Goal: Task Accomplishment & Management: Manage account settings

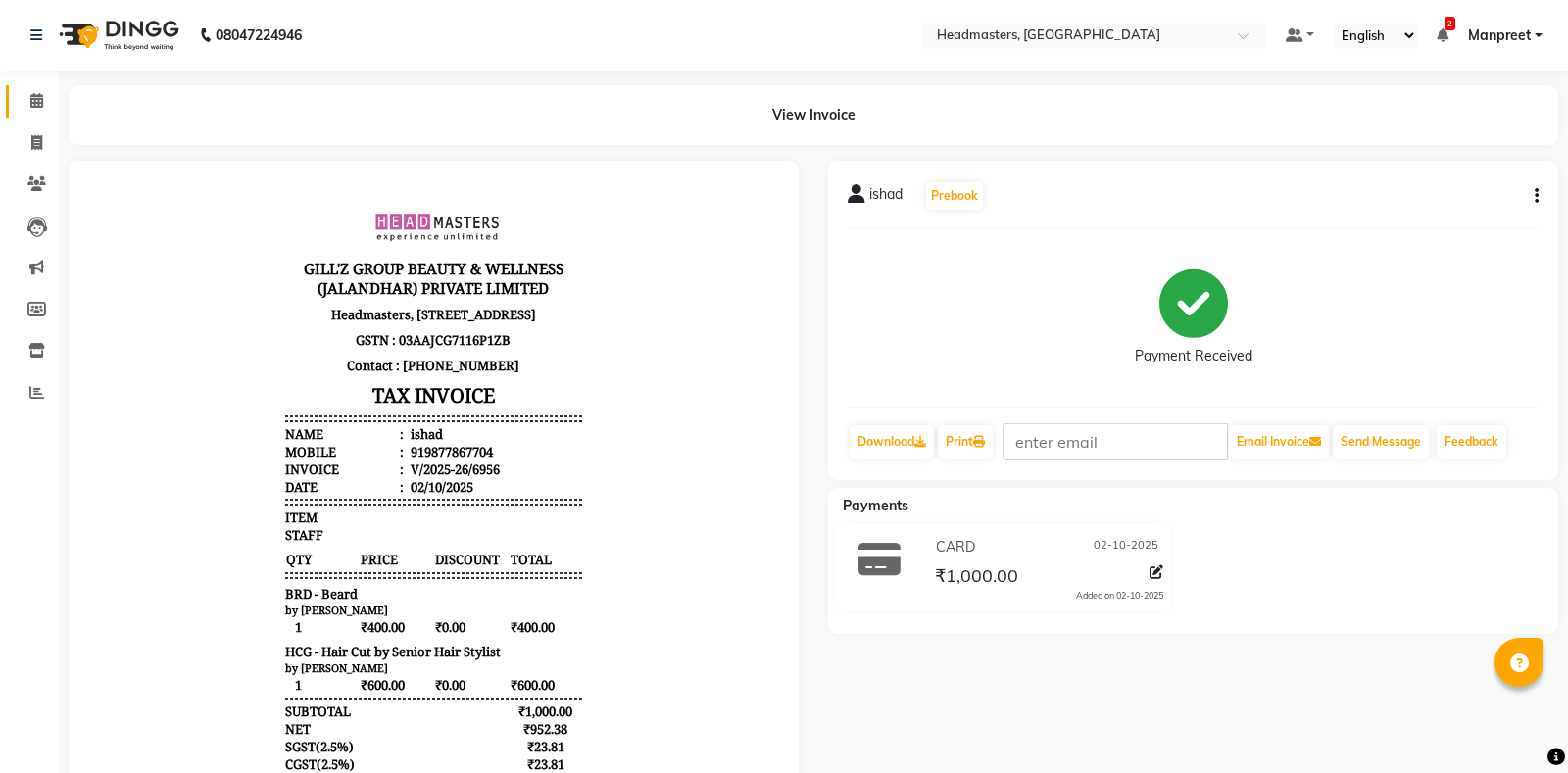
click at [32, 88] on link "Calendar" at bounding box center [29, 101] width 47 height 32
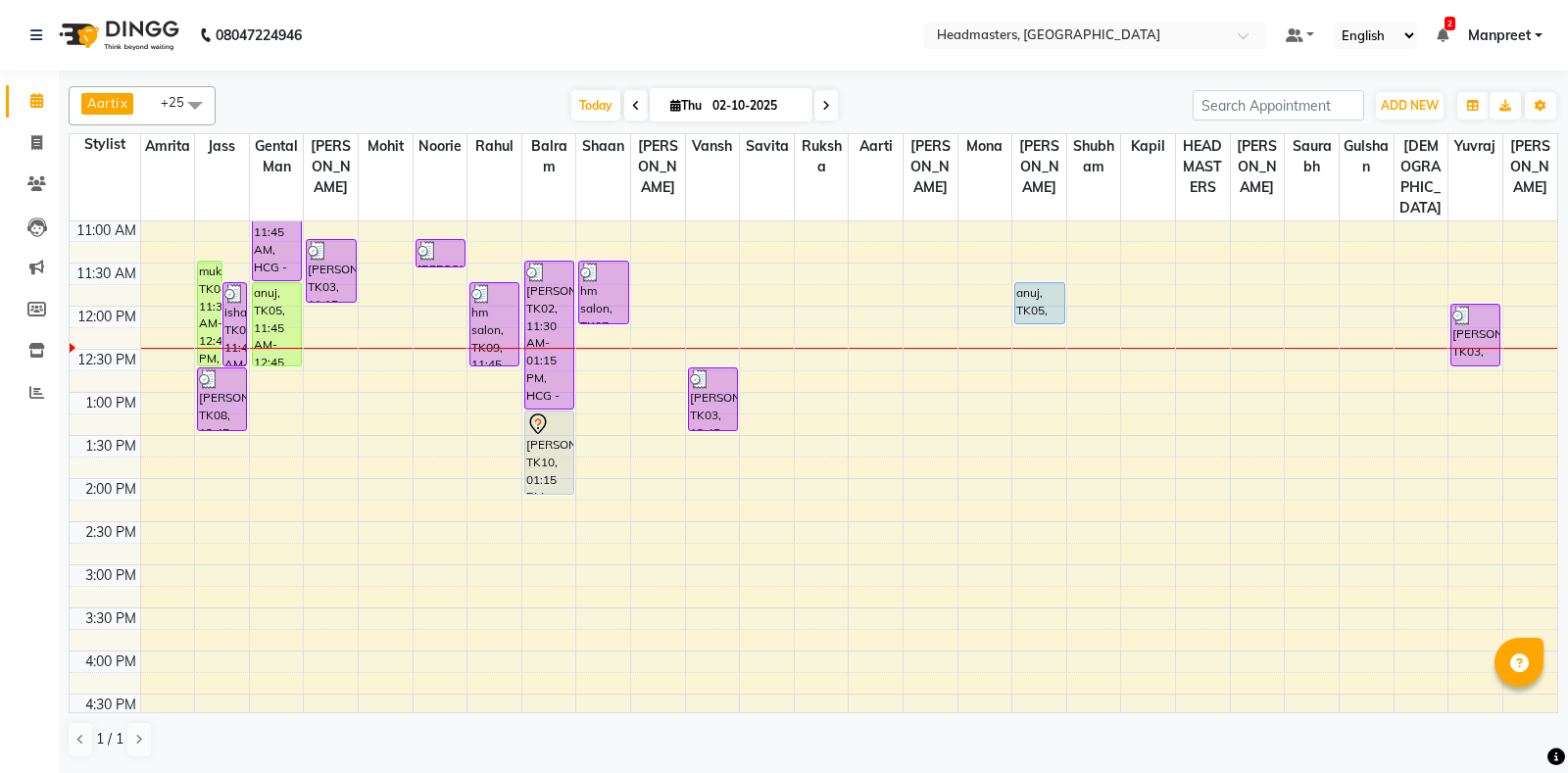
scroll to position [240, 0]
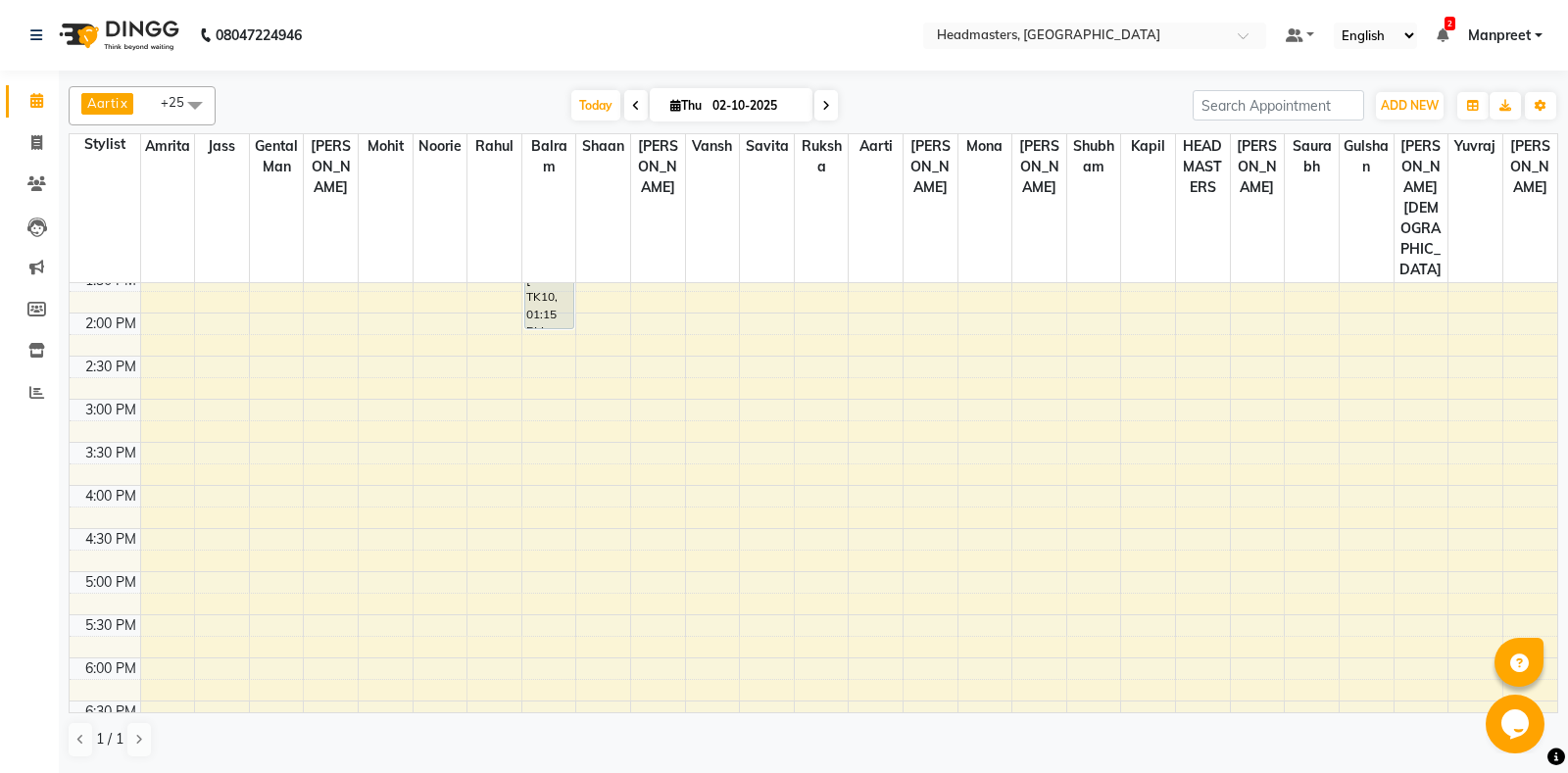
scroll to position [548, 0]
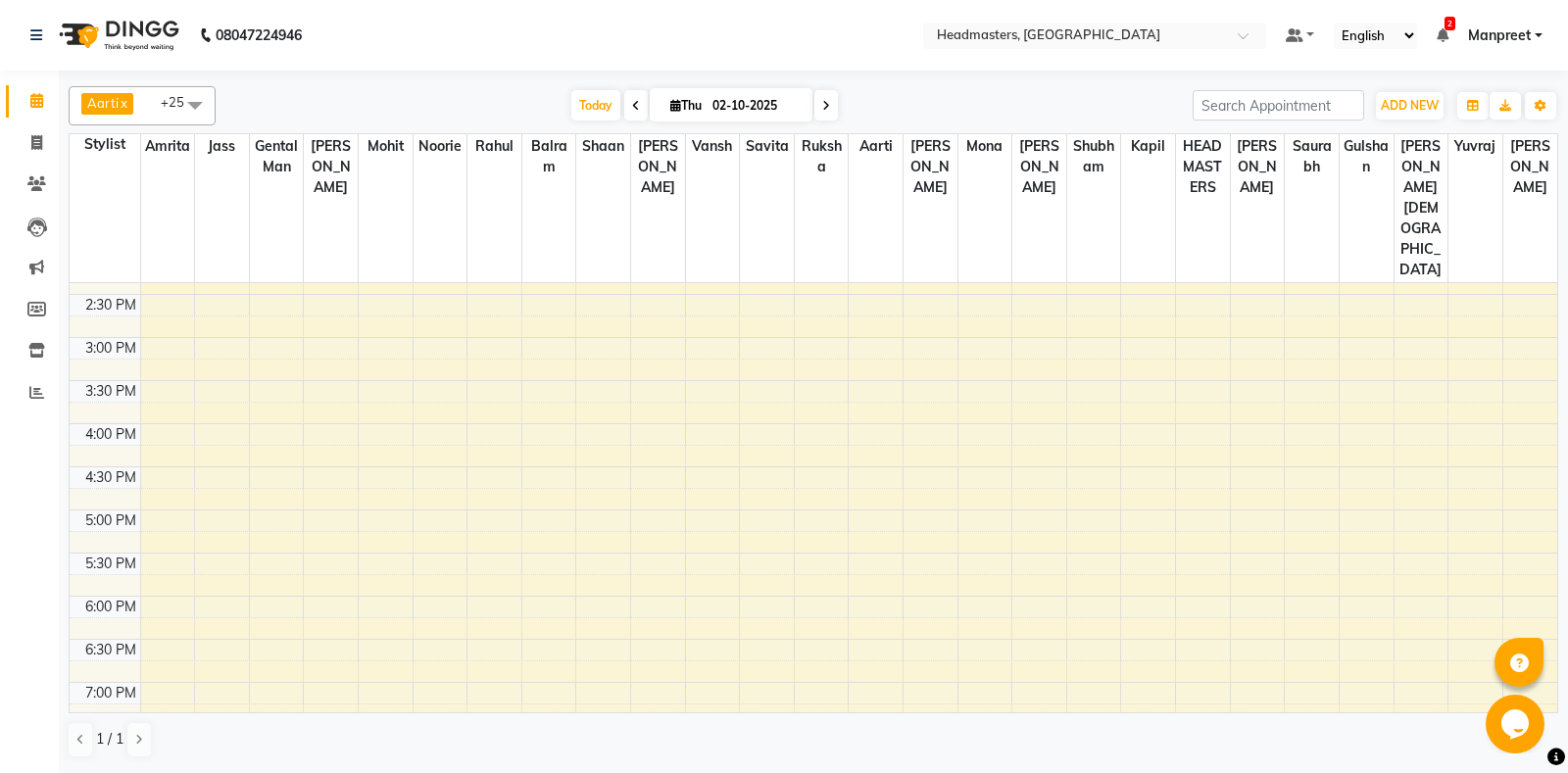
click at [642, 374] on div "8:00 AM 8:30 AM 9:00 AM 9:30 AM 10:00 AM 10:30 AM 11:00 AM 11:30 AM 12:00 PM 12…" at bounding box center [813, 338] width 1487 height 1206
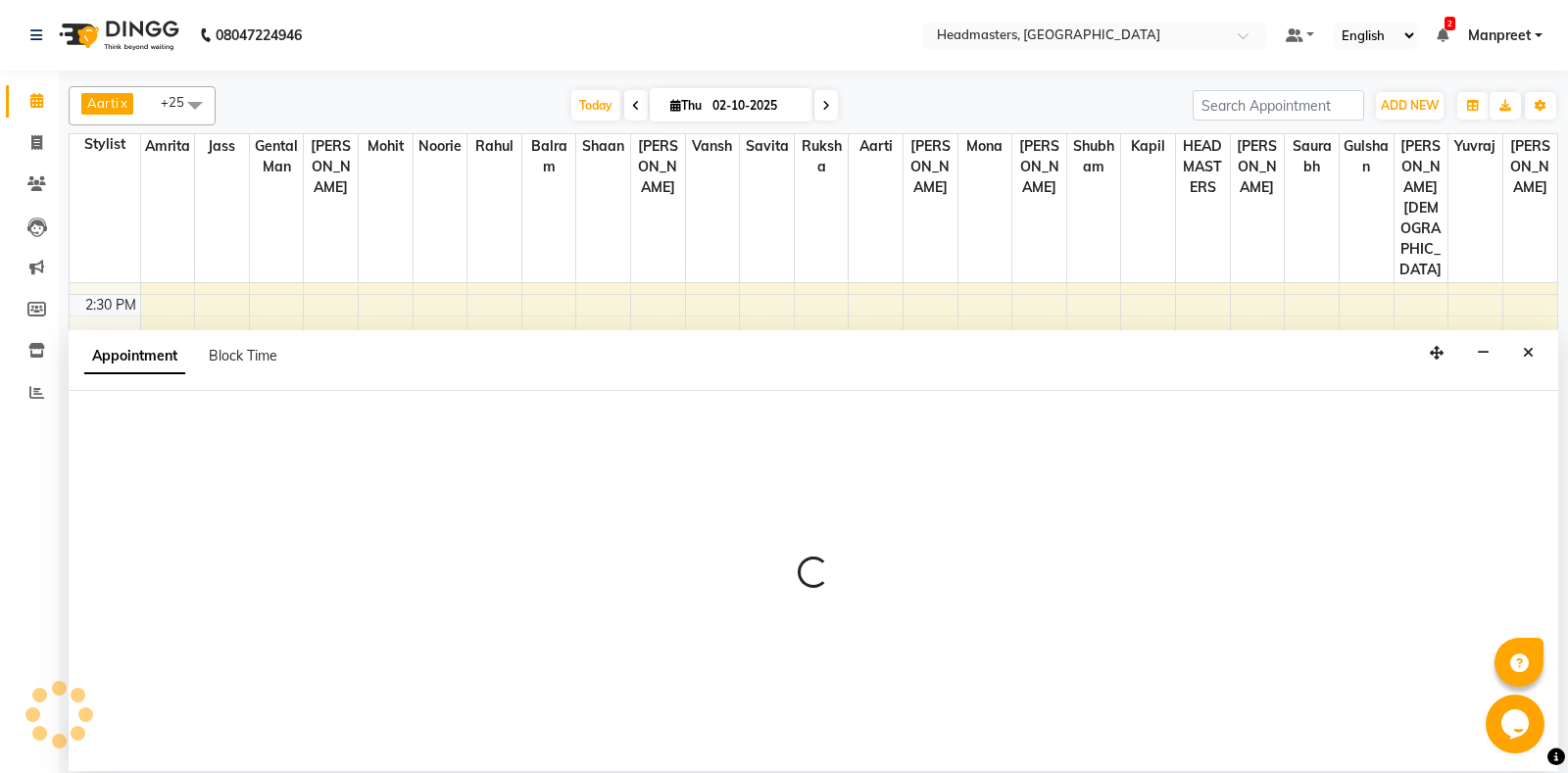
select select "60729"
select select "tentative"
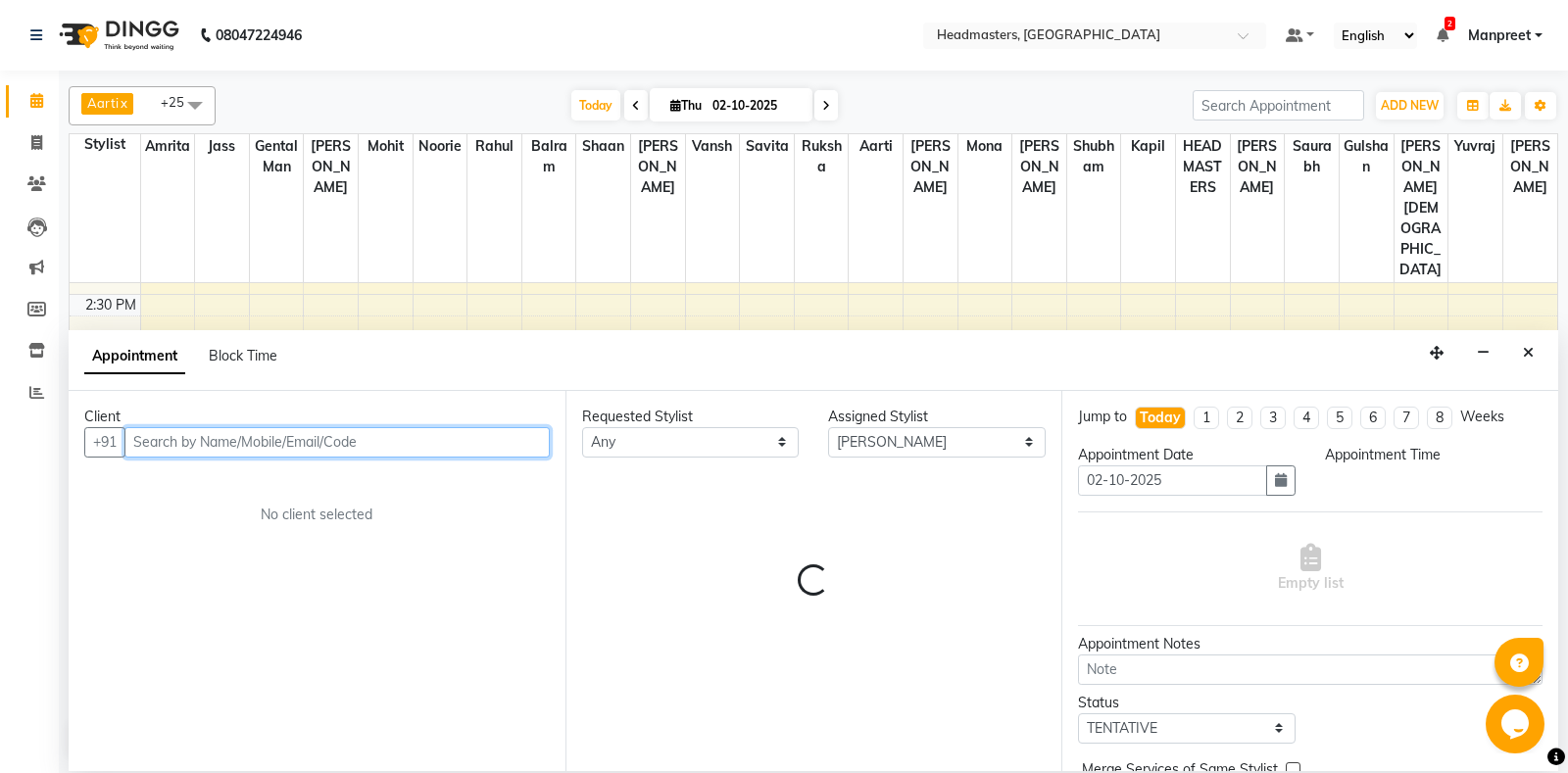
select select "960"
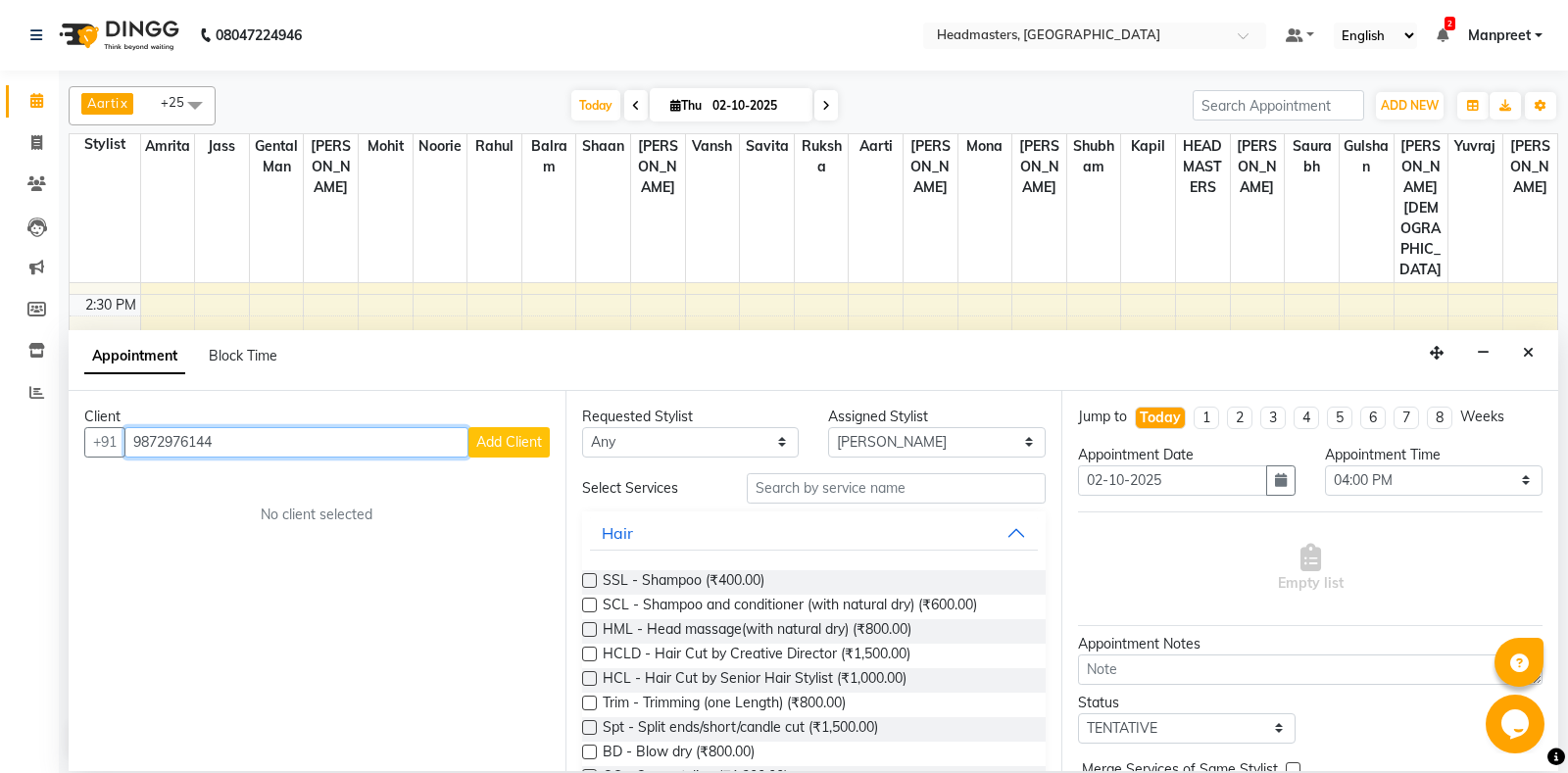
type input "9872976144"
click at [501, 453] on button "Add Client" at bounding box center [508, 442] width 81 height 30
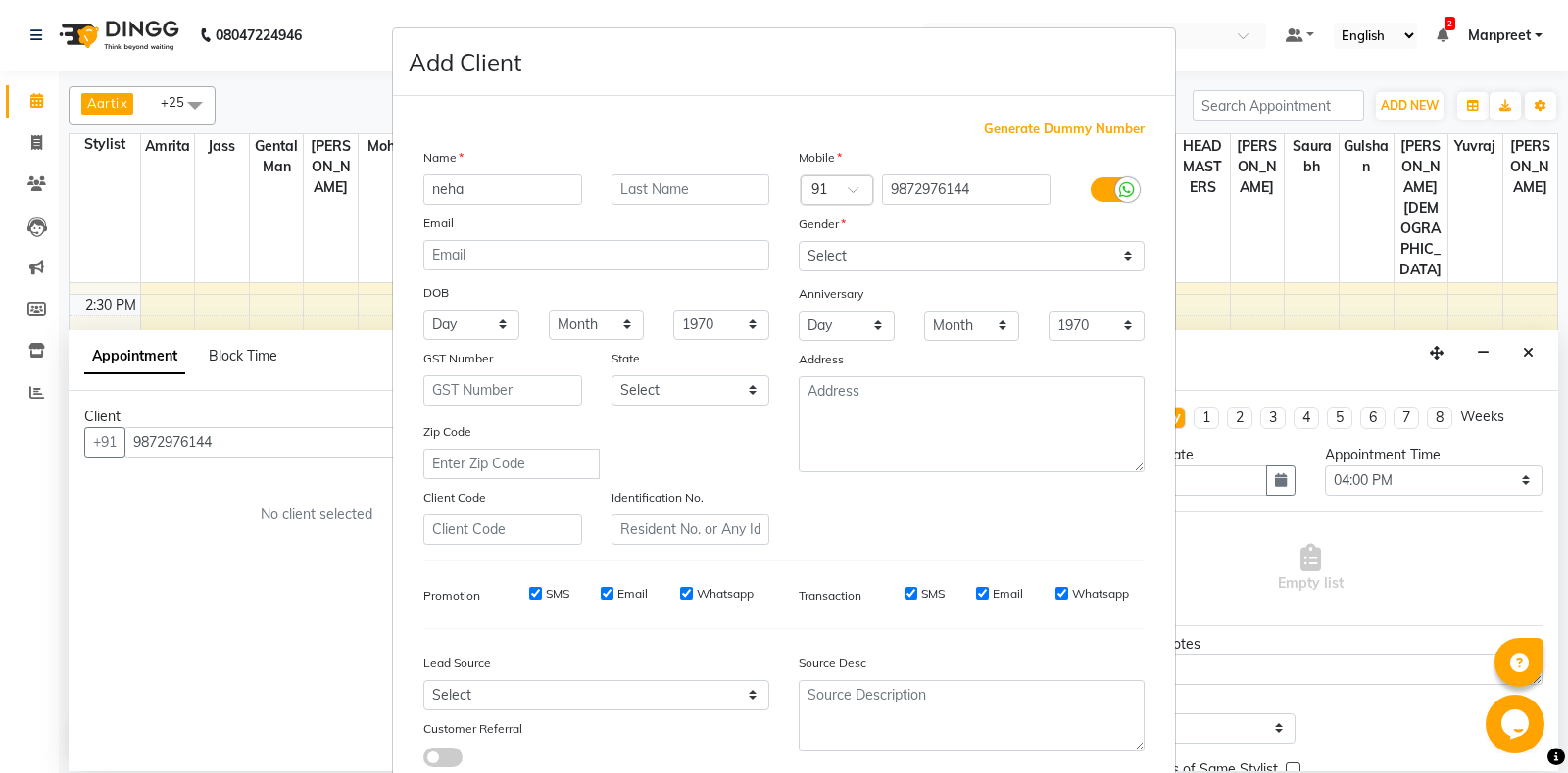
type input "neha"
click at [798, 241] on select "Select [DEMOGRAPHIC_DATA] [DEMOGRAPHIC_DATA] Other Prefer Not To Say" at bounding box center [971, 256] width 346 height 30
select select "female"
click option "[DEMOGRAPHIC_DATA]" at bounding box center [0, 0] width 0 height 0
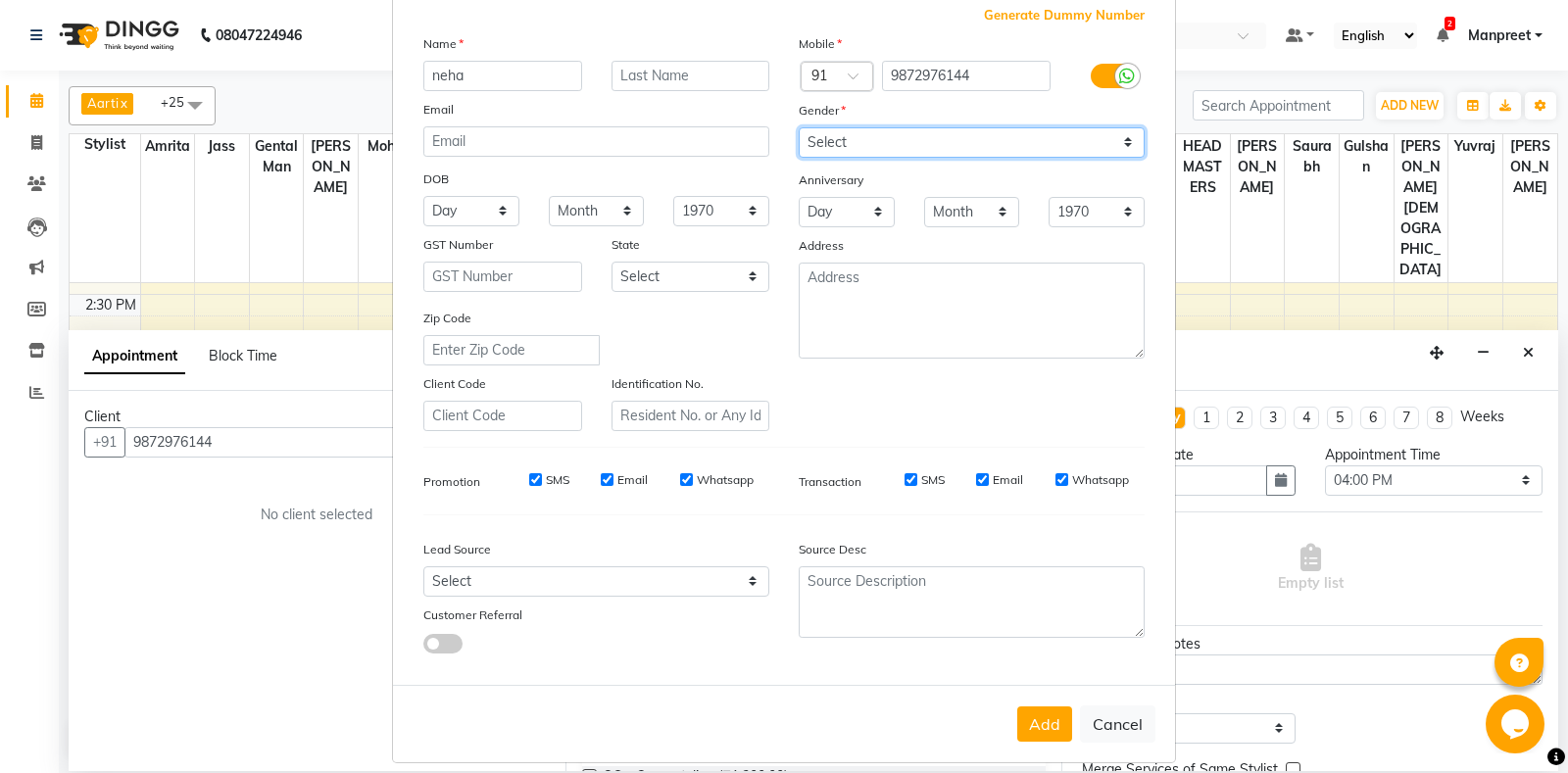
scroll to position [136, 0]
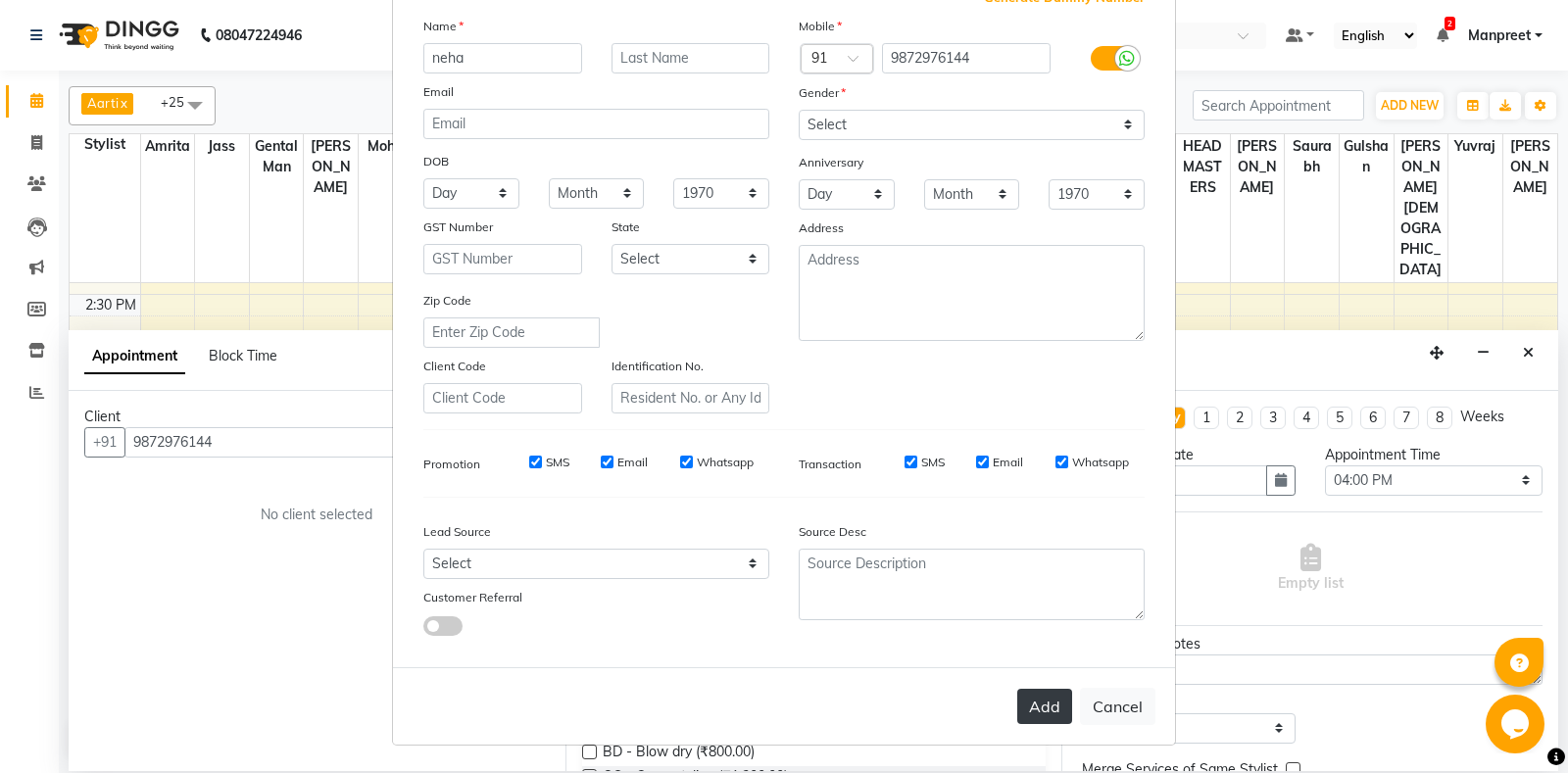
click at [1046, 701] on button "Add" at bounding box center [1044, 706] width 55 height 35
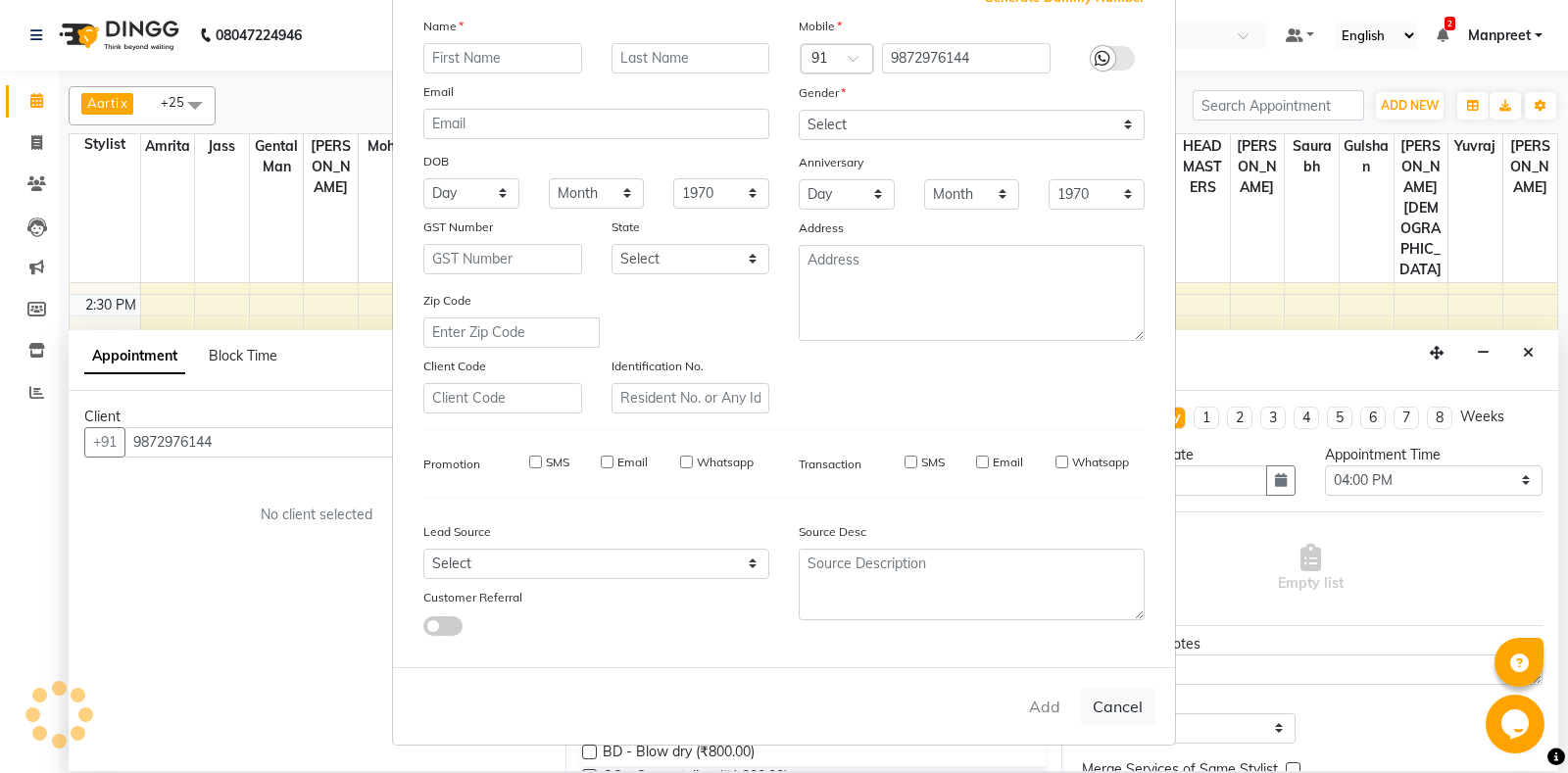
select select
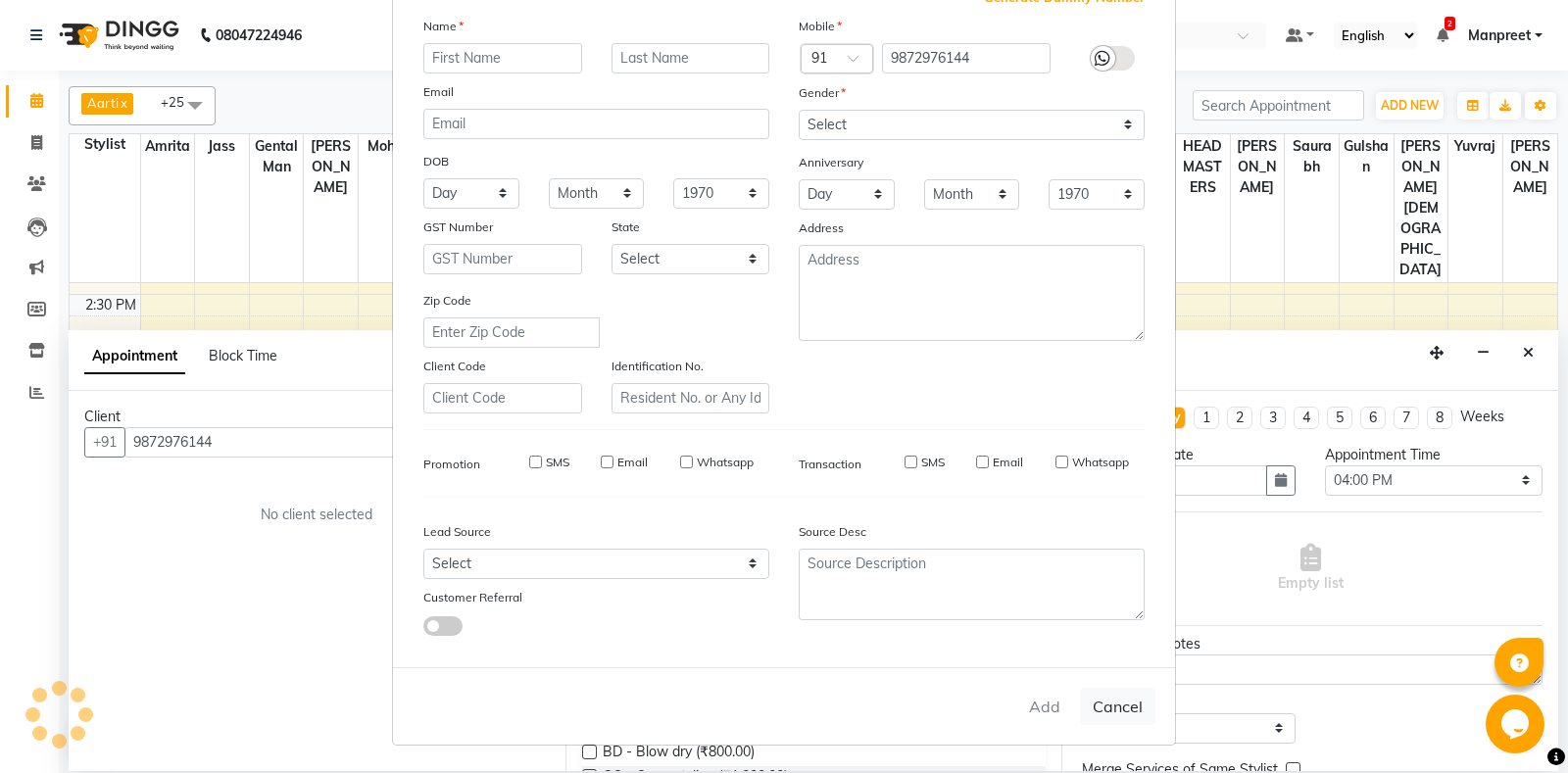
select select
checkbox input "false"
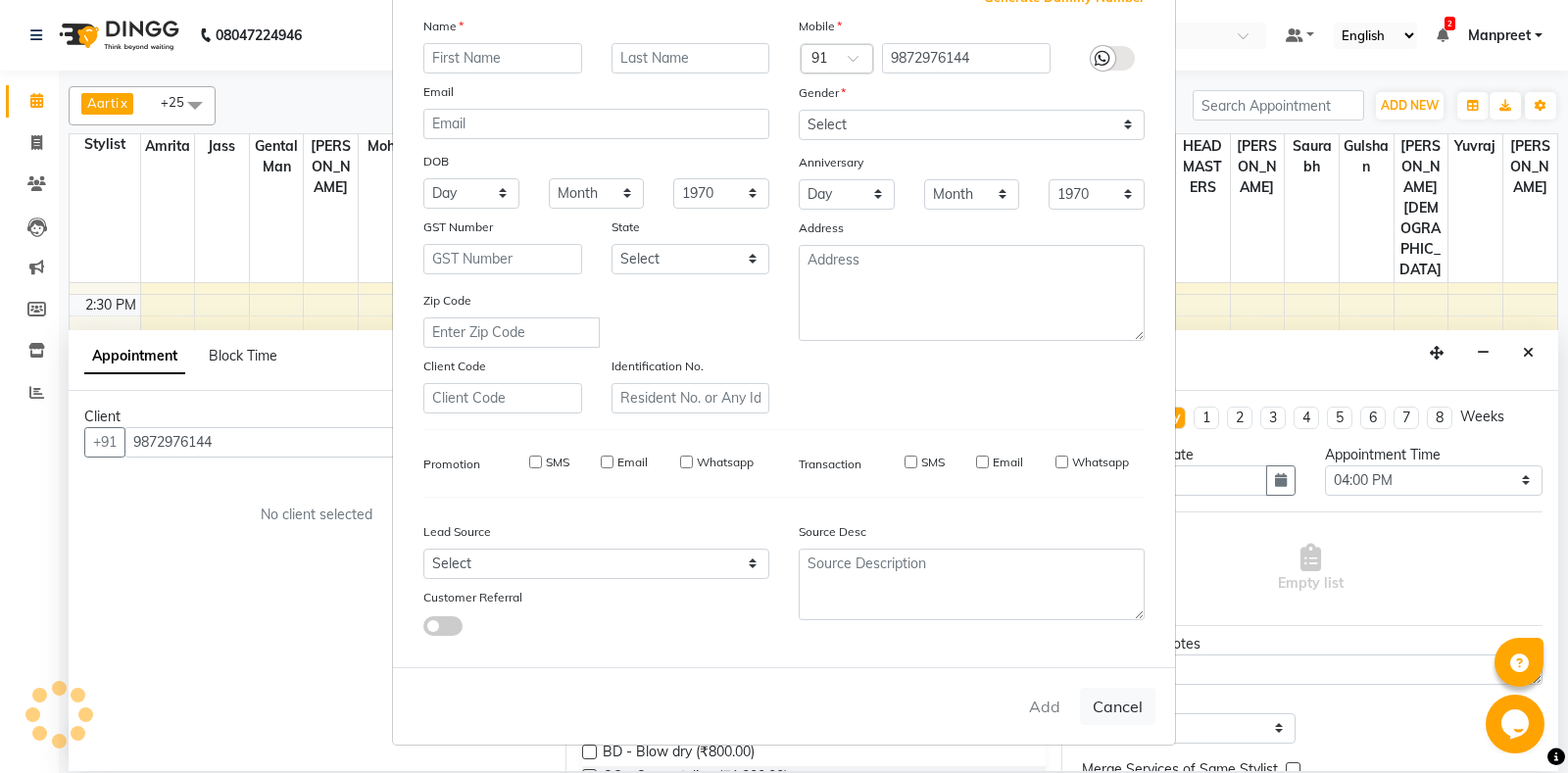
checkbox input "false"
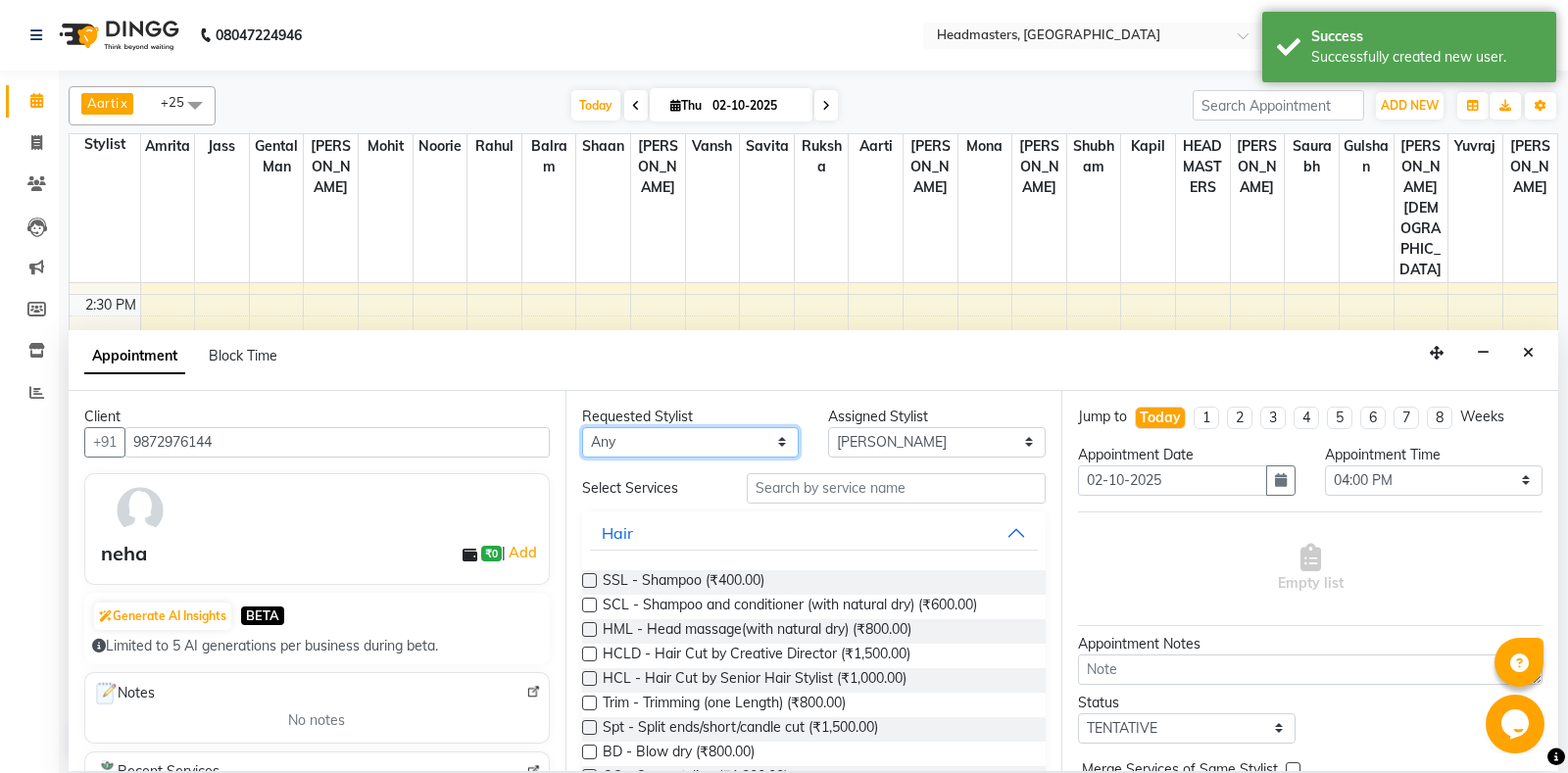
click at [582, 427] on select "An[PERSON_NAME] Amrit[PERSON_NAME]am Gental Man Gulshan HEADMASTER[PERSON_NAME]…" at bounding box center [691, 442] width 218 height 30
select select "60729"
click option "[PERSON_NAME]" at bounding box center [0, 0] width 0 height 0
click at [917, 500] on input "text" at bounding box center [897, 488] width 300 height 30
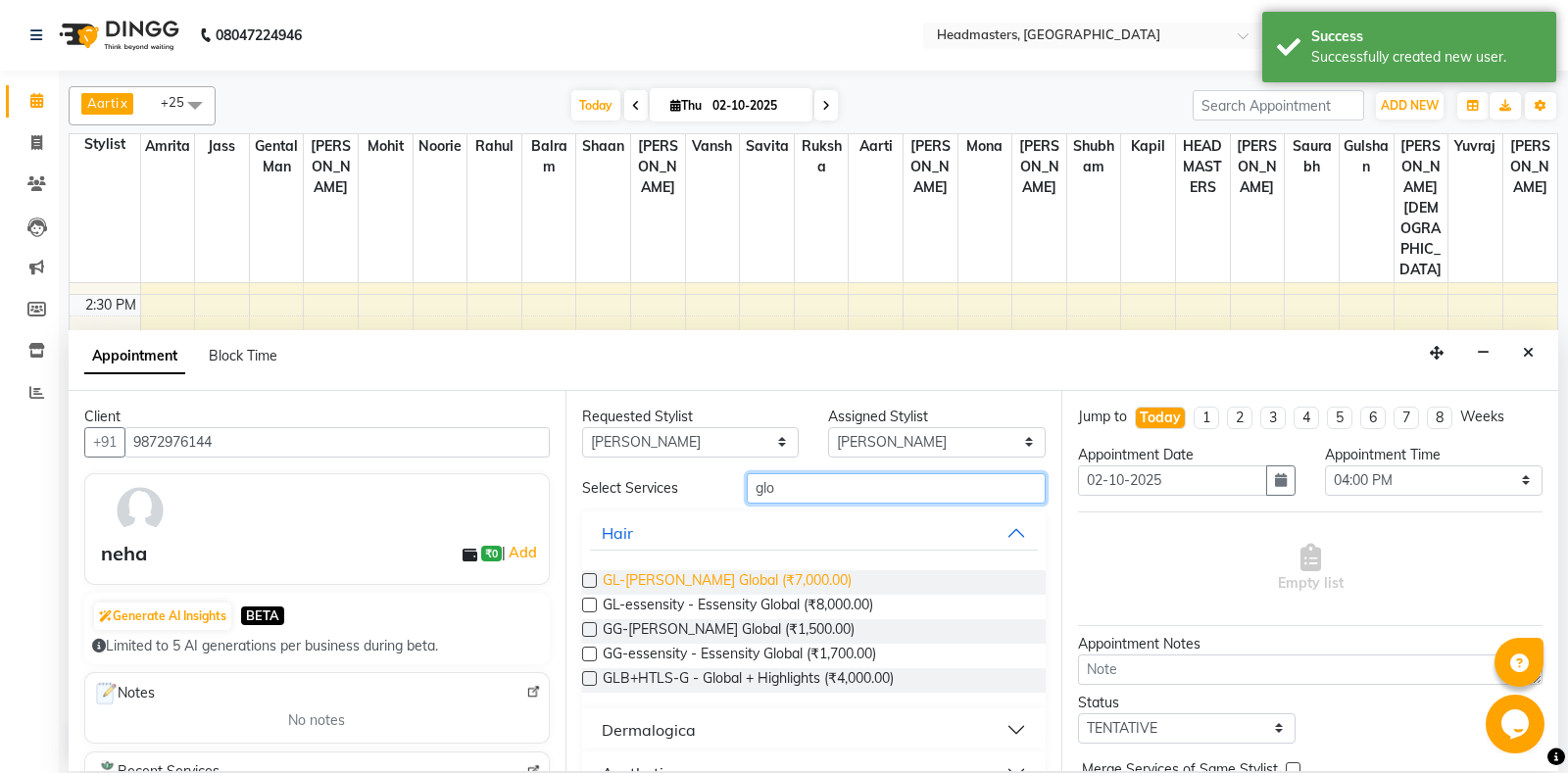
type input "glo"
click at [783, 581] on span "GL-[PERSON_NAME] Global (₹7,000.00)" at bounding box center [726, 582] width 249 height 25
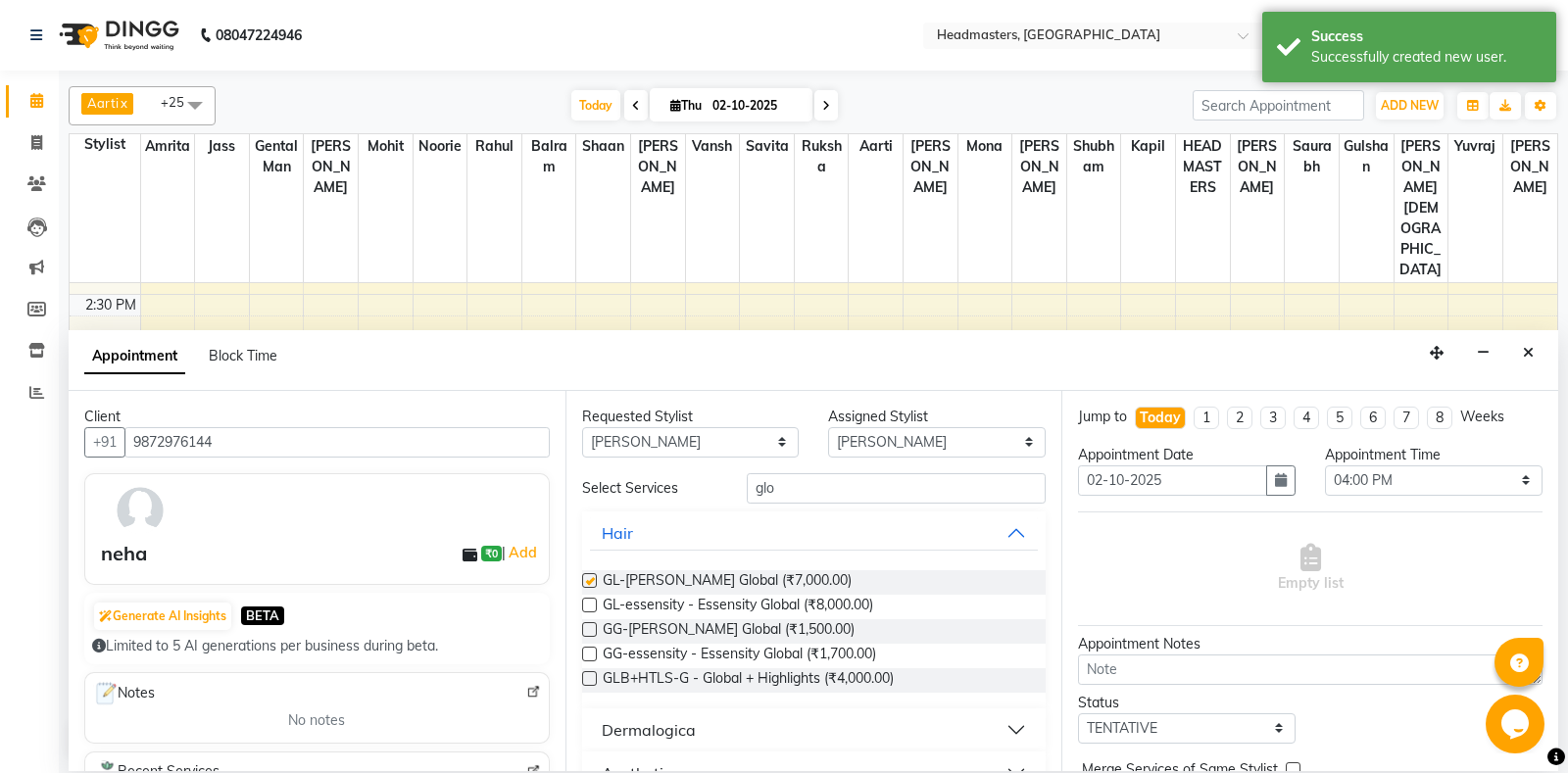
checkbox input "false"
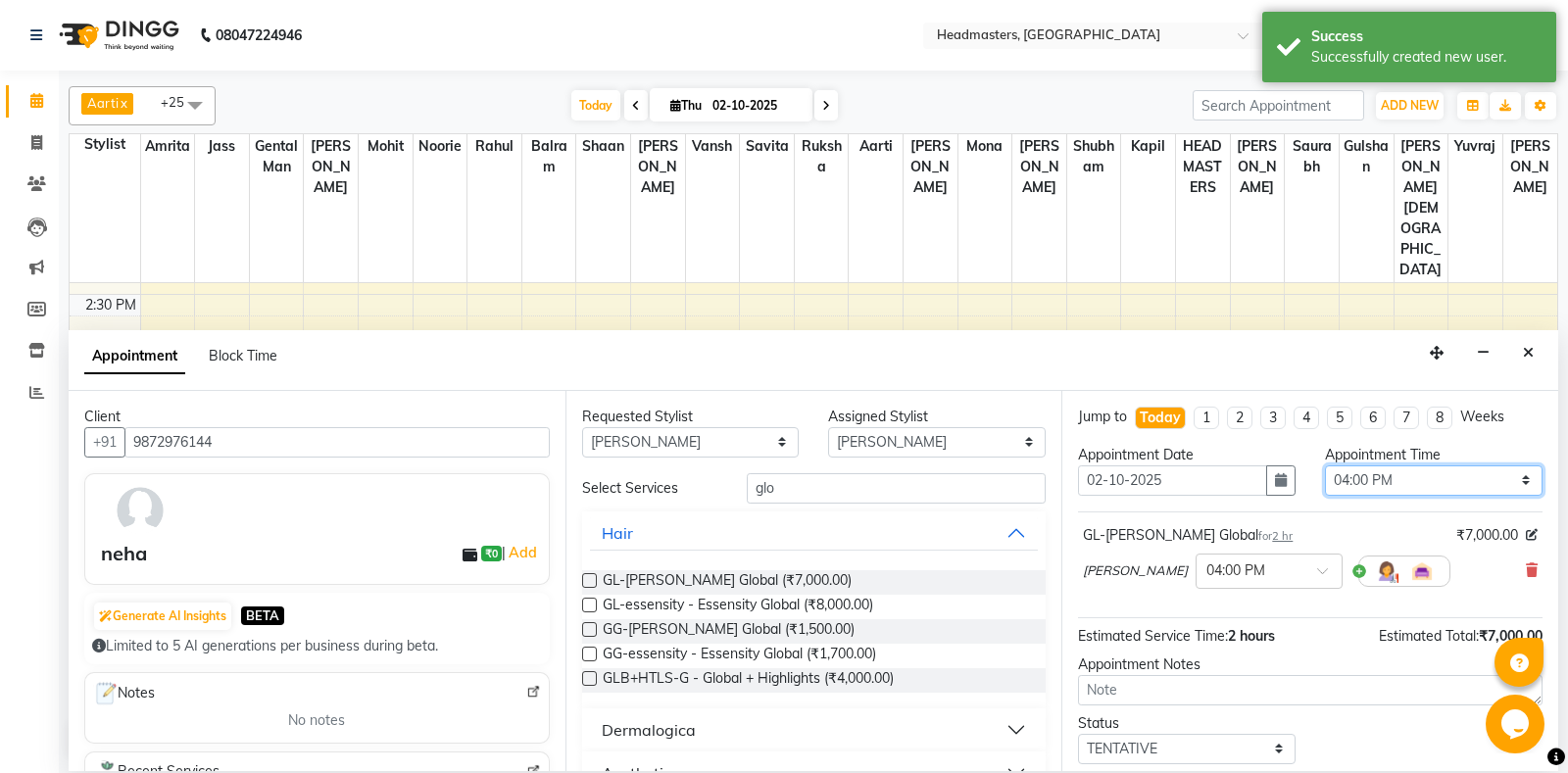
click at [1324, 465] on select "Select 09:00 AM 09:15 AM 09:30 AM 09:45 AM 10:00 AM 10:15 AM 10:30 AM 10:45 AM …" at bounding box center [1433, 480] width 218 height 30
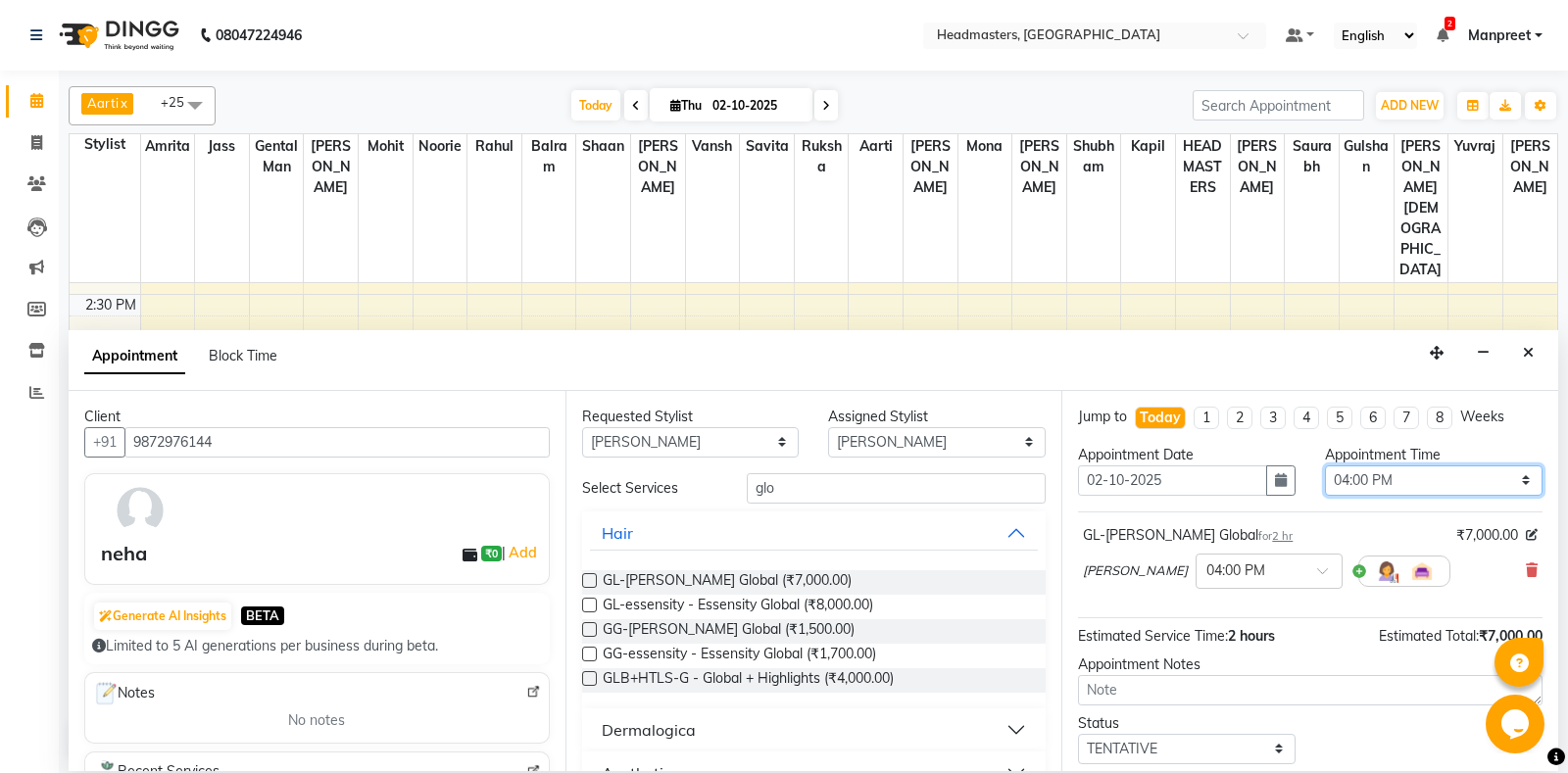
select select "735"
click option "12:15 PM" at bounding box center [0, 0] width 0 height 0
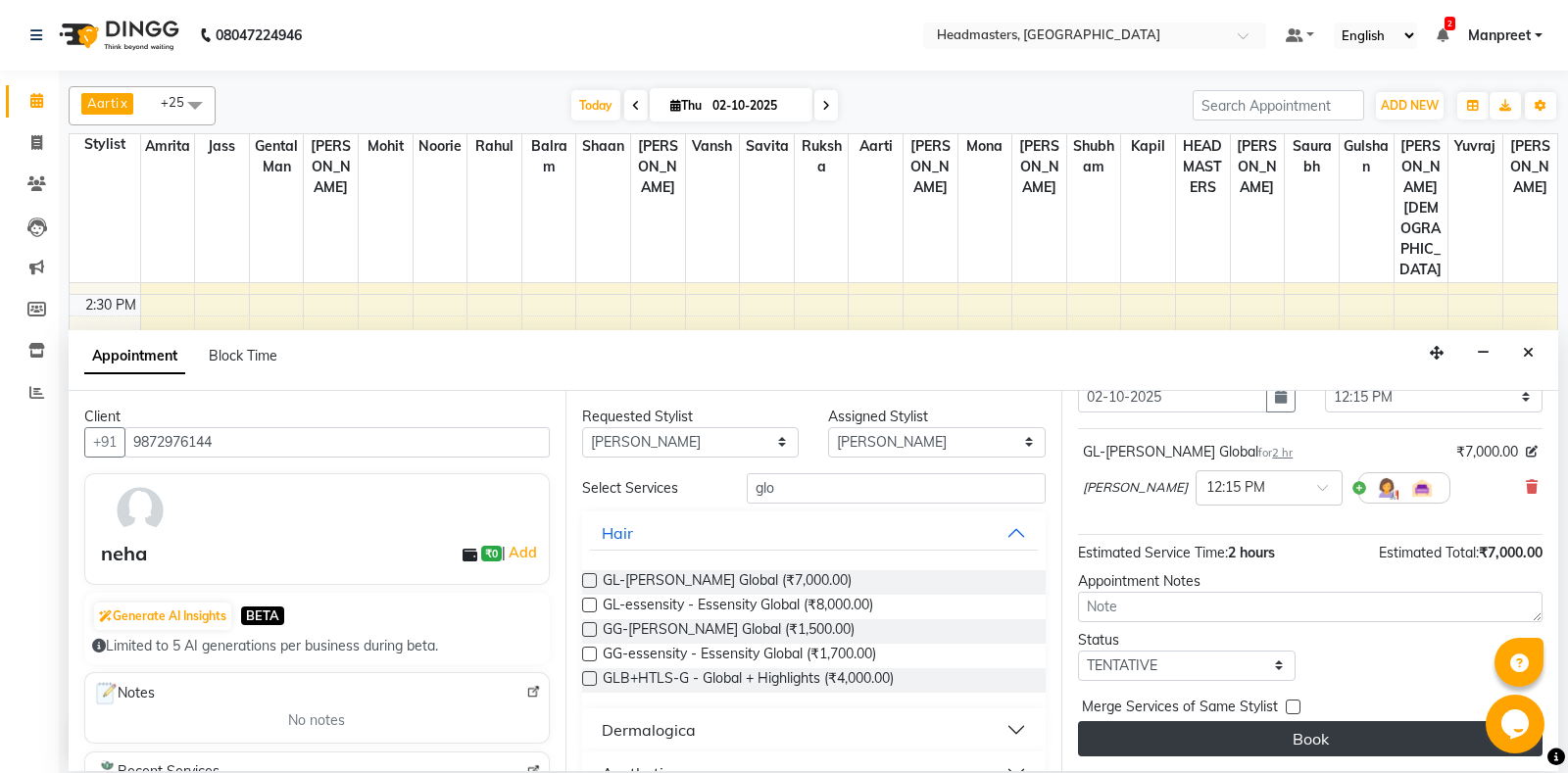
click at [1298, 748] on button "Book" at bounding box center [1309, 738] width 464 height 35
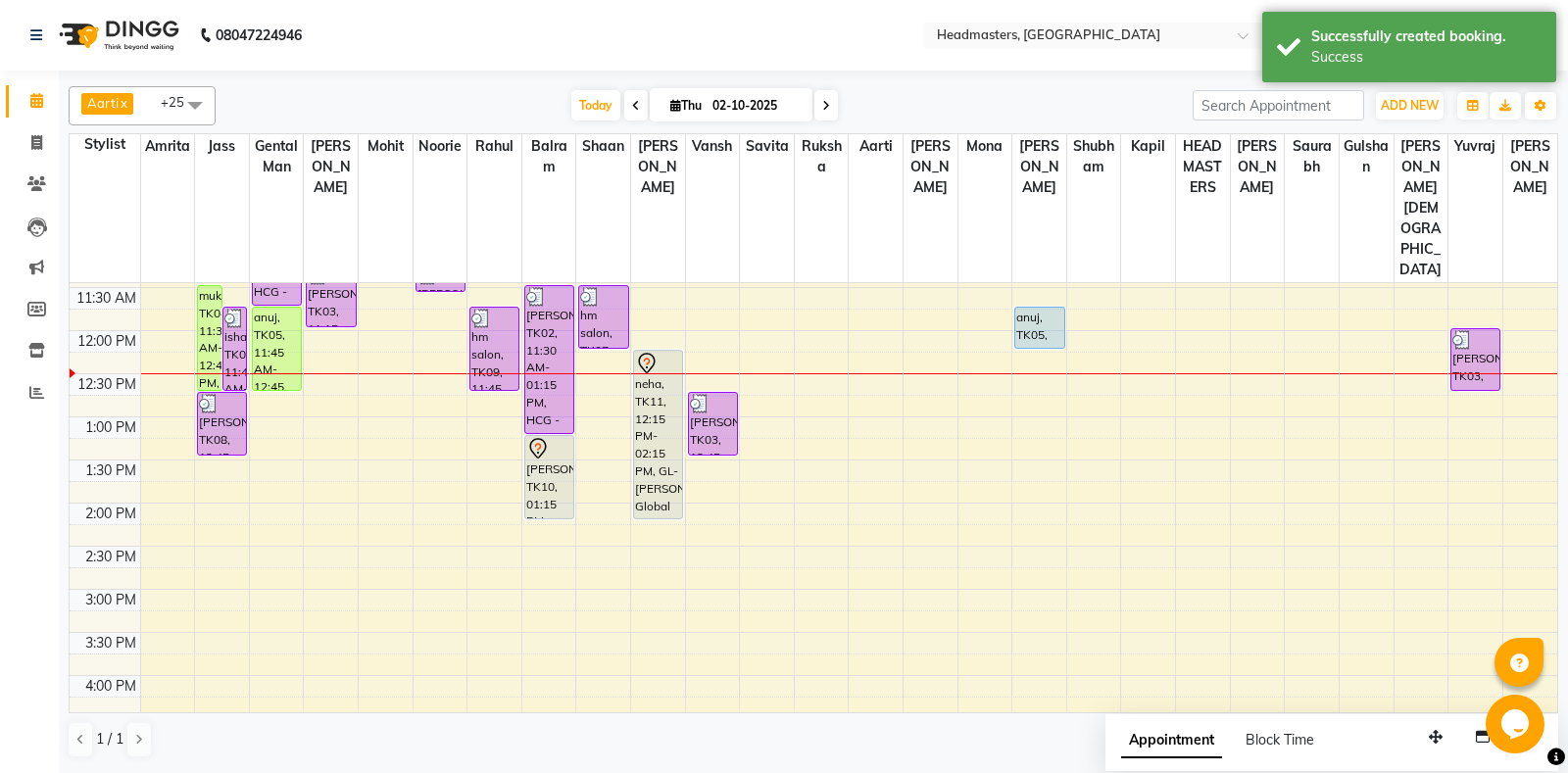
scroll to position [294, 0]
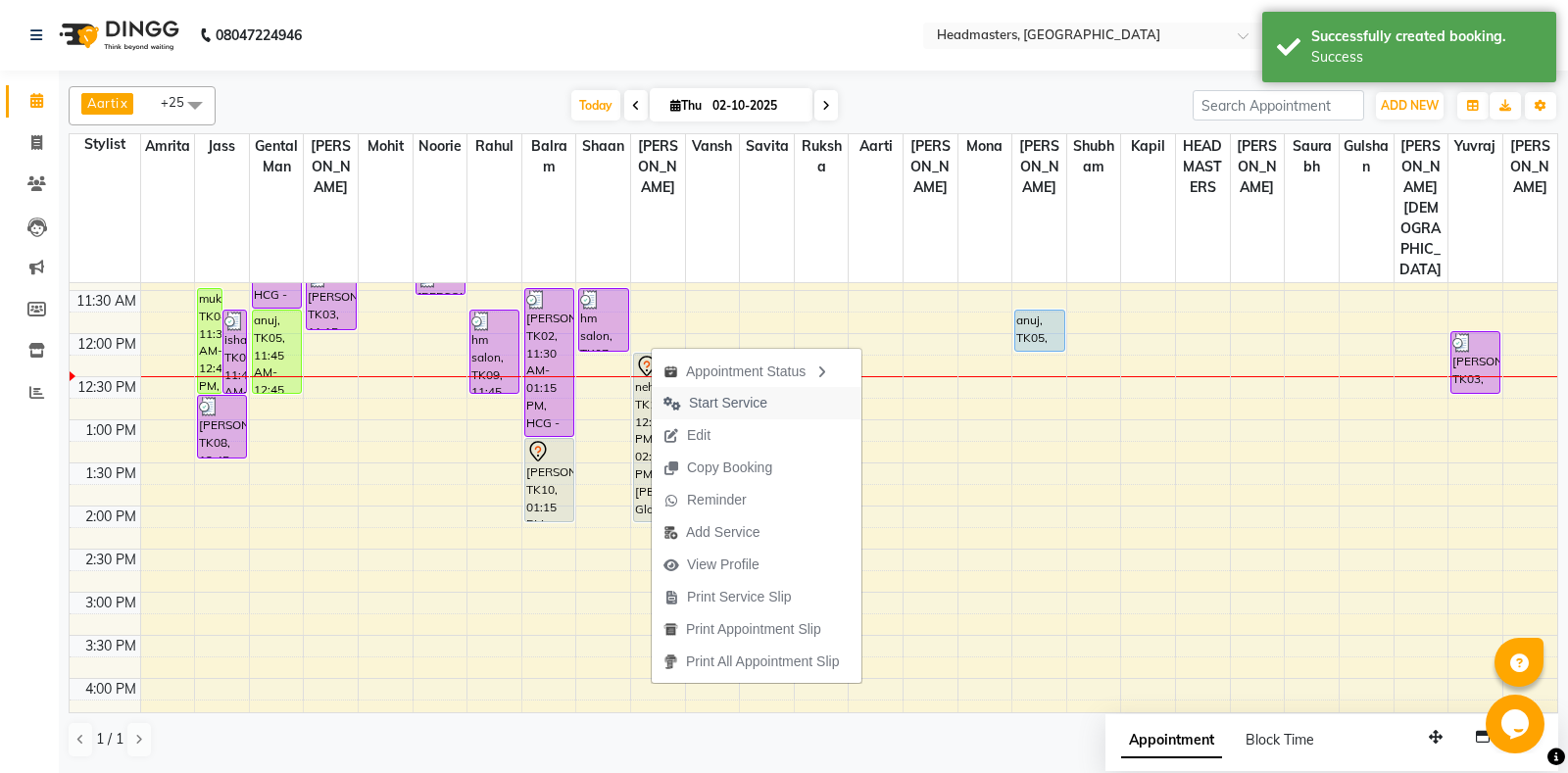
click at [743, 403] on span "Start Service" at bounding box center [728, 402] width 78 height 21
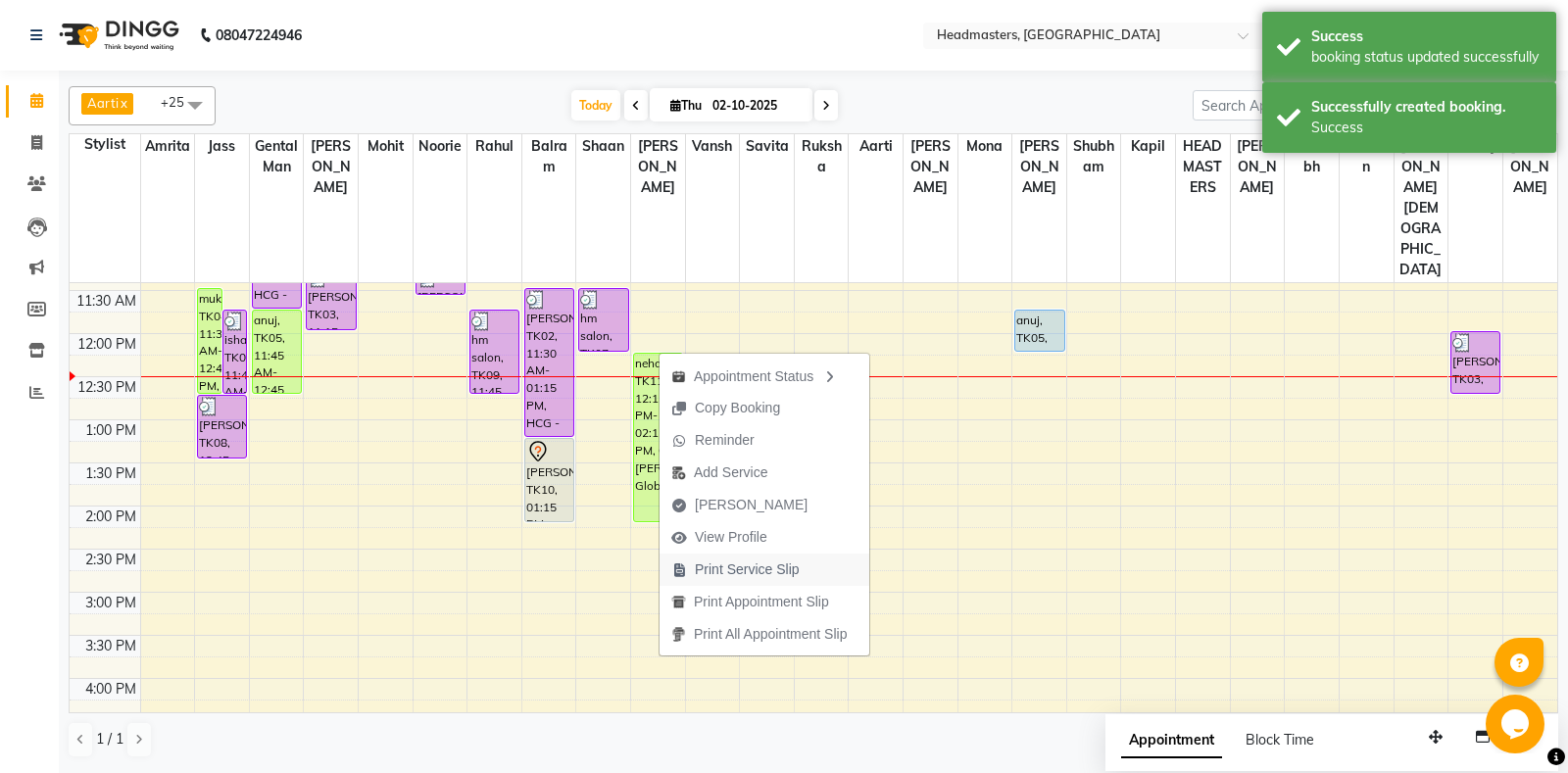
click at [820, 577] on button "Print Service Slip" at bounding box center [764, 569] width 210 height 32
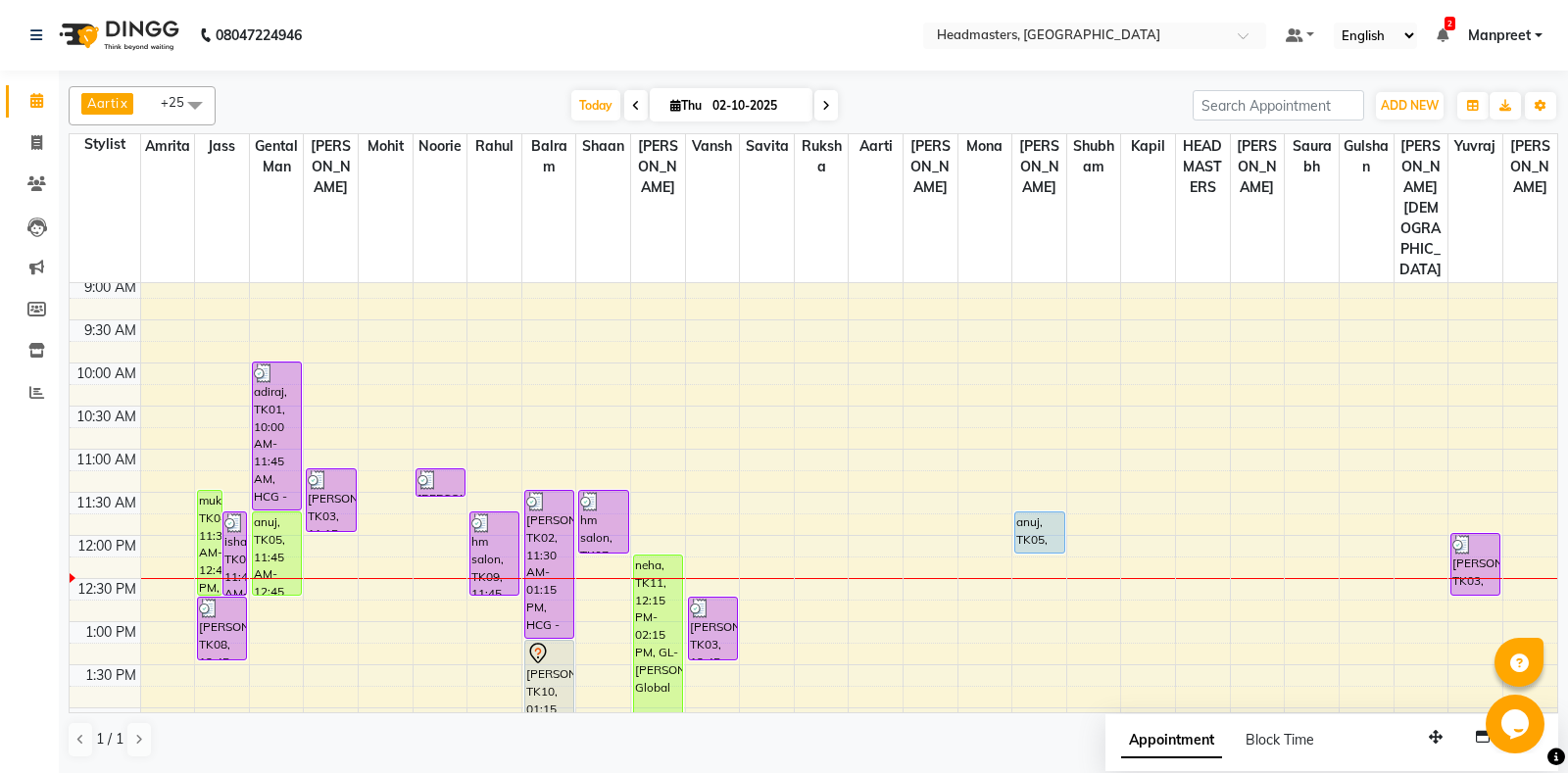
scroll to position [88, 0]
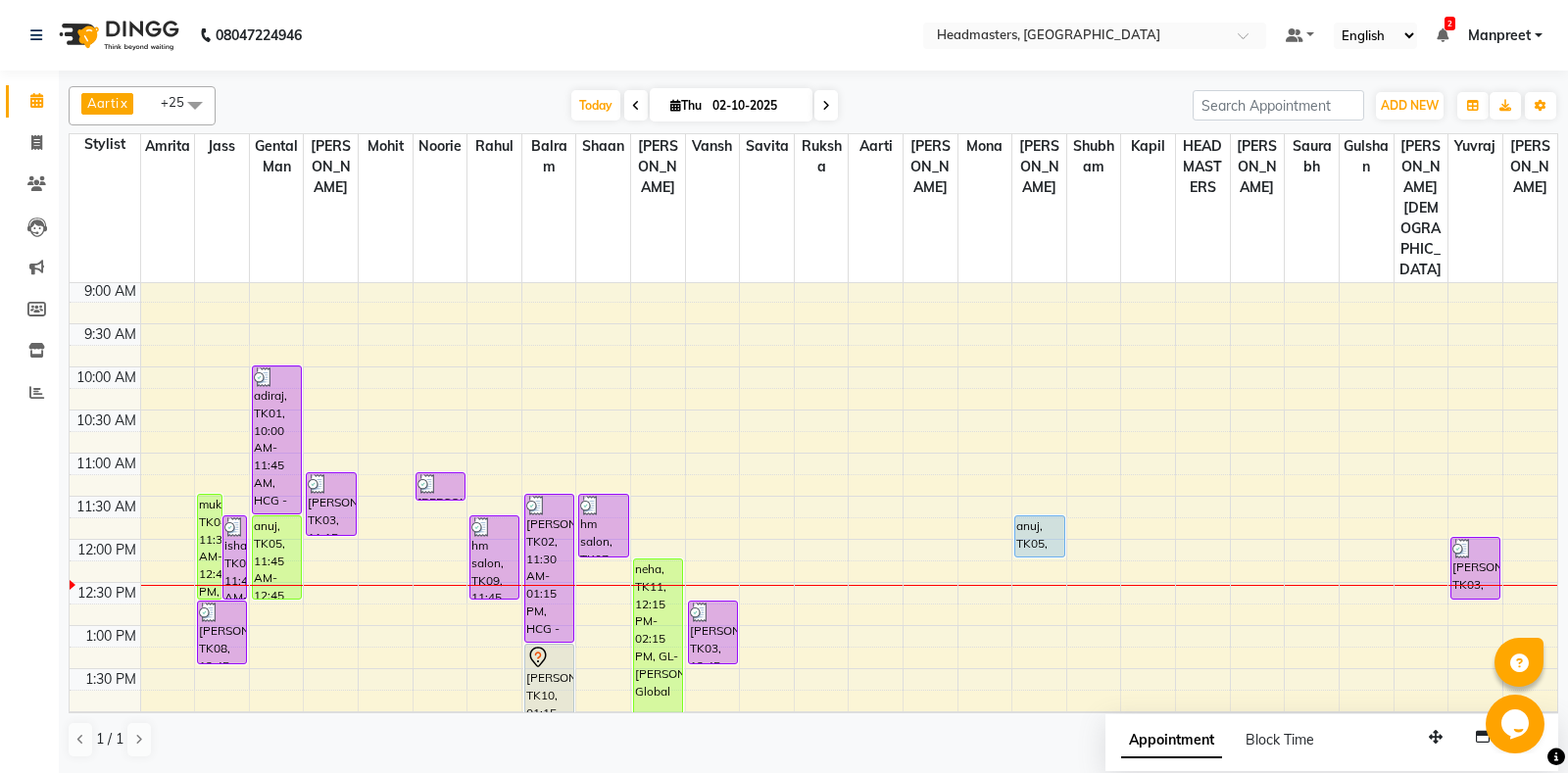
click at [632, 101] on icon at bounding box center [636, 106] width 8 height 12
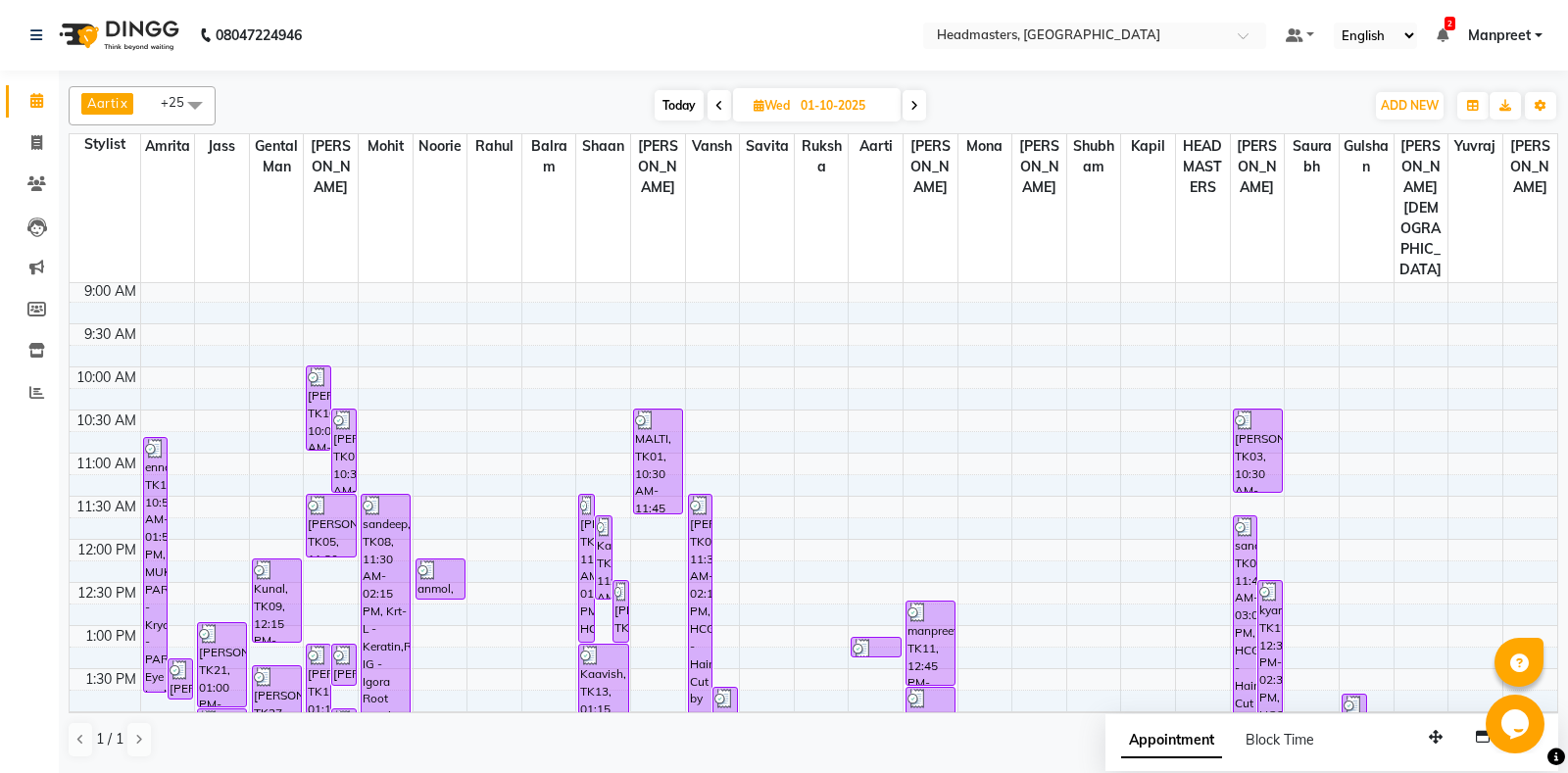
click at [921, 96] on span at bounding box center [914, 105] width 24 height 30
type input "02-10-2025"
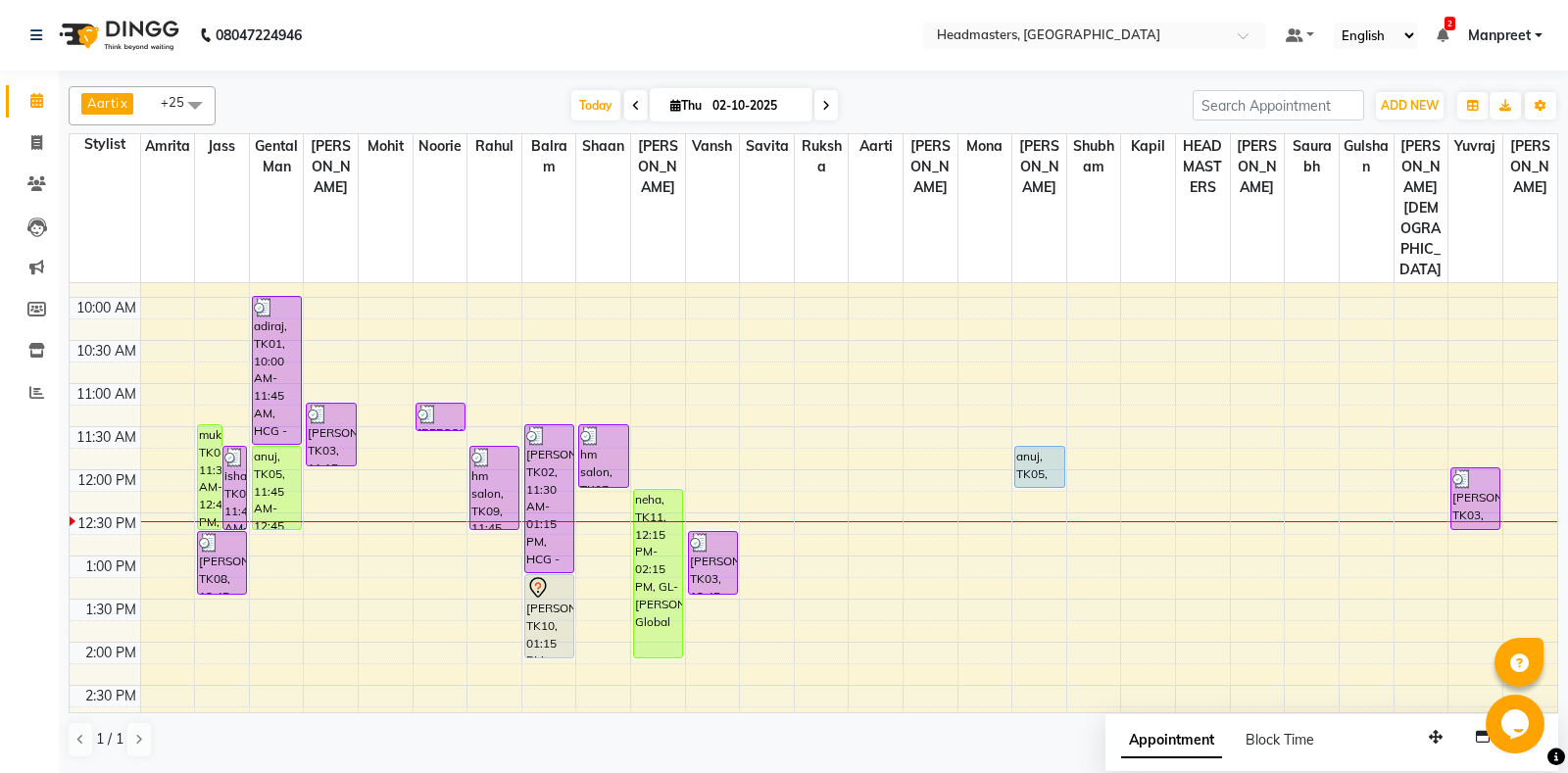
scroll to position [240, 0]
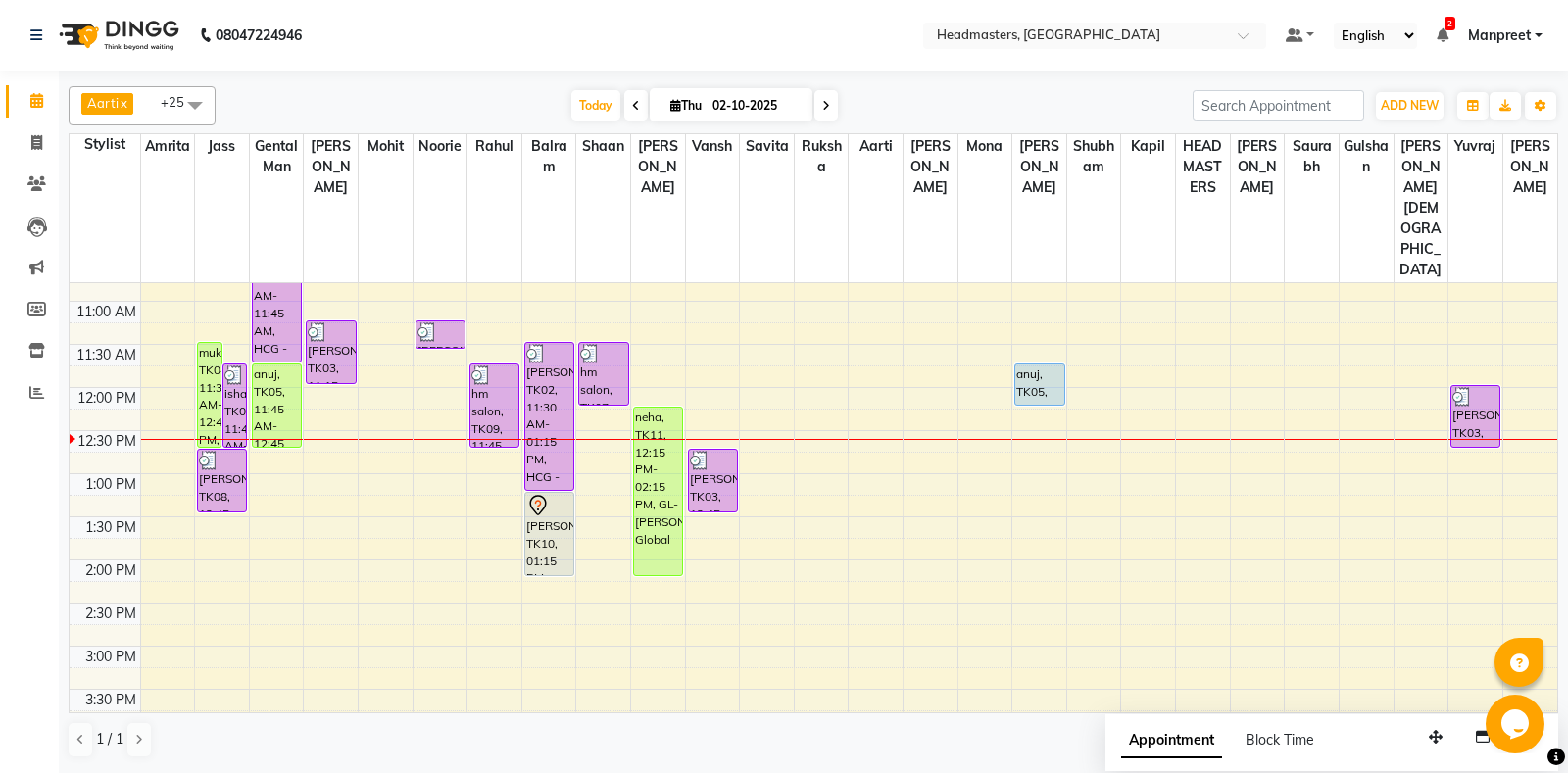
click at [605, 482] on div "8:00 AM 8:30 AM 9:00 AM 9:30 AM 10:00 AM 10:30 AM 11:00 AM 11:30 AM 12:00 PM 12…" at bounding box center [813, 646] width 1487 height 1206
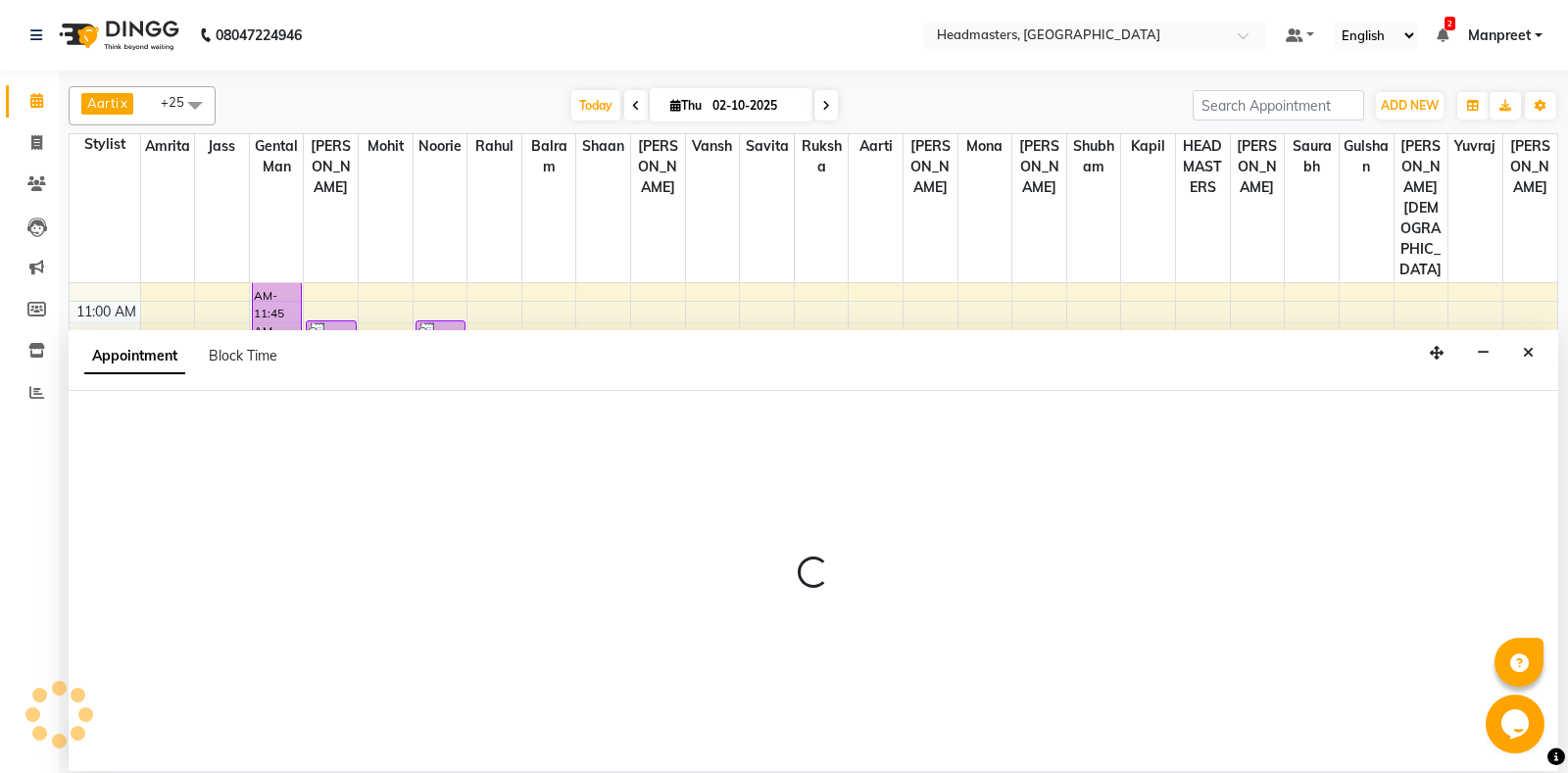
select select "60727"
select select "tentative"
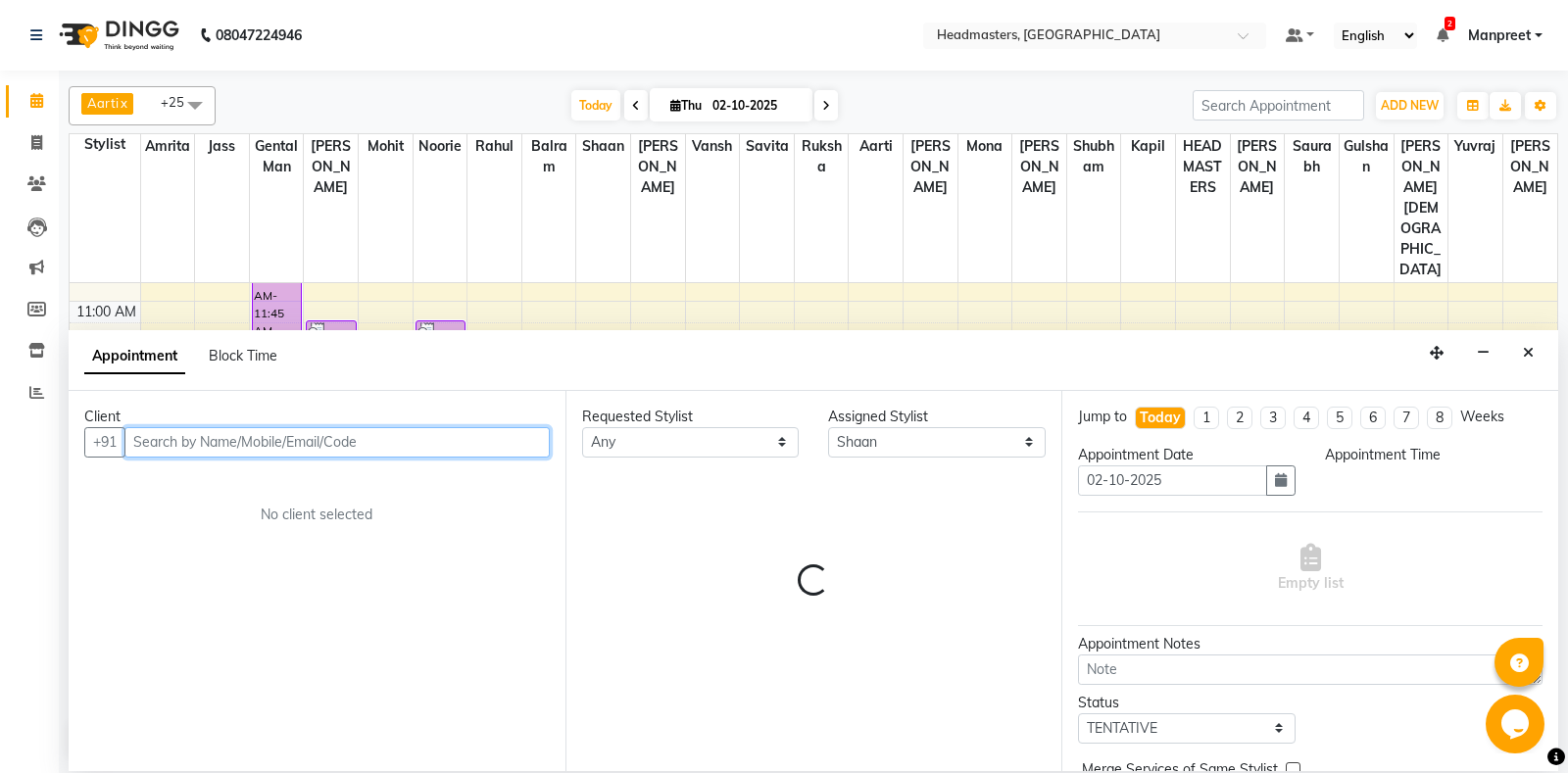
select select "825"
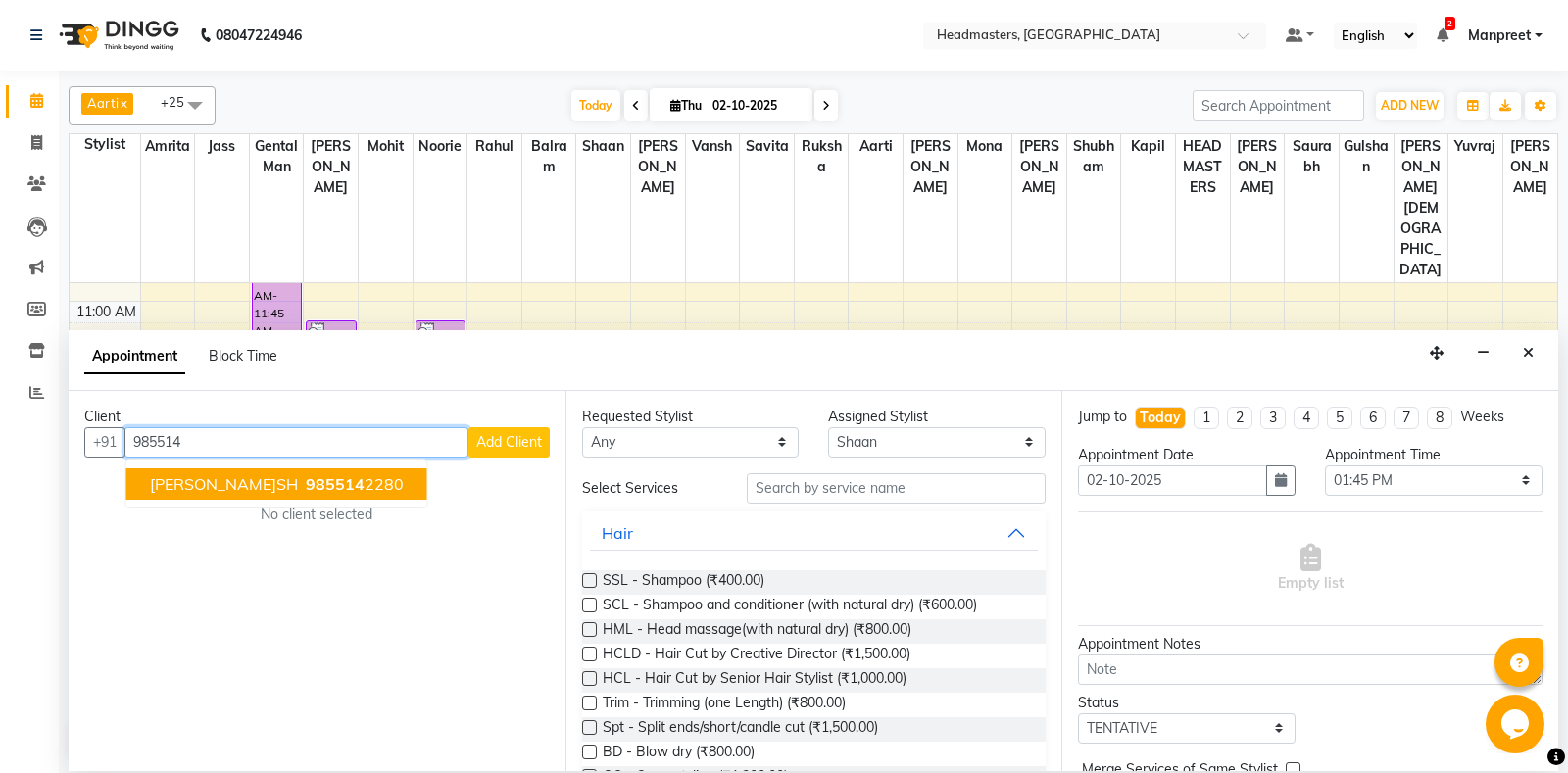
click at [313, 479] on ngb-highlight "985514 2280" at bounding box center [353, 484] width 102 height 20
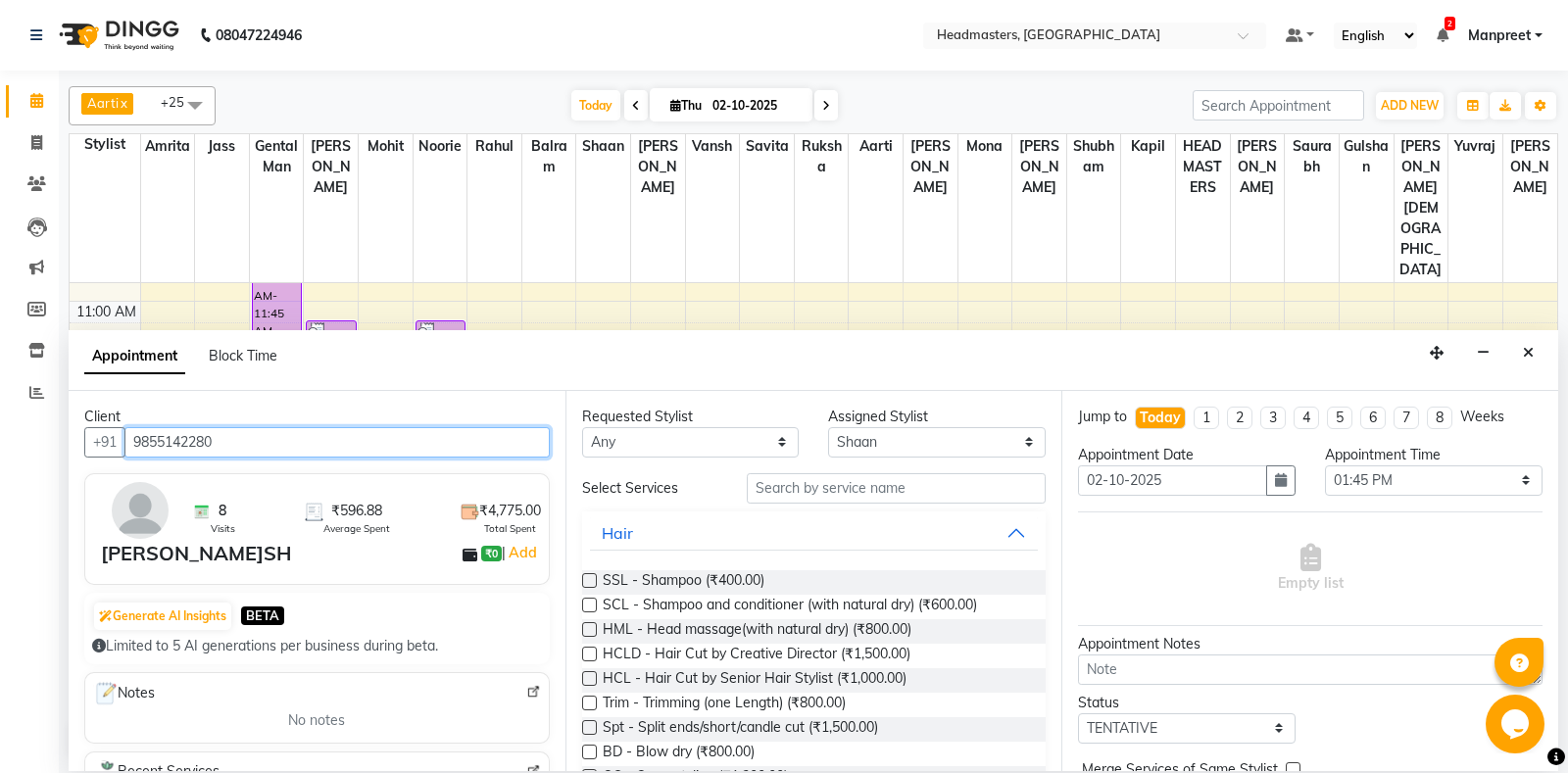
type input "9855142280"
click at [664, 423] on div "Requested Stylist" at bounding box center [691, 416] width 218 height 21
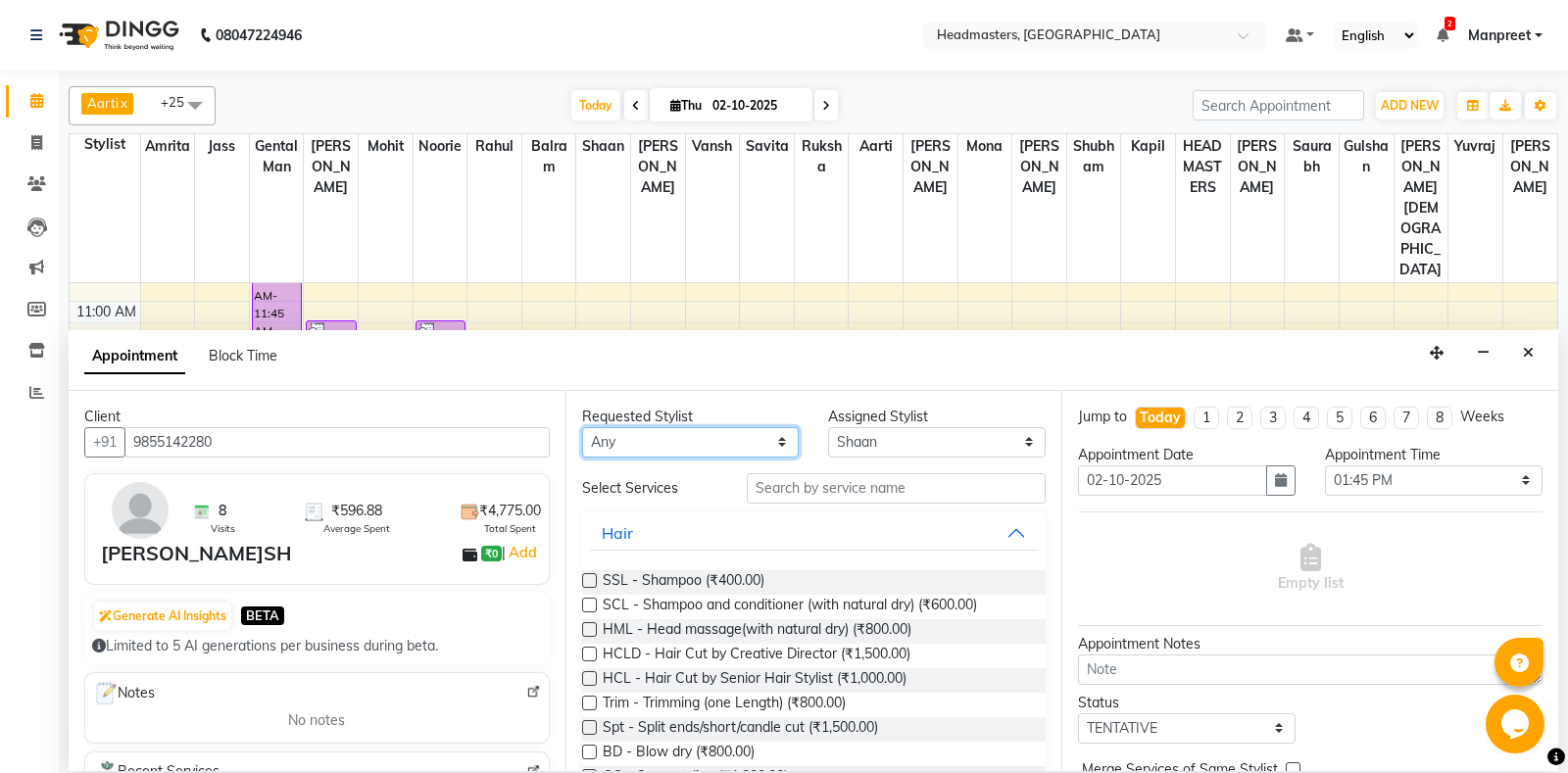
select select "60727"
click option "Shaan" at bounding box center [0, 0] width 0 height 0
click at [799, 478] on input "text" at bounding box center [897, 488] width 300 height 30
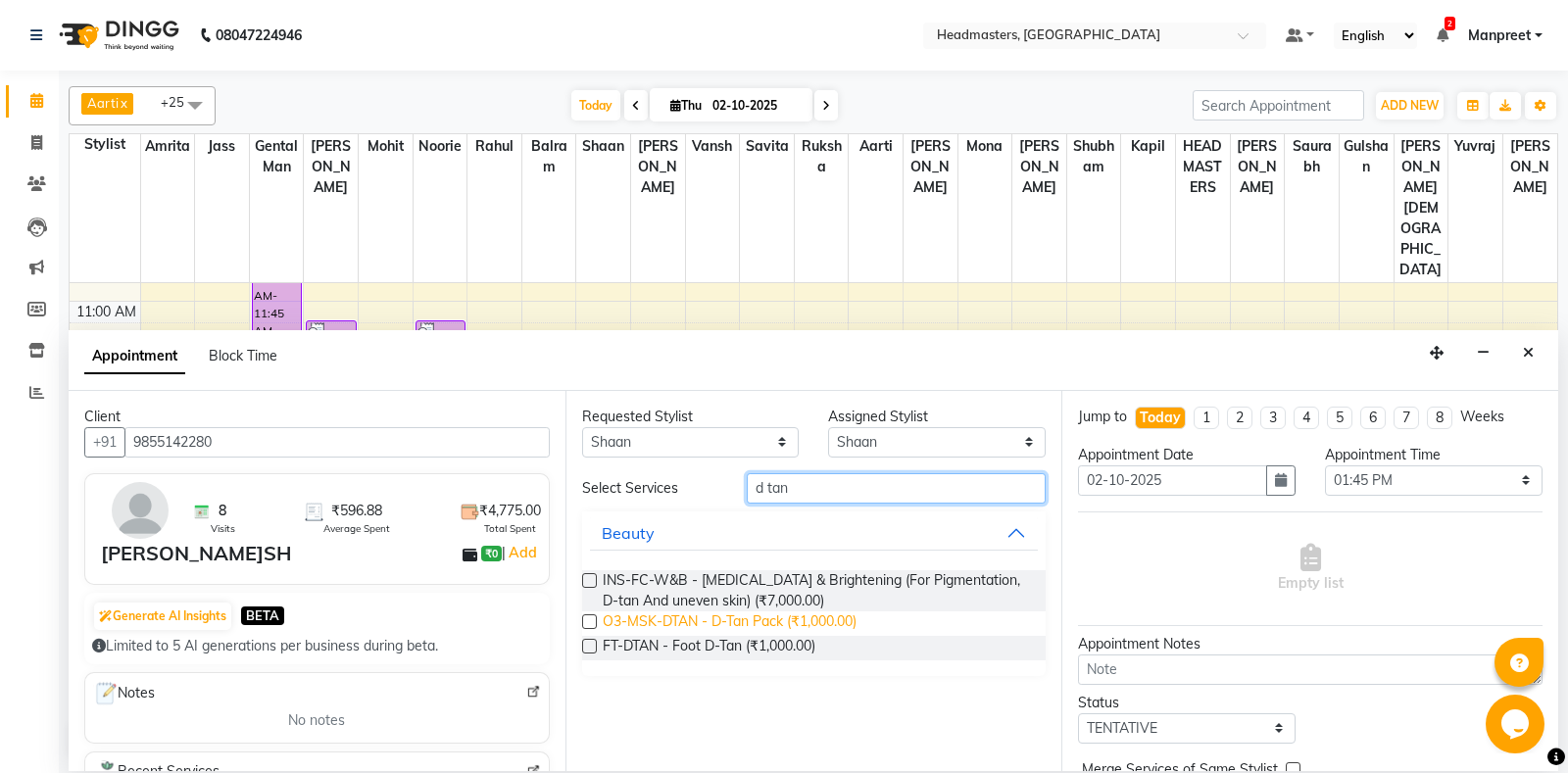
type input "d tan"
click at [816, 626] on span "O3-MSK-DTAN - D-Tan Pack (₹1,000.00)" at bounding box center [729, 623] width 254 height 25
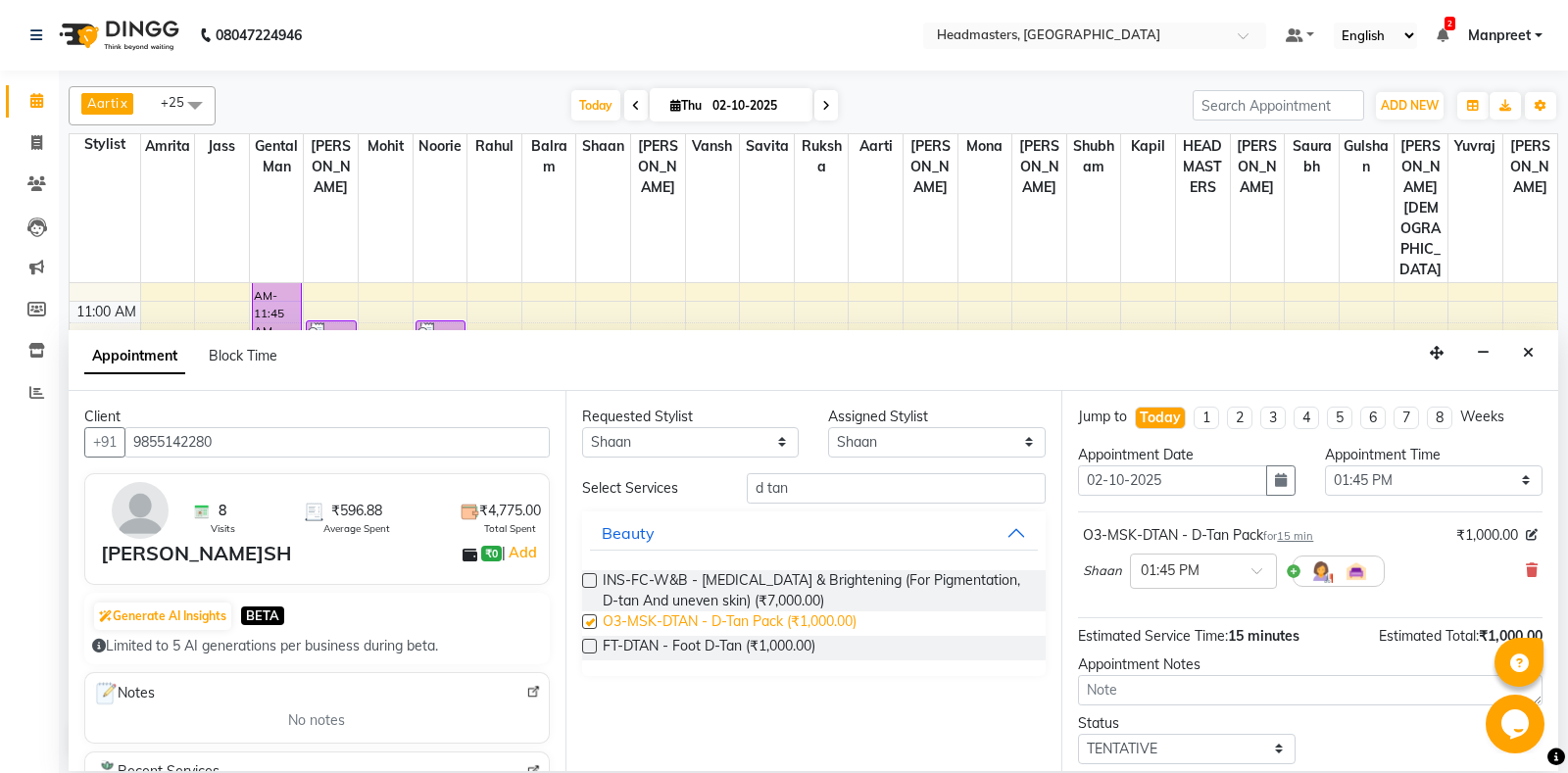
checkbox input "false"
click at [1324, 465] on select "Select 09:00 AM 09:15 AM 09:30 AM 09:45 AM 10:00 AM 10:15 AM 10:30 AM 10:45 AM …" at bounding box center [1433, 480] width 218 height 30
select select "750"
click option "12:30 PM" at bounding box center [0, 0] width 0 height 0
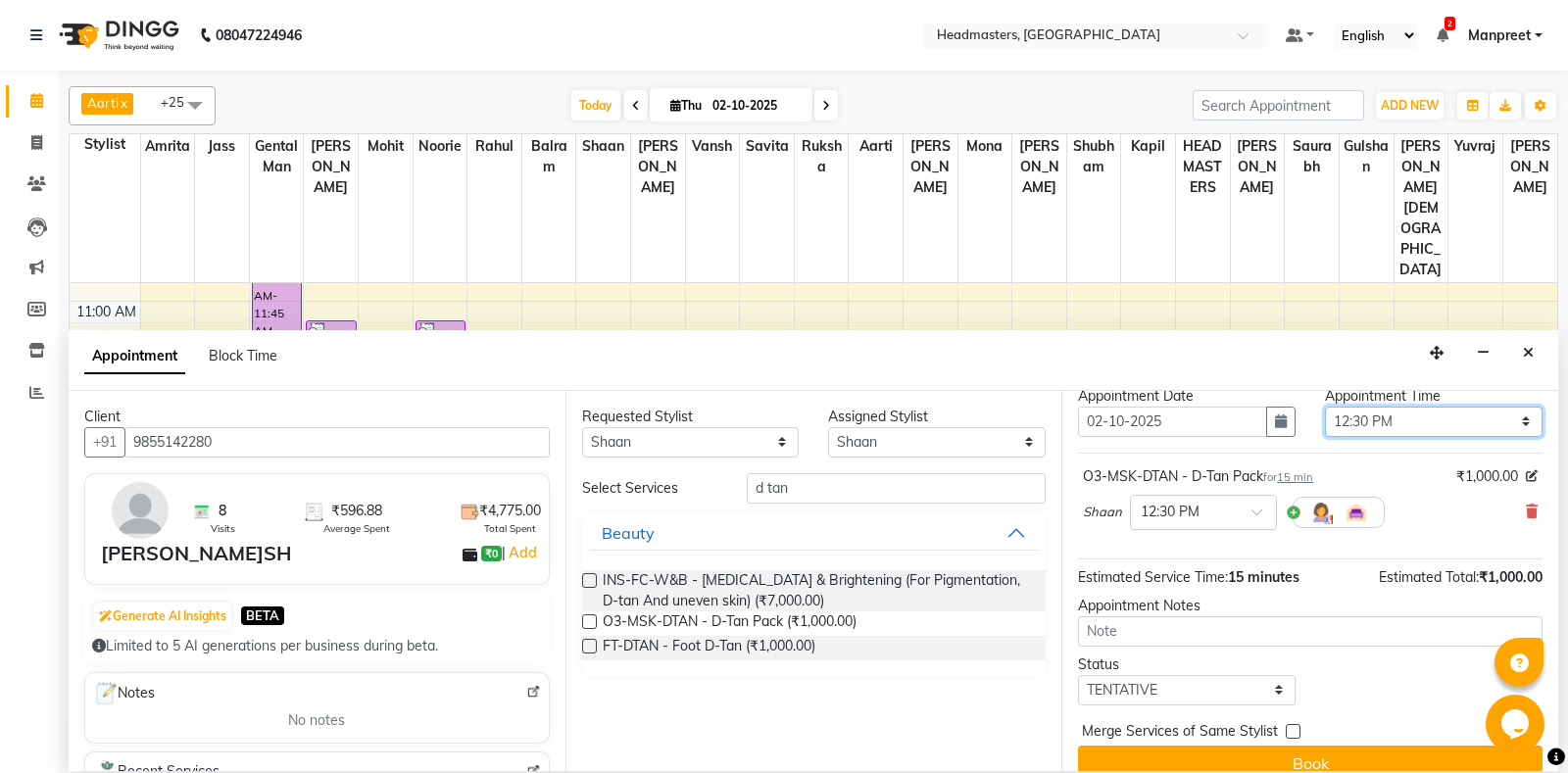
scroll to position [83, 0]
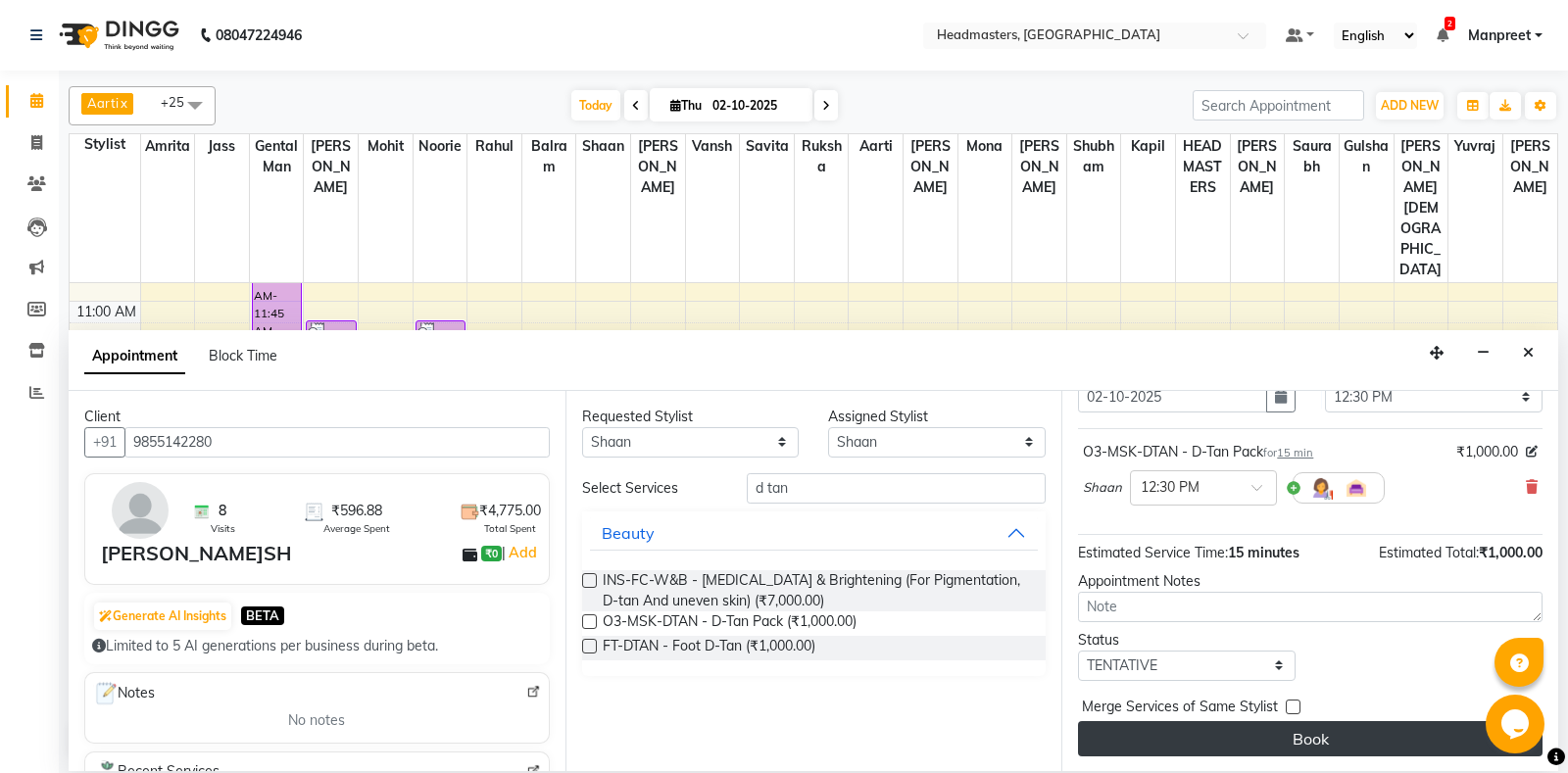
click at [1299, 745] on button "Book" at bounding box center [1309, 738] width 464 height 35
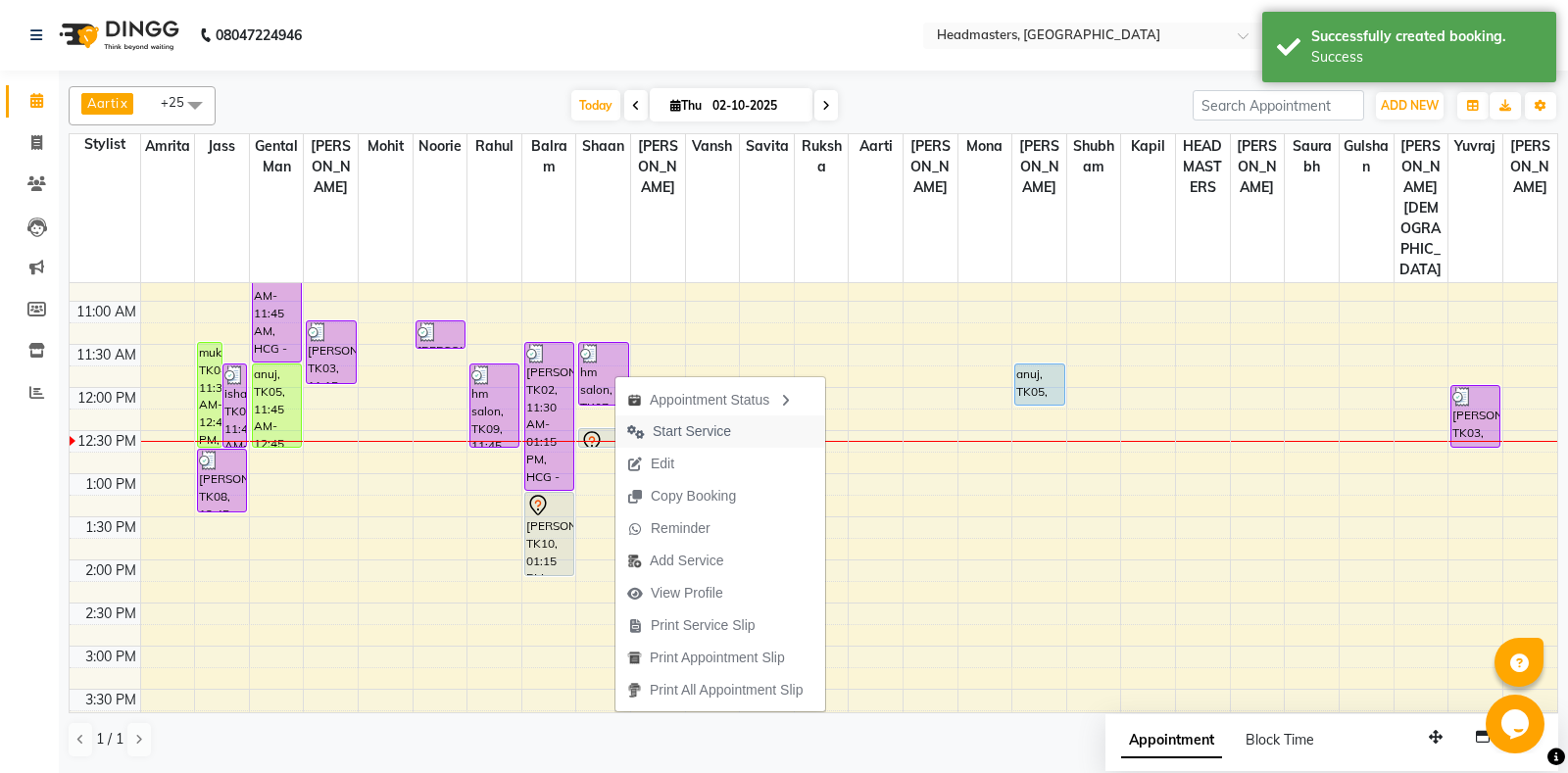
click at [695, 428] on span "Start Service" at bounding box center [691, 431] width 78 height 21
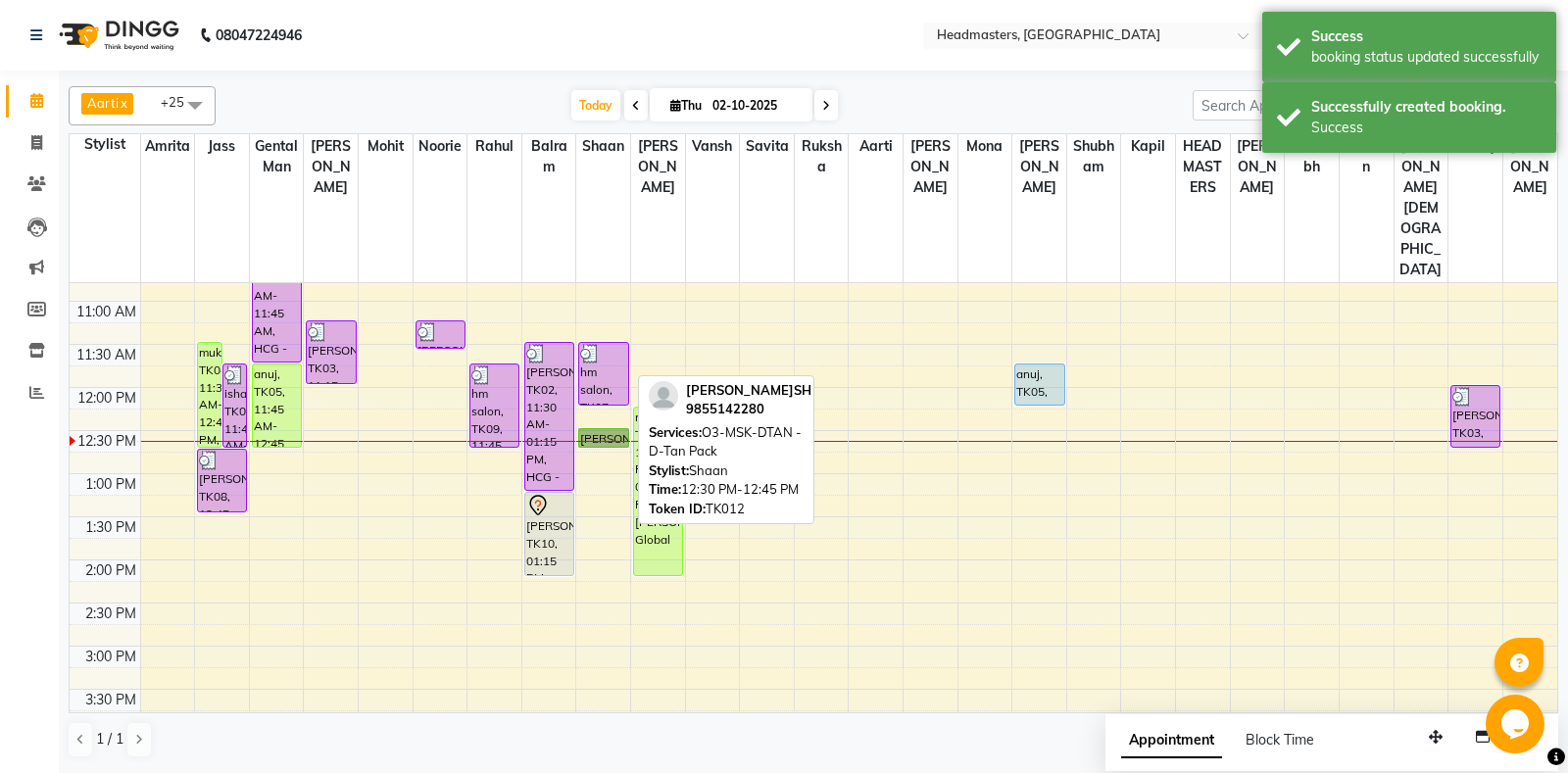
drag, startPoint x: 604, startPoint y: 374, endPoint x: 626, endPoint y: 361, distance: 25.6
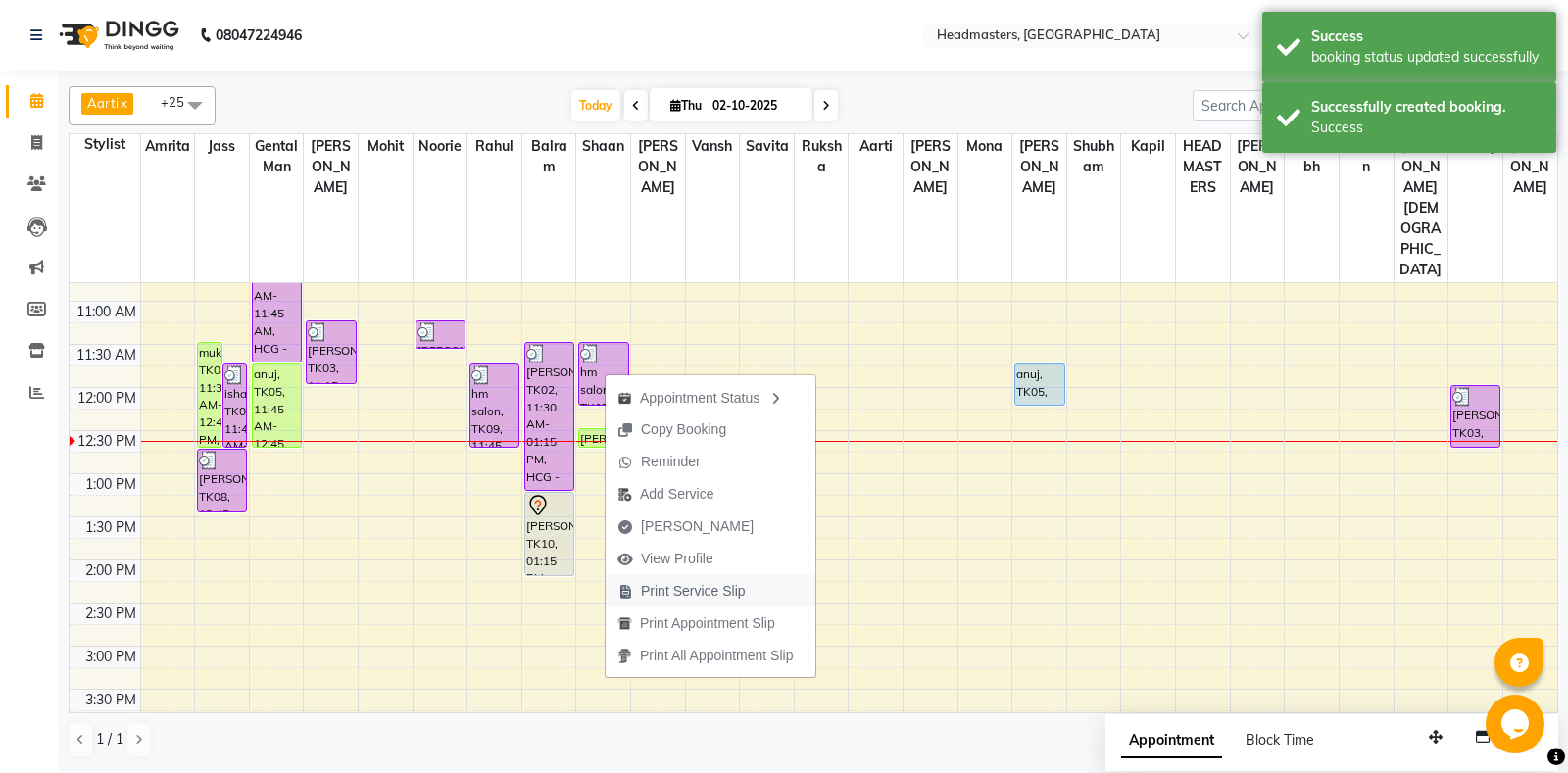
click at [726, 585] on span "Print Service Slip" at bounding box center [693, 591] width 105 height 21
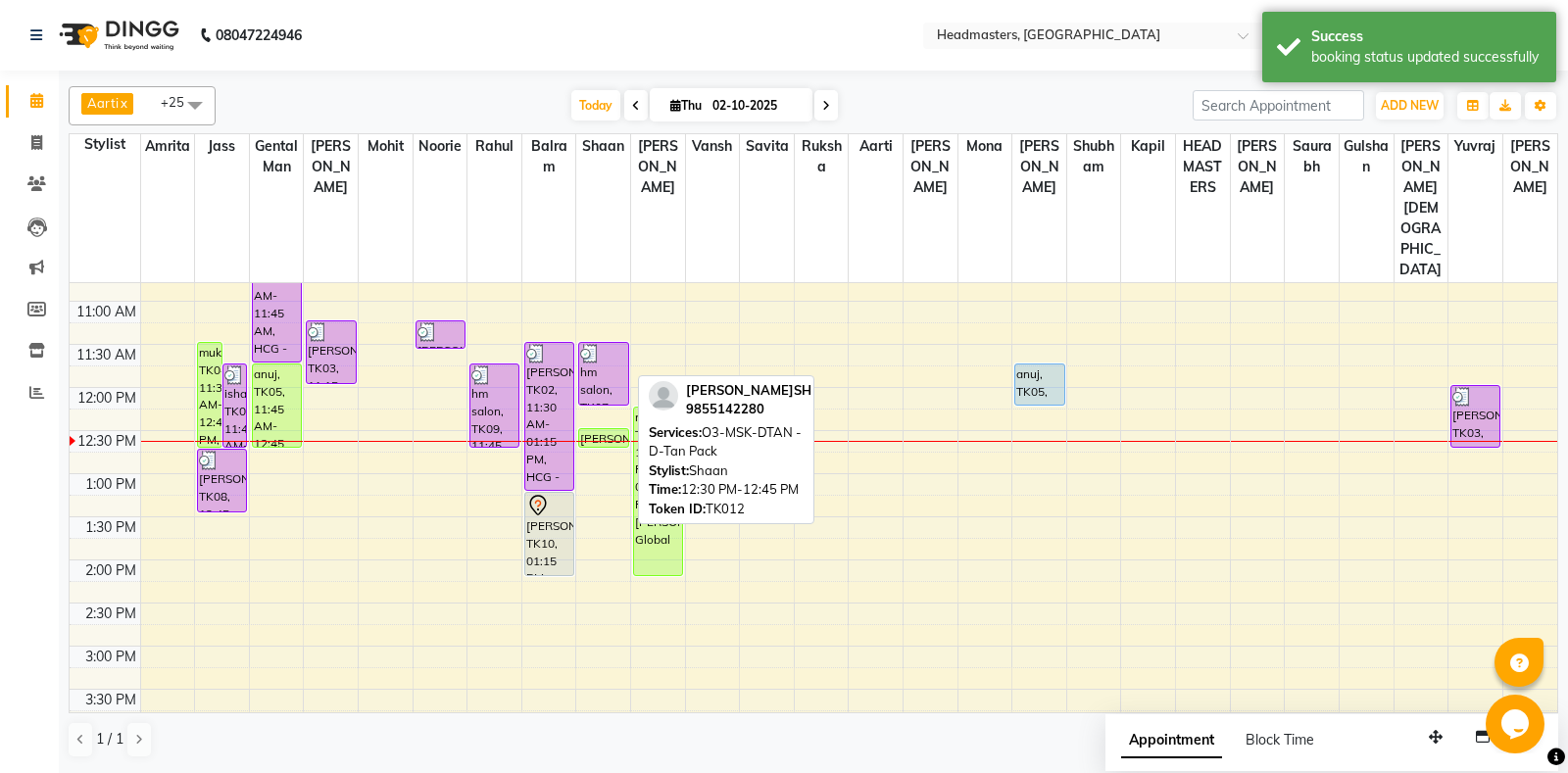
click at [586, 429] on div "NRIPESH, TK12, 12:30 PM-12:45 PM, O3-MSK-DTAN - D-Tan Pack" at bounding box center [603, 438] width 48 height 18
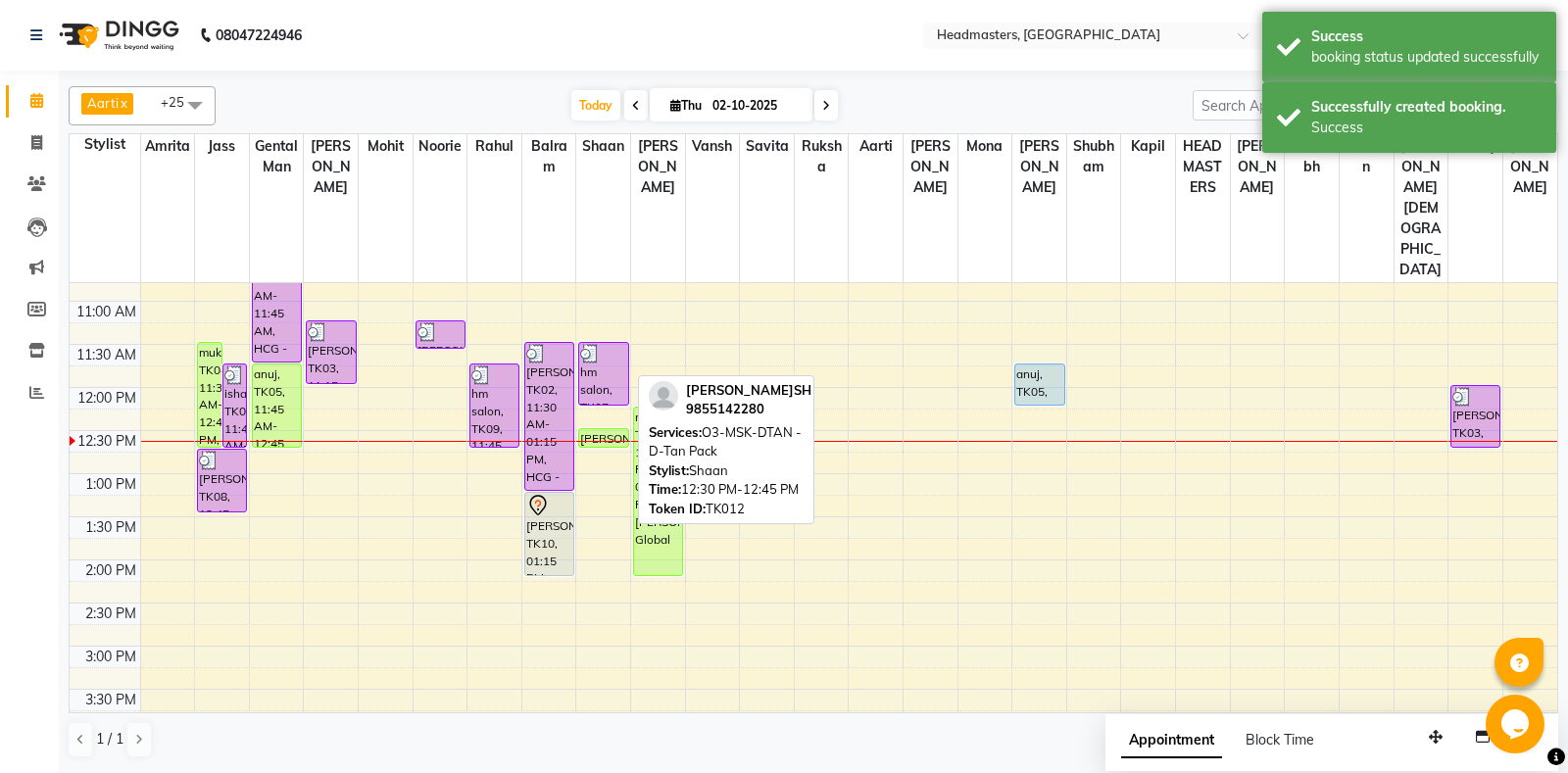
select select "1"
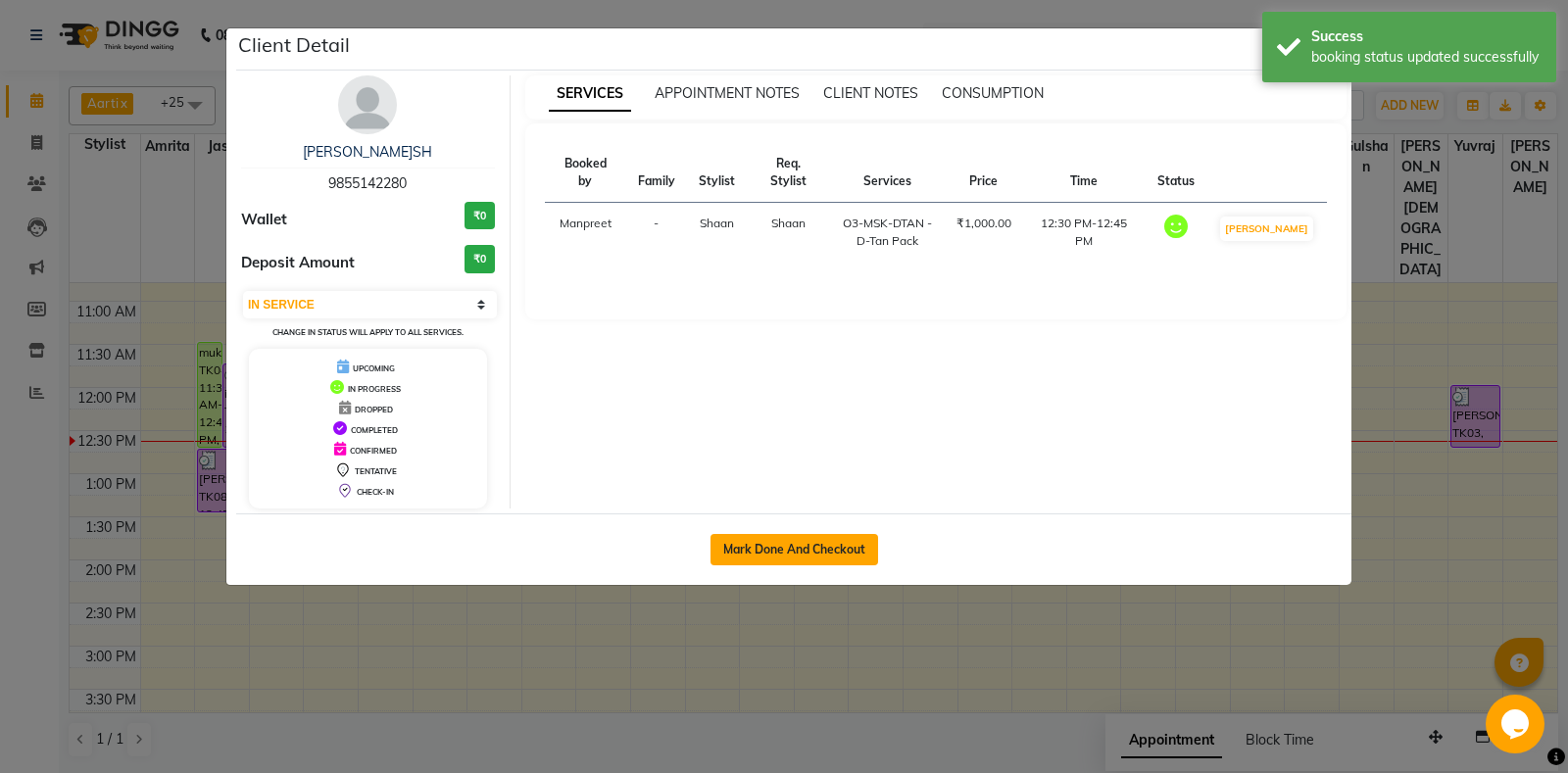
click at [809, 542] on button "Mark Done And Checkout" at bounding box center [794, 549] width 168 height 31
select select "7130"
select select "service"
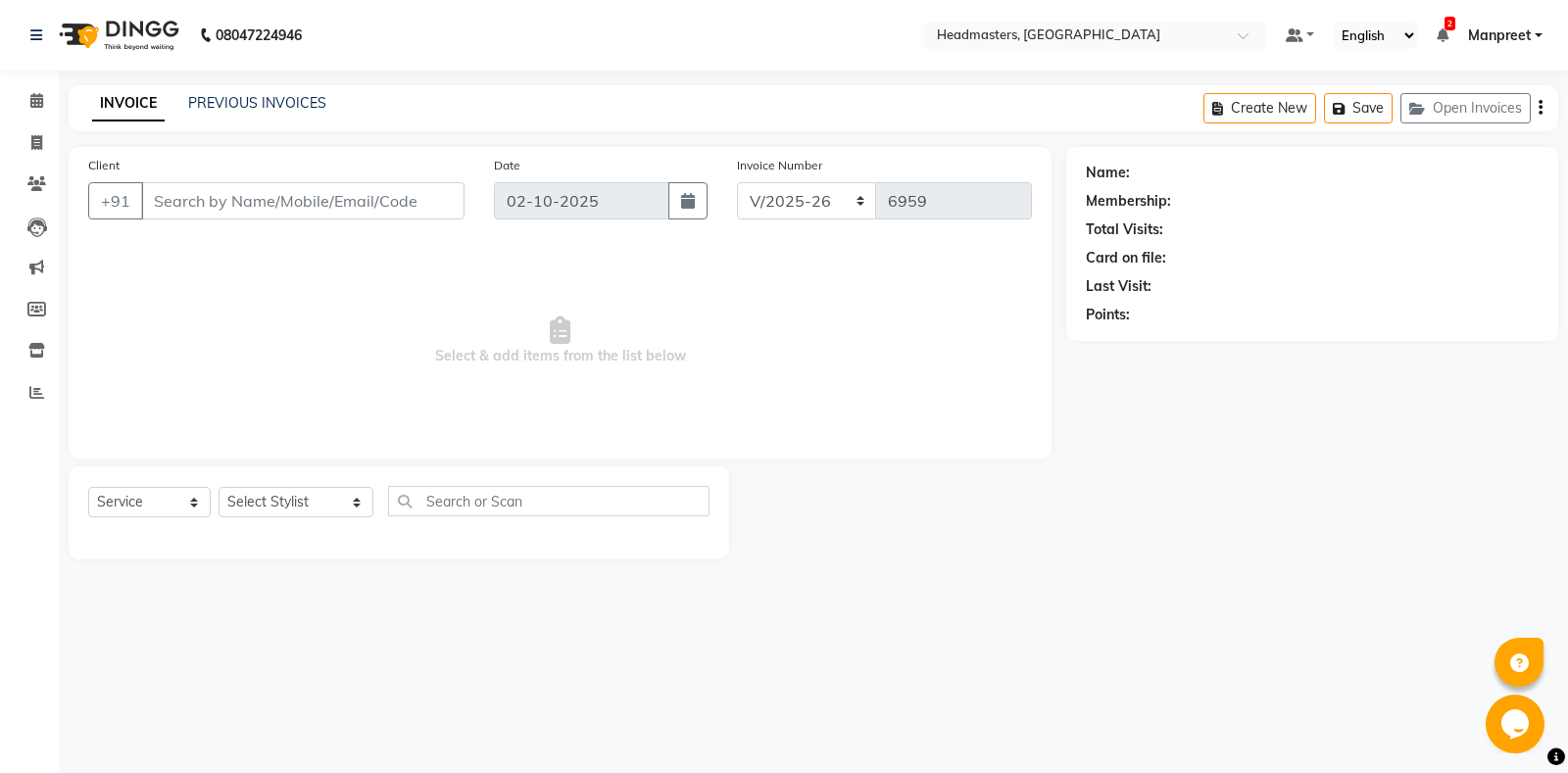
type input "9855142280"
select select "60727"
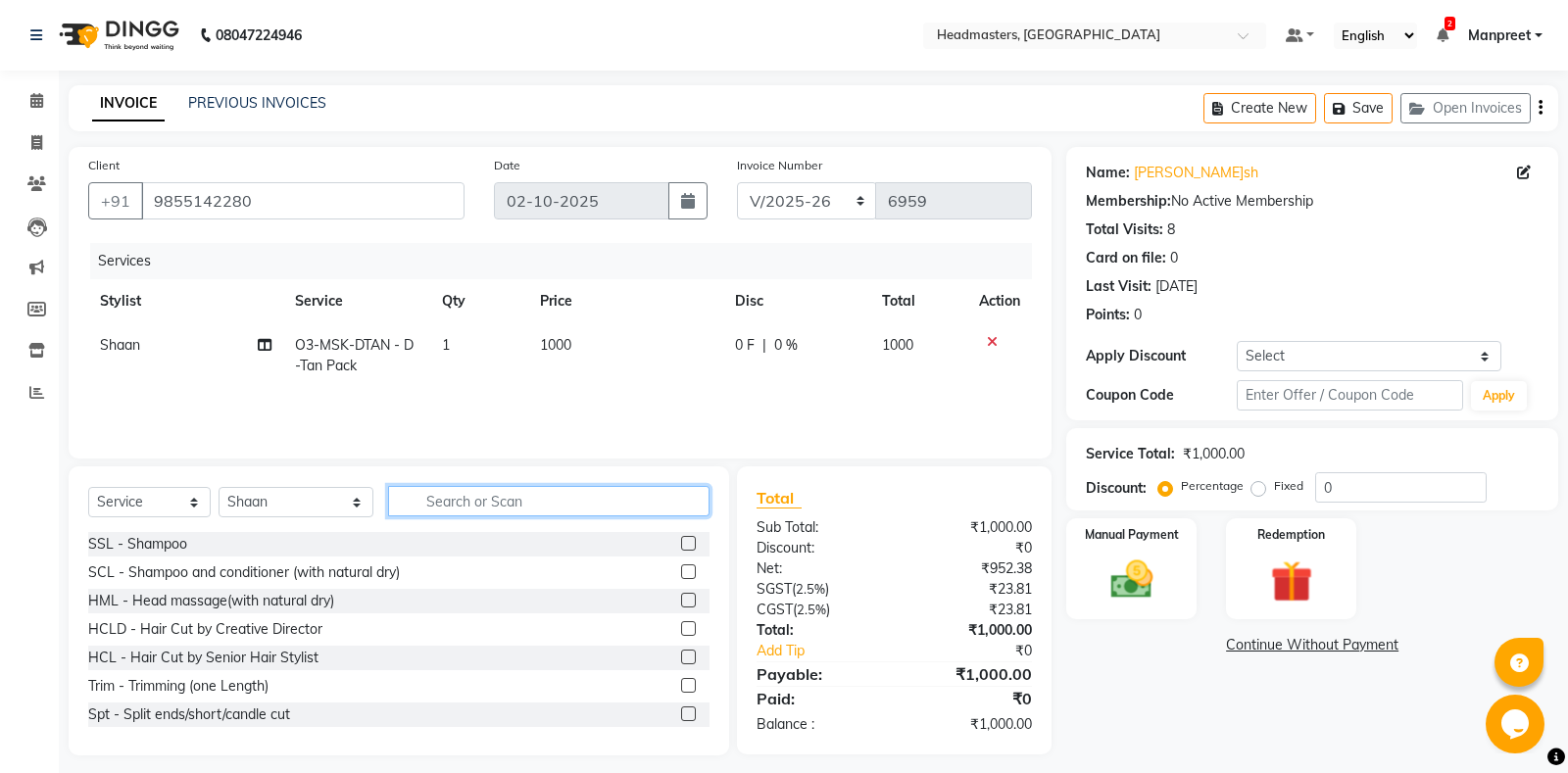
click at [468, 504] on input "text" at bounding box center [548, 501] width 322 height 30
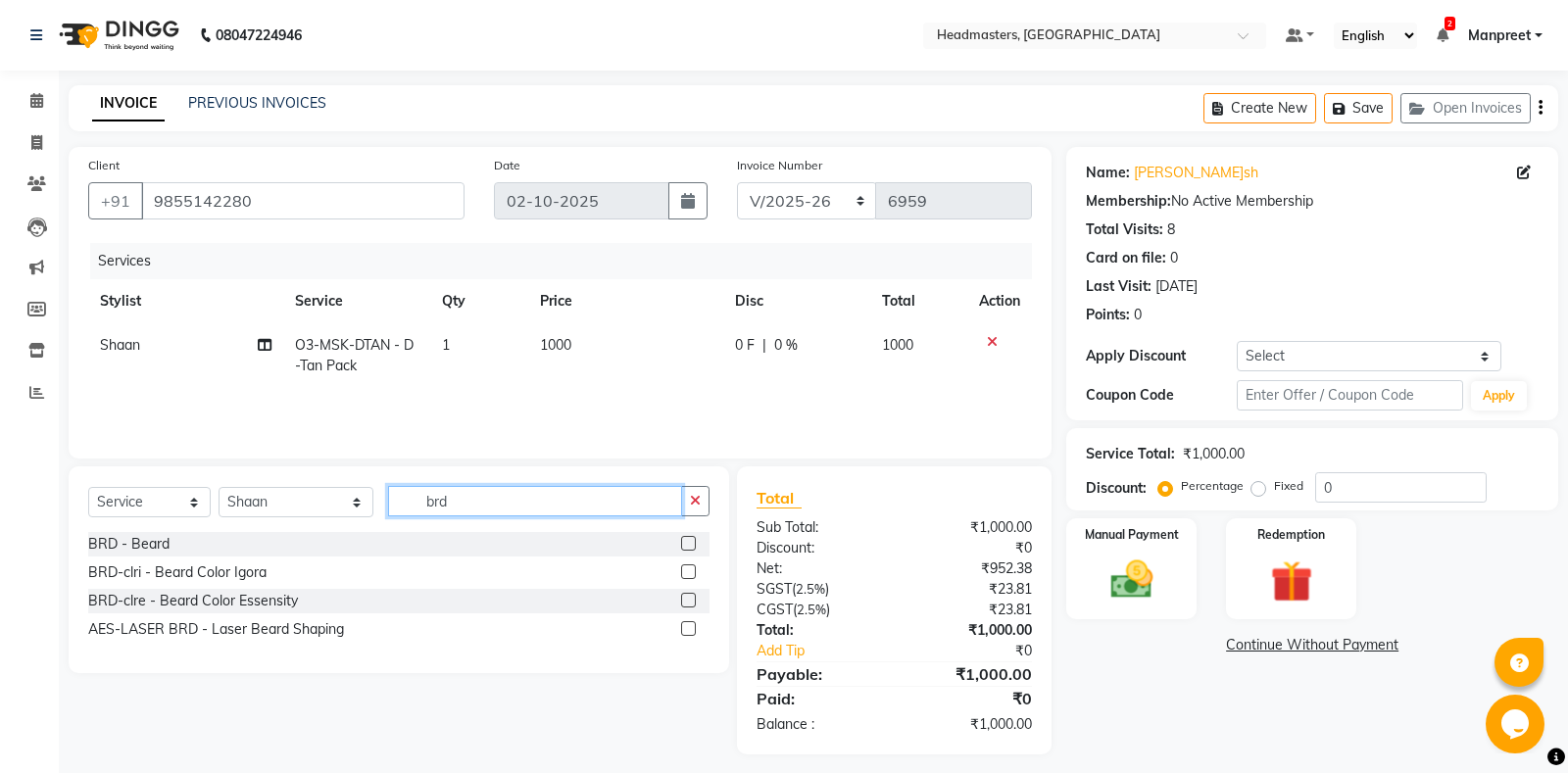
type input "brd"
click at [685, 543] on label at bounding box center [688, 543] width 15 height 15
click at [685, 543] on input "checkbox" at bounding box center [687, 544] width 13 height 13
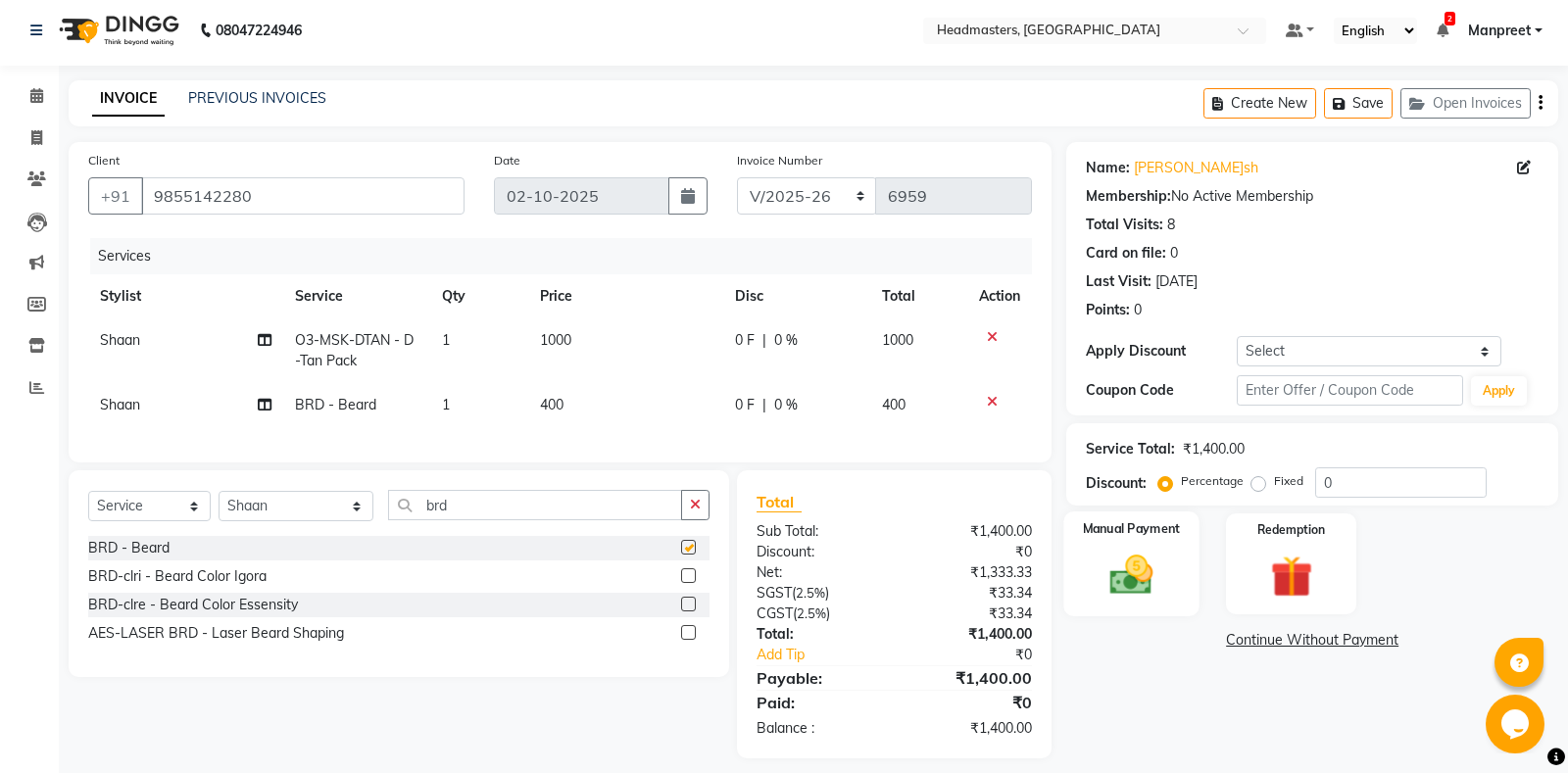
checkbox input "false"
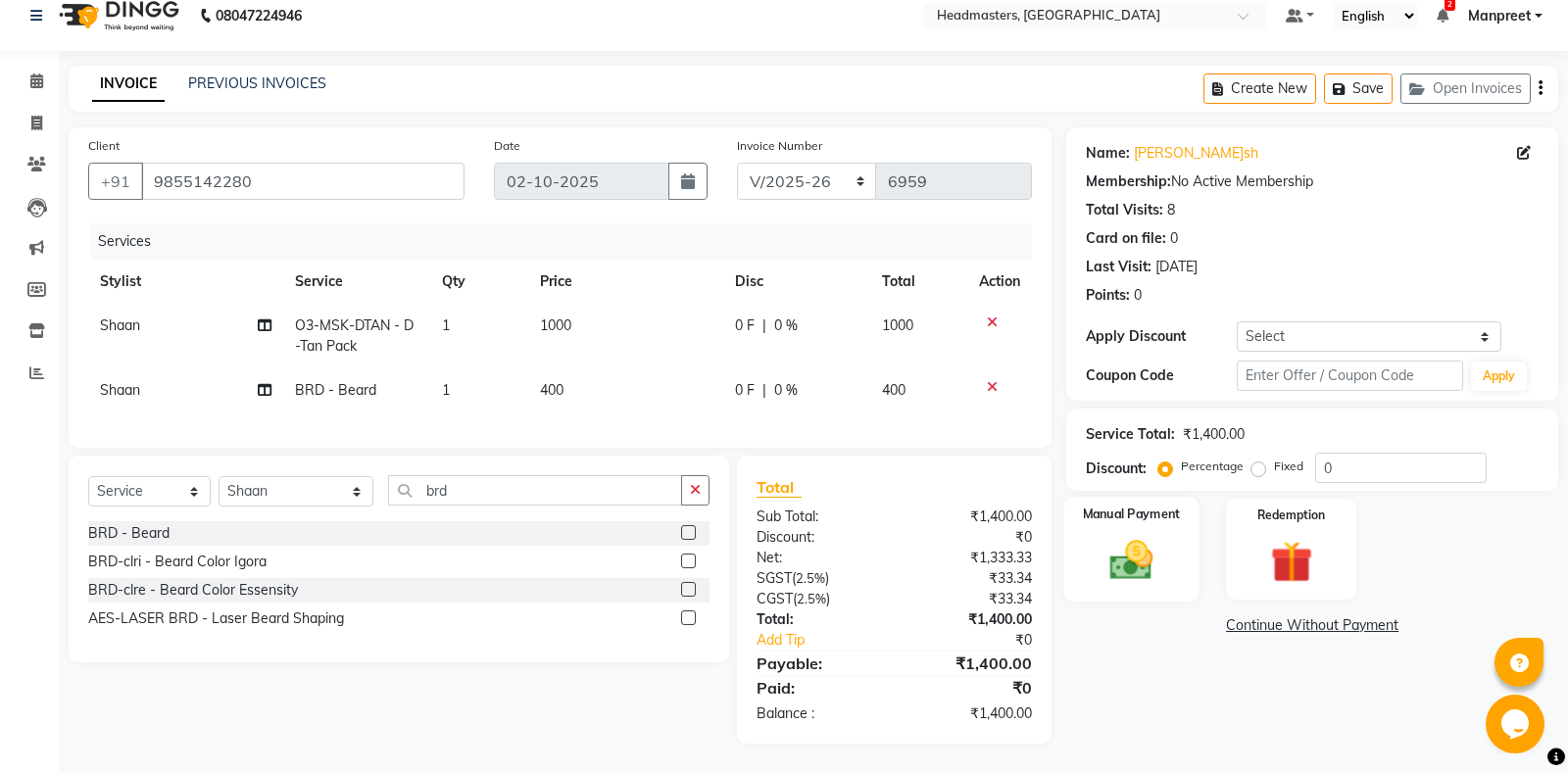
click at [1150, 533] on div "Manual Payment" at bounding box center [1131, 548] width 135 height 105
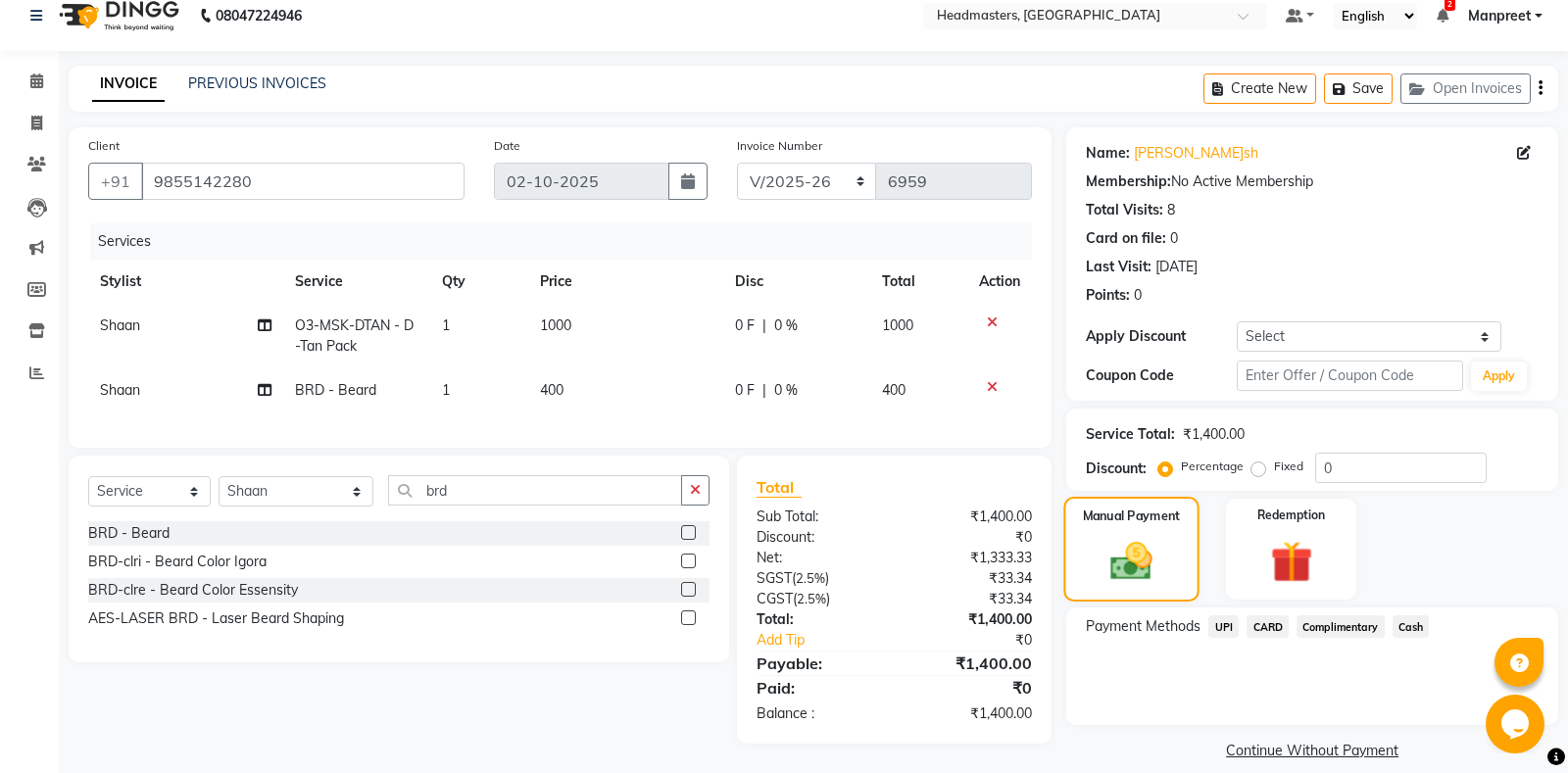
scroll to position [40, 0]
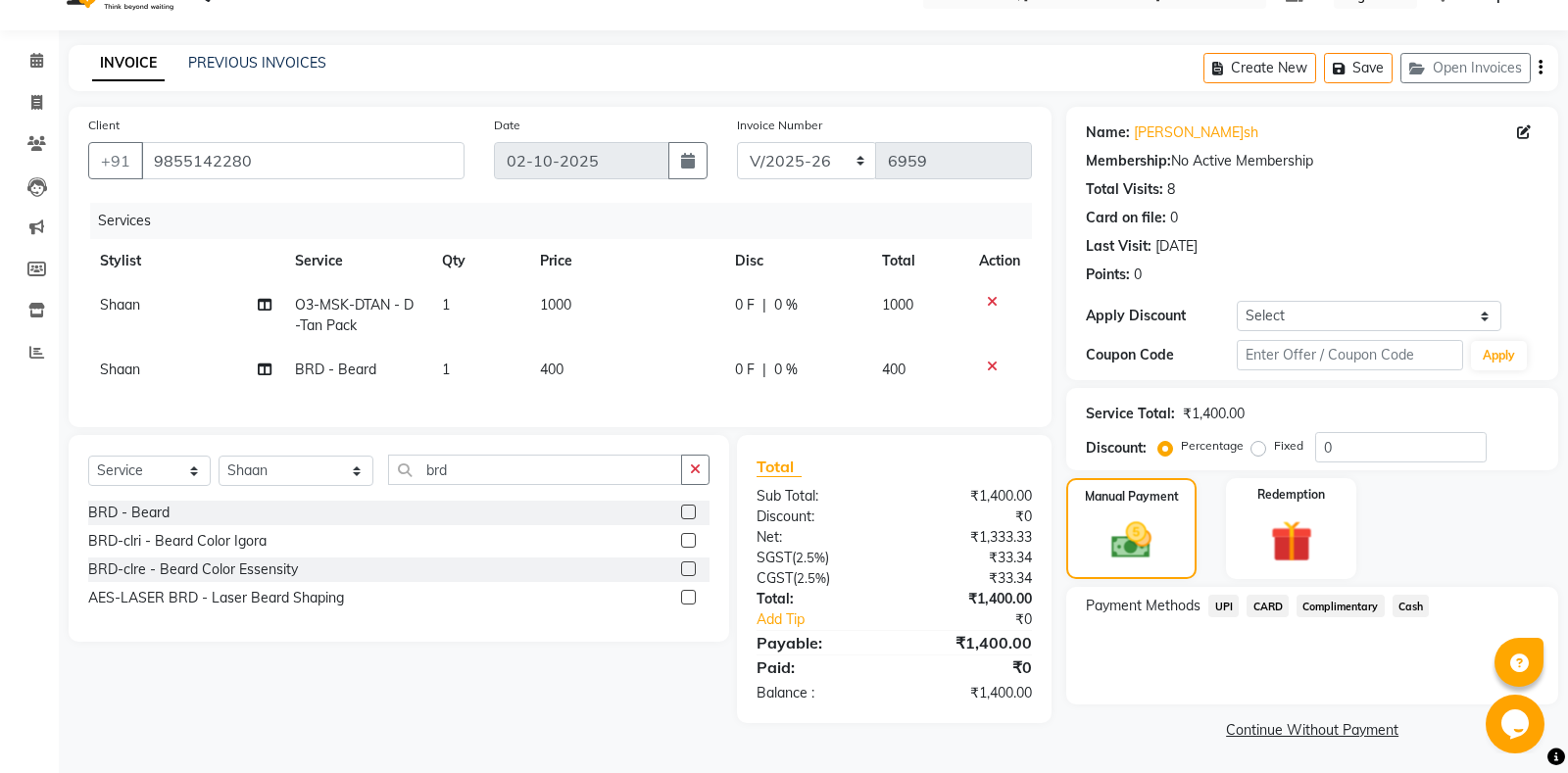
click at [1410, 602] on span "Cash" at bounding box center [1410, 605] width 37 height 23
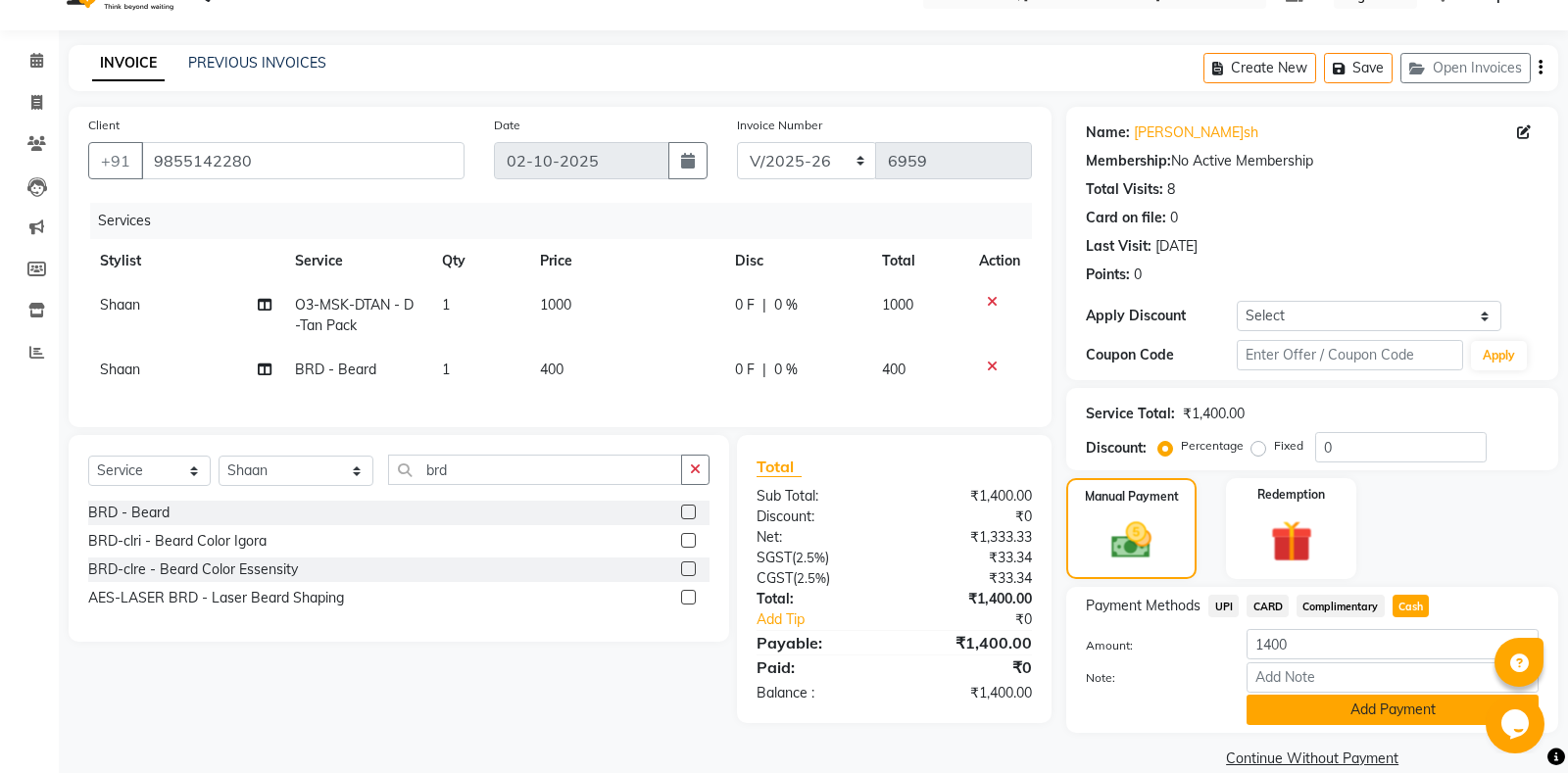
click at [1319, 711] on button "Add Payment" at bounding box center [1392, 710] width 292 height 30
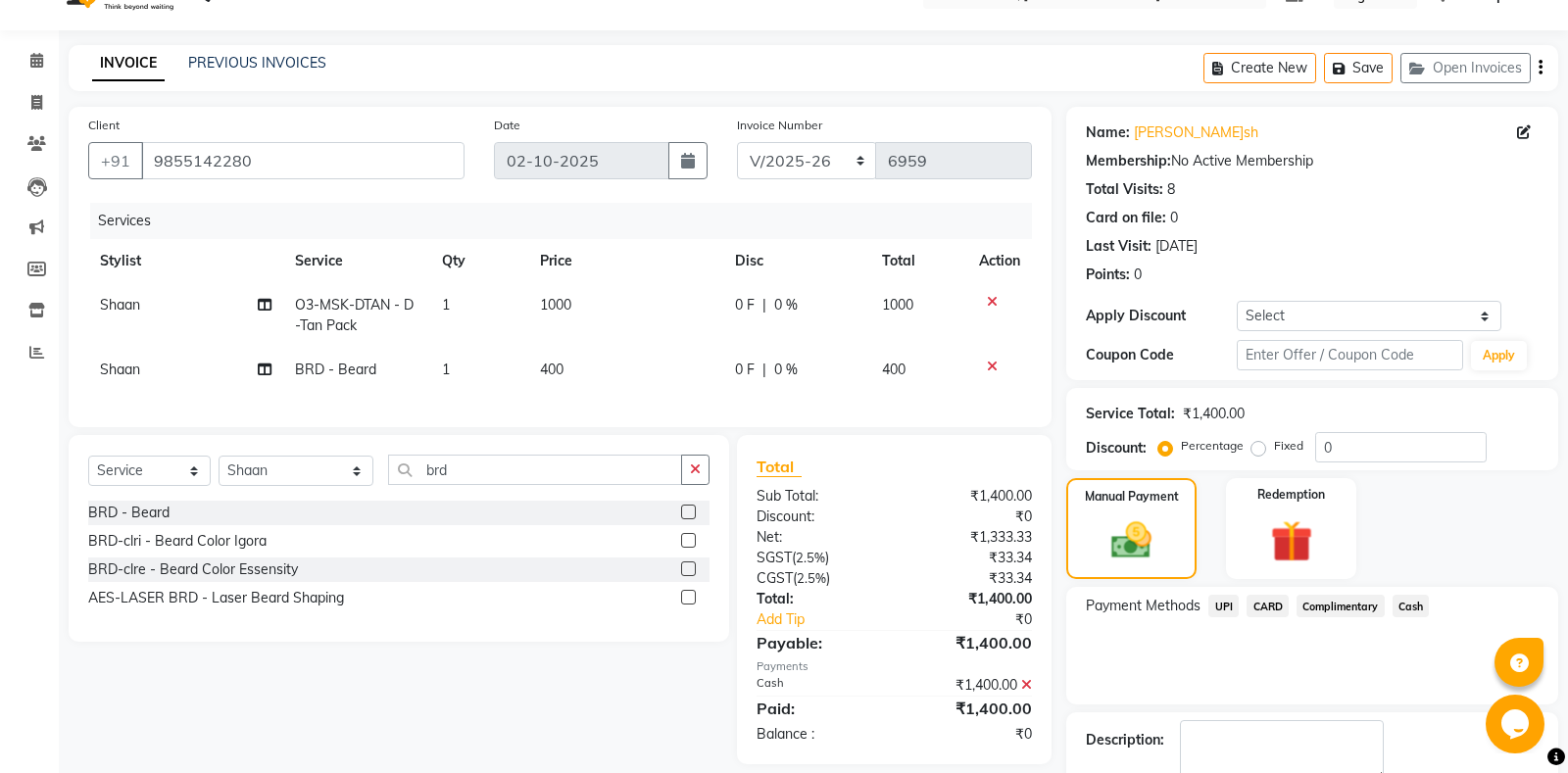
scroll to position [123, 0]
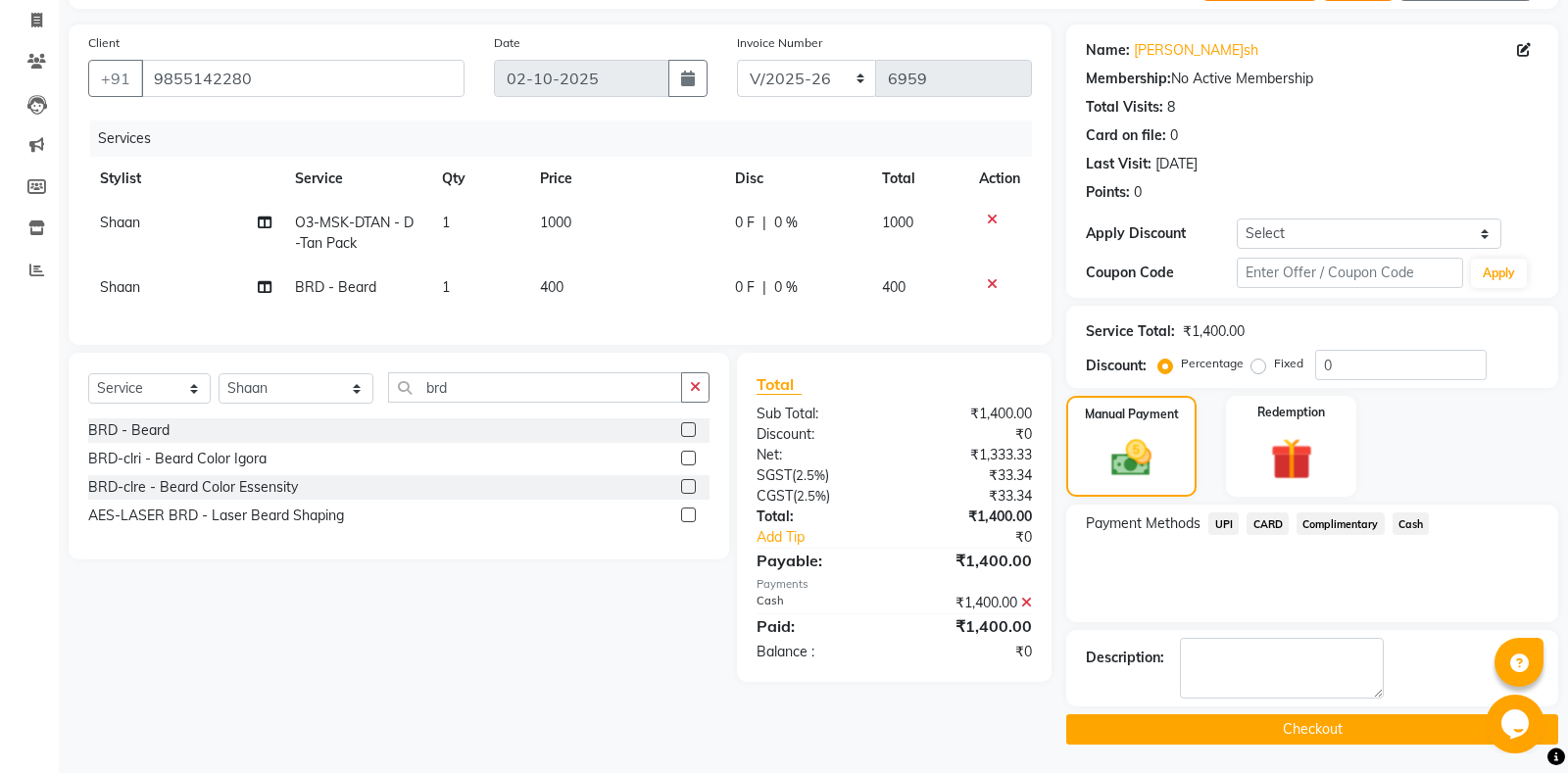
click at [1285, 727] on button "Checkout" at bounding box center [1311, 729] width 491 height 30
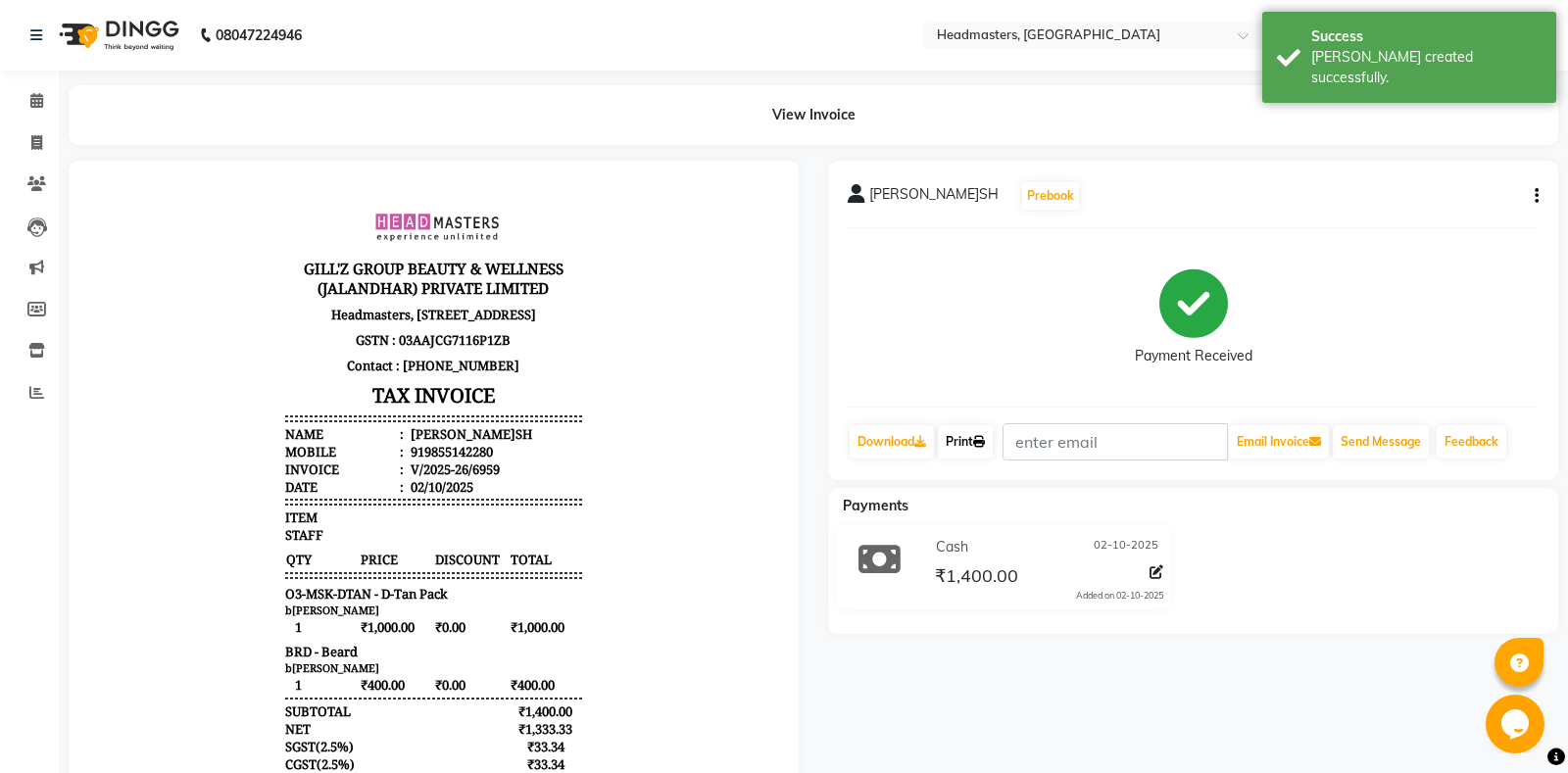
click at [983, 449] on link "Print" at bounding box center [965, 441] width 55 height 33
click at [983, 448] on link "Print" at bounding box center [965, 441] width 55 height 33
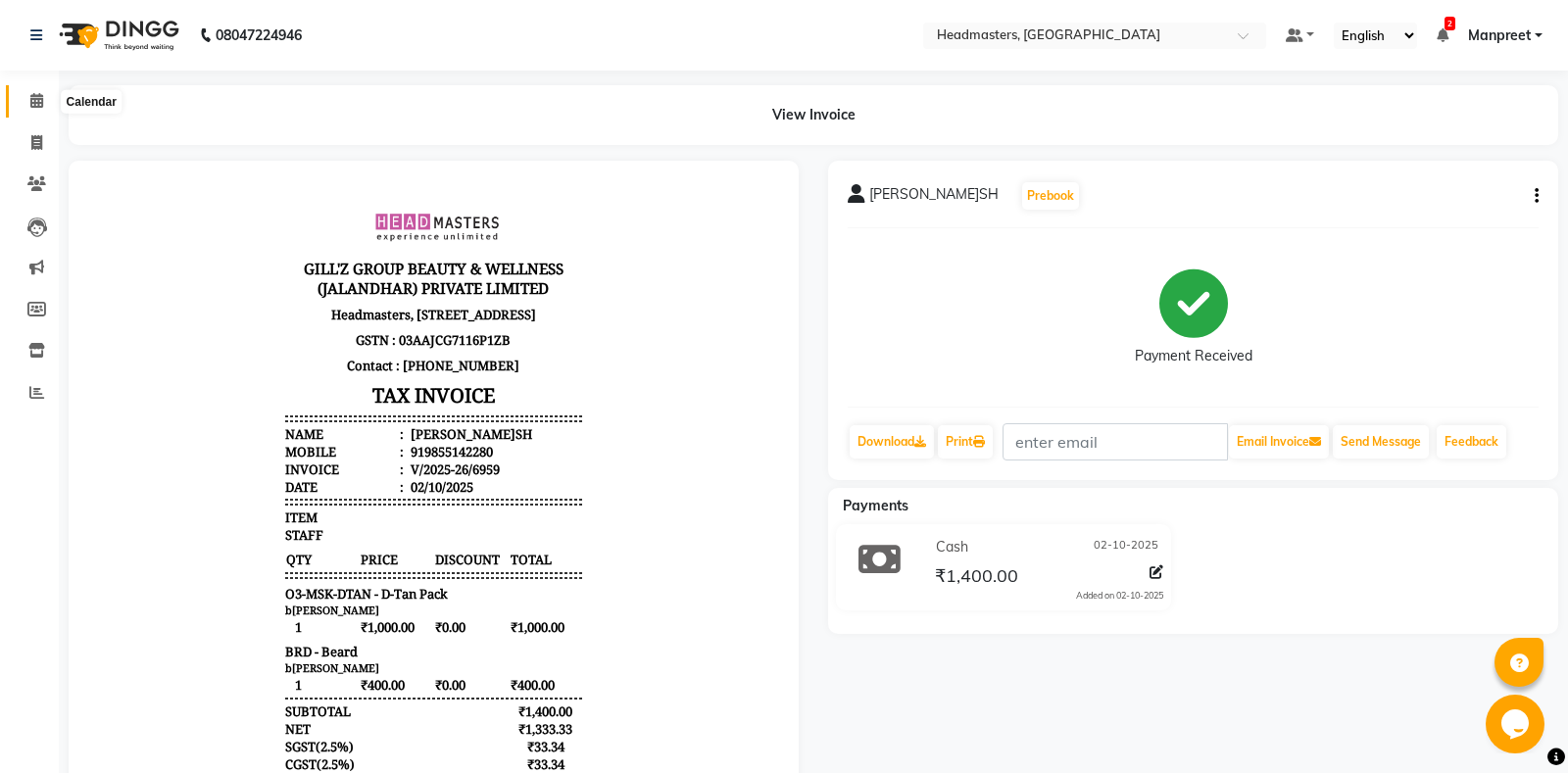
click at [49, 102] on span at bounding box center [37, 101] width 34 height 23
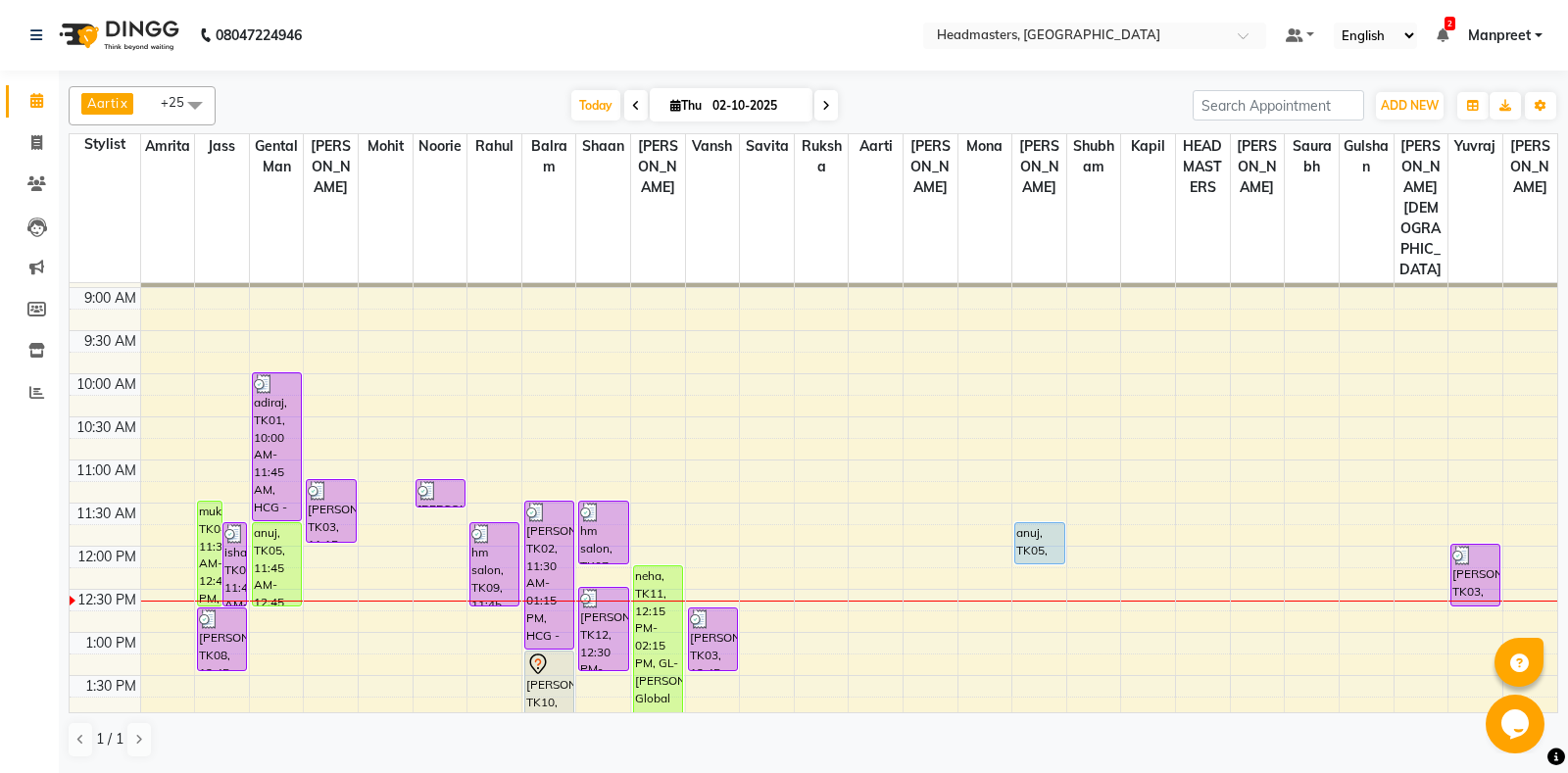
scroll to position [206, 0]
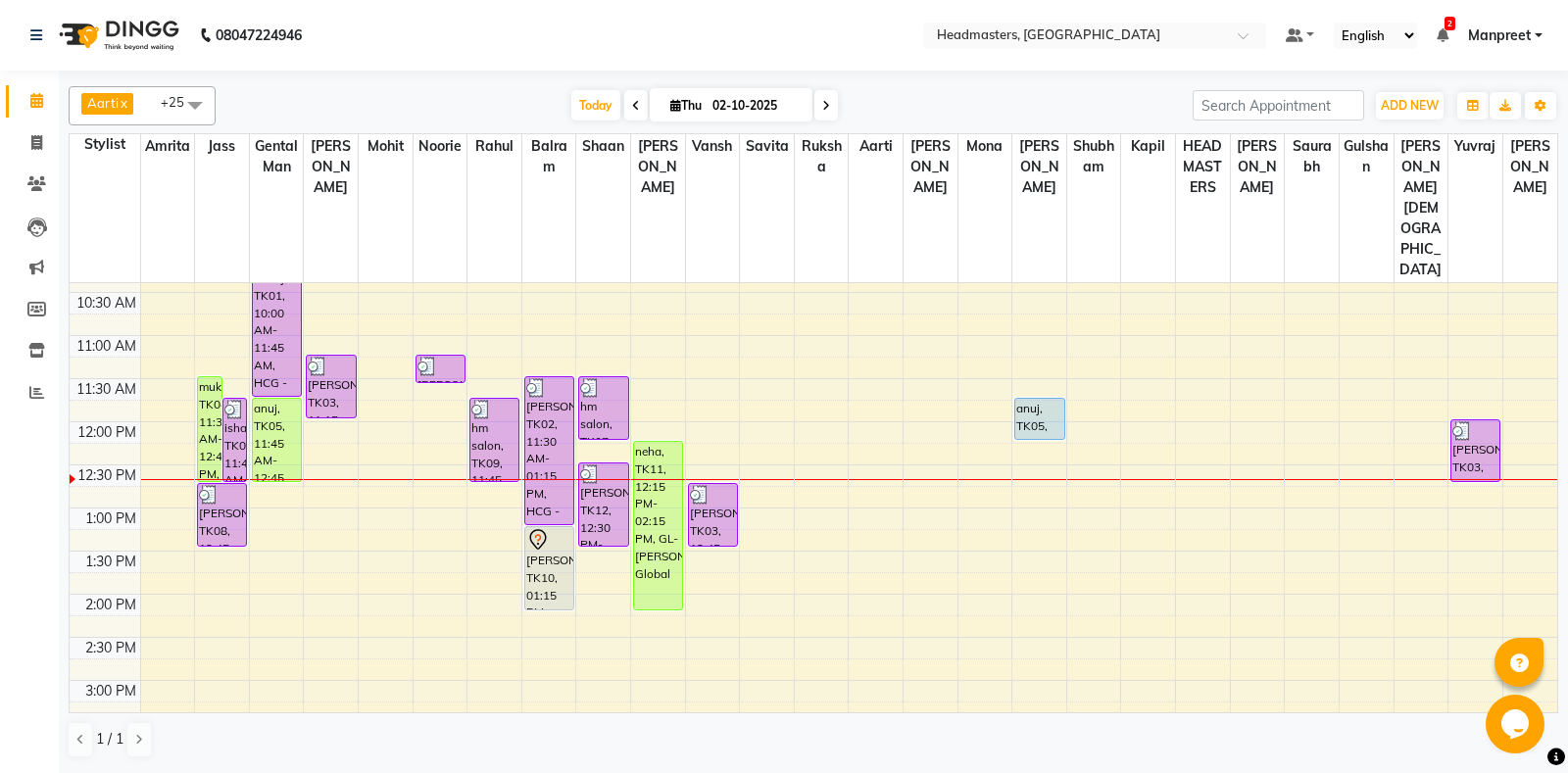
click at [363, 555] on div "8:00 AM 8:30 AM 9:00 AM 9:30 AM 10:00 AM 10:30 AM 11:00 AM 11:30 AM 12:00 PM 12…" at bounding box center [813, 680] width 1487 height 1206
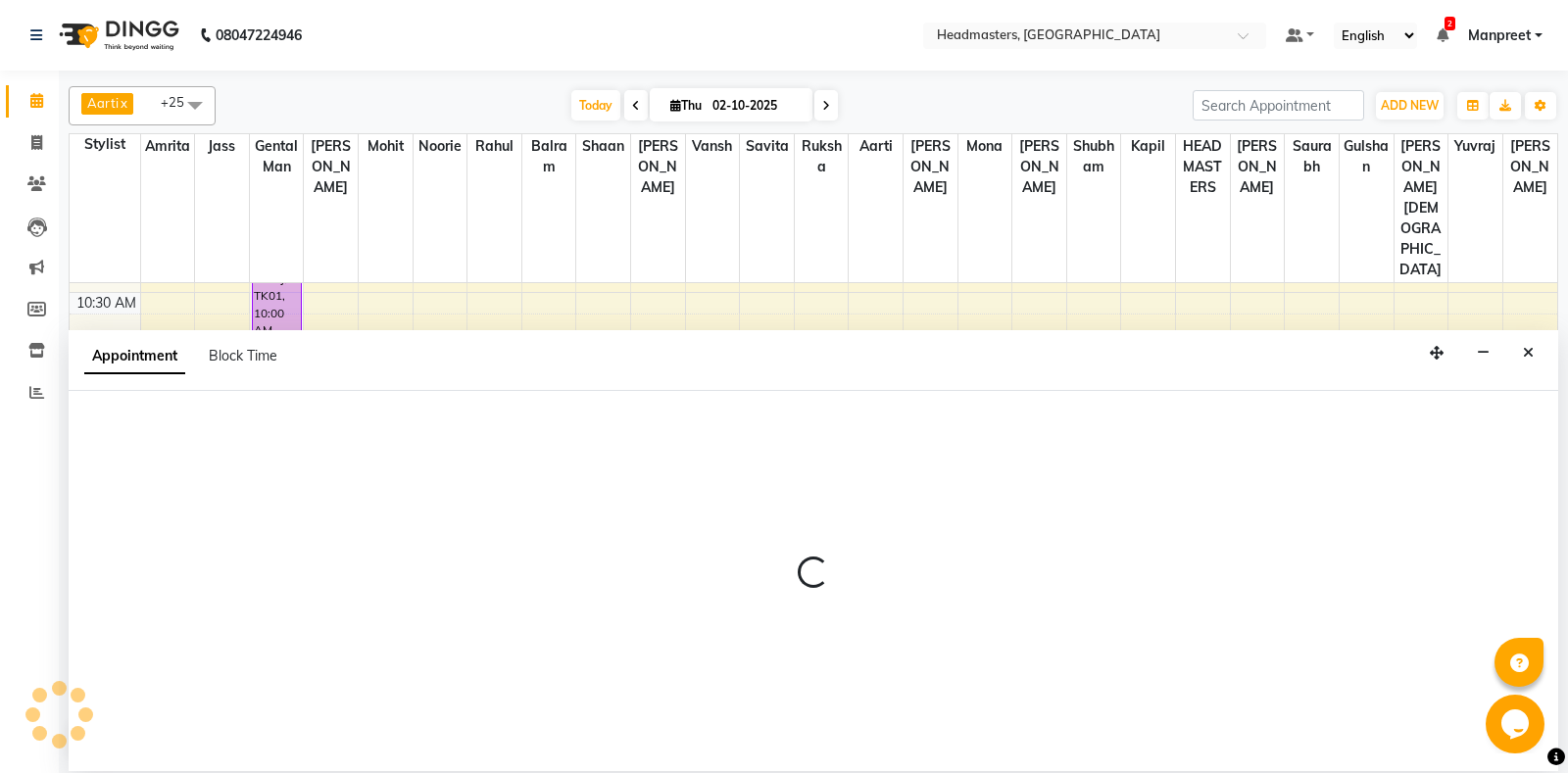
select select "60723"
select select "855"
select select "tentative"
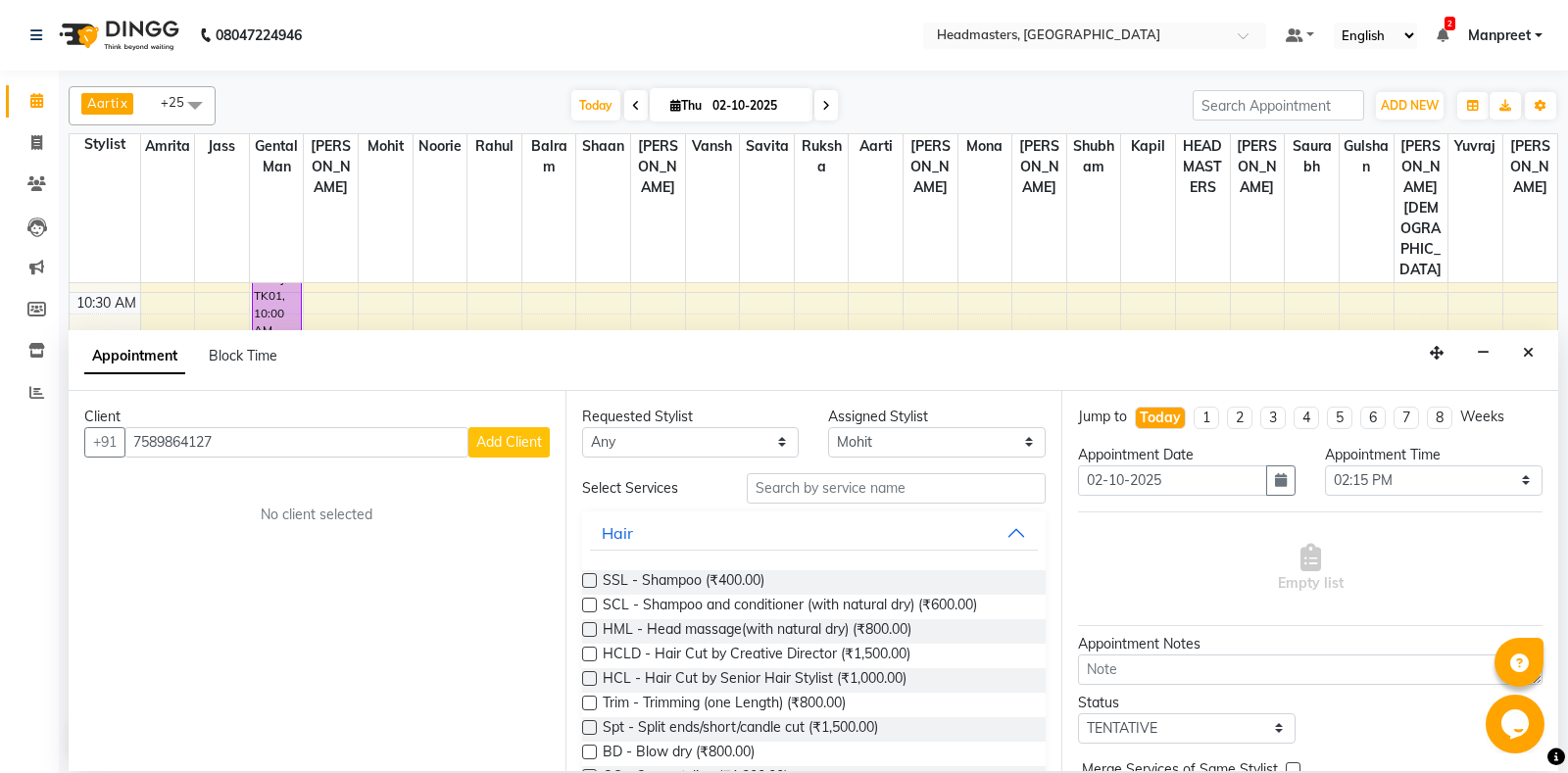
type input "7589864127"
click at [517, 437] on span "Add Client" at bounding box center [509, 442] width 66 height 18
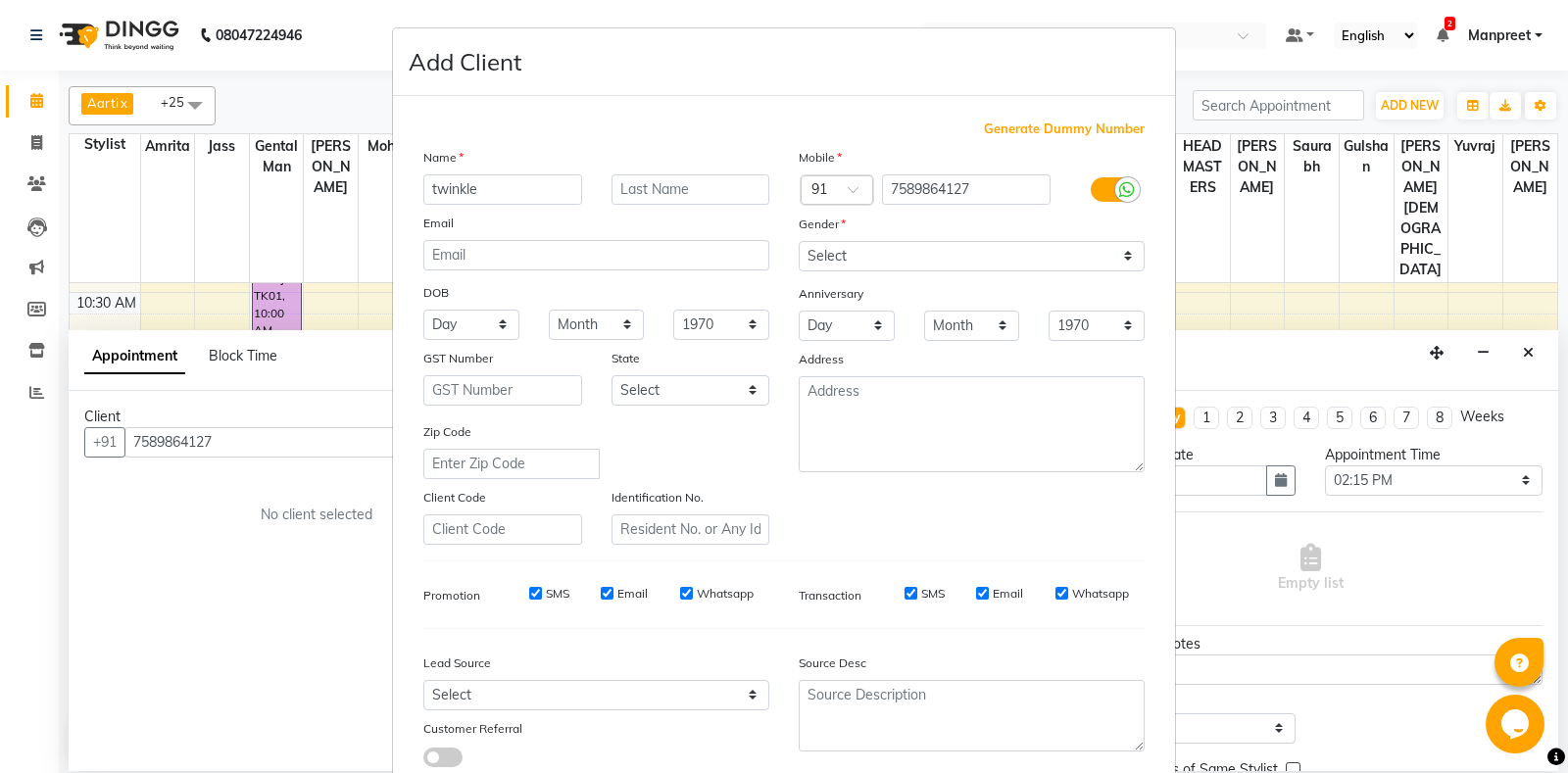
type input "twinkle"
click at [798, 241] on select "Select [DEMOGRAPHIC_DATA] [DEMOGRAPHIC_DATA] Other Prefer Not To Say" at bounding box center [971, 256] width 346 height 30
select select "female"
click option "[DEMOGRAPHIC_DATA]" at bounding box center [0, 0] width 0 height 0
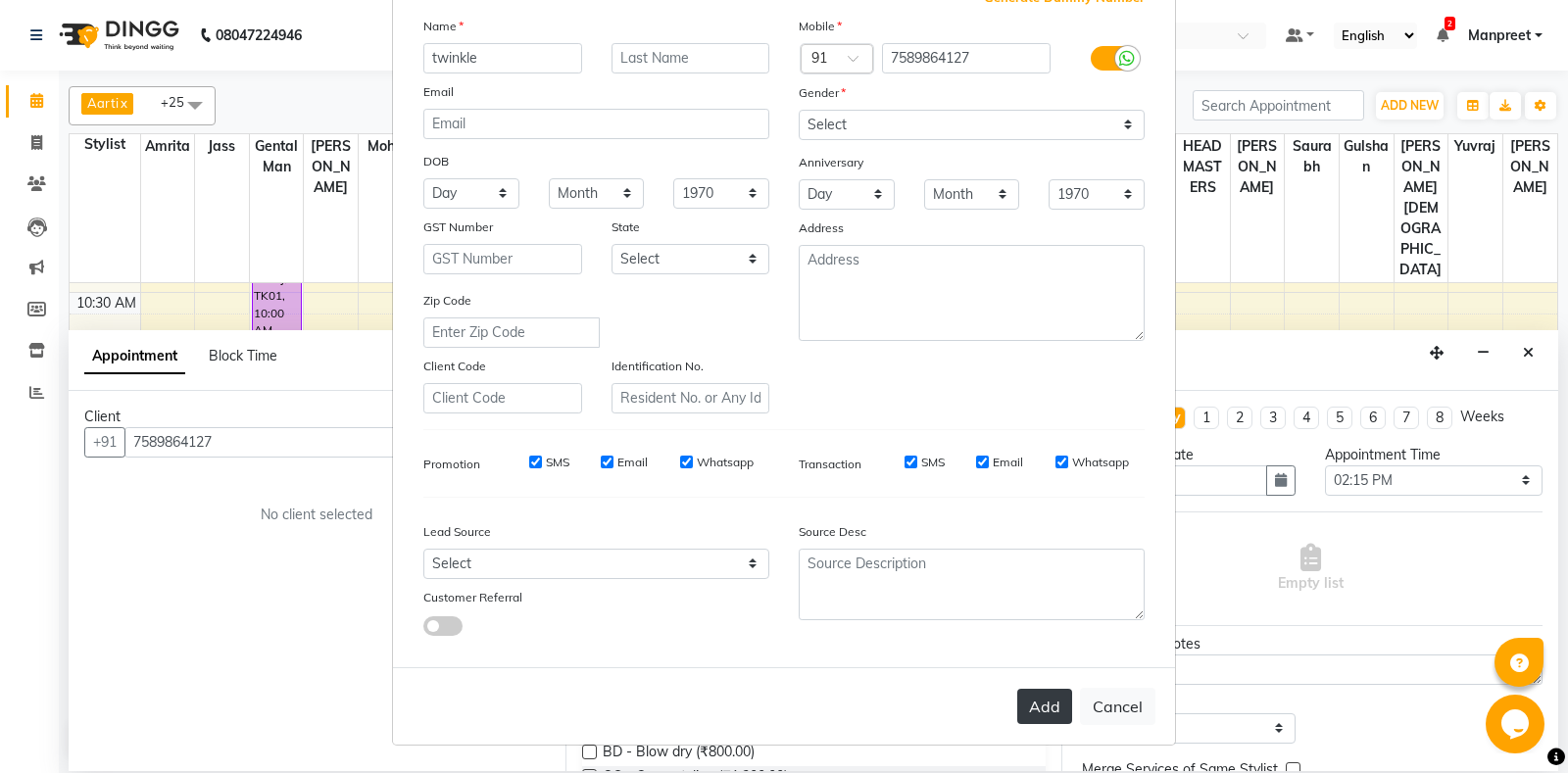
click at [1022, 695] on button "Add" at bounding box center [1044, 706] width 55 height 35
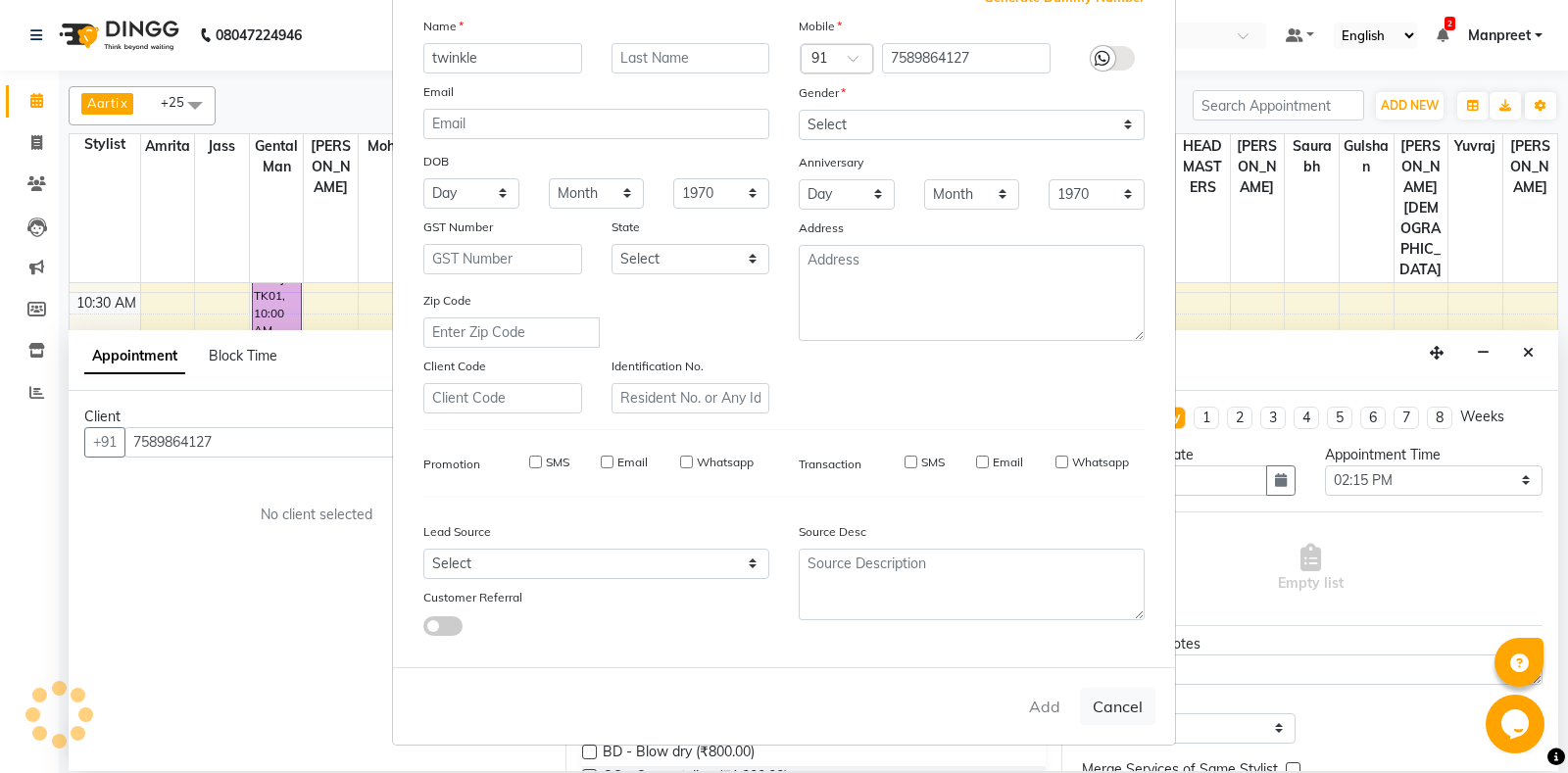
select select
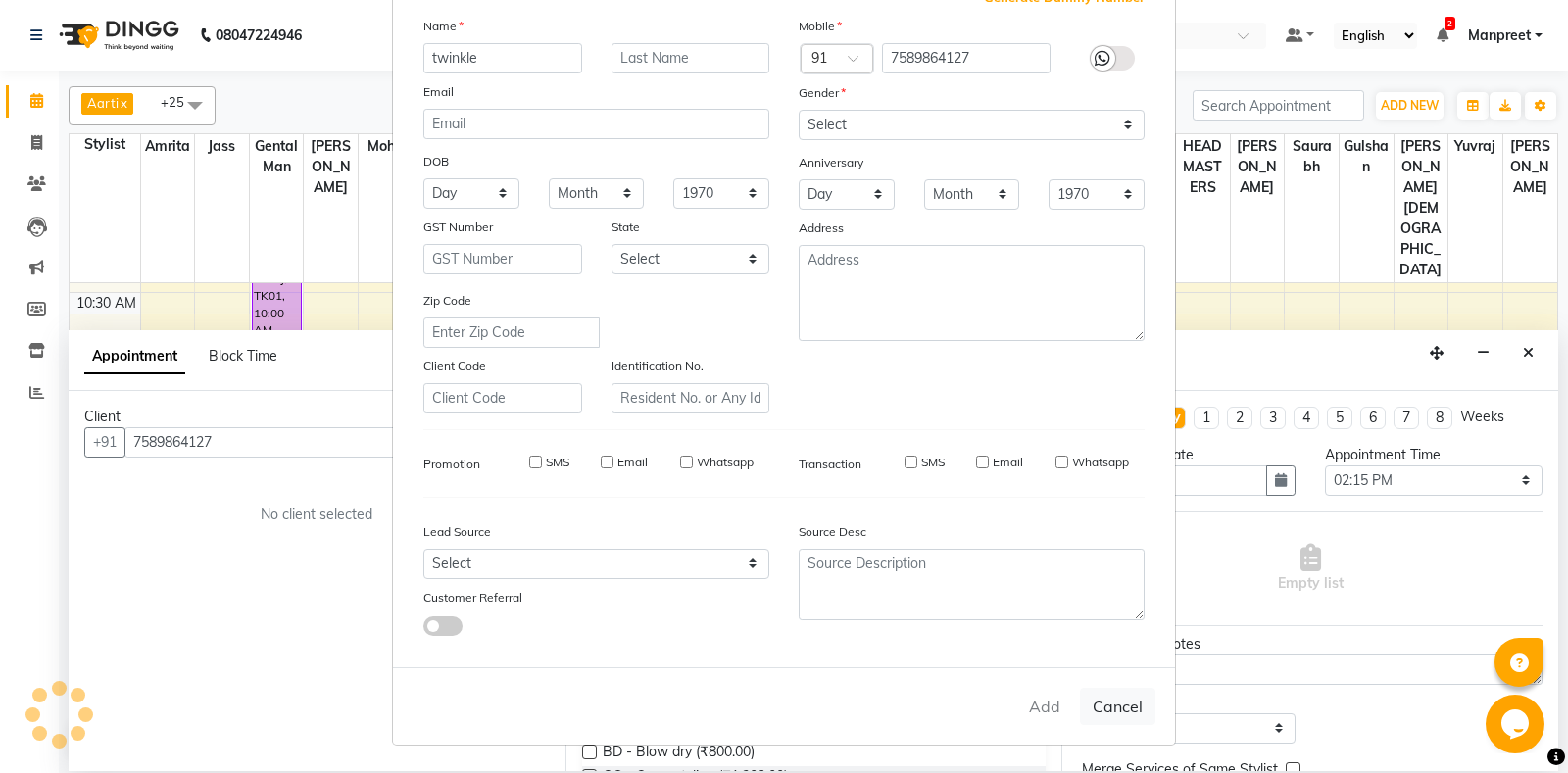
select select
checkbox input "false"
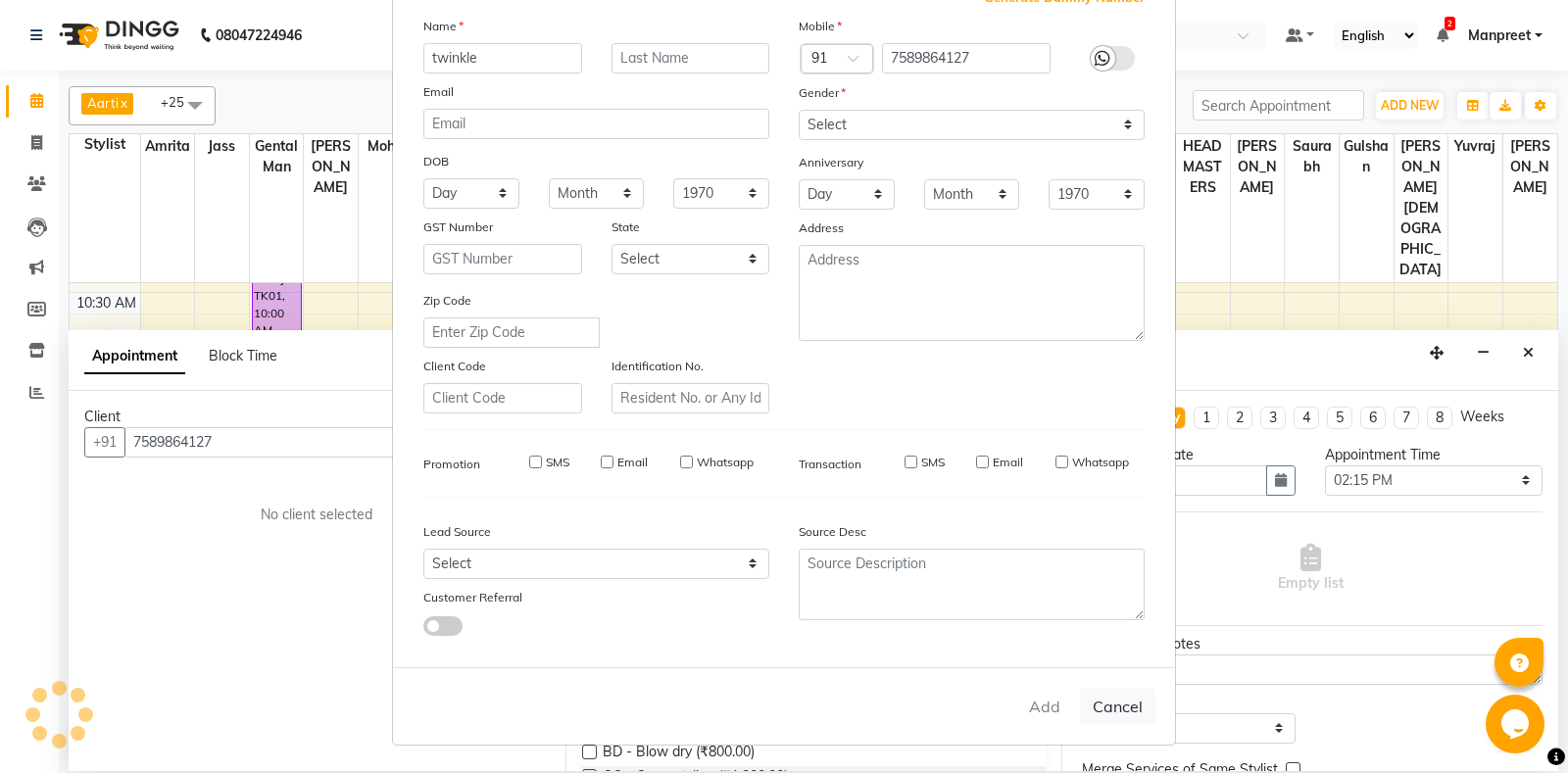
checkbox input "false"
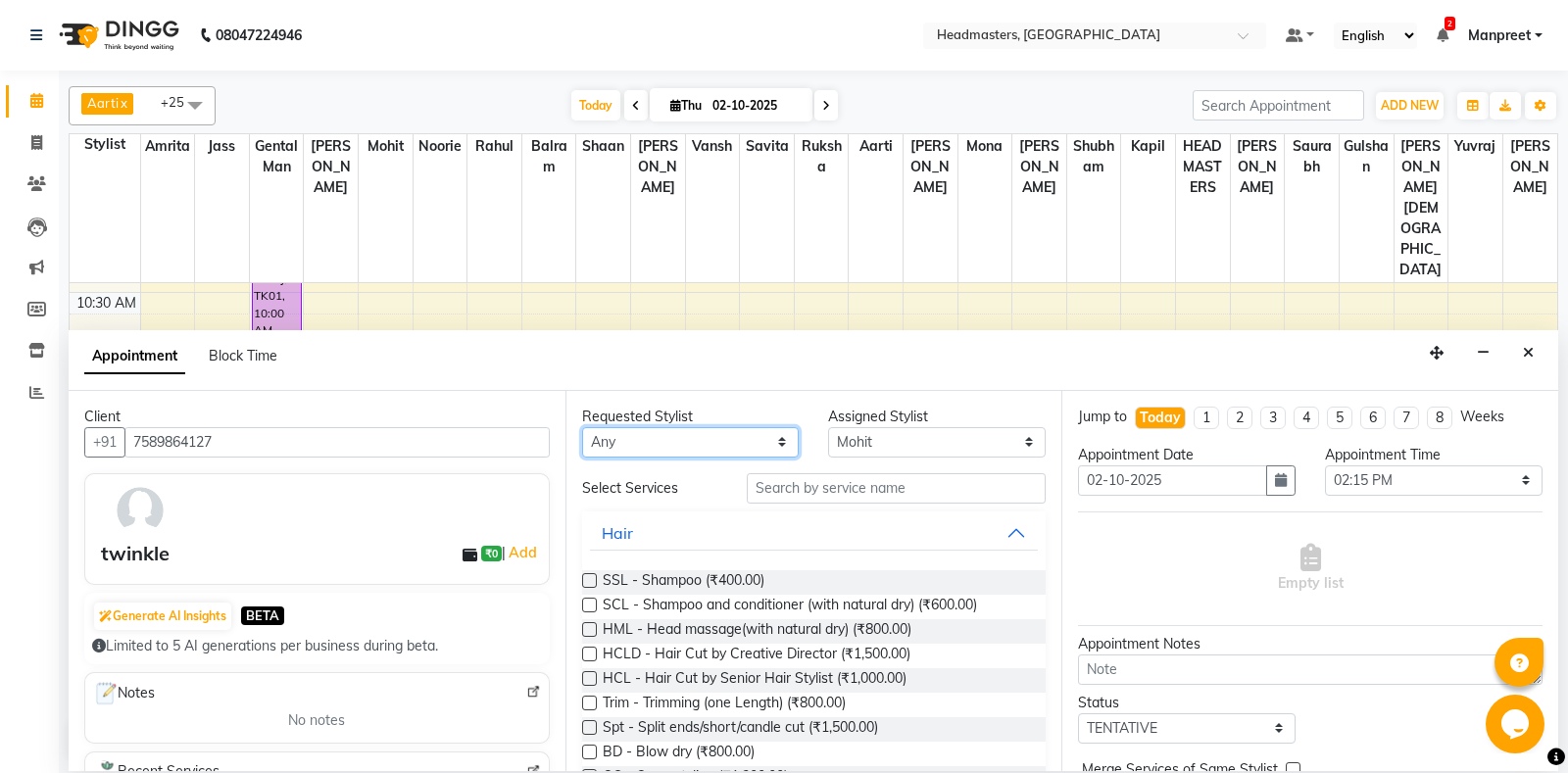
click at [582, 427] on select "An[PERSON_NAME] Amrit[PERSON_NAME]am Gental Man Gulshan HEADMASTER[PERSON_NAME]…" at bounding box center [691, 442] width 218 height 30
select select "60725"
click option "Rahul" at bounding box center [0, 0] width 0 height 0
select select "60725"
click at [874, 483] on input "text" at bounding box center [897, 488] width 300 height 30
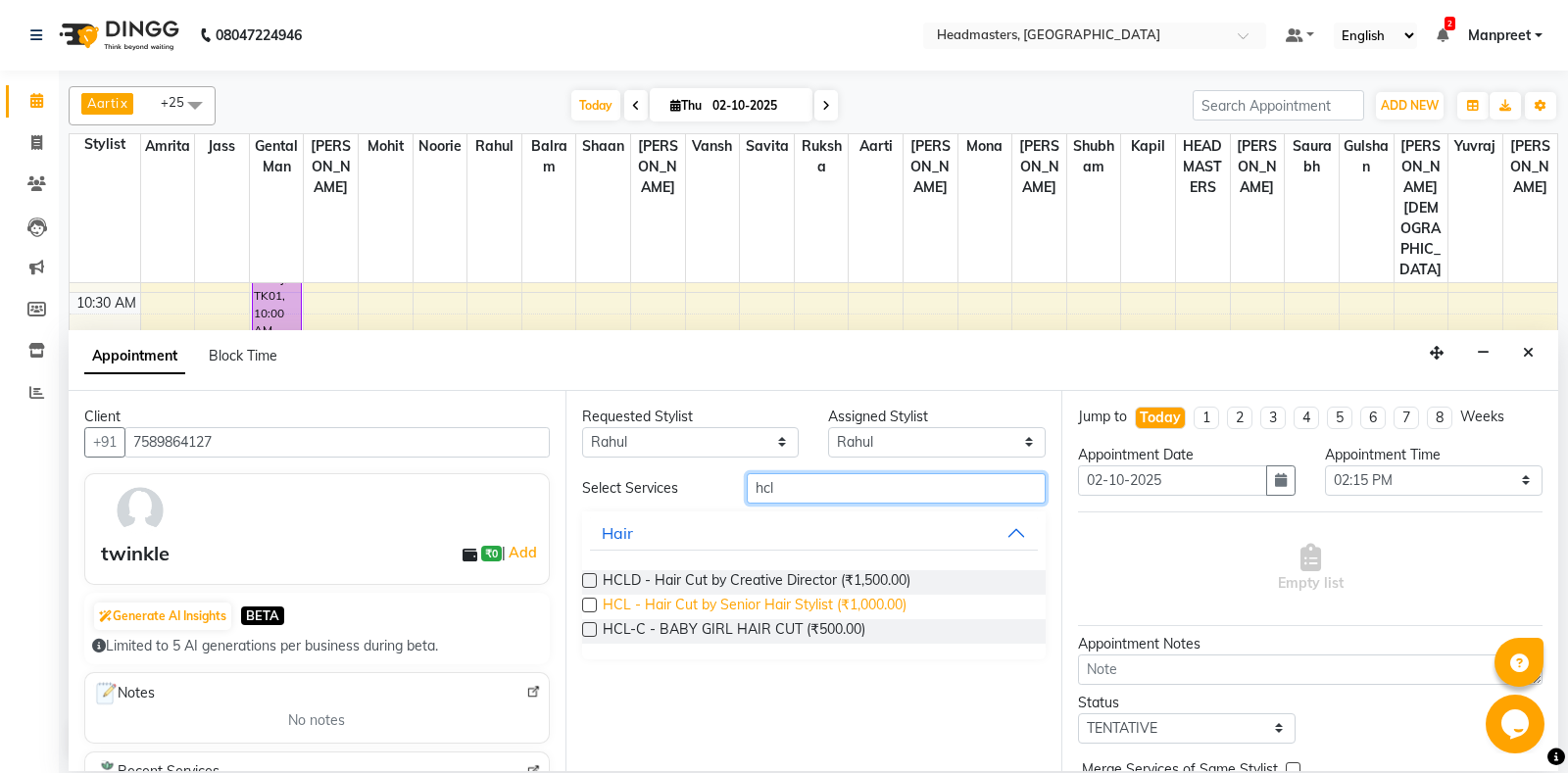
type input "hcl"
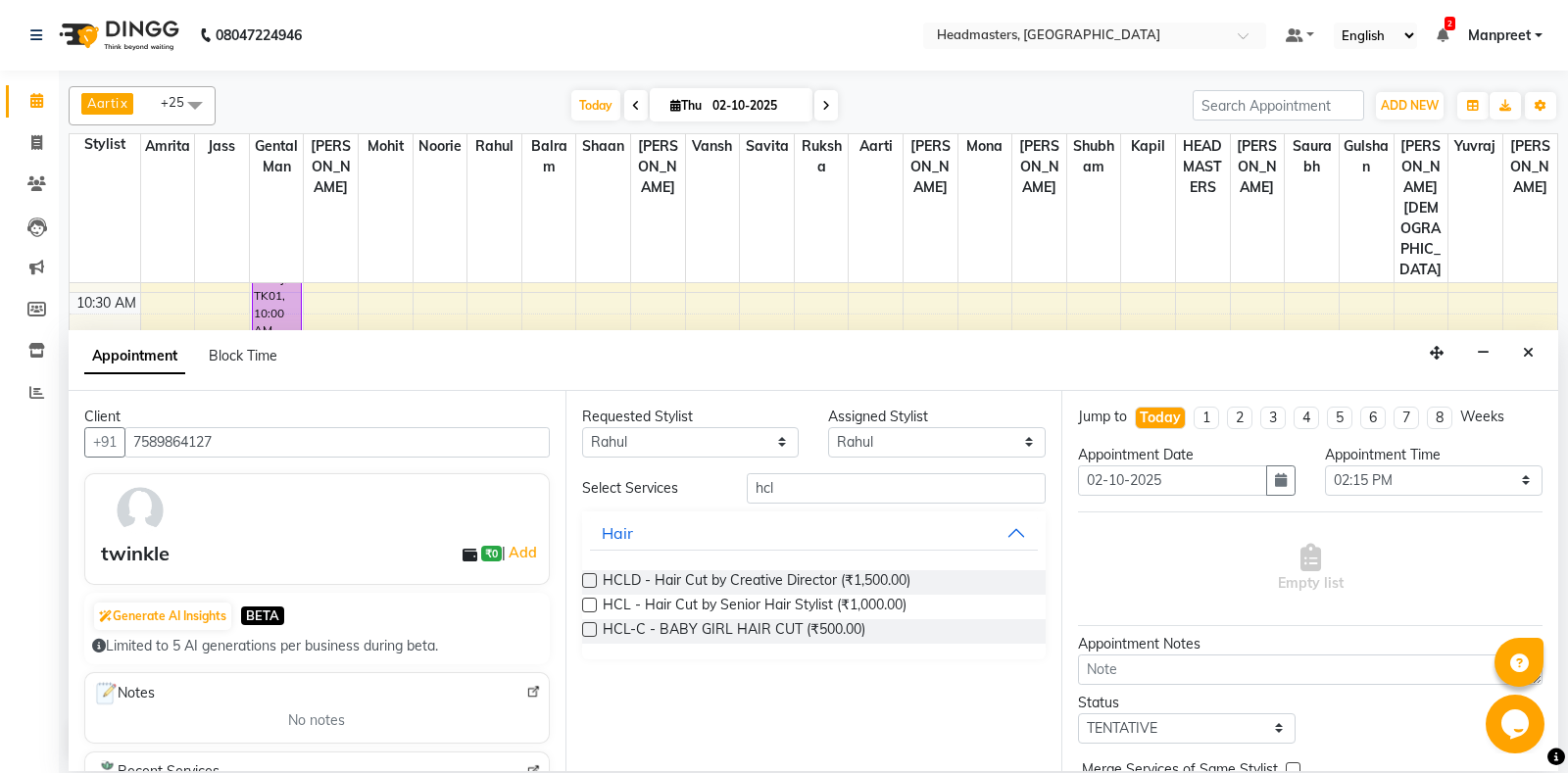
drag, startPoint x: 850, startPoint y: 598, endPoint x: 993, endPoint y: 563, distance: 147.2
click at [855, 598] on span "HCL - Hair Cut by Senior Hair Stylist (₹1,000.00)" at bounding box center [754, 606] width 304 height 25
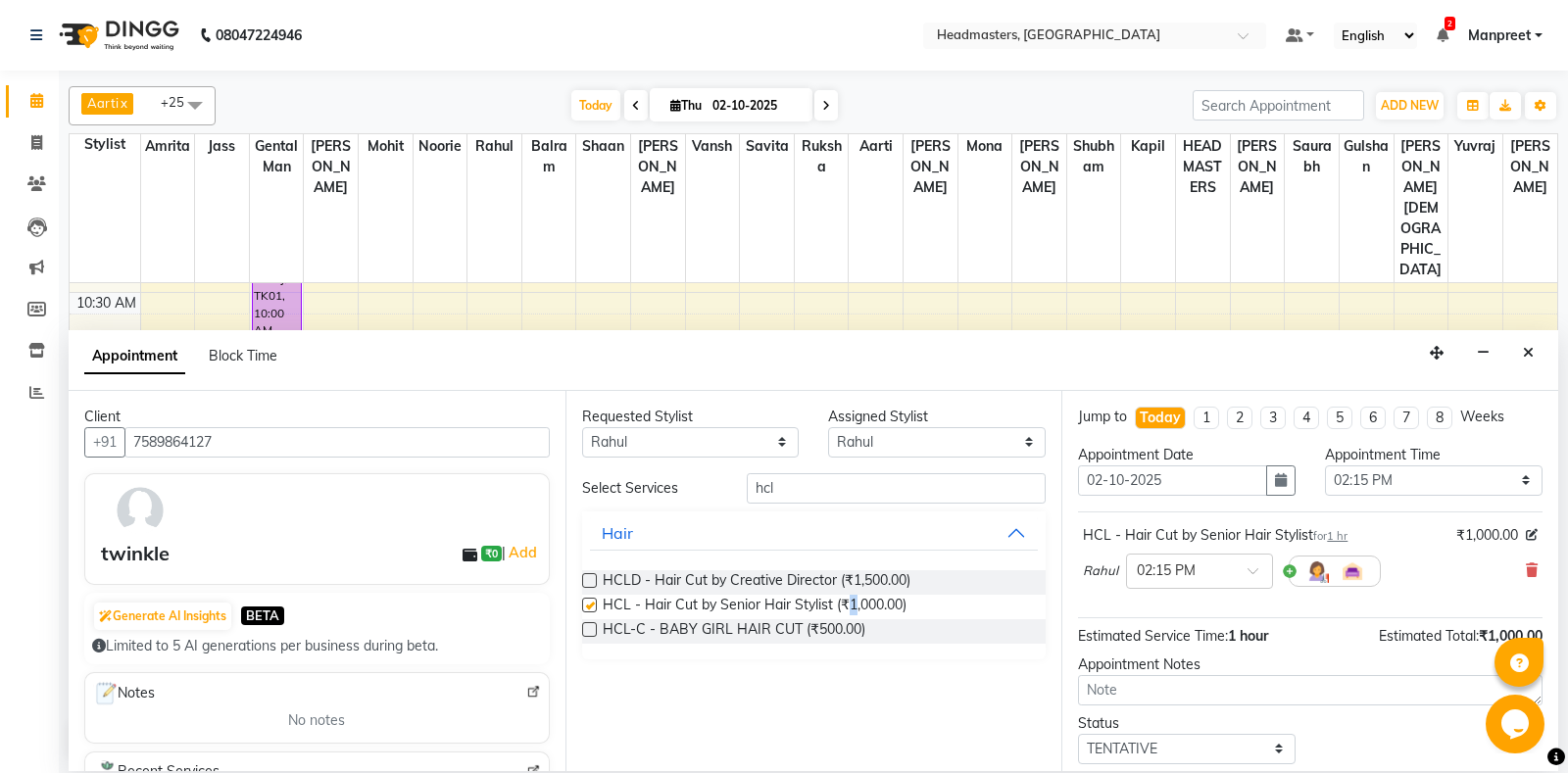
checkbox input "false"
click at [1324, 465] on select "Select 09:00 AM 09:15 AM 09:30 AM 09:45 AM 10:00 AM 10:15 AM 10:30 AM 10:45 AM …" at bounding box center [1433, 480] width 218 height 30
select select "765"
click option "12:45 PM" at bounding box center [0, 0] width 0 height 0
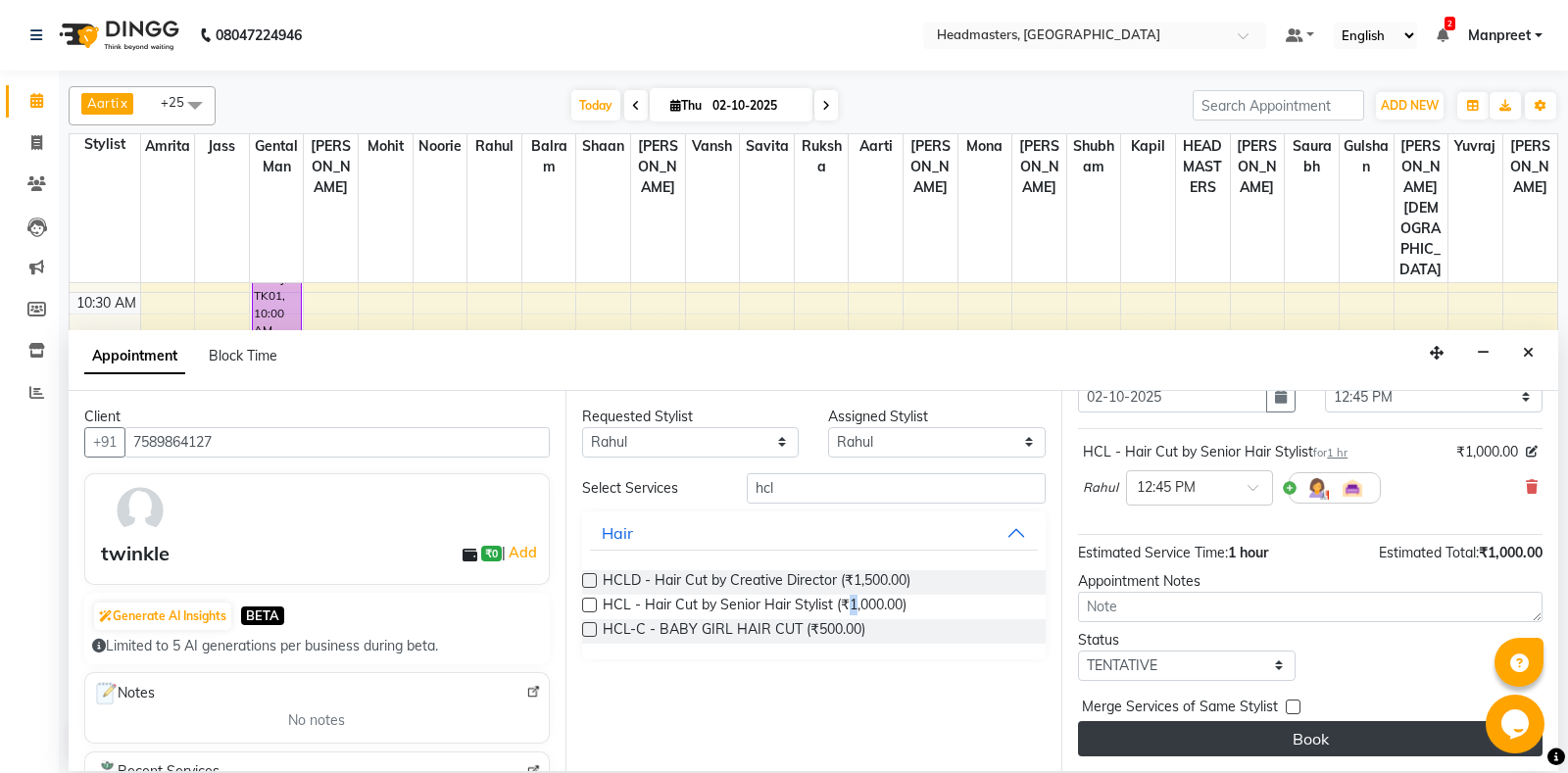
click at [1285, 726] on button "Book" at bounding box center [1309, 738] width 464 height 35
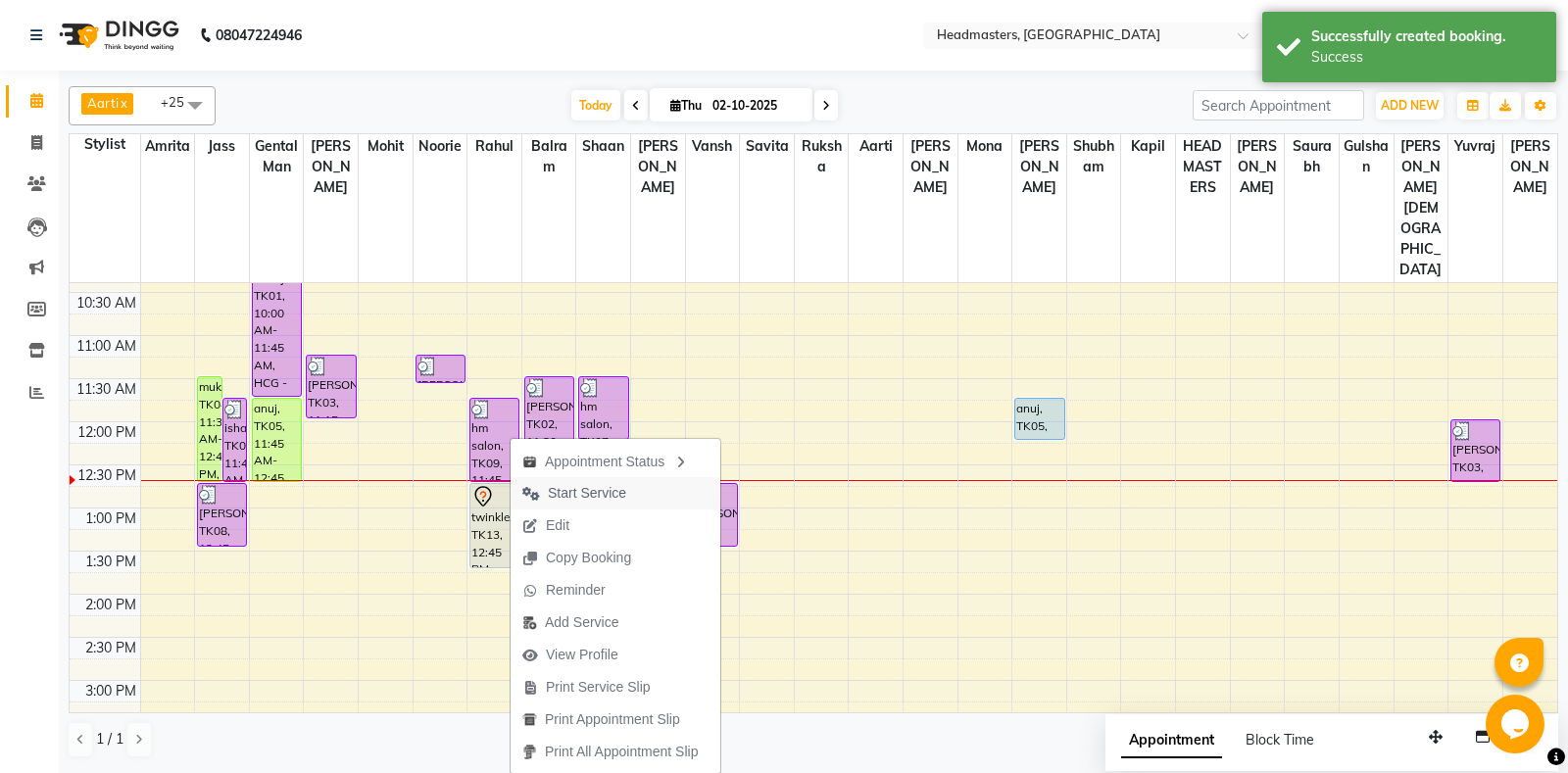
click at [588, 504] on span "Start Service" at bounding box center [574, 493] width 128 height 32
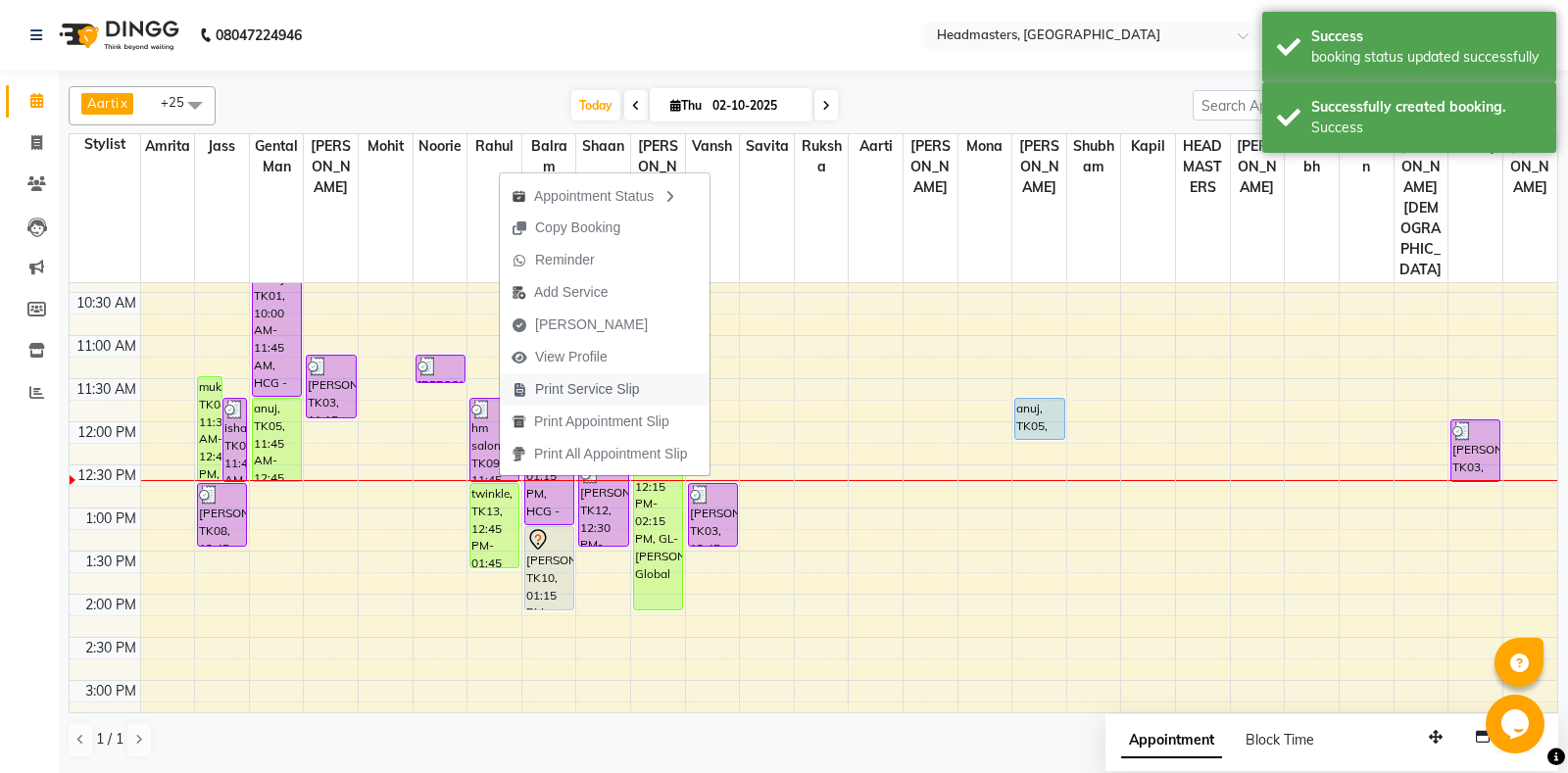
click at [595, 398] on span "Print Service Slip" at bounding box center [587, 389] width 105 height 21
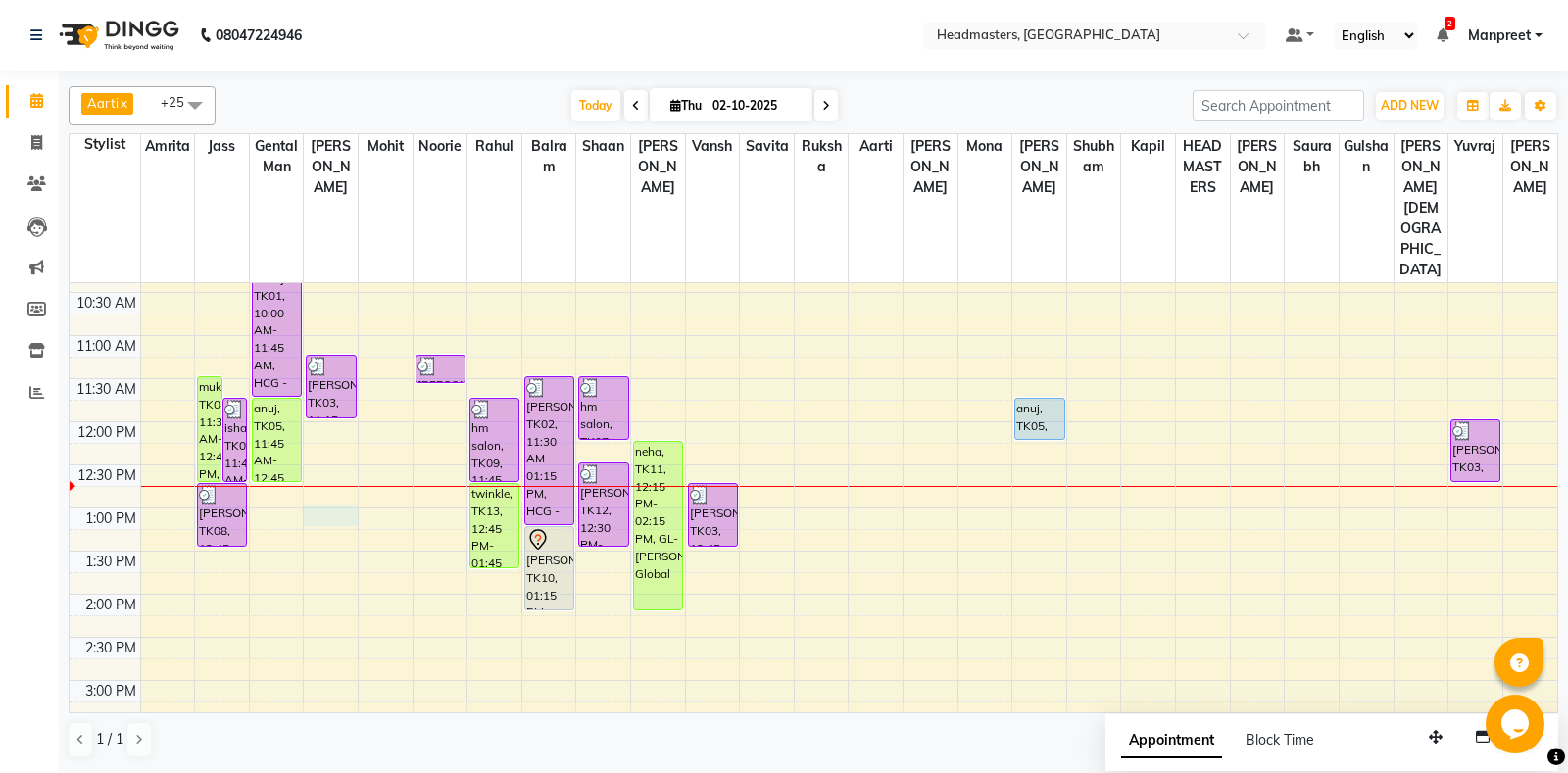
click at [348, 447] on div "8:00 AM 8:30 AM 9:00 AM 9:30 AM 10:00 AM 10:30 AM 11:00 AM 11:30 AM 12:00 PM 12…" at bounding box center [813, 680] width 1487 height 1206
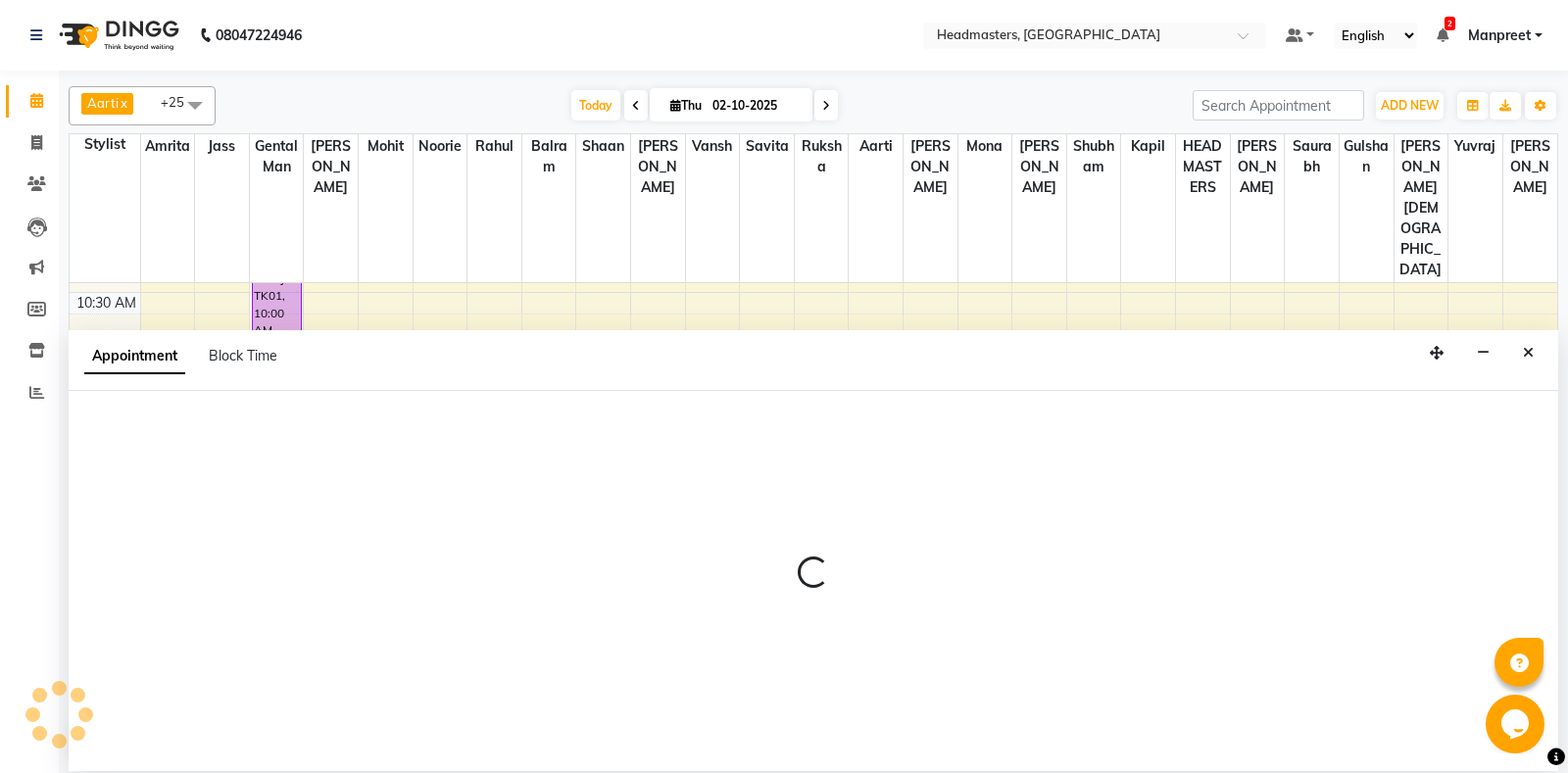
select select "60721"
select select "tentative"
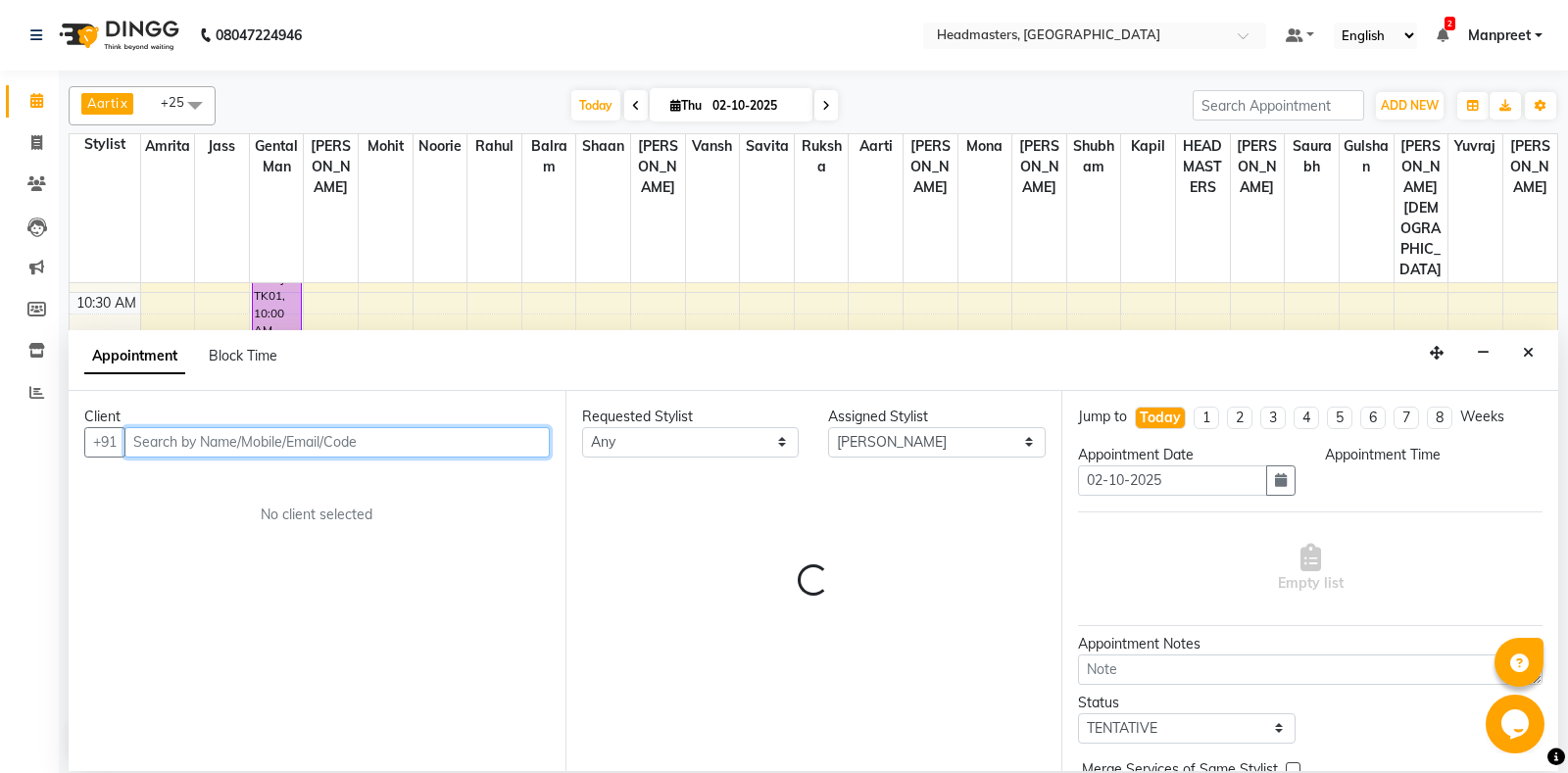
select select "780"
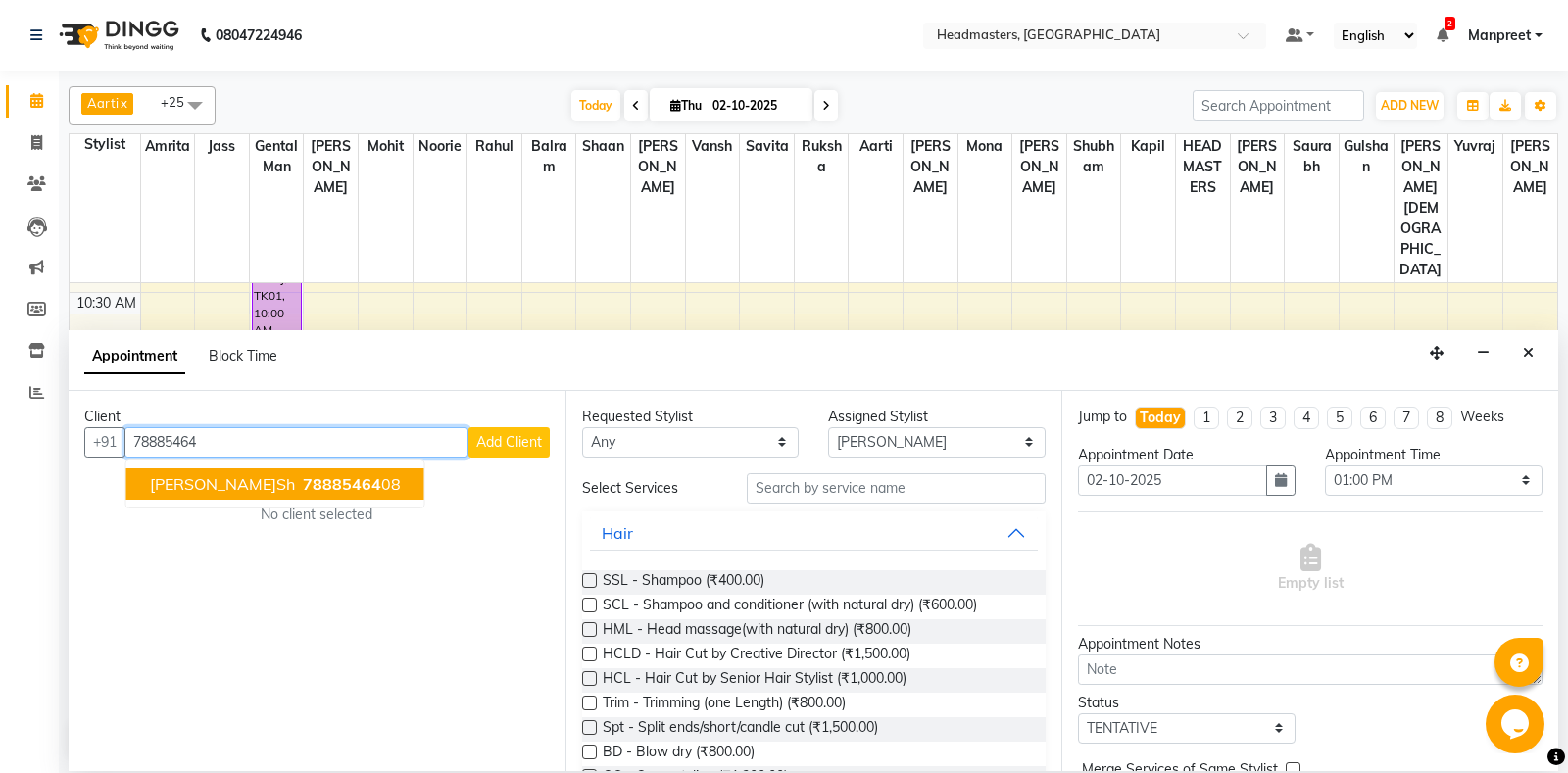
click at [303, 489] on span "78885464" at bounding box center [342, 484] width 78 height 20
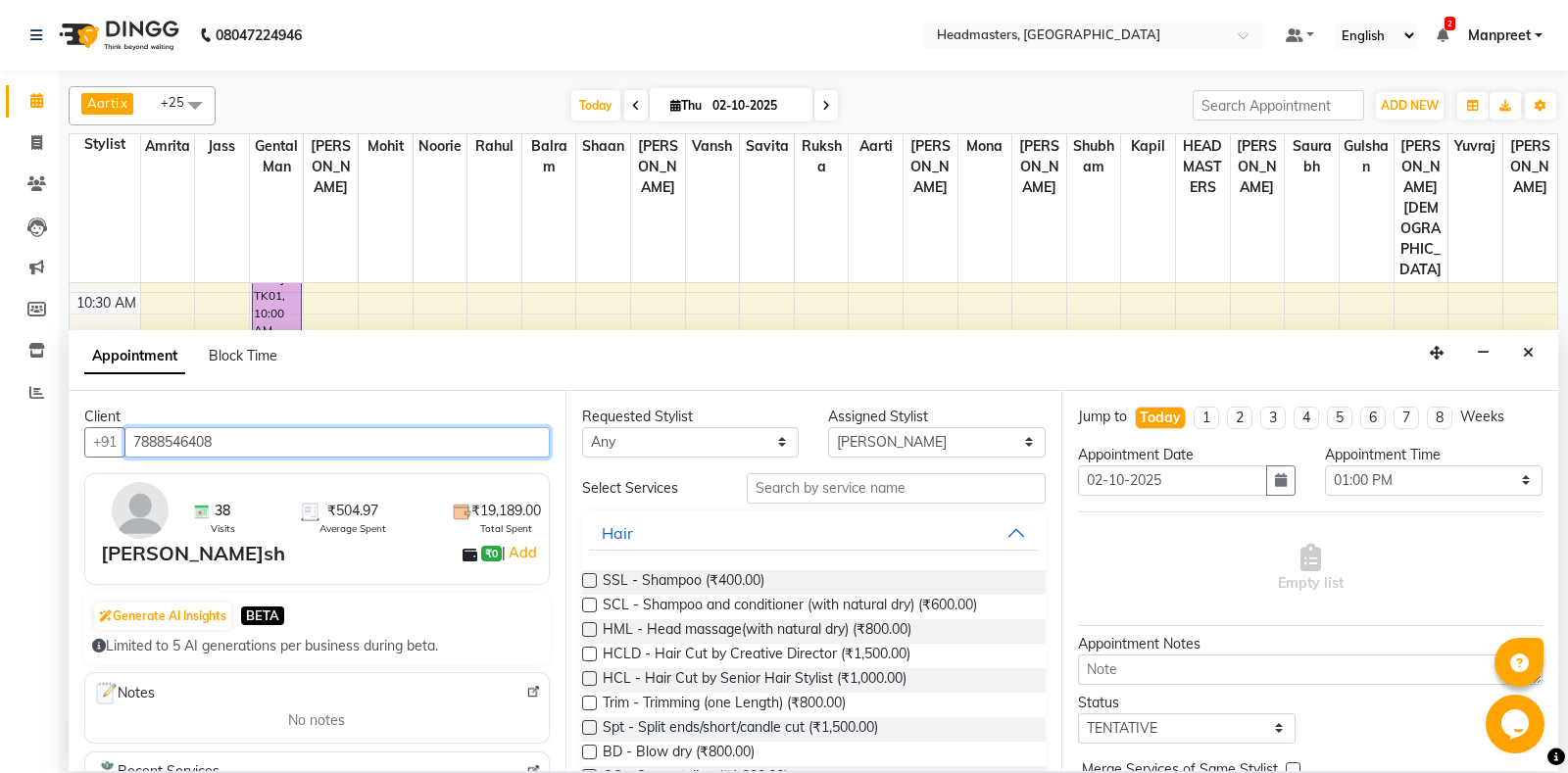
type input "7888546408"
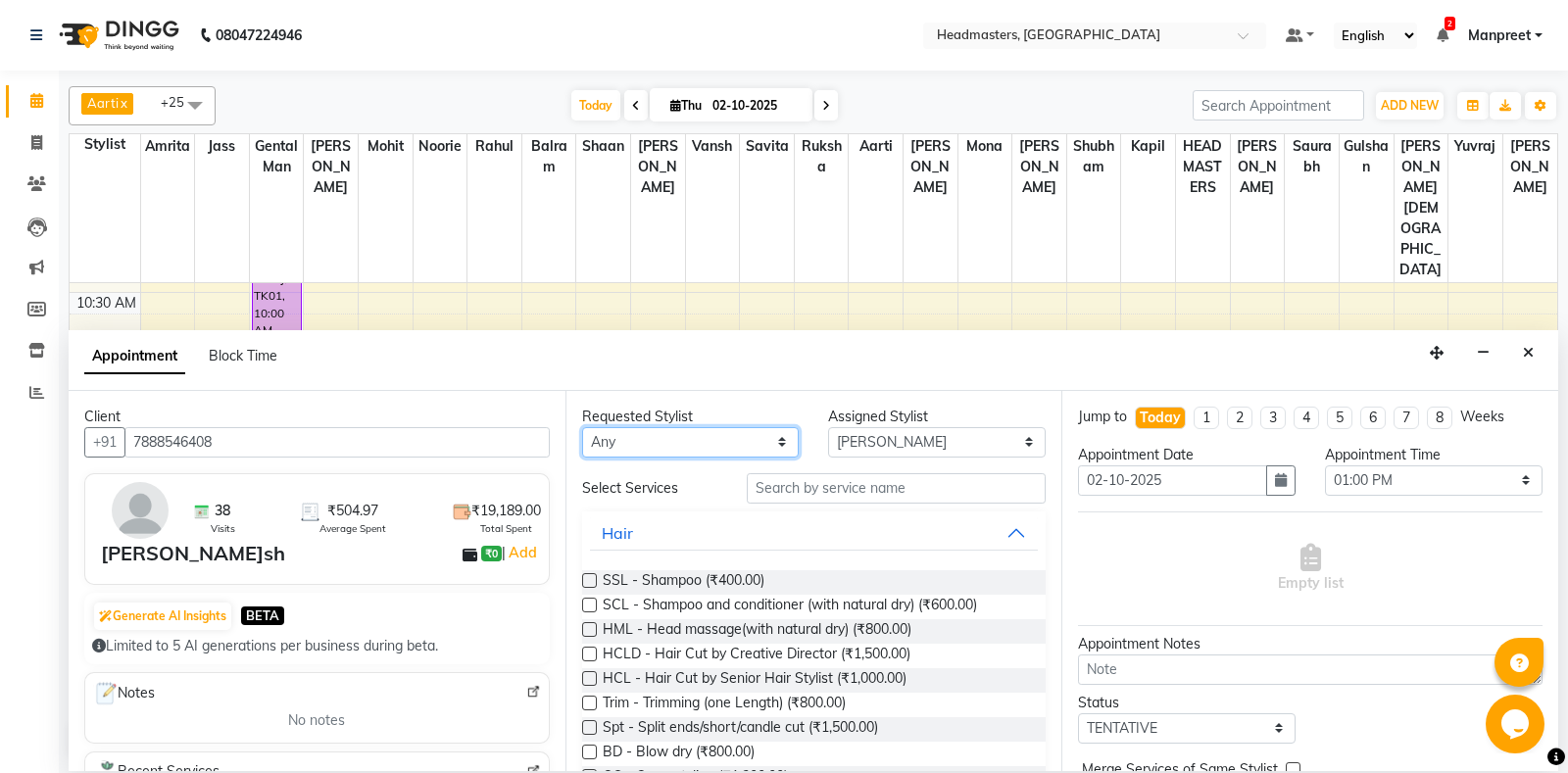
click at [582, 427] on select "An[PERSON_NAME] Amrit[PERSON_NAME]am Gental Man Gulshan HEADMASTER[PERSON_NAME]…" at bounding box center [691, 442] width 218 height 30
select select "60725"
click option "Rahul" at bounding box center [0, 0] width 0 height 0
select select "60725"
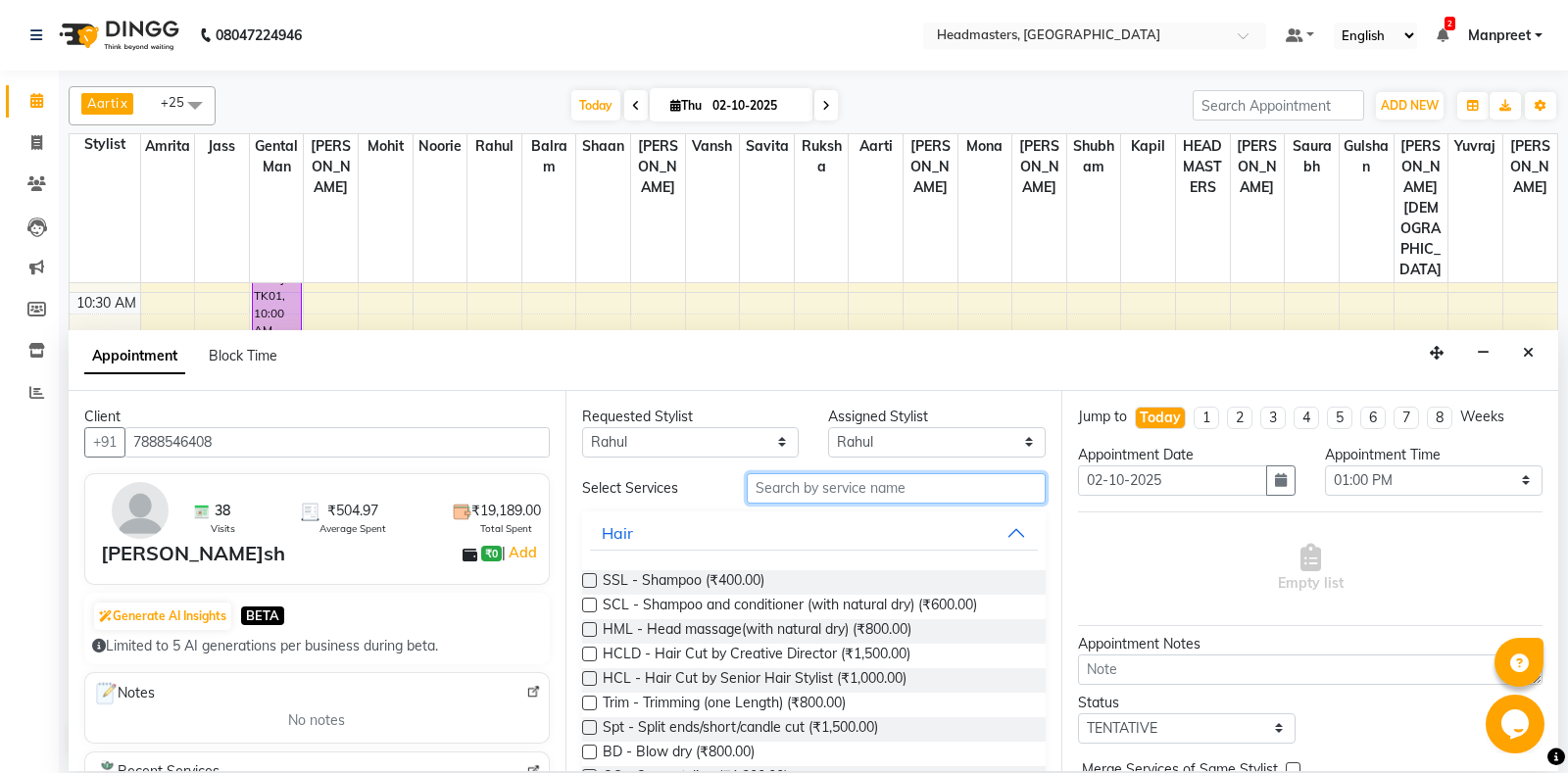
click at [885, 489] on input "text" at bounding box center [897, 488] width 300 height 30
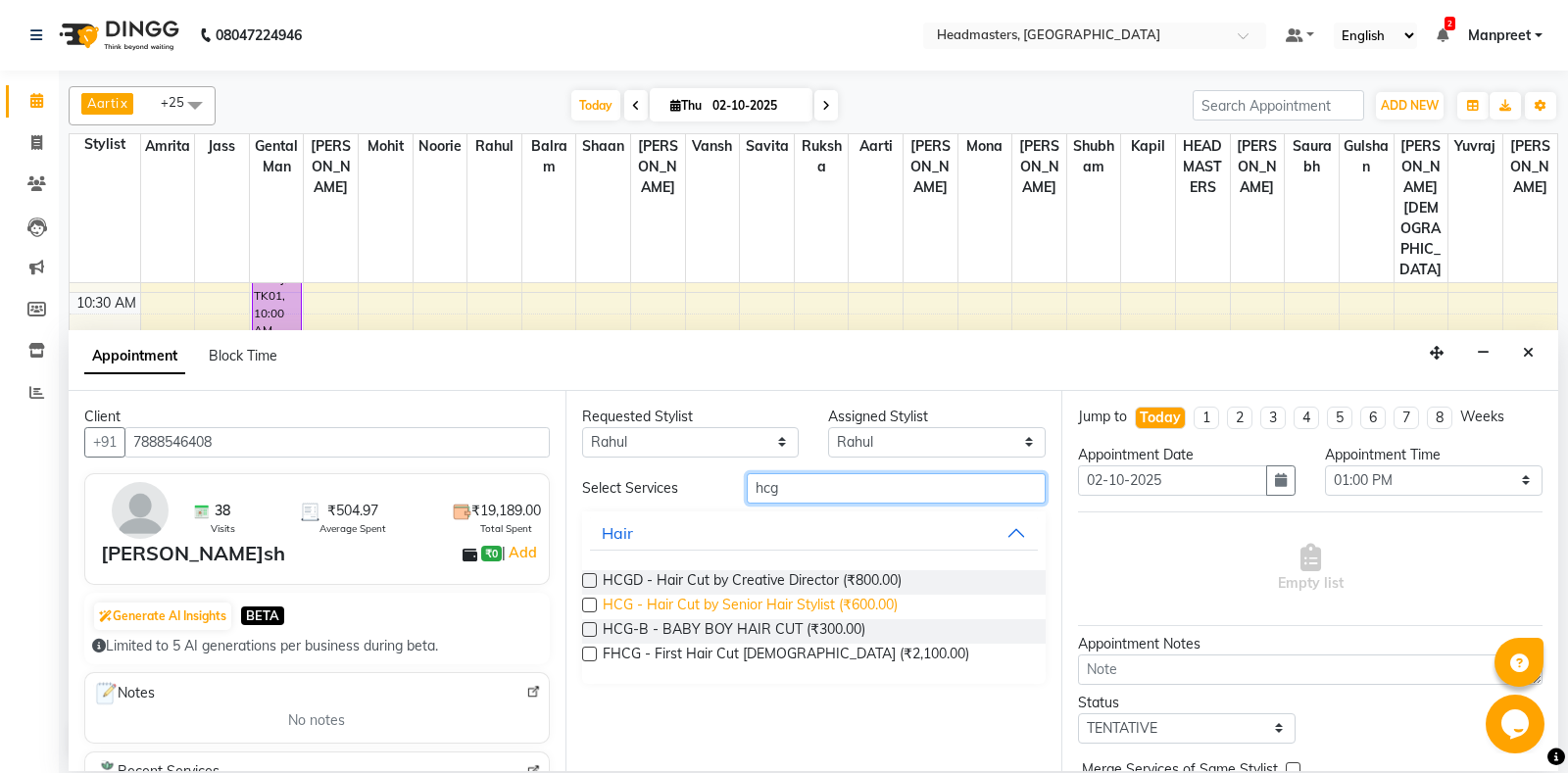
type input "hcg"
click at [856, 605] on span "HCG - Hair Cut by Senior Hair Stylist (₹600.00)" at bounding box center [749, 606] width 295 height 25
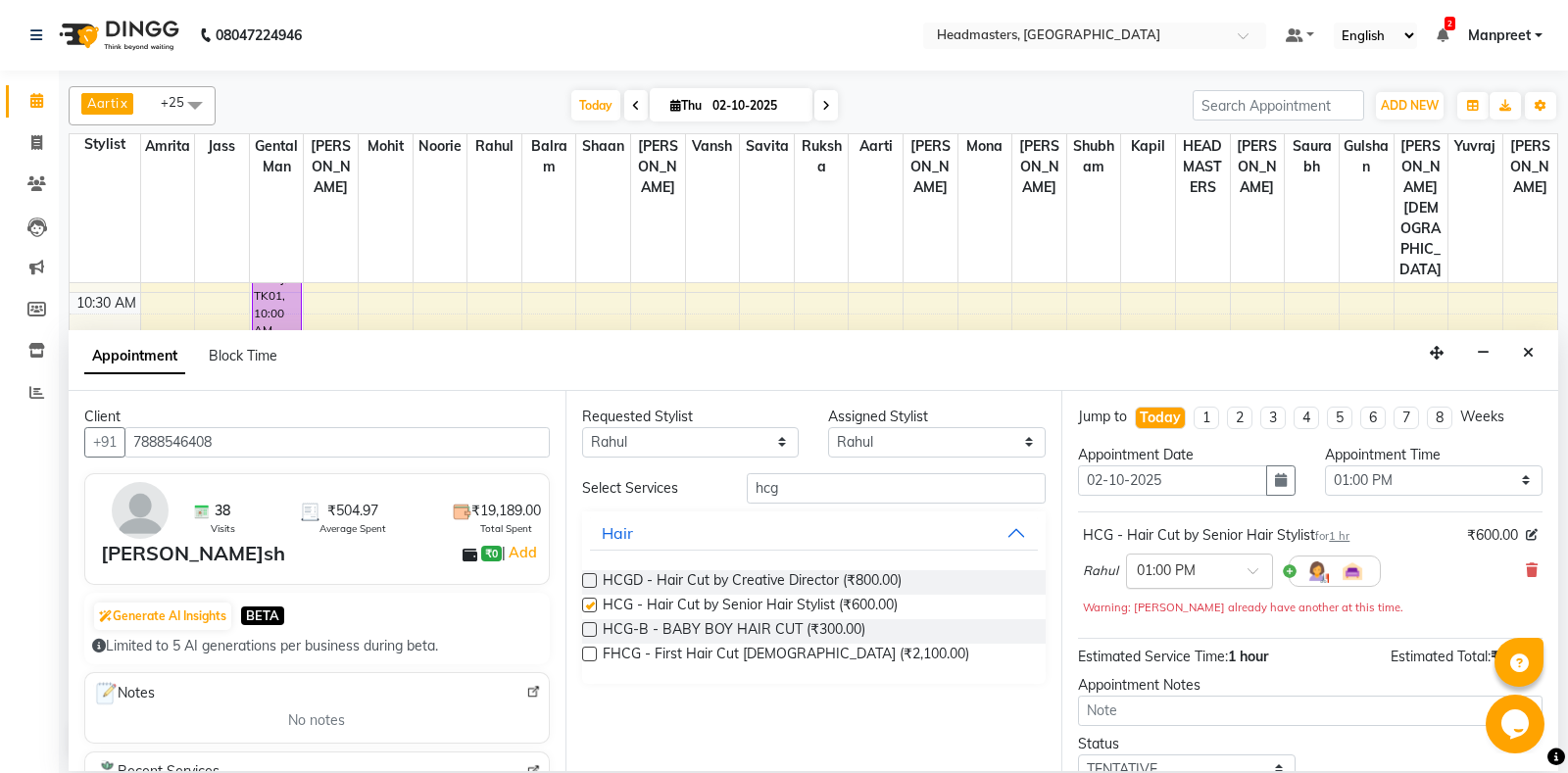
checkbox input "false"
click at [1324, 465] on select "Select 09:00 AM 09:15 AM 09:30 AM 09:45 AM 10:00 AM 10:15 AM 10:30 AM 10:45 AM …" at bounding box center [1433, 480] width 218 height 30
select select "705"
click option "11:45 AM" at bounding box center [0, 0] width 0 height 0
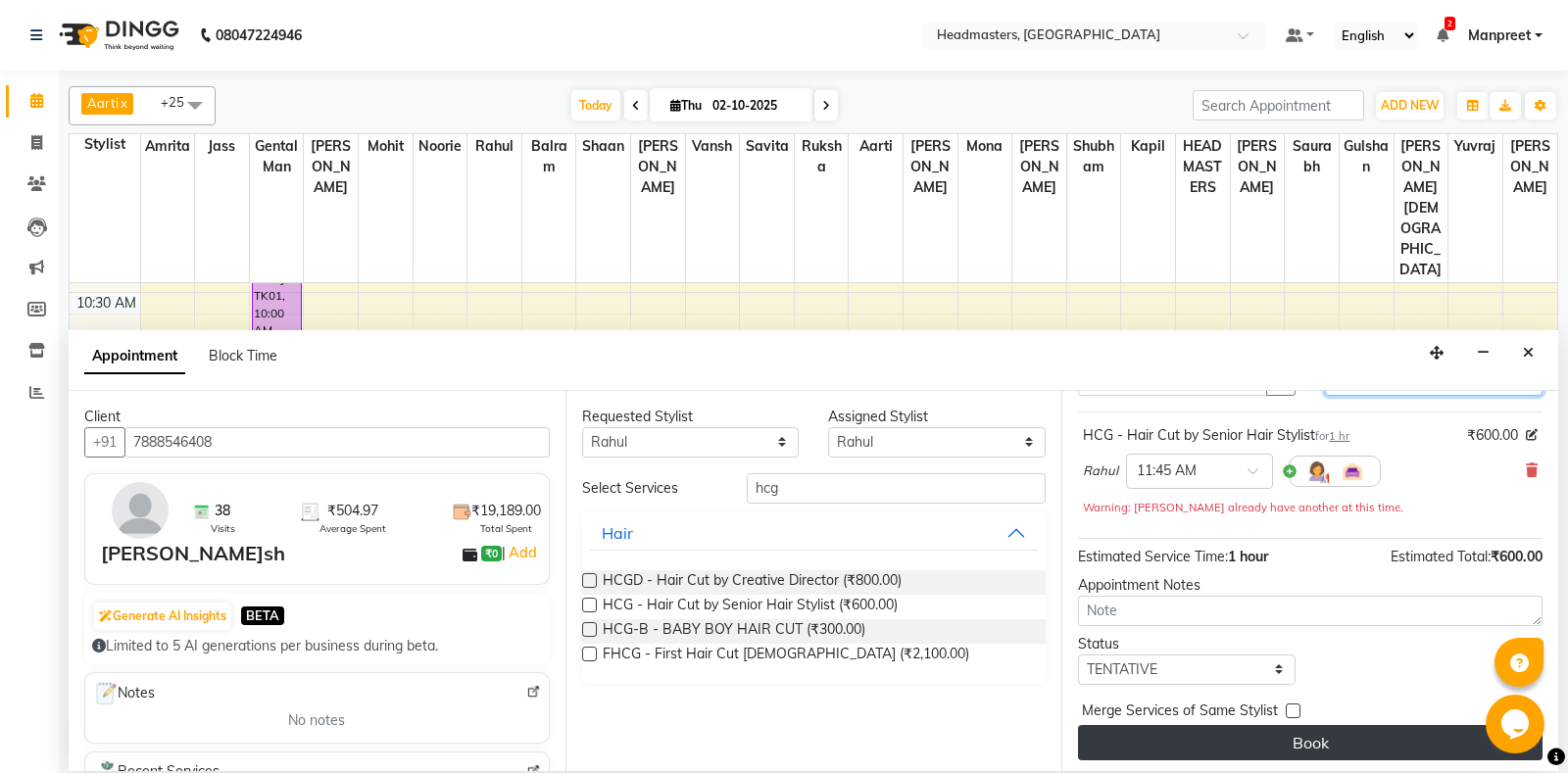
scroll to position [104, 0]
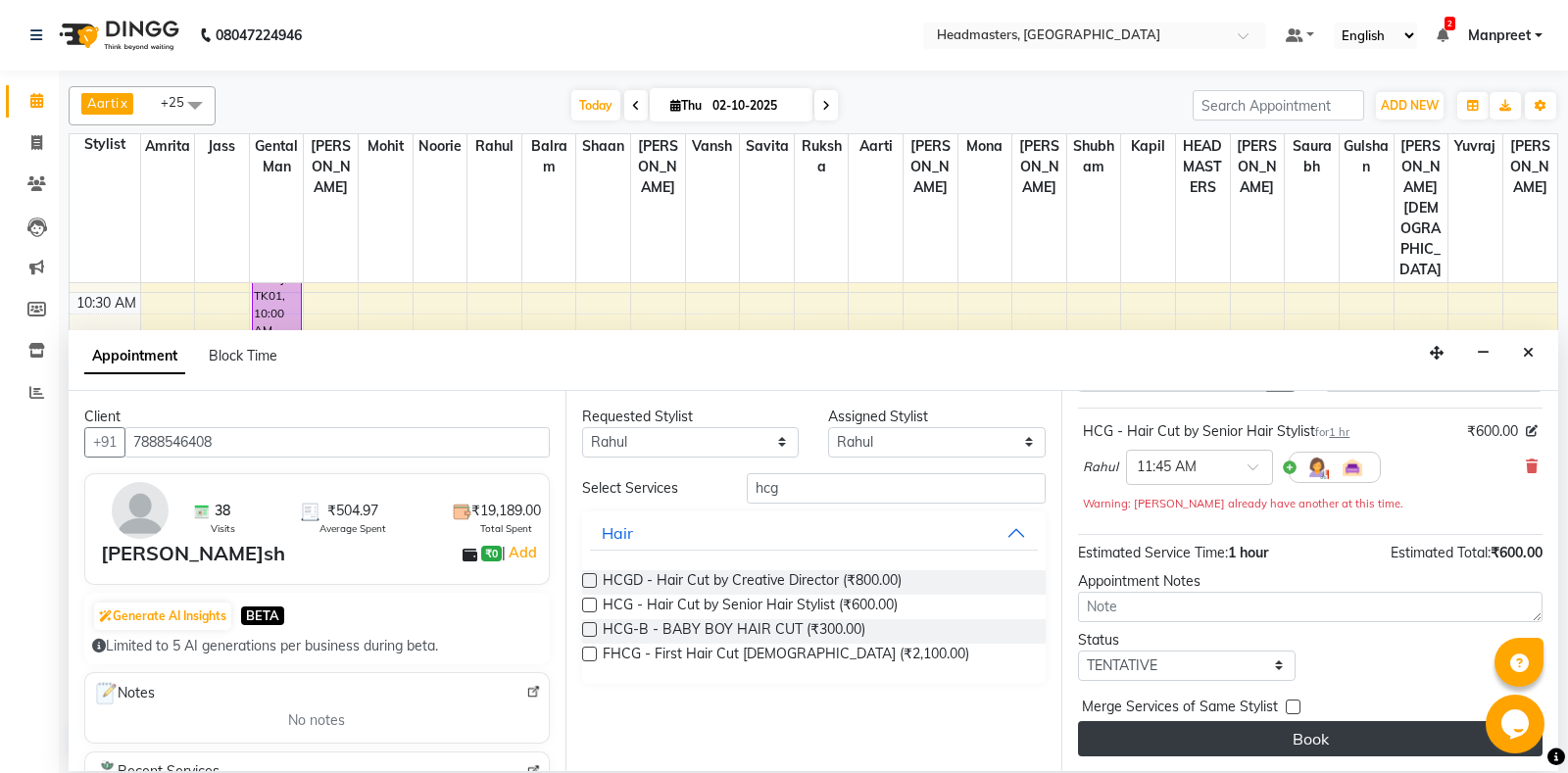
click at [1292, 747] on button "Book" at bounding box center [1309, 738] width 464 height 35
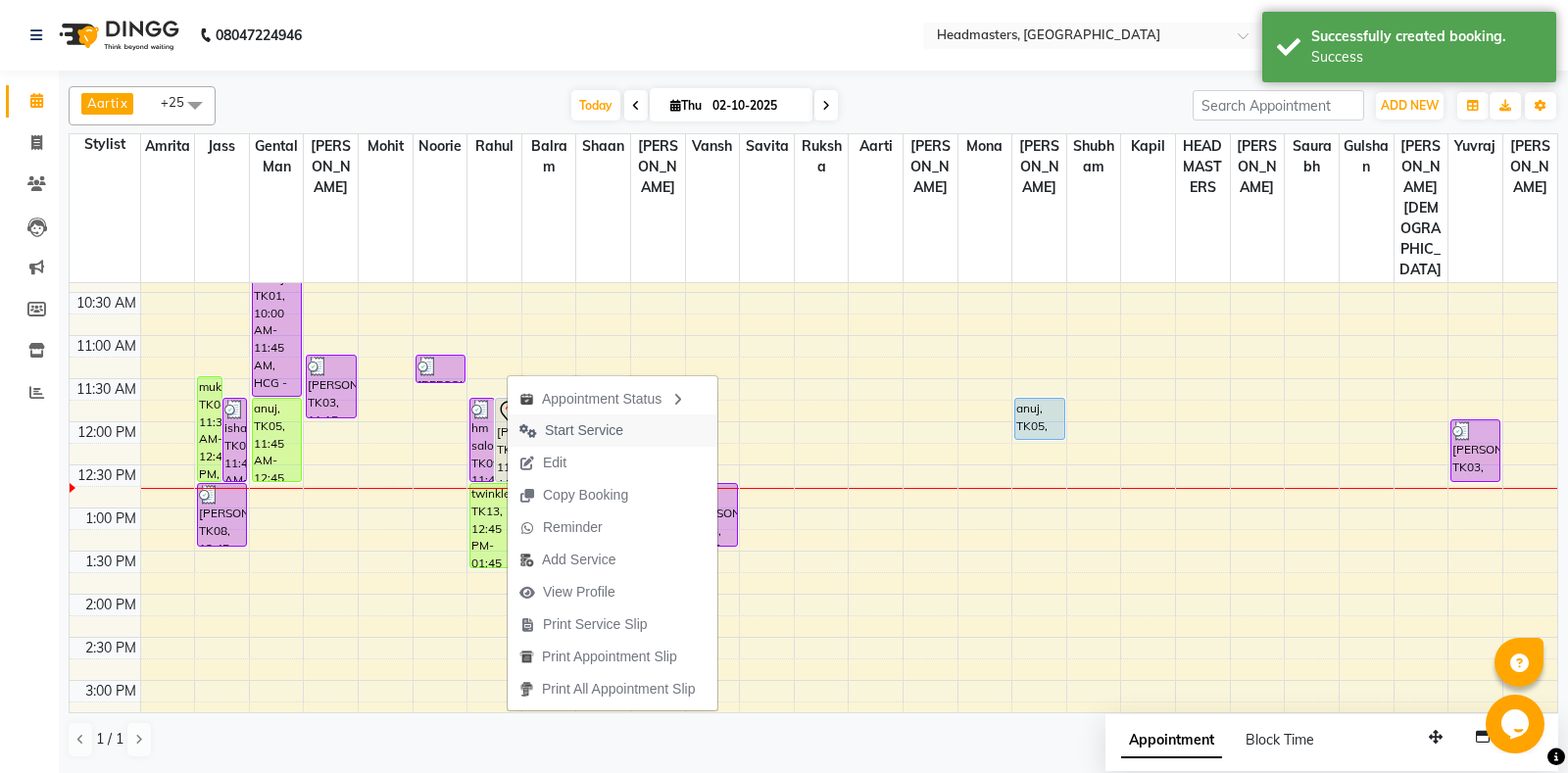
click at [615, 427] on span "Start Service" at bounding box center [583, 430] width 78 height 21
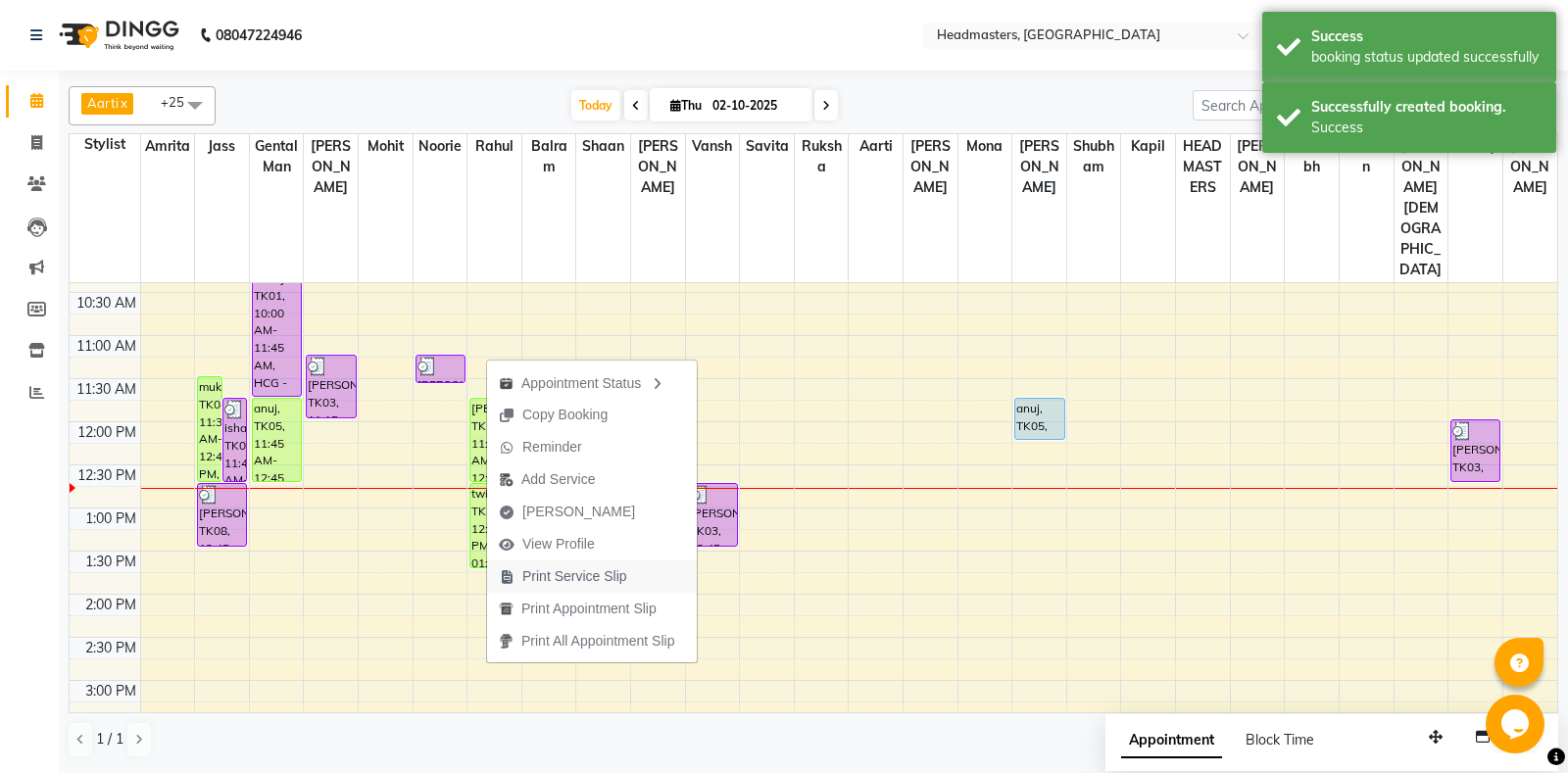
click at [576, 571] on span "Print Service Slip" at bounding box center [574, 576] width 105 height 21
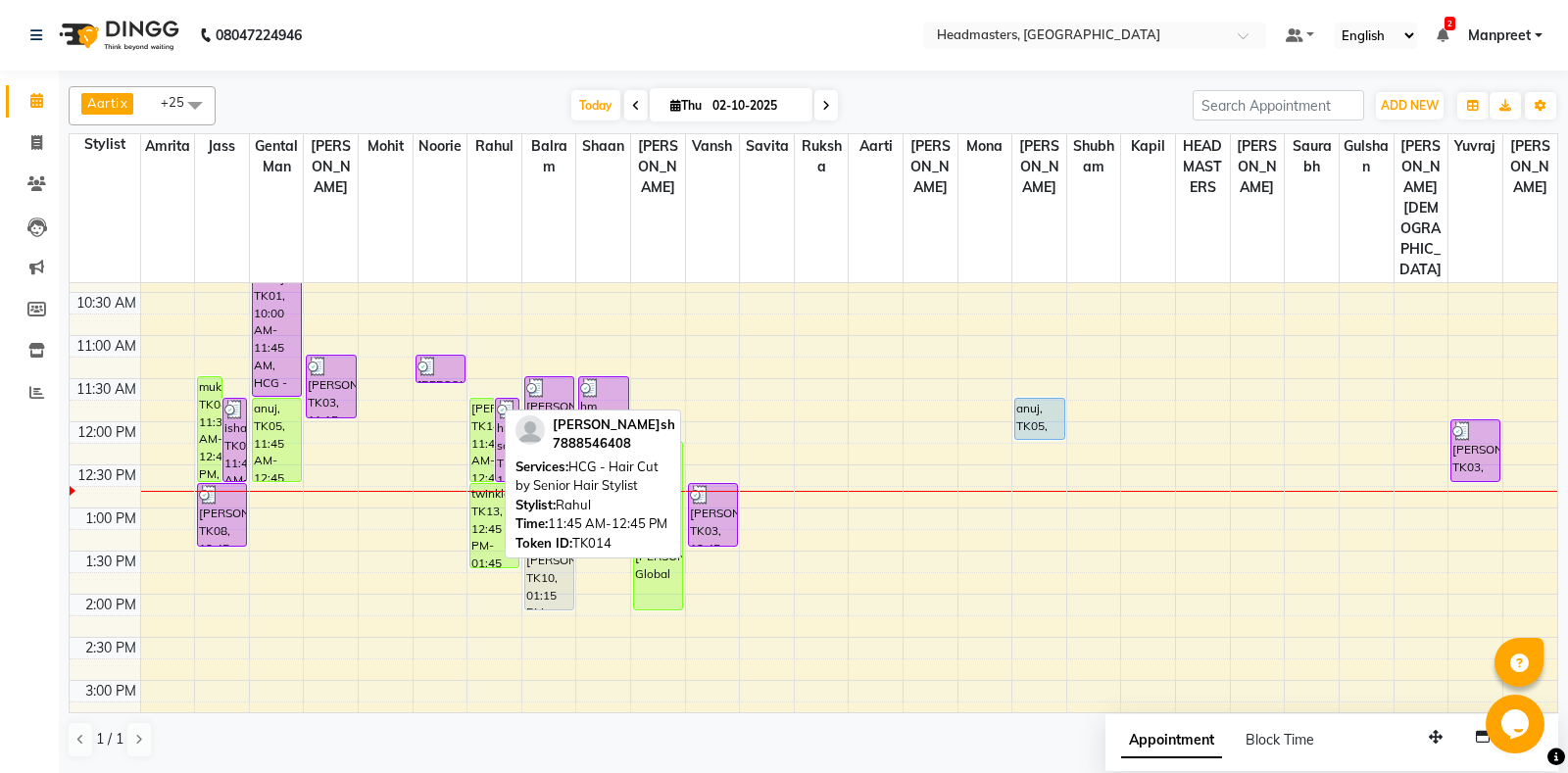
click at [474, 398] on div "[PERSON_NAME]sh, TK14, 11:45 AM-12:45 PM, HCG - Hair Cut by Senior Hair Stylist" at bounding box center [482, 439] width 24 height 82
select select "1"
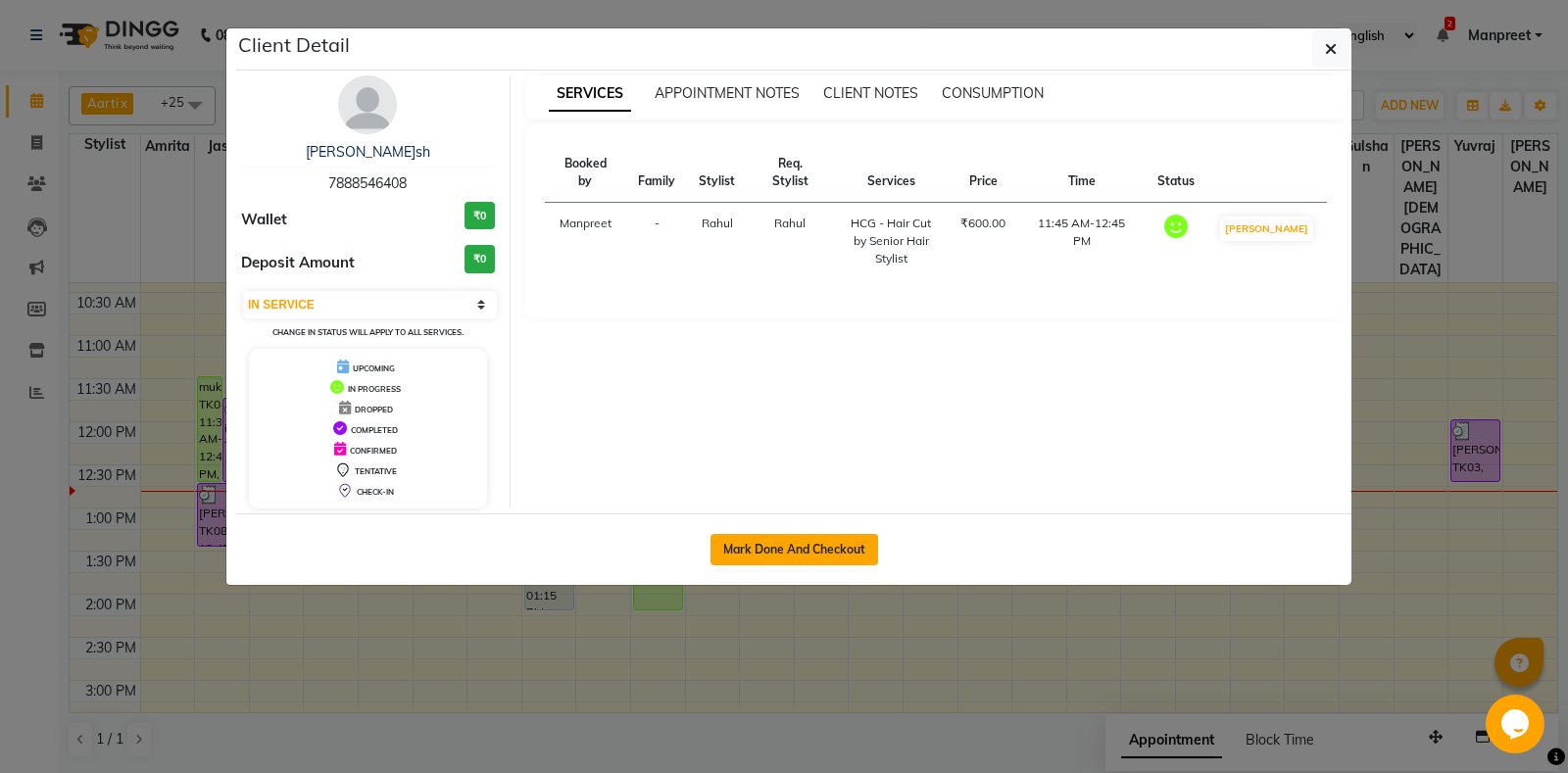
click at [815, 549] on button "Mark Done And Checkout" at bounding box center [794, 549] width 168 height 31
select select "7130"
select select "service"
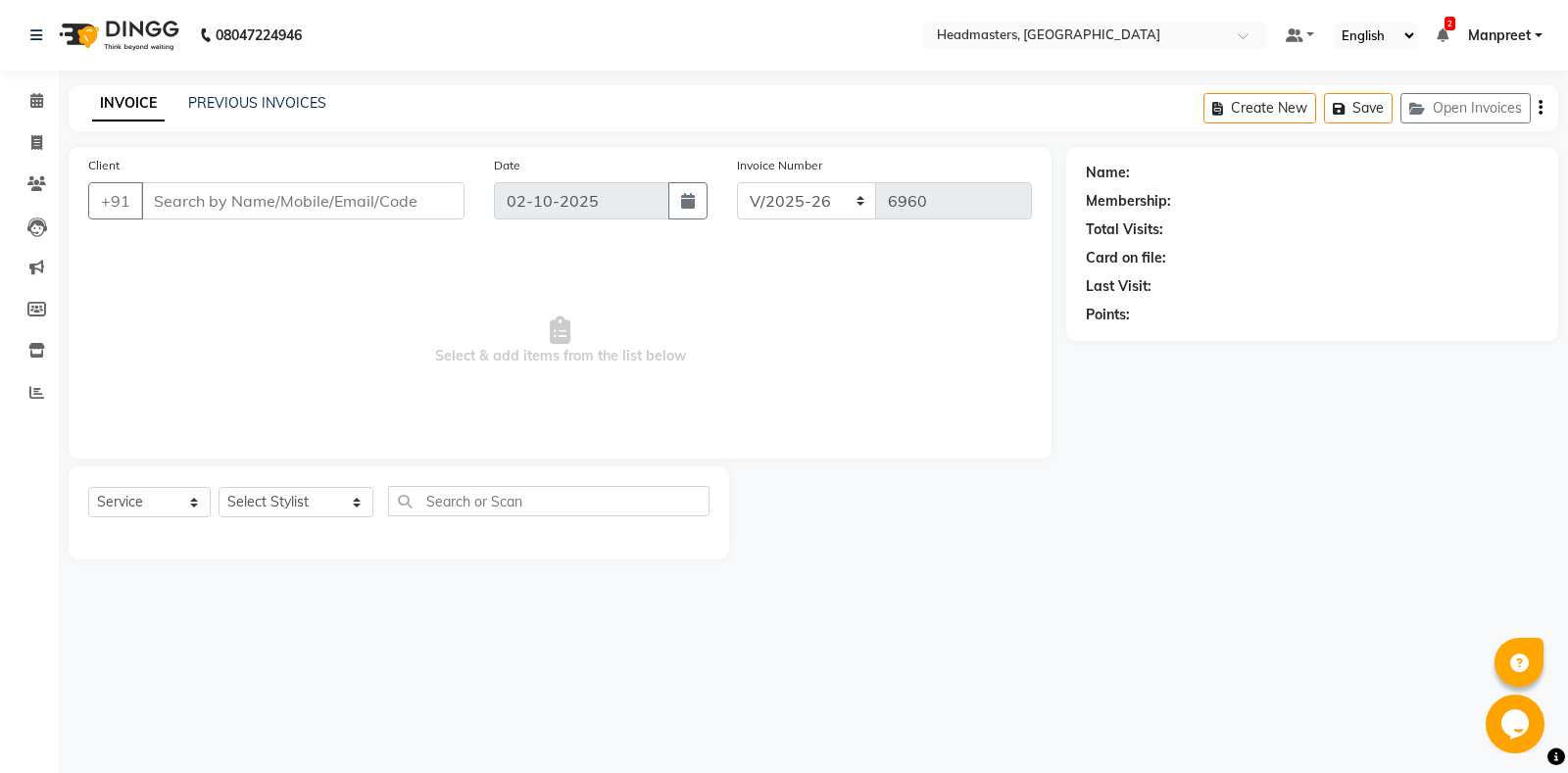
type input "7888546408"
select select "60725"
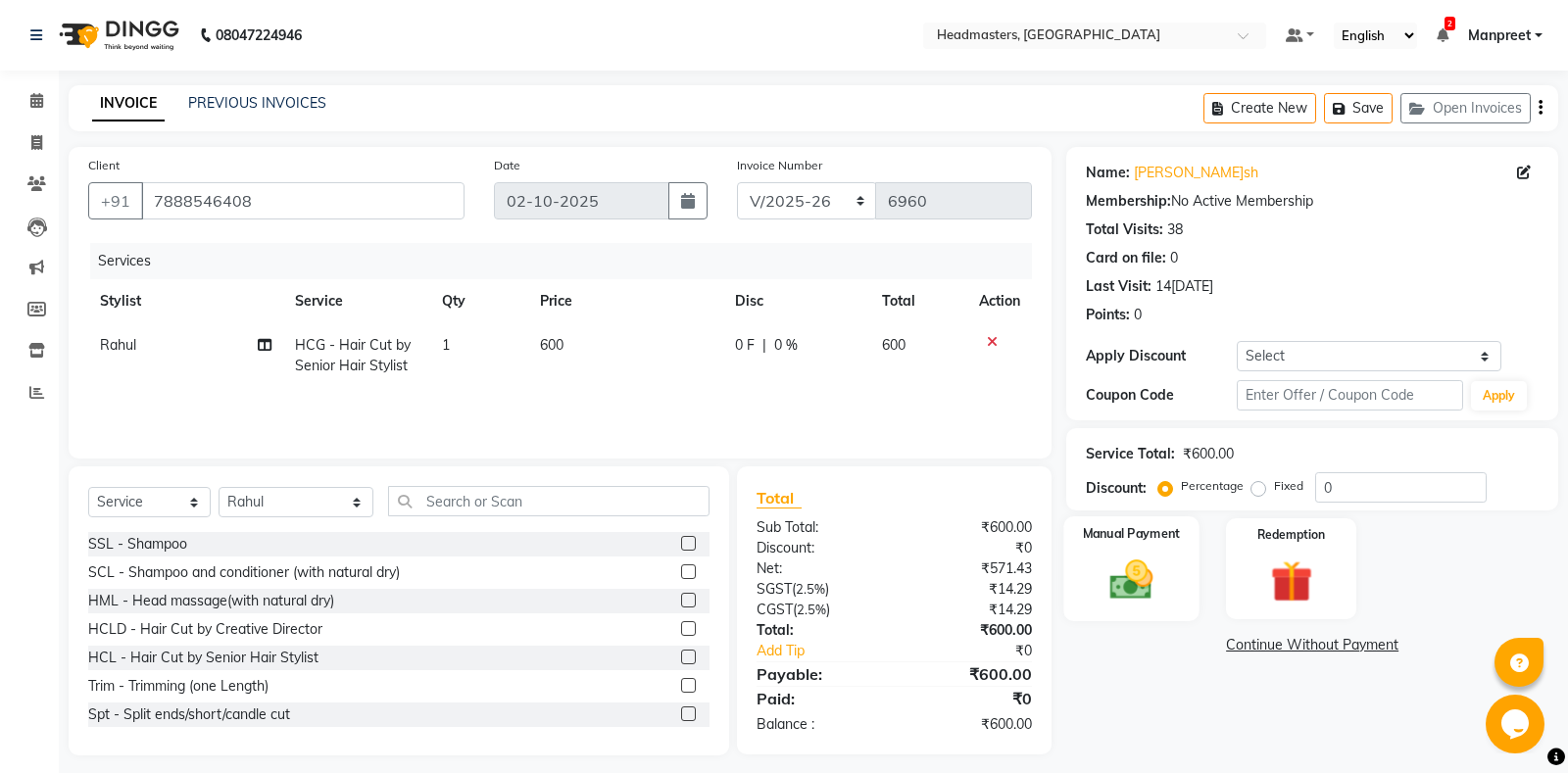
click at [1154, 573] on img at bounding box center [1132, 579] width 71 height 50
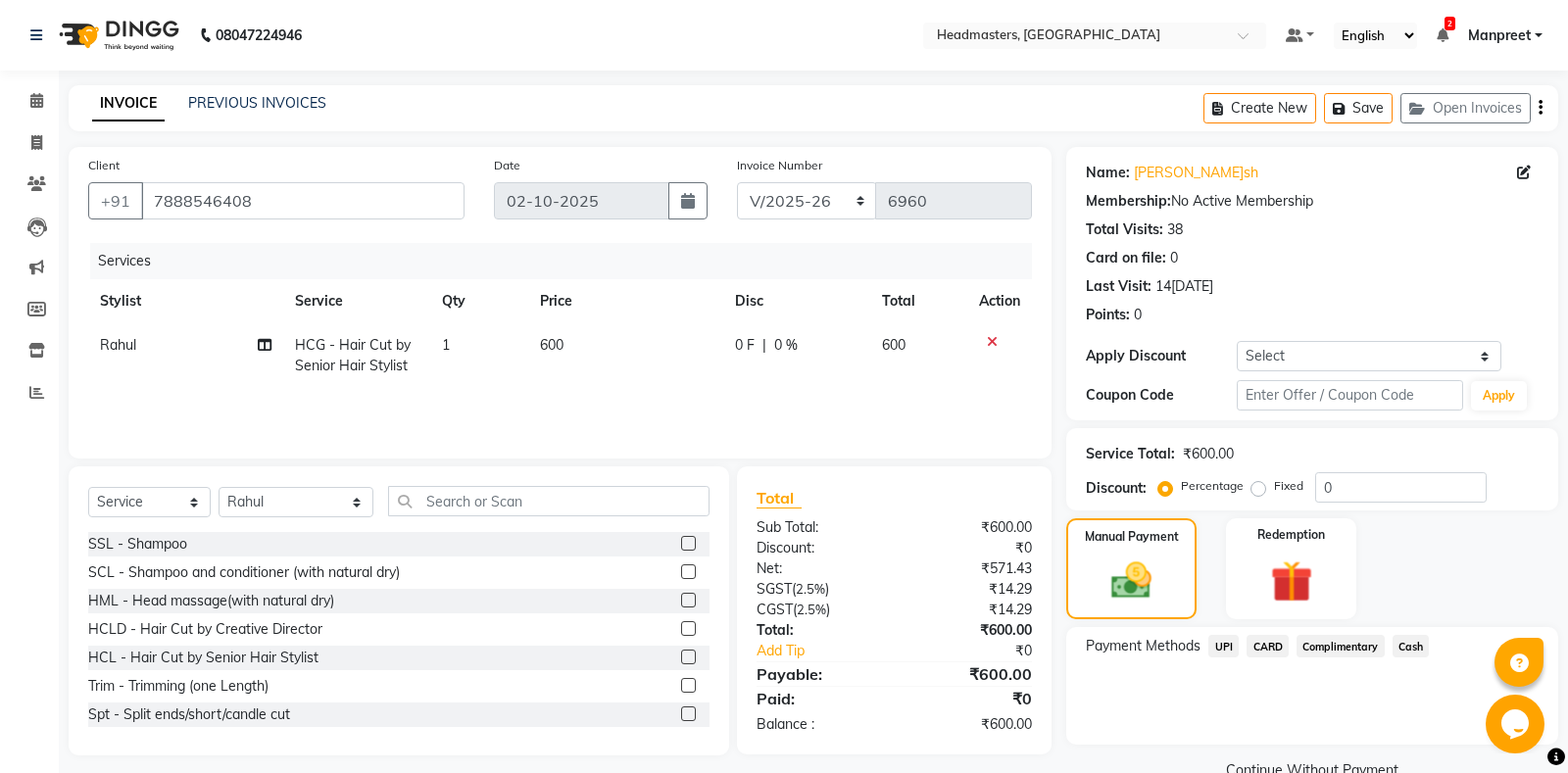
scroll to position [40, 0]
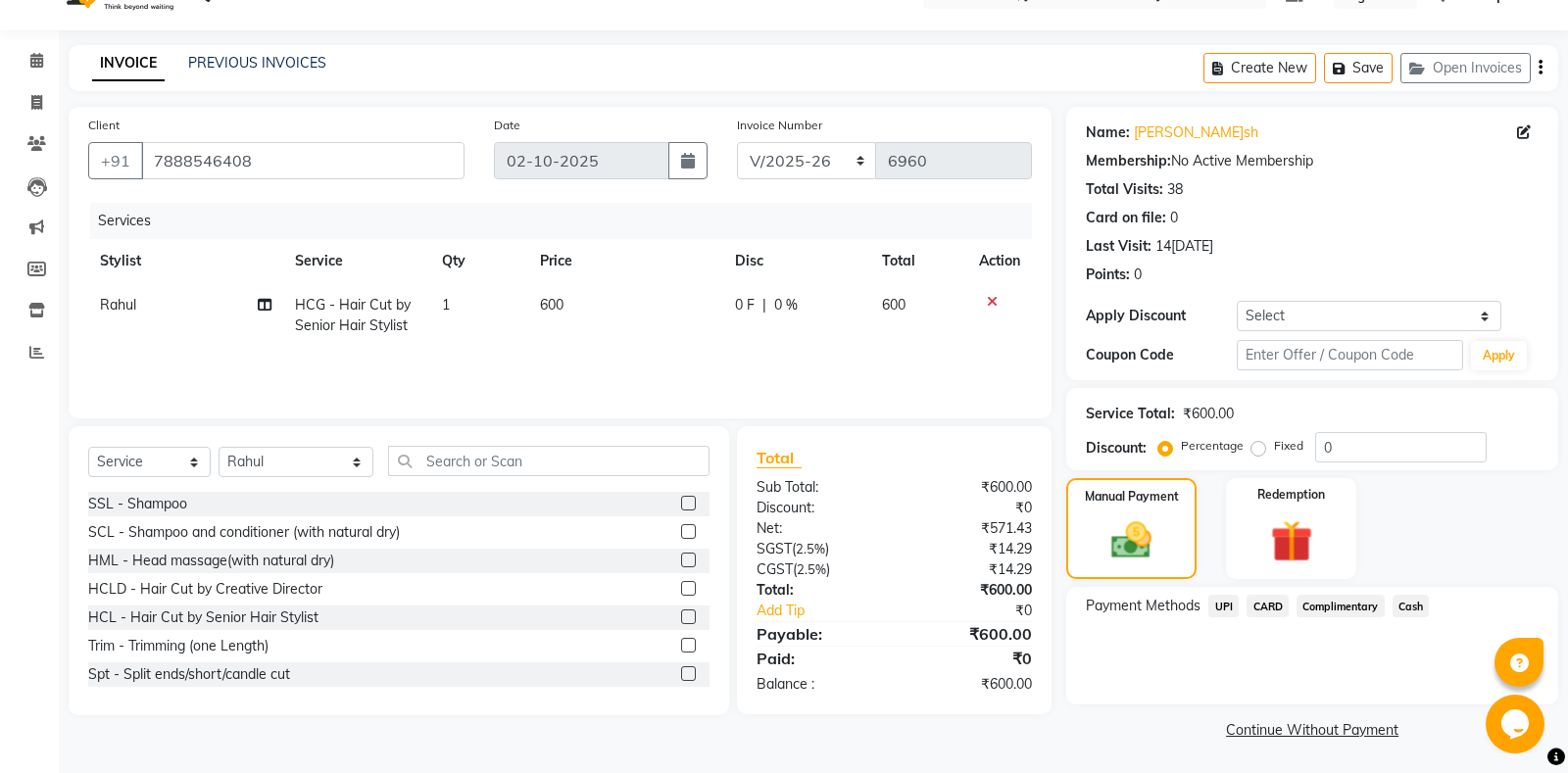
click at [1410, 599] on span "Cash" at bounding box center [1410, 605] width 37 height 23
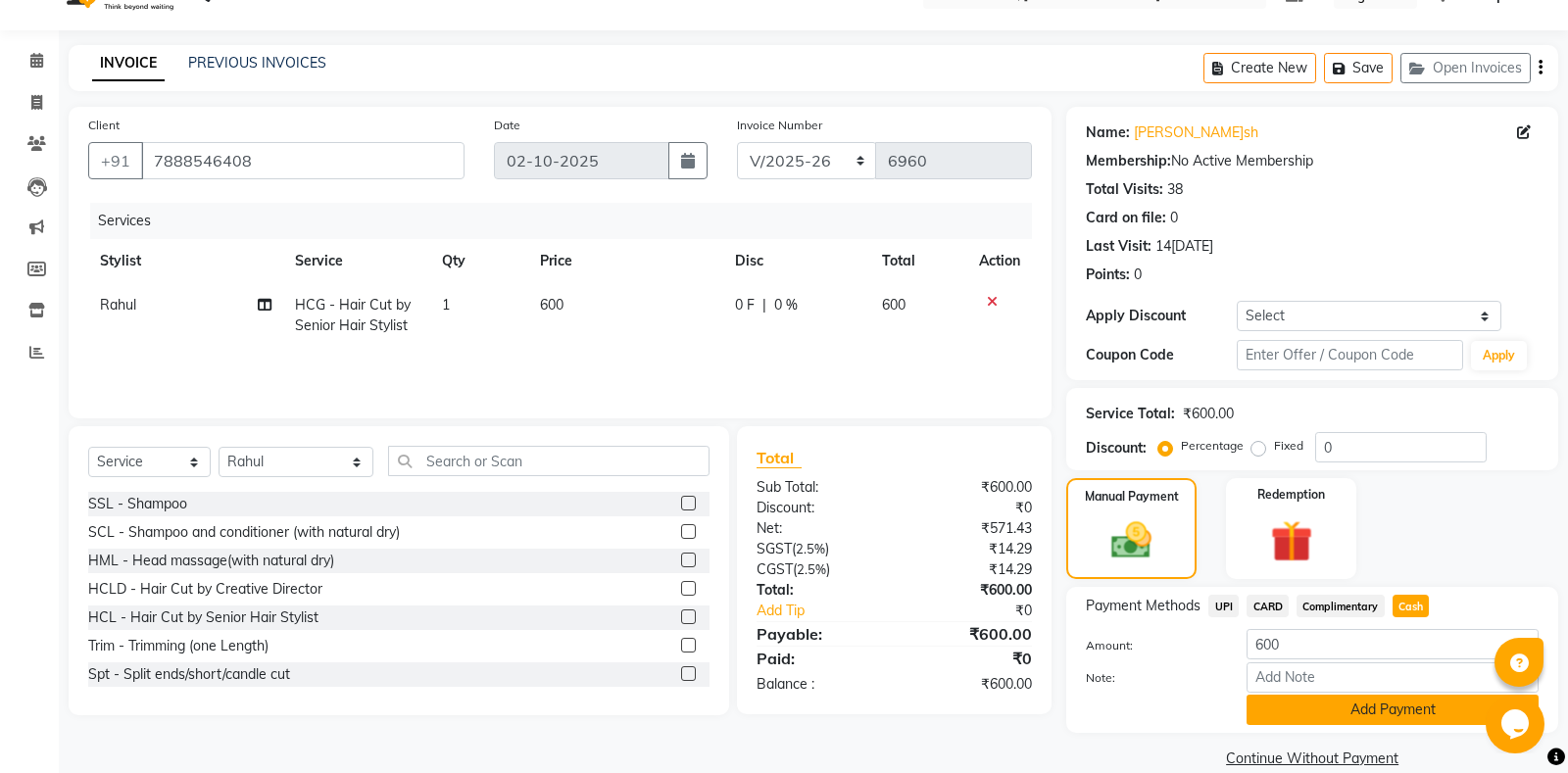
click at [1341, 713] on button "Add Payment" at bounding box center [1392, 710] width 292 height 30
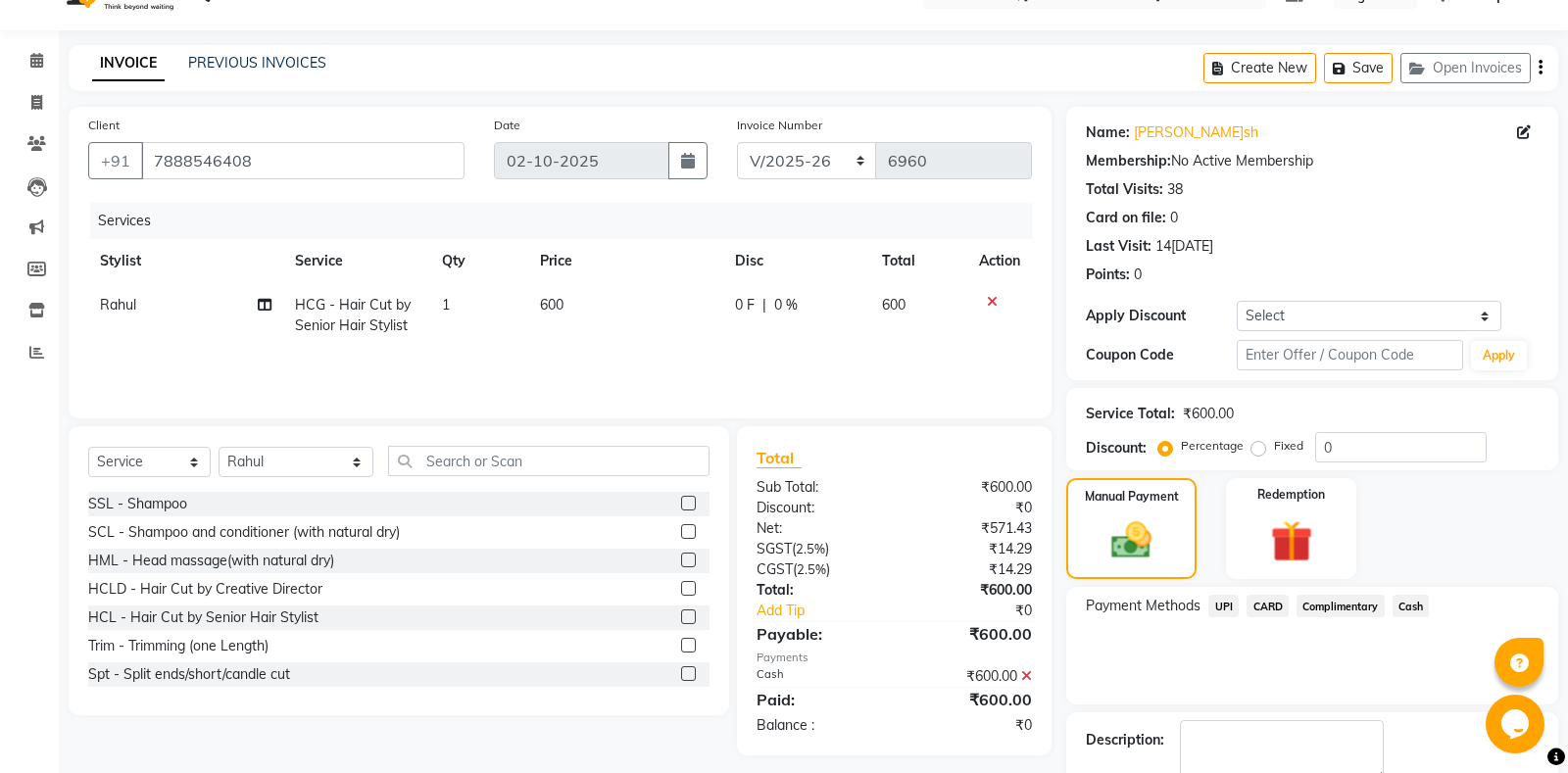
scroll to position [123, 0]
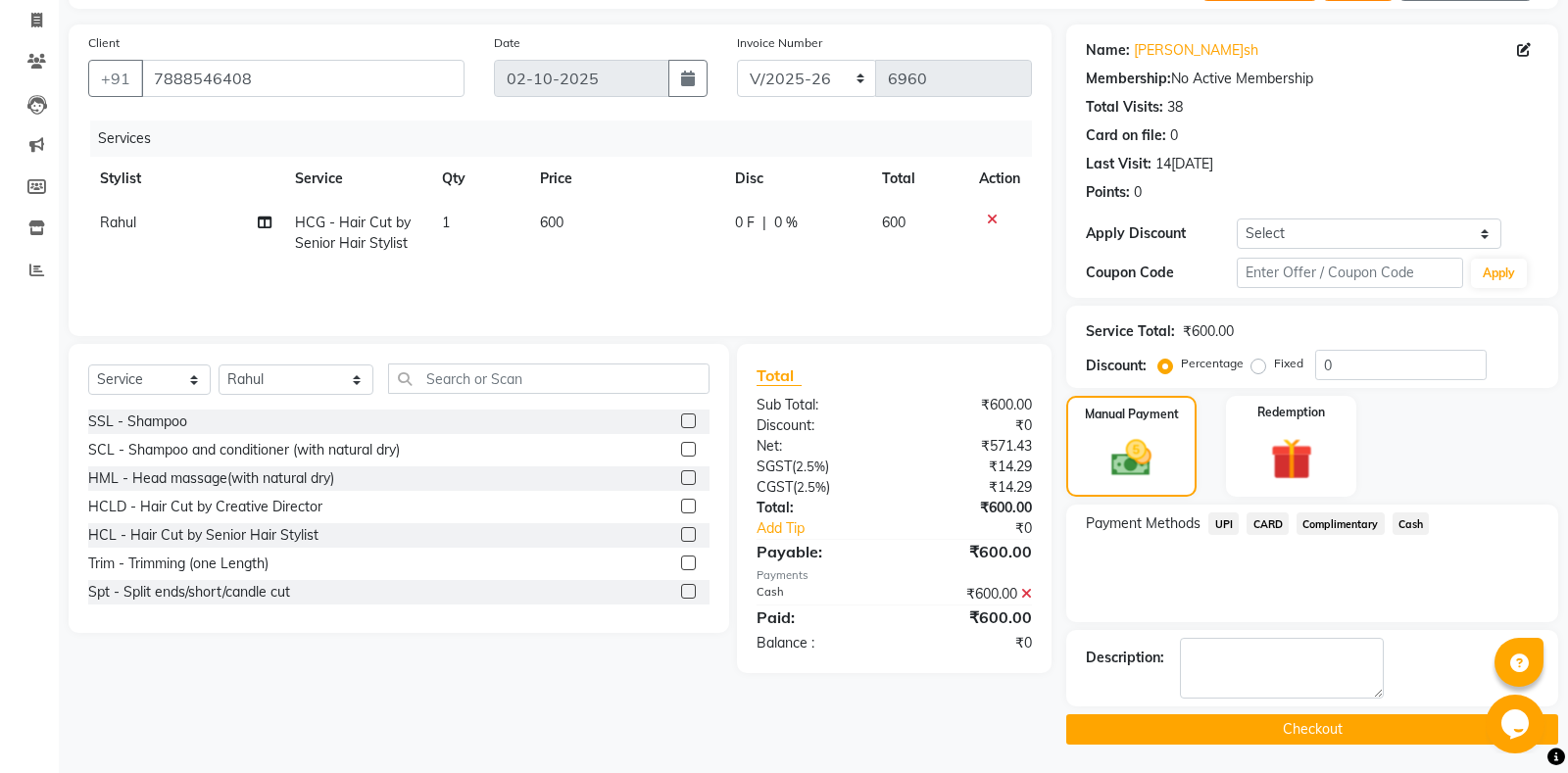
click at [1241, 726] on button "Checkout" at bounding box center [1311, 729] width 491 height 30
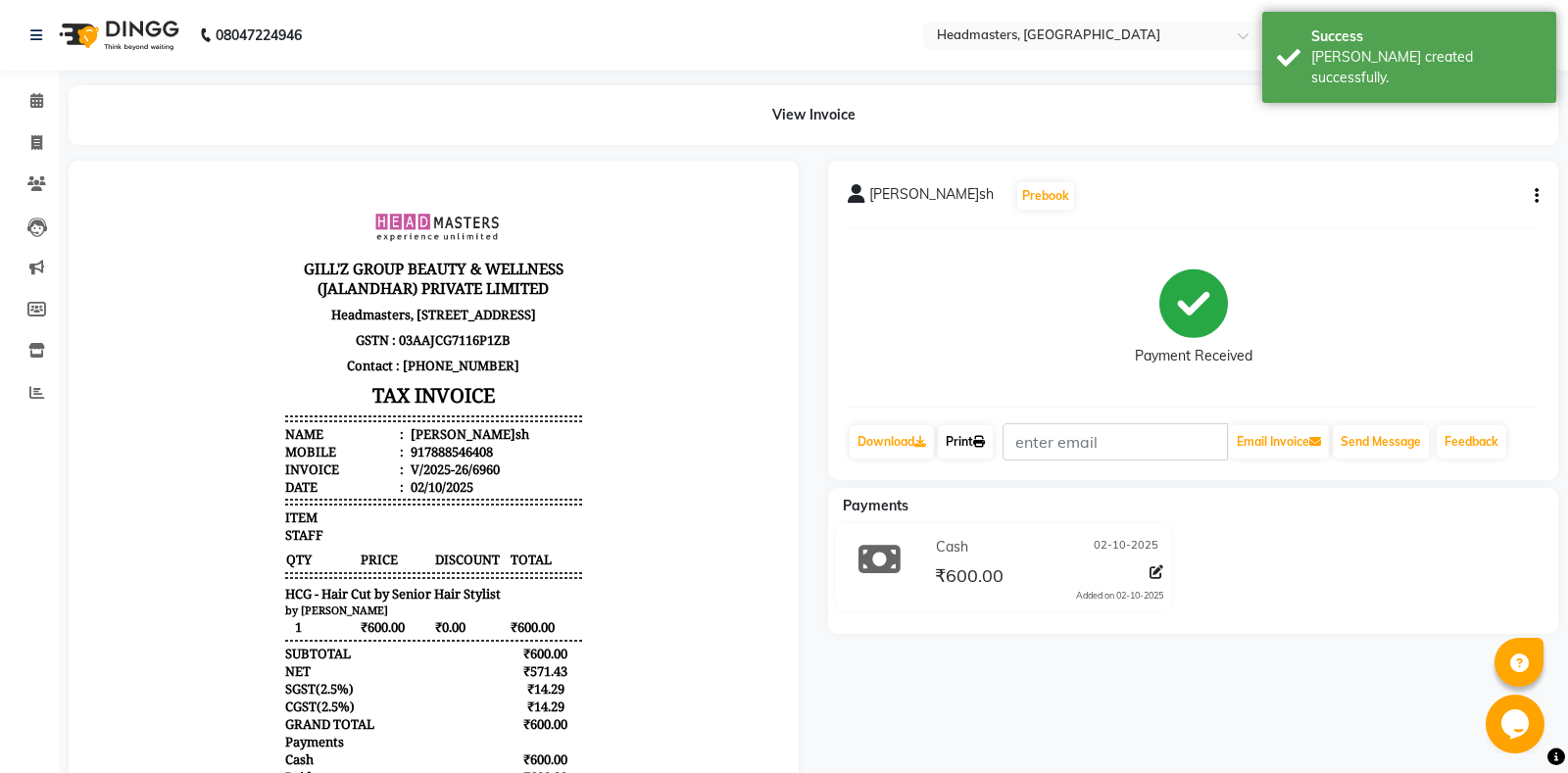
click at [980, 439] on link "Print" at bounding box center [965, 441] width 55 height 33
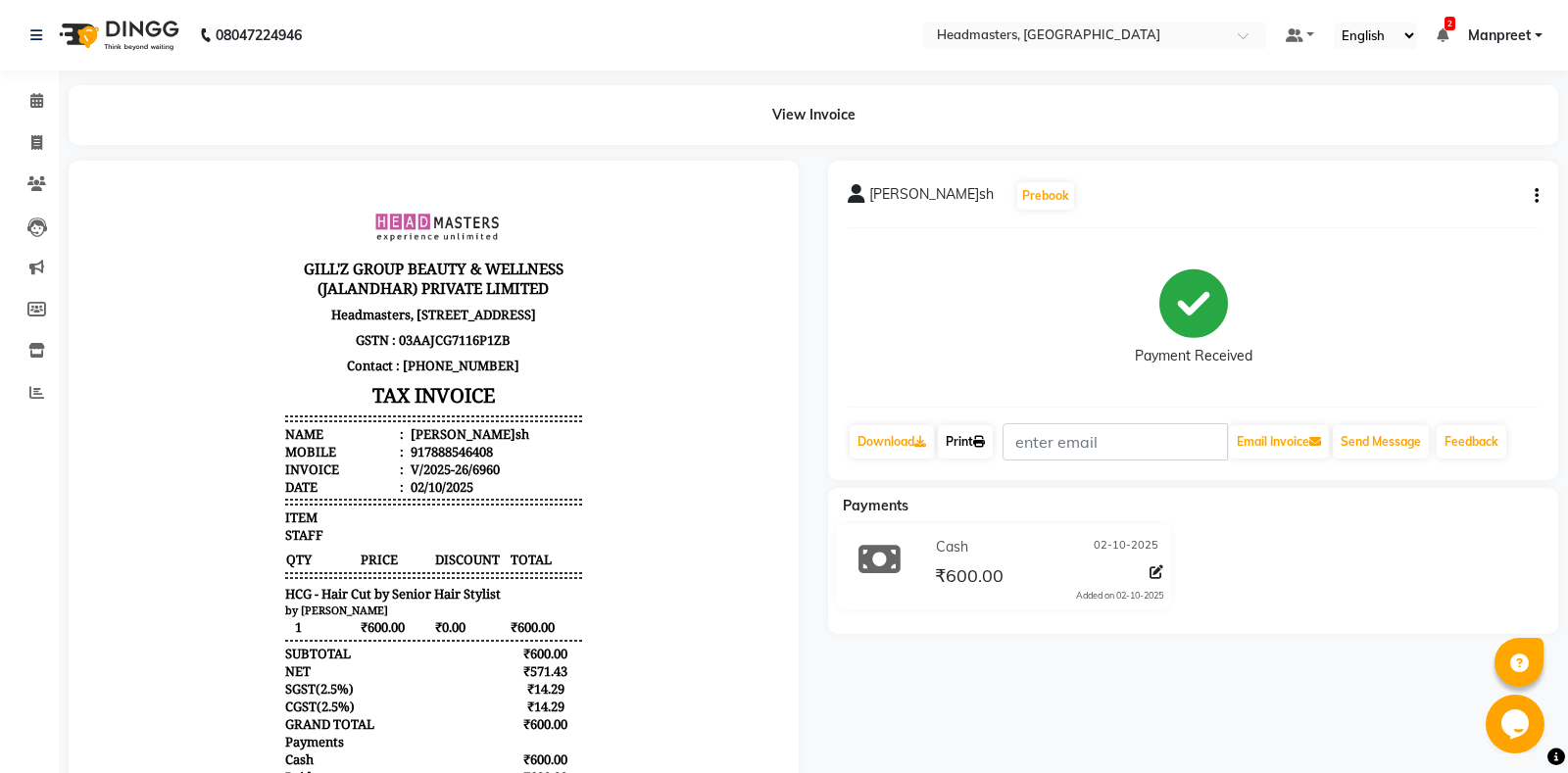
click at [980, 439] on link "Print" at bounding box center [965, 441] width 55 height 33
click at [25, 97] on span at bounding box center [37, 101] width 34 height 23
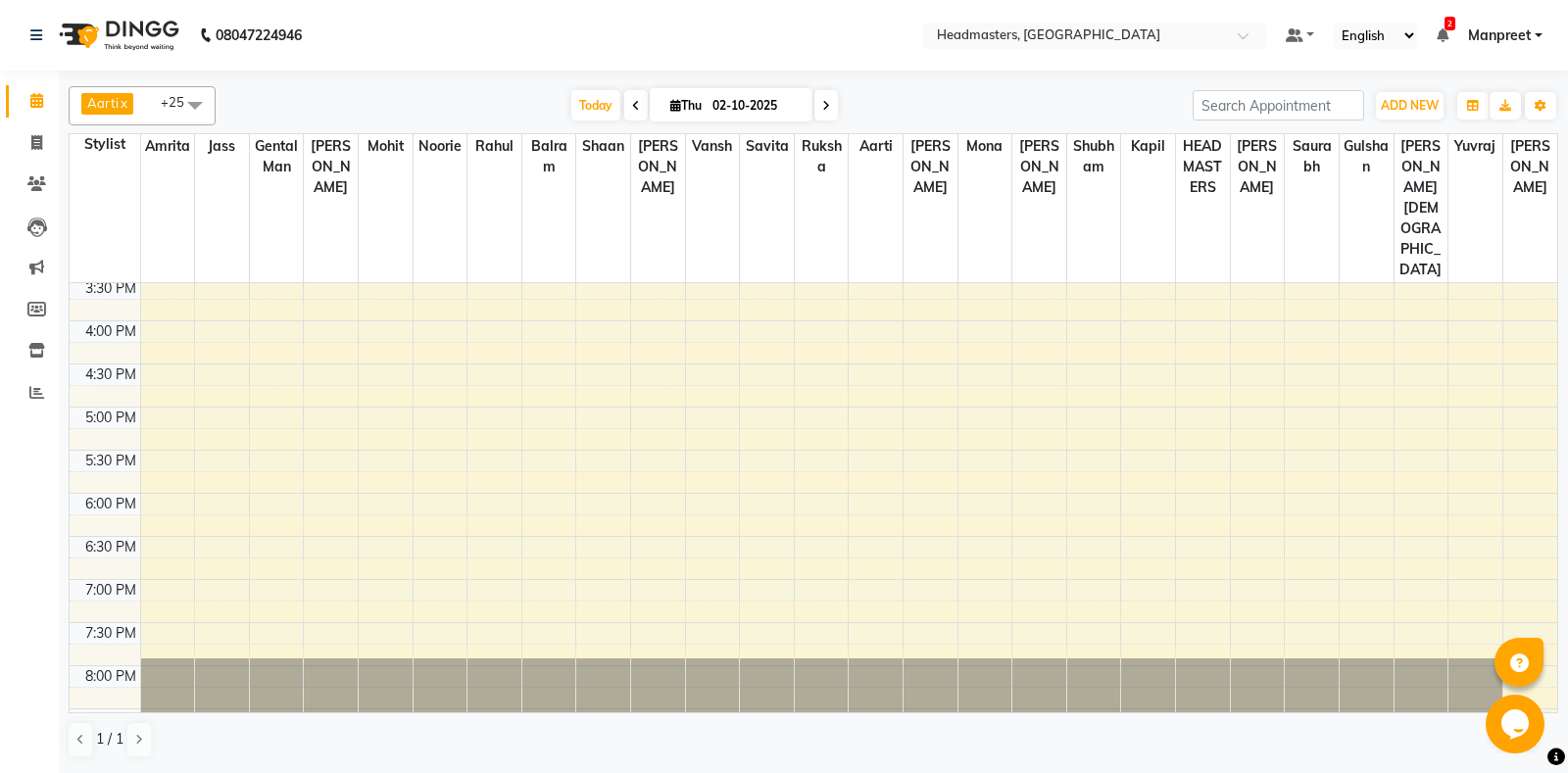
scroll to position [240, 0]
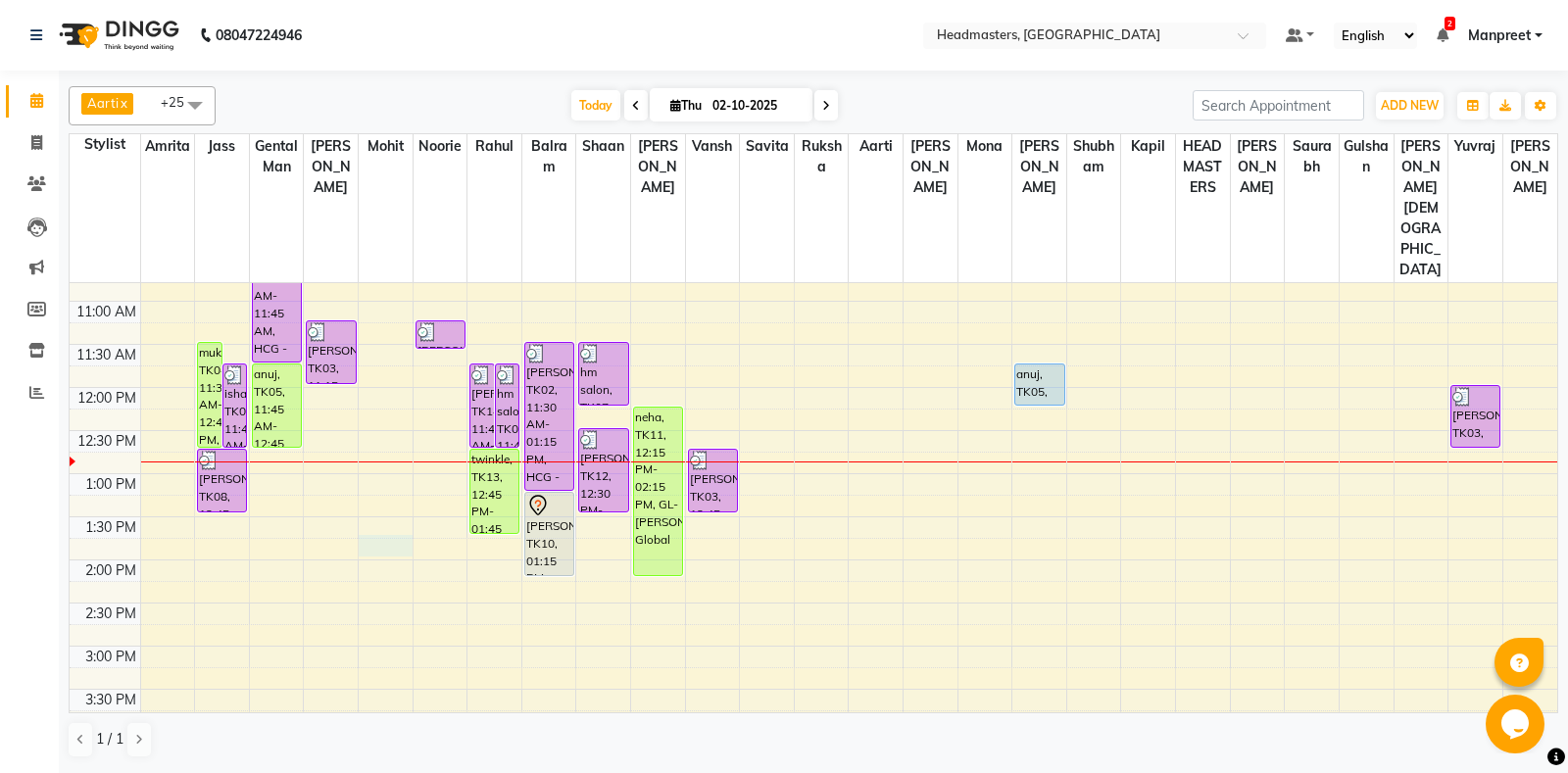
click at [381, 473] on div "8:00 AM 8:30 AM 9:00 AM 9:30 AM 10:00 AM 10:30 AM 11:00 AM 11:30 AM 12:00 PM 12…" at bounding box center [813, 646] width 1487 height 1206
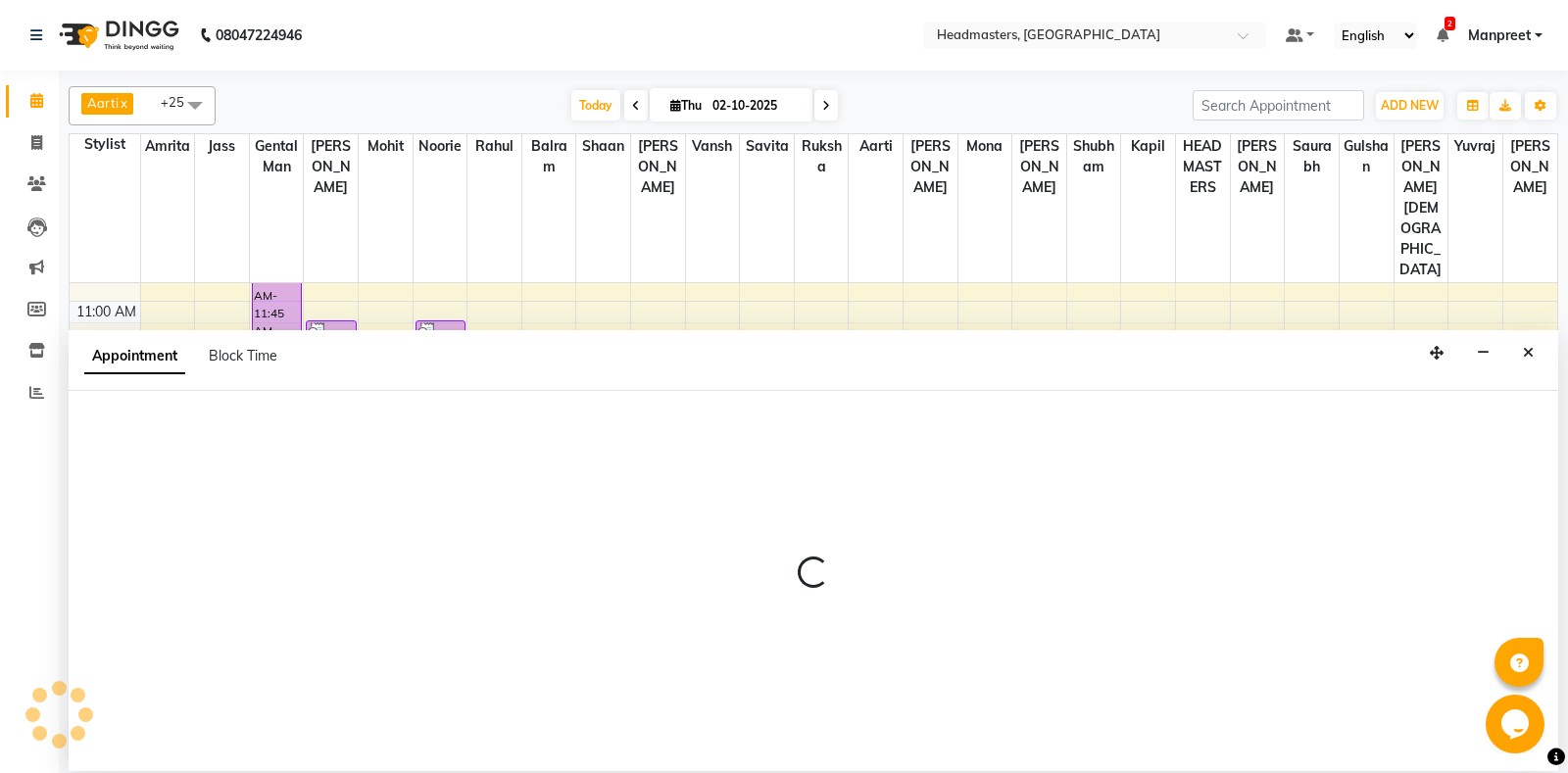
select select "60723"
select select "tentative"
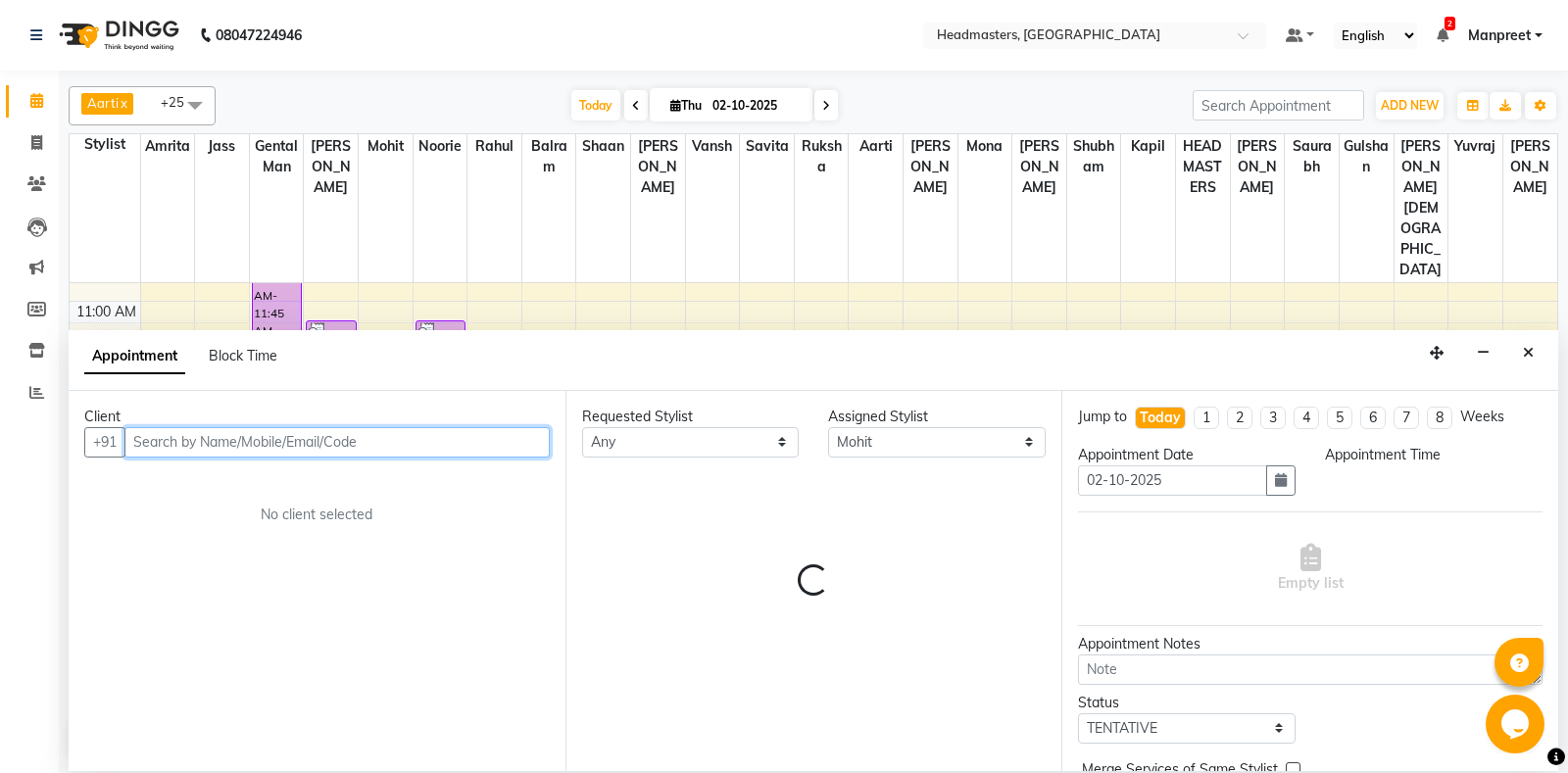
select select "825"
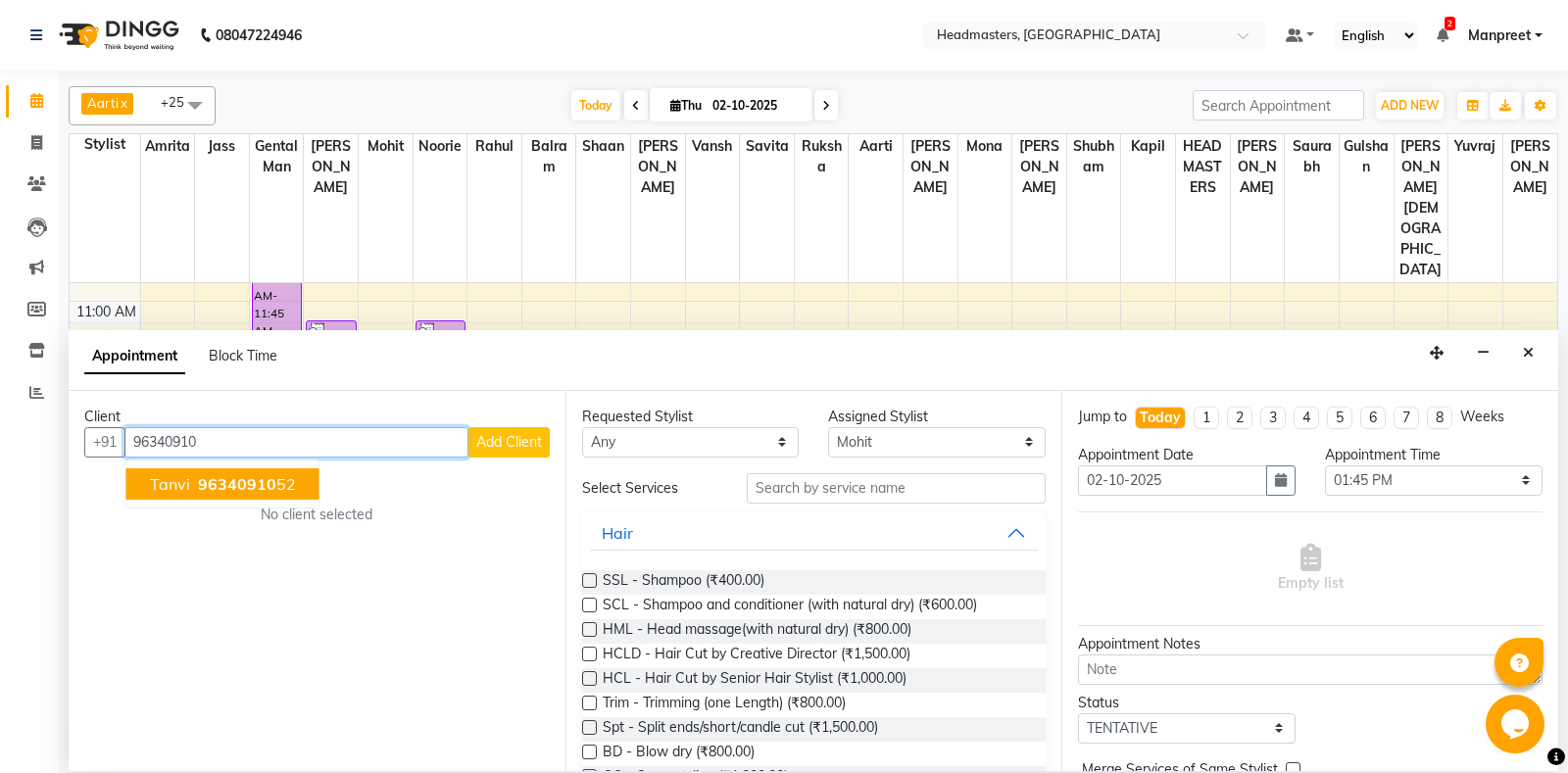
click at [232, 482] on span "96340910" at bounding box center [237, 484] width 78 height 20
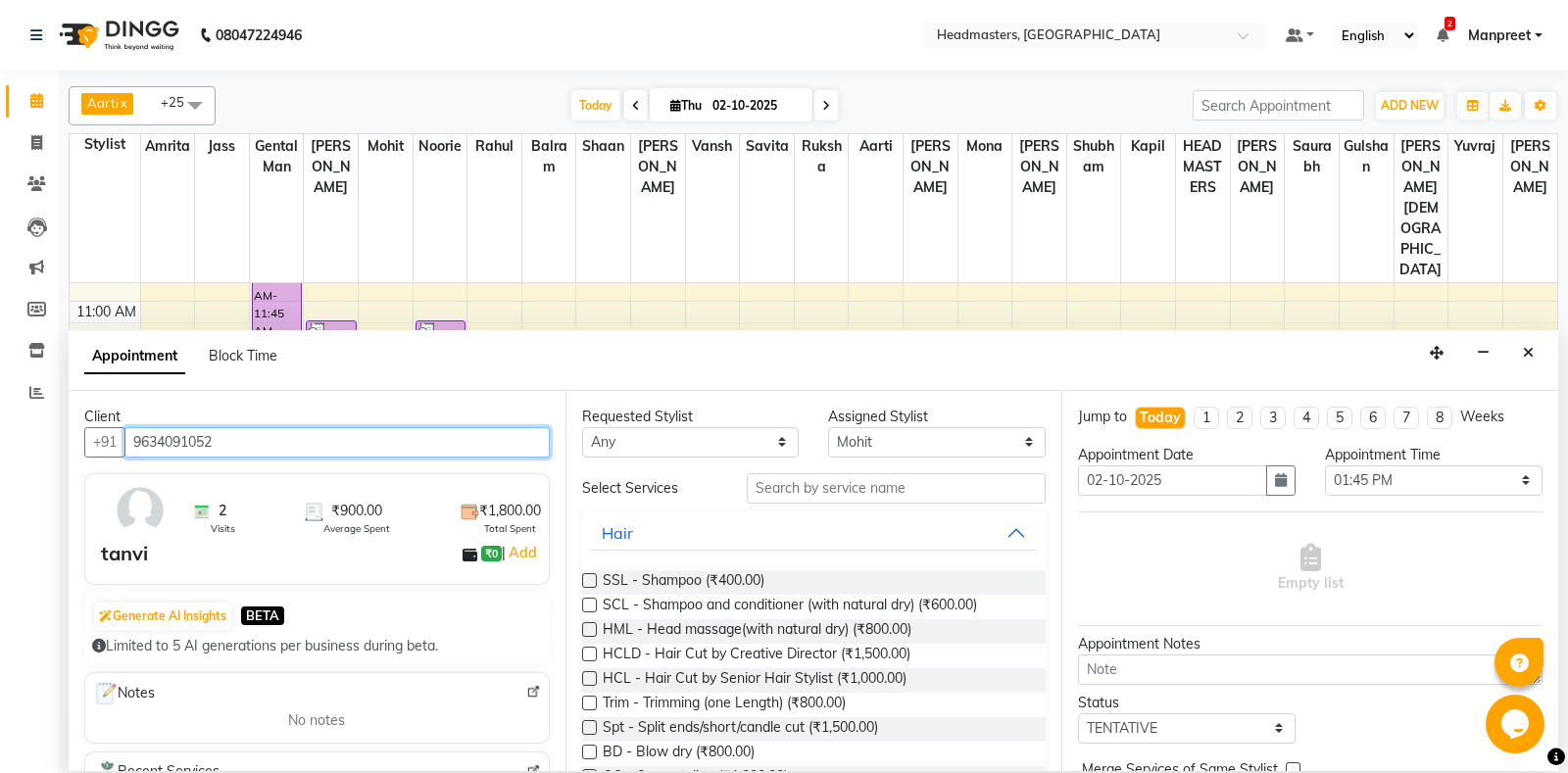
type input "9634091052"
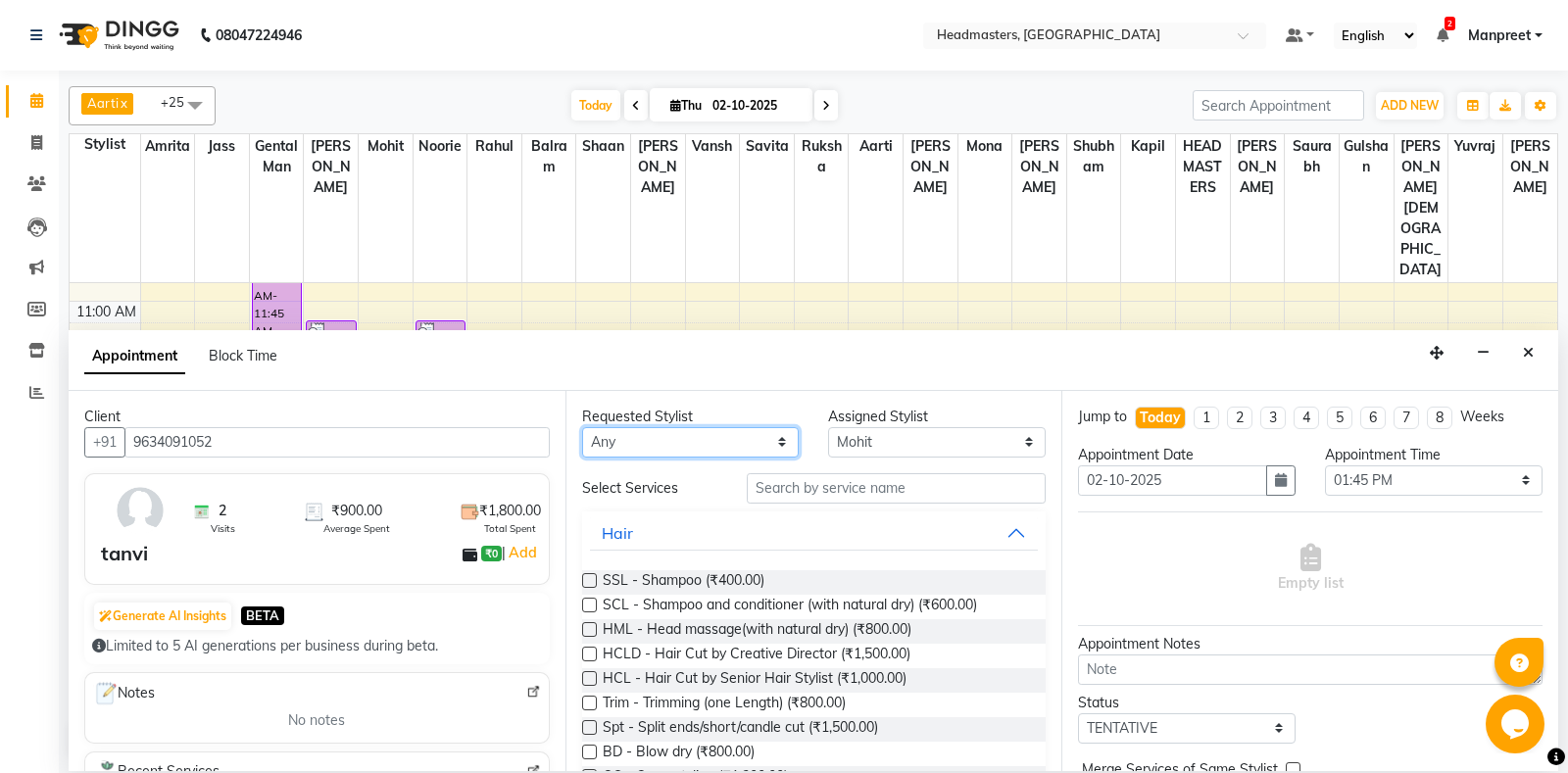
click at [582, 427] on select "An[PERSON_NAME] Amrit[PERSON_NAME]am Gental Man Gulshan HEADMASTER[PERSON_NAME]…" at bounding box center [691, 442] width 218 height 30
select select "60721"
click option "[PERSON_NAME]" at bounding box center [0, 0] width 0 height 0
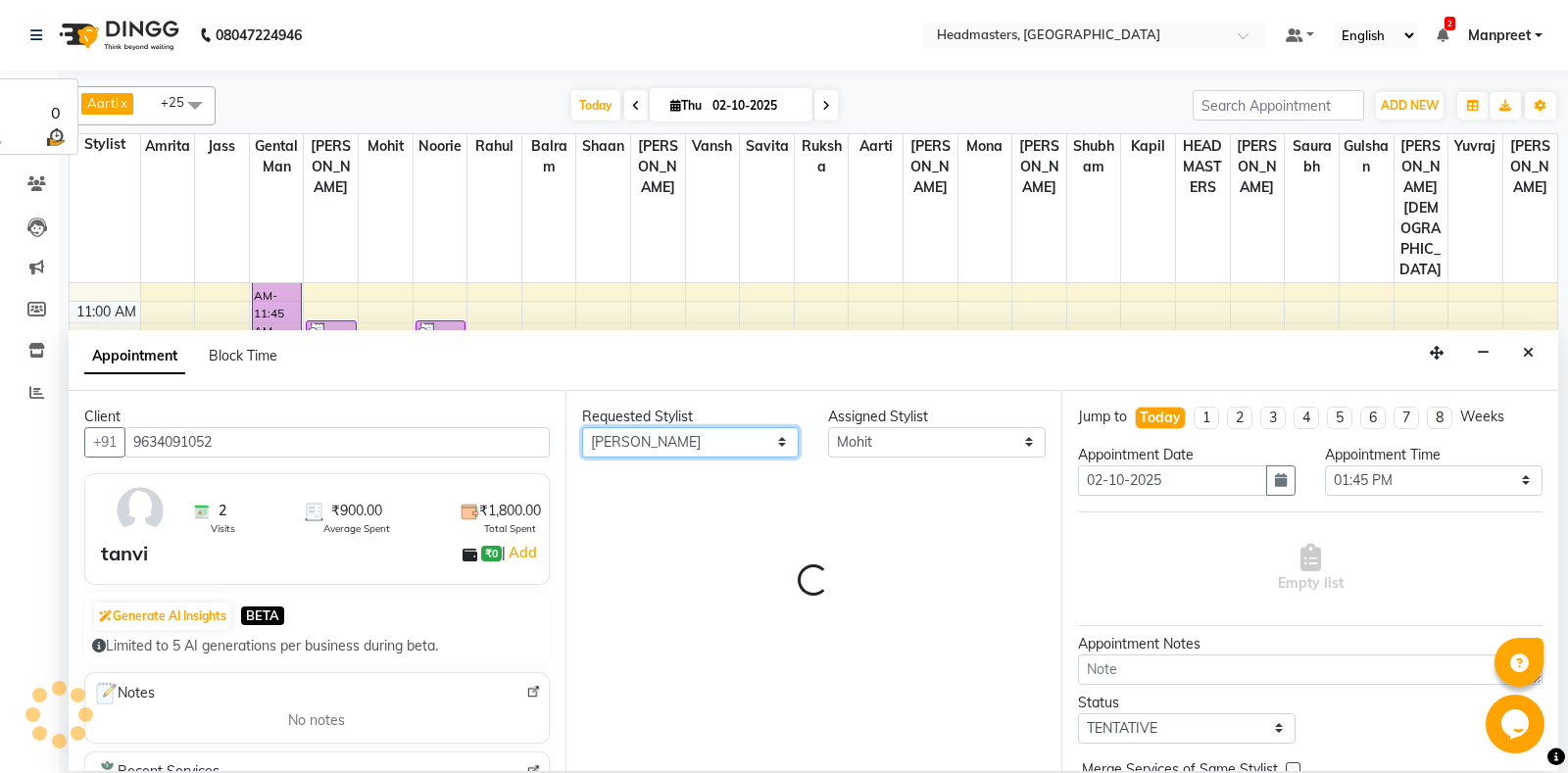
select select "60721"
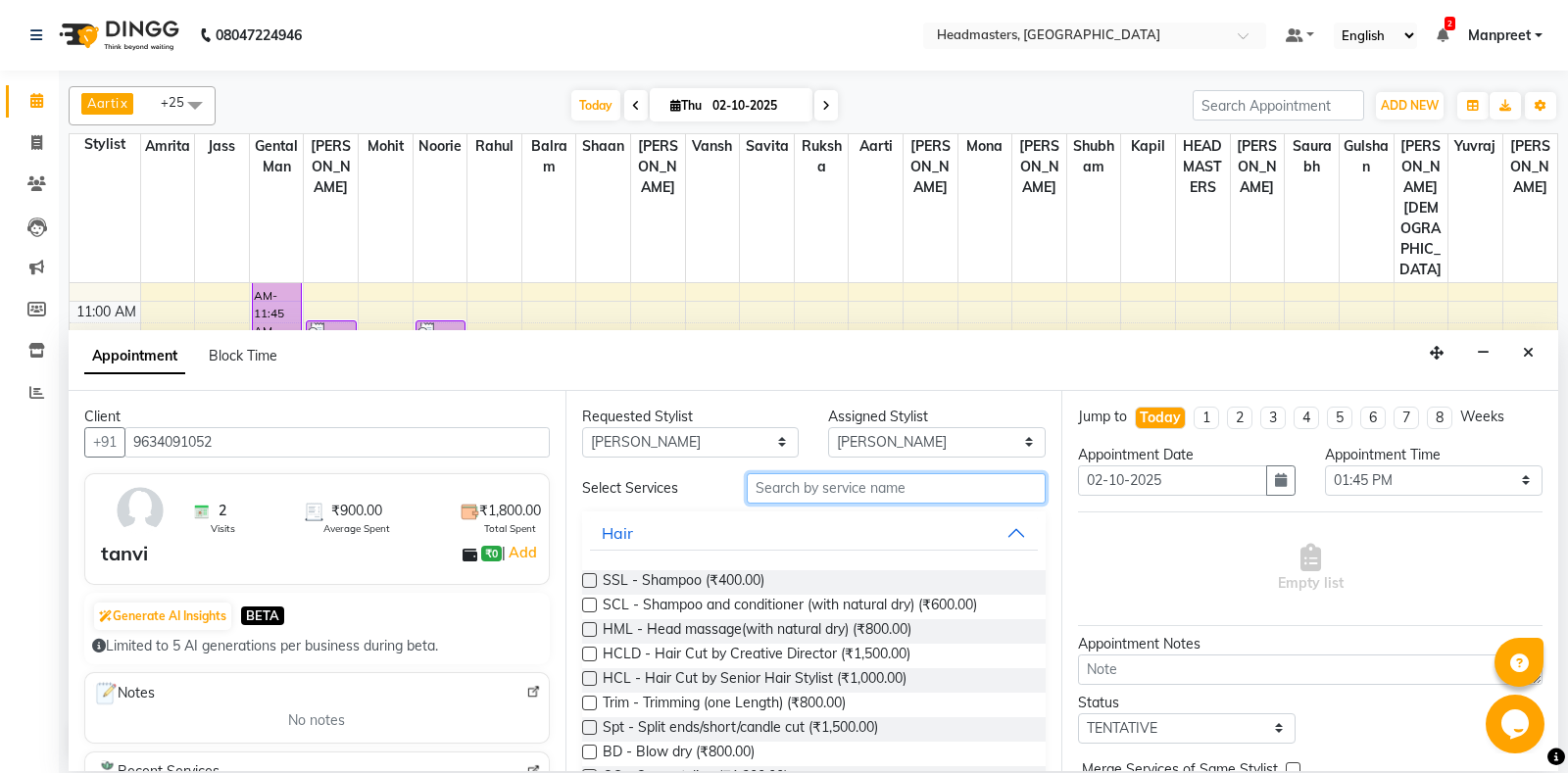
click at [839, 491] on input "text" at bounding box center [897, 488] width 300 height 30
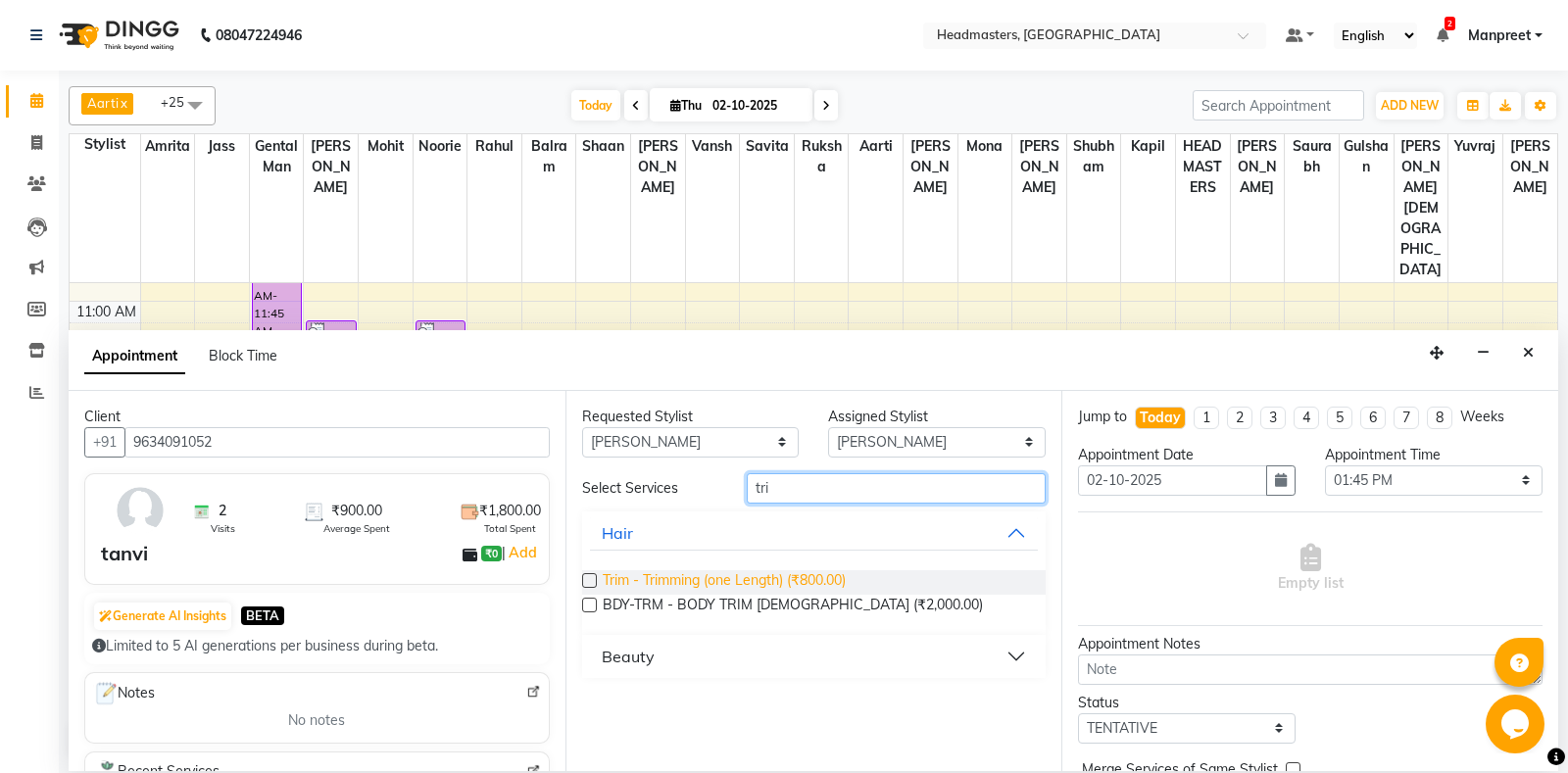
type input "tri"
click at [785, 581] on span "Trim - Trimming (one Length) (₹800.00)" at bounding box center [723, 582] width 243 height 25
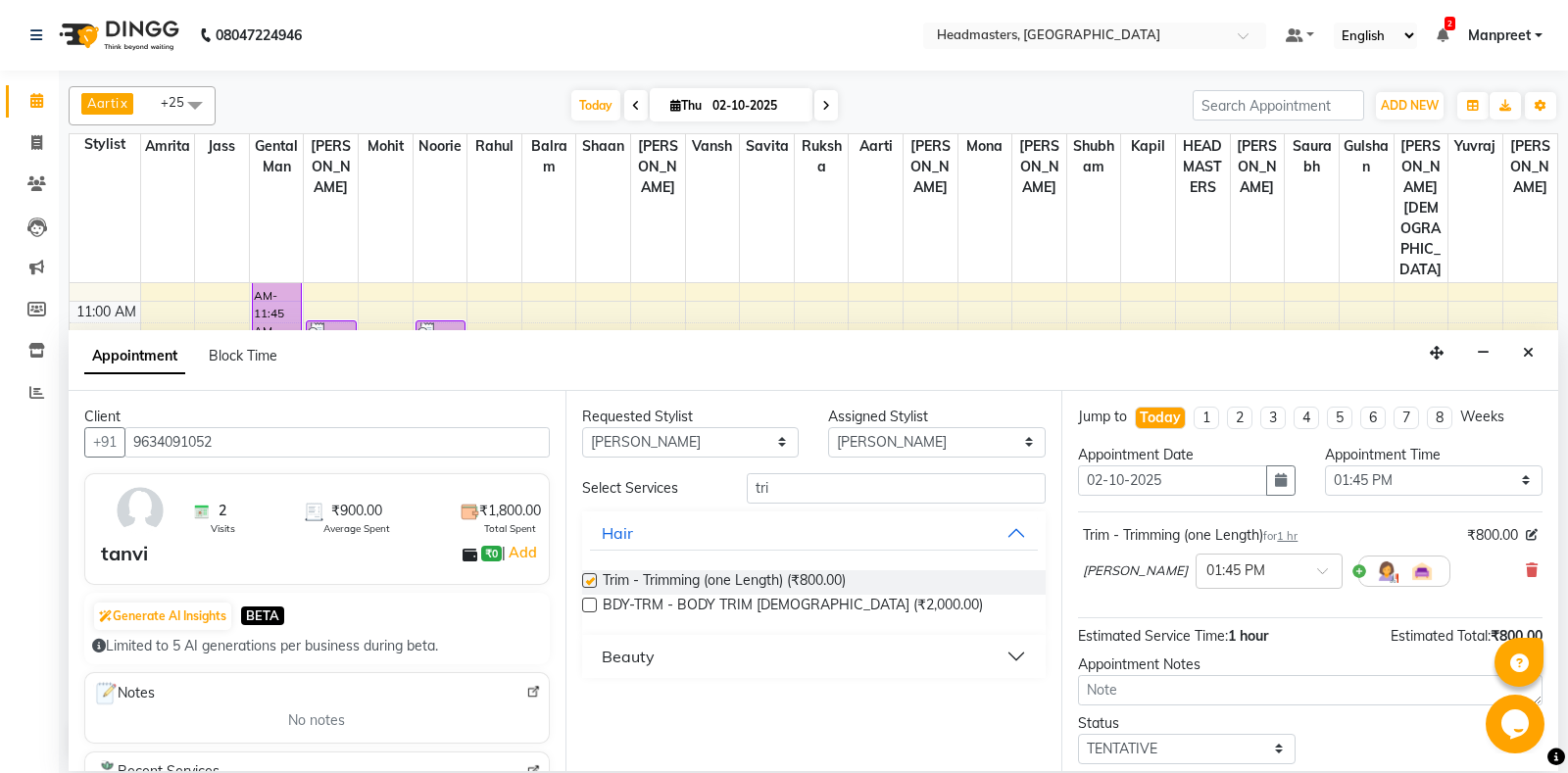
checkbox input "false"
click at [1324, 465] on select "Select 09:00 AM 09:15 AM 09:30 AM 09:45 AM 10:00 AM 10:15 AM 10:30 AM 10:45 AM …" at bounding box center [1433, 480] width 218 height 30
select select "720"
click option "12:00 PM" at bounding box center [0, 0] width 0 height 0
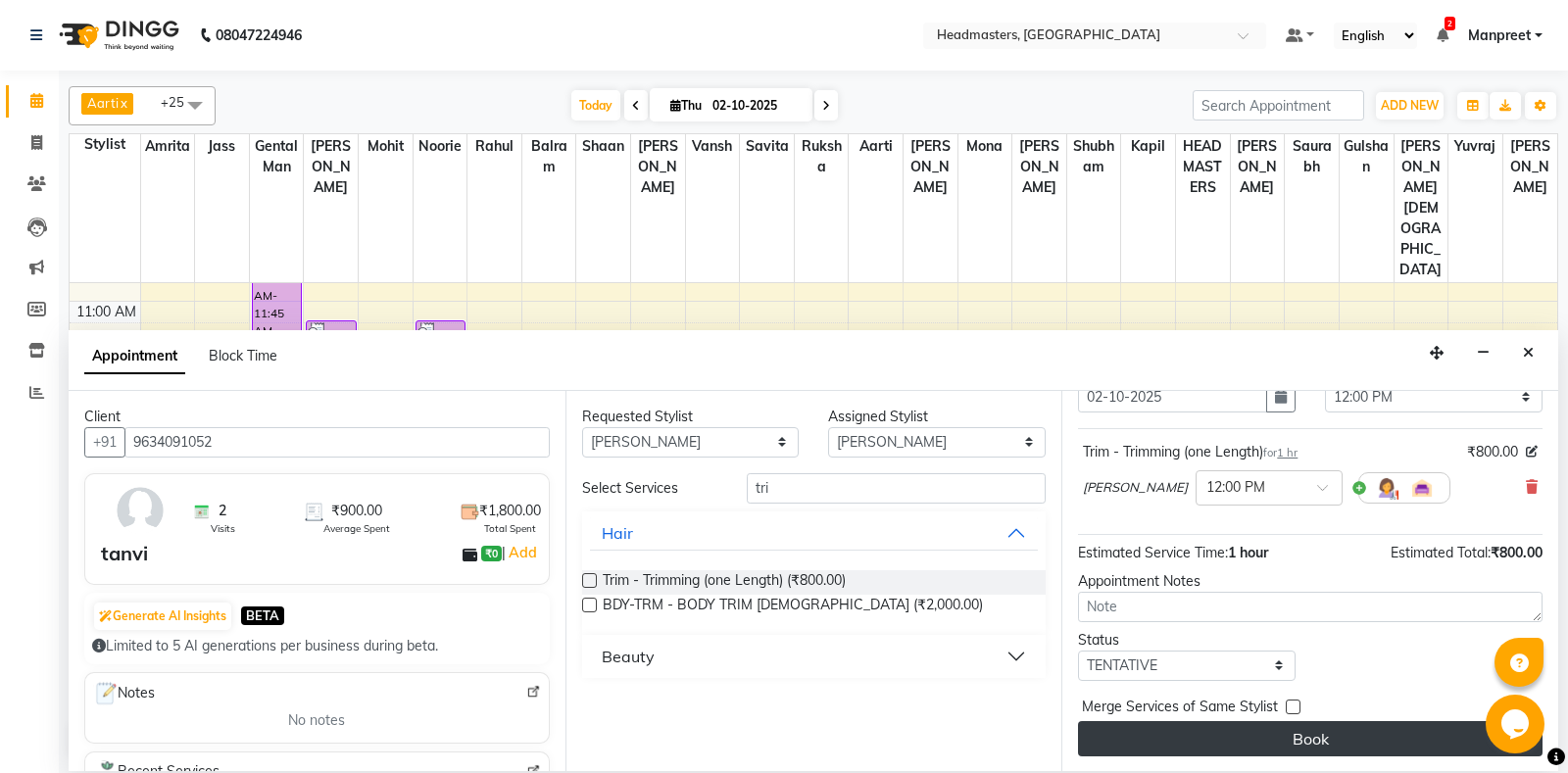
click at [1261, 734] on button "Book" at bounding box center [1309, 738] width 464 height 35
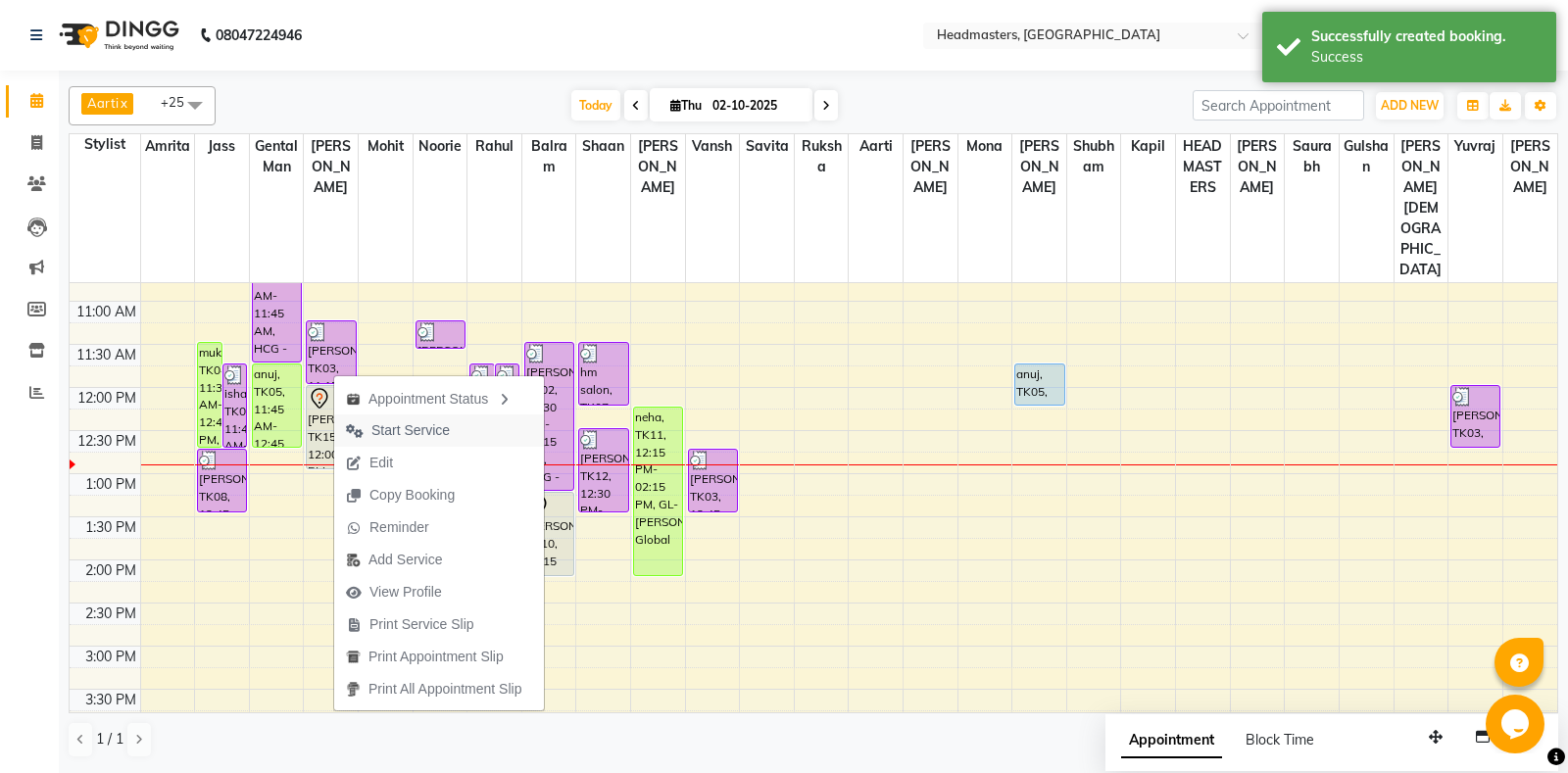
click at [404, 429] on span "Start Service" at bounding box center [410, 430] width 78 height 21
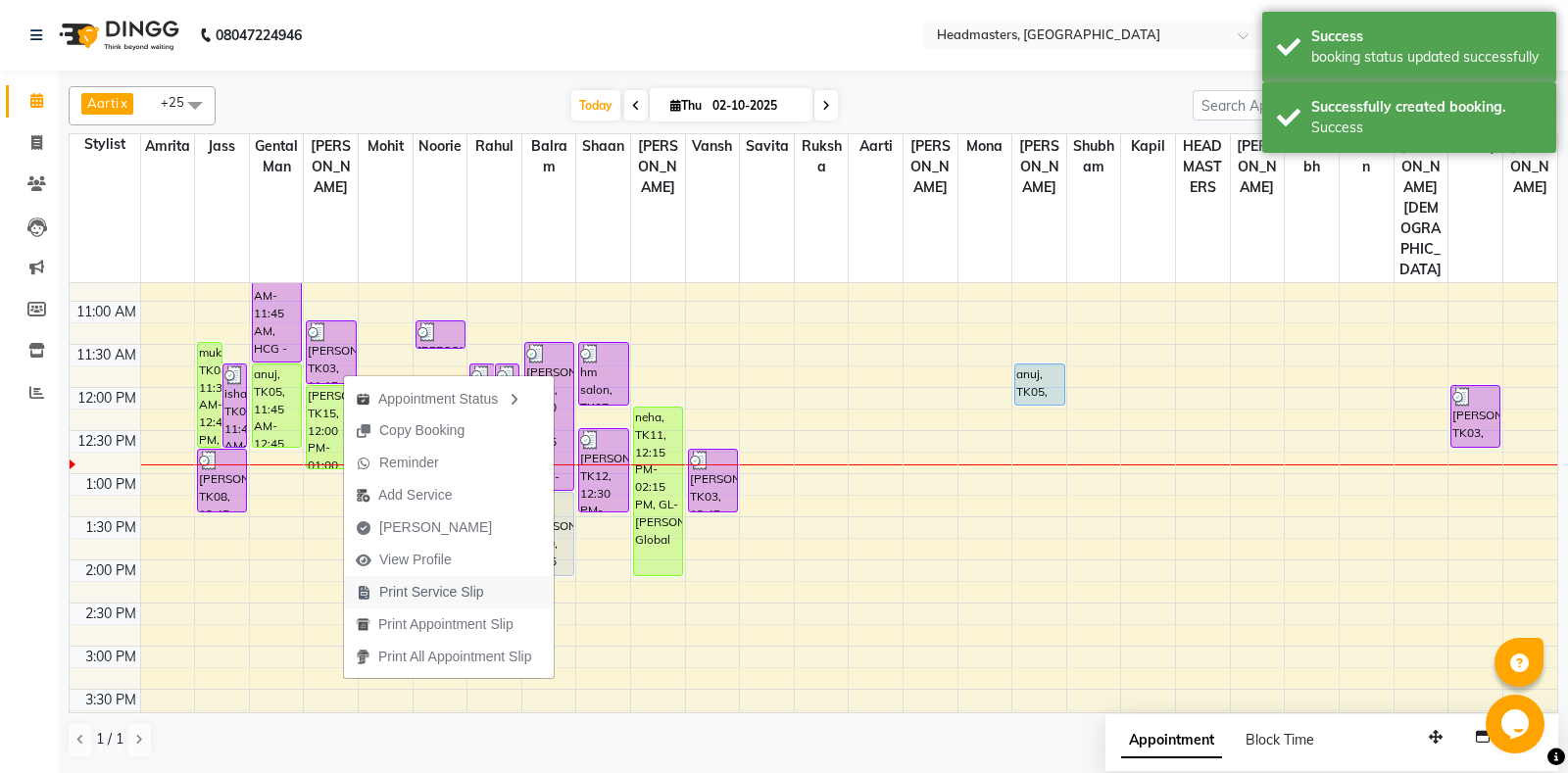
click at [476, 590] on span "Print Service Slip" at bounding box center [431, 592] width 105 height 21
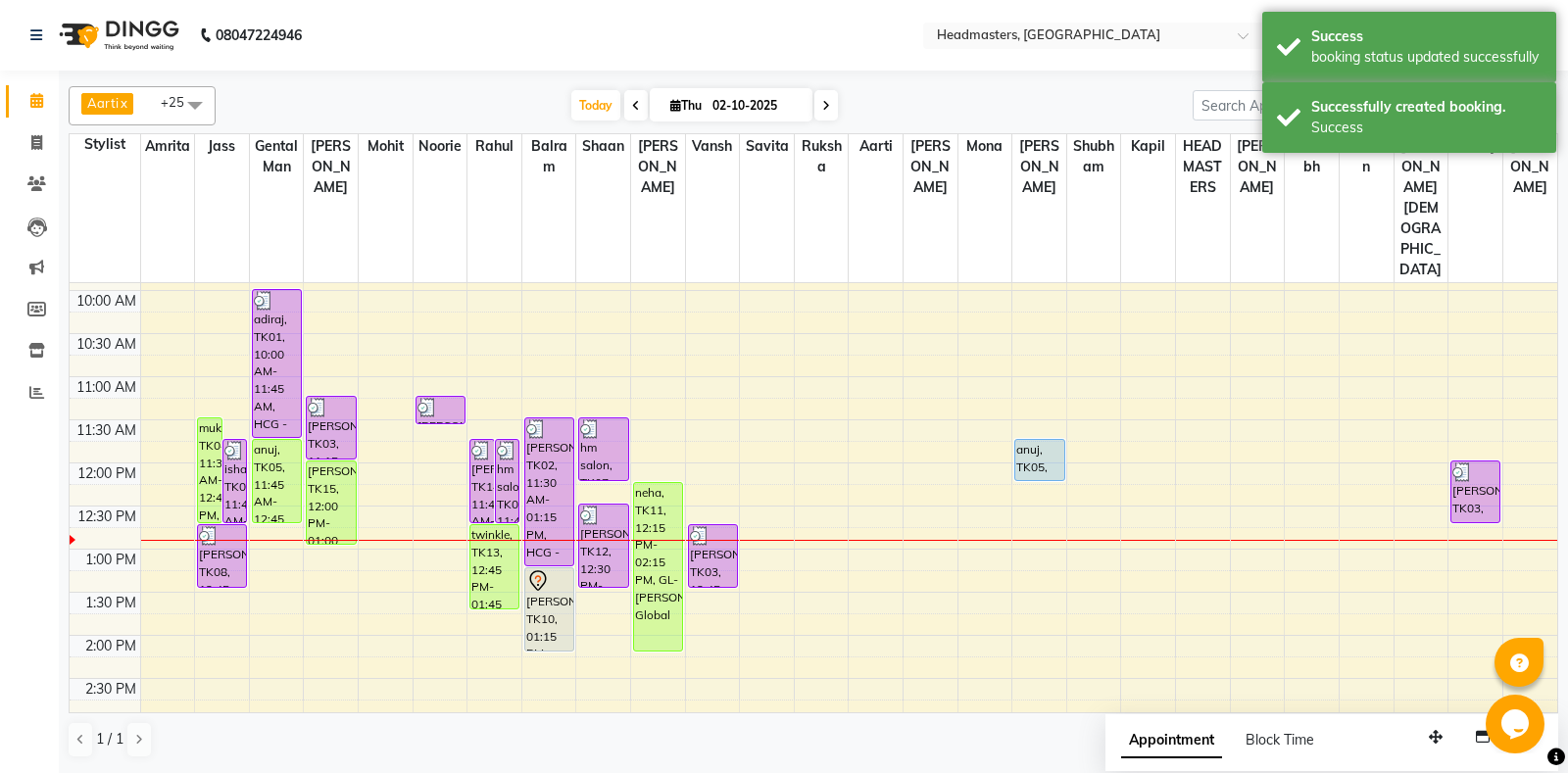
scroll to position [137, 0]
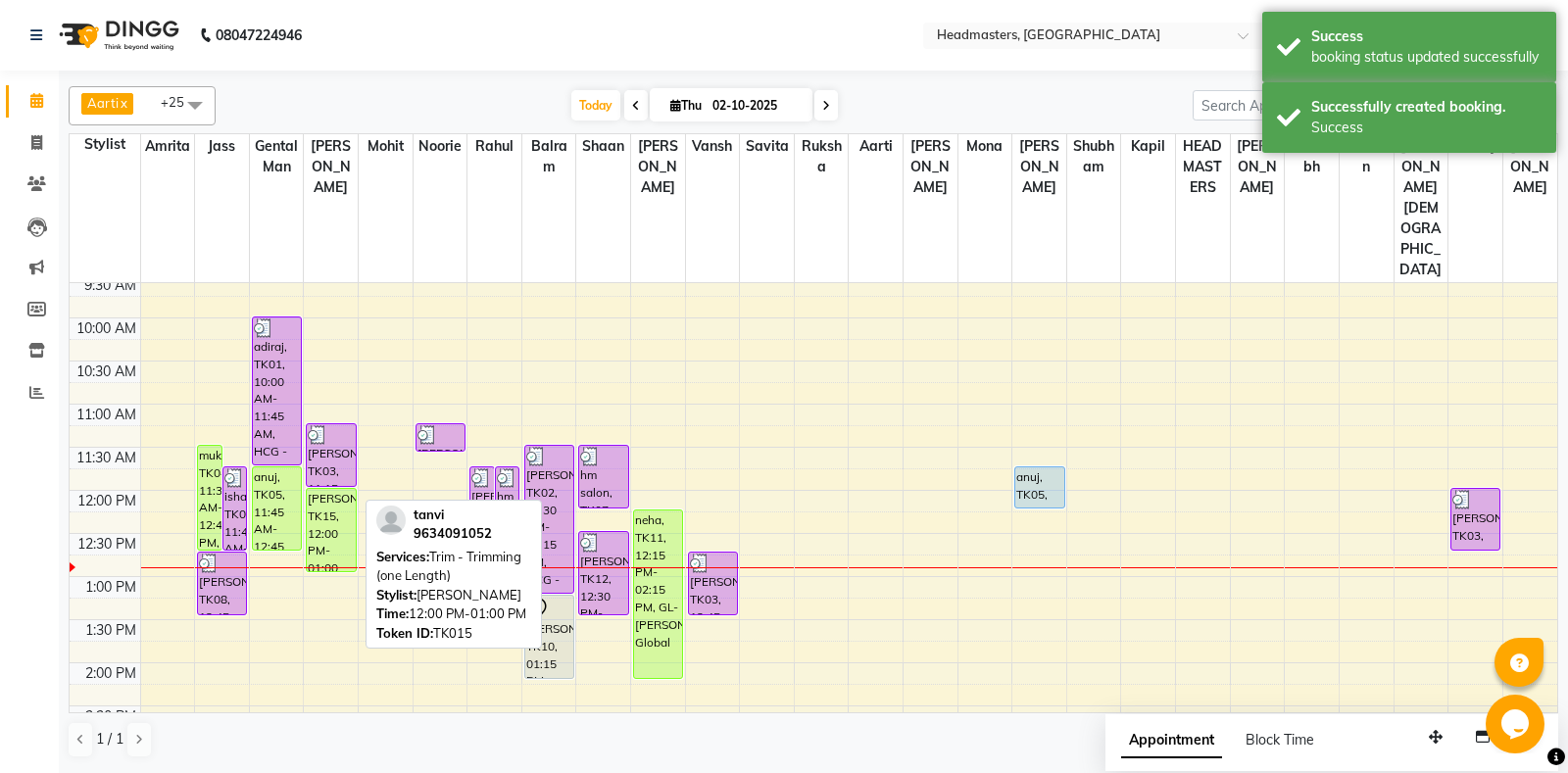
click at [323, 489] on div "[PERSON_NAME], TK15, 12:00 PM-01:00 PM, Trim - Trimming (one Length)" at bounding box center [331, 530] width 48 height 82
select select "1"
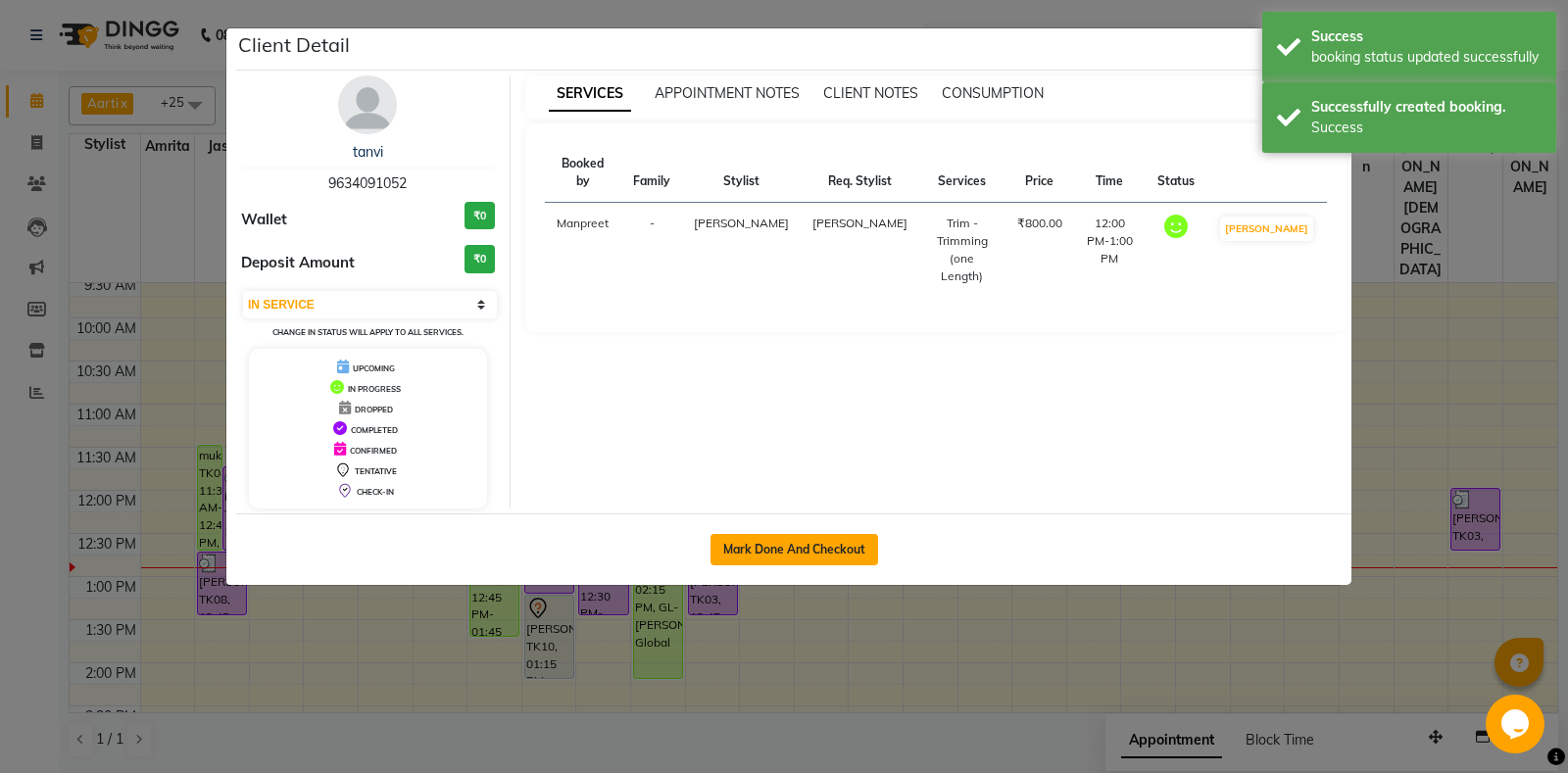
click at [798, 555] on button "Mark Done And Checkout" at bounding box center [794, 549] width 168 height 31
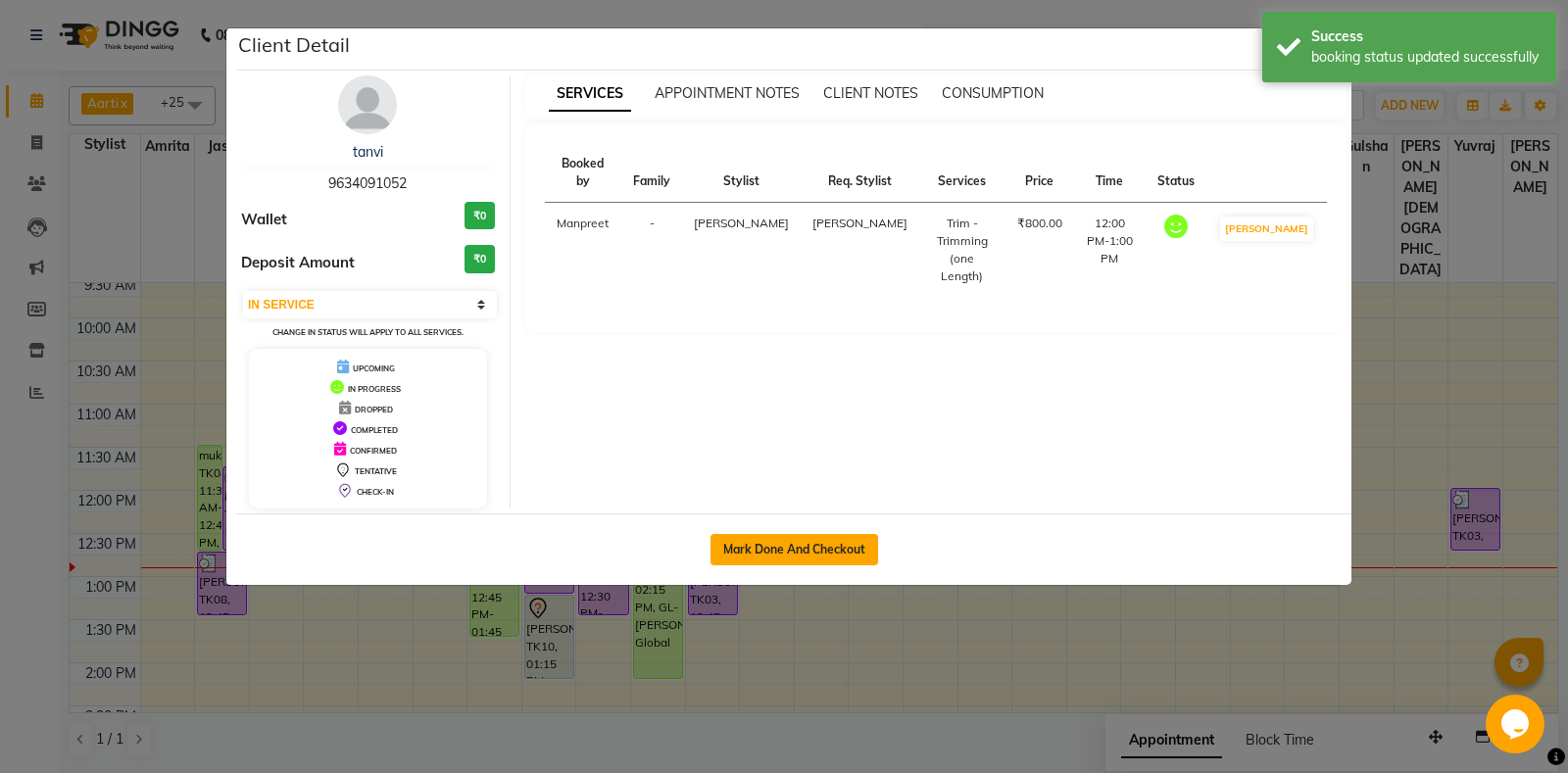
select select "7130"
select select "service"
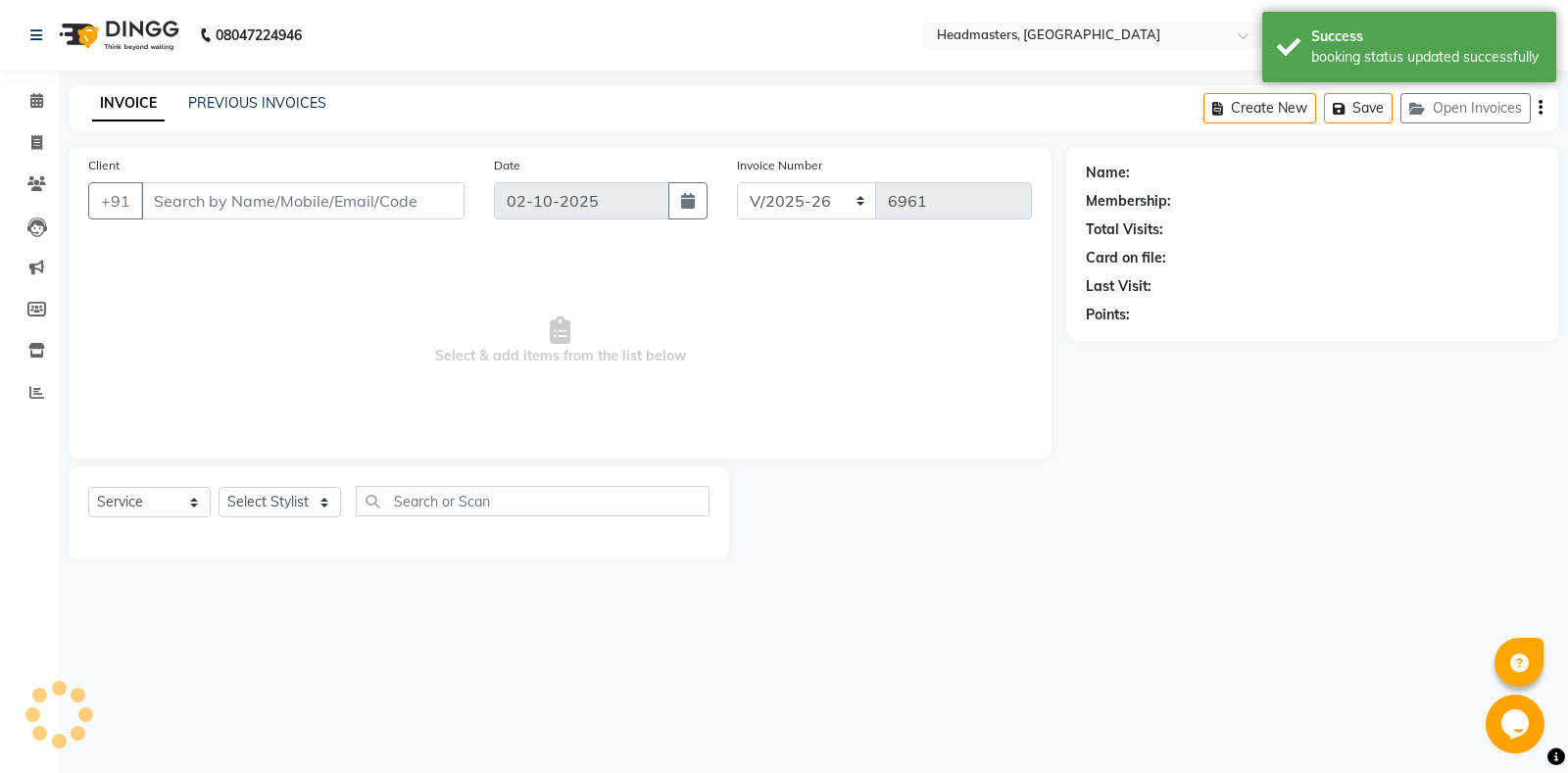
type input "9634091052"
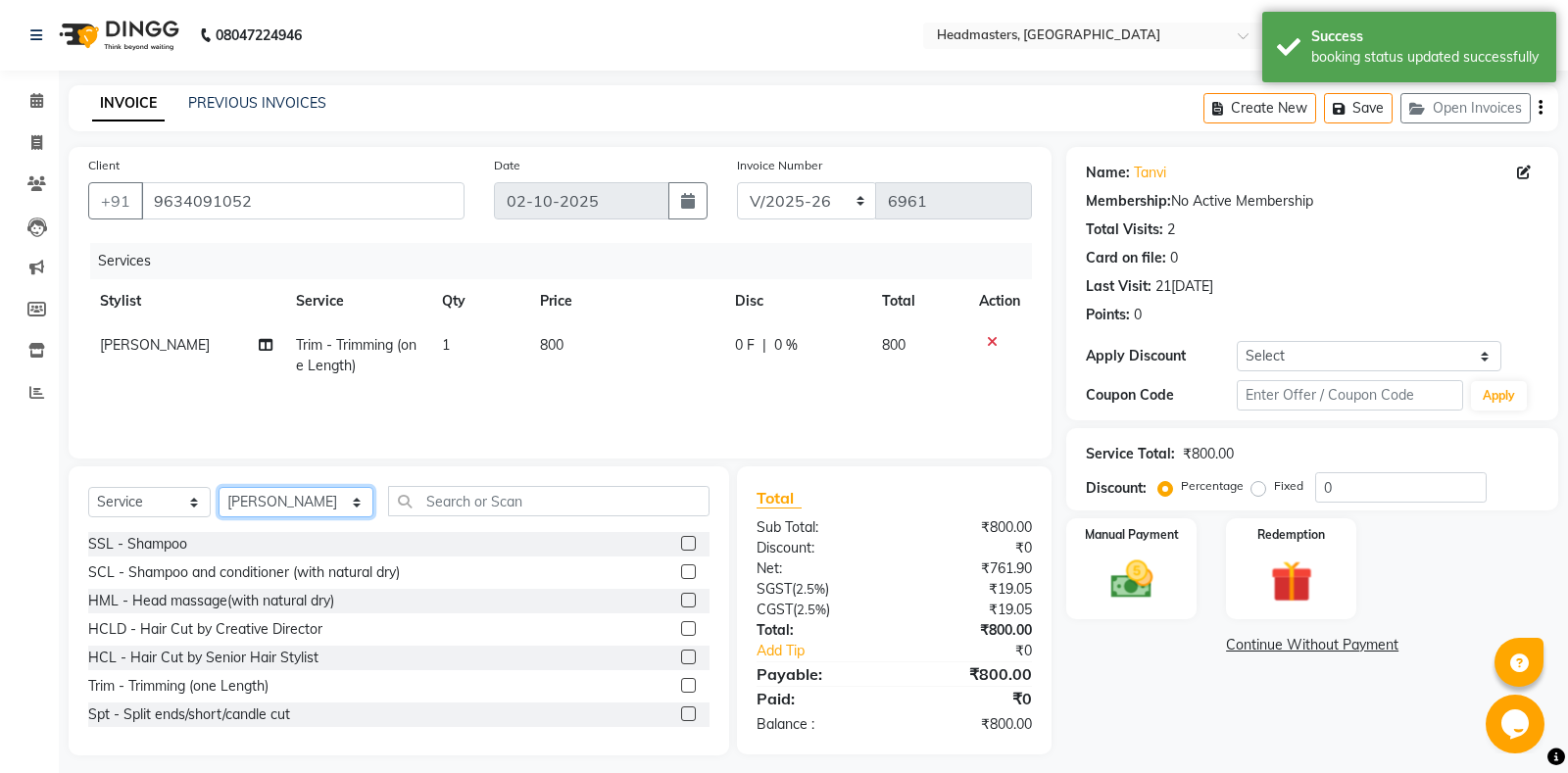
click at [219, 487] on select "Select Stylist Aarti Ali Amrita Amrita - Front Desk Balram Gental Man Gulshan H…" at bounding box center [296, 502] width 155 height 30
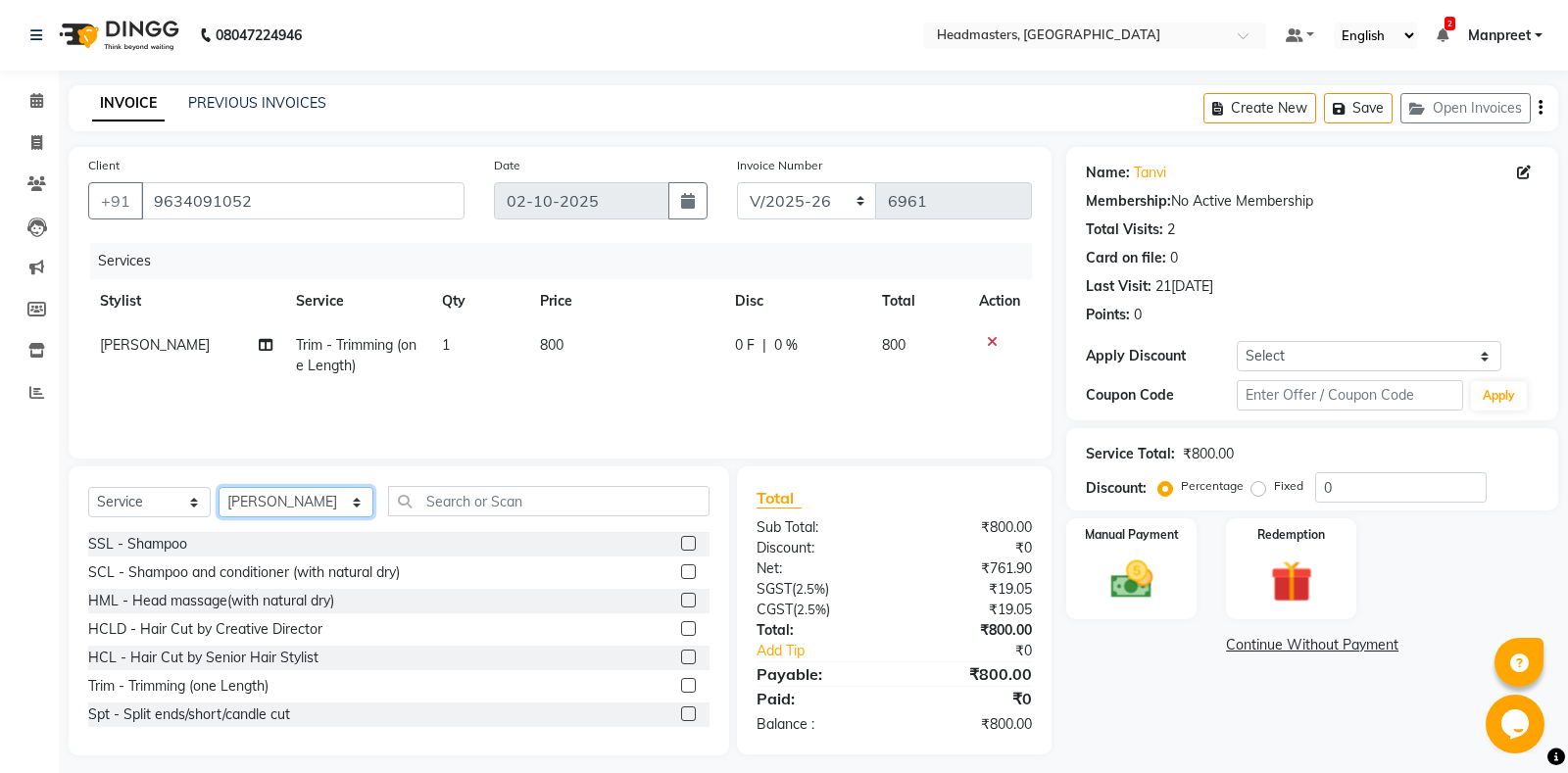
select select "60742"
click option "Mona" at bounding box center [0, 0] width 0 height 0
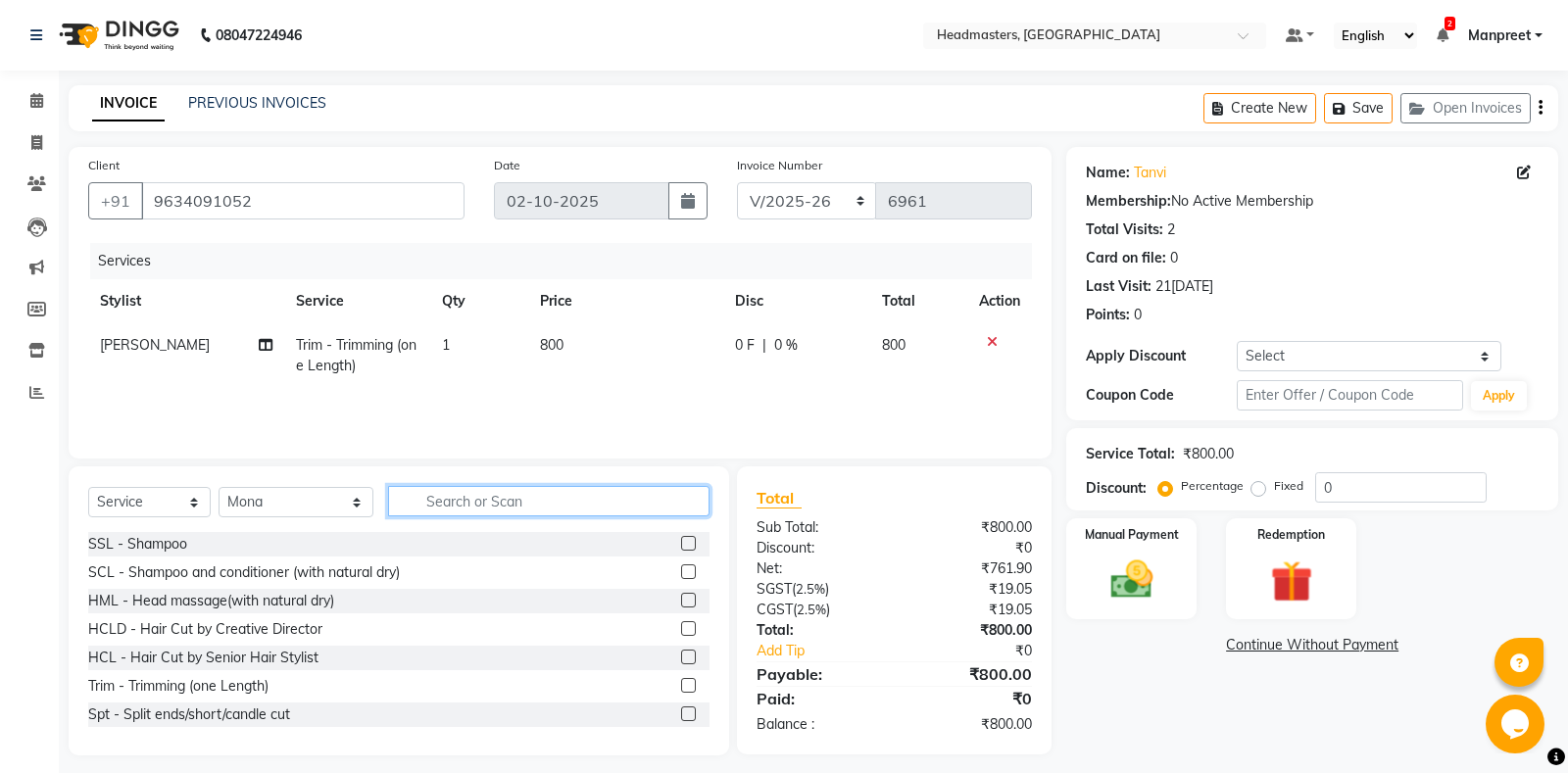
click at [555, 509] on input "text" at bounding box center [548, 501] width 322 height 30
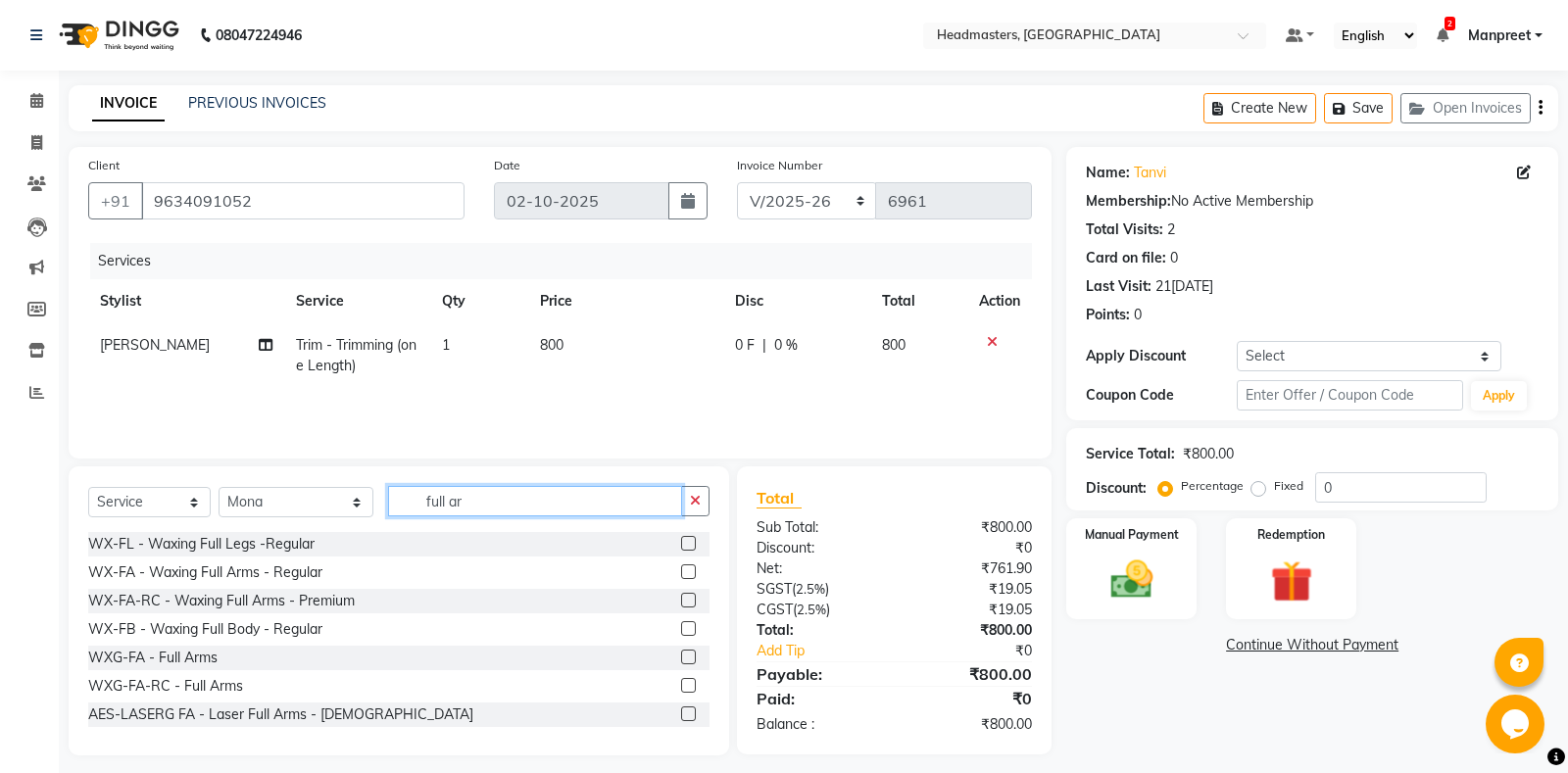
type input "full ar"
click at [693, 602] on label at bounding box center [688, 599] width 15 height 15
click at [693, 602] on input "checkbox" at bounding box center [687, 600] width 13 height 13
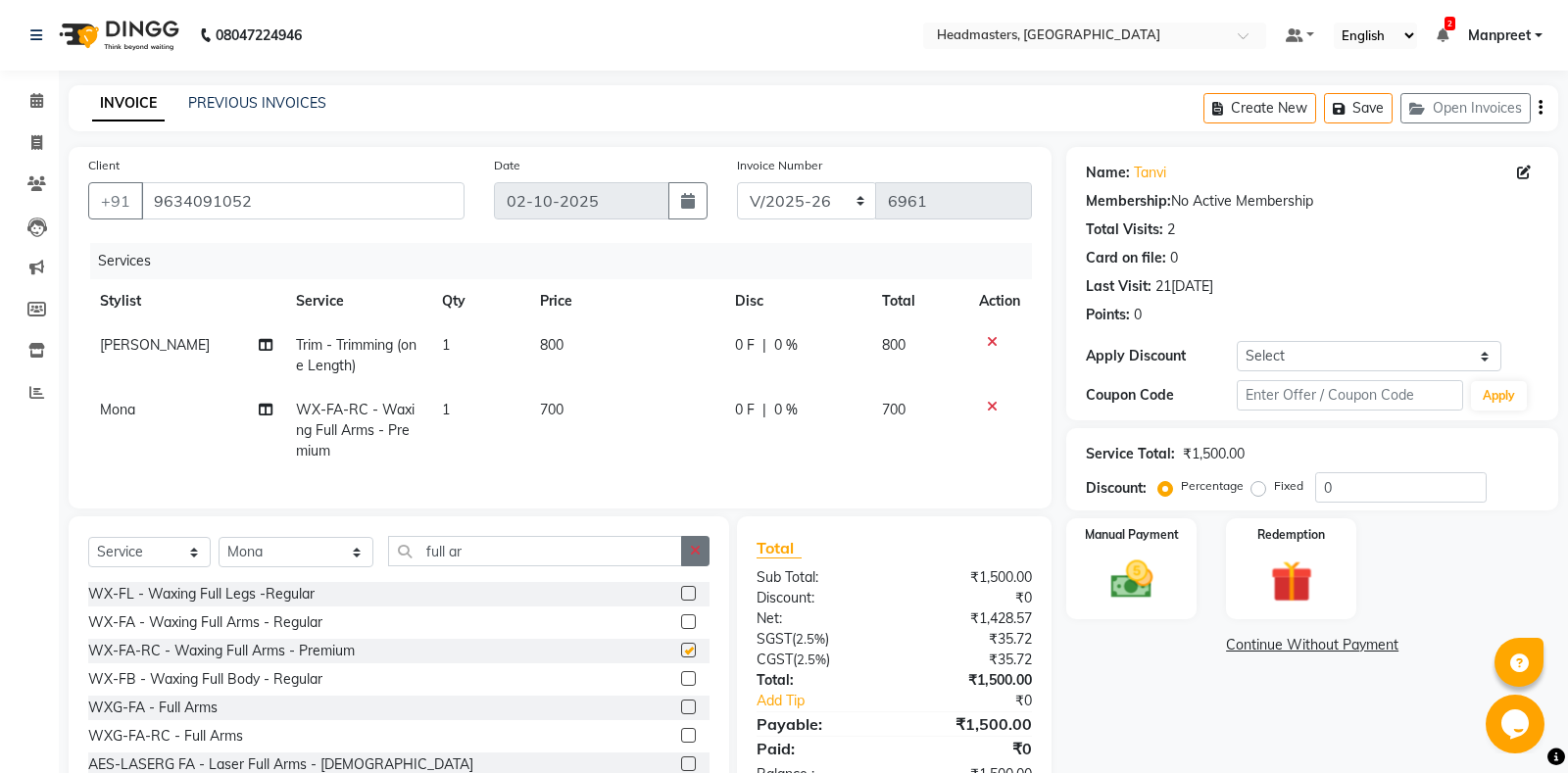
checkbox input "false"
drag, startPoint x: 688, startPoint y: 546, endPoint x: 671, endPoint y: 553, distance: 18.4
click at [679, 551] on div "full ar" at bounding box center [548, 551] width 321 height 30
click at [692, 559] on button "button" at bounding box center [695, 551] width 28 height 30
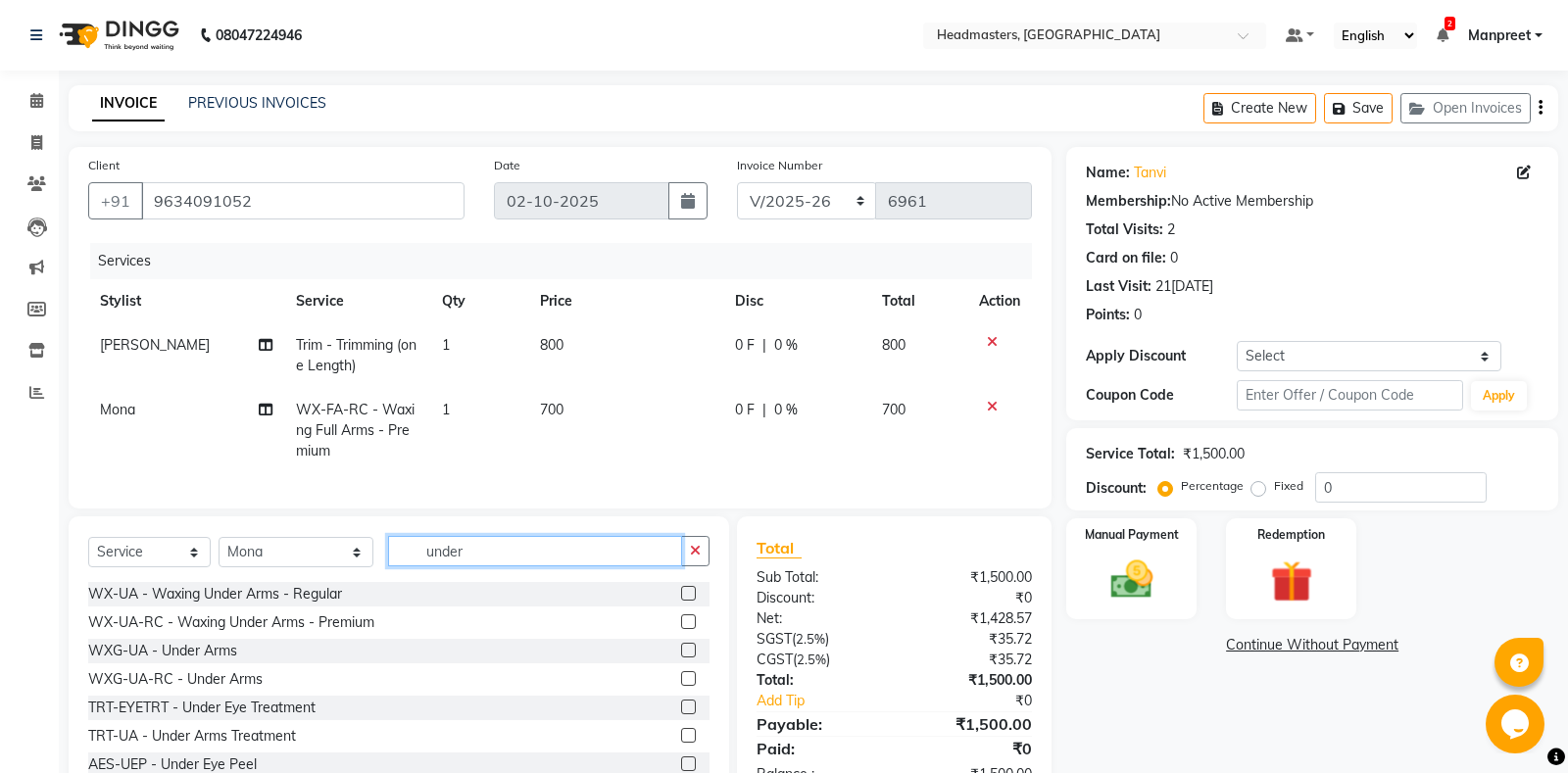
type input "under"
click at [692, 621] on label at bounding box center [688, 621] width 15 height 15
click at [692, 621] on input "checkbox" at bounding box center [687, 622] width 13 height 13
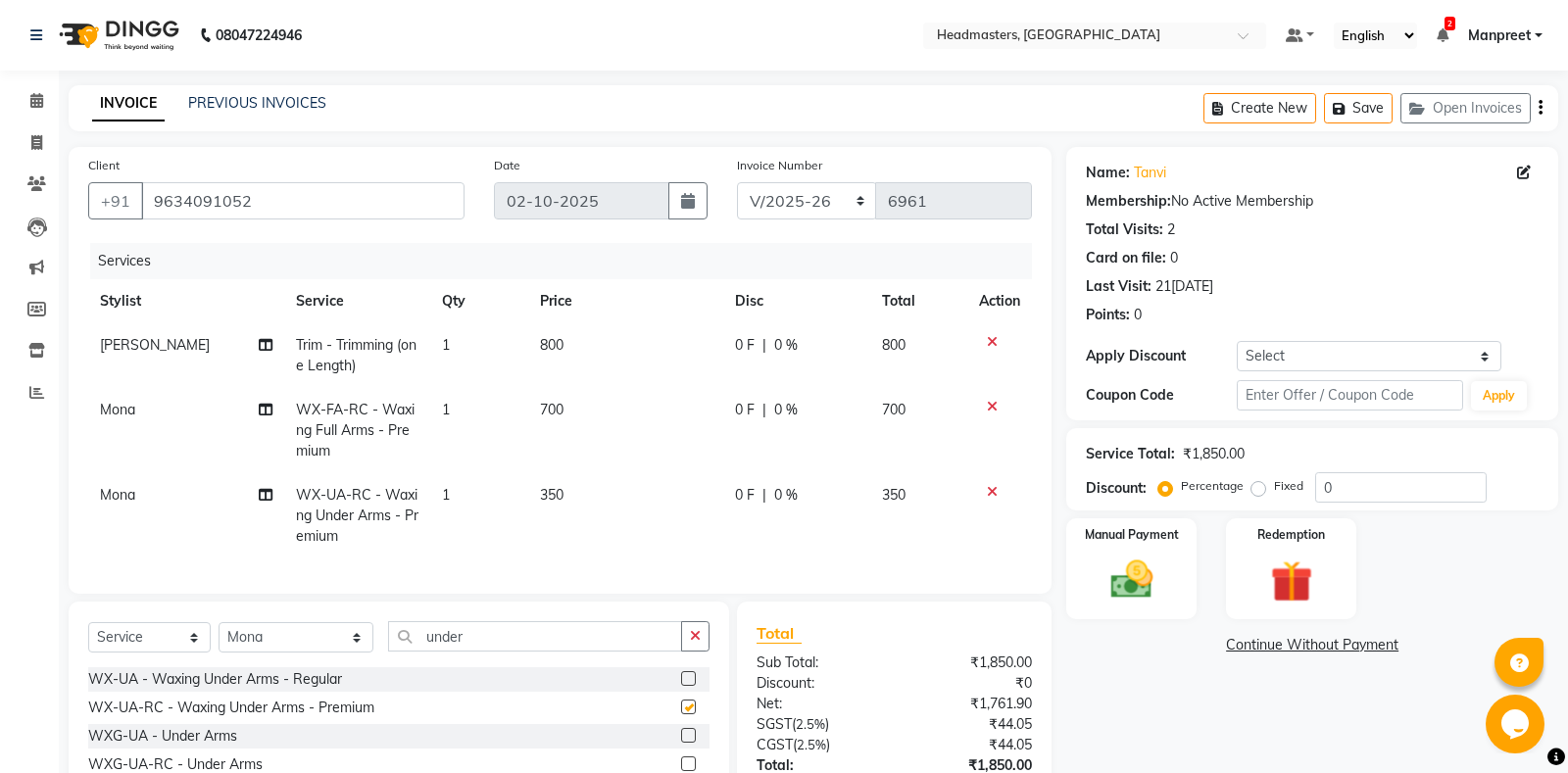
checkbox input "false"
click at [689, 635] on button "button" at bounding box center [695, 636] width 28 height 30
type input "half legs"
click at [692, 707] on label at bounding box center [688, 706] width 15 height 15
click at [692, 707] on input "checkbox" at bounding box center [687, 707] width 13 height 13
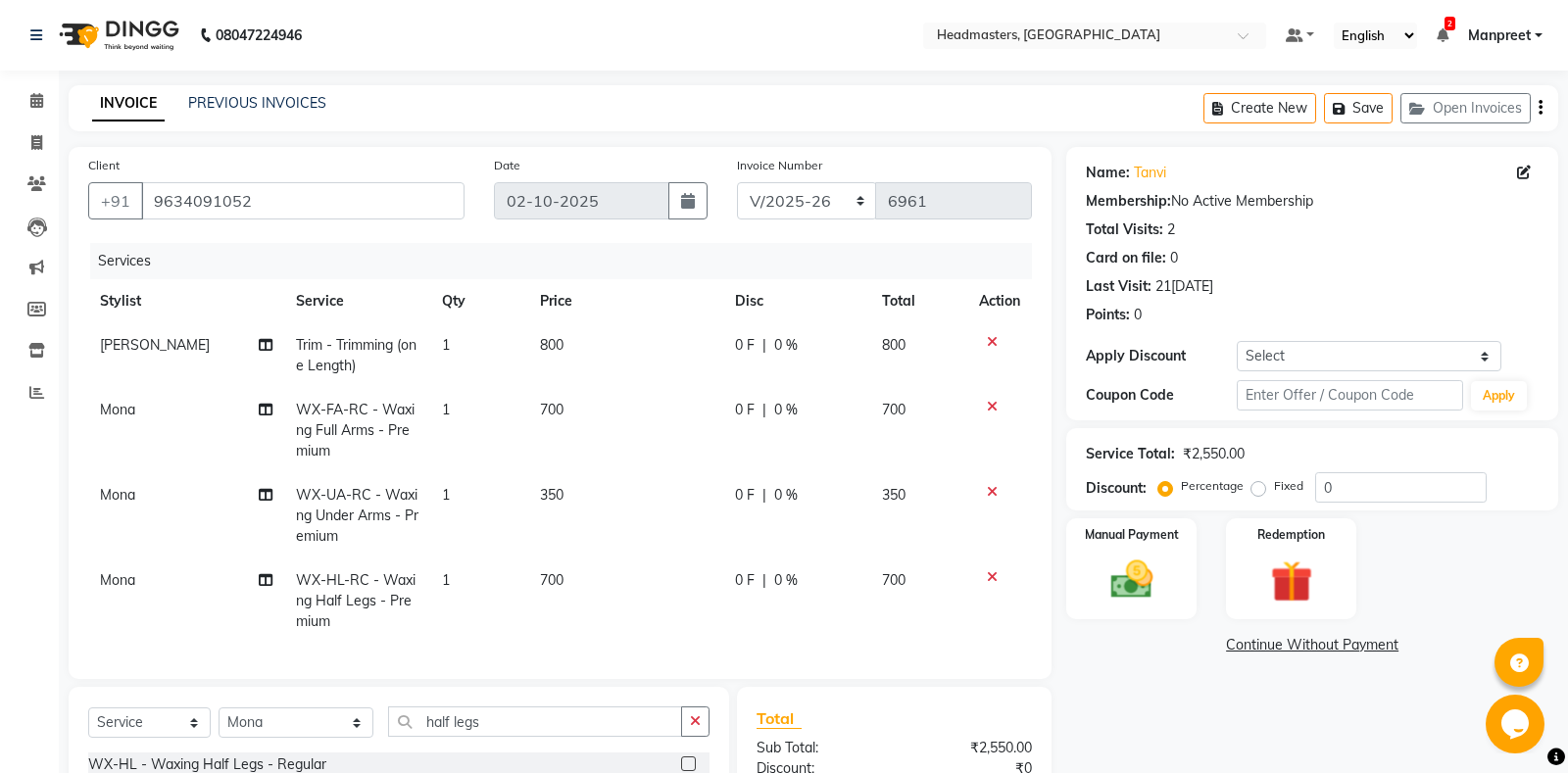
scroll to position [231, 0]
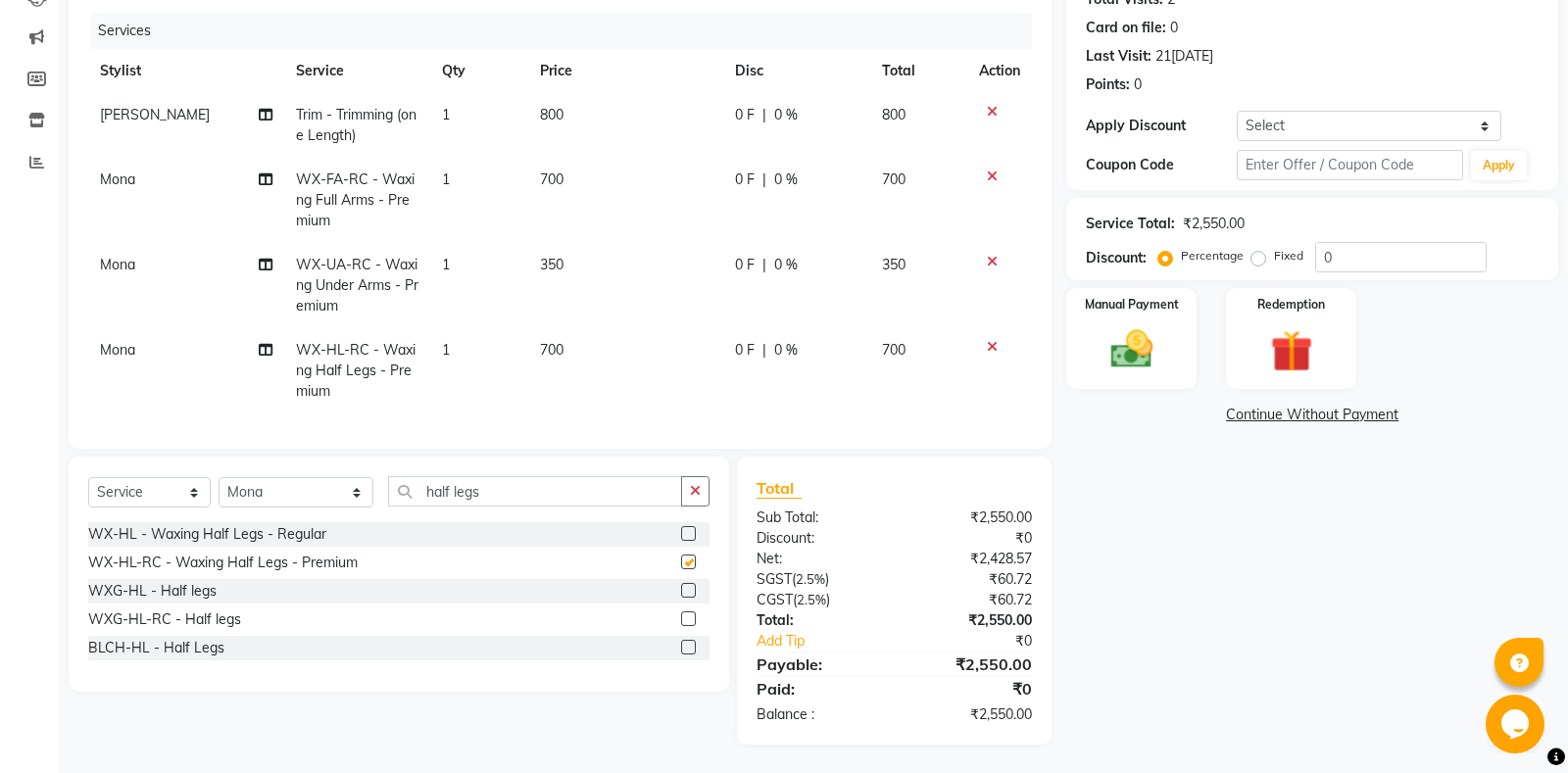
checkbox input "false"
click at [330, 352] on span "WX-HL-RC - Waxing Half Legs - Premium" at bounding box center [356, 370] width 120 height 59
select select "60742"
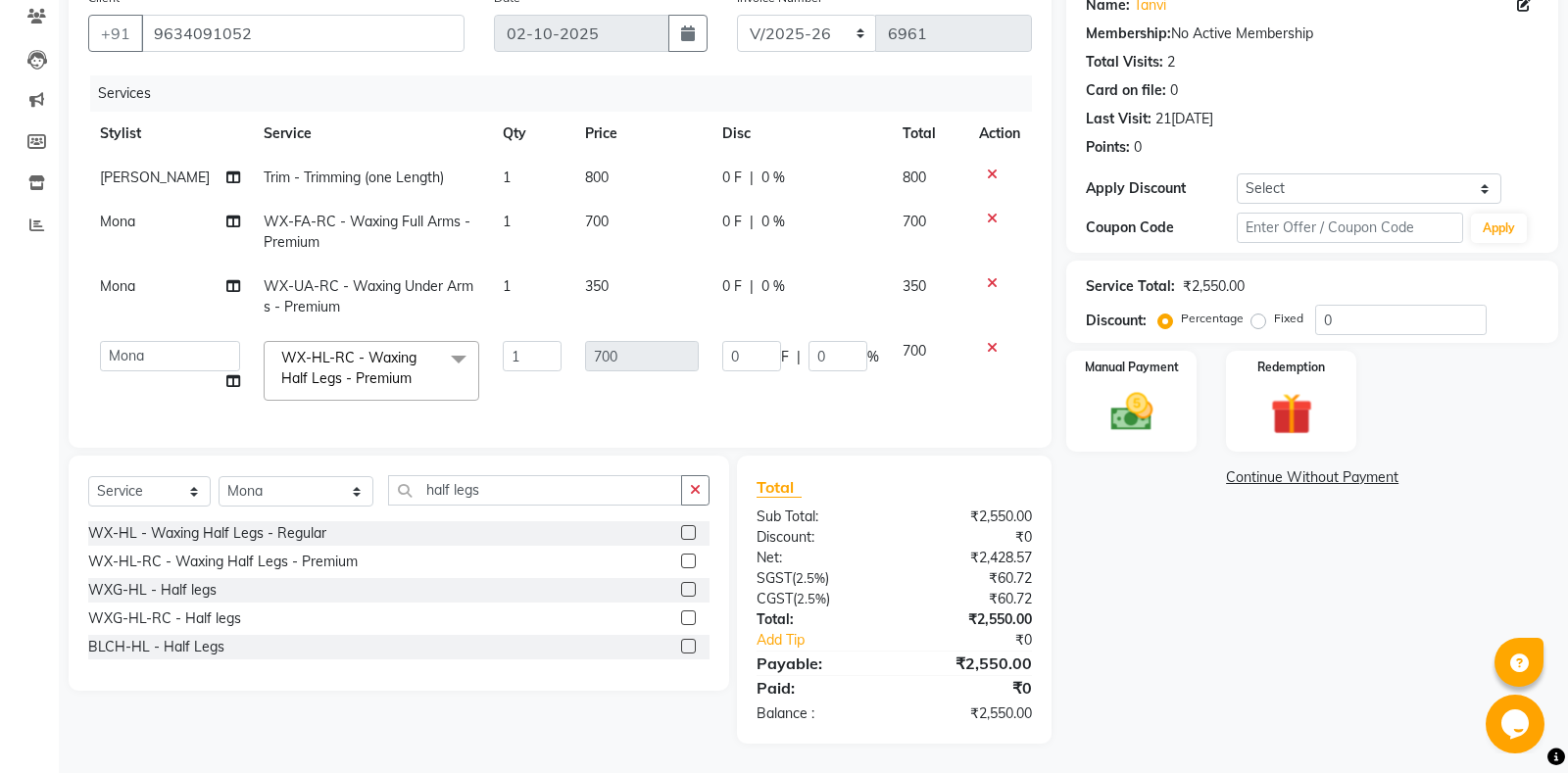
scroll to position [167, 0]
click at [371, 371] on span "WX-HL-RC - Waxing Half Legs - Premium x" at bounding box center [363, 370] width 173 height 42
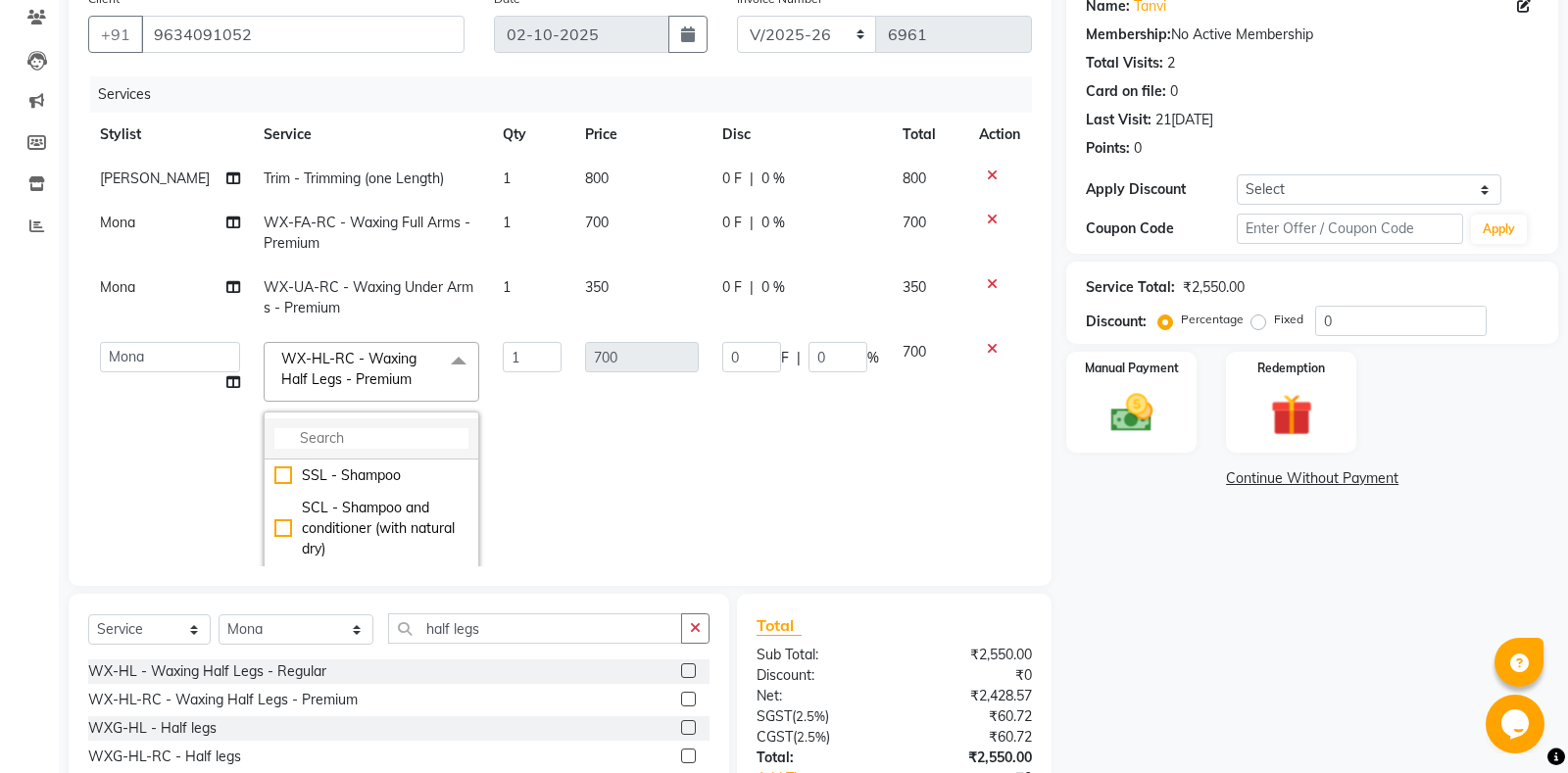
click at [352, 429] on input "multiselect-search" at bounding box center [372, 438] width 194 height 21
type input "full"
click at [394, 497] on div "WX-FL-RC - Waxing Full Legs -Premium" at bounding box center [372, 488] width 194 height 41
checkbox input "true"
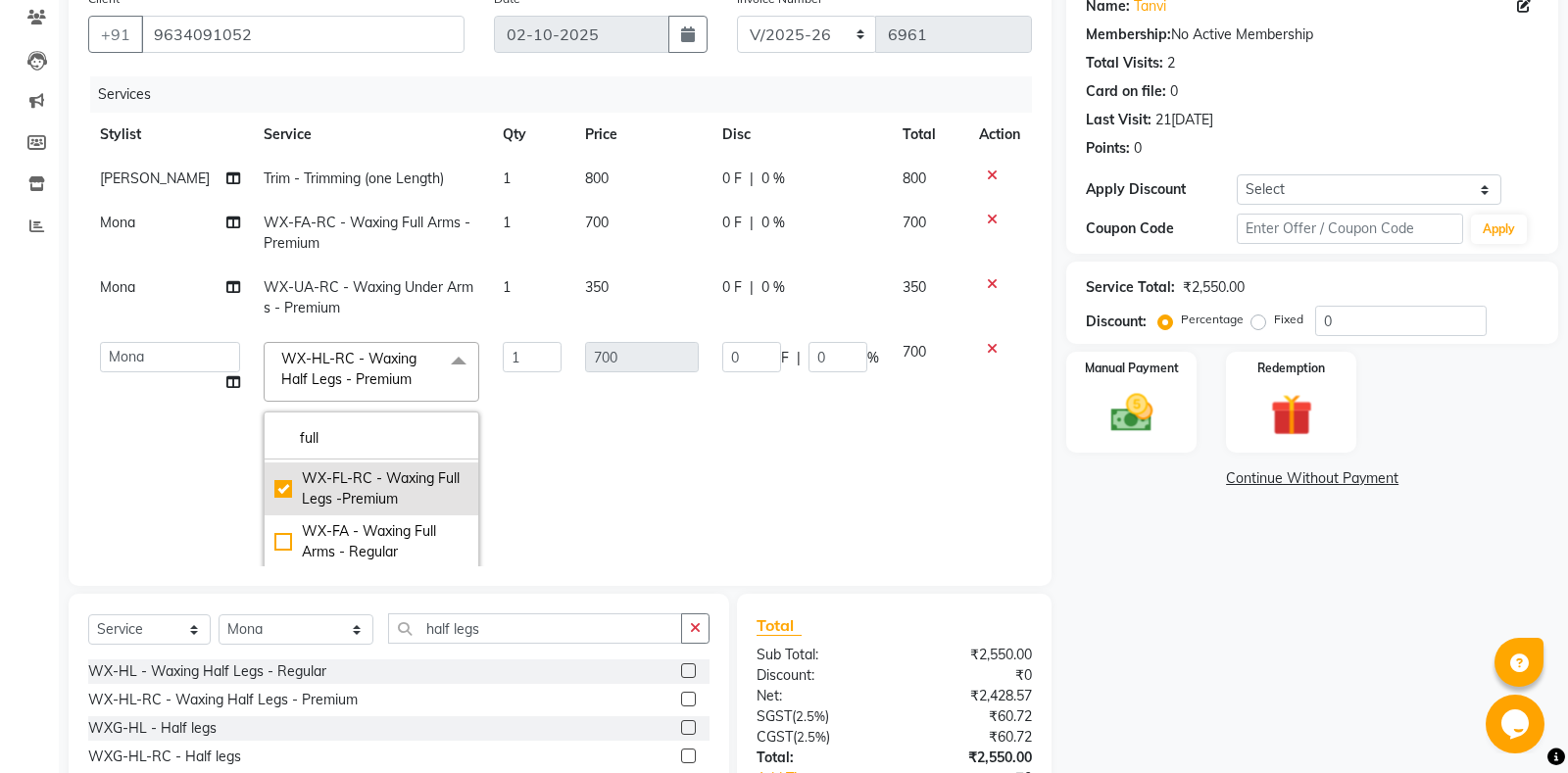
type input "850"
click at [573, 451] on td "850" at bounding box center [641, 497] width 137 height 335
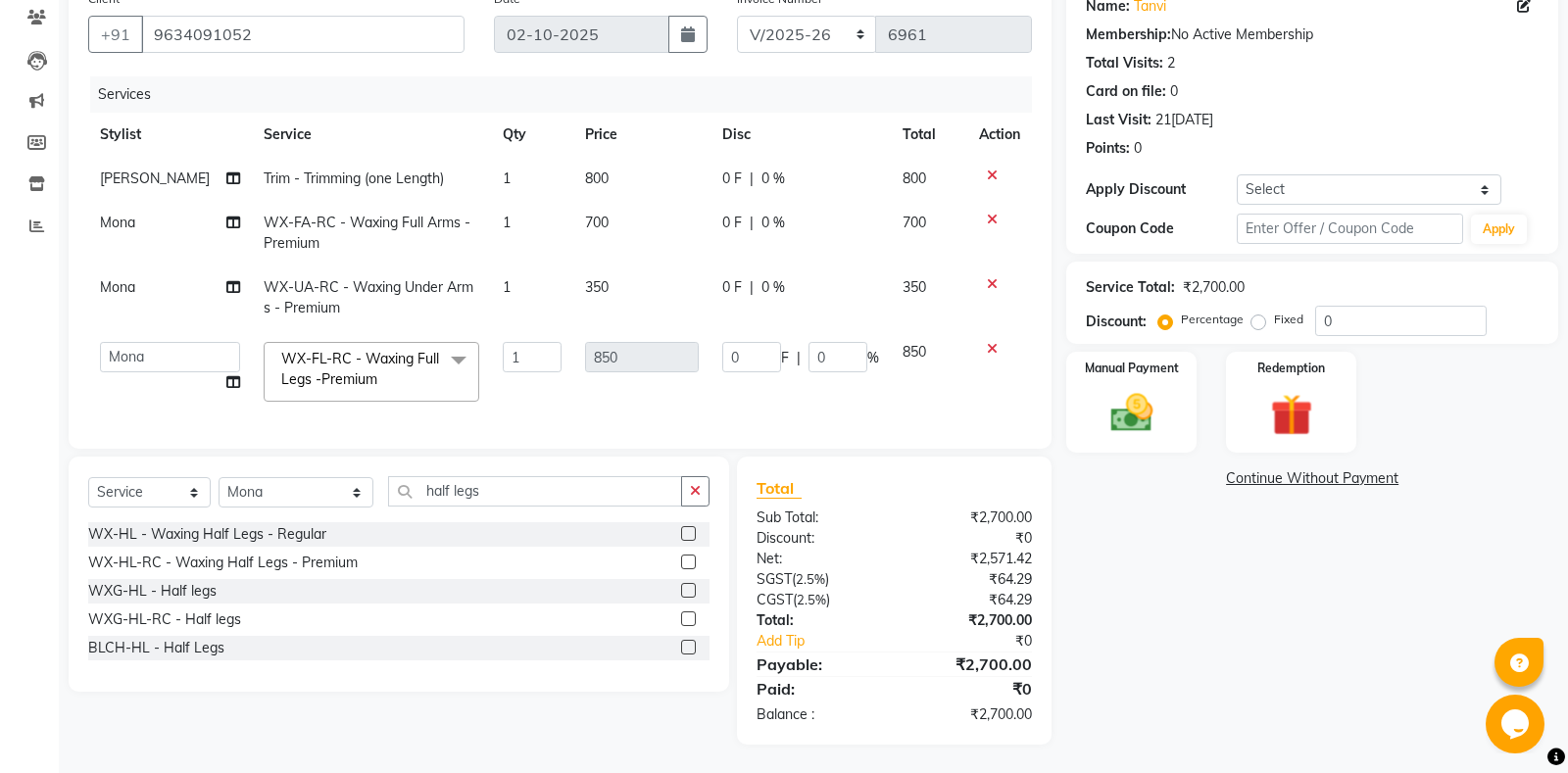
scroll to position [0, 0]
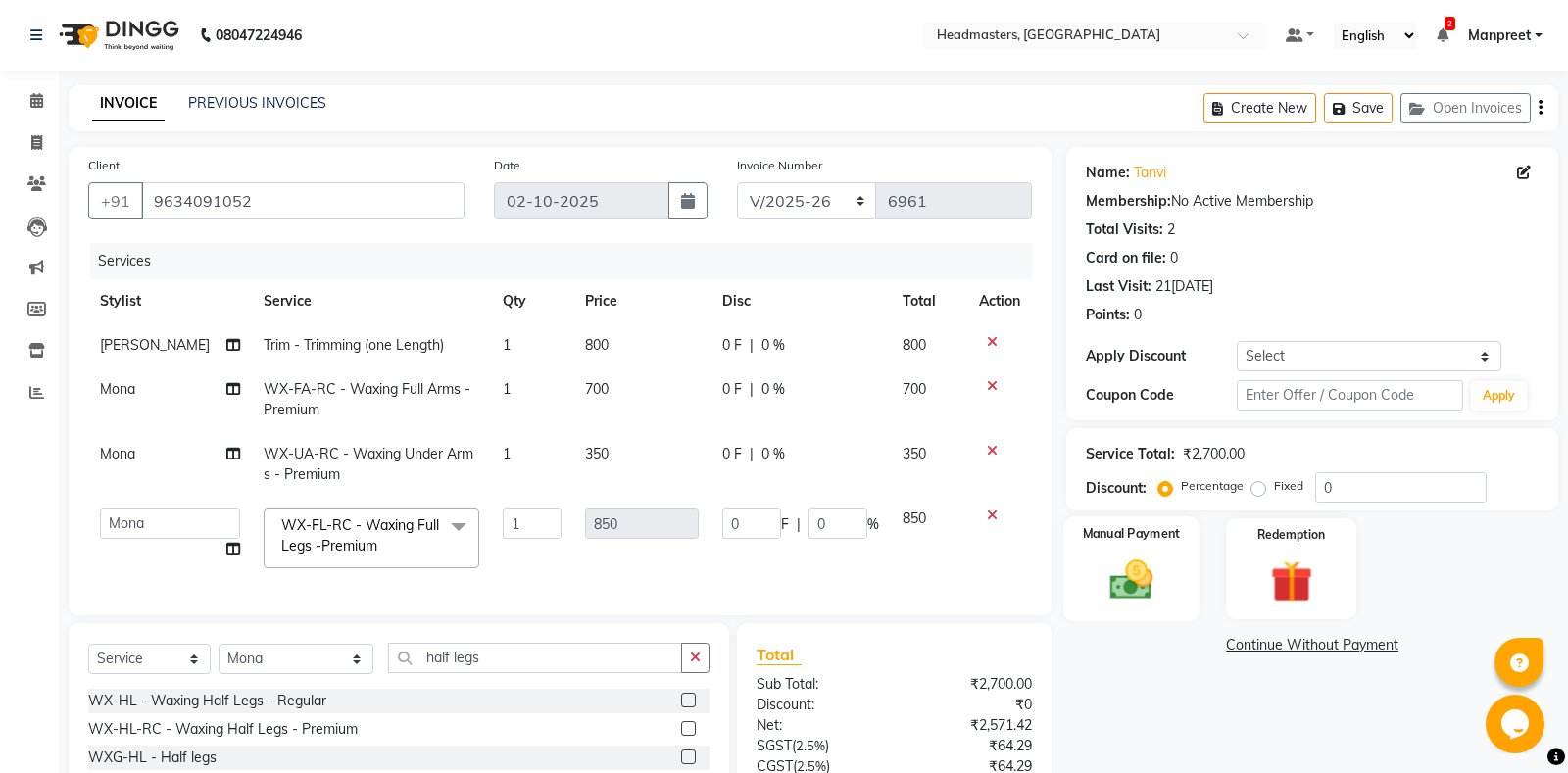
drag, startPoint x: 1130, startPoint y: 586, endPoint x: 1142, endPoint y: 608, distance: 25.1
click at [1129, 582] on img at bounding box center [1132, 579] width 71 height 50
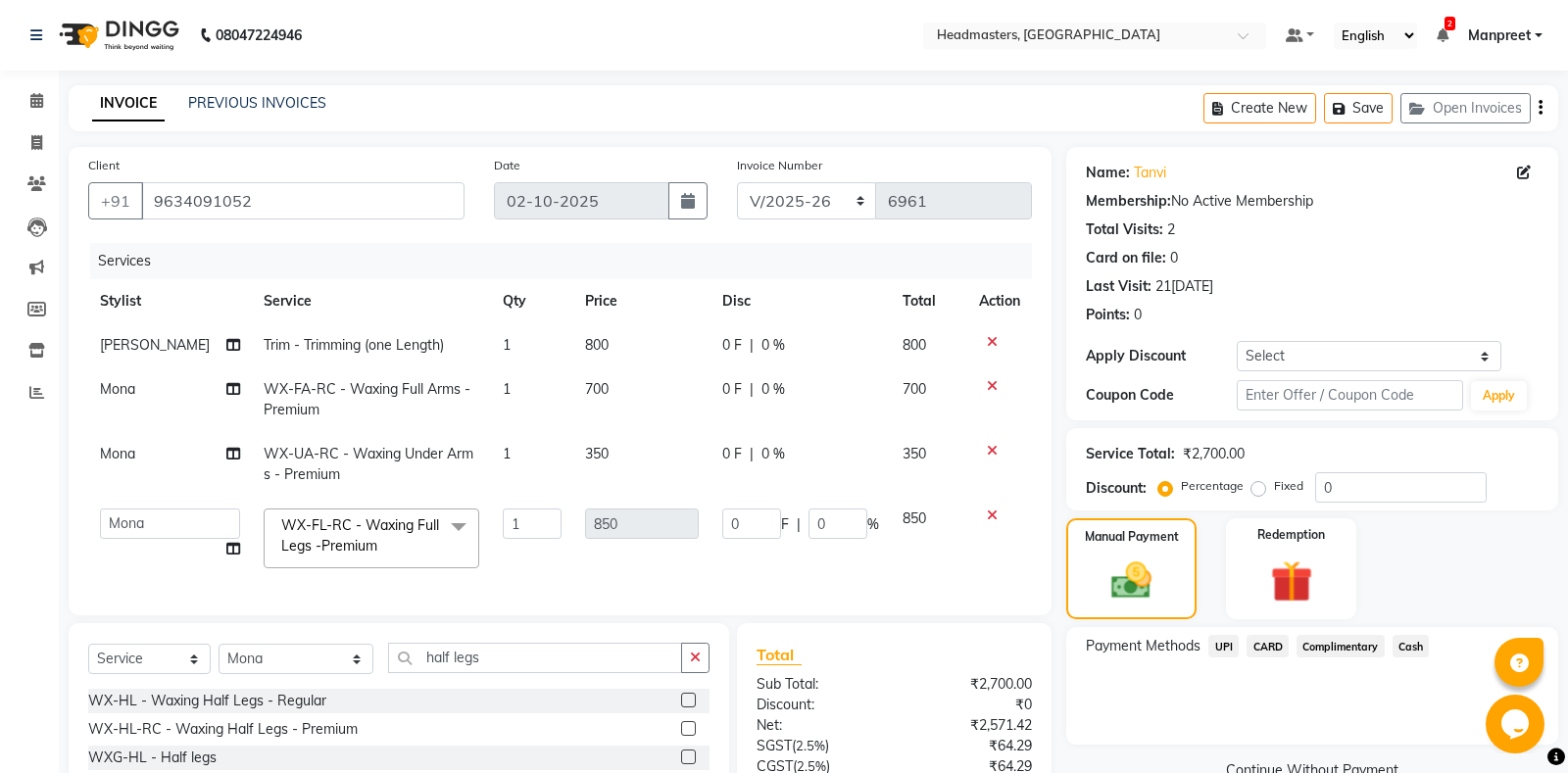
scroll to position [167, 0]
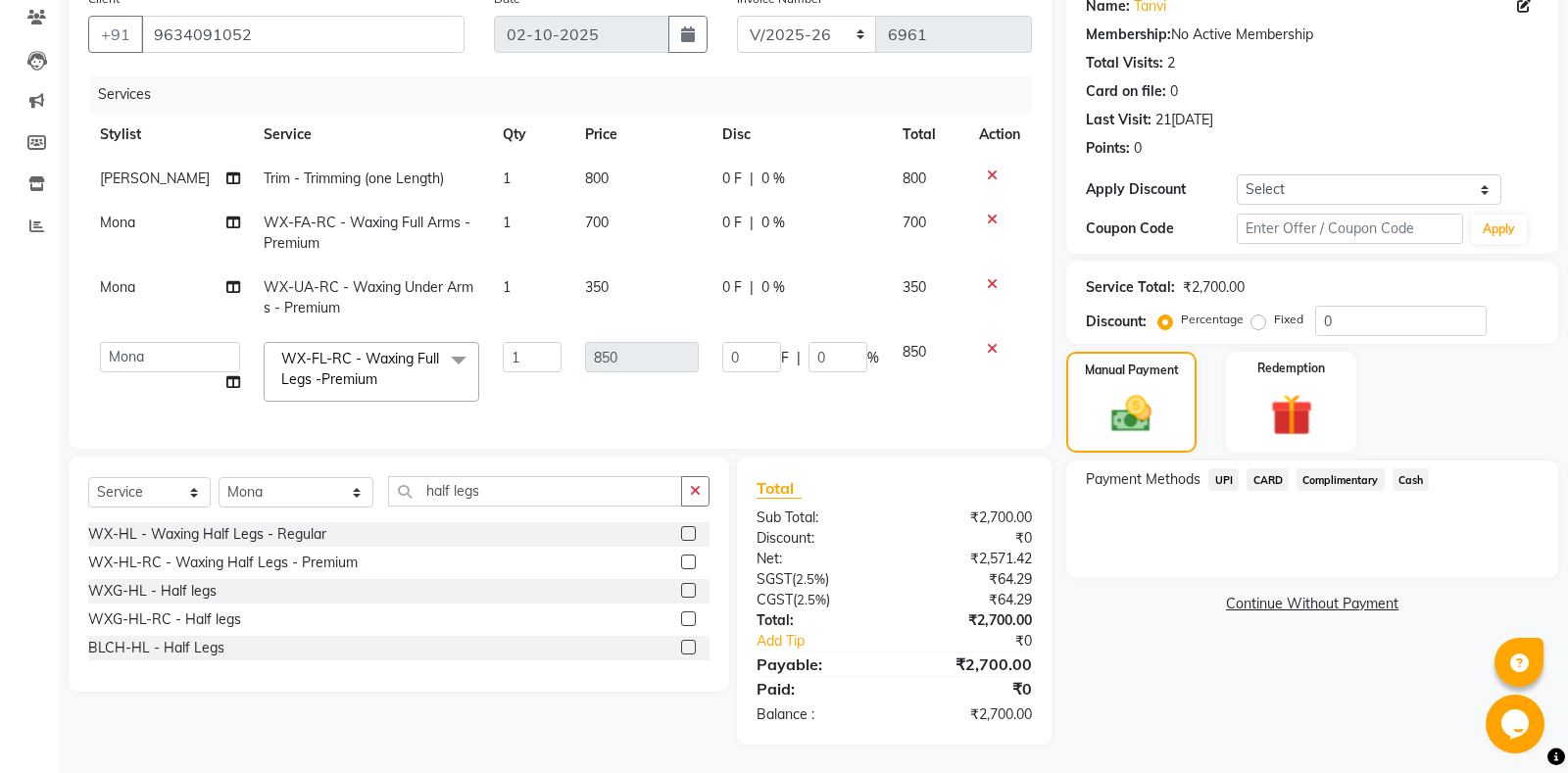
click at [1413, 480] on span "Cash" at bounding box center [1410, 479] width 37 height 23
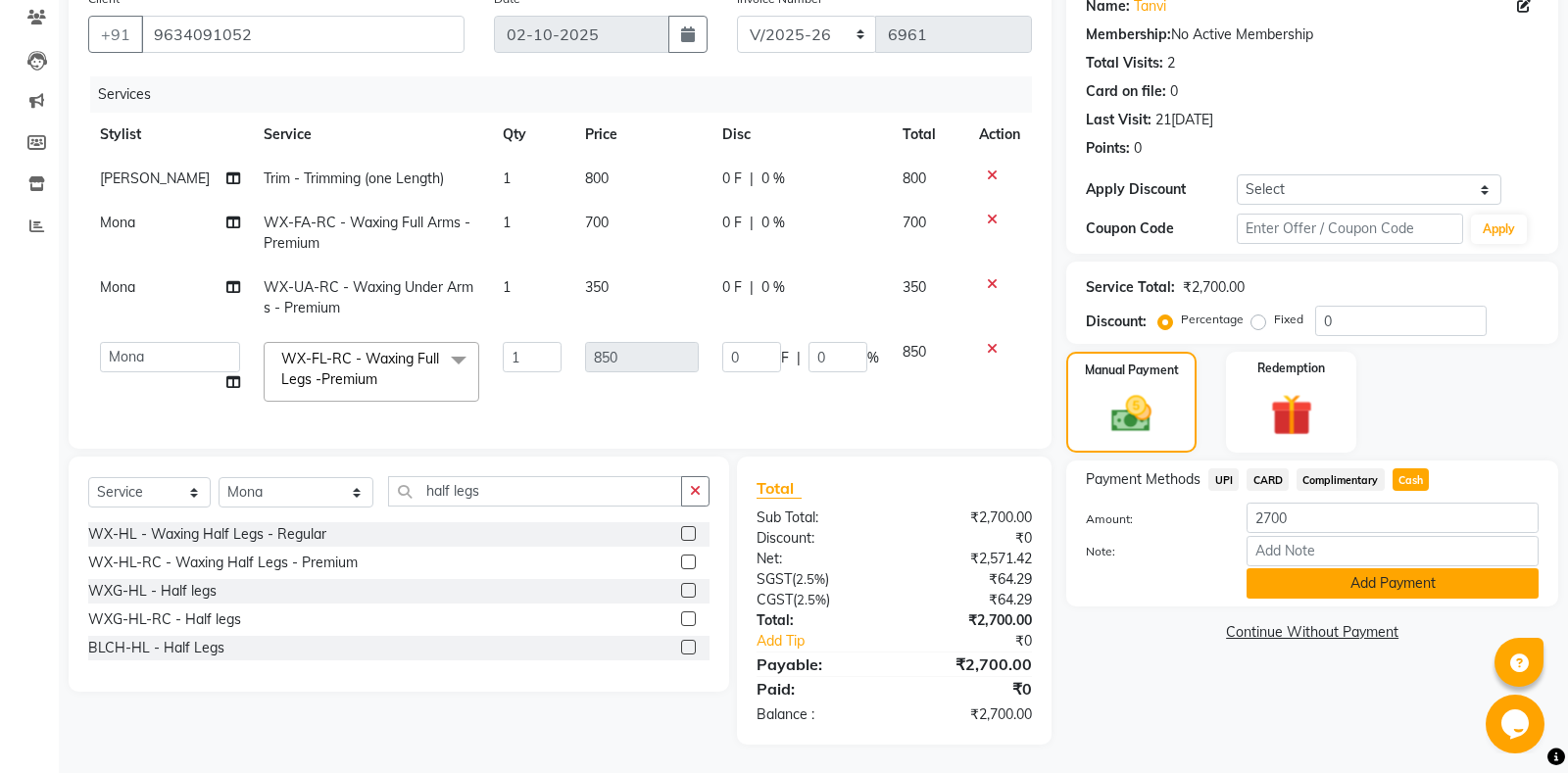
click at [1390, 592] on button "Add Payment" at bounding box center [1392, 583] width 292 height 30
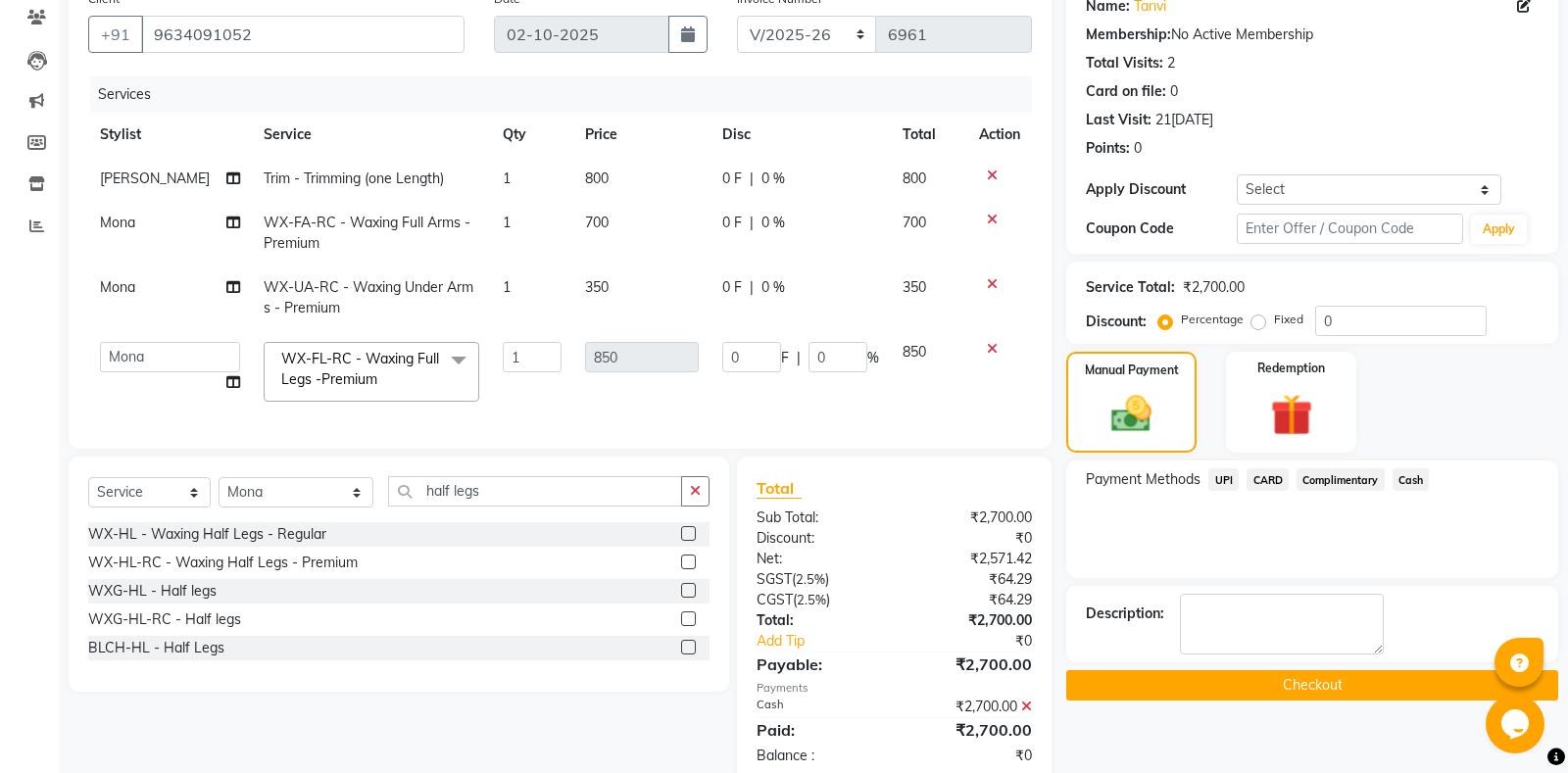
click at [1292, 678] on button "Checkout" at bounding box center [1311, 685] width 491 height 30
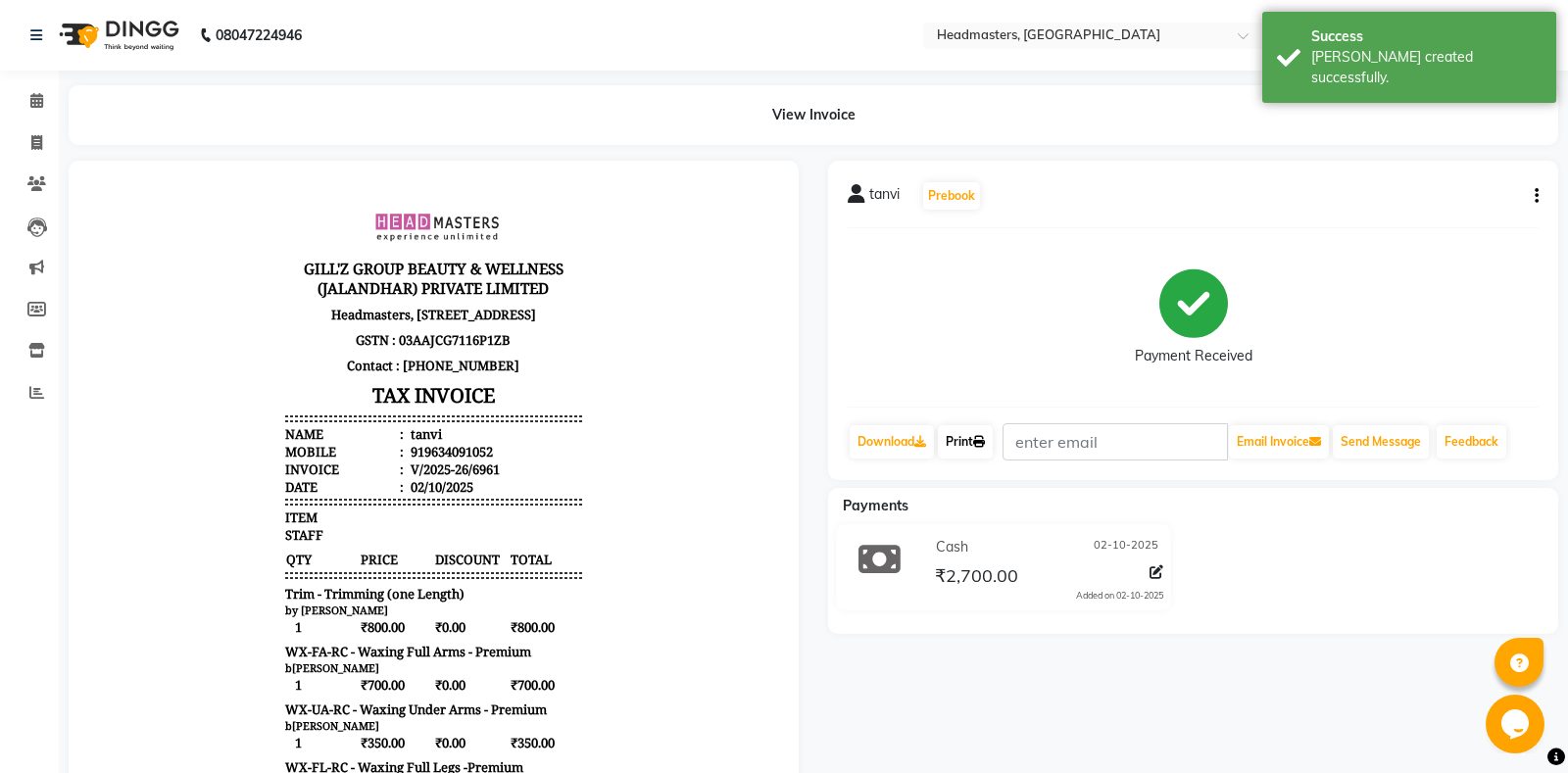
click at [978, 444] on link "Print" at bounding box center [965, 441] width 55 height 33
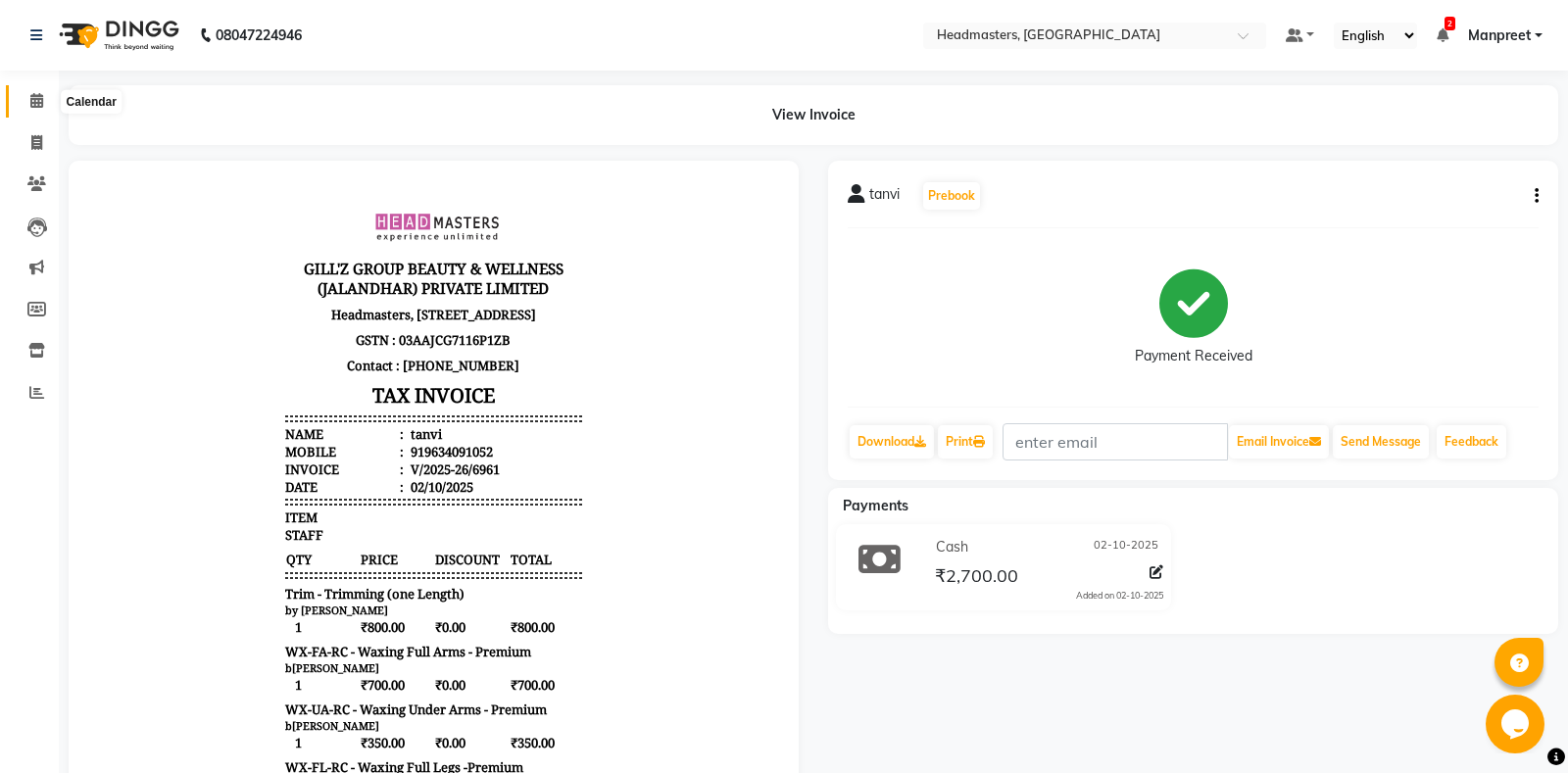
click at [37, 100] on icon at bounding box center [36, 100] width 13 height 15
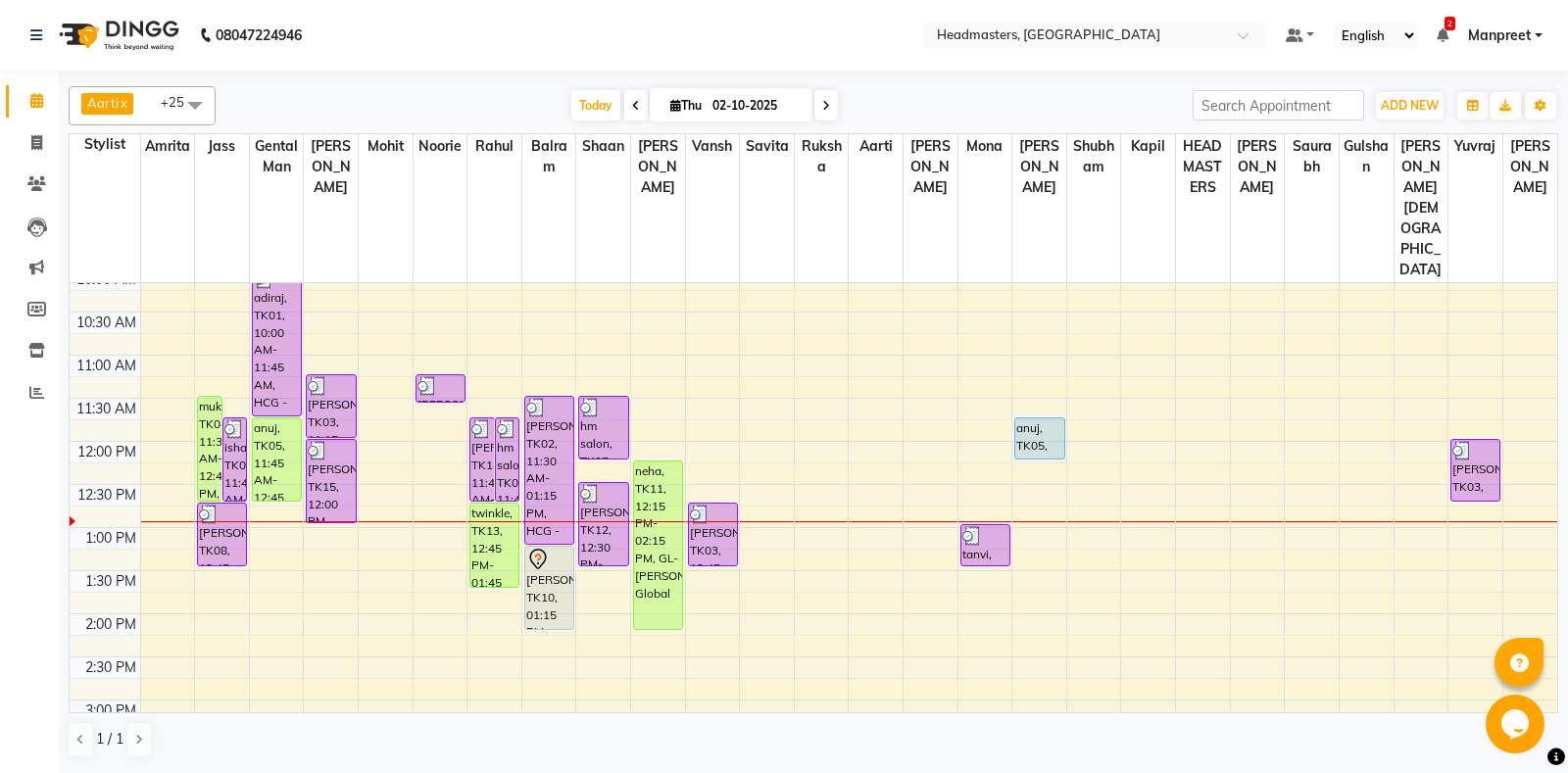
scroll to position [309, 0]
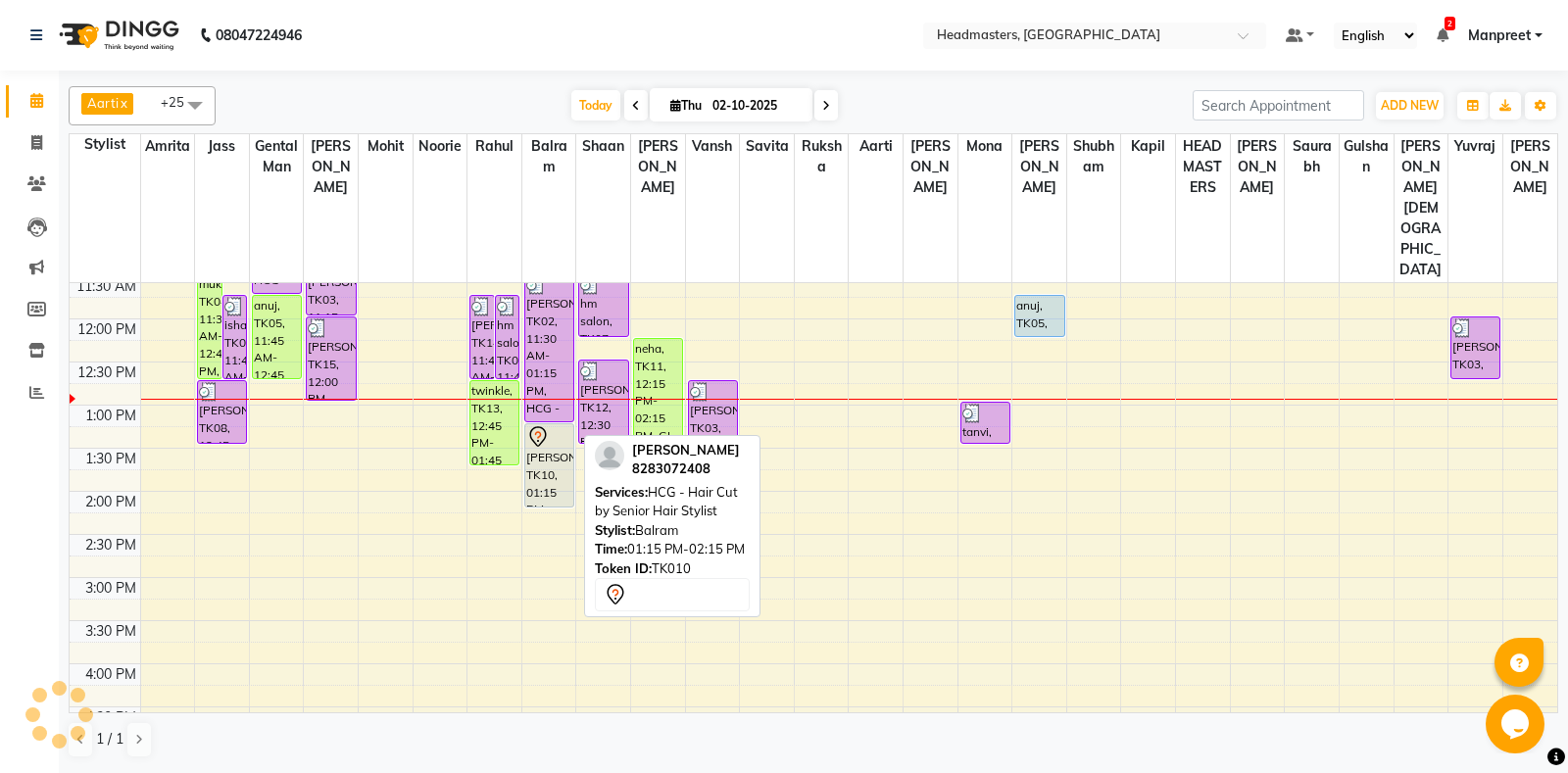
click at [543, 424] on div "Rohan, TK10, 01:15 PM-02:15 PM, HCG - Hair Cut by Senior Hair Stylist" at bounding box center [549, 465] width 48 height 82
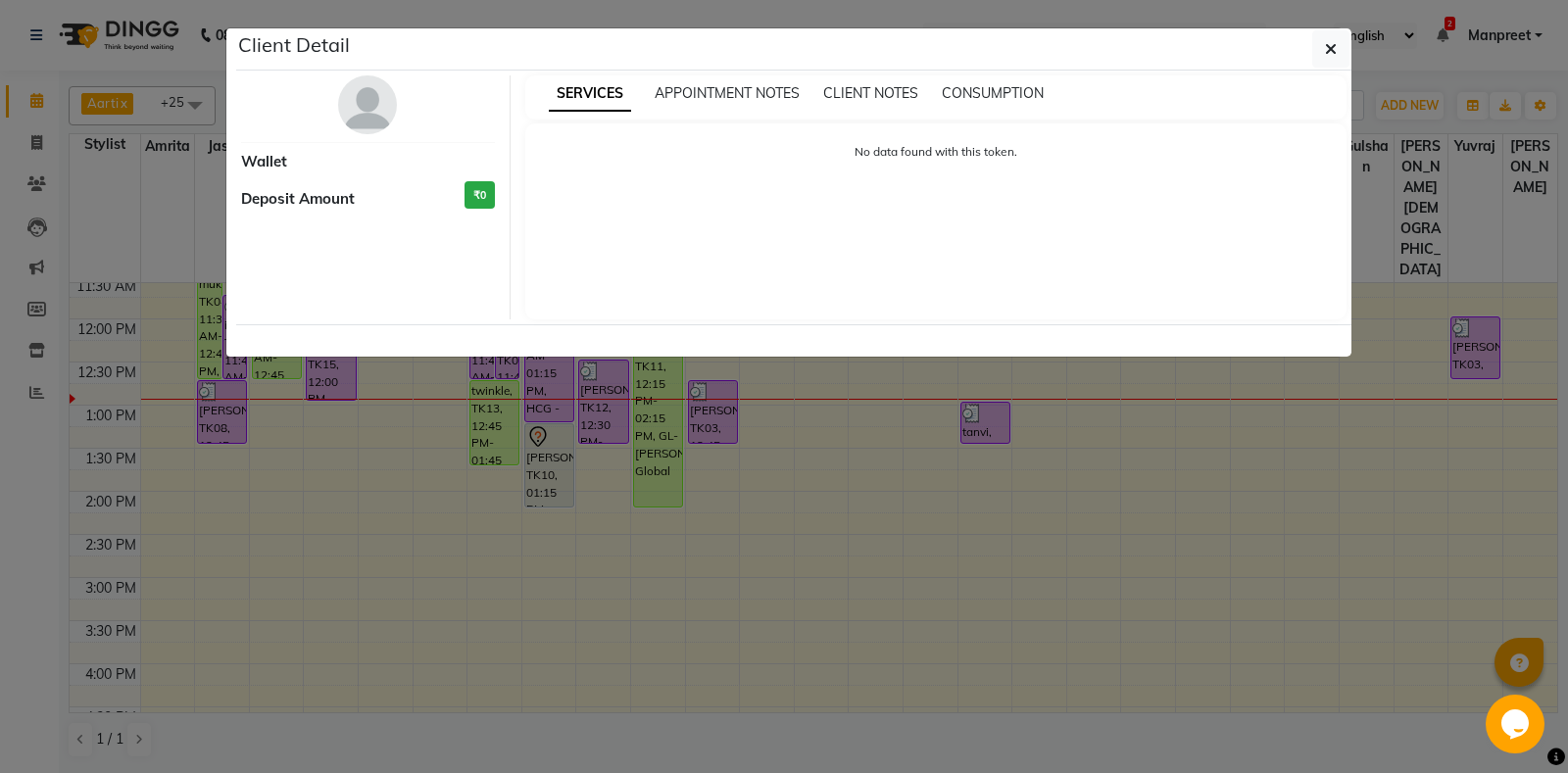
select select "7"
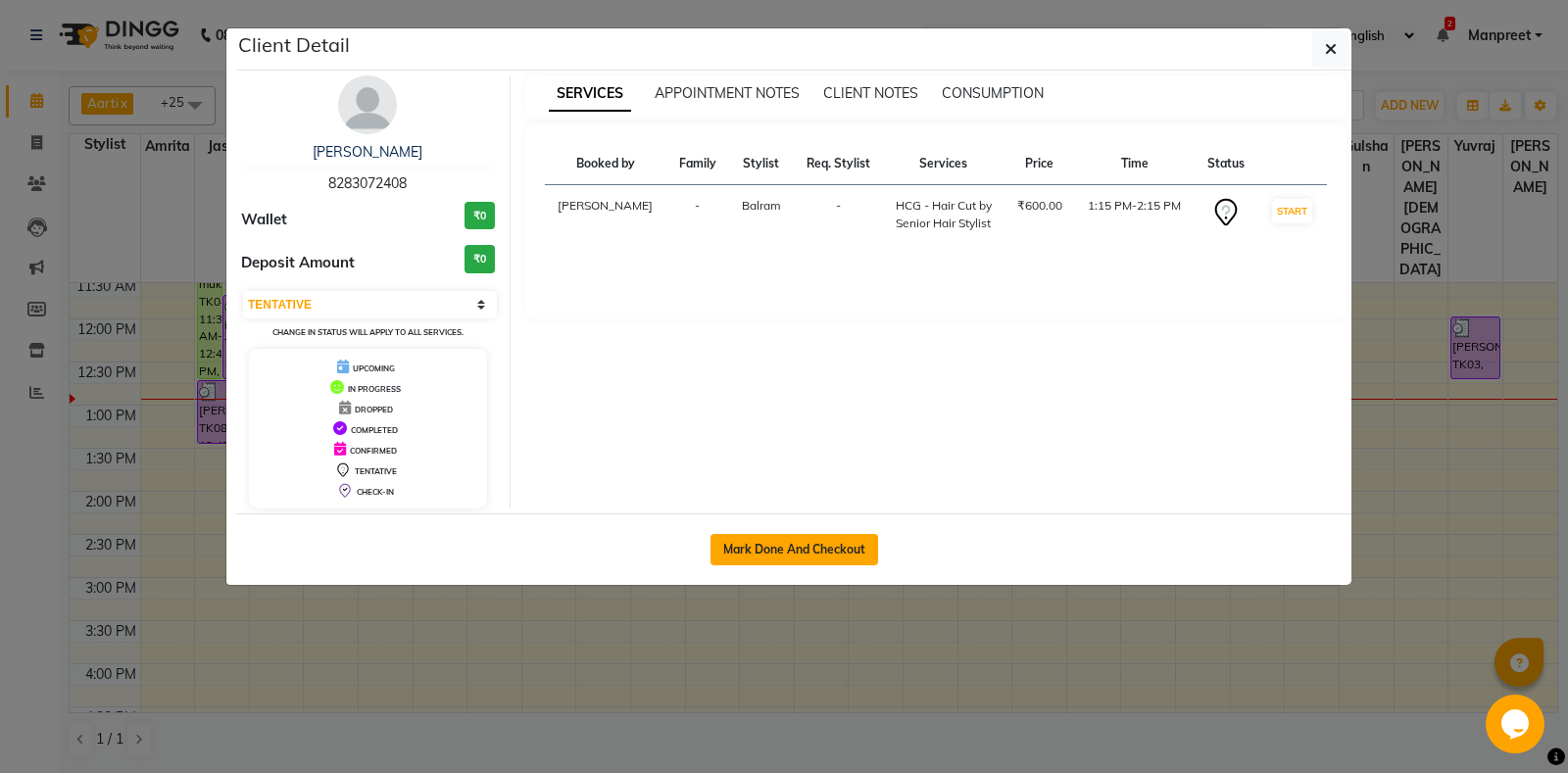
click at [790, 542] on button "Mark Done And Checkout" at bounding box center [794, 549] width 168 height 31
select select "service"
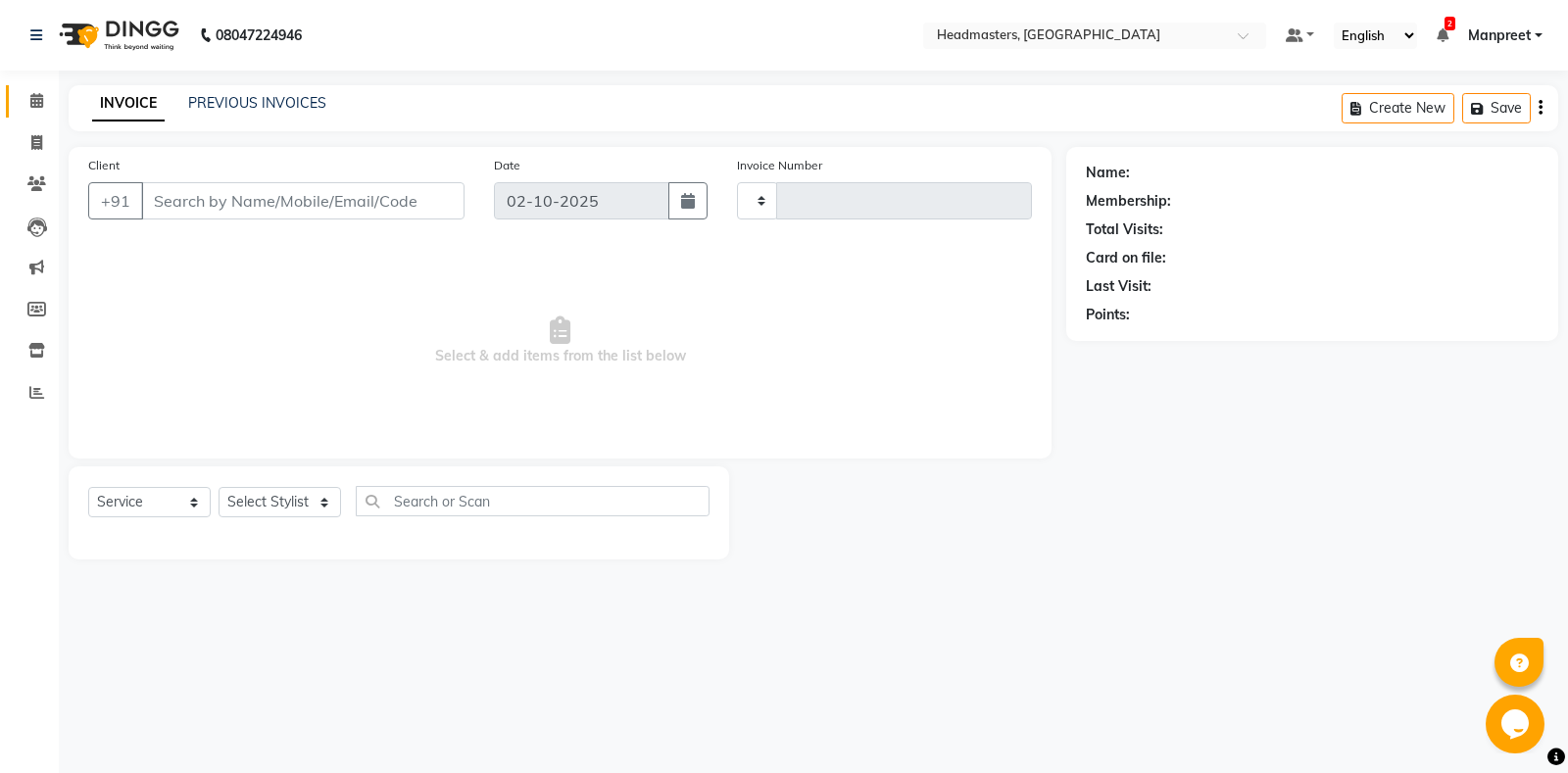
type input "6962"
select select "7130"
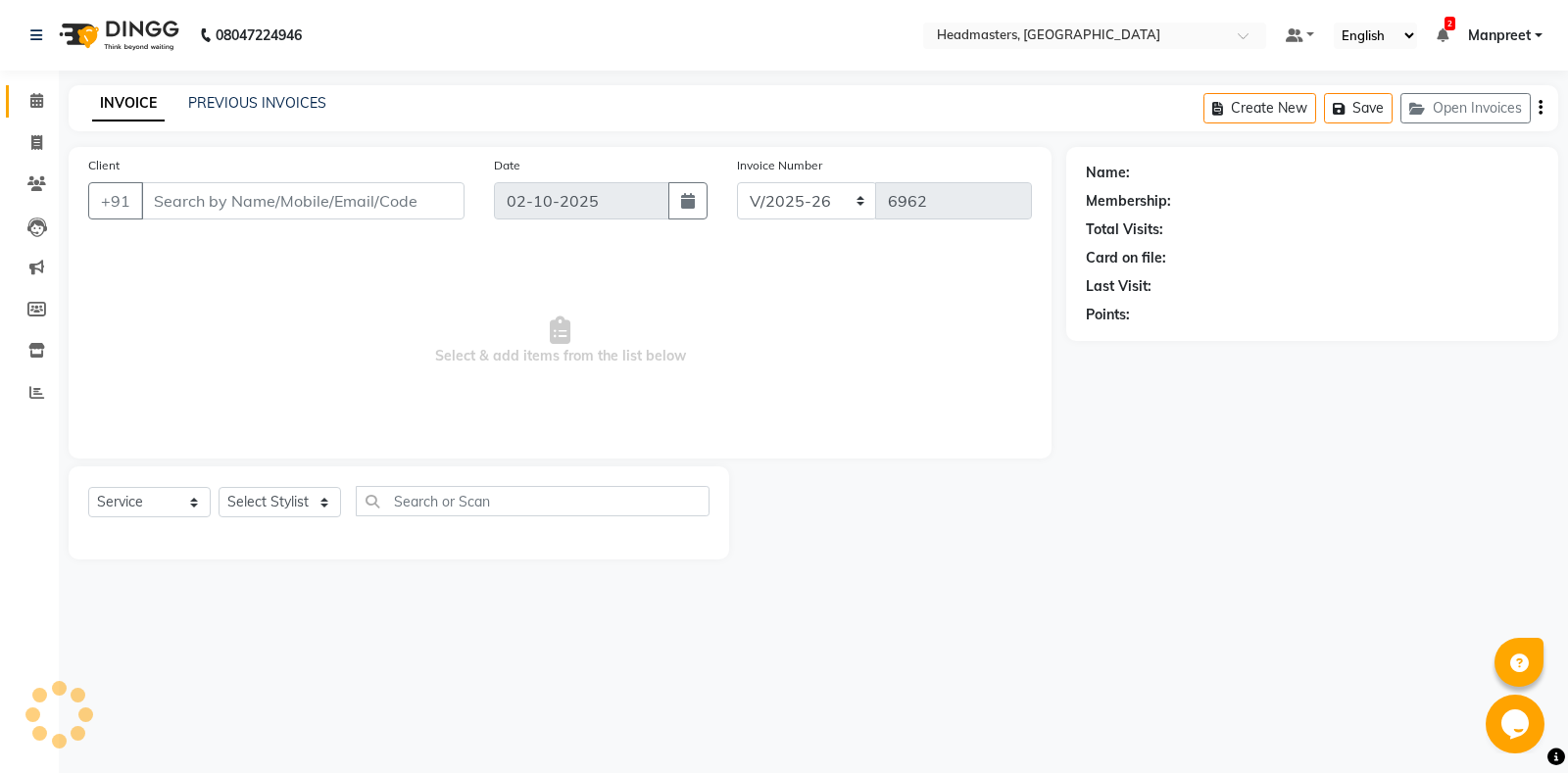
type input "8283072408"
select select "60726"
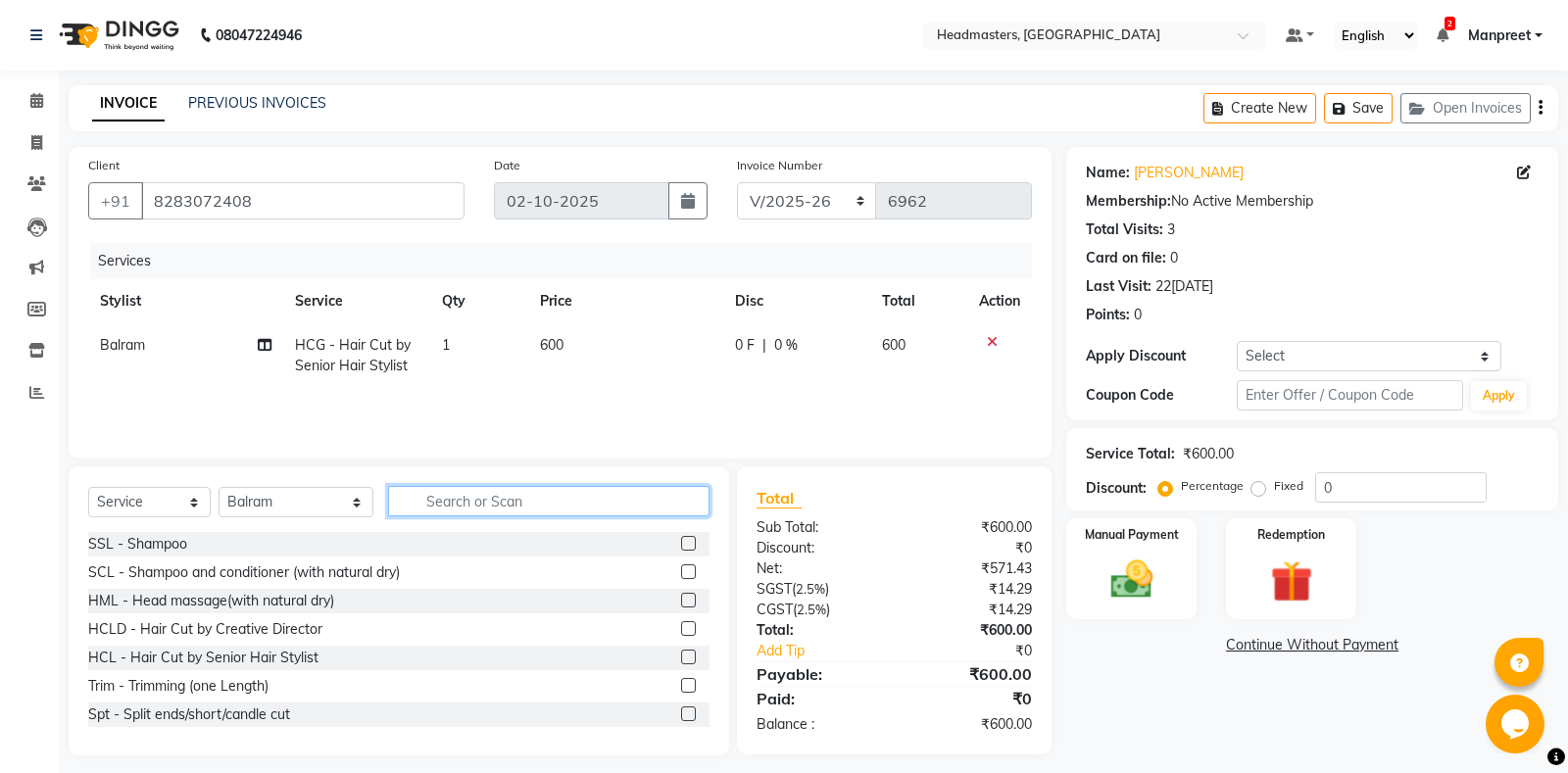
click at [474, 513] on input "text" at bounding box center [548, 501] width 322 height 30
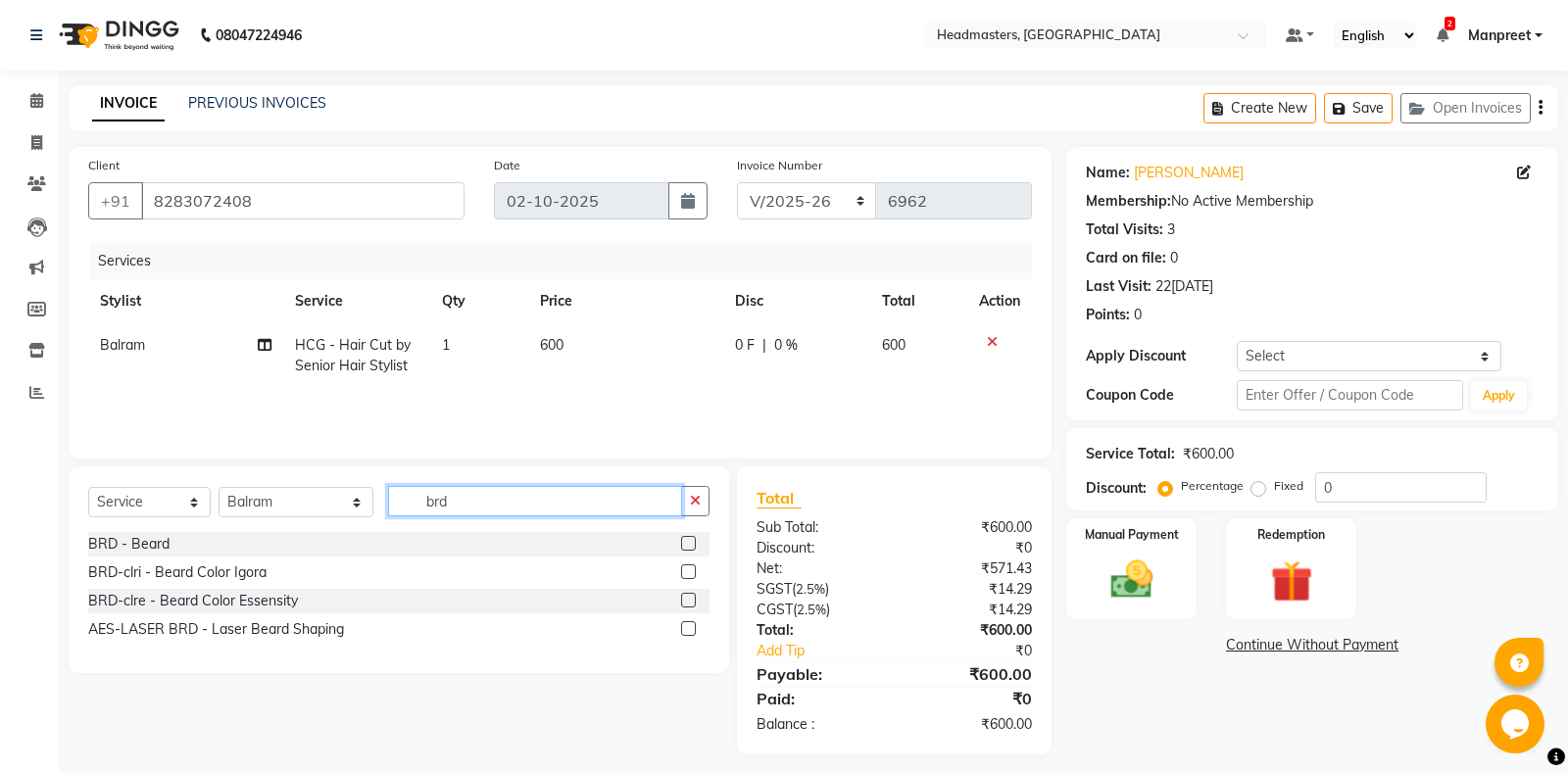
type input "brd"
click at [687, 542] on label at bounding box center [688, 543] width 15 height 15
click at [687, 542] on input "checkbox" at bounding box center [687, 544] width 13 height 13
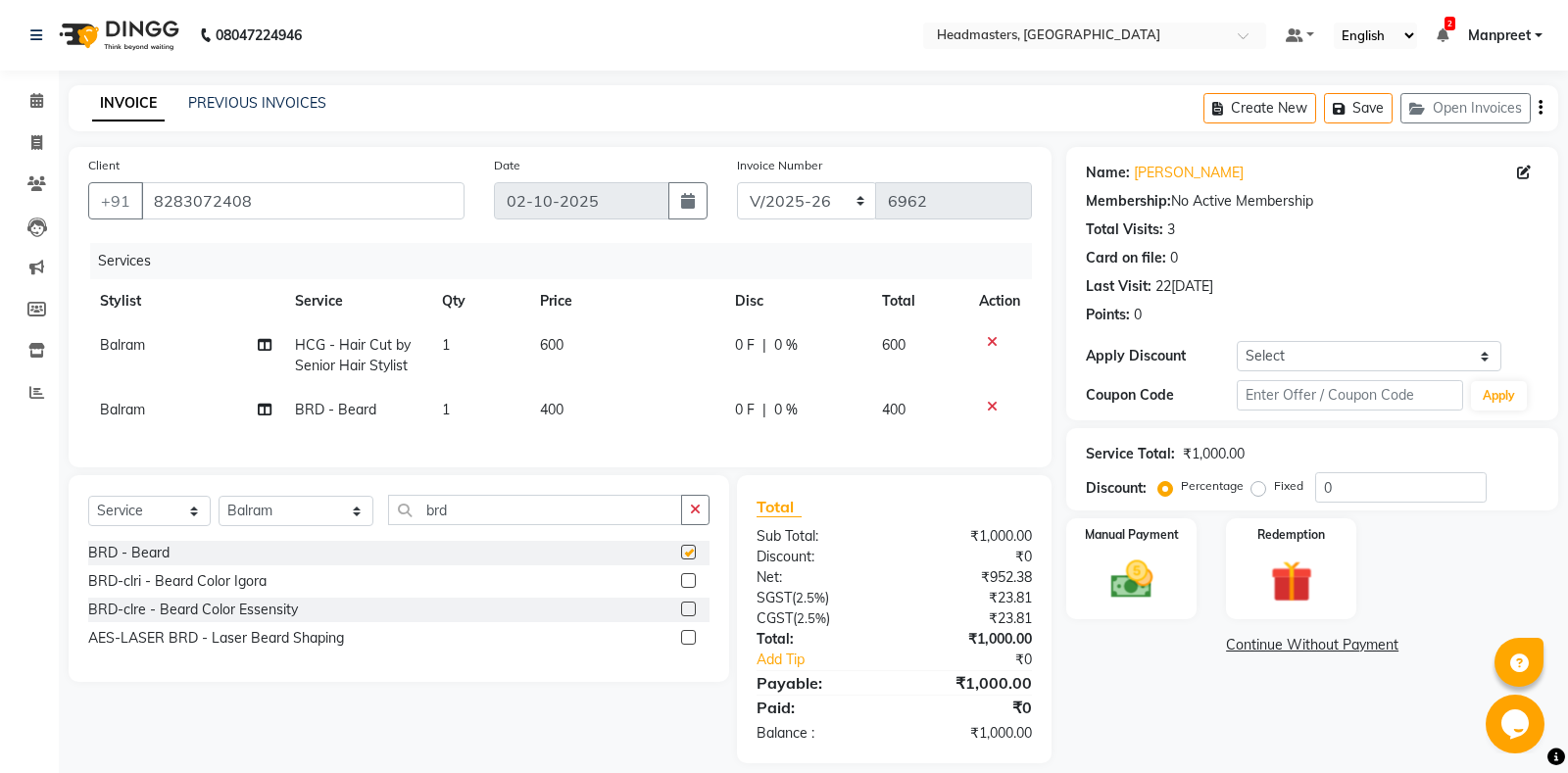
checkbox input "false"
click at [743, 341] on span "0 F" at bounding box center [745, 345] width 20 height 21
select select "60726"
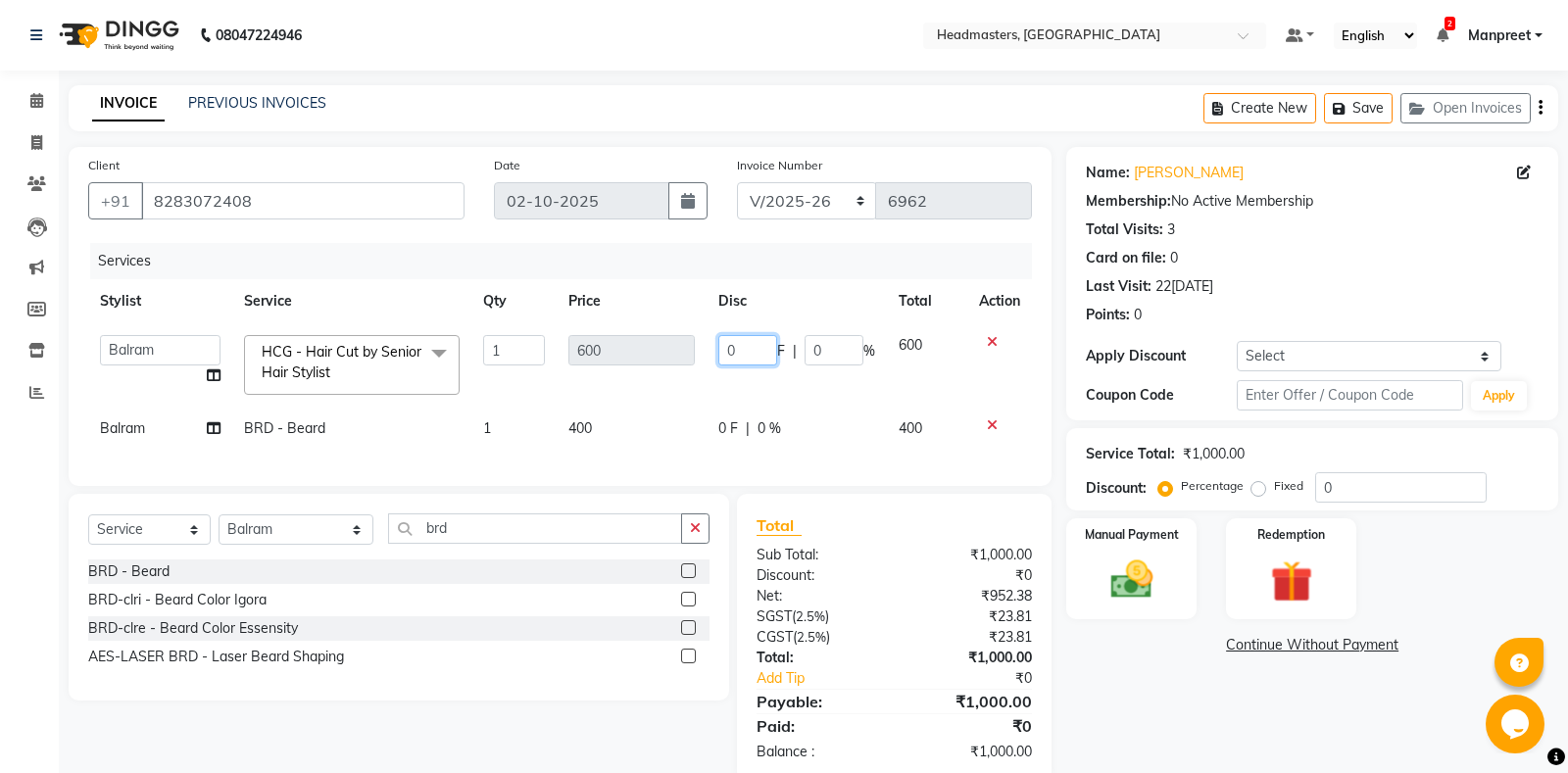
click at [724, 345] on input "0" at bounding box center [747, 350] width 59 height 30
type input "100"
click at [753, 388] on tbody "Aarti Ali Amrita Amrita - Front Desk Balram Gental Man Gulshan HEADMASTERS Jass…" at bounding box center [559, 387] width 944 height 128
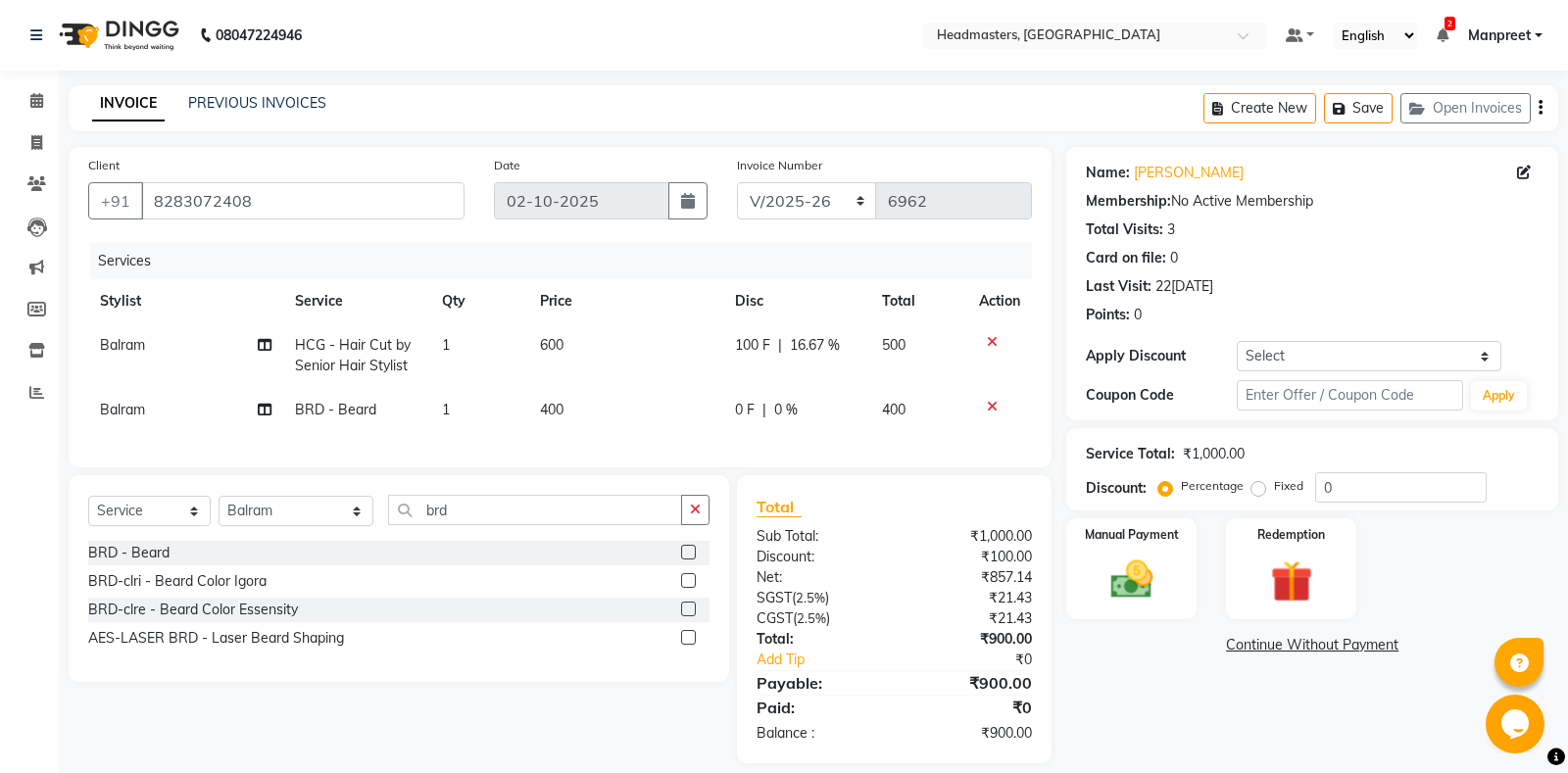
click at [748, 426] on td "0 F | 0 %" at bounding box center [796, 409] width 147 height 44
select select "60726"
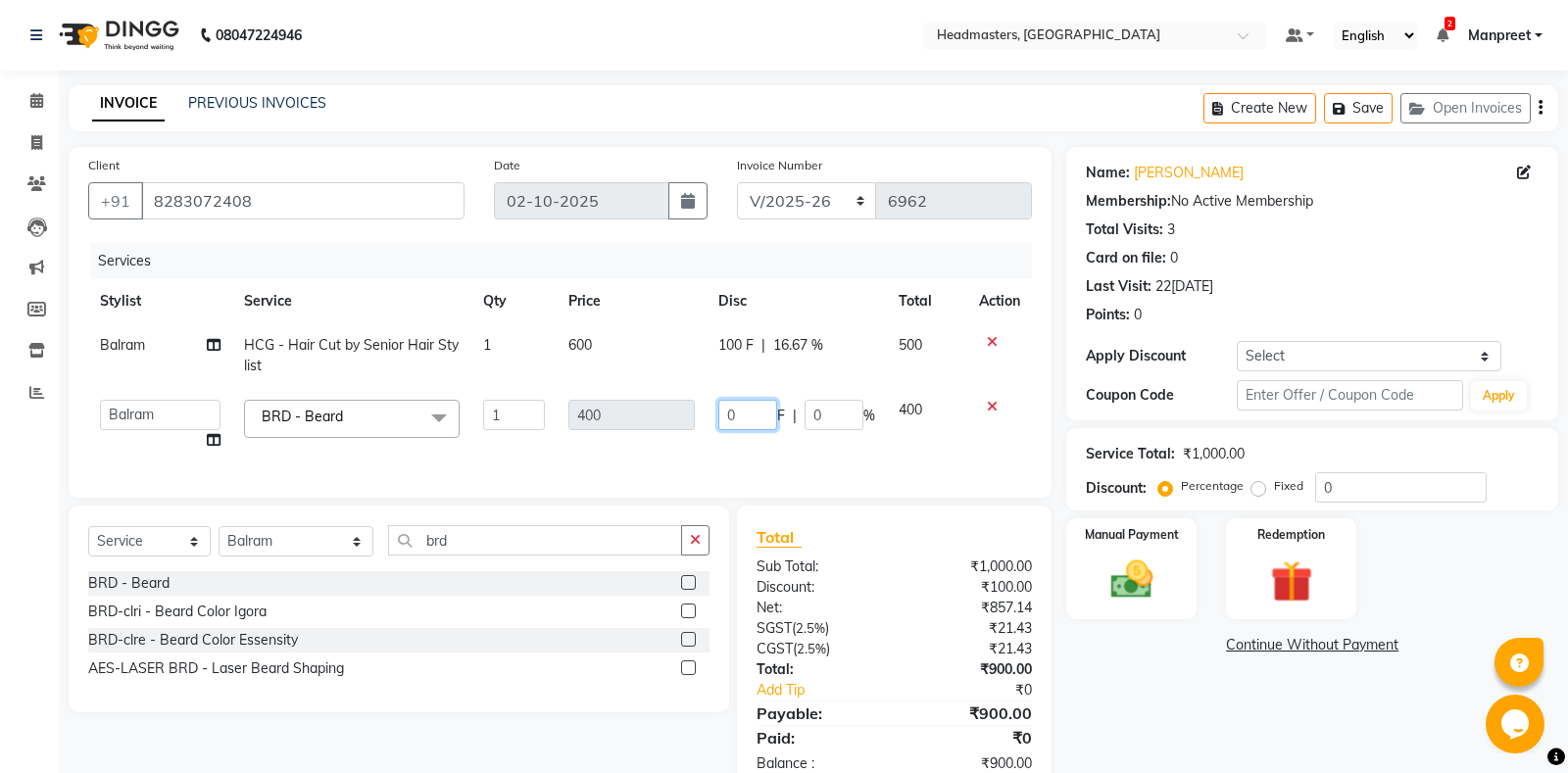
click at [726, 406] on input "0" at bounding box center [747, 414] width 59 height 30
type input "100"
click at [793, 451] on div "Services Stylist Service Qty Price Disc Total Action Balram HCG - Hair Cut by S…" at bounding box center [559, 360] width 944 height 235
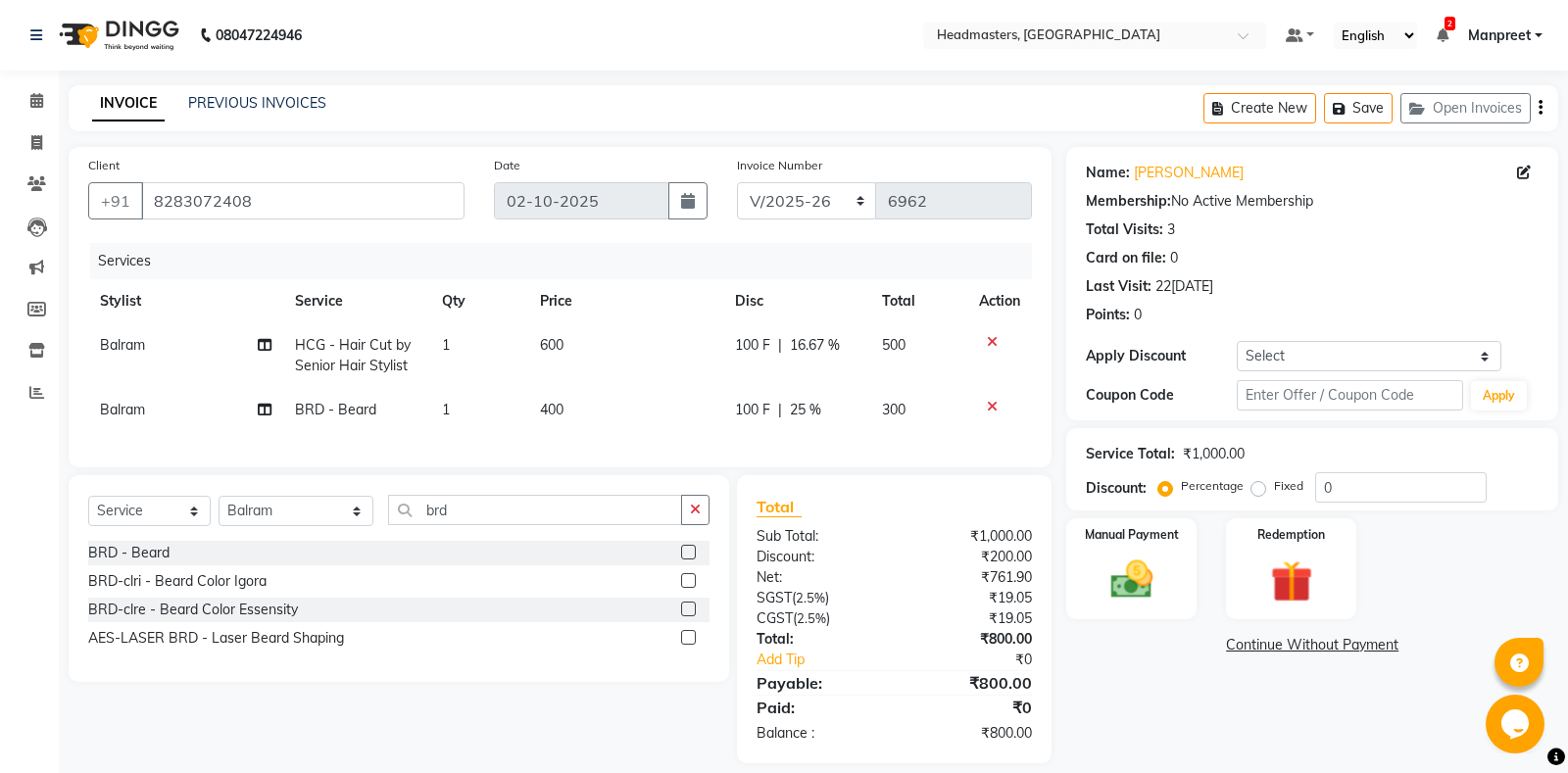
scroll to position [20, 0]
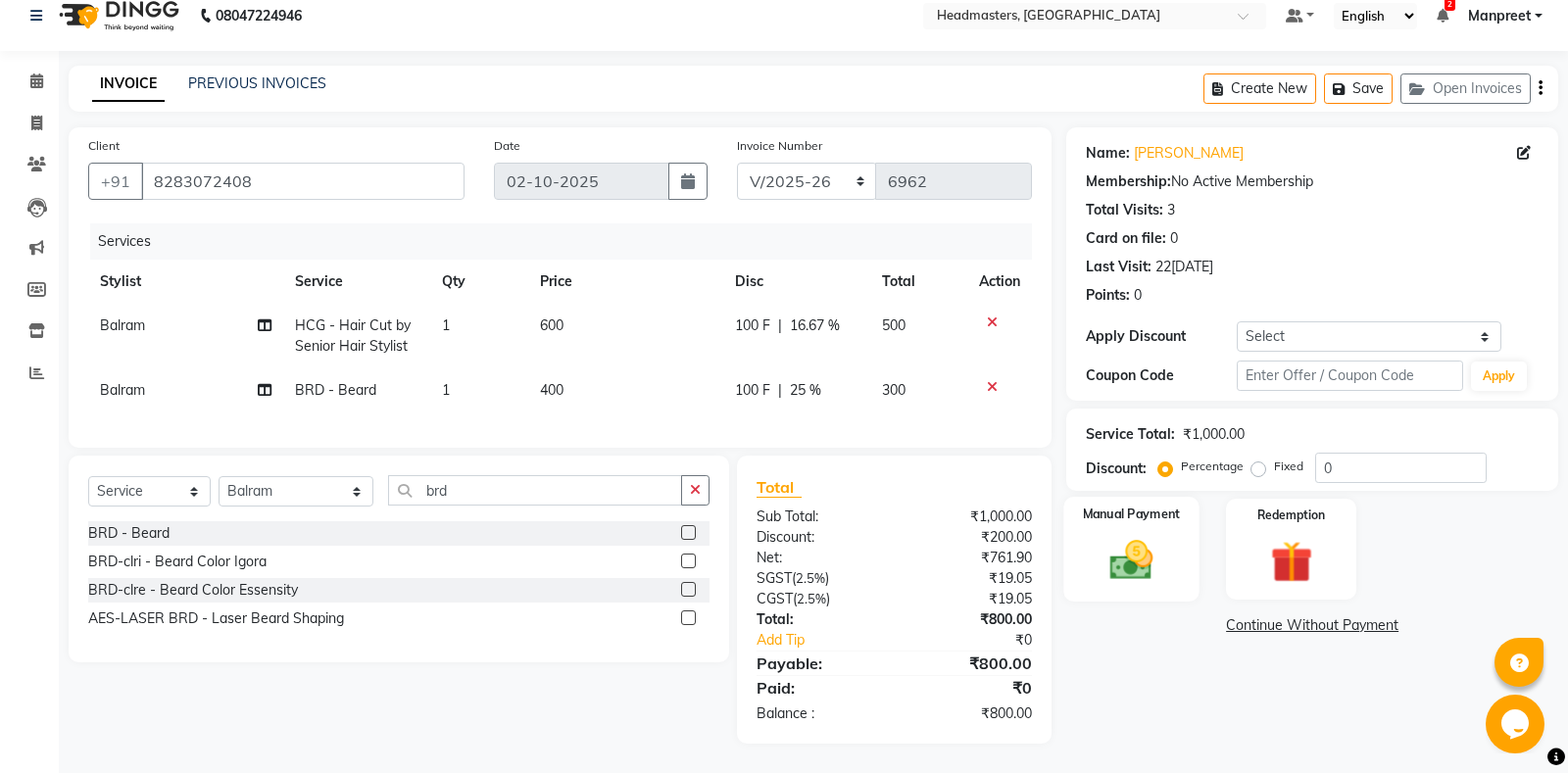
click at [1176, 538] on div "Manual Payment" at bounding box center [1131, 548] width 135 height 105
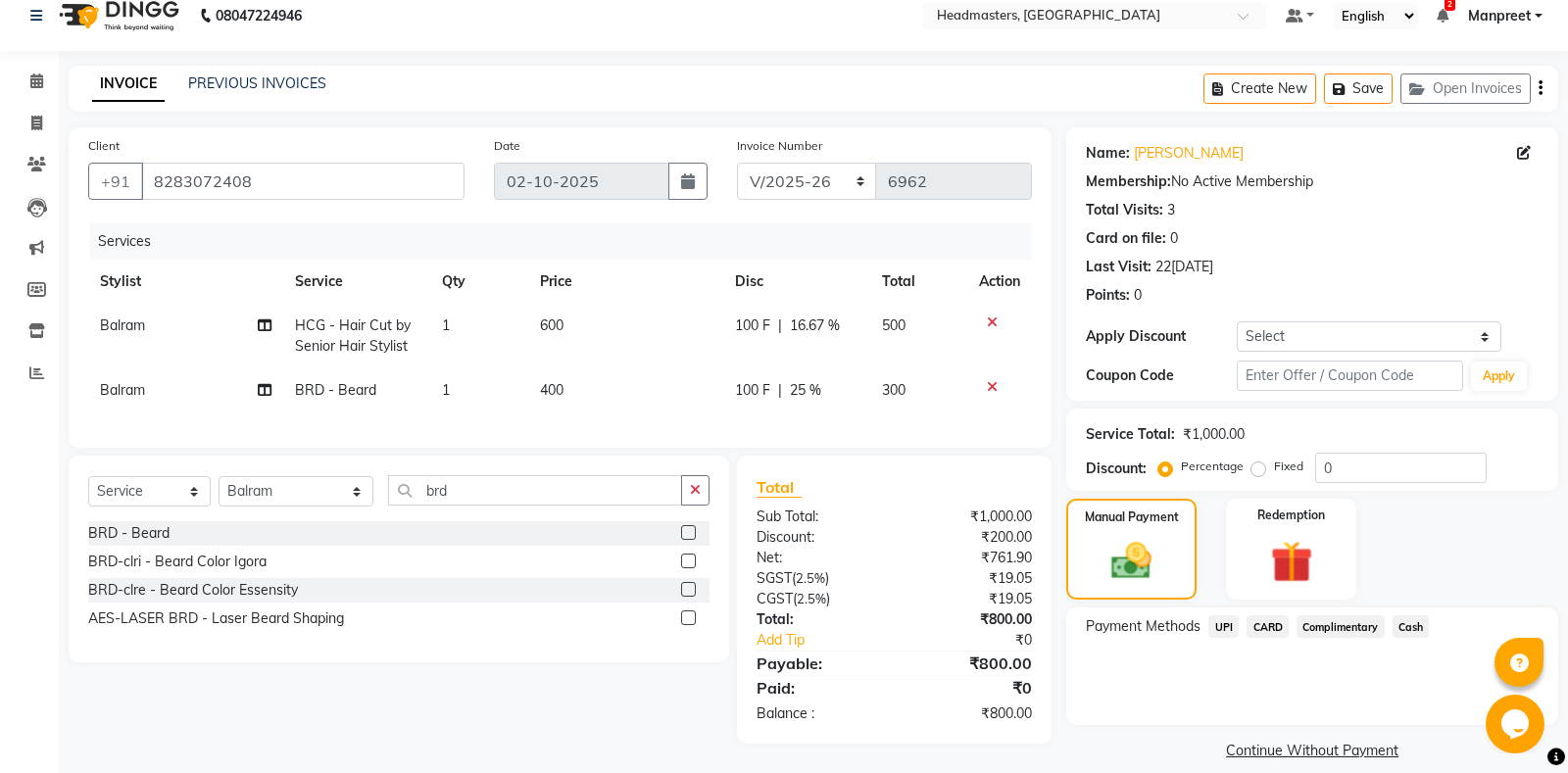
click at [1218, 620] on span "UPI" at bounding box center [1223, 626] width 30 height 23
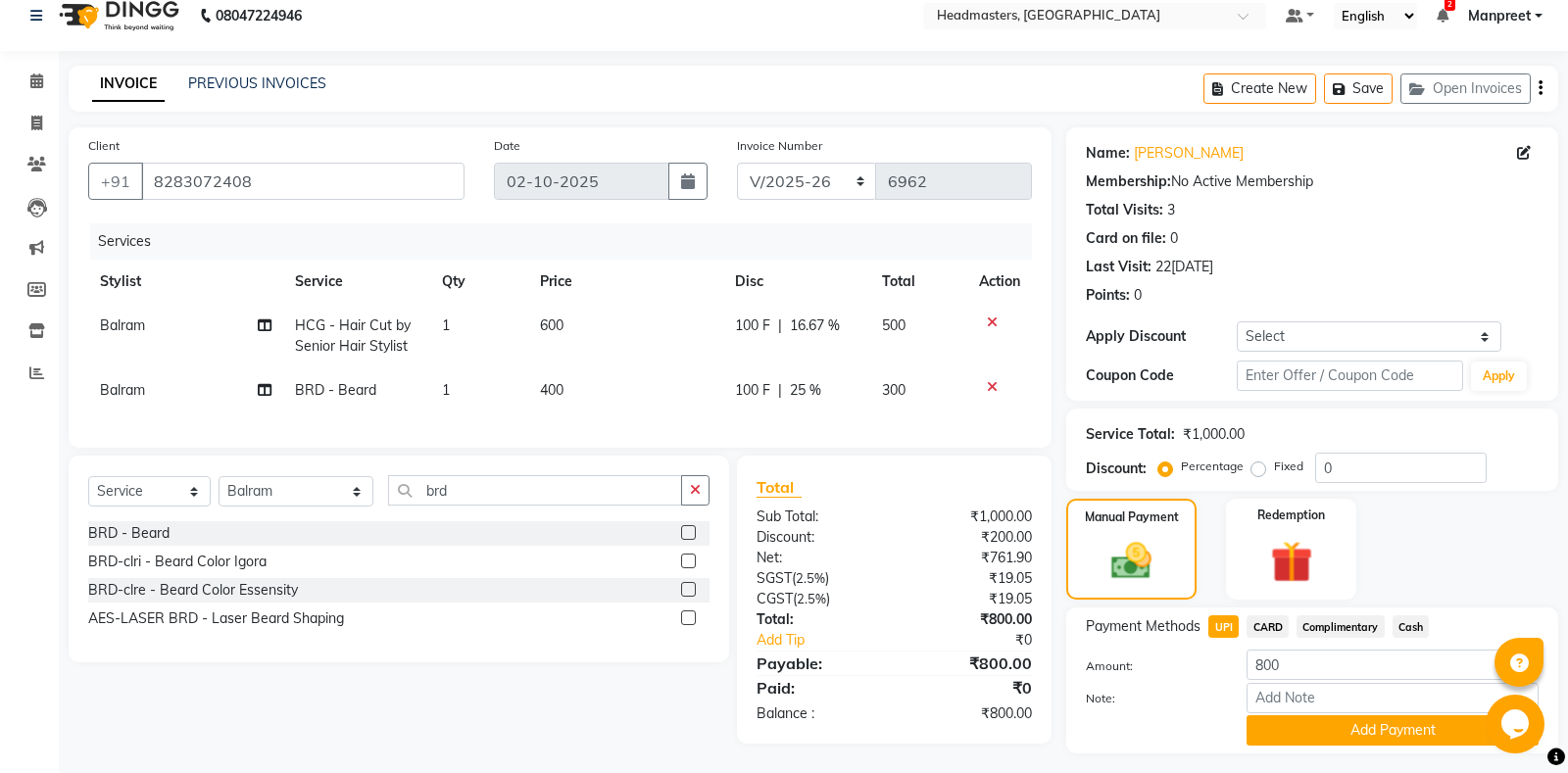
scroll to position [69, 0]
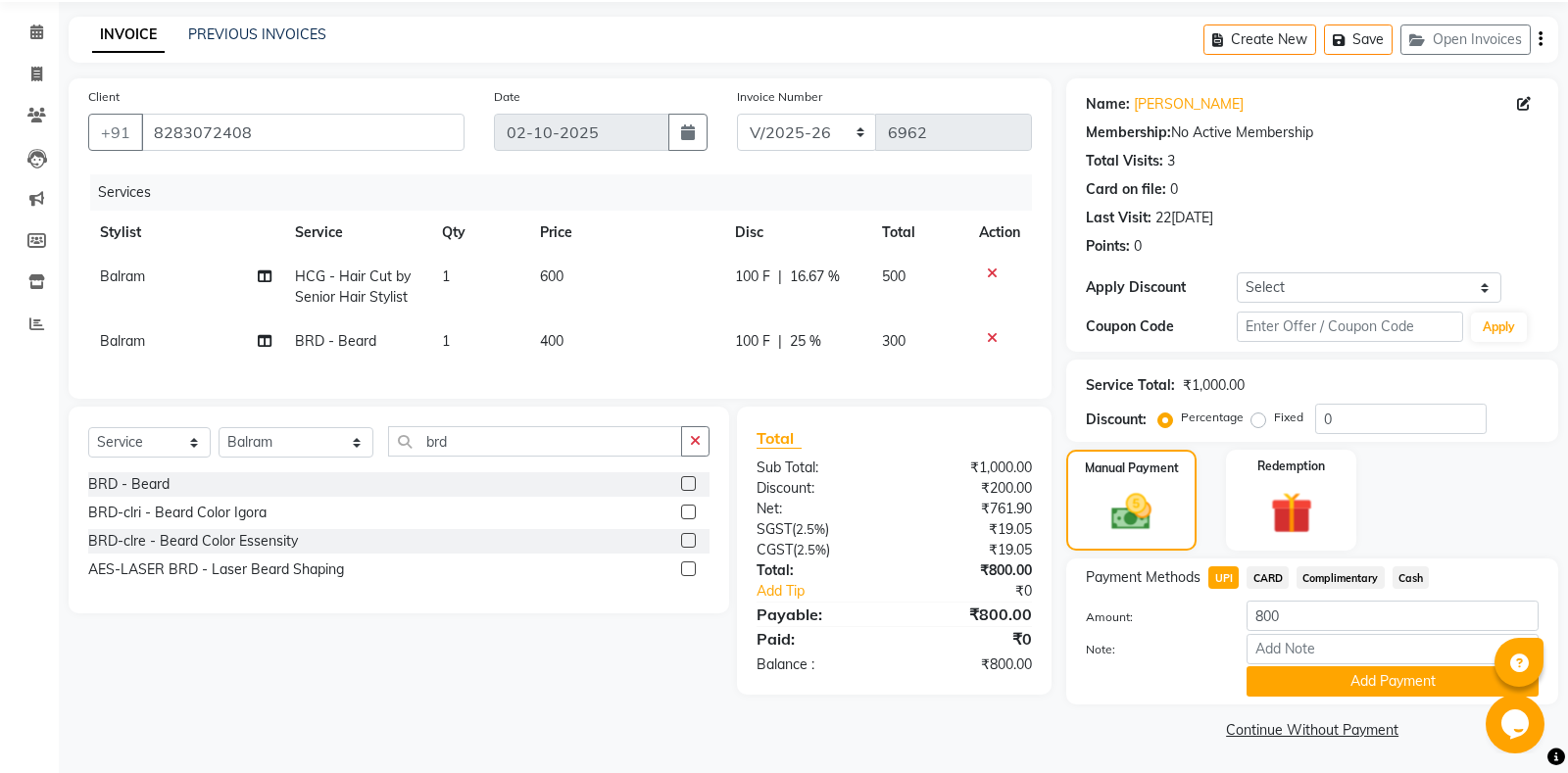
click at [1299, 696] on div "Payment Methods UPI CARD Complimentary Cash Amount: 800 Note: Add Payment" at bounding box center [1311, 631] width 491 height 146
click at [1303, 689] on button "Add Payment" at bounding box center [1392, 681] width 292 height 30
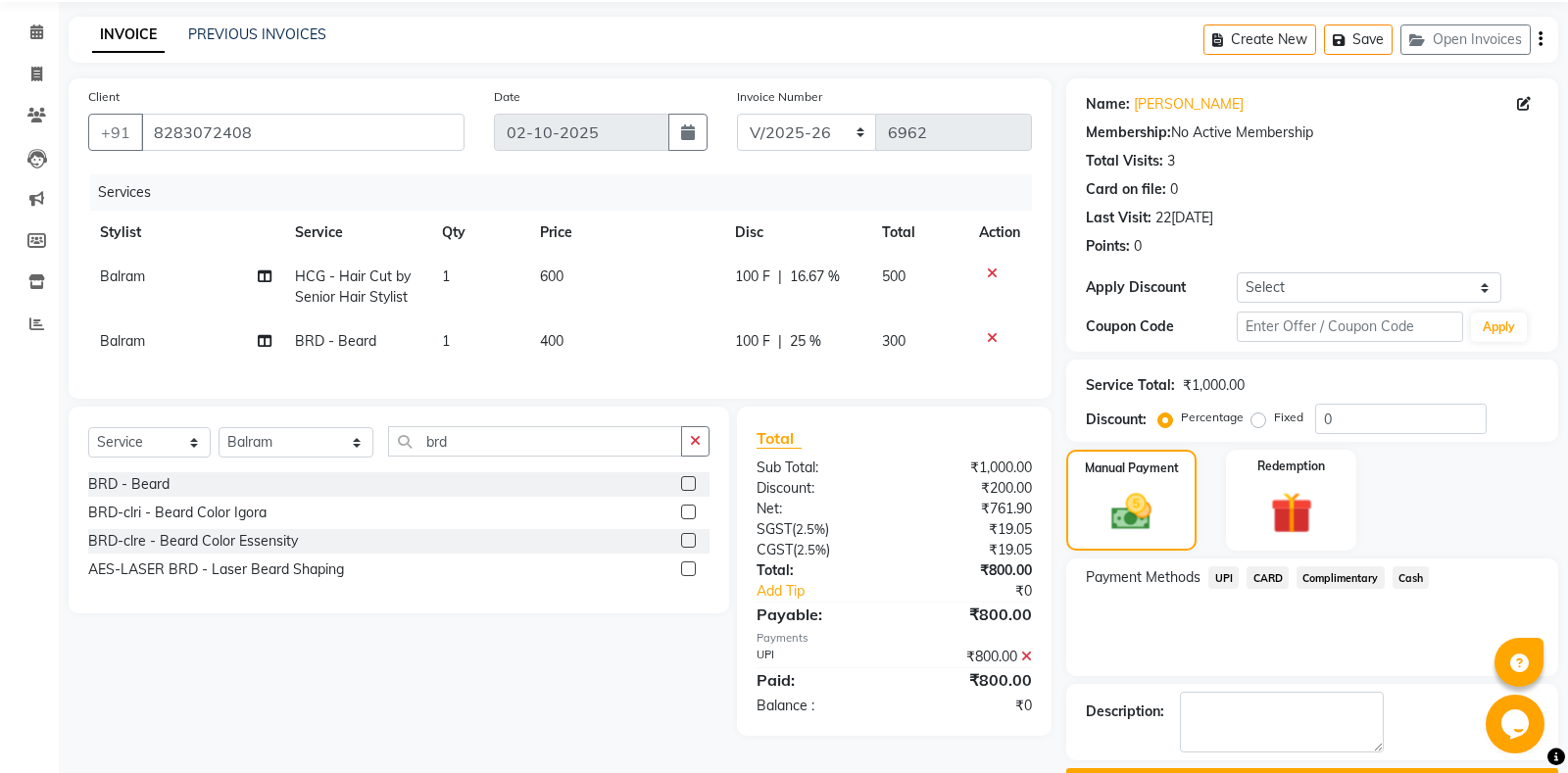
scroll to position [123, 0]
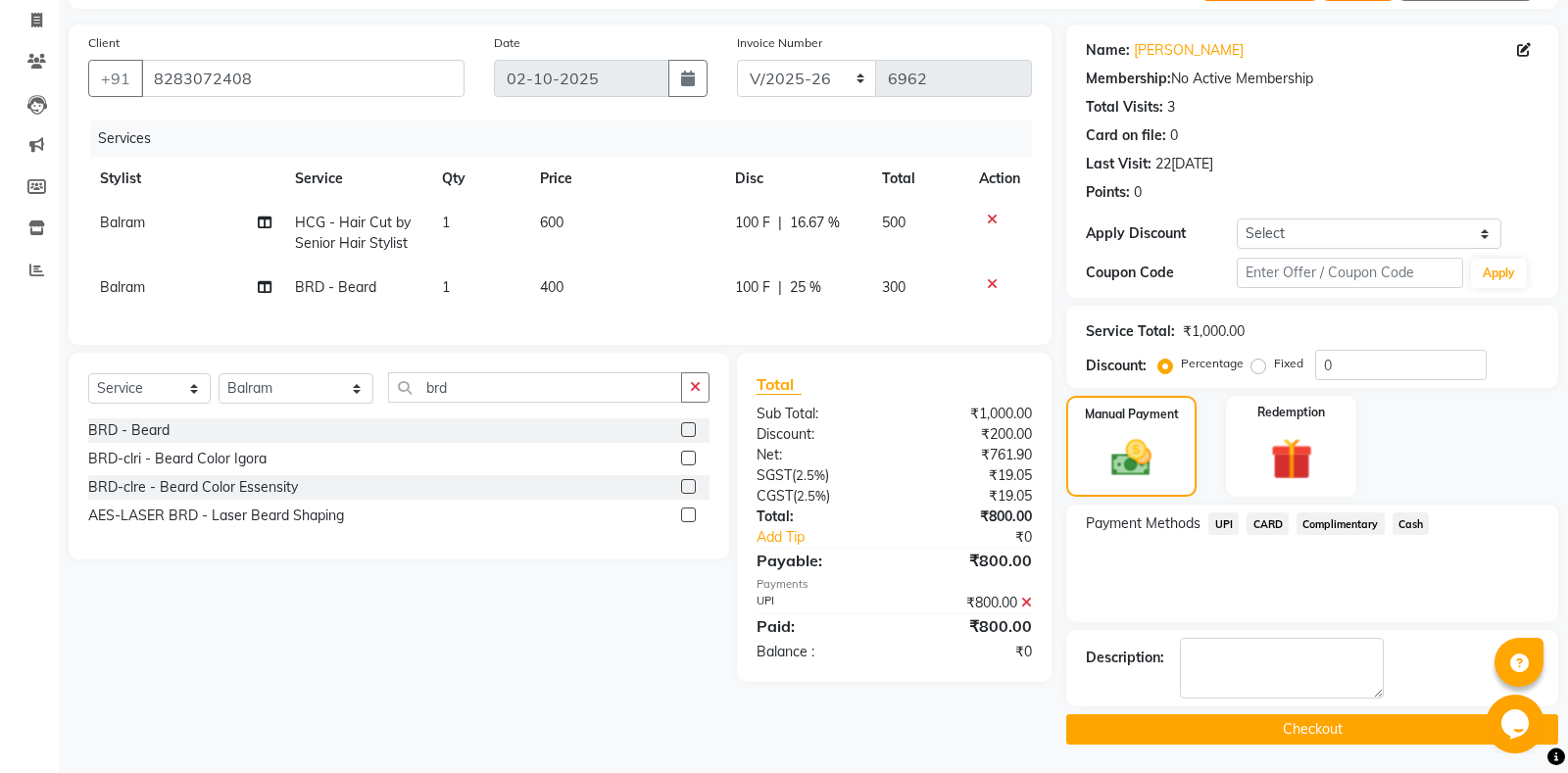
click at [1276, 724] on button "Checkout" at bounding box center [1311, 729] width 491 height 30
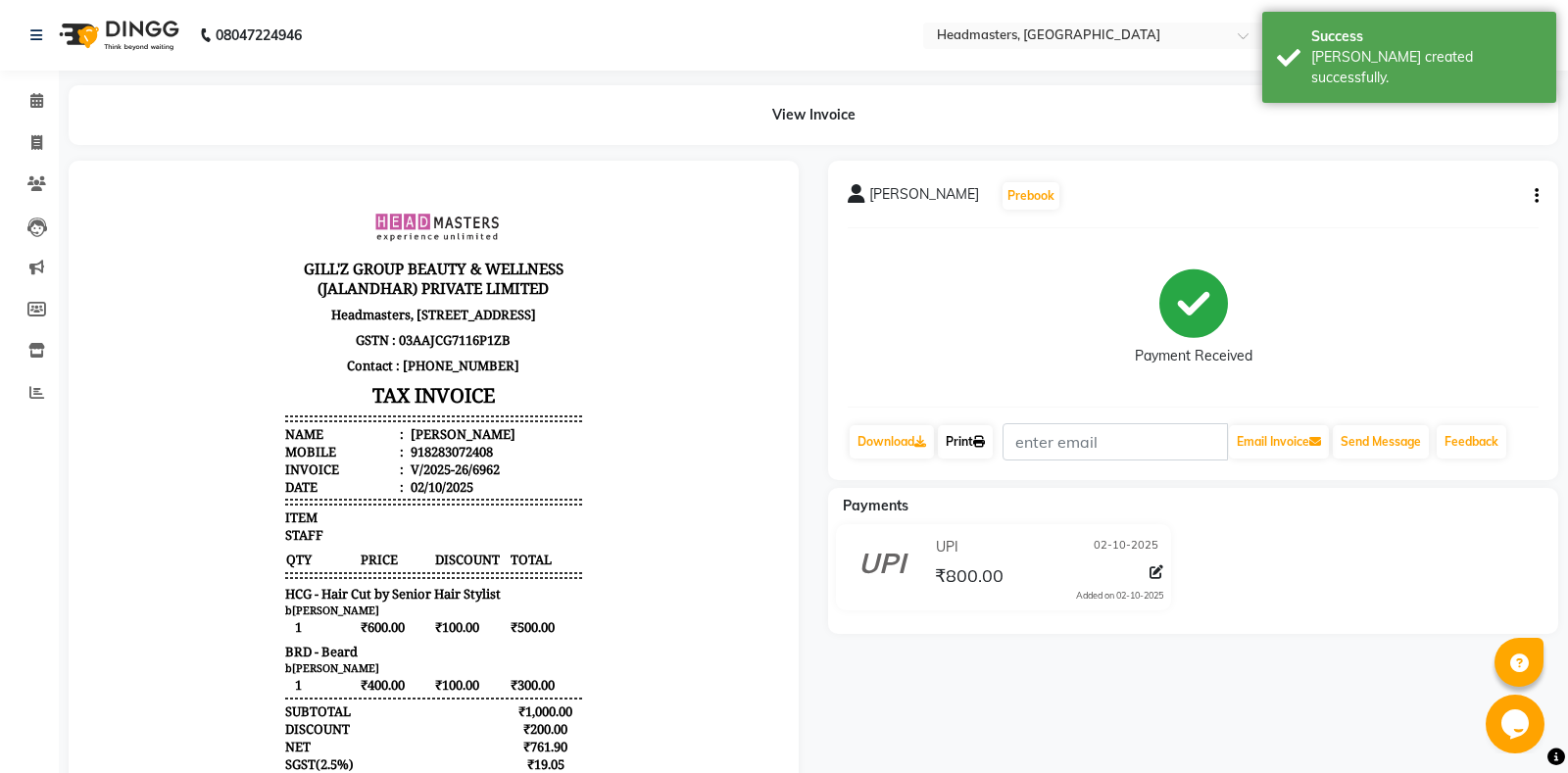
click at [961, 440] on link "Print" at bounding box center [965, 441] width 55 height 33
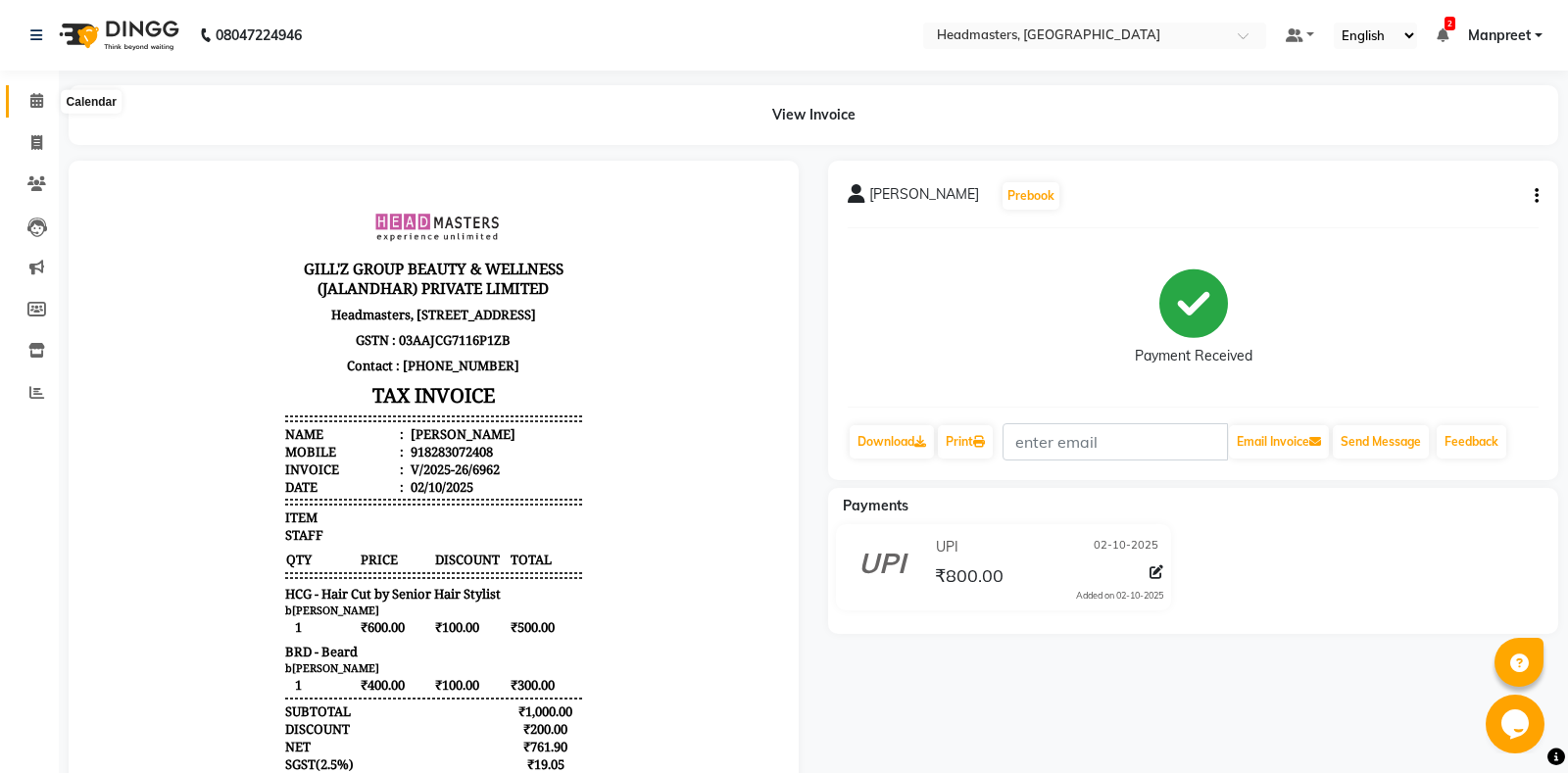
click at [29, 96] on span at bounding box center [37, 101] width 34 height 23
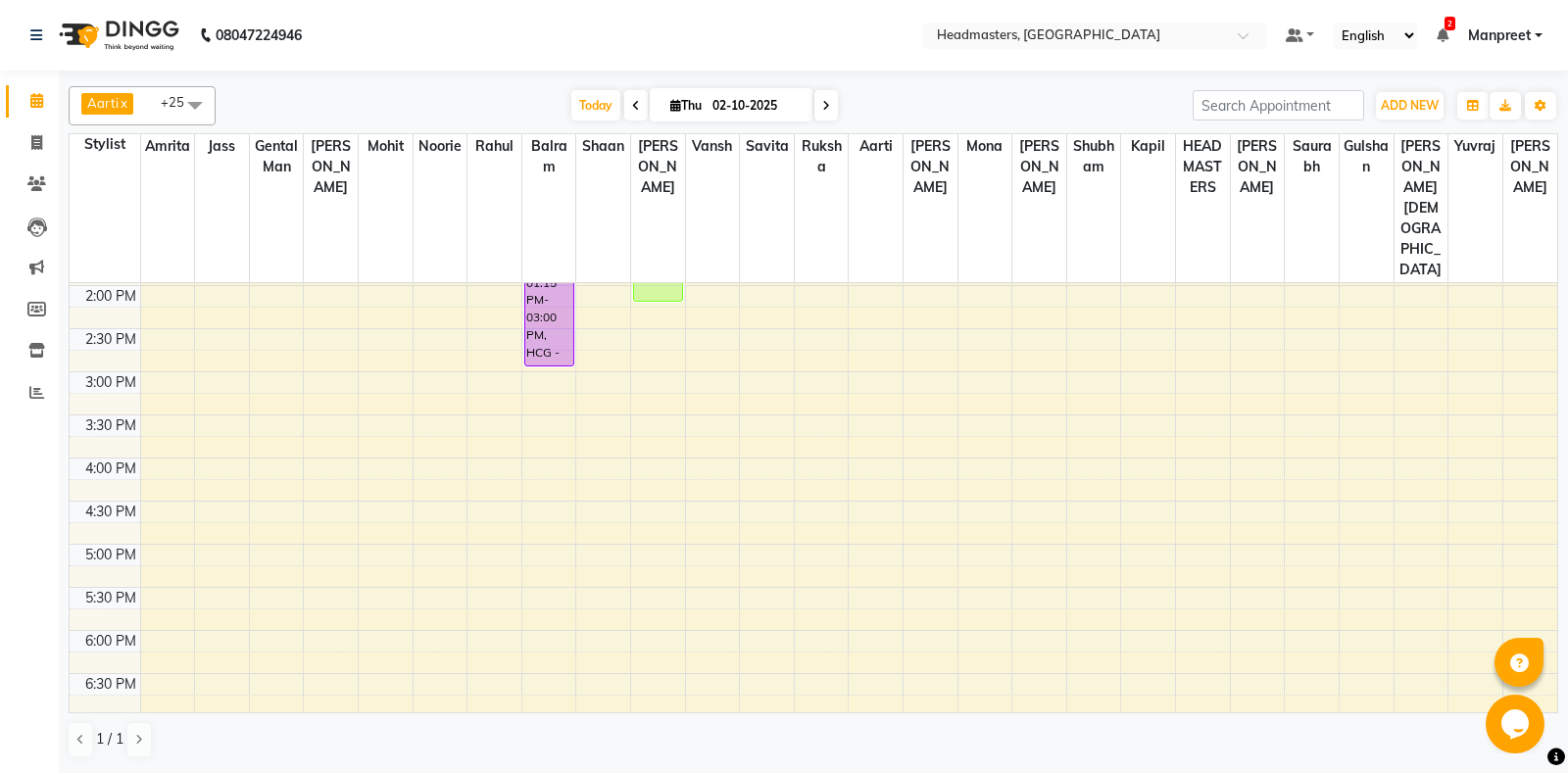
scroll to position [309, 0]
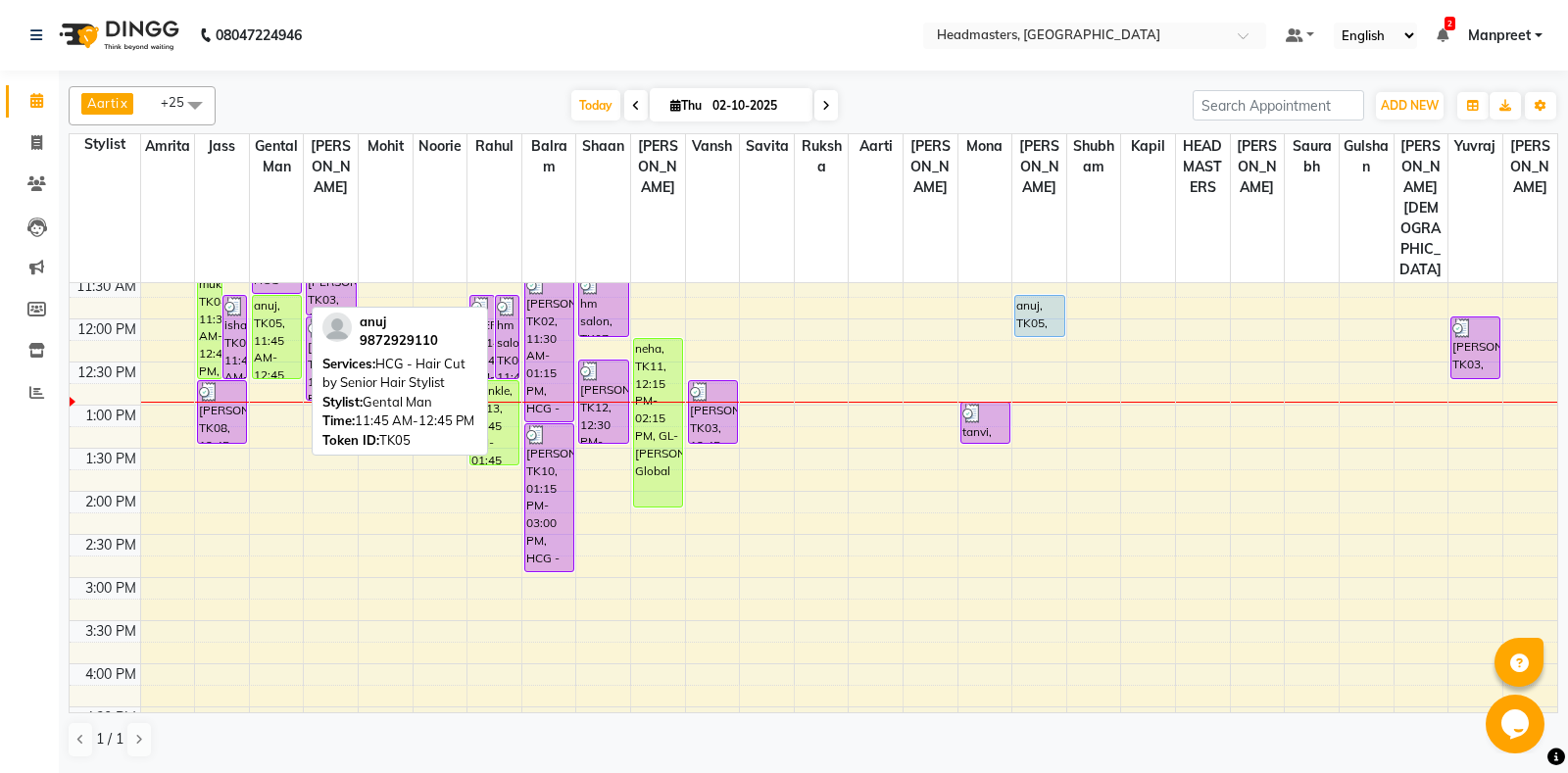
click at [280, 296] on div "anuj, TK05, 11:45 AM-12:45 PM, HCG - Hair Cut by Senior Hair Stylist" at bounding box center [277, 337] width 48 height 82
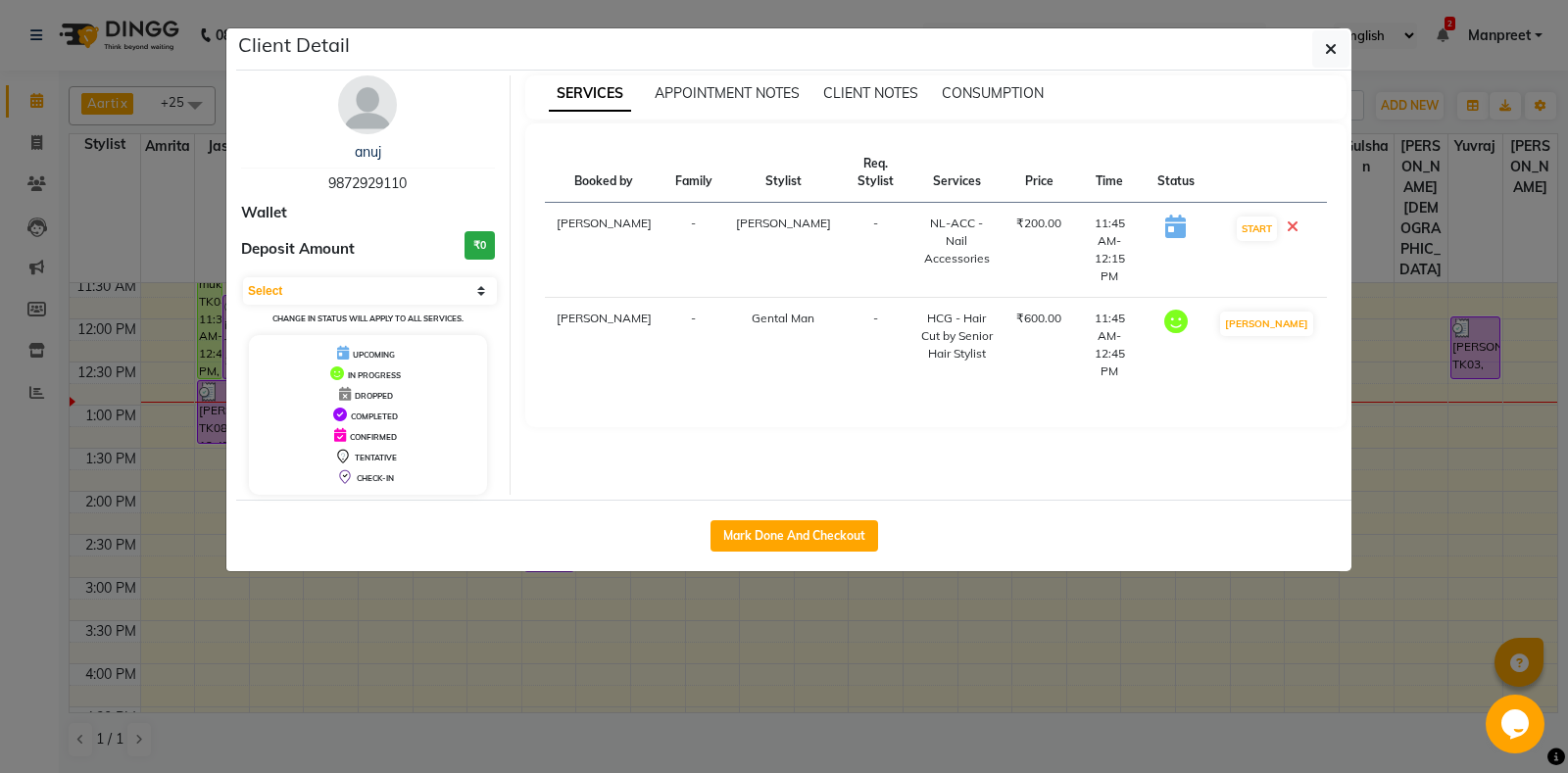
click at [721, 516] on div "Mark Done And Checkout" at bounding box center [793, 535] width 1115 height 72
click at [747, 528] on button "Mark Done And Checkout" at bounding box center [794, 535] width 168 height 31
select select "7130"
select select "service"
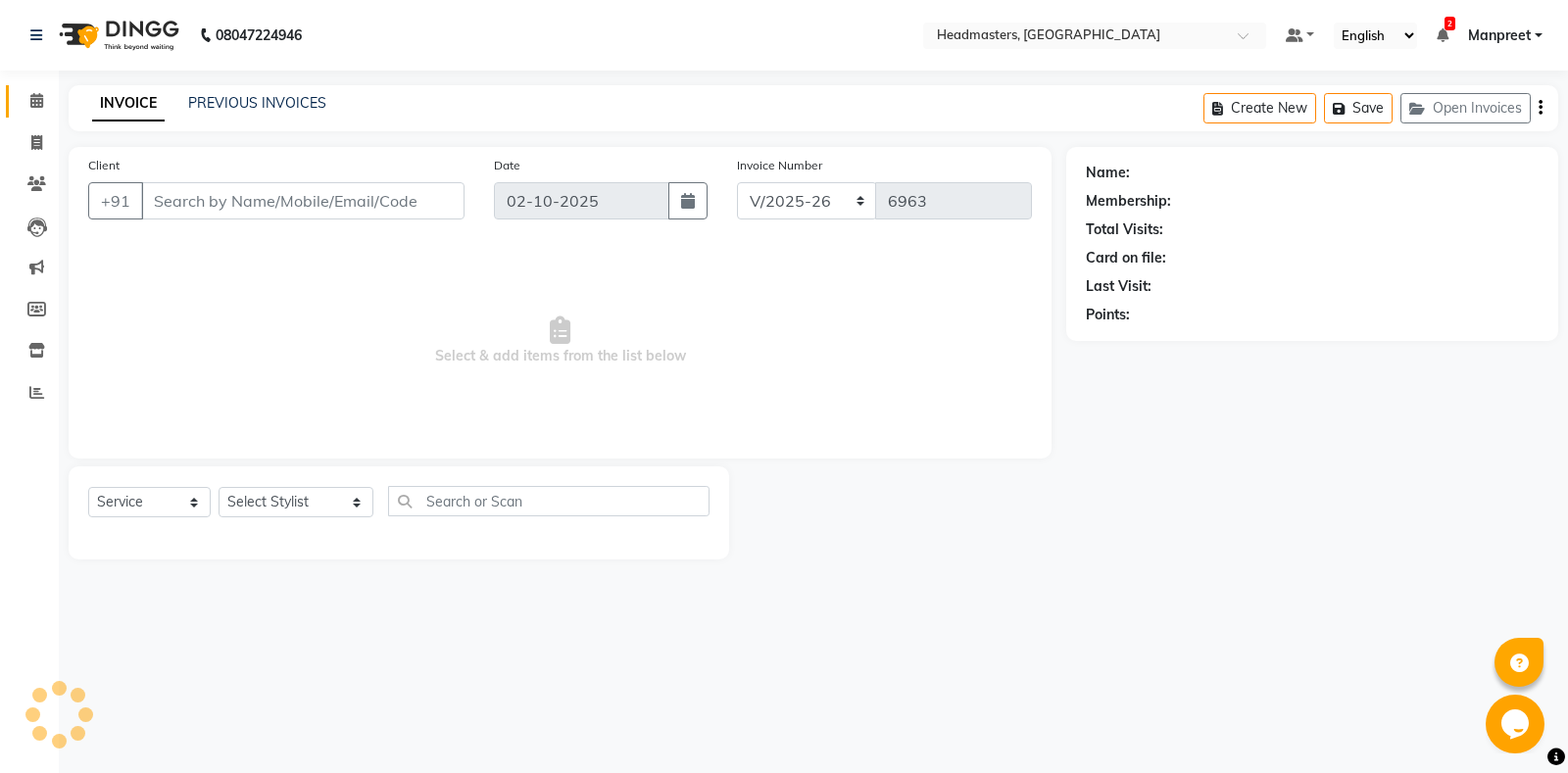
type input "9872929110"
select select "60747"
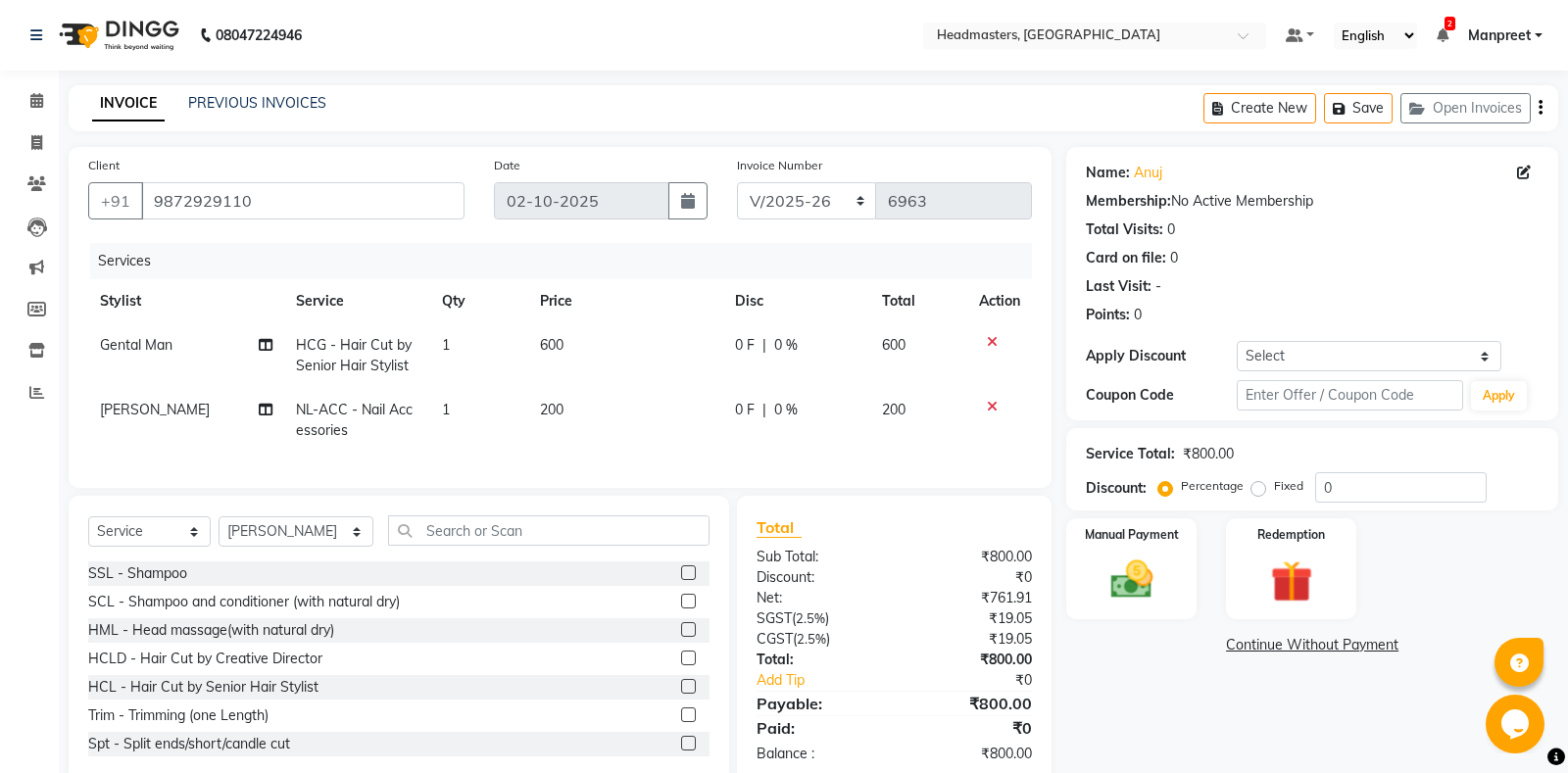
click at [333, 414] on span "NL-ACC - Nail Accessories" at bounding box center [354, 419] width 117 height 38
select select "60747"
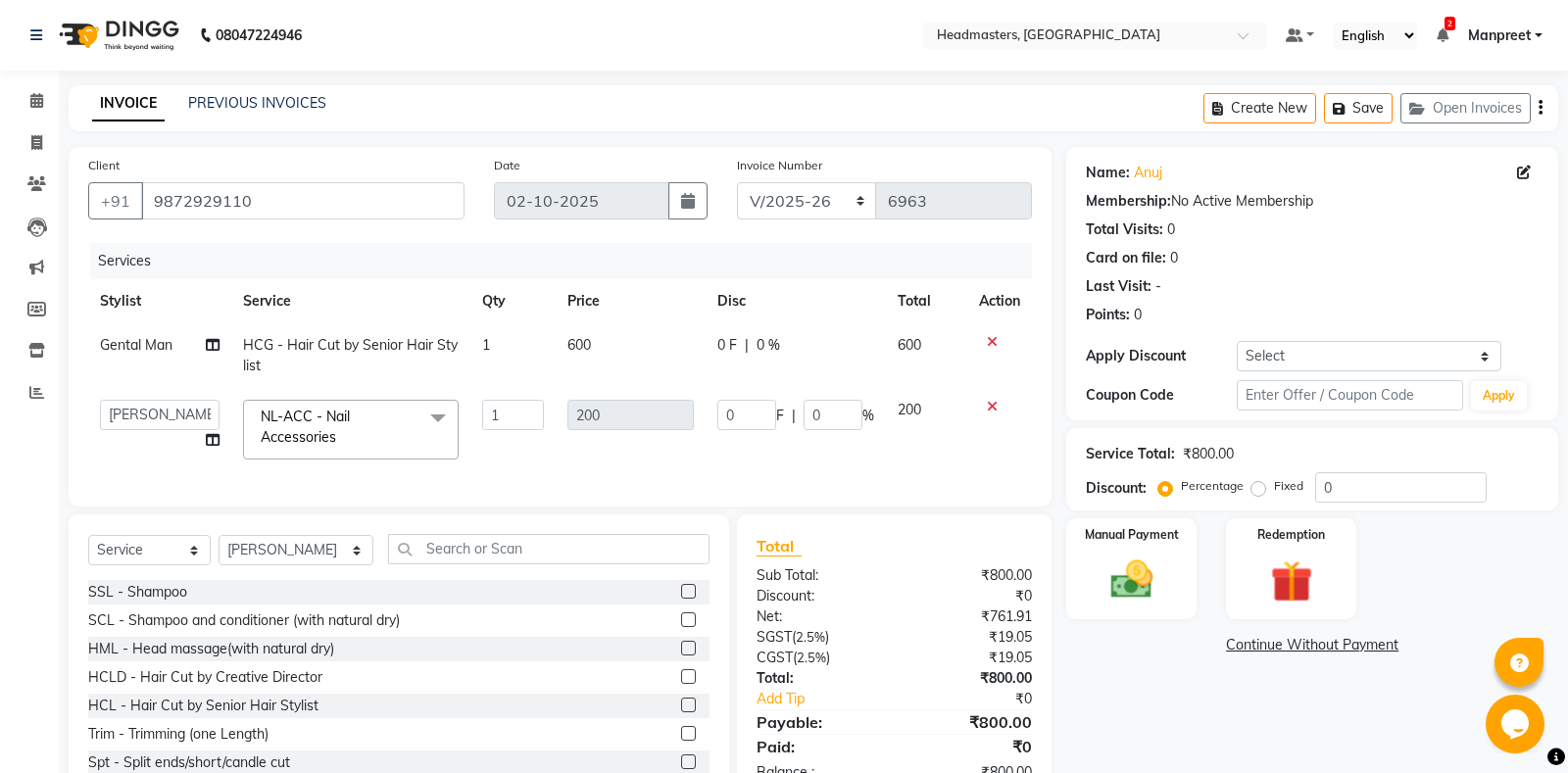
click at [356, 423] on span "NL-ACC - Nail Accessories x" at bounding box center [342, 427] width 173 height 42
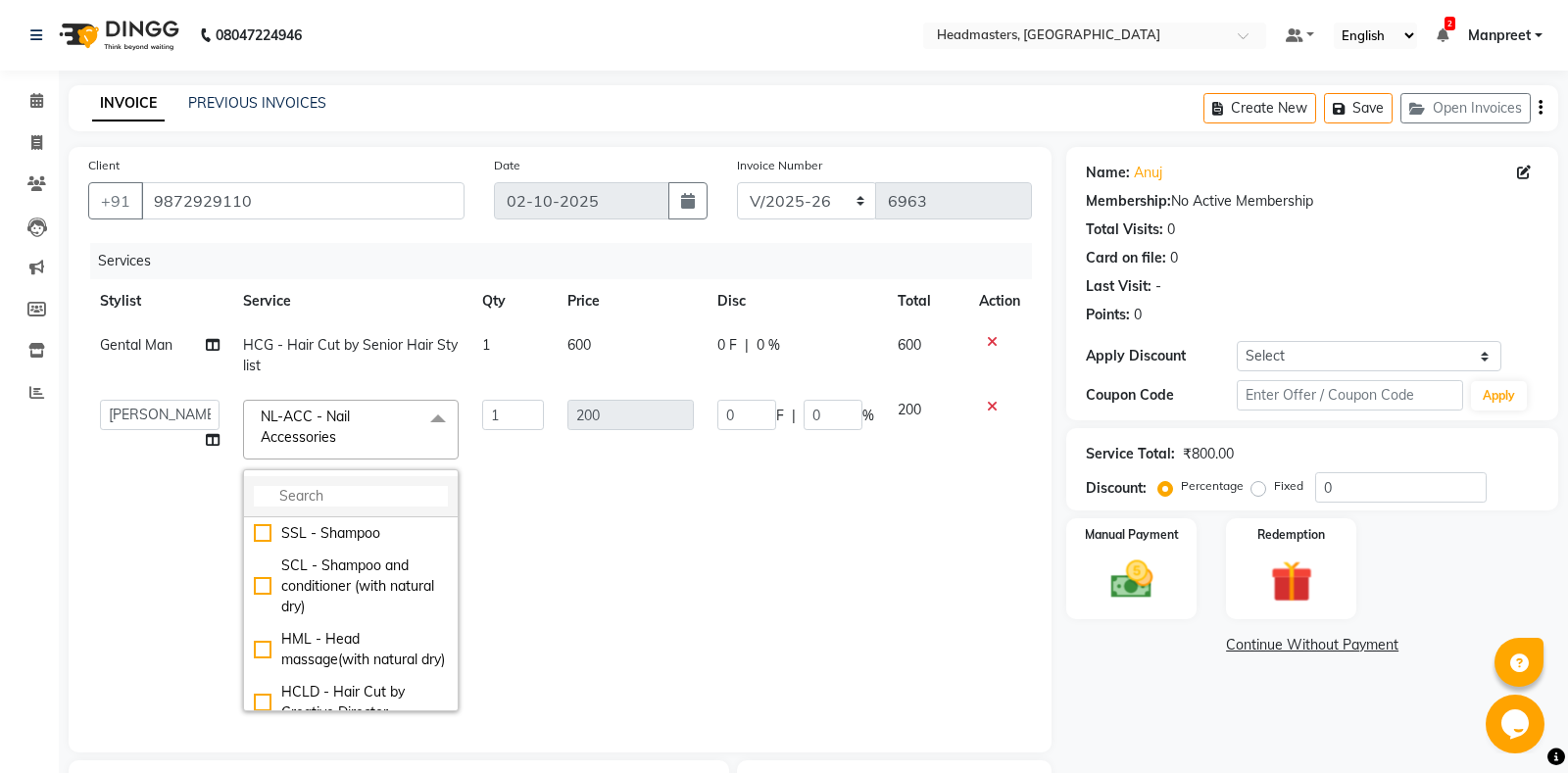
click at [302, 492] on input "multiselect-search" at bounding box center [351, 496] width 194 height 21
click at [553, 489] on td "1" at bounding box center [512, 554] width 85 height 335
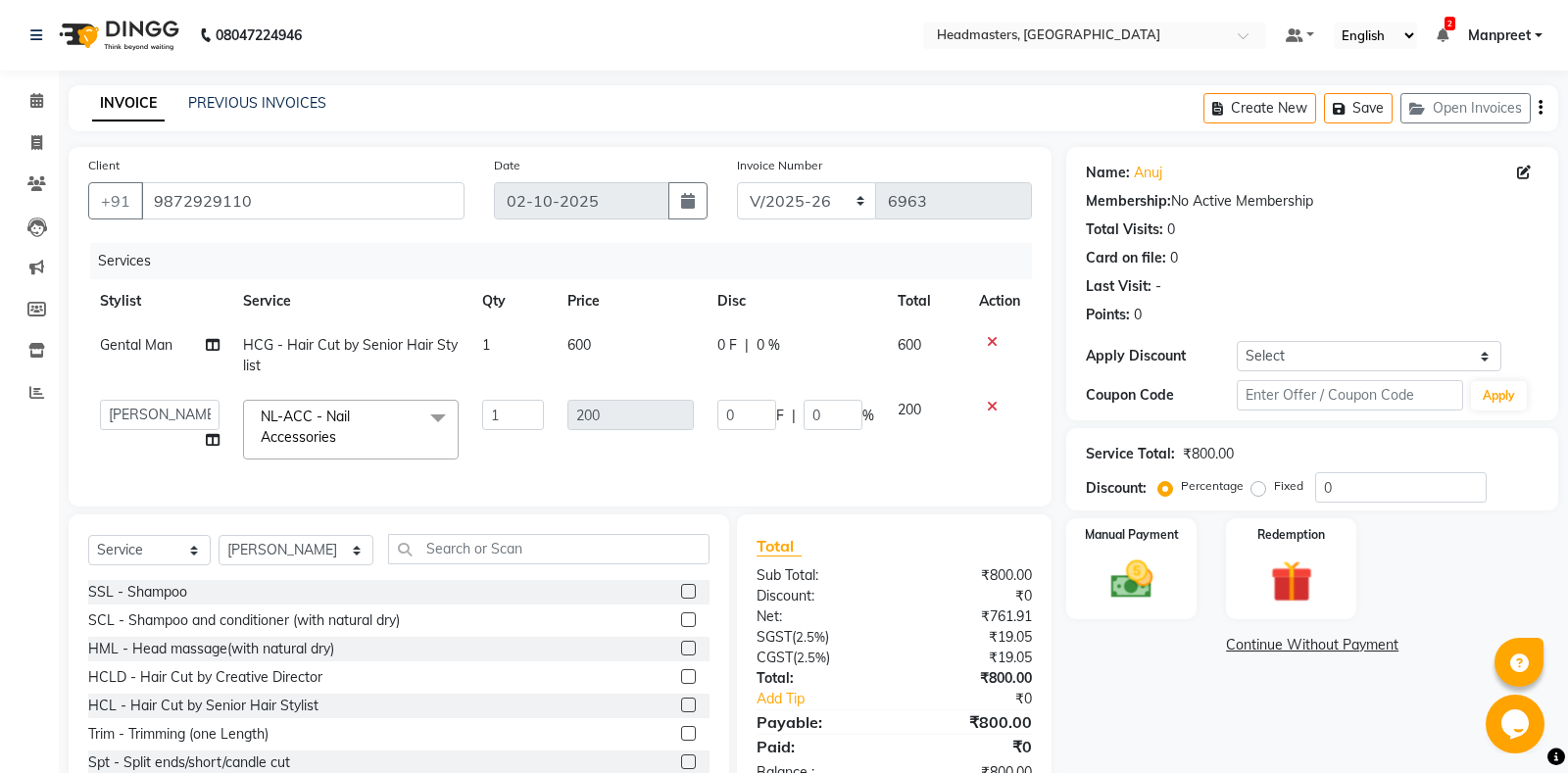
click at [337, 428] on span "NL-ACC - Nail Accessories x" at bounding box center [342, 427] width 173 height 42
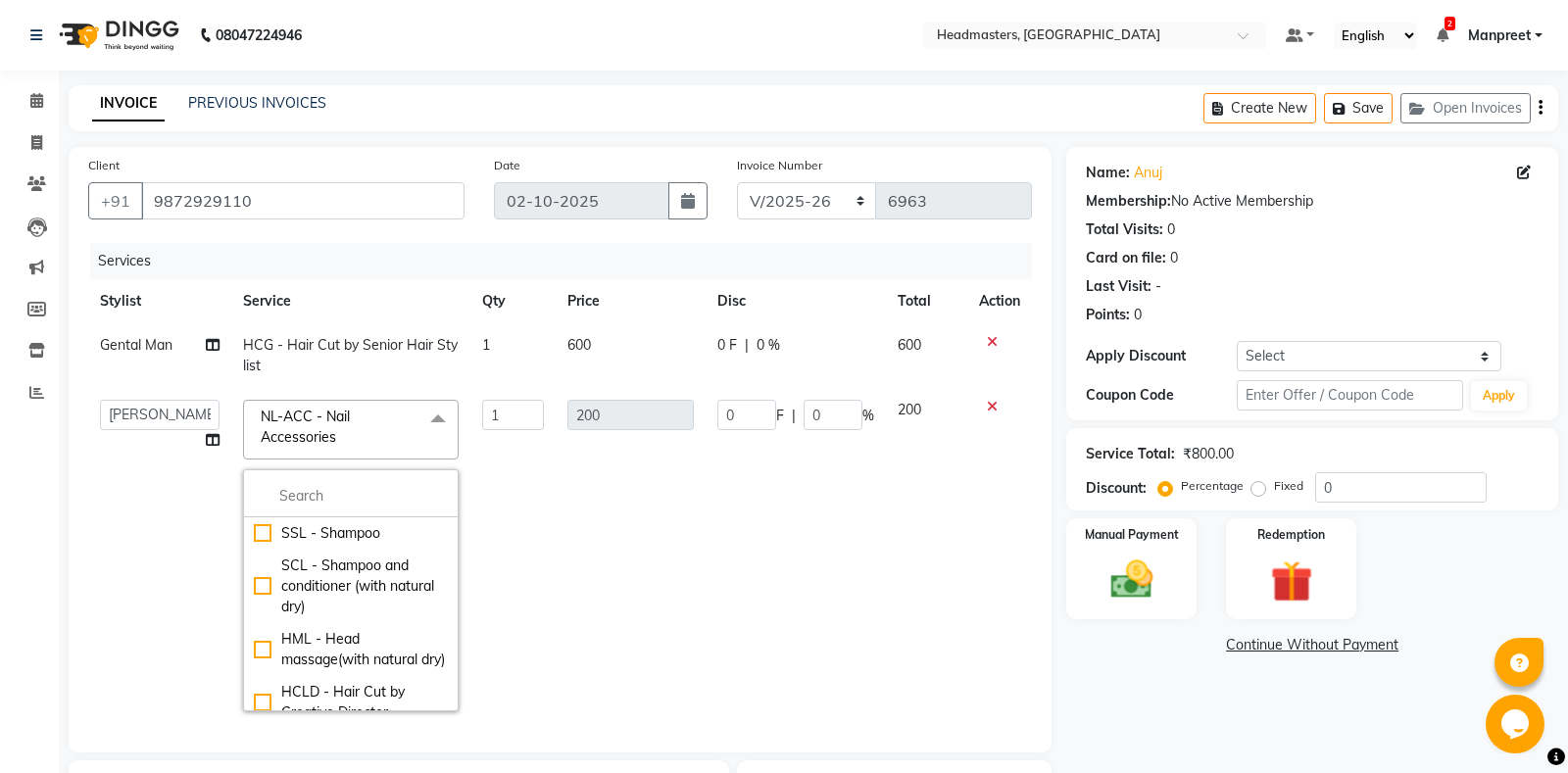
click at [510, 457] on td "1" at bounding box center [512, 554] width 85 height 335
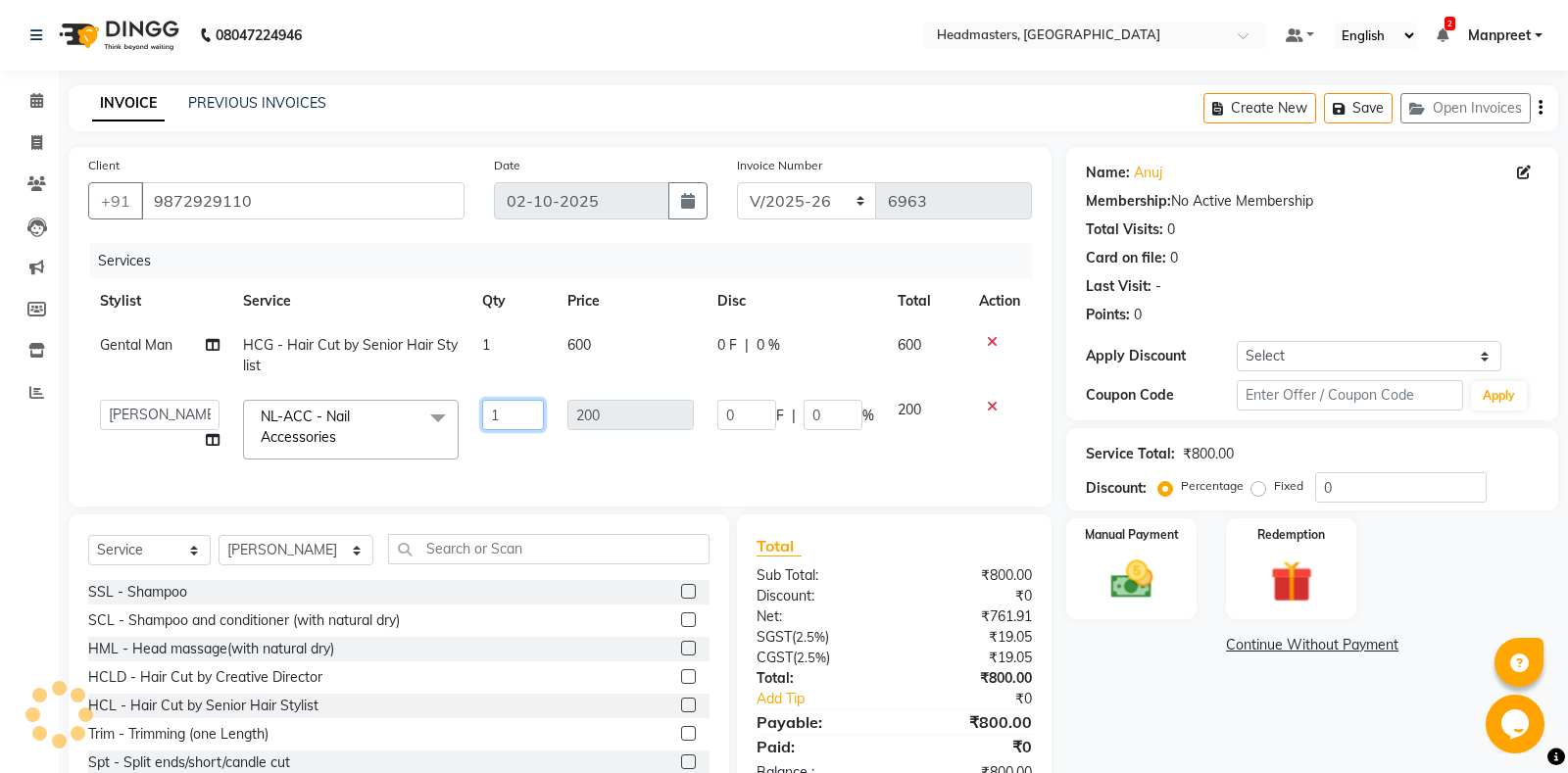
click at [502, 407] on input "1" at bounding box center [513, 414] width 62 height 30
type input "2"
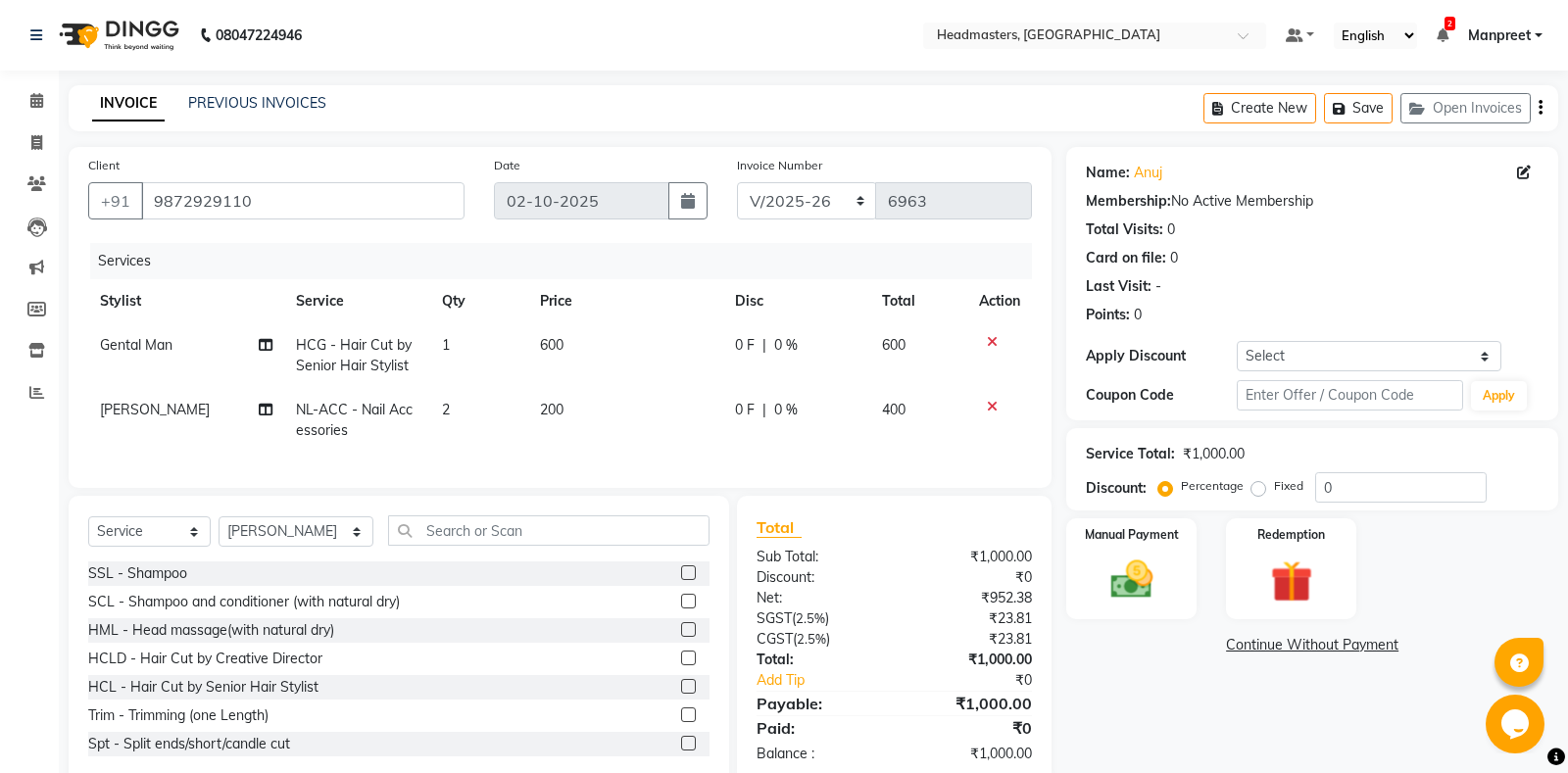
click at [551, 436] on tr "Ricky NL-ACC - Nail Accessories 2 200 0 F | 0 % 400" at bounding box center [559, 419] width 944 height 65
click at [798, 399] on td "0 F | 0 %" at bounding box center [796, 419] width 147 height 65
select select "60747"
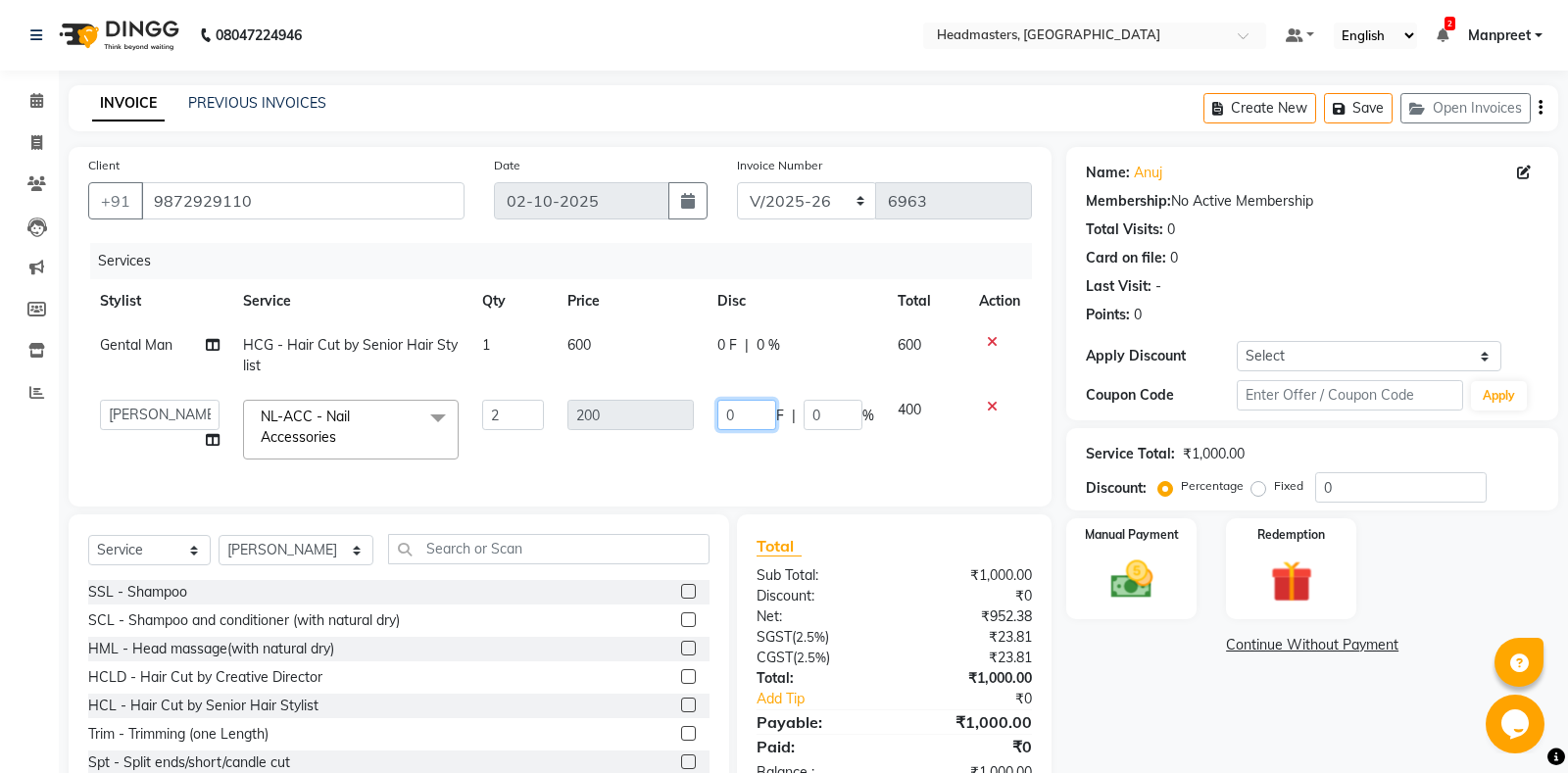
click at [729, 404] on input "0" at bounding box center [746, 414] width 59 height 30
type input "100"
click at [742, 440] on td "100 F | 0 %" at bounding box center [795, 428] width 180 height 83
select select "60747"
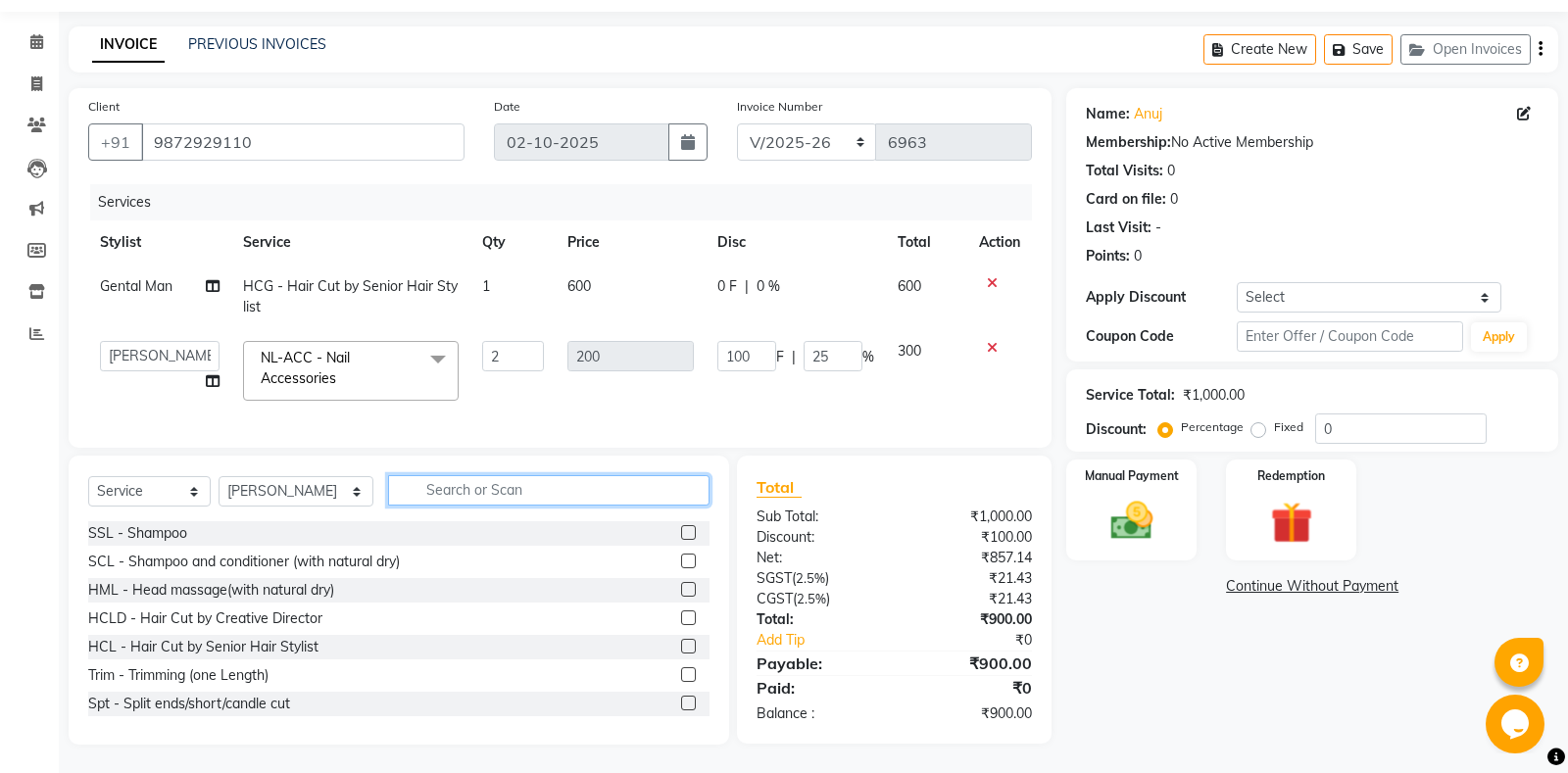
click at [446, 493] on input "text" at bounding box center [548, 490] width 322 height 30
click at [307, 473] on div "Select Service Product Membership Package Voucher Prepaid Gift Card Select Styl…" at bounding box center [398, 599] width 660 height 289
click at [219, 476] on select "Select Stylist Aarti Ali Amrita Amrita - Front Desk Balram Gental Man Gulshan H…" at bounding box center [296, 491] width 155 height 30
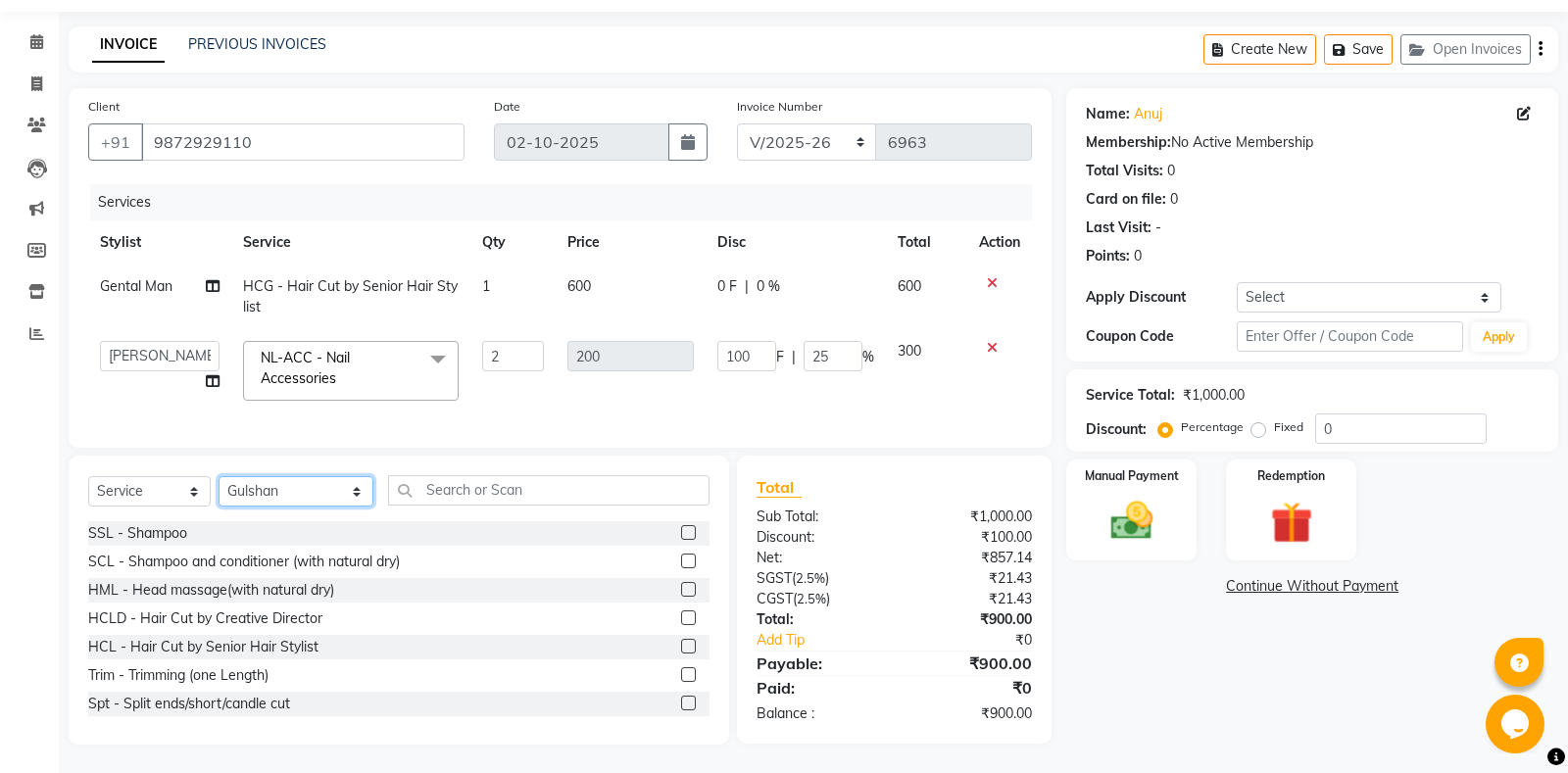
click option "Gulshan" at bounding box center [0, 0] width 0 height 0
click at [219, 476] on select "Select Stylist Aarti Ali Amrita Amrita - Front Desk Balram Gental Man Gulshan H…" at bounding box center [296, 491] width 155 height 30
select select "60717"
click option "Gental Man" at bounding box center [0, 0] width 0 height 0
drag, startPoint x: 427, startPoint y: 517, endPoint x: 424, endPoint y: 498, distance: 19.2
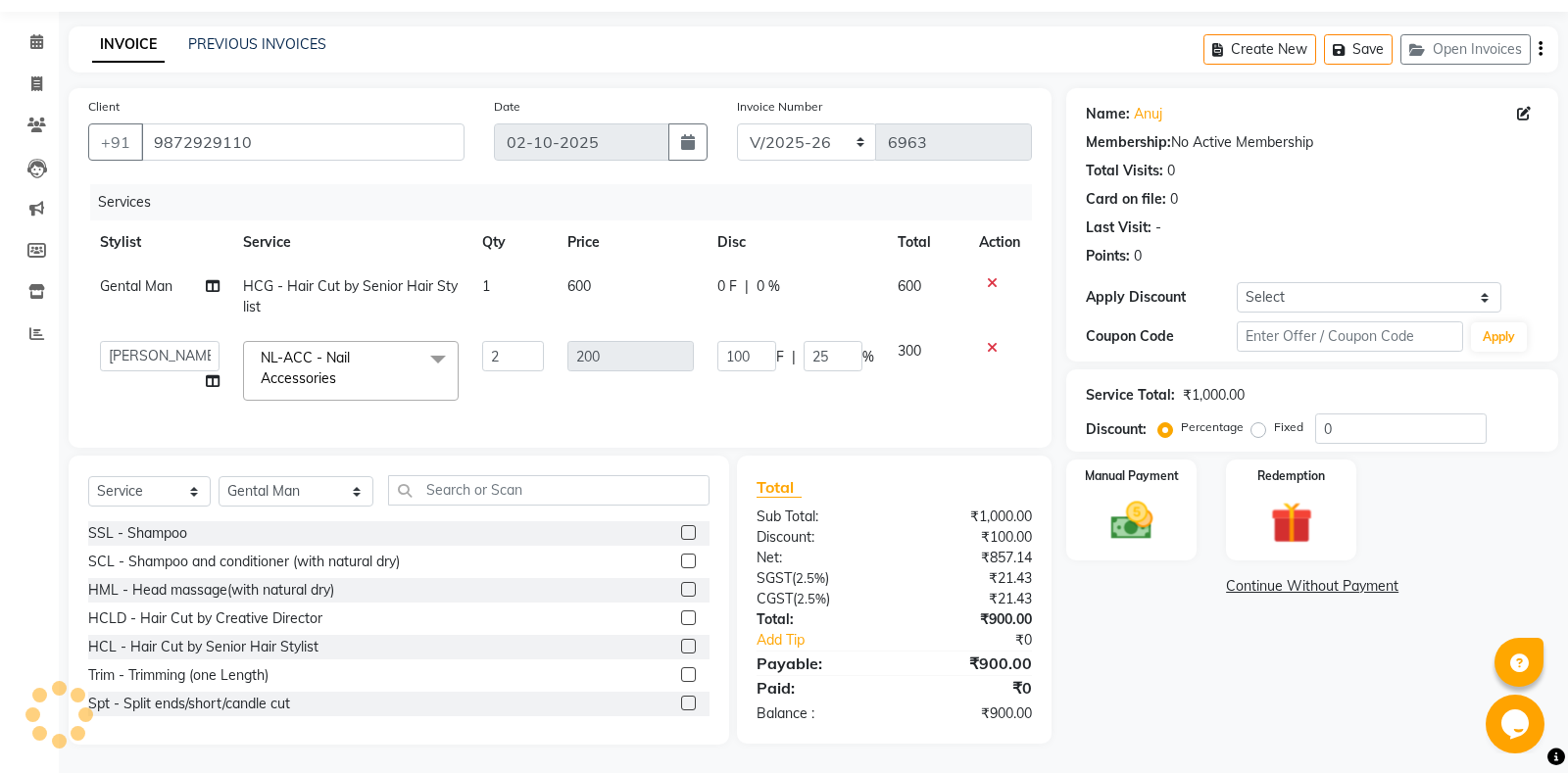
click at [427, 512] on div "Select Service Product Membership Package Voucher Prepaid Gift Card Select Styl…" at bounding box center [398, 498] width 621 height 46
click at [424, 499] on input "text" at bounding box center [548, 490] width 322 height 30
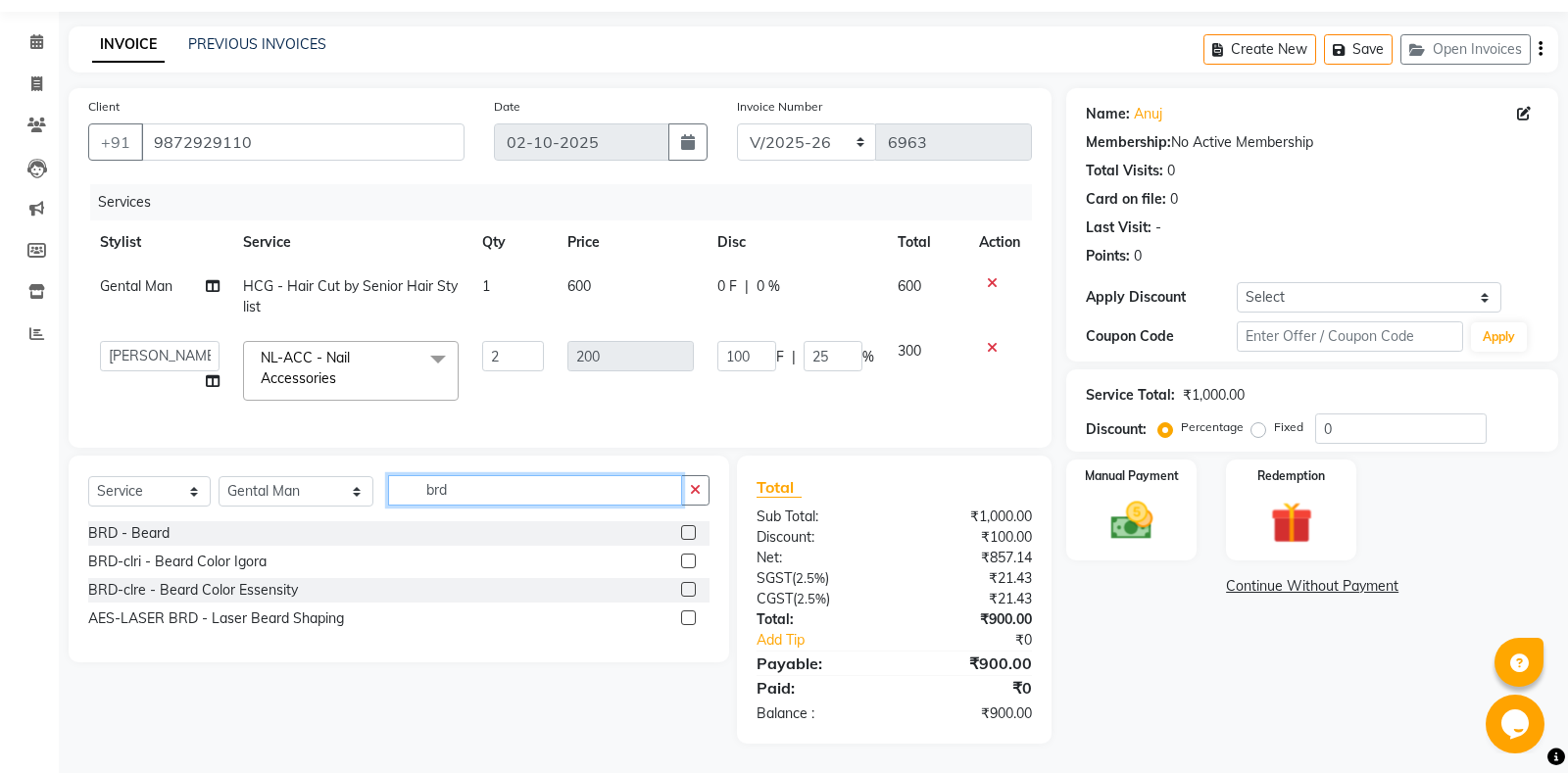
scroll to position [58, 0]
type input "brd"
click at [688, 535] on label at bounding box center [688, 533] width 15 height 15
click at [688, 535] on input "checkbox" at bounding box center [687, 534] width 13 height 13
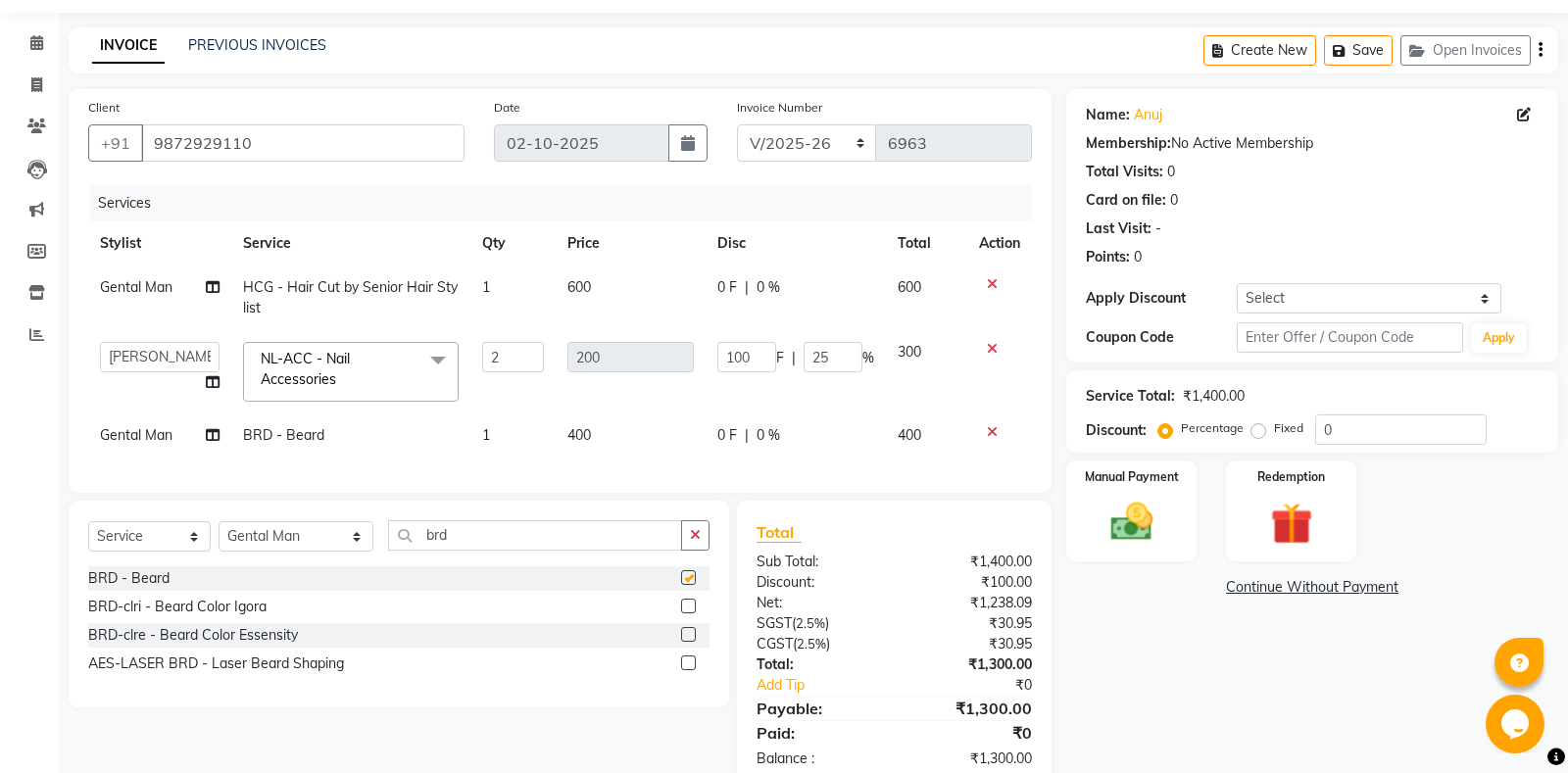
scroll to position [102, 0]
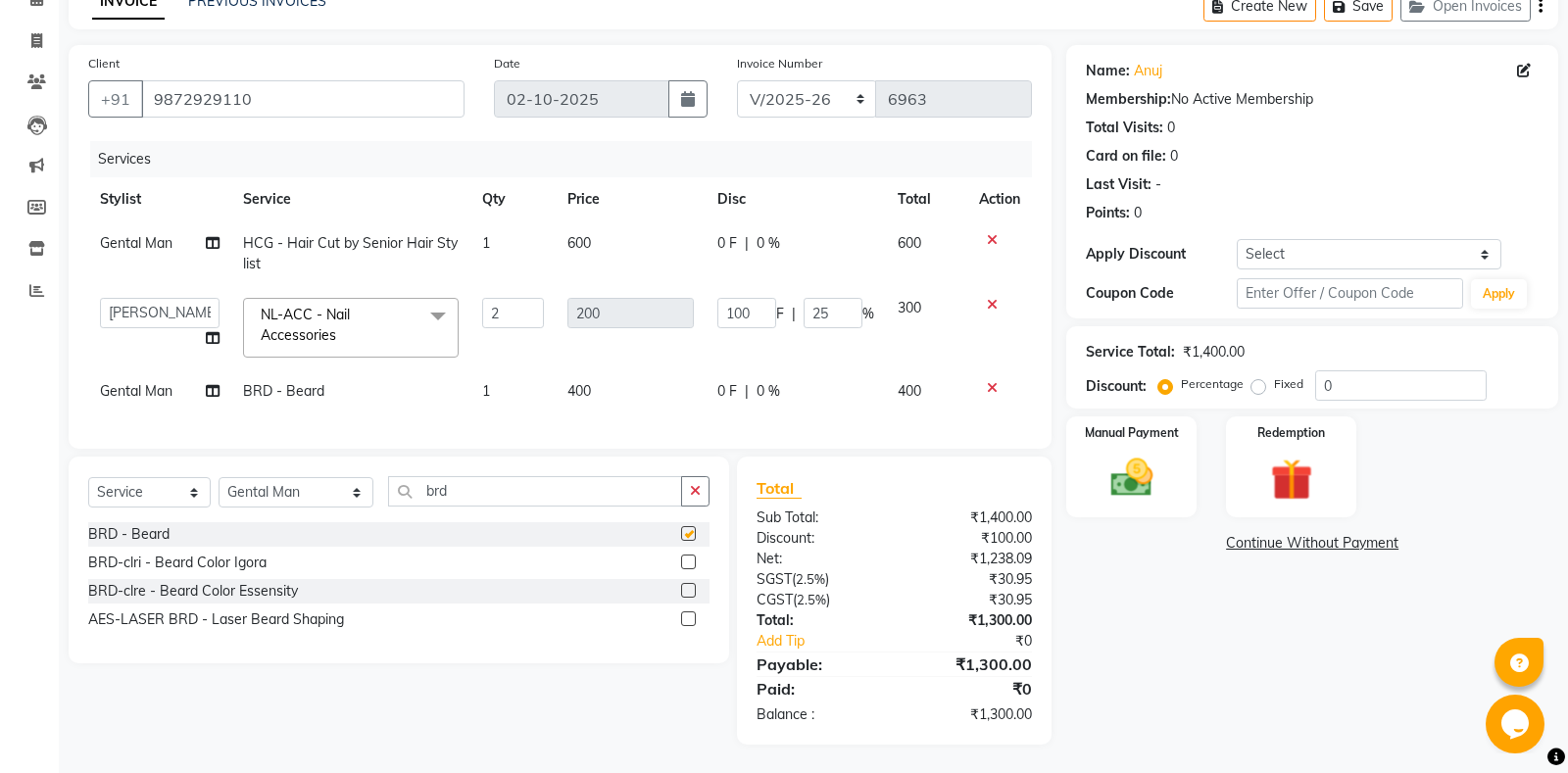
checkbox input "false"
click at [708, 489] on button "button" at bounding box center [695, 491] width 28 height 30
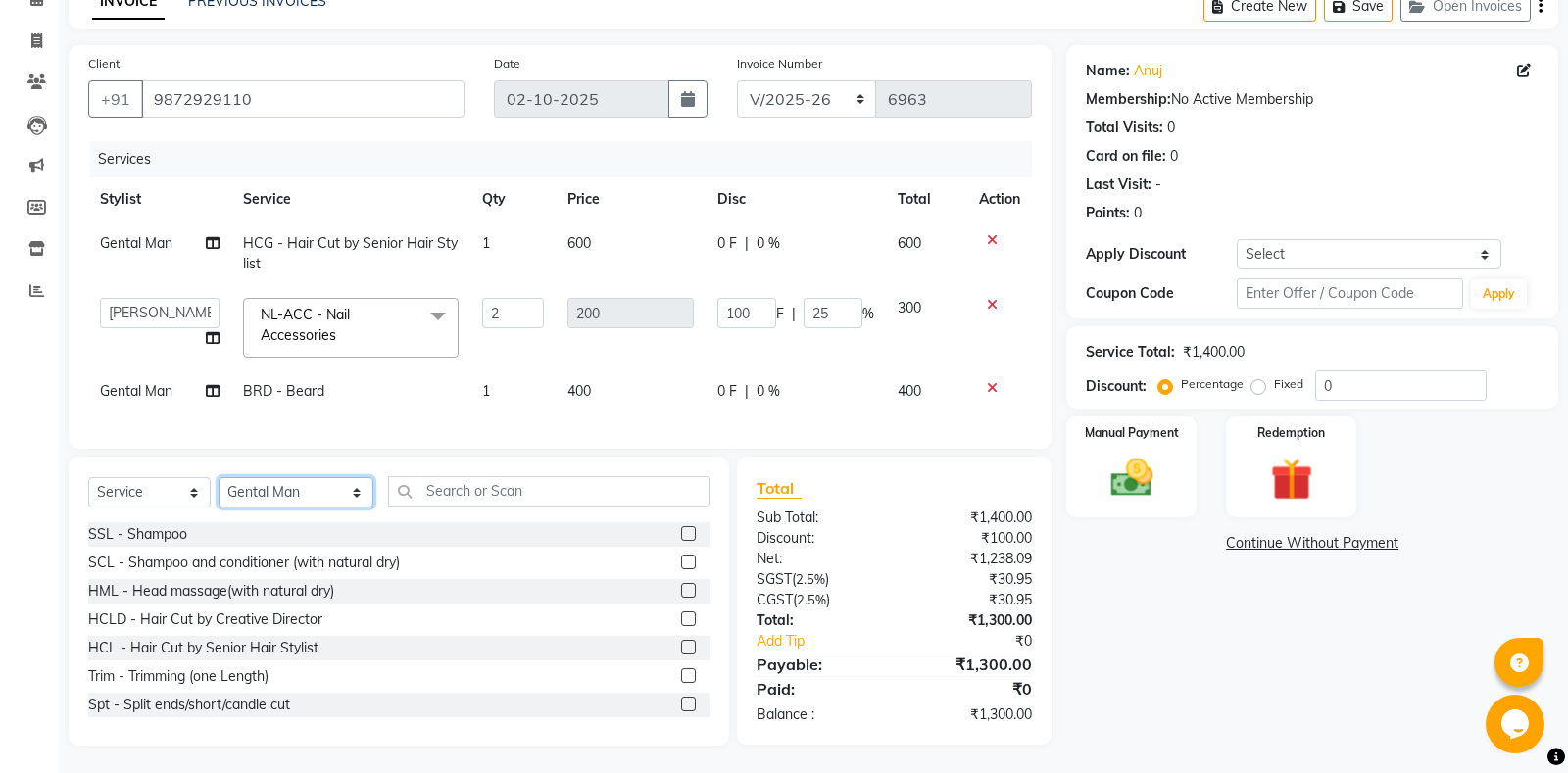
click at [219, 477] on select "Select Stylist Aarti Ali Amrita Amrita - Front Desk Balram Gental Man Gulshan H…" at bounding box center [296, 492] width 155 height 30
select select "74343"
click option "Yuvraj" at bounding box center [0, 0] width 0 height 0
click at [434, 502] on input "text" at bounding box center [548, 491] width 322 height 30
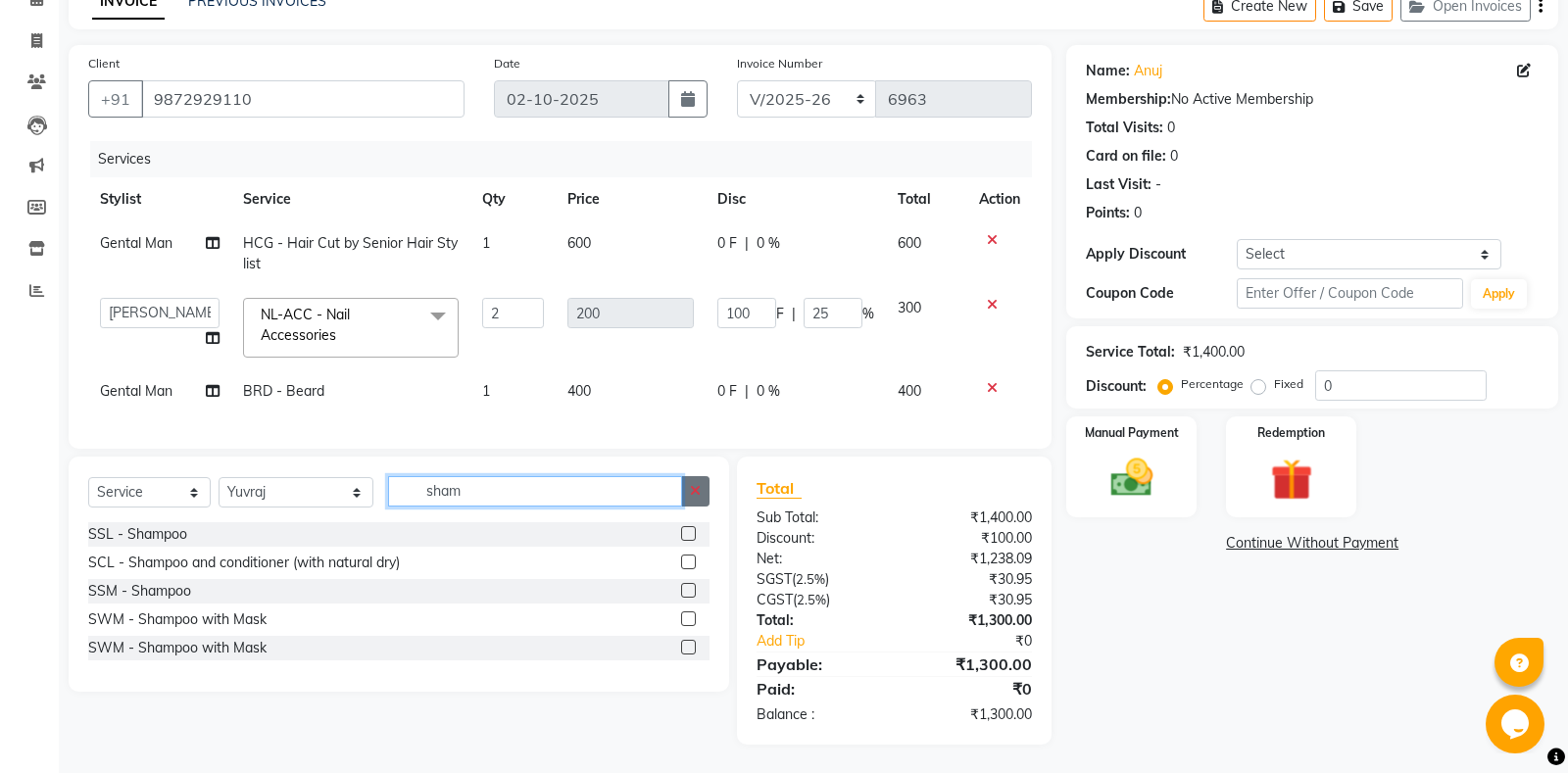
type input "sham"
click at [689, 566] on label at bounding box center [688, 561] width 15 height 15
click at [689, 566] on input "checkbox" at bounding box center [687, 562] width 13 height 13
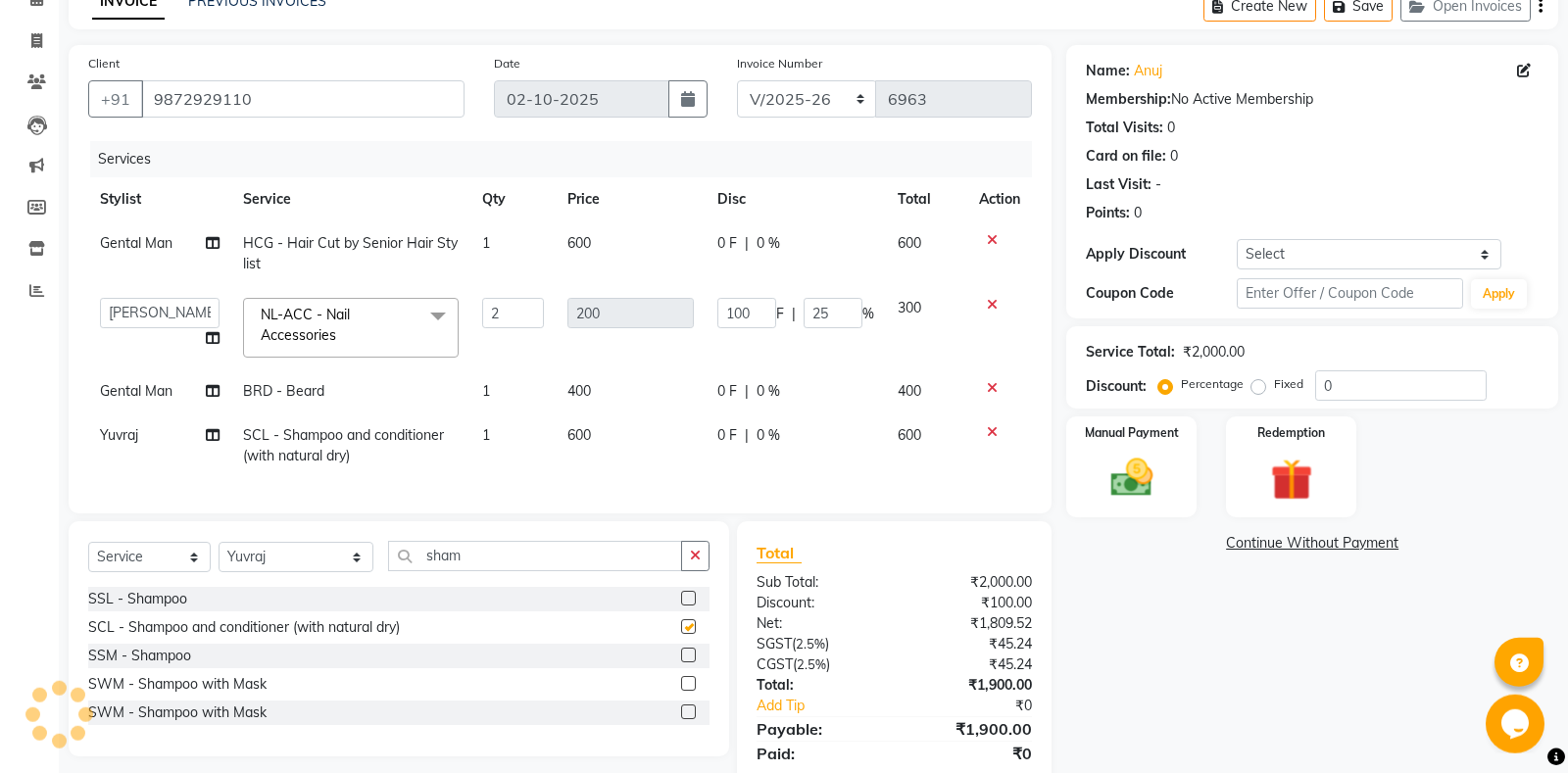
checkbox input "false"
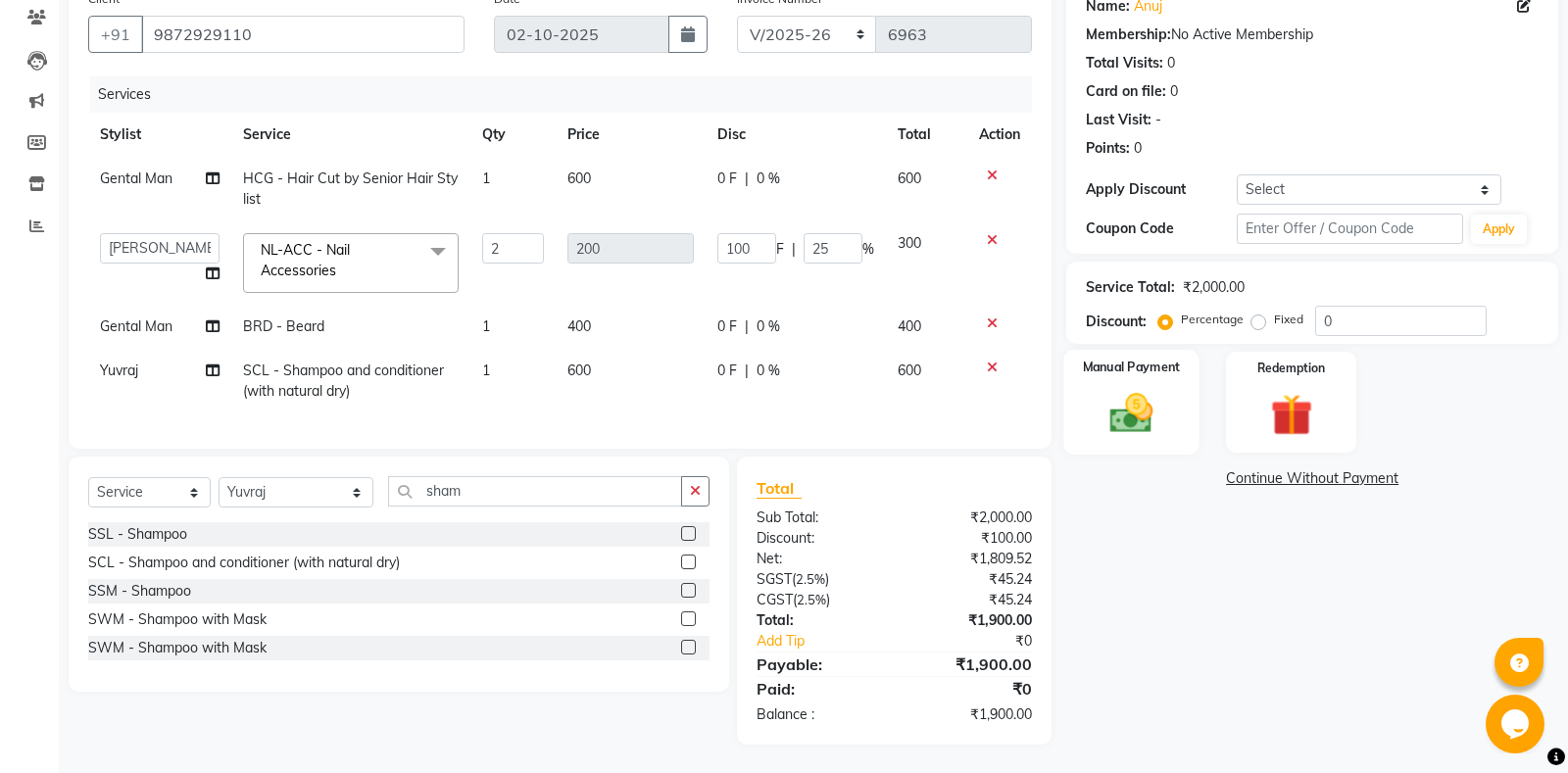
click at [1153, 410] on img at bounding box center [1132, 412] width 71 height 50
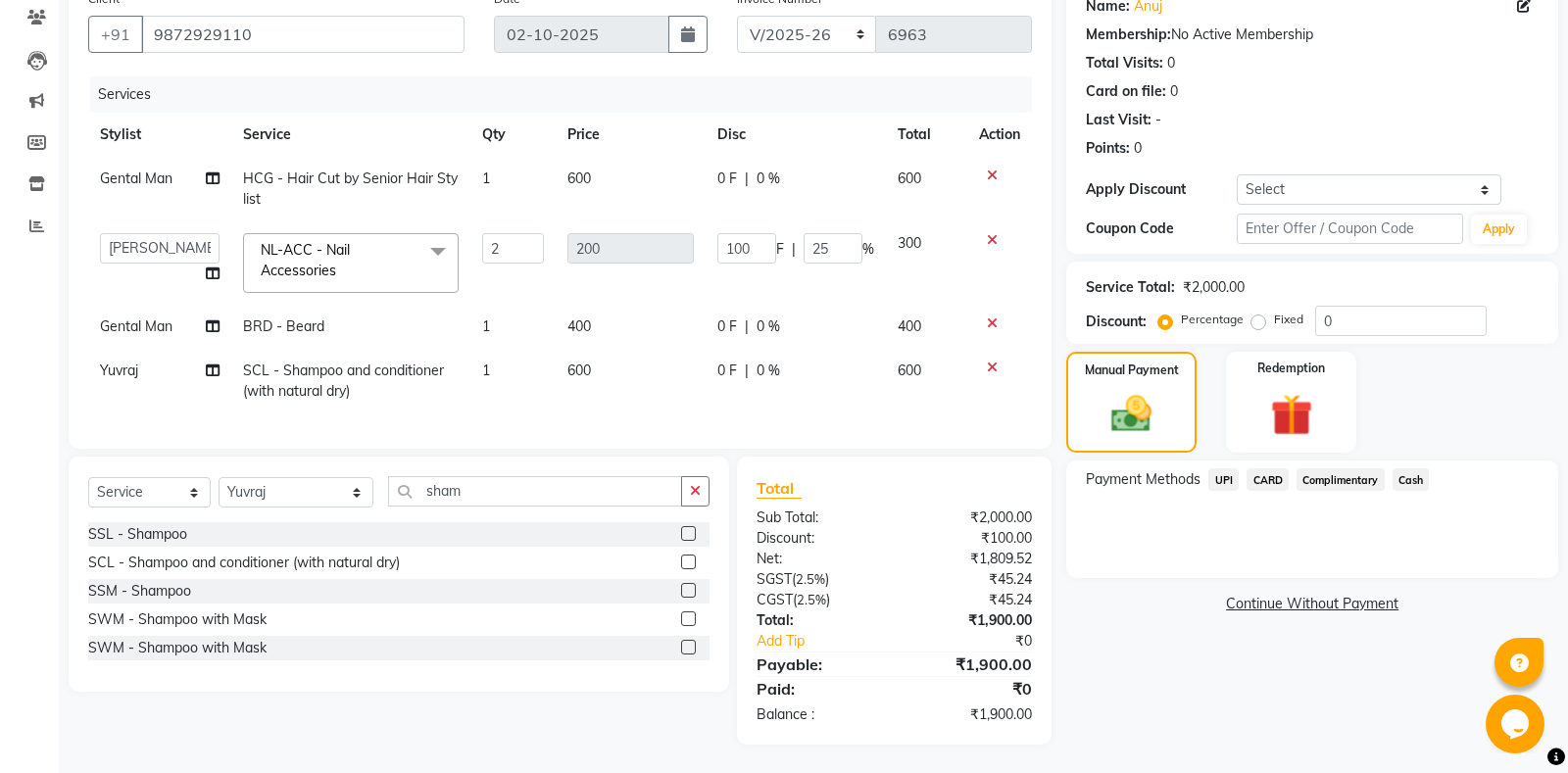
click at [1421, 475] on span "Cash" at bounding box center [1410, 479] width 37 height 23
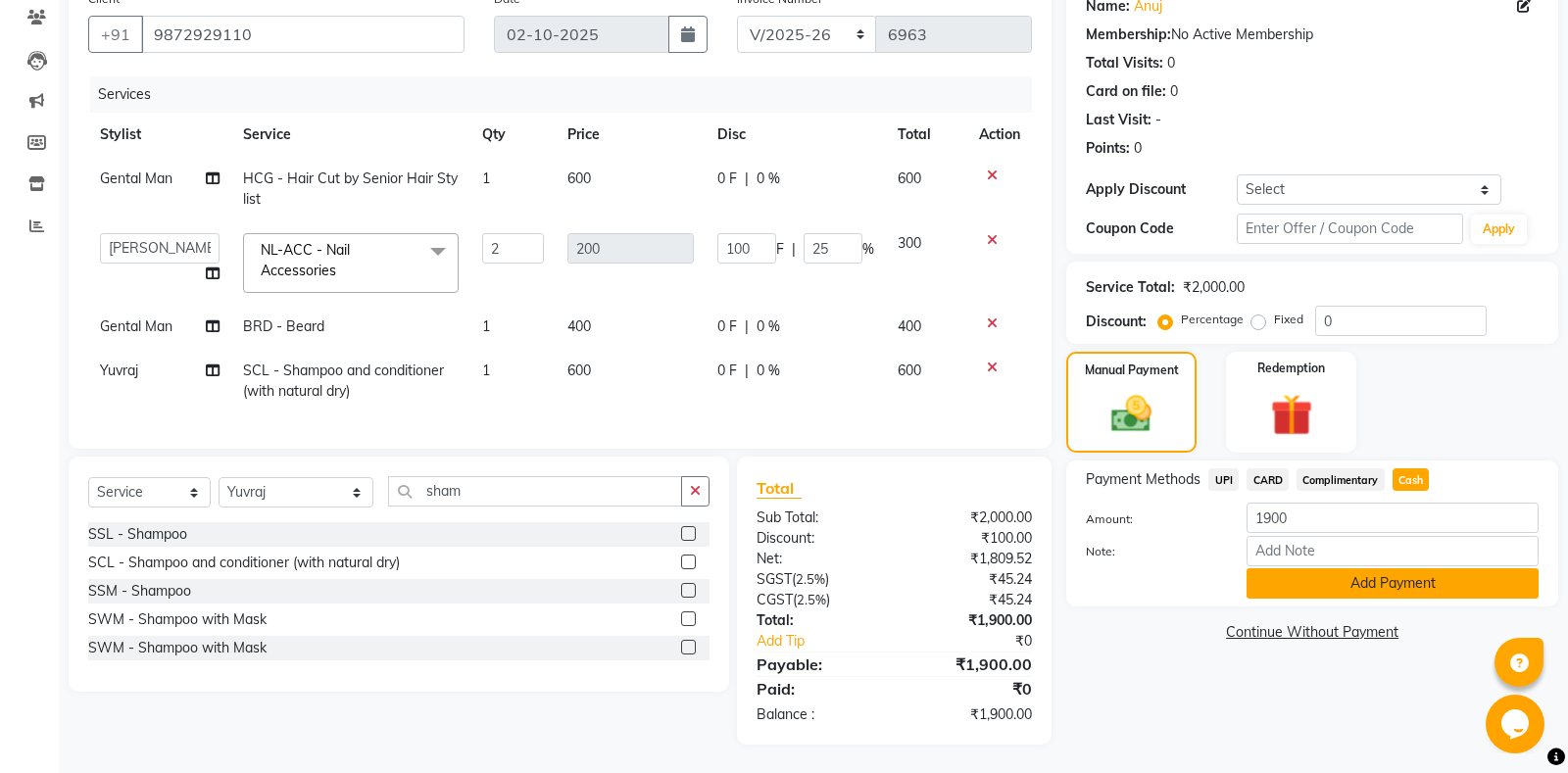
click at [1330, 589] on button "Add Payment" at bounding box center [1392, 583] width 292 height 30
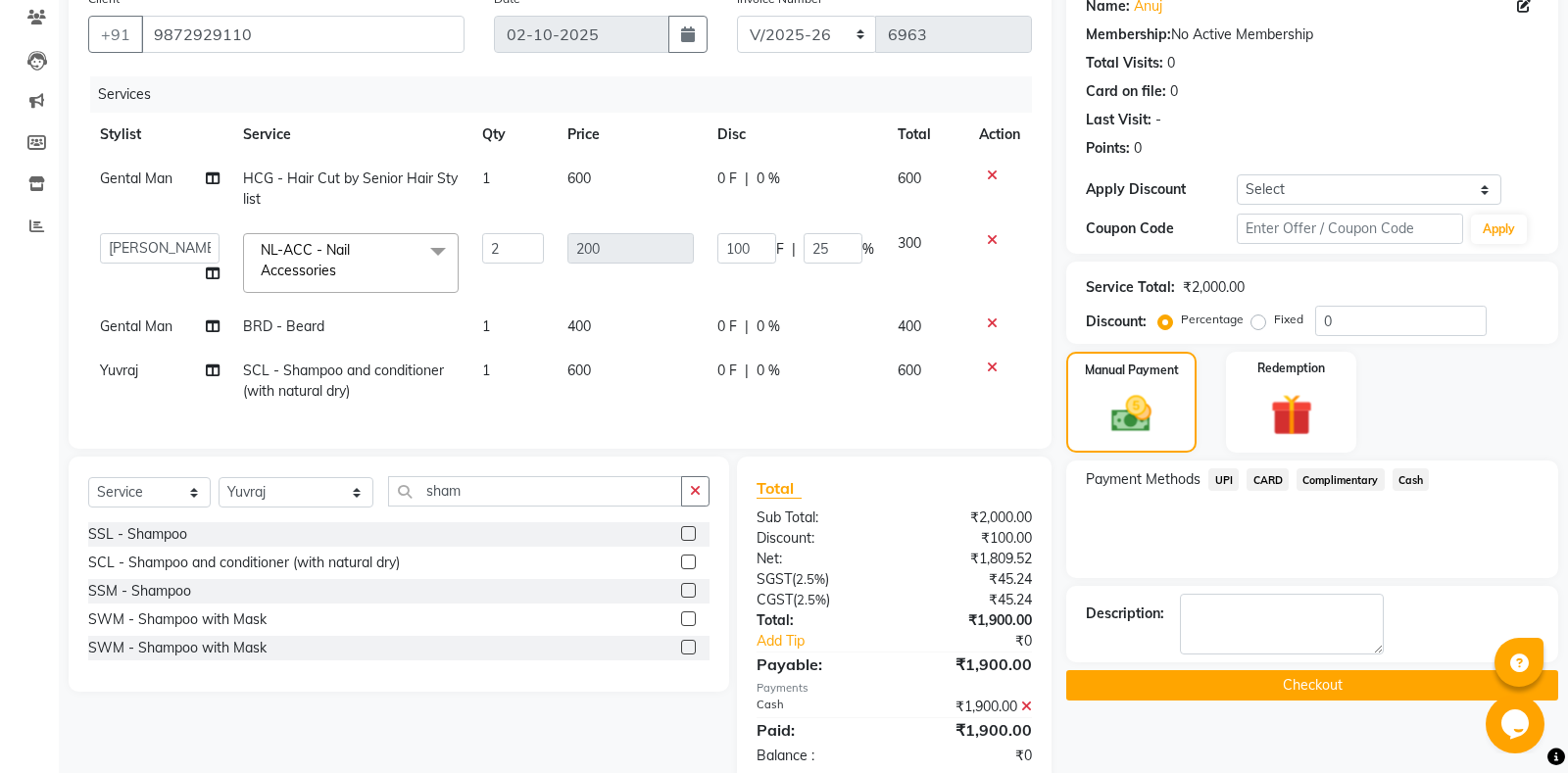
click at [1261, 680] on button "Checkout" at bounding box center [1311, 685] width 491 height 30
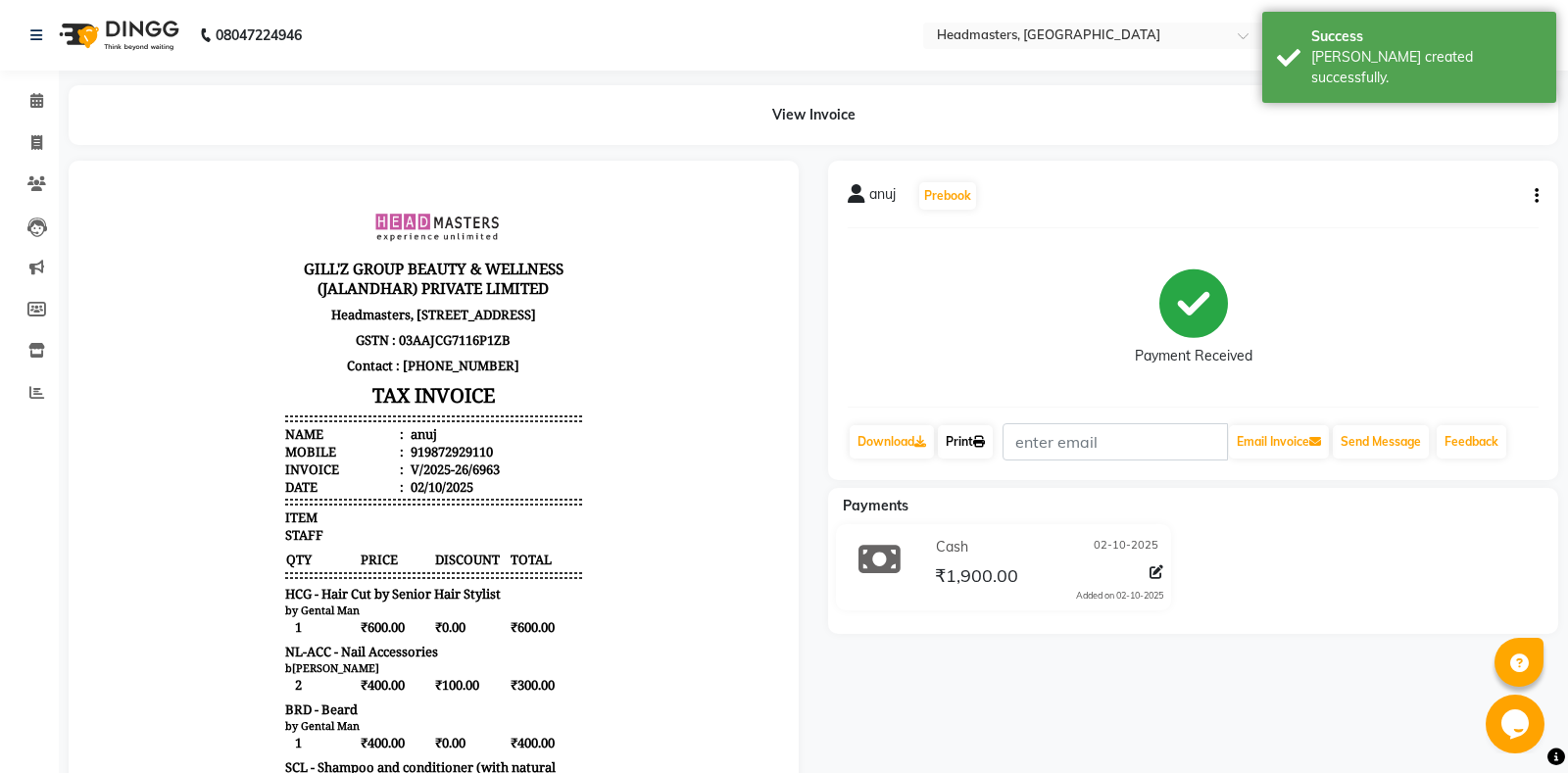
click at [973, 450] on link "Print" at bounding box center [965, 441] width 55 height 33
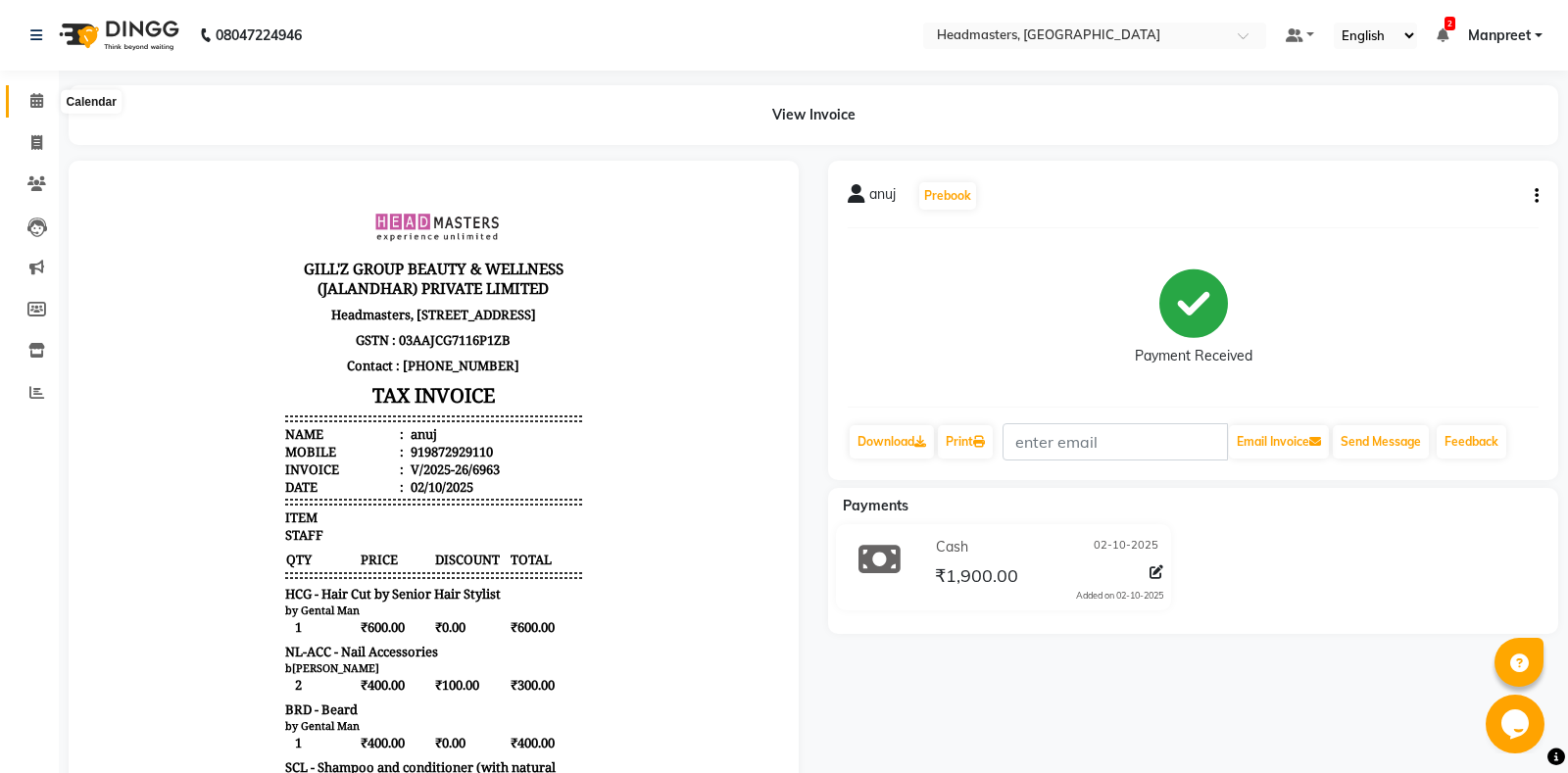
click at [42, 105] on icon at bounding box center [36, 100] width 13 height 15
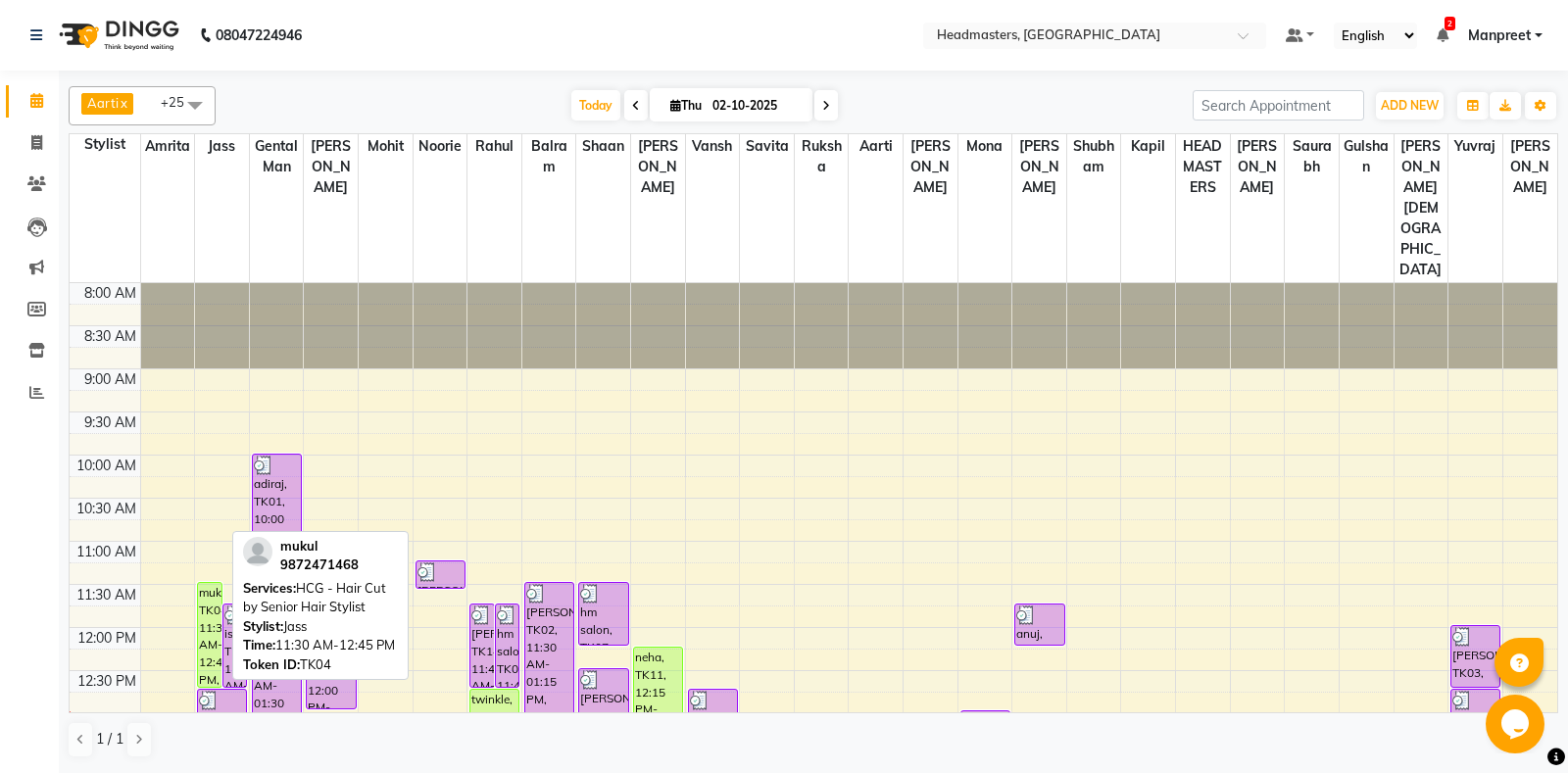
click at [214, 583] on div "mukul, TK04, 11:30 AM-12:45 PM, HCG - Hair Cut by Senior Hair Stylist" at bounding box center [210, 635] width 24 height 104
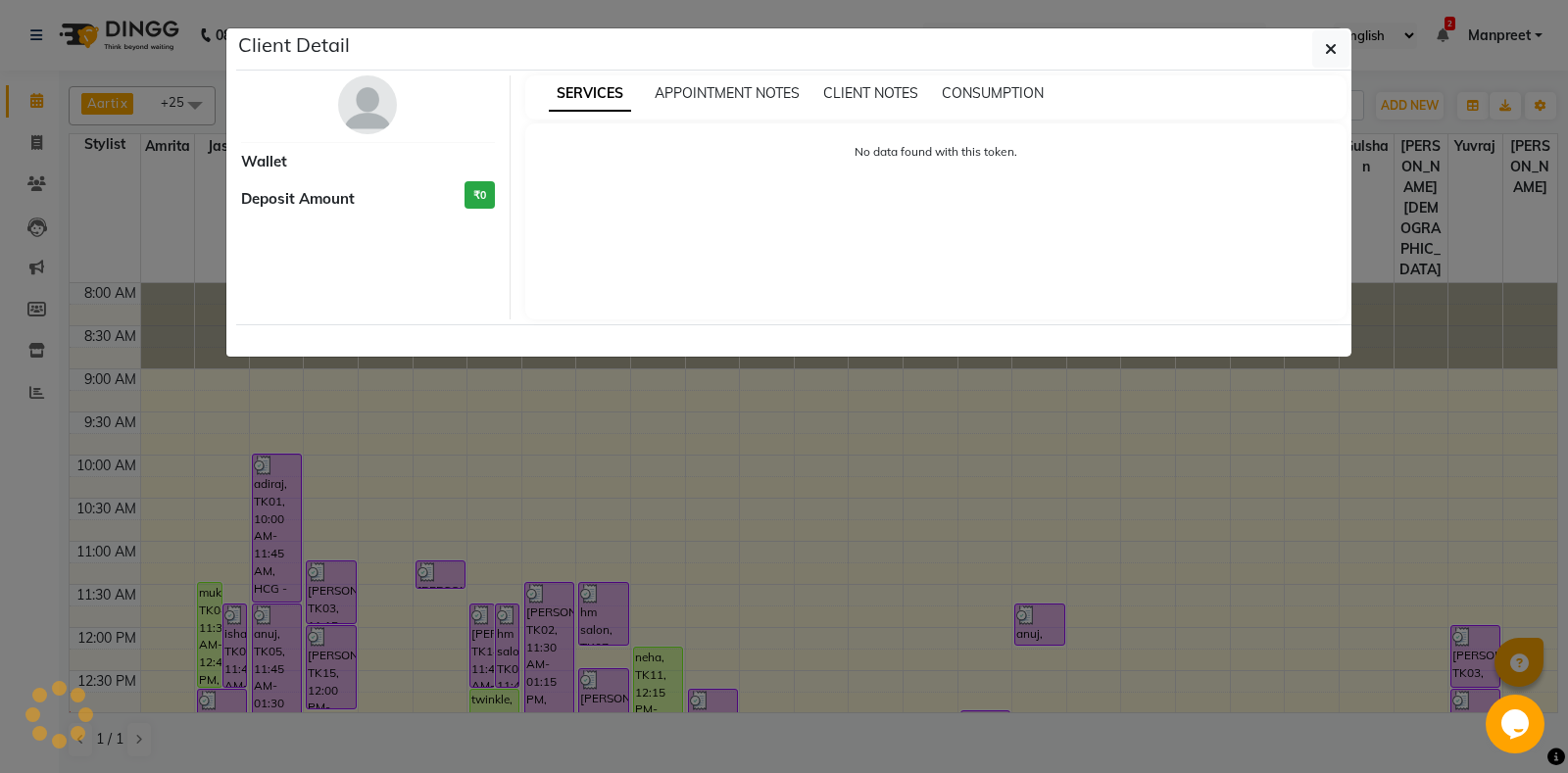
select select "1"
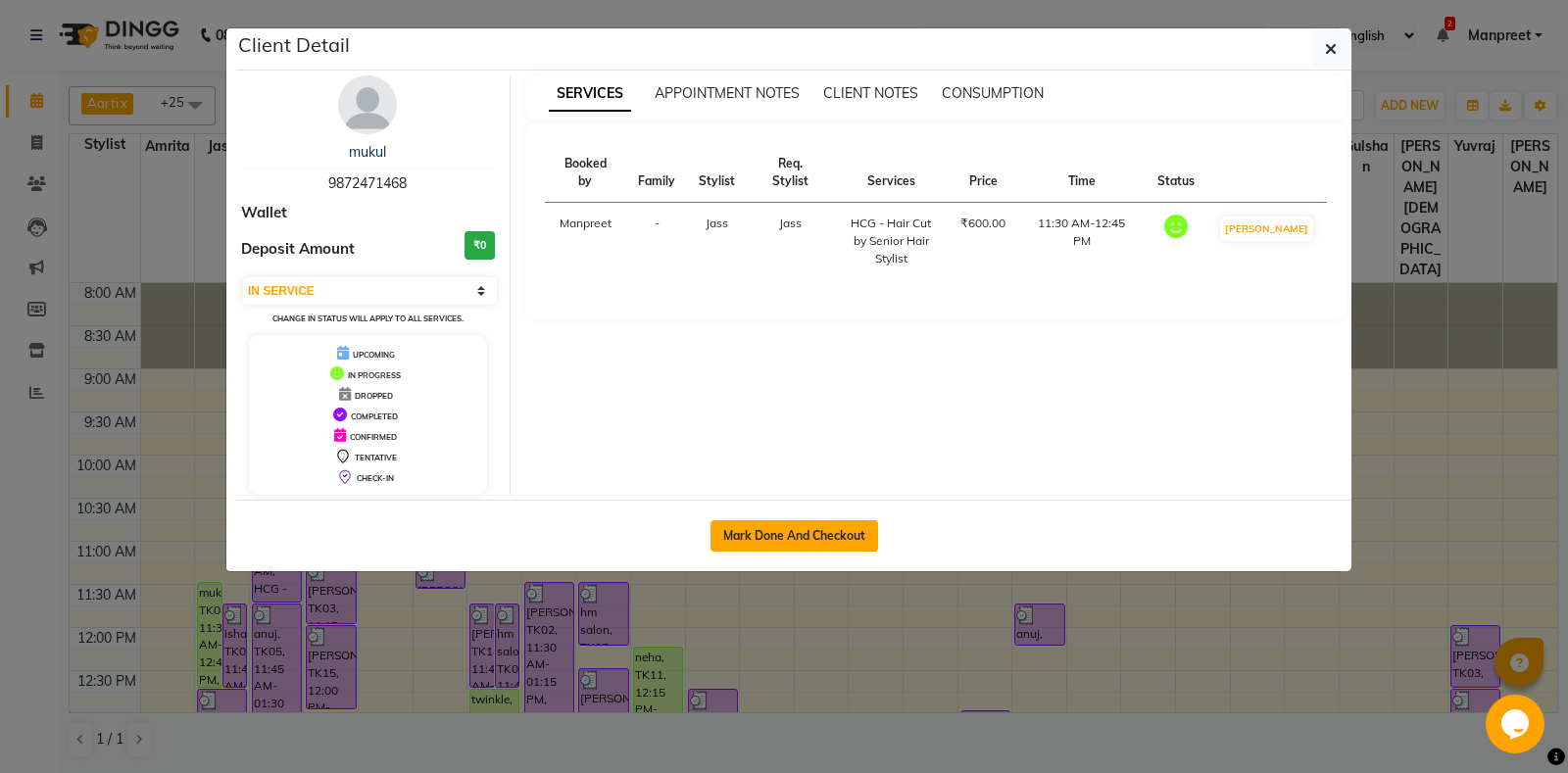
click at [816, 540] on button "Mark Done And Checkout" at bounding box center [794, 535] width 168 height 31
select select "service"
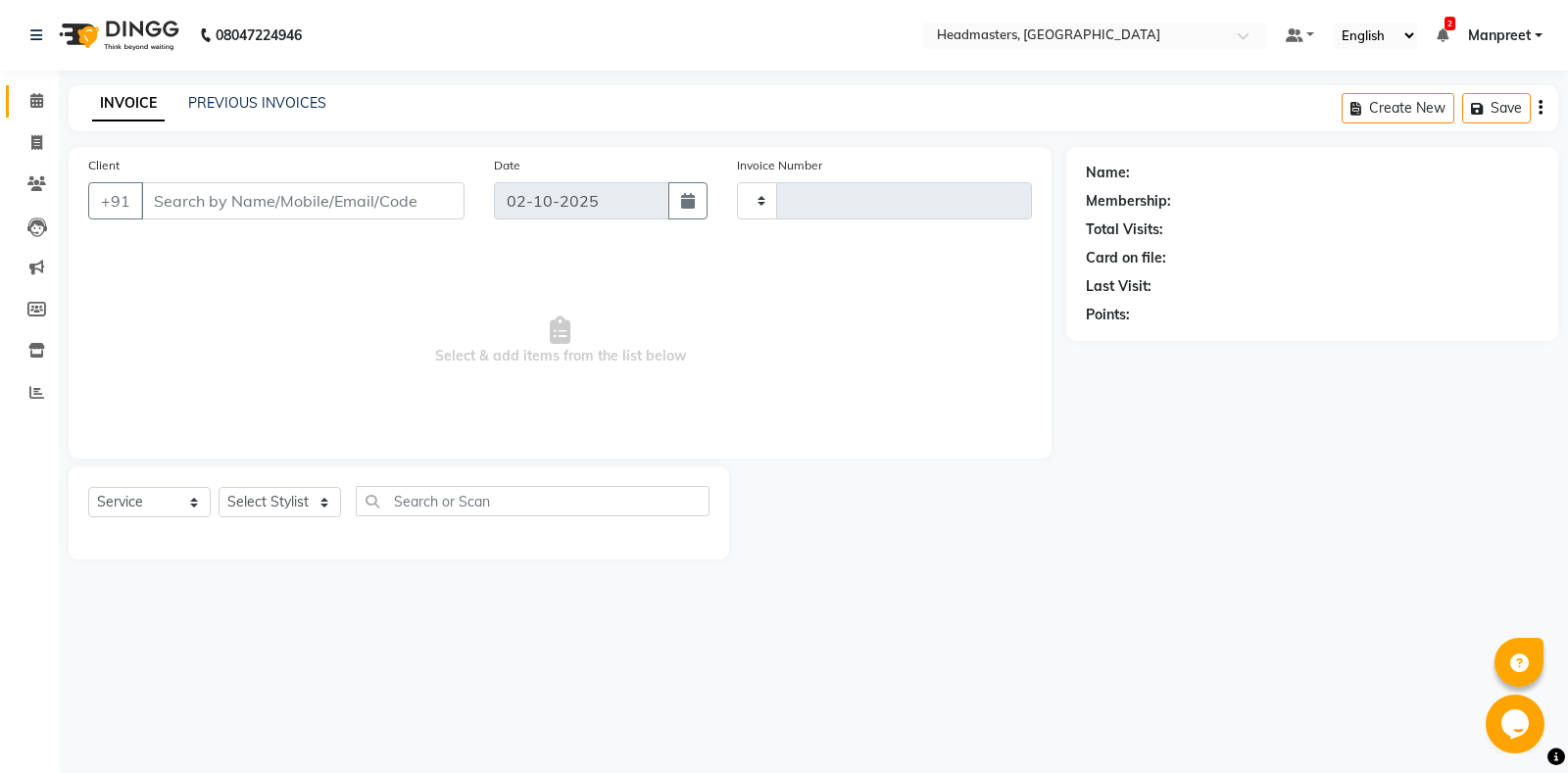
type input "6964"
select select "7130"
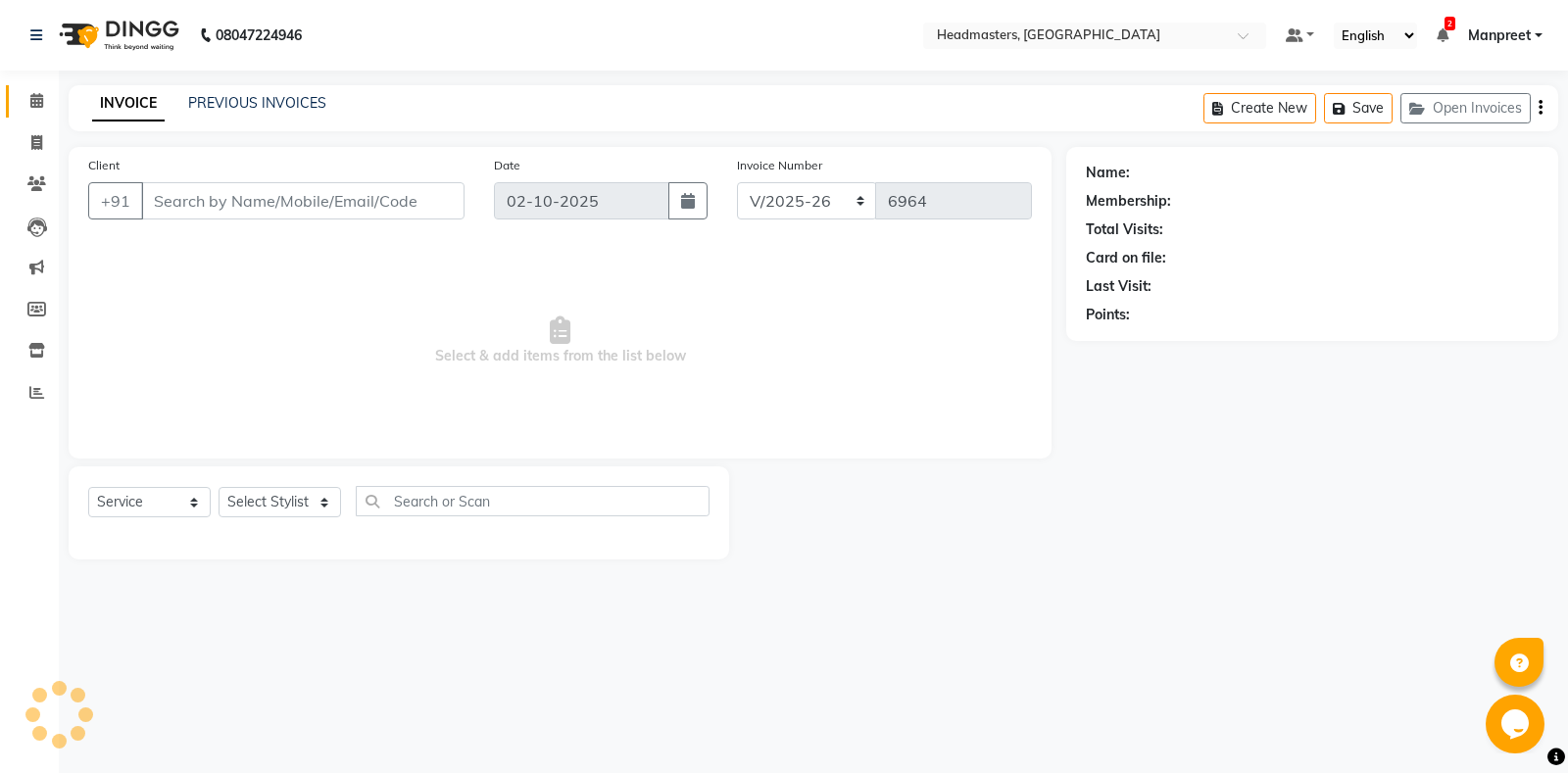
type input "9872471468"
select select "60714"
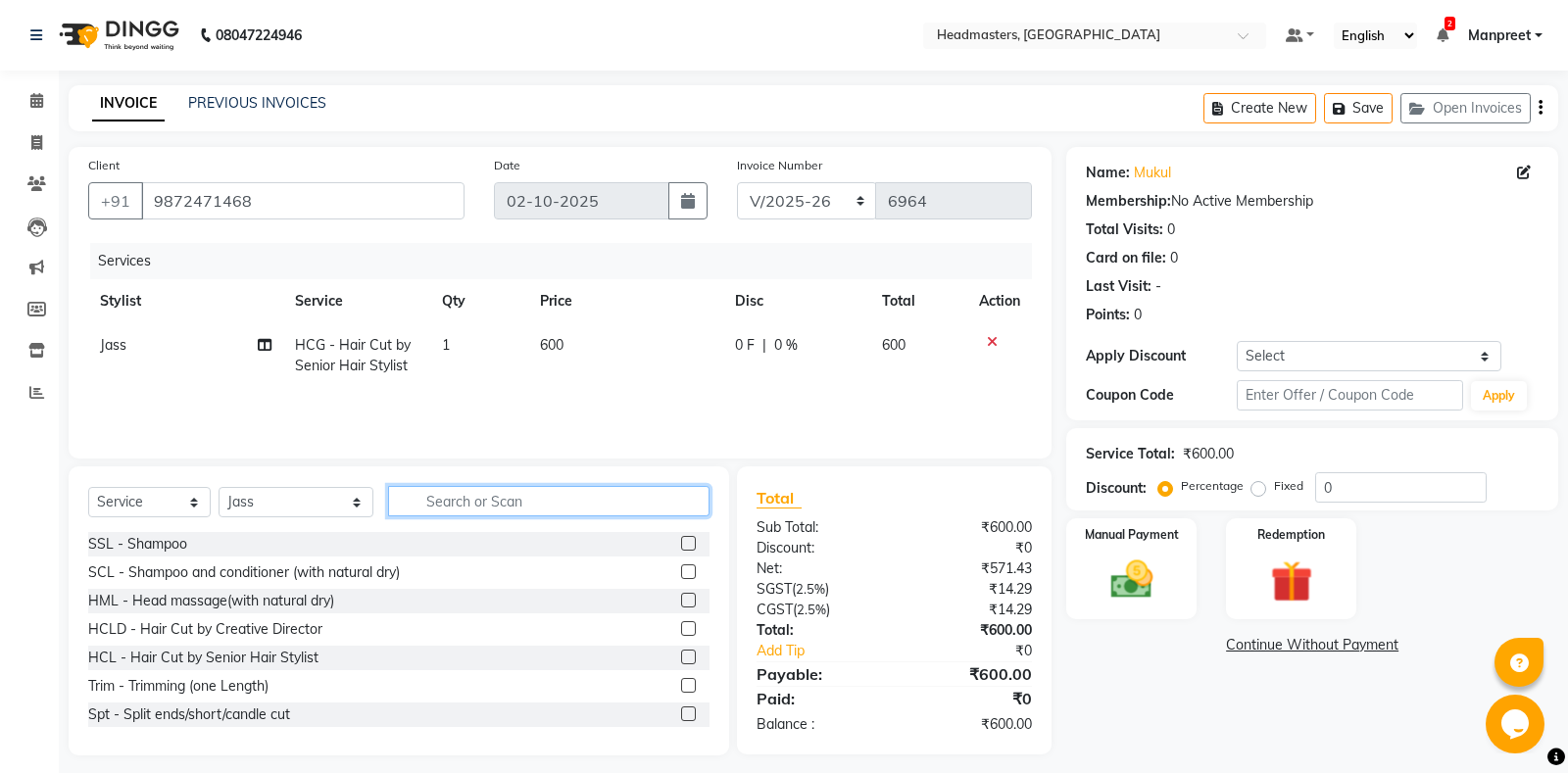
click at [561, 492] on input "text" at bounding box center [548, 501] width 322 height 30
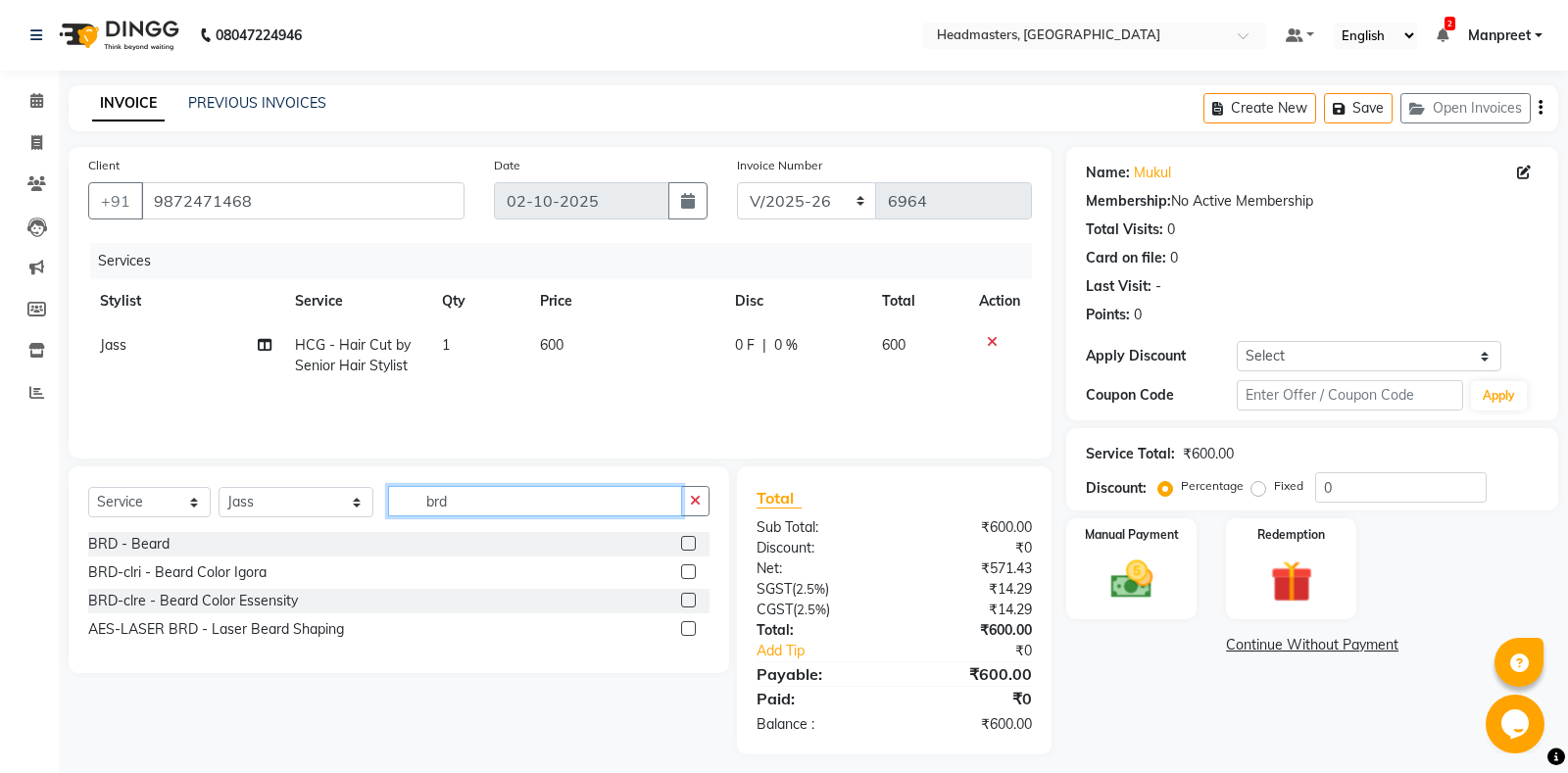
type input "brd"
click at [682, 542] on label at bounding box center [688, 543] width 15 height 15
click at [682, 542] on input "checkbox" at bounding box center [687, 544] width 13 height 13
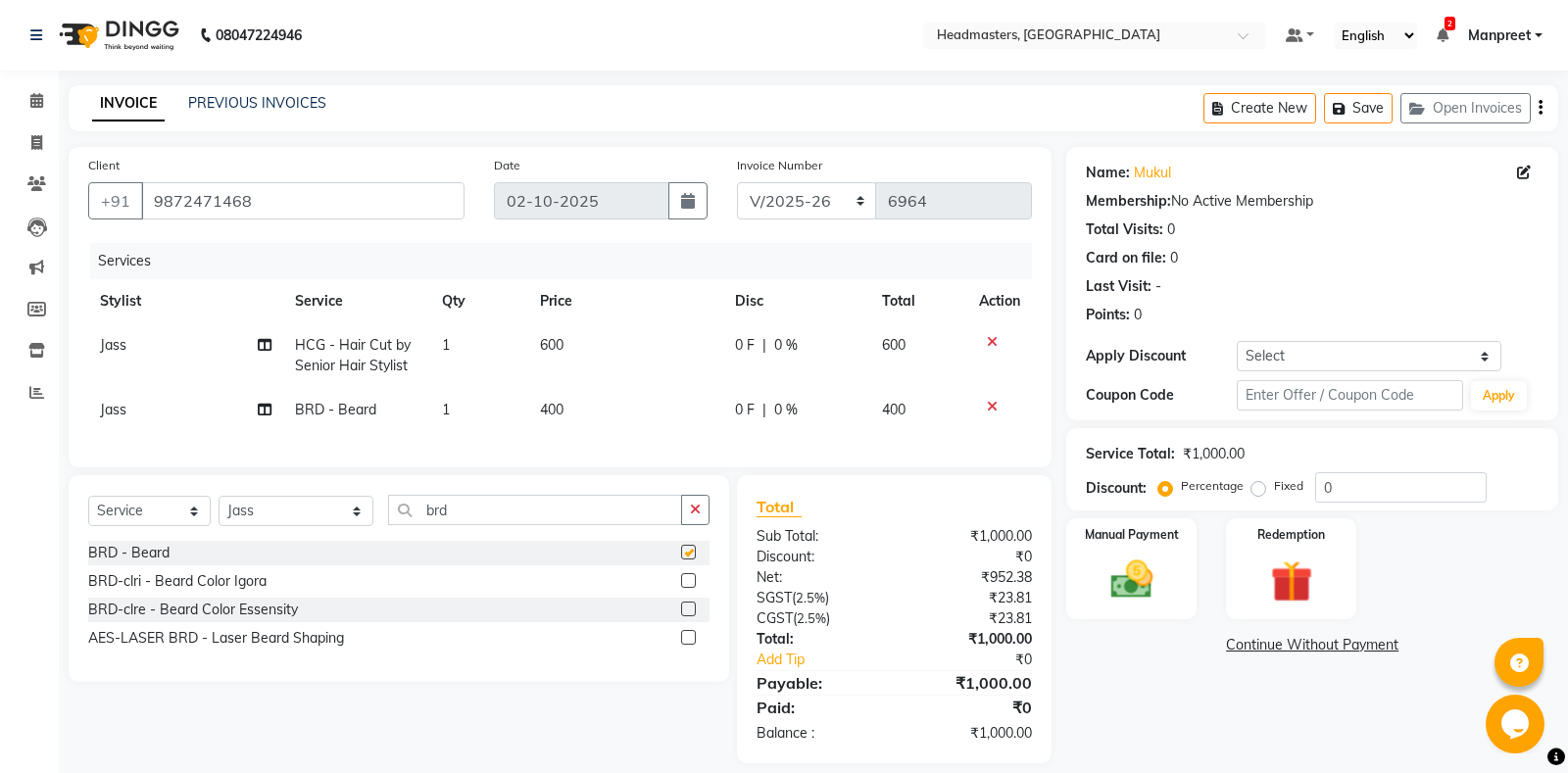
checkbox input "false"
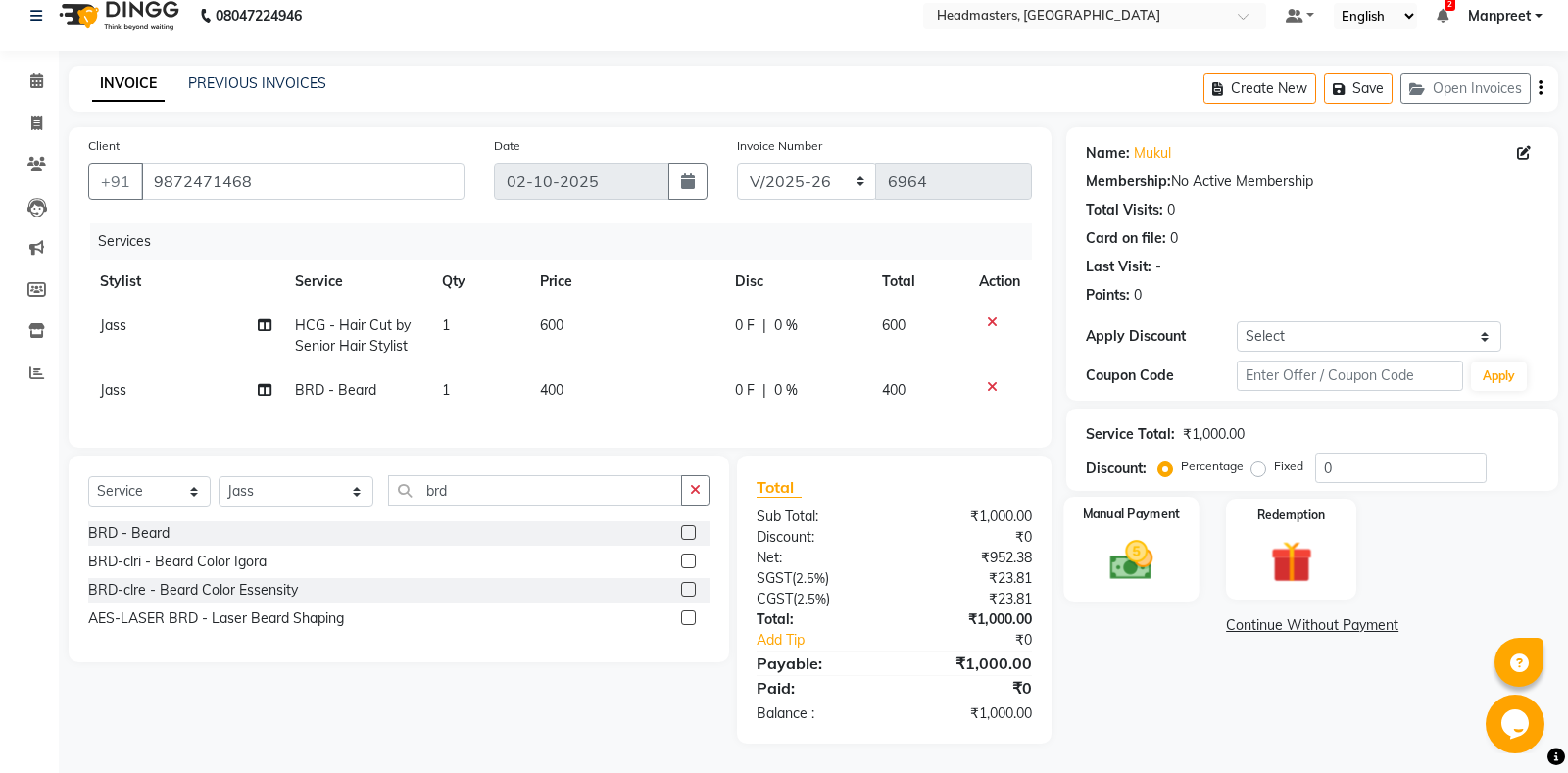
click at [1131, 549] on img at bounding box center [1132, 560] width 71 height 50
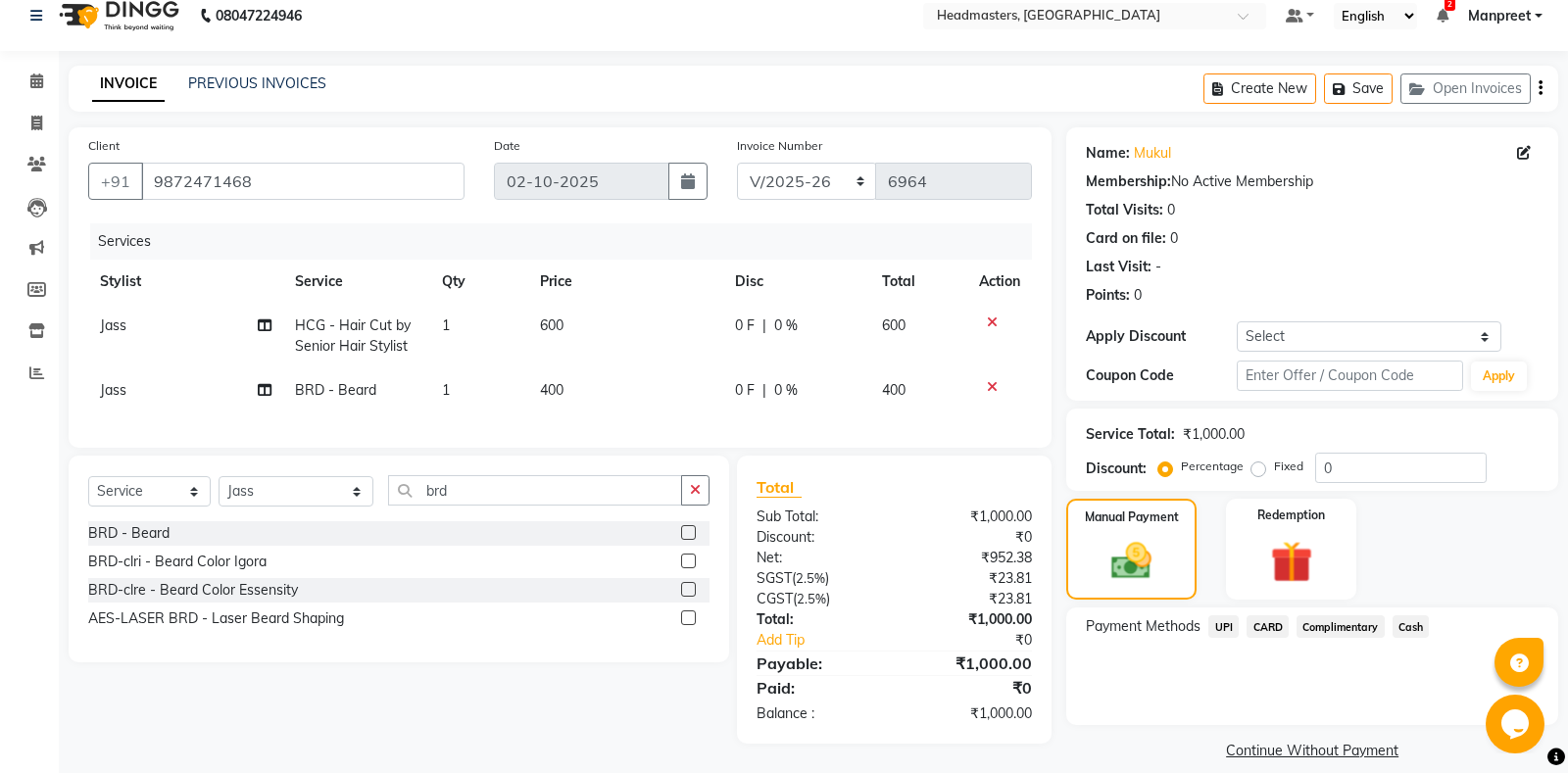
scroll to position [40, 0]
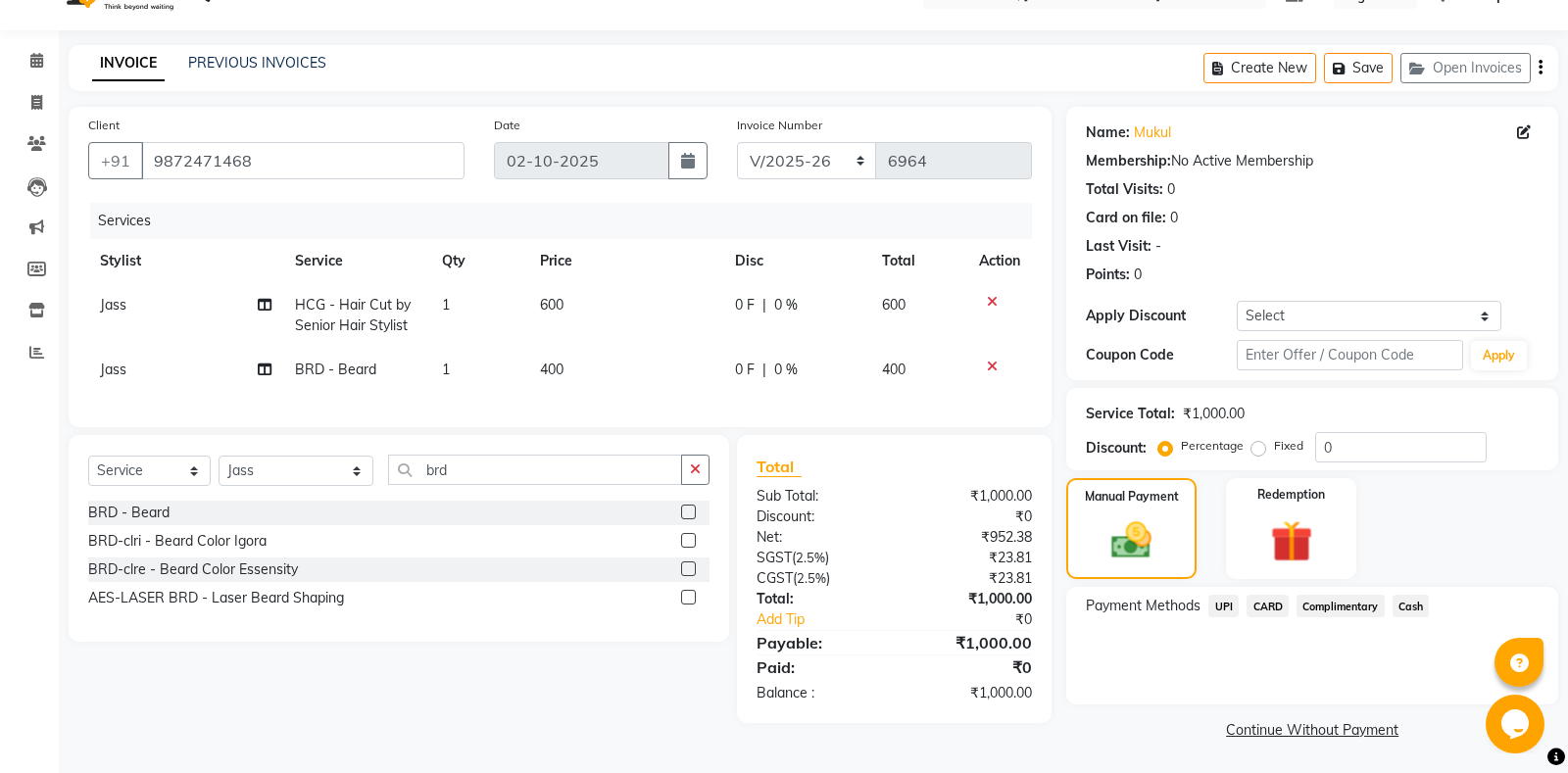
click at [1404, 609] on span "Cash" at bounding box center [1410, 605] width 37 height 23
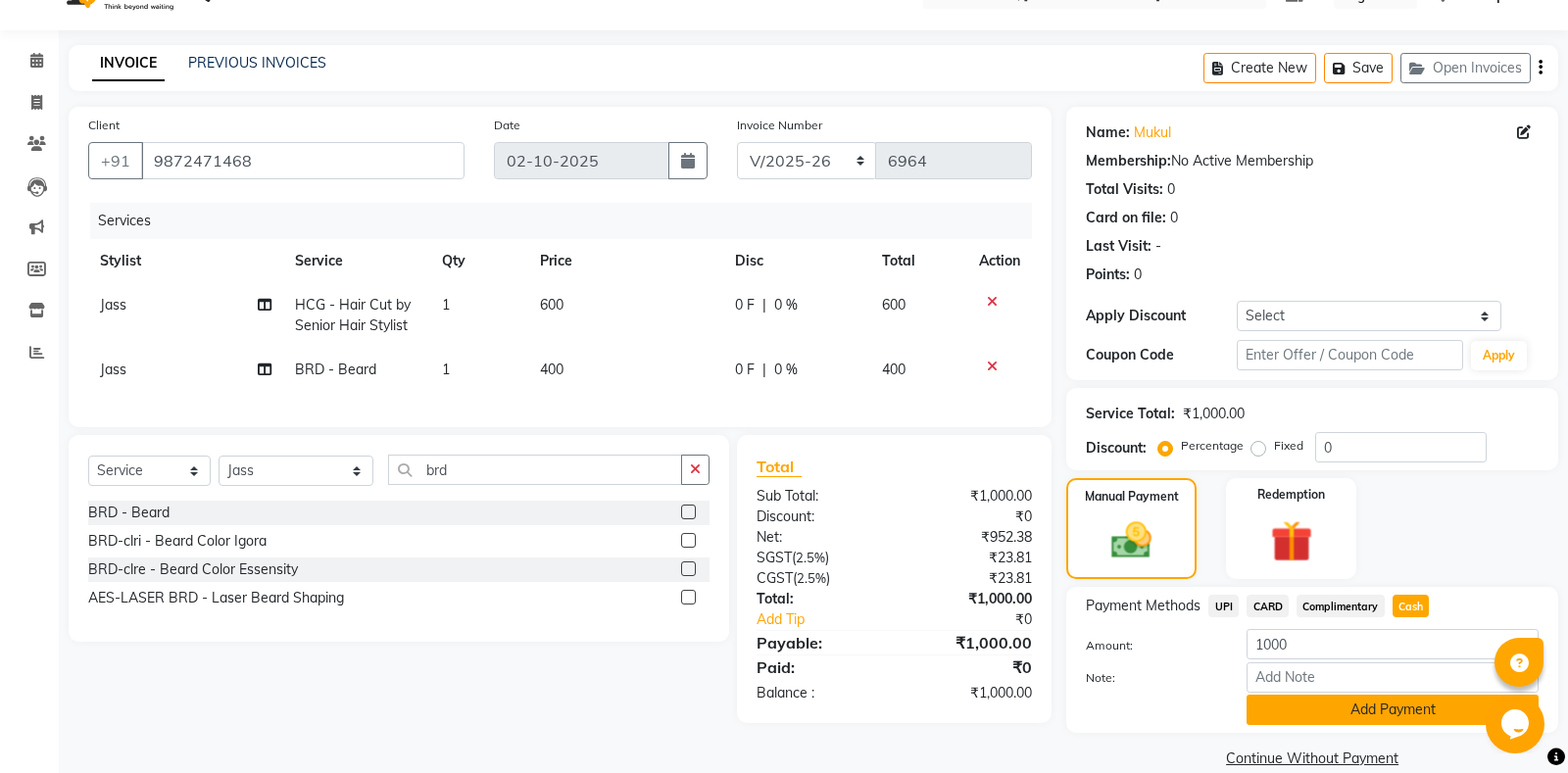
click at [1348, 705] on button "Add Payment" at bounding box center [1392, 710] width 292 height 30
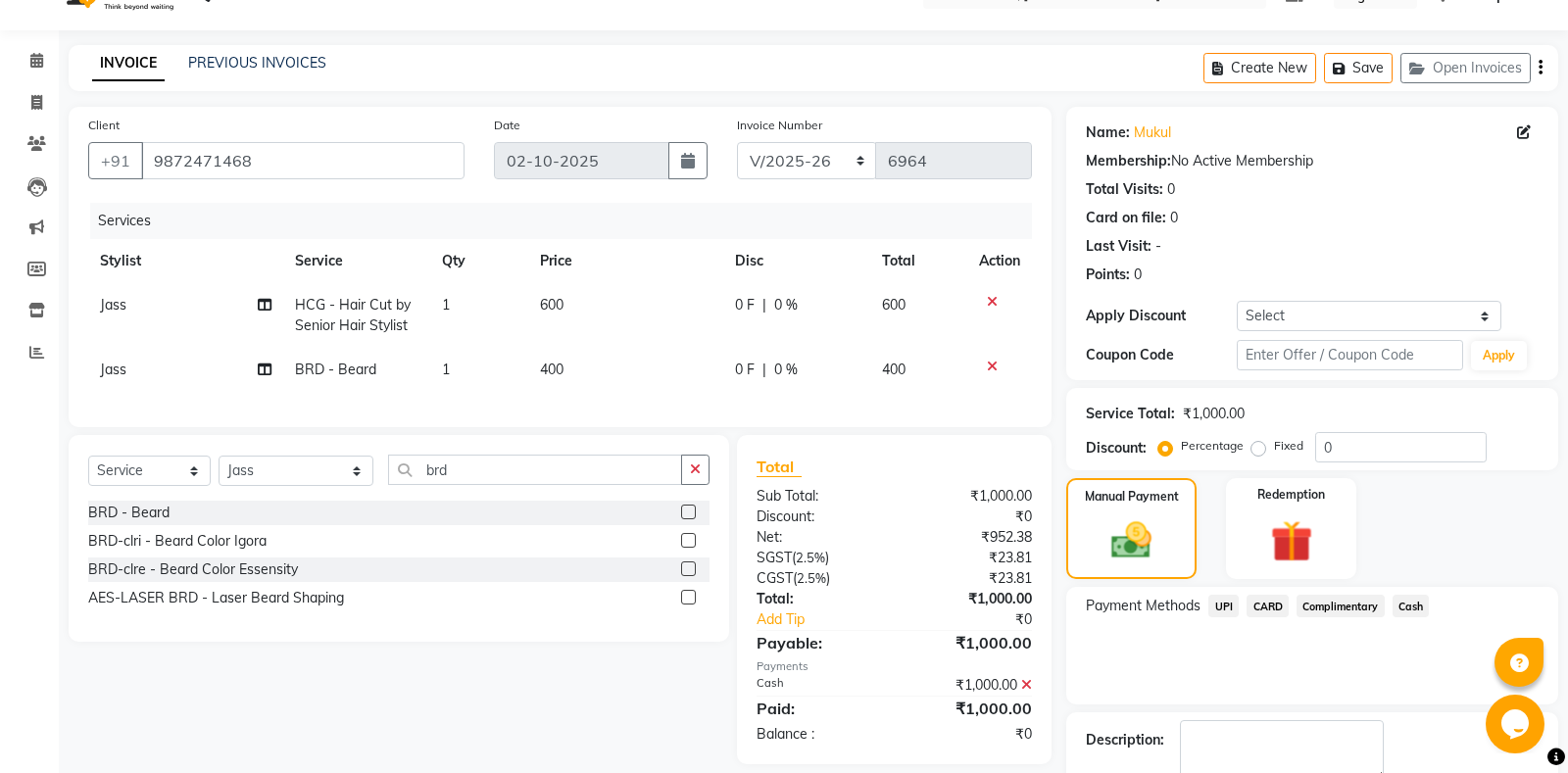
scroll to position [123, 0]
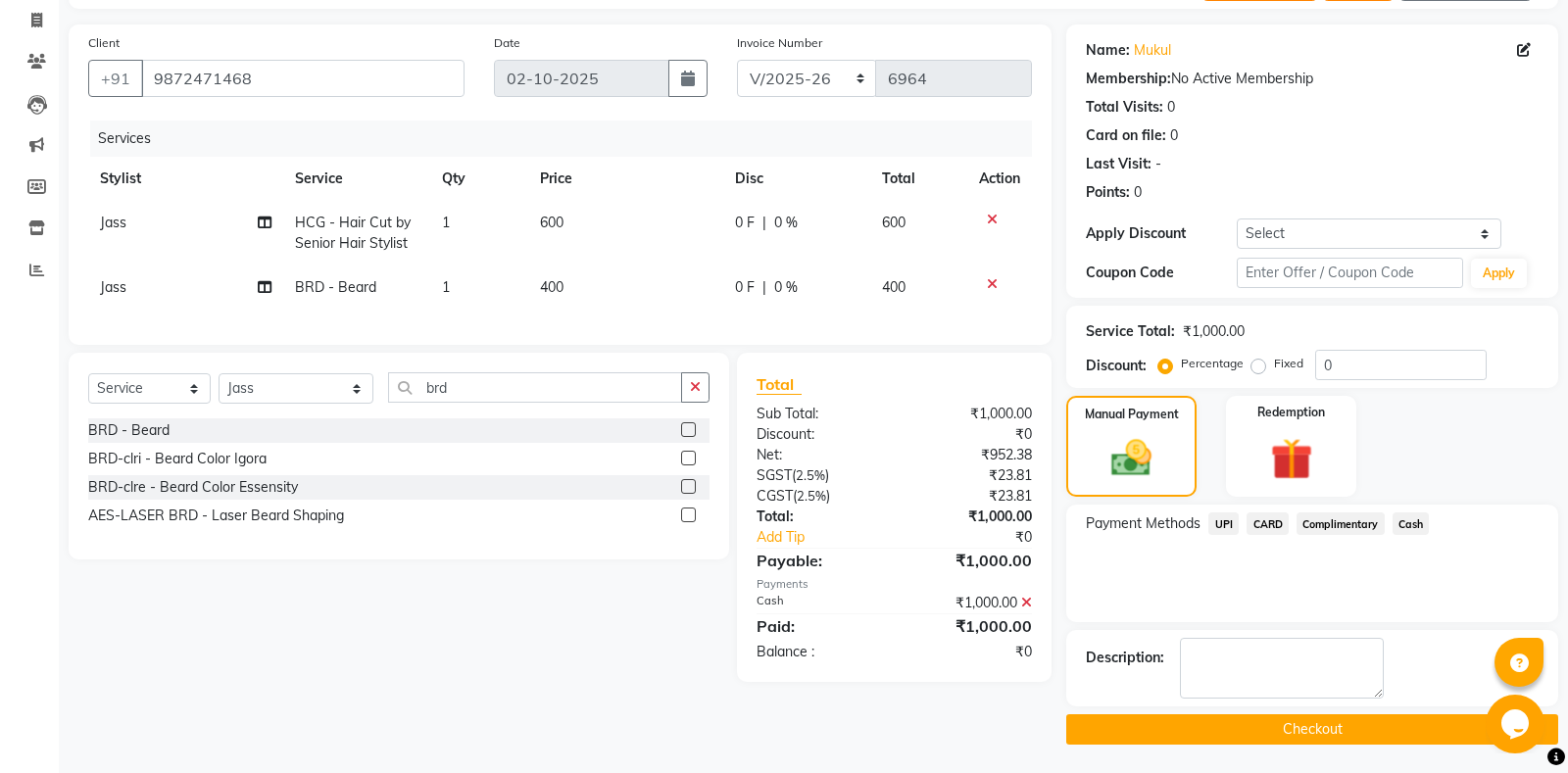
click at [1242, 719] on button "Checkout" at bounding box center [1311, 729] width 491 height 30
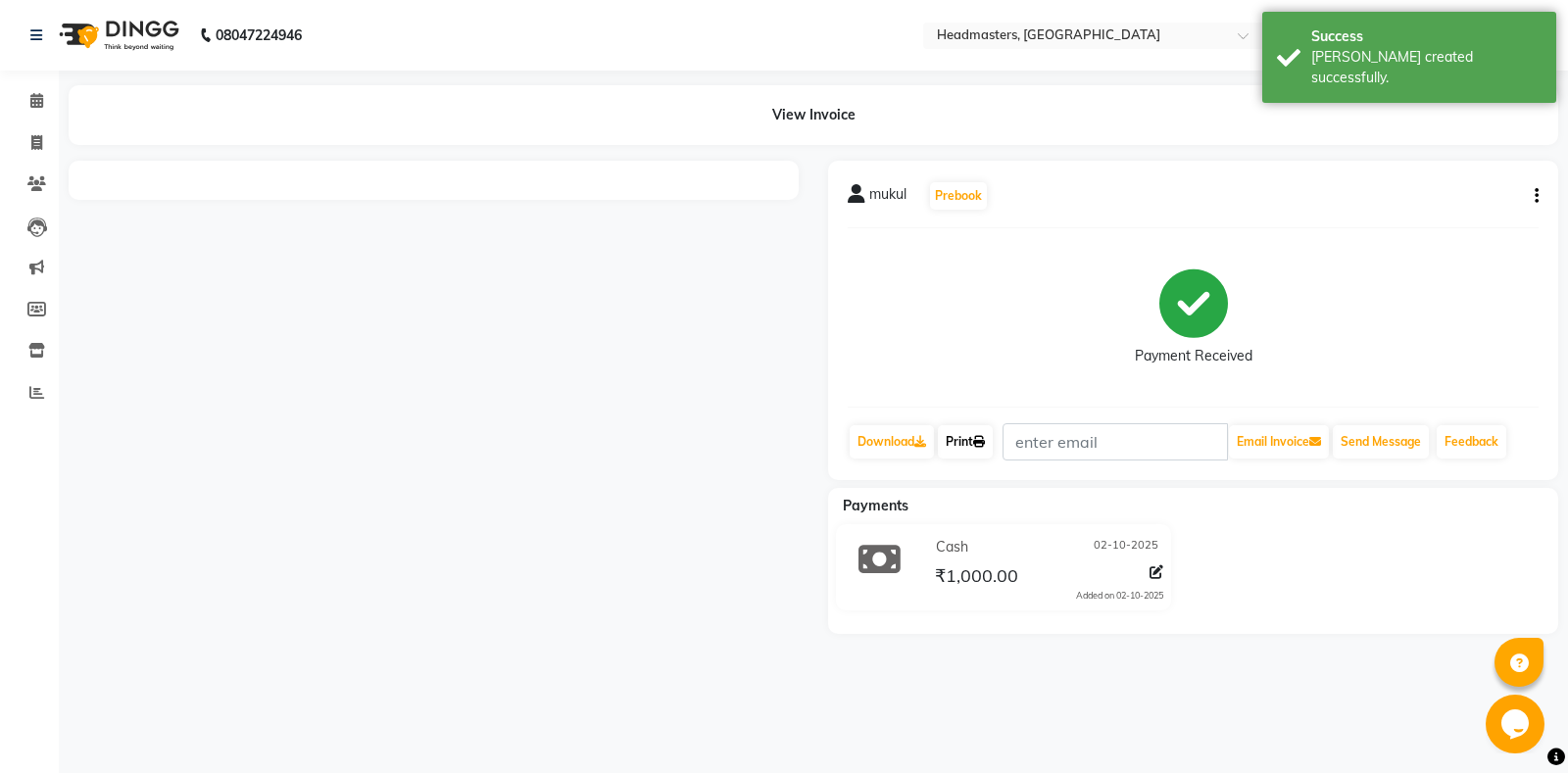
click at [981, 446] on icon at bounding box center [979, 442] width 12 height 12
click at [39, 99] on icon at bounding box center [36, 100] width 13 height 15
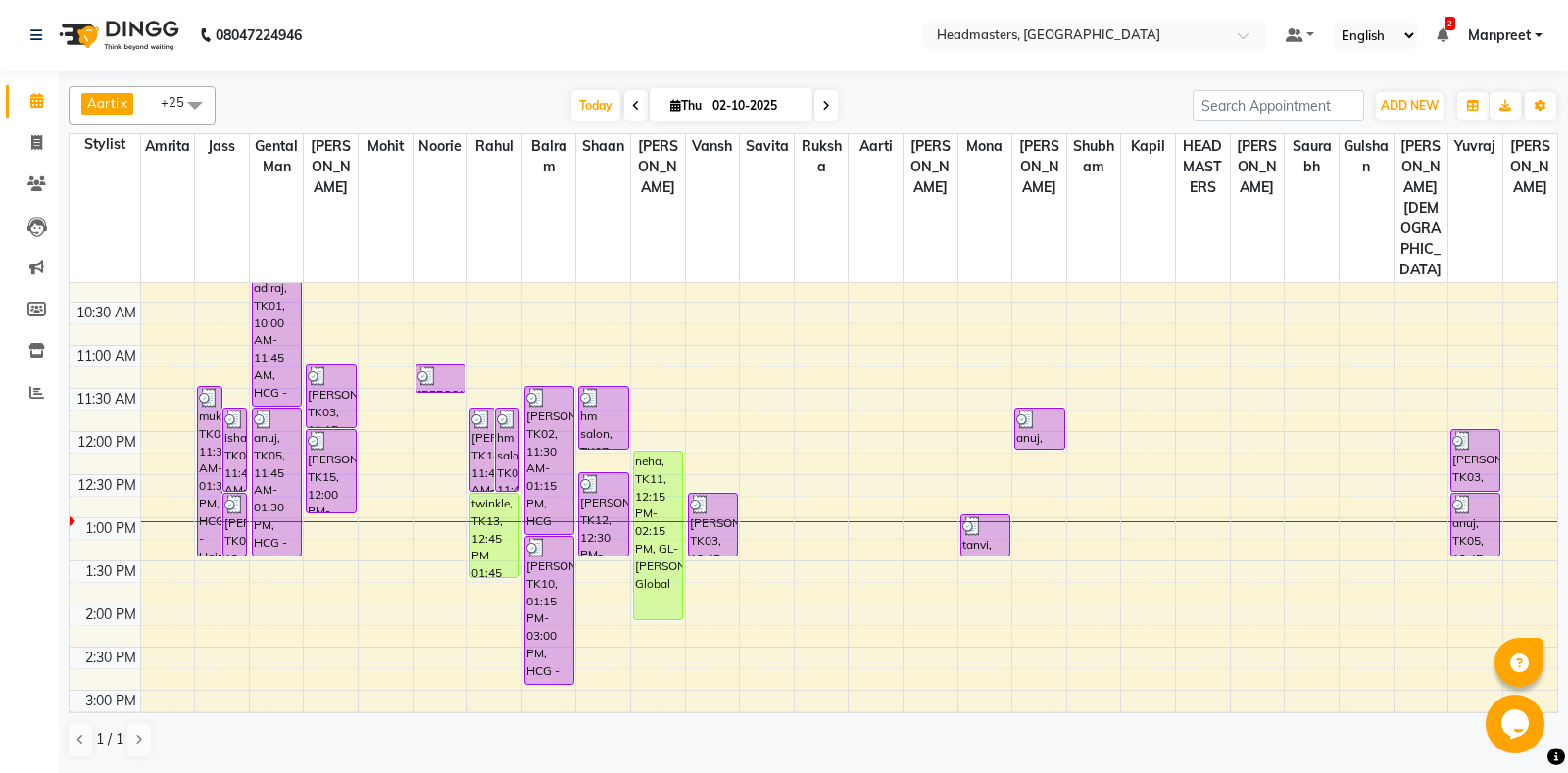
scroll to position [121, 0]
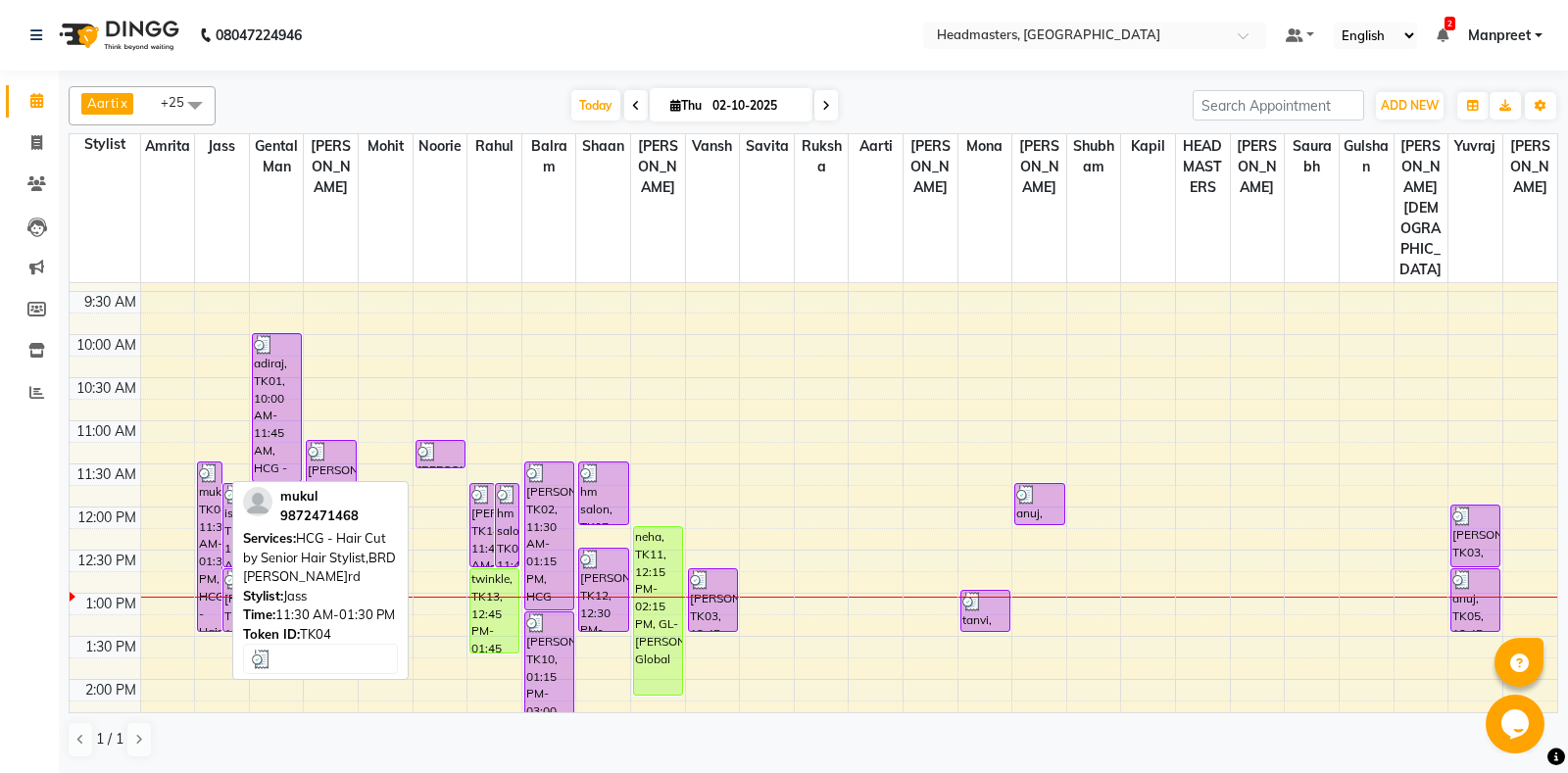
click at [213, 462] on div "mukul, TK04, 11:30 AM-01:30 PM, HCG - Hair Cut by Senior Hair Stylist,BRD [PERS…" at bounding box center [210, 546] width 24 height 169
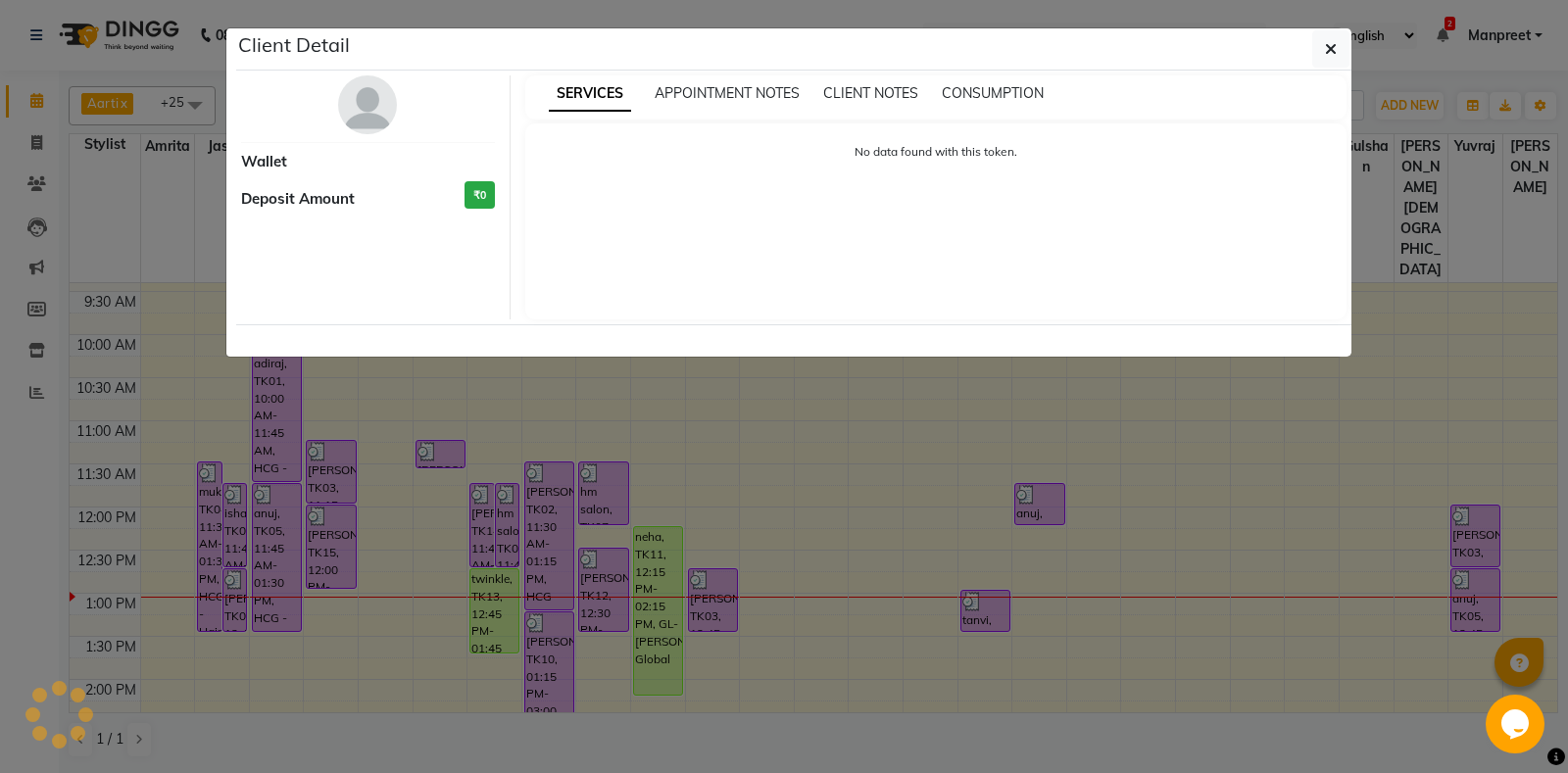
select select "3"
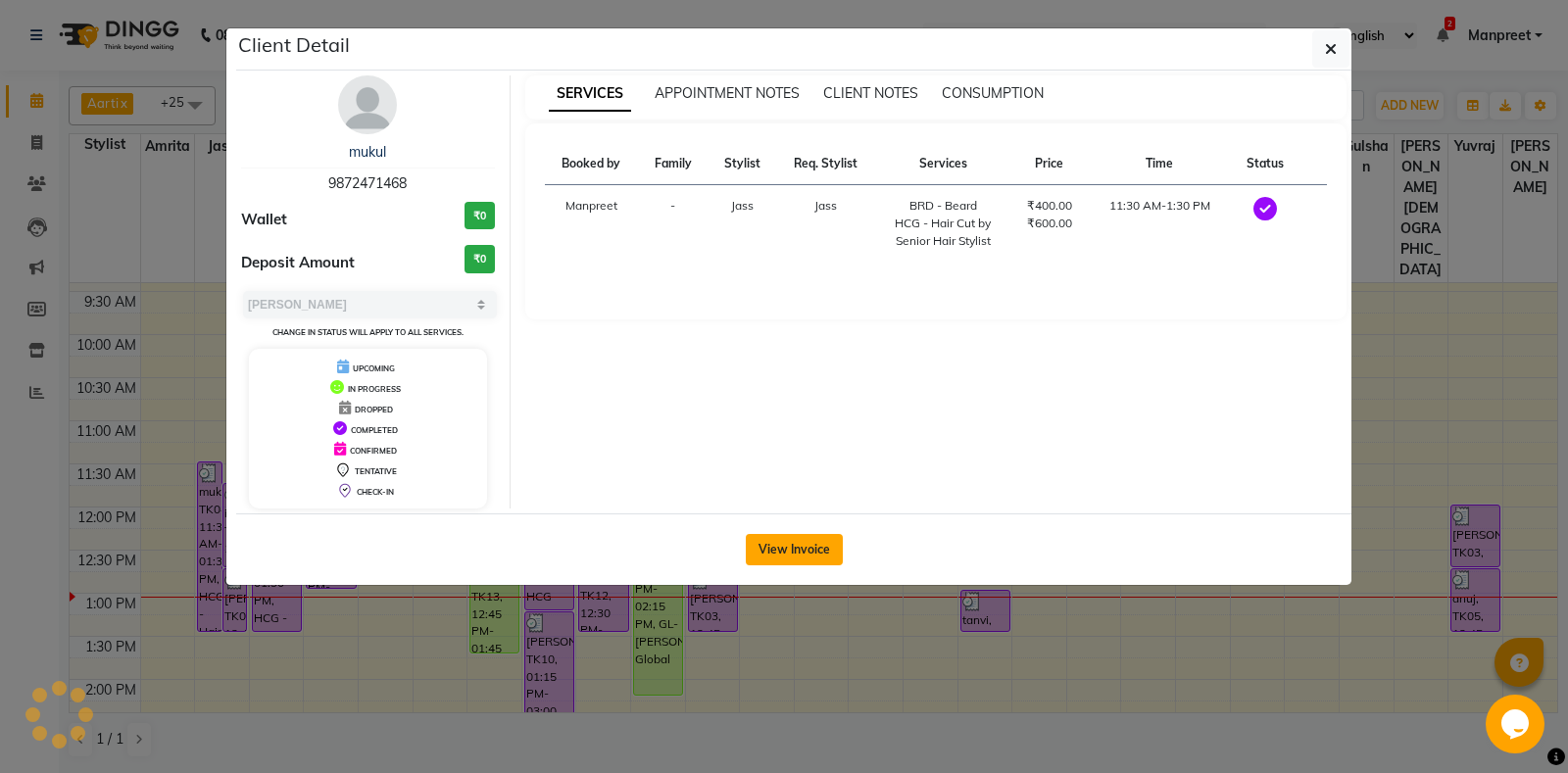
click at [823, 555] on button "View Invoice" at bounding box center [794, 549] width 97 height 31
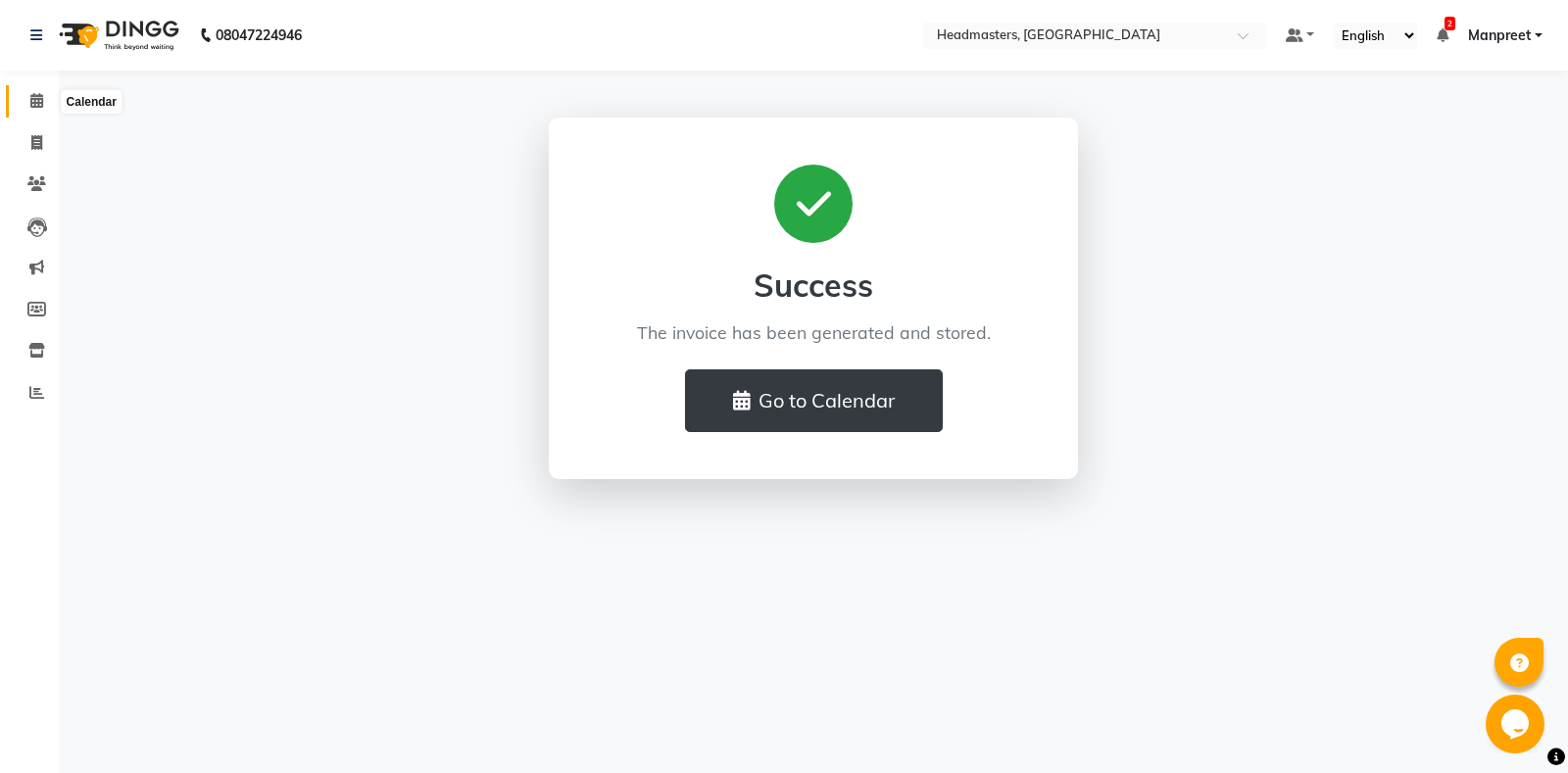
click at [32, 105] on icon at bounding box center [36, 100] width 13 height 15
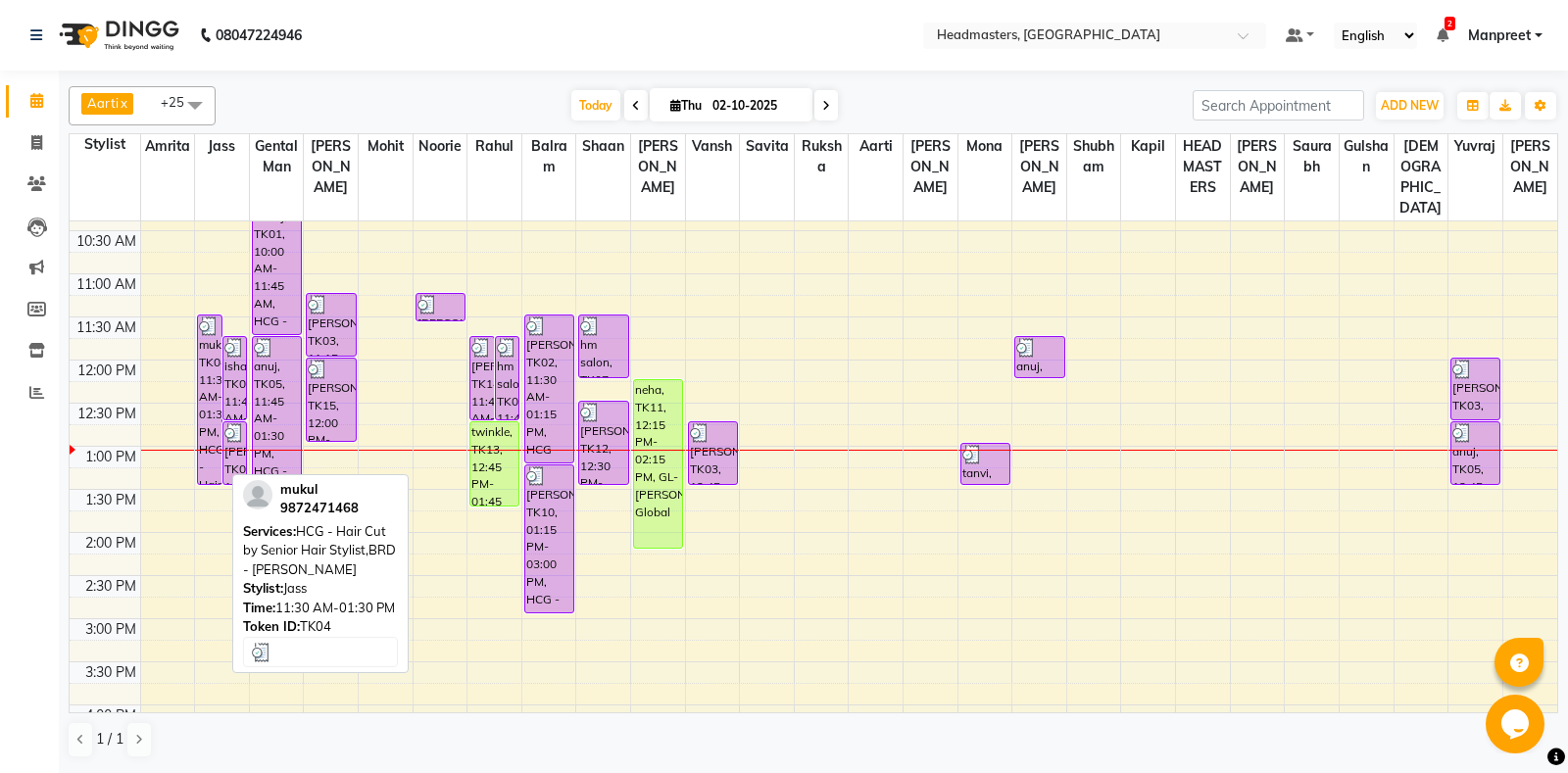
click at [207, 430] on div "mukul, TK04, 11:30 AM-01:30 PM, HCG - Hair Cut by Senior Hair Stylist,BRD [PERS…" at bounding box center [210, 399] width 24 height 169
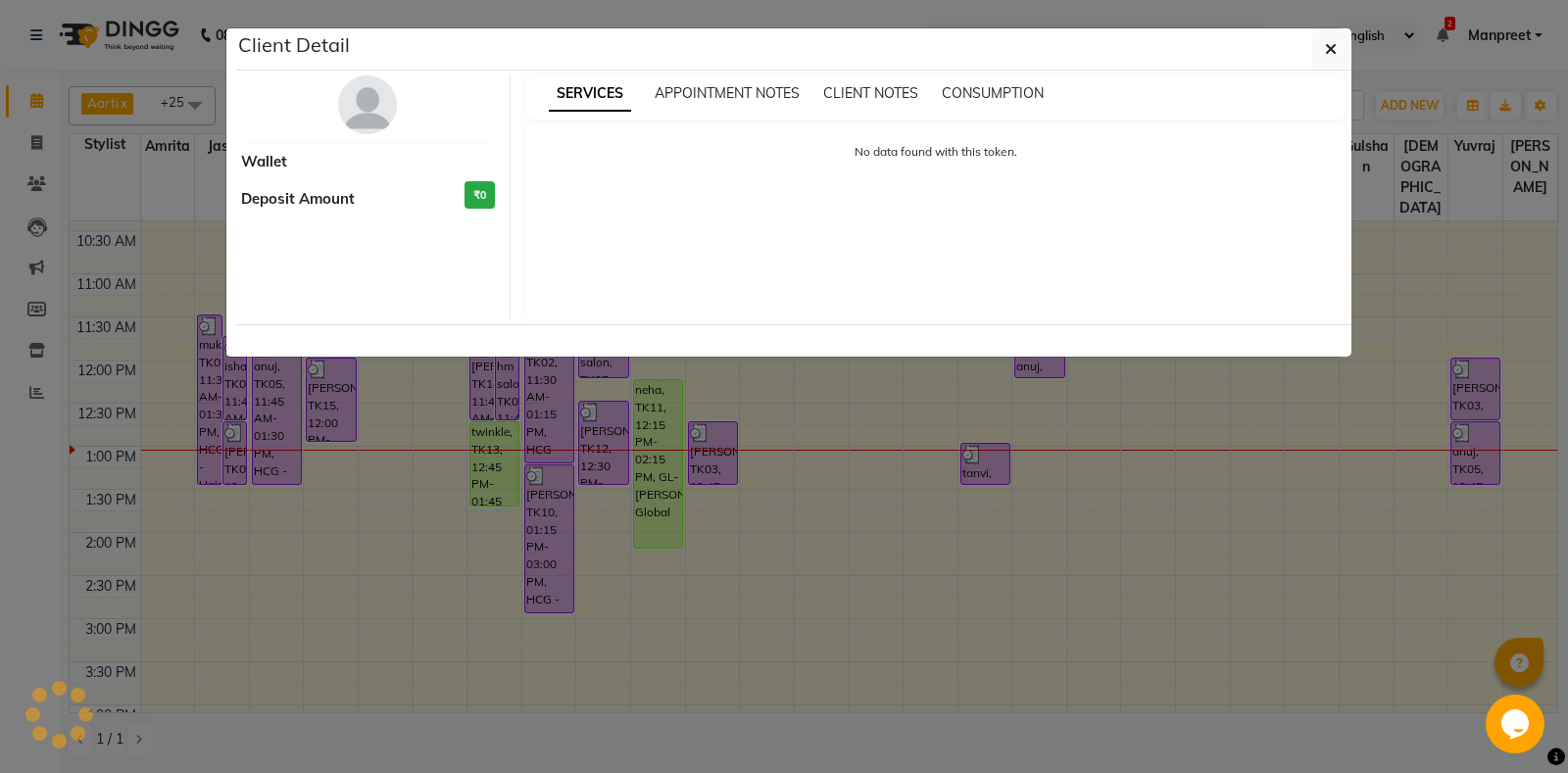
select select "3"
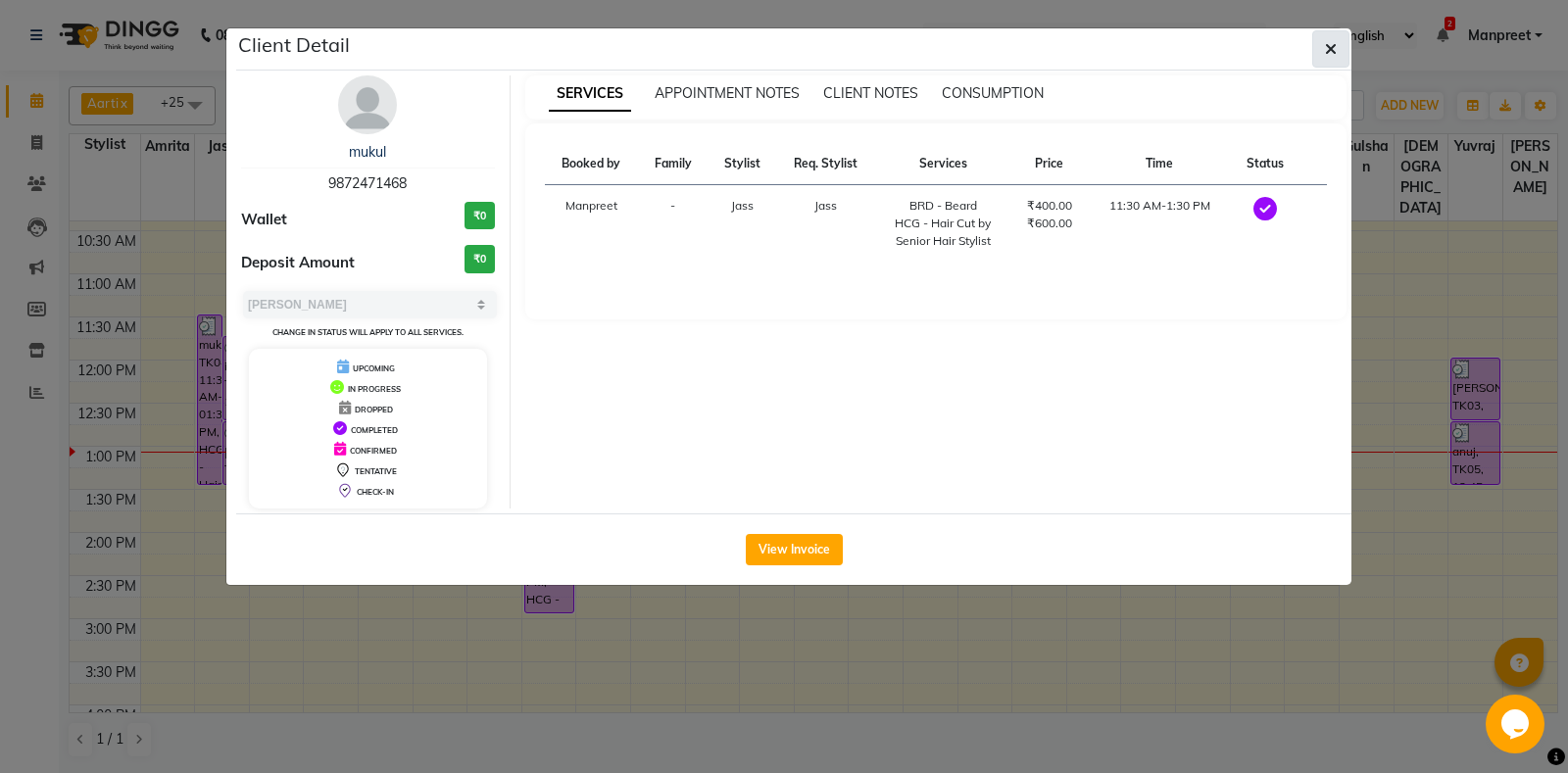
click at [1325, 50] on icon "button" at bounding box center [1330, 49] width 12 height 16
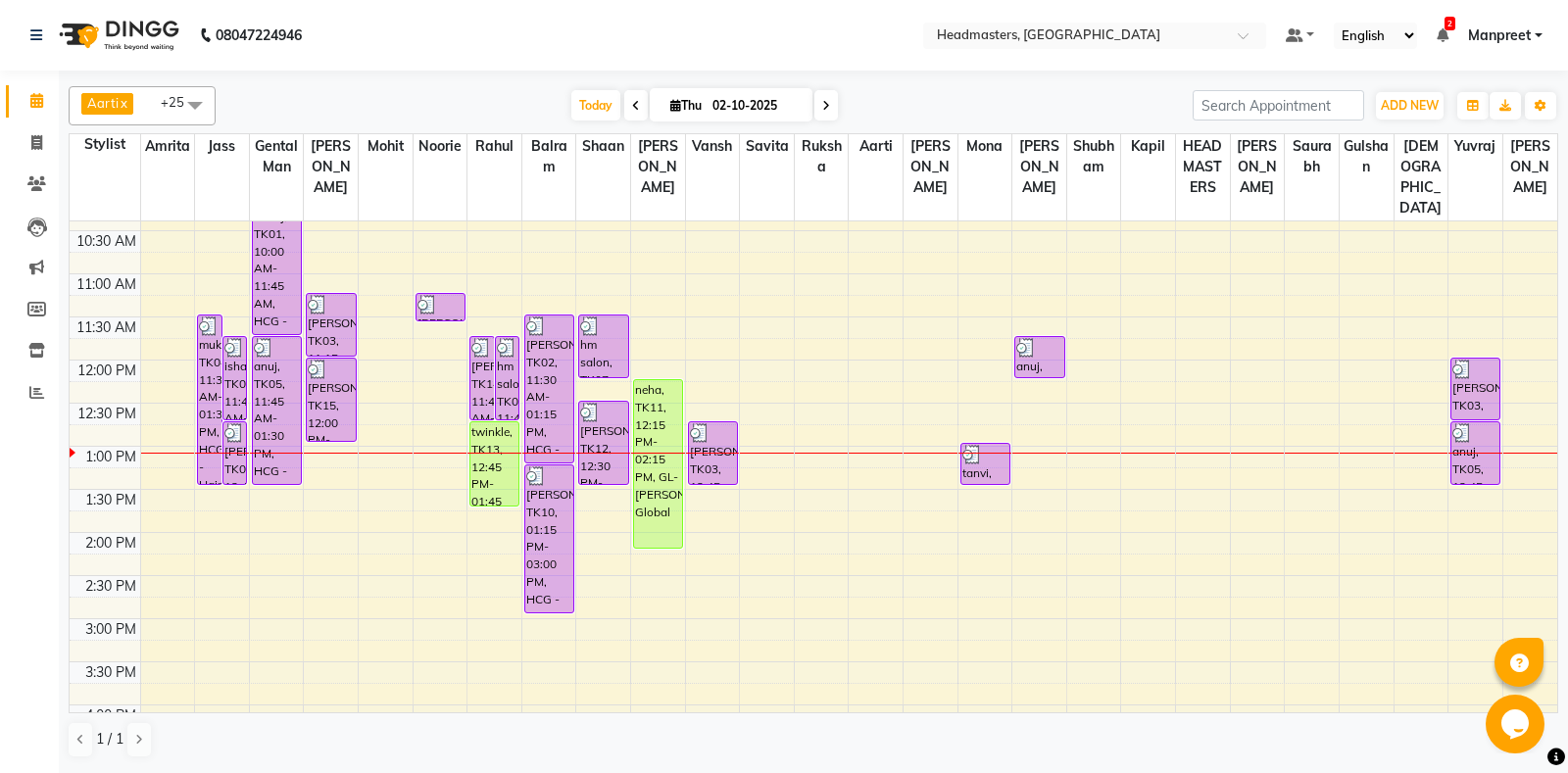
click at [419, 498] on div "8:00 AM 8:30 AM 9:00 AM 9:30 AM 10:00 AM 10:30 AM 11:00 AM 11:30 AM 12:00 PM 12…" at bounding box center [813, 619] width 1487 height 1206
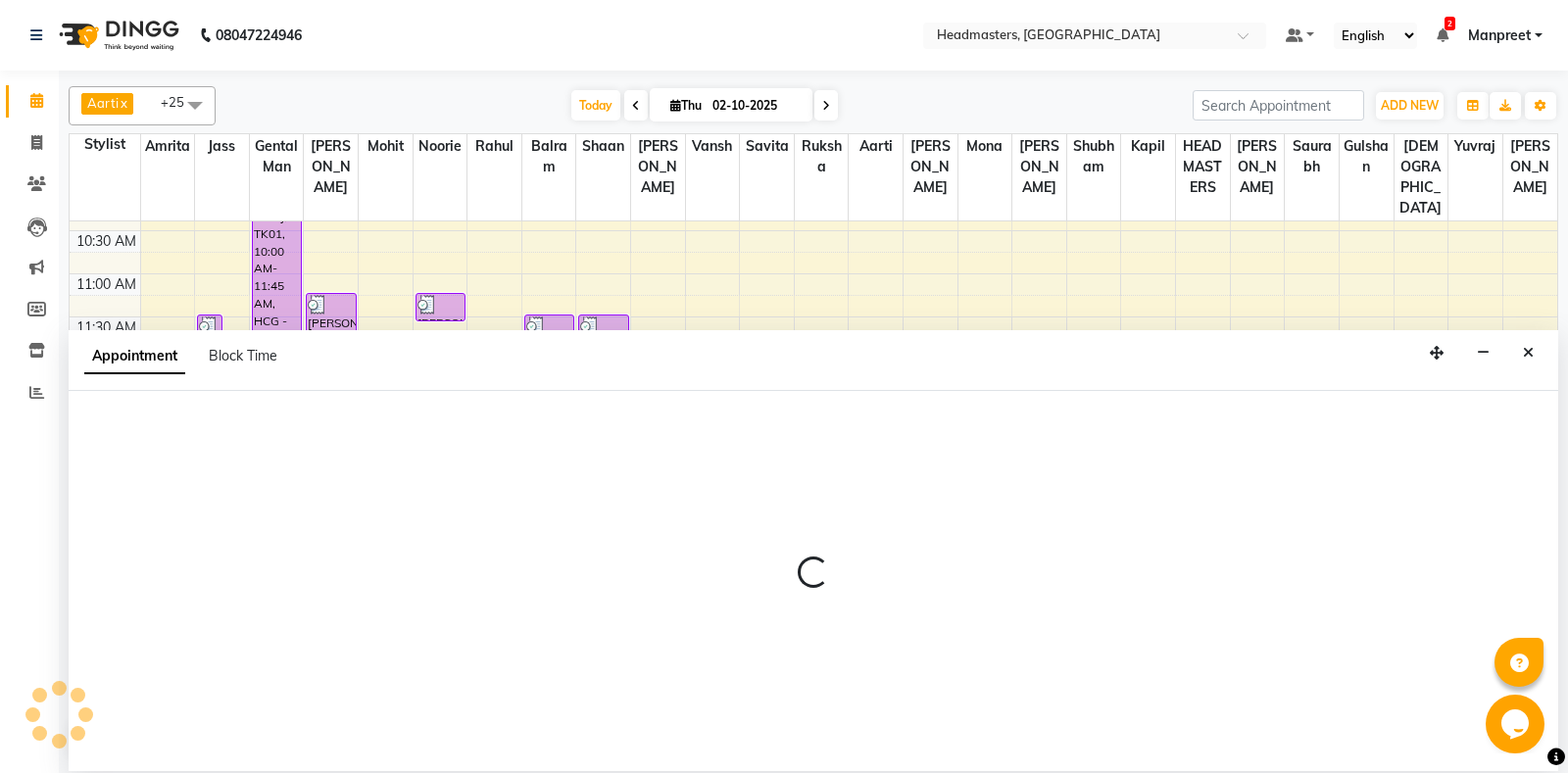
select select "60724"
select select "tentative"
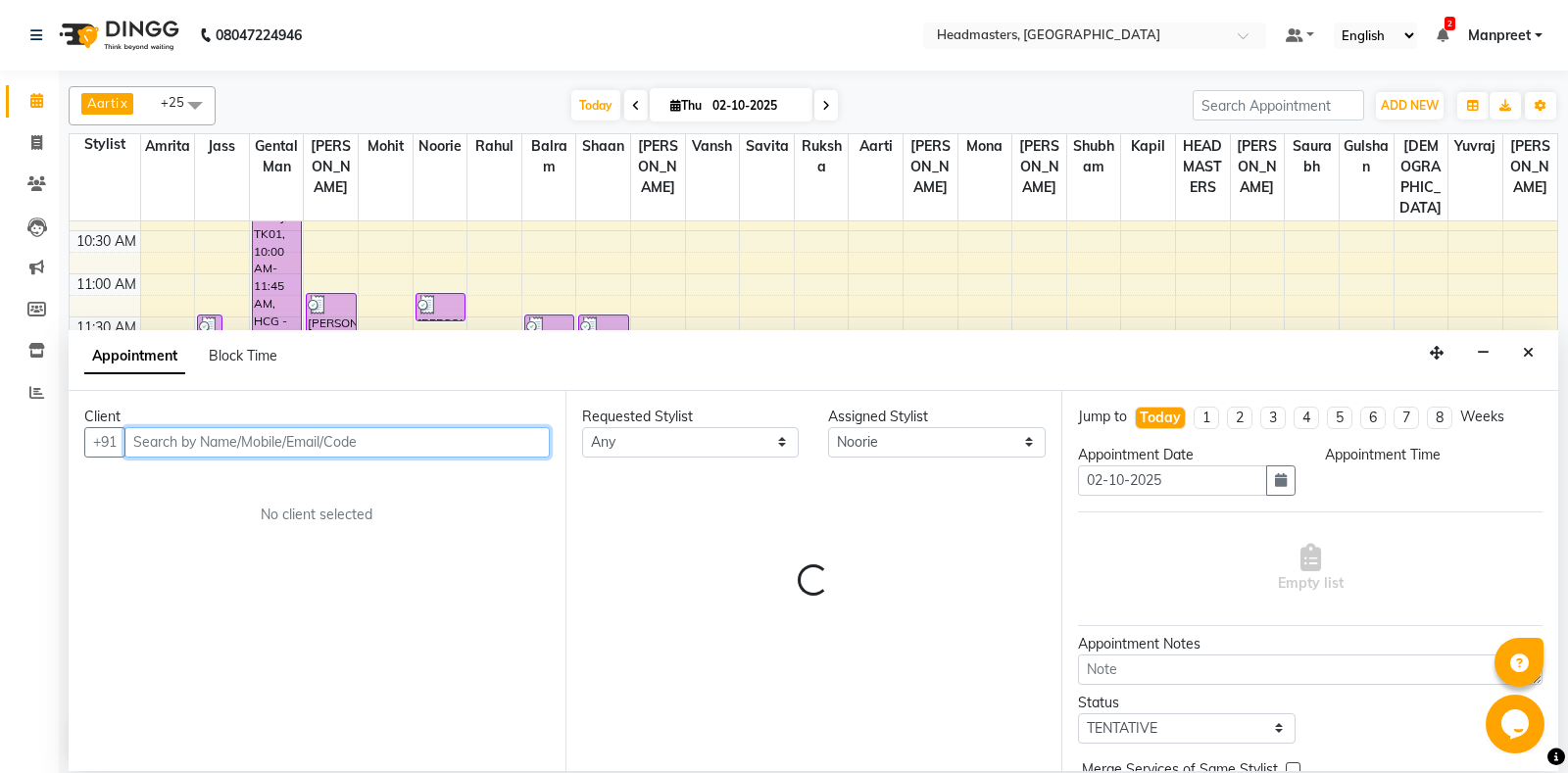
select select "810"
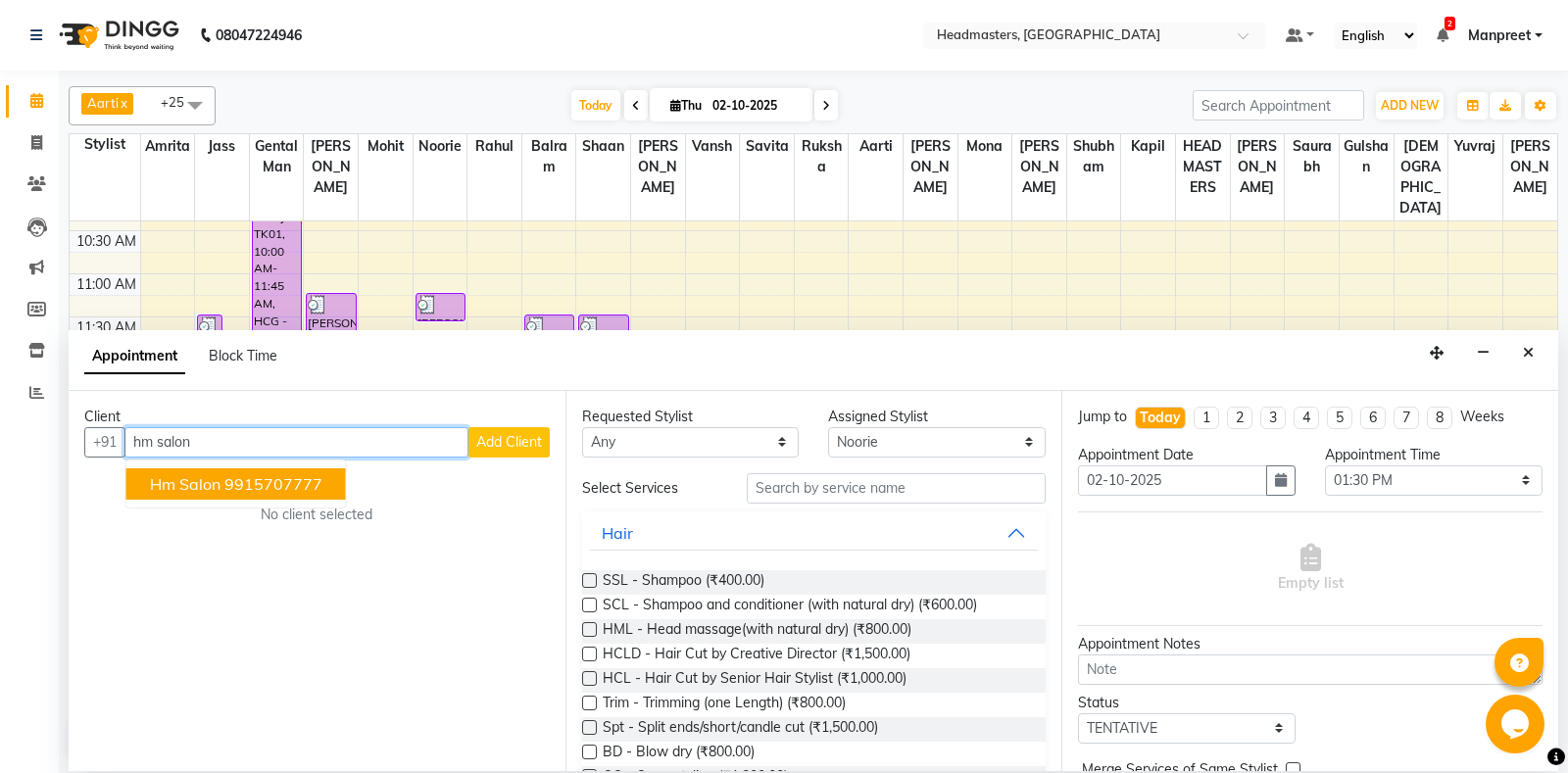
click at [328, 489] on button "hm salon 9915707777" at bounding box center [237, 483] width 220 height 31
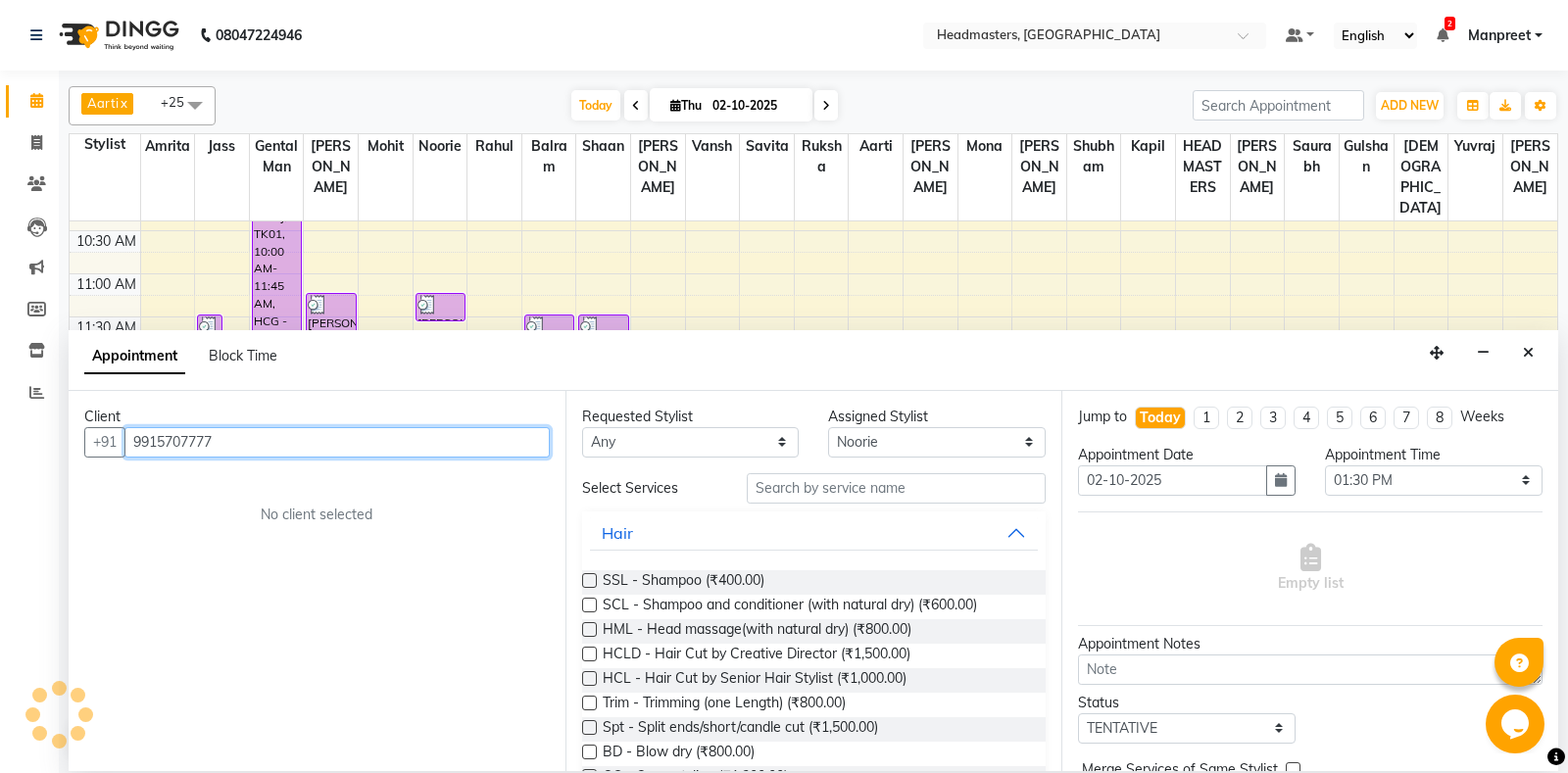
type input "9915707777"
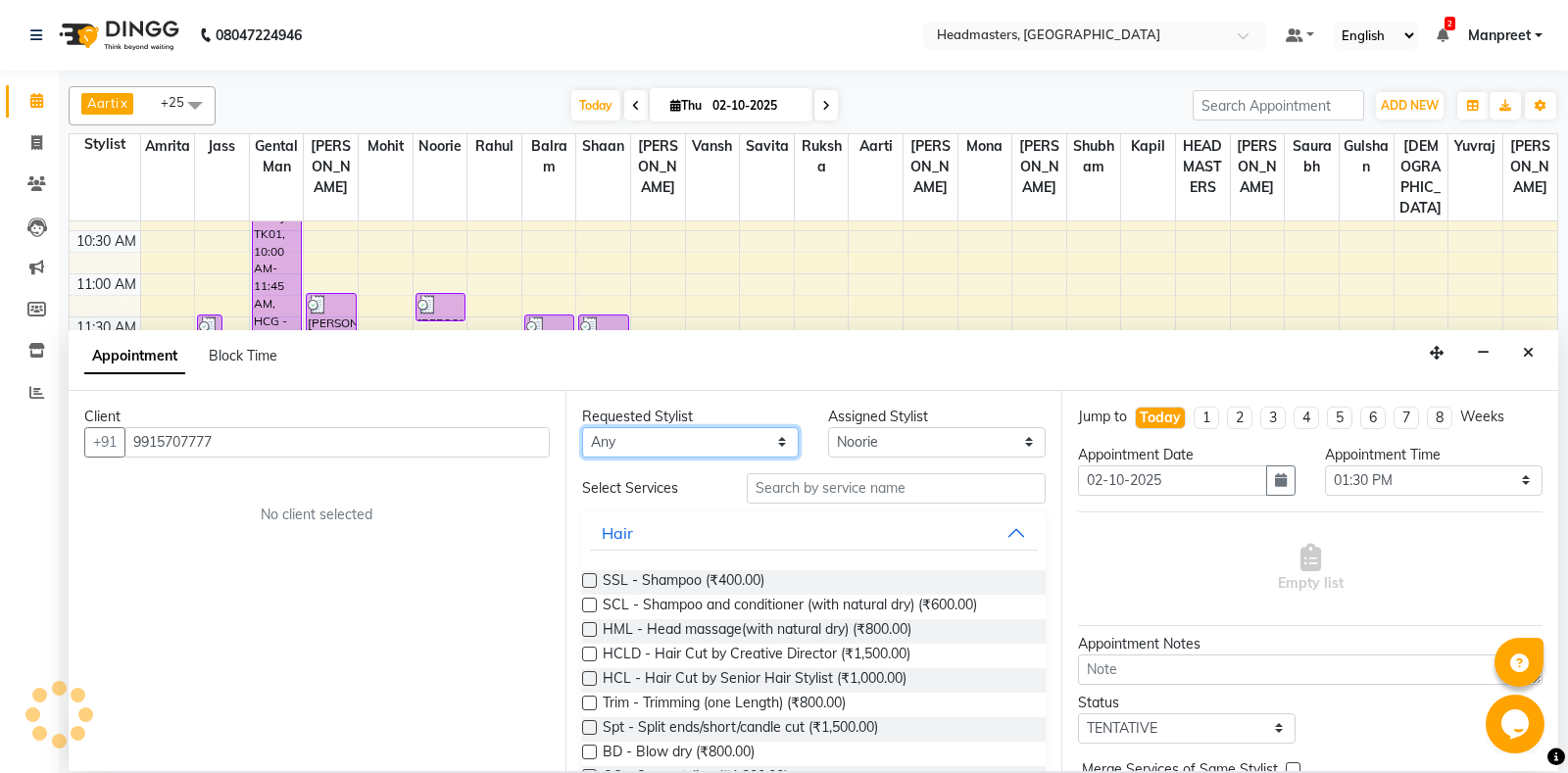
click at [582, 427] on select "An[PERSON_NAME] Amrit[PERSON_NAME]am Gental Man Gulshan HEADMASTER[PERSON_NAME]…" at bounding box center [691, 442] width 218 height 30
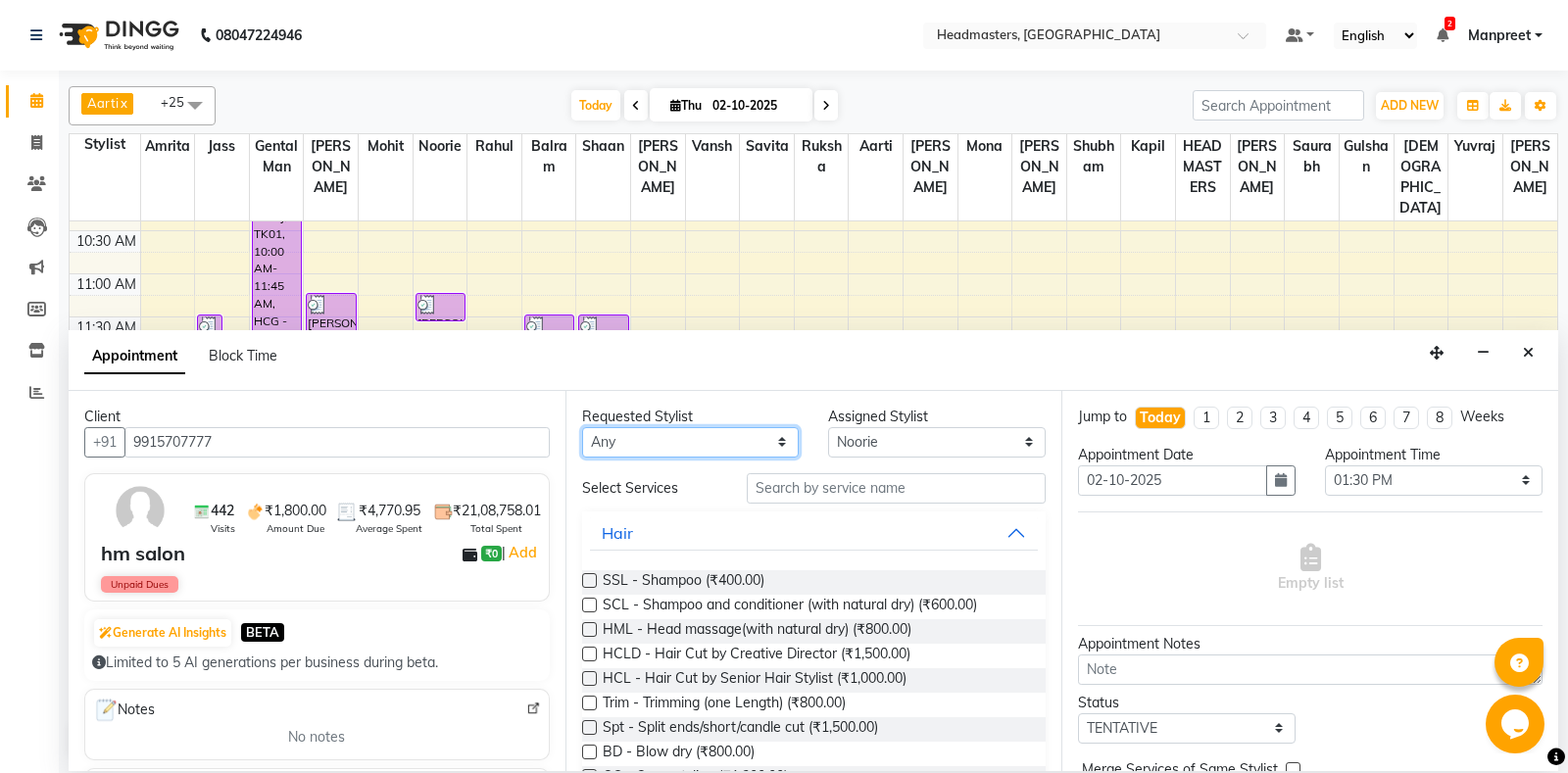
select select "60727"
click option "Shaan" at bounding box center [0, 0] width 0 height 0
select select "60727"
click at [813, 494] on input "text" at bounding box center [897, 488] width 300 height 30
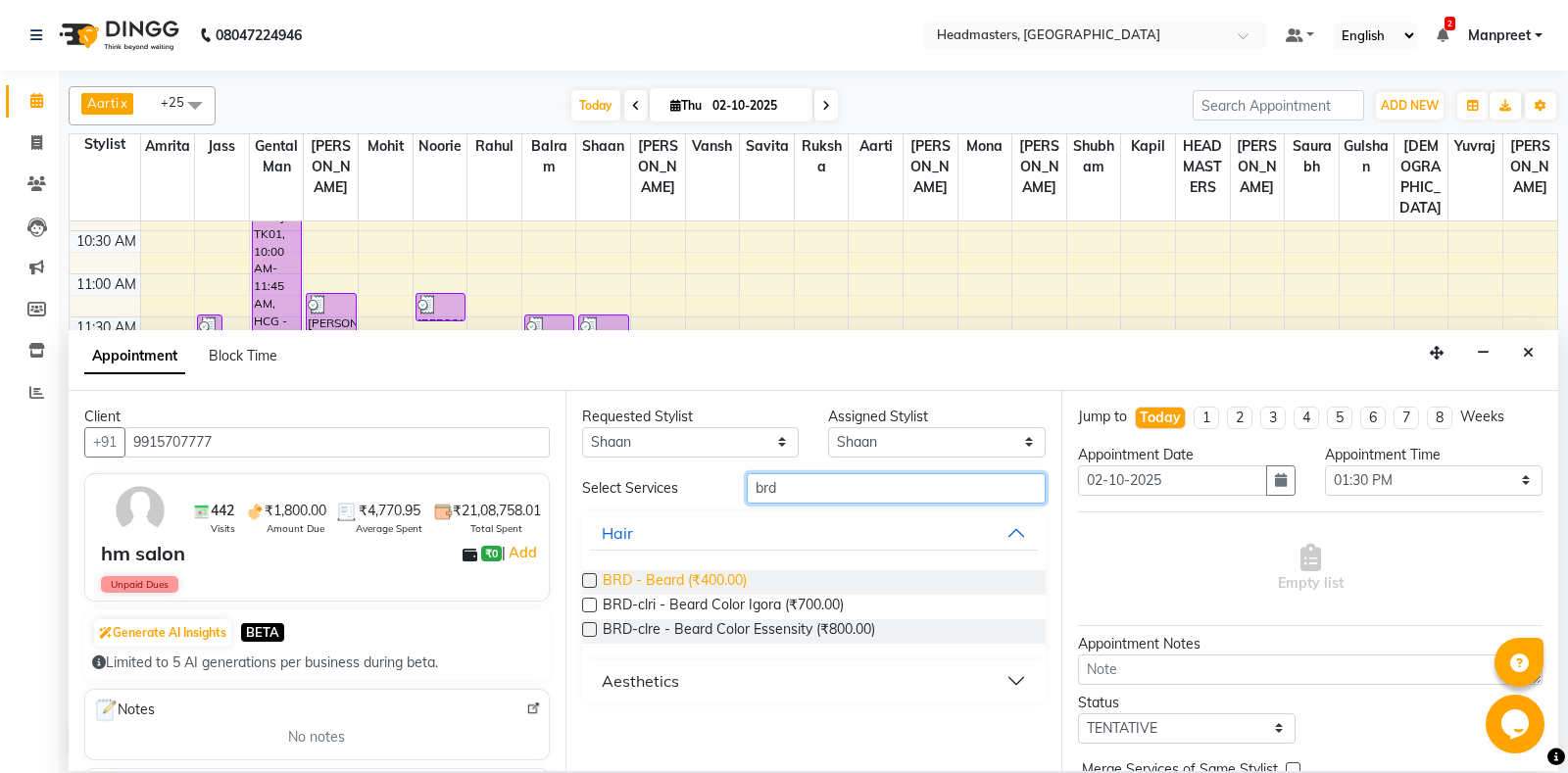
type input "brd"
click at [702, 572] on span "BRD - Beard (₹400.00)" at bounding box center [674, 582] width 144 height 25
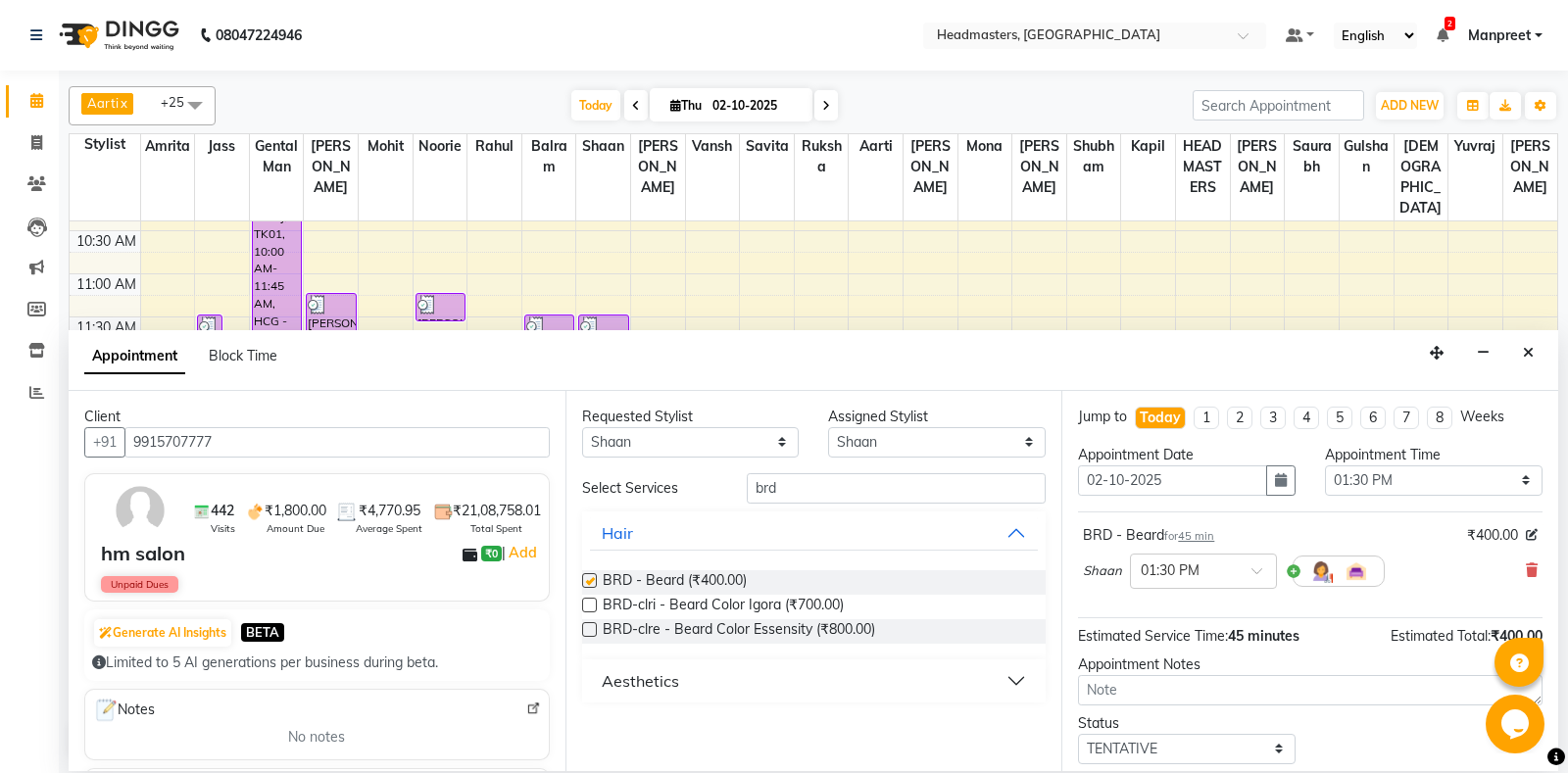
checkbox input "false"
click at [1324, 465] on select "Select 09:00 AM 09:15 AM 09:30 AM 09:45 AM 10:00 AM 10:15 AM 10:30 AM 10:45 AM …" at bounding box center [1433, 480] width 218 height 30
select select "750"
click option "12:30 PM" at bounding box center [0, 0] width 0 height 0
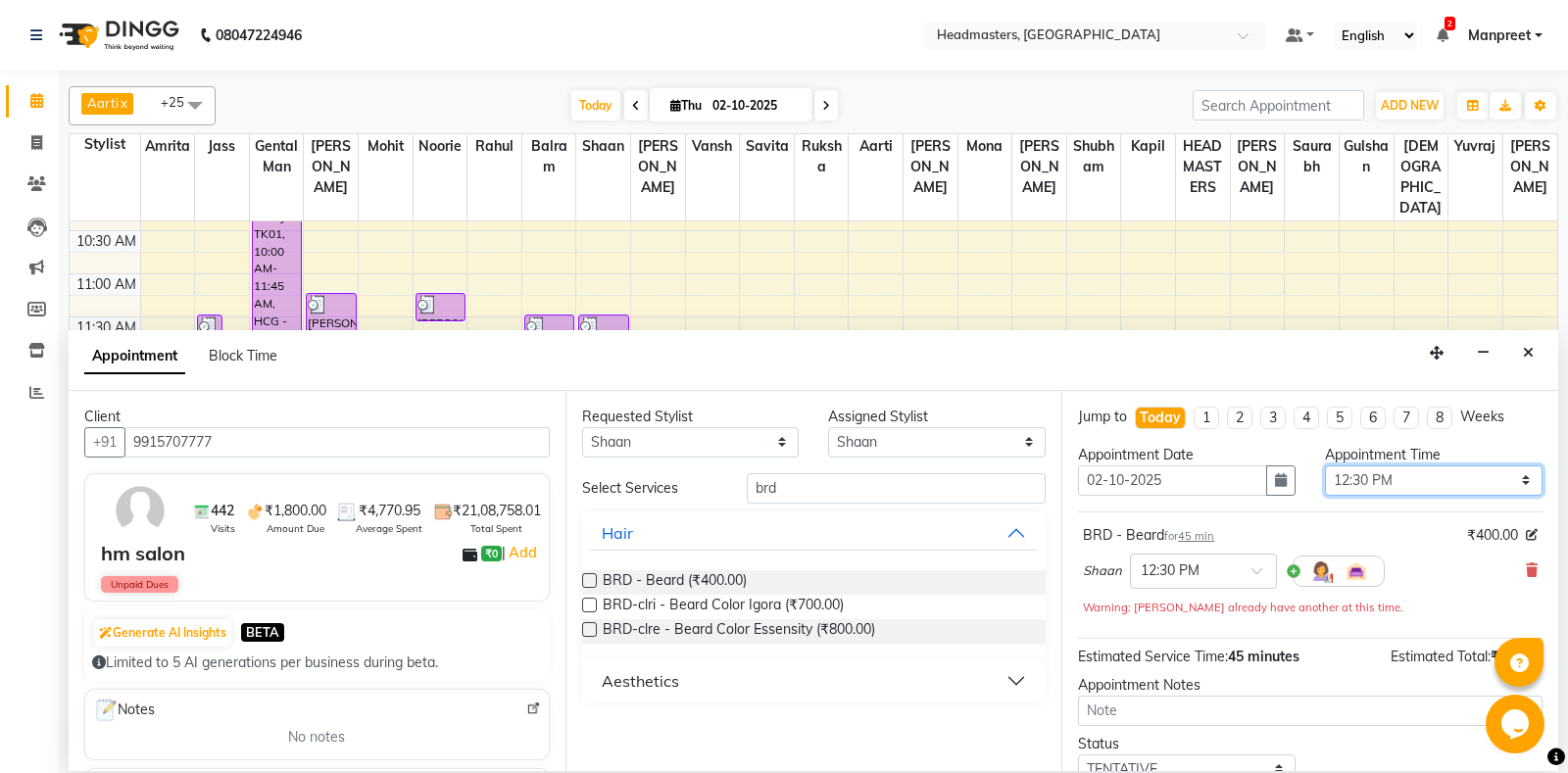
scroll to position [104, 0]
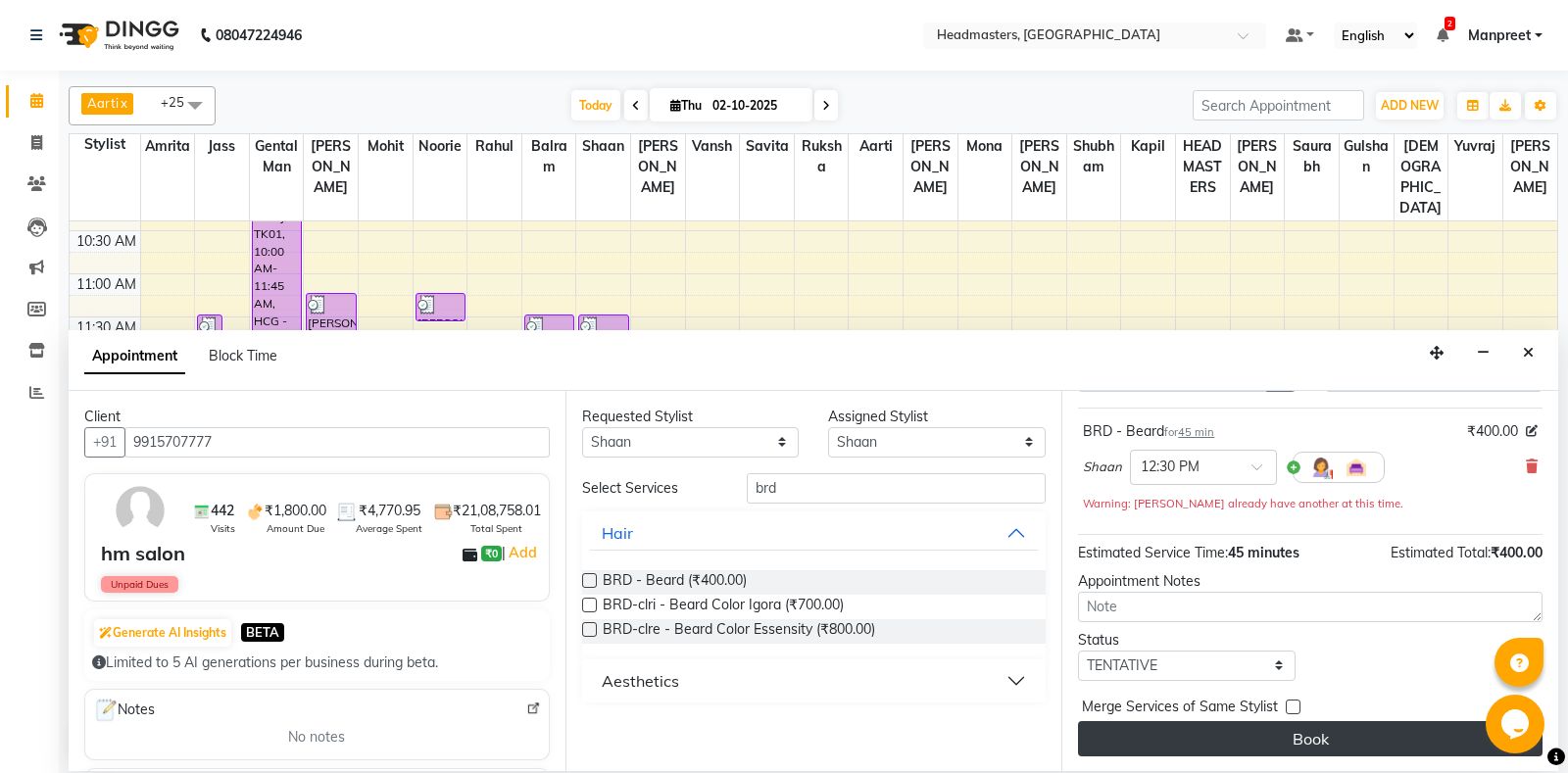
click at [1263, 737] on button "Book" at bounding box center [1309, 738] width 464 height 35
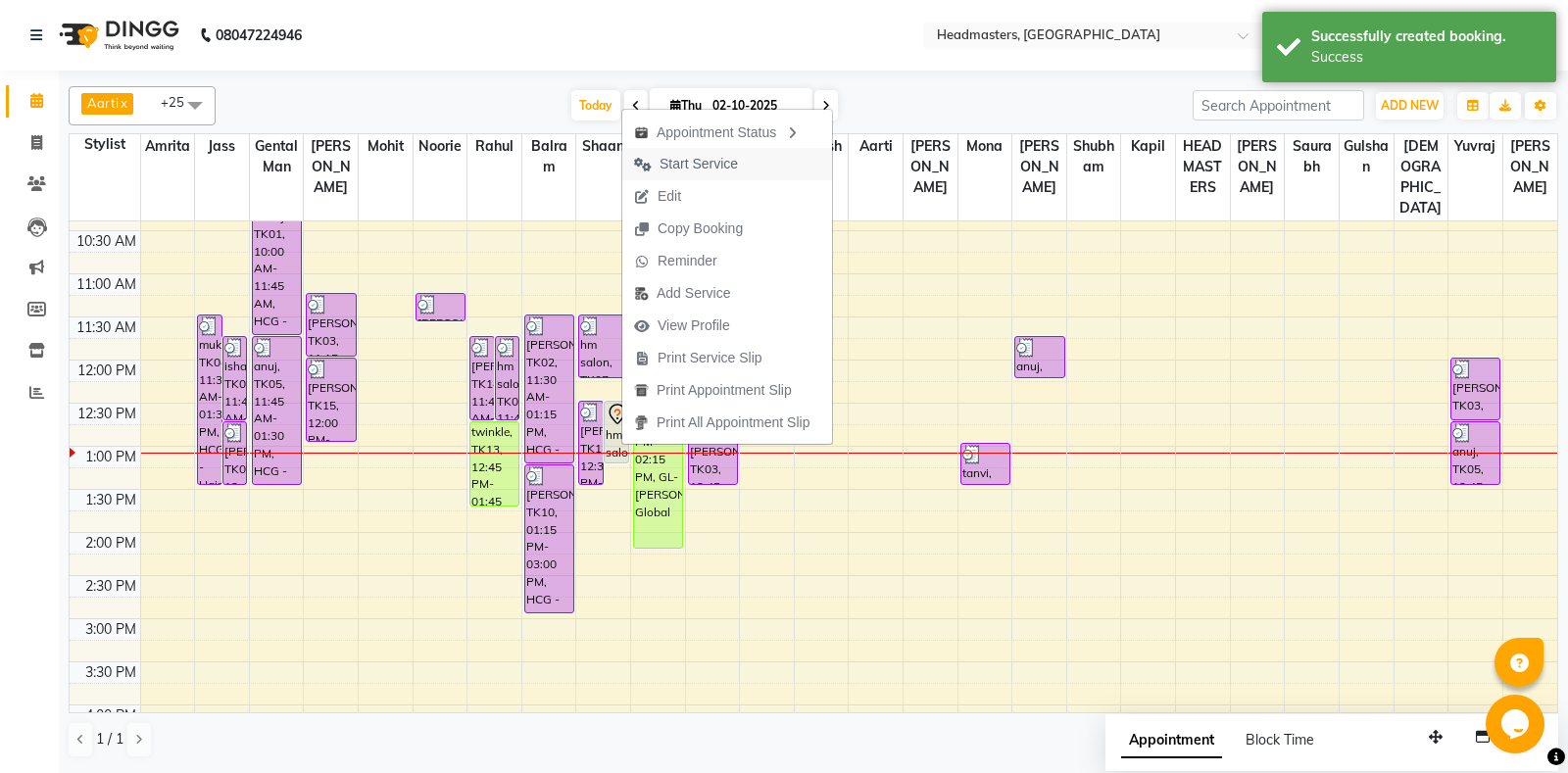
click at [702, 157] on span "Start Service" at bounding box center [698, 164] width 78 height 21
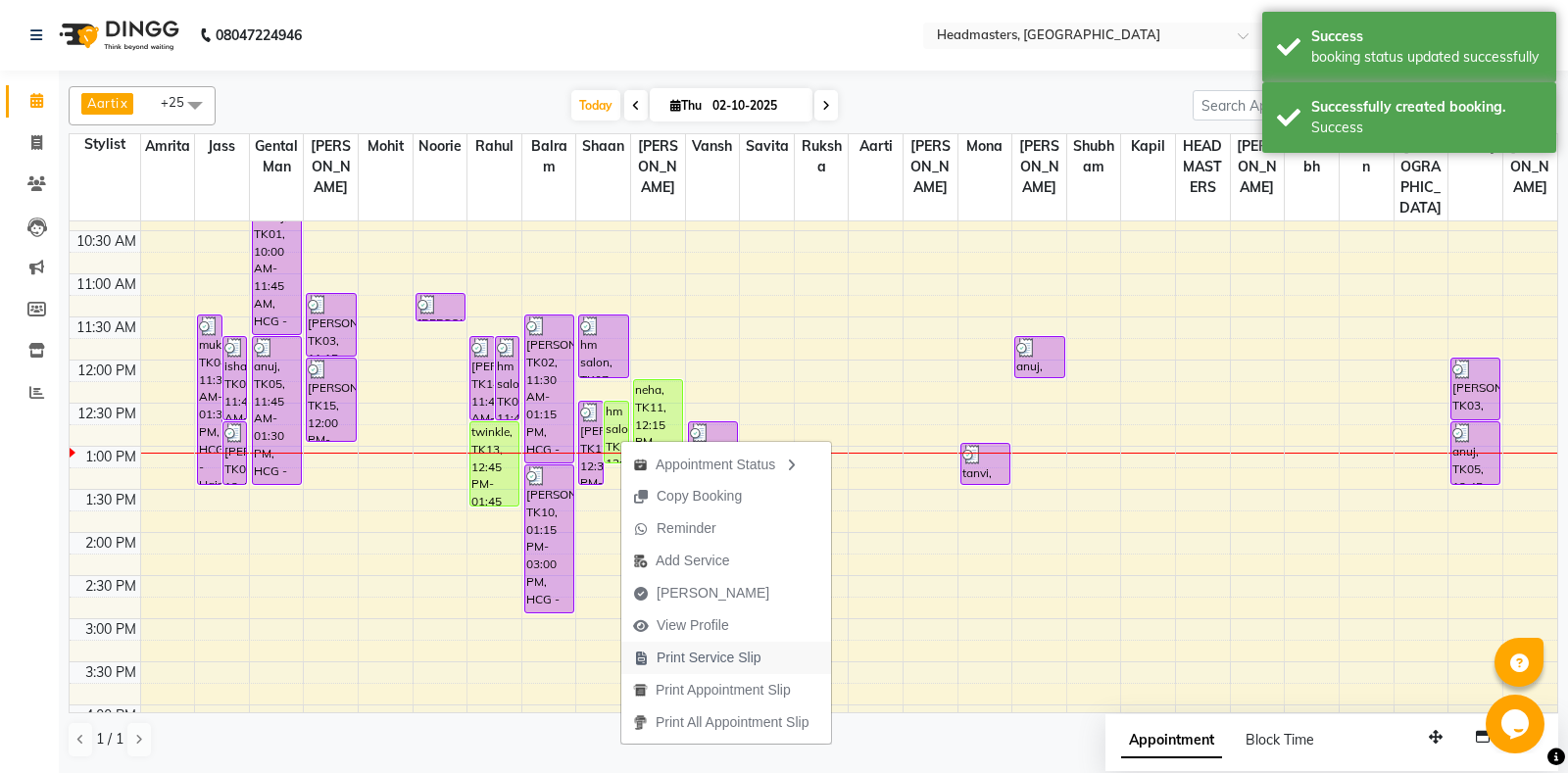
click at [699, 645] on span "Print Service Slip" at bounding box center [697, 658] width 152 height 32
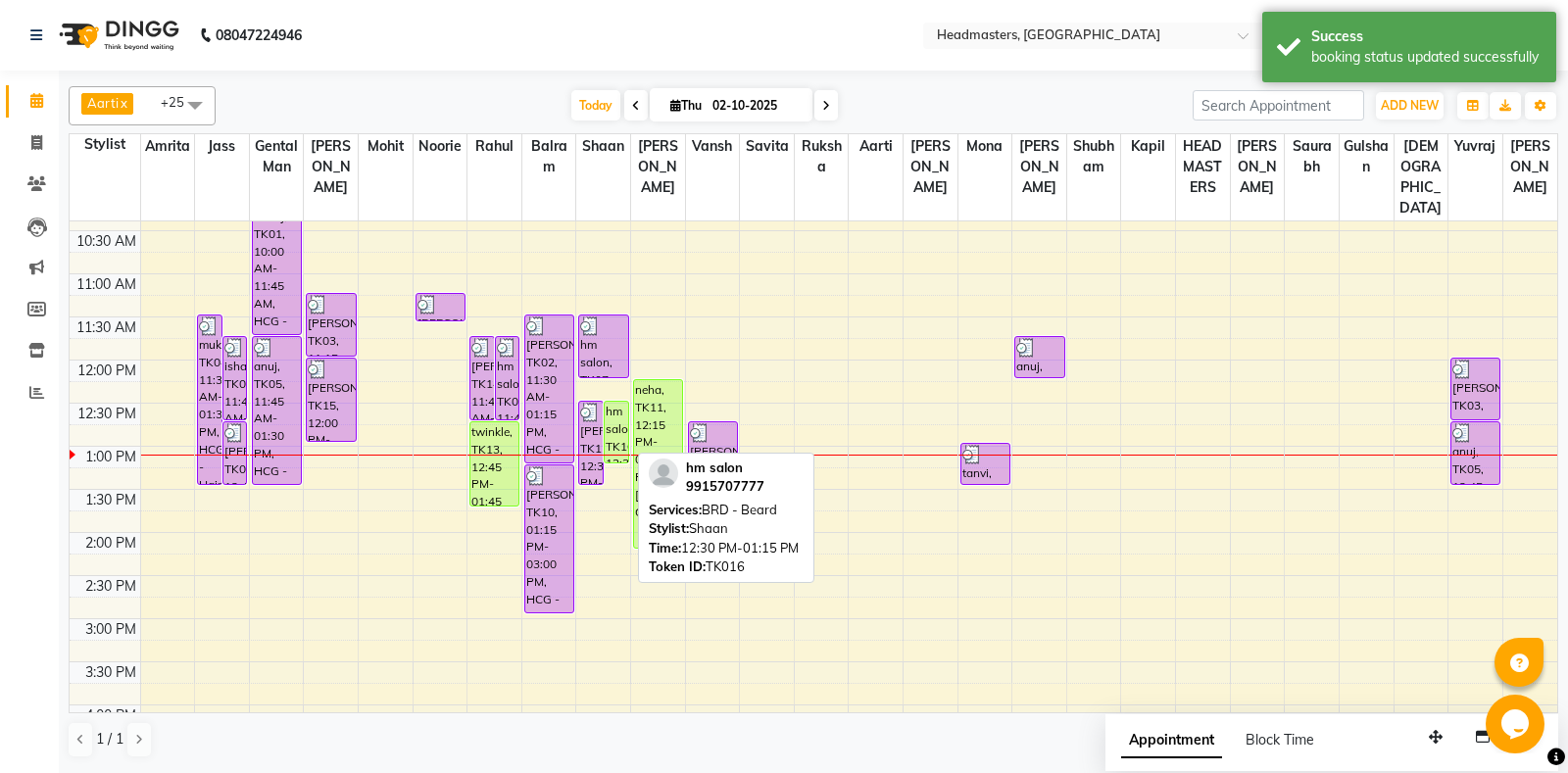
click at [610, 423] on div "hm salon, TK16, 12:30 PM-01:15 PM, BRD - [PERSON_NAME]" at bounding box center [616, 431] width 24 height 61
select select "1"
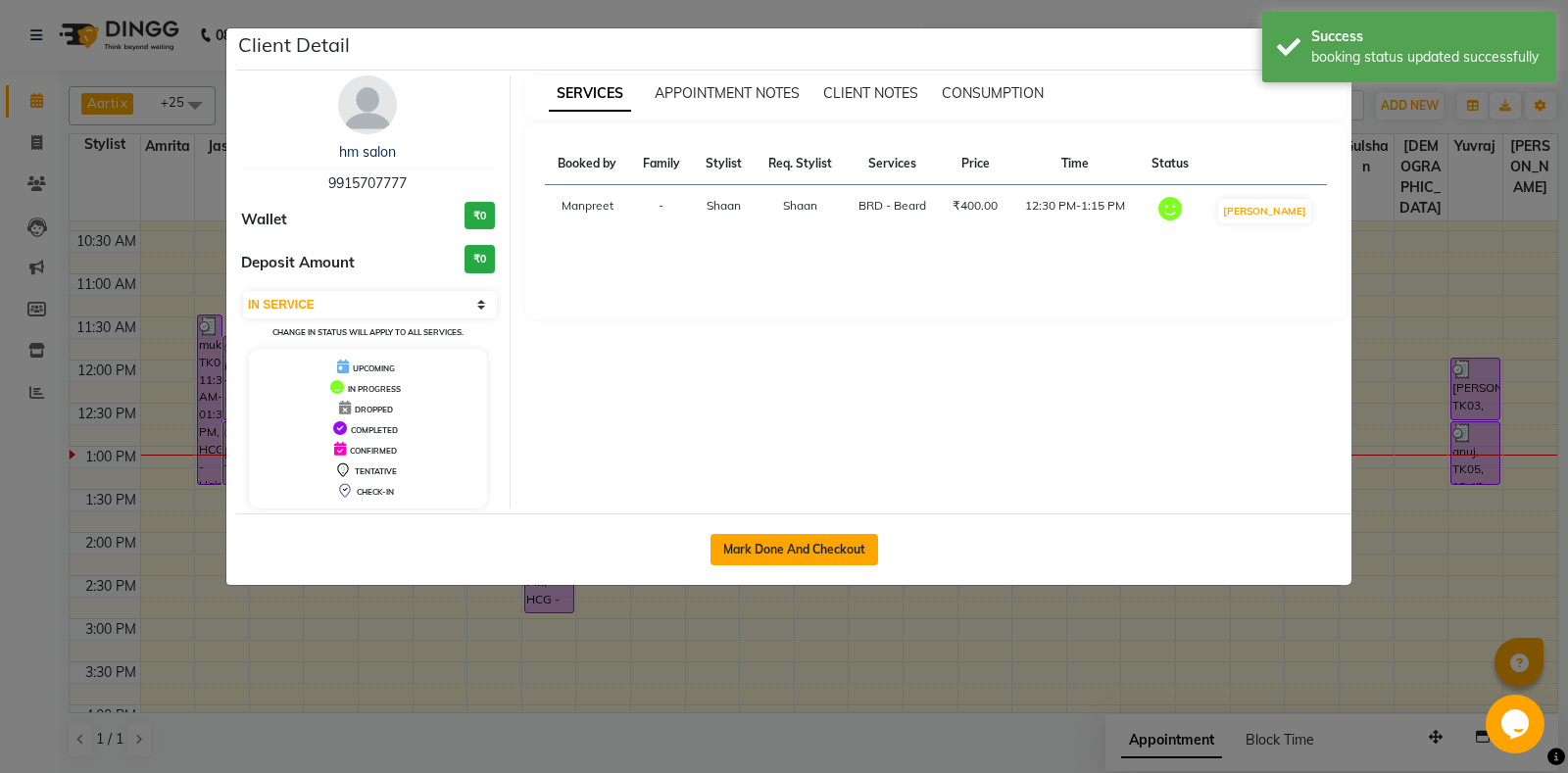
click at [742, 545] on button "Mark Done And Checkout" at bounding box center [794, 549] width 168 height 31
select select "service"
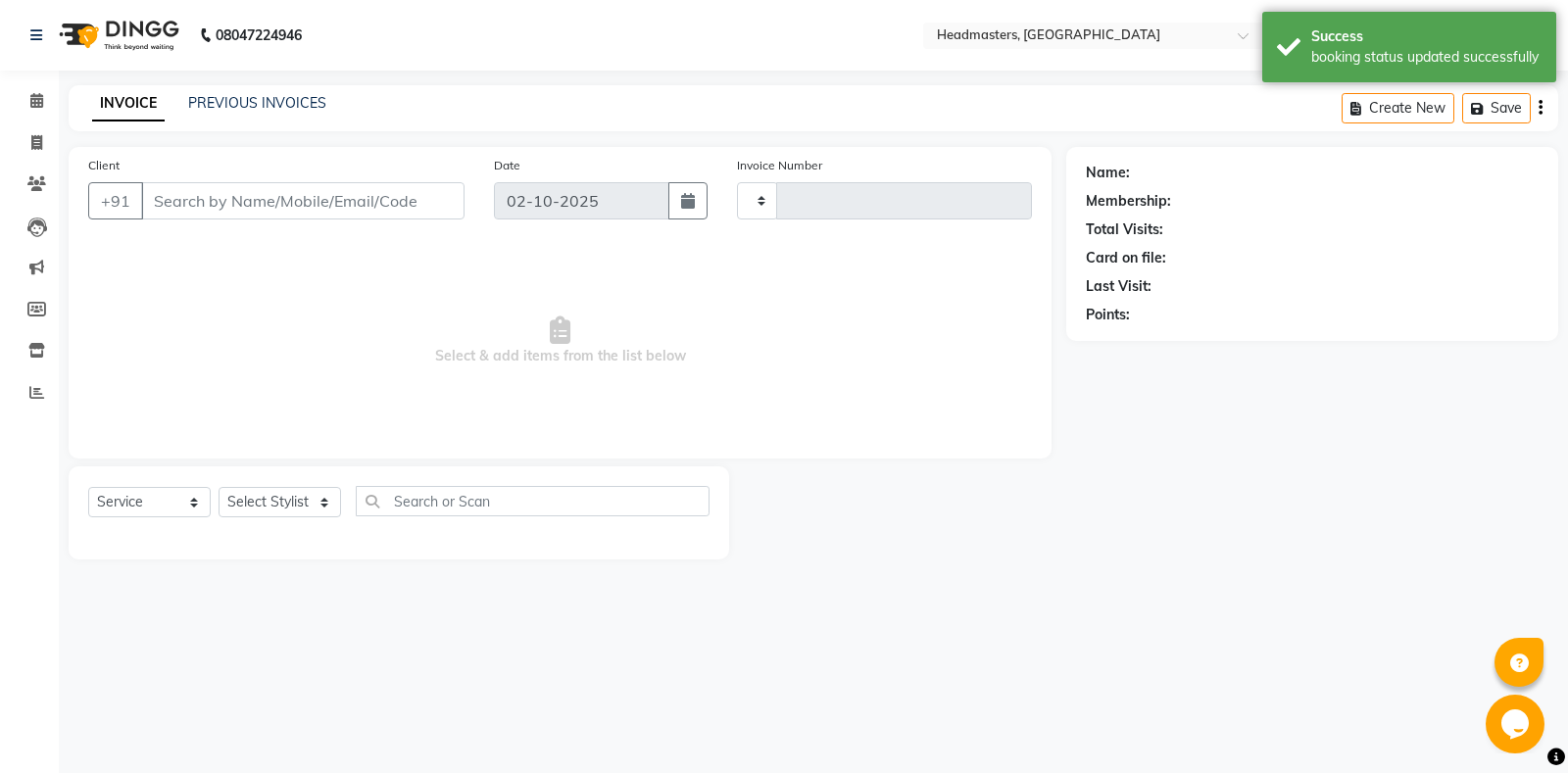
type input "6965"
select select "7130"
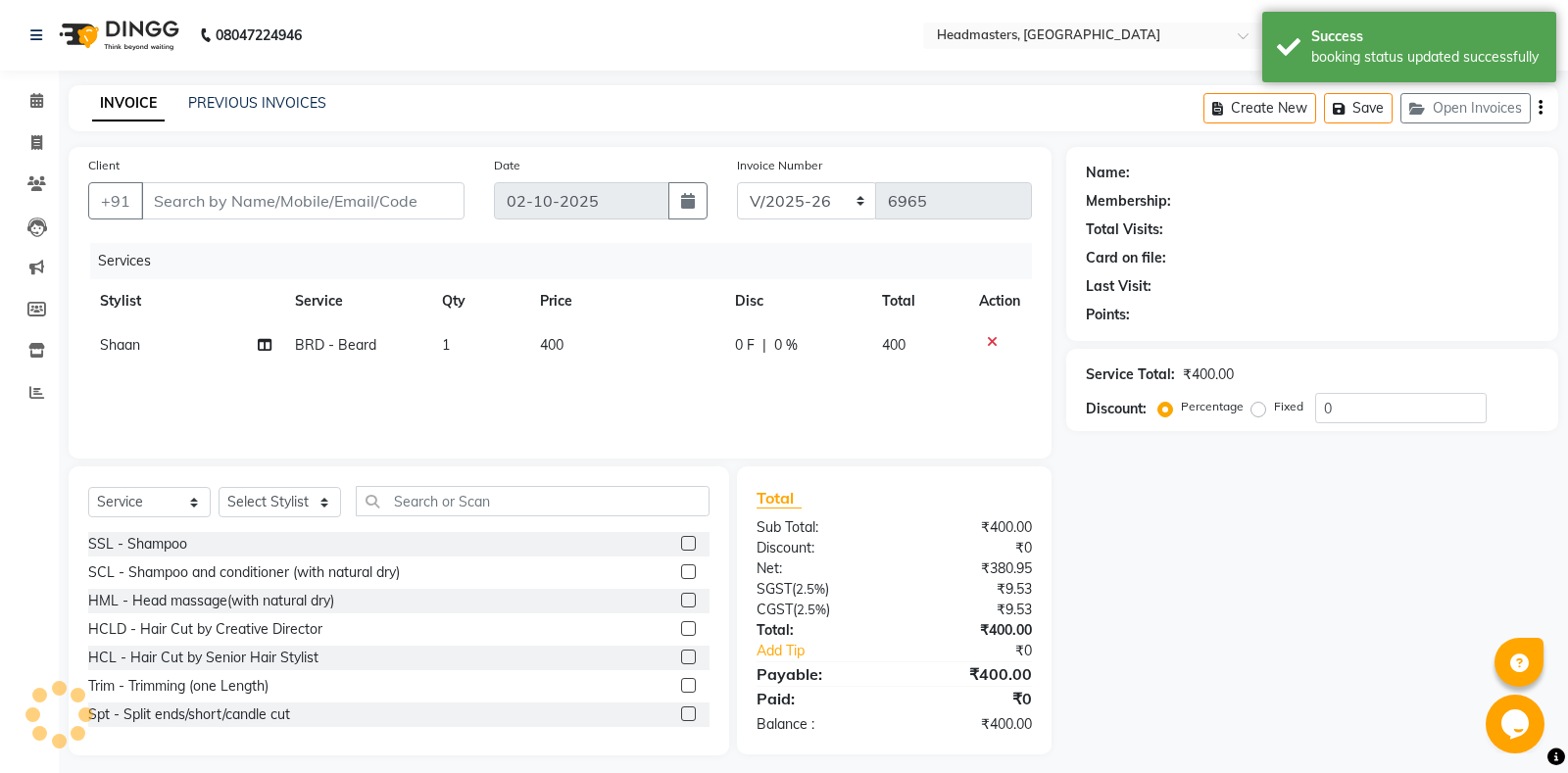
type input "9915707777"
select select "60727"
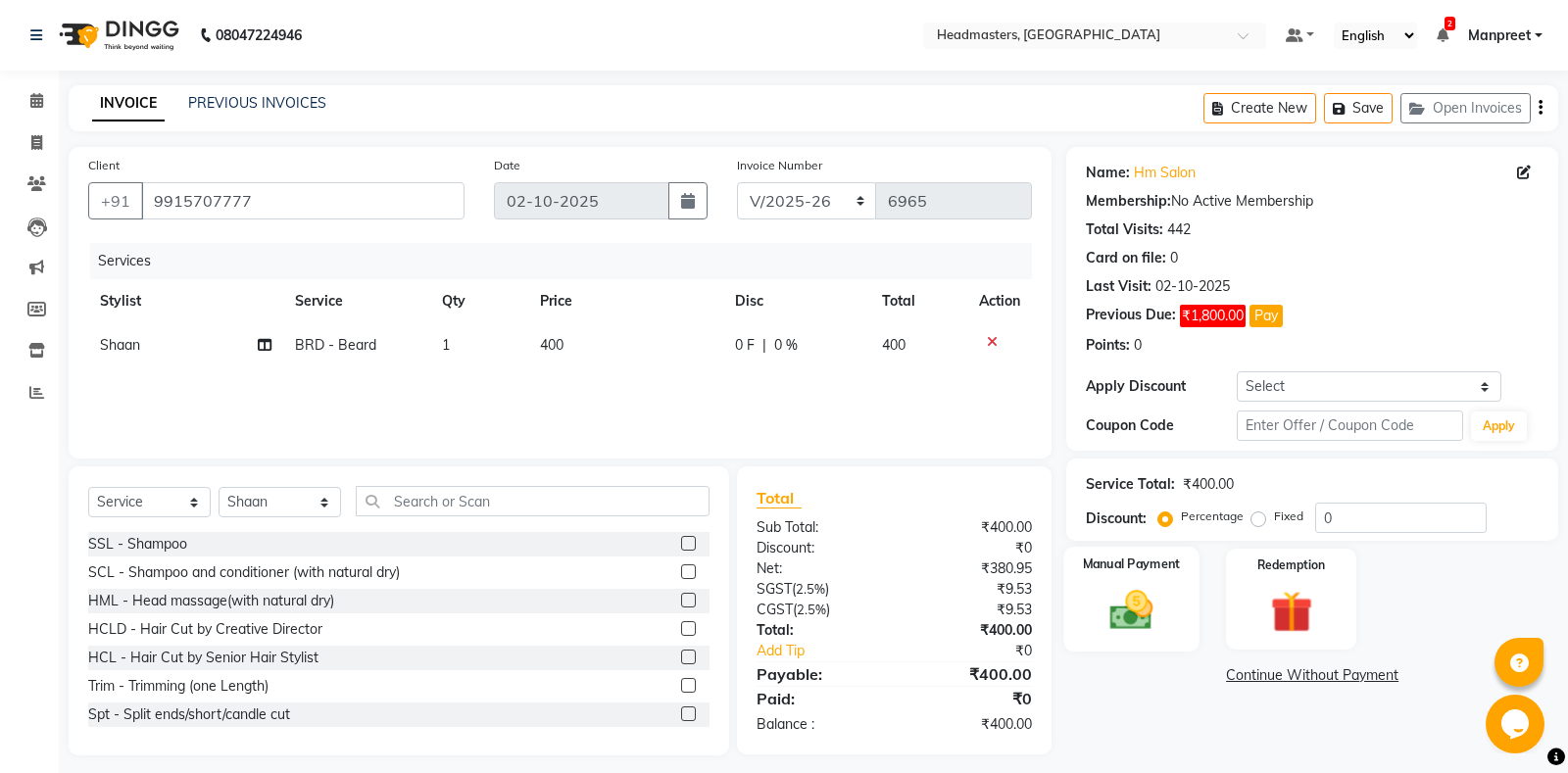
click at [1151, 576] on div "Manual Payment" at bounding box center [1131, 598] width 135 height 105
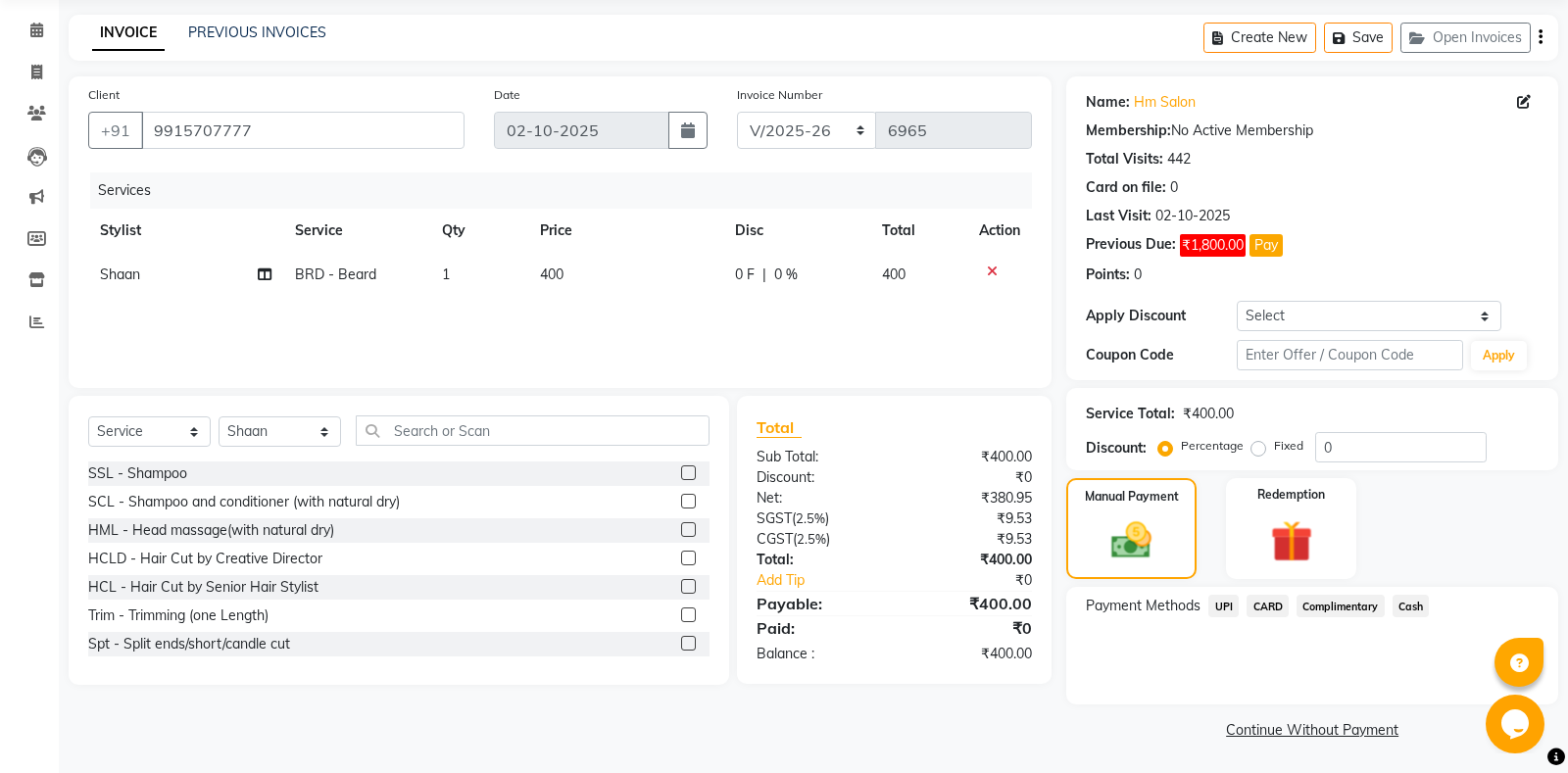
click at [1268, 603] on span "CARD" at bounding box center [1267, 605] width 42 height 23
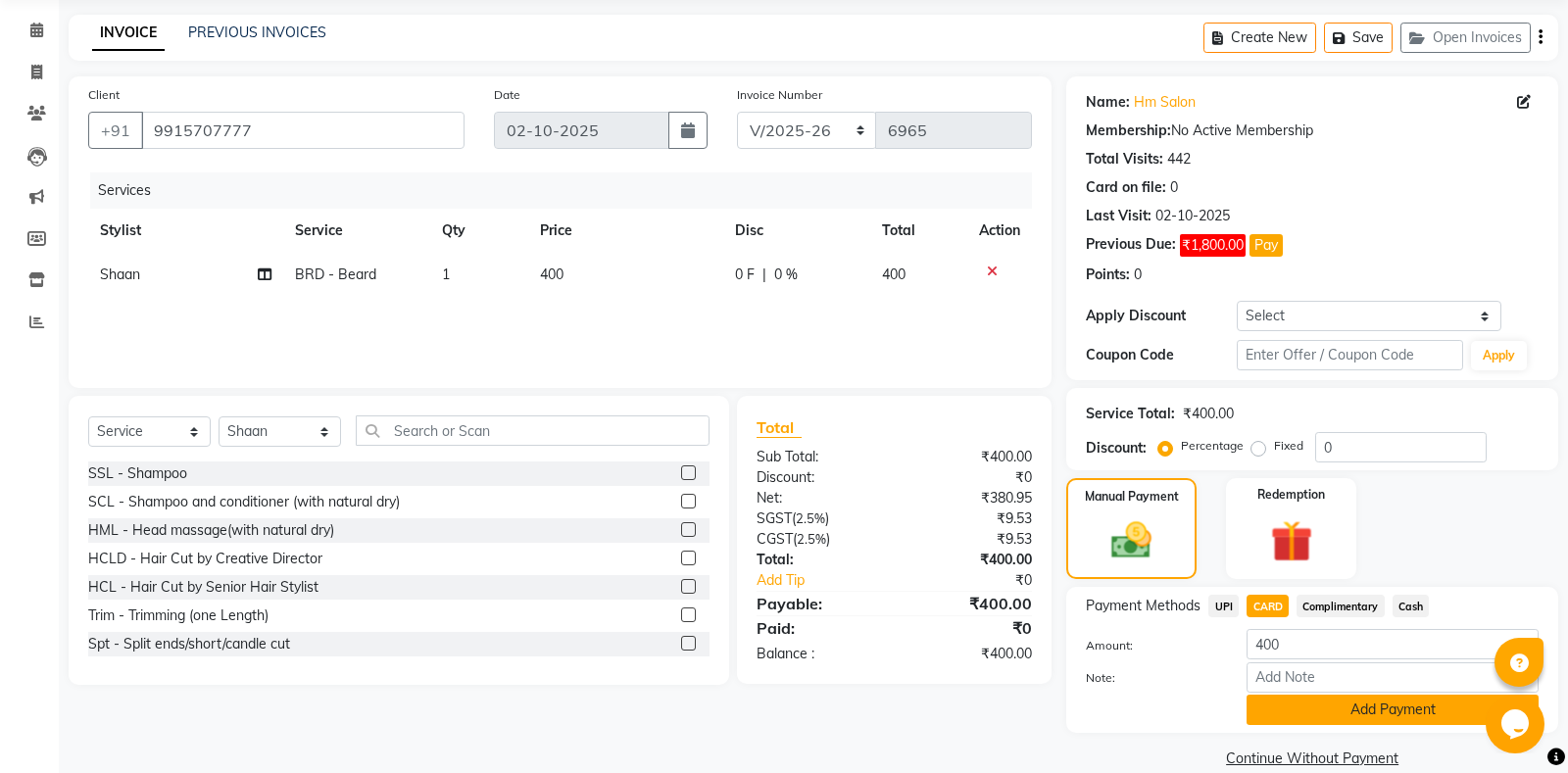
click at [1381, 716] on button "Add Payment" at bounding box center [1392, 710] width 292 height 30
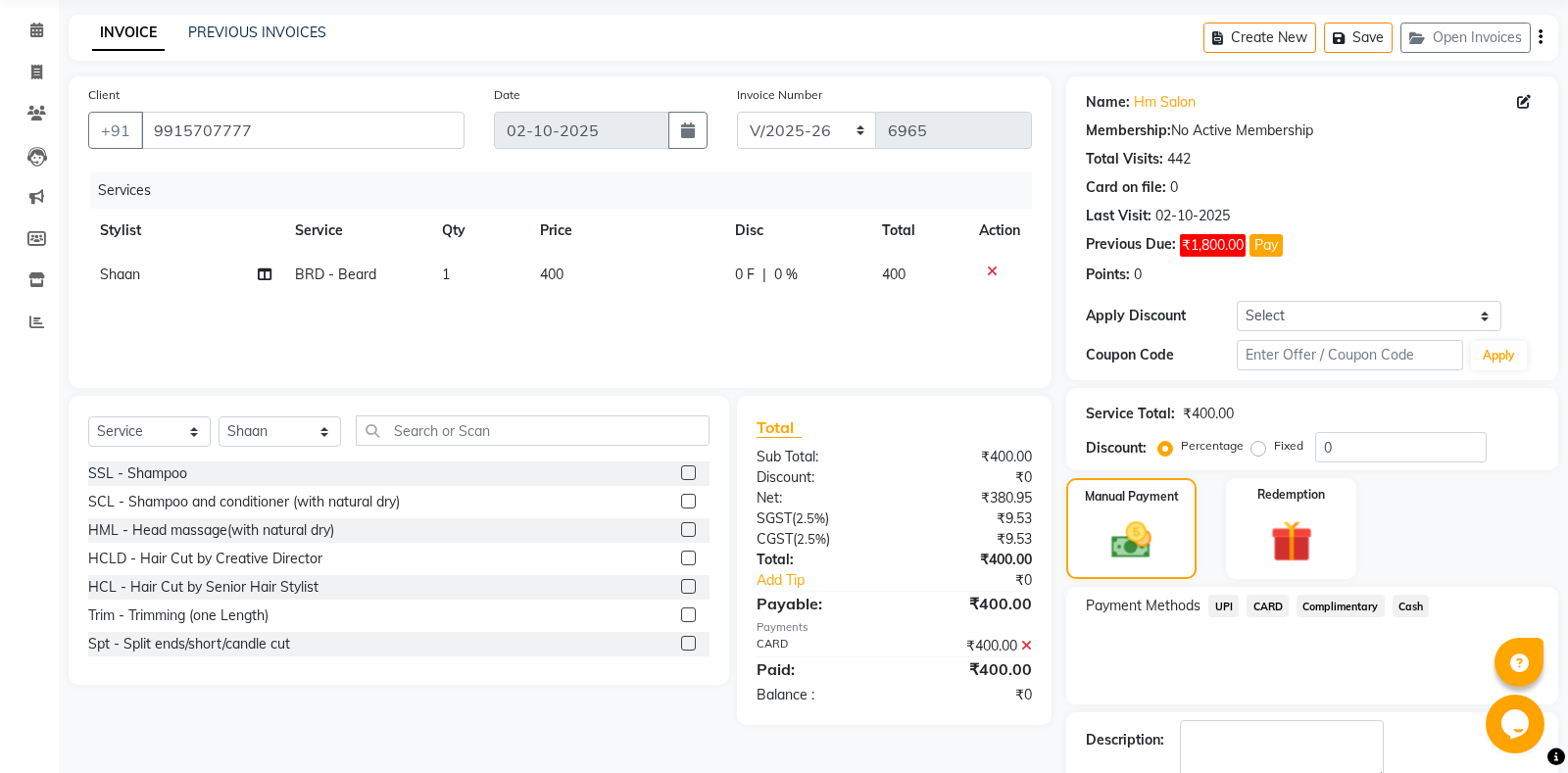
scroll to position [152, 0]
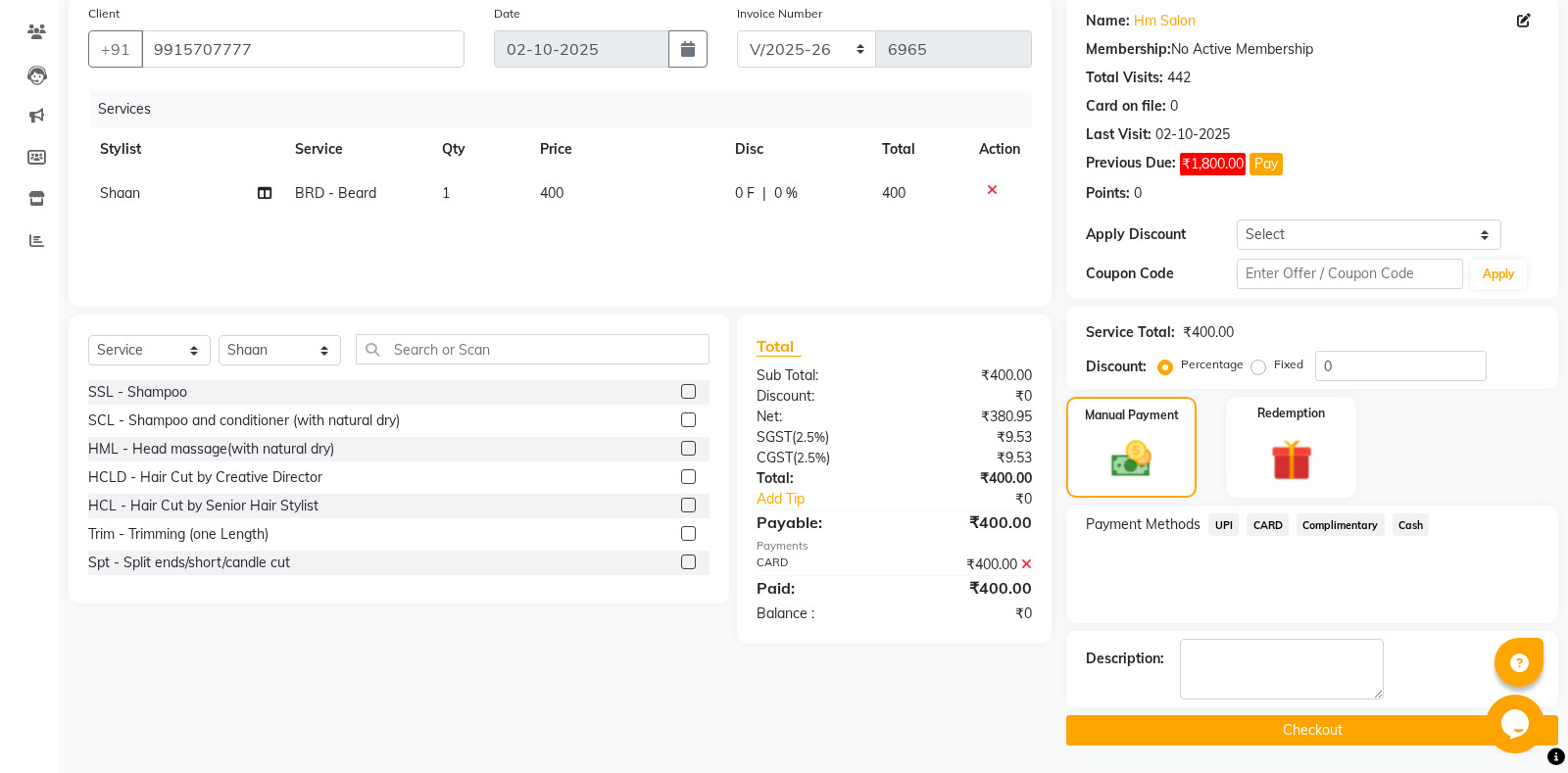
click at [1236, 728] on button "Checkout" at bounding box center [1311, 730] width 491 height 30
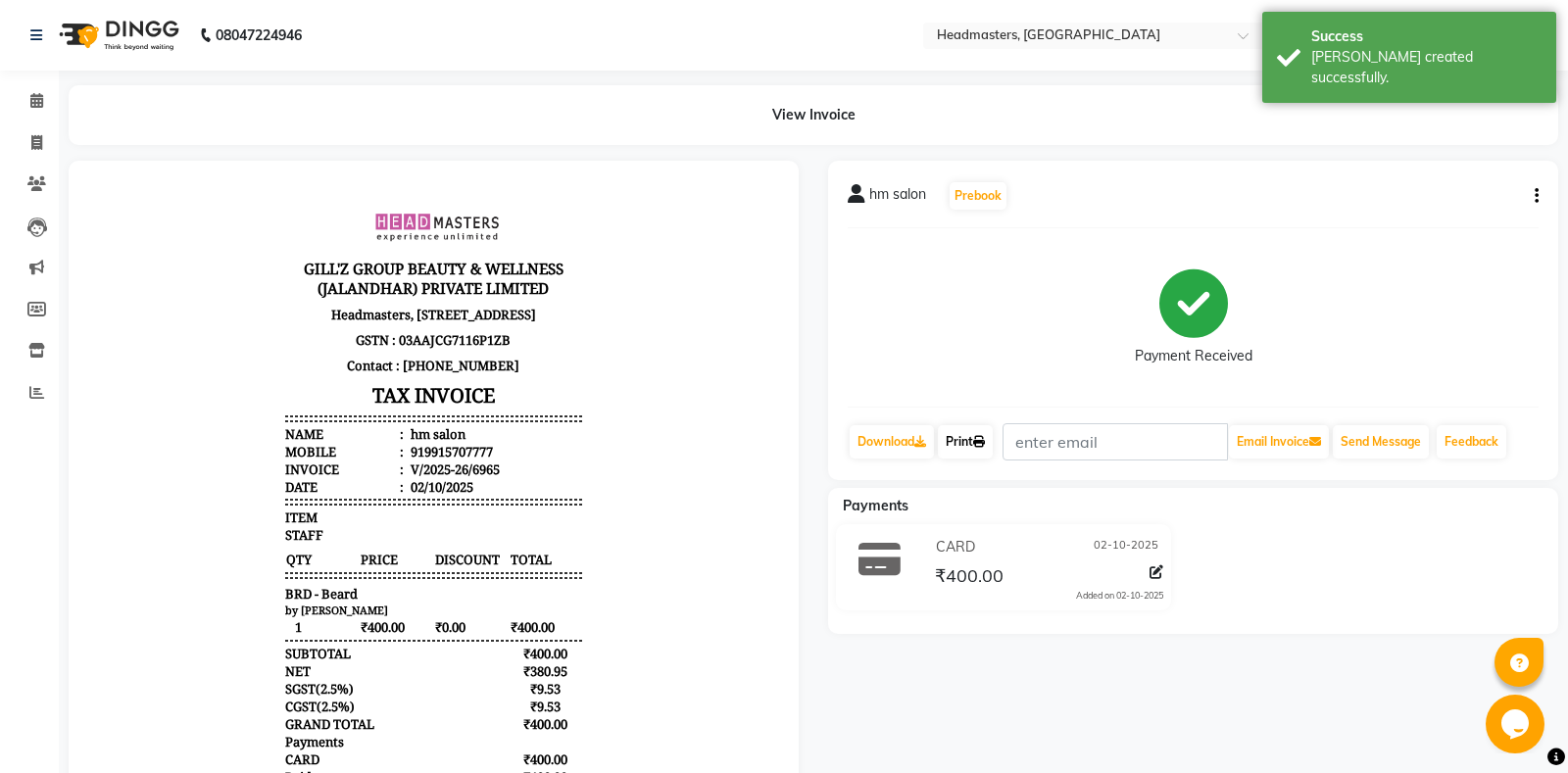
click at [977, 448] on link "Print" at bounding box center [965, 441] width 55 height 33
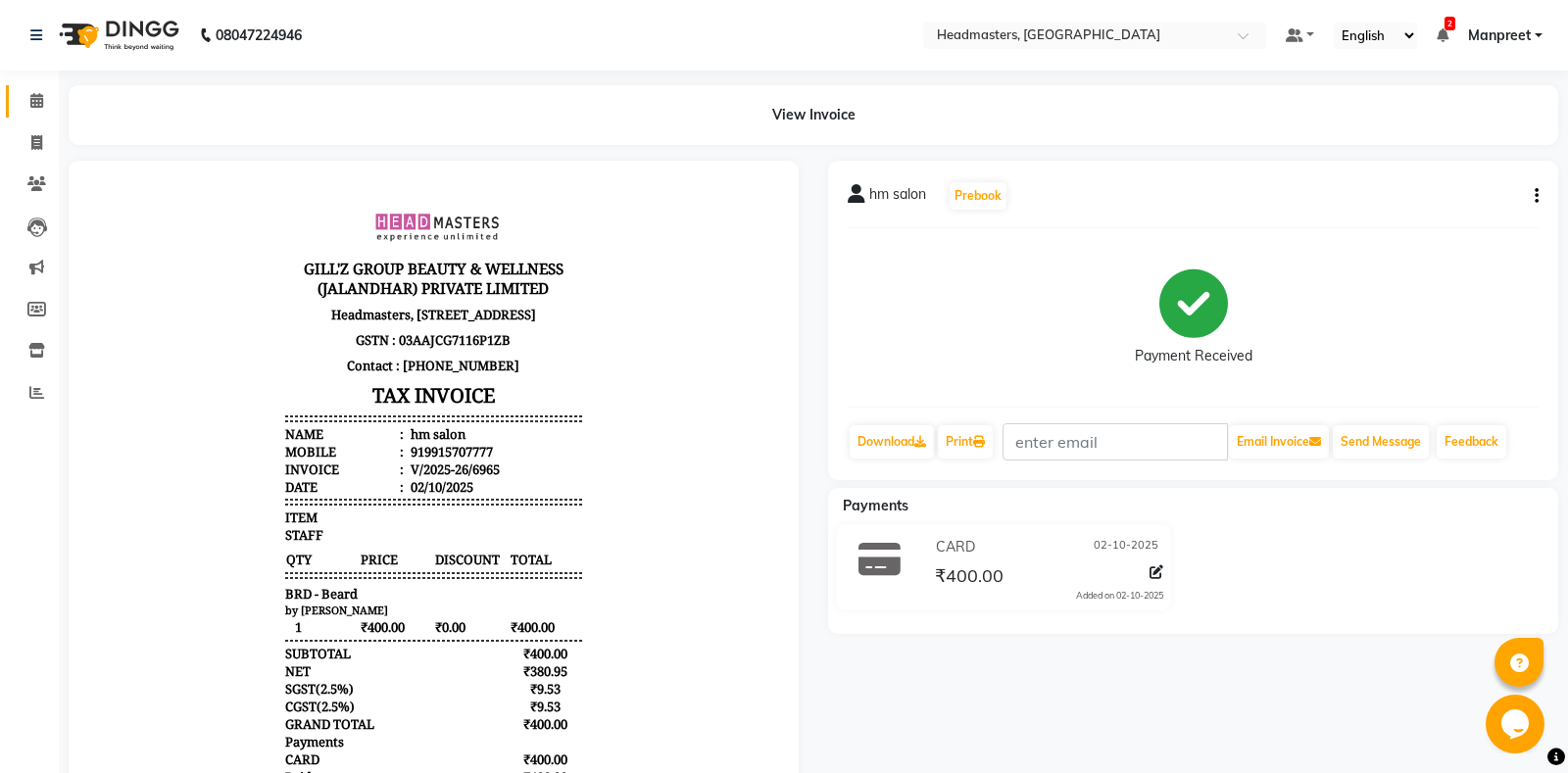
click at [14, 101] on link "Calendar" at bounding box center [29, 101] width 47 height 32
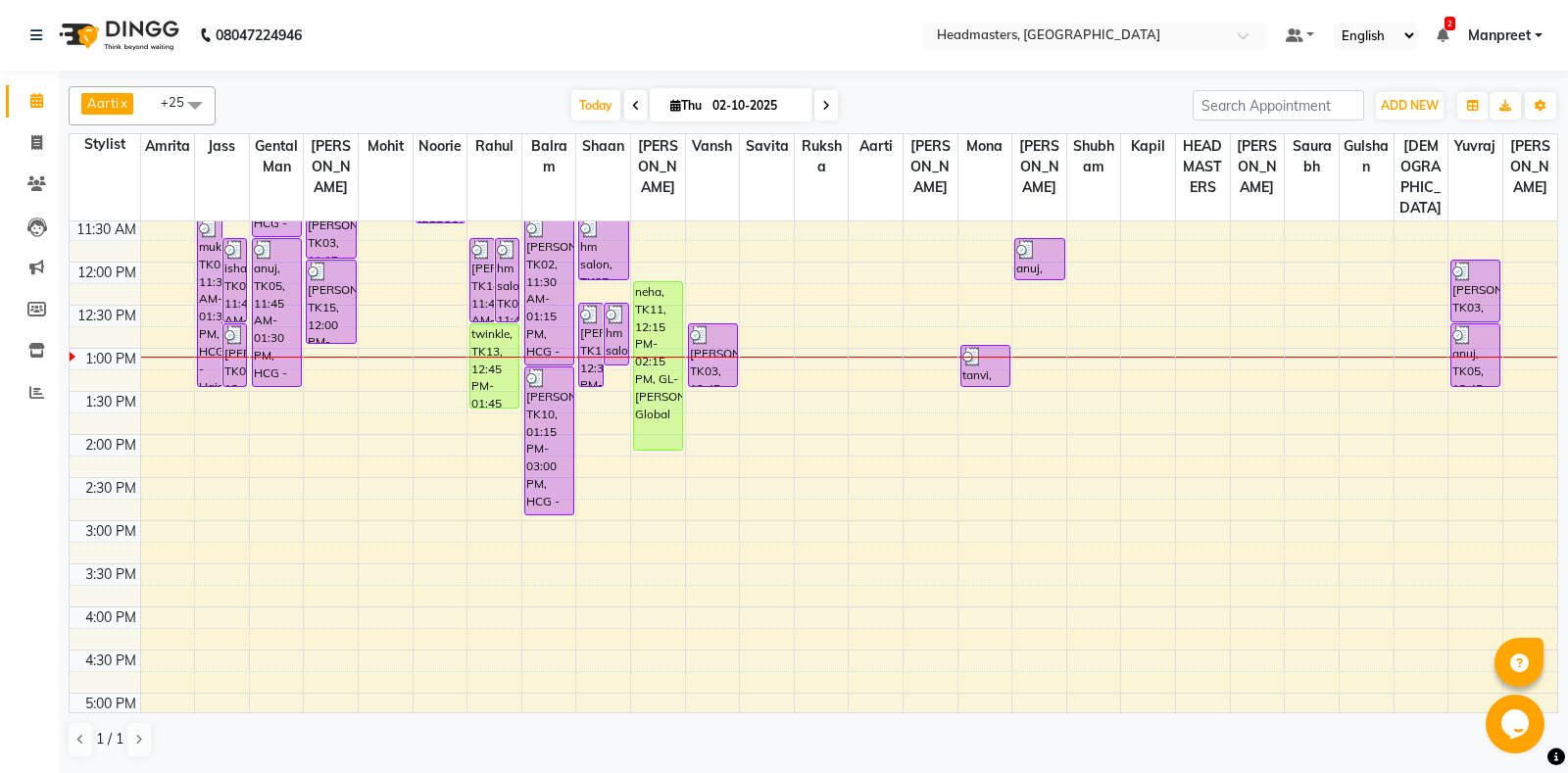
scroll to position [224, 0]
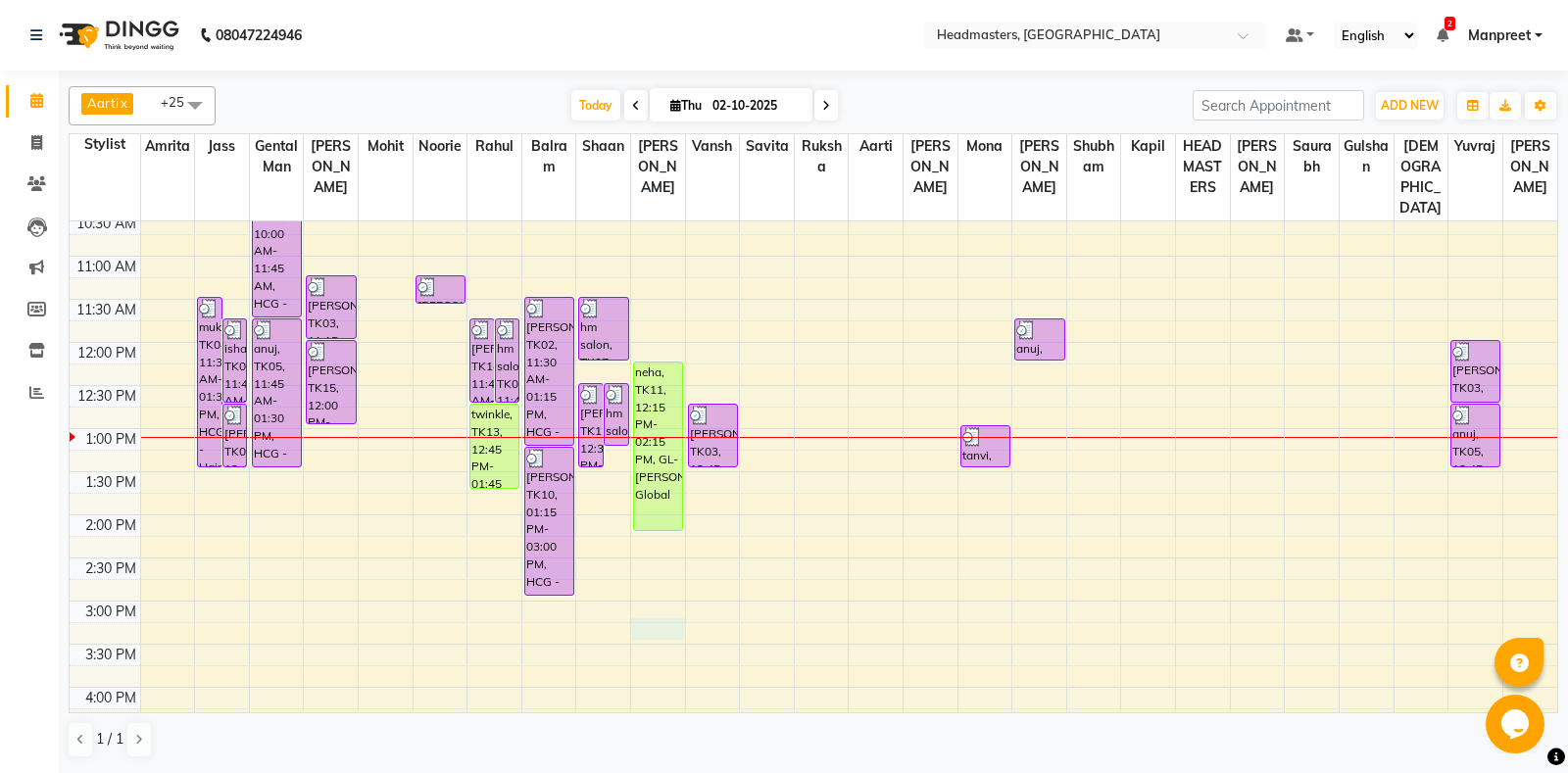
click at [664, 637] on div "8:00 AM 8:30 AM 9:00 AM 9:30 AM 10:00 AM 10:30 AM 11:00 AM 11:30 AM 12:00 PM 12…" at bounding box center [813, 601] width 1487 height 1206
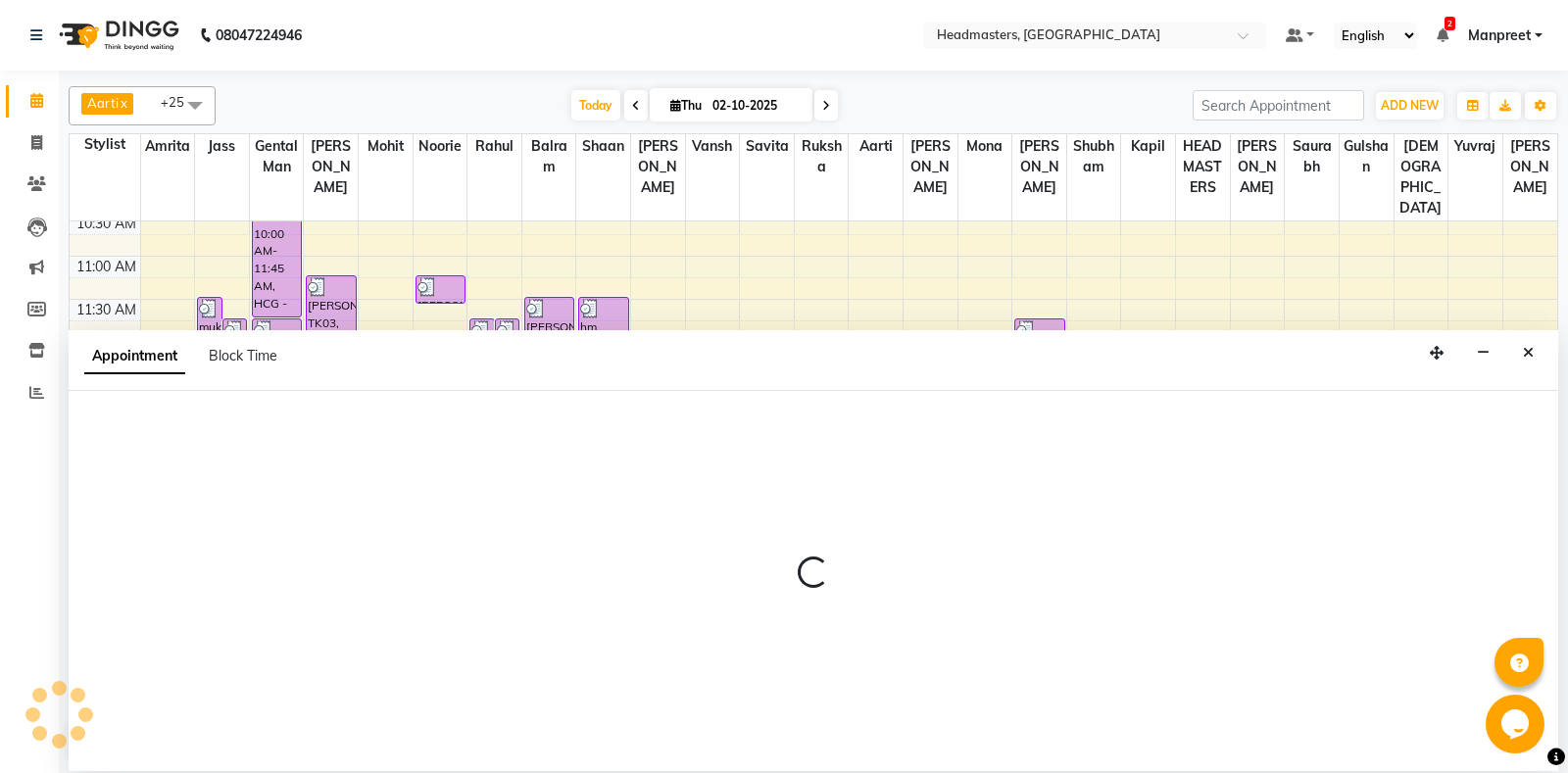
select select "60729"
select select "tentative"
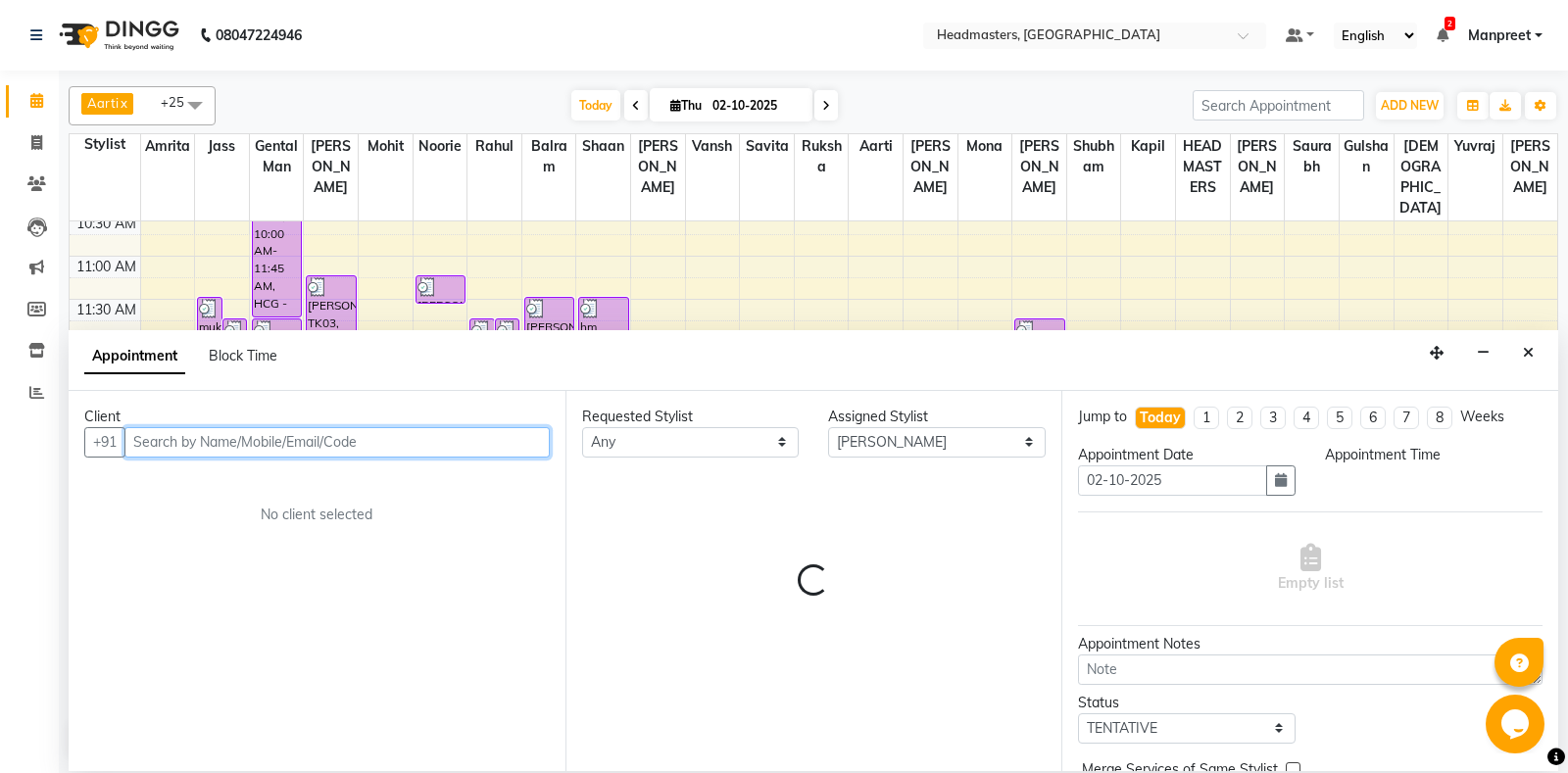
select select "915"
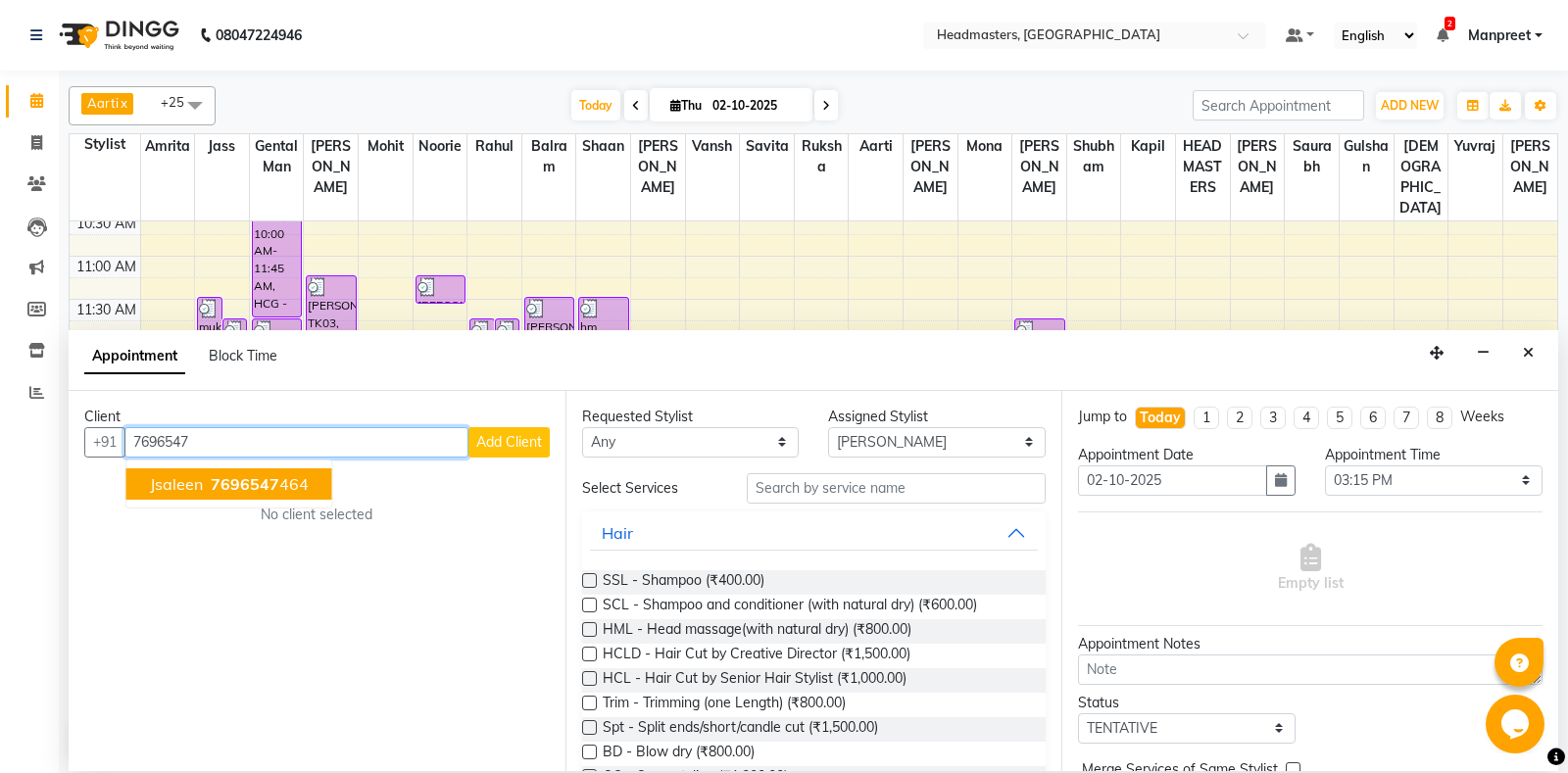
click at [306, 483] on button "jsaleen 7696547 464" at bounding box center [230, 483] width 206 height 31
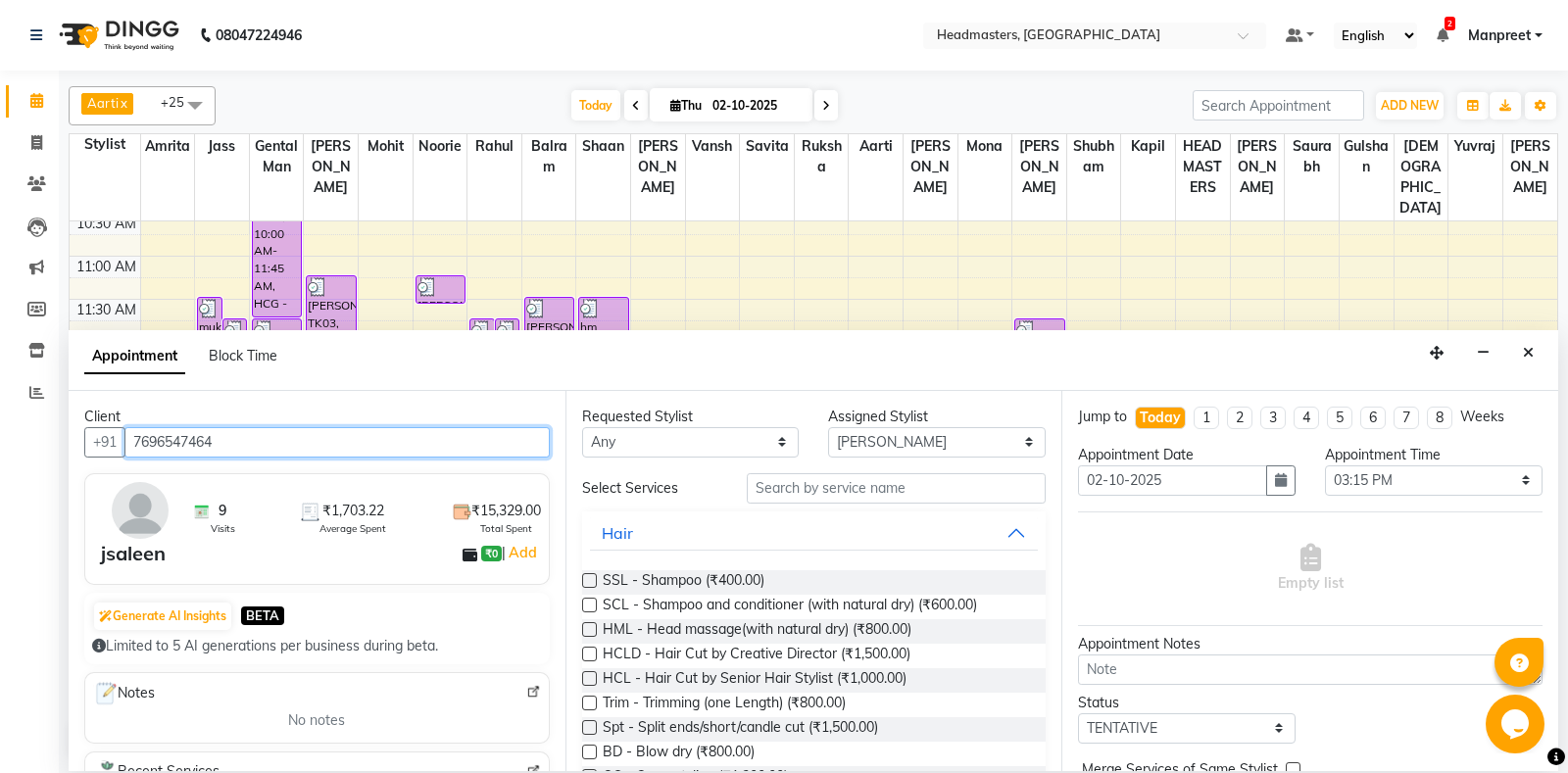
type input "7696547464"
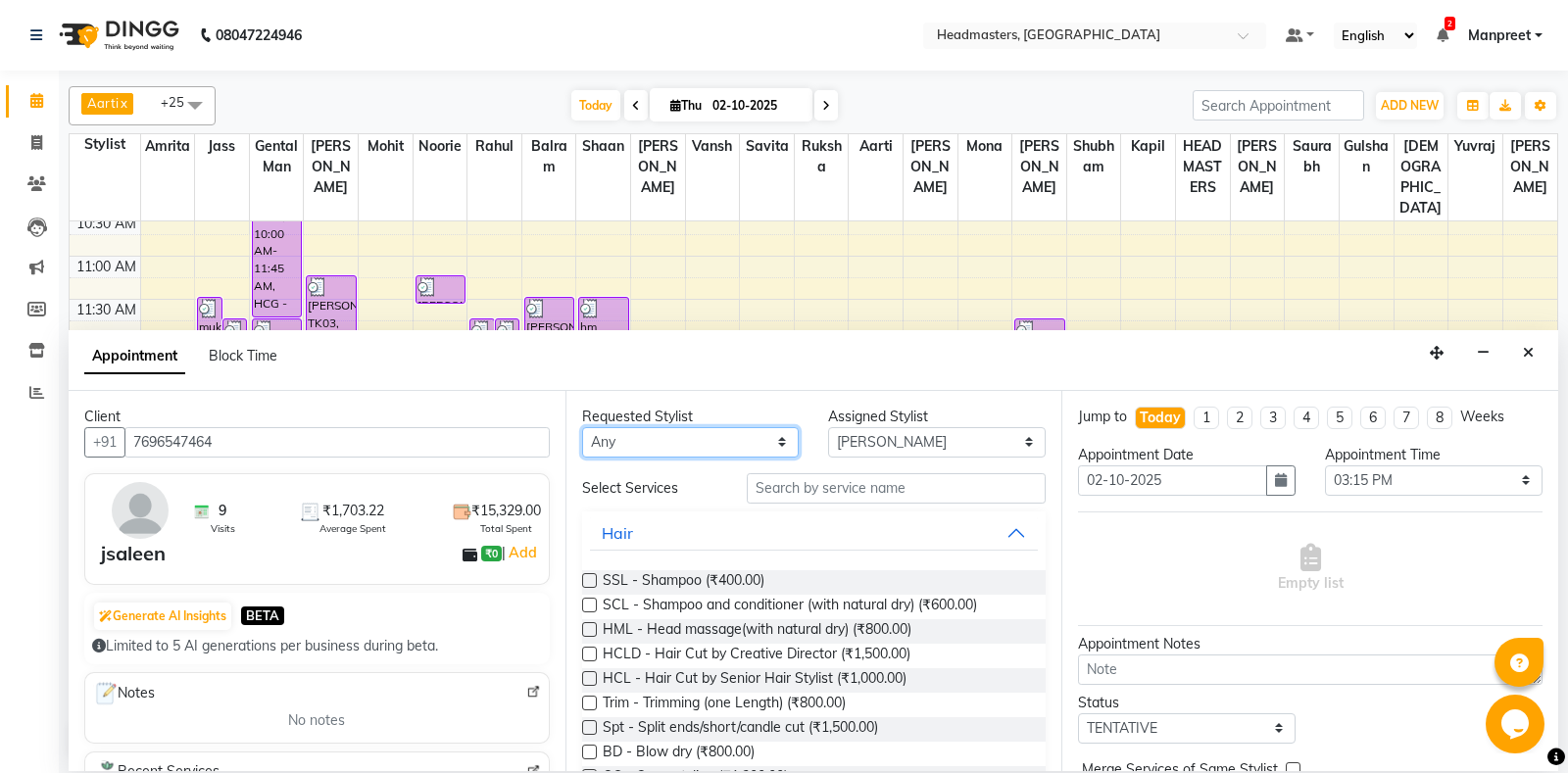
click at [582, 427] on select "An[PERSON_NAME] Amrit[PERSON_NAME]am Gental Man Gulshan HEADMASTER[PERSON_NAME]…" at bounding box center [691, 442] width 218 height 30
select select "60742"
click option "Mona" at bounding box center [0, 0] width 0 height 0
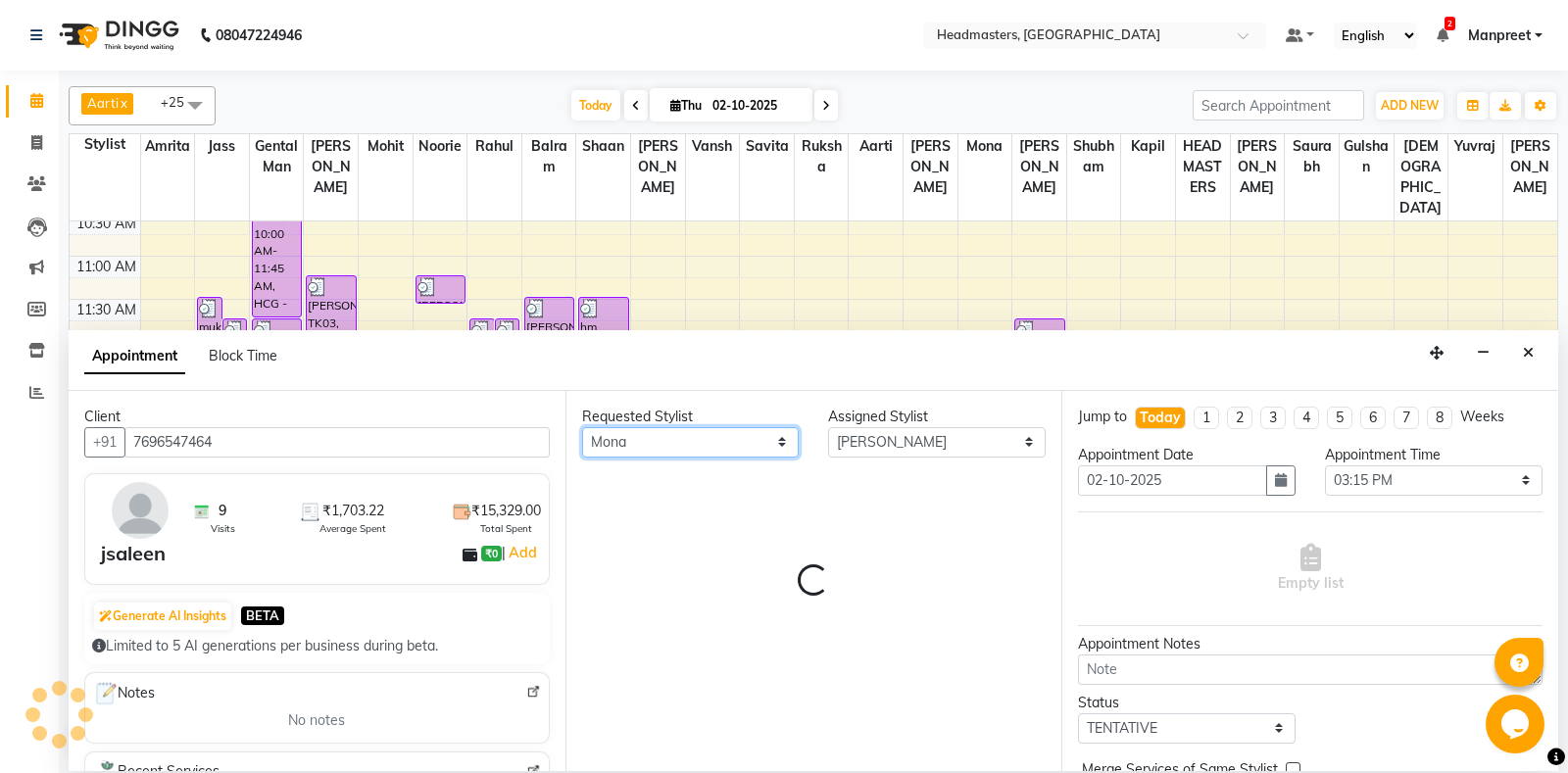
select select "60742"
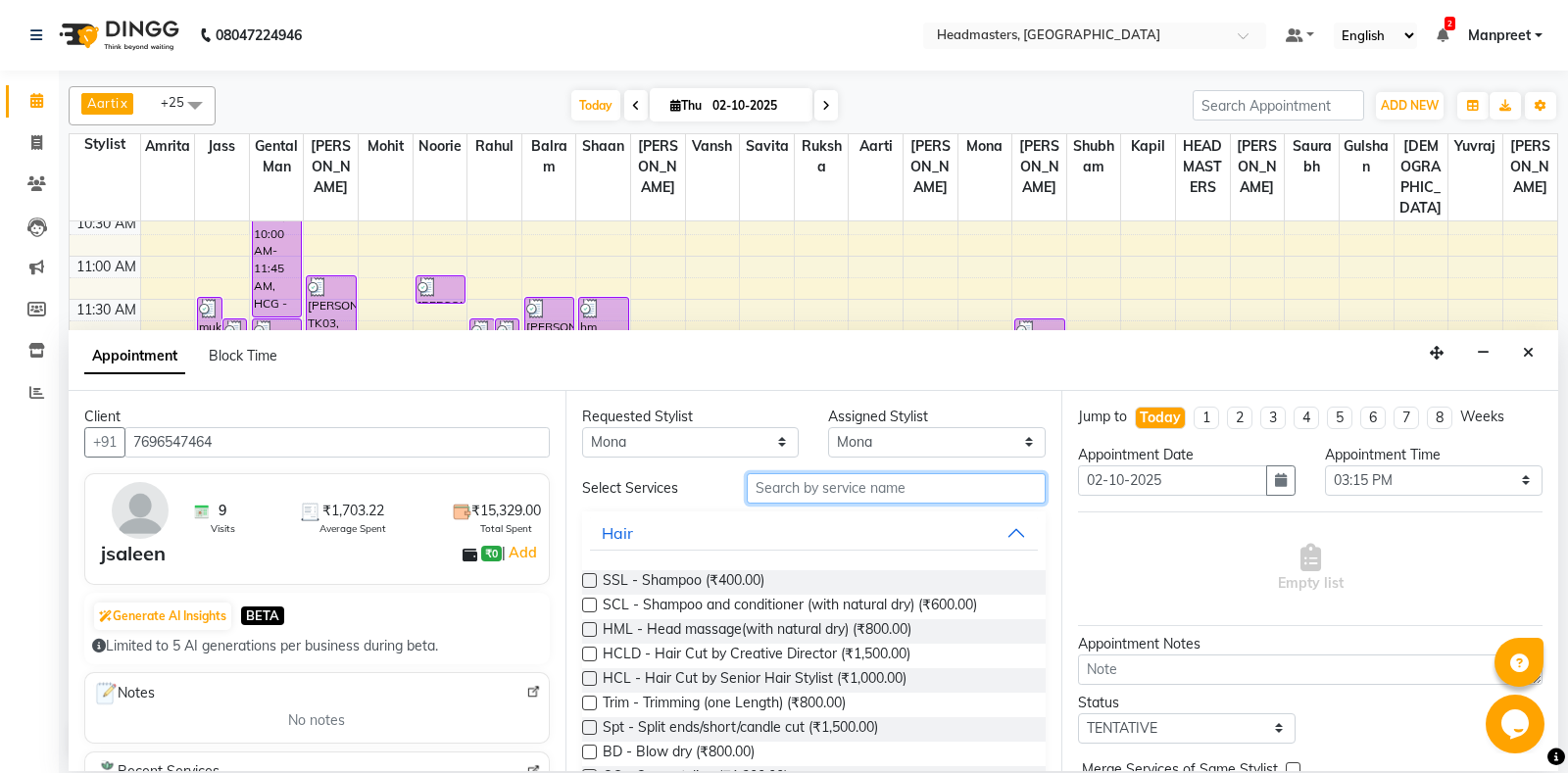
click at [820, 488] on input "text" at bounding box center [897, 488] width 300 height 30
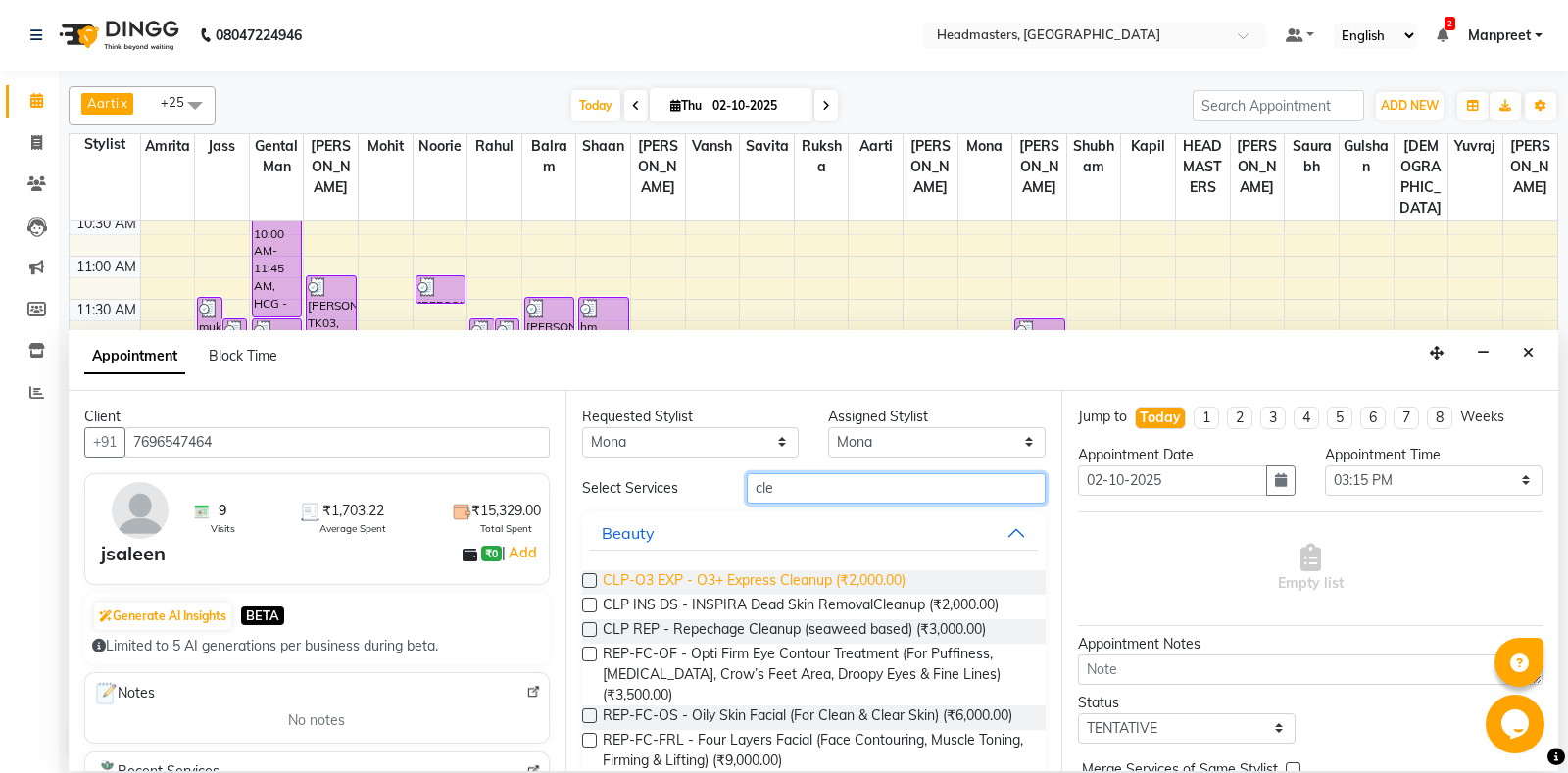
type input "cle"
click at [831, 591] on span "CLP-O3 EXP - O3+ Express Cleanup (₹2,000.00)" at bounding box center [753, 582] width 303 height 25
checkbox input "false"
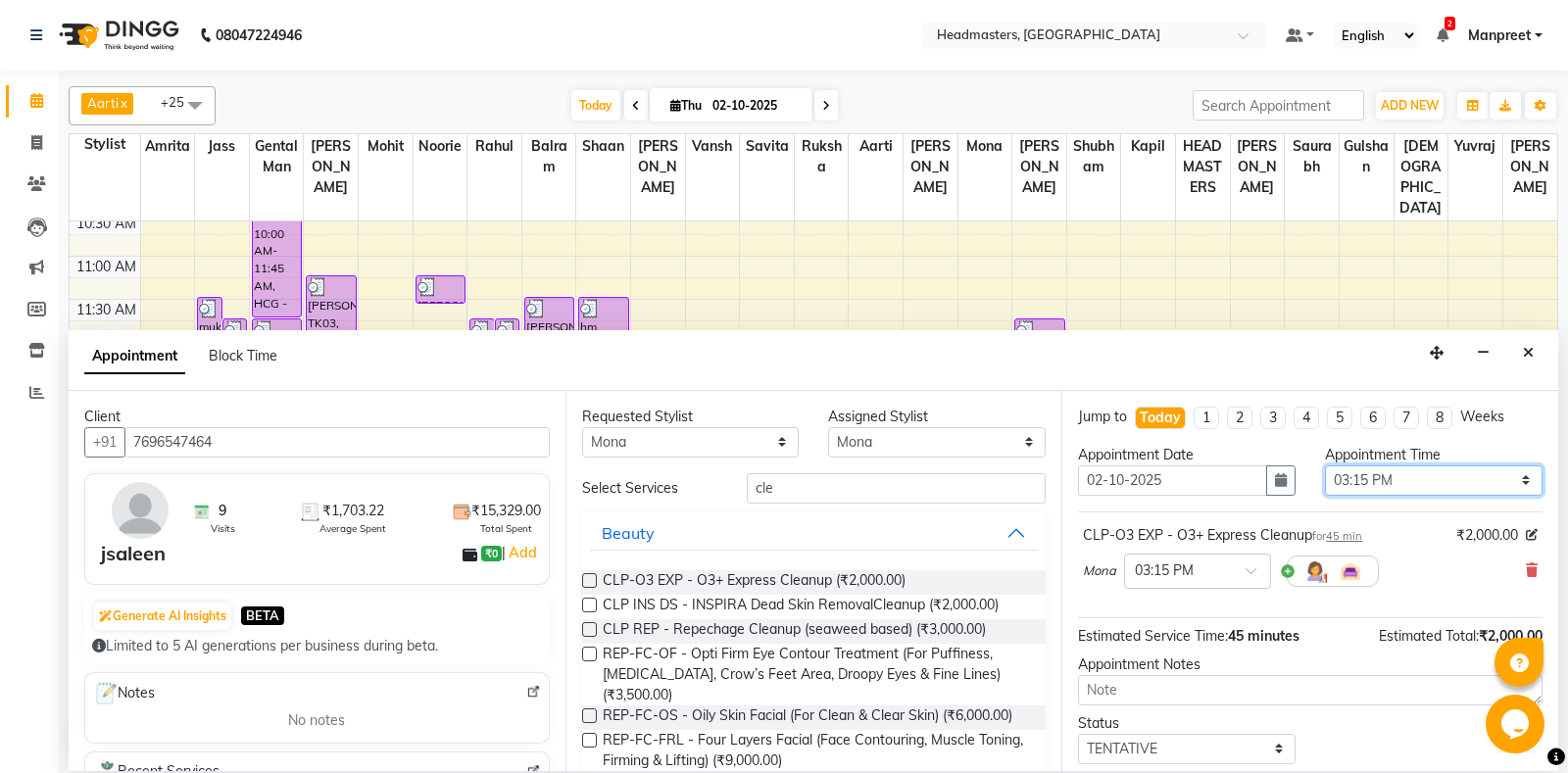
click at [1324, 465] on select "Select 09:00 AM 09:15 AM 09:30 AM 09:45 AM 10:00 AM 10:15 AM 10:30 AM 10:45 AM …" at bounding box center [1433, 480] width 218 height 30
select select "780"
click option "01:00 PM" at bounding box center [0, 0] width 0 height 0
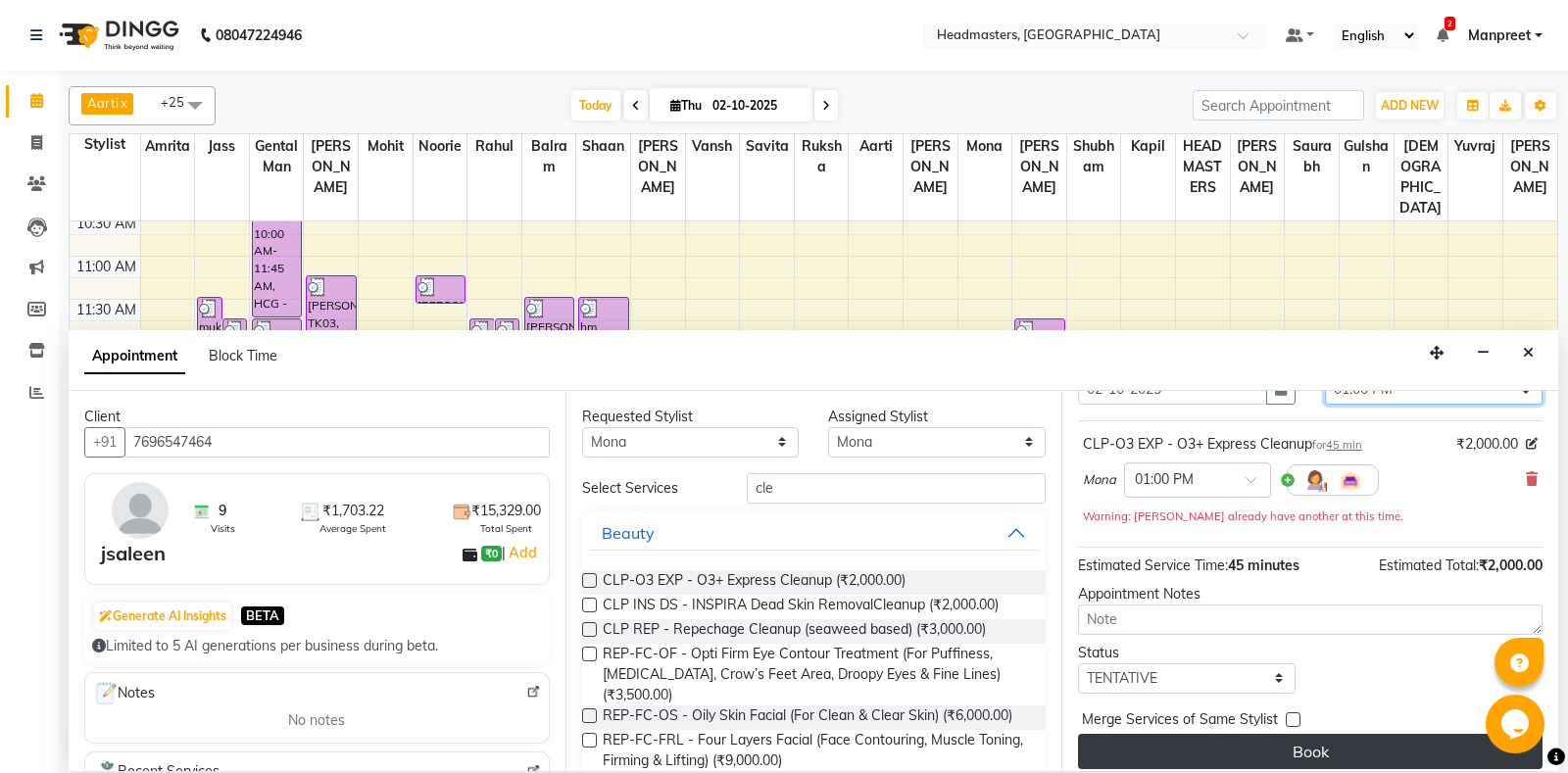
scroll to position [104, 0]
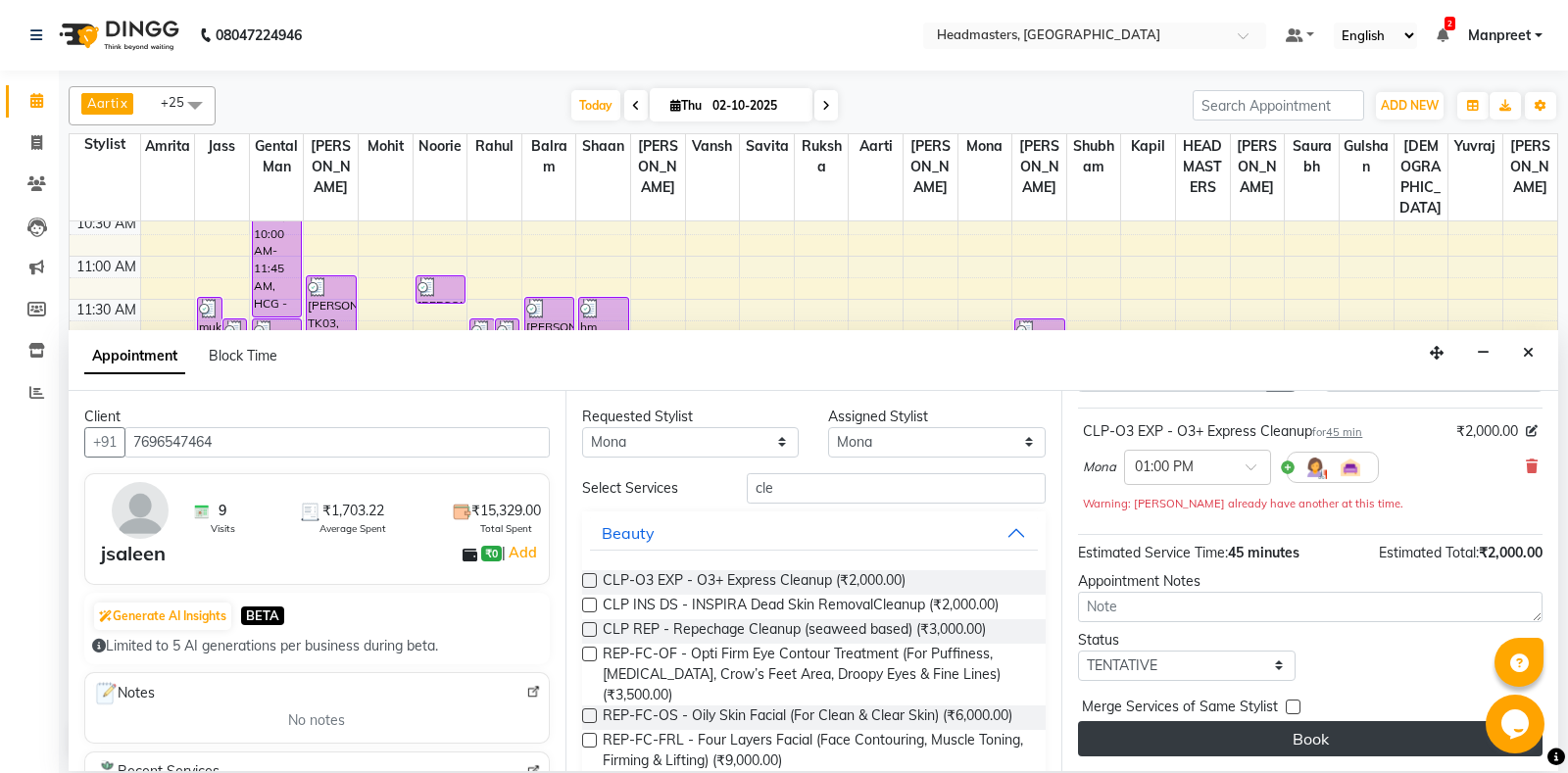
click at [1369, 747] on button "Book" at bounding box center [1309, 738] width 464 height 35
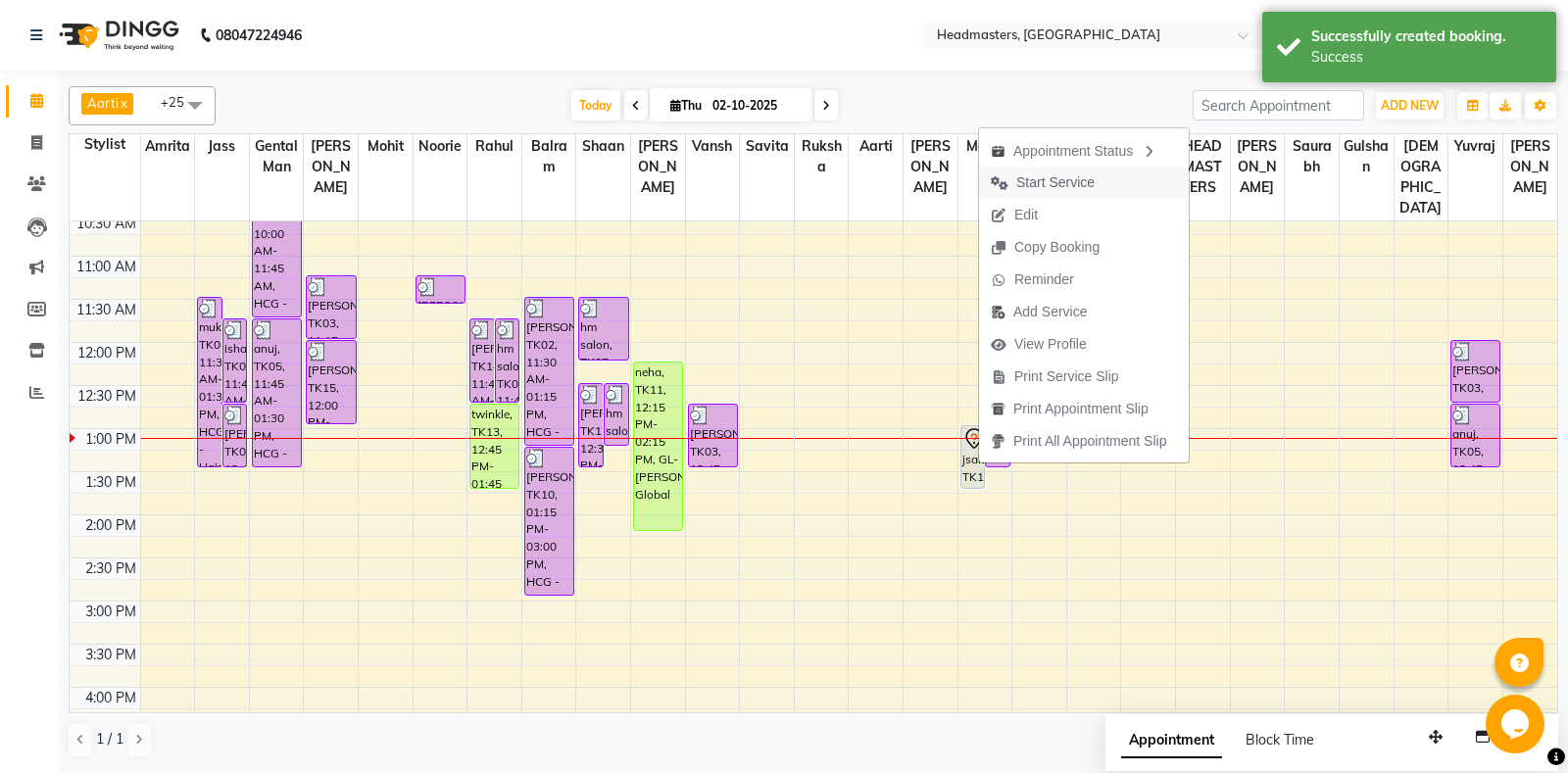
click at [1127, 169] on button "Start Service" at bounding box center [1084, 183] width 210 height 32
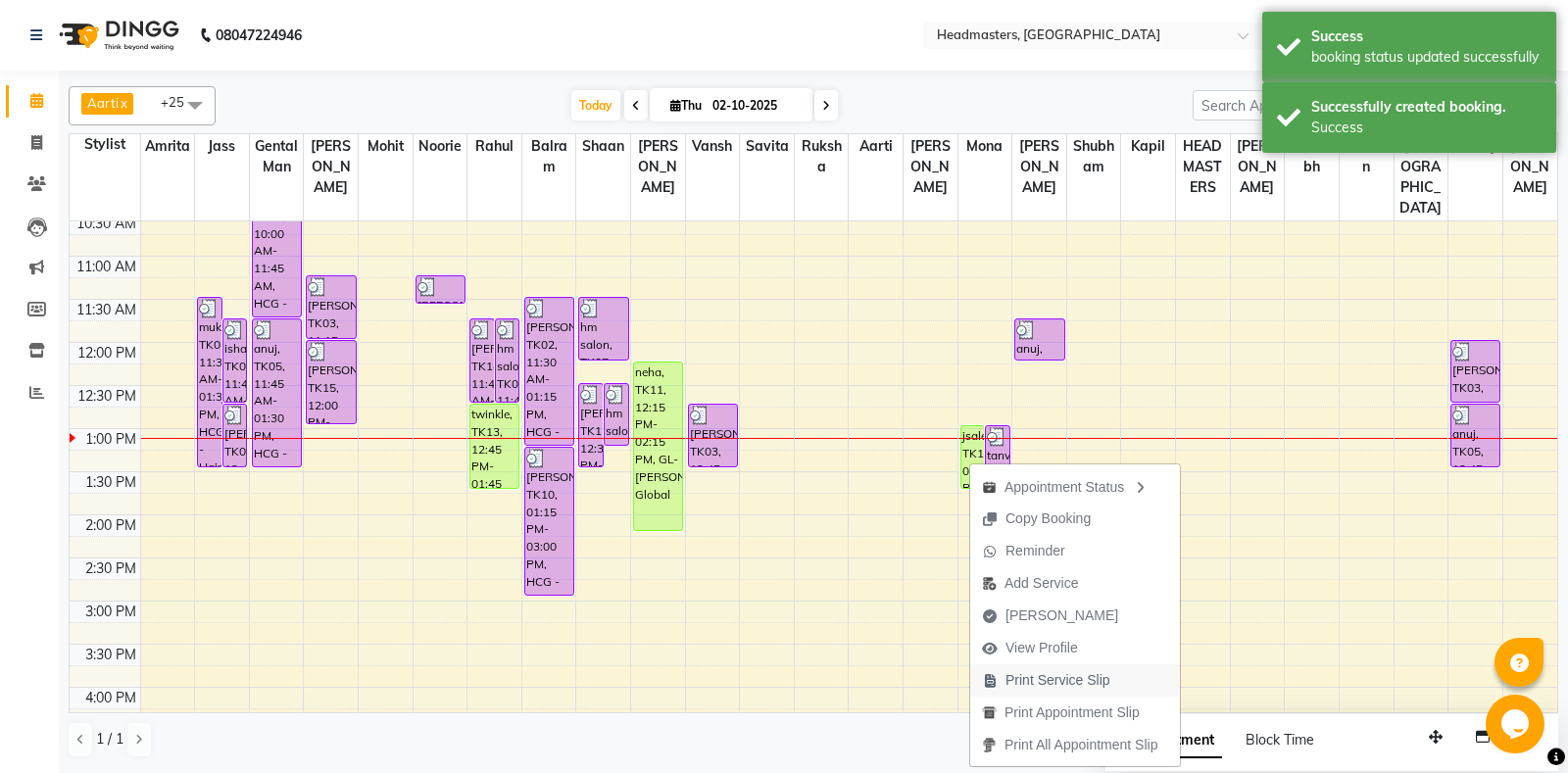
click at [1100, 673] on span "Print Service Slip" at bounding box center [1057, 680] width 105 height 21
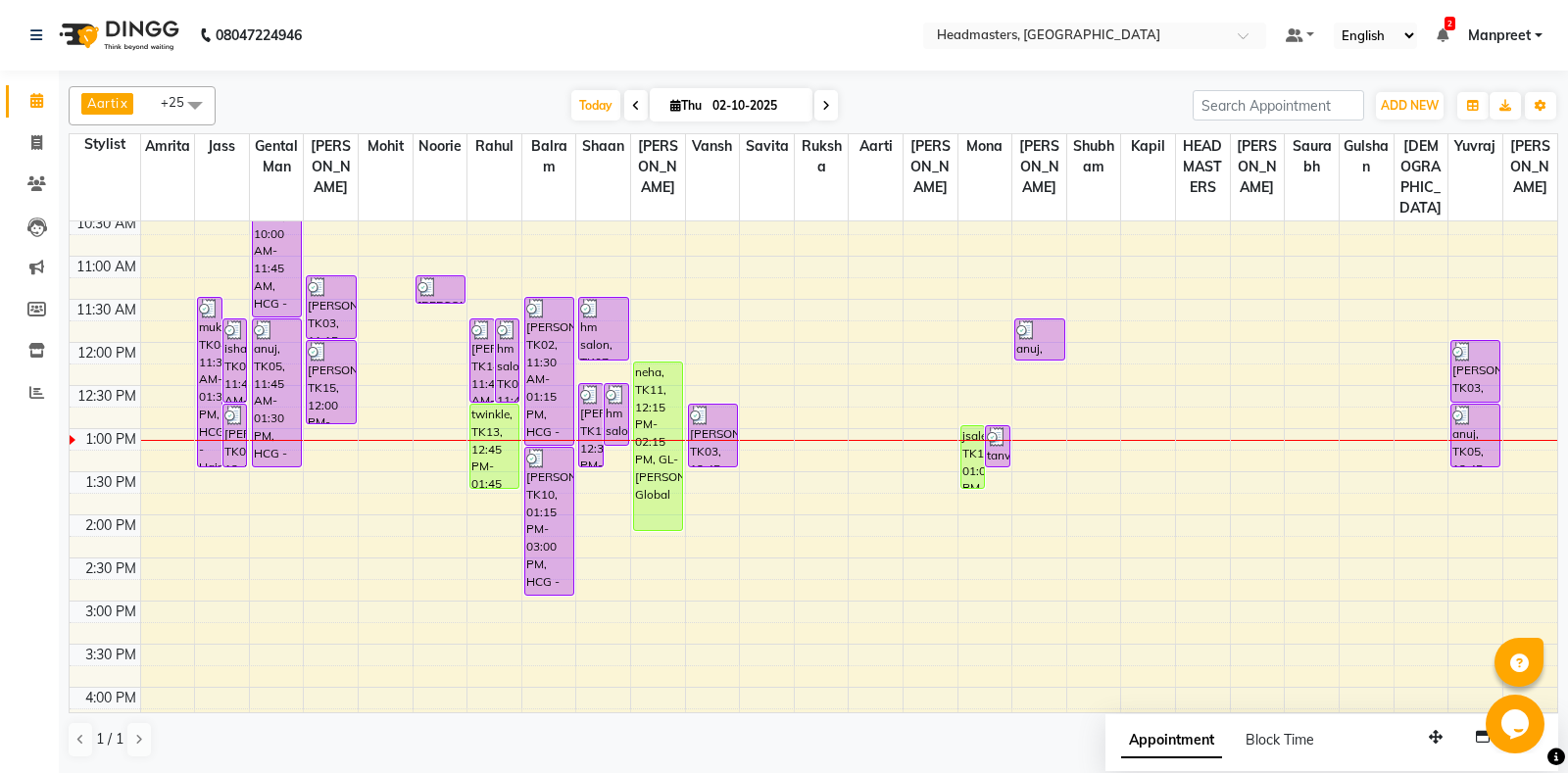
click at [23, 101] on span at bounding box center [37, 101] width 34 height 23
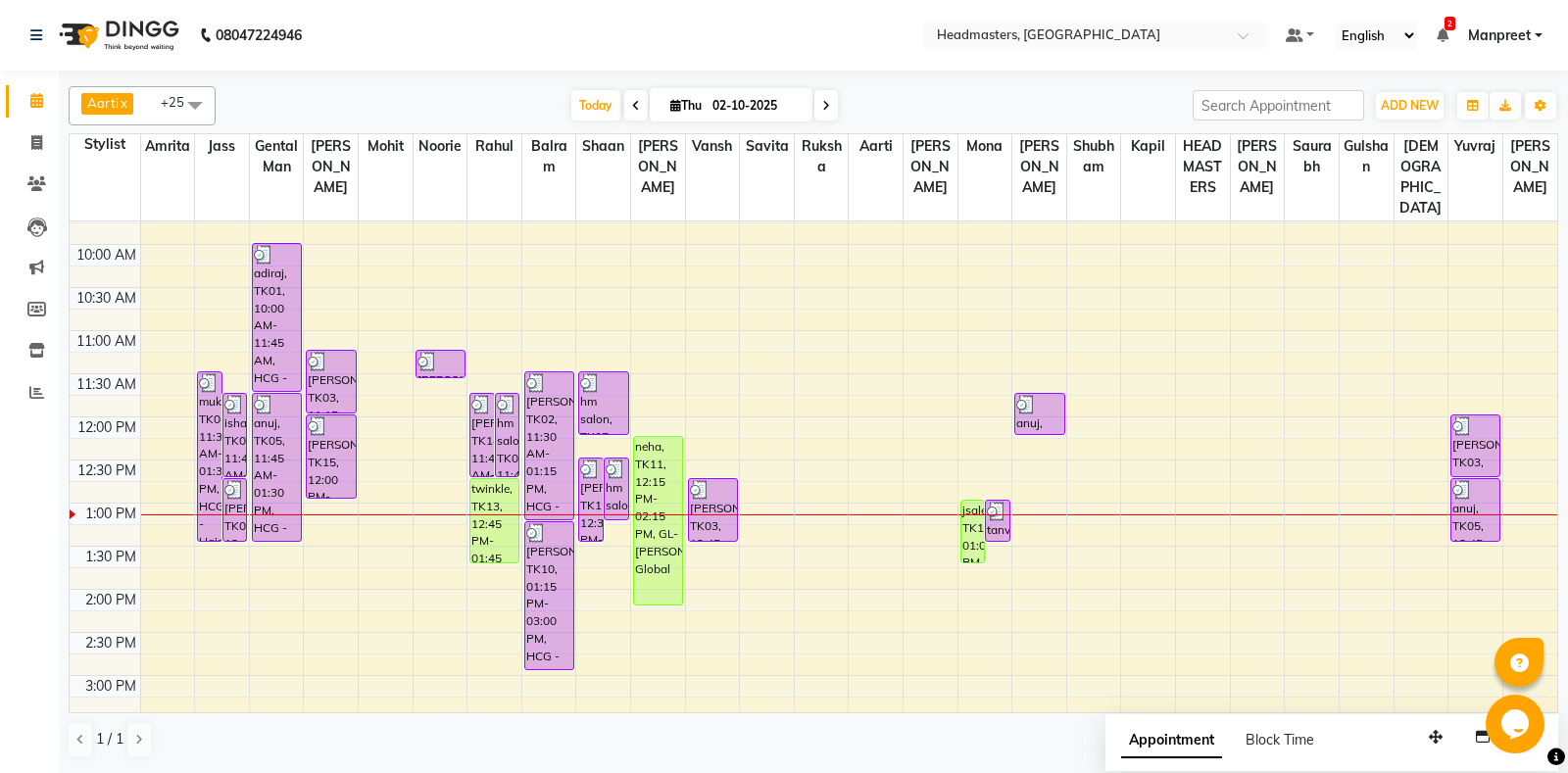
scroll to position [121, 0]
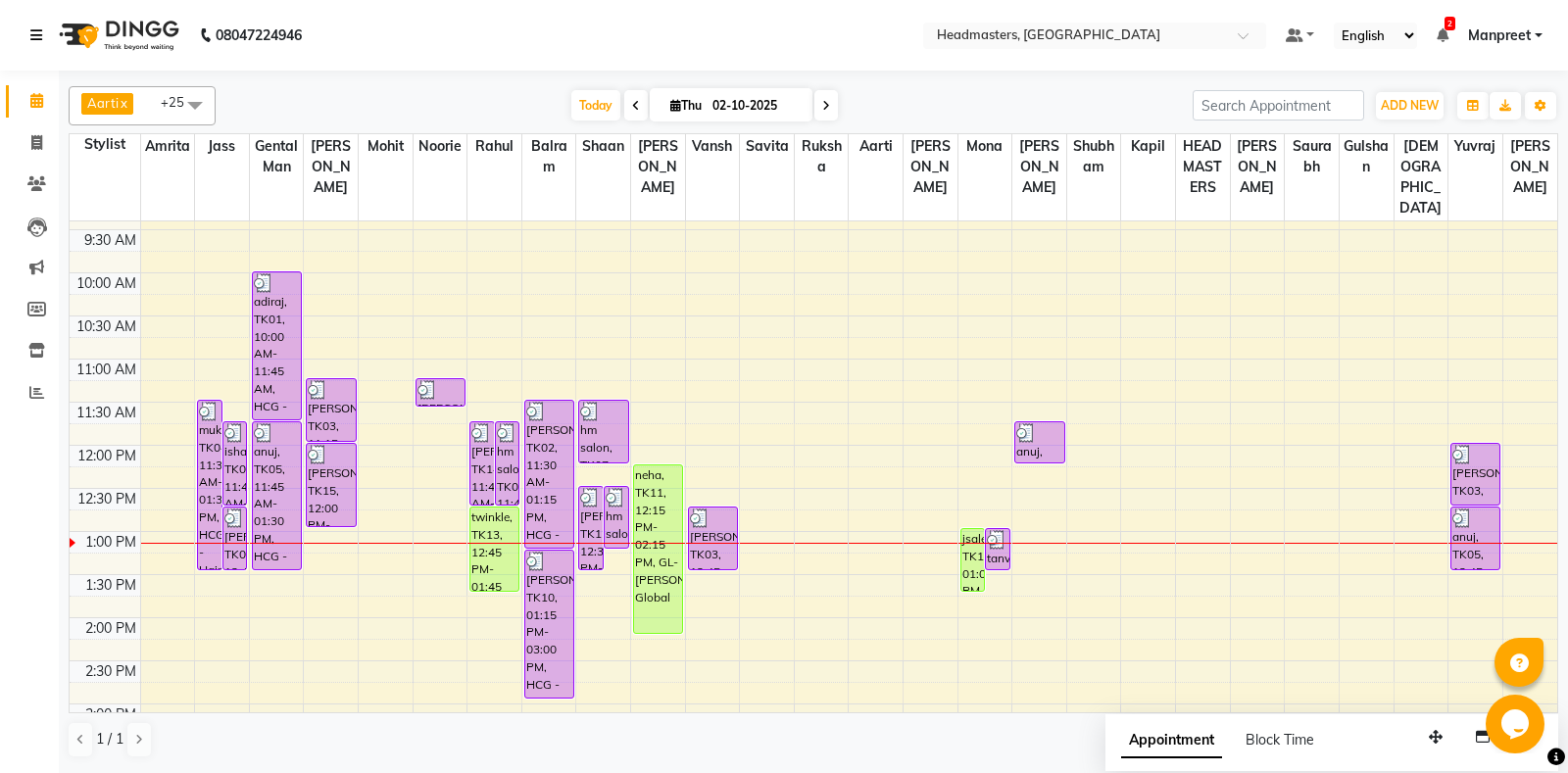
click at [32, 36] on icon at bounding box center [36, 35] width 12 height 14
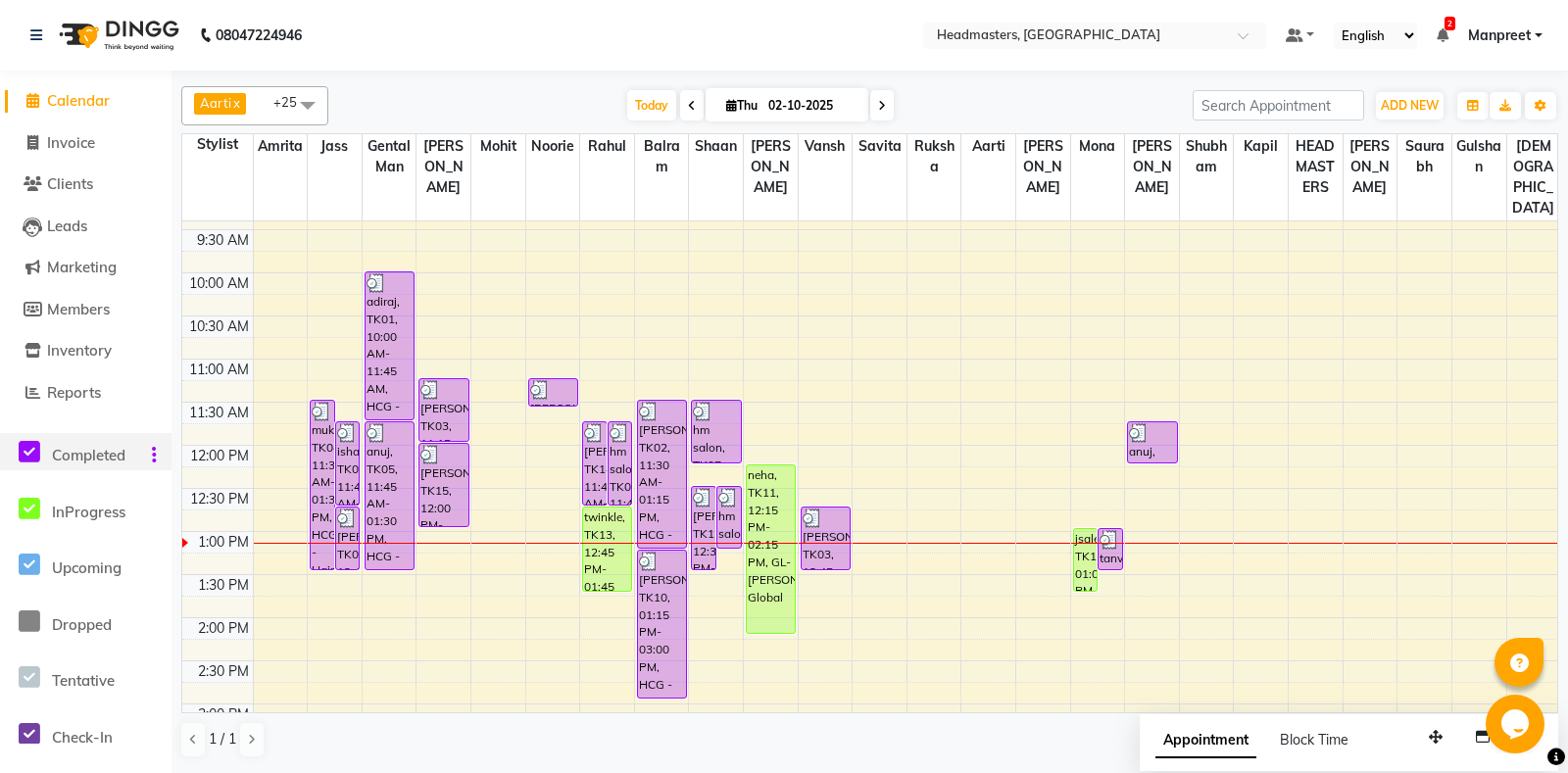
click at [42, 439] on span at bounding box center [29, 451] width 29 height 37
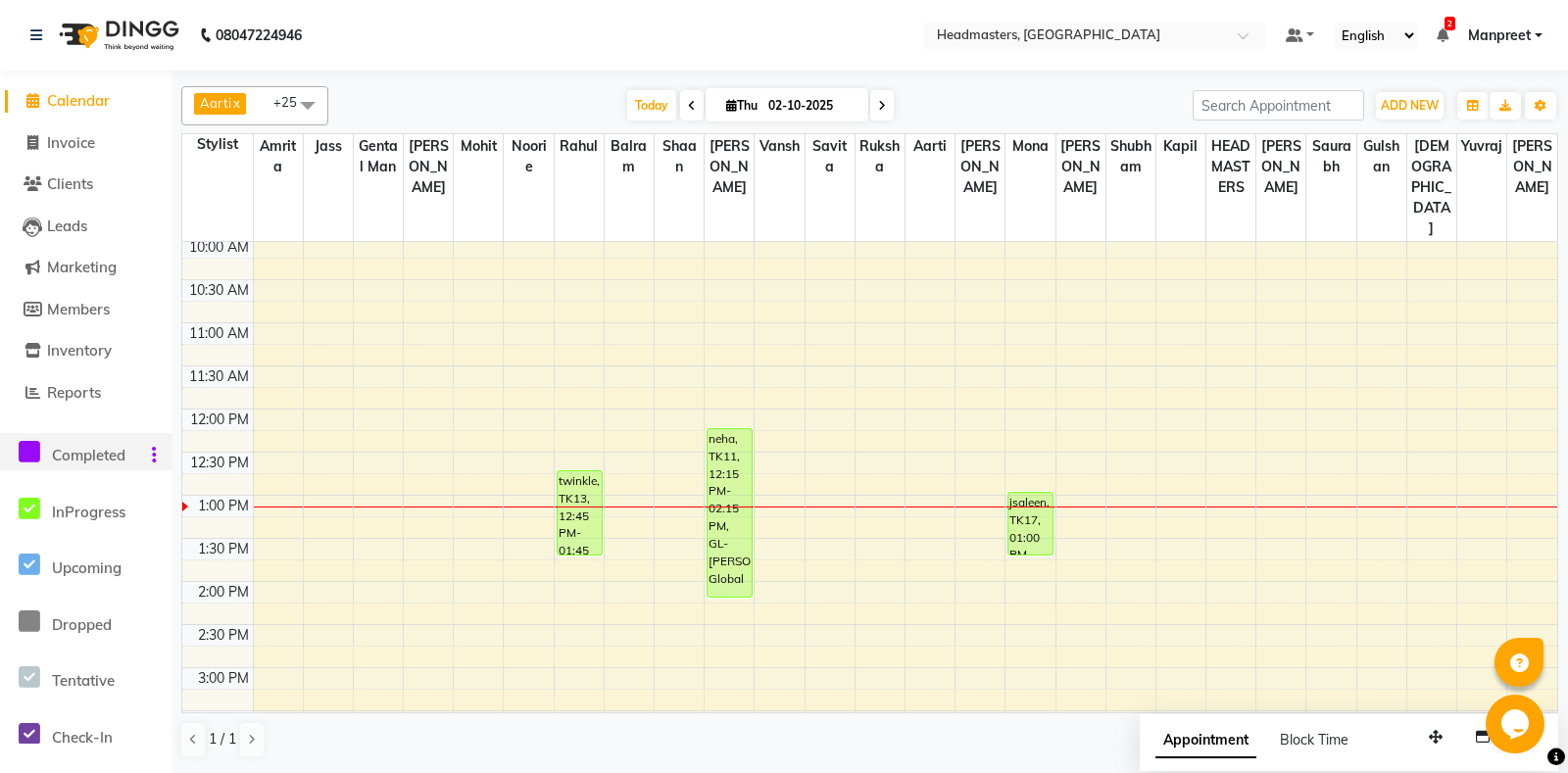
scroll to position [206, 0]
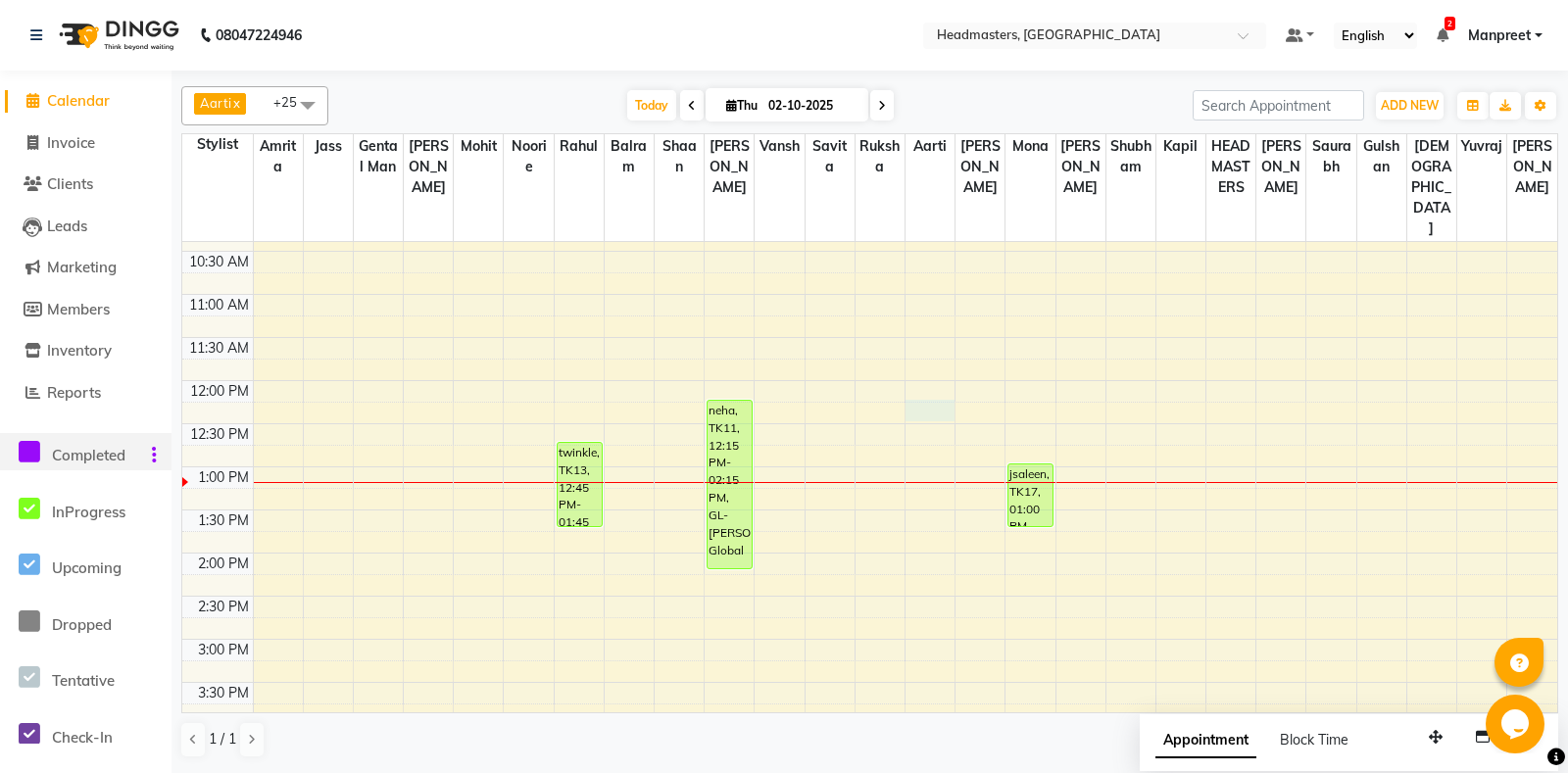
click at [954, 401] on td at bounding box center [905, 412] width 1304 height 22
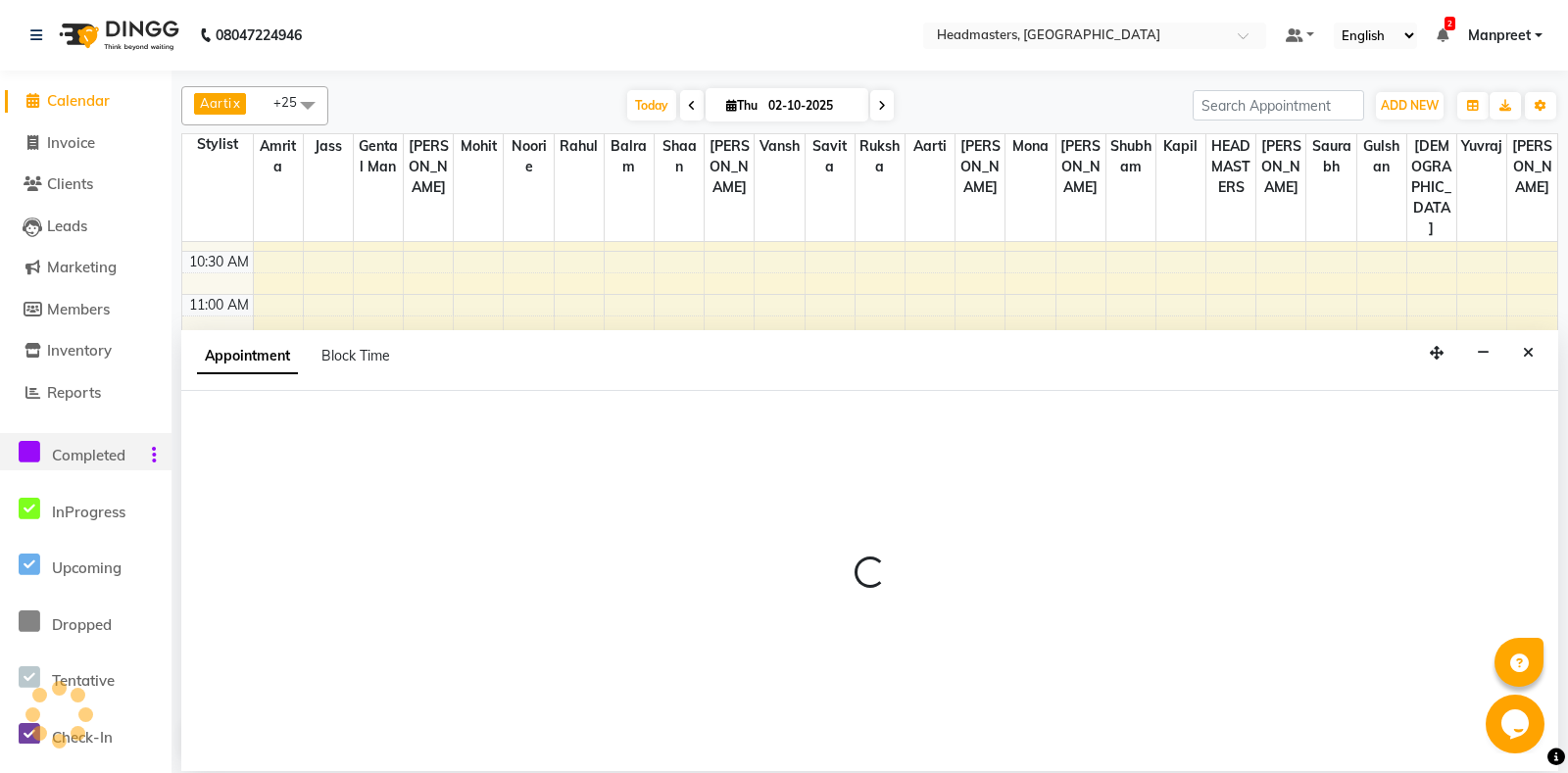
select select "60735"
select select "735"
select select "tentative"
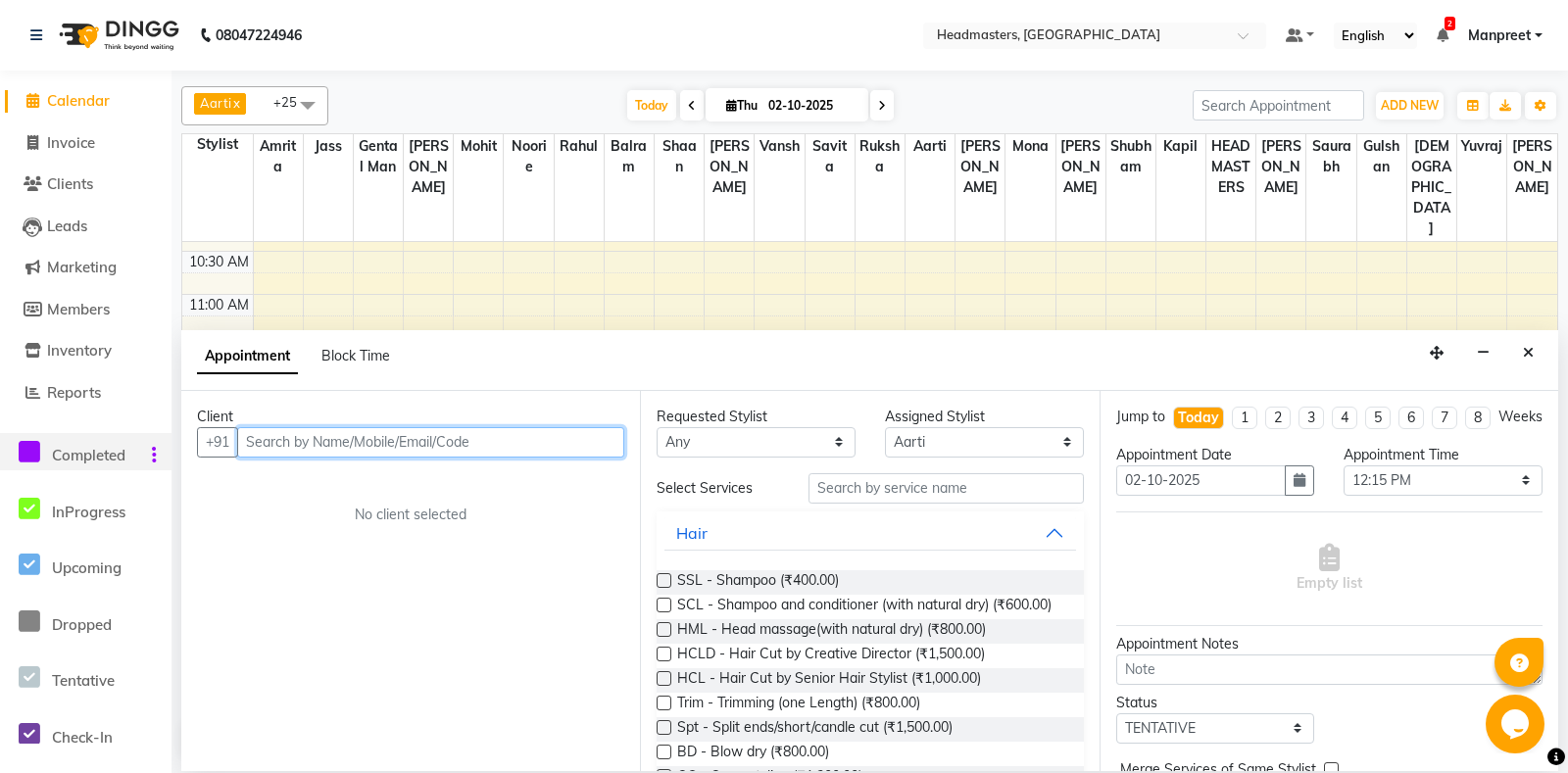
click at [539, 442] on input "text" at bounding box center [429, 442] width 387 height 30
type input "6283688709"
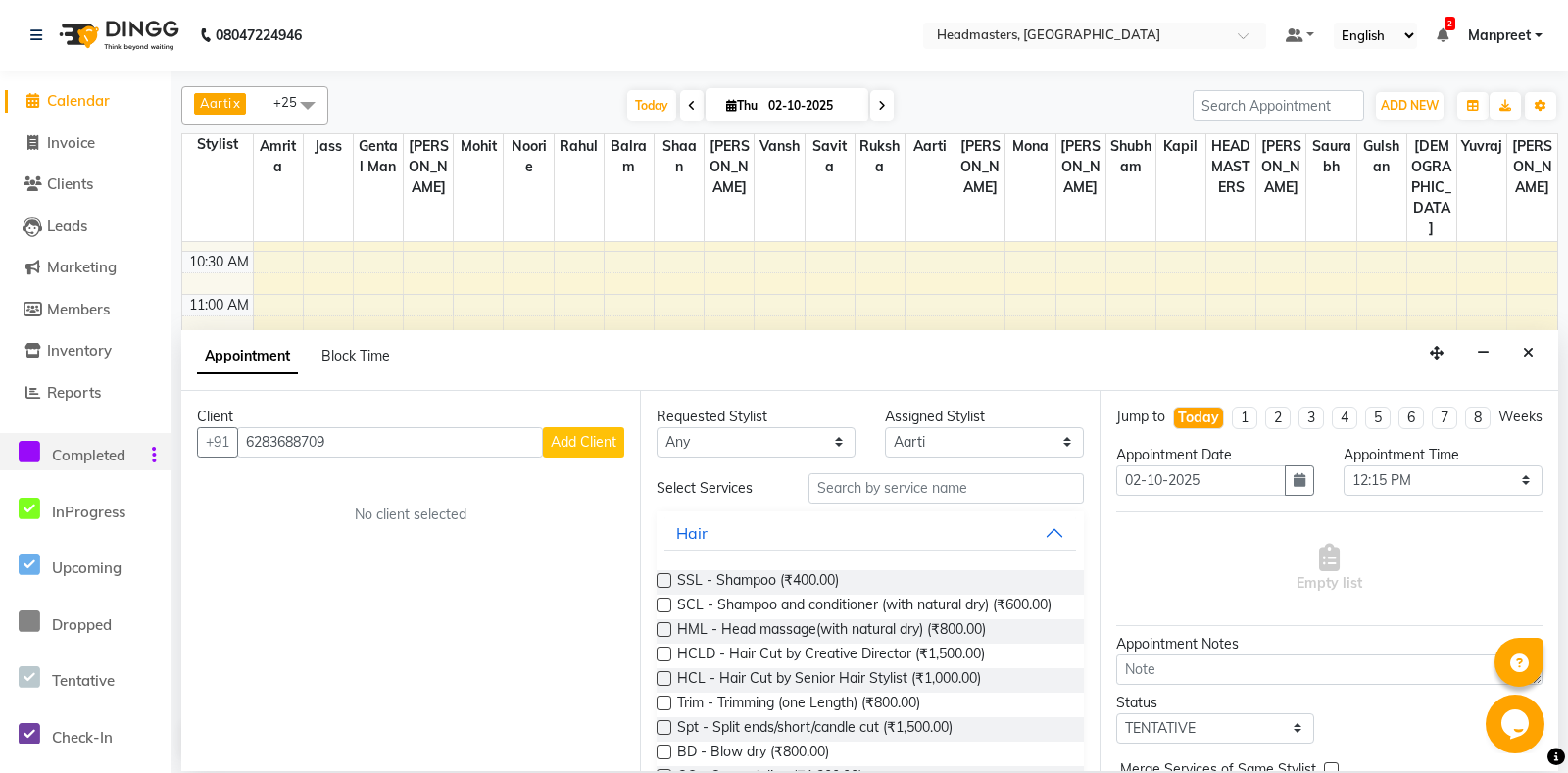
click at [554, 437] on span "Add Client" at bounding box center [583, 442] width 66 height 18
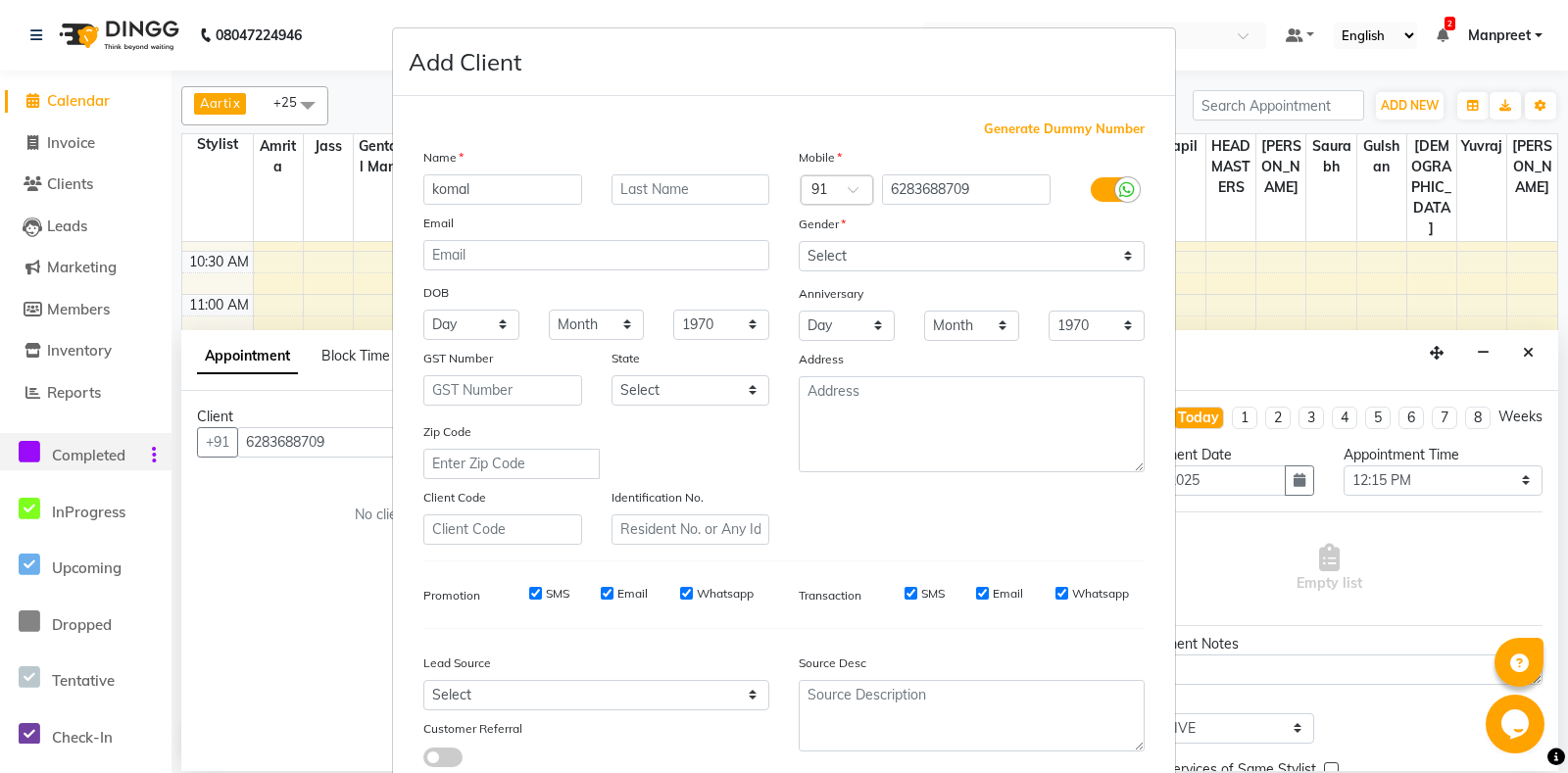
type input "komal"
click at [798, 241] on select "Select [DEMOGRAPHIC_DATA] [DEMOGRAPHIC_DATA] Other Prefer Not To Say" at bounding box center [971, 256] width 346 height 30
select select "female"
click option "[DEMOGRAPHIC_DATA]" at bounding box center [0, 0] width 0 height 0
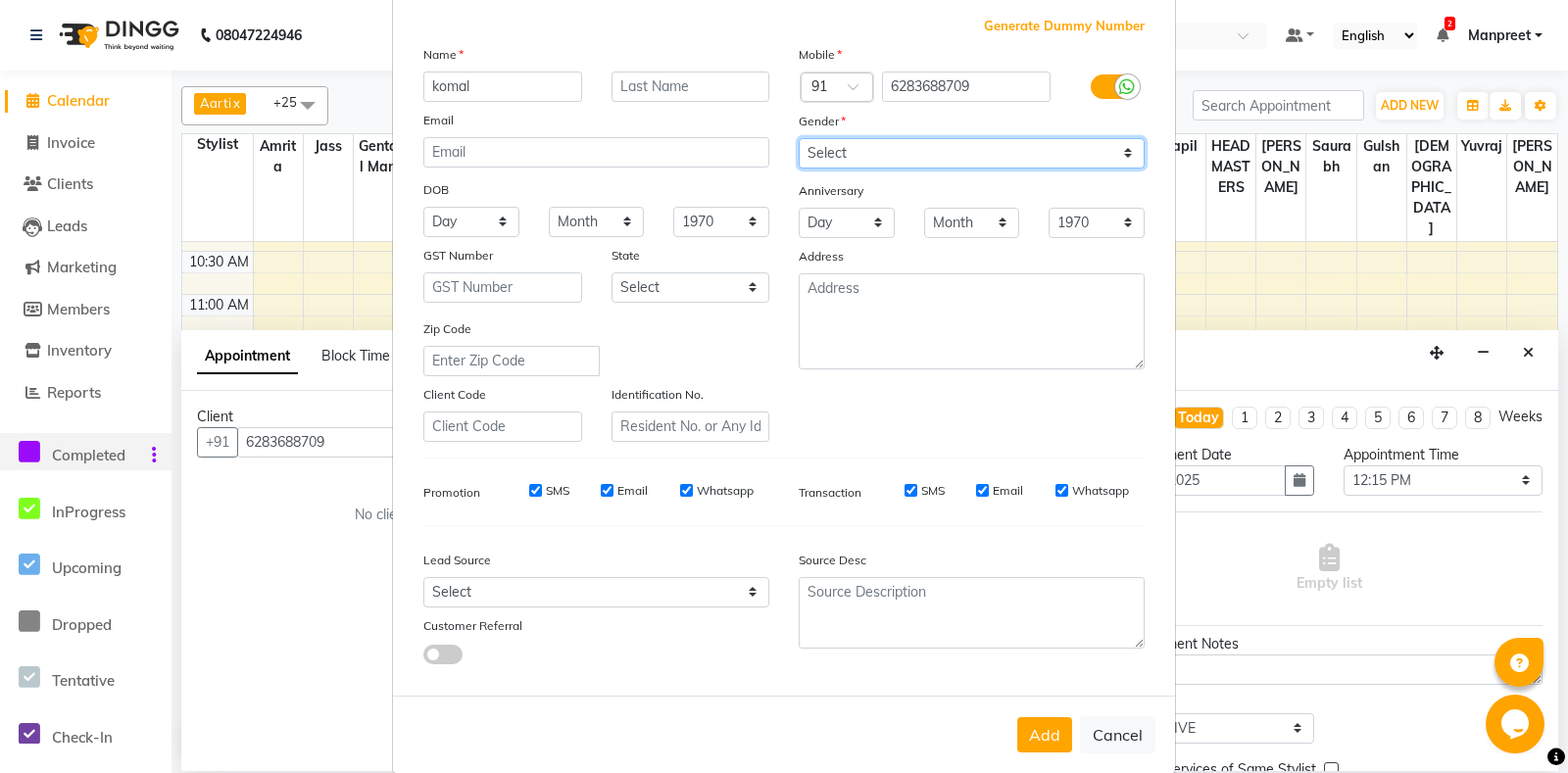
scroll to position [136, 0]
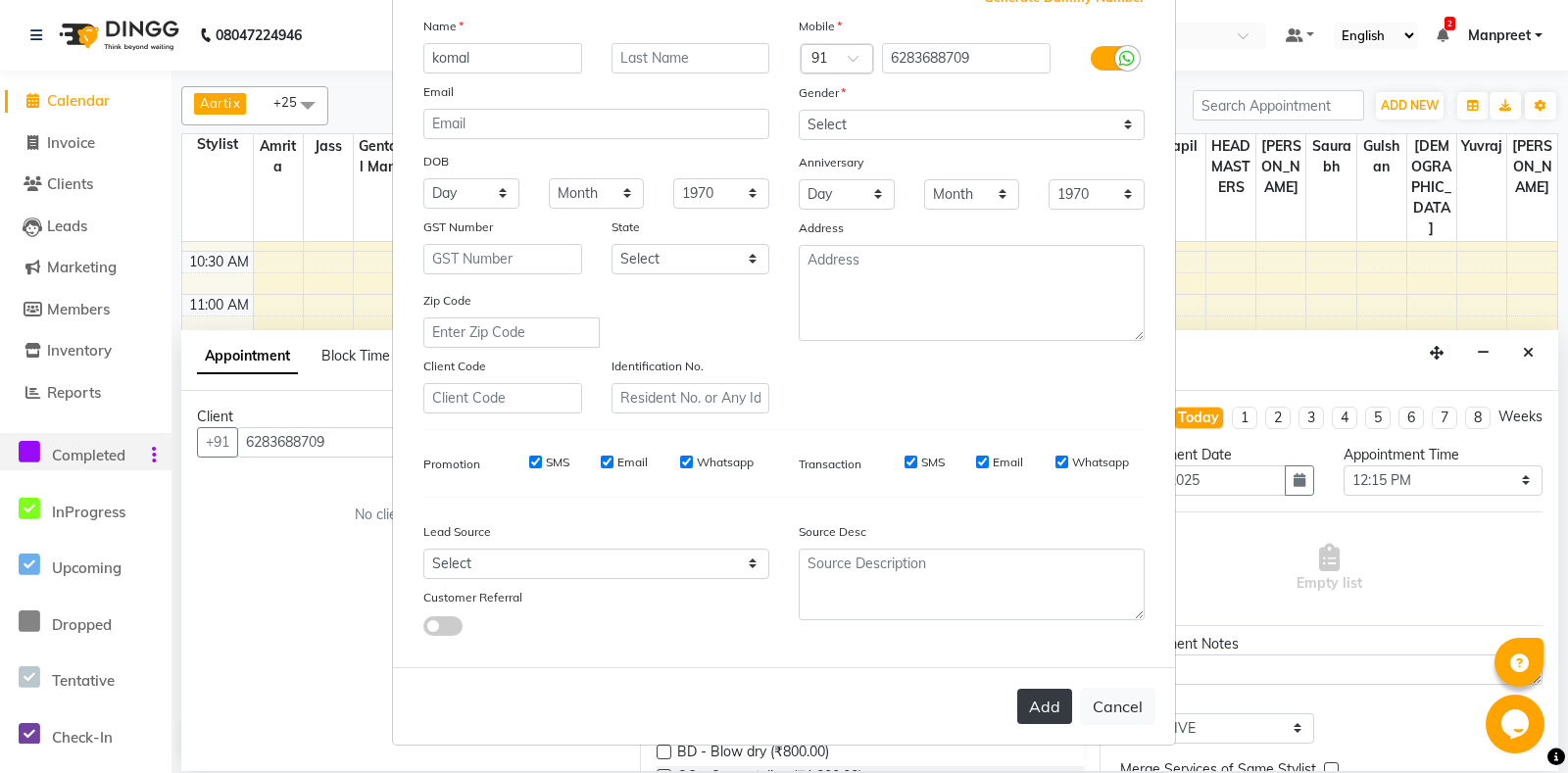
click at [1060, 698] on button "Add" at bounding box center [1044, 706] width 55 height 35
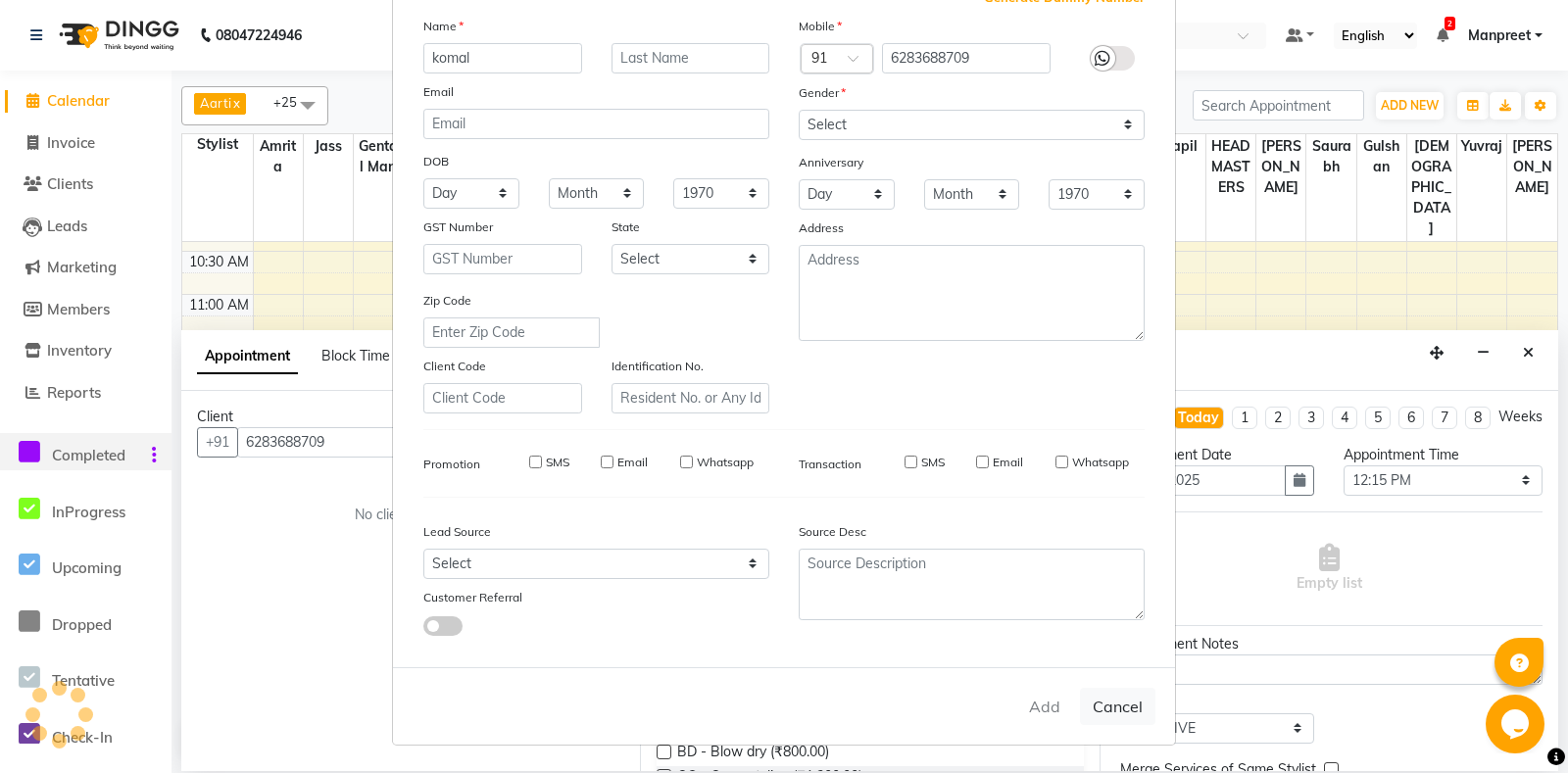
select select
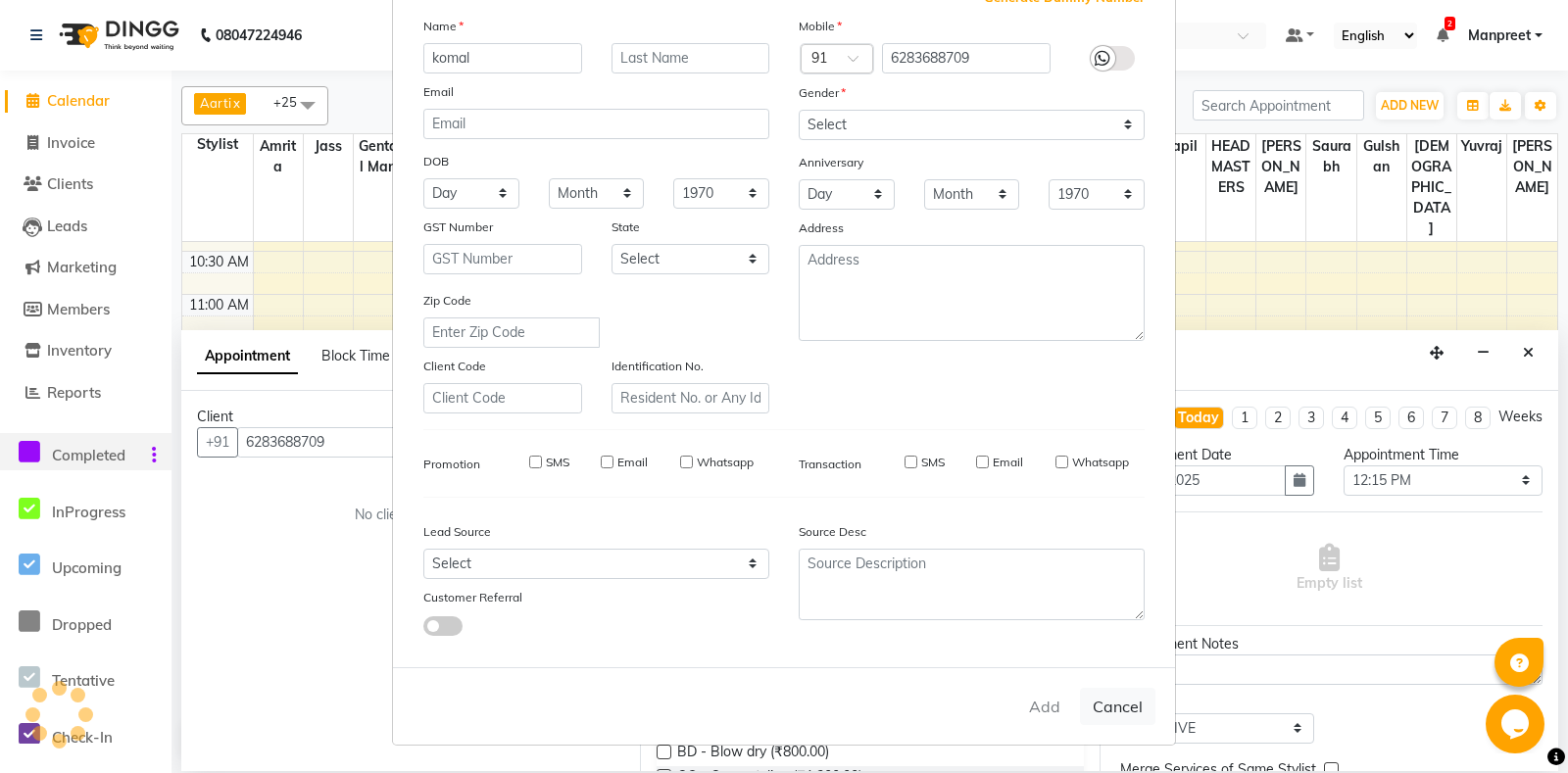
select select
checkbox input "false"
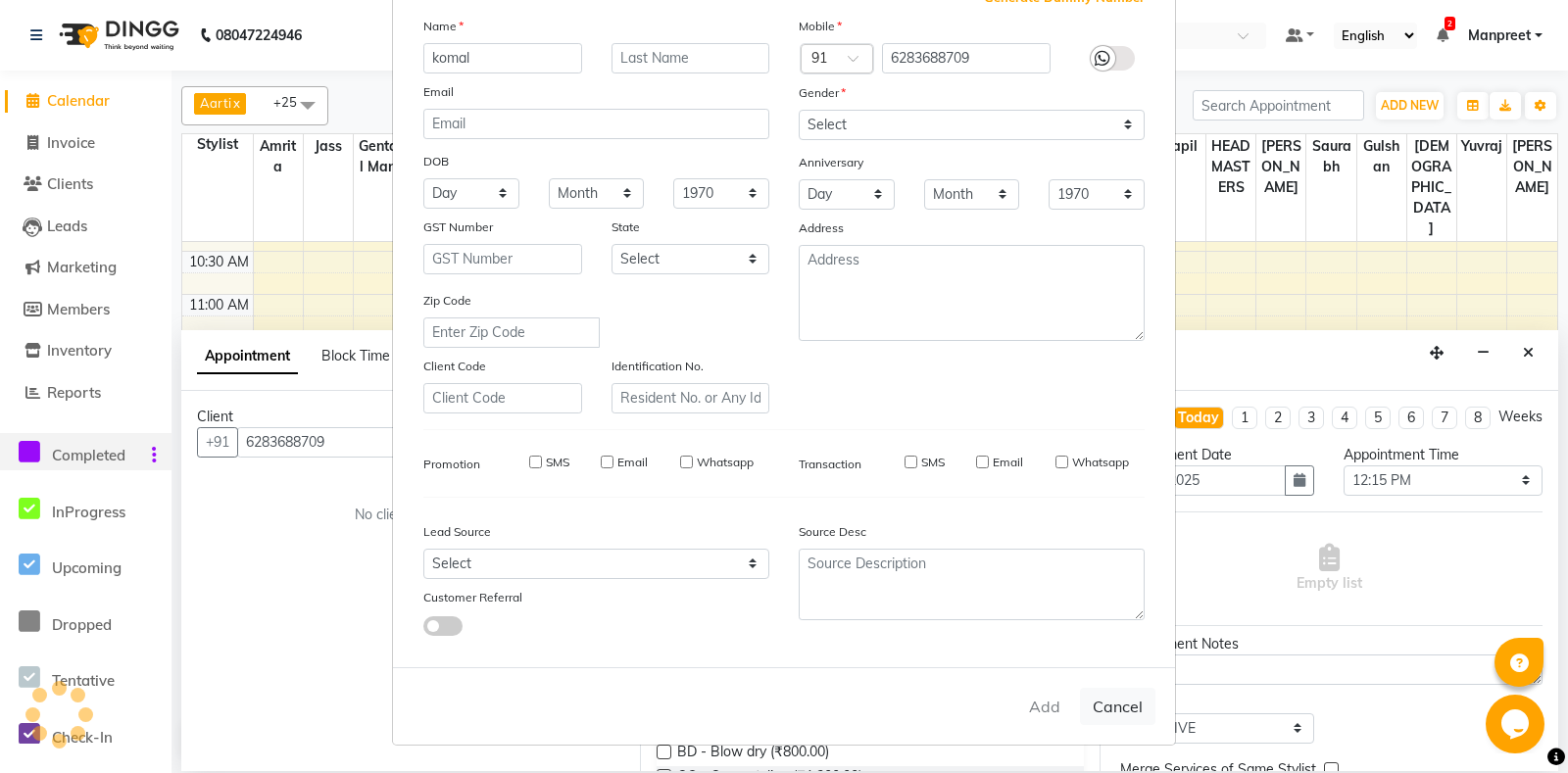
checkbox input "false"
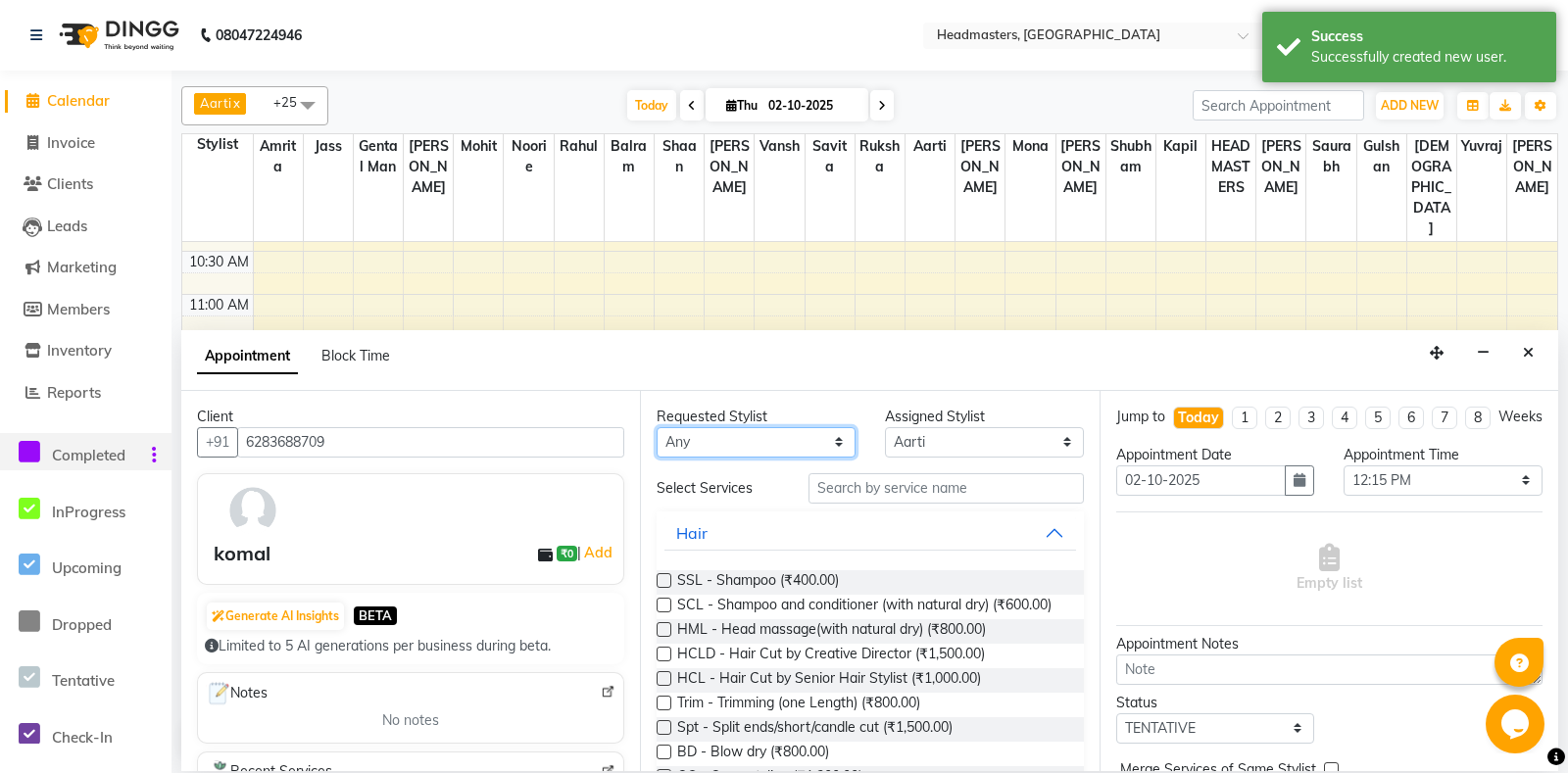
click at [656, 427] on select "An[PERSON_NAME] Amrit[PERSON_NAME]am Gental Man Gulshan HEADMASTER[PERSON_NAME]…" at bounding box center [755, 442] width 199 height 30
select select "60723"
click option "Mohit" at bounding box center [0, 0] width 0 height 0
select select "60723"
click at [888, 492] on input "text" at bounding box center [945, 488] width 275 height 30
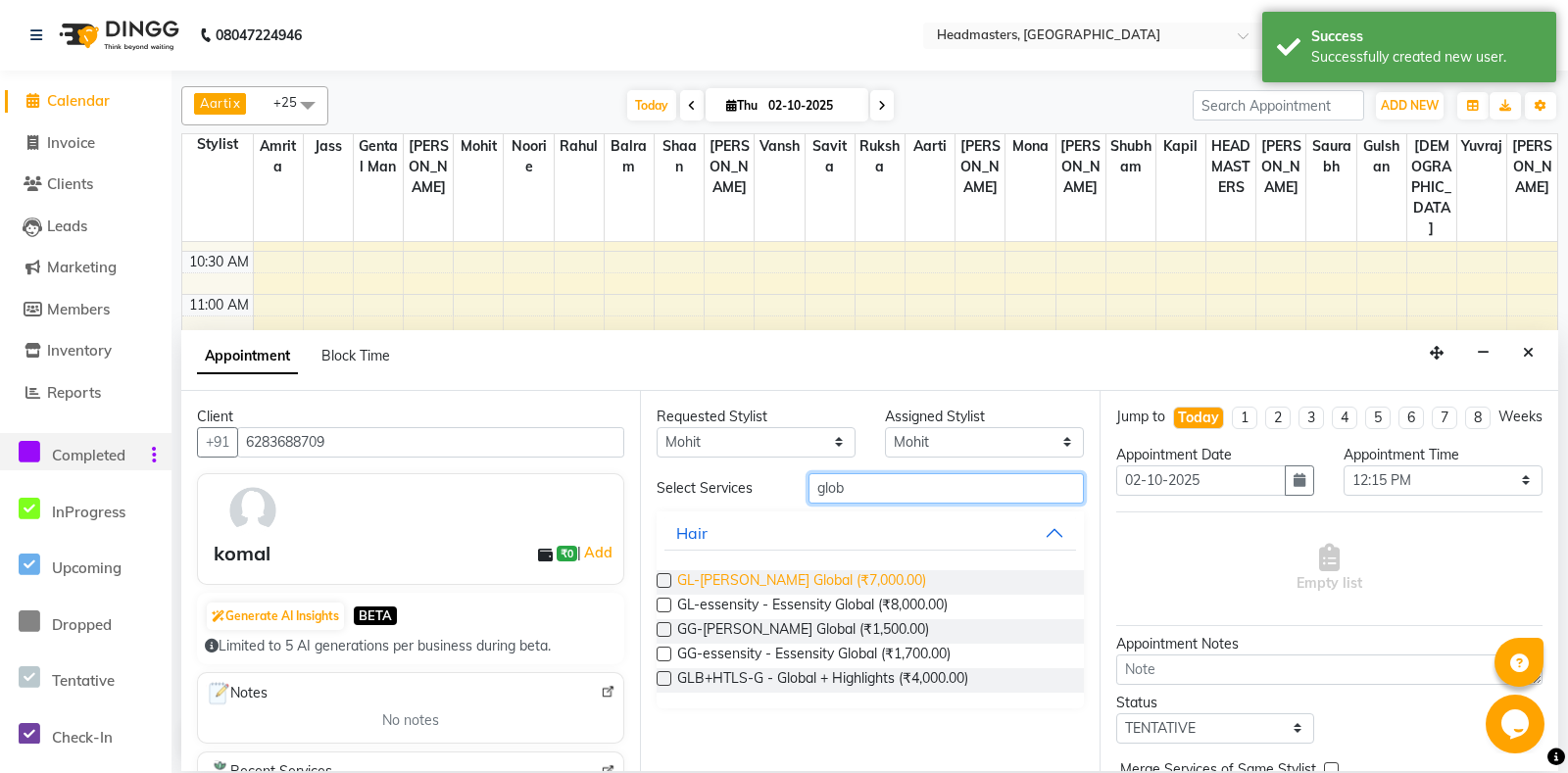
type input "glob"
click at [797, 580] on span "GL-[PERSON_NAME] Global (₹7,000.00)" at bounding box center [801, 582] width 249 height 25
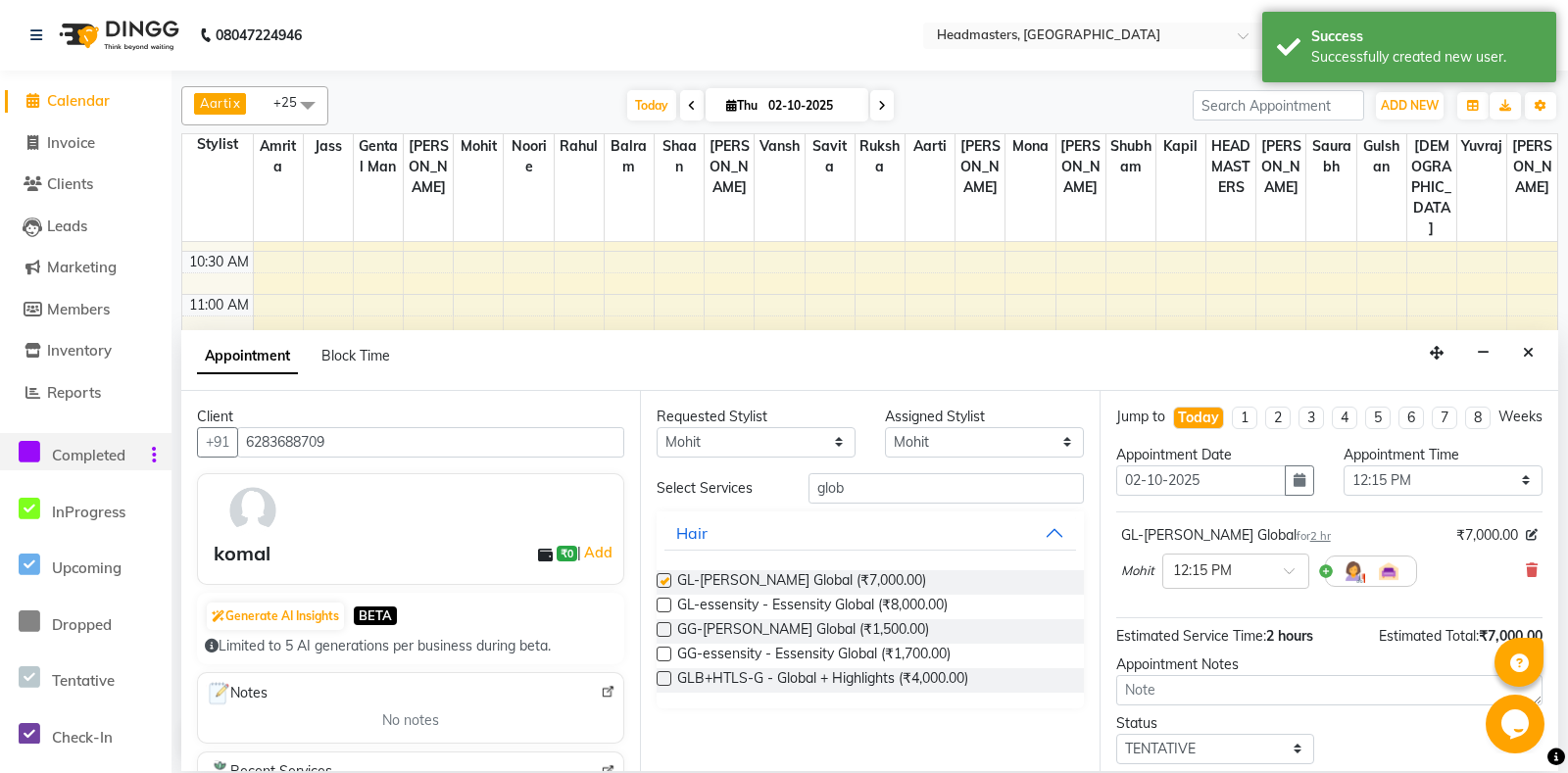
checkbox input "false"
click at [1343, 465] on select "Select 09:00 AM 09:15 AM 09:30 AM 09:45 AM 10:00 AM 10:15 AM 10:30 AM 10:45 AM …" at bounding box center [1442, 480] width 199 height 30
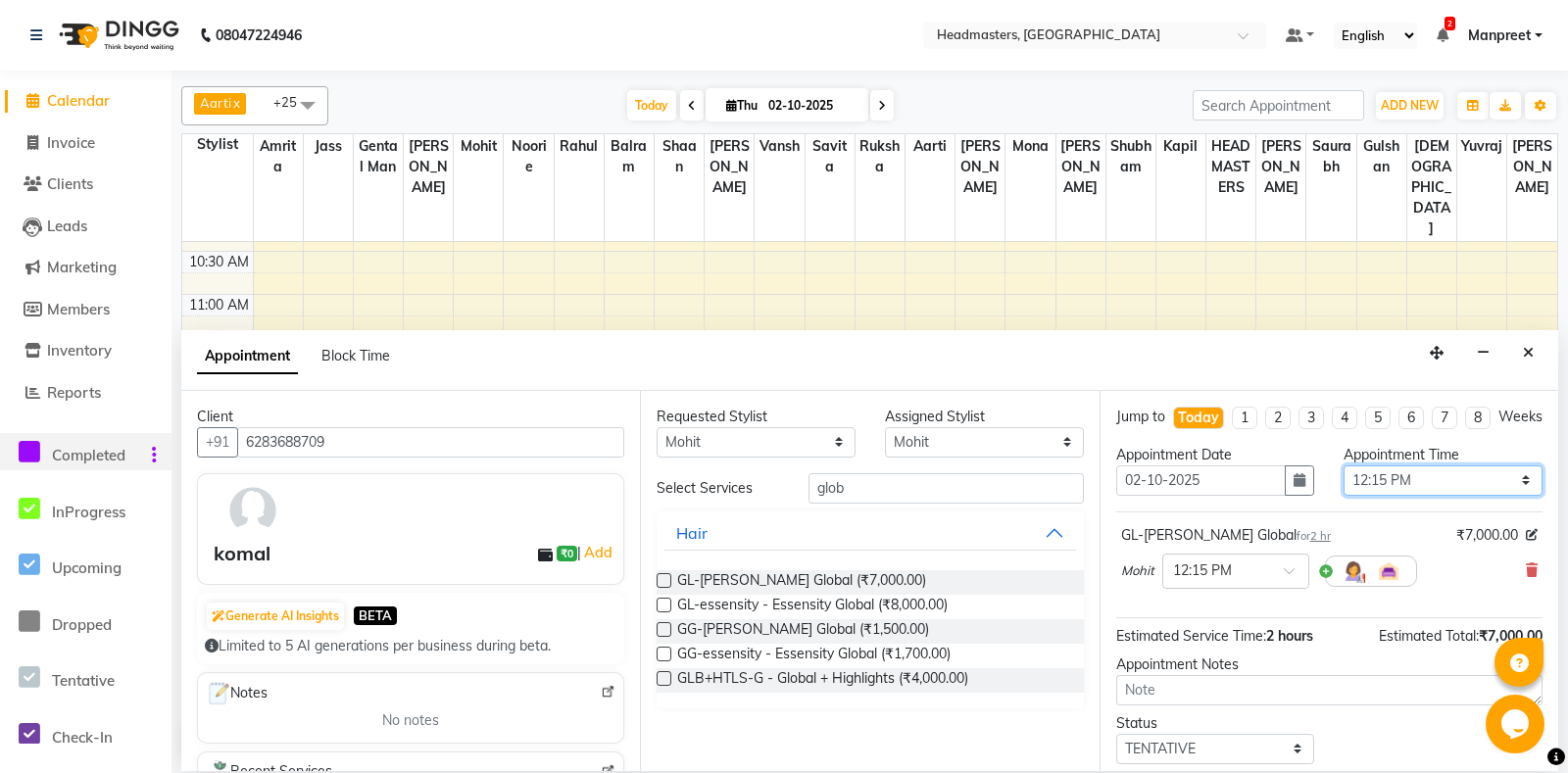
select select "795"
click option "01:15 PM" at bounding box center [0, 0] width 0 height 0
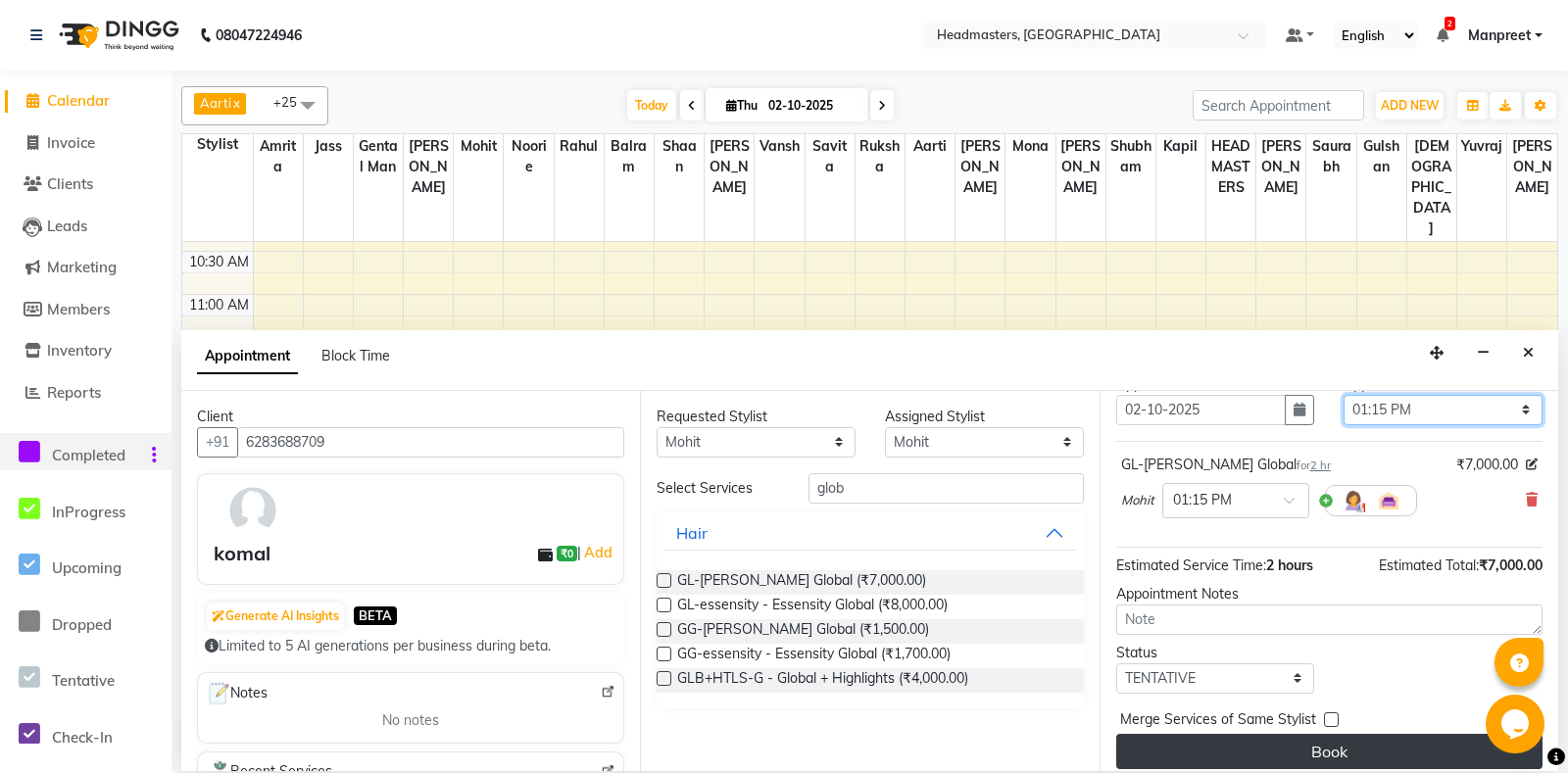
scroll to position [83, 0]
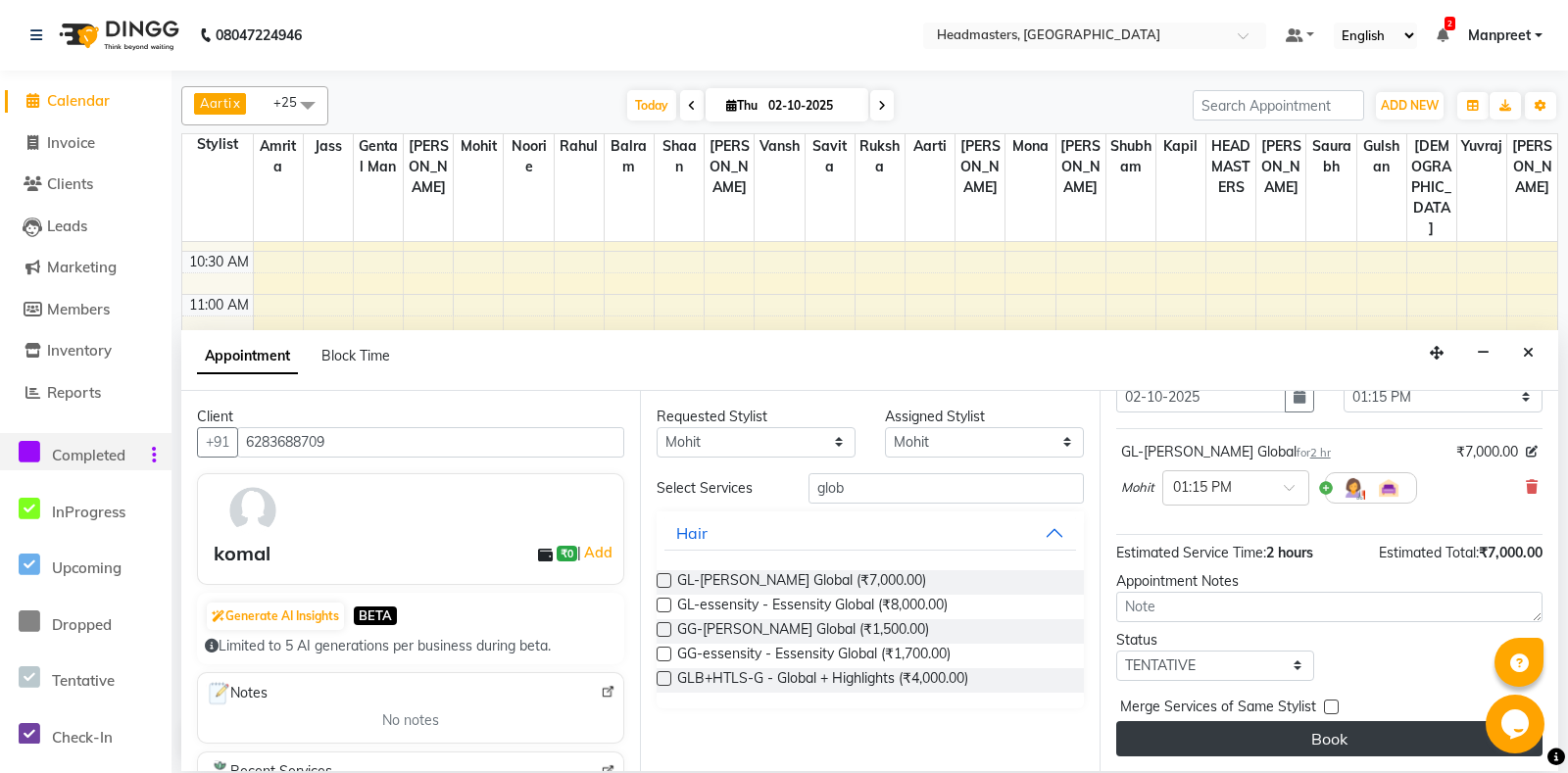
click at [1332, 729] on button "Book" at bounding box center [1328, 738] width 426 height 35
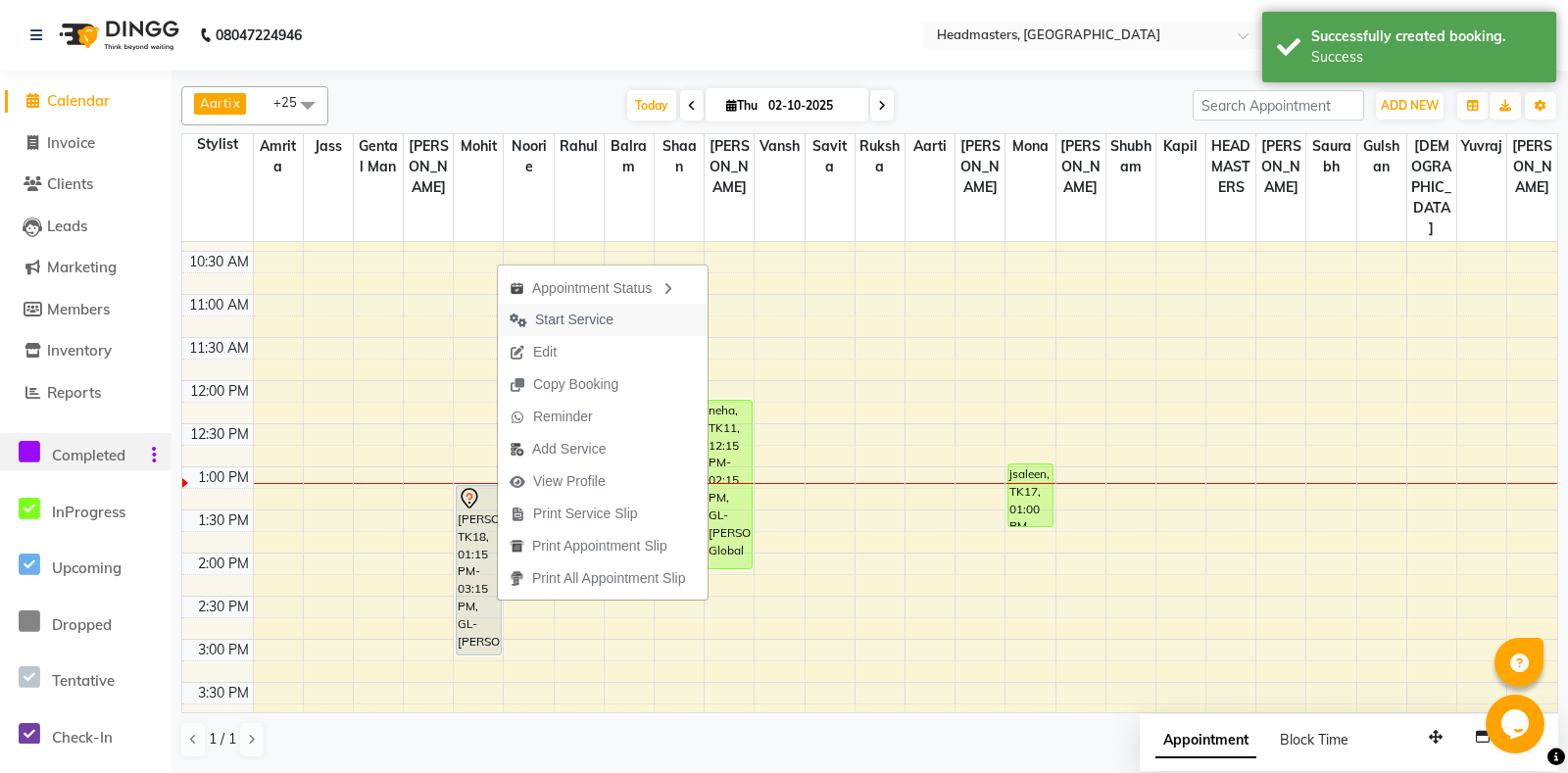
click at [639, 311] on button "Start Service" at bounding box center [602, 320] width 210 height 32
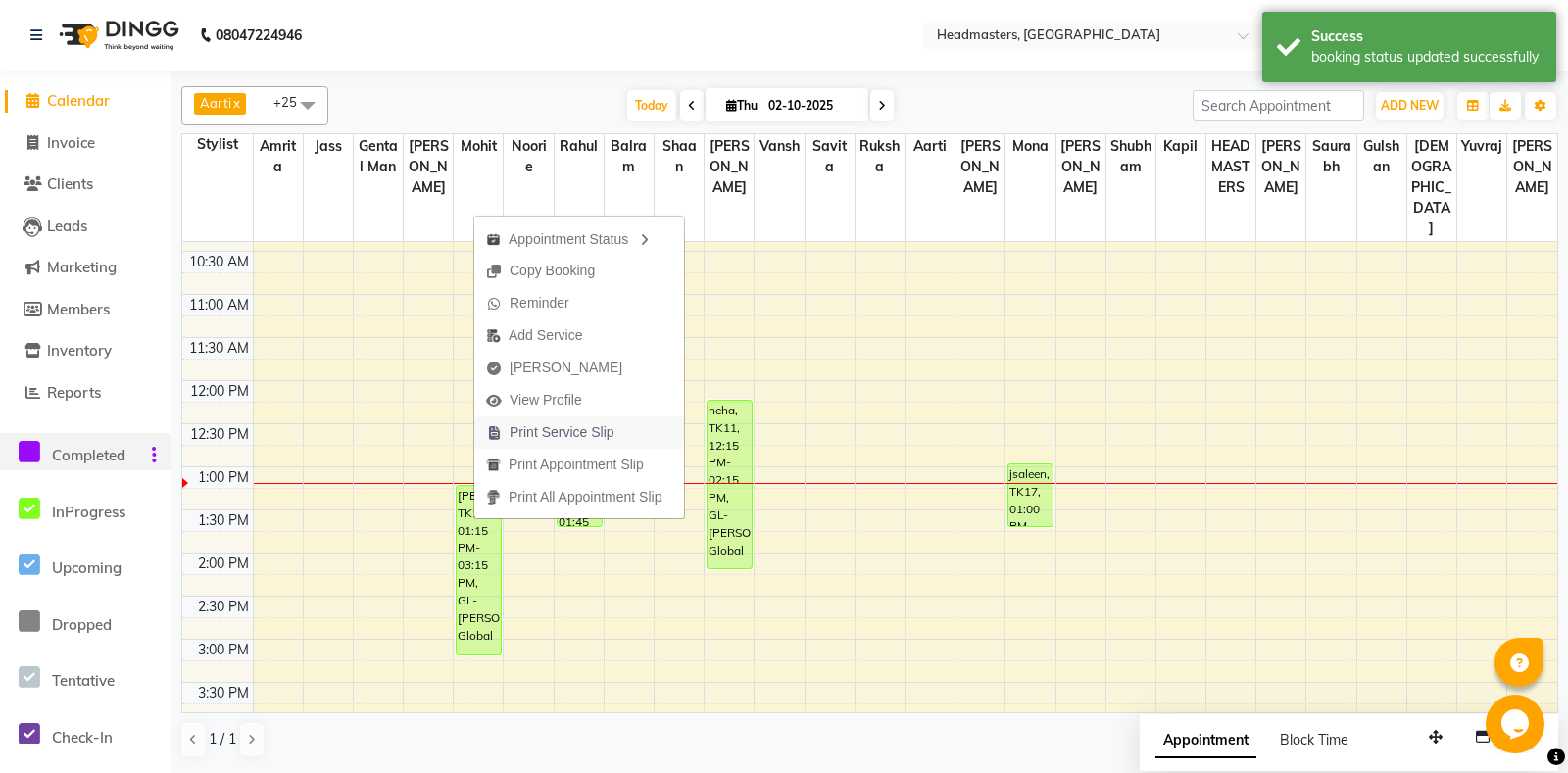
click at [585, 437] on span "Print Service Slip" at bounding box center [561, 432] width 105 height 21
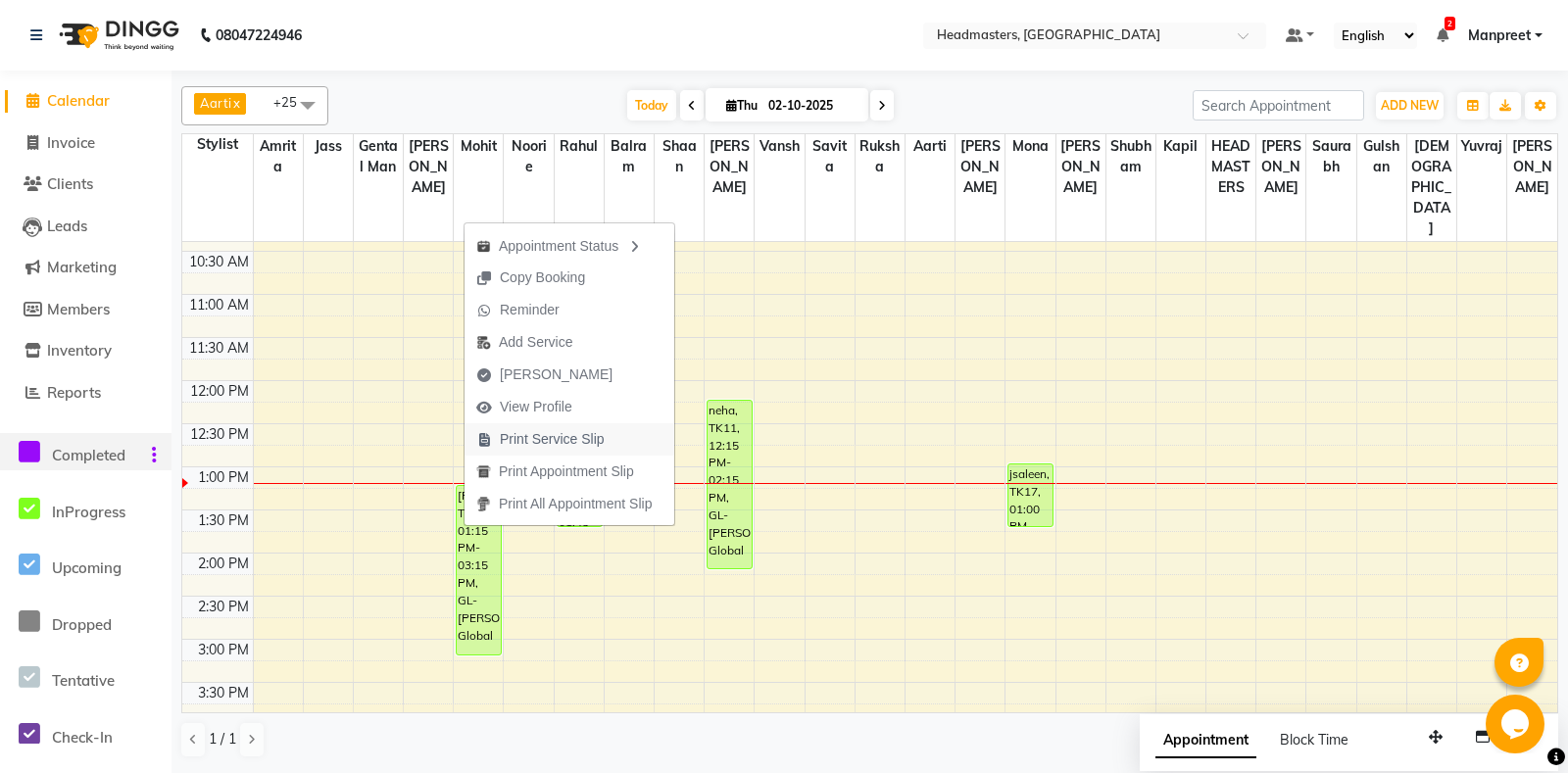
click at [585, 432] on span "Print Service Slip" at bounding box center [551, 439] width 105 height 21
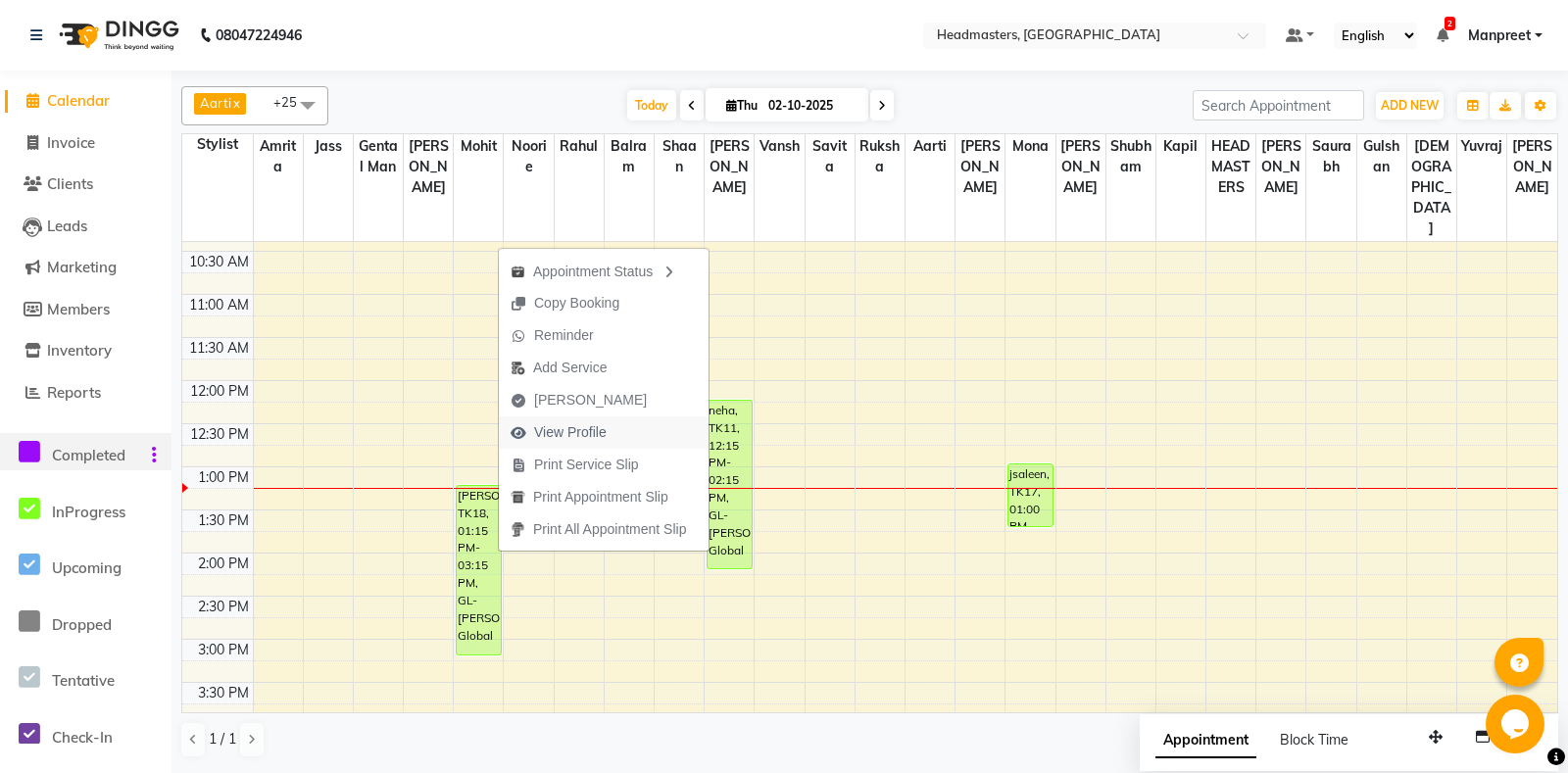
click at [618, 447] on button "View Profile" at bounding box center [603, 432] width 210 height 32
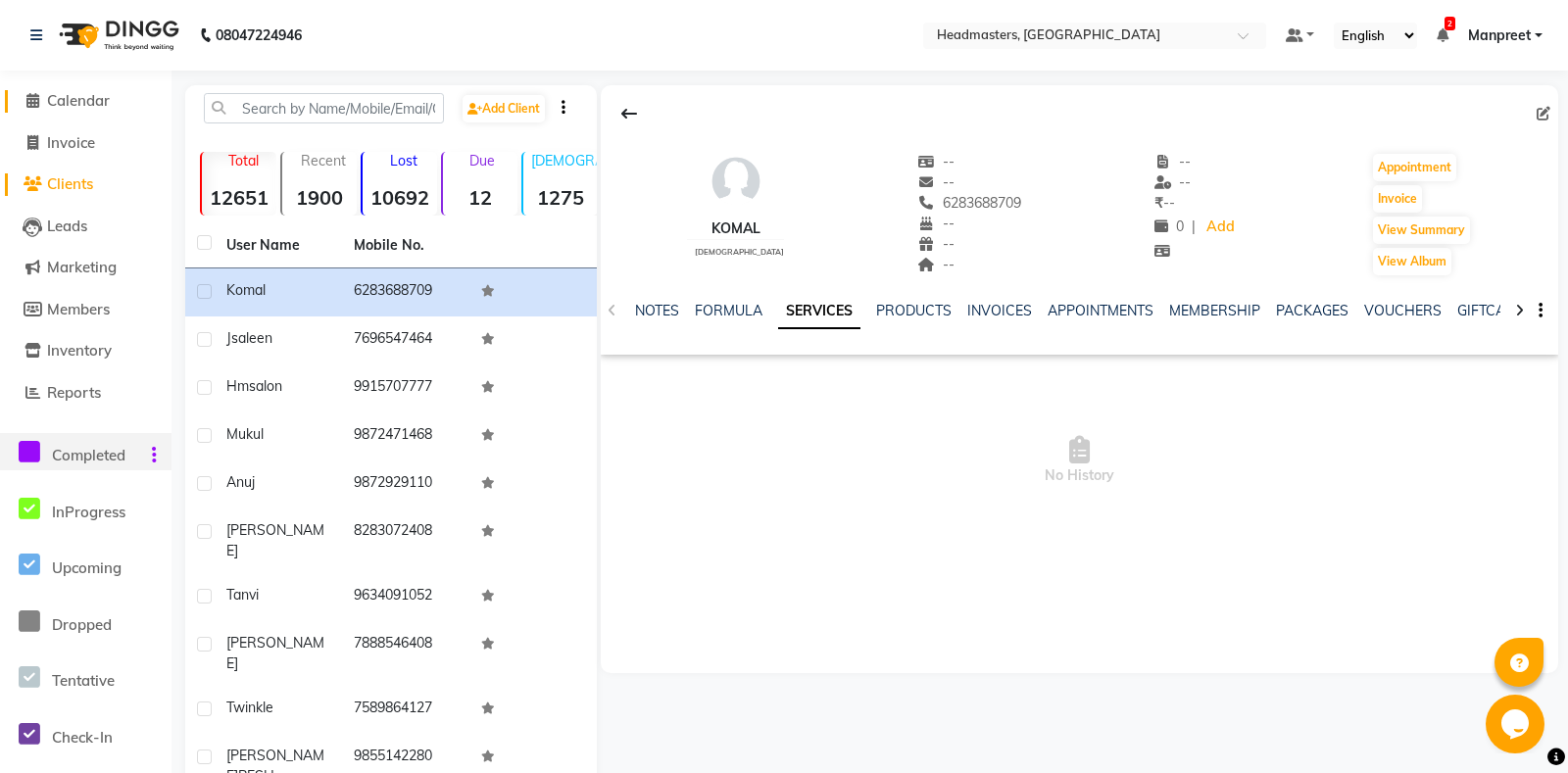
click at [101, 101] on span "Calendar" at bounding box center [78, 100] width 63 height 19
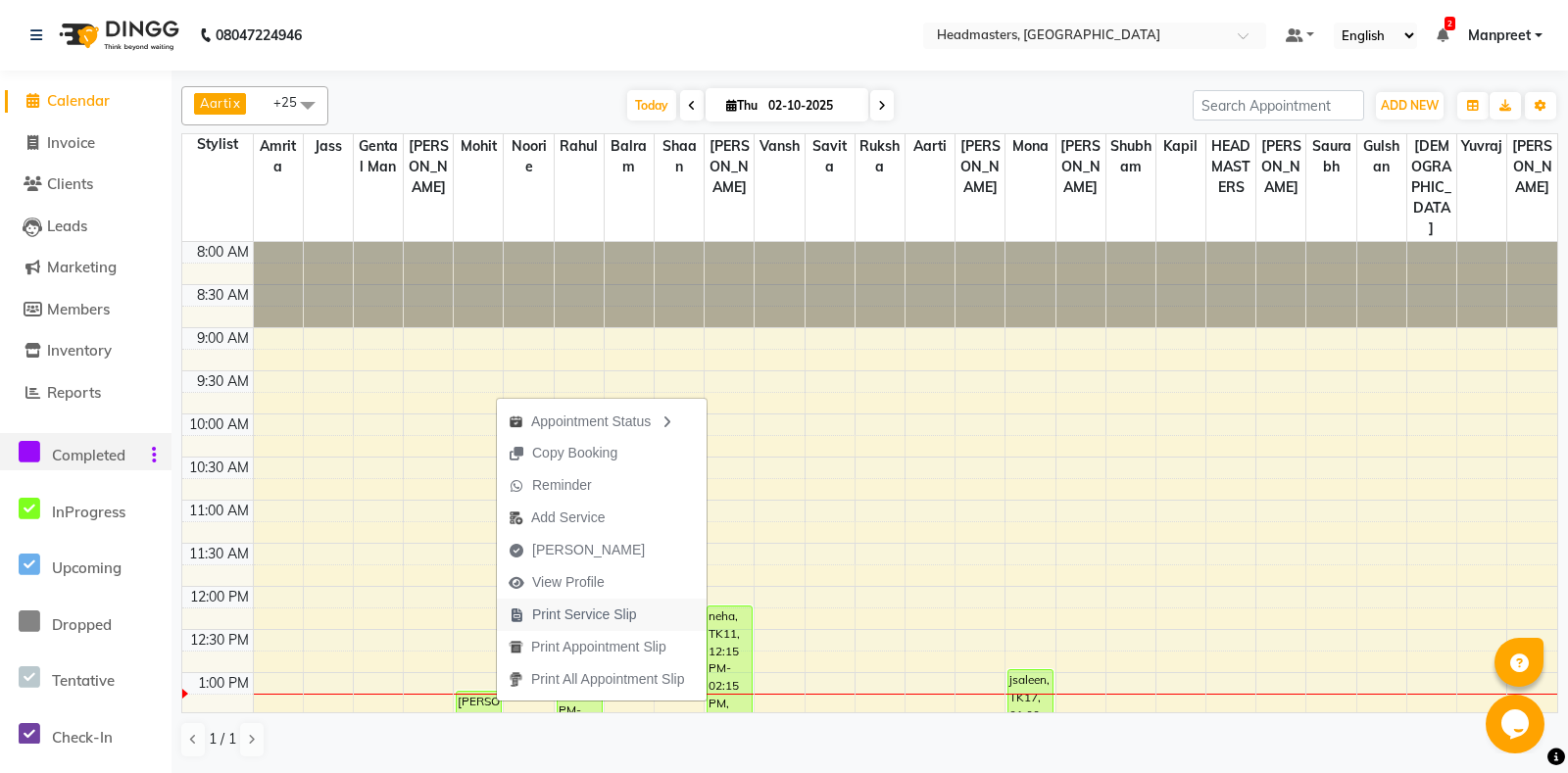
click at [593, 620] on span "Print Service Slip" at bounding box center [584, 614] width 105 height 21
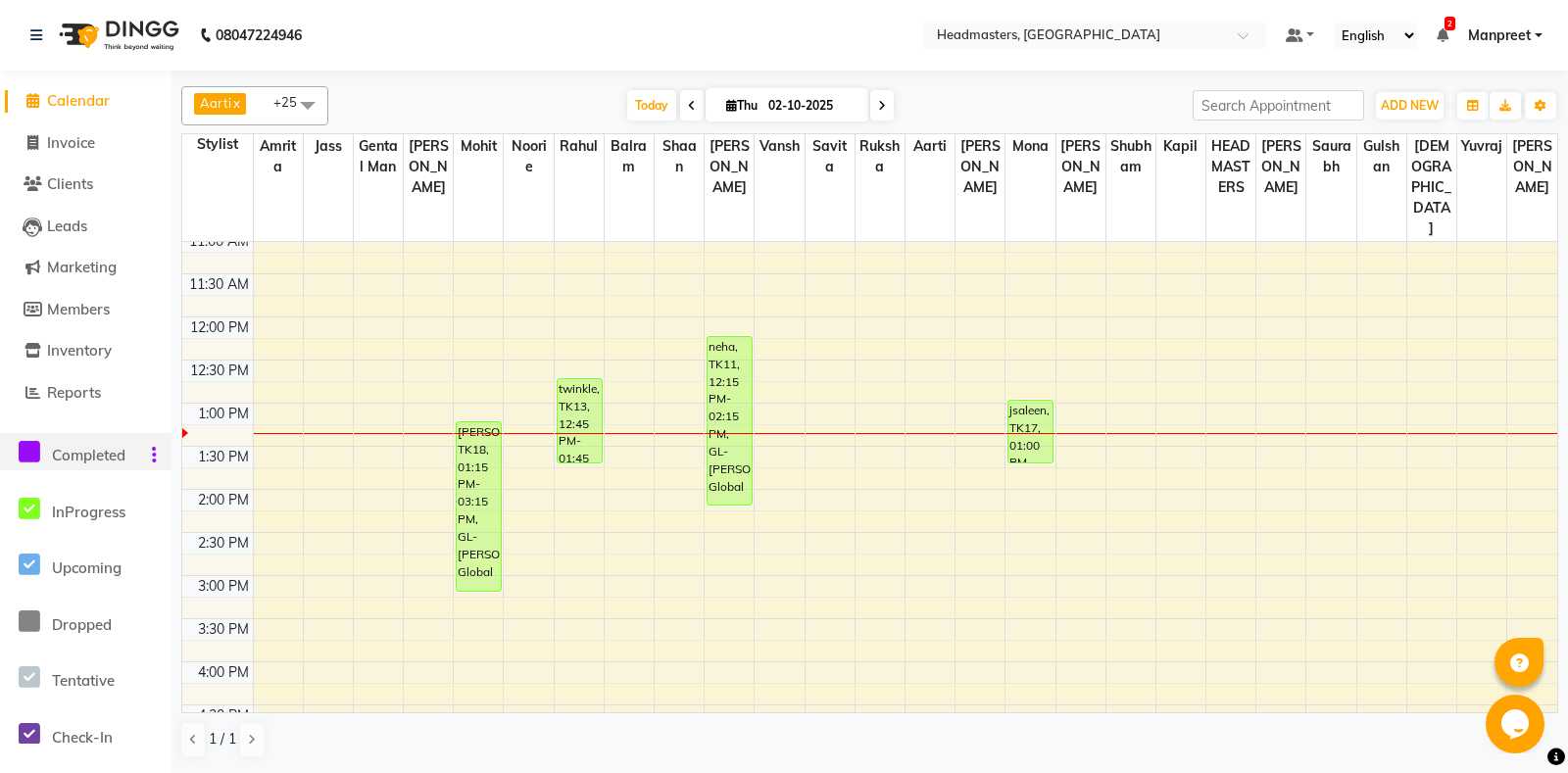
scroll to position [309, 0]
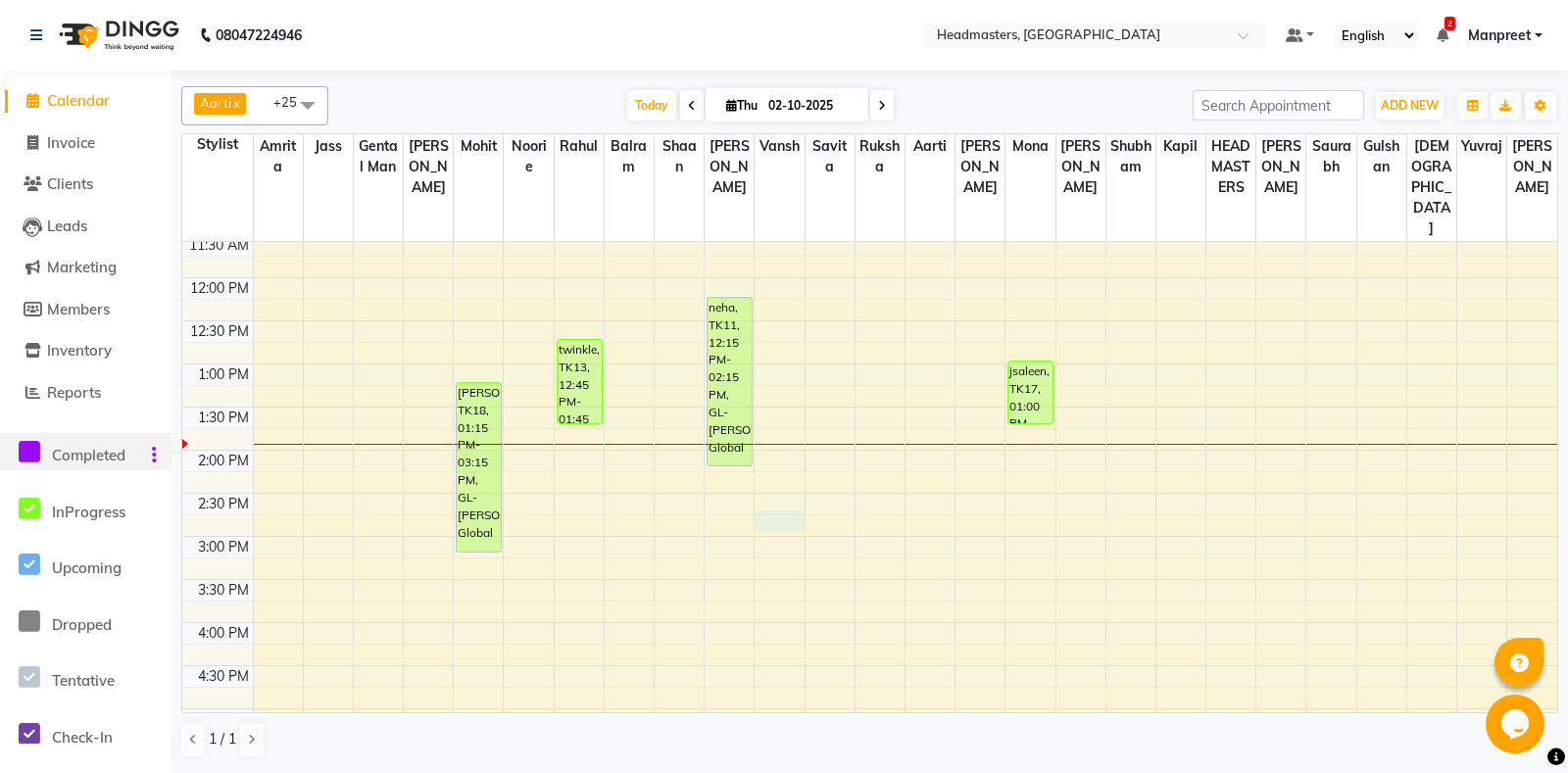
click at [762, 507] on div "8:00 AM 8:30 AM 9:00 AM 9:30 AM 10:00 AM 10:30 AM 11:00 AM 11:30 AM 12:00 PM 12…" at bounding box center [869, 536] width 1374 height 1206
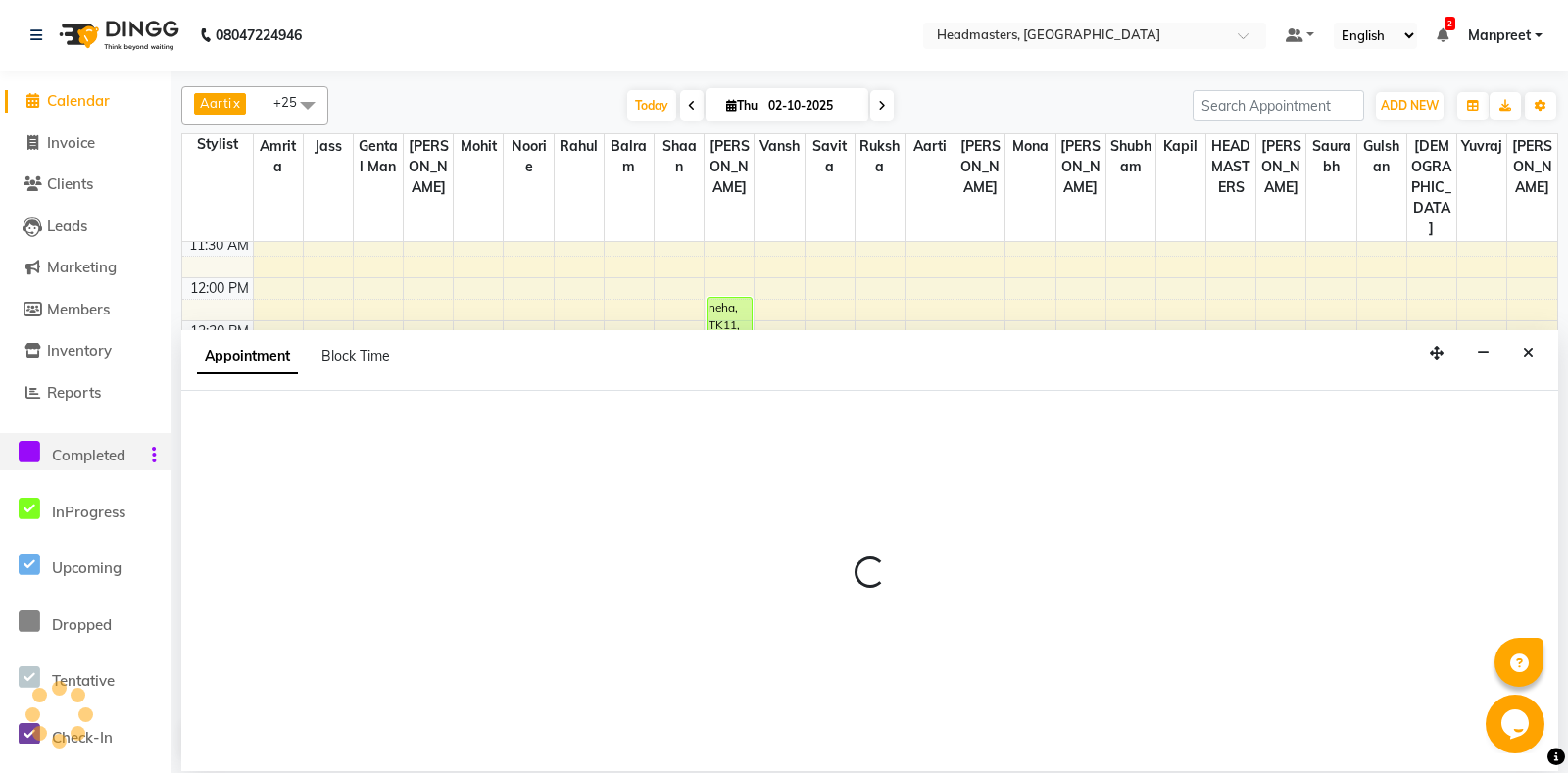
select select "60730"
select select "885"
select select "tentative"
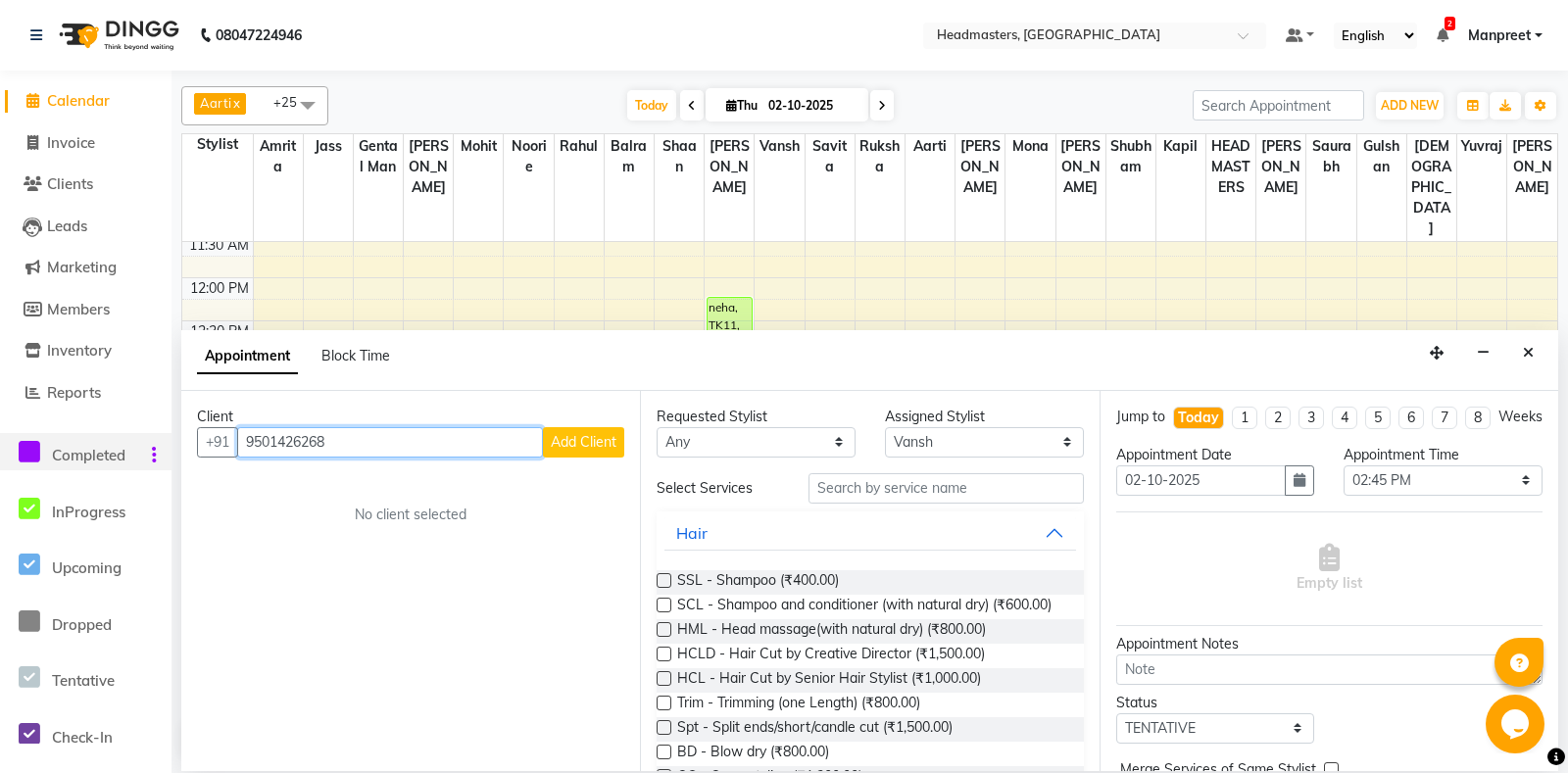
type input "9501426268"
click at [574, 443] on span "Add Client" at bounding box center [583, 442] width 66 height 18
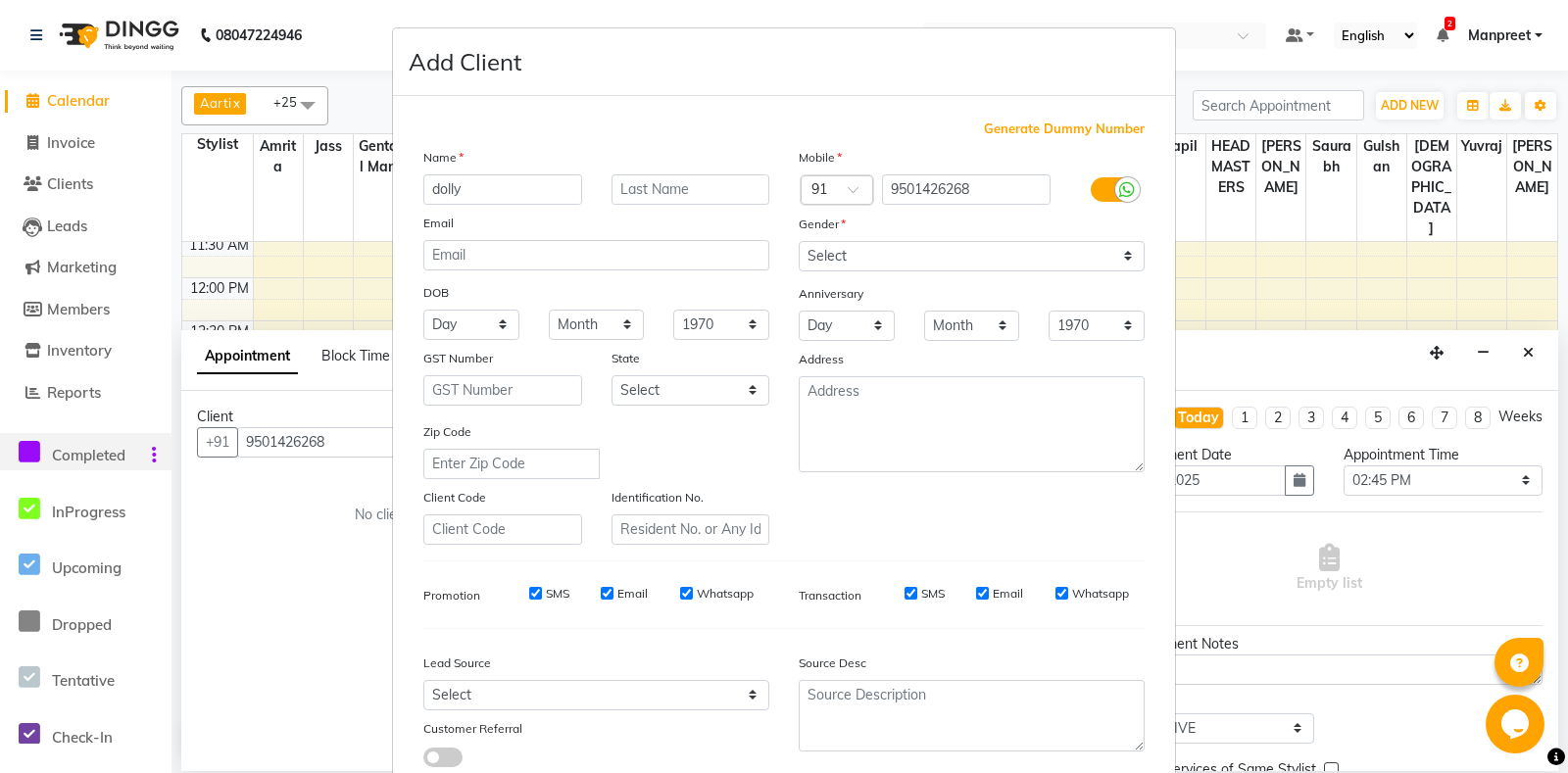
type input "dolly"
click at [798, 241] on select "Select [DEMOGRAPHIC_DATA] [DEMOGRAPHIC_DATA] Other Prefer Not To Say" at bounding box center [971, 256] width 346 height 30
select select "female"
click option "[DEMOGRAPHIC_DATA]" at bounding box center [0, 0] width 0 height 0
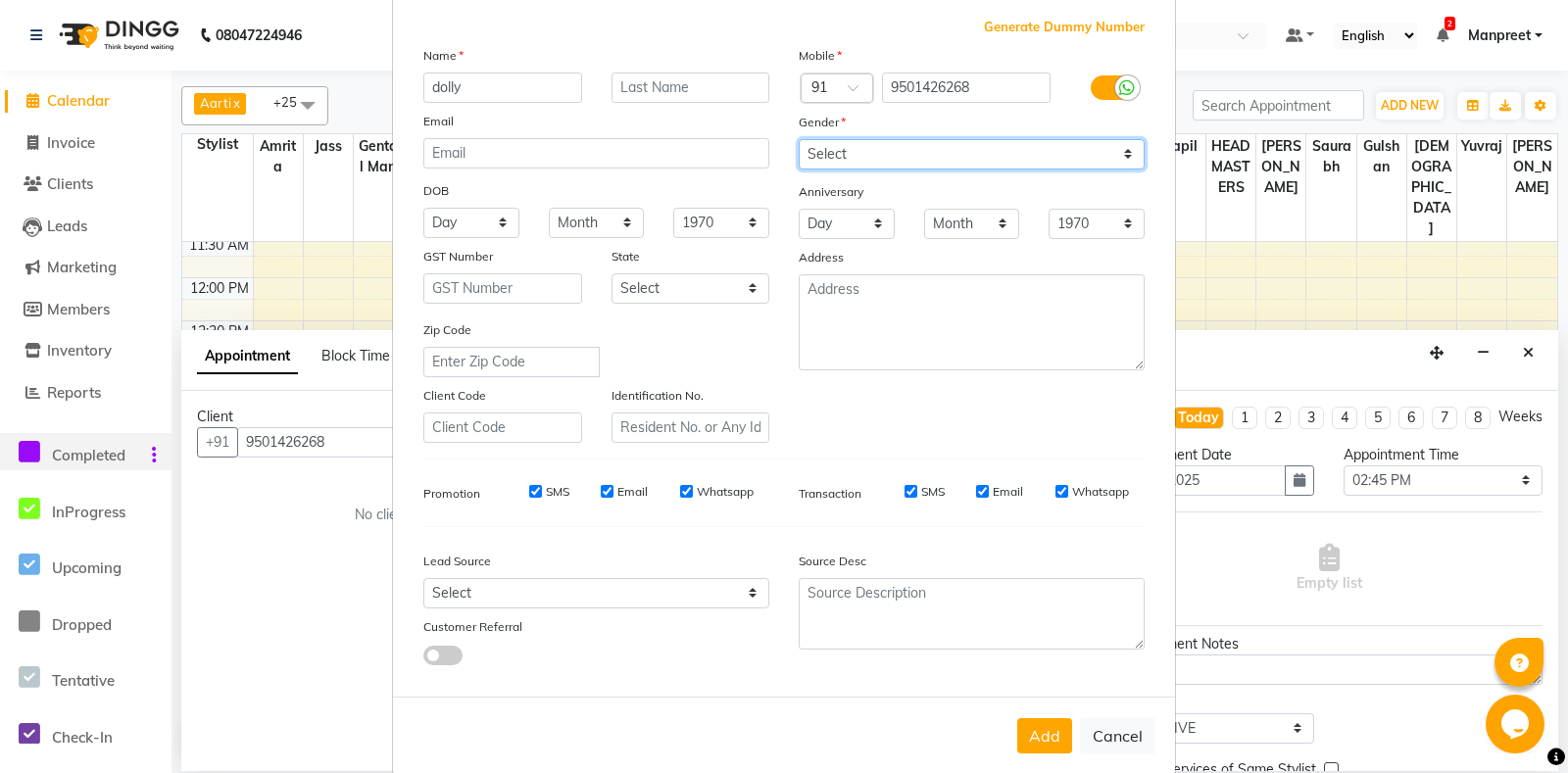
scroll to position [136, 0]
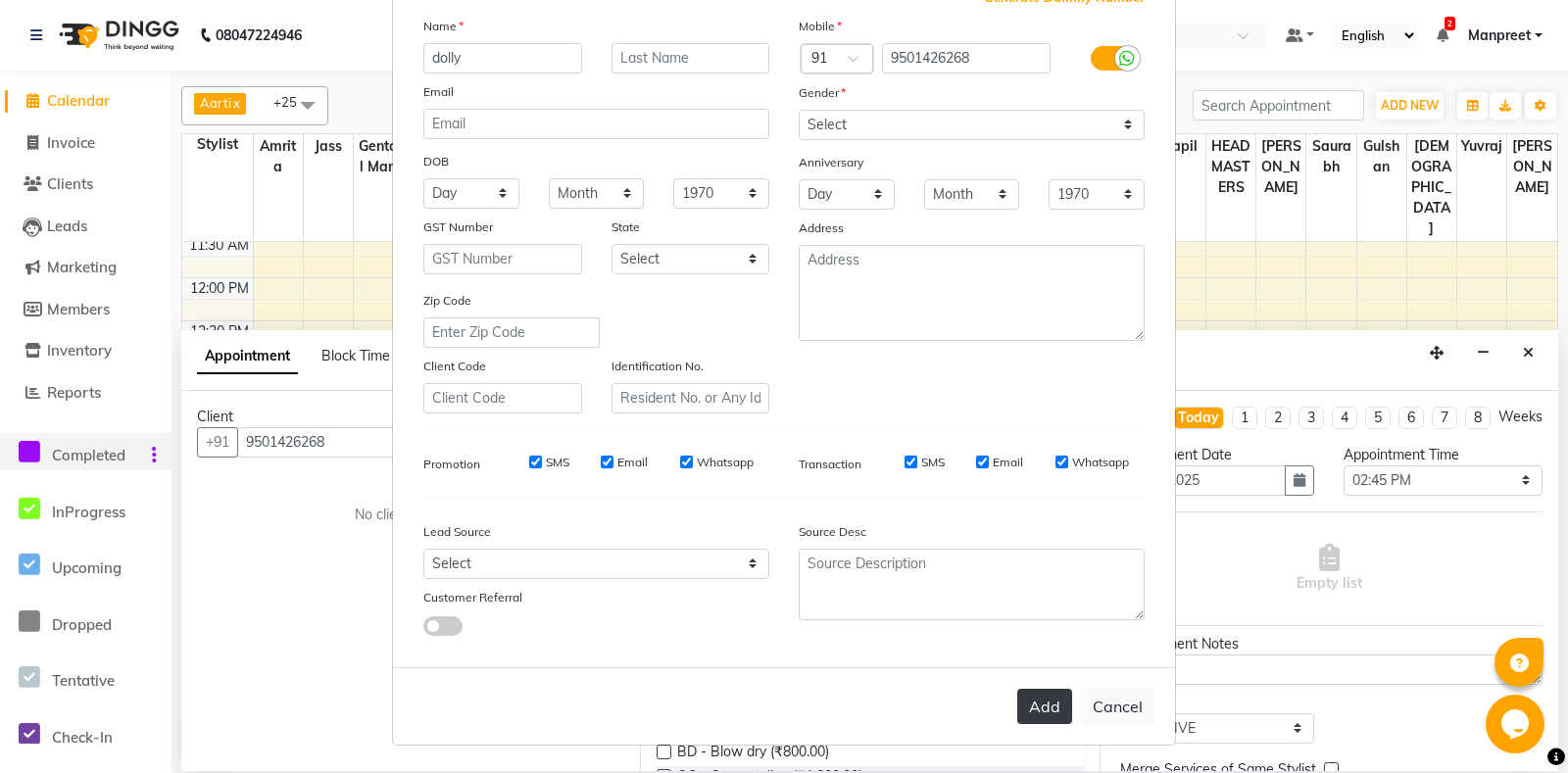
click at [1070, 712] on button "Add" at bounding box center [1044, 706] width 55 height 35
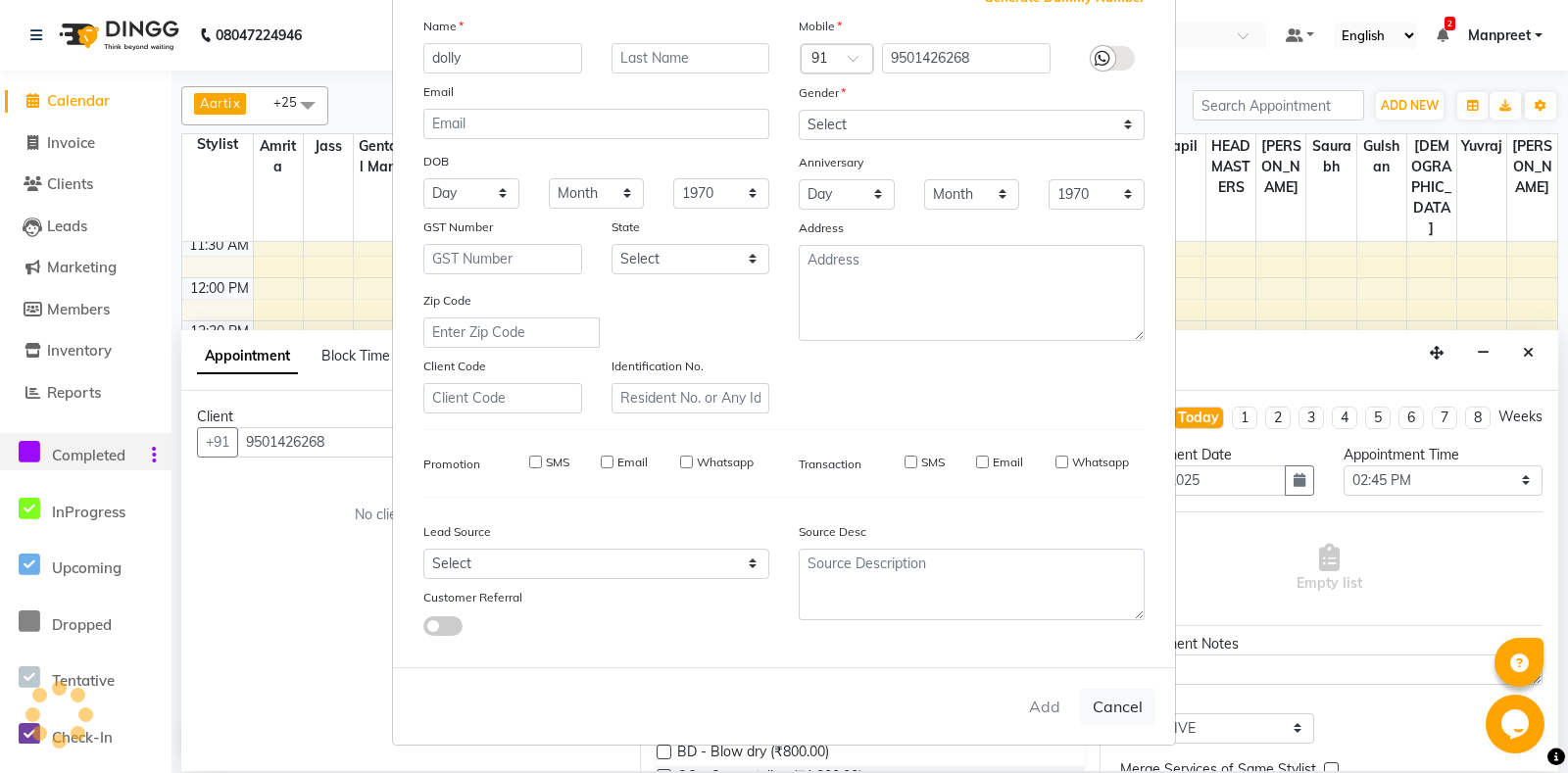
select select
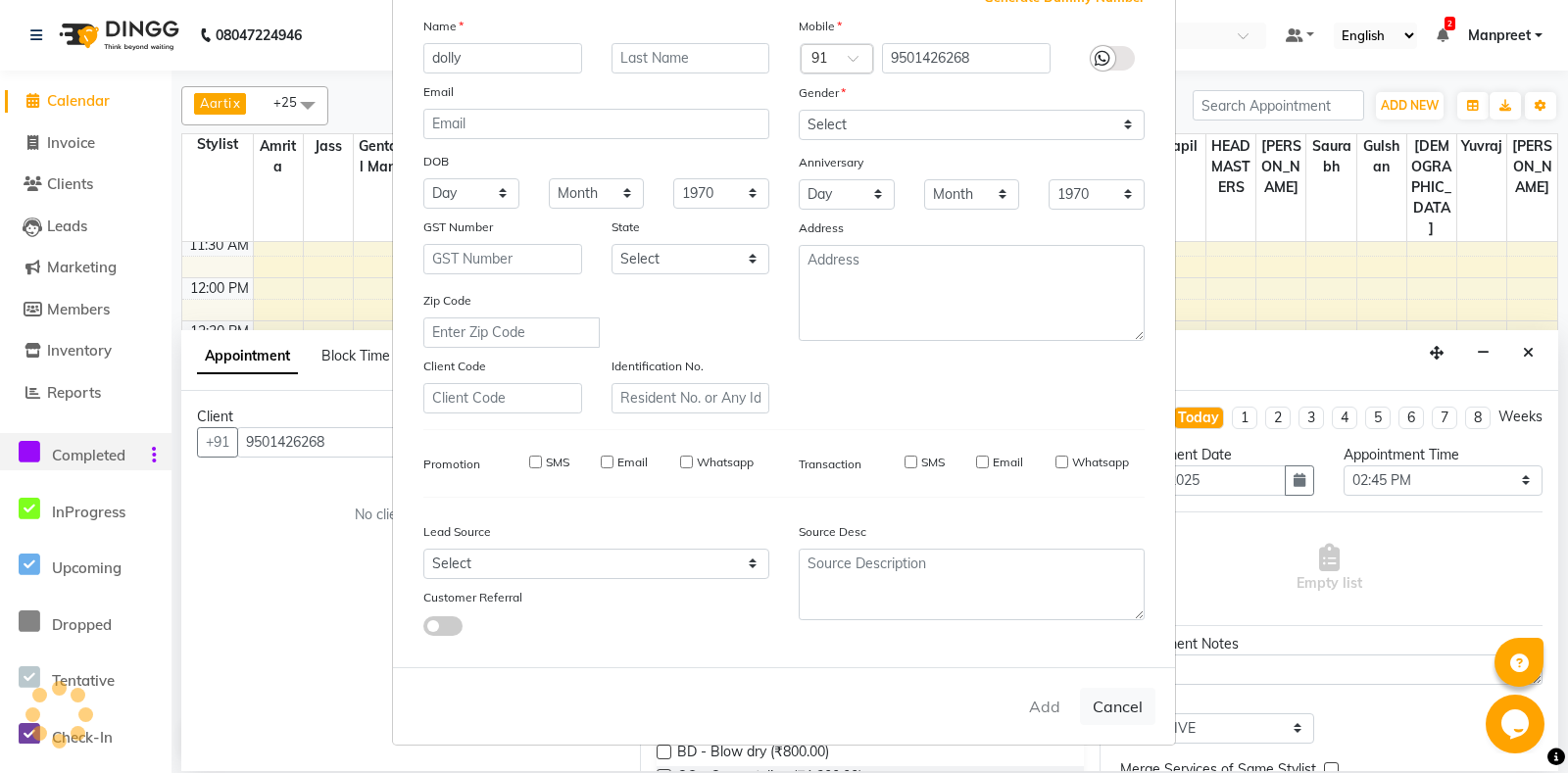
select select
checkbox input "false"
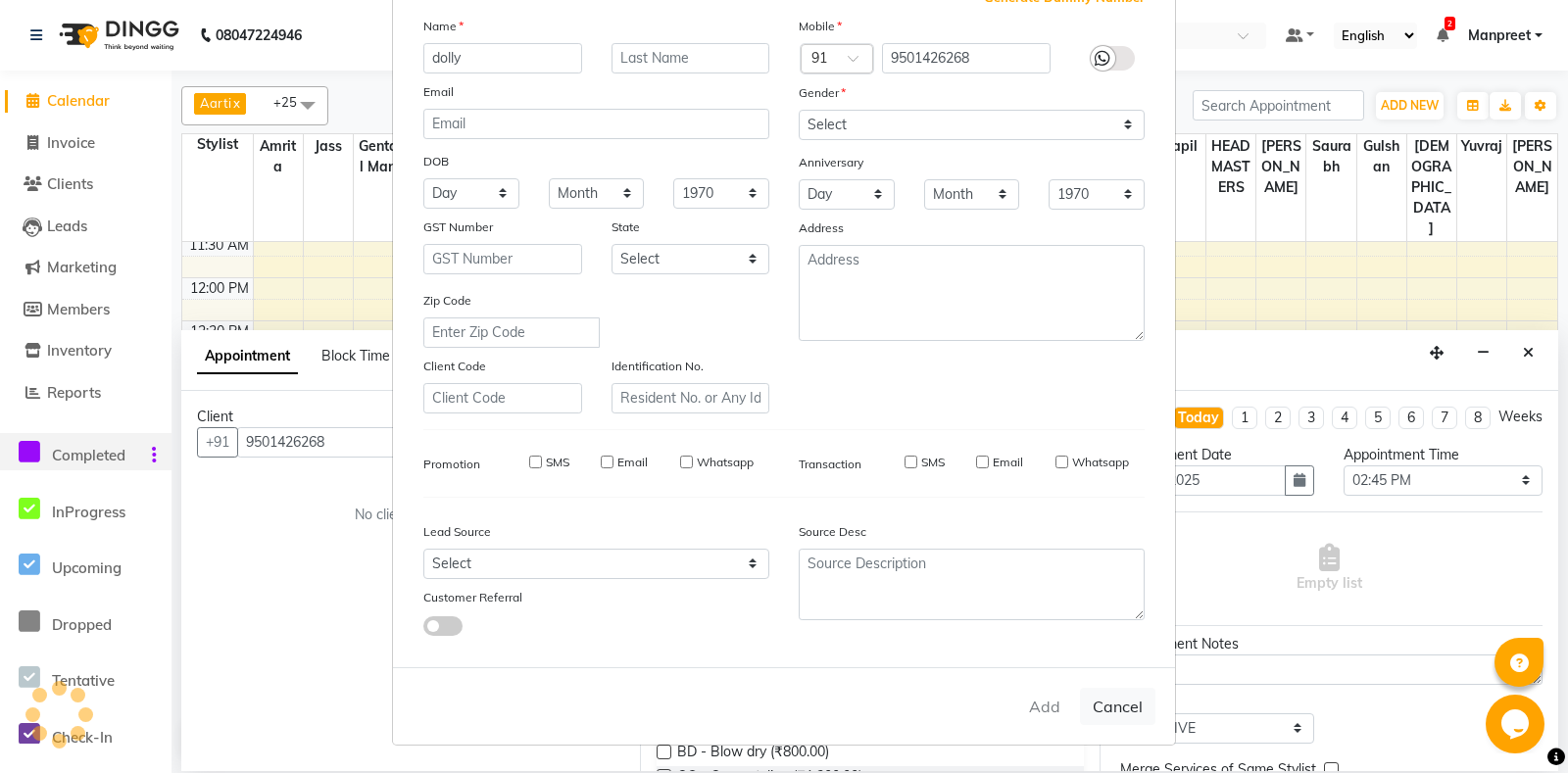
checkbox input "false"
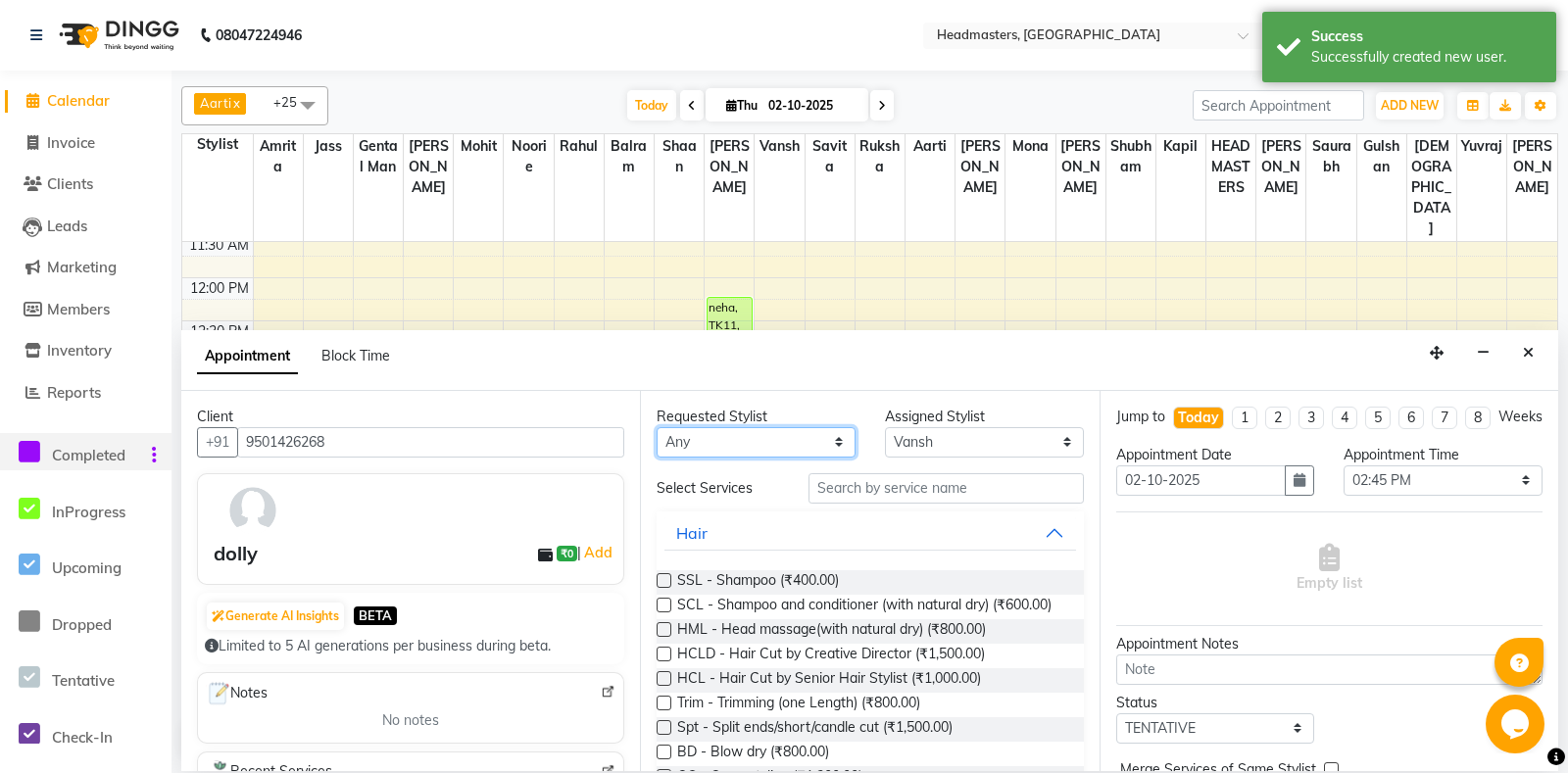
click at [656, 427] on select "An[PERSON_NAME] Amrit[PERSON_NAME]am Gental Man Gulshan HEADMASTER[PERSON_NAME]…" at bounding box center [755, 442] width 199 height 30
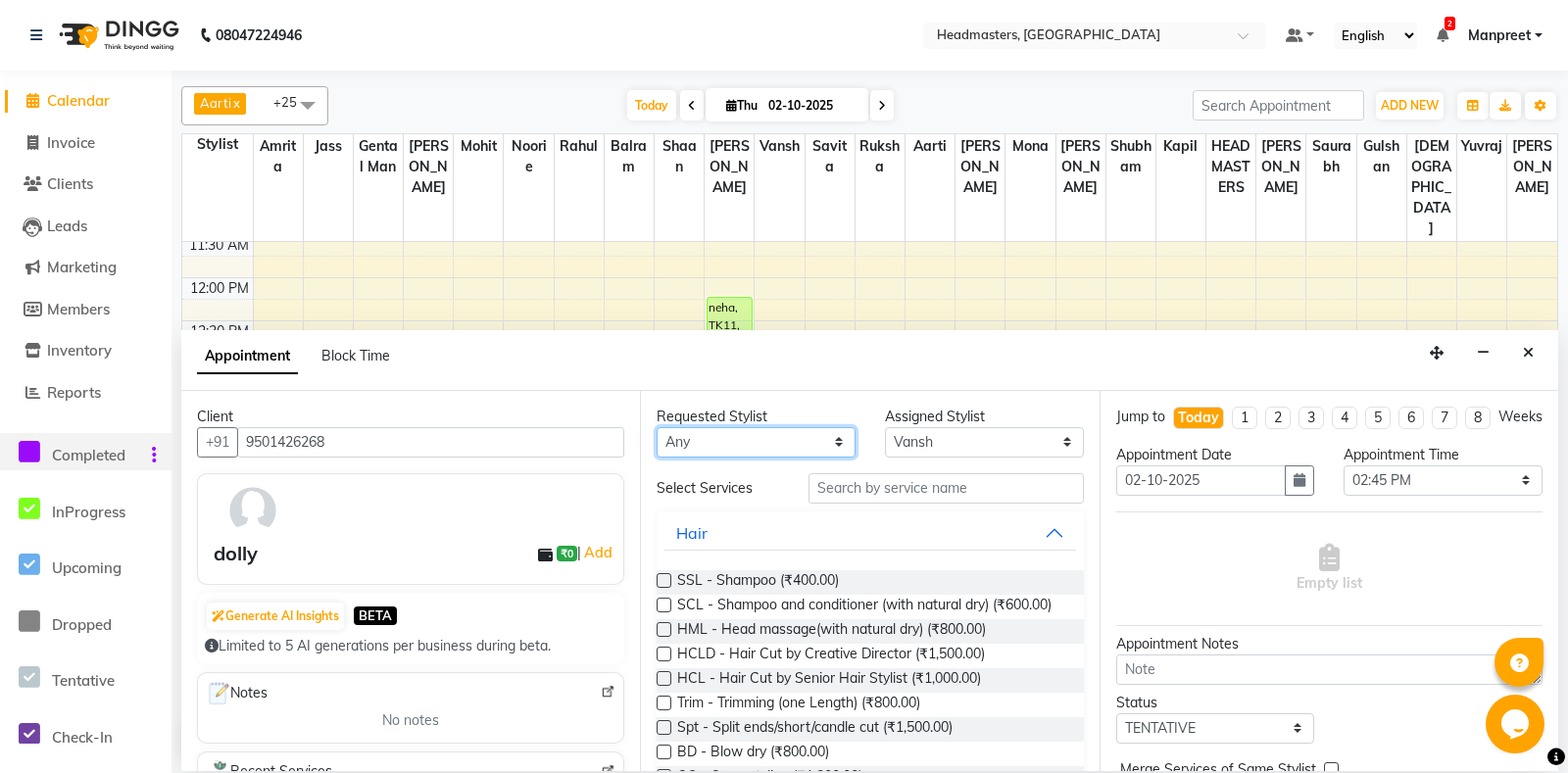
click at [777, 449] on select "An[PERSON_NAME] Amrit[PERSON_NAME]am Gental Man Gulshan HEADMASTER[PERSON_NAME]…" at bounding box center [755, 442] width 199 height 30
click at [656, 427] on select "An[PERSON_NAME] Amrit[PERSON_NAME]am Gental Man Gulshan HEADMASTER[PERSON_NAME]…" at bounding box center [755, 442] width 199 height 30
select select "64334"
click option "Gulshan" at bounding box center [0, 0] width 0 height 0
select select "64334"
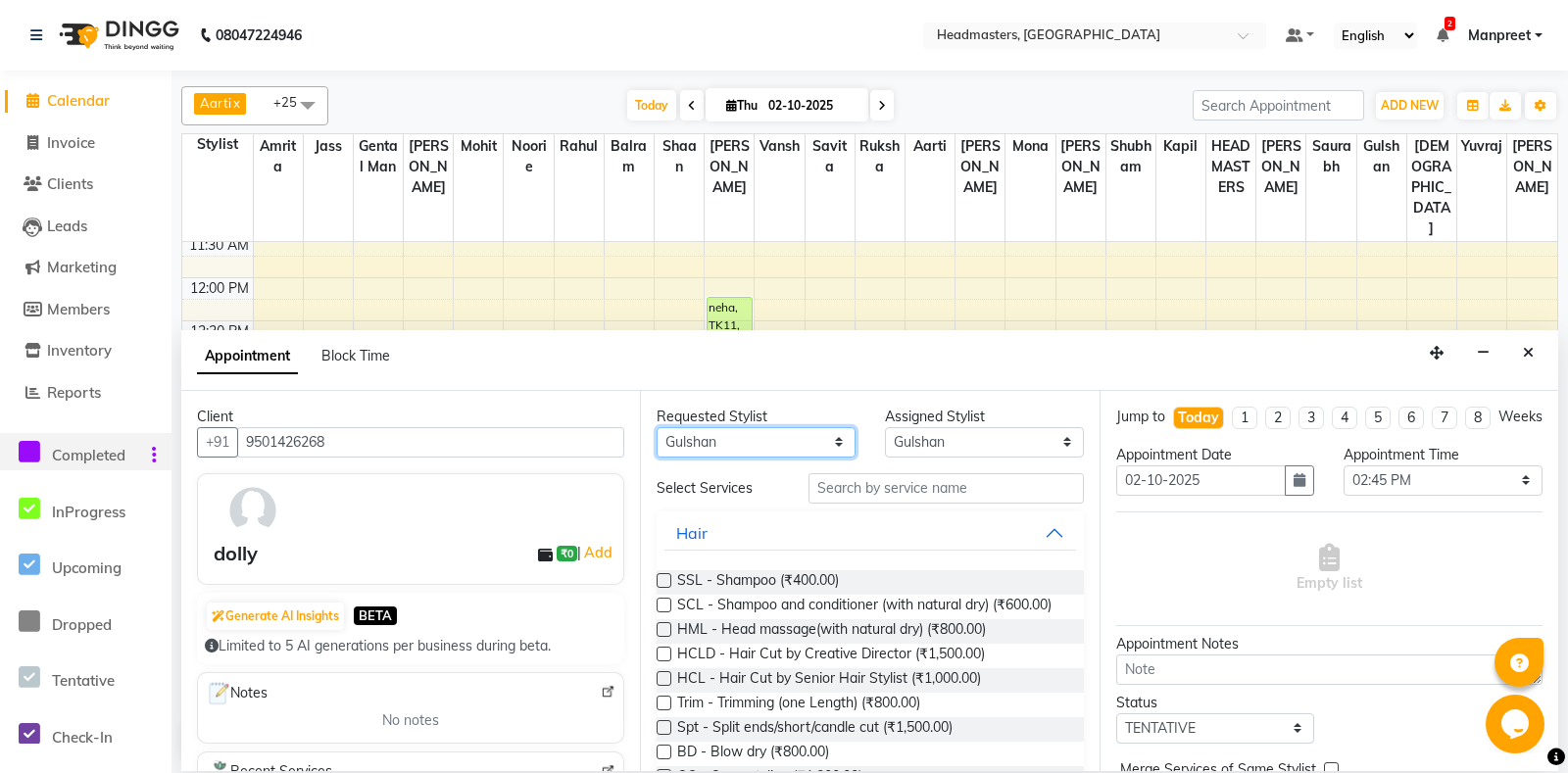
click at [656, 427] on select "An[PERSON_NAME] Amrit[PERSON_NAME]am Gental Man Gulshan HEADMASTER[PERSON_NAME]…" at bounding box center [755, 442] width 199 height 30
select select "60714"
click option "Jass" at bounding box center [0, 0] width 0 height 0
select select "60714"
click at [921, 492] on input "text" at bounding box center [945, 488] width 275 height 30
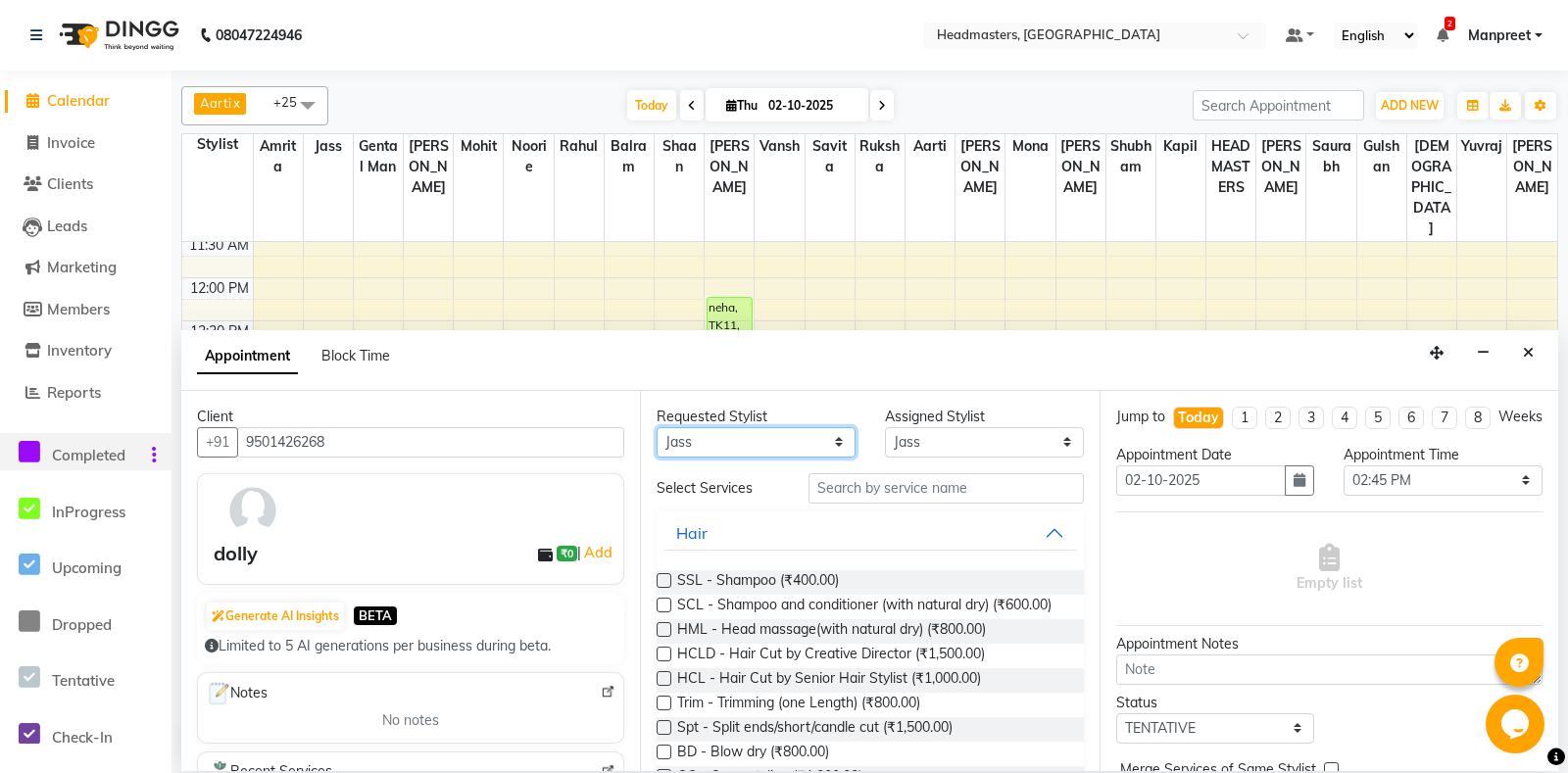
click at [656, 427] on select "An[PERSON_NAME] Amrit[PERSON_NAME]am Gental Man Gulshan HEADMASTER[PERSON_NAME]…" at bounding box center [755, 442] width 199 height 30
select select "61029"
click option "HEADMASTERS" at bounding box center [0, 0] width 0 height 0
select select "61029"
click at [895, 497] on input "text" at bounding box center [945, 488] width 275 height 30
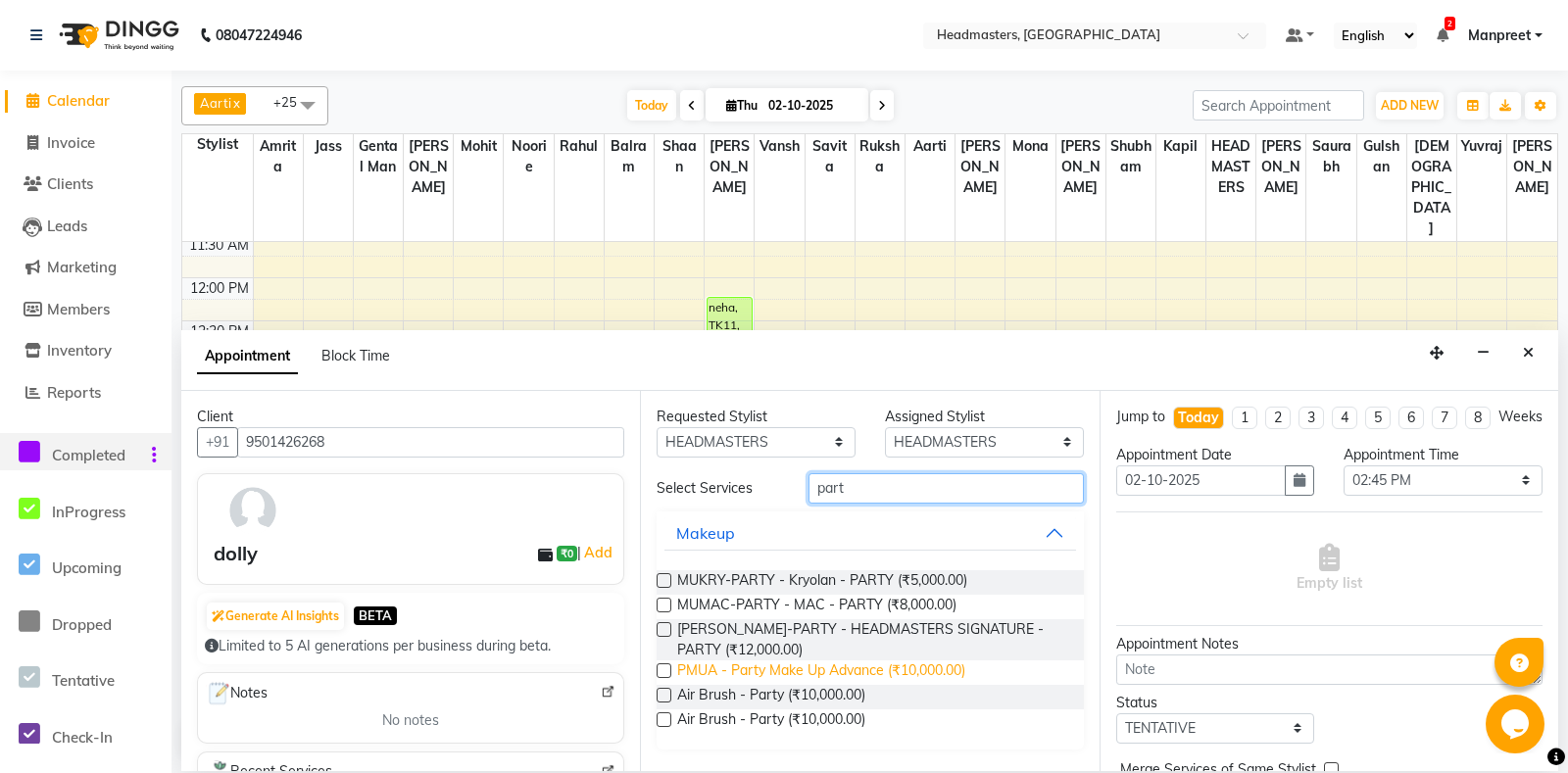
type input "part"
click at [796, 675] on span "PMUA - Party Make Up Advance (₹10,000.00)" at bounding box center [821, 672] width 288 height 25
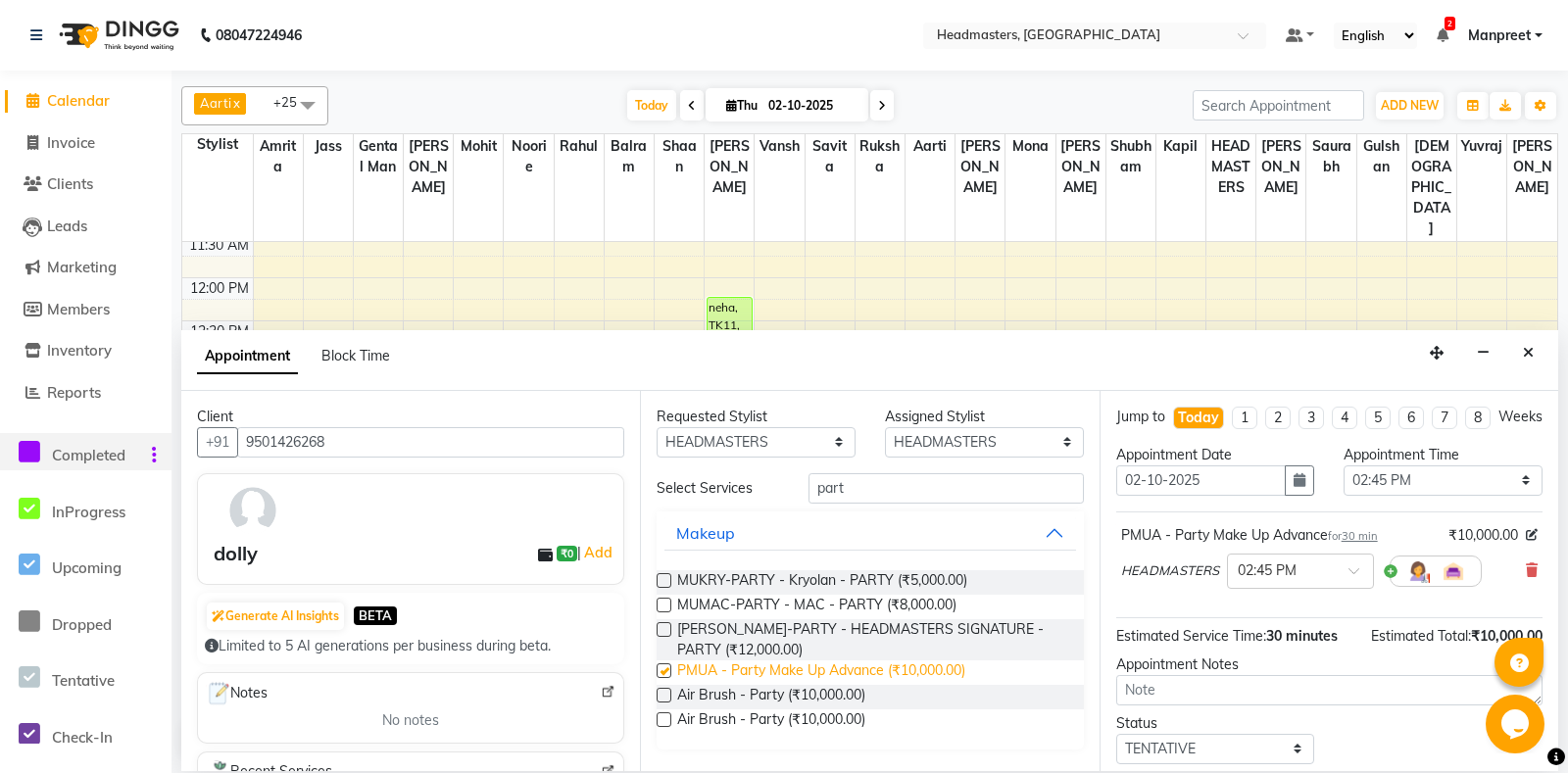
checkbox input "false"
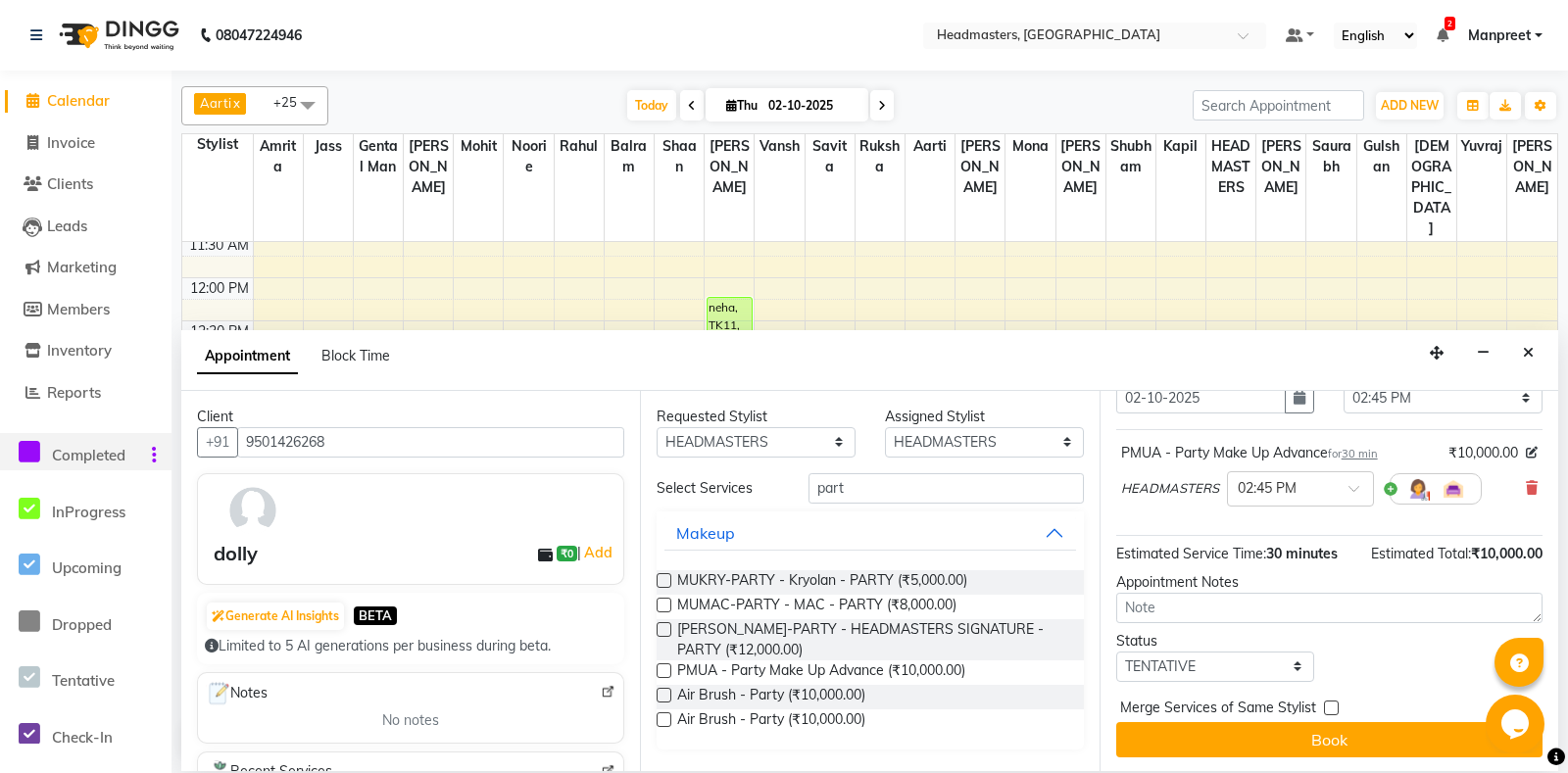
scroll to position [83, 0]
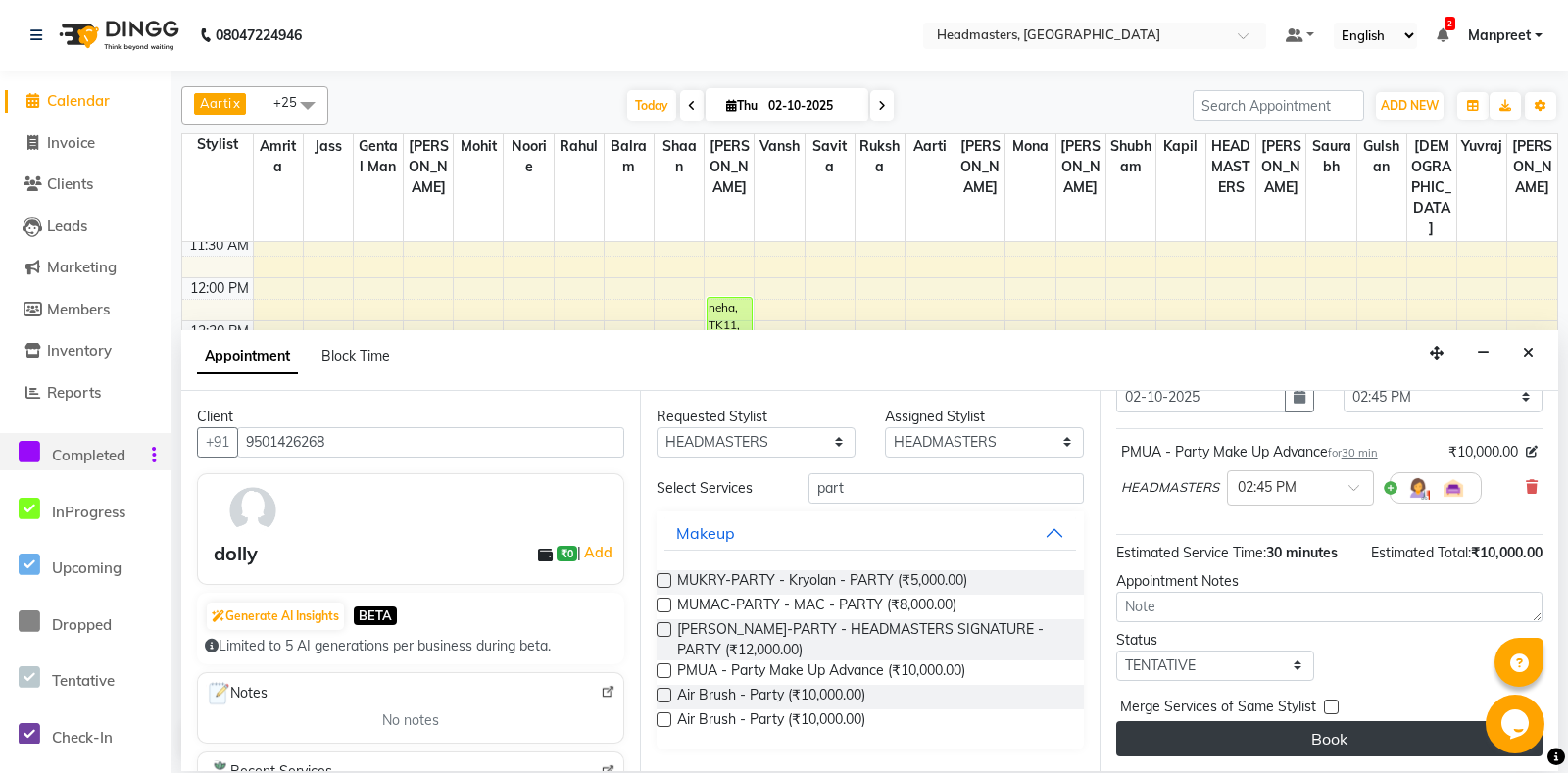
click at [1333, 741] on button "Book" at bounding box center [1328, 738] width 426 height 35
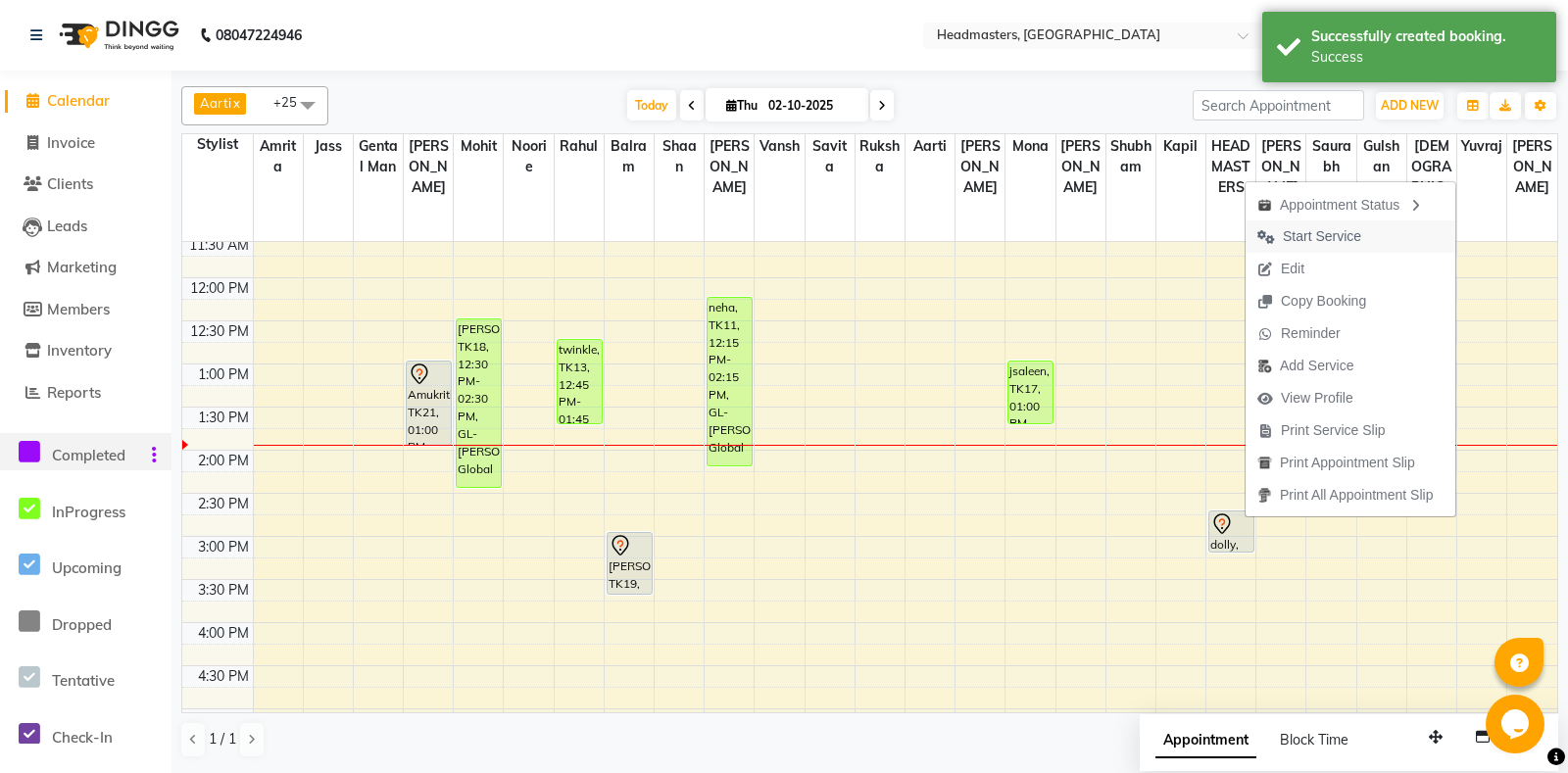
click at [1296, 243] on span "Start Service" at bounding box center [1321, 237] width 78 height 21
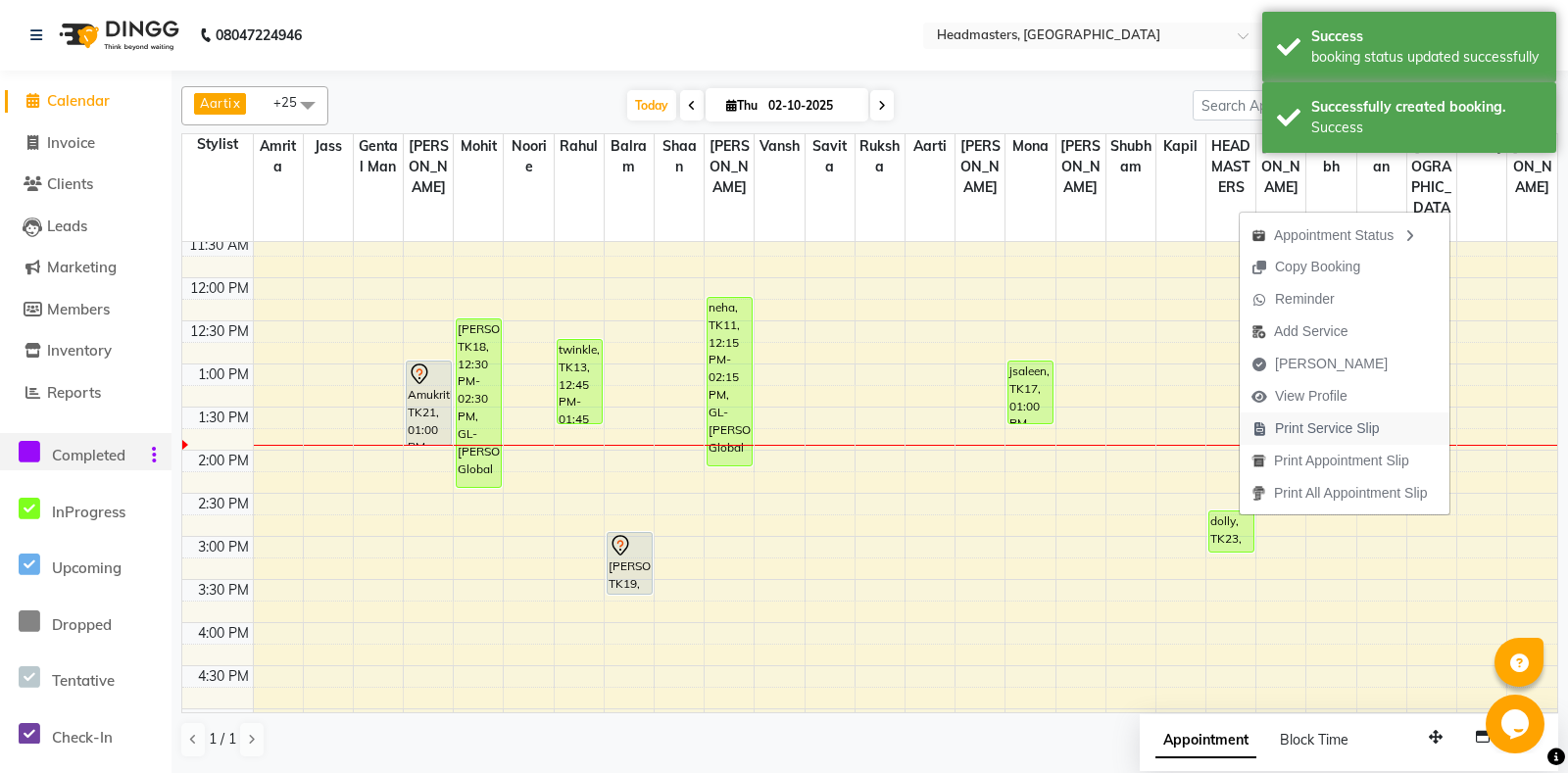
click at [1364, 426] on span "Print Service Slip" at bounding box center [1326, 428] width 105 height 21
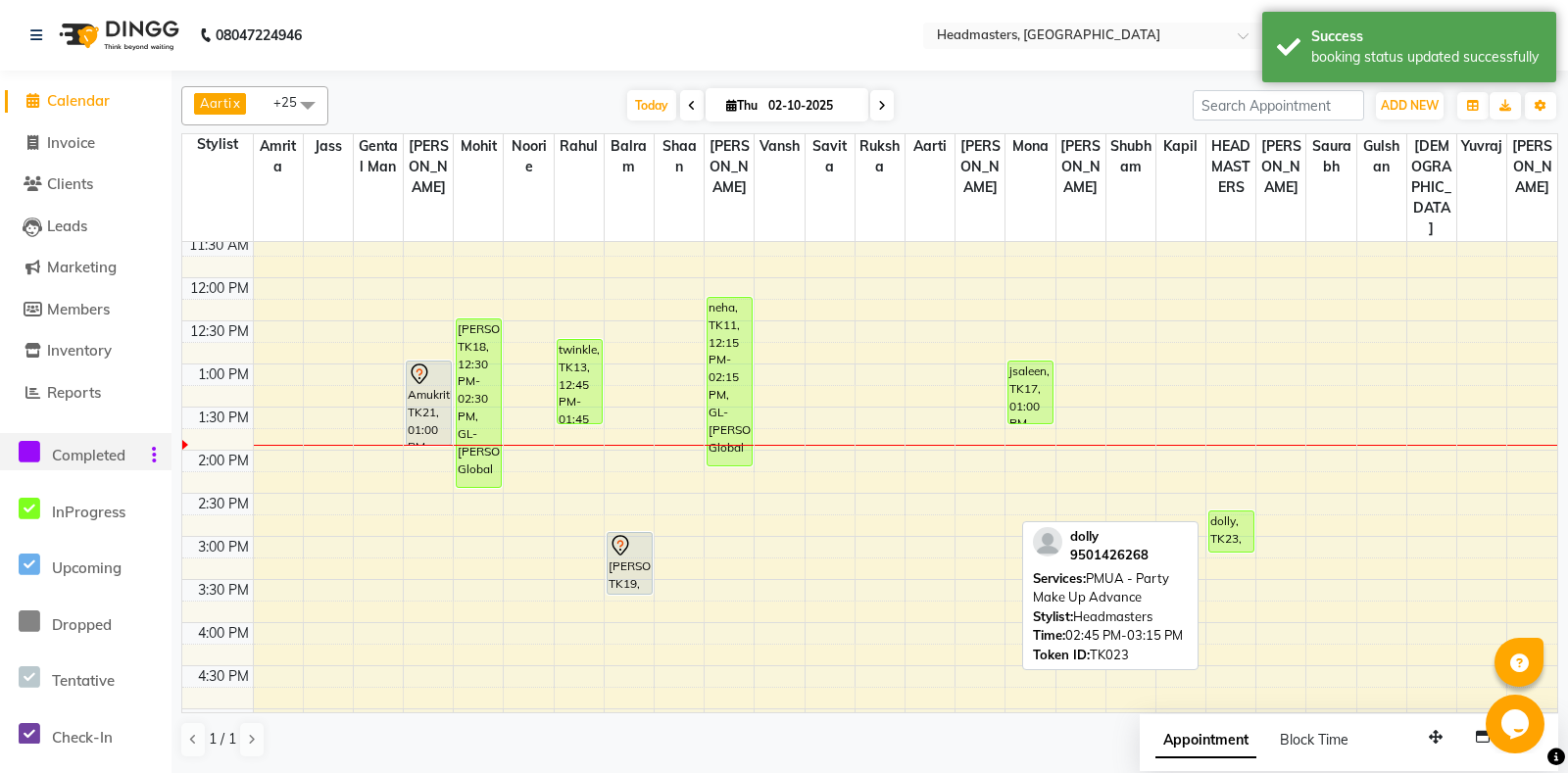
click at [1224, 511] on div "dolly, TK23, 02:45 PM-03:15 PM, PMUA - Party Make Up Advance" at bounding box center [1231, 531] width 44 height 40
select select "1"
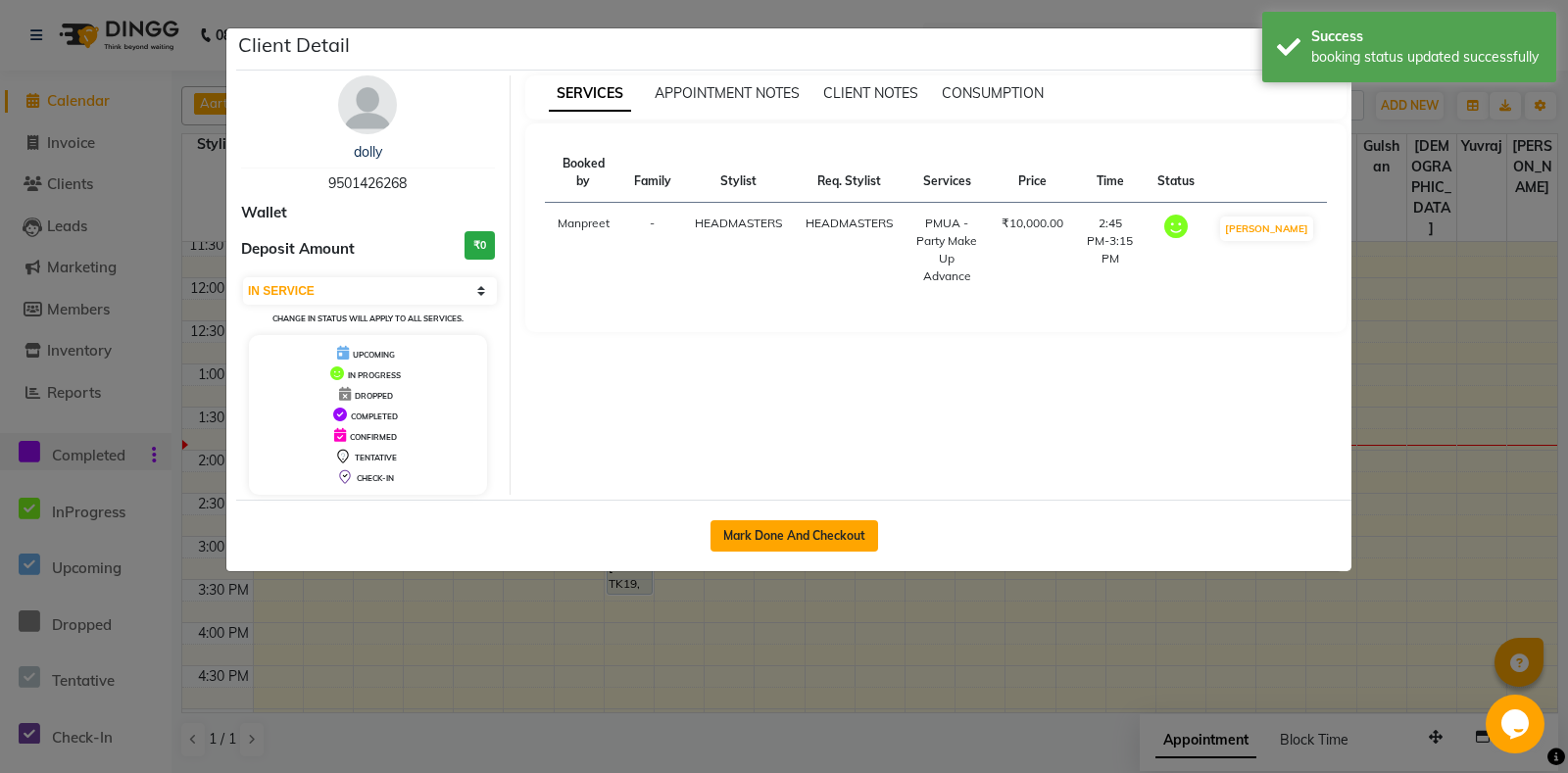
click at [826, 540] on button "Mark Done And Checkout" at bounding box center [794, 535] width 168 height 31
select select "service"
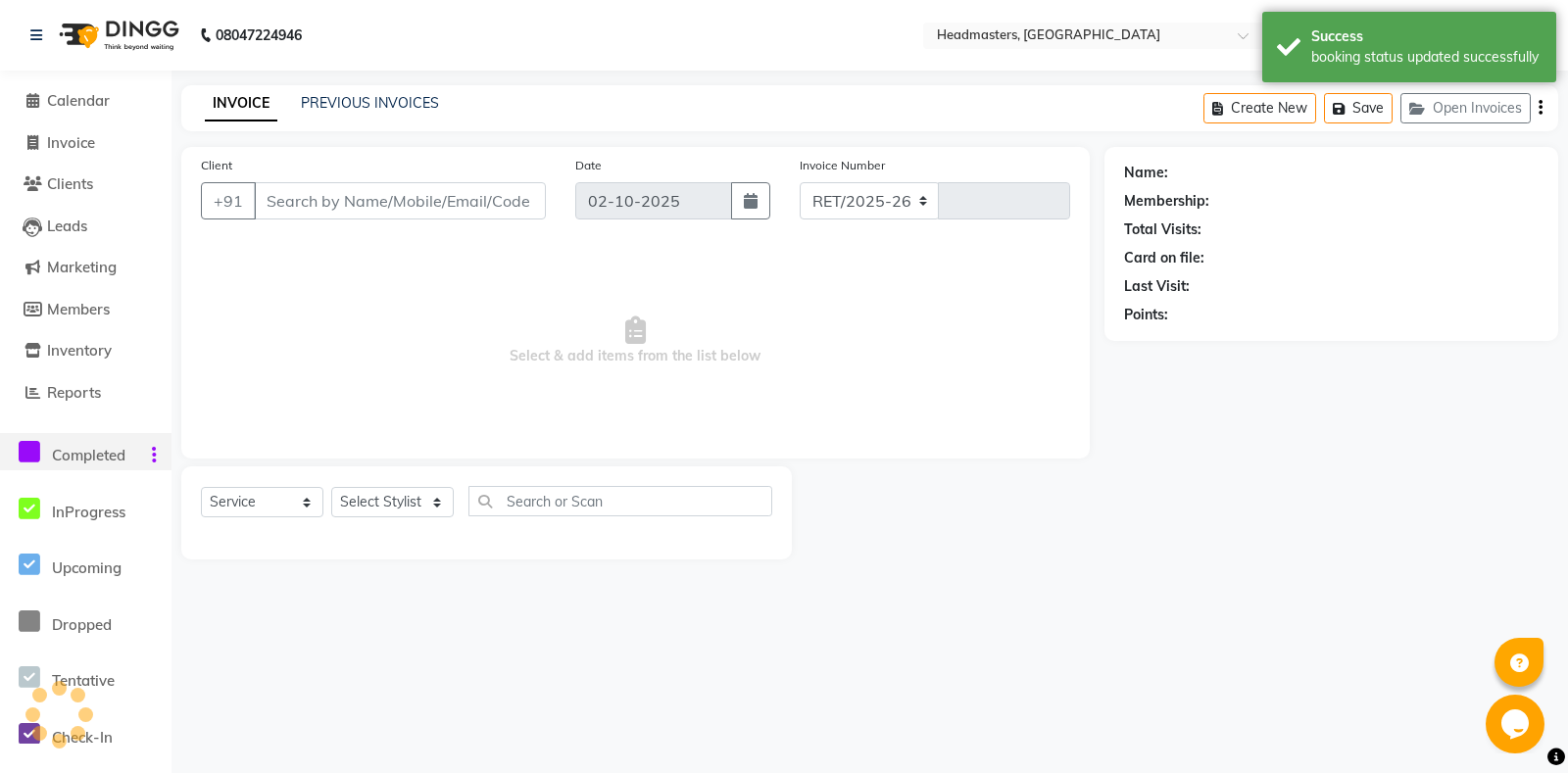
select select "7130"
type input "6968"
type input "9501426268"
select select "61029"
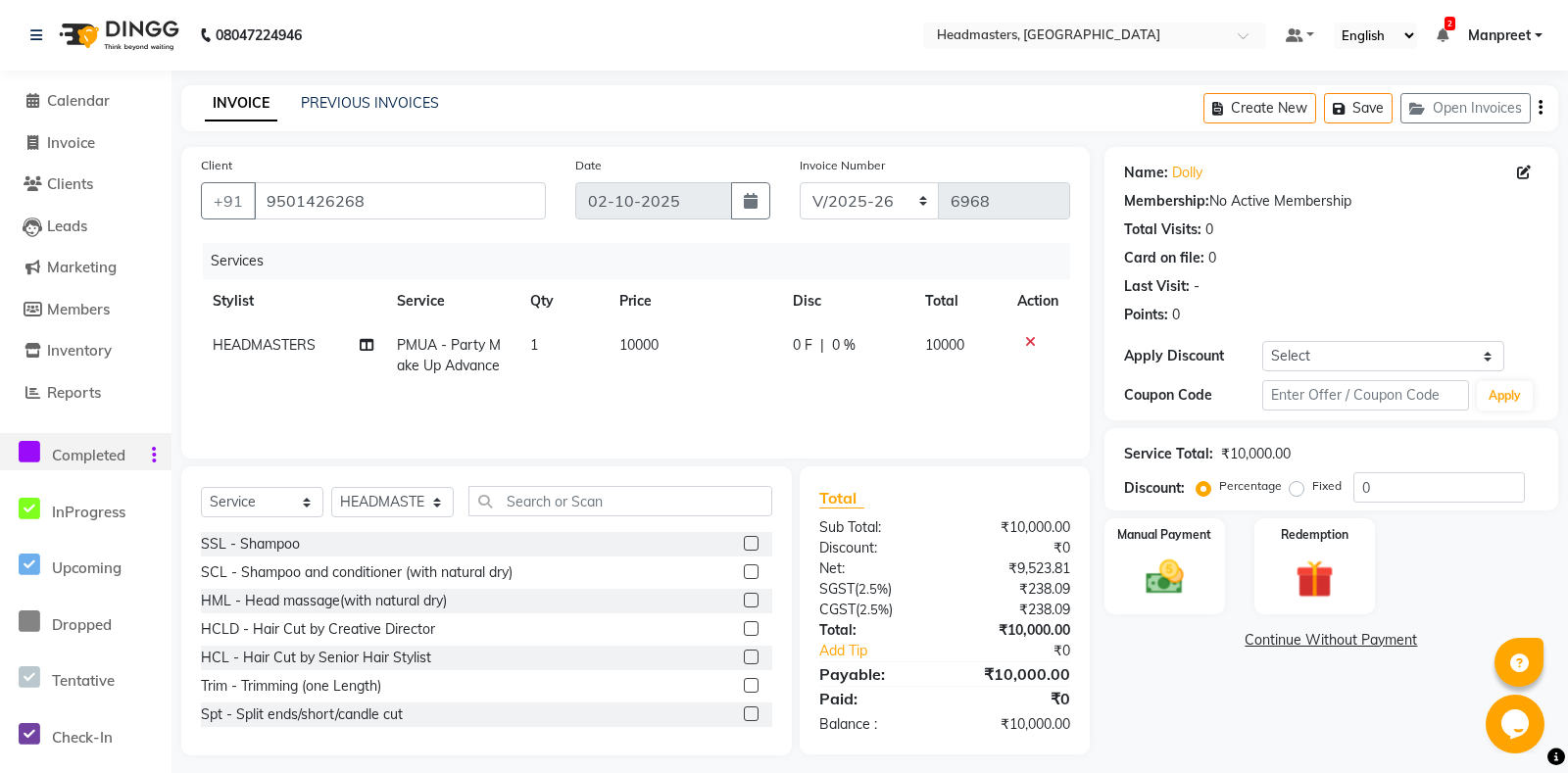
click at [798, 363] on td "0 F | 0 %" at bounding box center [847, 356] width 132 height 65
select select "61029"
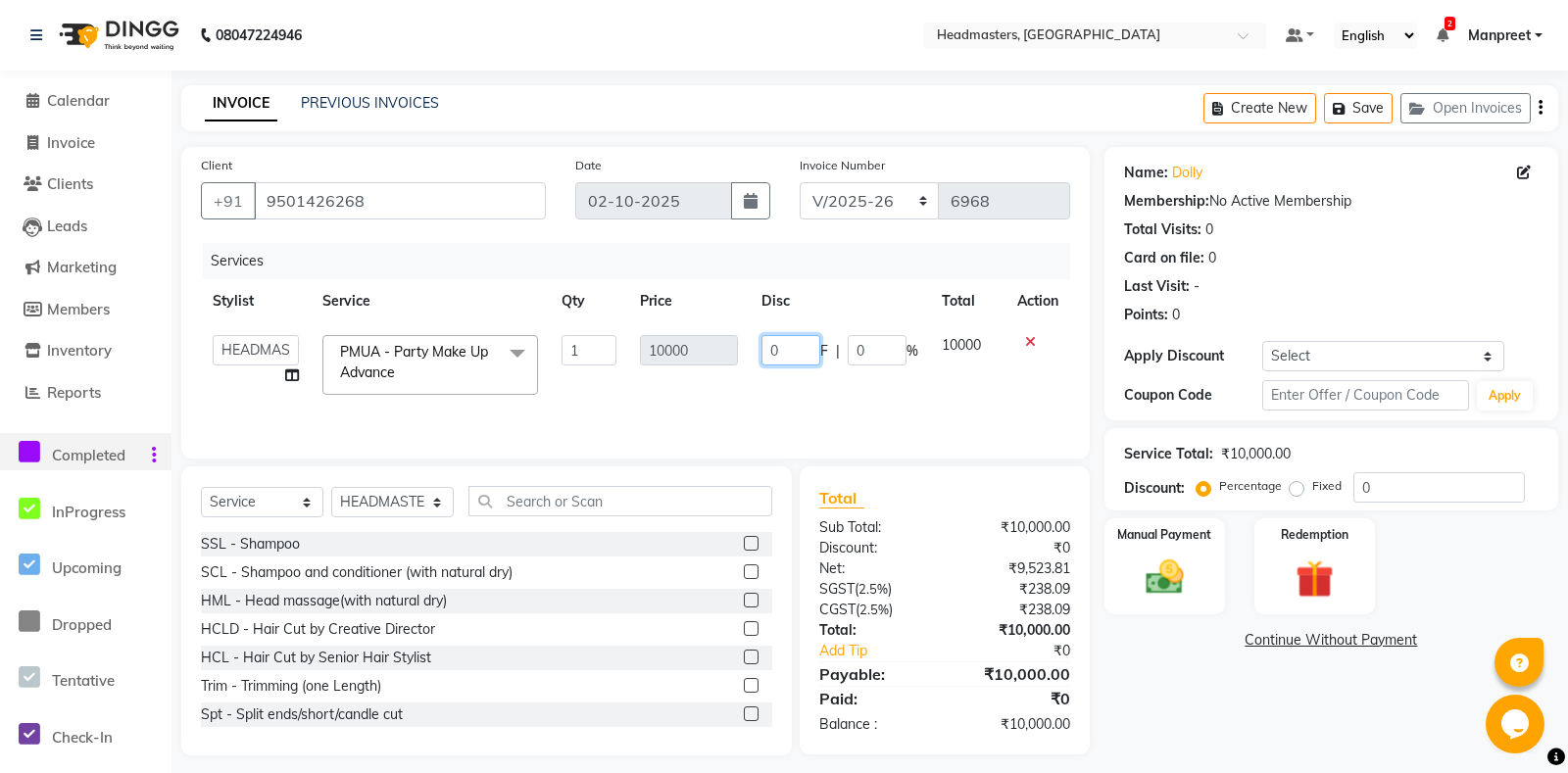
click at [770, 346] on input "0" at bounding box center [790, 350] width 59 height 30
type input "9500"
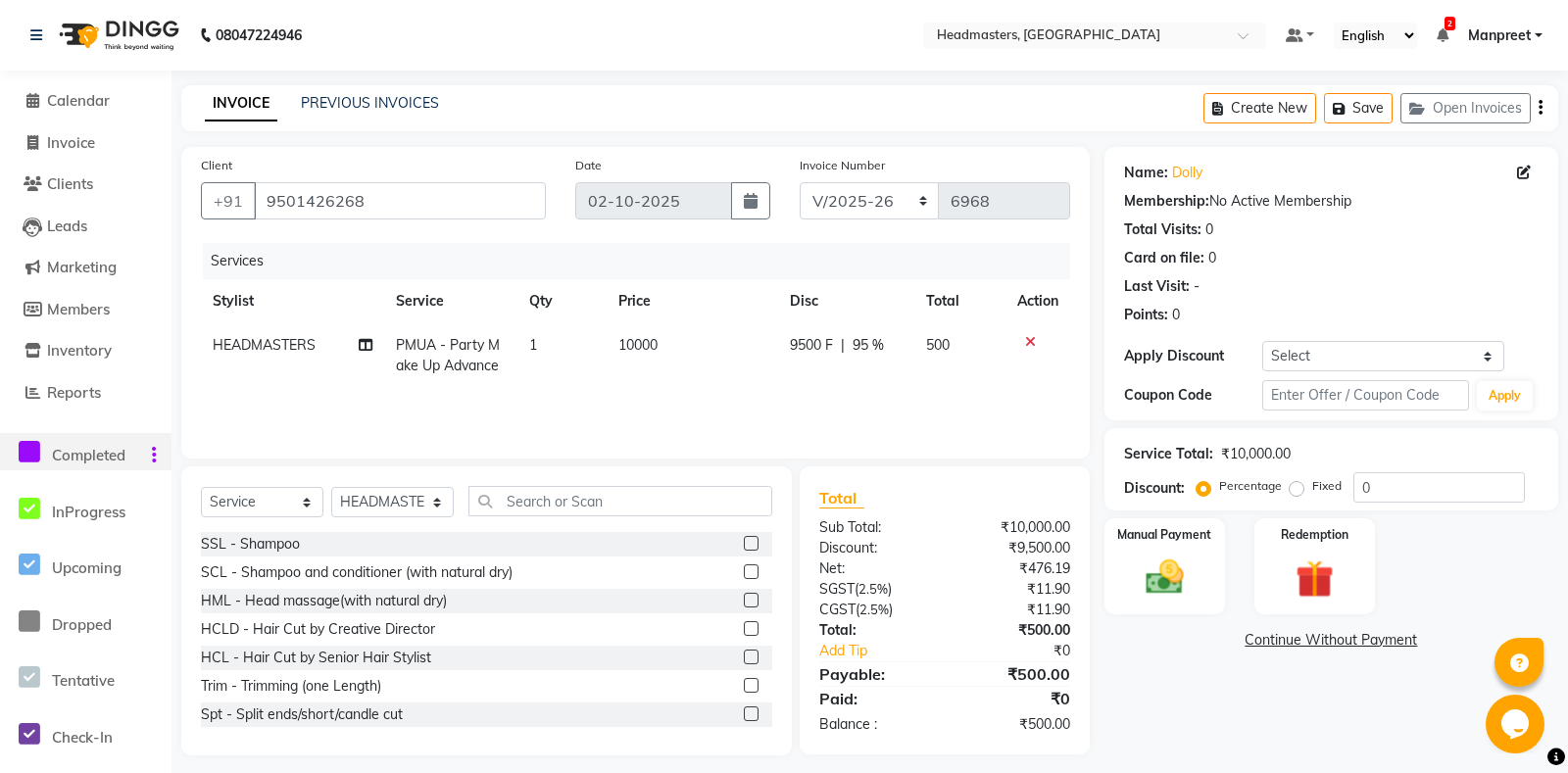
click at [772, 389] on div "Services Stylist Service Qty Price Disc Total Action HEADMASTERS PMUA - Party M…" at bounding box center [635, 341] width 869 height 196
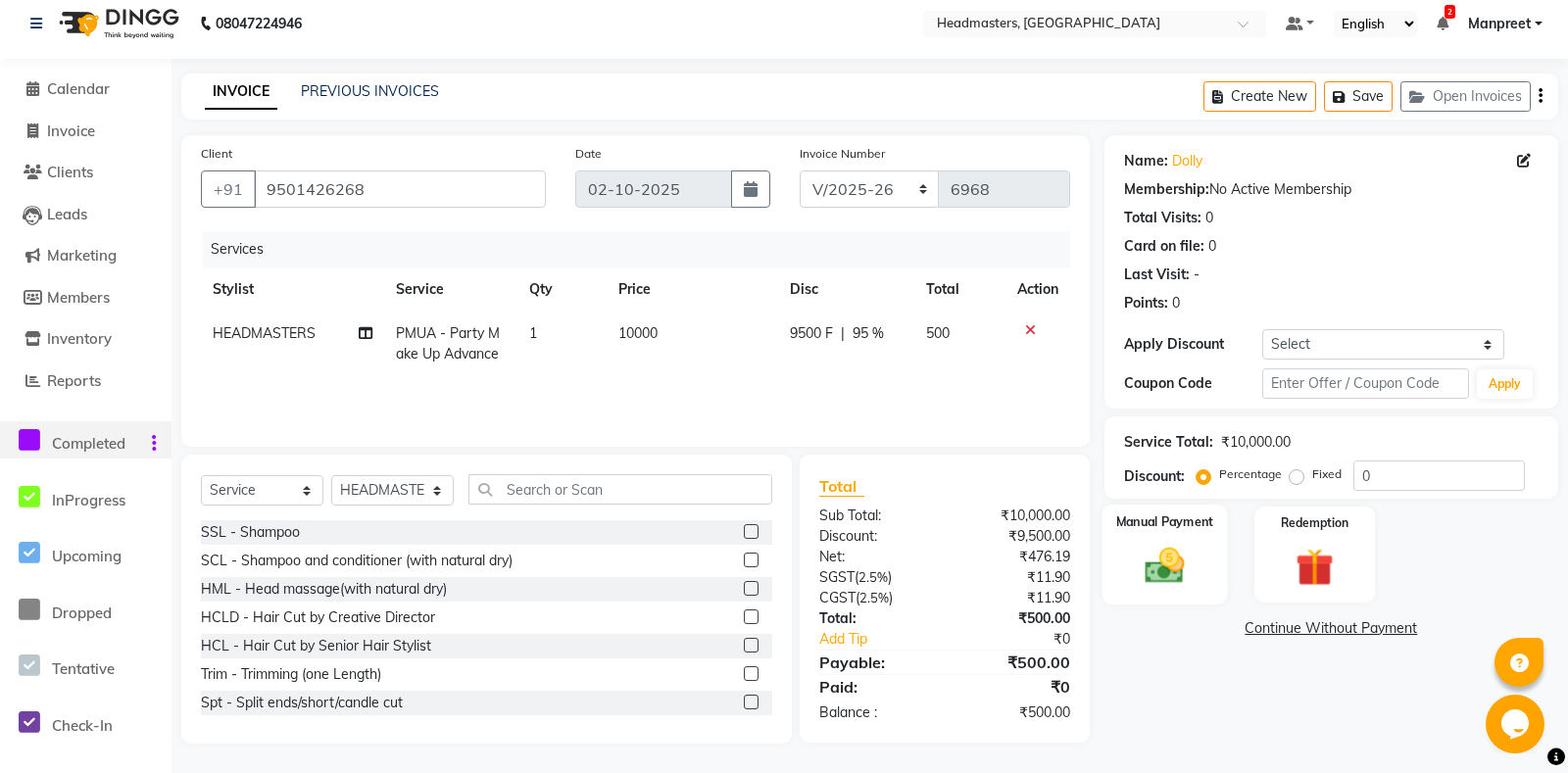
click at [1177, 581] on img at bounding box center [1165, 565] width 64 height 45
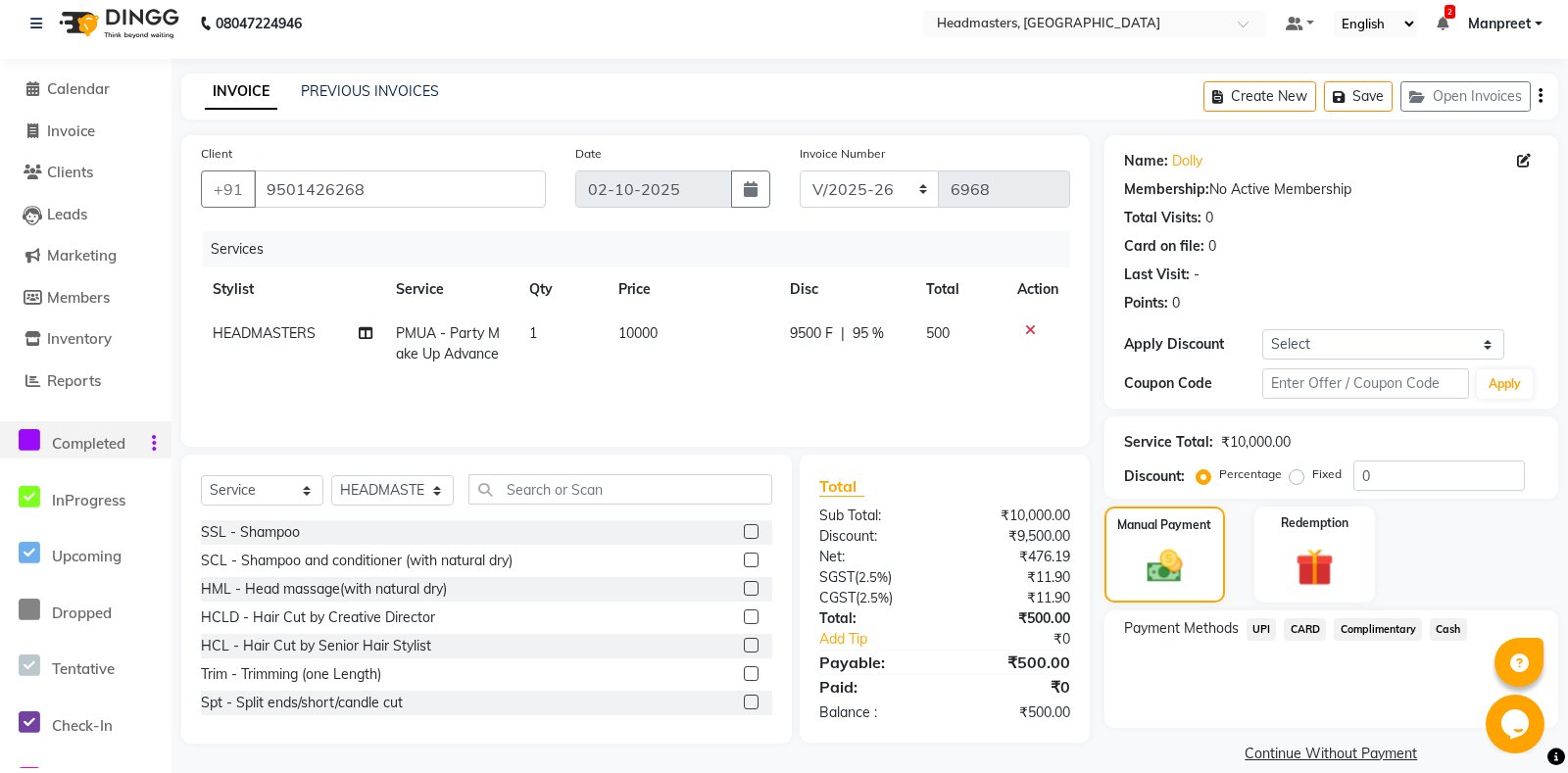
scroll to position [58, 0]
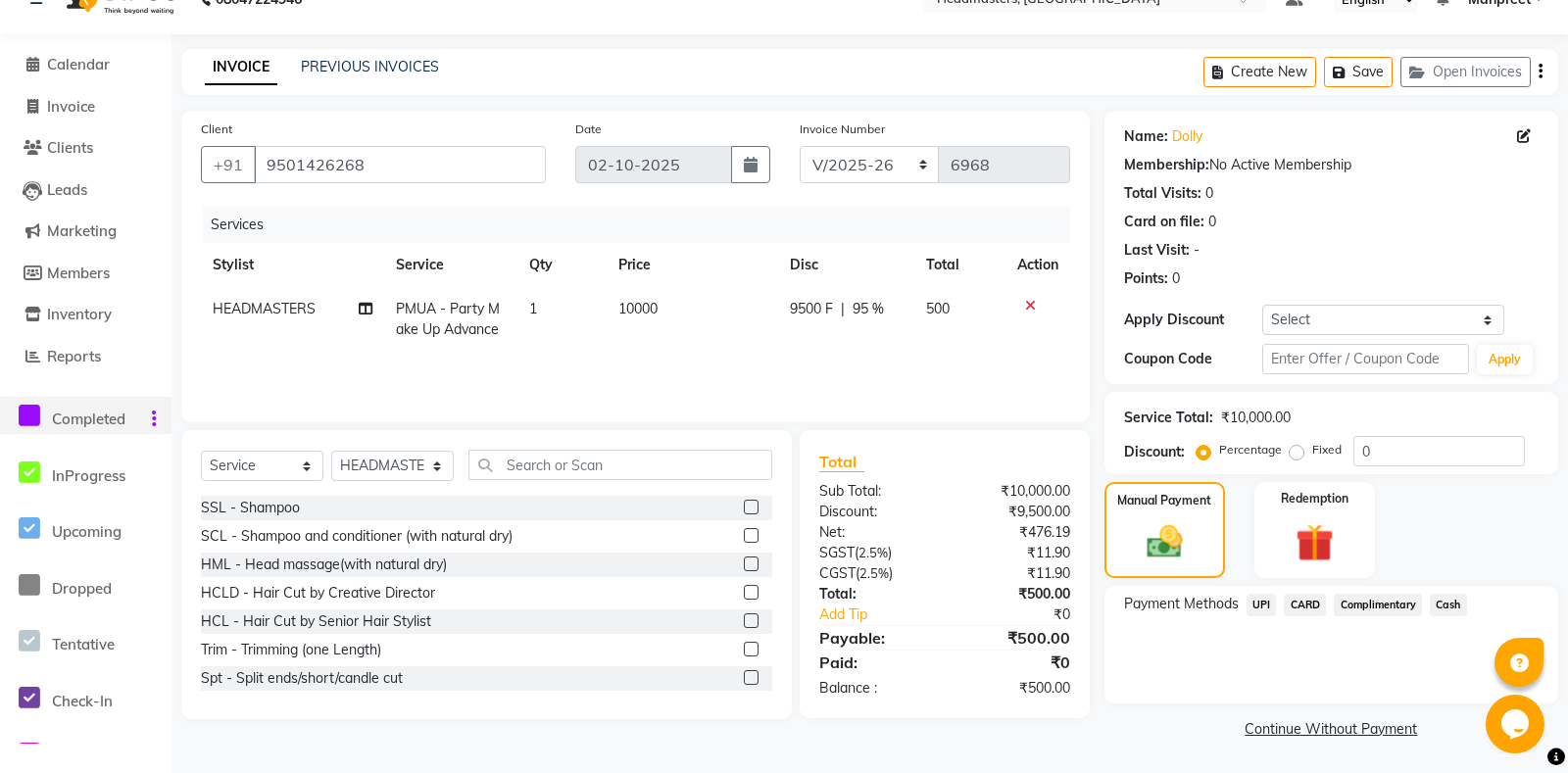
click at [1449, 604] on span "Cash" at bounding box center [1447, 604] width 37 height 23
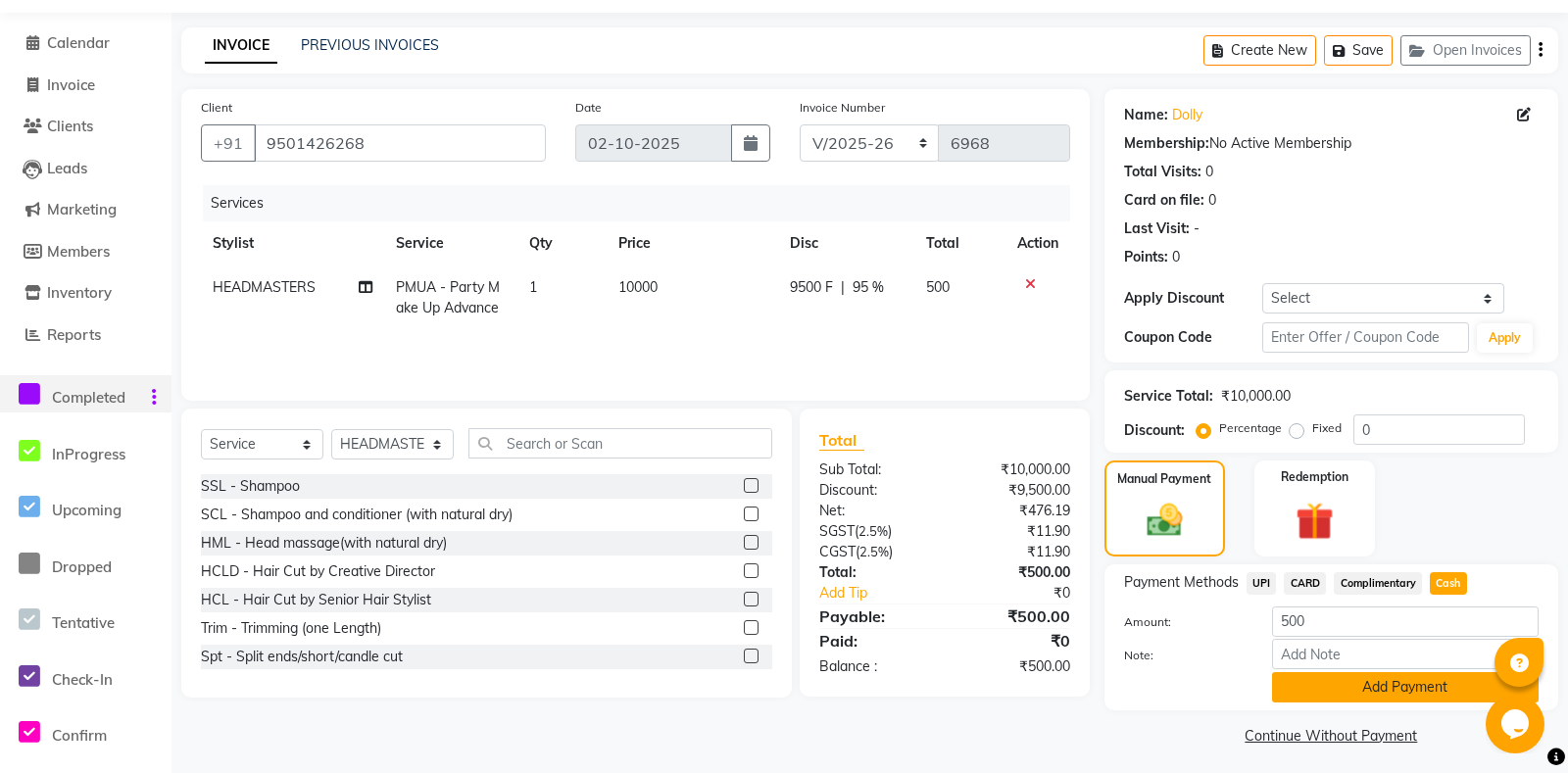
click at [1317, 702] on button "Add Payment" at bounding box center [1404, 687] width 267 height 30
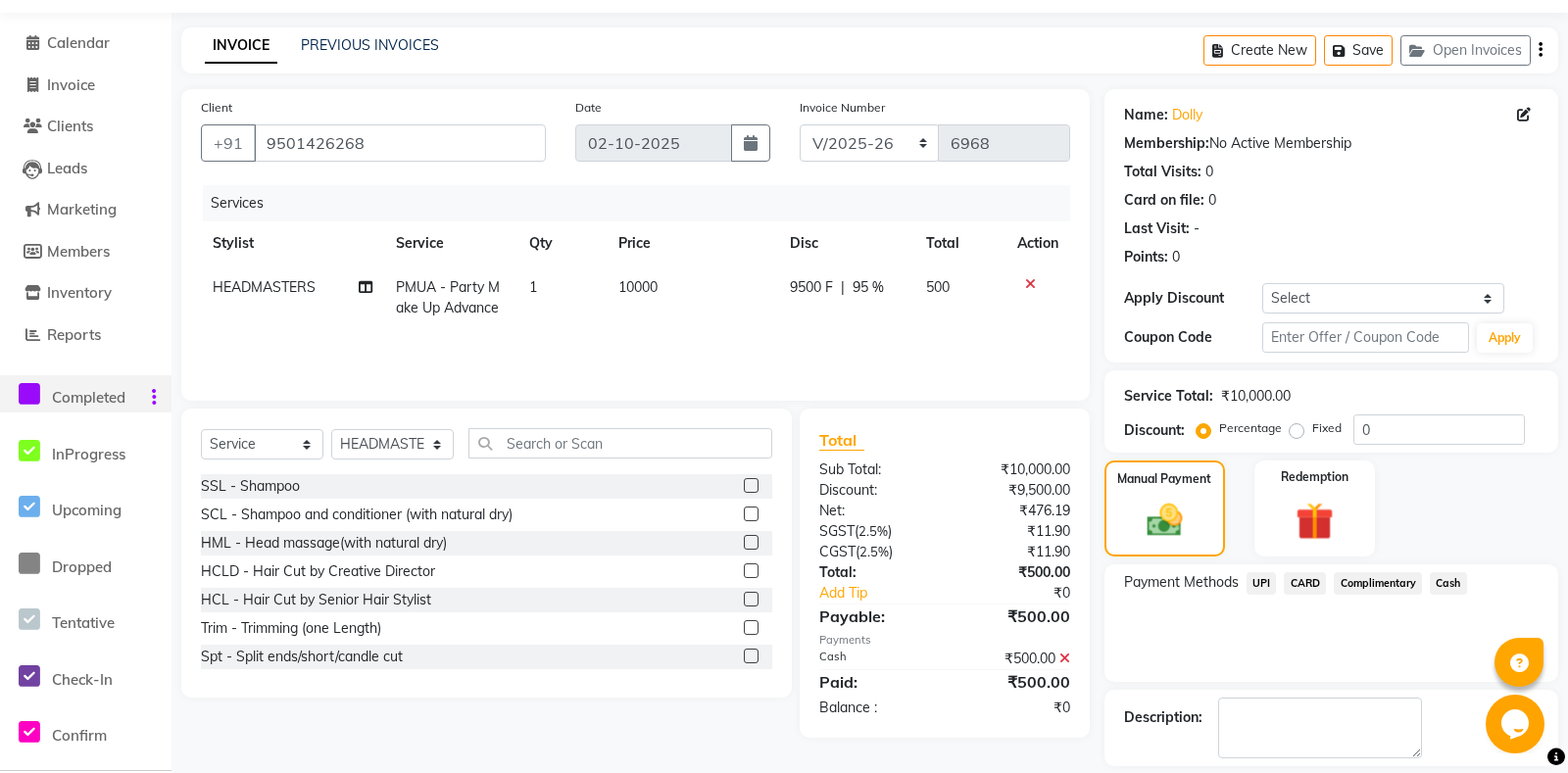
scroll to position [139, 0]
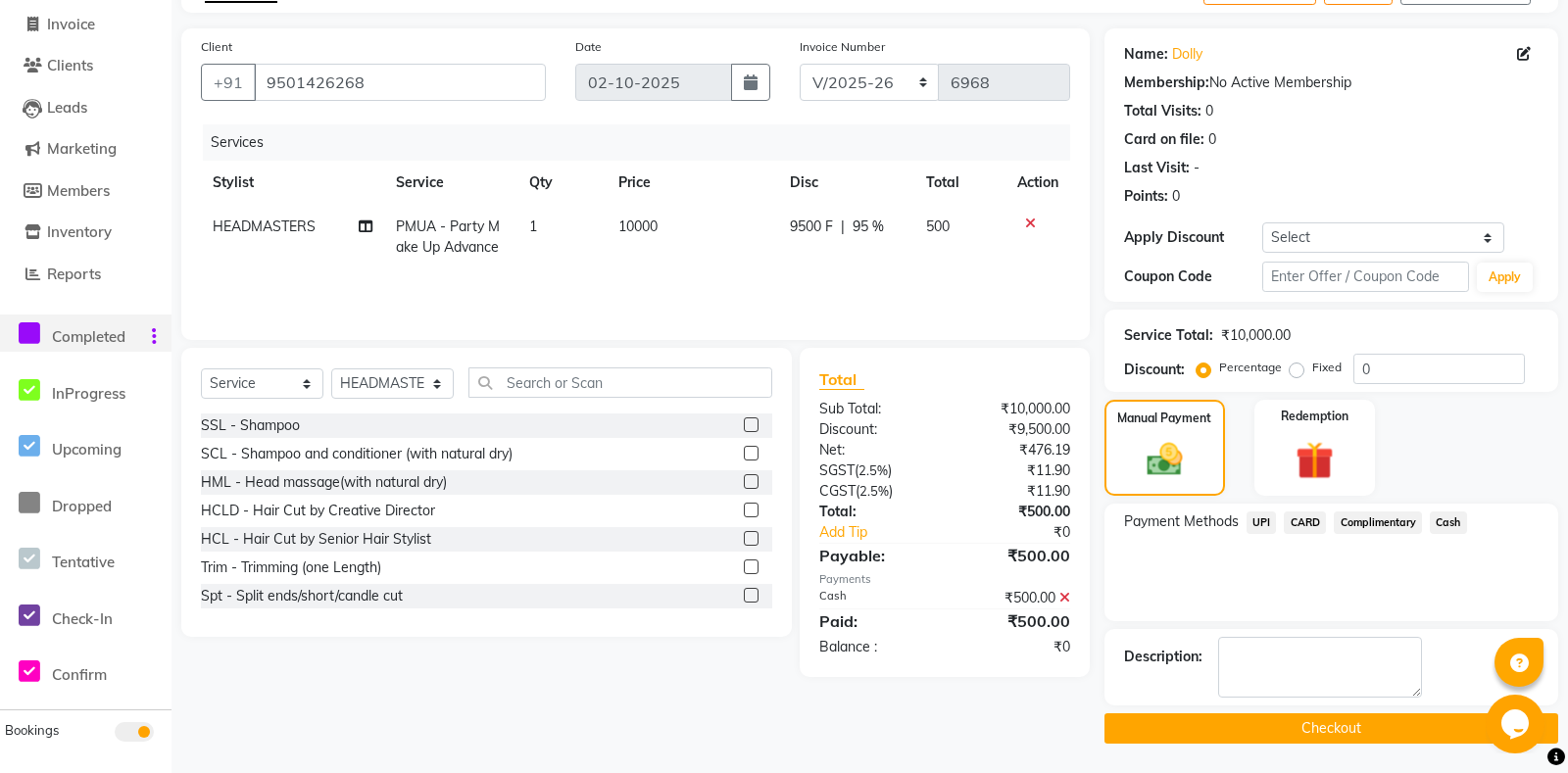
click at [1221, 738] on button "Checkout" at bounding box center [1331, 728] width 453 height 30
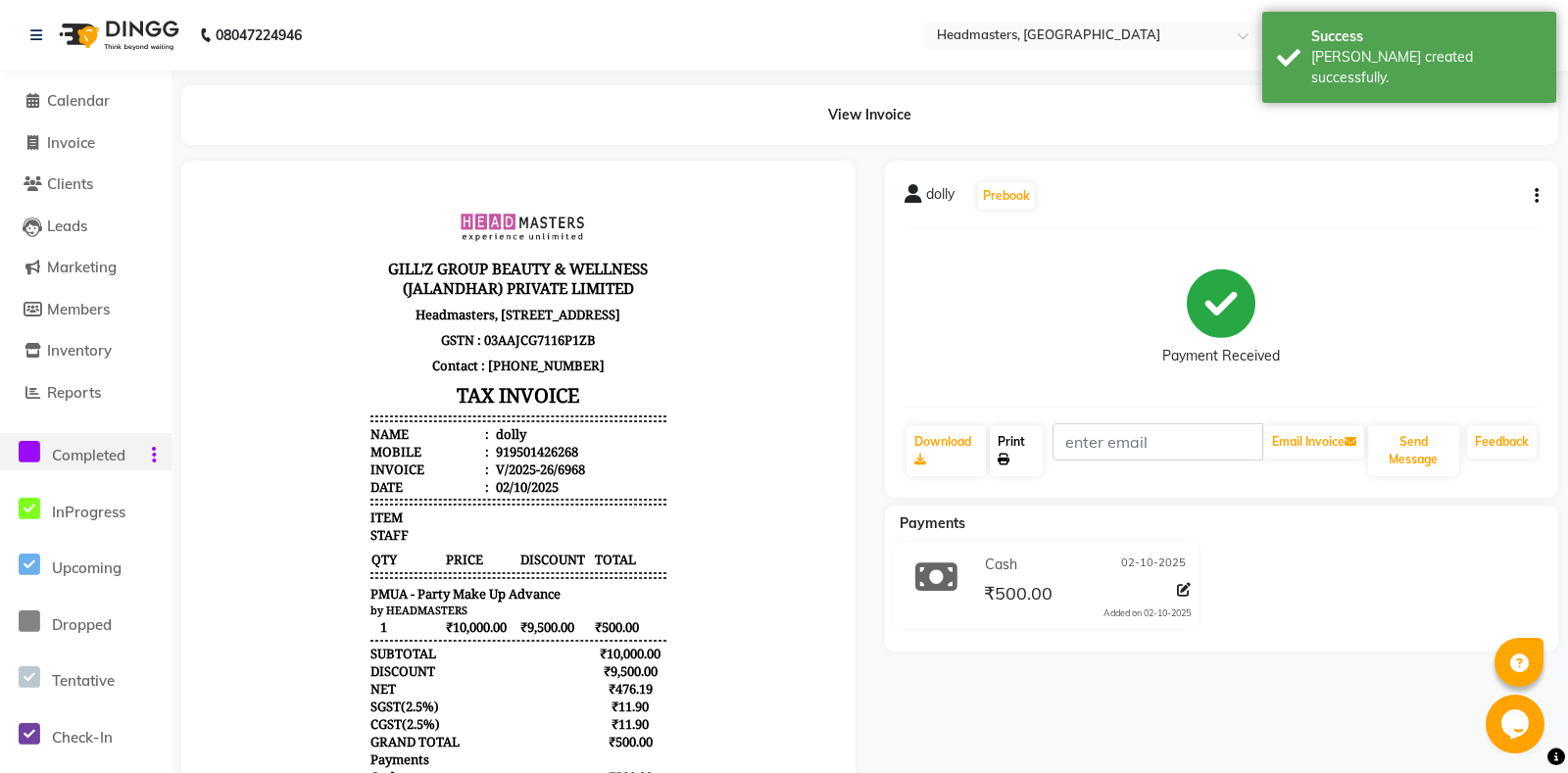
click at [1032, 456] on link "Print" at bounding box center [1016, 450] width 52 height 51
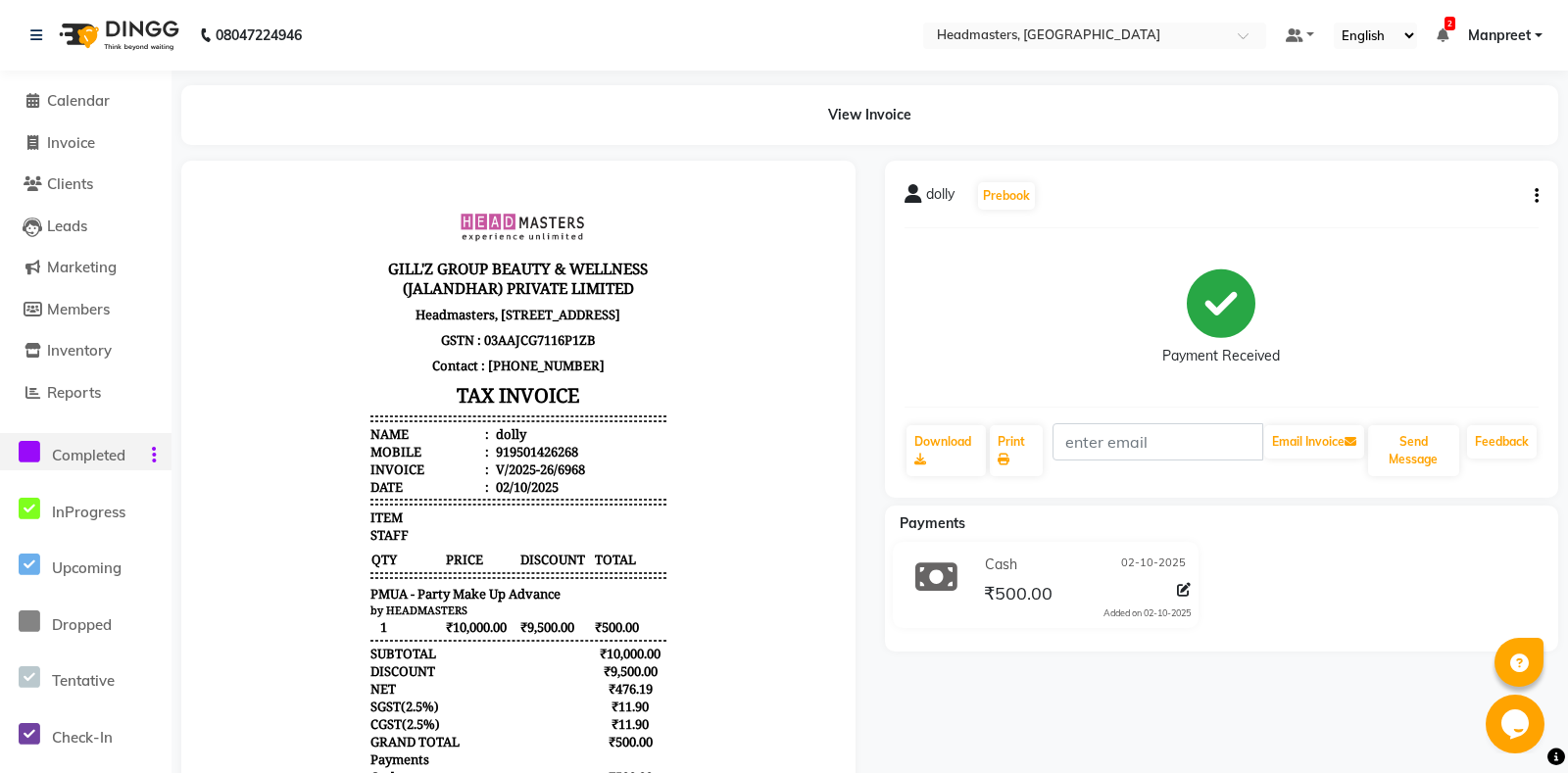
click at [87, 90] on li "Calendar" at bounding box center [86, 101] width 172 height 42
click at [89, 107] on span "Calendar" at bounding box center [78, 100] width 63 height 19
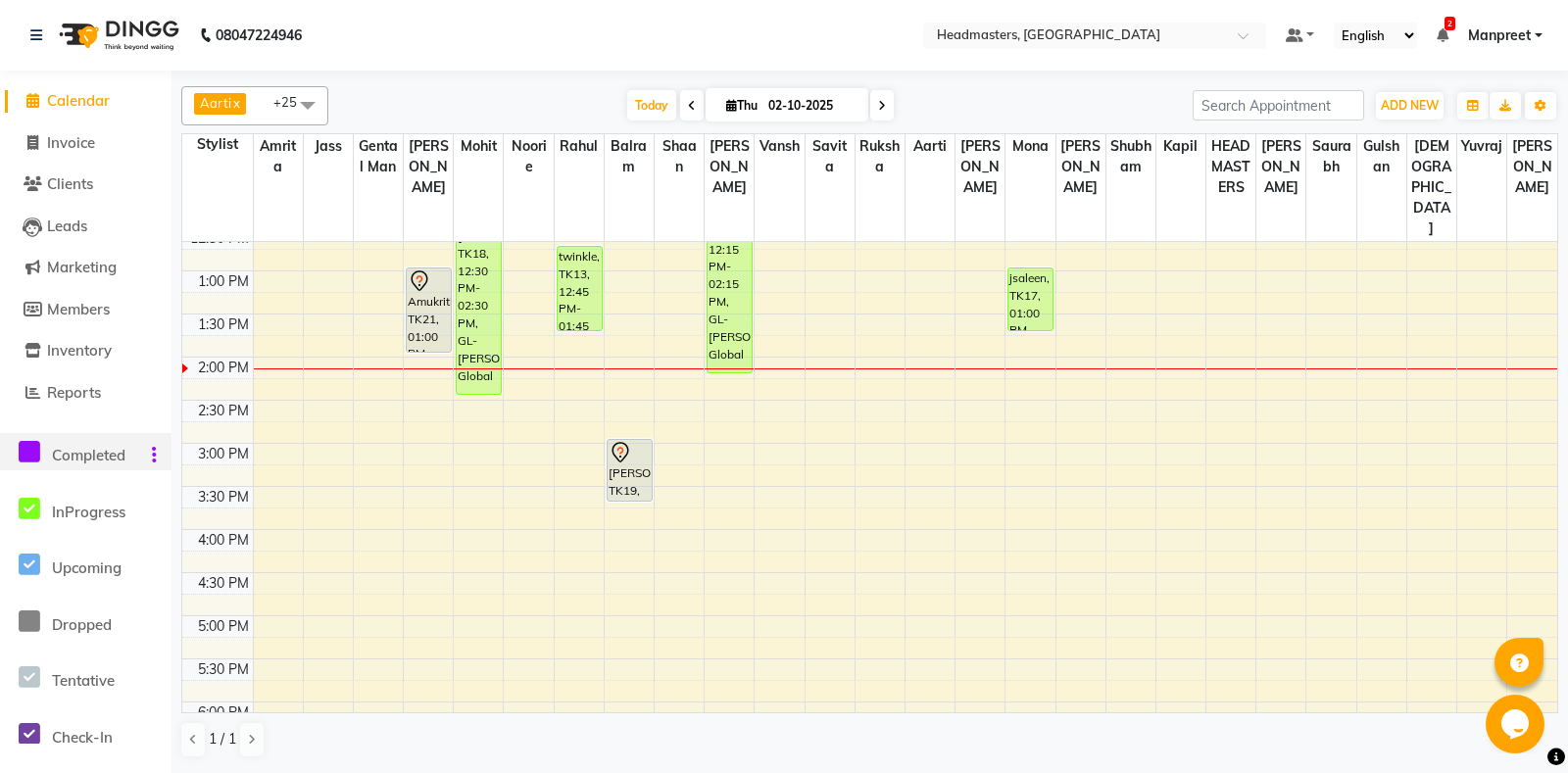
scroll to position [411, 0]
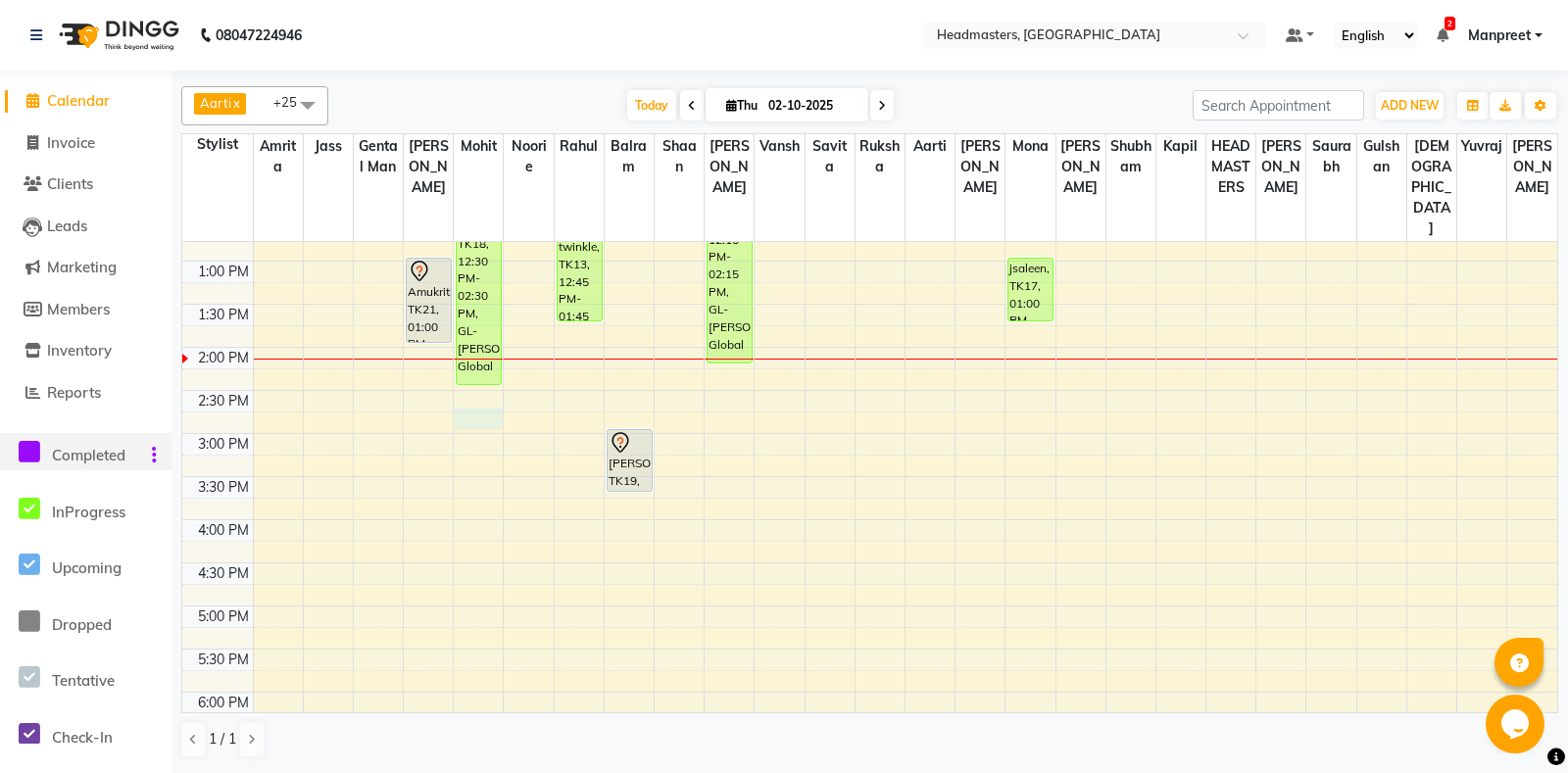
click at [476, 402] on div "8:00 AM 8:30 AM 9:00 AM 9:30 AM 10:00 AM 10:30 AM 11:00 AM 11:30 AM 12:00 PM 12…" at bounding box center [869, 433] width 1374 height 1206
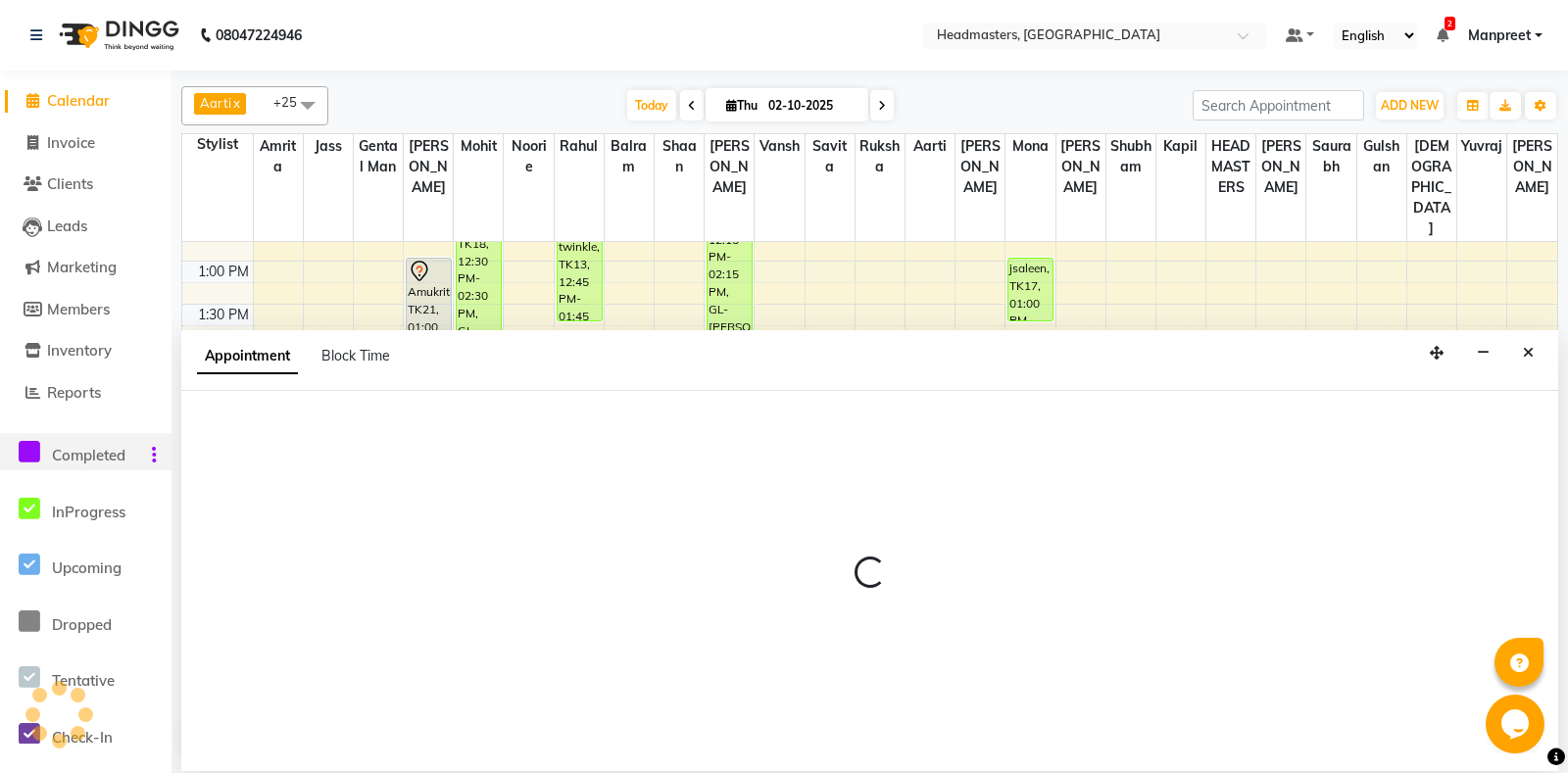
select select "60723"
select select "885"
select select "tentative"
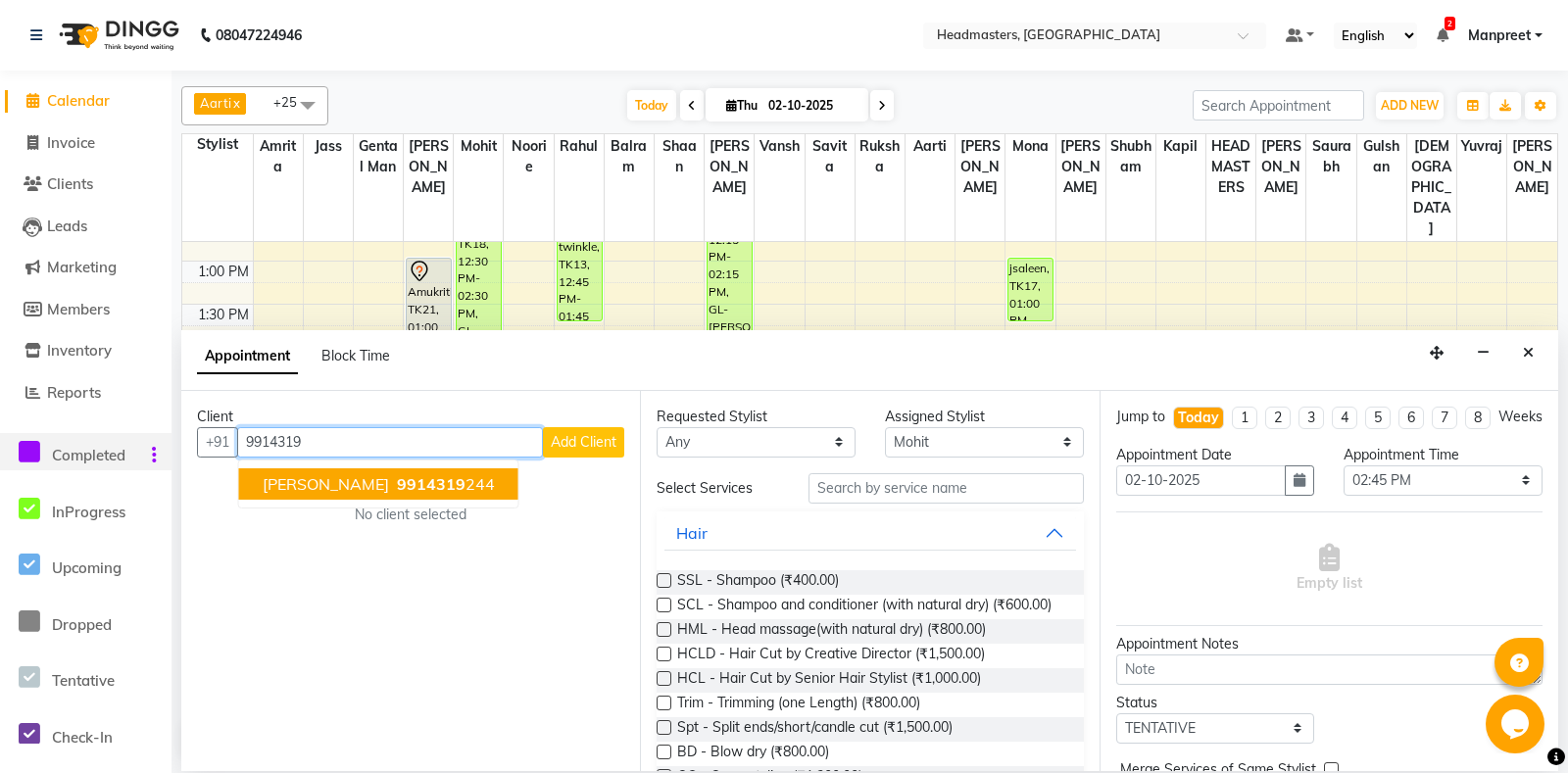
click at [381, 470] on button "gurwinder 9914319 244" at bounding box center [379, 483] width 280 height 31
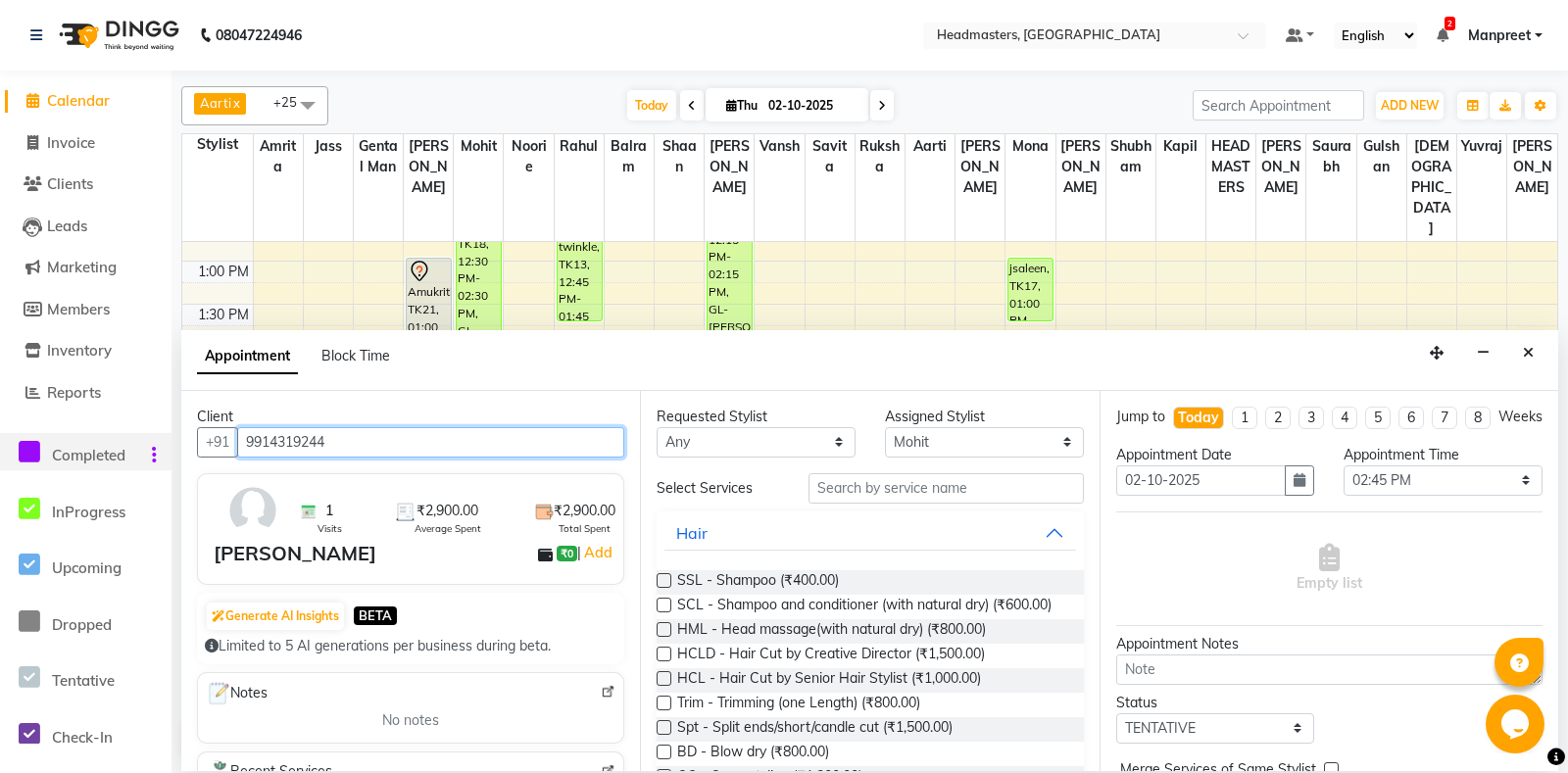
type input "9914319244"
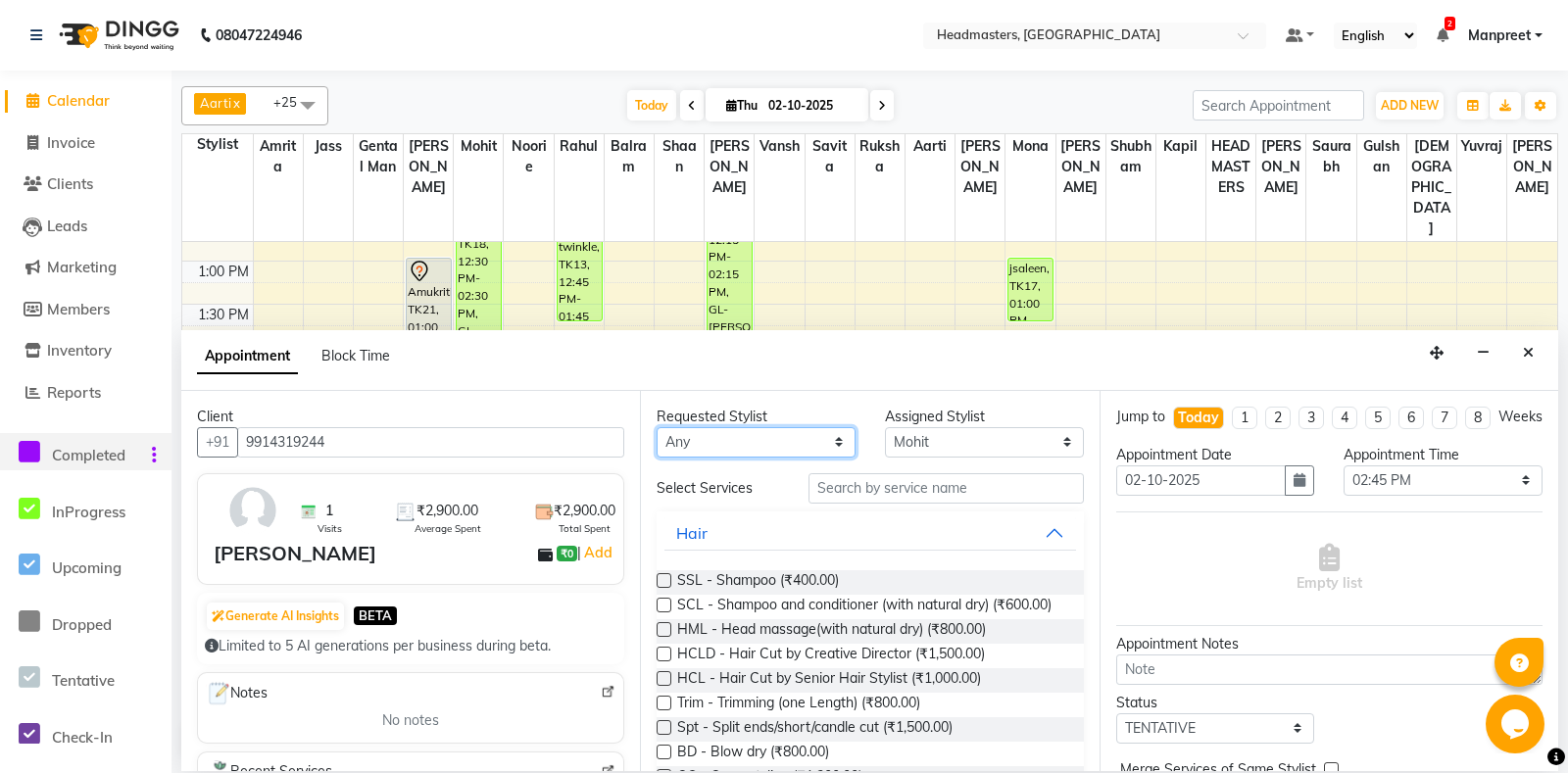
click at [656, 427] on select "An[PERSON_NAME] Amrit[PERSON_NAME]am Gental Man Gulshan HEADMASTER[PERSON_NAME]…" at bounding box center [755, 442] width 199 height 30
select select "60735"
click option "Aarti" at bounding box center [0, 0] width 0 height 0
select select "60735"
click at [715, 456] on div "Requested Stylist Any Aarti Ali Amrita Balram Gental Man Gulshan HEADMASTERS Ja…" at bounding box center [869, 580] width 458 height 381
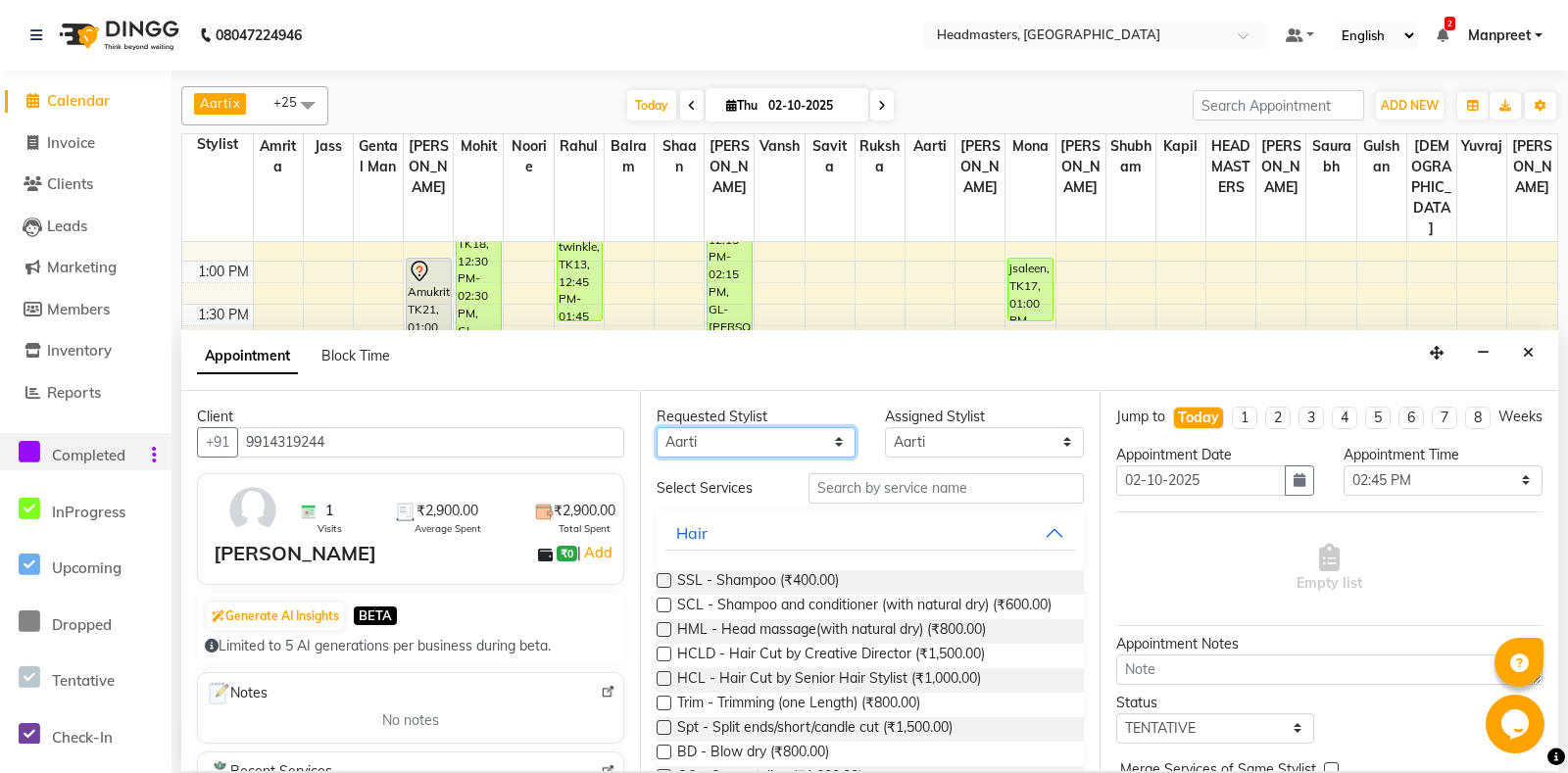
click at [656, 427] on select "An[PERSON_NAME] Amrit[PERSON_NAME]am Gental Man Gulshan HEADMASTER[PERSON_NAME]…" at bounding box center [755, 442] width 199 height 30
select select "60721"
click option "[PERSON_NAME]" at bounding box center [0, 0] width 0 height 0
select select "60721"
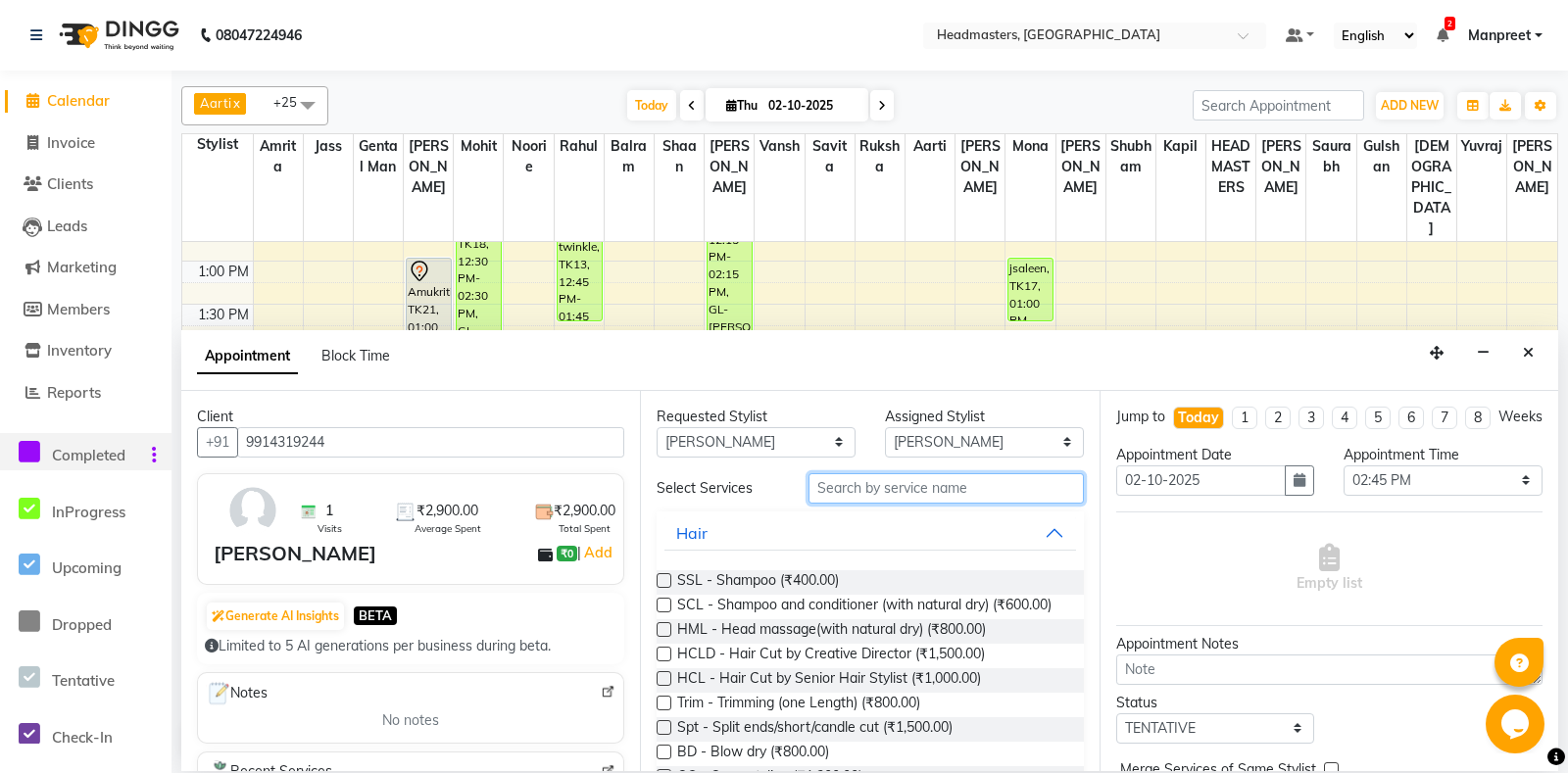
drag, startPoint x: 887, startPoint y: 478, endPoint x: 878, endPoint y: 484, distance: 10.8
click at [878, 484] on input "text" at bounding box center [945, 488] width 275 height 30
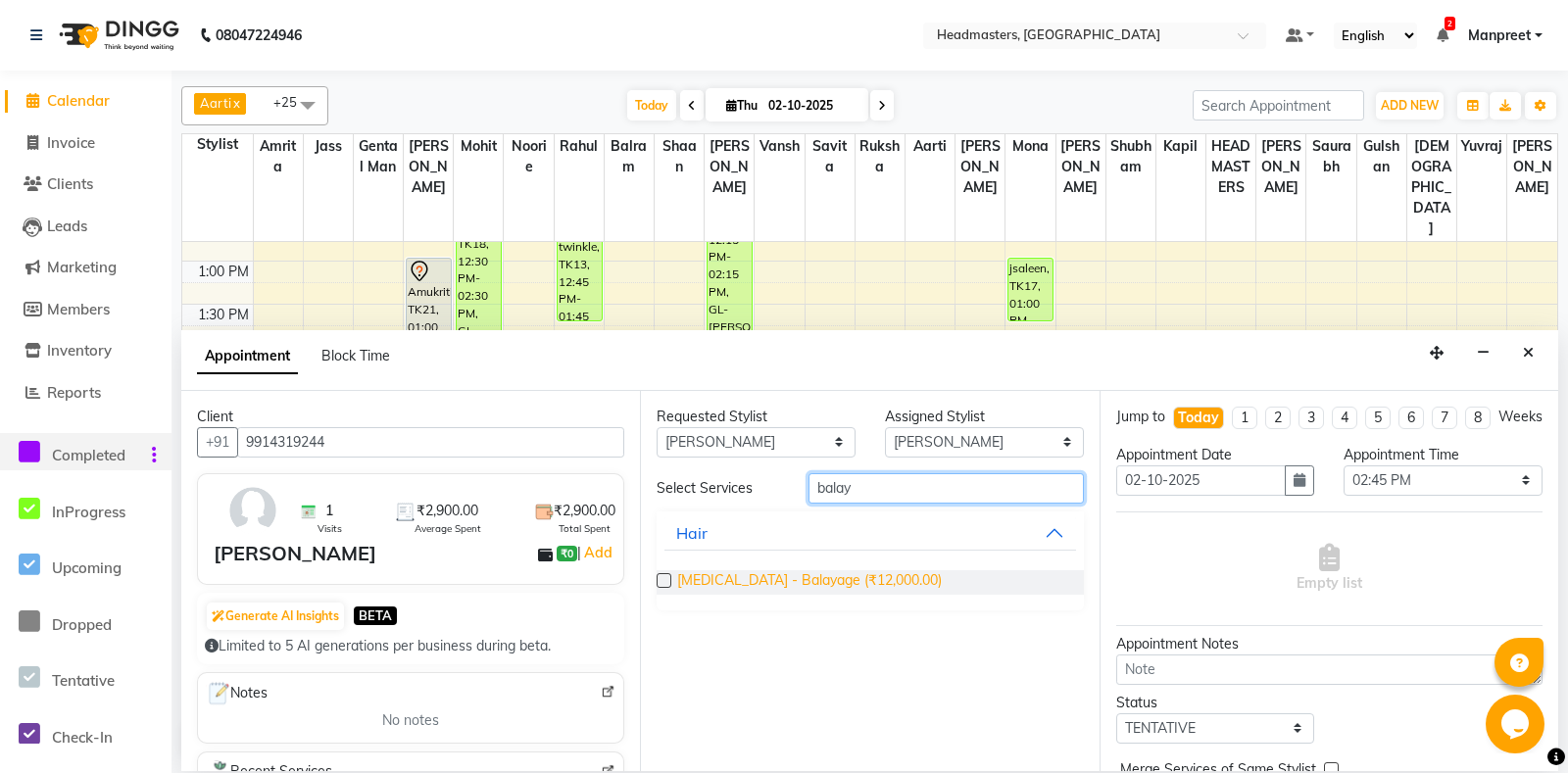
type input "balay"
click at [801, 570] on span "[MEDICAL_DATA] - Balayage (₹12,000.00)" at bounding box center [809, 582] width 265 height 25
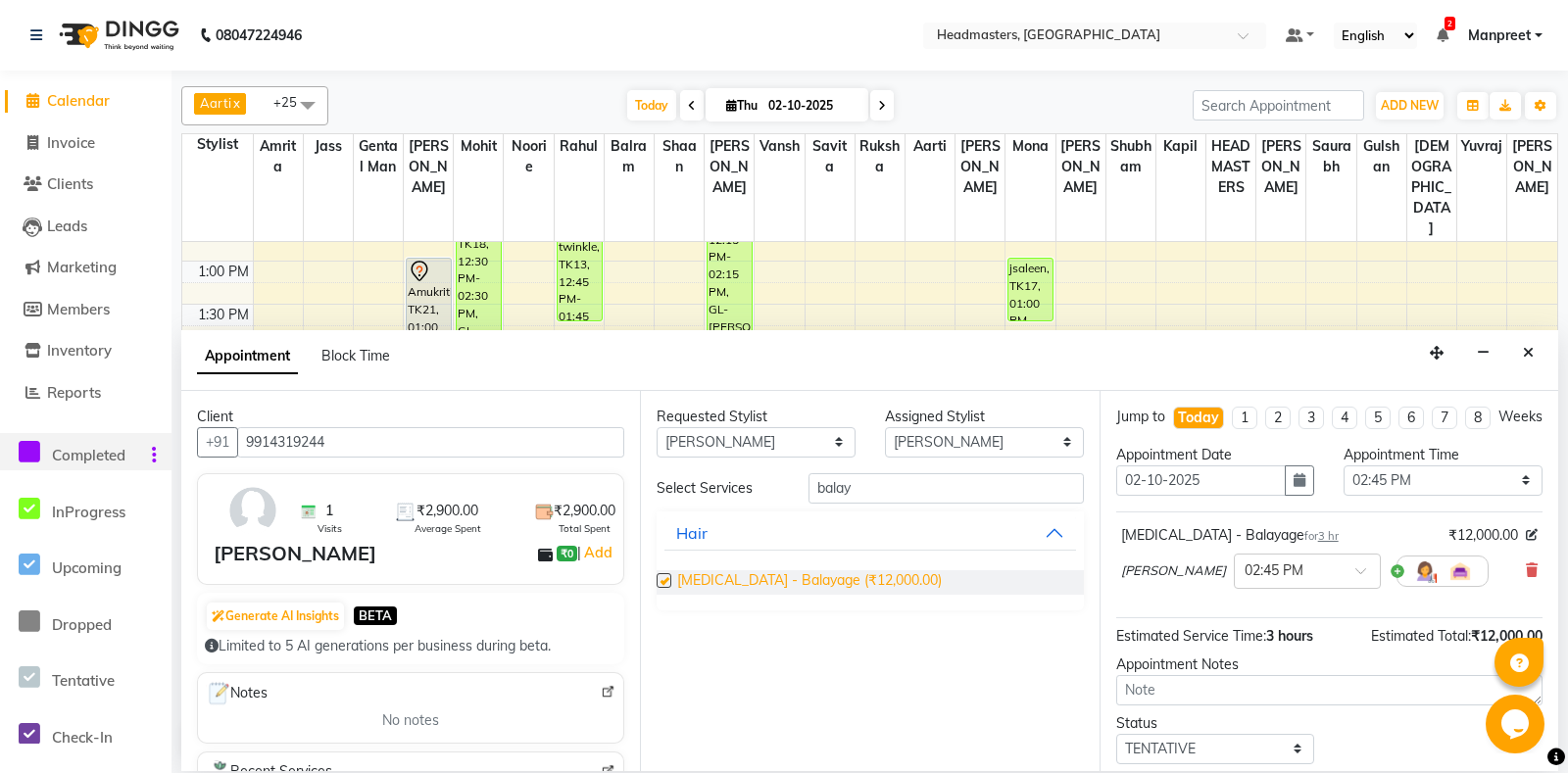
checkbox input "false"
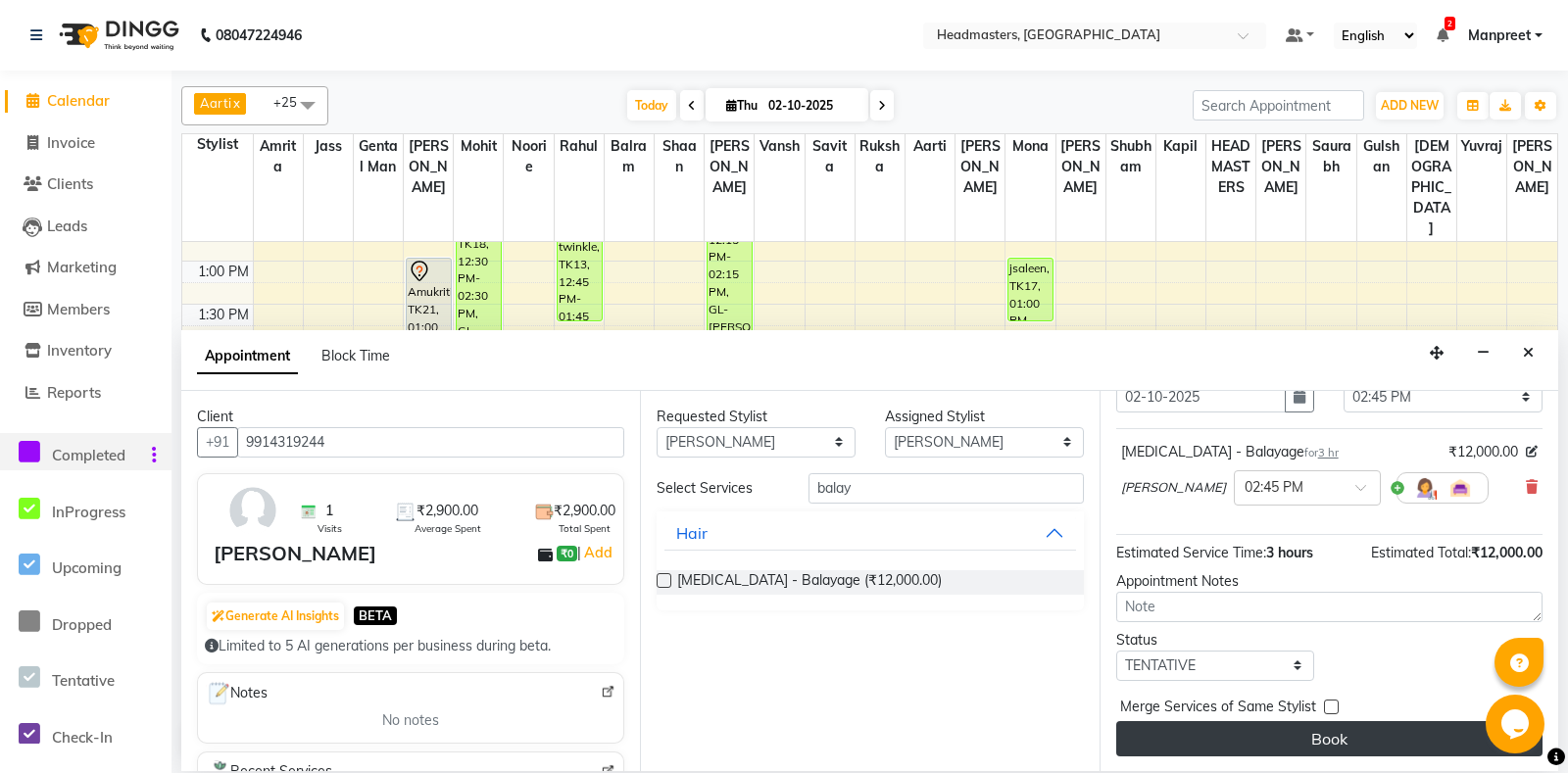
click at [1267, 748] on button "Book" at bounding box center [1328, 738] width 426 height 35
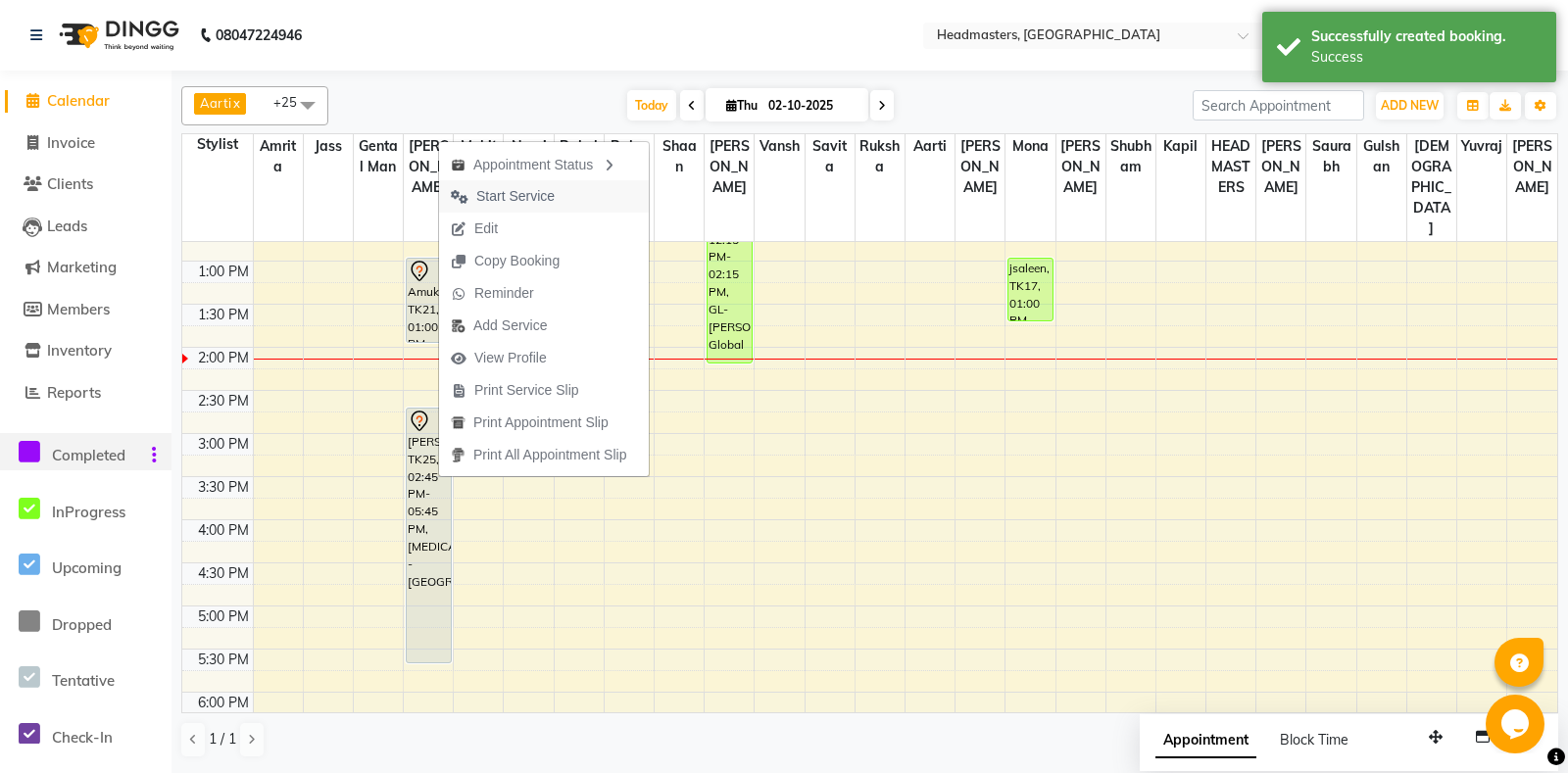
click at [508, 183] on span "Start Service" at bounding box center [502, 196] width 128 height 32
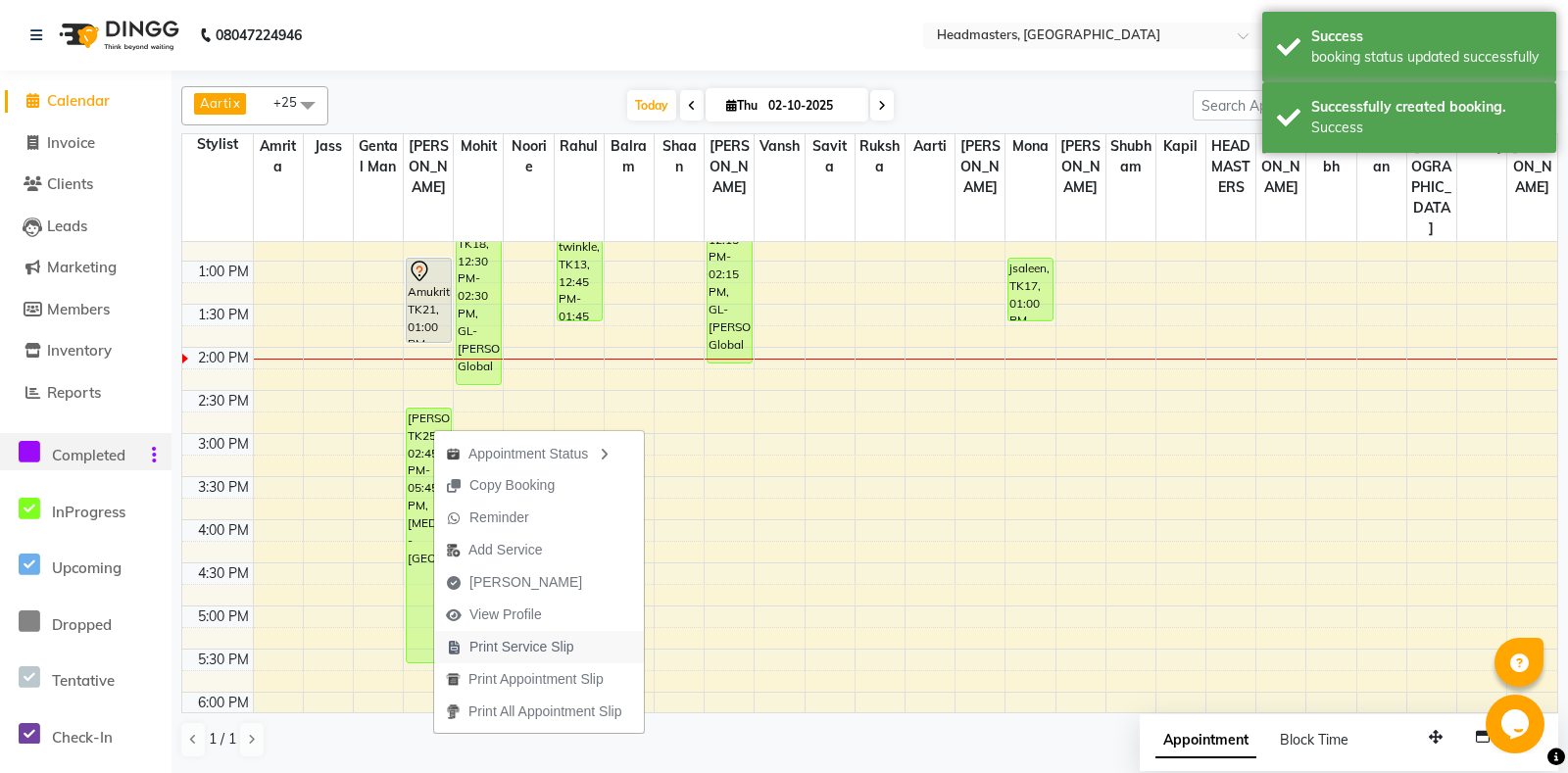
click at [540, 647] on span "Print Service Slip" at bounding box center [521, 647] width 105 height 21
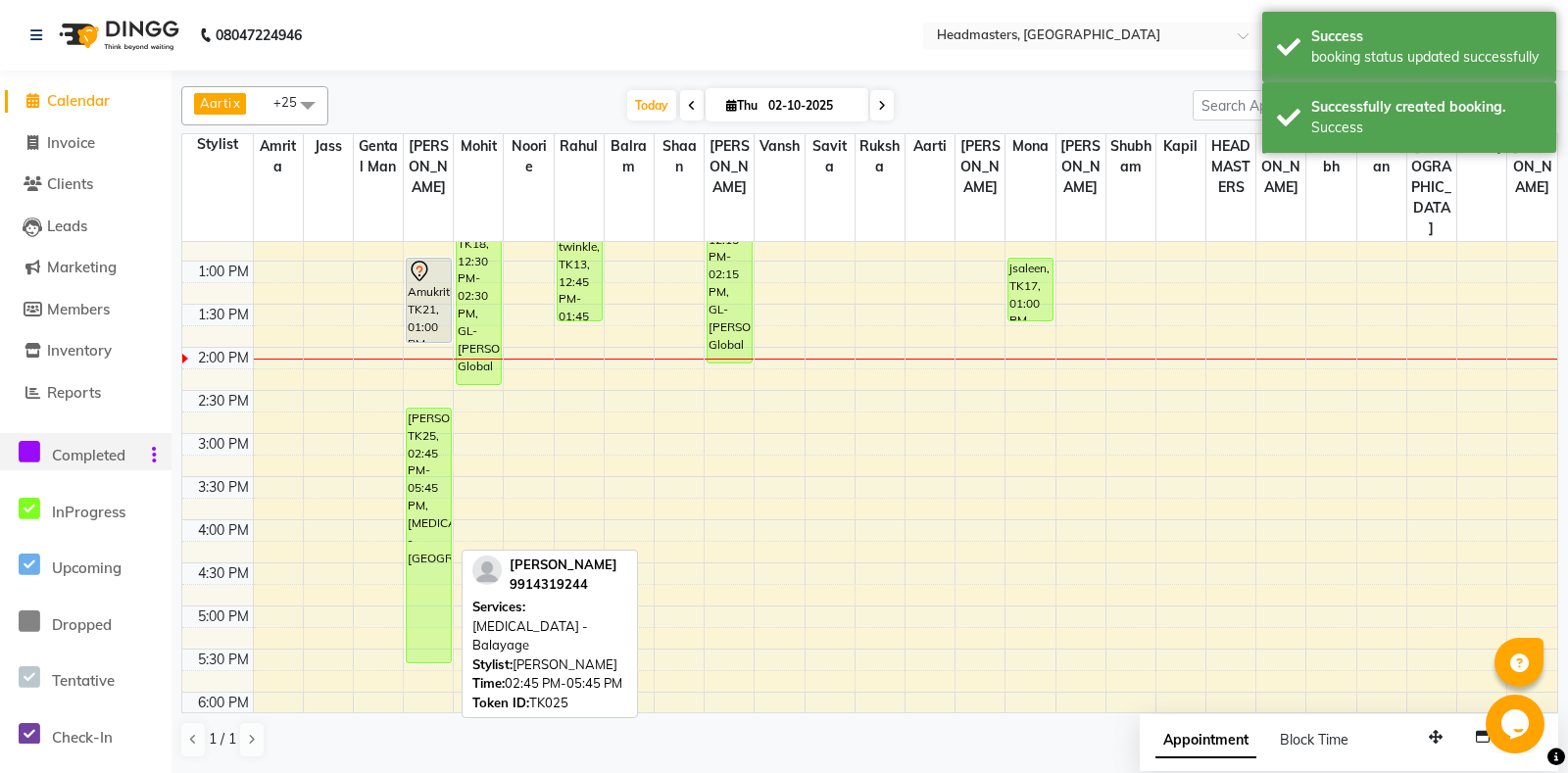
click at [434, 477] on div "gurwinder, TK25, 02:45 PM-05:45 PM, Bal - Balayage" at bounding box center [428, 535] width 44 height 254
select select "1"
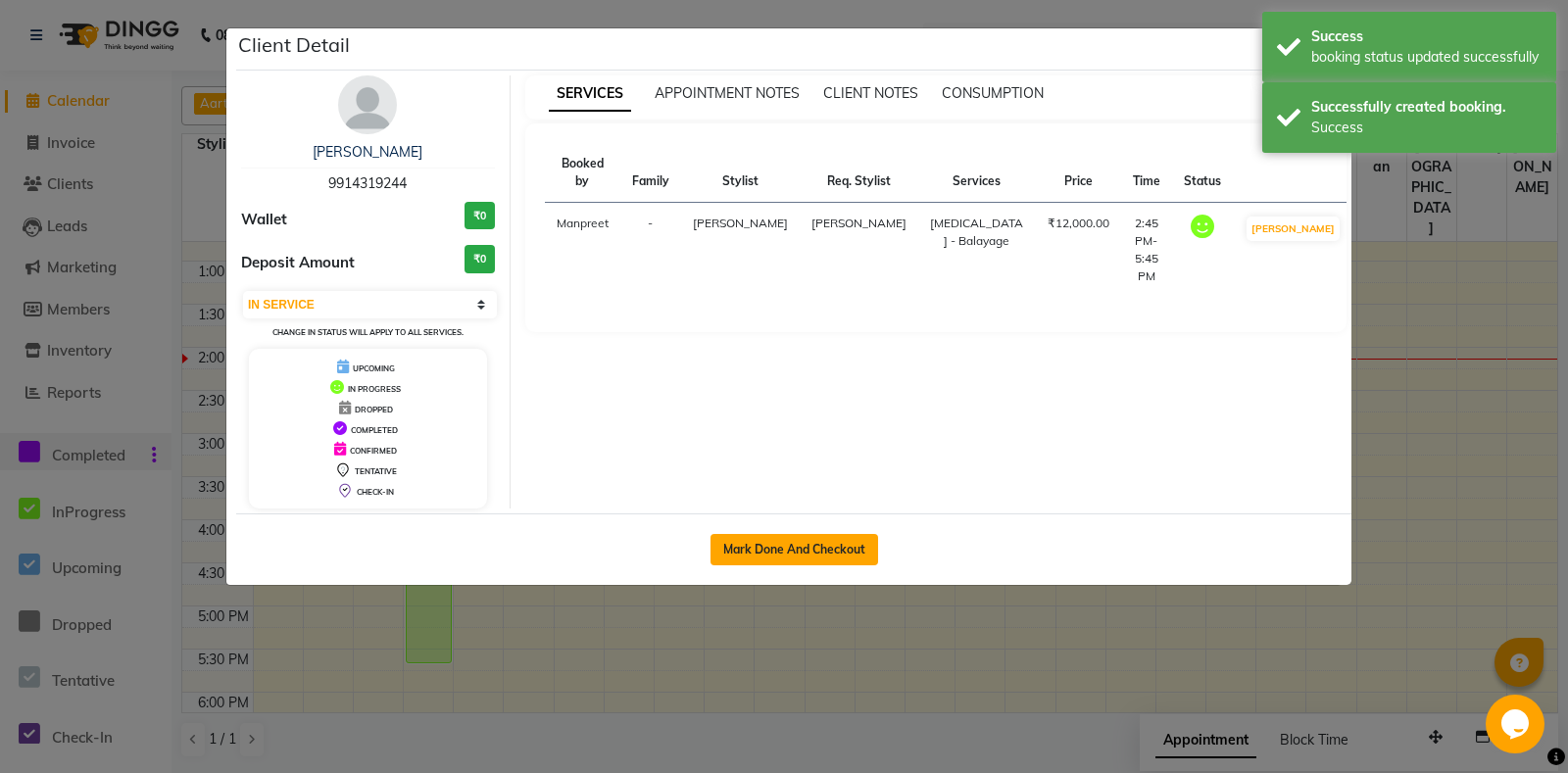
click at [840, 561] on button "Mark Done And Checkout" at bounding box center [794, 549] width 168 height 31
select select "7130"
select select "service"
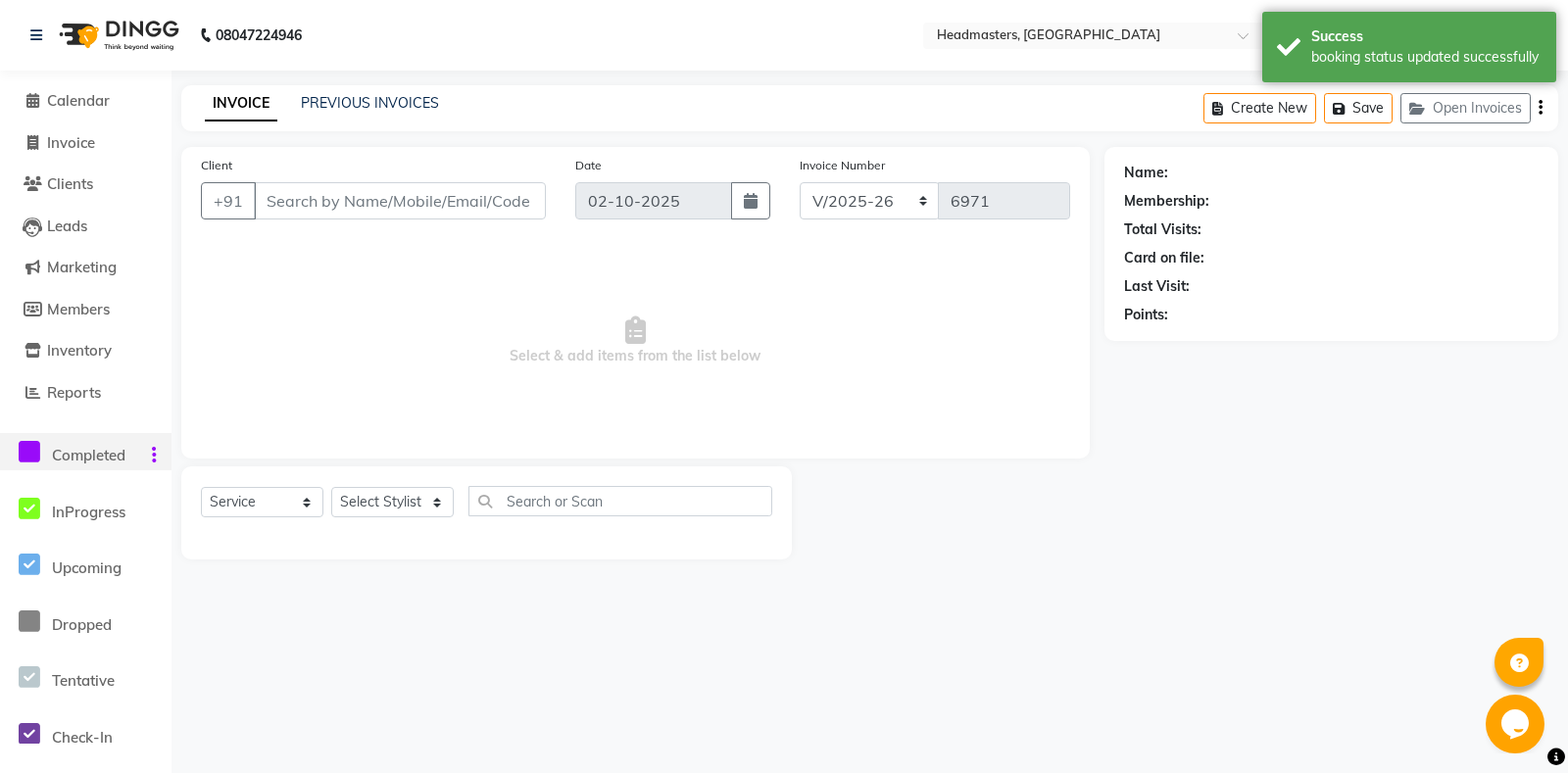
type input "9914319244"
select select "60721"
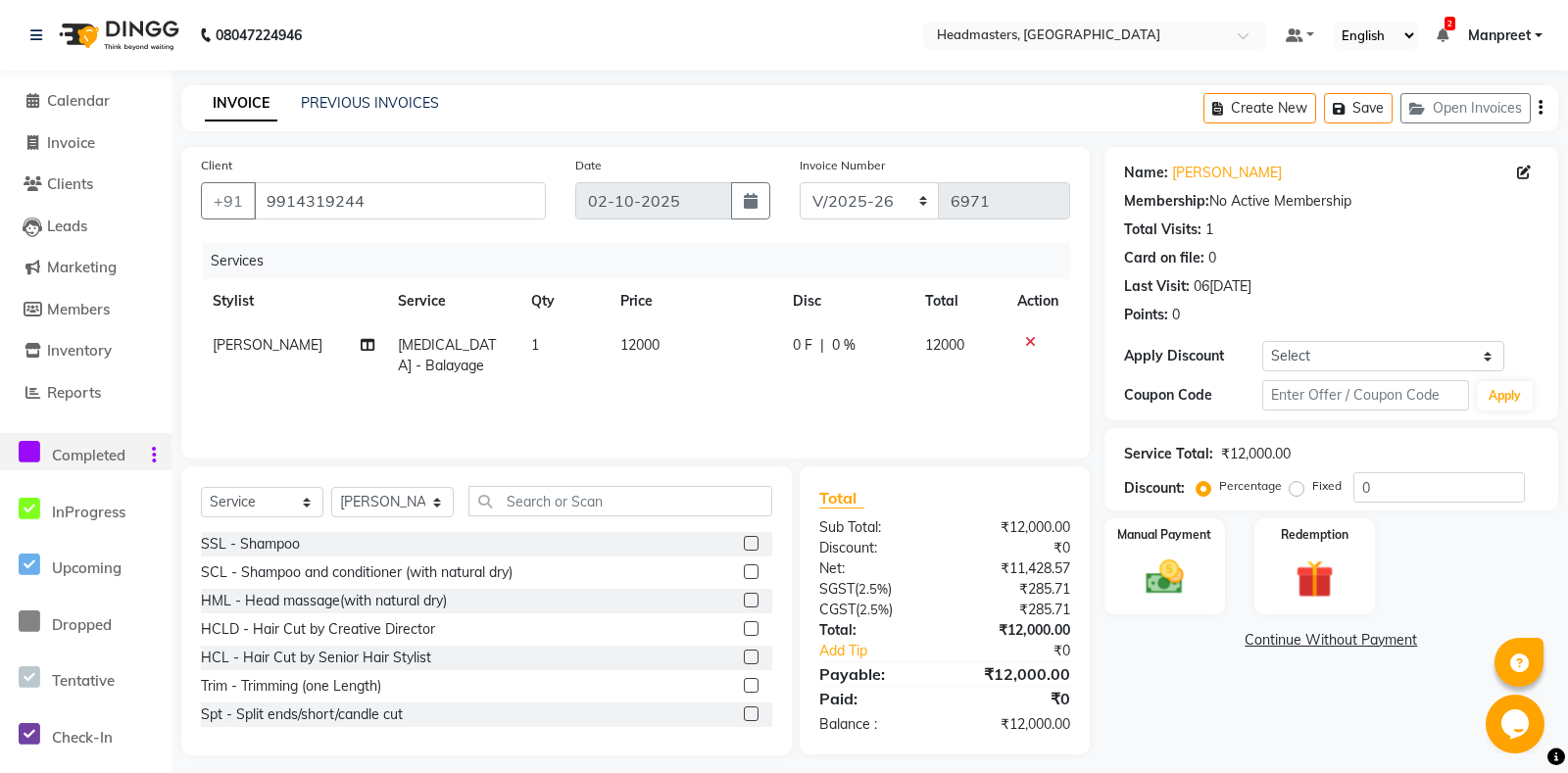
click at [802, 364] on td "0 F | 0 %" at bounding box center [847, 356] width 132 height 65
select select "60721"
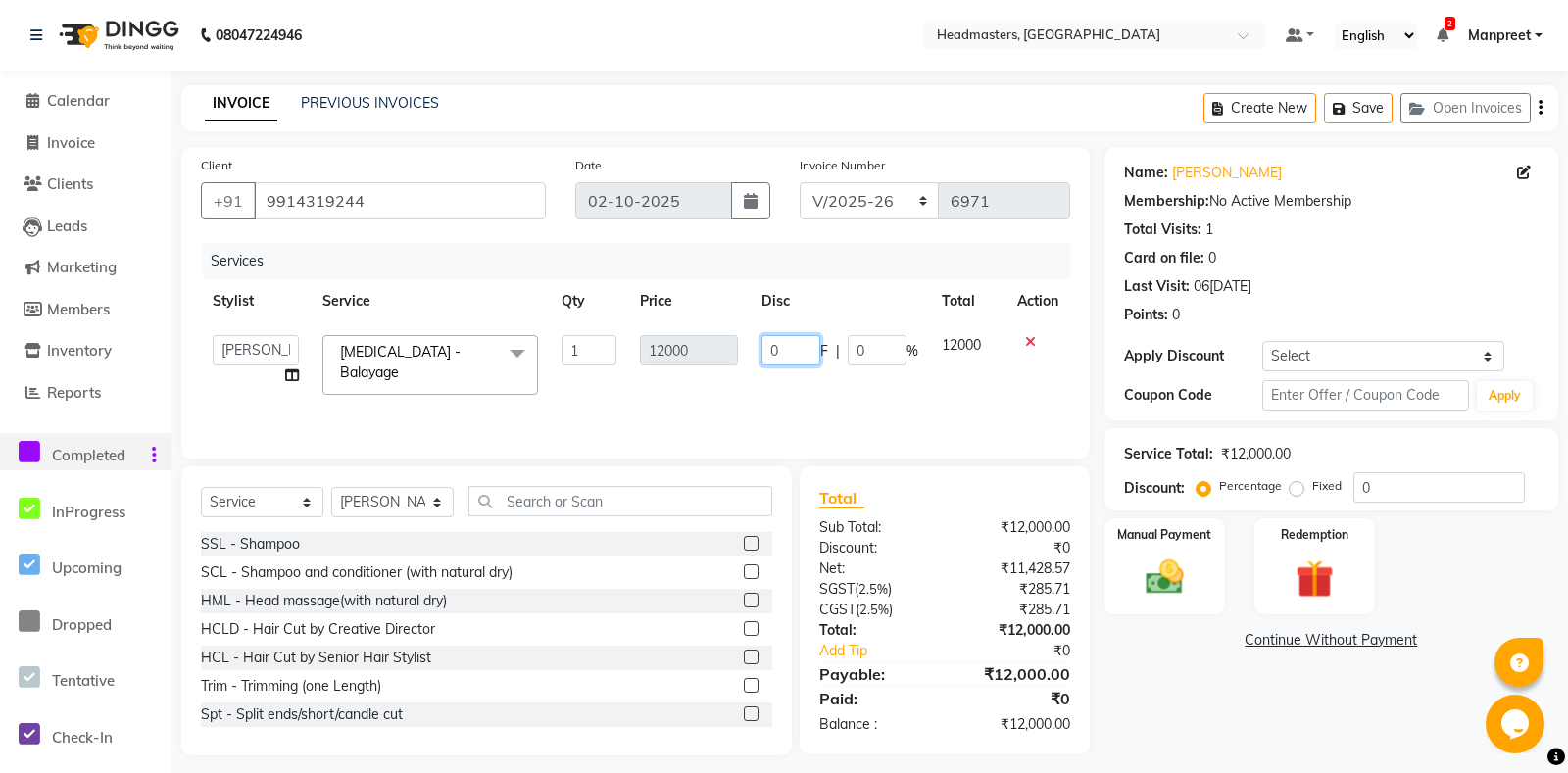
click at [766, 346] on input "0" at bounding box center [790, 350] width 59 height 30
type input "6000"
click at [794, 388] on div "Services Stylist Service Qty Price Disc Total Action Aarti Ali Amrita Amrita - …" at bounding box center [635, 341] width 869 height 196
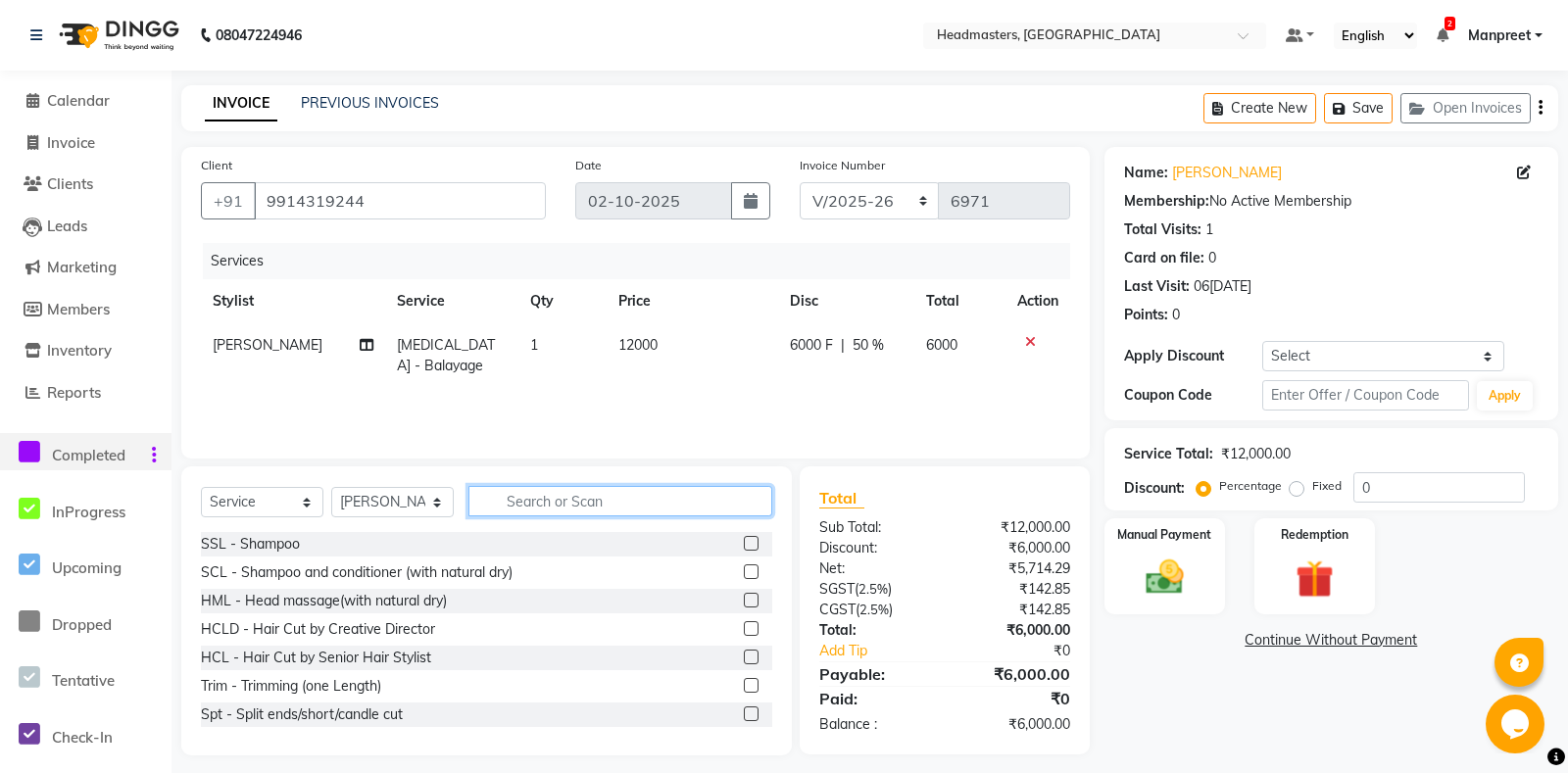
click at [543, 491] on input "text" at bounding box center [620, 501] width 304 height 30
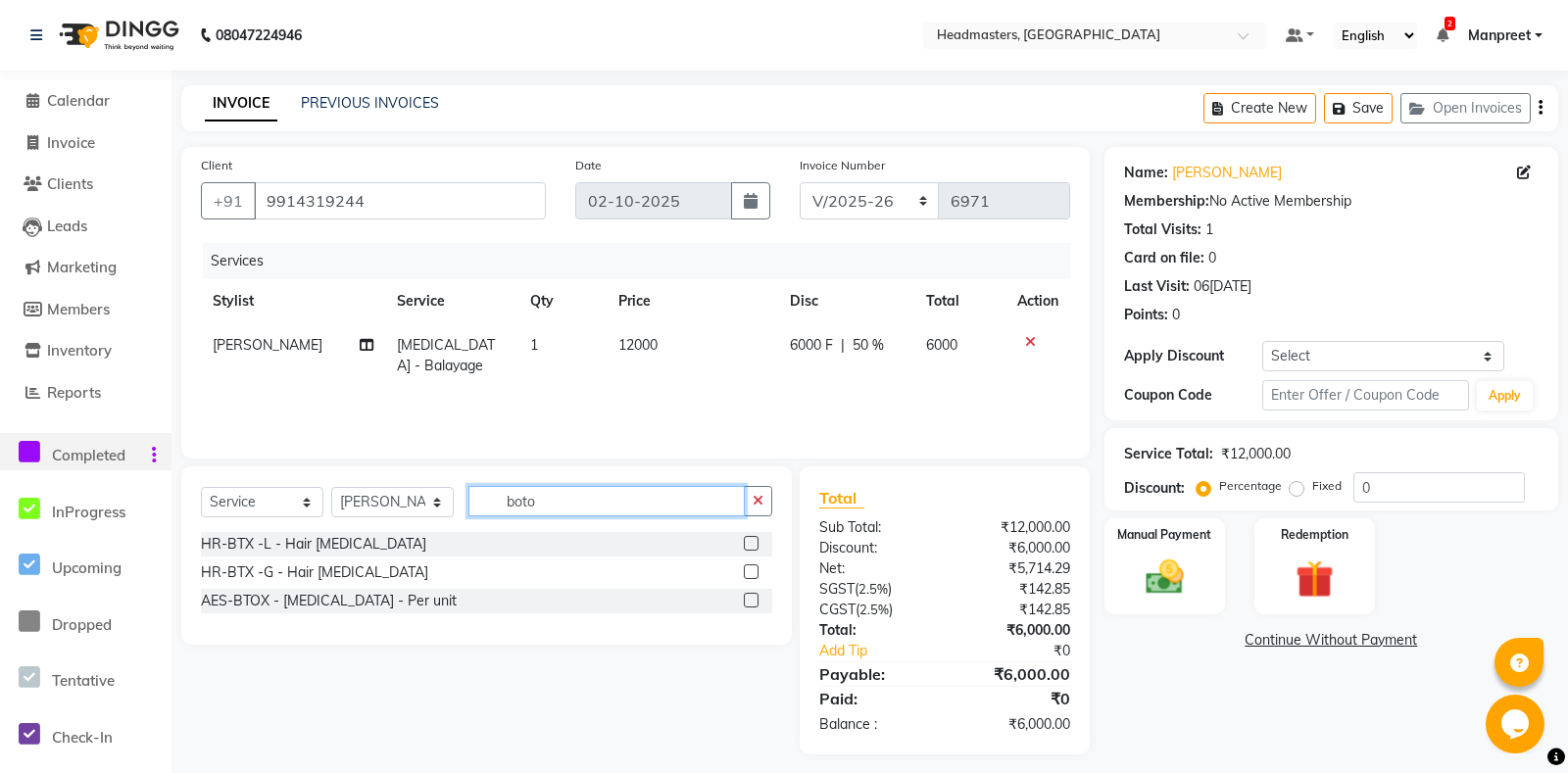
type input "boto"
click at [747, 547] on label at bounding box center [751, 543] width 15 height 15
click at [747, 547] on input "checkbox" at bounding box center [750, 544] width 13 height 13
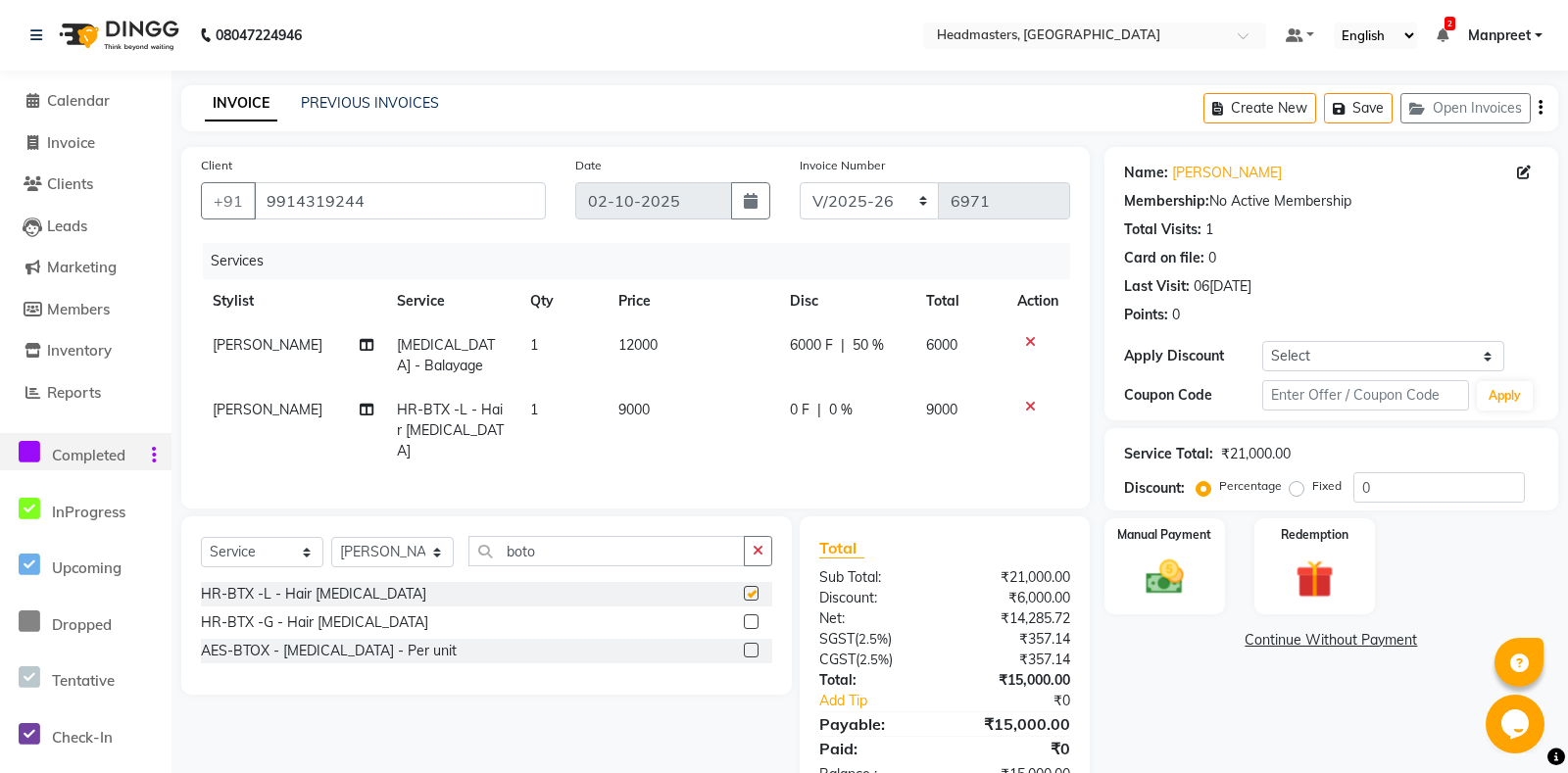
checkbox input "false"
drag, startPoint x: 821, startPoint y: 373, endPoint x: 787, endPoint y: 420, distance: 58.0
click at [806, 399] on td "0 F | 0 %" at bounding box center [846, 429] width 136 height 85
select select "60721"
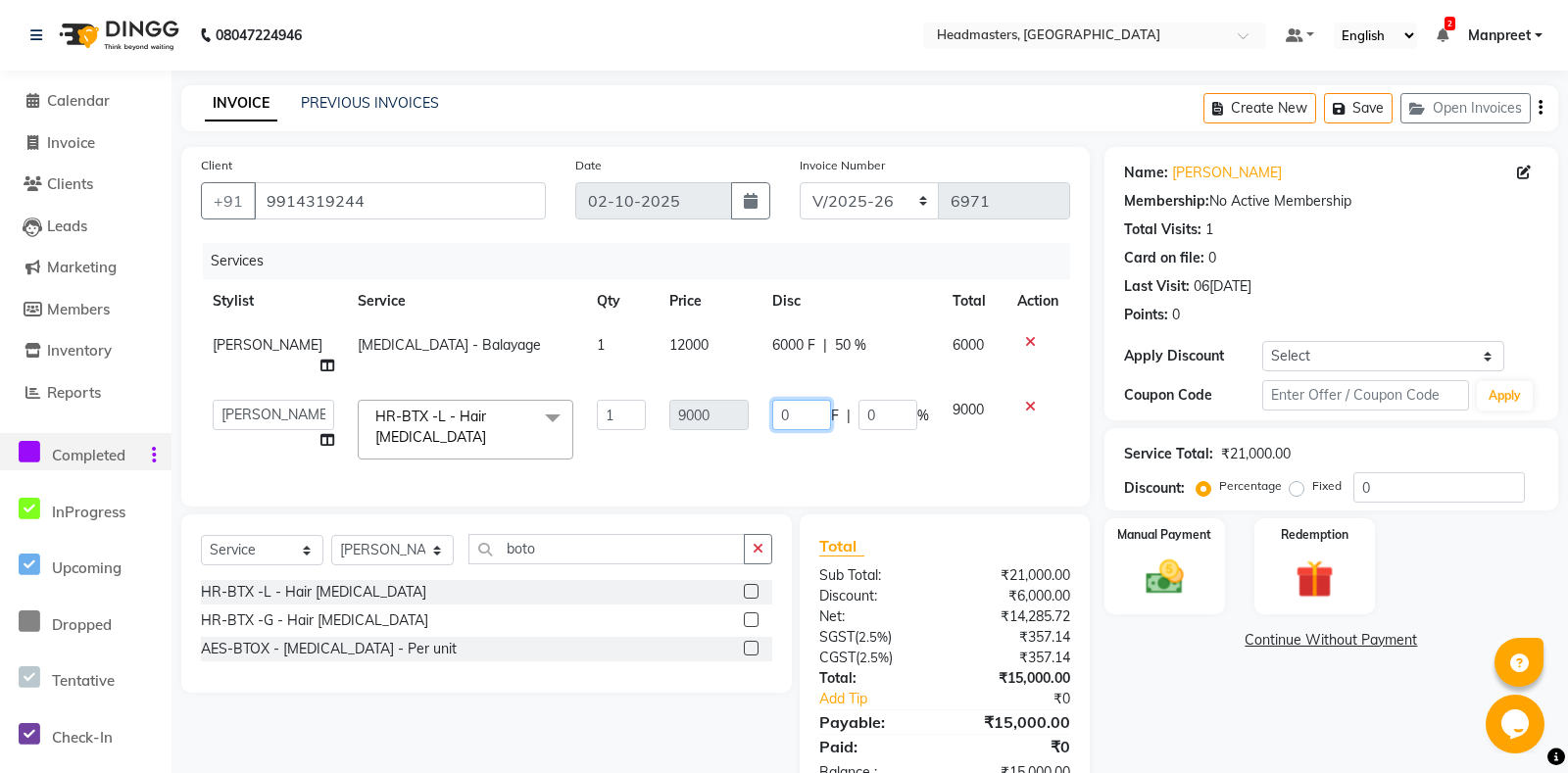
click at [773, 399] on input "0" at bounding box center [801, 414] width 59 height 30
type input "5000"
click at [759, 438] on div "Services Stylist Service Qty Price Disc Total Action Ali Bal - Balayage 1 12000…" at bounding box center [635, 365] width 869 height 244
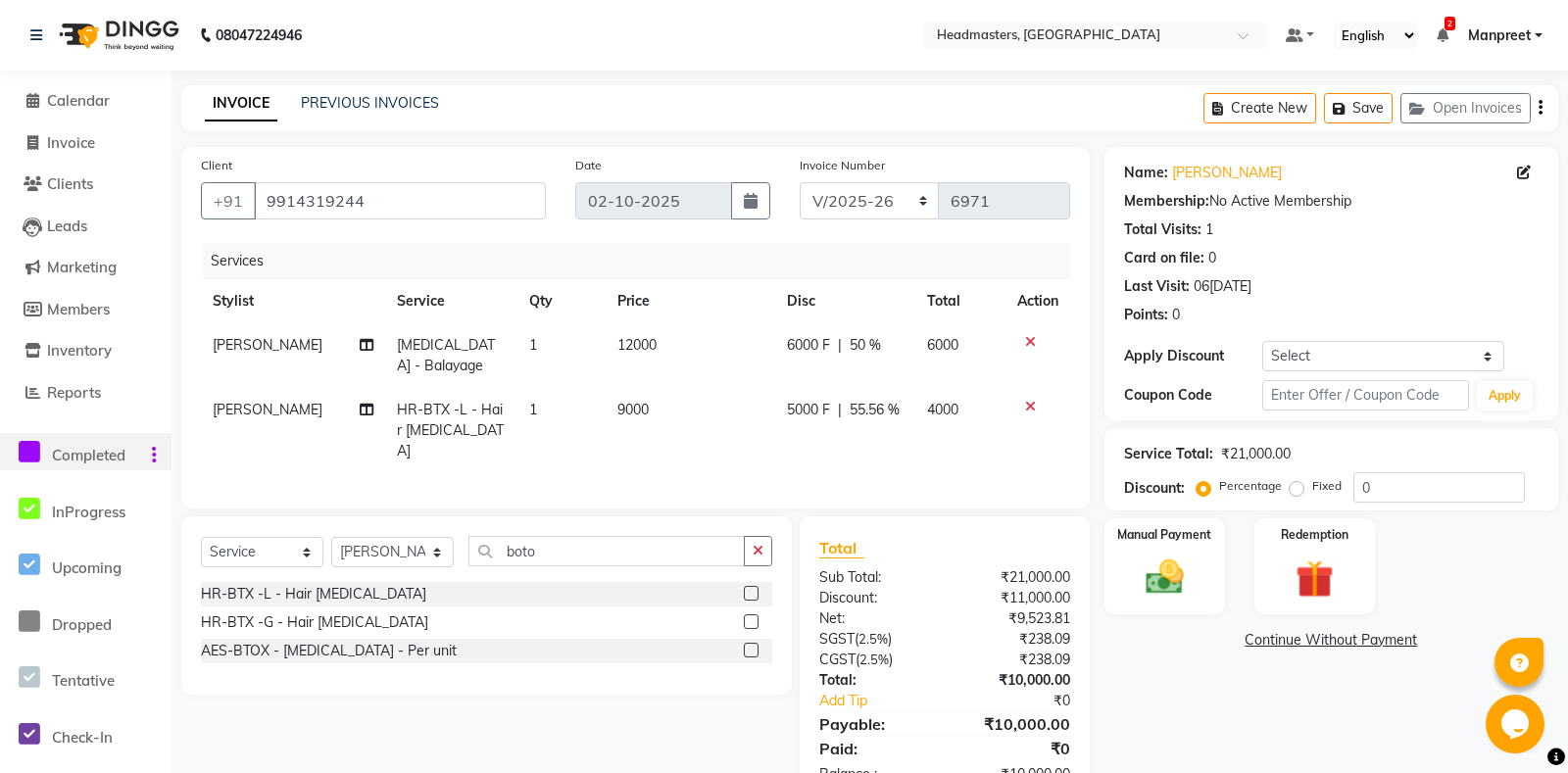
scroll to position [20, 0]
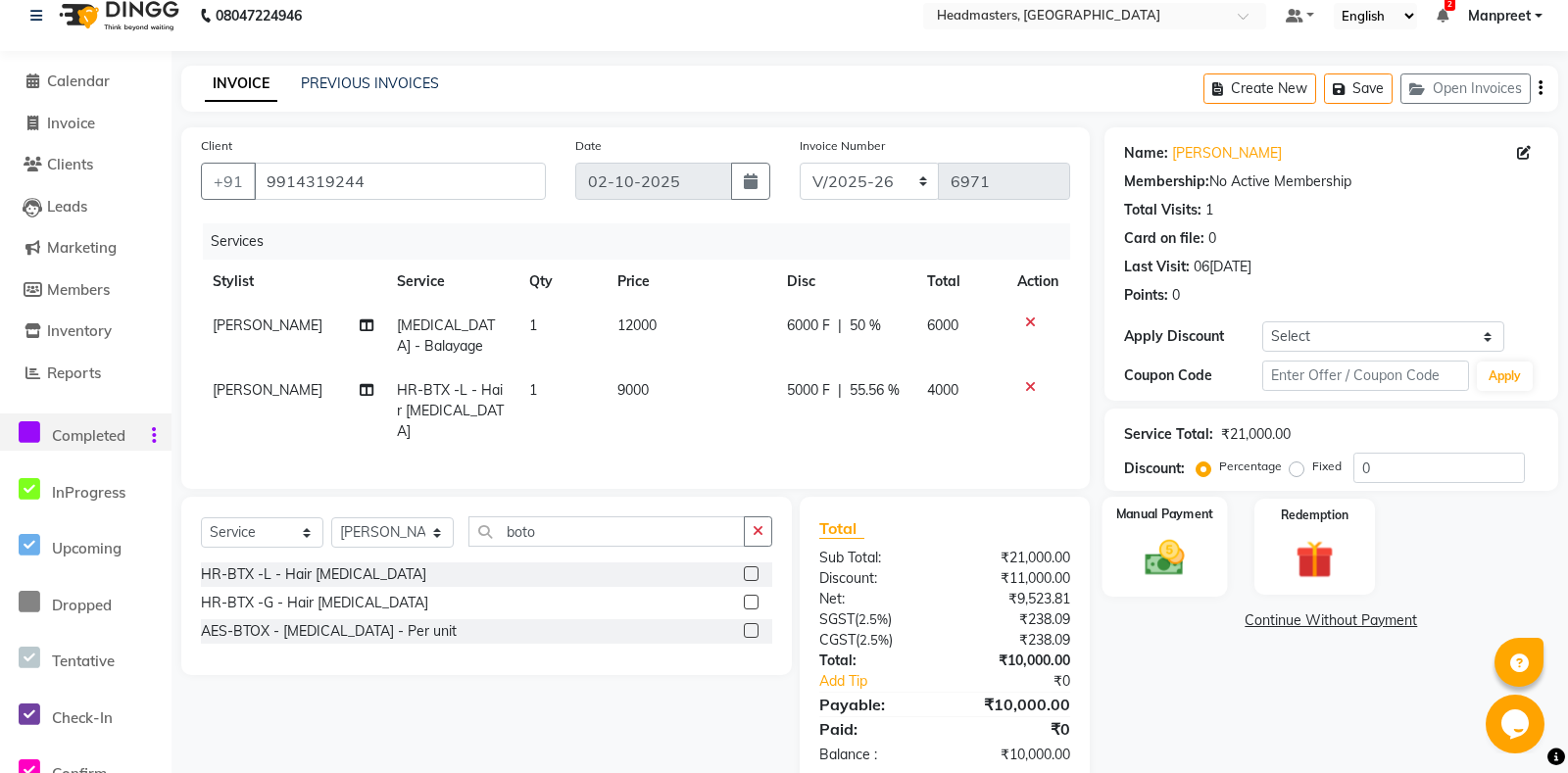
click at [1200, 560] on div "Manual Payment" at bounding box center [1165, 546] width 126 height 100
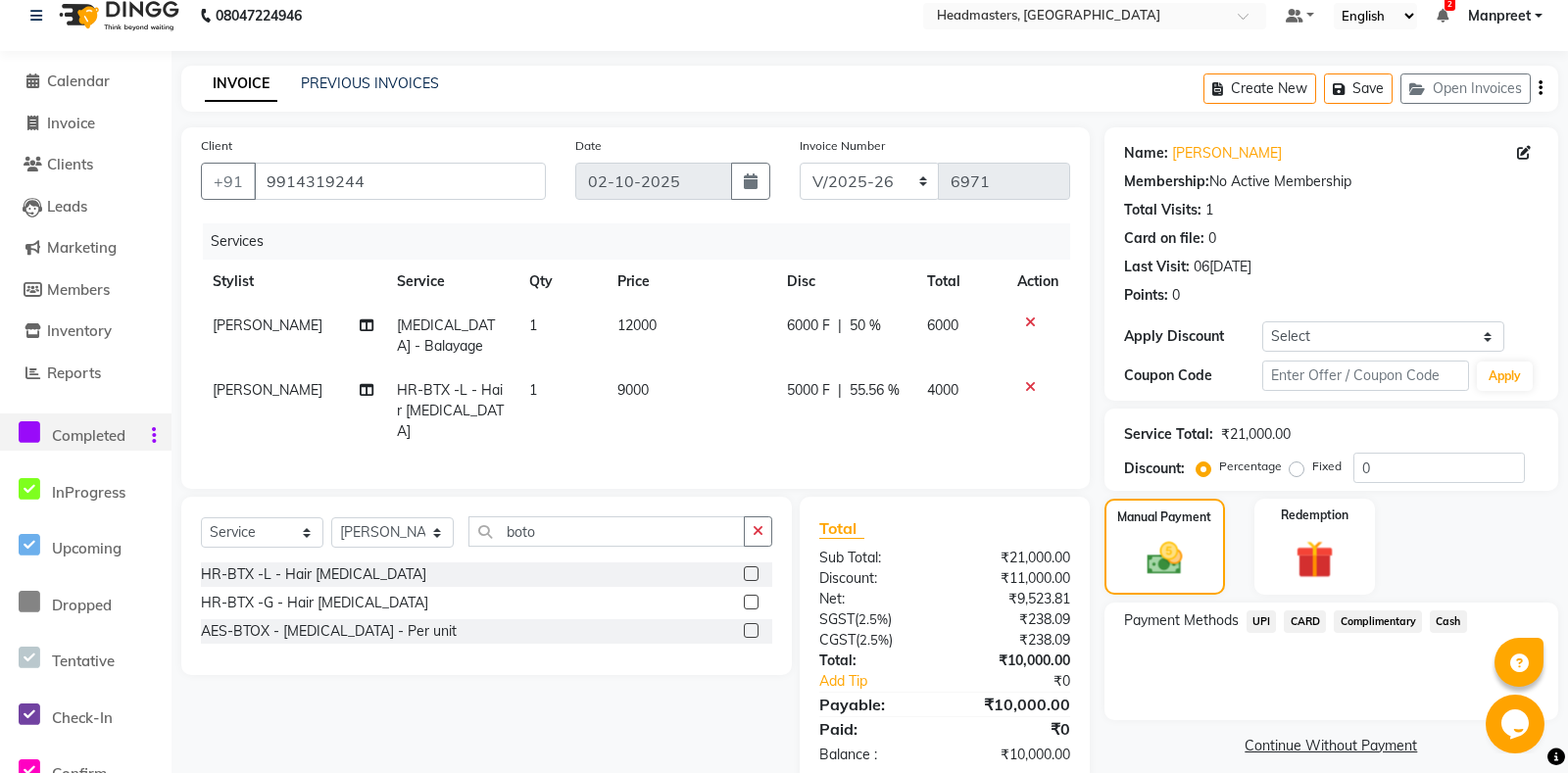
scroll to position [58, 0]
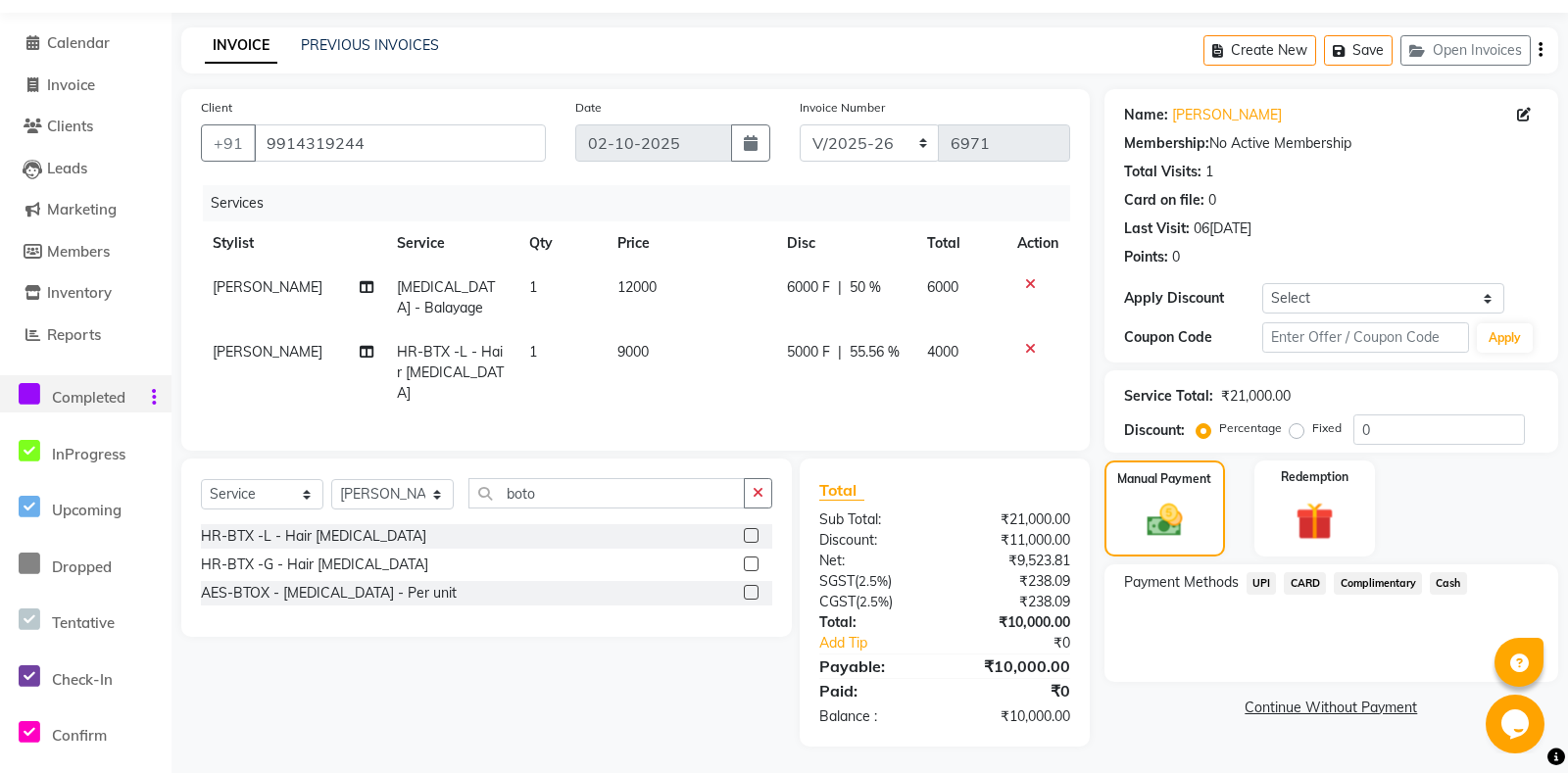
click at [1440, 594] on span "Cash" at bounding box center [1447, 583] width 37 height 23
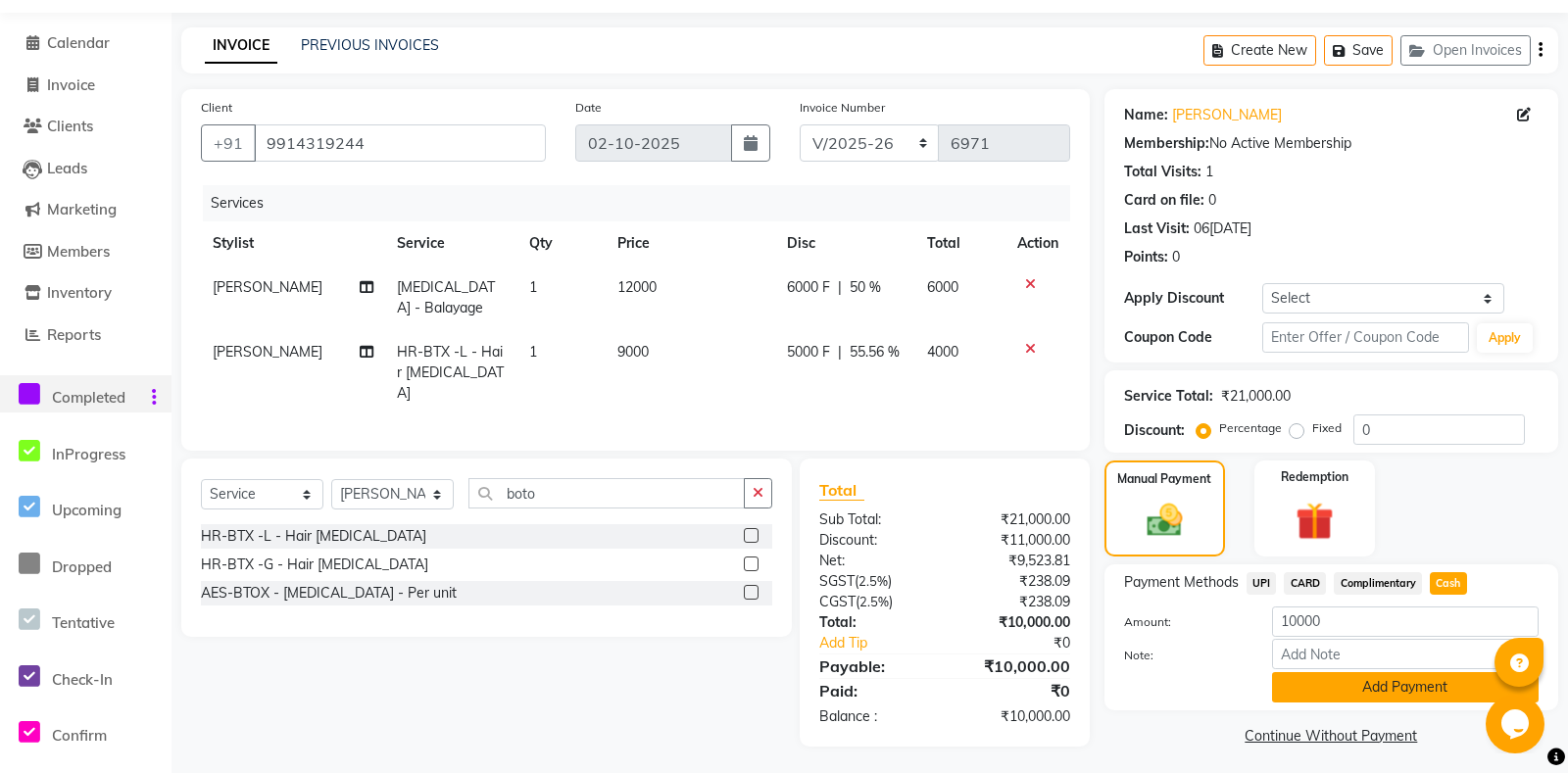
click at [1347, 702] on button "Add Payment" at bounding box center [1404, 687] width 267 height 30
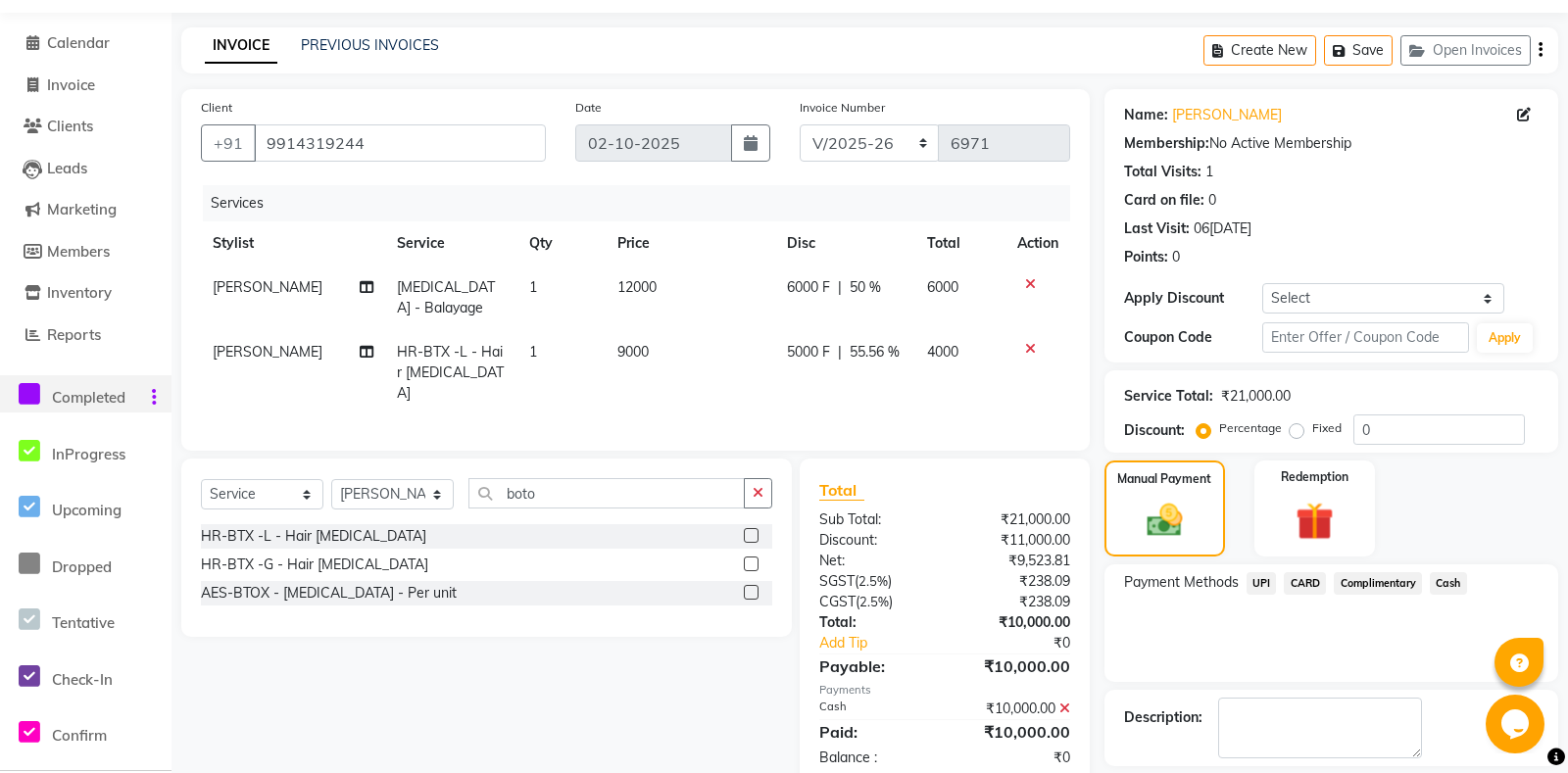
scroll to position [139, 0]
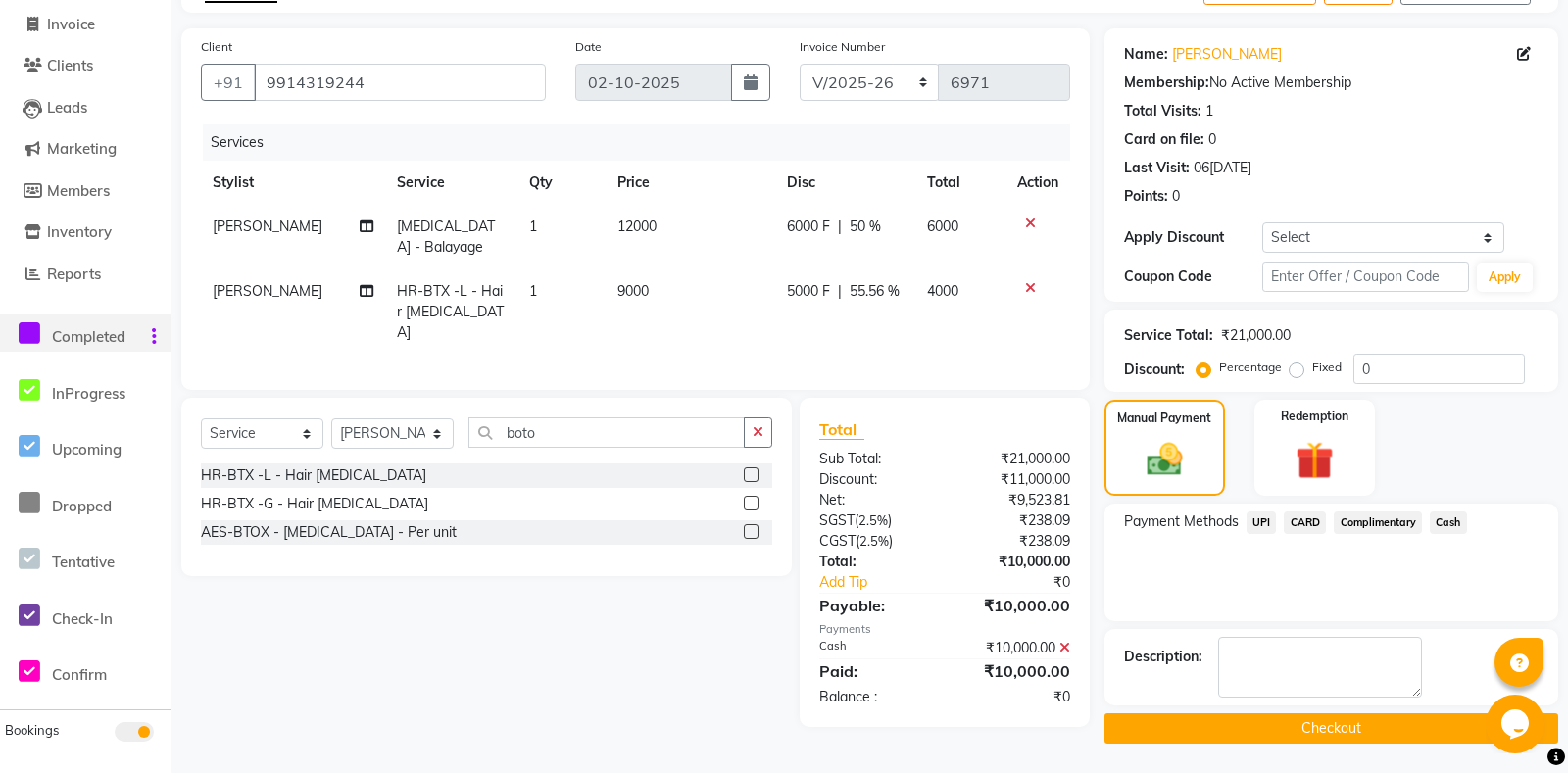
click at [1278, 738] on button "Checkout" at bounding box center [1331, 728] width 453 height 30
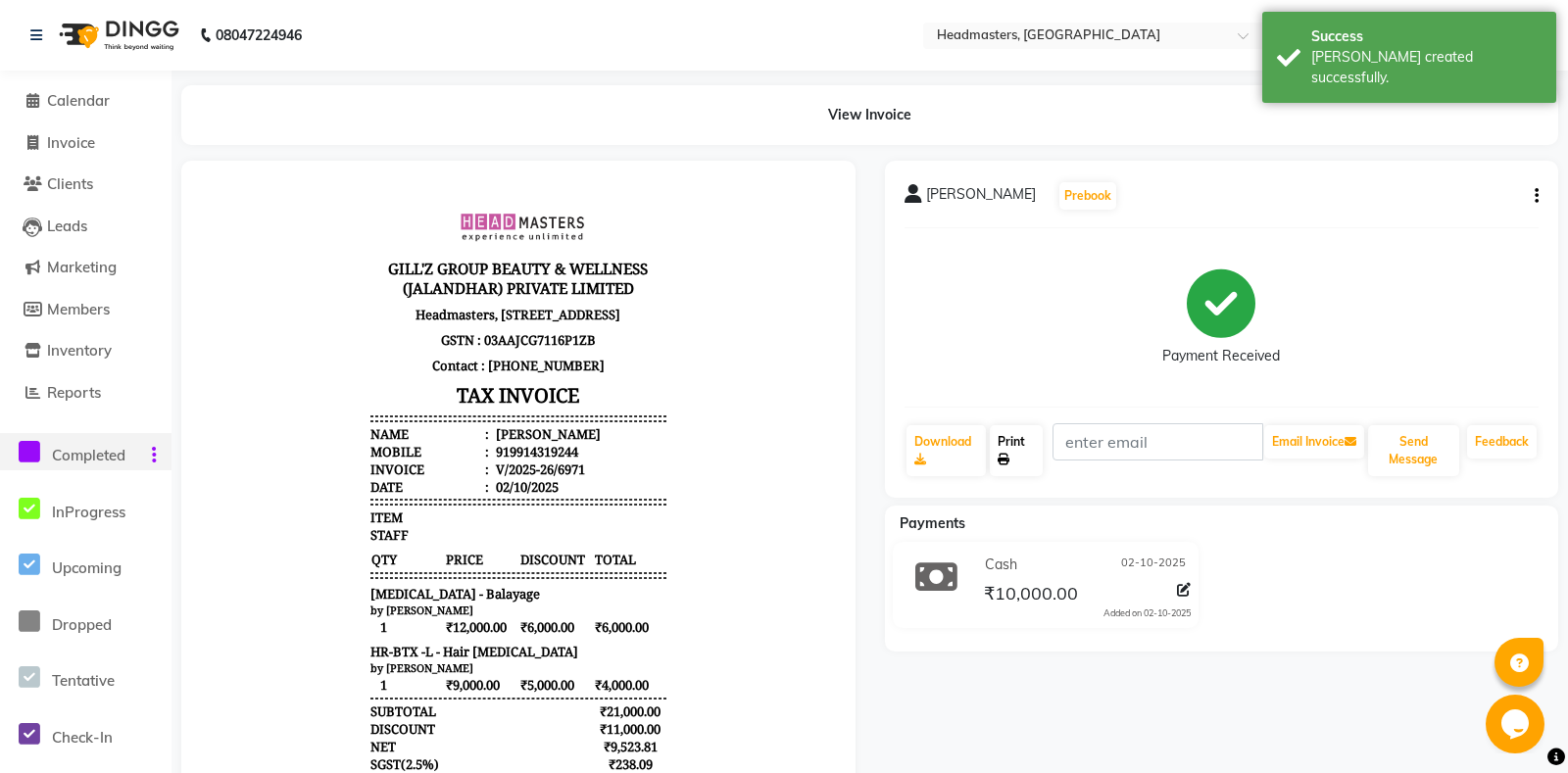
click at [1003, 459] on icon at bounding box center [1004, 459] width 12 height 12
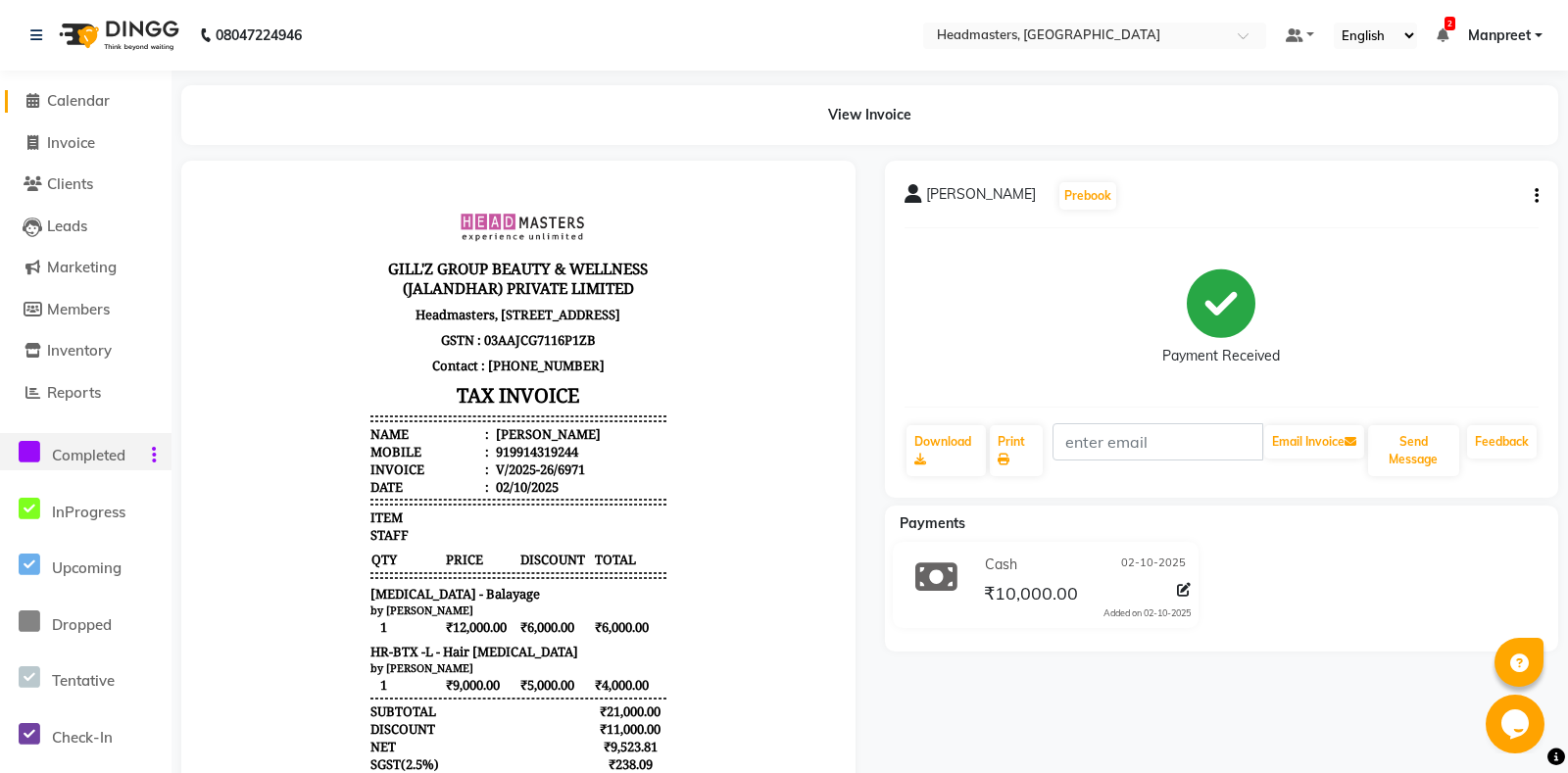
click at [78, 106] on span "Calendar" at bounding box center [78, 100] width 63 height 19
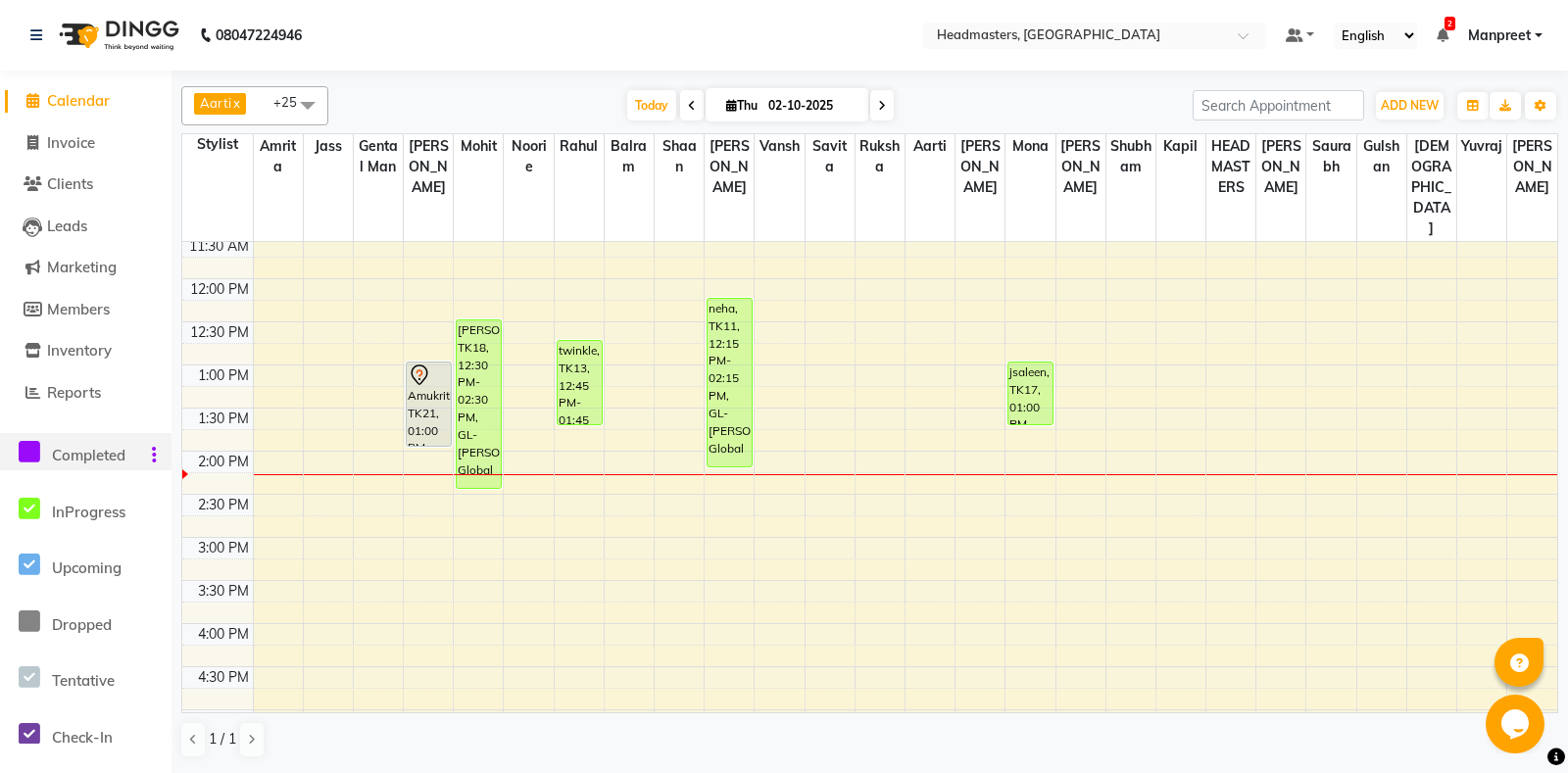
scroll to position [309, 0]
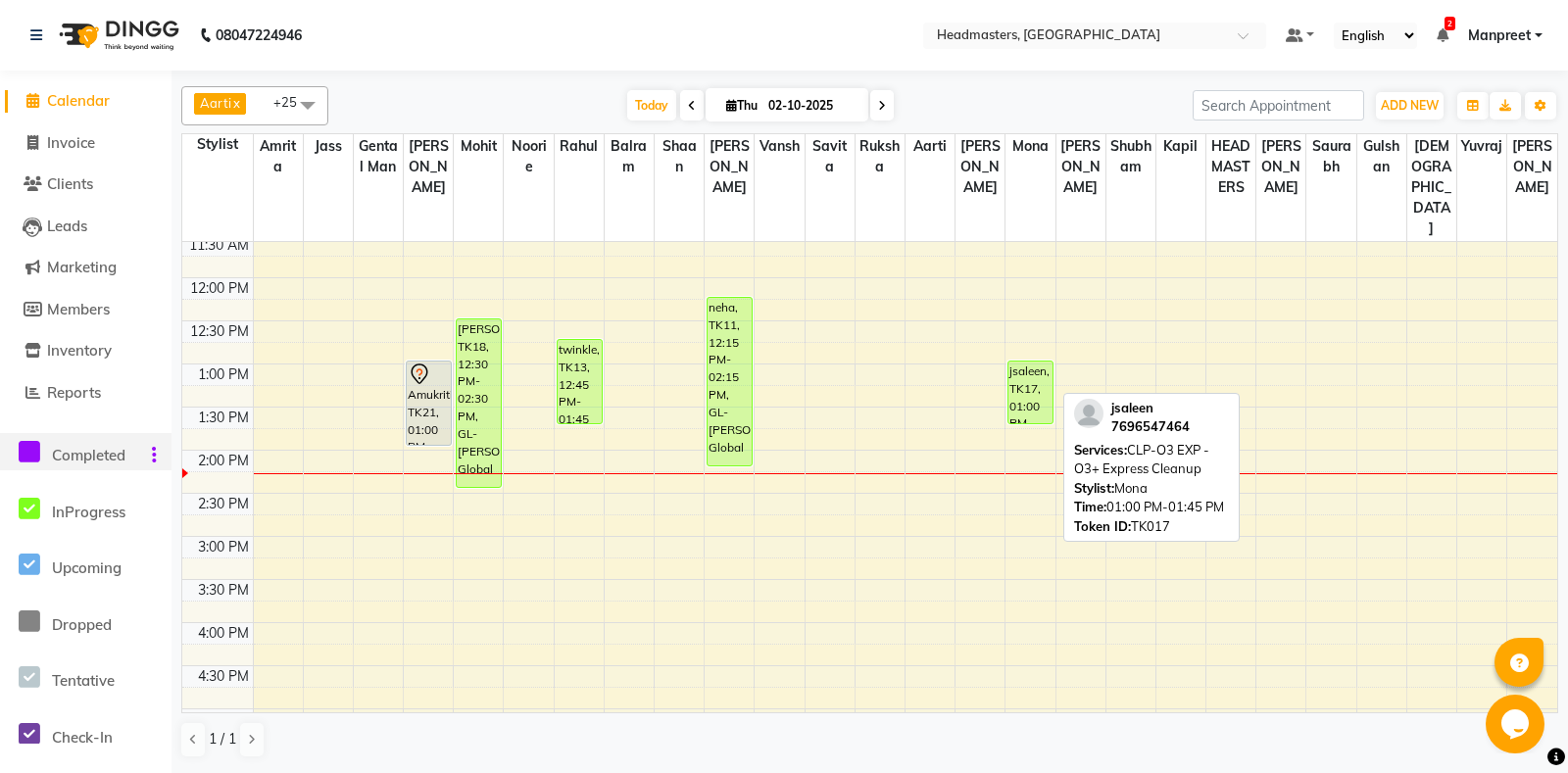
click at [1027, 371] on div "jsaleen, TK17, 01:00 PM-01:45 PM, CLP-O3 EXP - O3+ Express Cleanup" at bounding box center [1030, 392] width 44 height 62
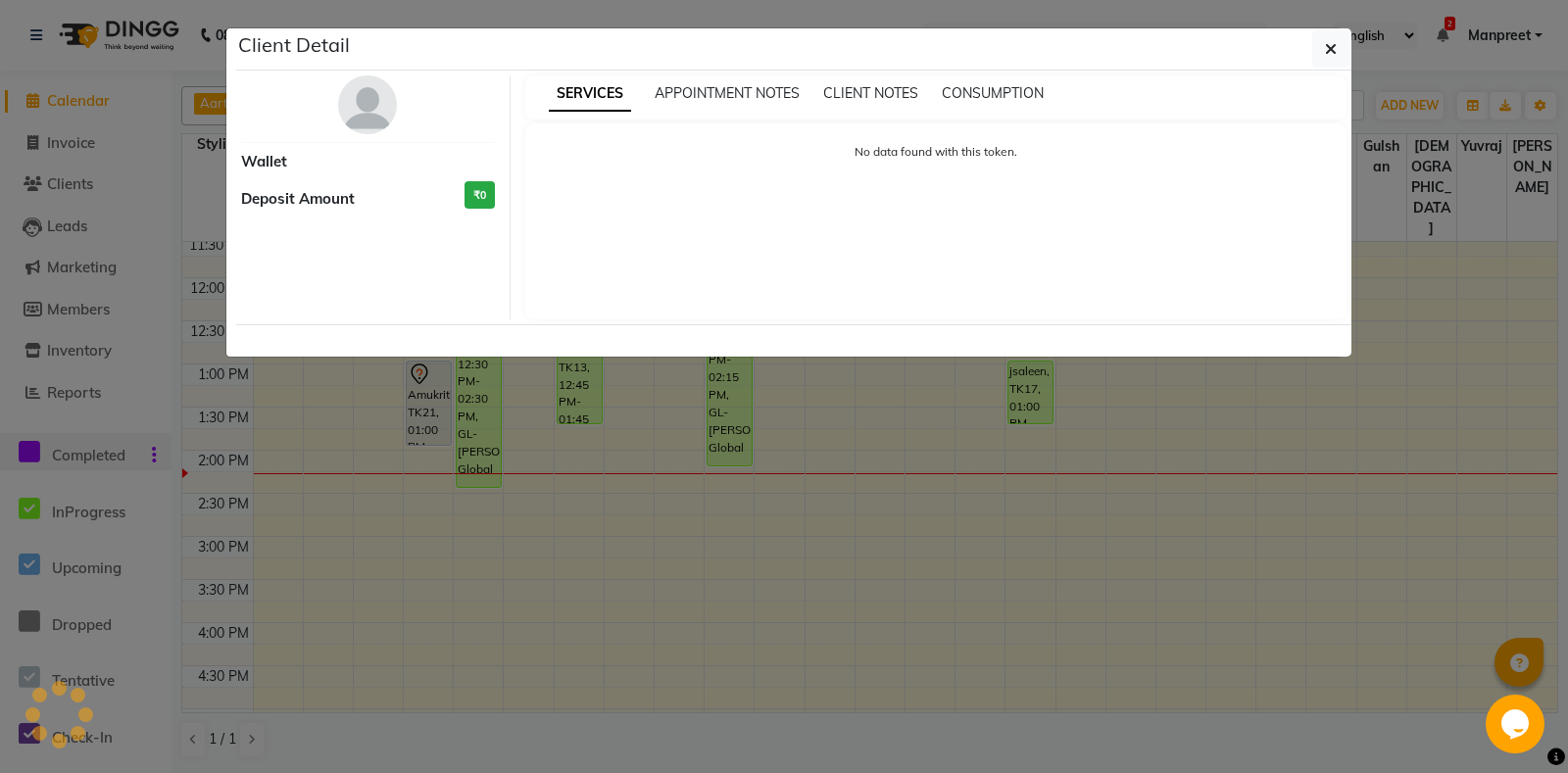
select select "1"
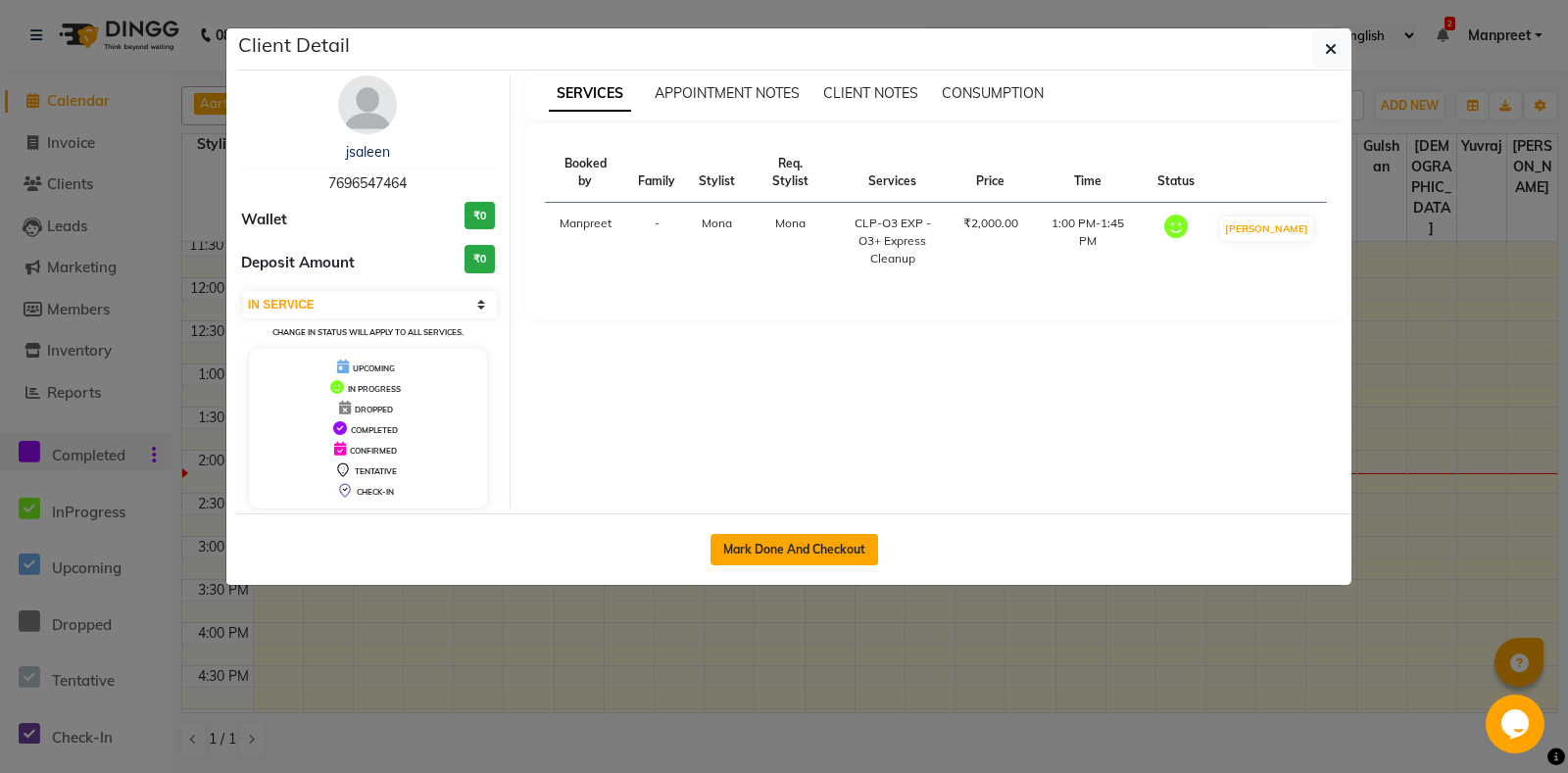
click at [810, 551] on button "Mark Done And Checkout" at bounding box center [794, 549] width 168 height 31
select select "7130"
select select "service"
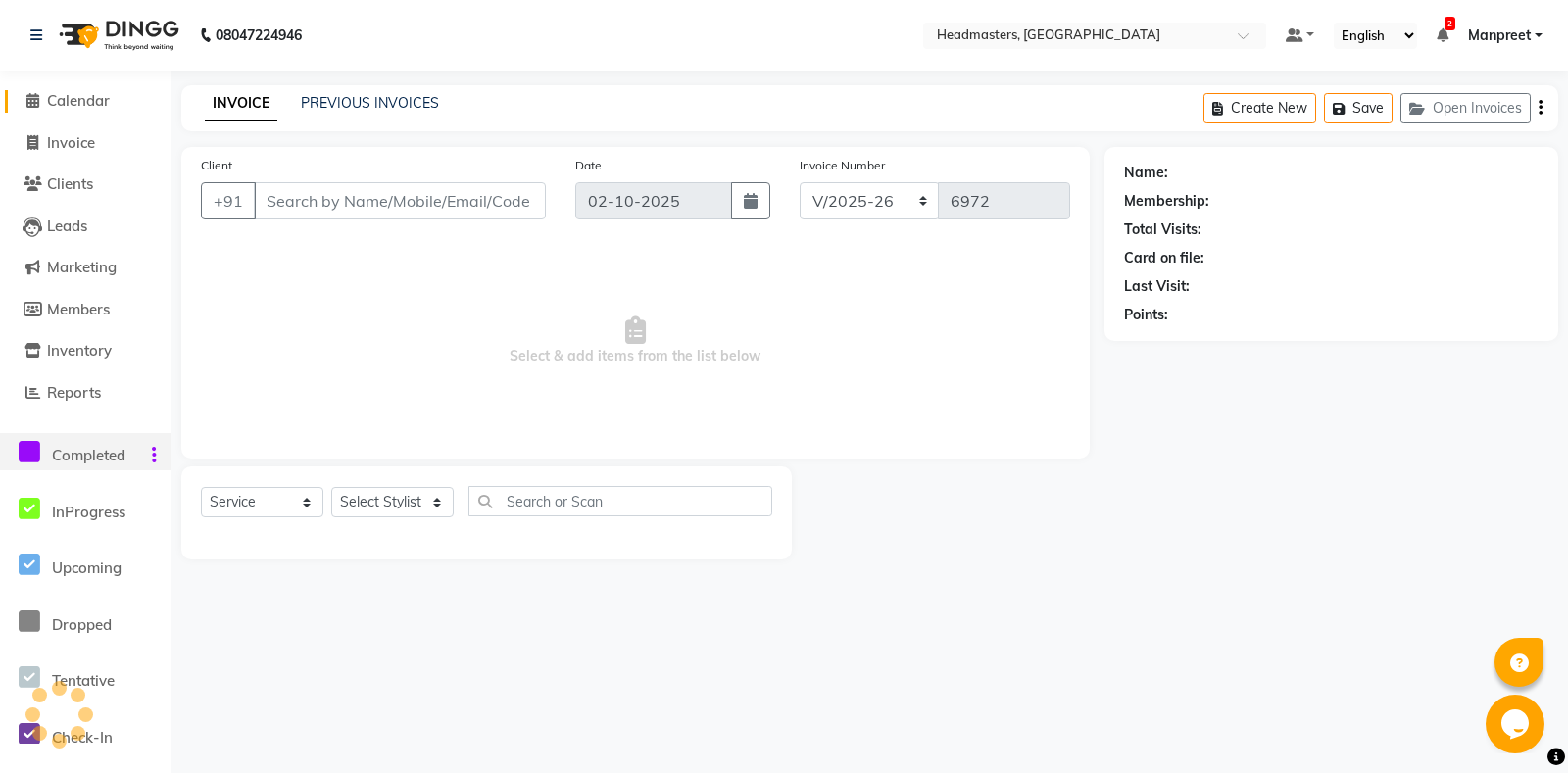
type input "7696547464"
select select "60742"
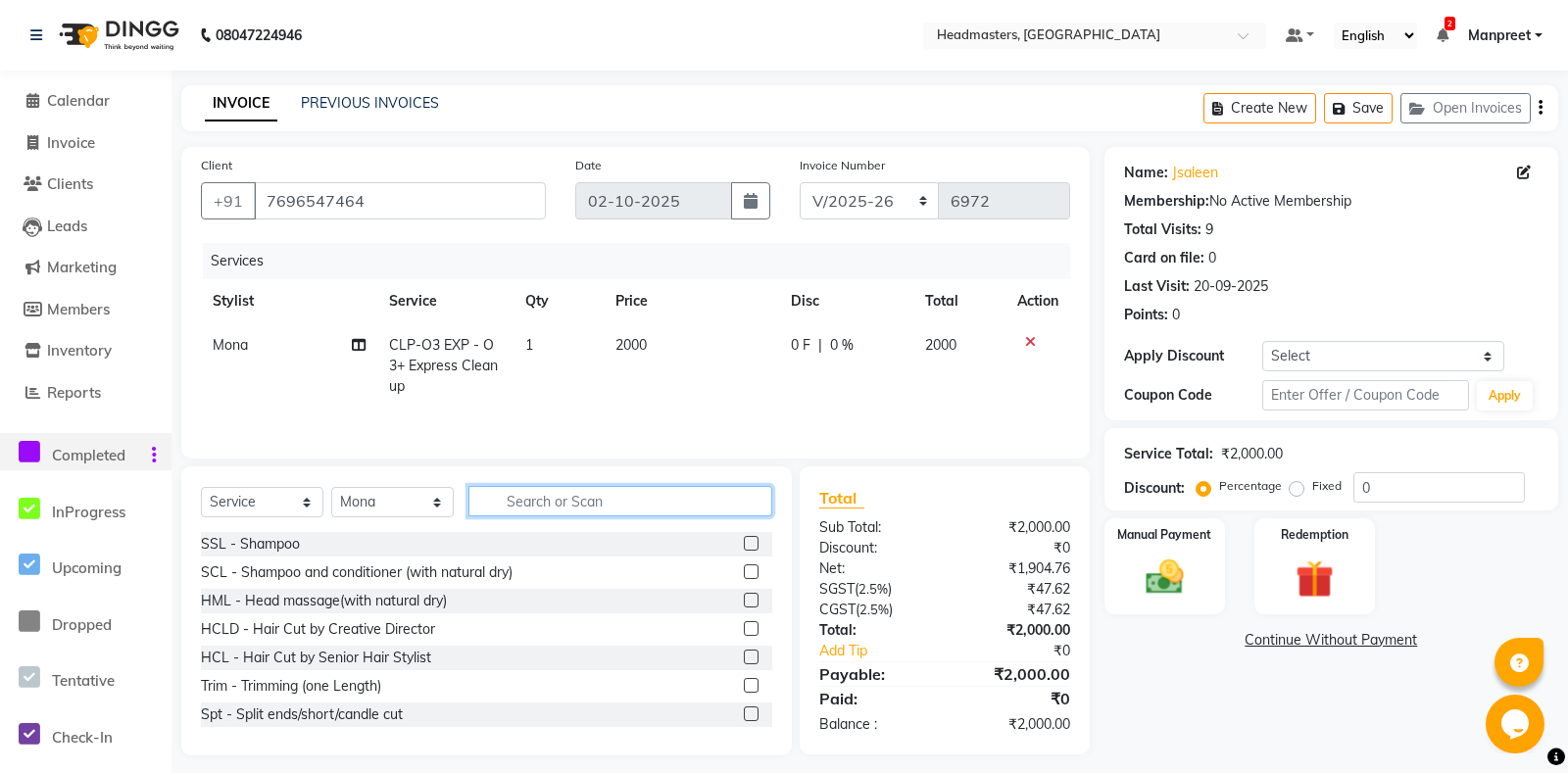
click at [575, 513] on input "text" at bounding box center [620, 501] width 304 height 30
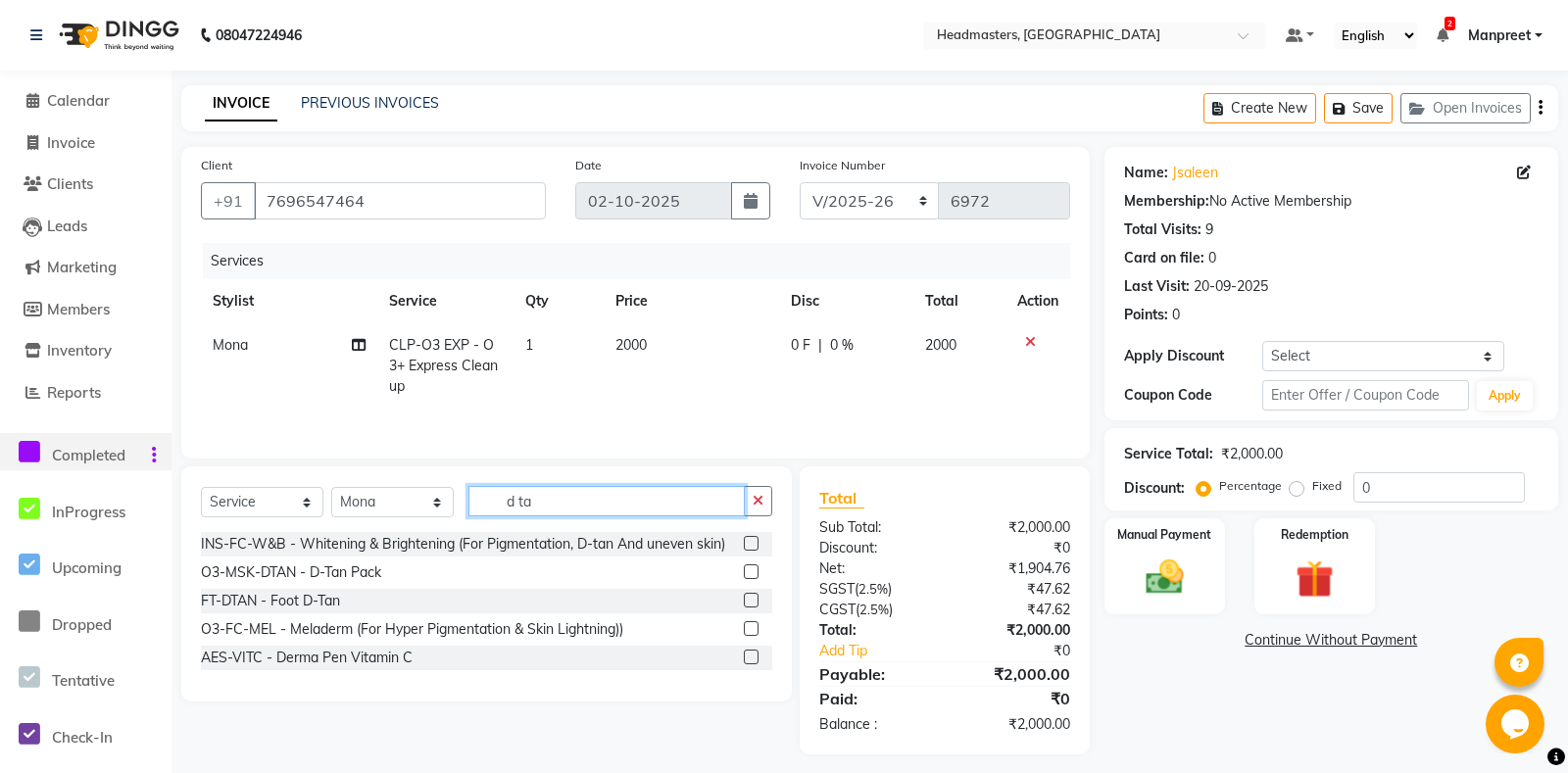
type input "d ta"
click at [745, 571] on label at bounding box center [751, 571] width 15 height 15
click at [745, 571] on input "checkbox" at bounding box center [750, 572] width 13 height 13
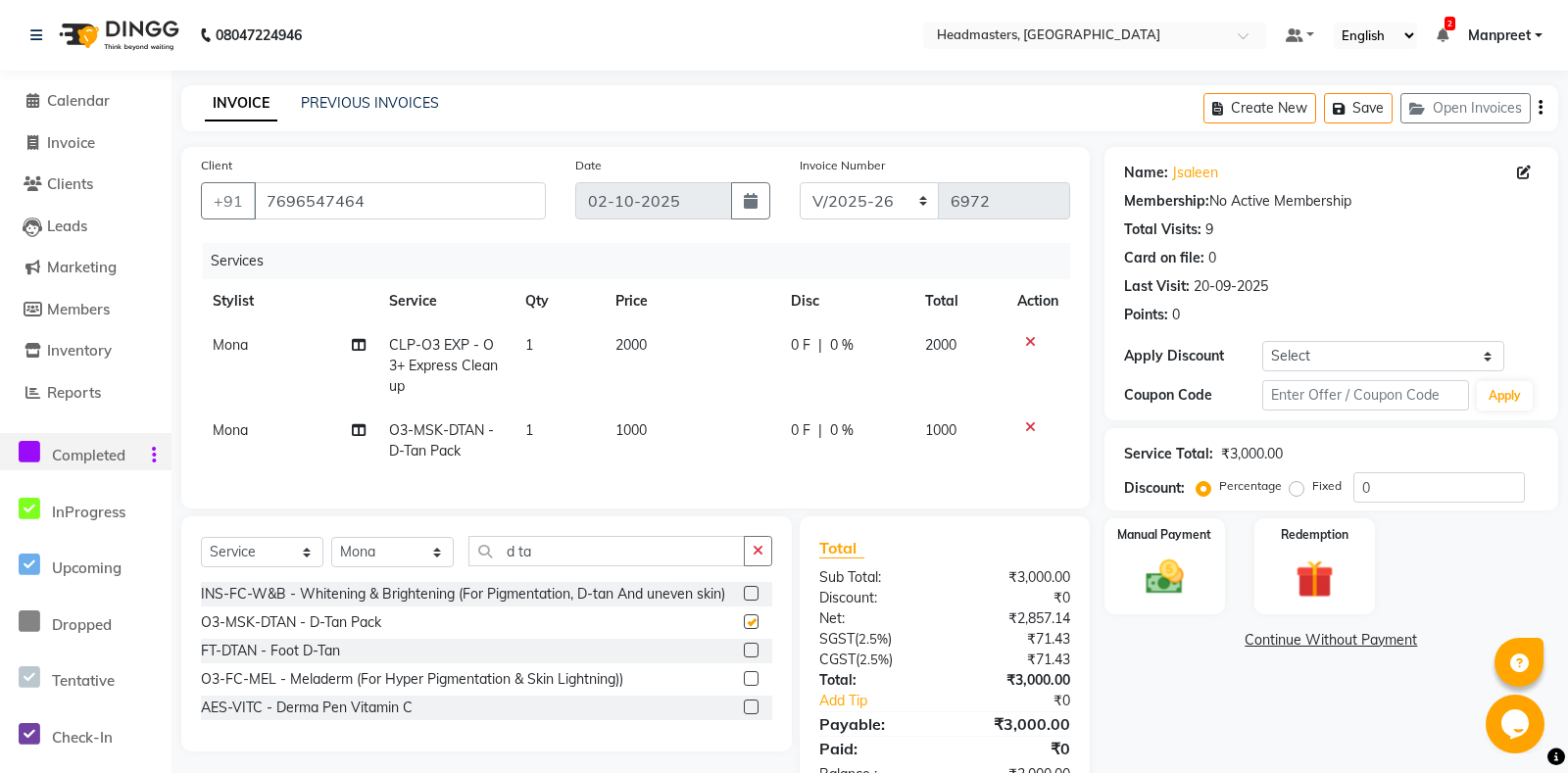
checkbox input "false"
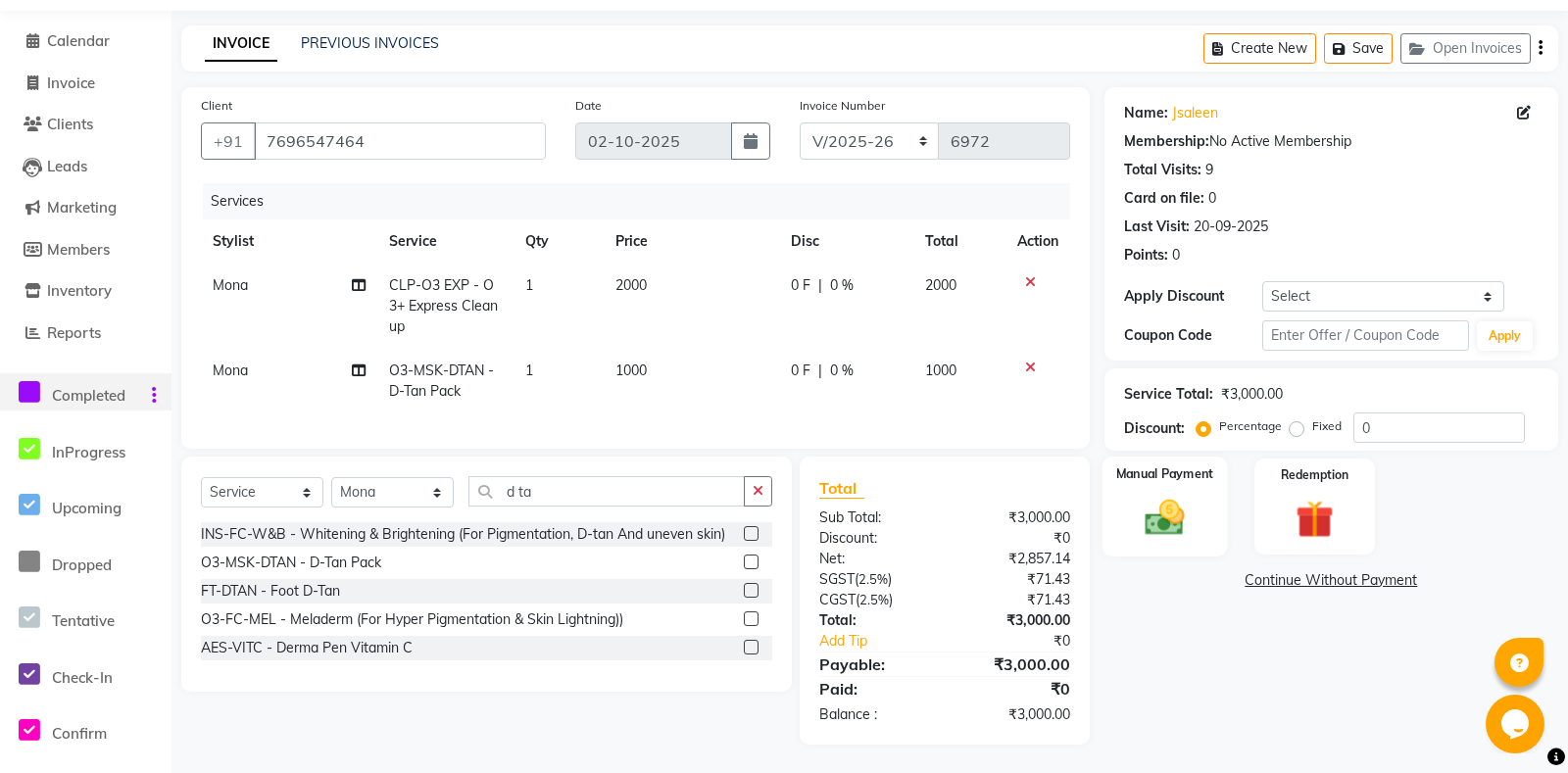
click at [1161, 538] on img at bounding box center [1165, 517] width 64 height 45
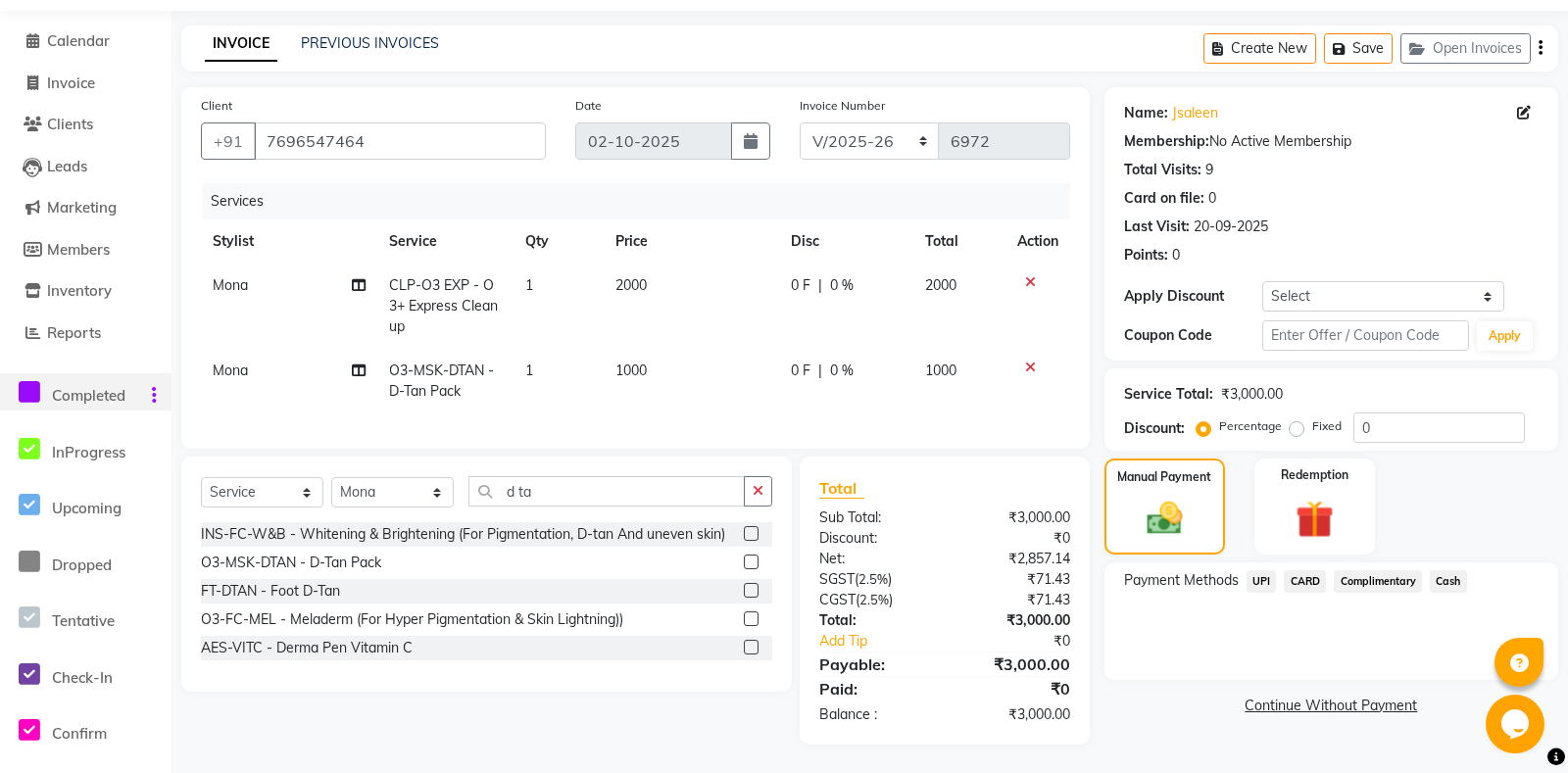
click at [1454, 592] on span "Cash" at bounding box center [1447, 581] width 37 height 23
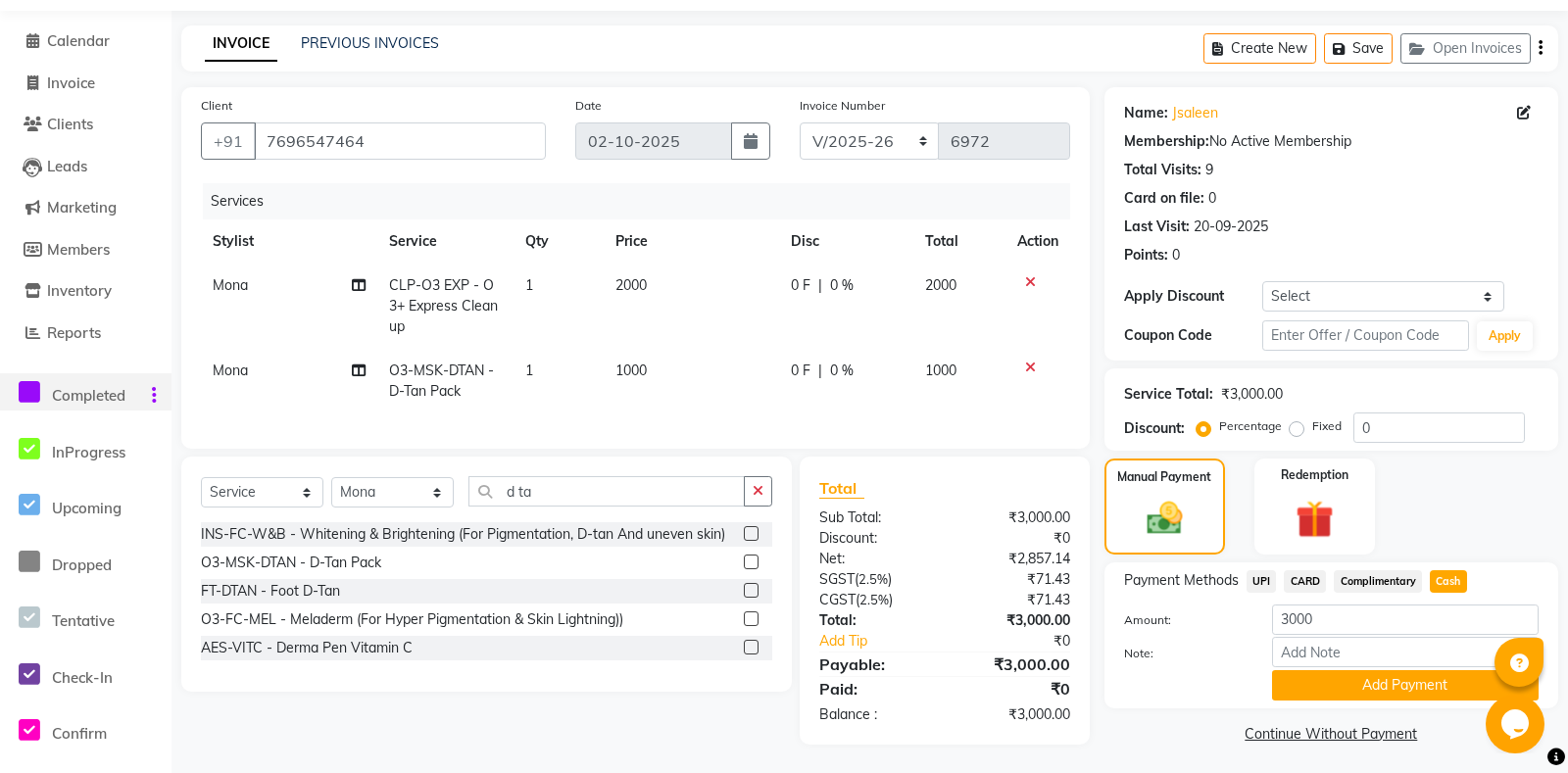
scroll to position [86, 0]
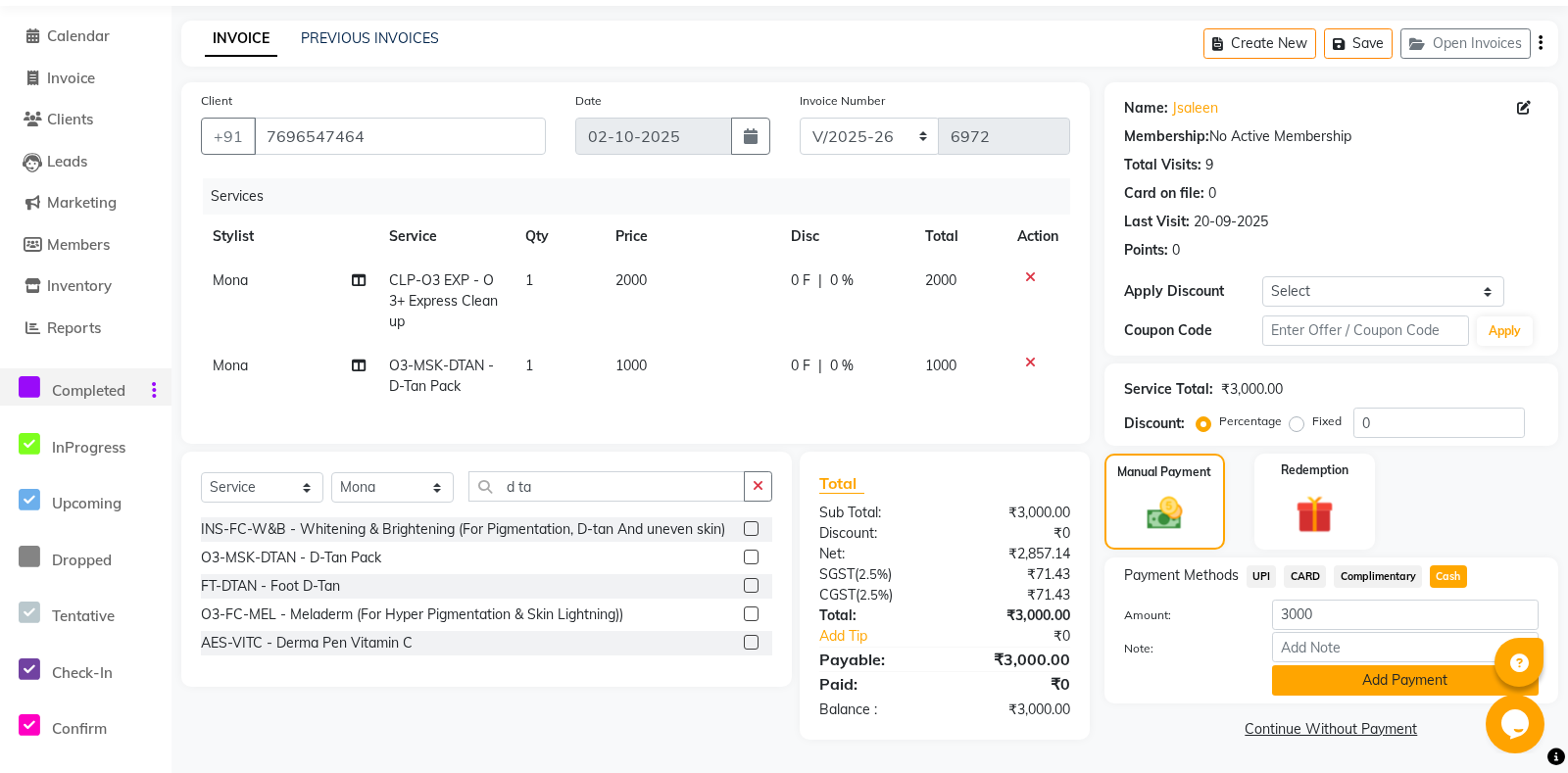
click at [1342, 679] on button "Add Payment" at bounding box center [1404, 680] width 267 height 30
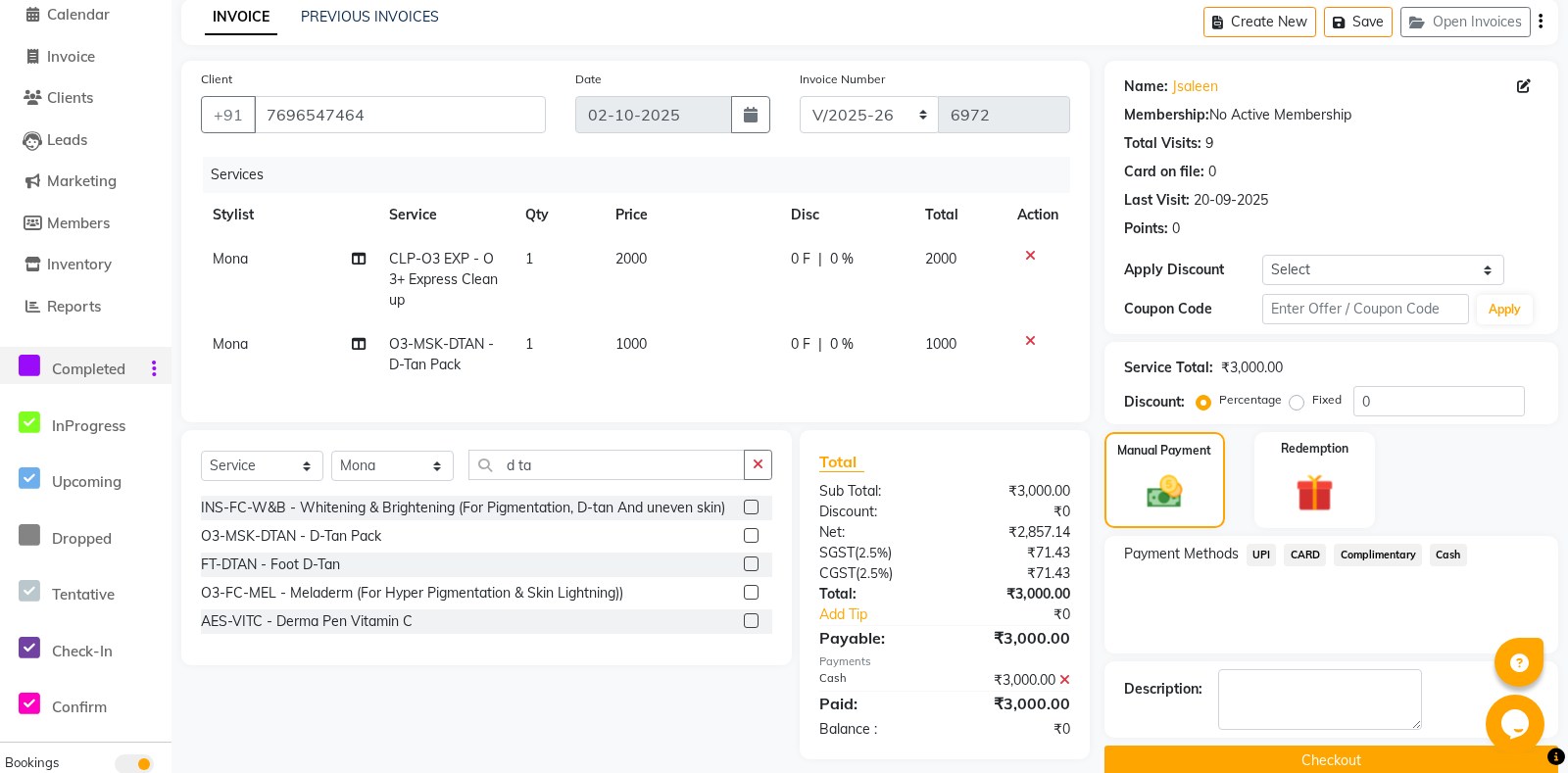
scroll to position [139, 0]
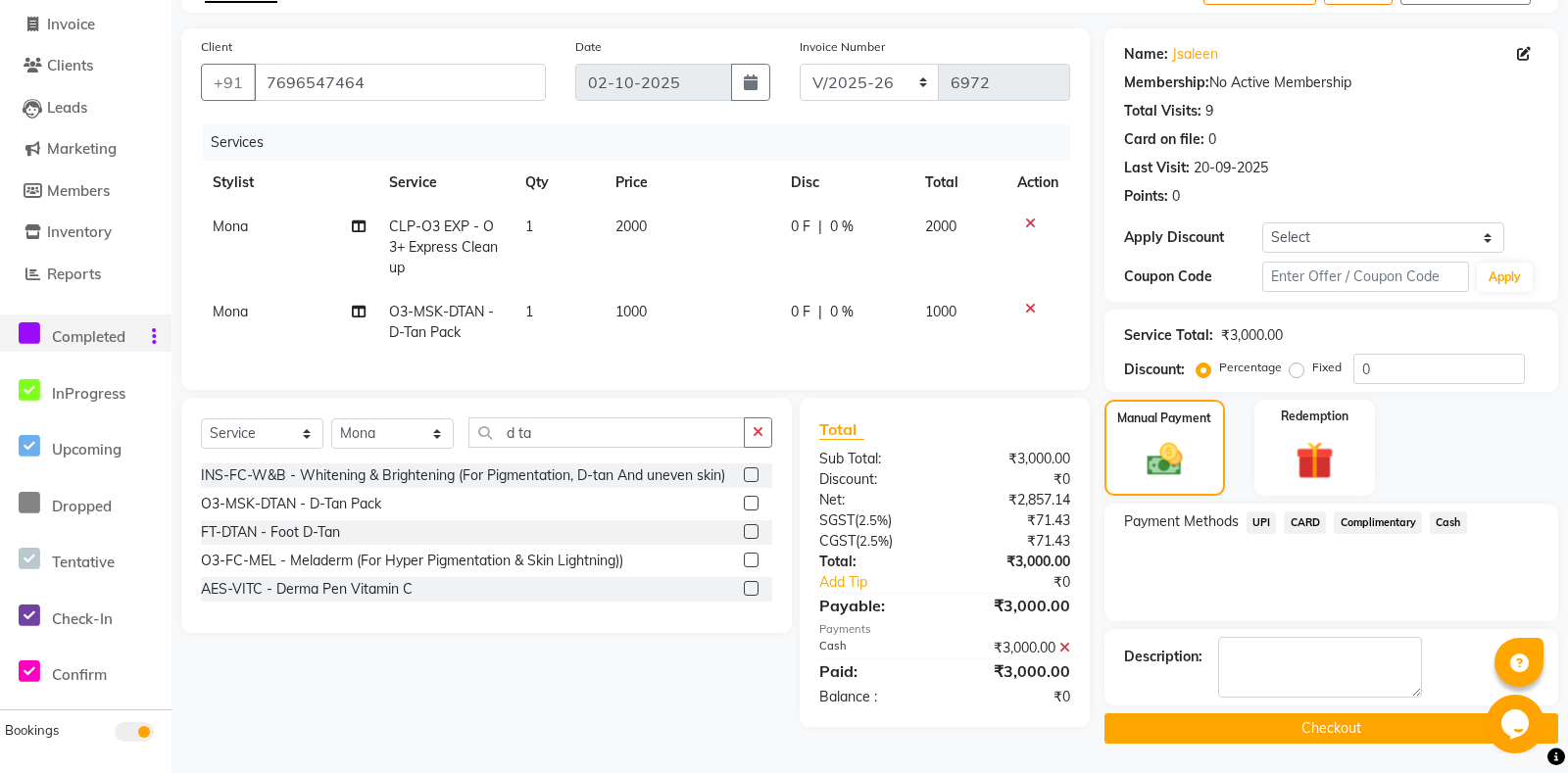
click at [1257, 733] on button "Checkout" at bounding box center [1331, 728] width 453 height 30
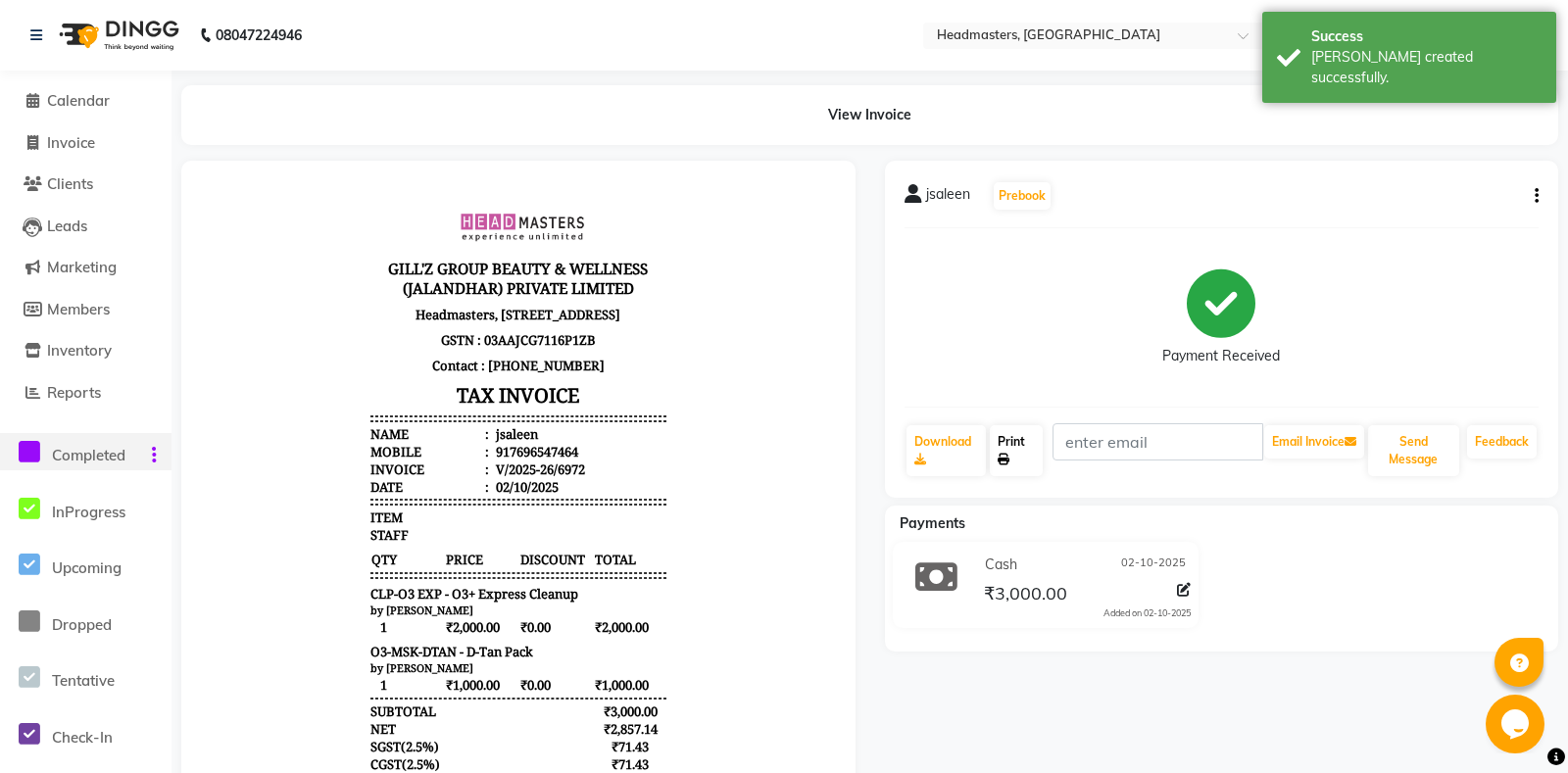
click at [1037, 462] on link "Print" at bounding box center [1016, 450] width 52 height 51
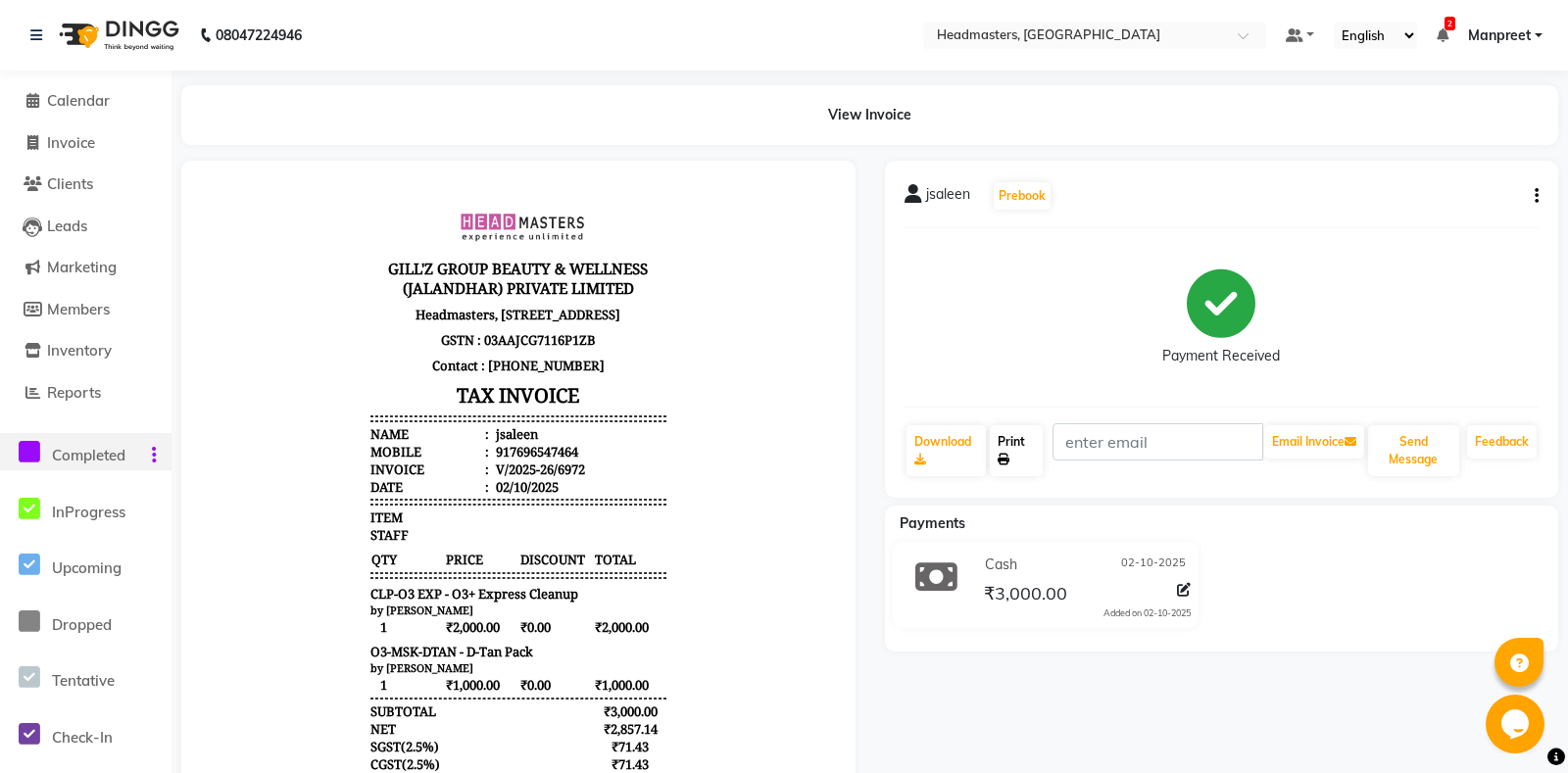
click at [1037, 462] on link "Print" at bounding box center [1016, 450] width 52 height 51
click at [113, 91] on link "Calendar" at bounding box center [86, 101] width 162 height 23
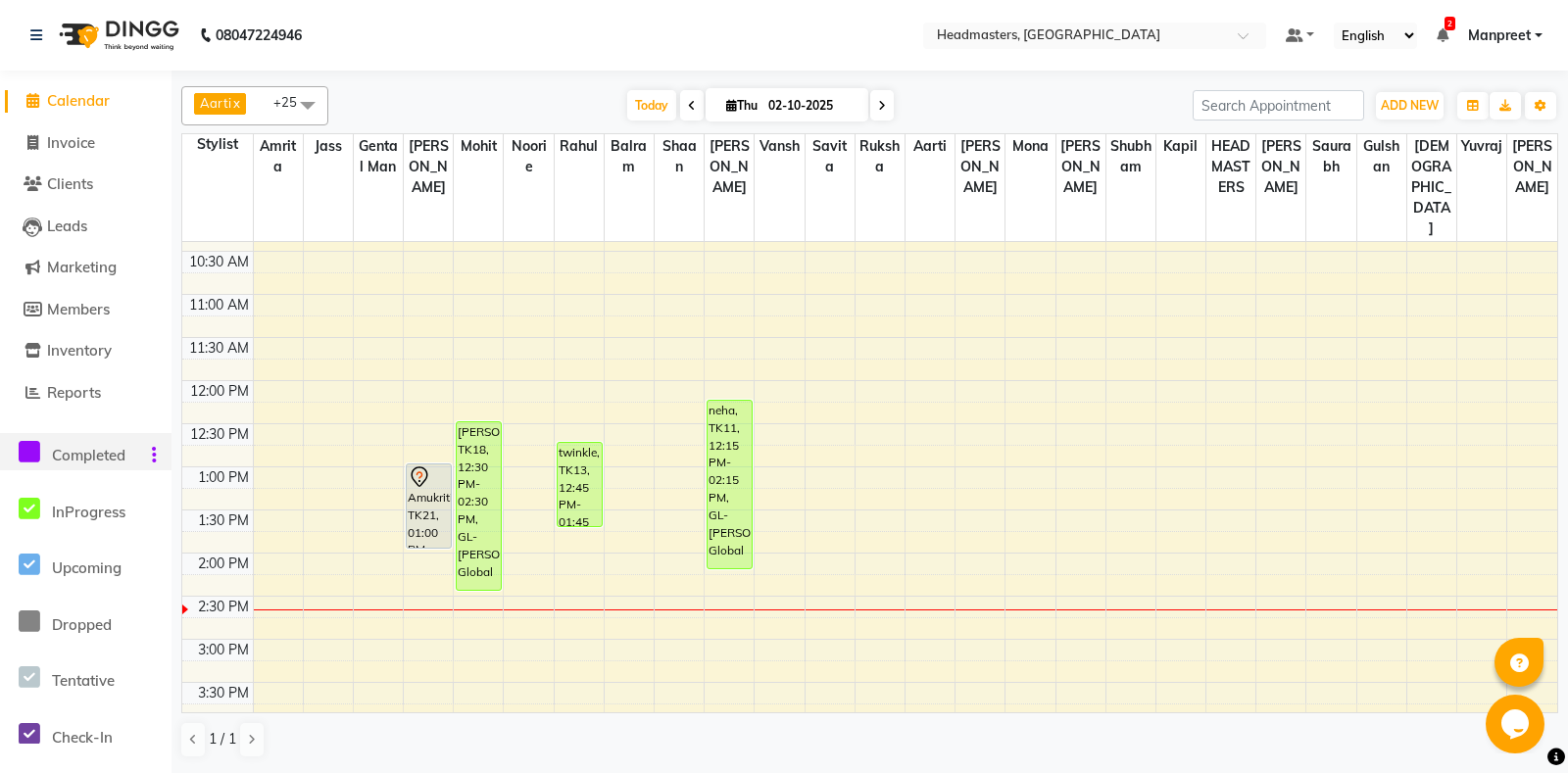
scroll to position [309, 0]
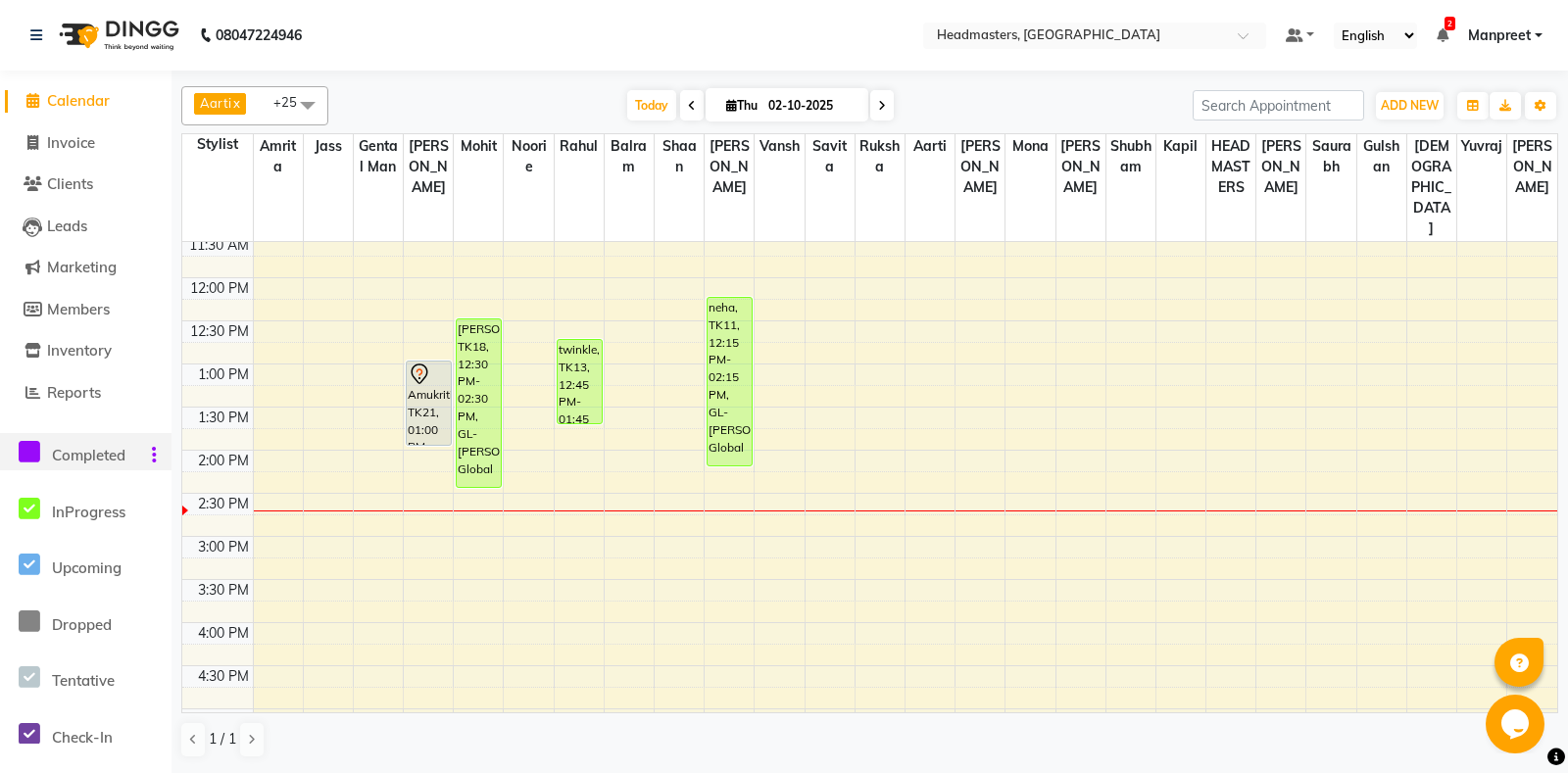
click at [602, 546] on div "8:00 AM 8:30 AM 9:00 AM 9:30 AM 10:00 AM 10:30 AM 11:00 AM 11:30 AM 12:00 PM 12…" at bounding box center [869, 536] width 1374 height 1206
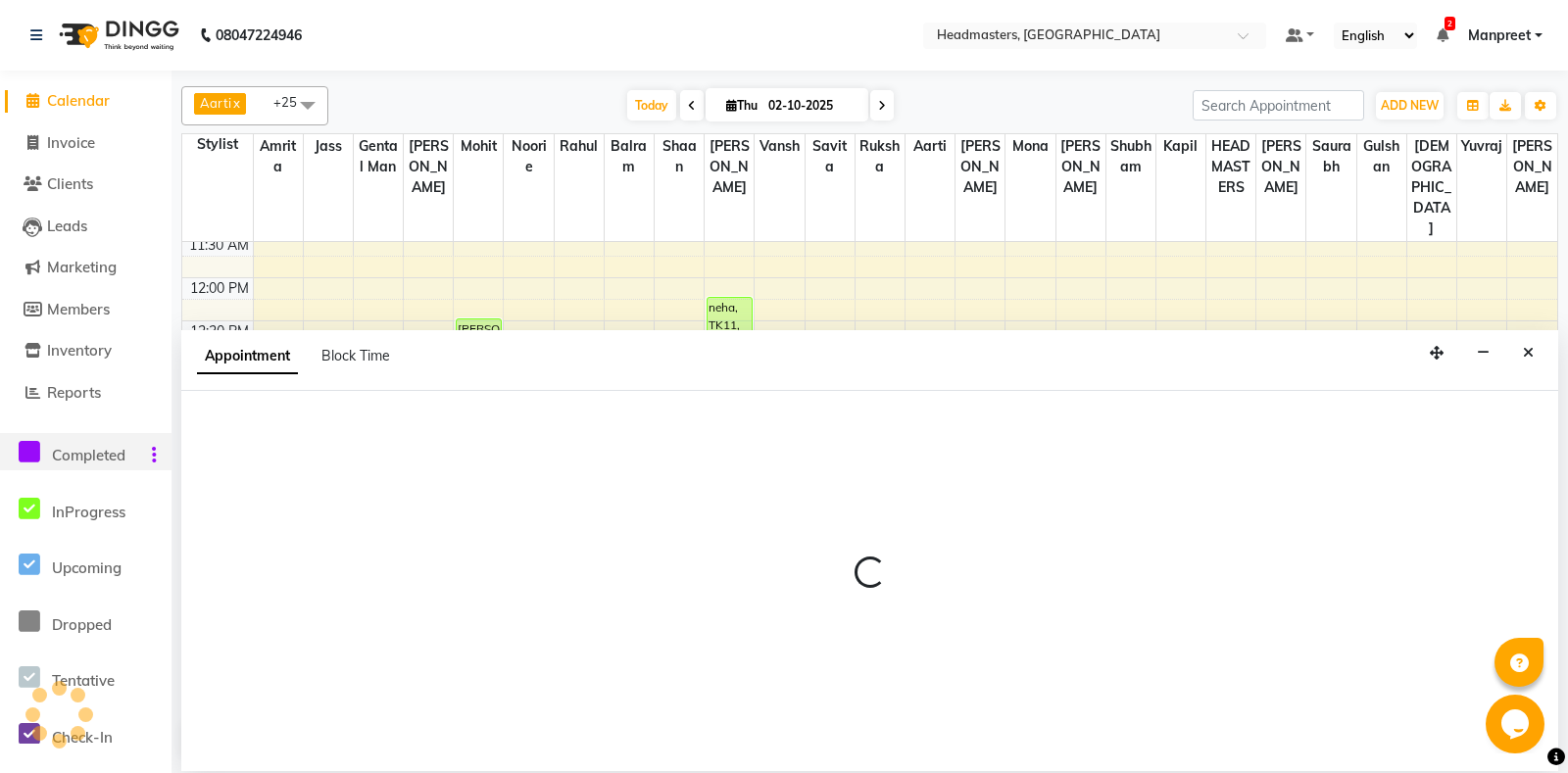
select select "60725"
select select "tentative"
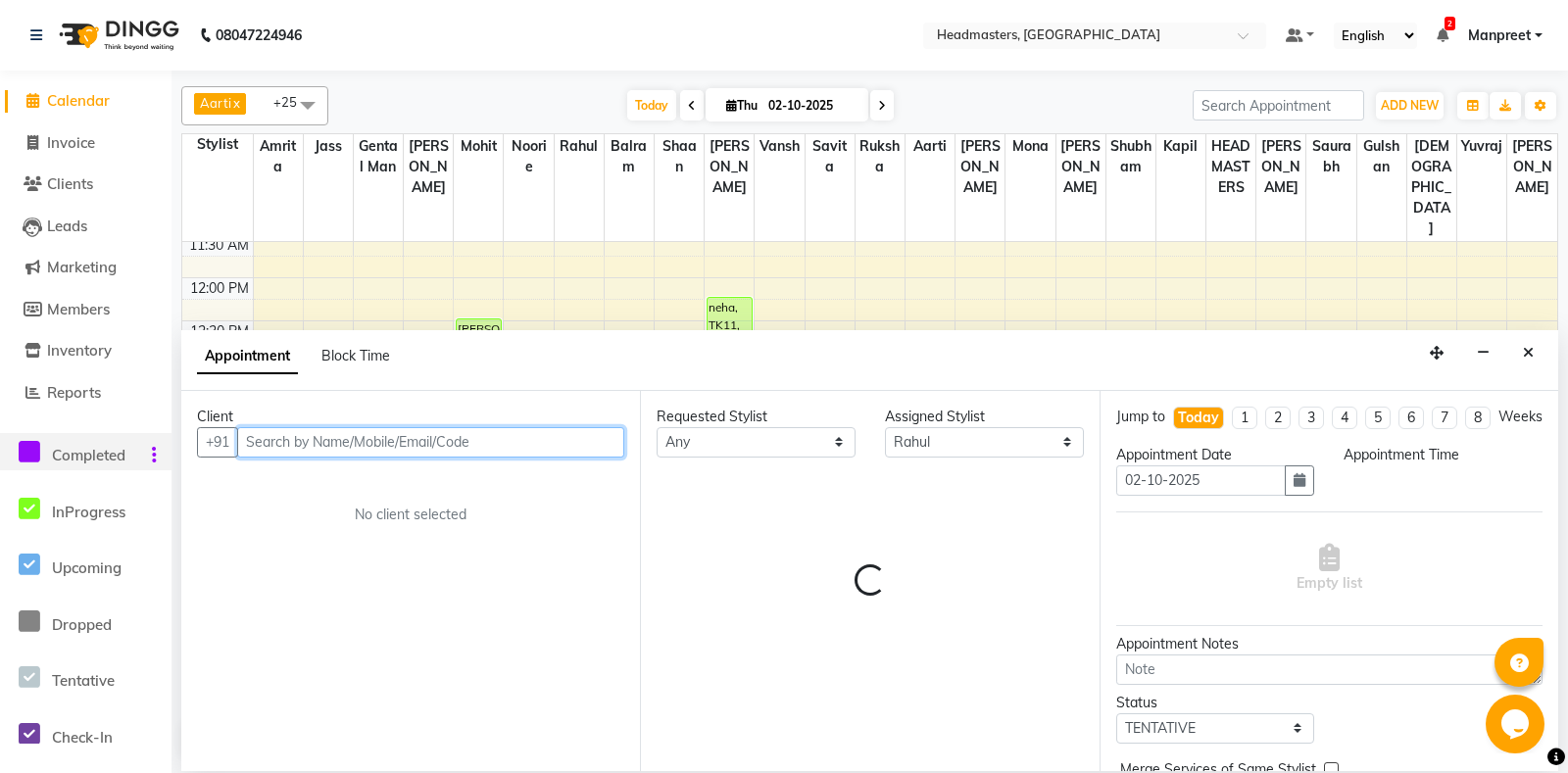
select select "915"
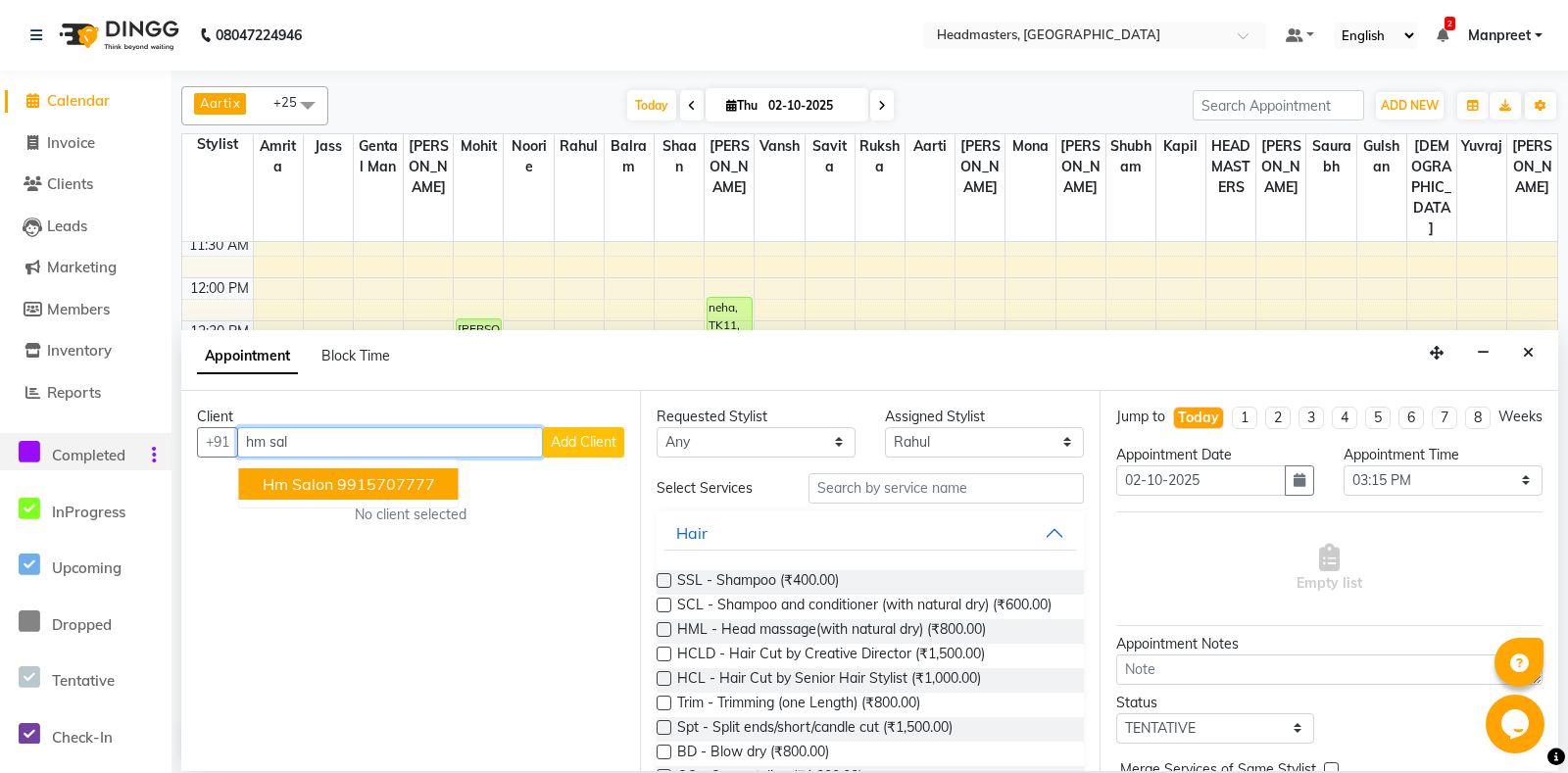
click at [371, 489] on ngb-highlight "9915707777" at bounding box center [386, 484] width 98 height 20
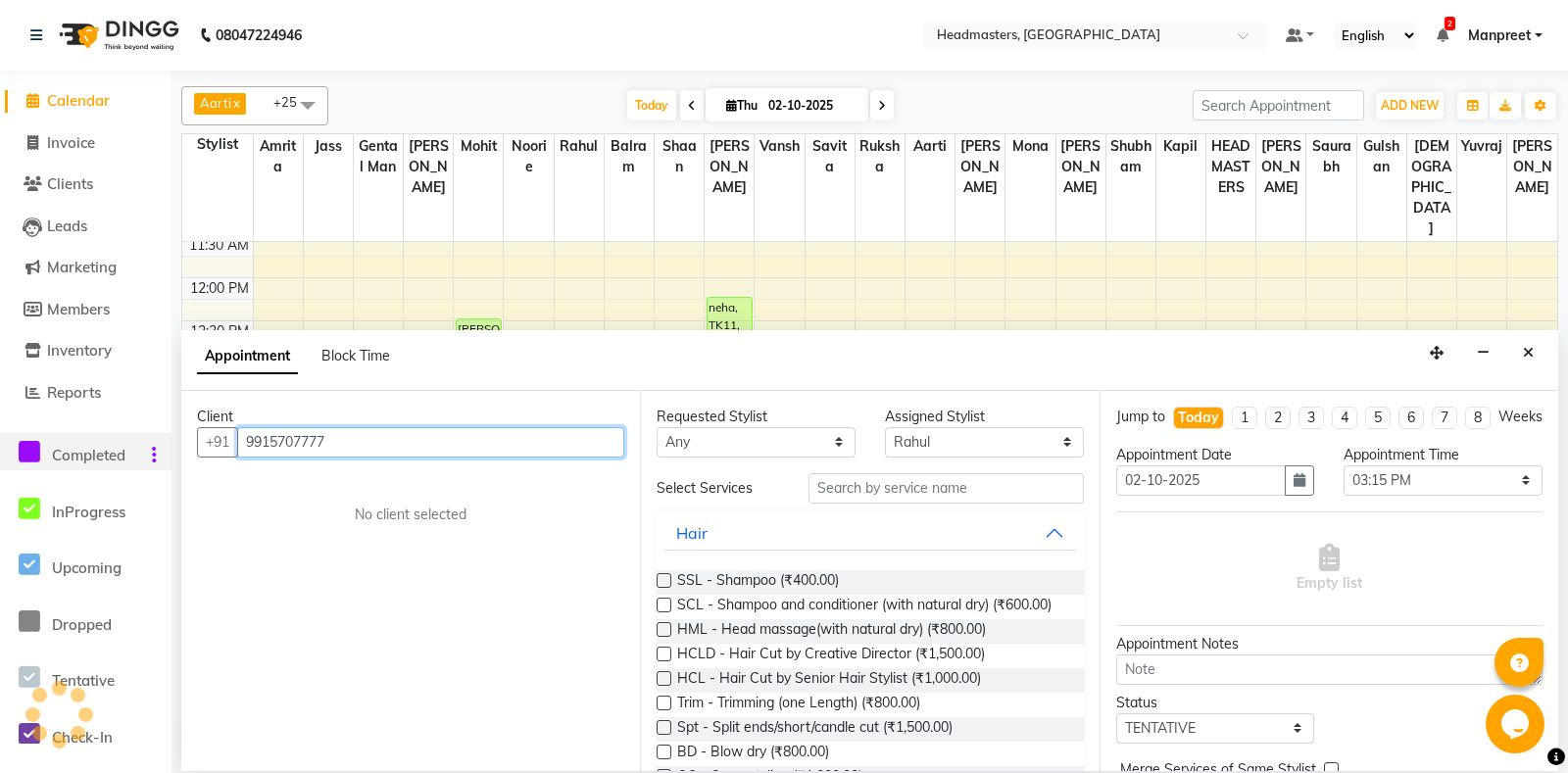
type input "9915707777"
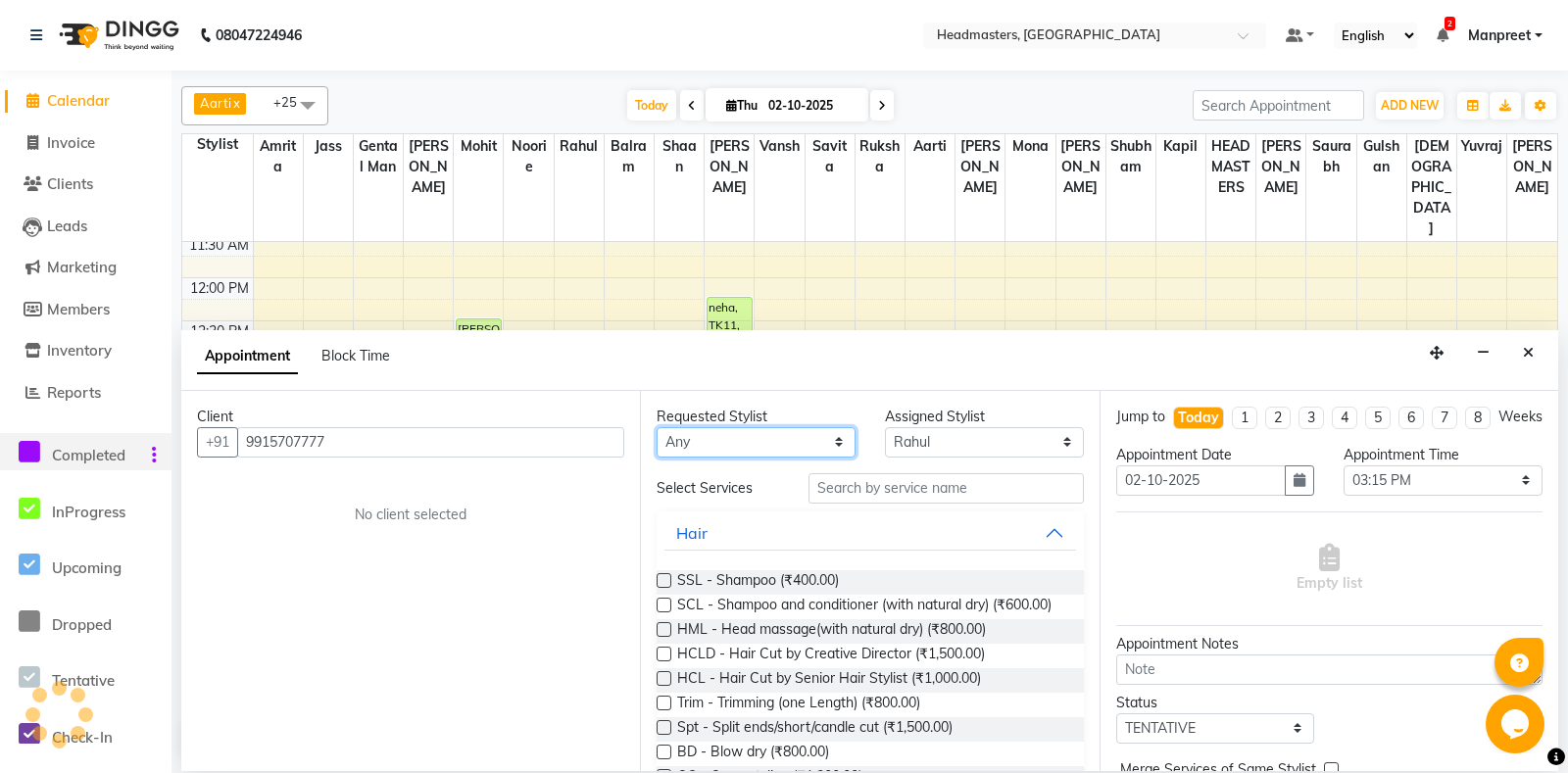
click at [656, 427] on select "An[PERSON_NAME] Amrit[PERSON_NAME]am Gental Man Gulshan HEADMASTER[PERSON_NAME]…" at bounding box center [755, 442] width 199 height 30
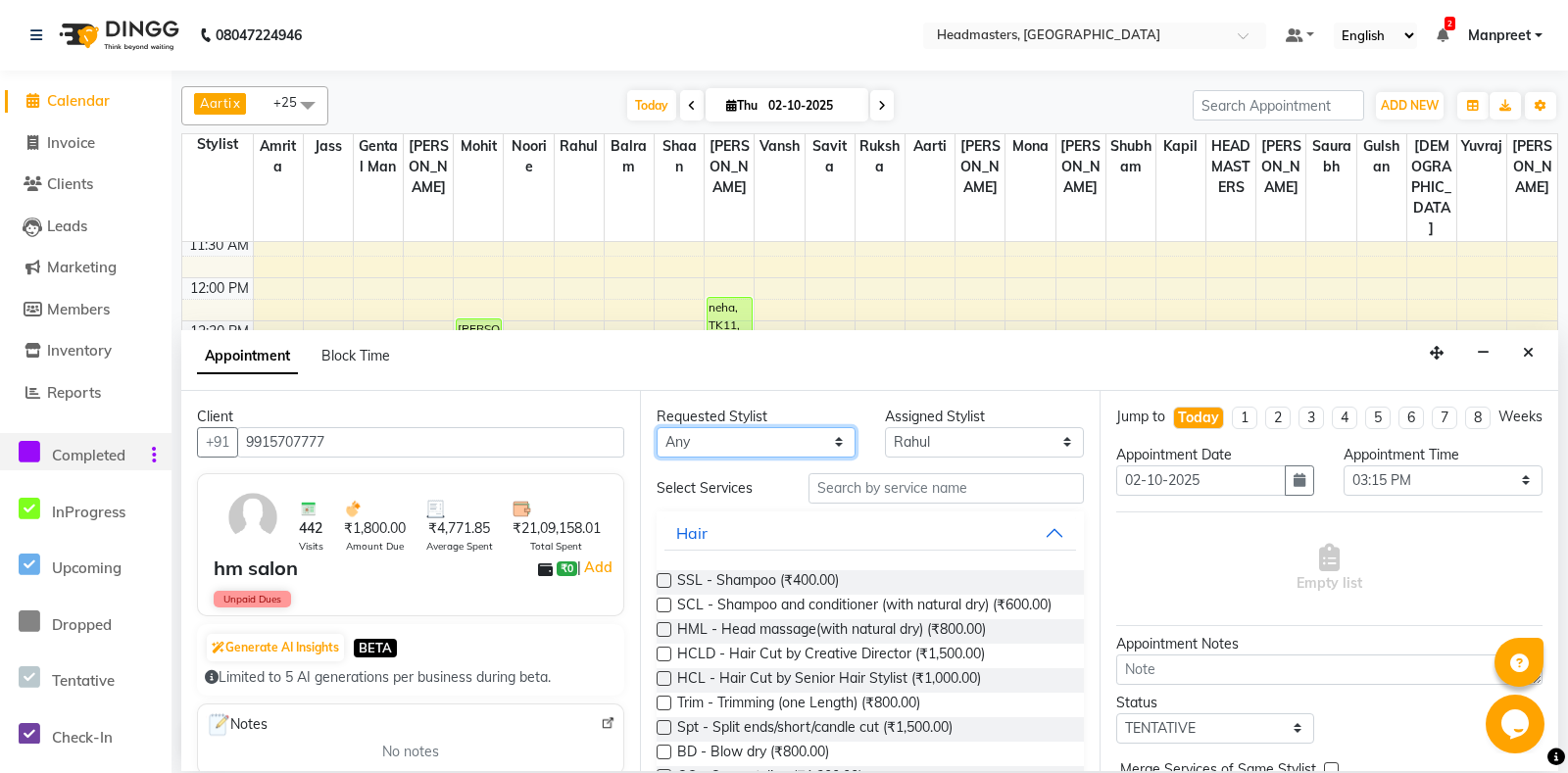
select select "60723"
click option "Mohit" at bounding box center [0, 0] width 0 height 0
select select "60723"
click at [936, 492] on input "text" at bounding box center [945, 488] width 275 height 30
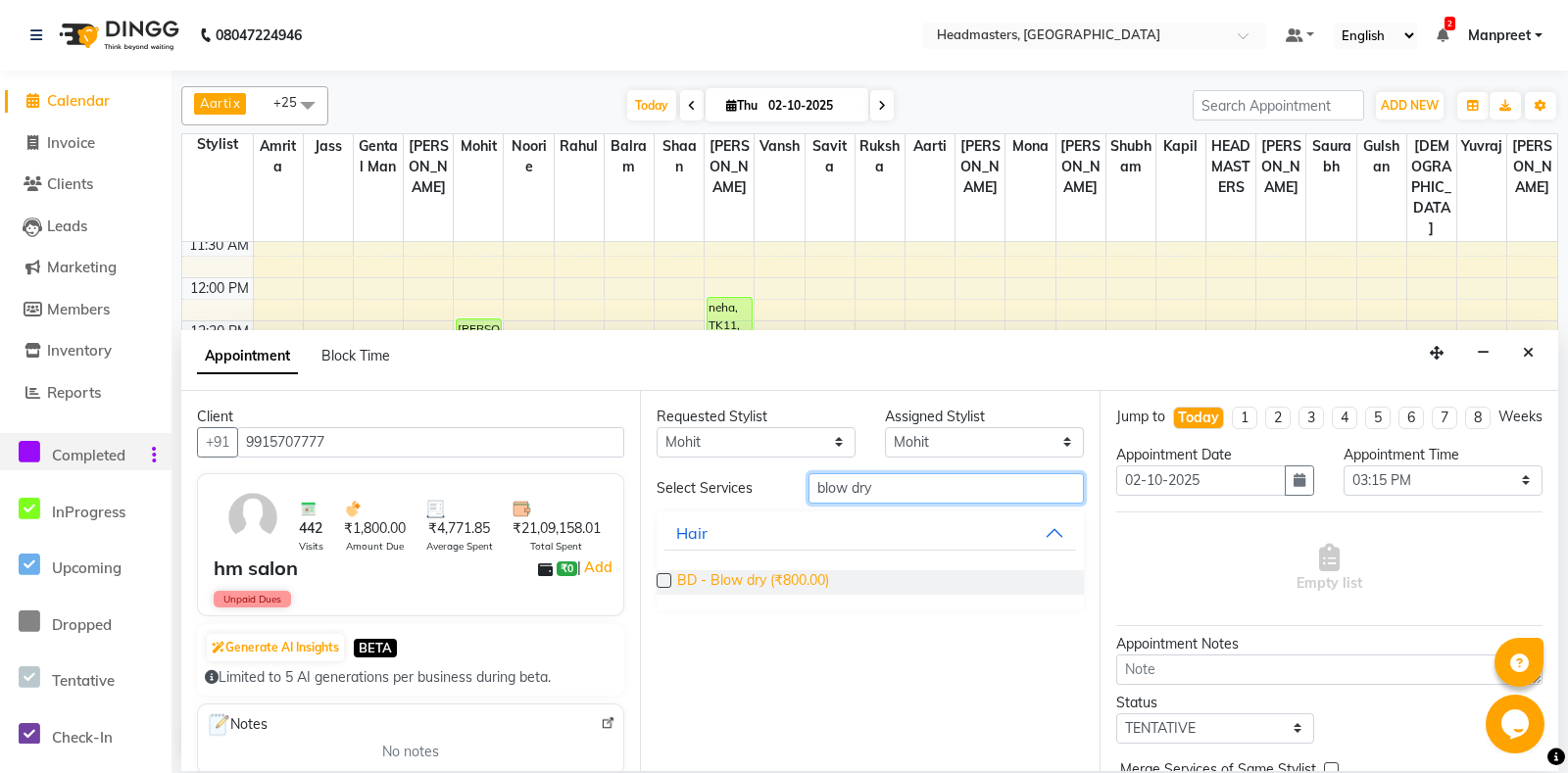
type input "blow dry"
click at [825, 587] on span "BD - Blow dry (₹800.00)" at bounding box center [753, 582] width 152 height 25
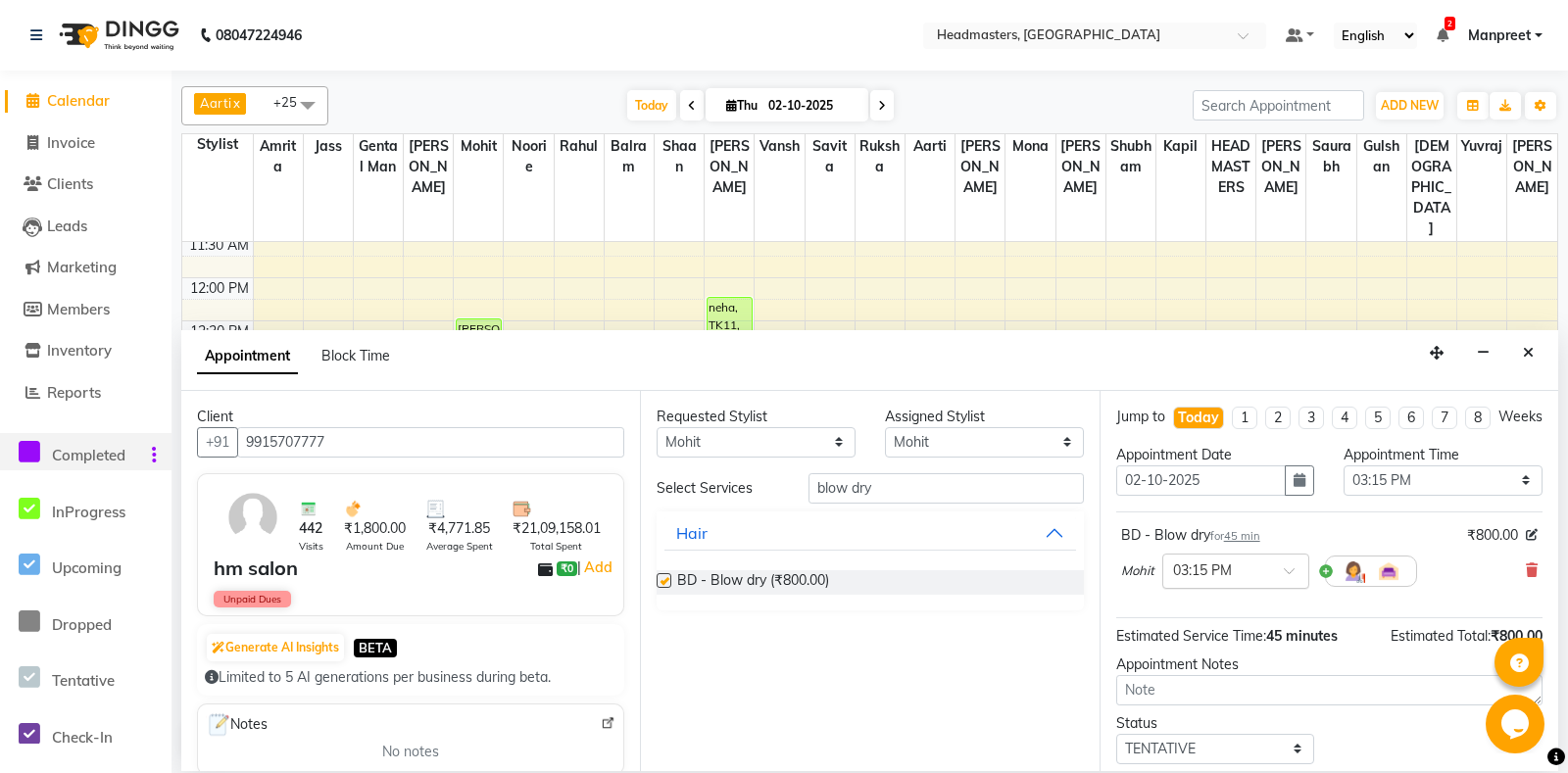
checkbox input "false"
click at [1343, 465] on select "Select 09:00 AM 09:15 AM 09:30 AM 09:45 AM 10:00 AM 10:15 AM 10:30 AM 10:45 AM …" at bounding box center [1442, 480] width 199 height 30
select select "840"
click option "02:00 PM" at bounding box center [0, 0] width 0 height 0
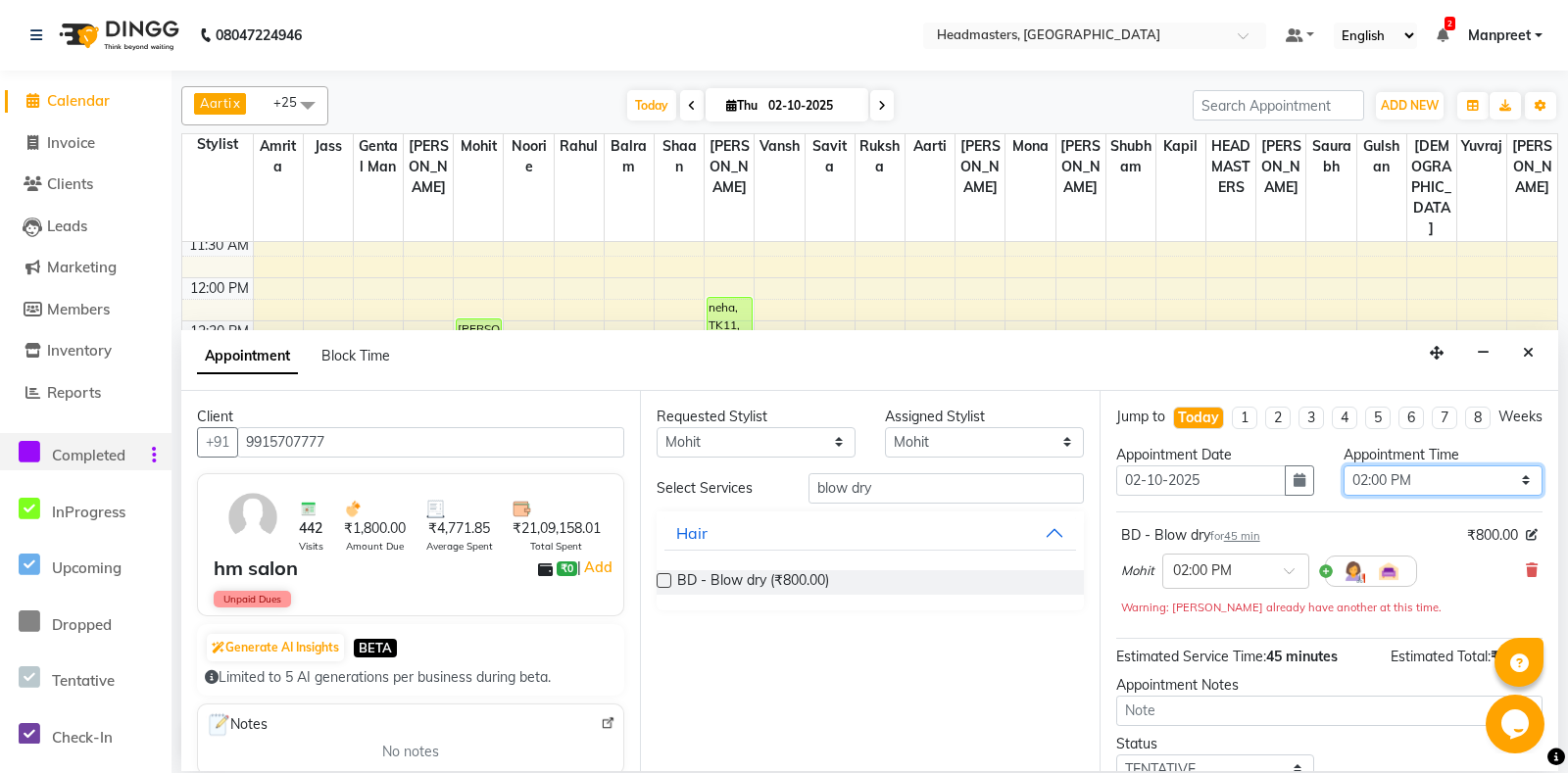
scroll to position [104, 0]
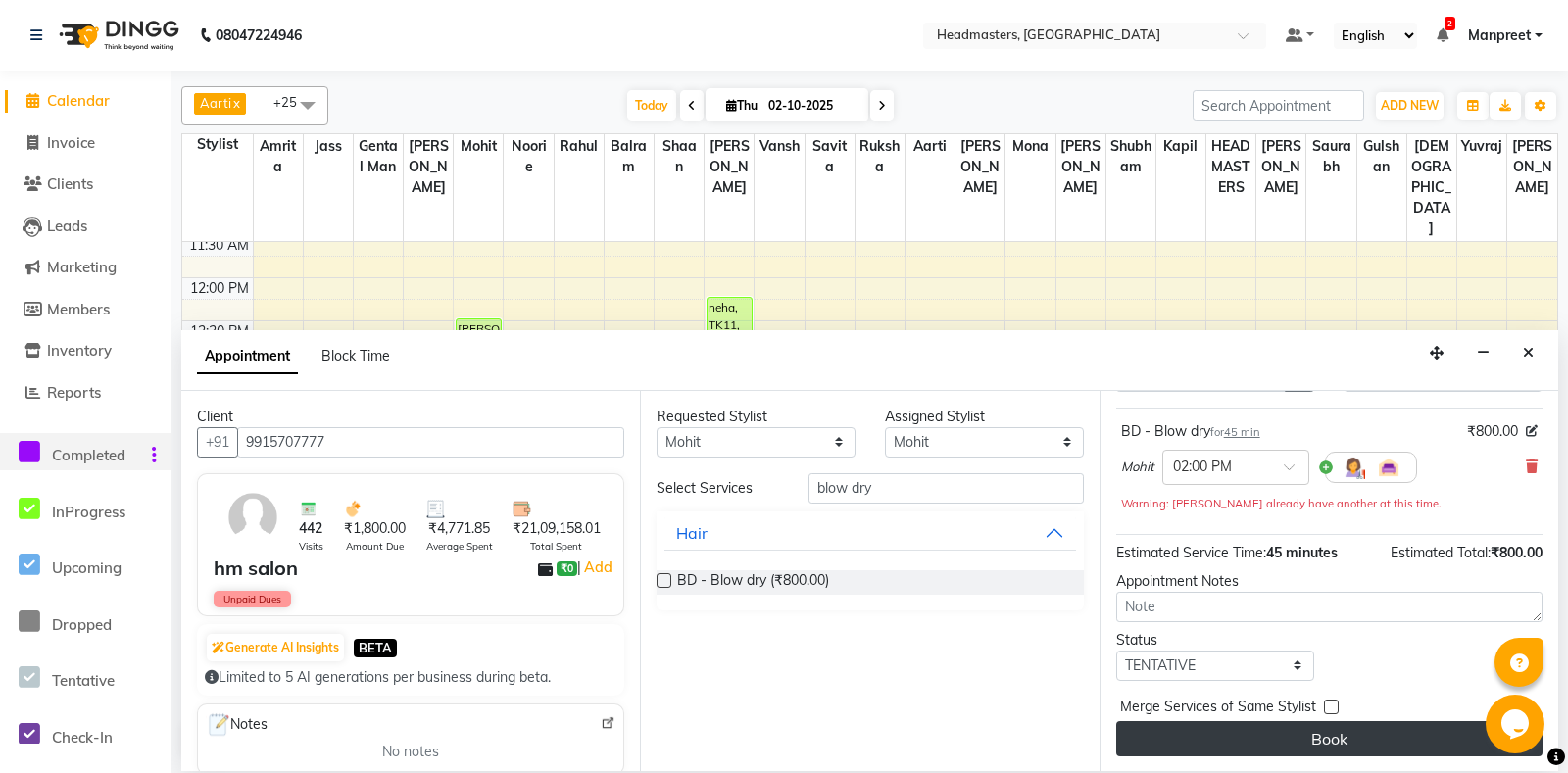
click at [1290, 752] on button "Book" at bounding box center [1328, 738] width 426 height 35
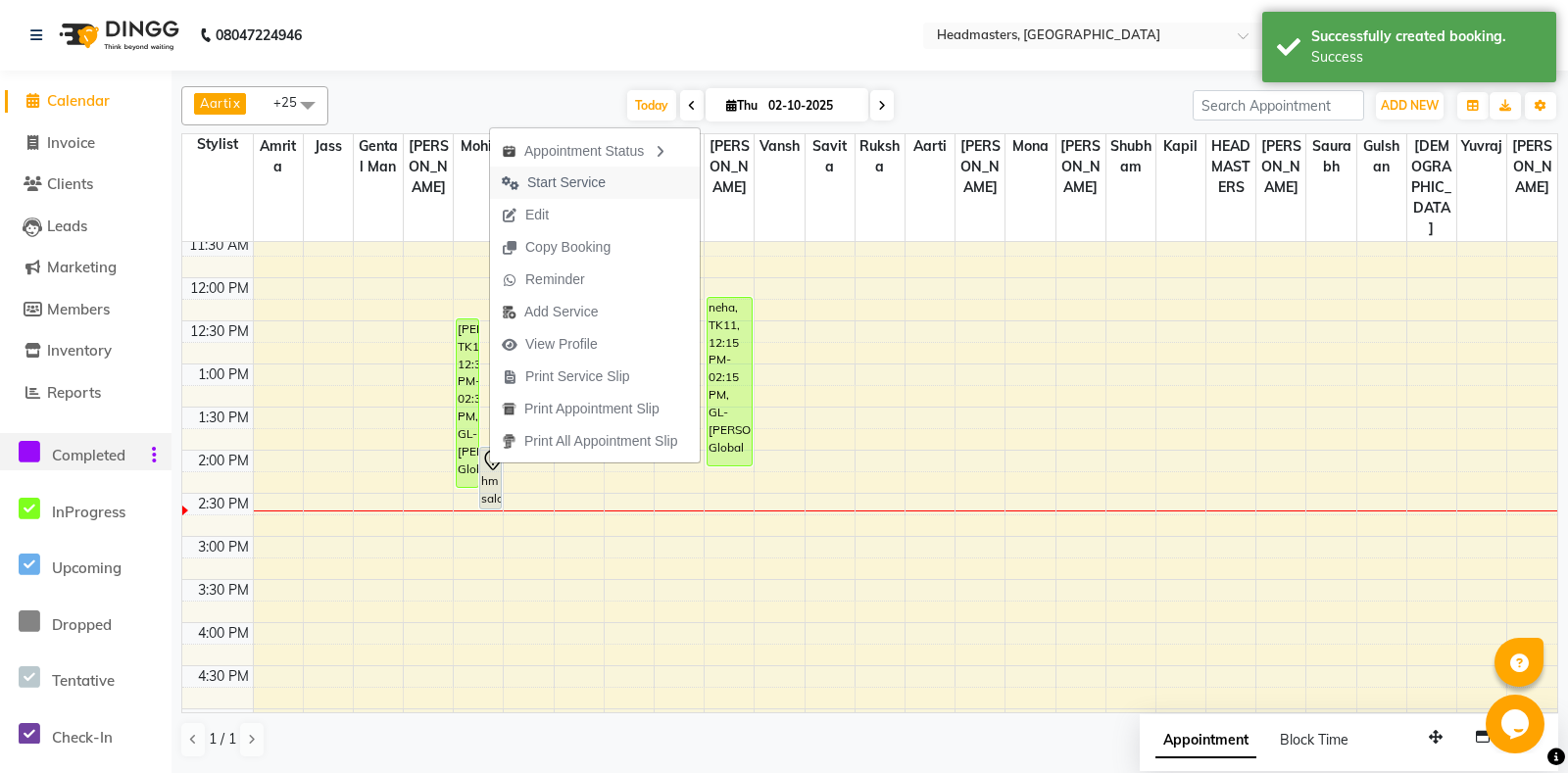
click at [586, 179] on span "Start Service" at bounding box center [566, 183] width 78 height 21
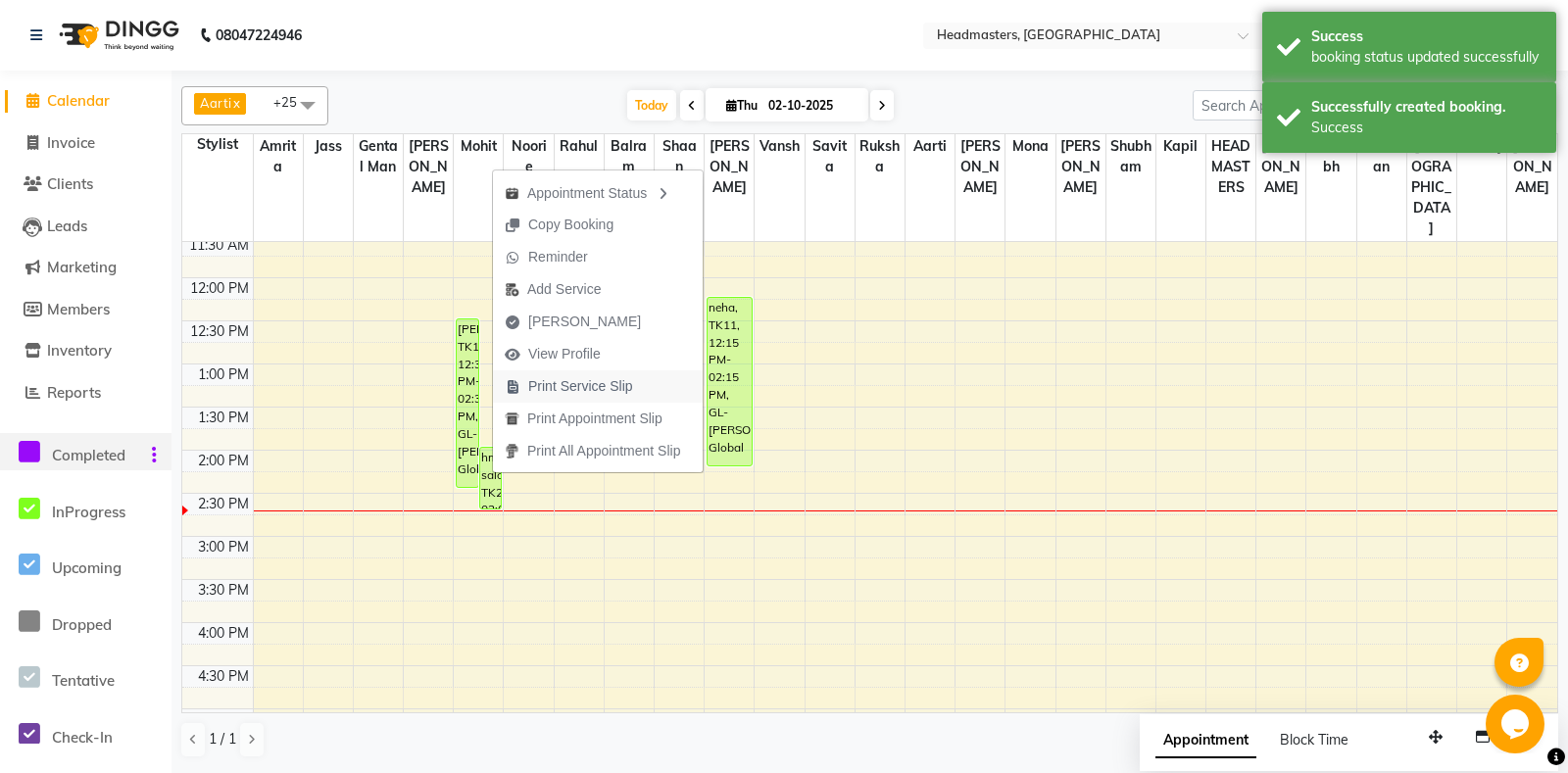
click at [627, 395] on span "Print Service Slip" at bounding box center [580, 386] width 105 height 21
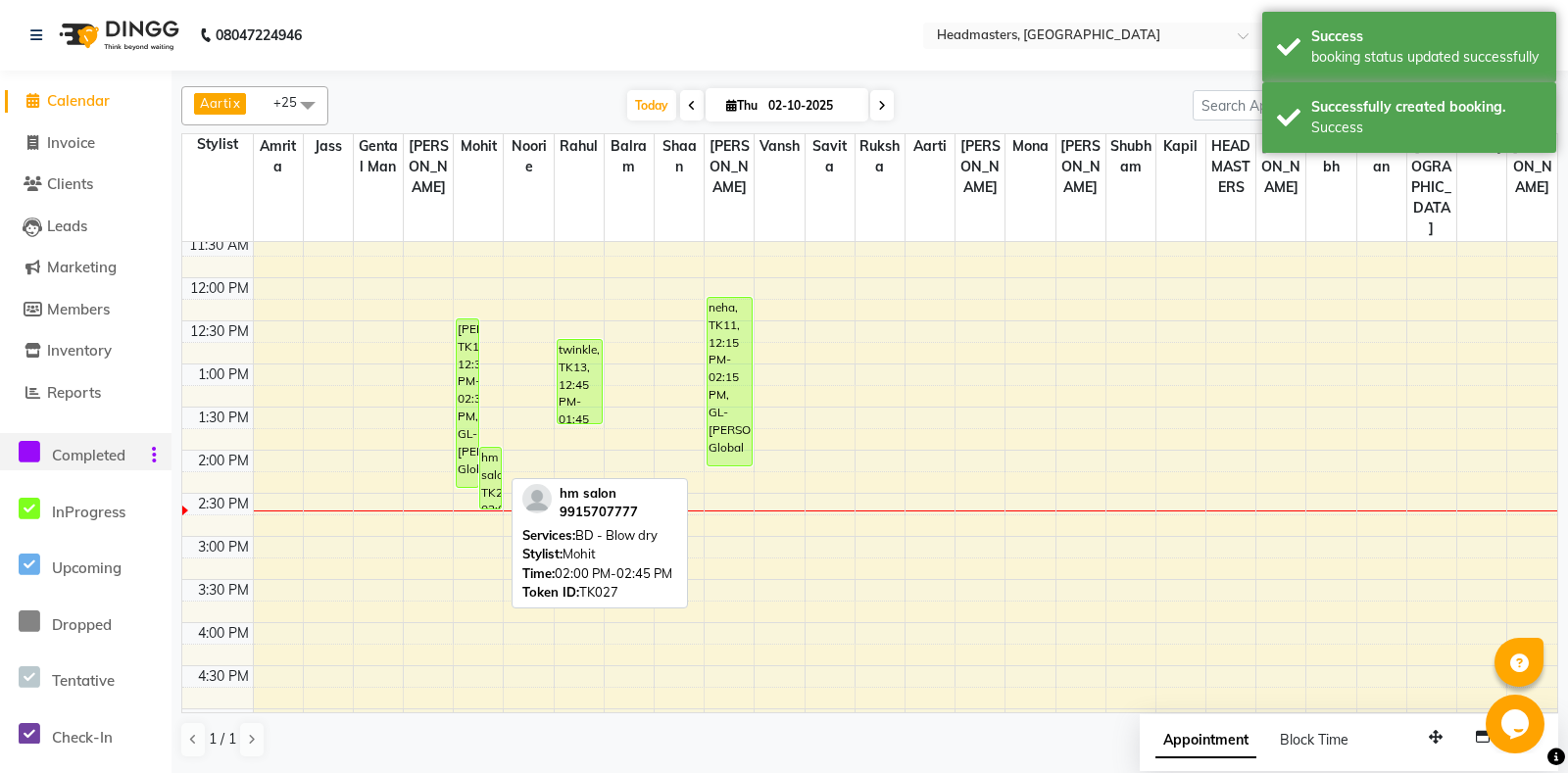
click at [489, 460] on div "hm salon, TK27, 02:00 PM-02:45 PM, BD - Blow dry" at bounding box center [490, 477] width 21 height 61
select select "1"
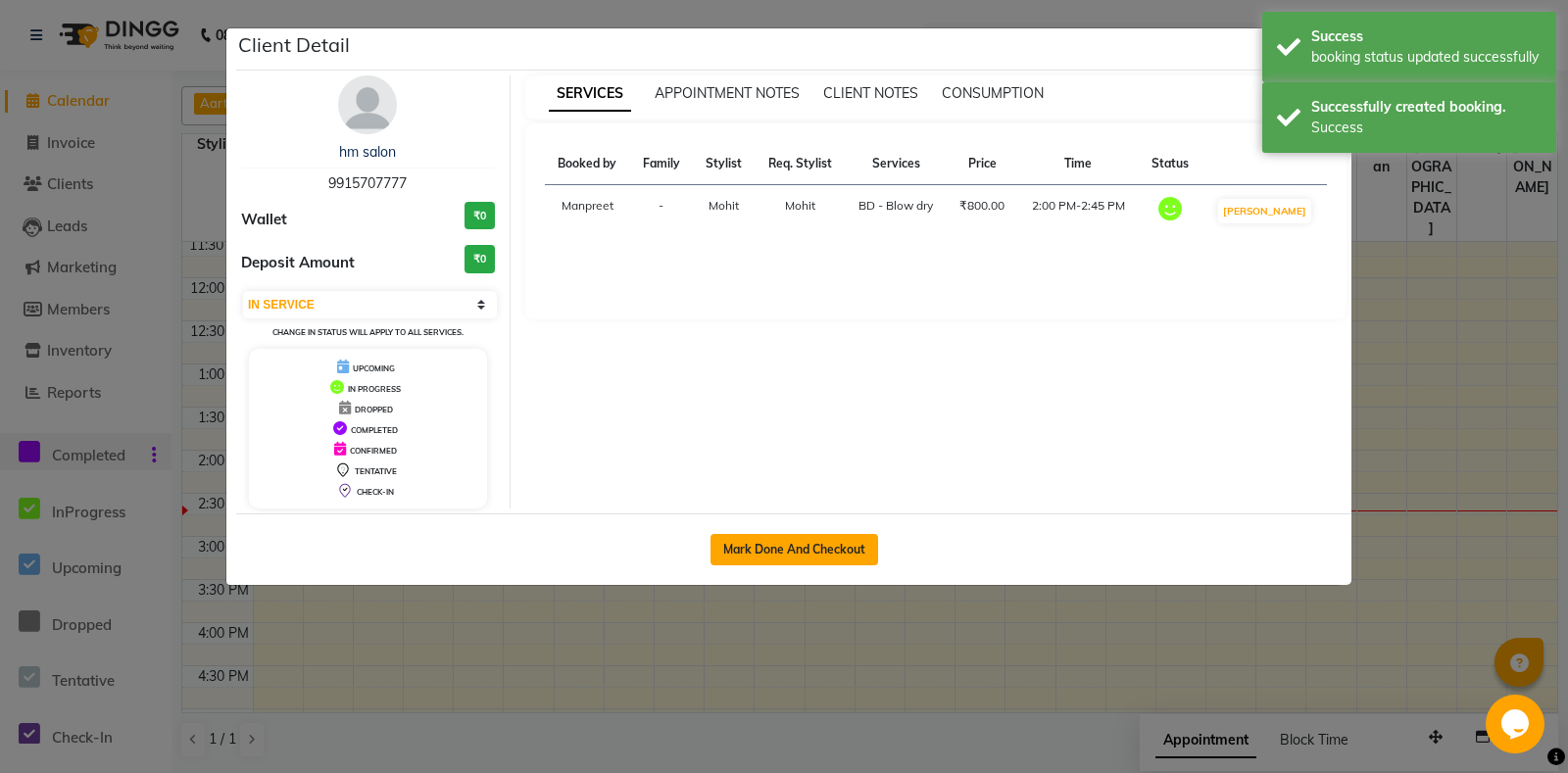
click at [841, 550] on button "Mark Done And Checkout" at bounding box center [794, 549] width 168 height 31
select select "service"
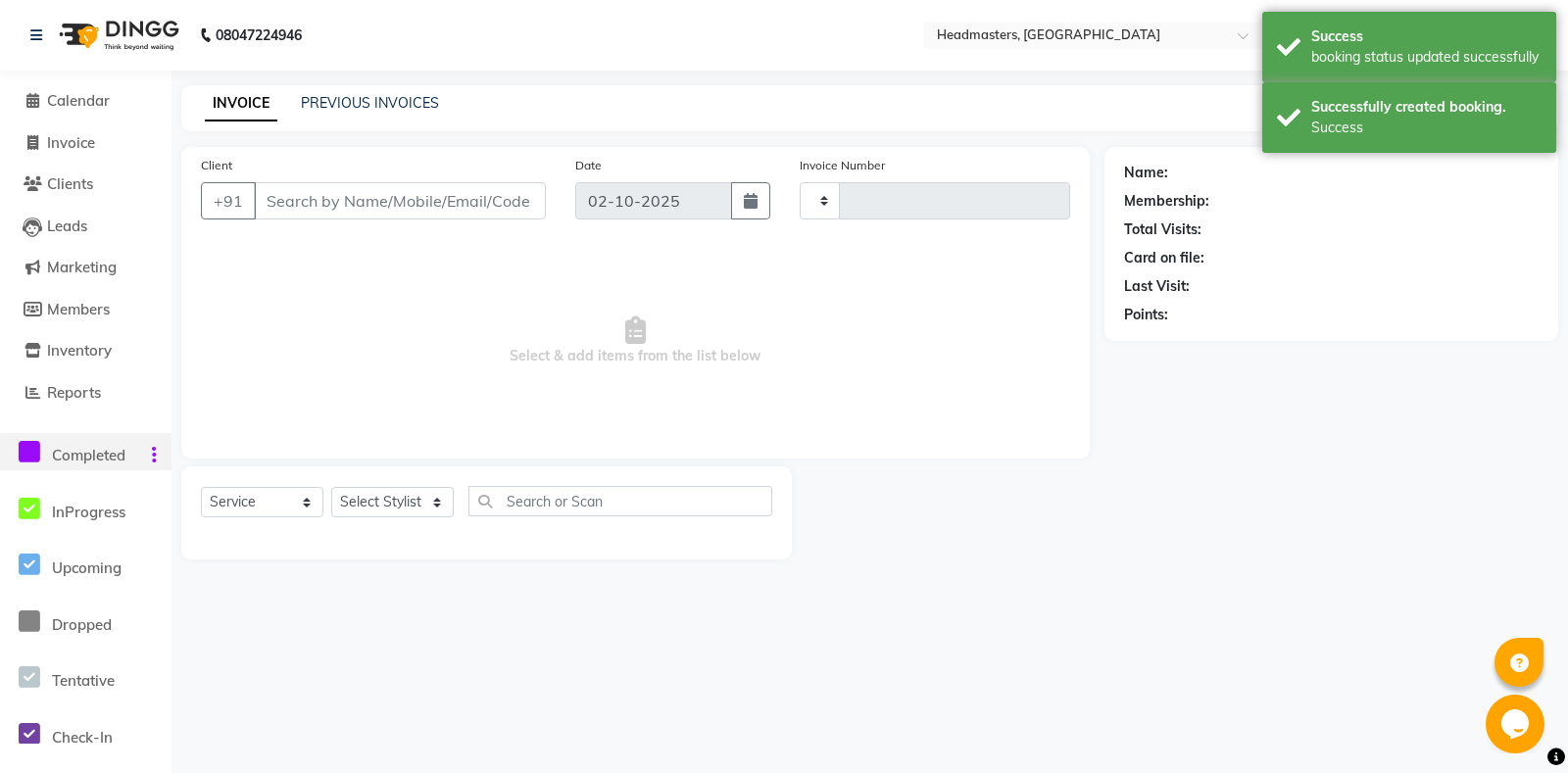
type input "6974"
select select "7130"
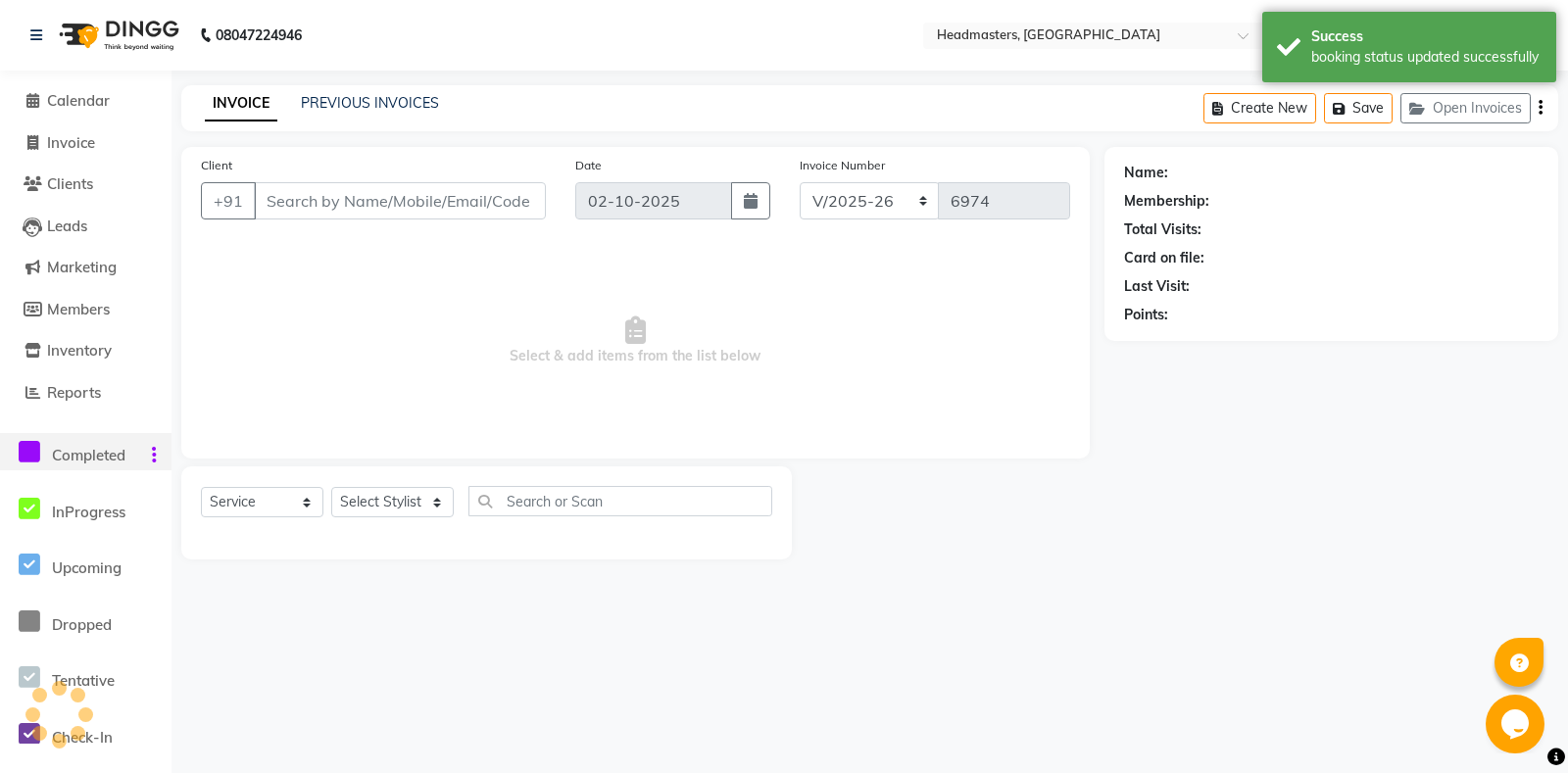
type input "9915707777"
select select "60723"
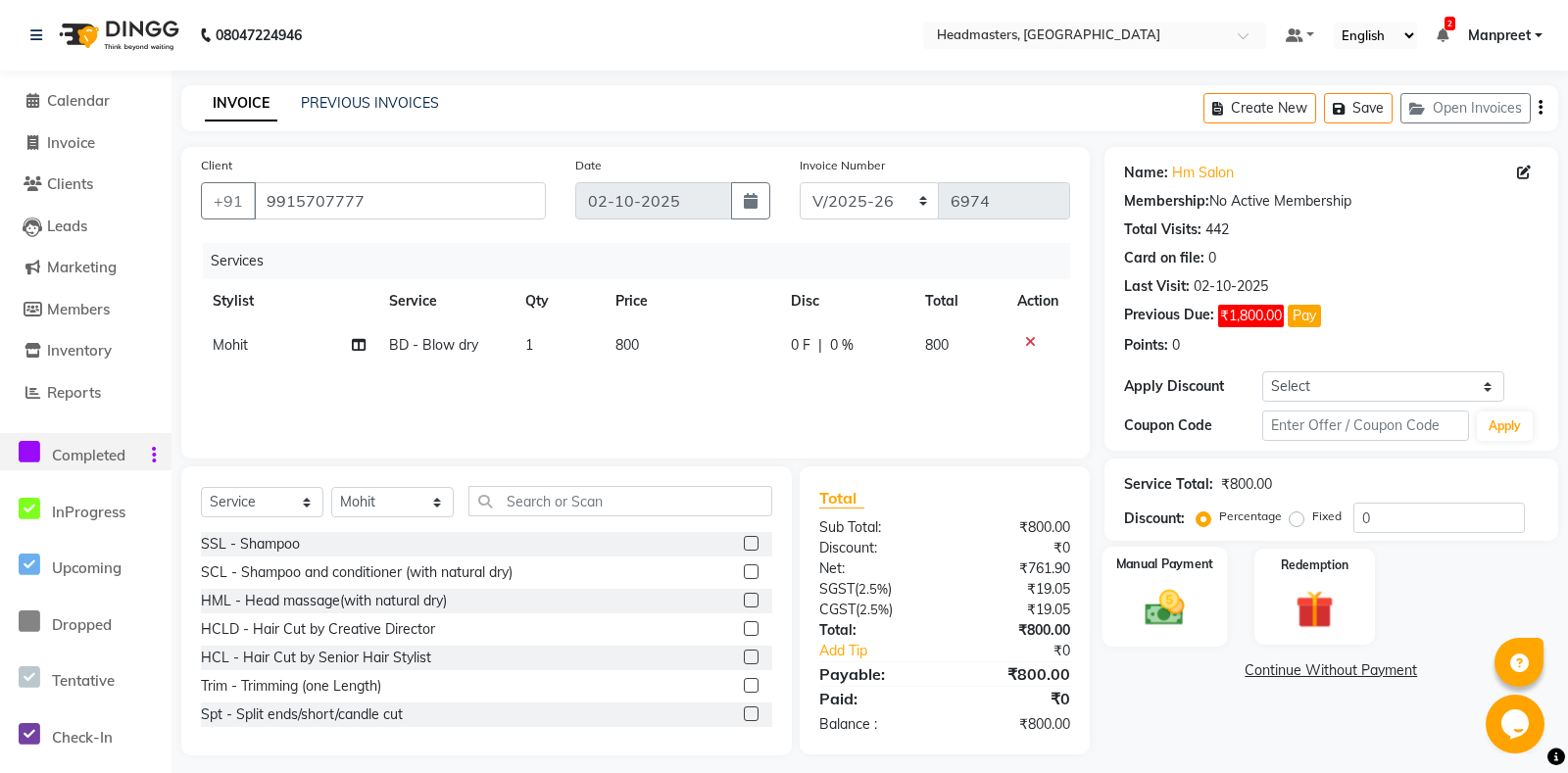
click at [1162, 631] on img at bounding box center [1165, 608] width 64 height 45
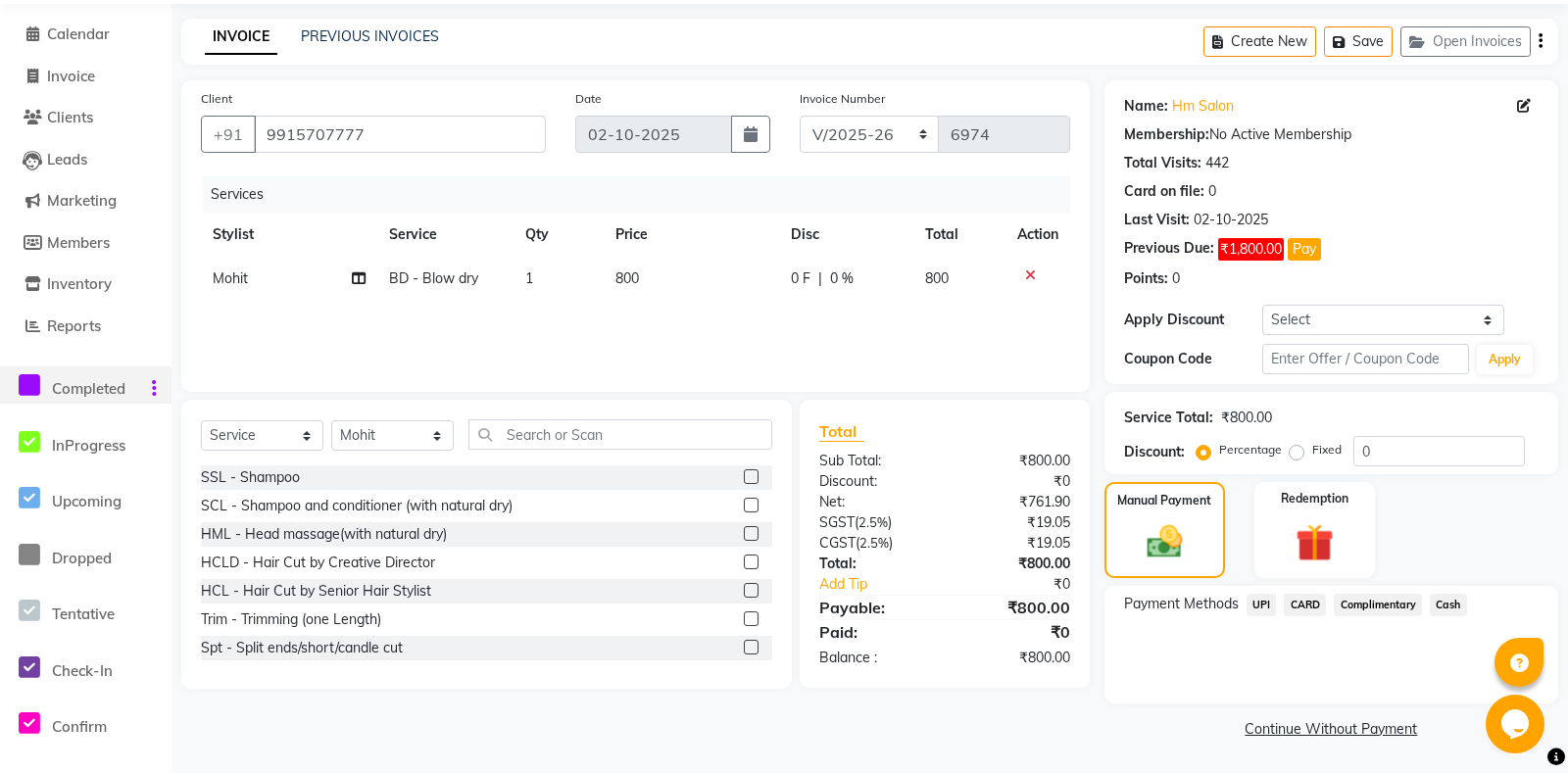
click at [1265, 606] on span "UPI" at bounding box center [1261, 604] width 30 height 23
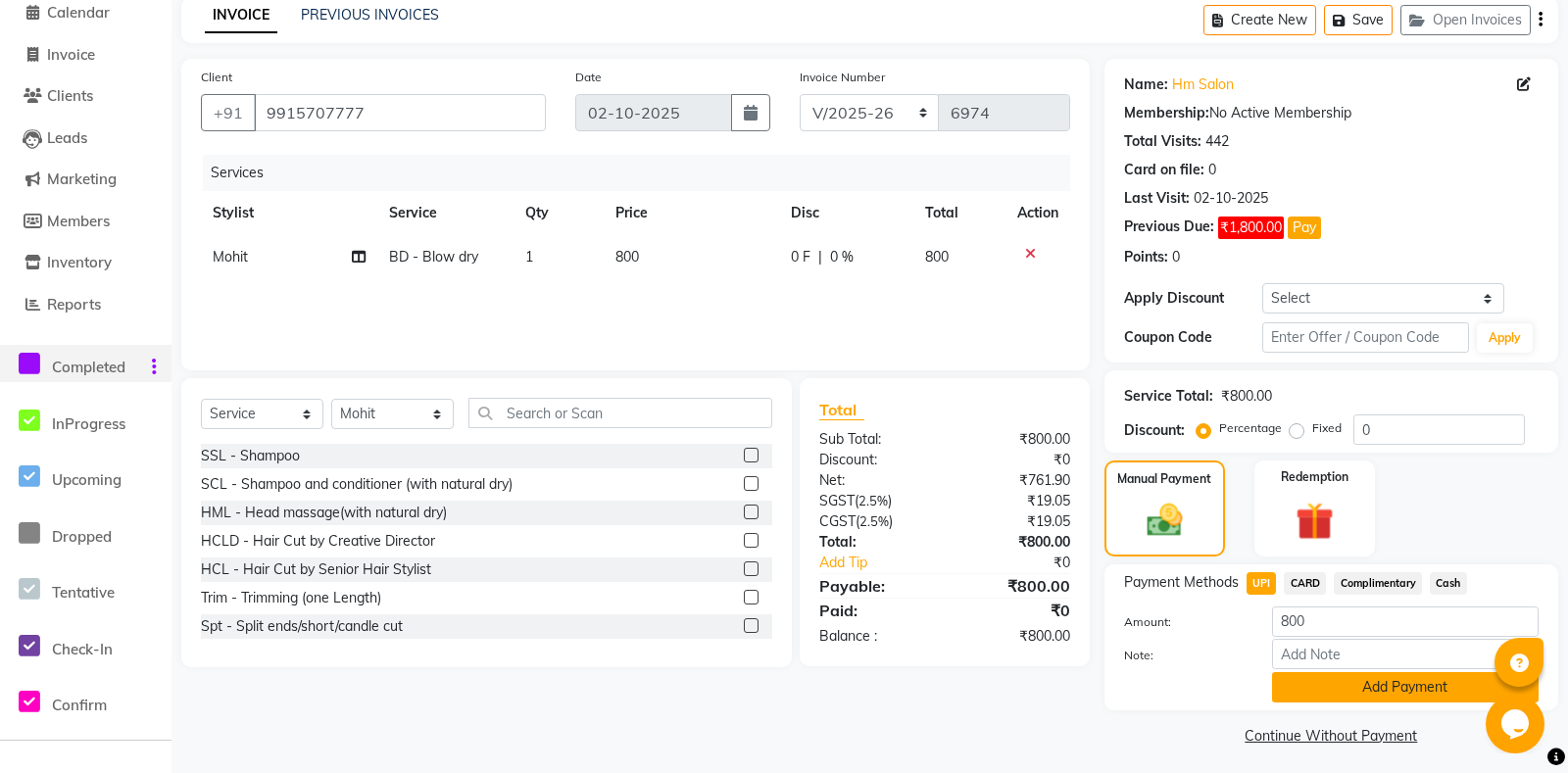
click at [1365, 702] on button "Add Payment" at bounding box center [1404, 687] width 267 height 30
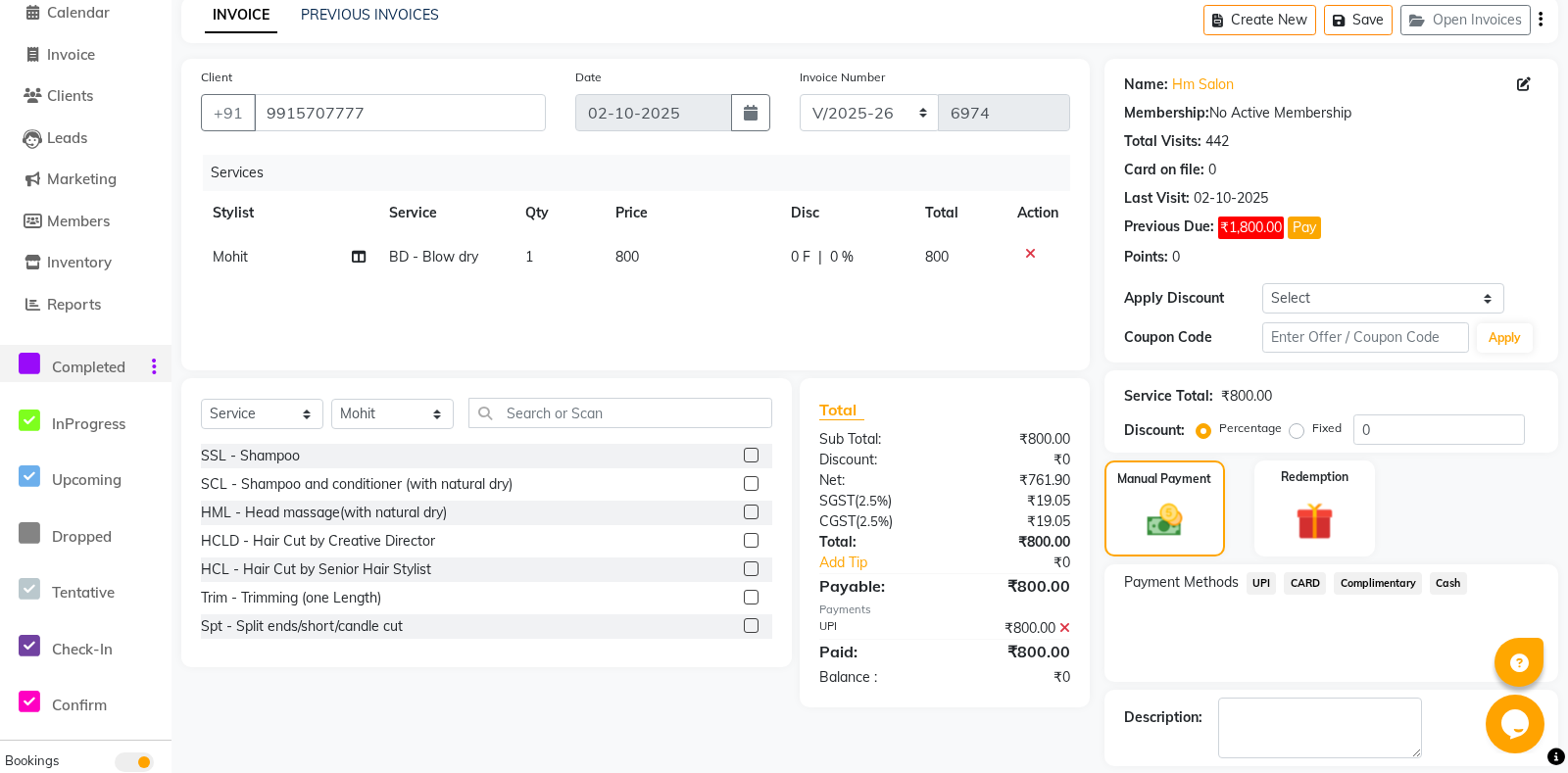
scroll to position [170, 0]
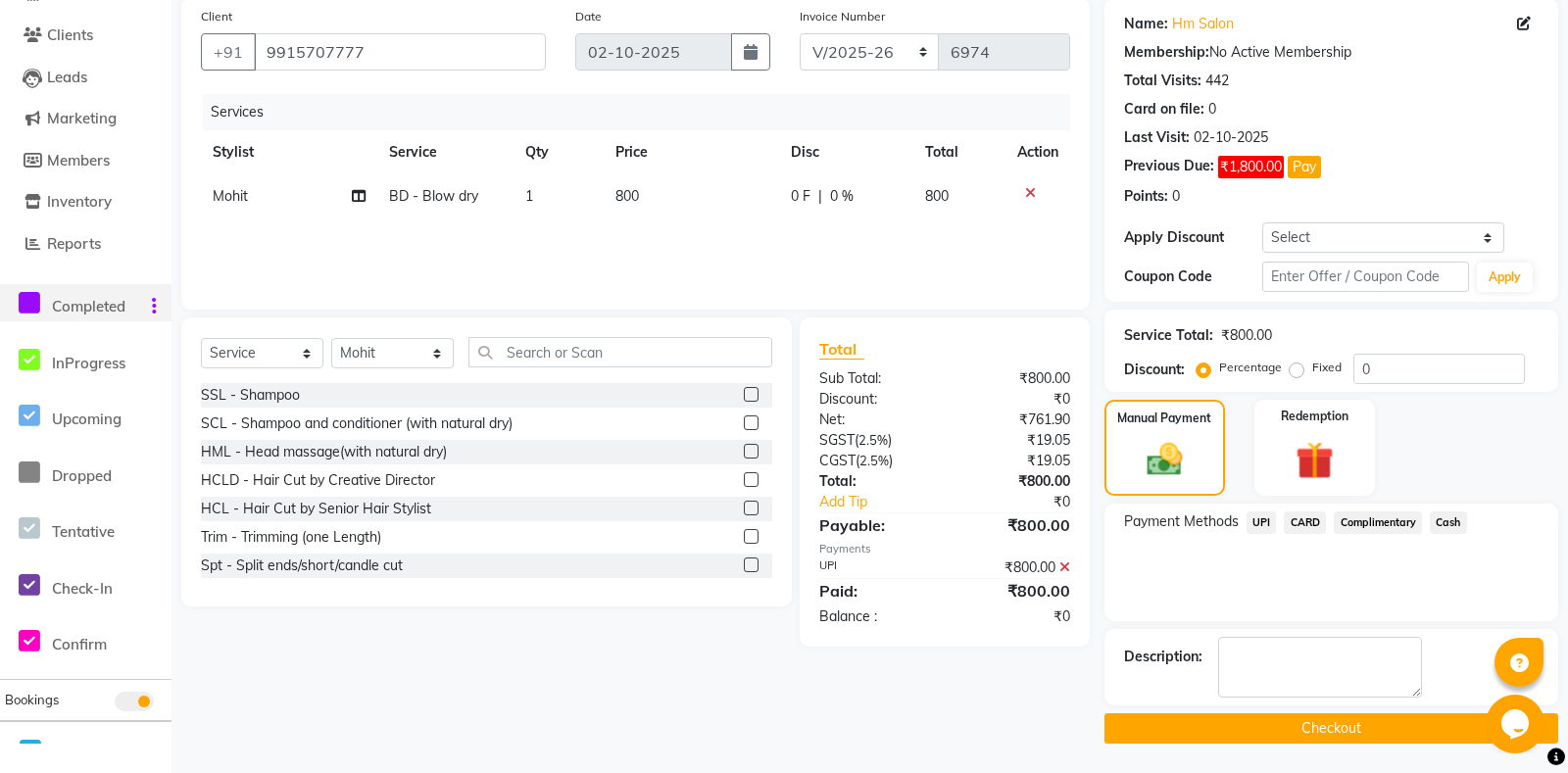
click at [1306, 728] on button "Checkout" at bounding box center [1331, 728] width 453 height 30
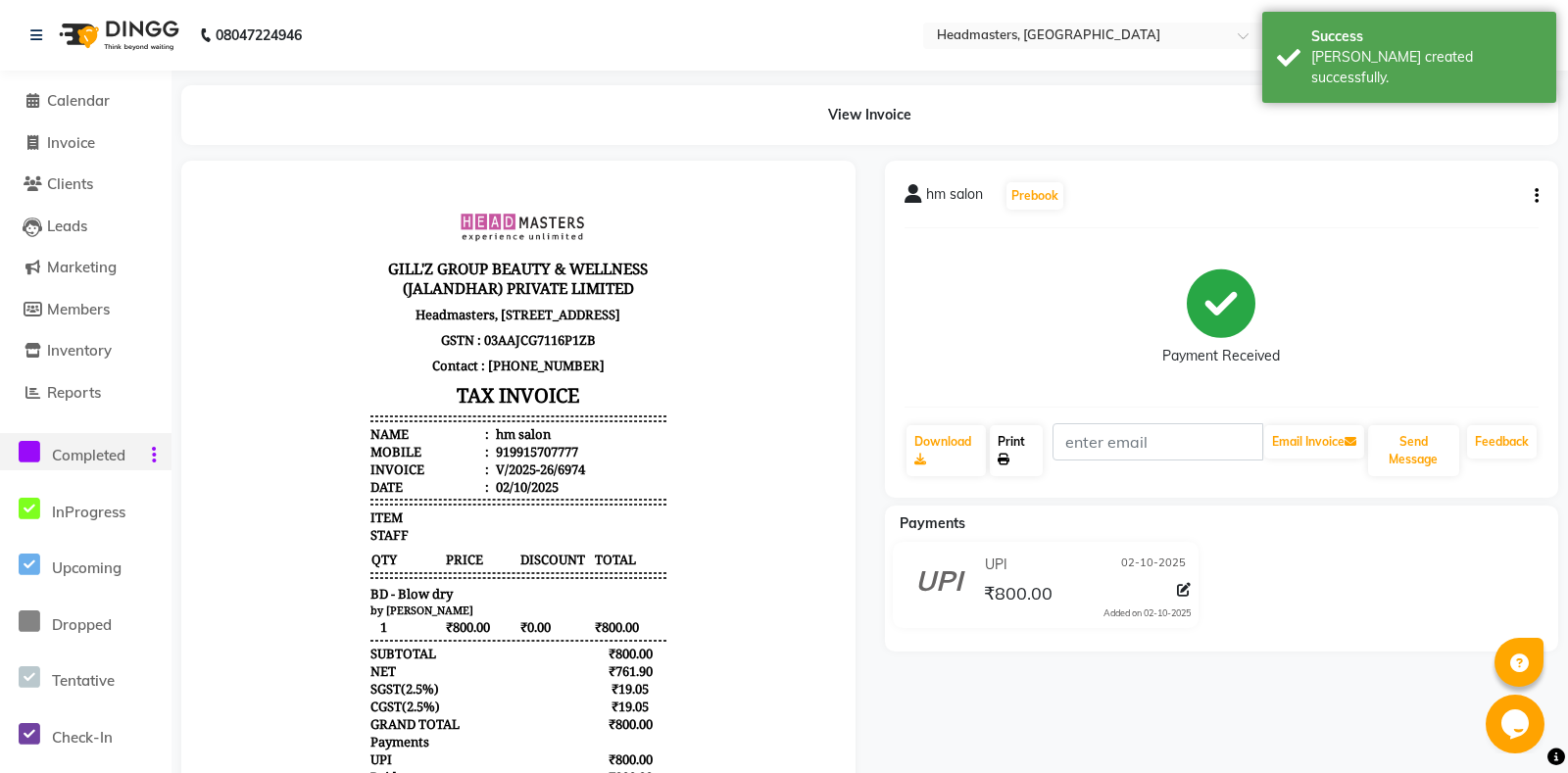
click at [1038, 458] on link "Print" at bounding box center [1016, 450] width 52 height 51
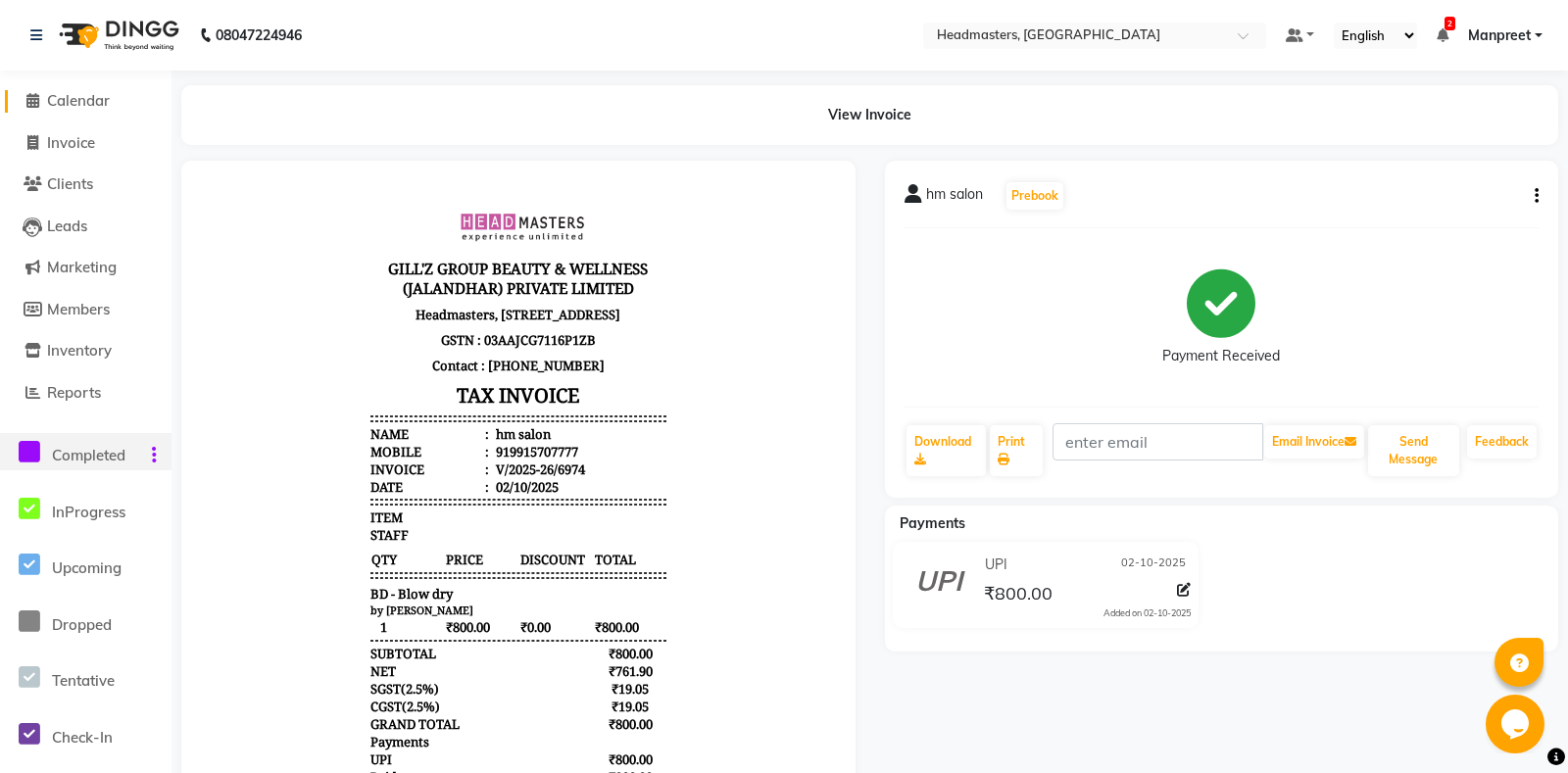
click at [85, 91] on link "Calendar" at bounding box center [86, 101] width 162 height 23
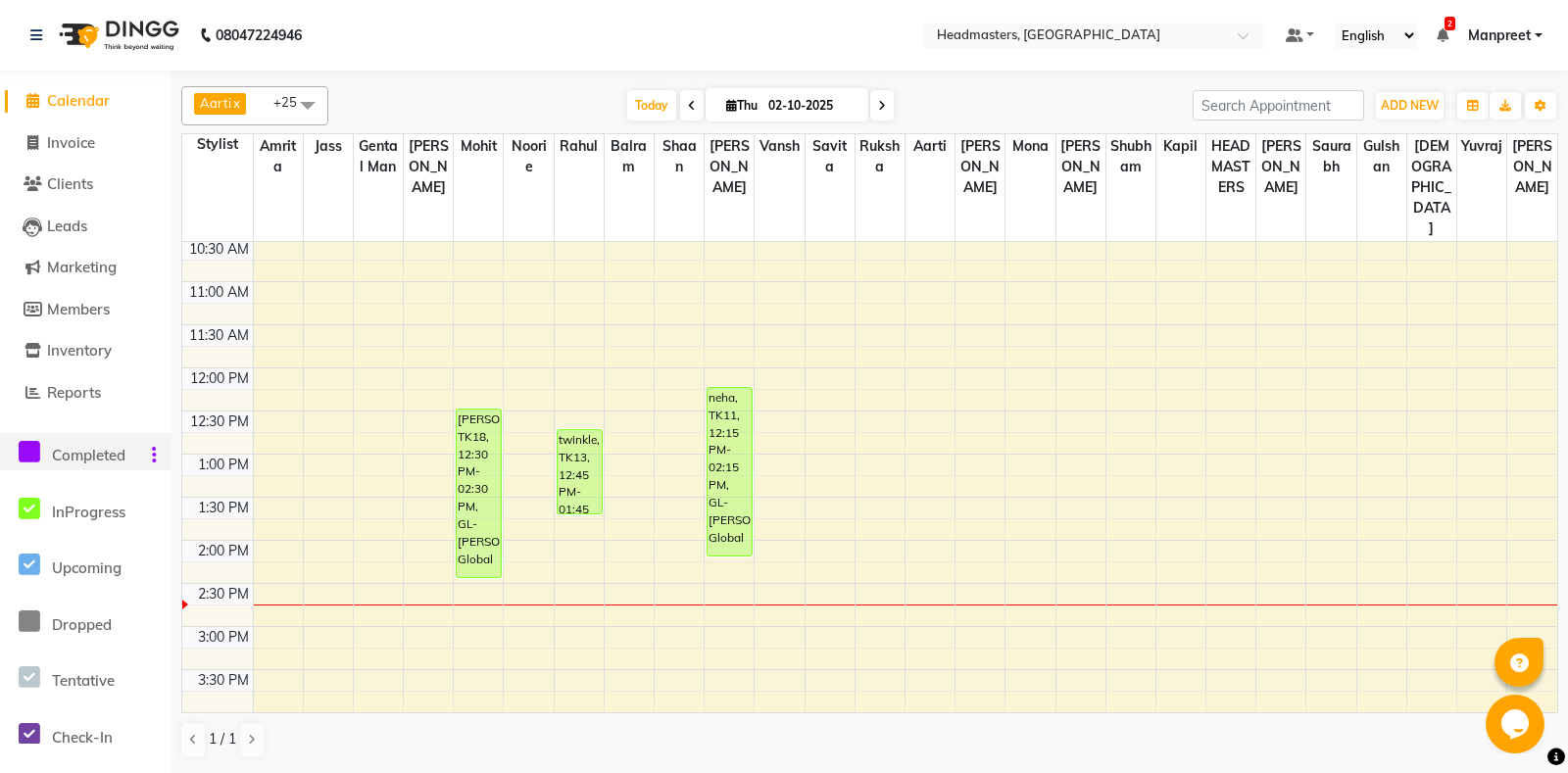
scroll to position [411, 0]
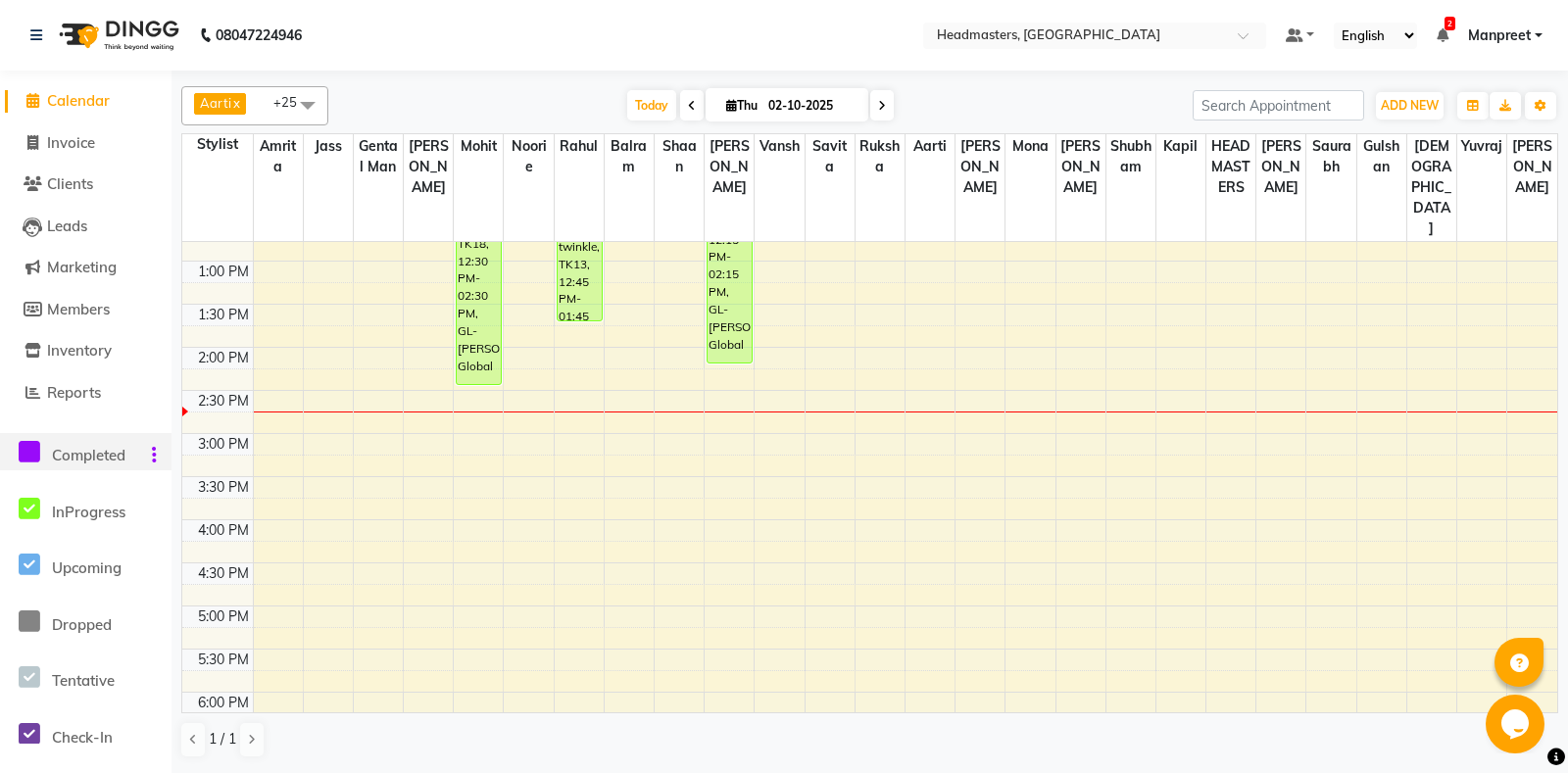
click at [684, 352] on div "8:00 AM 8:30 AM 9:00 AM 9:30 AM 10:00 AM 10:30 AM 11:00 AM 11:30 AM 12:00 PM 12…" at bounding box center [869, 433] width 1374 height 1206
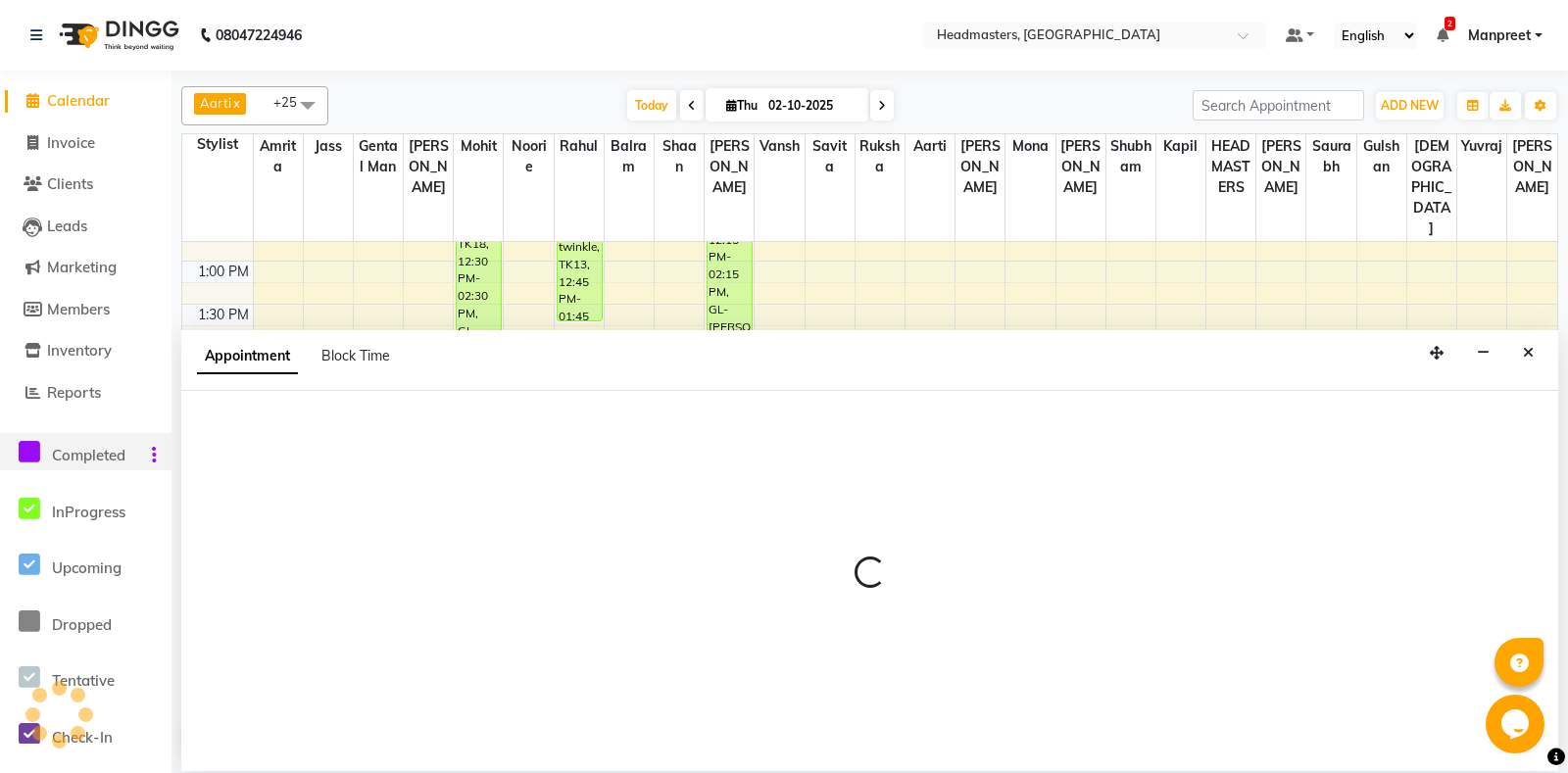
select select "60727"
select select "855"
select select "tentative"
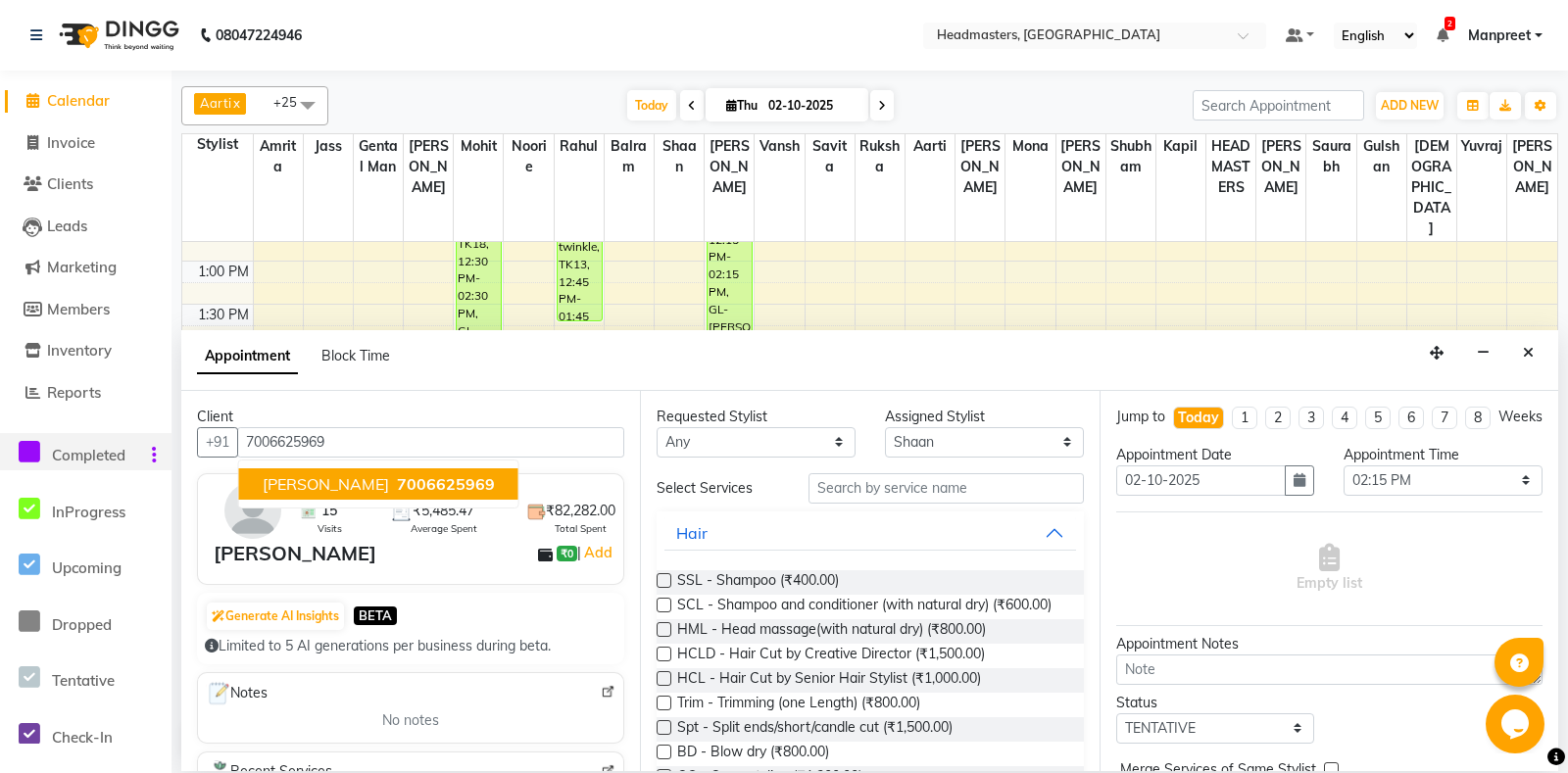
drag, startPoint x: 448, startPoint y: 483, endPoint x: 448, endPoint y: 472, distance: 11.0
click at [448, 482] on span "7006625969" at bounding box center [445, 484] width 98 height 20
type input "7006625969"
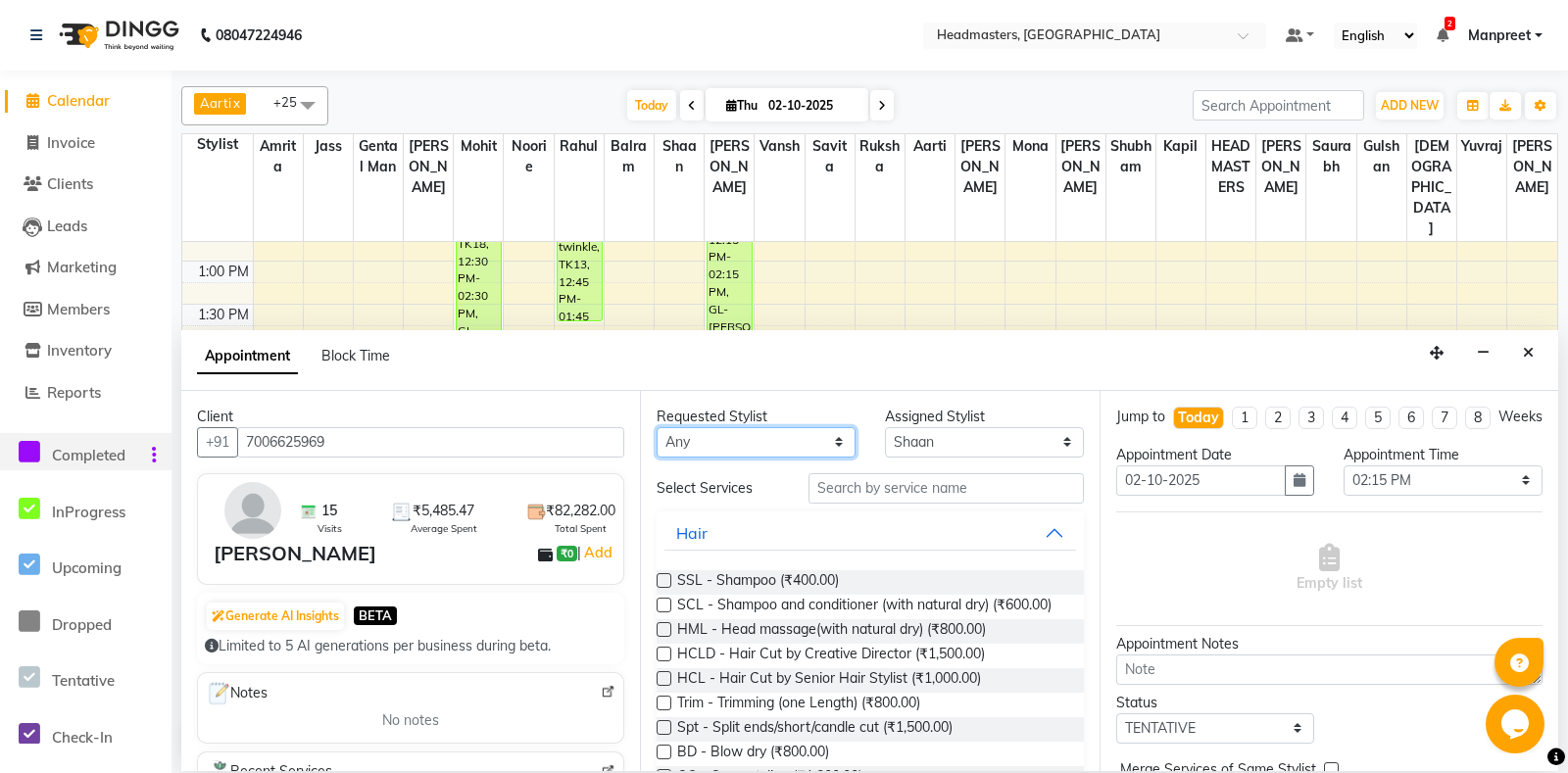
click at [656, 427] on select "An[PERSON_NAME] Amrit[PERSON_NAME]am Gental Man Gulshan HEADMASTER[PERSON_NAME]…" at bounding box center [755, 442] width 199 height 30
select select "60729"
click option "[PERSON_NAME]" at bounding box center [0, 0] width 0 height 0
select select "60729"
click at [848, 488] on input "text" at bounding box center [945, 488] width 275 height 30
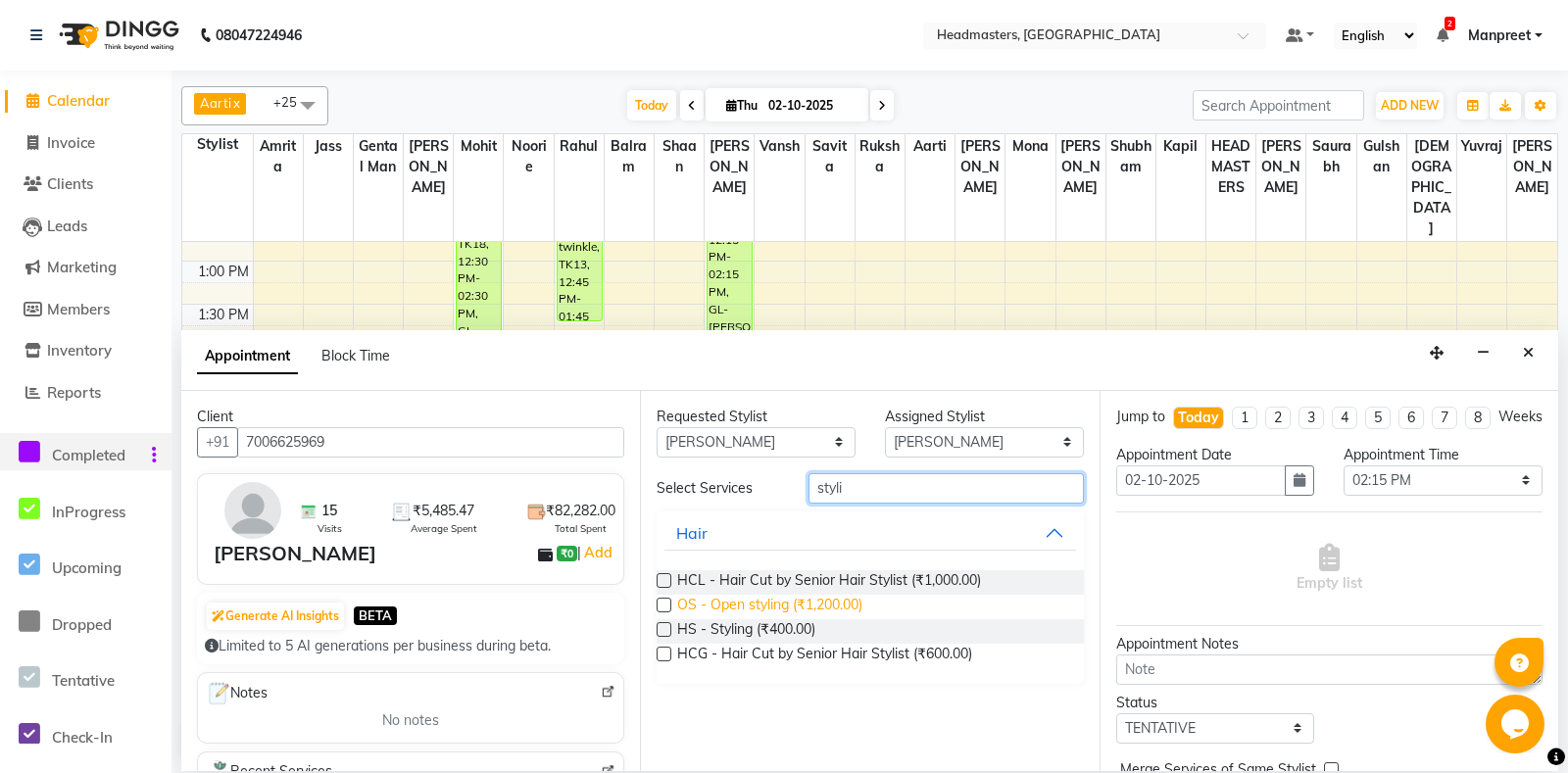
type input "styli"
click at [808, 611] on span "OS - Open styling (₹1,200.00)" at bounding box center [769, 606] width 185 height 25
checkbox input "false"
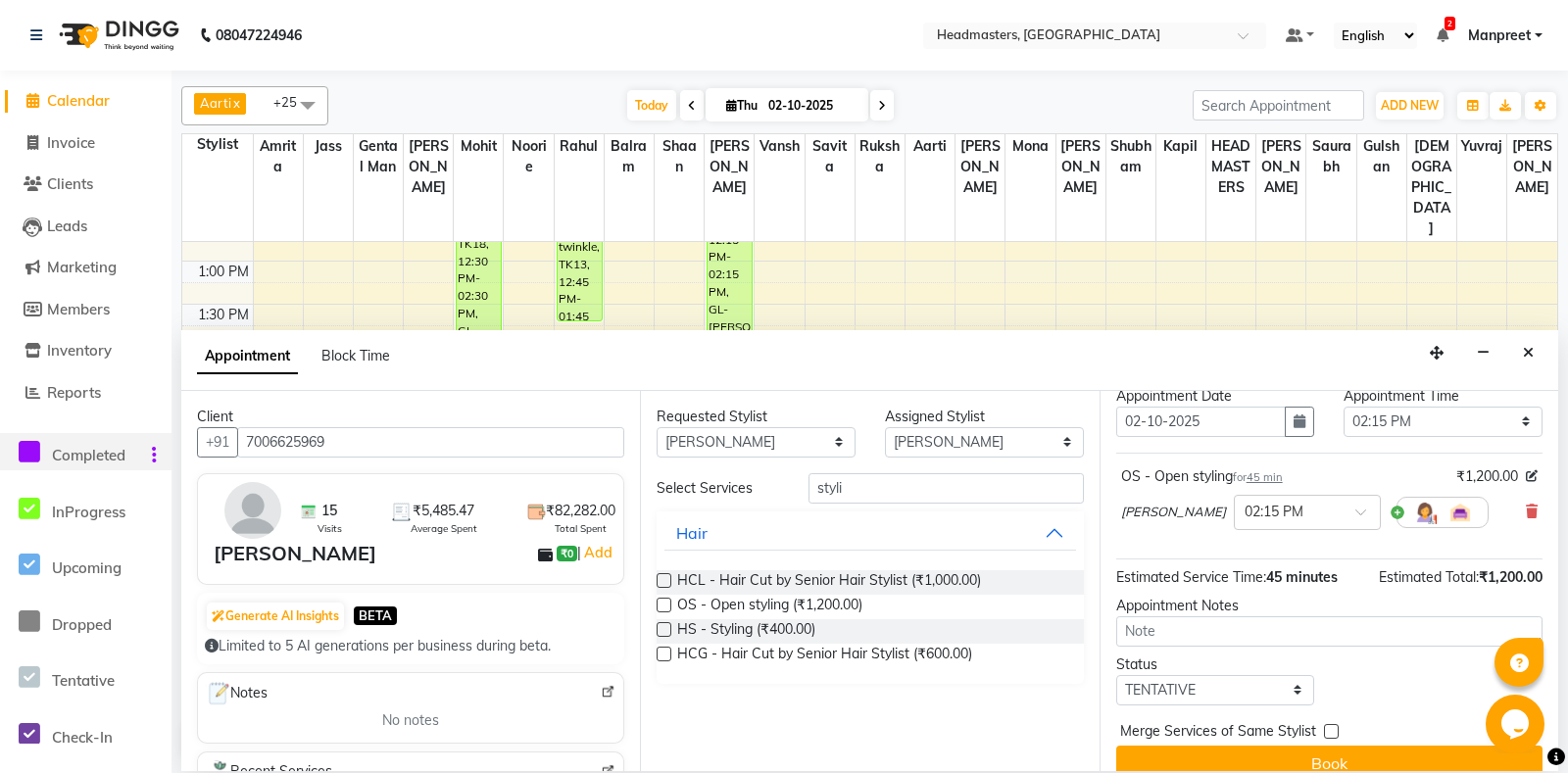
scroll to position [83, 0]
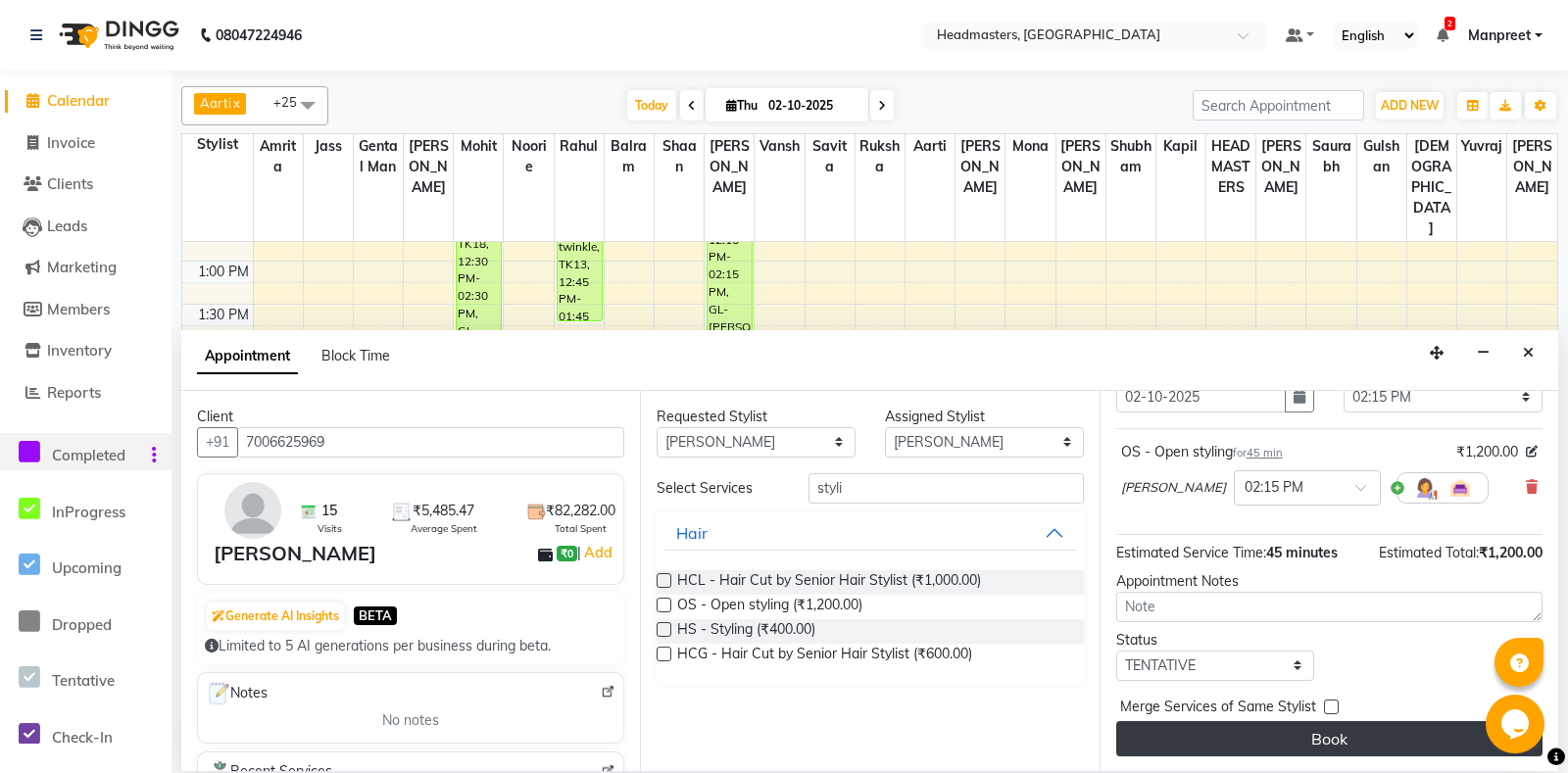
click at [1381, 751] on button "Book" at bounding box center [1328, 738] width 426 height 35
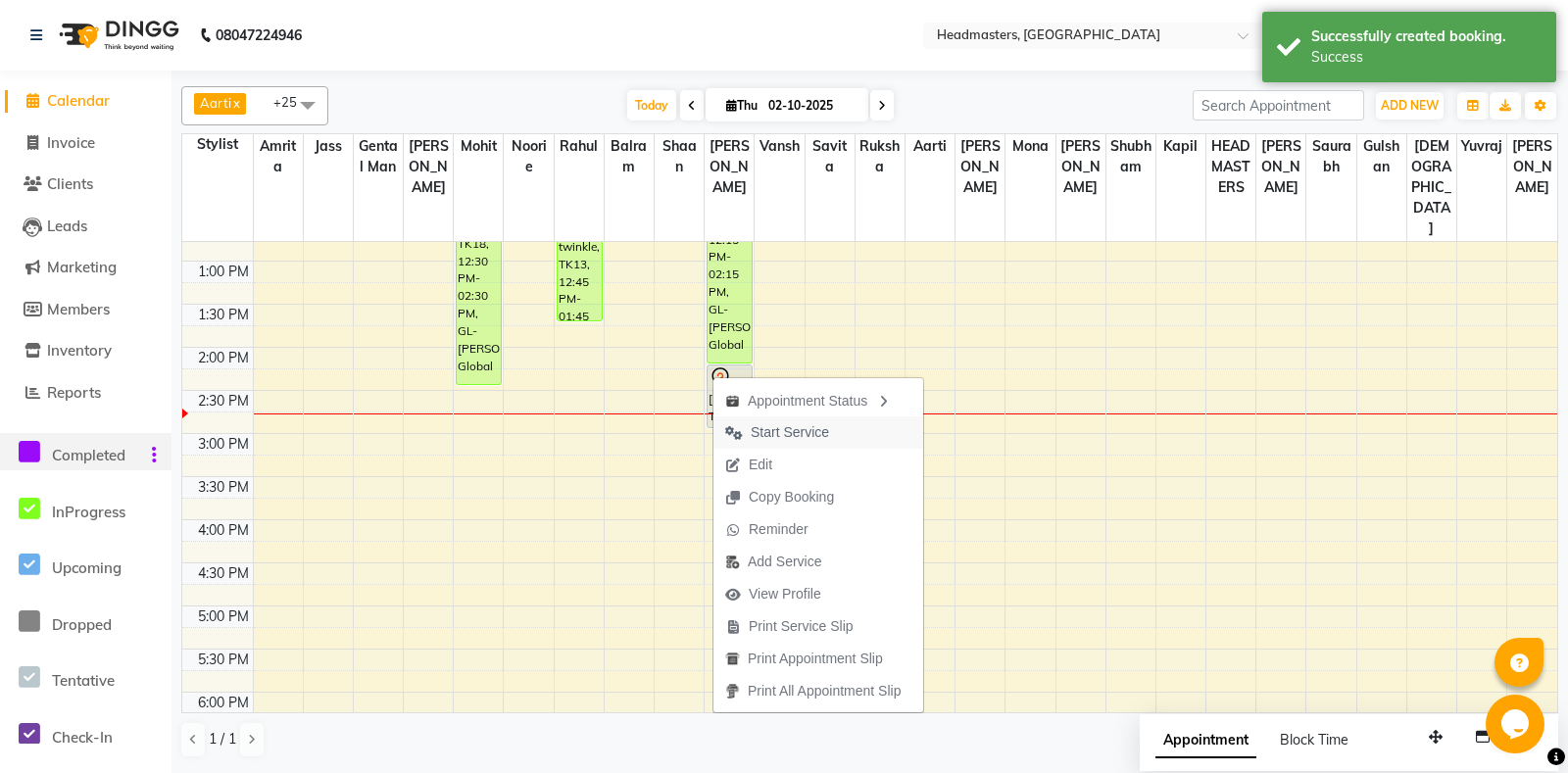
click at [856, 433] on button "Start Service" at bounding box center [818, 432] width 210 height 32
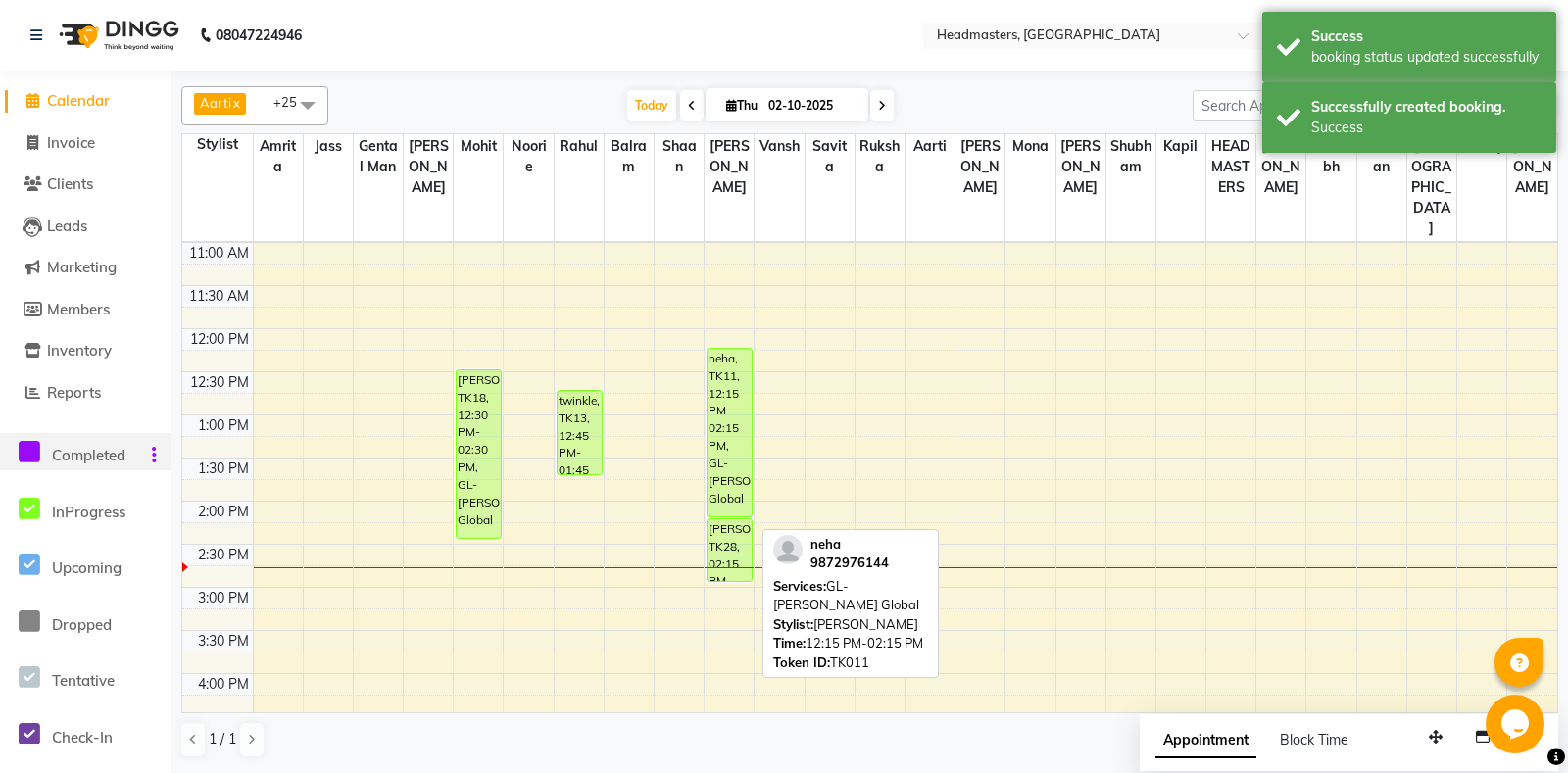
scroll to position [309, 0]
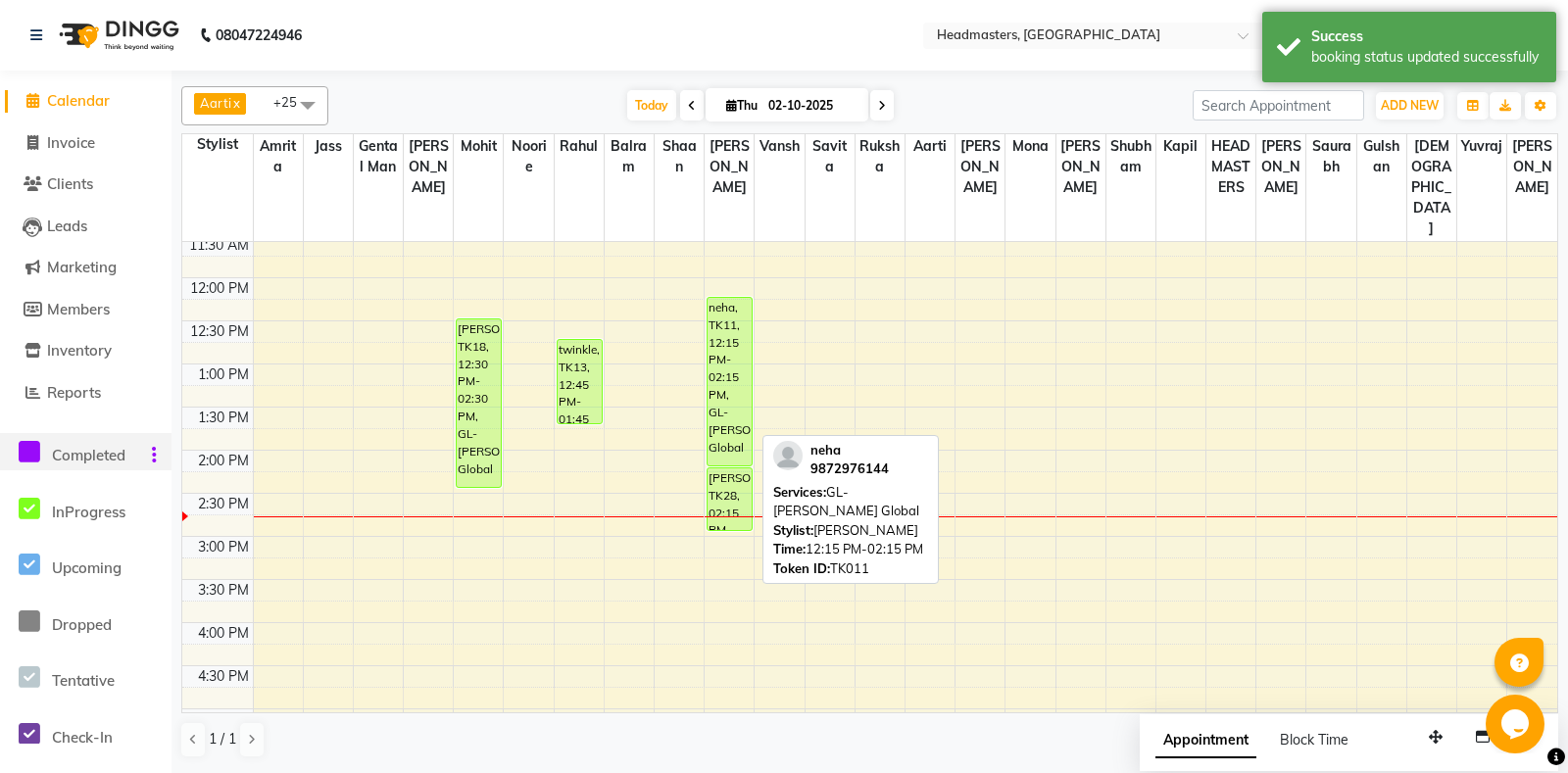
click at [745, 346] on div "neha, TK11, 12:15 PM-02:15 PM, GL-[PERSON_NAME] Global" at bounding box center [729, 382] width 44 height 168
select select "1"
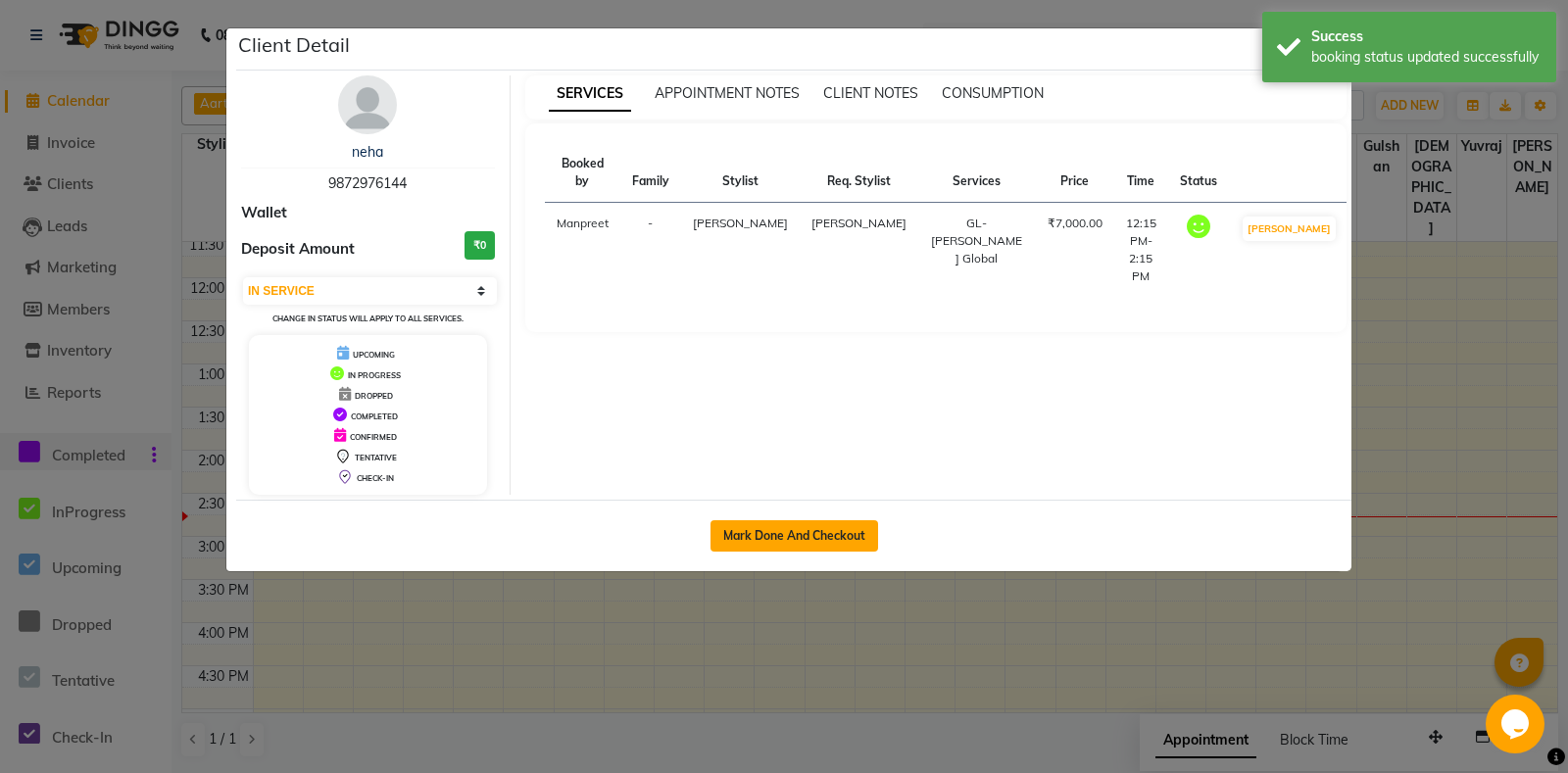
click at [812, 543] on button "Mark Done And Checkout" at bounding box center [794, 535] width 168 height 31
select select "7130"
select select "service"
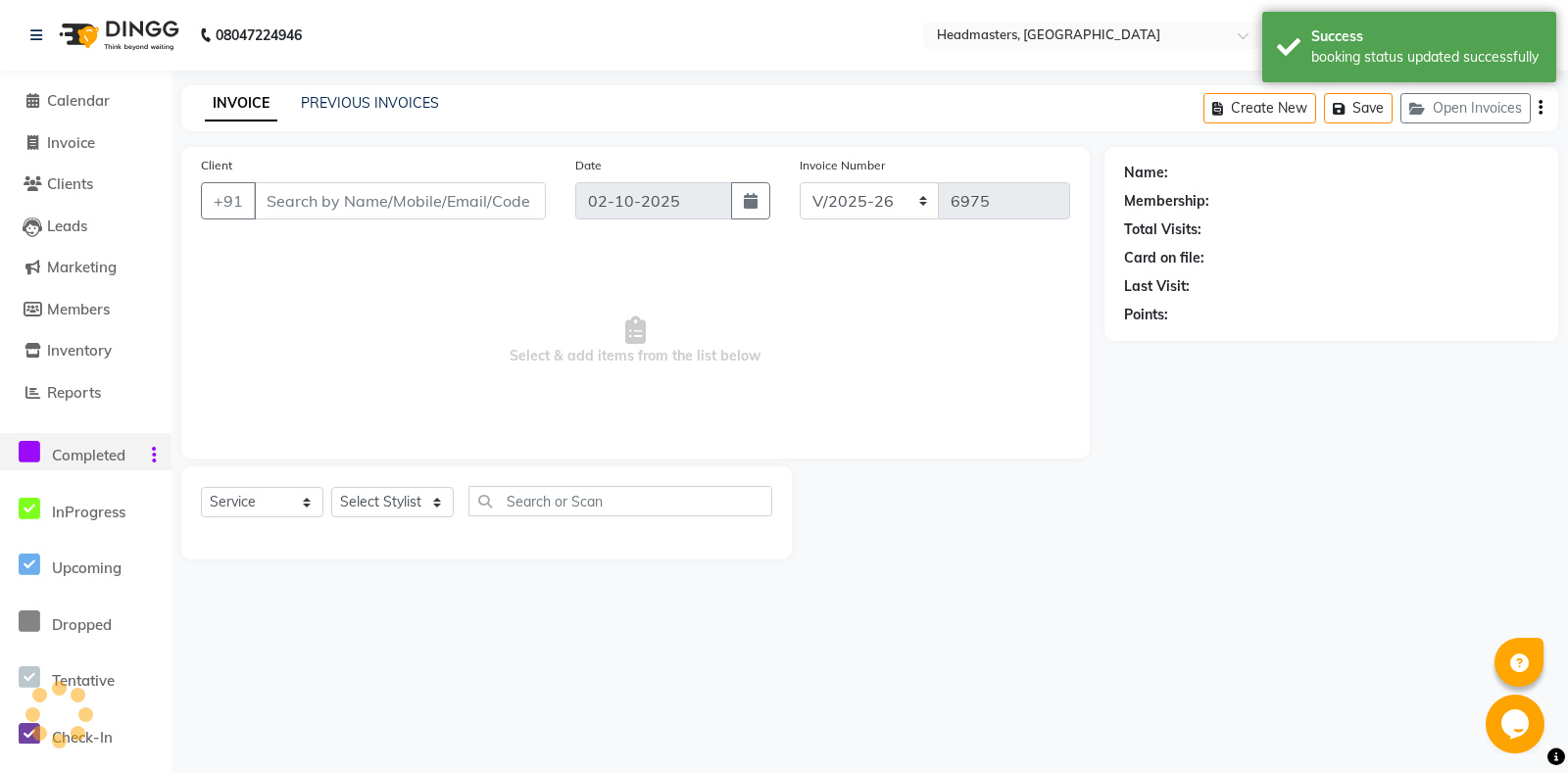
type input "9872976144"
select select "60729"
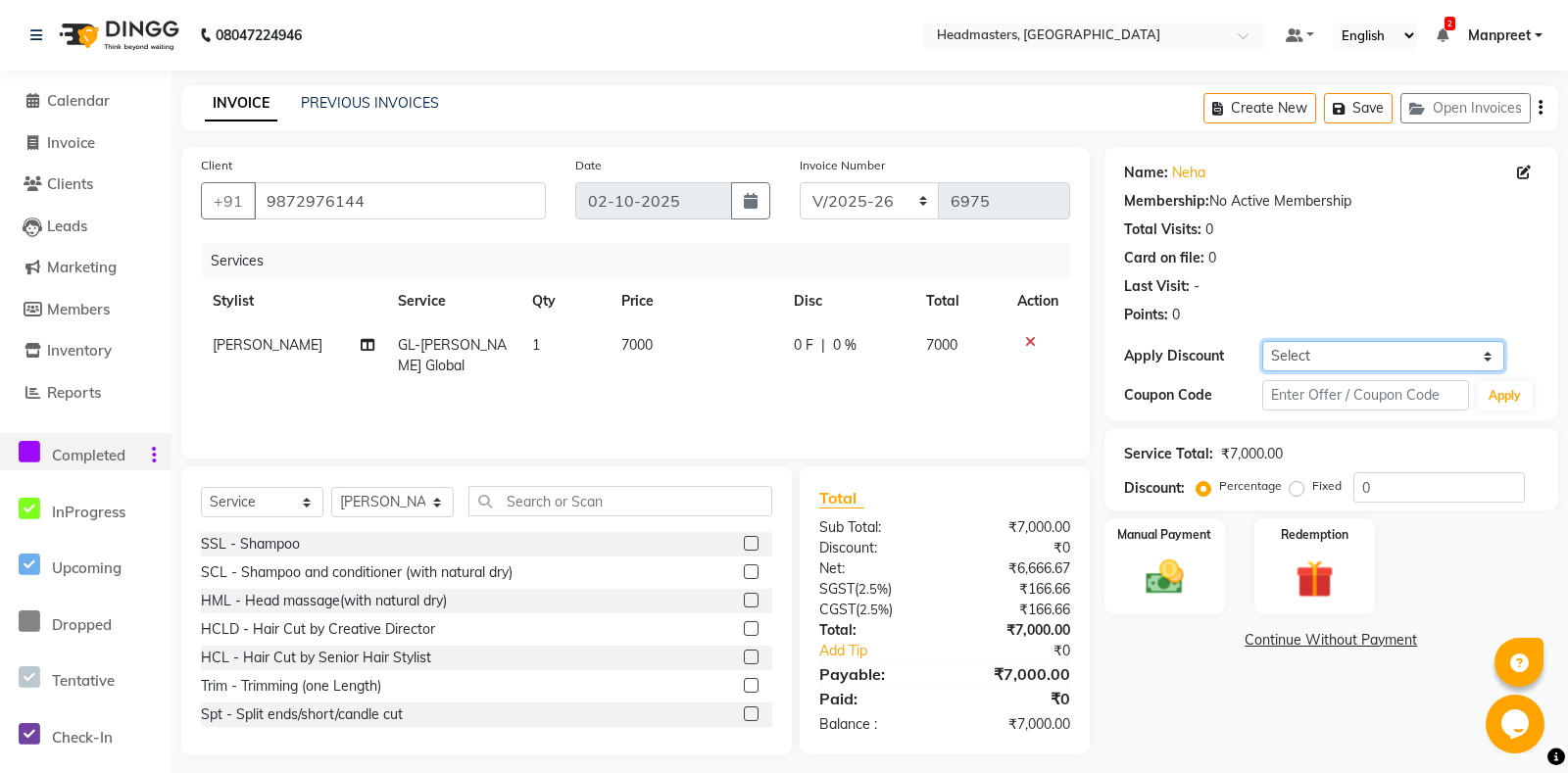
click at [1261, 341] on select "Select Coupon → Us Polo - Arvind Fashion Coupon → Ttl Holidays Services Coupon …" at bounding box center [1382, 356] width 242 height 30
select select "3: Object"
click option "Coupon [PERSON_NAME]my Package 2025" at bounding box center [0, 0] width 0 height 0
type input "100"
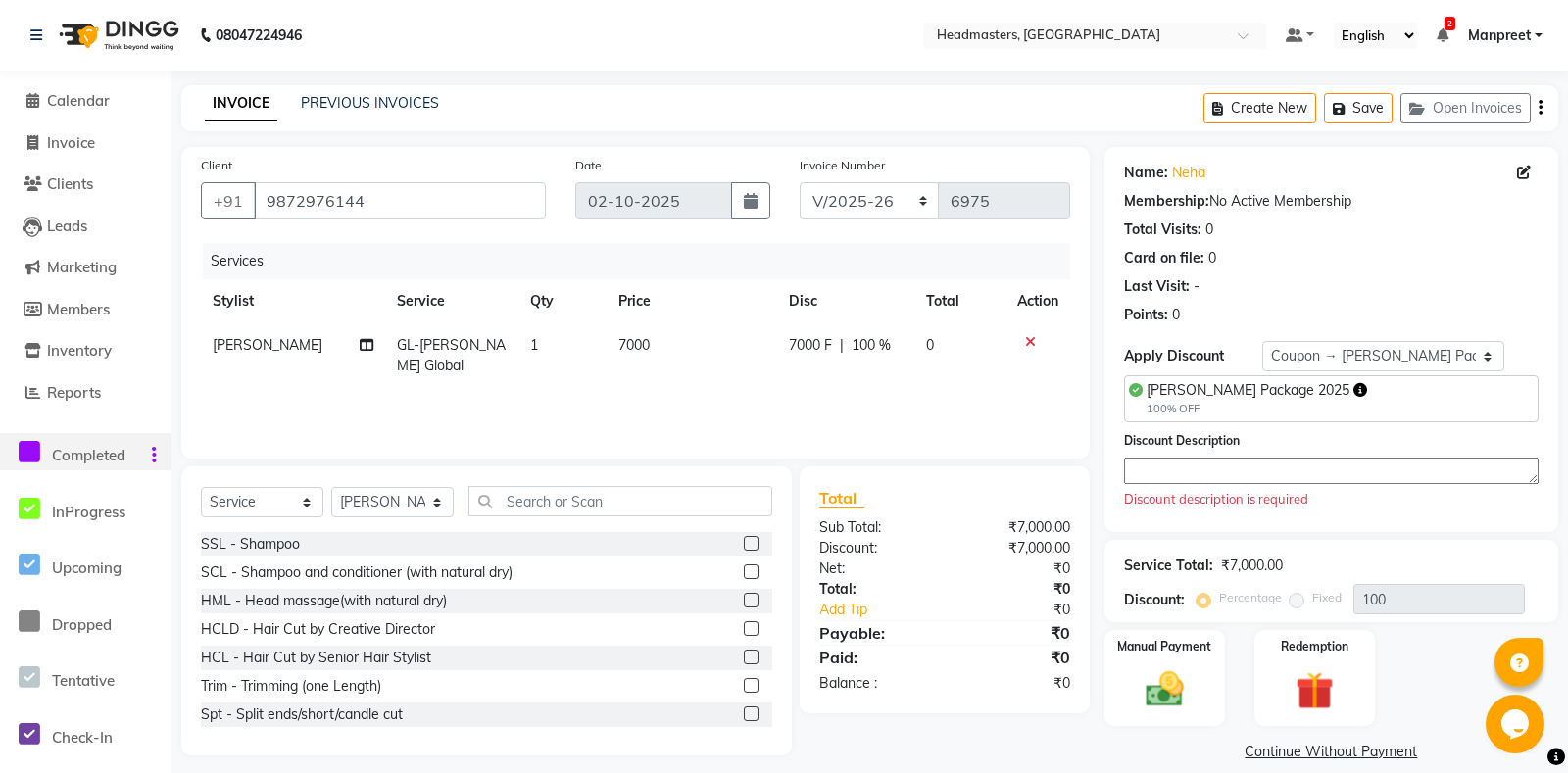
click at [1257, 463] on textarea at bounding box center [1330, 470] width 414 height 26
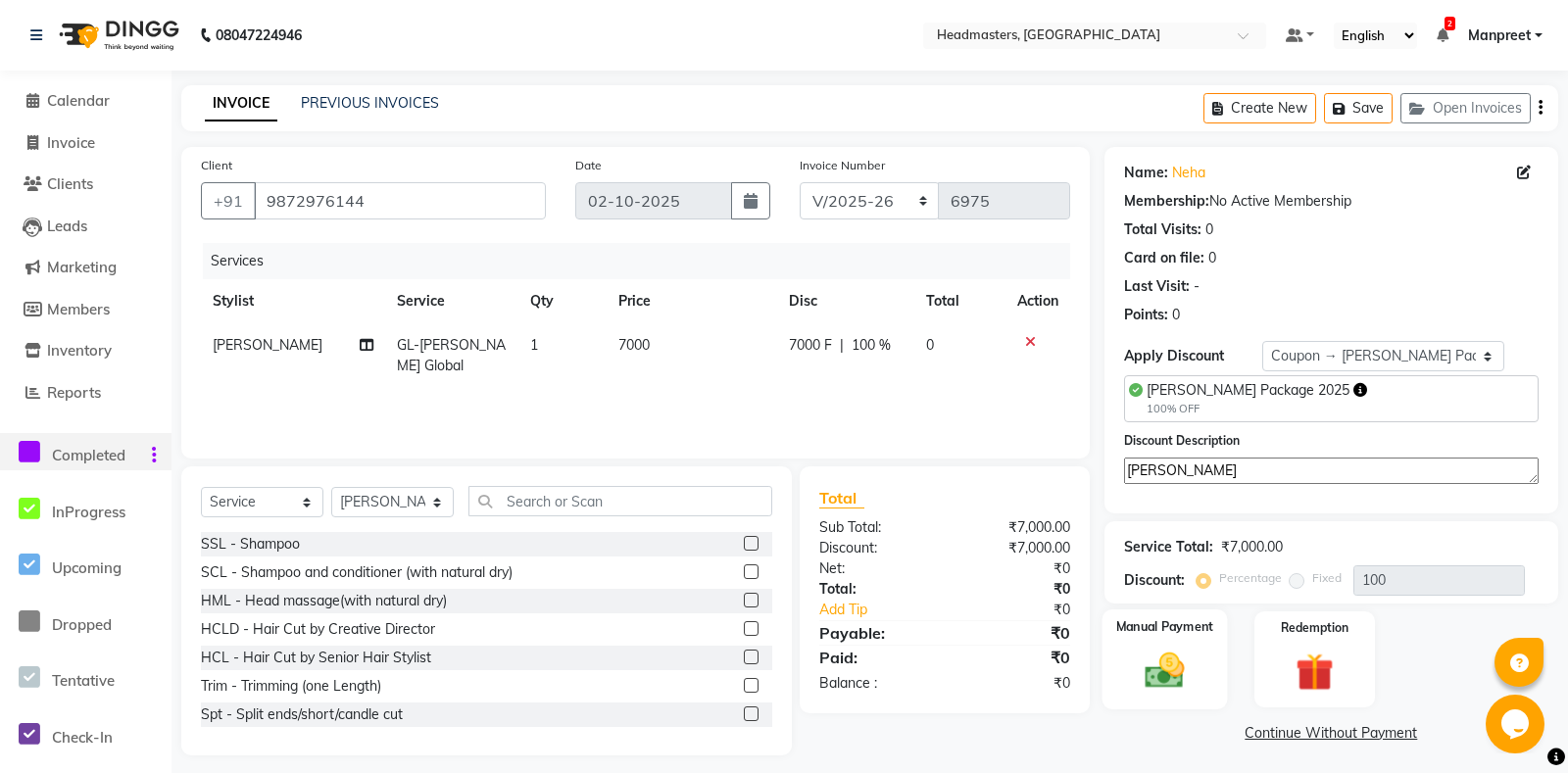
type textarea "tommy"
click at [1178, 659] on div "Manual Payment" at bounding box center [1165, 659] width 126 height 100
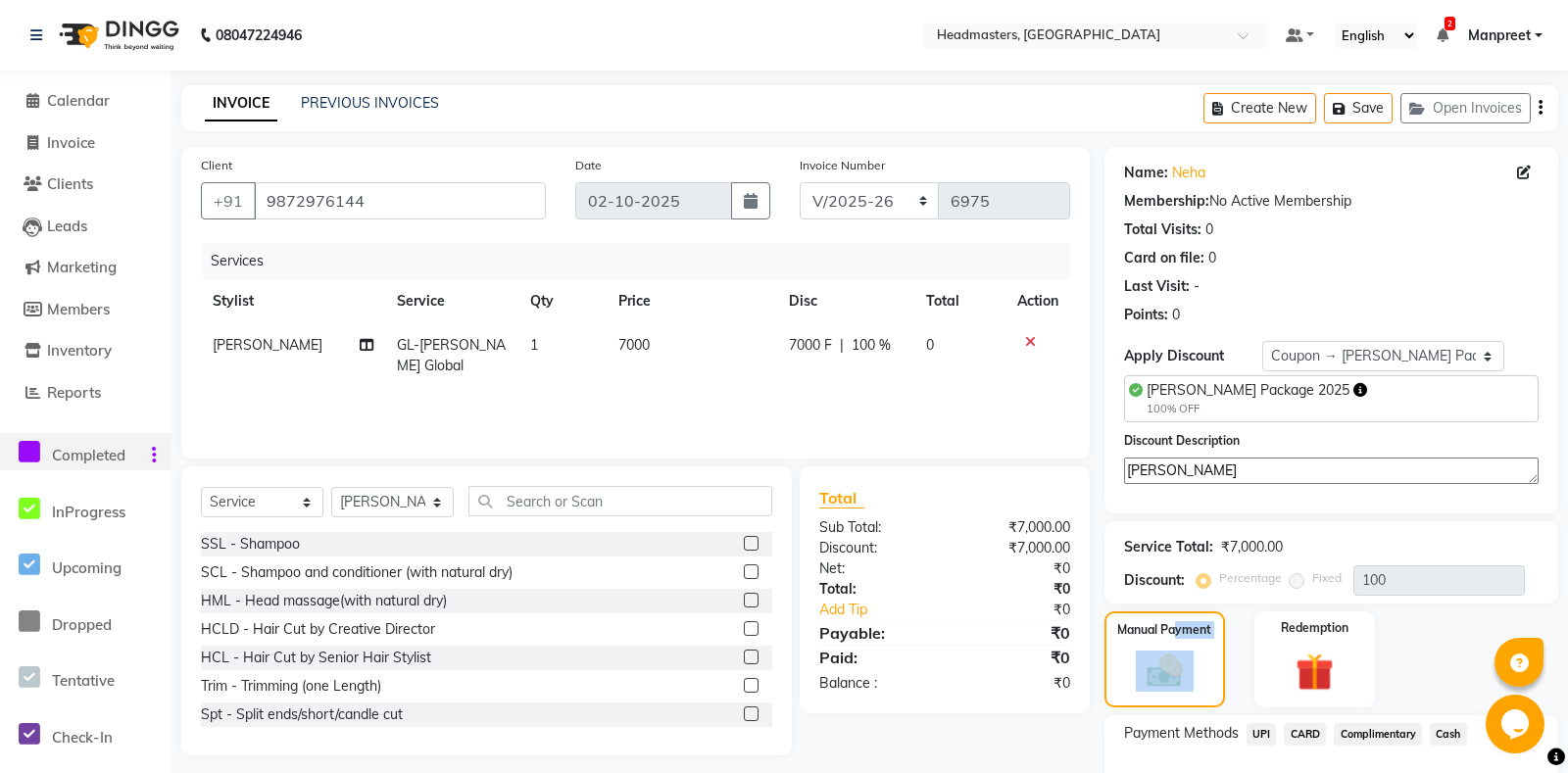
scroll to position [148, 0]
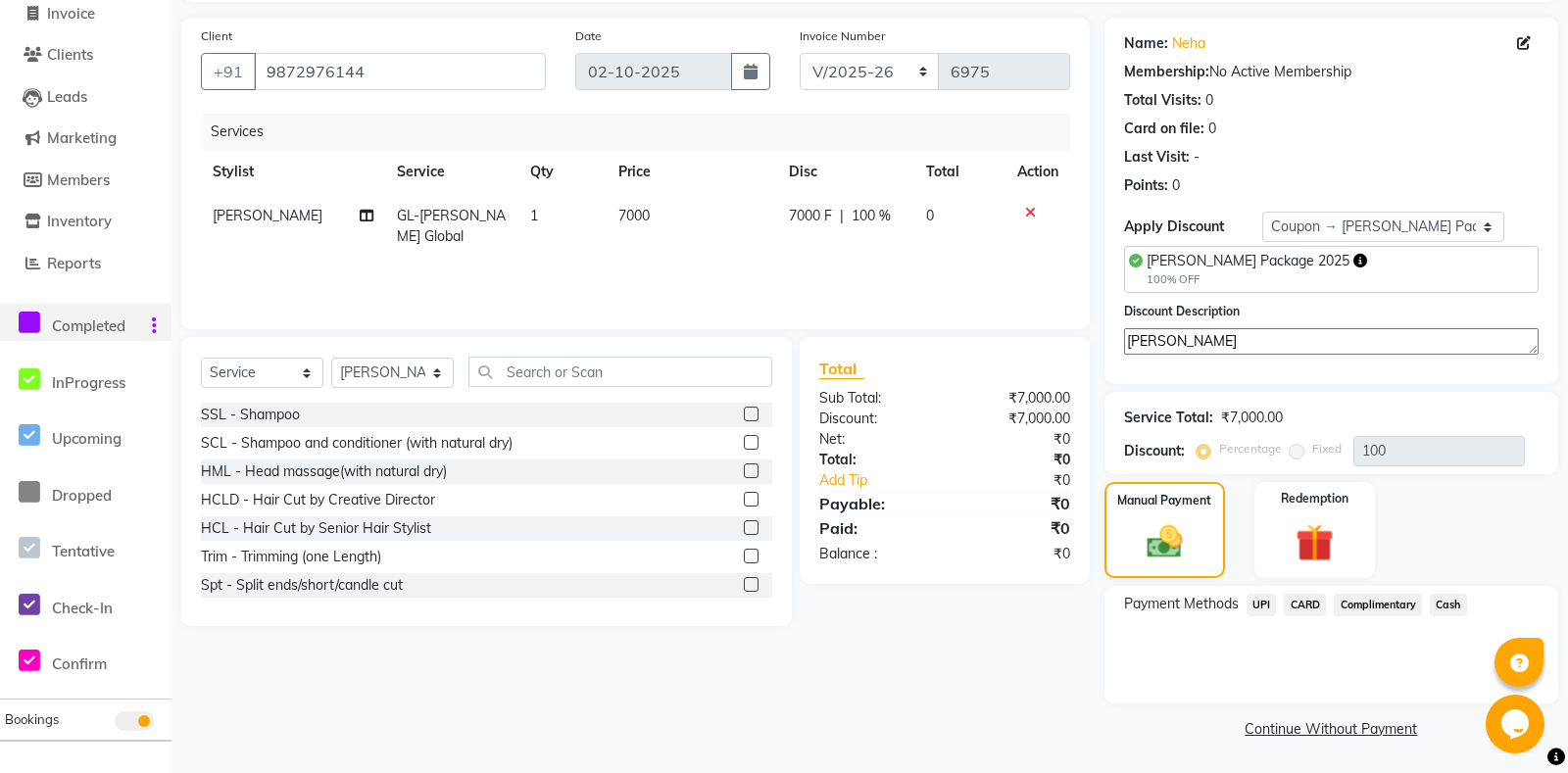
click at [1404, 605] on span "Complimentary" at bounding box center [1377, 604] width 88 height 23
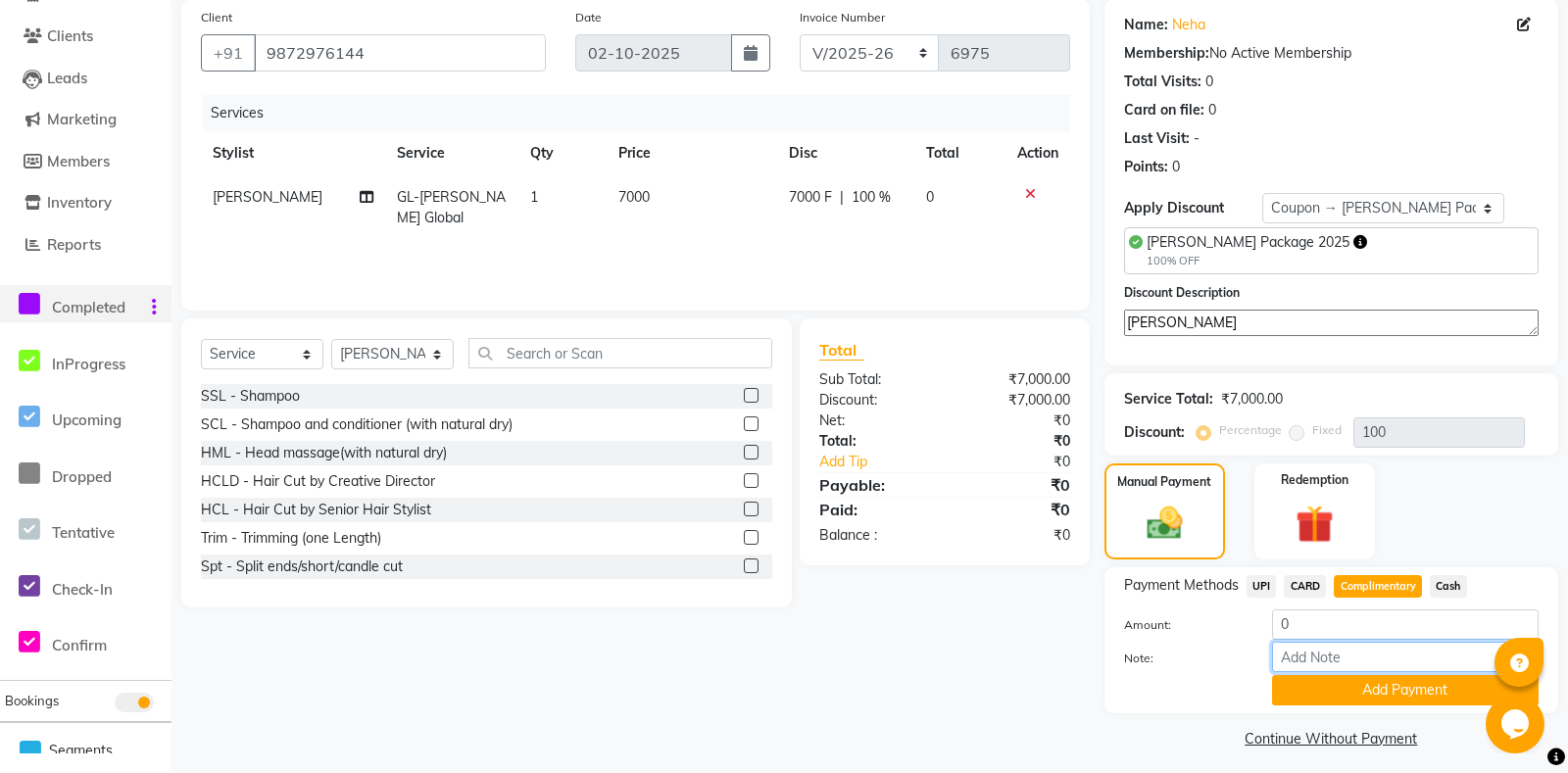
click at [1384, 672] on input "Note:" at bounding box center [1404, 657] width 267 height 30
type input "tommy package service"
click at [1379, 705] on button "Add Payment" at bounding box center [1404, 690] width 267 height 30
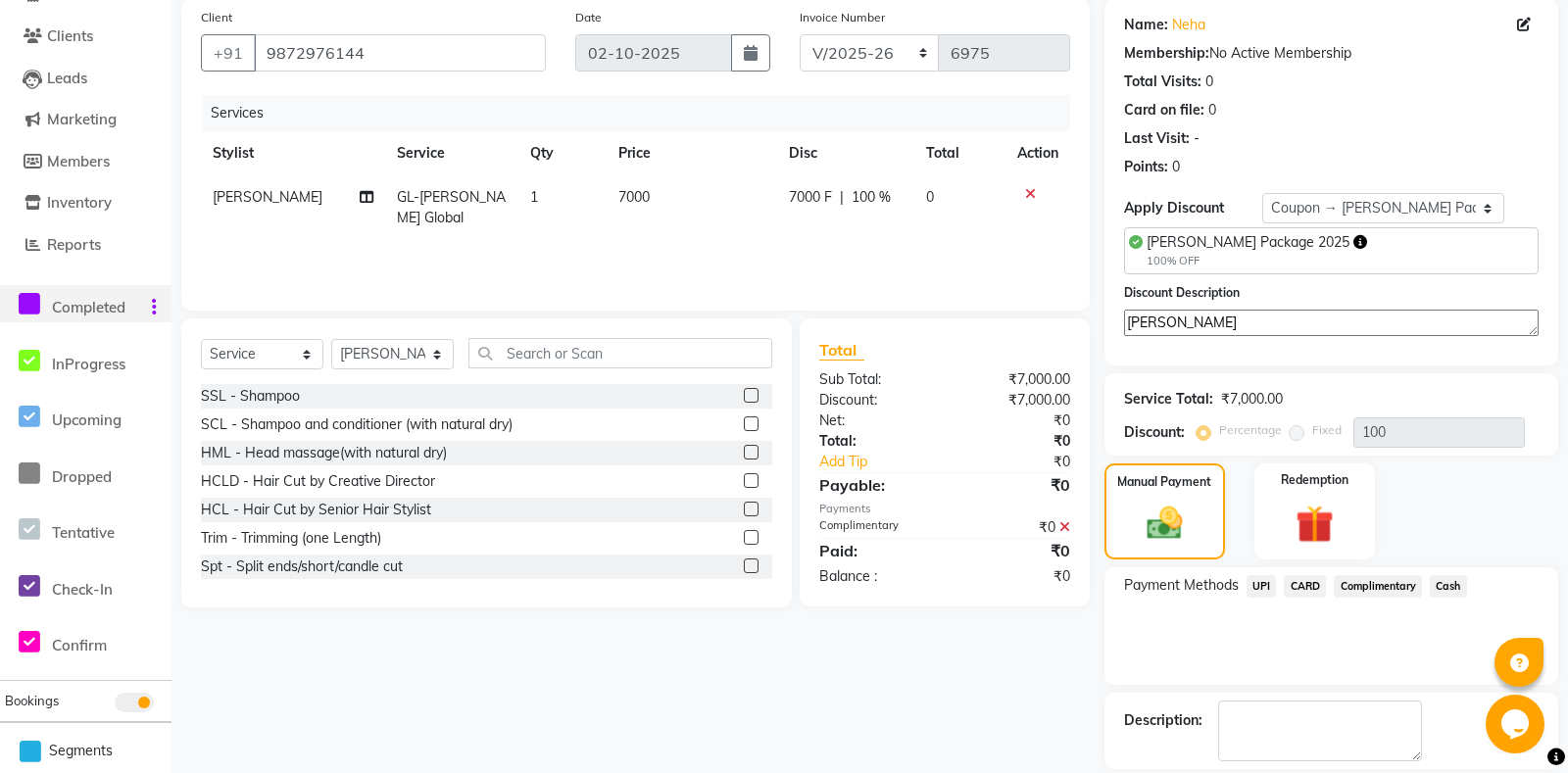
scroll to position [231, 0]
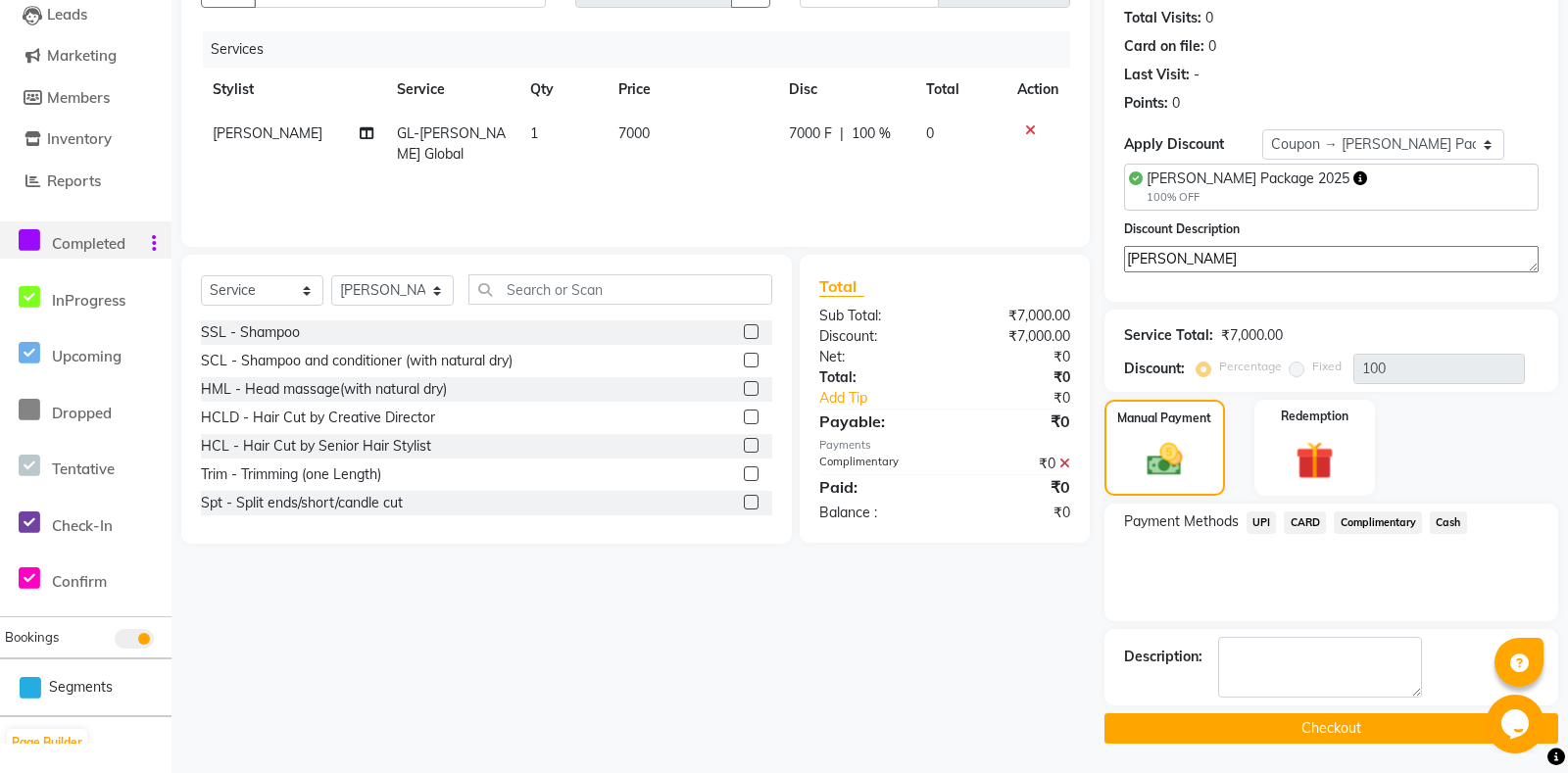
click at [1297, 734] on button "Checkout" at bounding box center [1331, 728] width 453 height 30
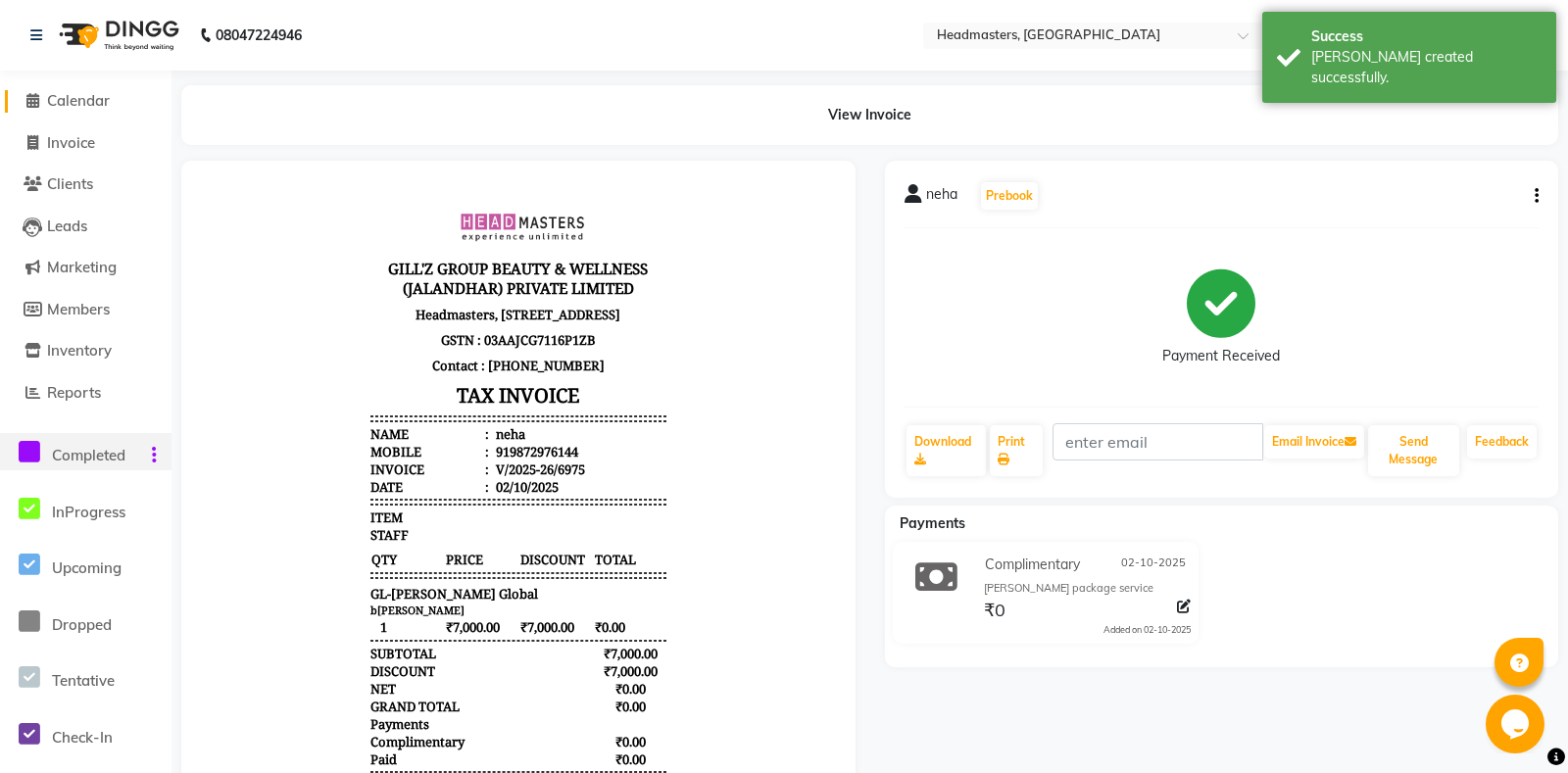
click at [57, 98] on span "Calendar" at bounding box center [78, 100] width 63 height 19
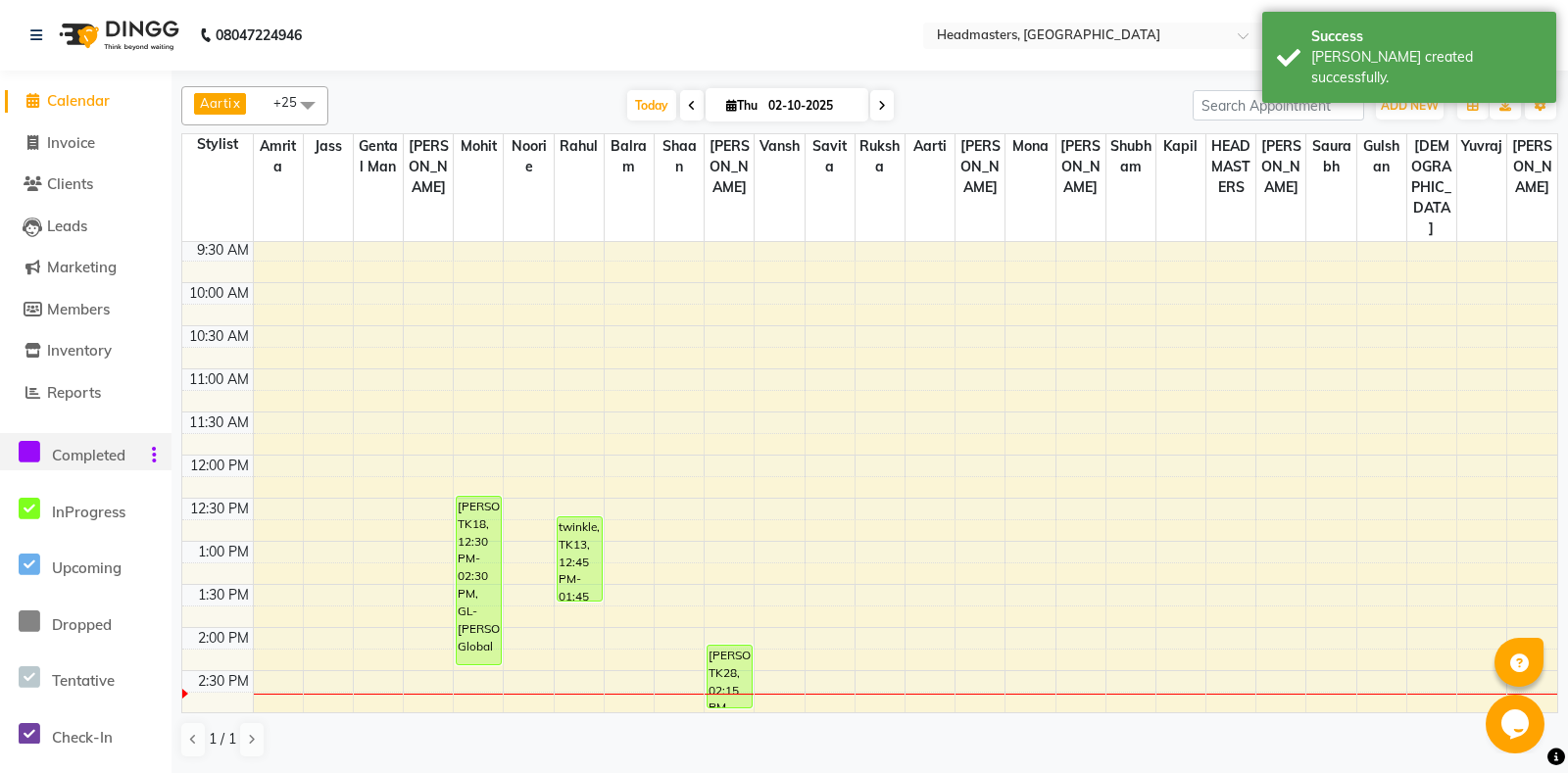
scroll to position [206, 0]
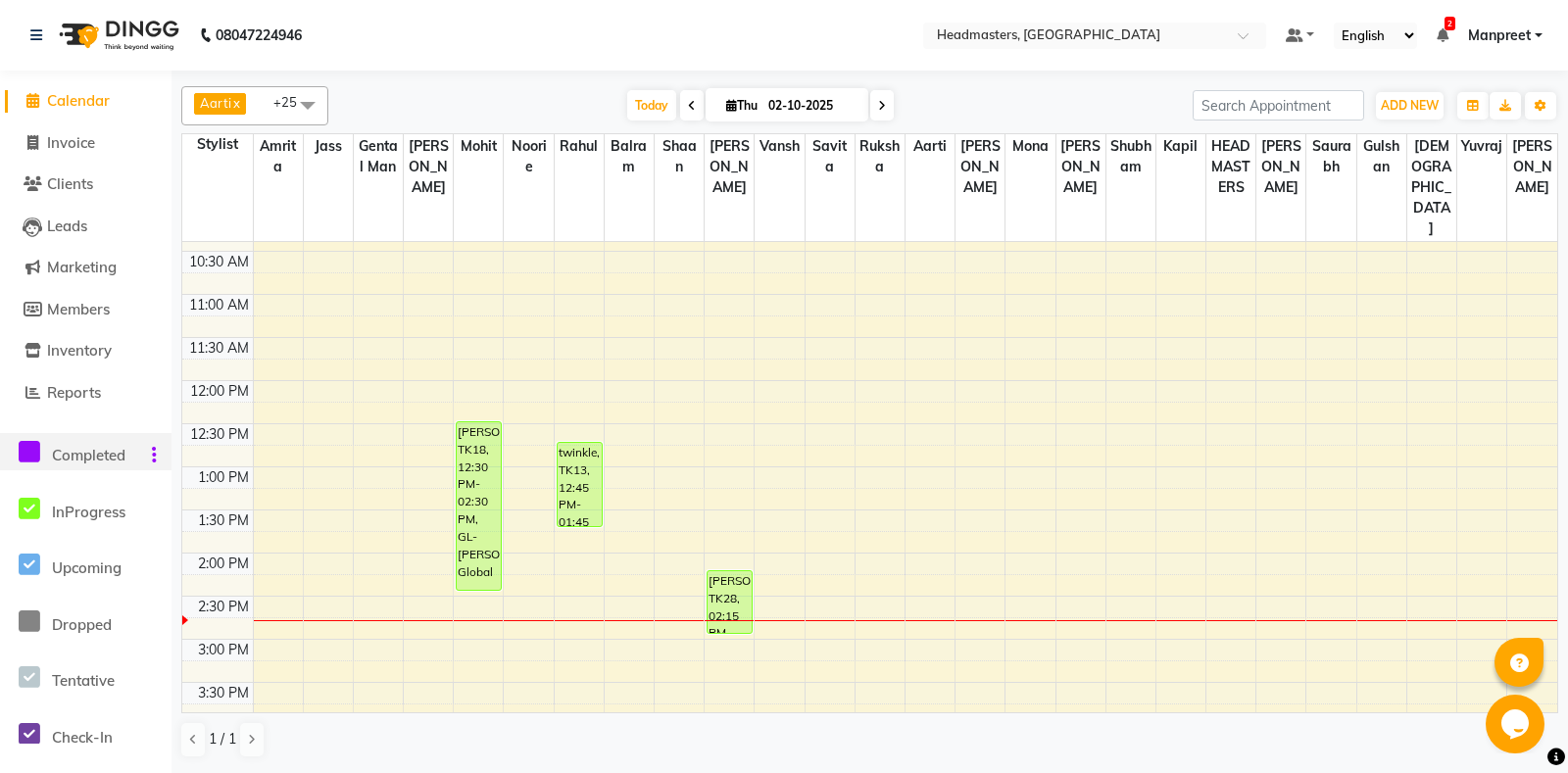
click at [956, 512] on div "8:00 AM 8:30 AM 9:00 AM 9:30 AM 10:00 AM 10:30 AM 11:00 AM 11:30 AM 12:00 PM 12…" at bounding box center [869, 639] width 1374 height 1206
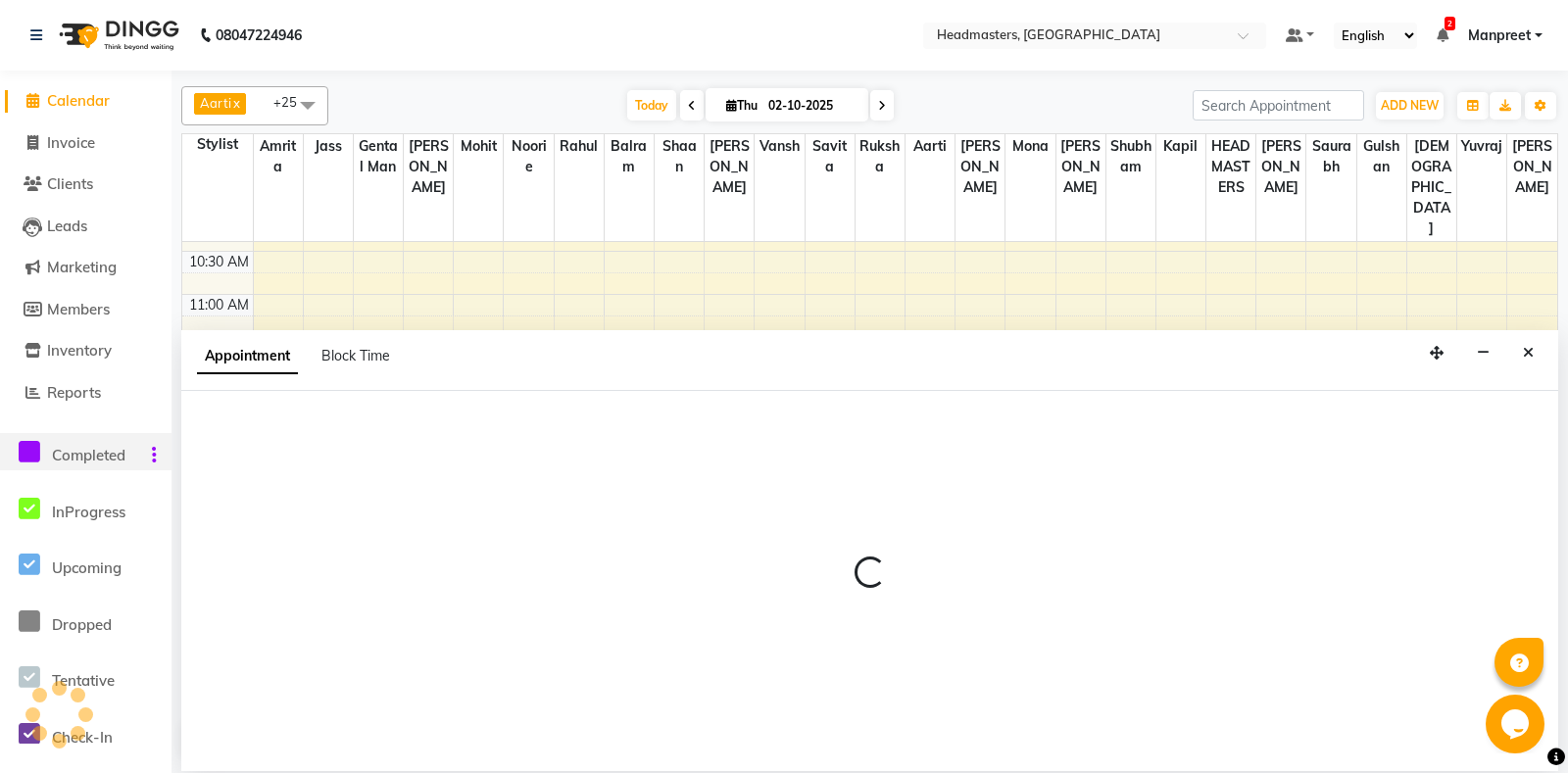
select select "60737"
select select "825"
select select "tentative"
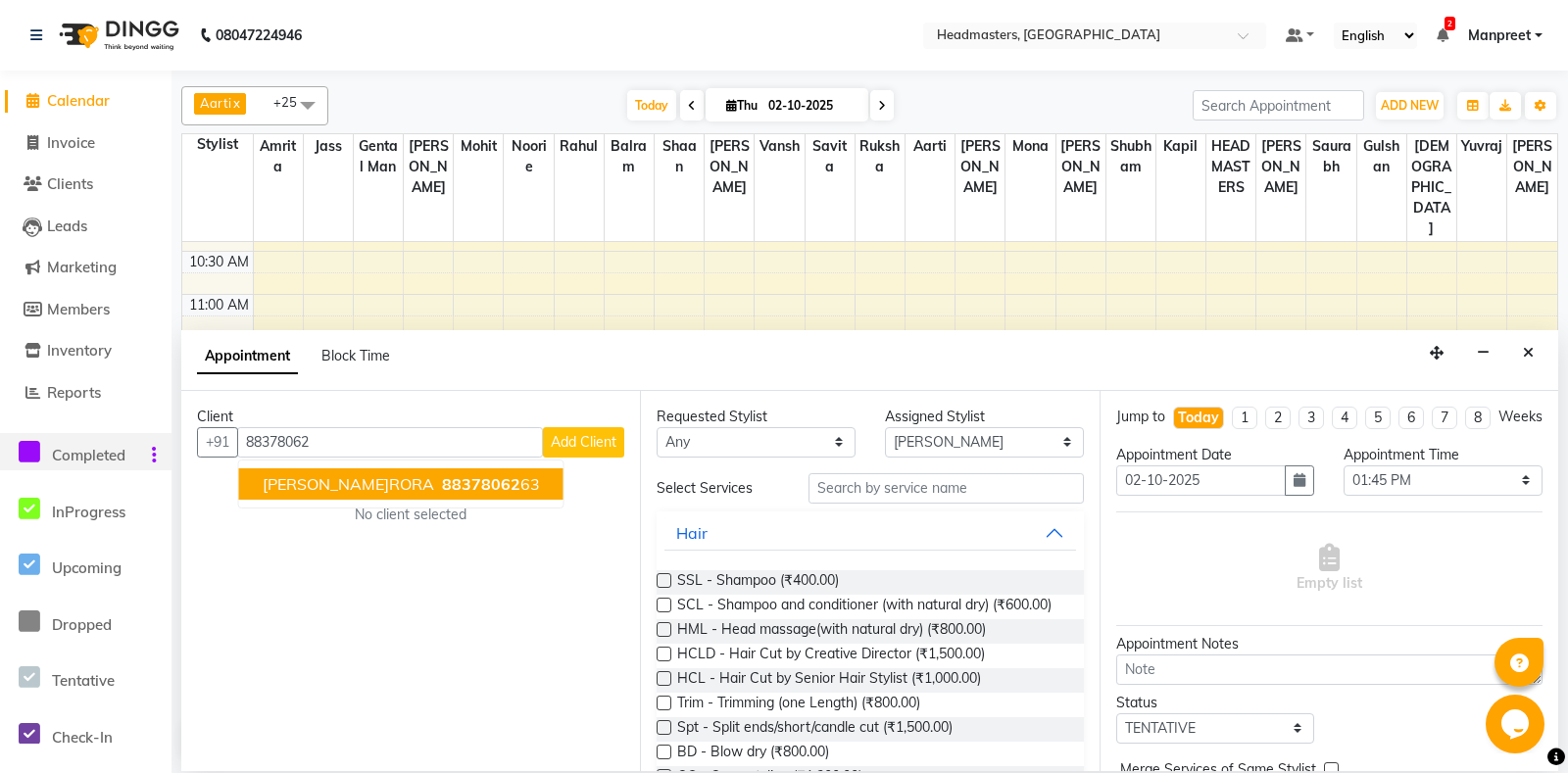
click at [441, 485] on span "88378062" at bounding box center [480, 484] width 78 height 20
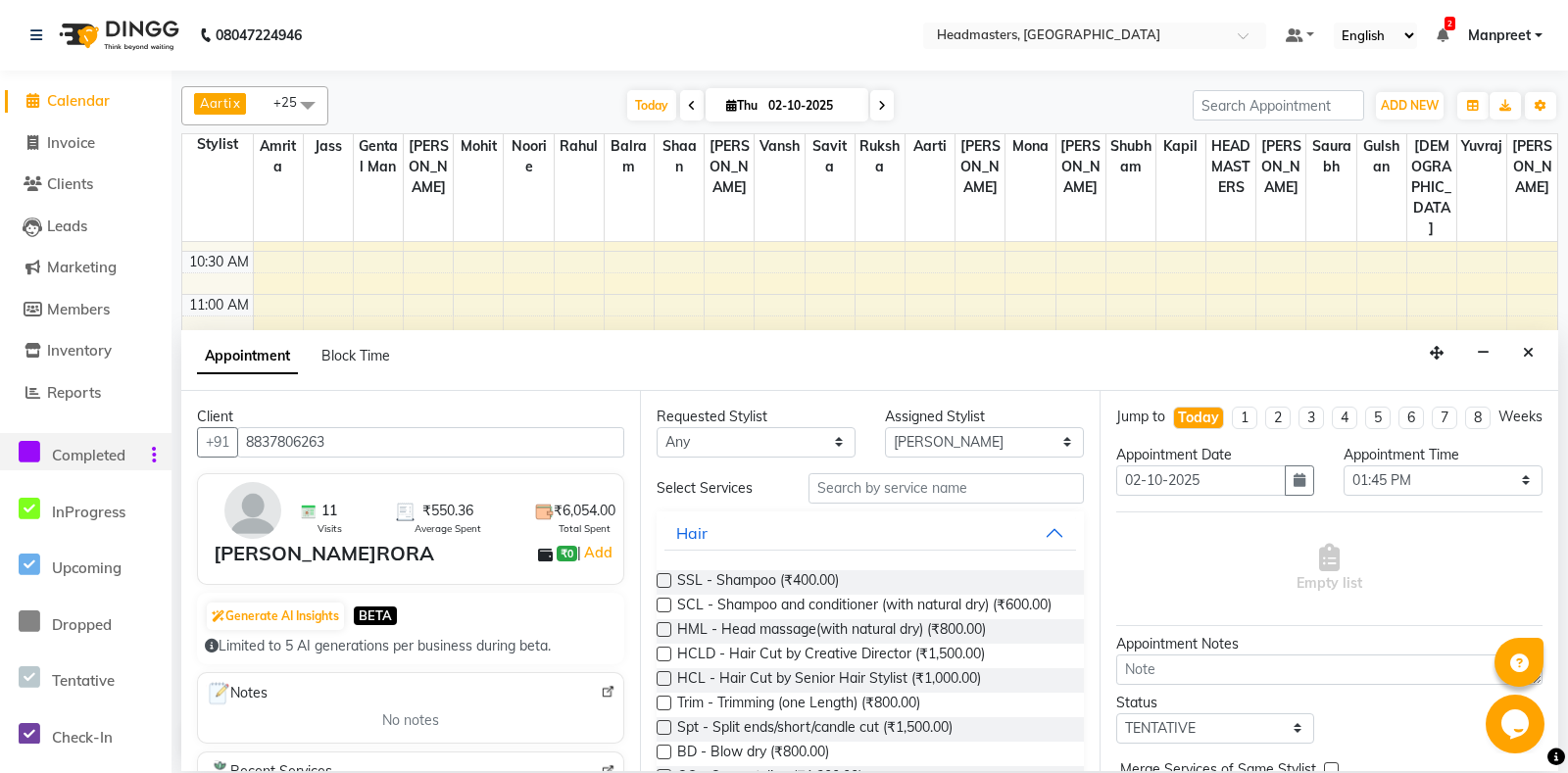
type input "8837806263"
click at [656, 427] on select "An[PERSON_NAME] Amrit[PERSON_NAME]am Gental Man Gulshan HEADMASTER[PERSON_NAME]…" at bounding box center [755, 442] width 199 height 30
select select "60717"
click option "Gental Man" at bounding box center [0, 0] width 0 height 0
select select "60717"
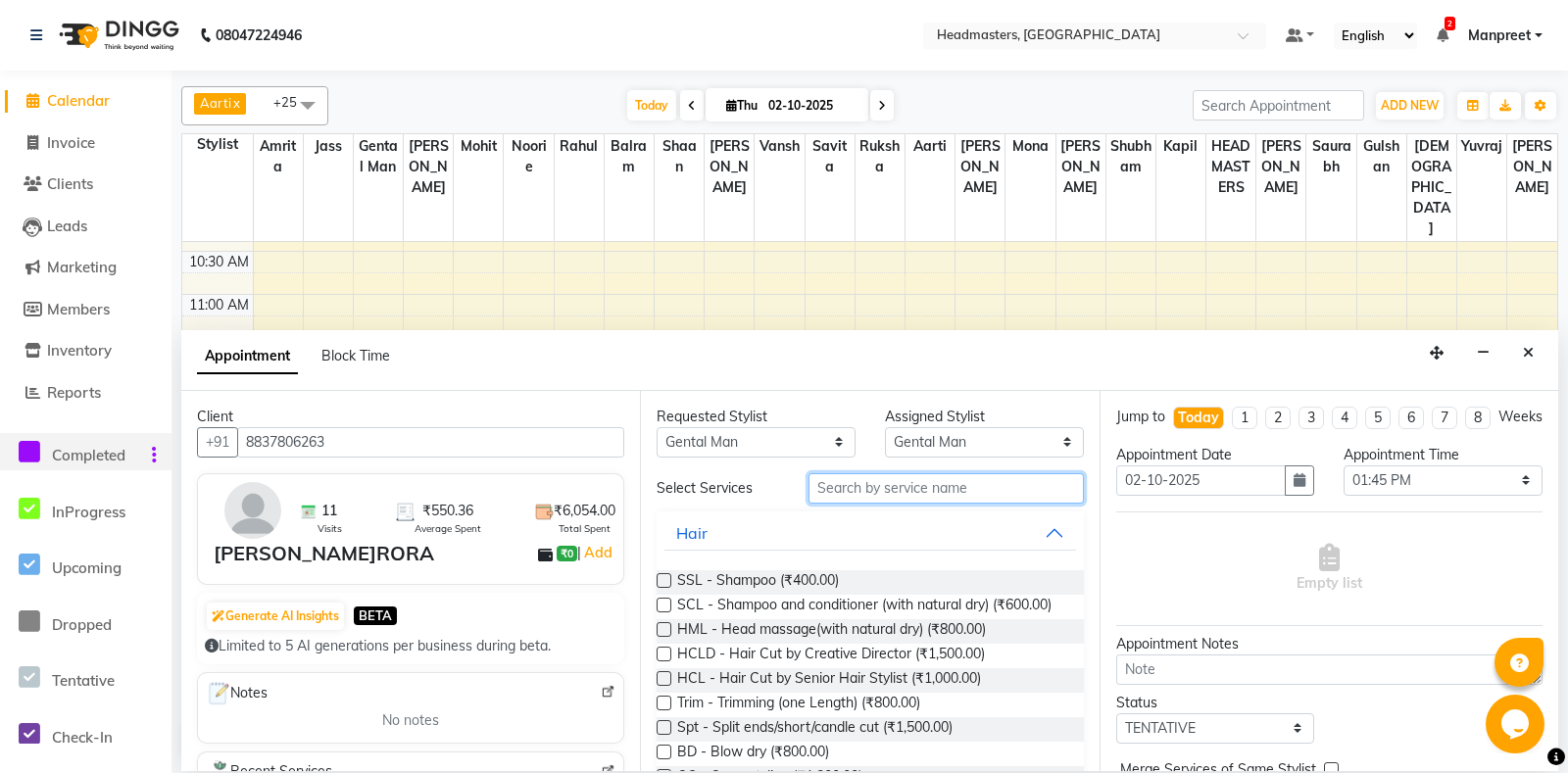
click at [924, 478] on input "text" at bounding box center [945, 488] width 275 height 30
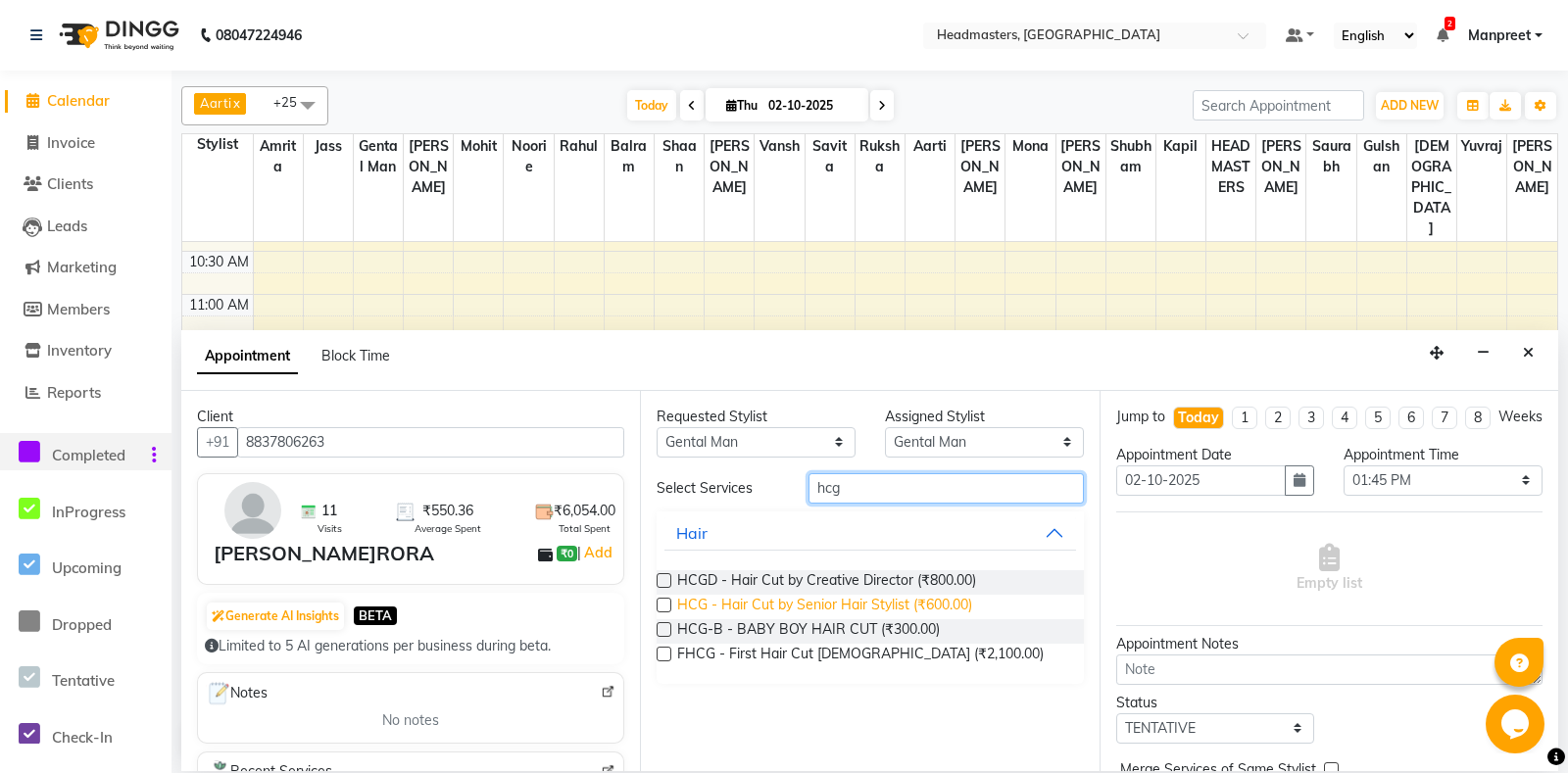
type input "hcg"
click at [912, 604] on span "HCG - Hair Cut by Senior Hair Stylist (₹600.00)" at bounding box center [824, 606] width 295 height 25
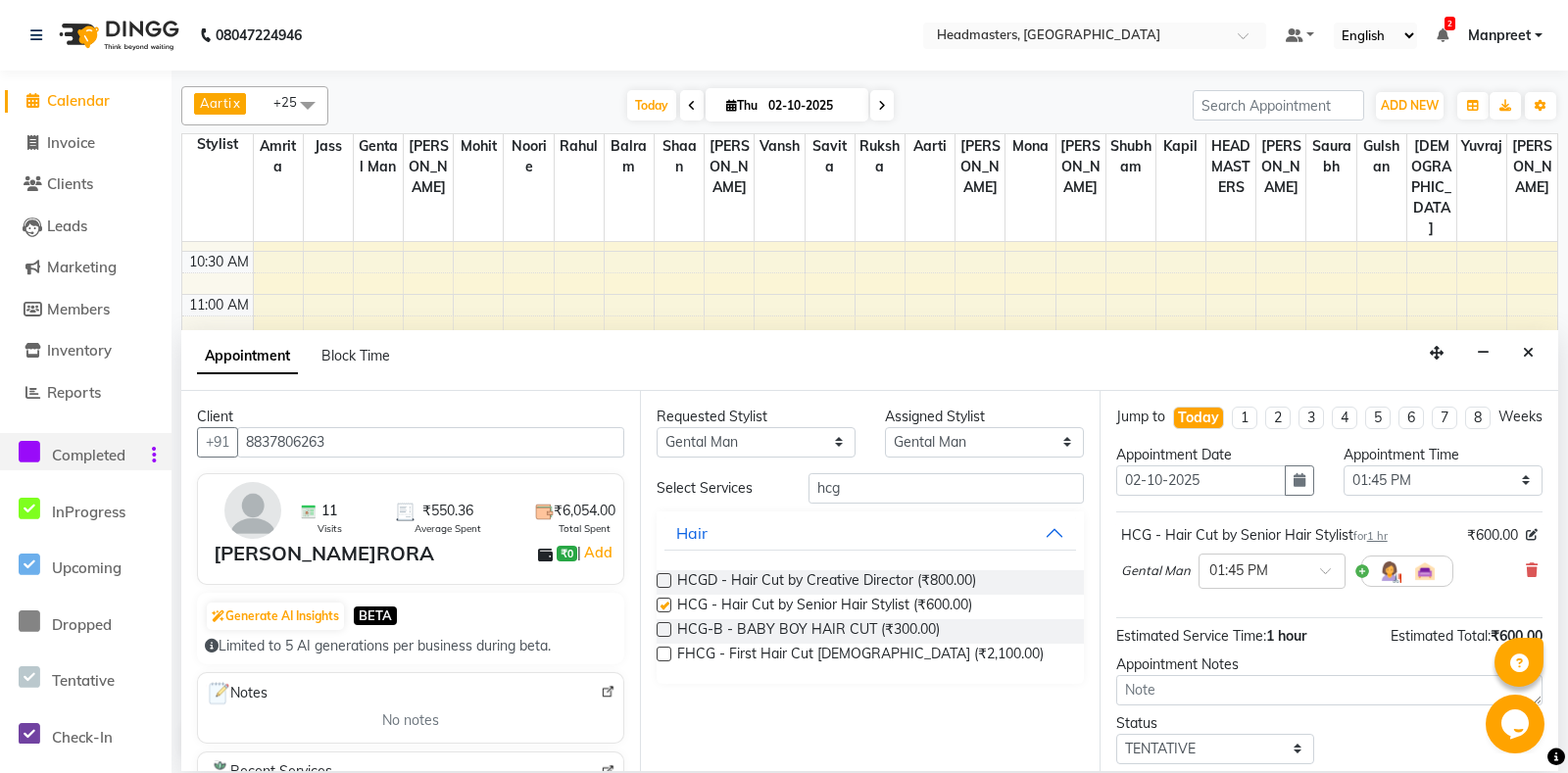
checkbox input "false"
click at [1343, 465] on select "Select 09:00 AM 09:15 AM 09:30 AM 09:45 AM 10:00 AM 10:15 AM 10:30 AM 10:45 AM …" at bounding box center [1442, 480] width 199 height 30
select select "885"
click option "02:45 PM" at bounding box center [0, 0] width 0 height 0
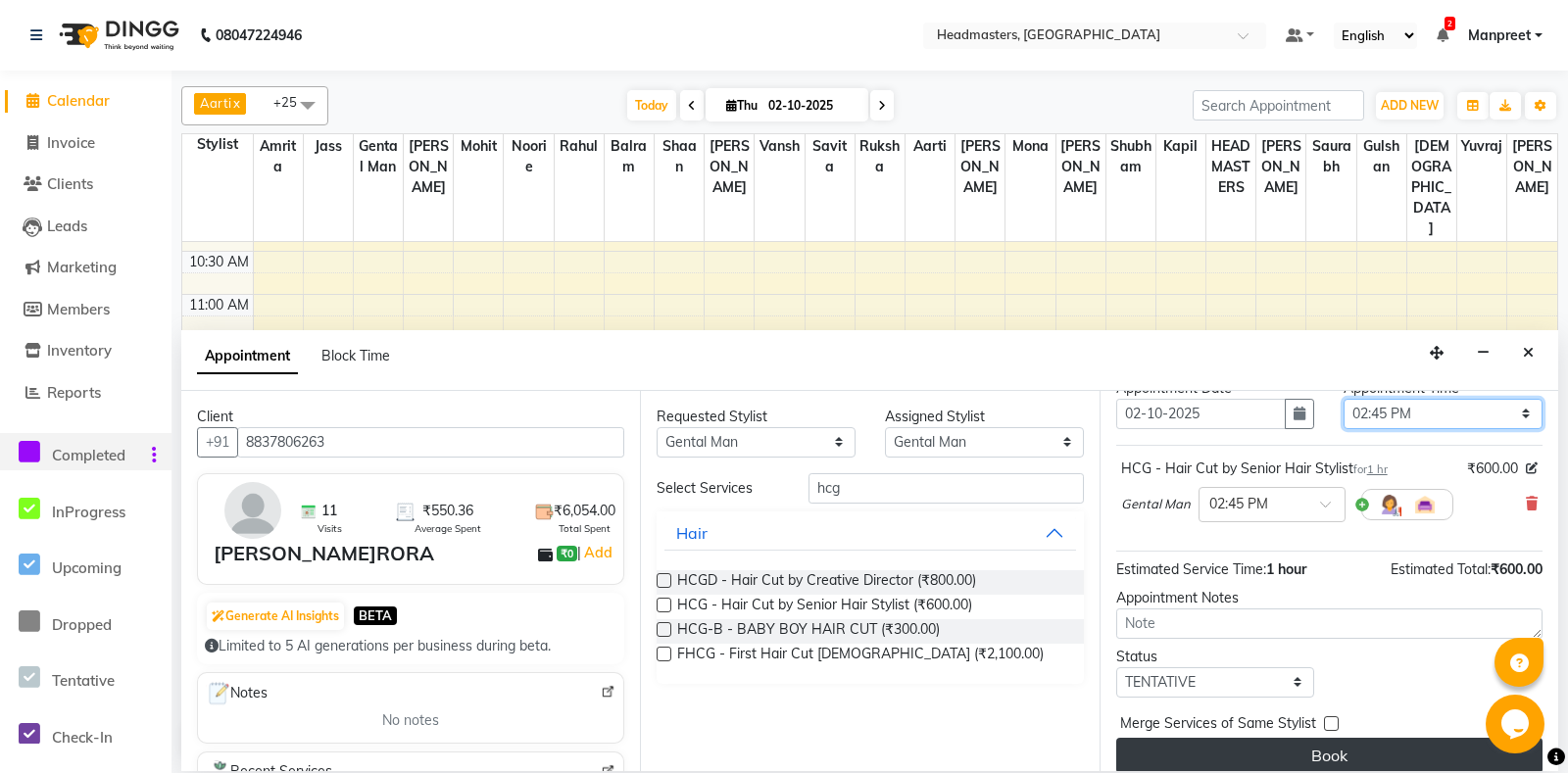
scroll to position [83, 0]
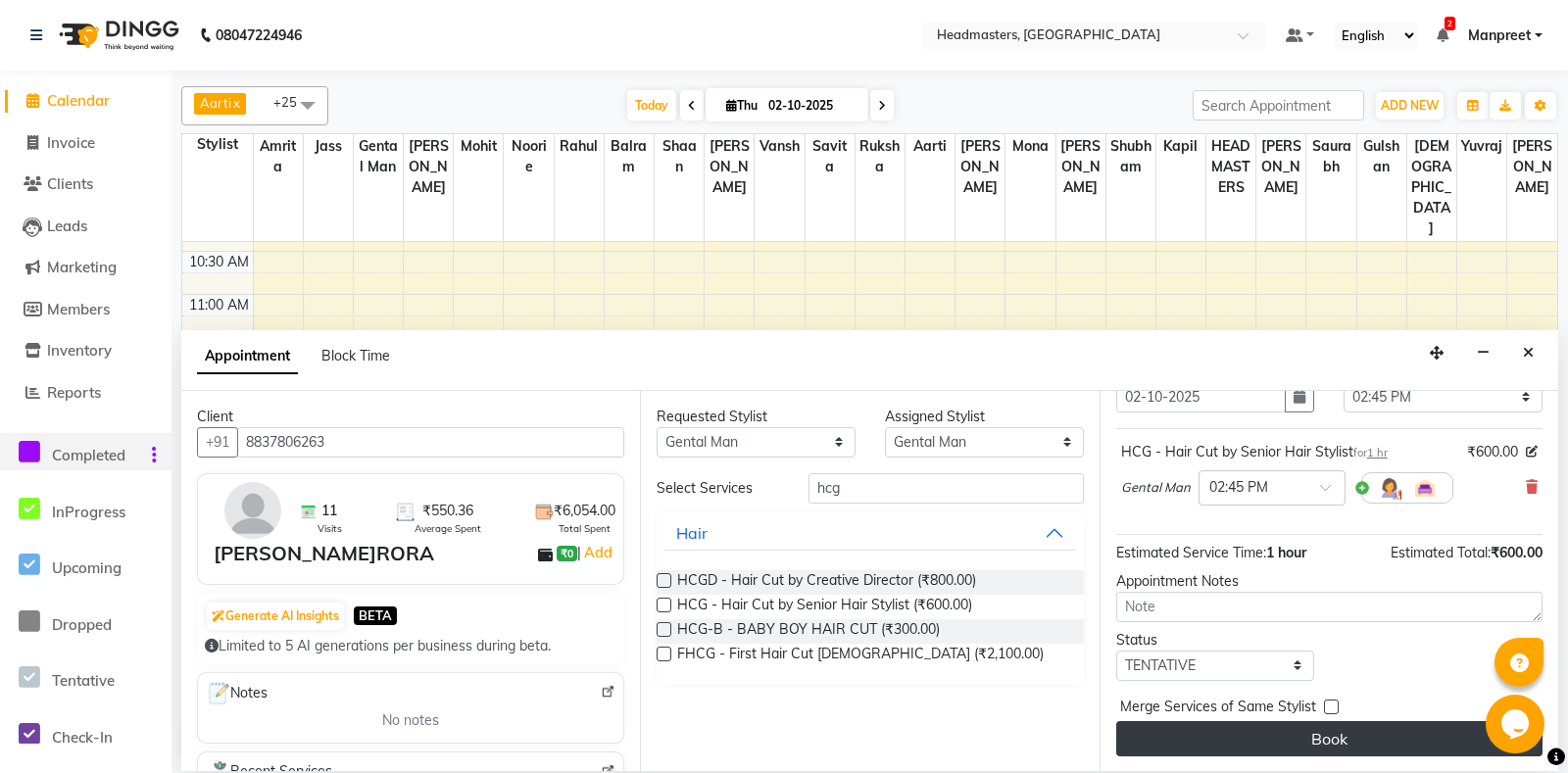
click at [1308, 729] on button "Book" at bounding box center [1328, 738] width 426 height 35
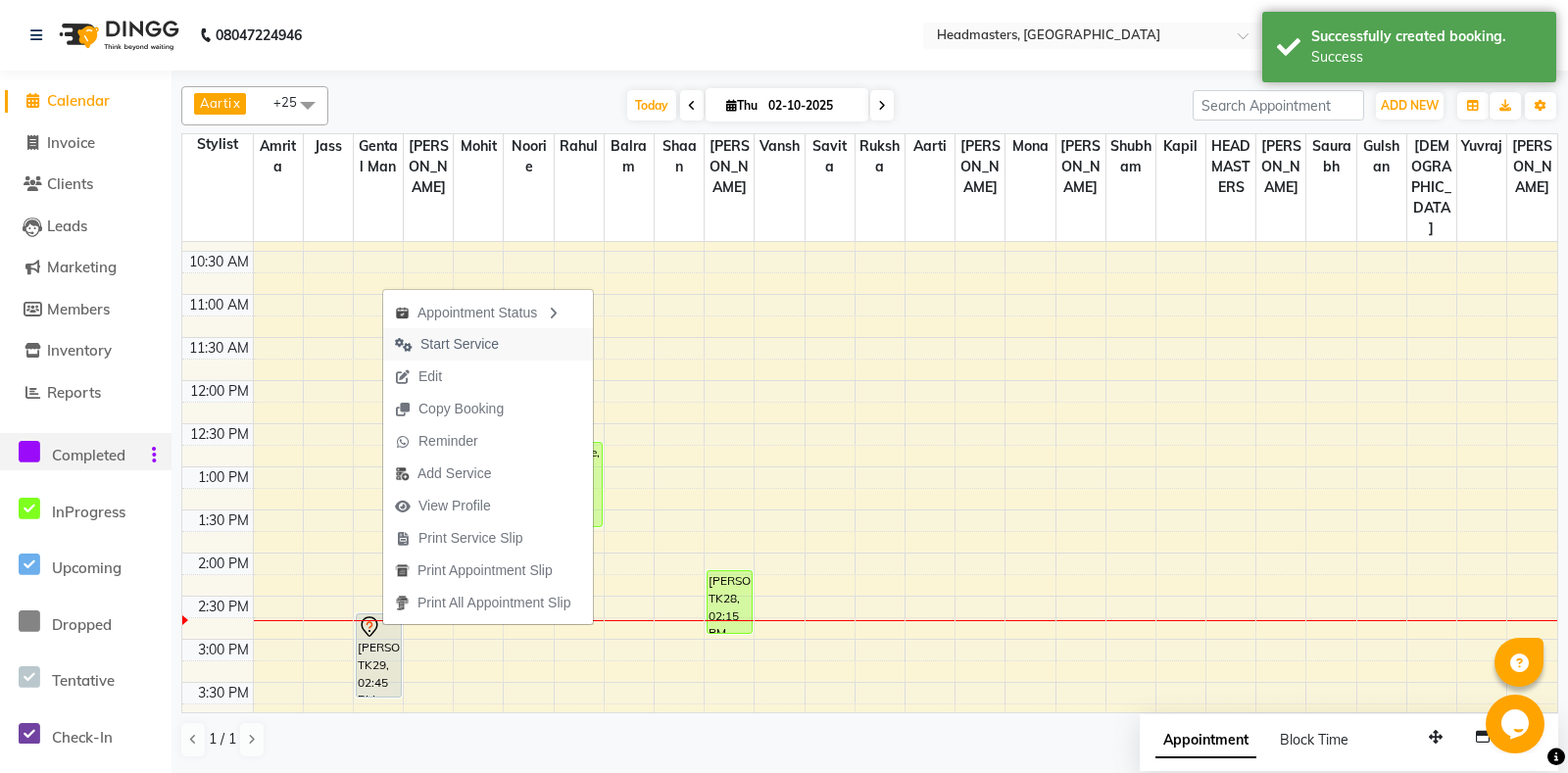
click at [497, 352] on span "Start Service" at bounding box center [459, 345] width 78 height 21
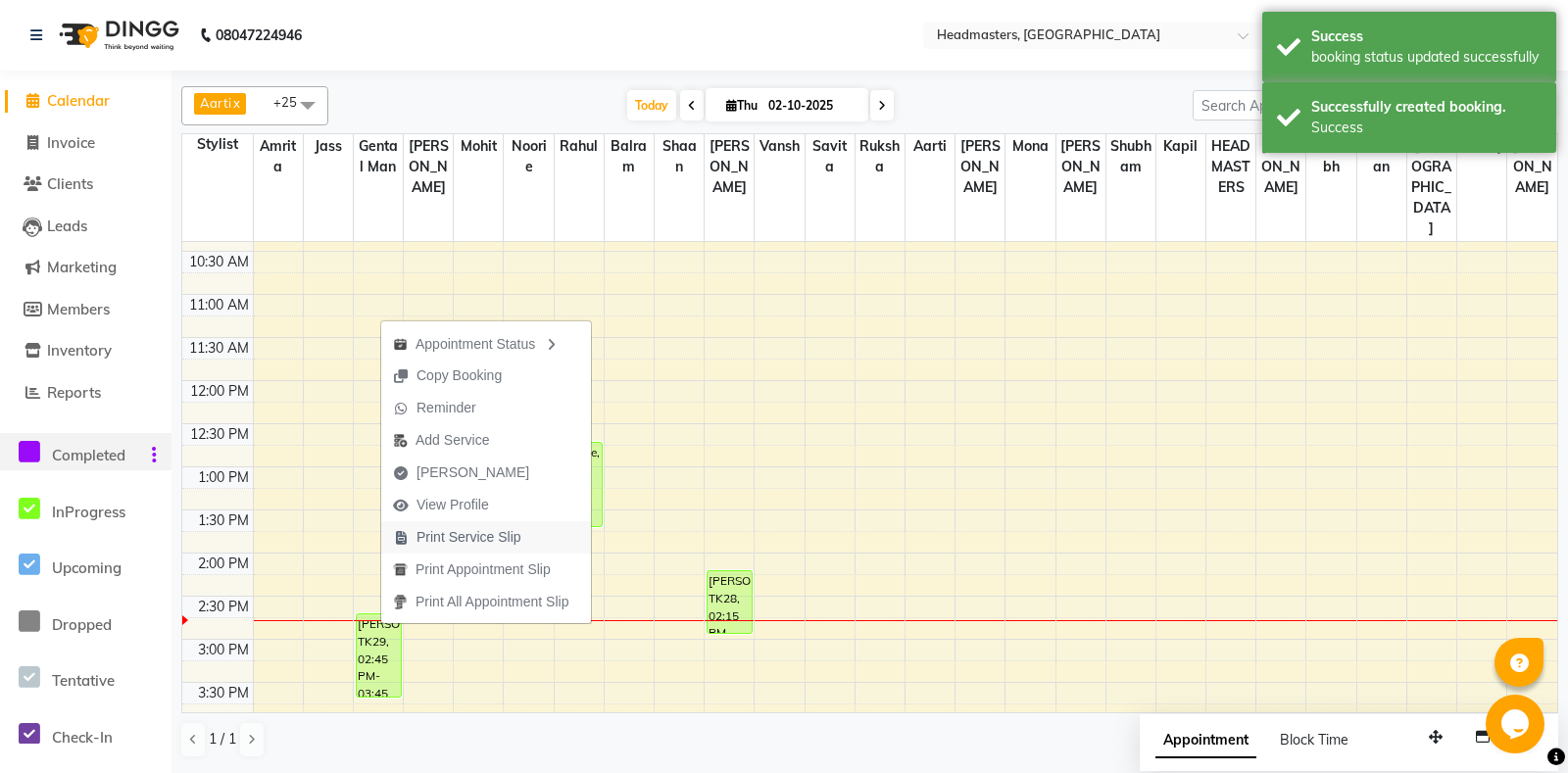
click at [516, 522] on span "Print Service Slip" at bounding box center [457, 537] width 152 height 32
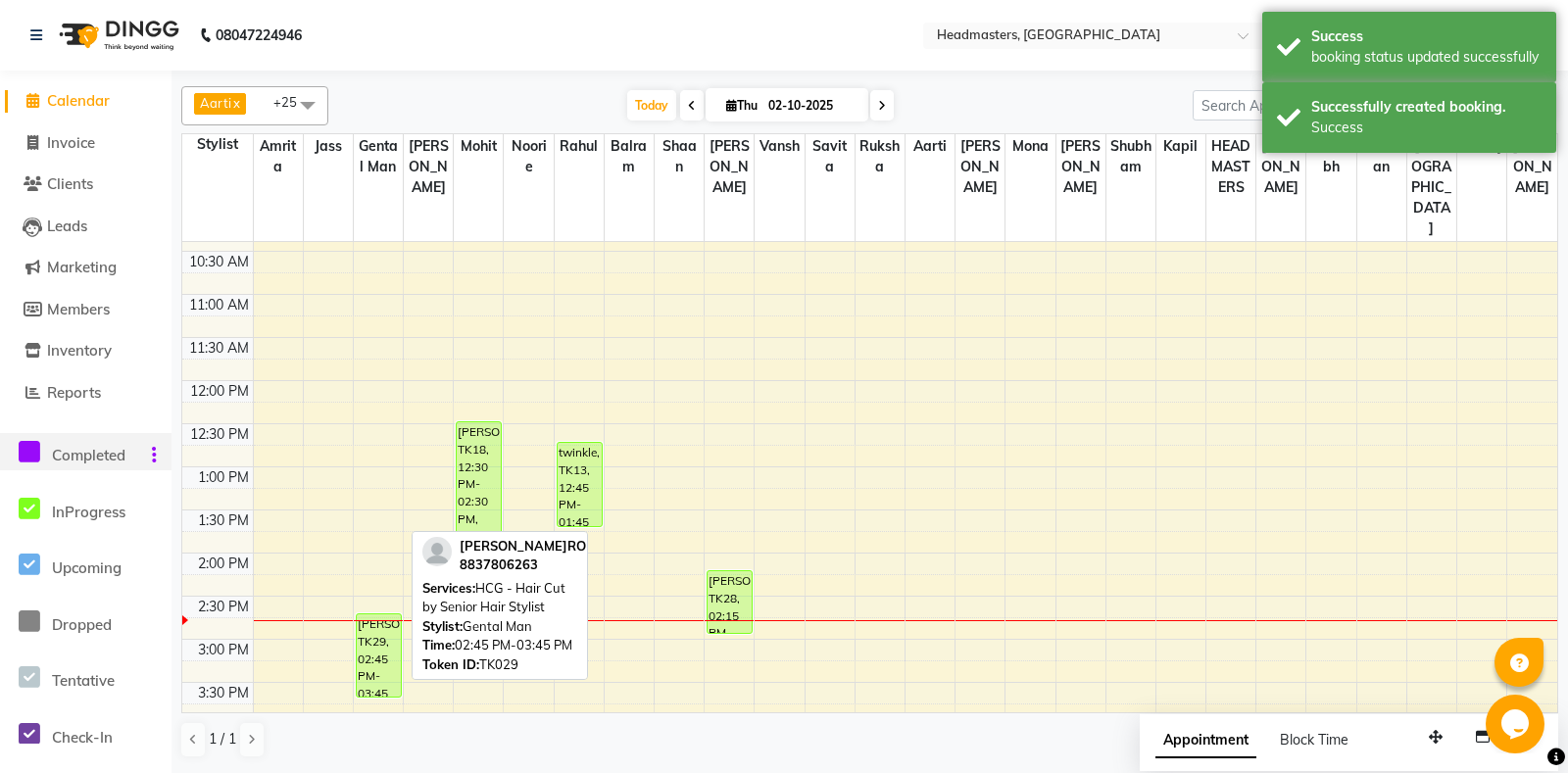
click at [375, 620] on div "[PERSON_NAME], TK29, 02:45 PM-03:45 PM, HCG - Hair Cut by Senior Hair Stylist" at bounding box center [379, 655] width 44 height 82
select select "1"
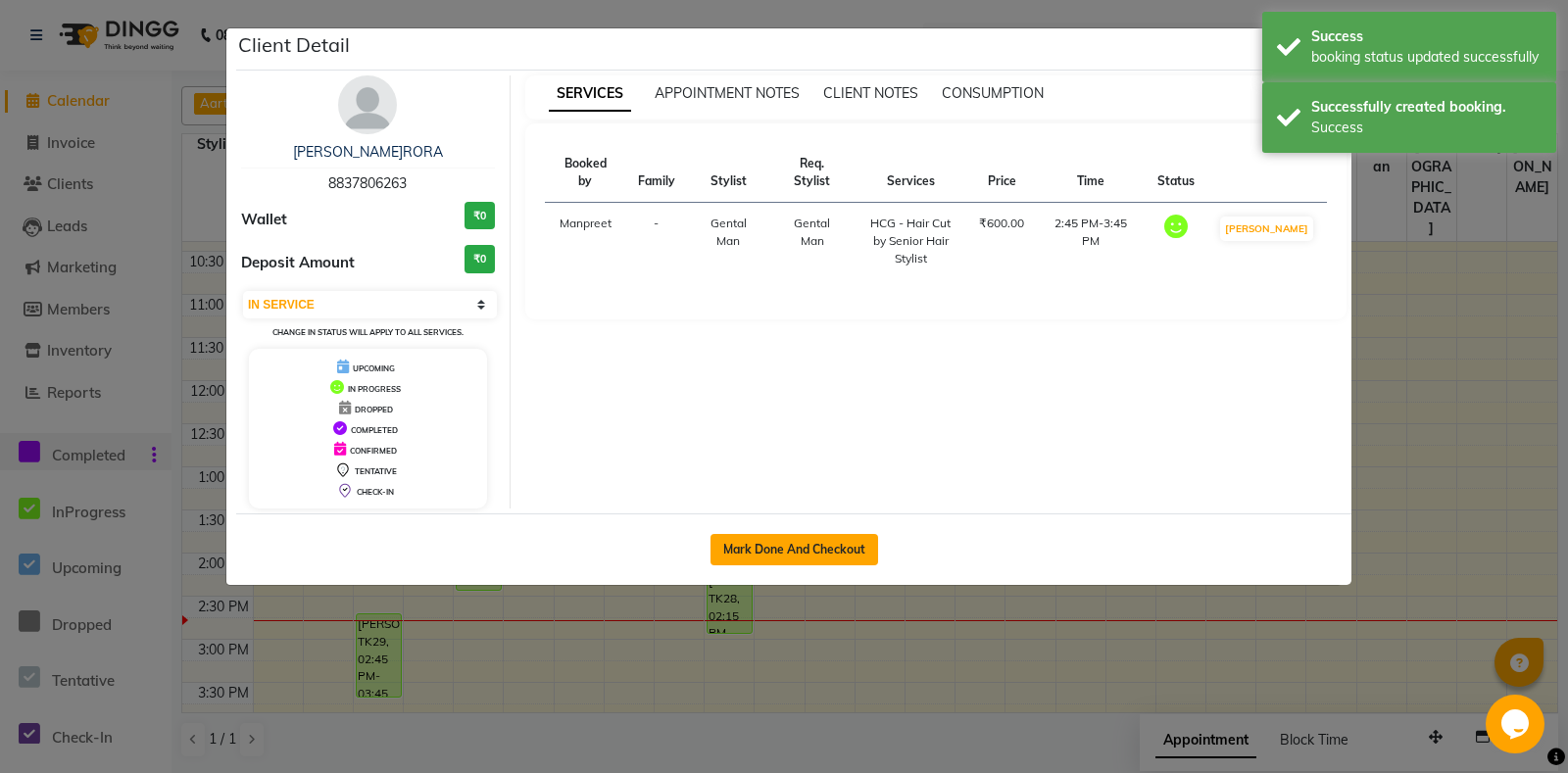
click at [764, 541] on button "Mark Done And Checkout" at bounding box center [794, 549] width 168 height 31
select select "7130"
select select "service"
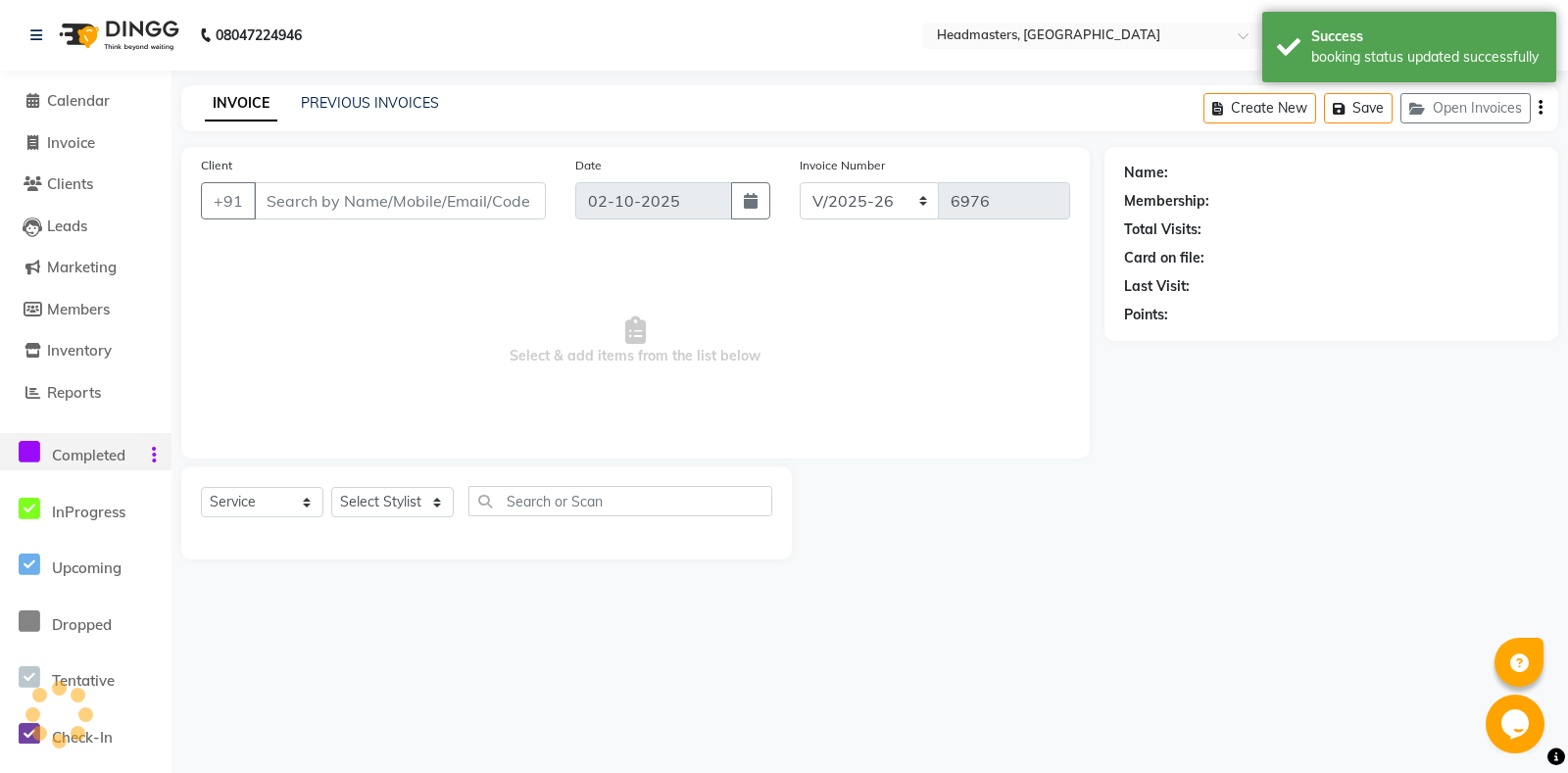
type input "8837806263"
select select "60717"
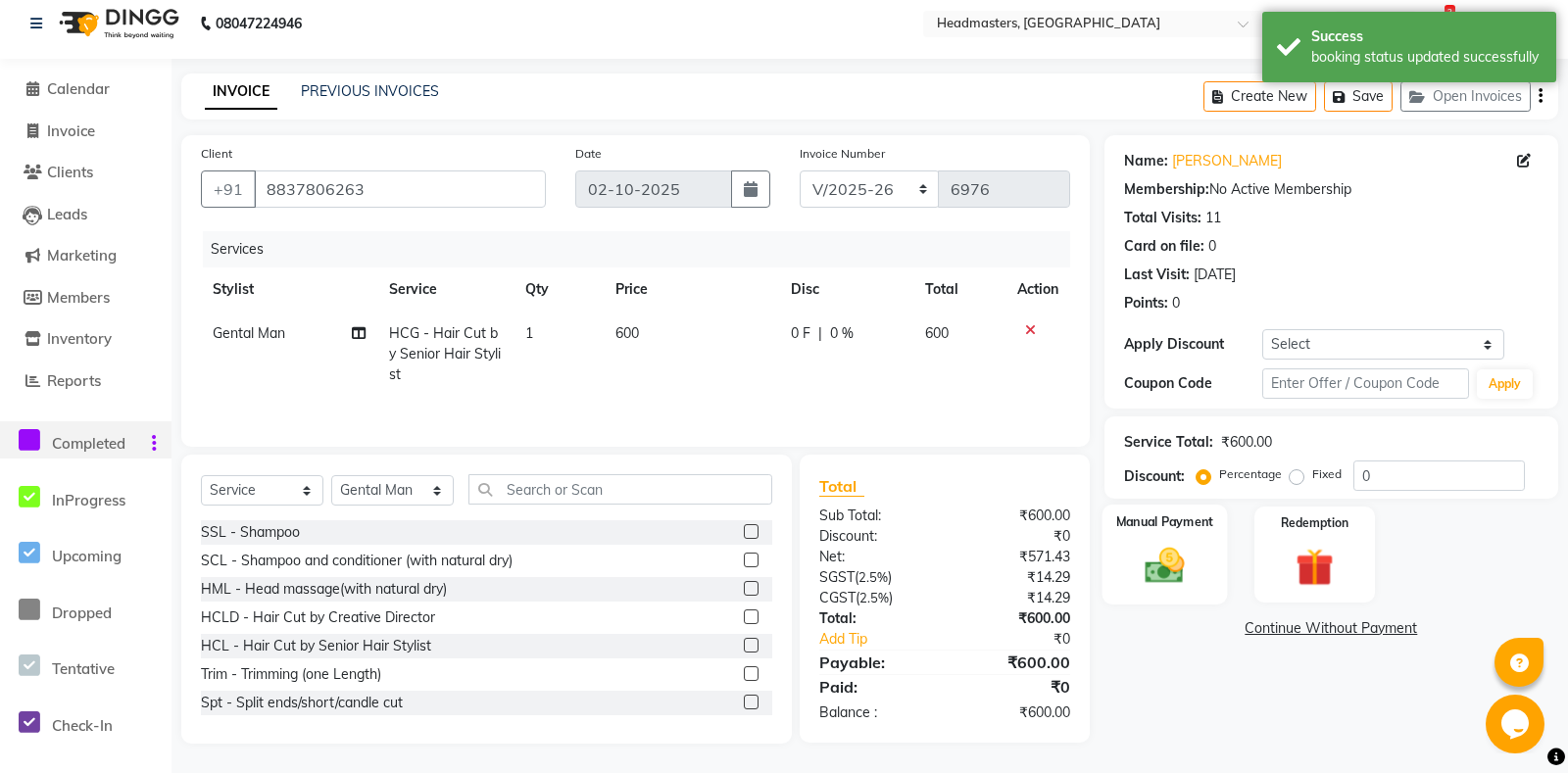
click at [1132, 561] on div "Manual Payment" at bounding box center [1165, 554] width 126 height 100
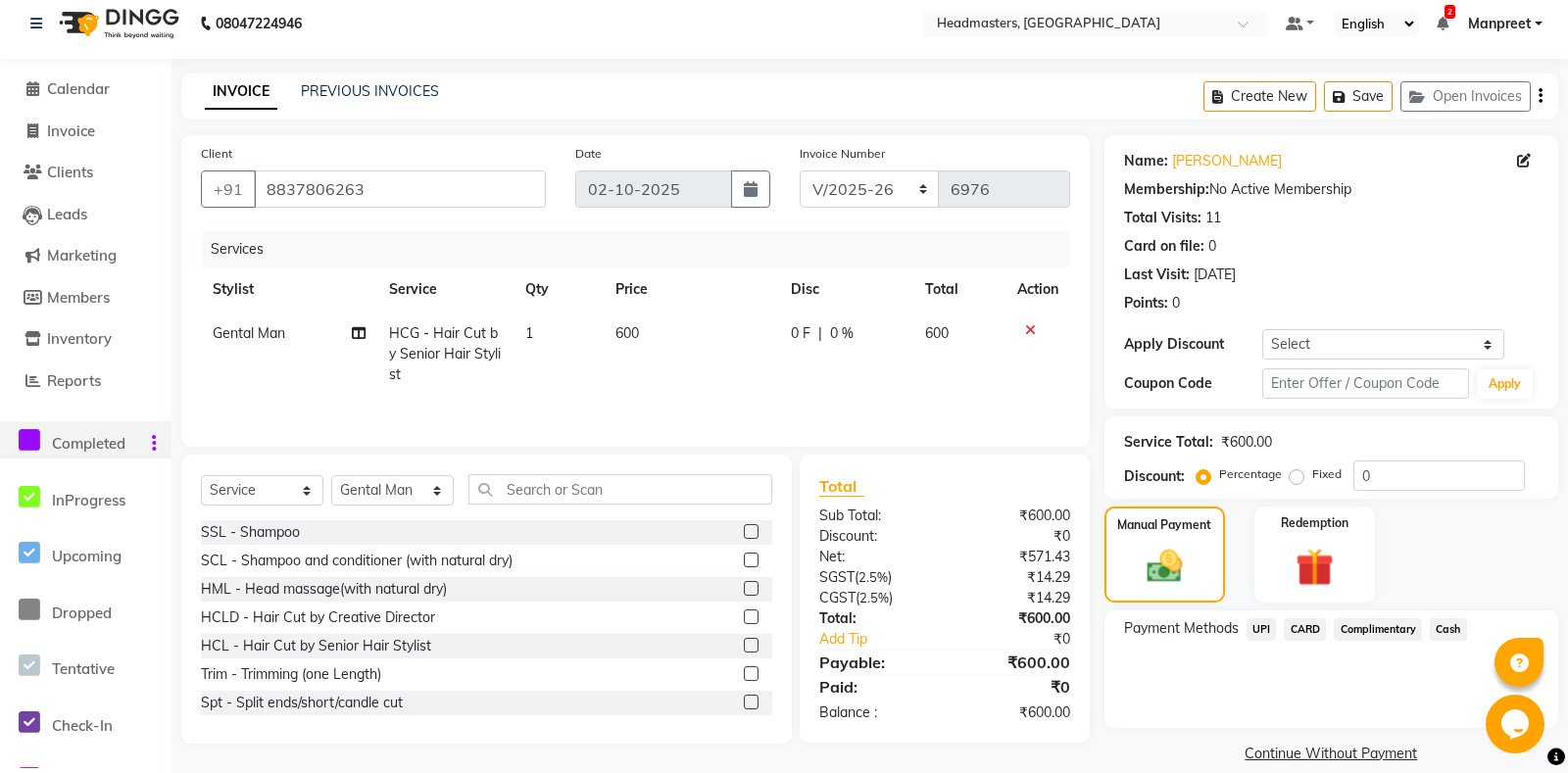
scroll to position [58, 0]
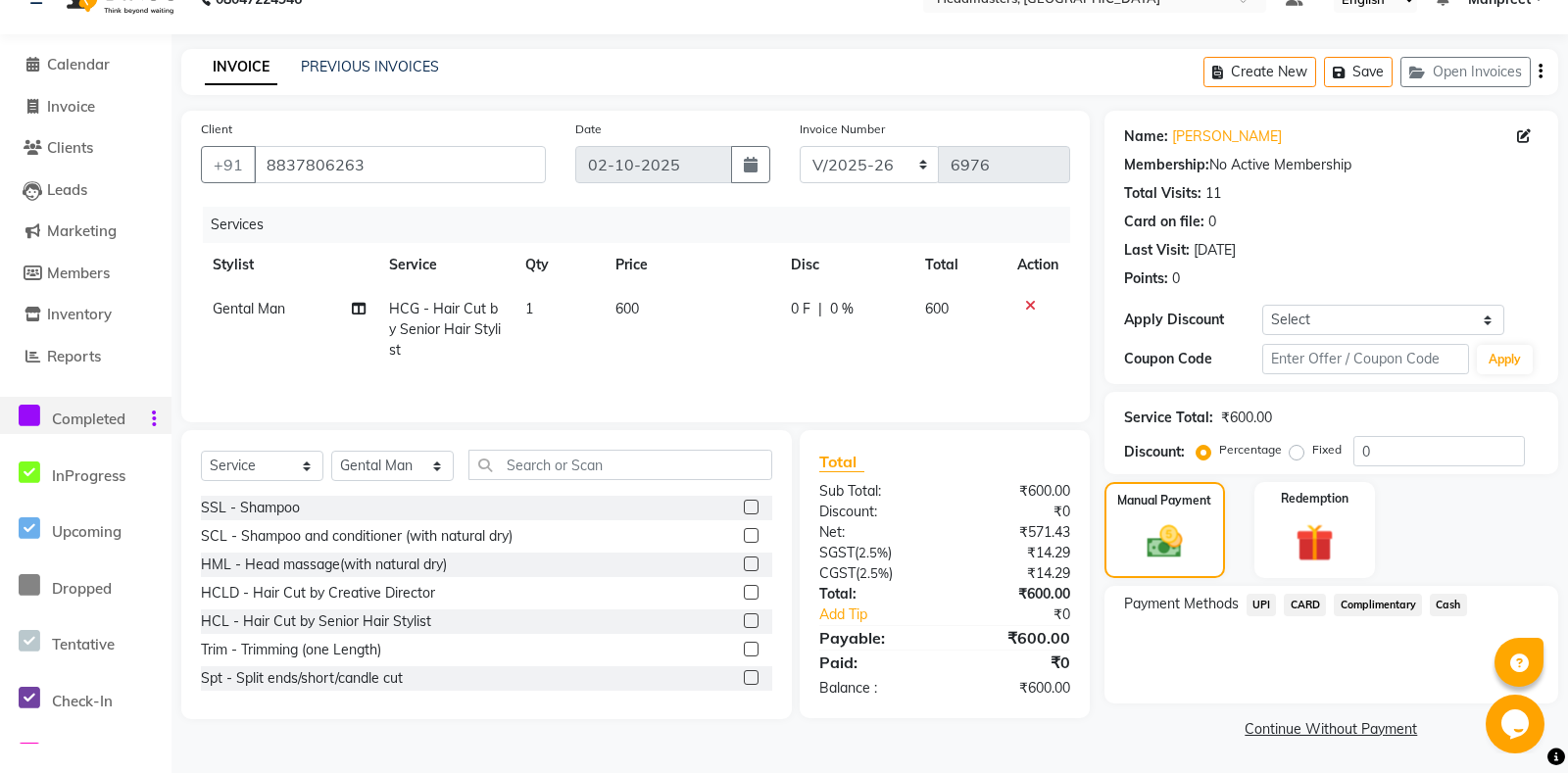
click at [1455, 612] on span "Cash" at bounding box center [1447, 604] width 37 height 23
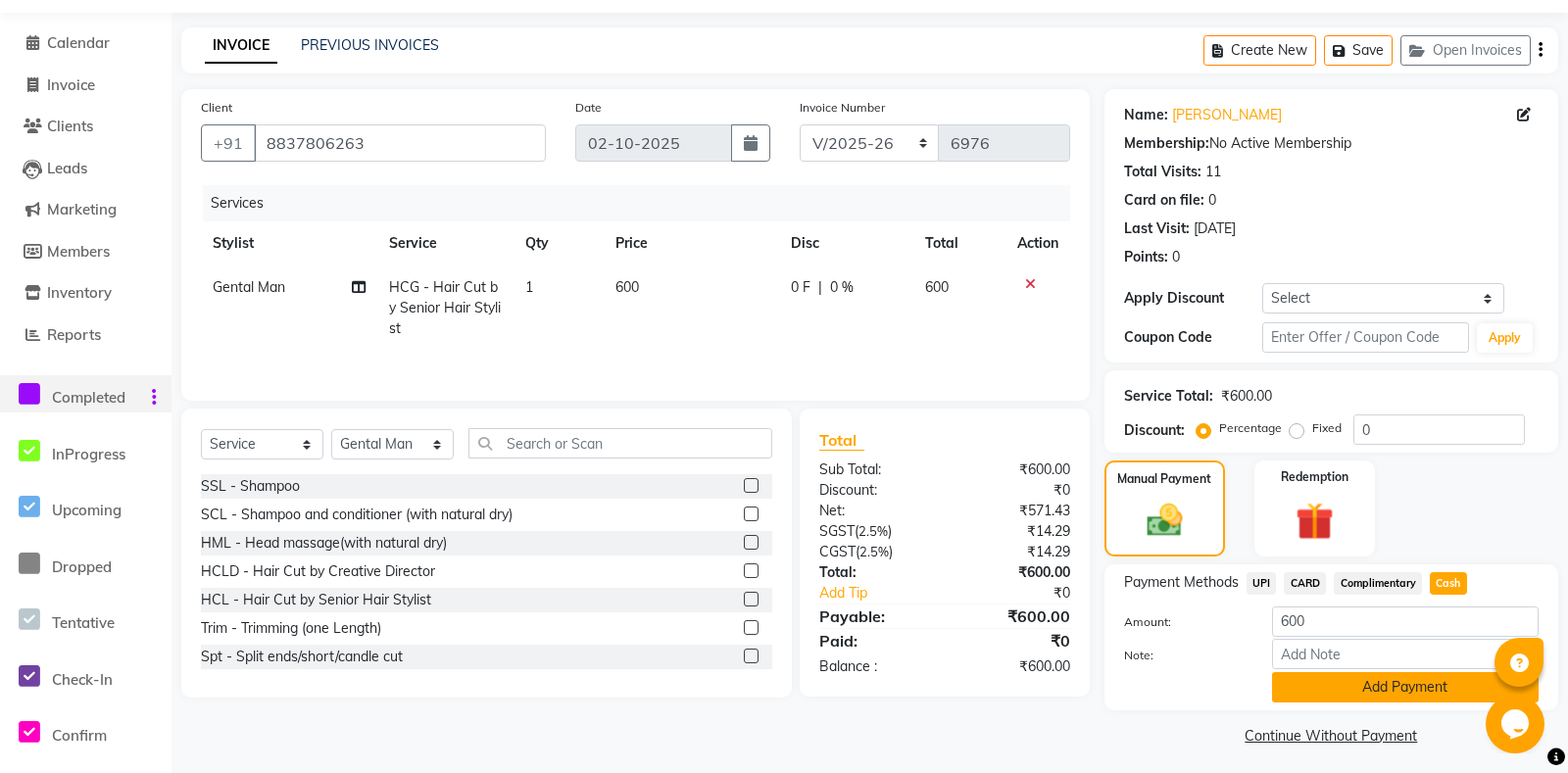
click at [1377, 702] on button "Add Payment" at bounding box center [1404, 687] width 267 height 30
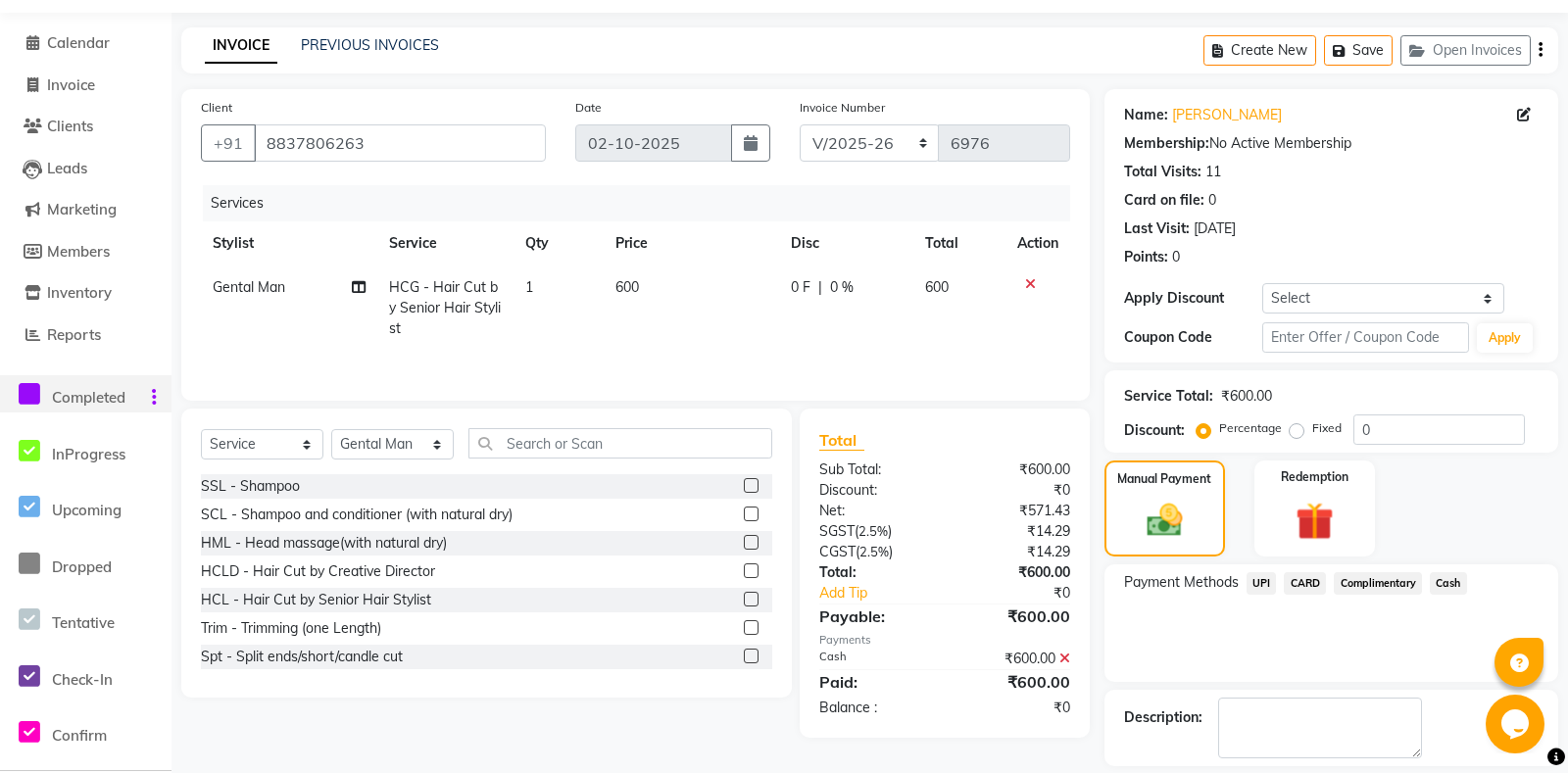
scroll to position [139, 0]
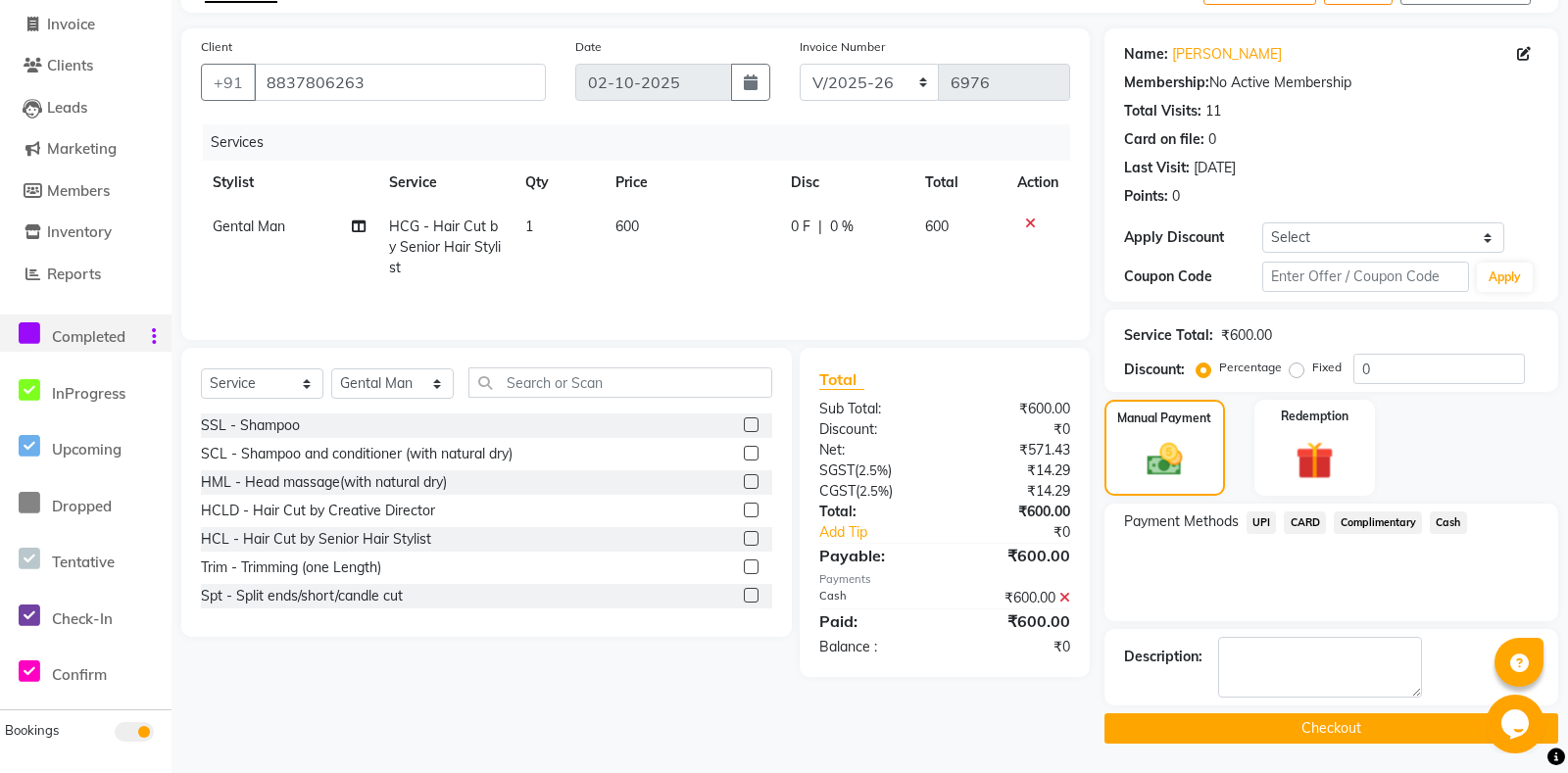
click at [1261, 722] on button "Checkout" at bounding box center [1331, 728] width 453 height 30
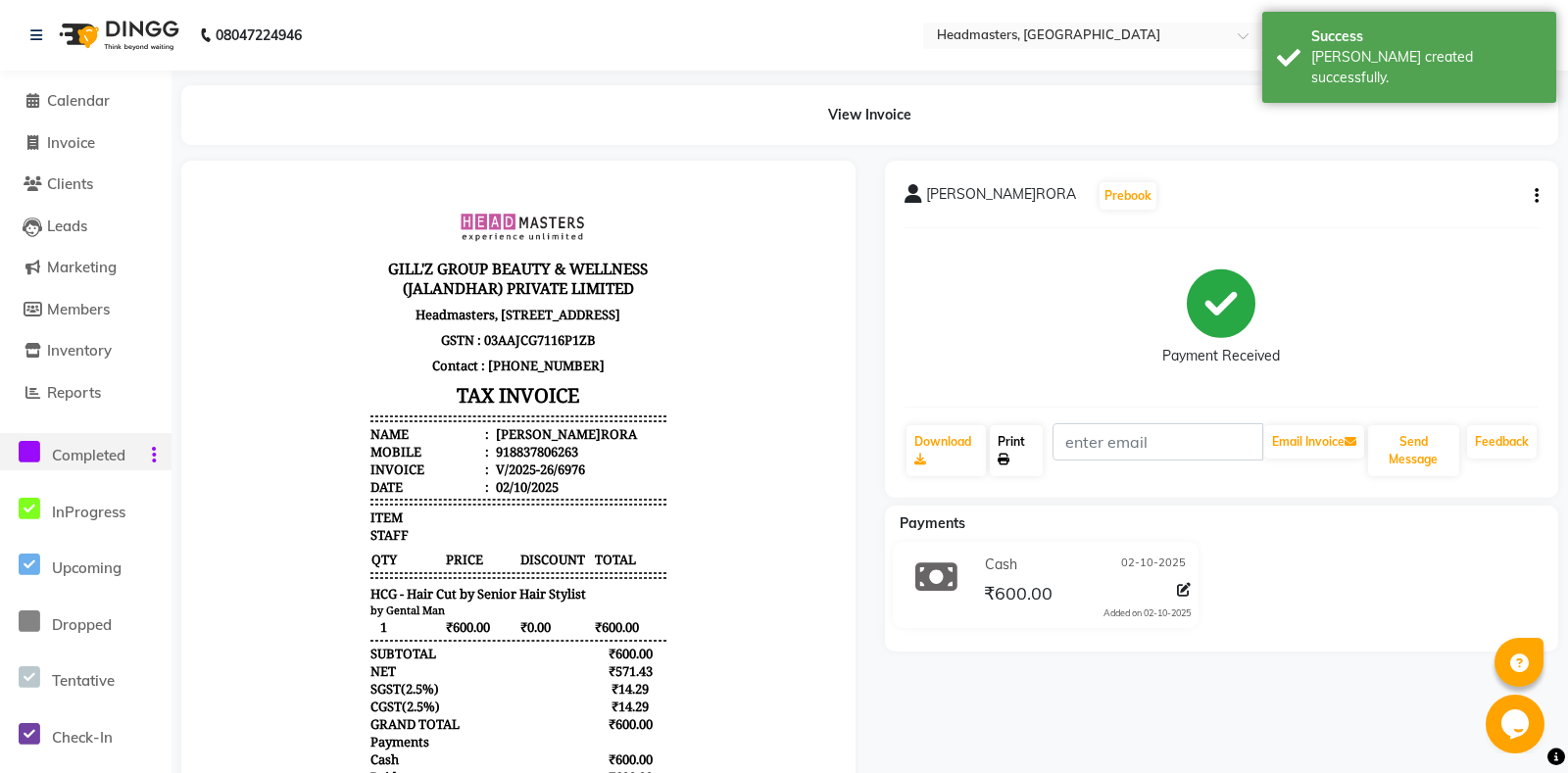
click at [1041, 464] on link "Print" at bounding box center [1016, 450] width 52 height 51
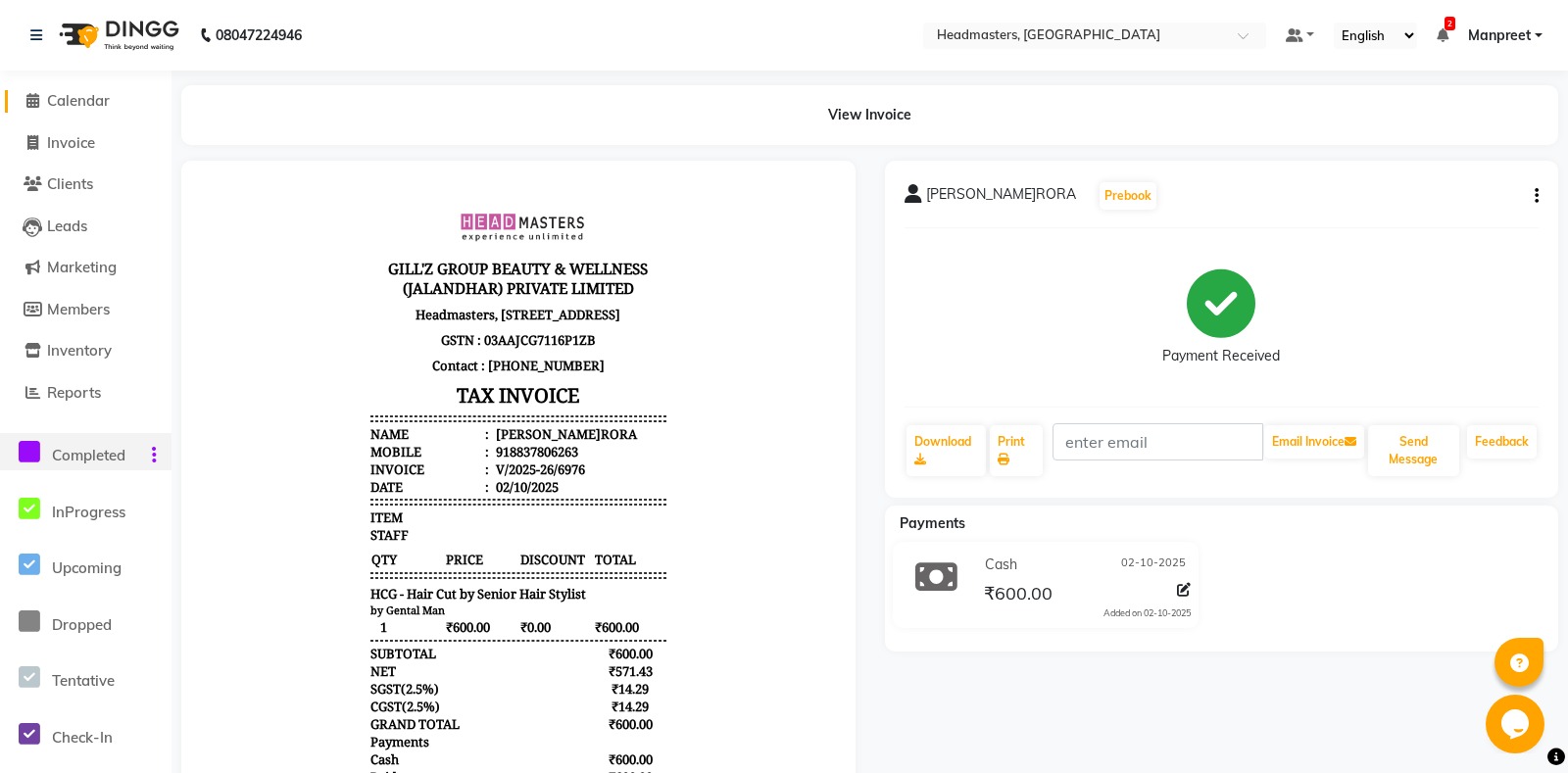
click at [95, 101] on span "Calendar" at bounding box center [78, 100] width 63 height 19
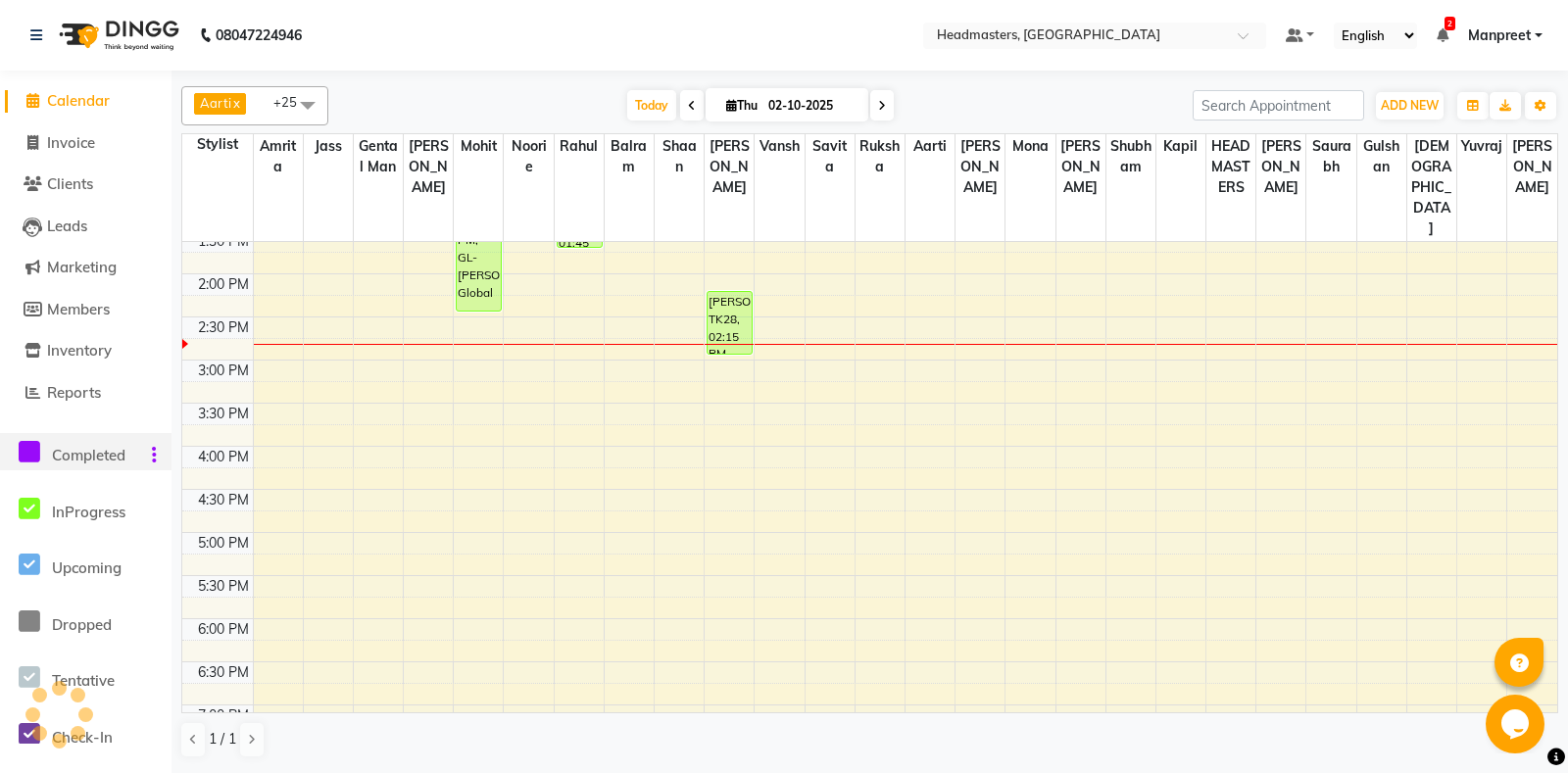
scroll to position [514, 0]
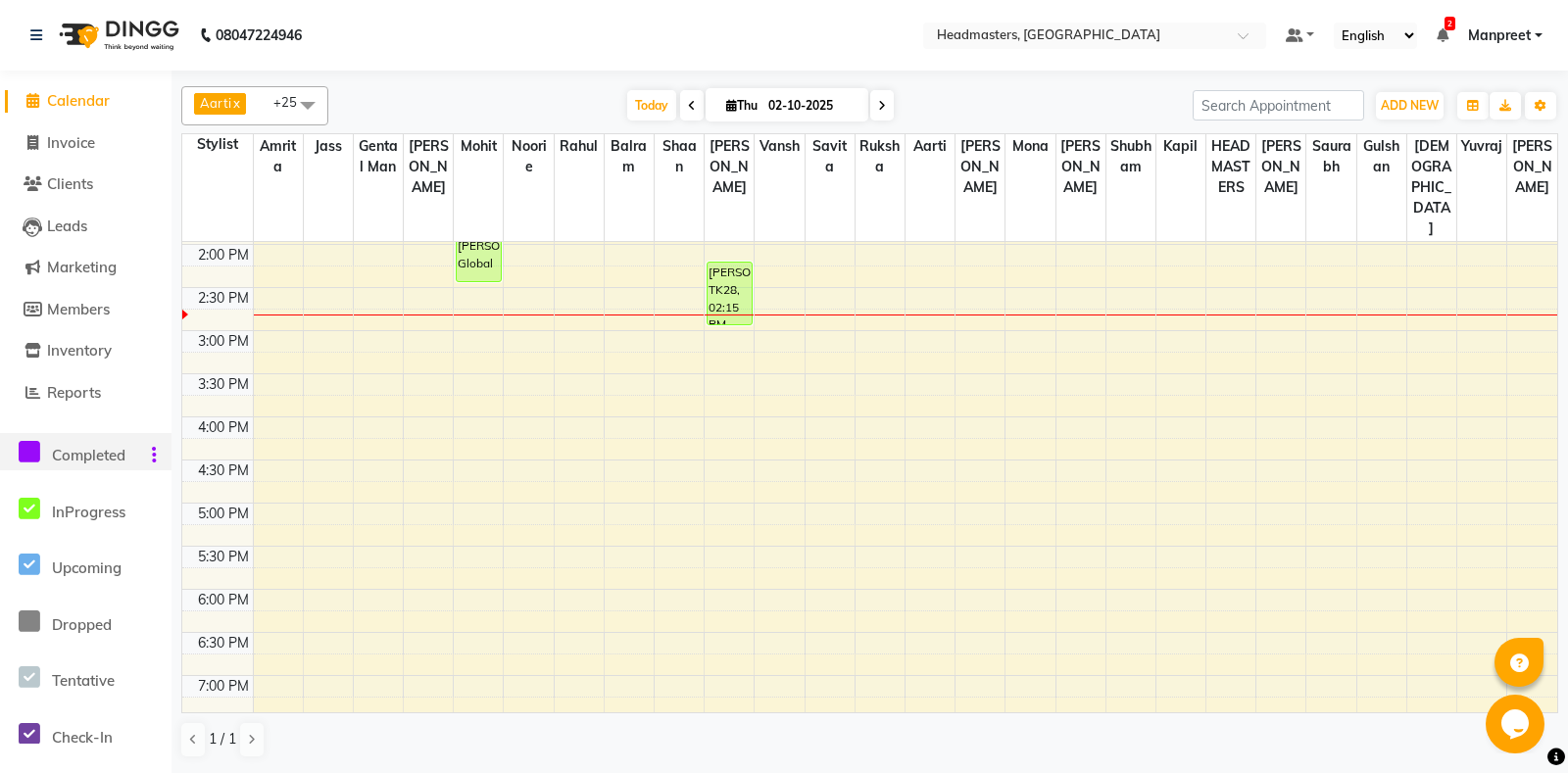
click at [598, 356] on div "8:00 AM 8:30 AM 9:00 AM 9:30 AM 10:00 AM 10:30 AM 11:00 AM 11:30 AM 12:00 PM 12…" at bounding box center [869, 331] width 1374 height 1206
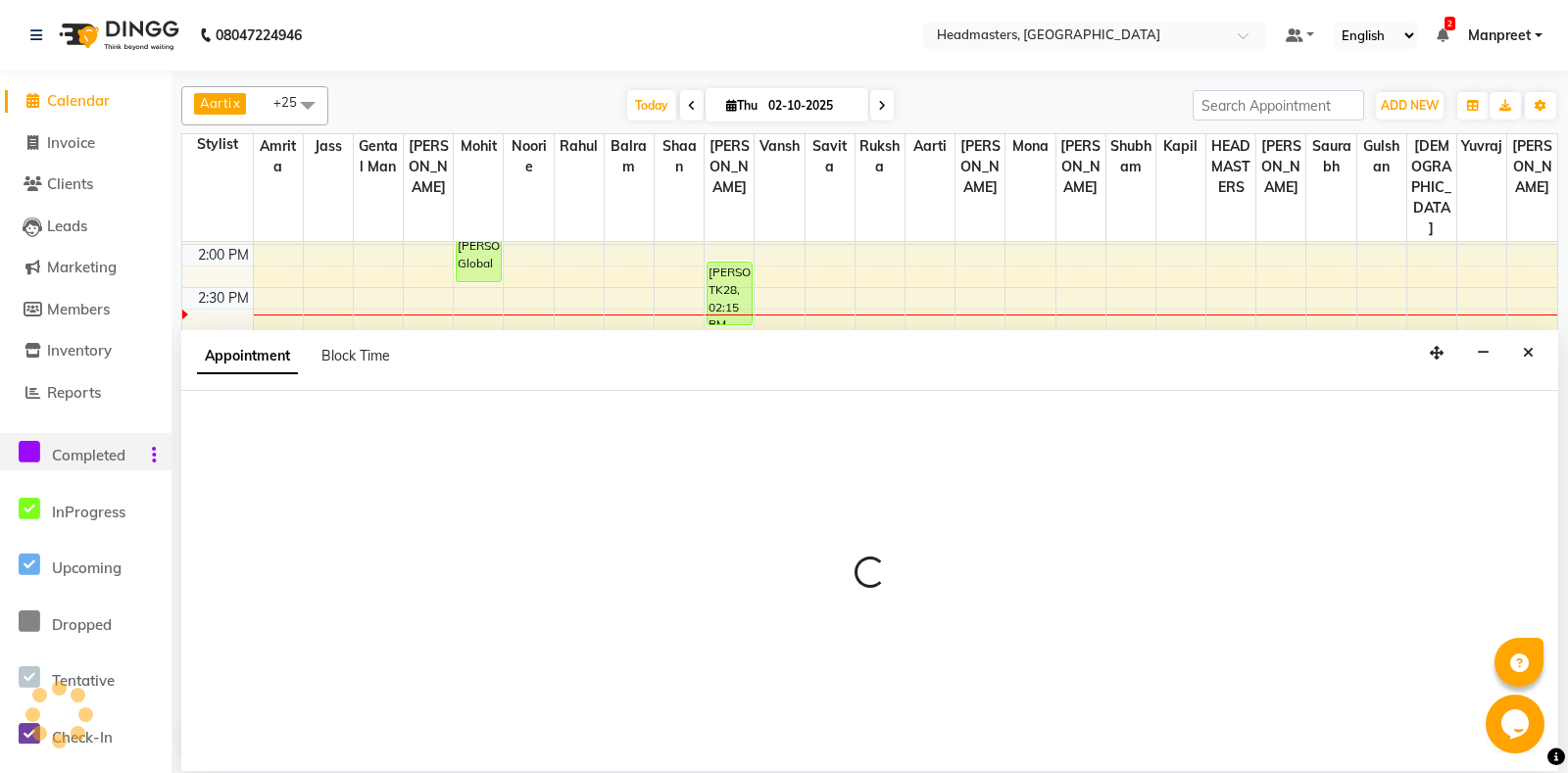
select select "60725"
select select "tentative"
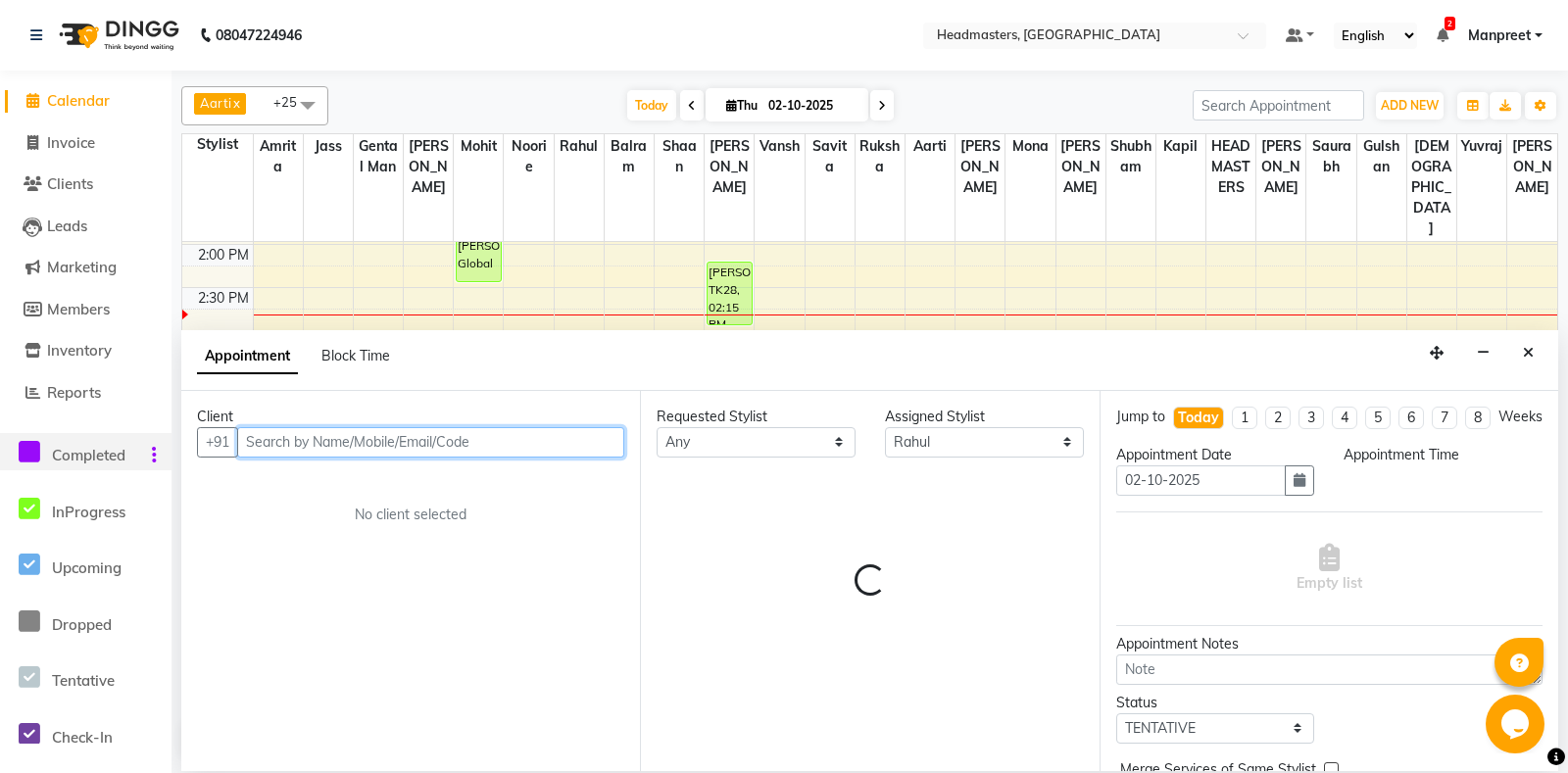
select select "930"
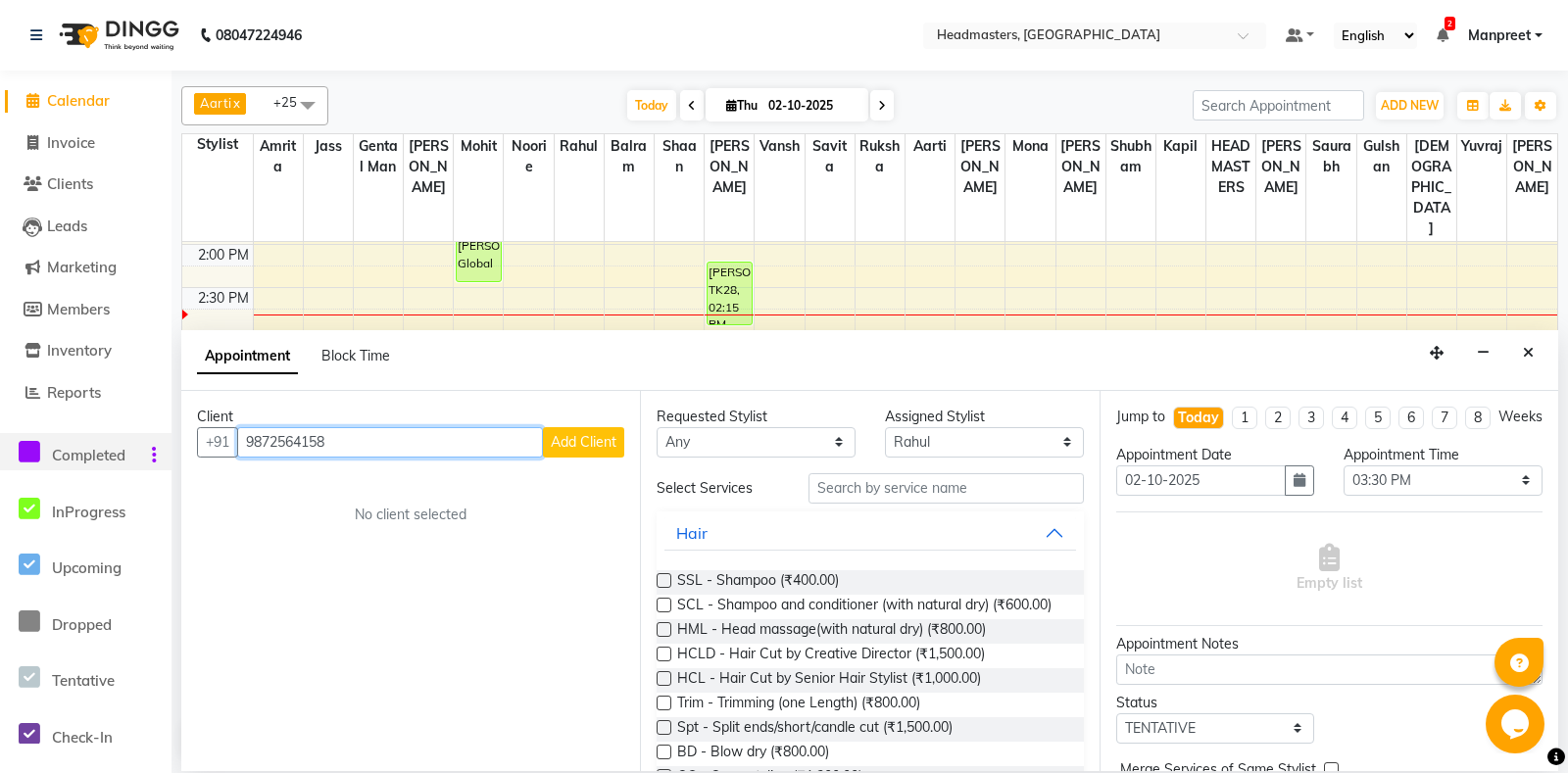
type input "9872564158"
click at [581, 427] on button "Add Client" at bounding box center [582, 442] width 81 height 30
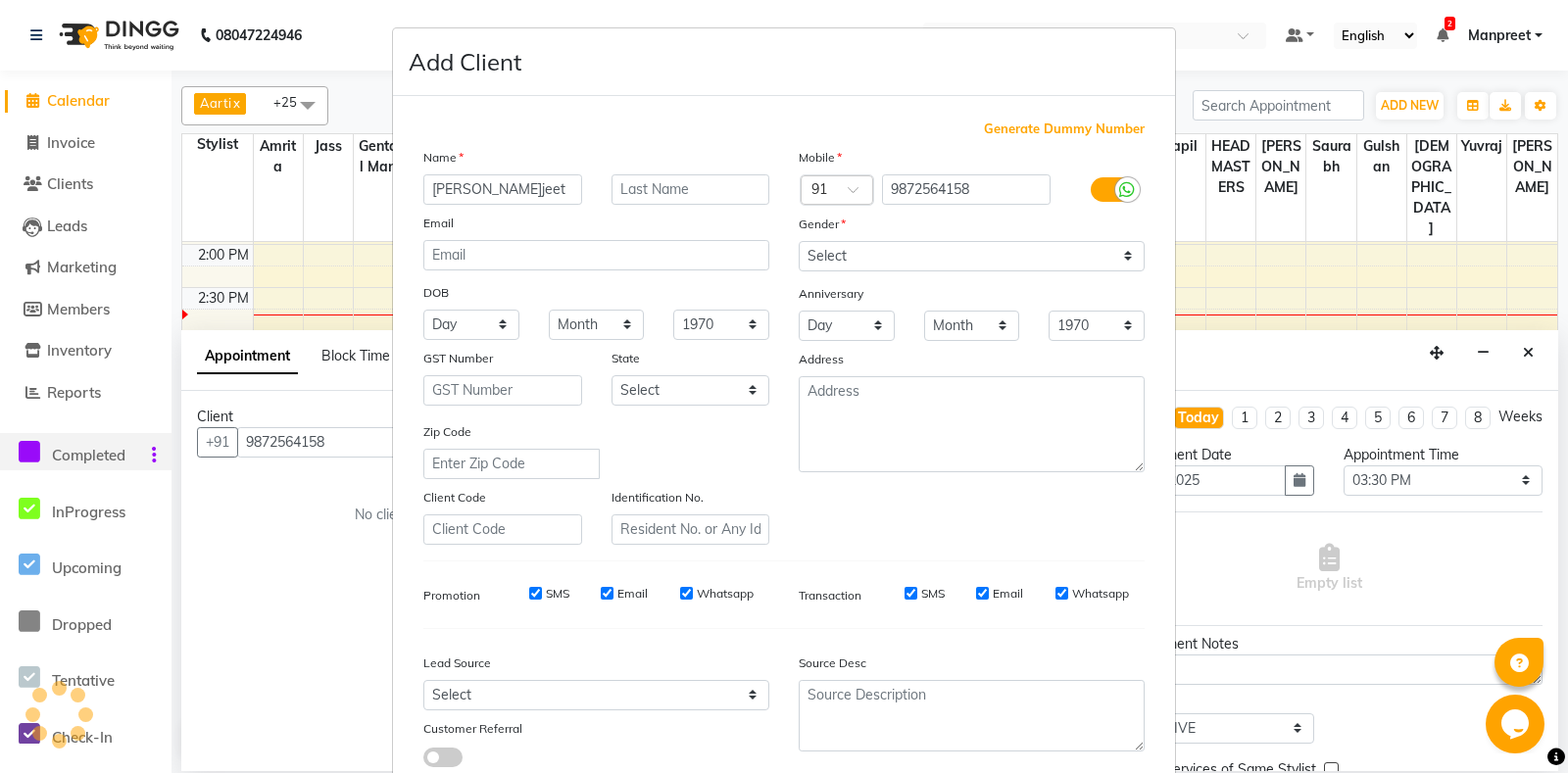
type input "[PERSON_NAME]et"
click at [1086, 273] on div "Mobile Country Code × 91 9872564158 Gender Select Male Female Other Prefer Not …" at bounding box center [972, 346] width 376 height 397
click at [798, 241] on select "Select [DEMOGRAPHIC_DATA] [DEMOGRAPHIC_DATA] Other Prefer Not To Say" at bounding box center [971, 256] width 346 height 30
select select "female"
click option "[DEMOGRAPHIC_DATA]" at bounding box center [0, 0] width 0 height 0
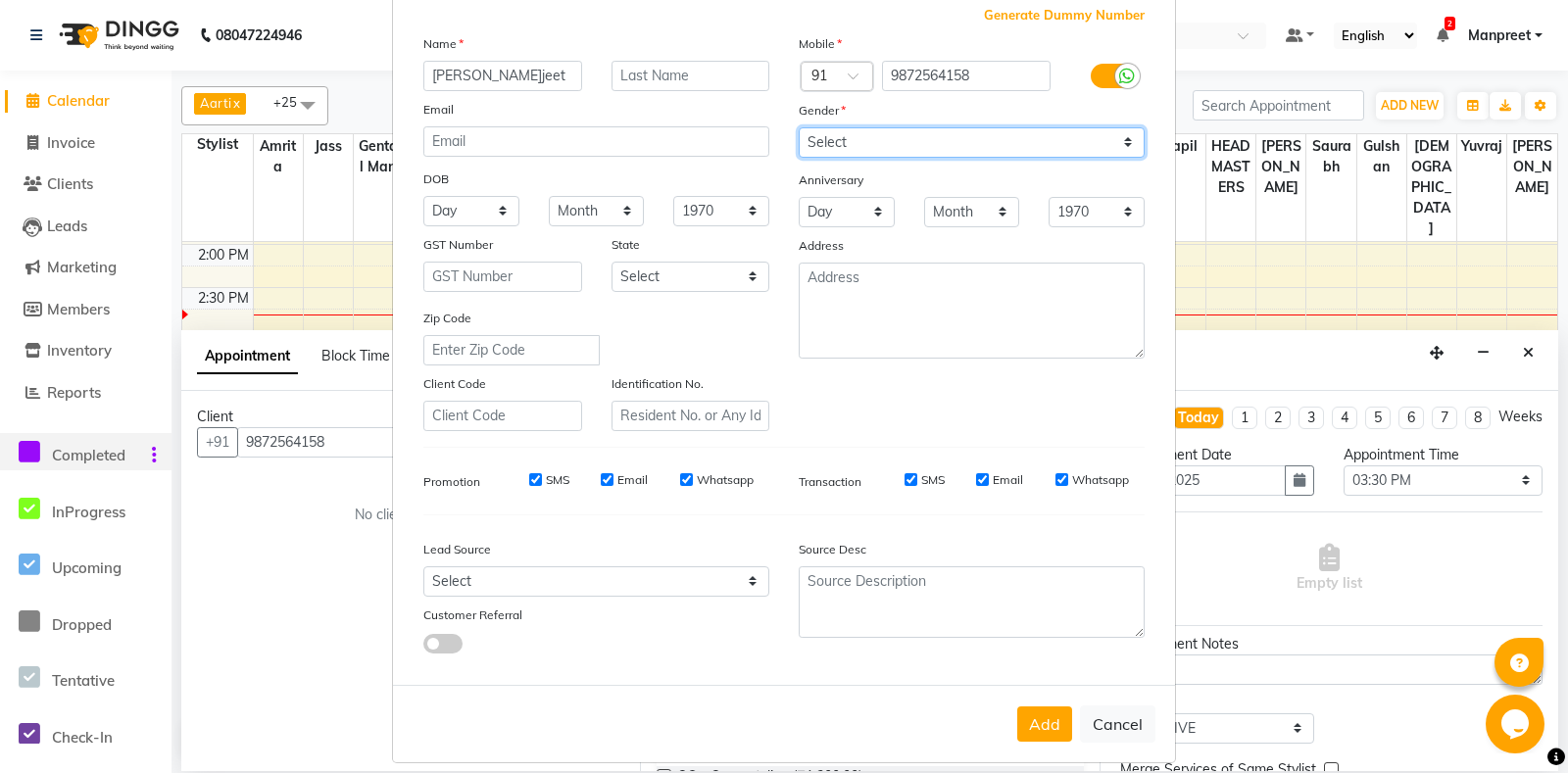
scroll to position [136, 0]
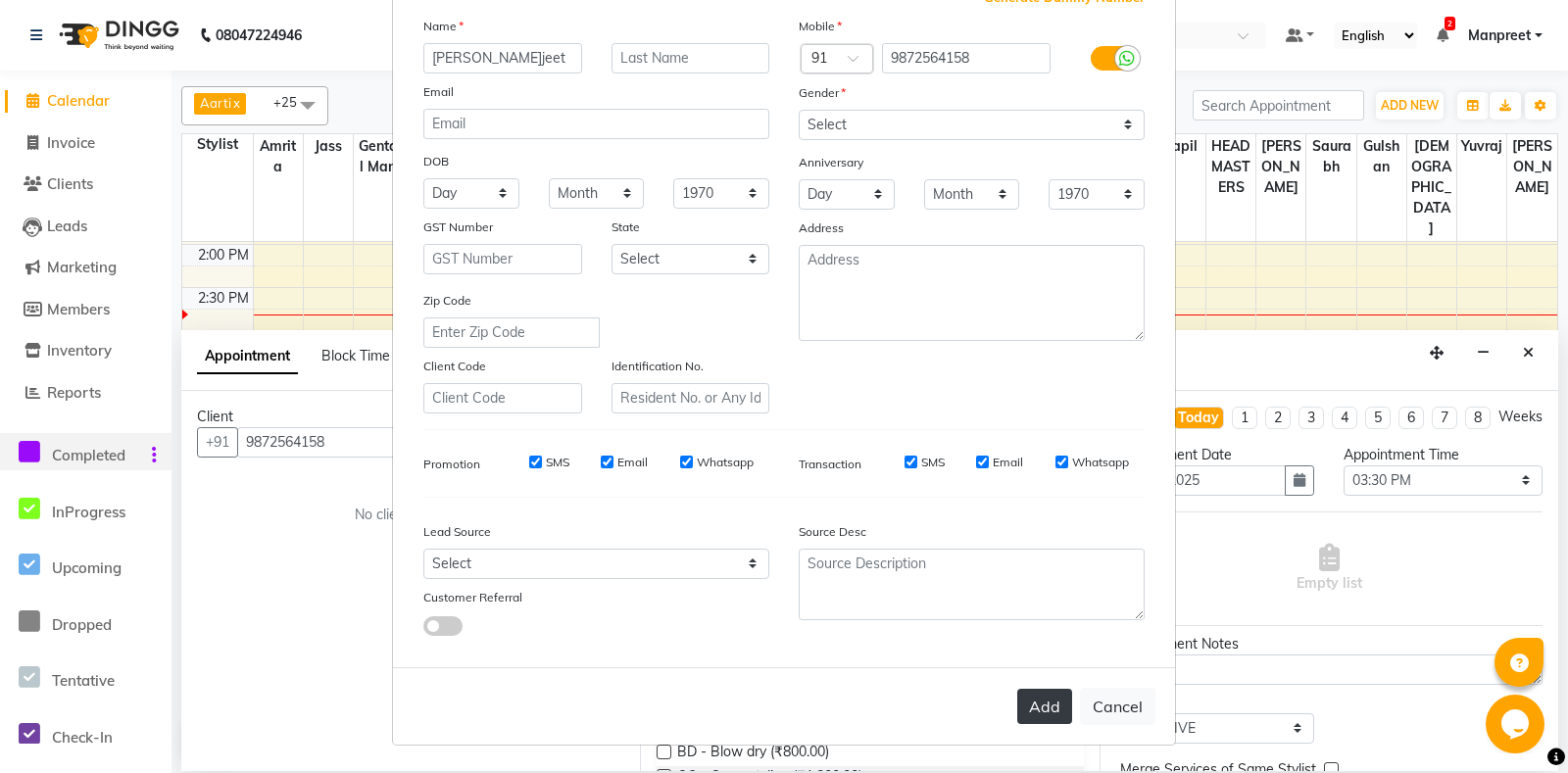
click at [1056, 708] on button "Add" at bounding box center [1044, 706] width 55 height 35
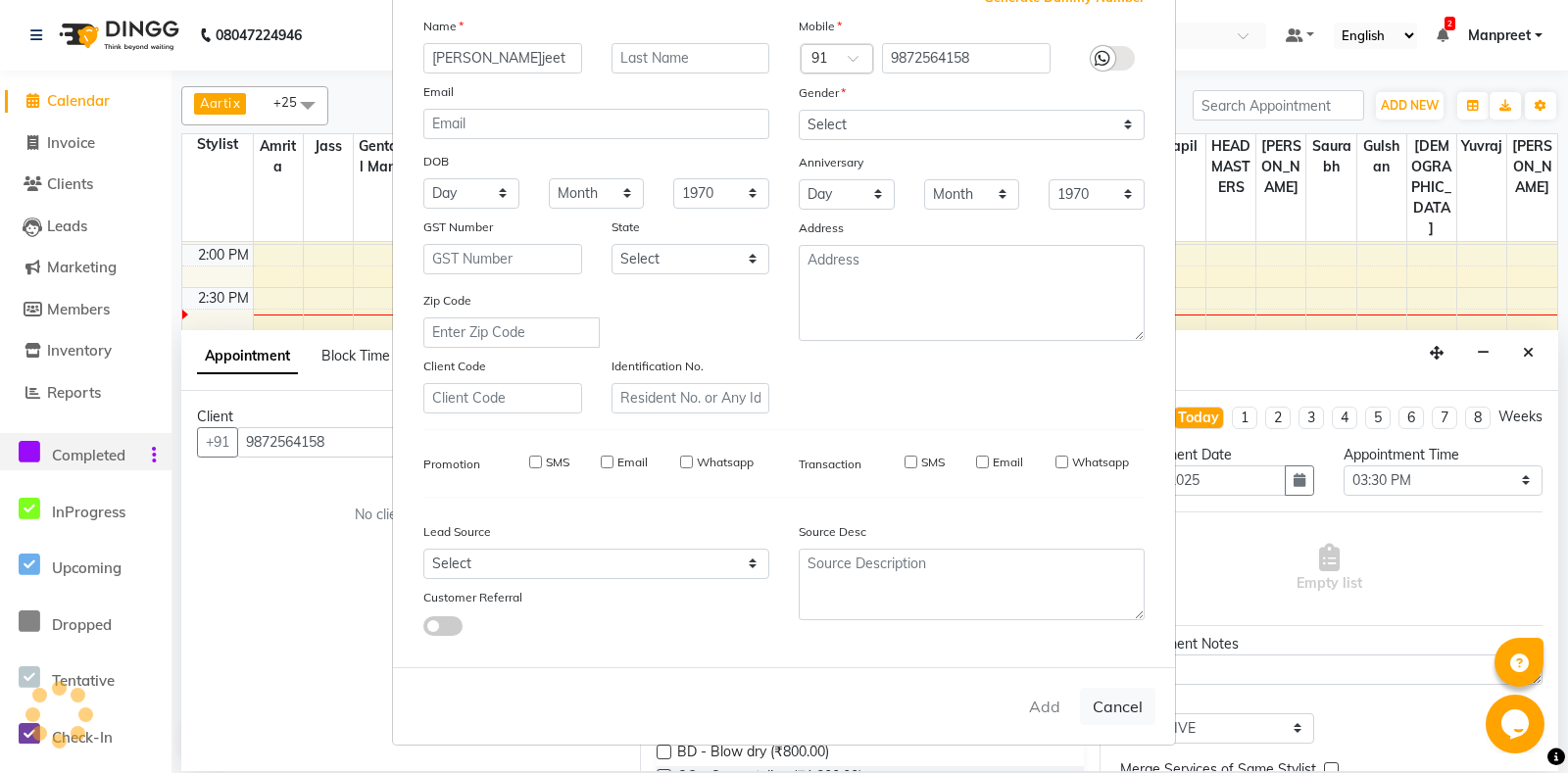
select select
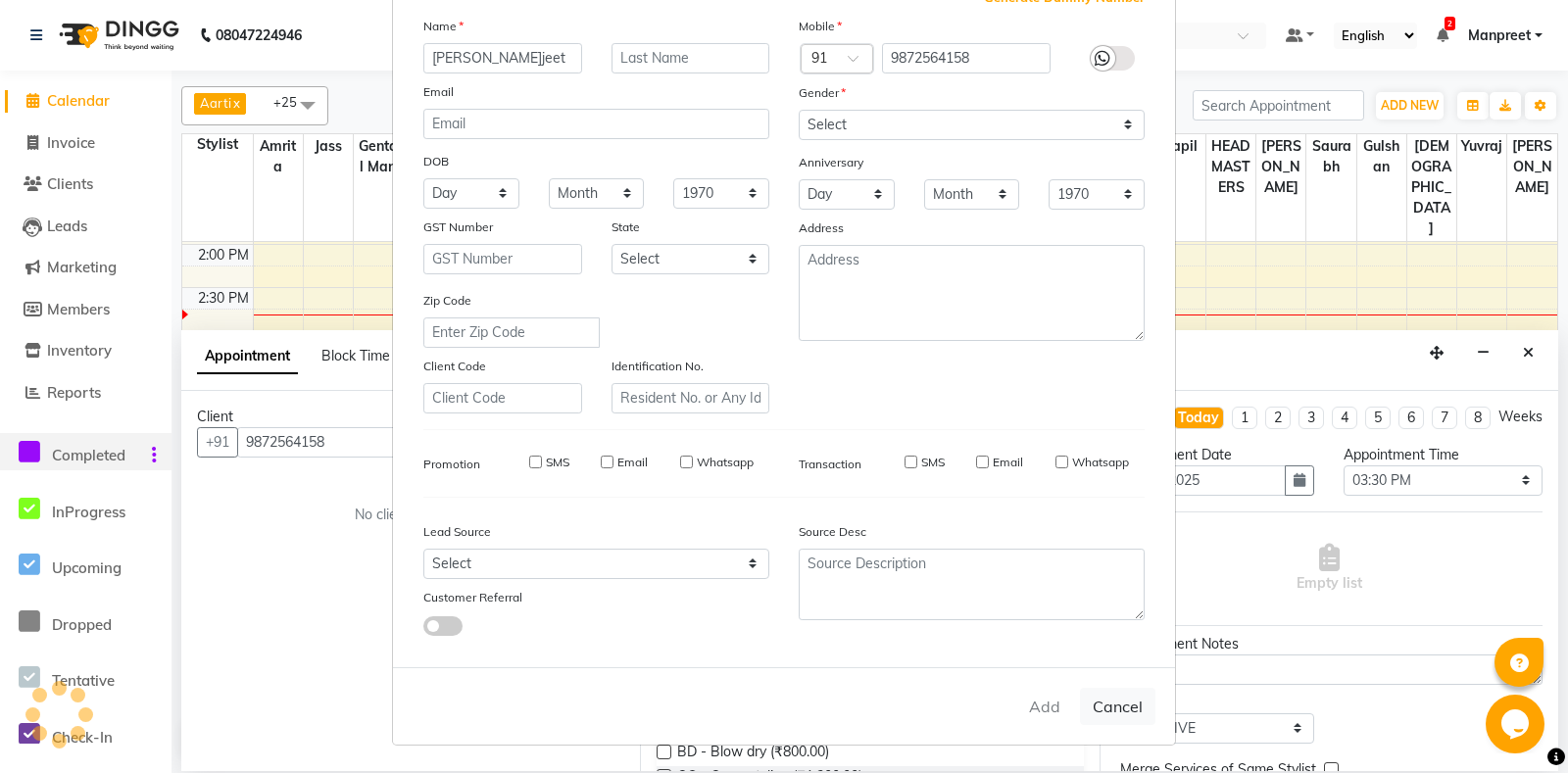
select select
checkbox input "false"
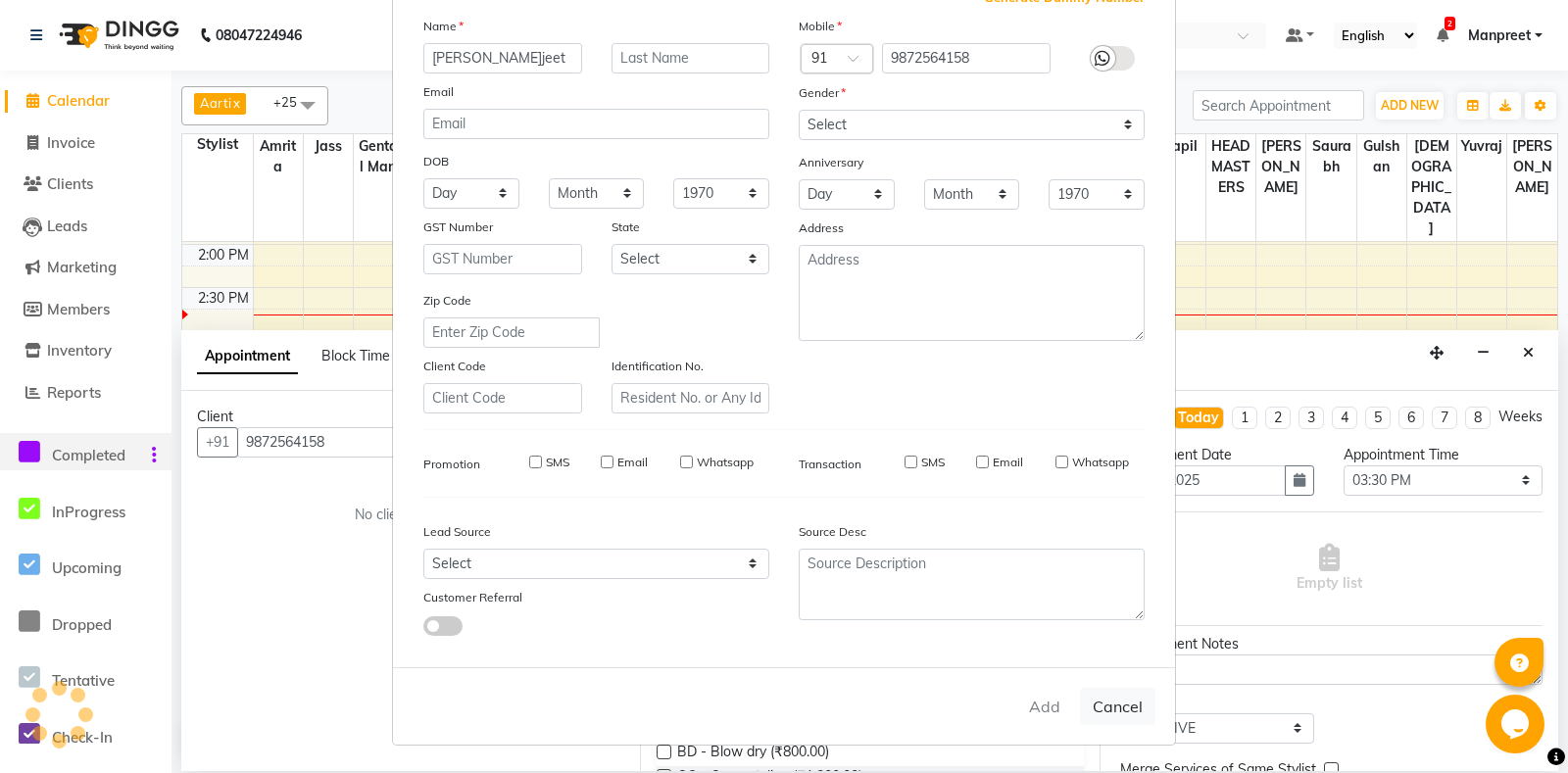
checkbox input "false"
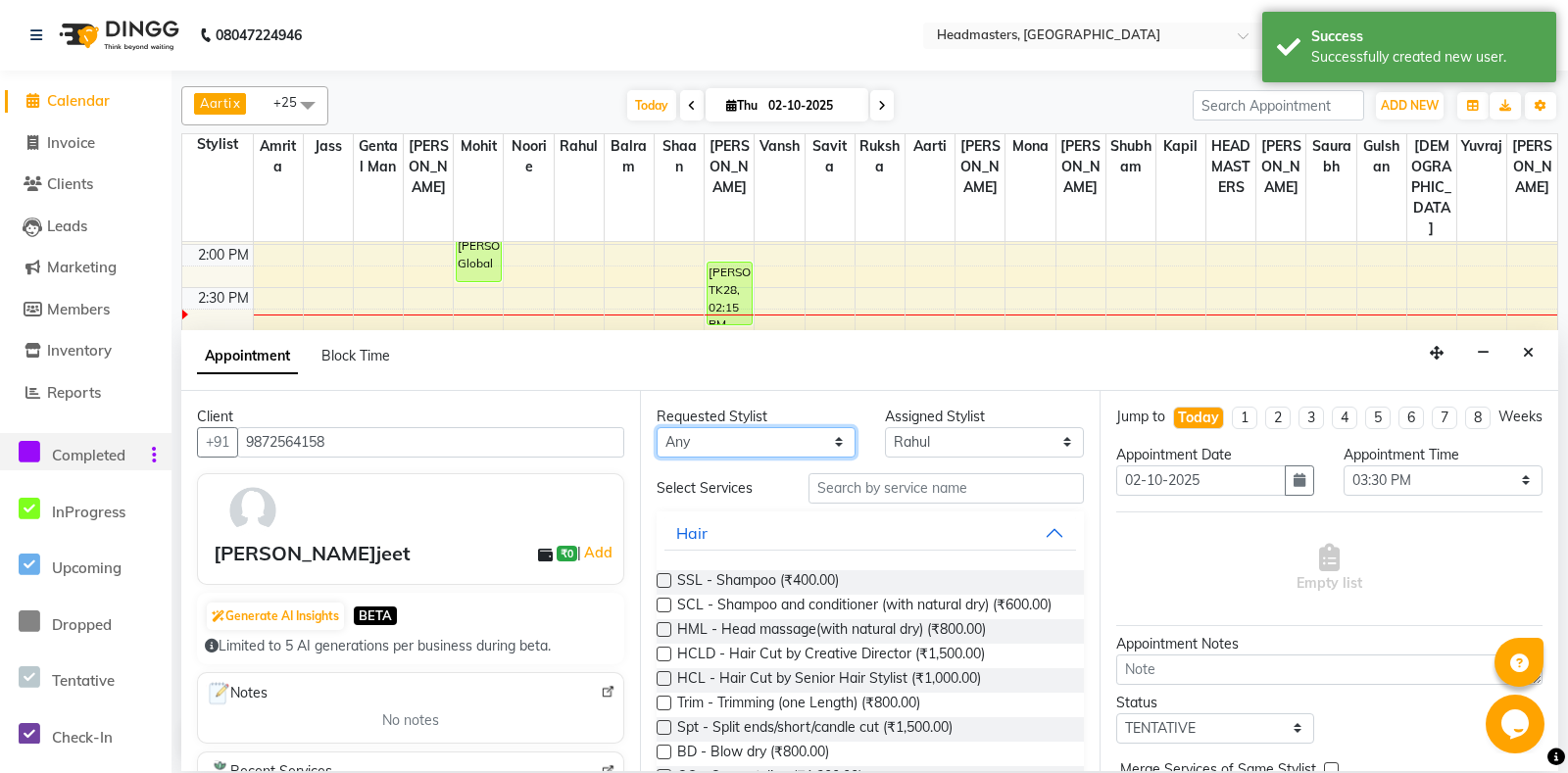
click at [656, 427] on select "An[PERSON_NAME] Amrit[PERSON_NAME]am Gental Man Gulshan HEADMASTER[PERSON_NAME]…" at bounding box center [755, 442] width 199 height 30
select select "60723"
click option "Mohit" at bounding box center [0, 0] width 0 height 0
select select "60723"
click at [917, 479] on input "text" at bounding box center [945, 488] width 275 height 30
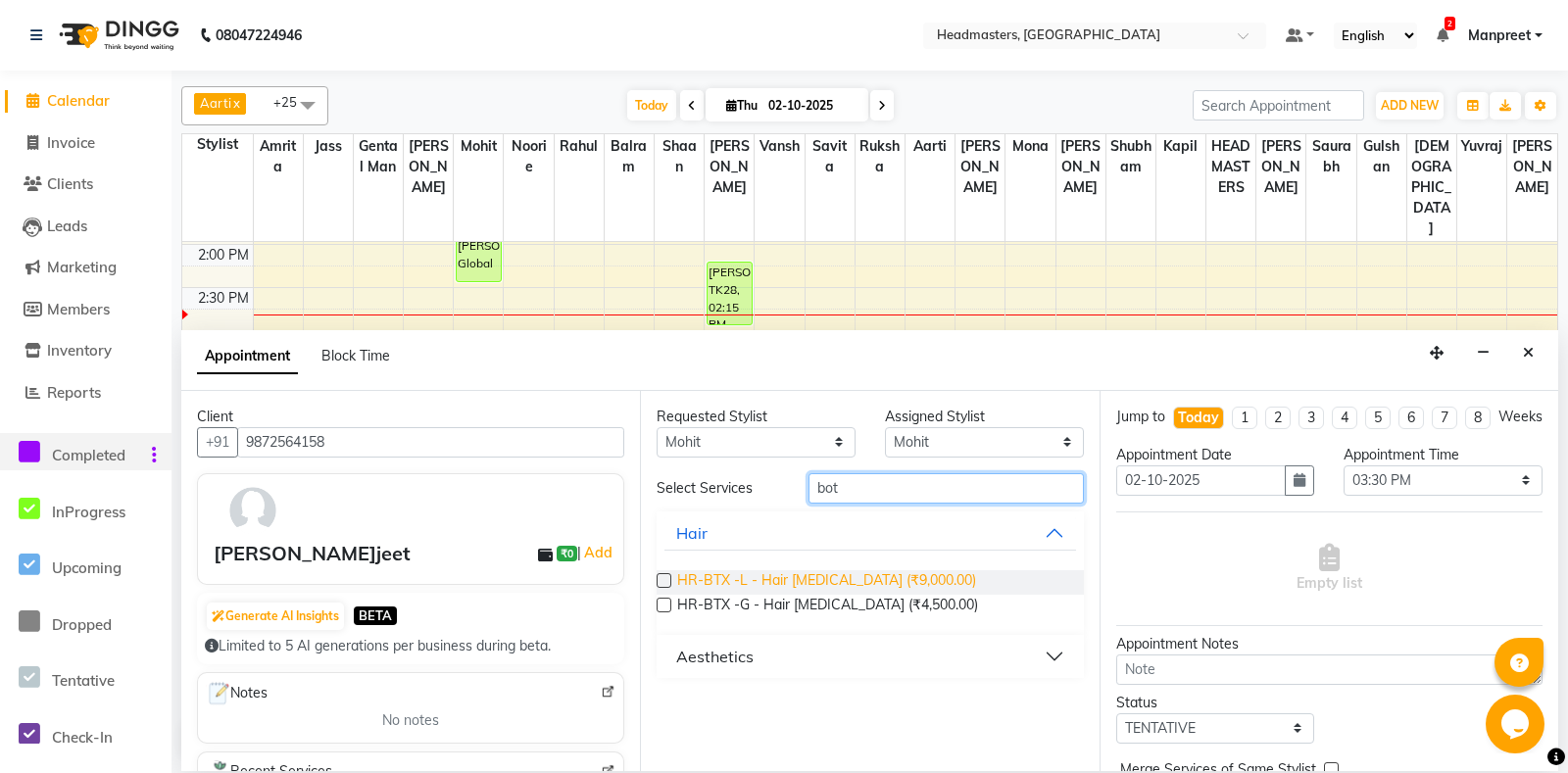
type input "bot"
click at [852, 578] on span "HR-BTX -L - Hair [MEDICAL_DATA] (₹9,000.00)" at bounding box center [826, 582] width 299 height 25
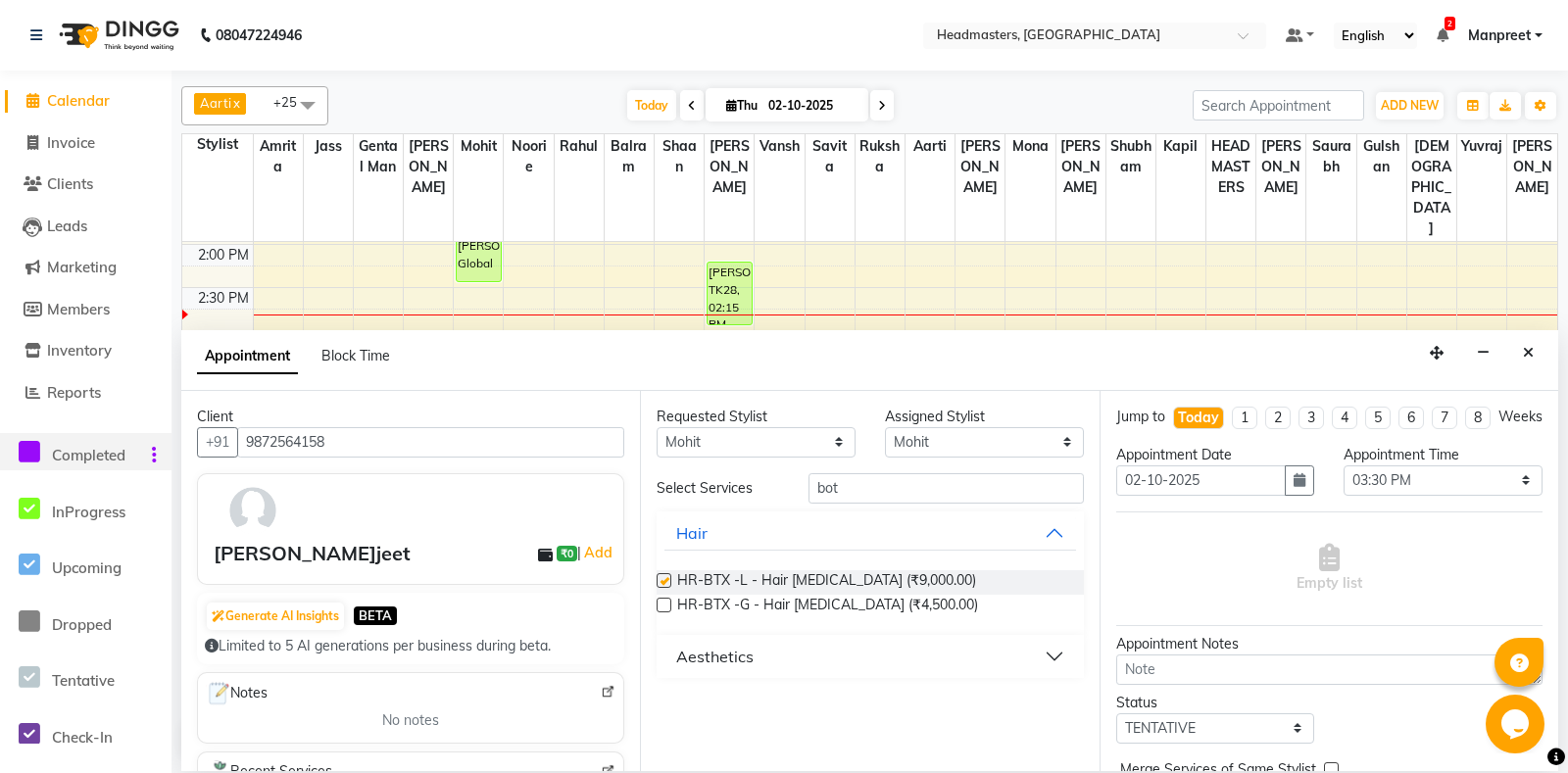
checkbox input "false"
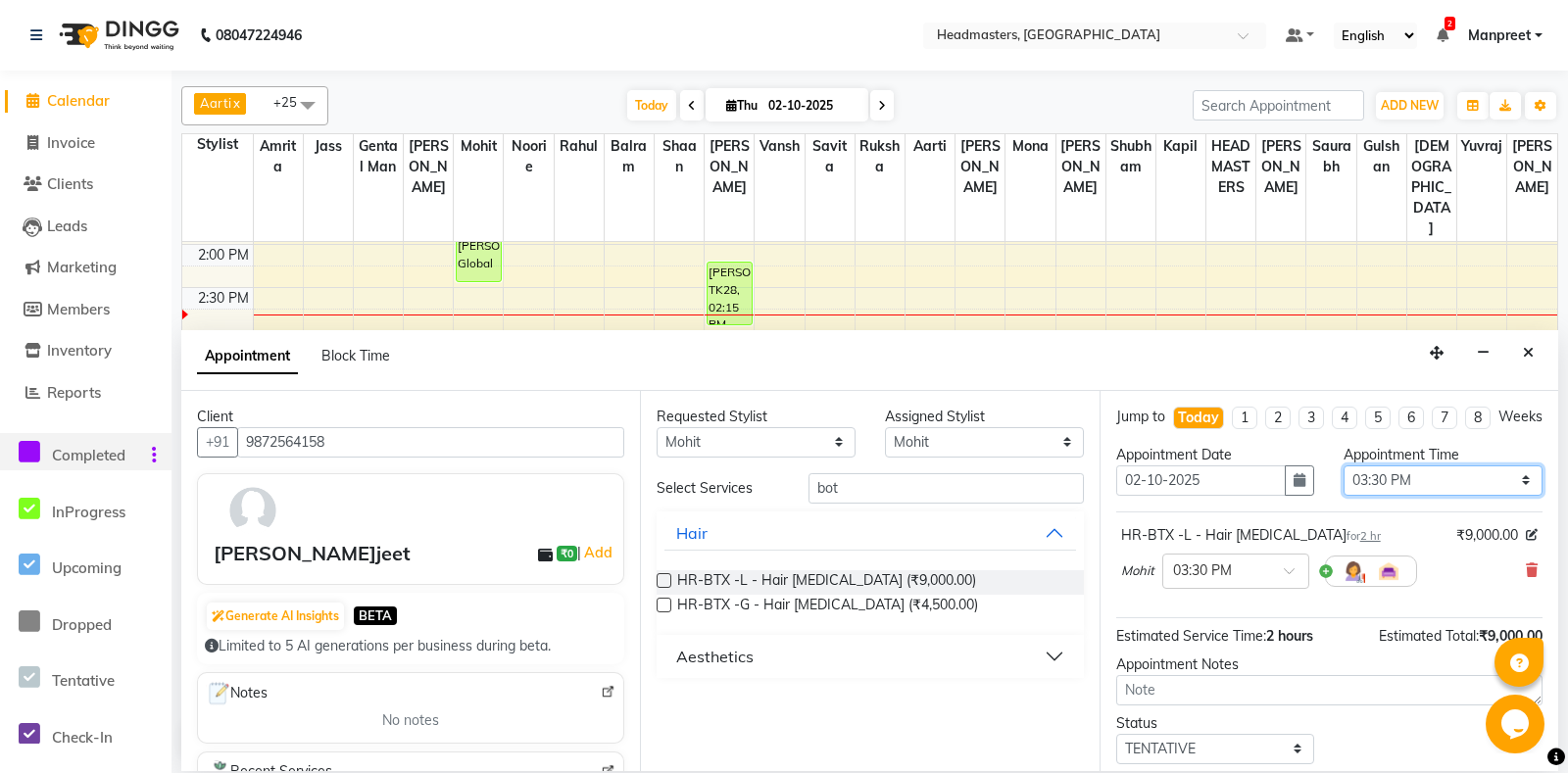
click at [1343, 465] on select "Select 09:00 AM 09:15 AM 09:30 AM 09:45 AM 10:00 AM 10:15 AM 10:30 AM 10:45 AM …" at bounding box center [1442, 480] width 199 height 30
select select "900"
click option "03:00 PM" at bounding box center [0, 0] width 0 height 0
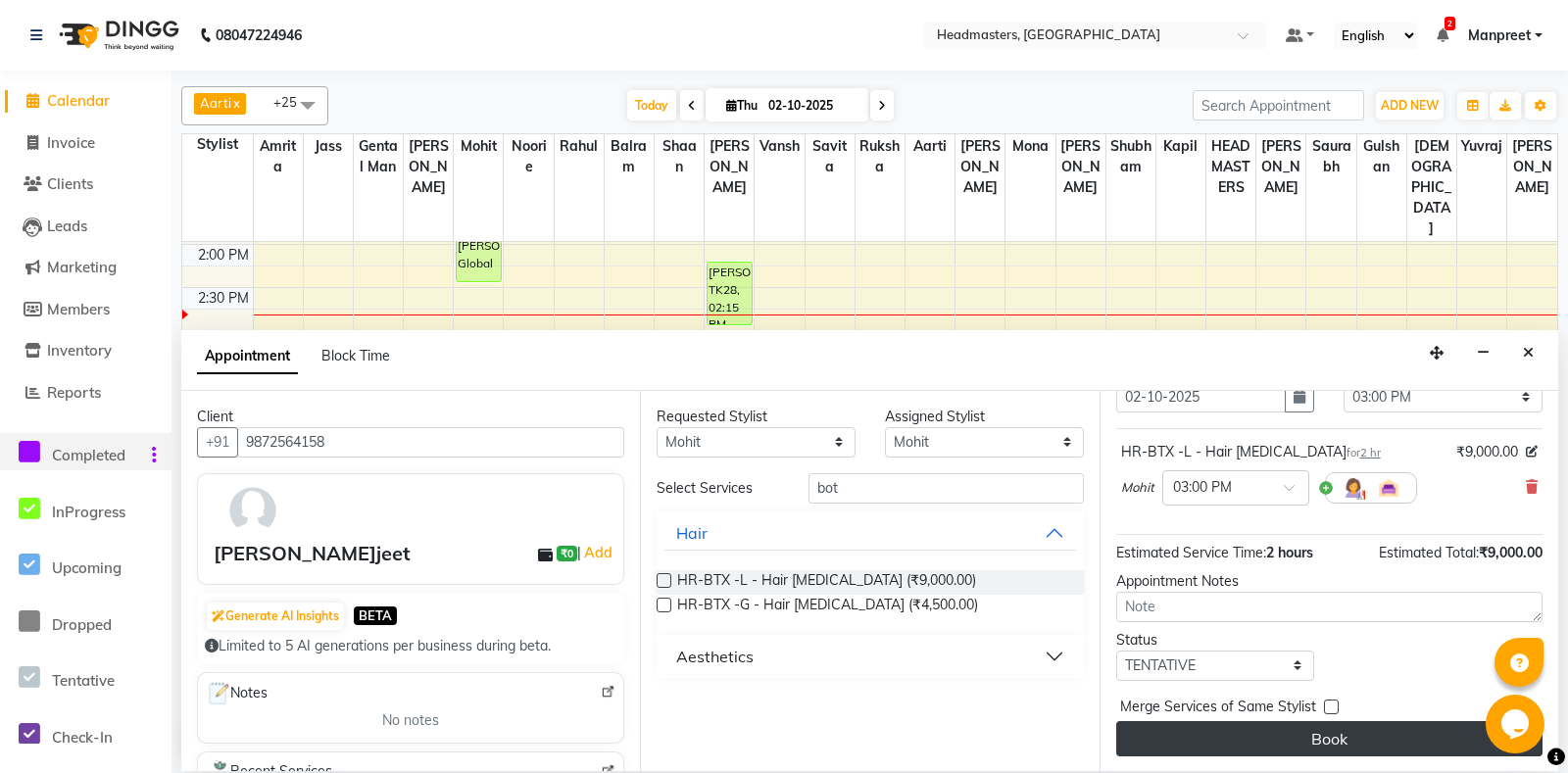
click at [1345, 746] on button "Book" at bounding box center [1328, 738] width 426 height 35
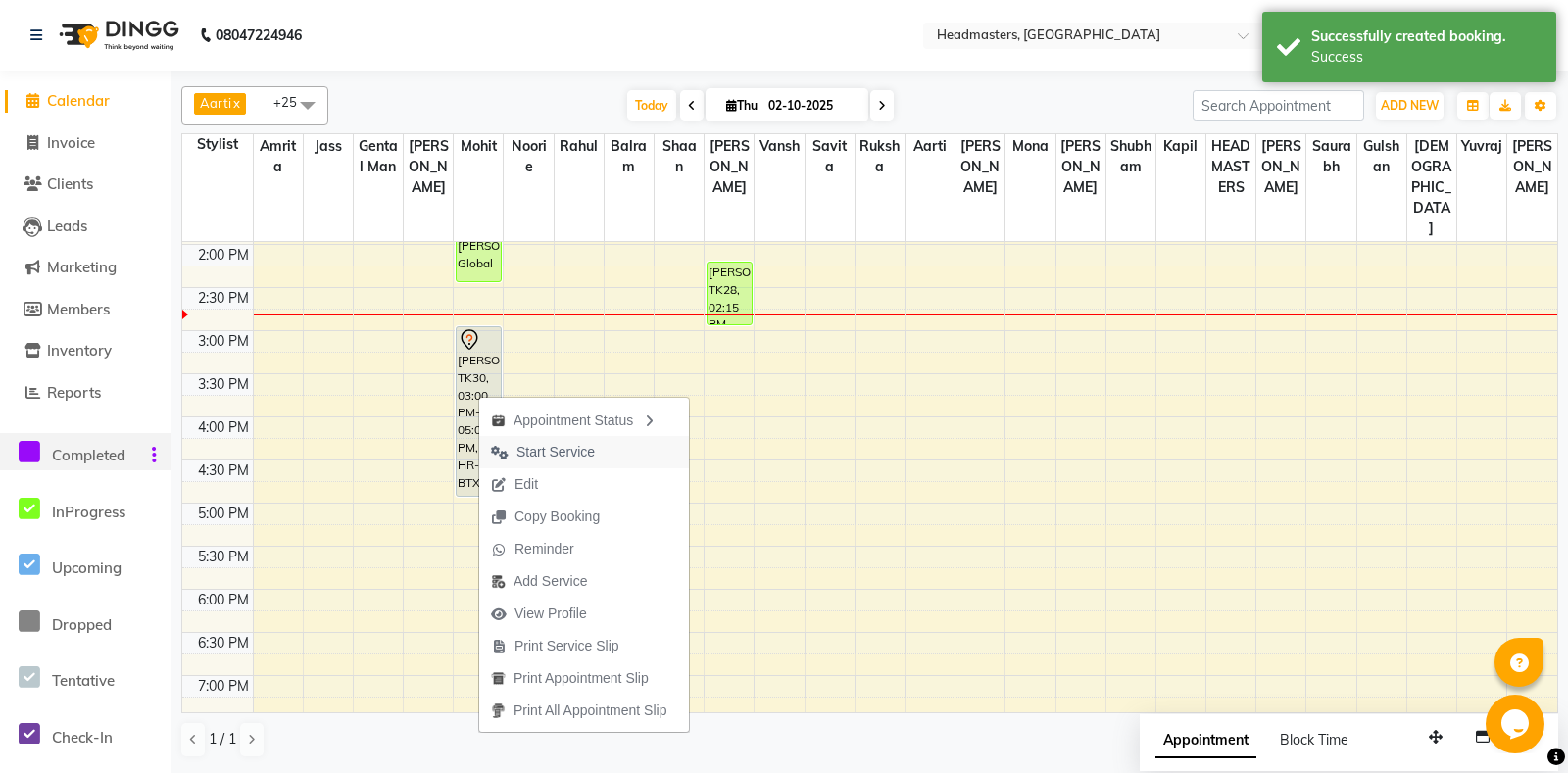
click at [573, 437] on span "Start Service" at bounding box center [543, 452] width 128 height 32
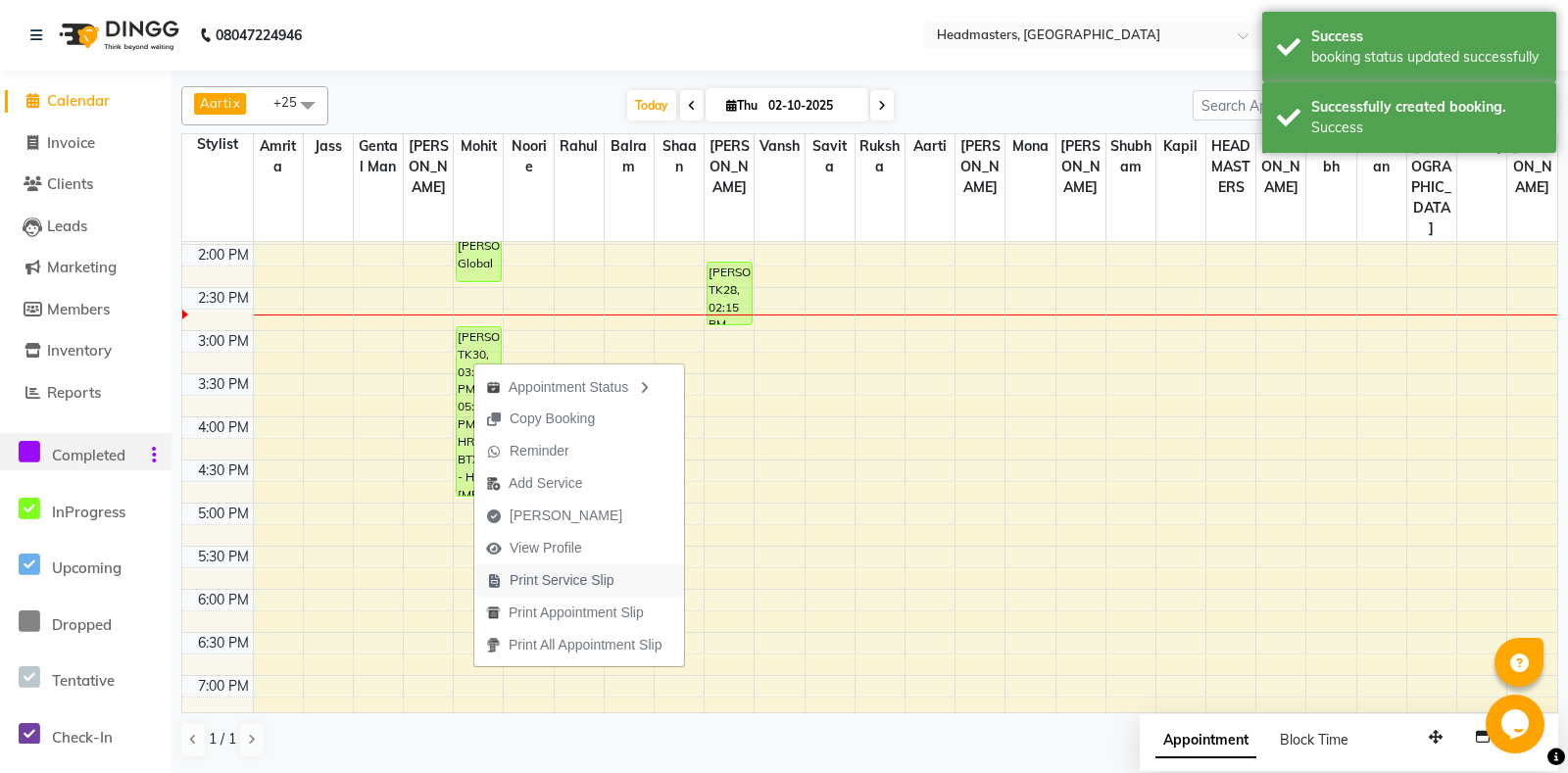
click at [644, 578] on button "Print Service Slip" at bounding box center [579, 580] width 210 height 32
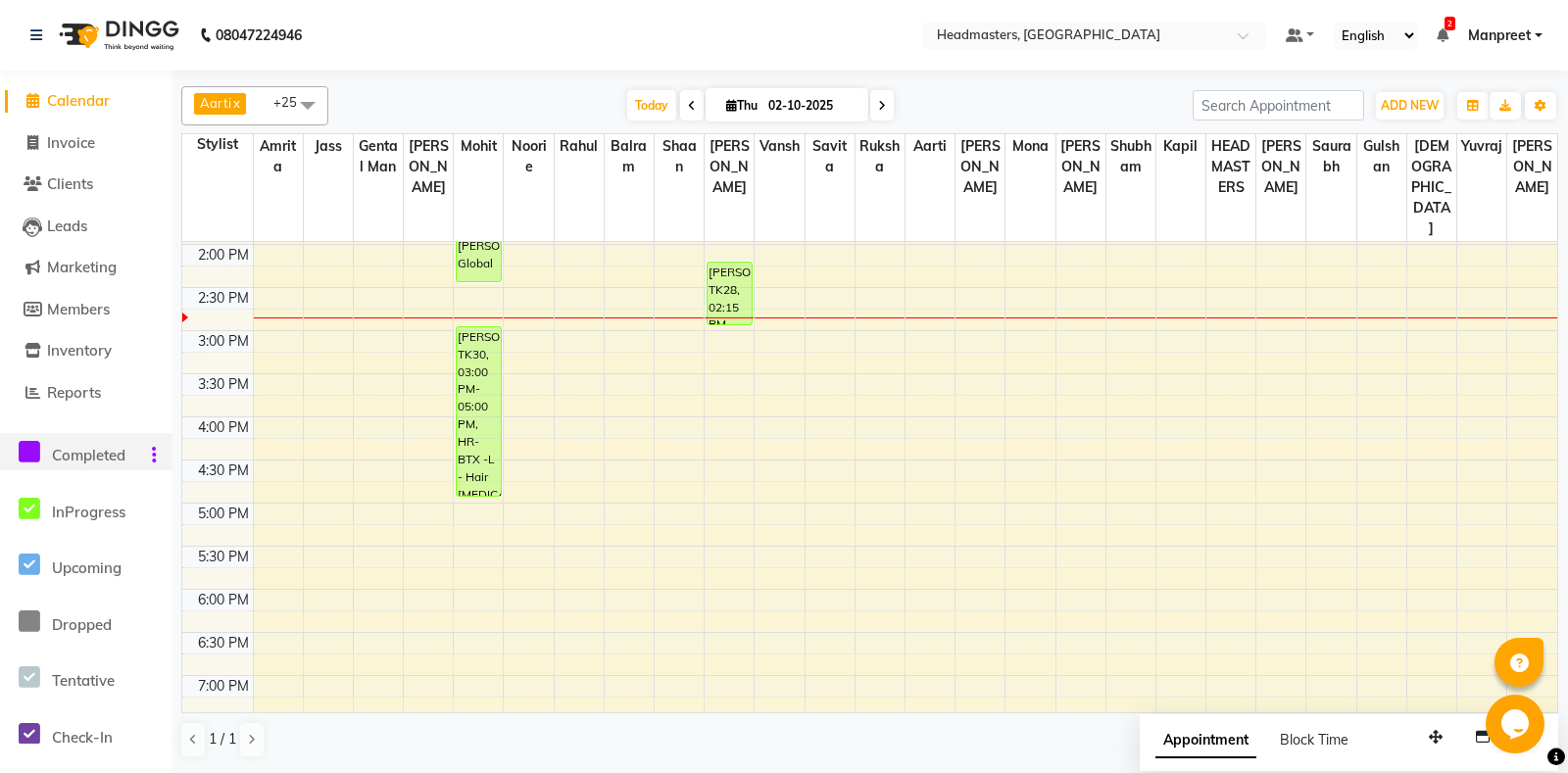
click at [577, 400] on div "8:00 AM 8:30 AM 9:00 AM 9:30 AM 10:00 AM 10:30 AM 11:00 AM 11:30 AM 12:00 PM 12…" at bounding box center [869, 331] width 1374 height 1206
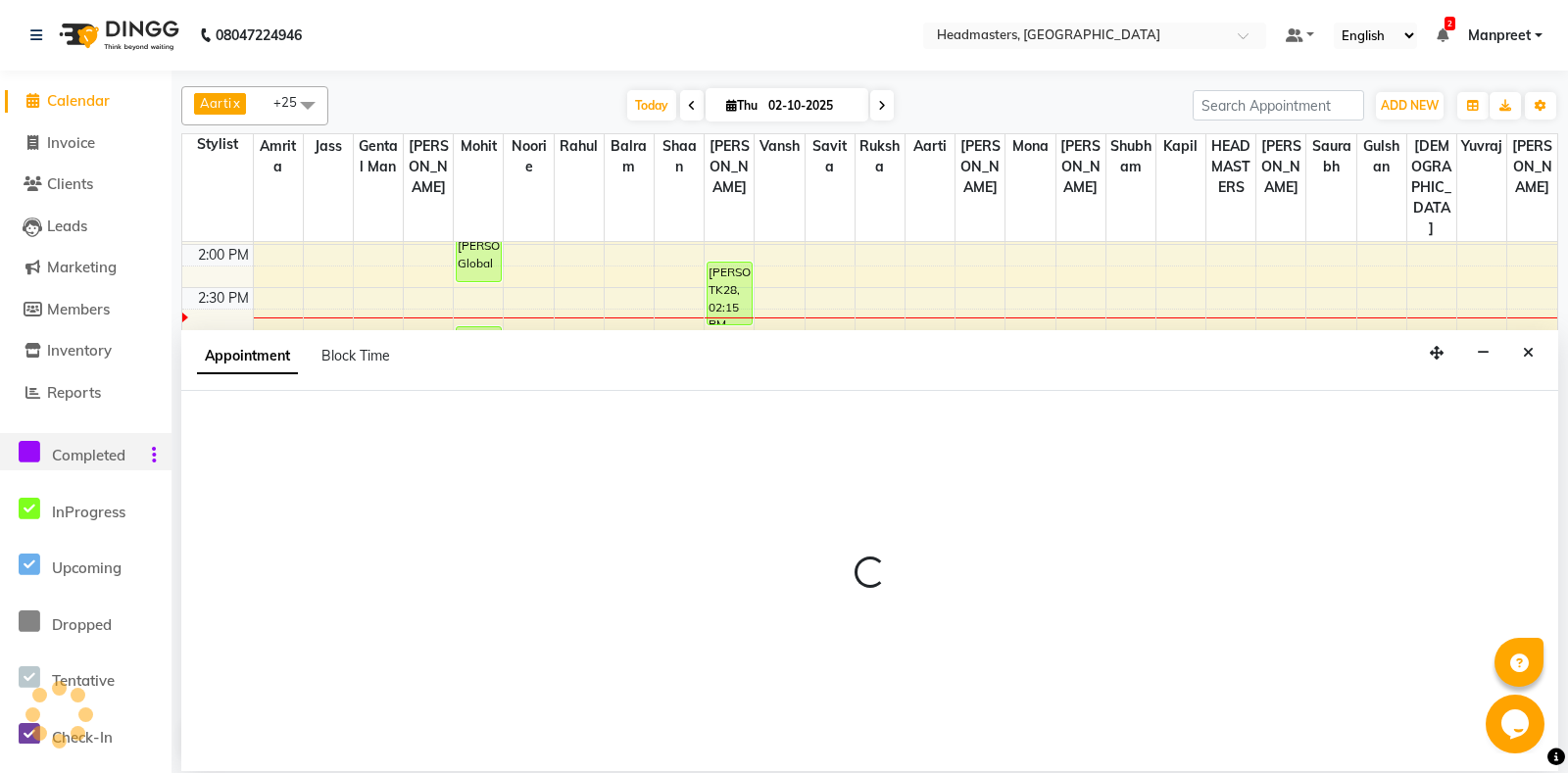
select select "60725"
select select "960"
select select "tentative"
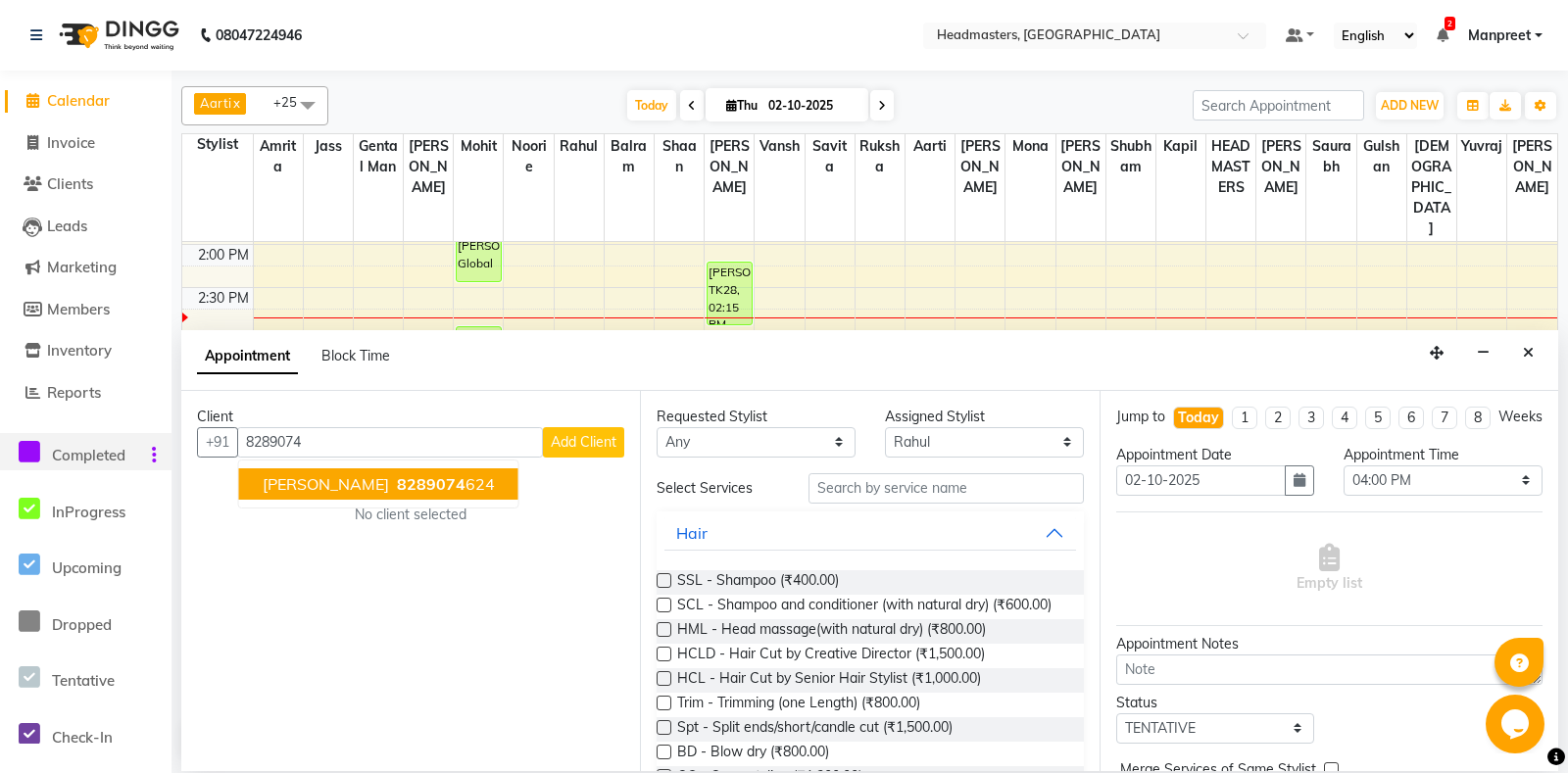
drag, startPoint x: 338, startPoint y: 503, endPoint x: 351, endPoint y: 466, distance: 39.2
click at [344, 483] on ngb-typeahead-window "soham 8289074 624" at bounding box center [379, 483] width 282 height 49
click at [351, 466] on ngb-typeahead-window "soham 8289074 624" at bounding box center [379, 483] width 282 height 49
click at [396, 488] on span "8289074" at bounding box center [430, 484] width 69 height 20
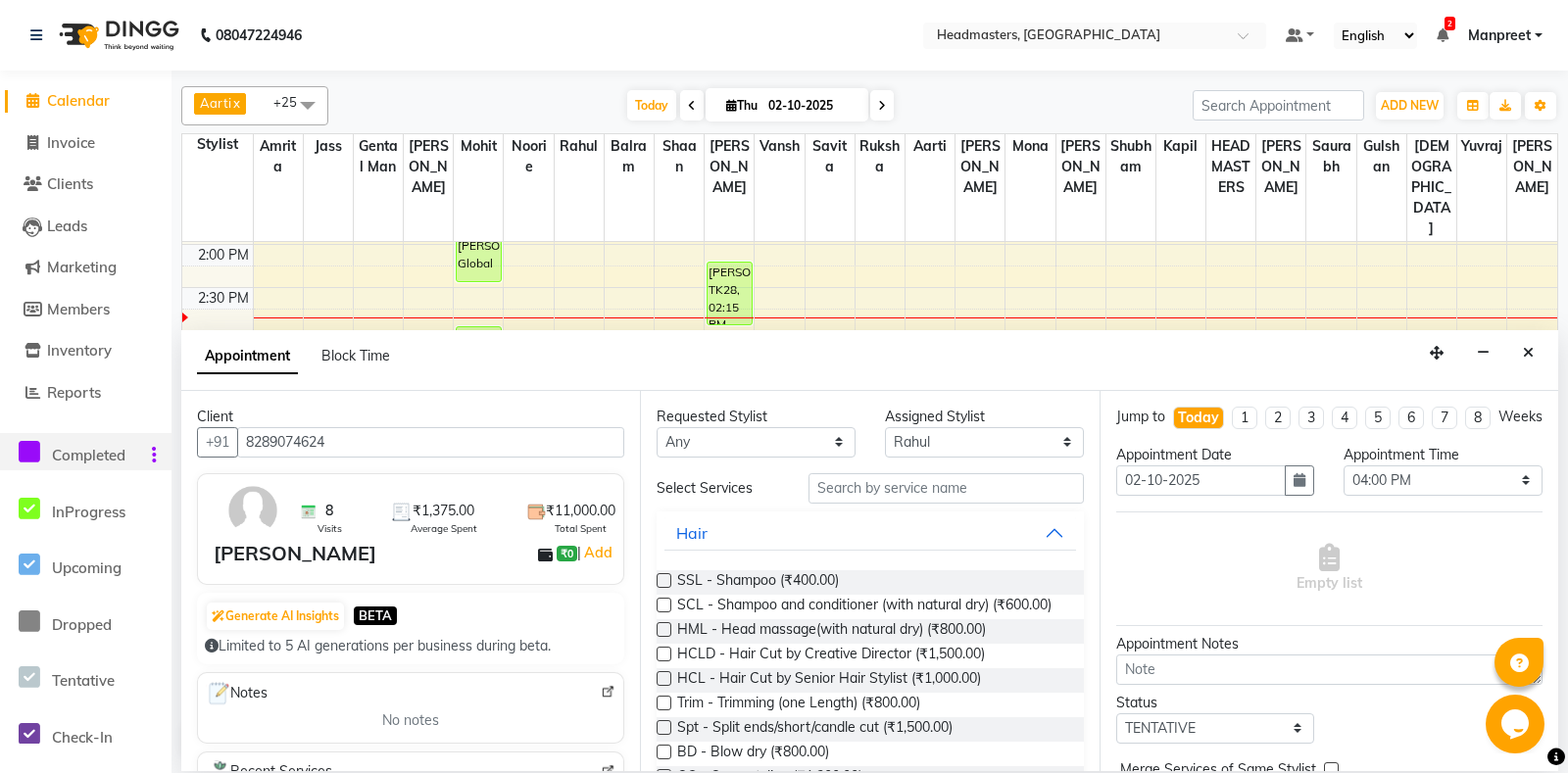
type input "8289074624"
click at [656, 427] on select "An[PERSON_NAME] Amrit[PERSON_NAME]am Gental Man Gulshan HEADMASTER[PERSON_NAME]…" at bounding box center [755, 442] width 199 height 30
select select "60725"
click option "Rahul" at bounding box center [0, 0] width 0 height 0
click at [963, 487] on input "text" at bounding box center [945, 488] width 275 height 30
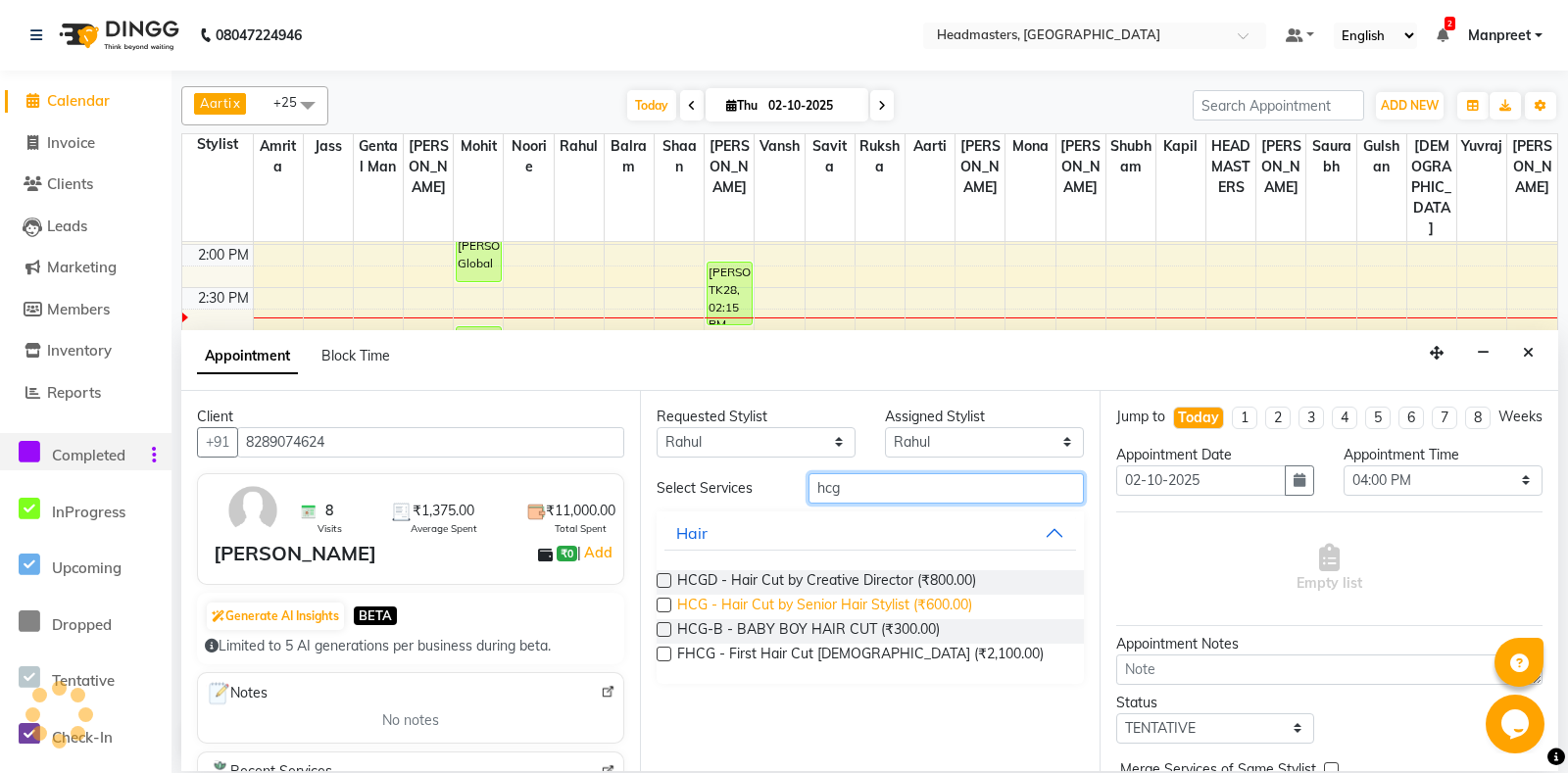
type input "hcg"
click at [925, 613] on span "HCG - Hair Cut by Senior Hair Stylist (₹600.00)" at bounding box center [824, 606] width 295 height 25
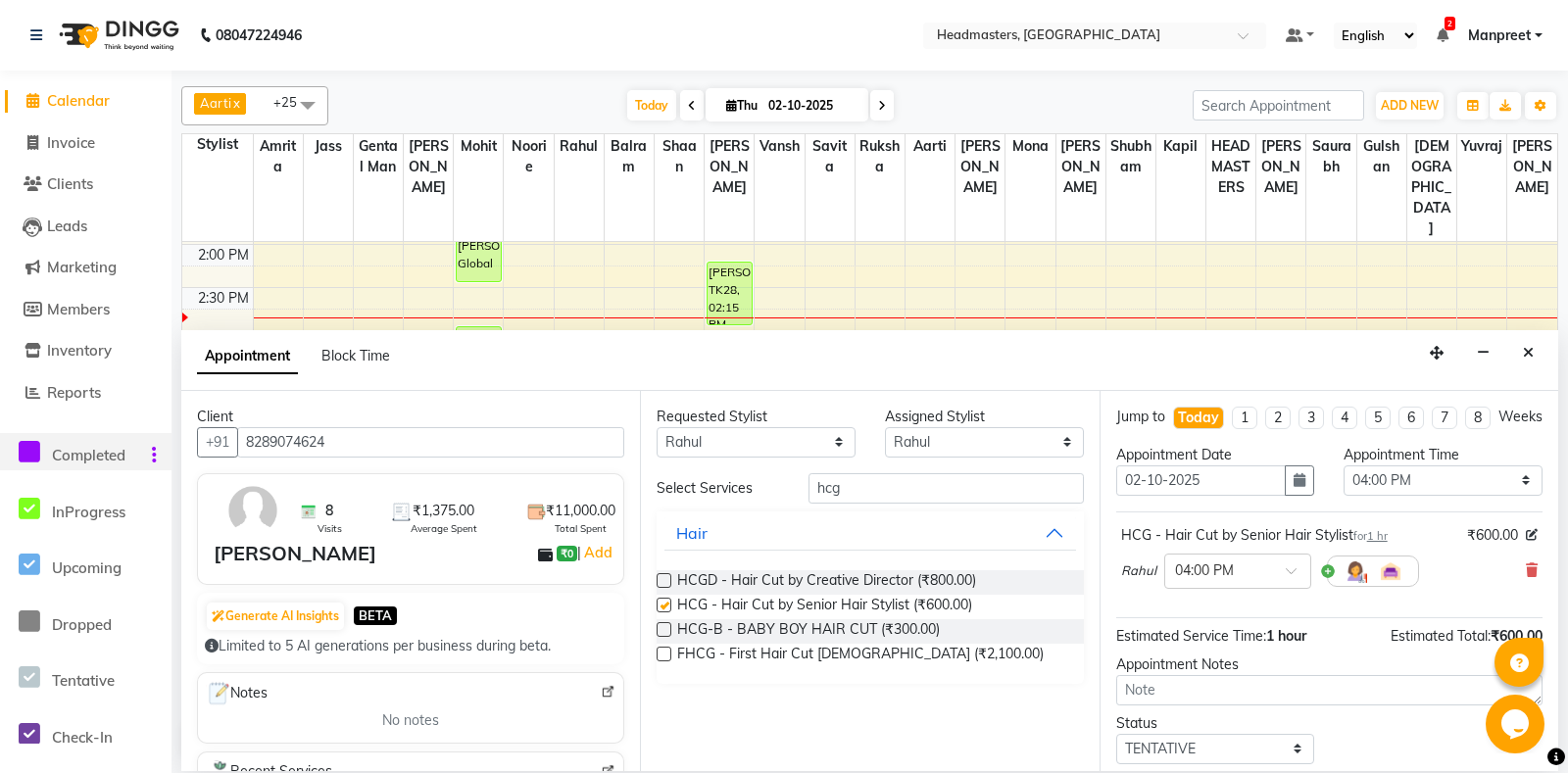
checkbox input "false"
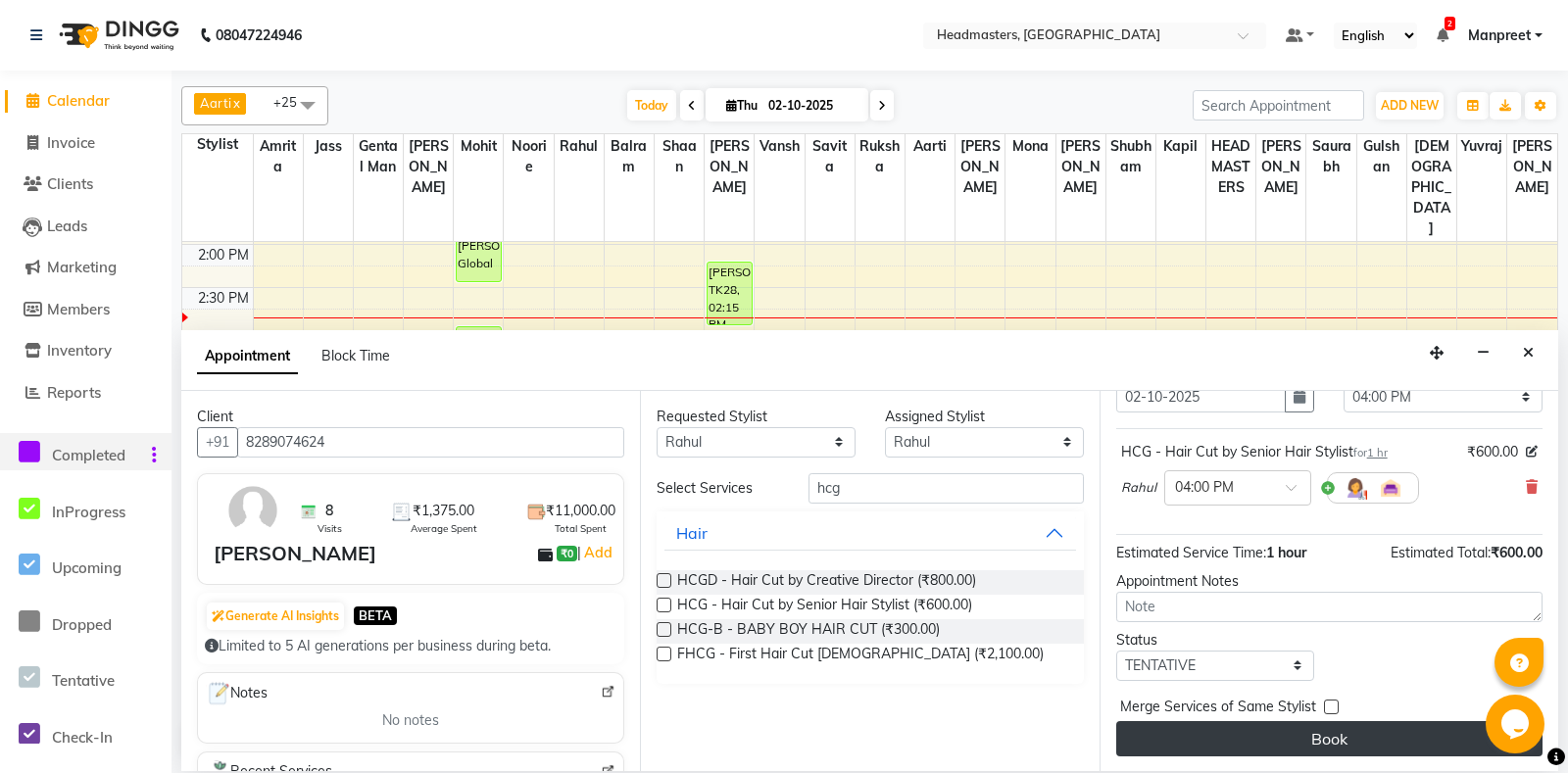
click at [1310, 736] on button "Book" at bounding box center [1328, 738] width 426 height 35
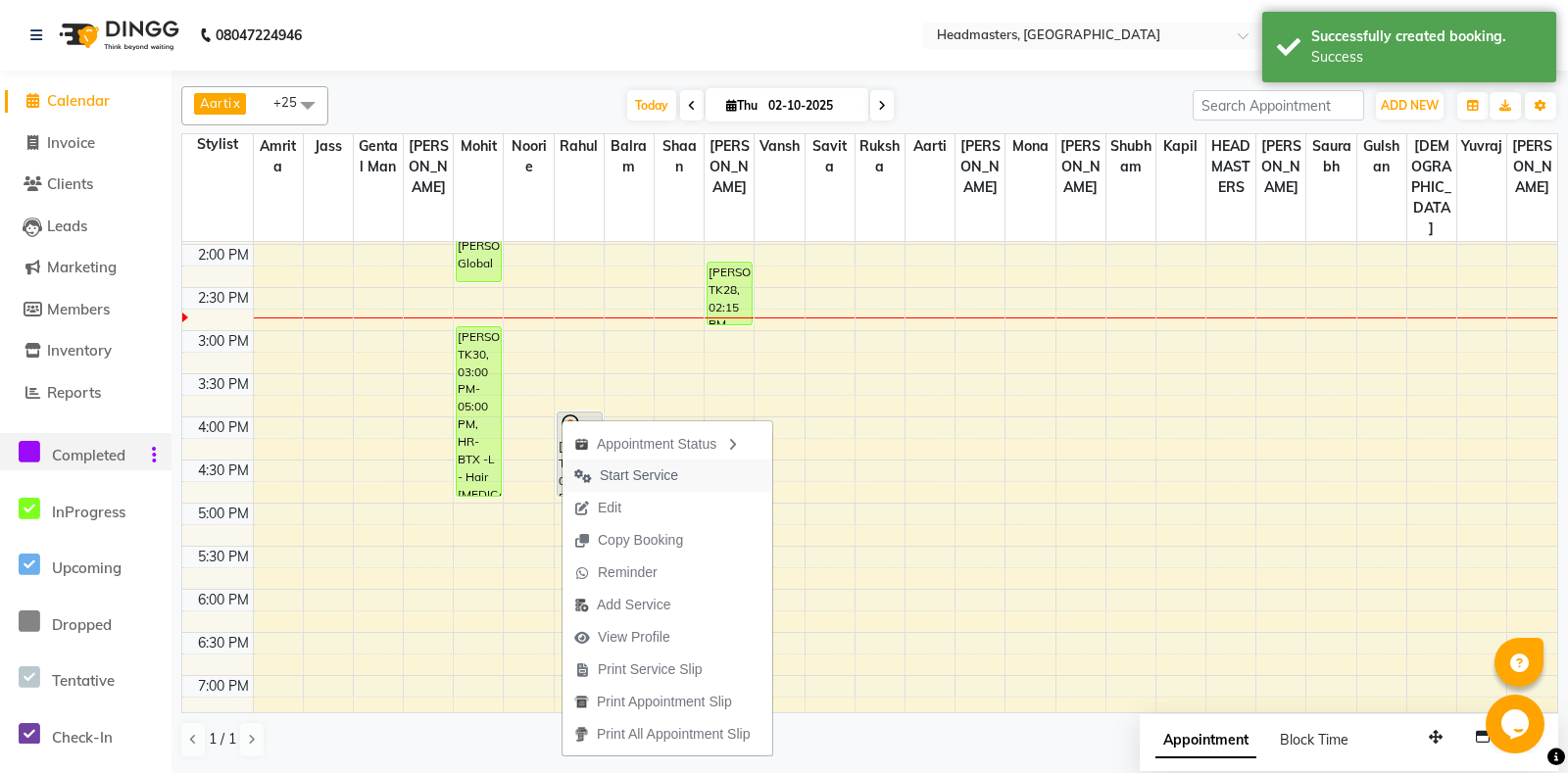
click at [640, 473] on span "Start Service" at bounding box center [638, 475] width 78 height 21
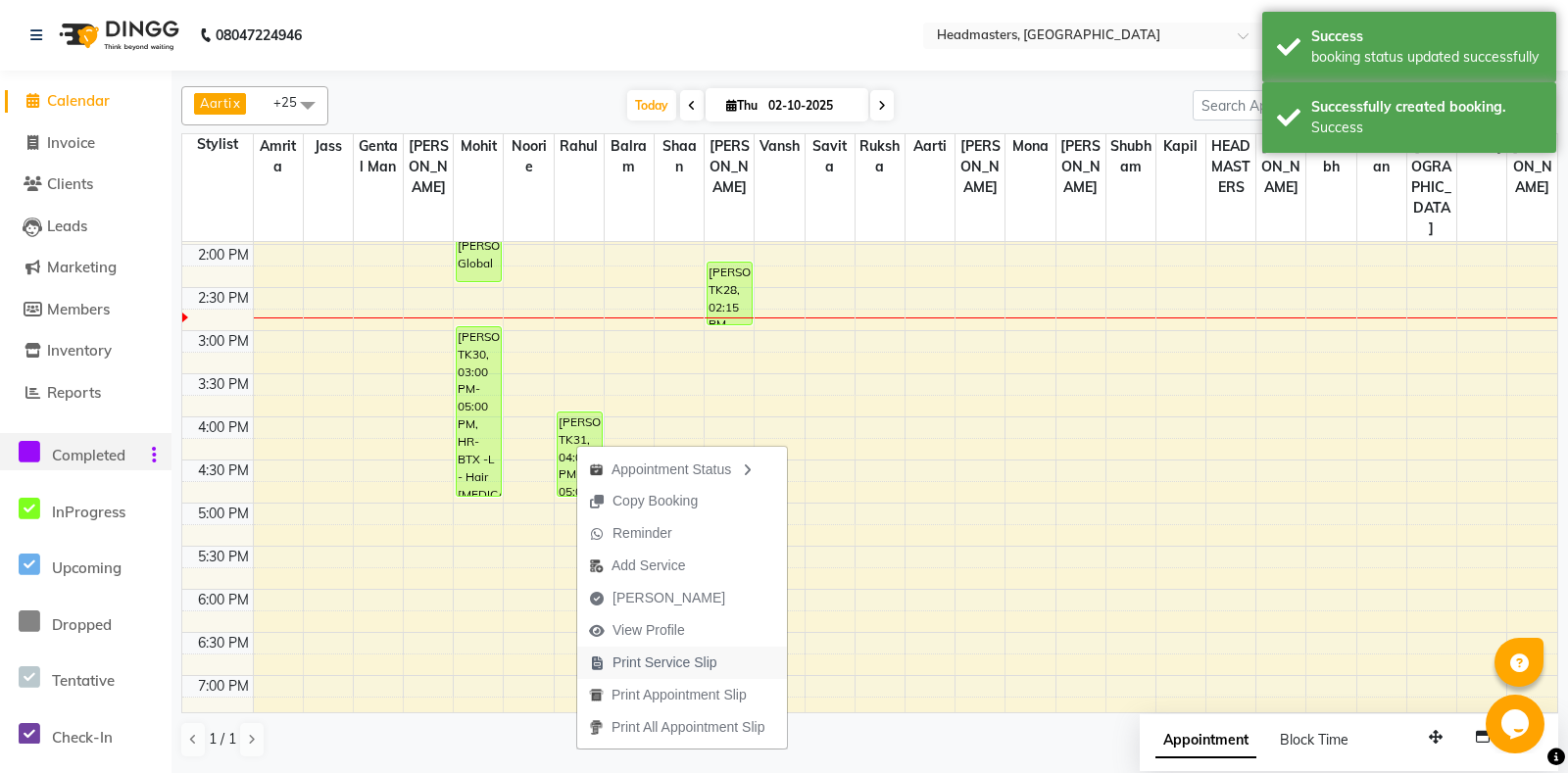
click at [722, 651] on span "Print Service Slip" at bounding box center [653, 662] width 152 height 32
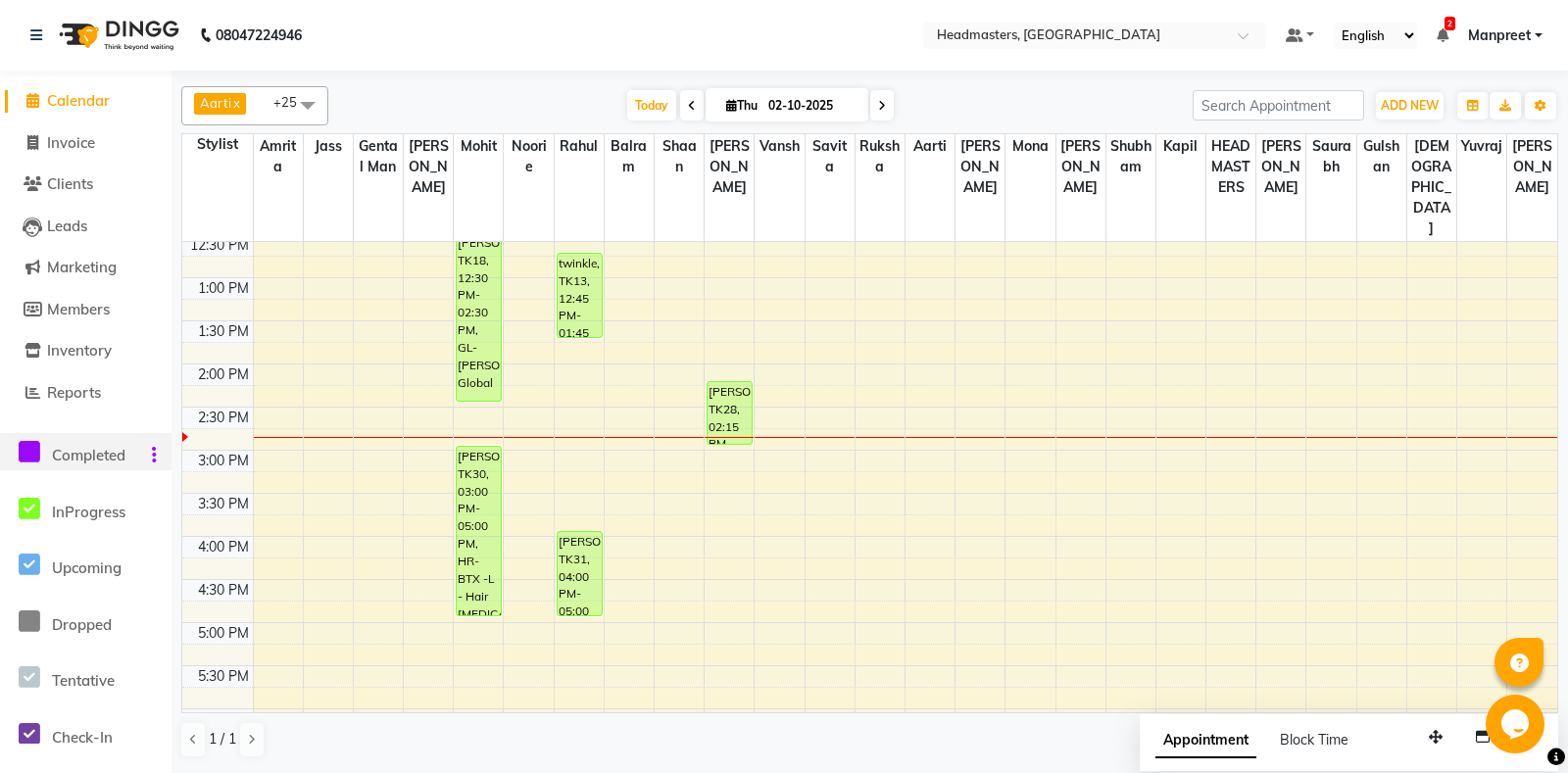
scroll to position [309, 0]
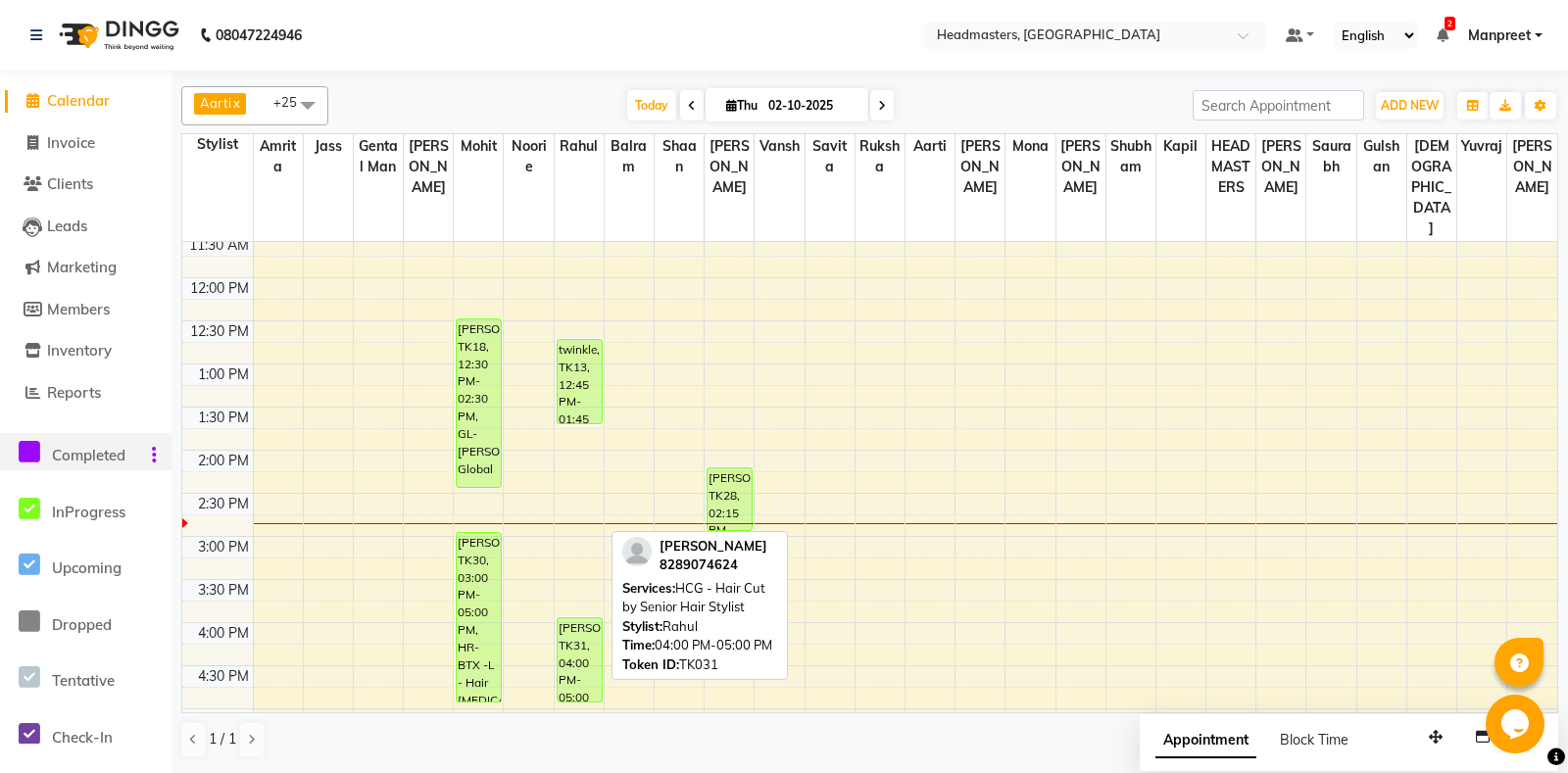
click at [581, 633] on div "[PERSON_NAME]am, TK31, 04:00 PM-05:00 PM, HCG - Hair Cut by Senior Hair Stylist" at bounding box center [579, 659] width 44 height 83
select select "1"
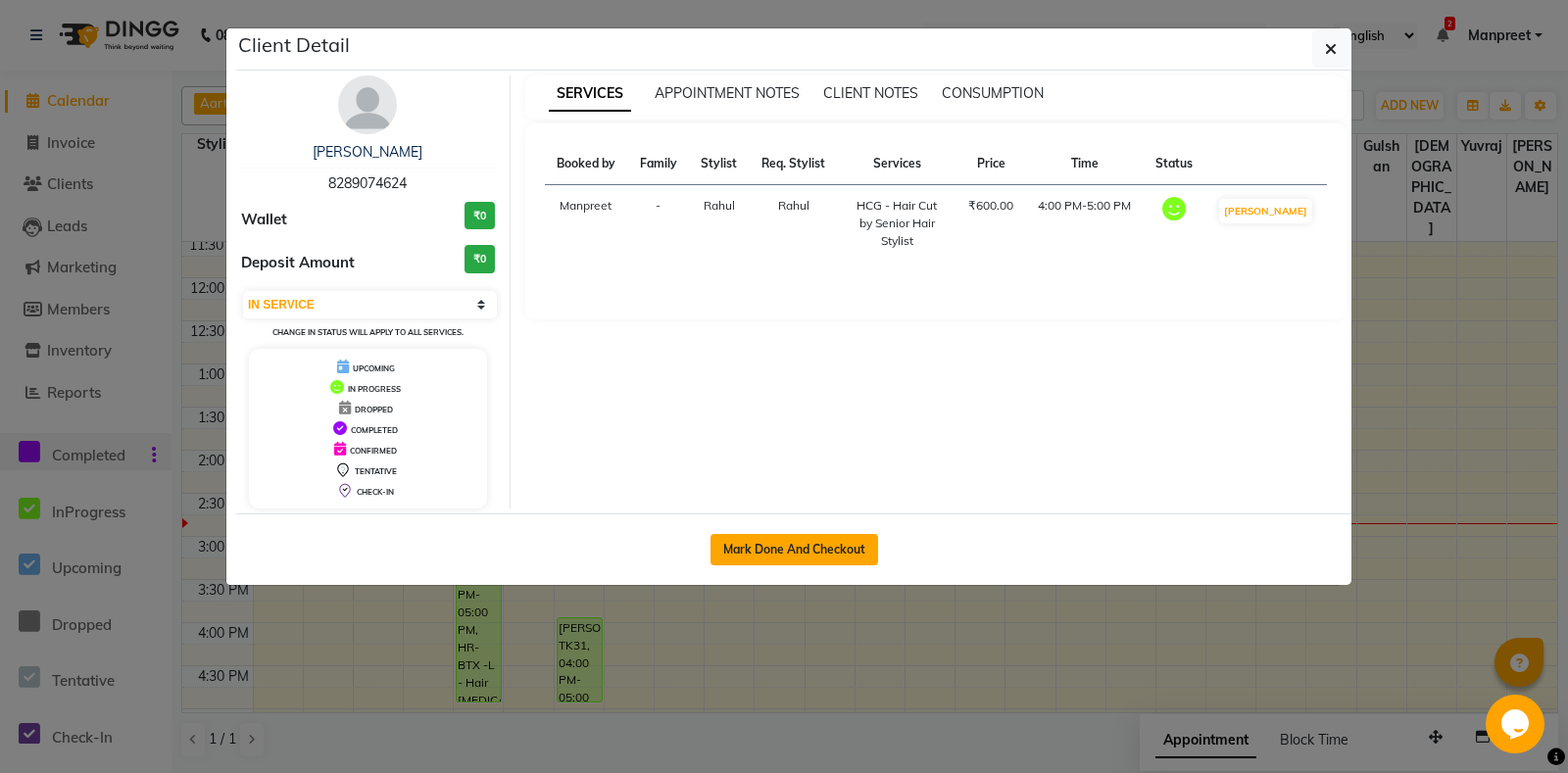
click at [774, 548] on button "Mark Done And Checkout" at bounding box center [794, 549] width 168 height 31
select select "7130"
select select "service"
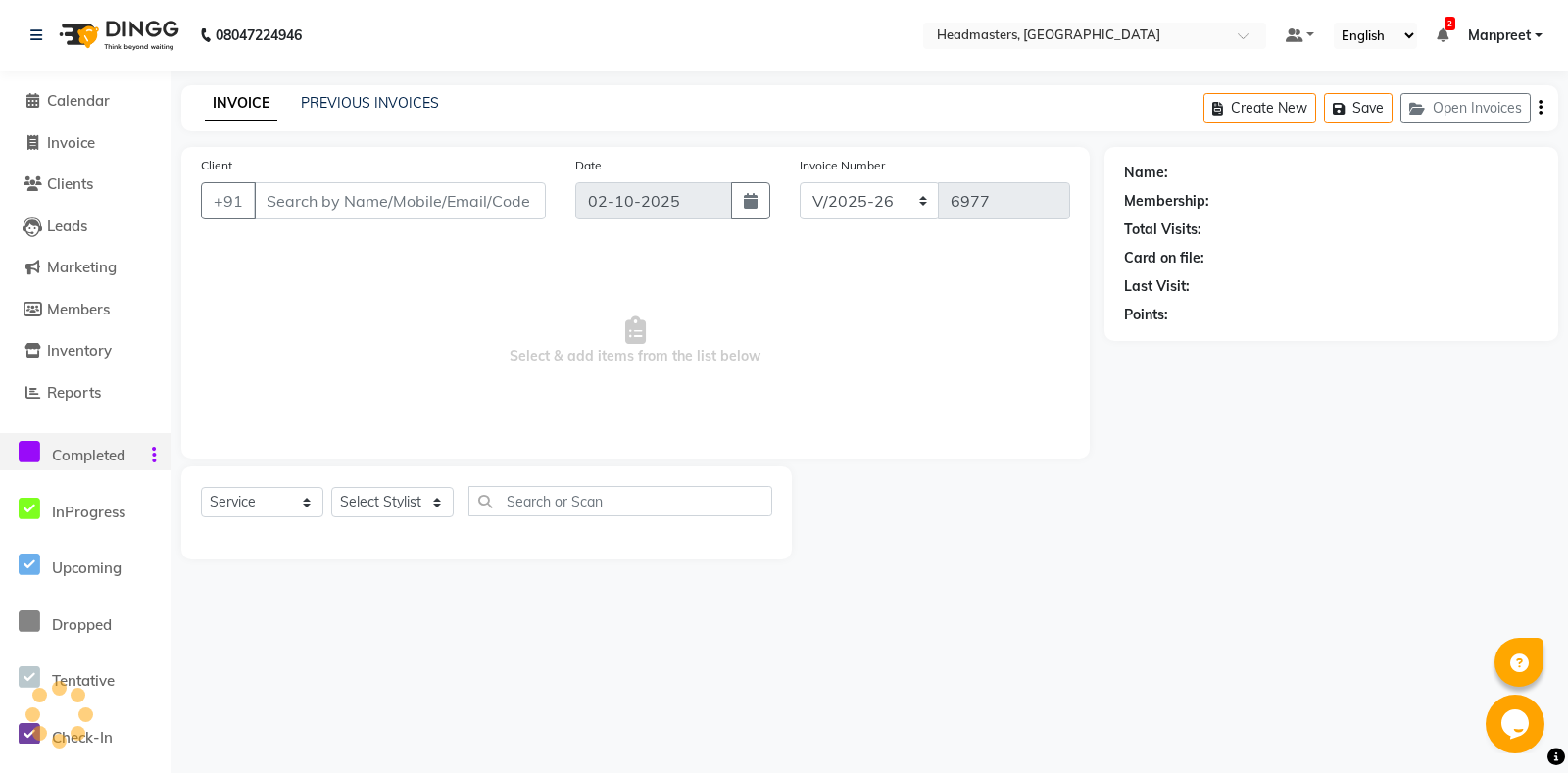
type input "8289074624"
select select "60725"
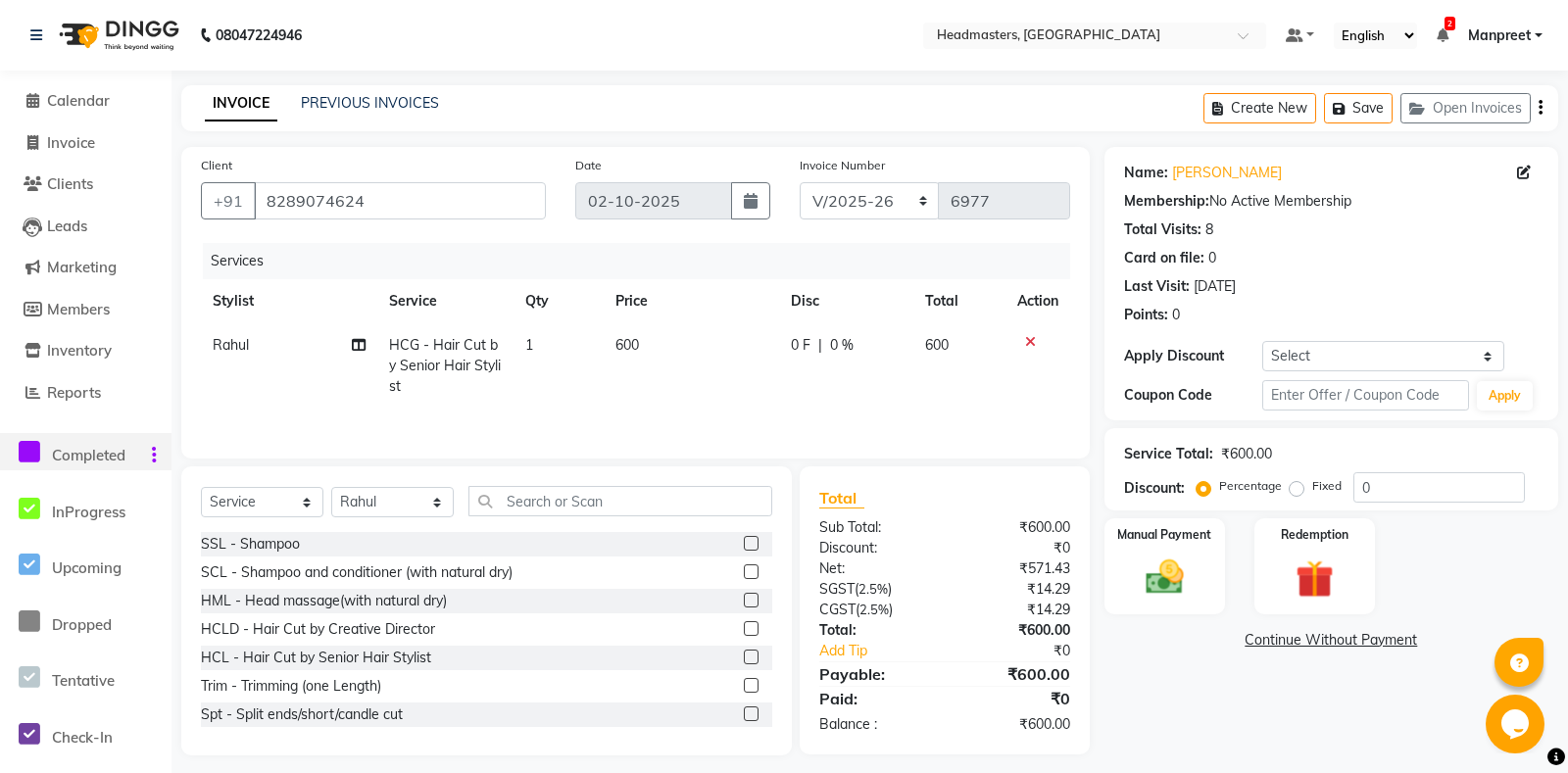
click at [811, 364] on td "0 F | 0 %" at bounding box center [846, 366] width 134 height 85
select select "60725"
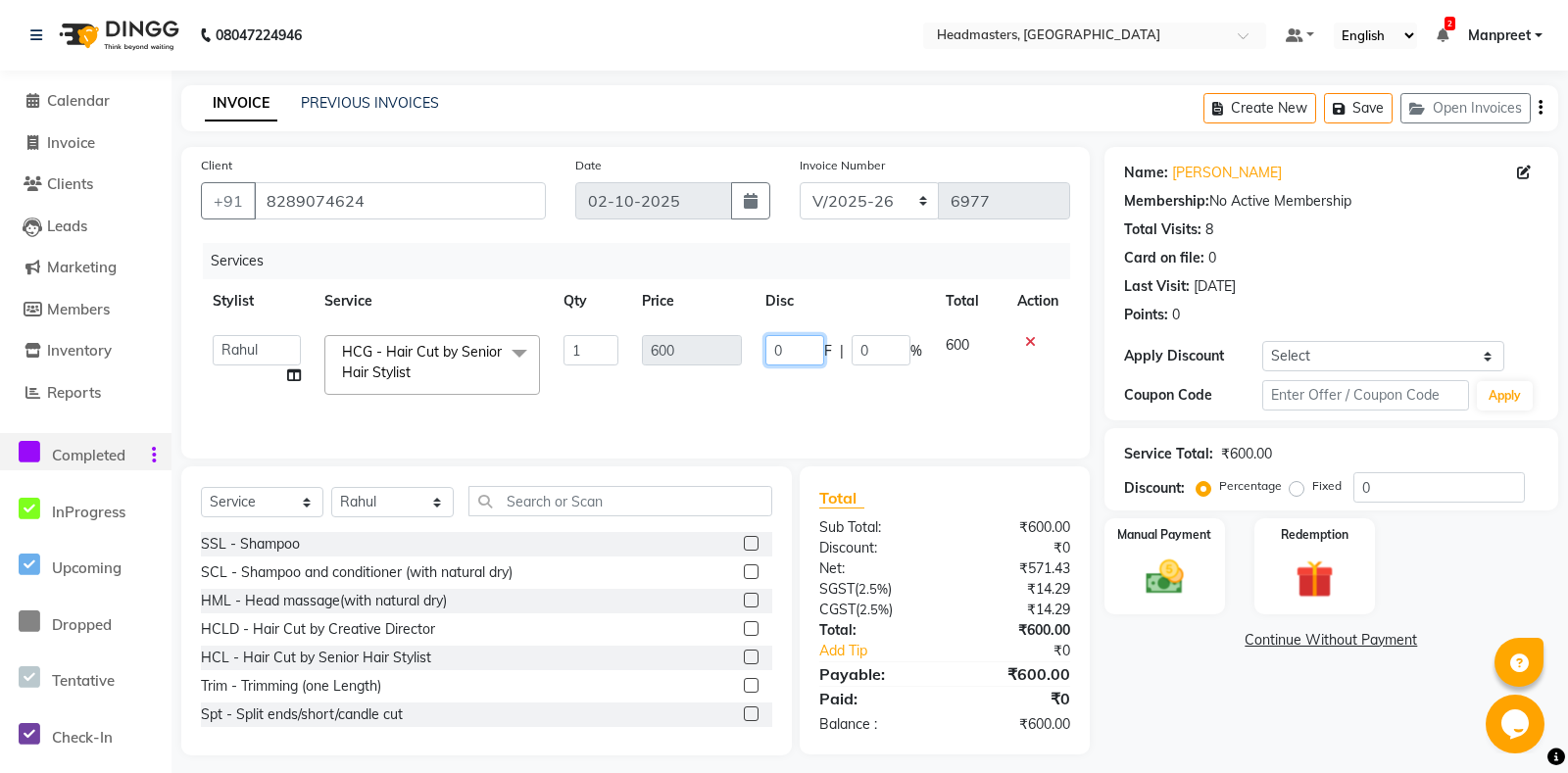
click at [769, 348] on input "0" at bounding box center [794, 350] width 59 height 30
type input "100"
click at [790, 397] on td "100 F | 0 %" at bounding box center [843, 365] width 180 height 83
select select "60725"
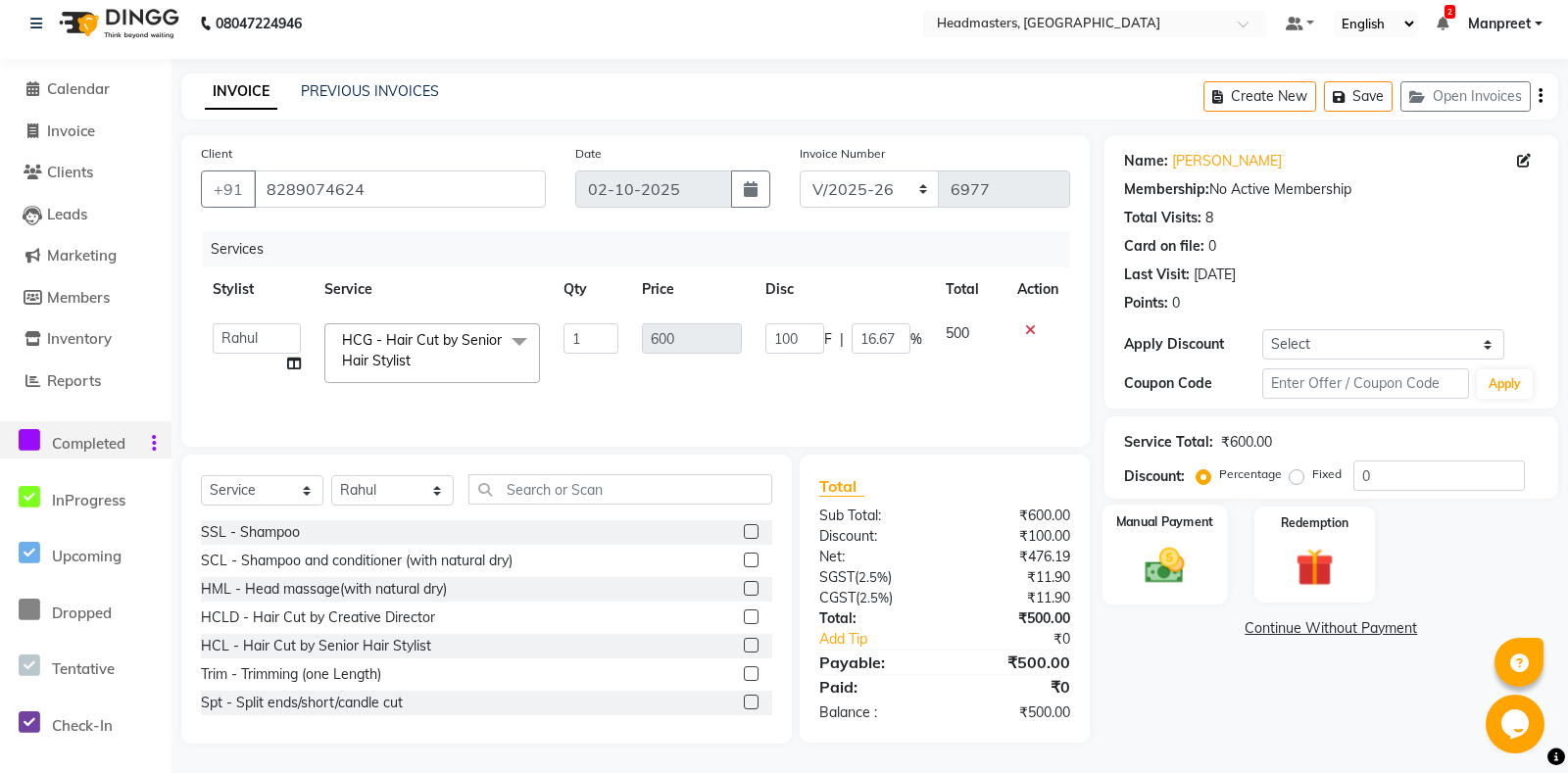
click at [1188, 580] on img at bounding box center [1165, 565] width 64 height 45
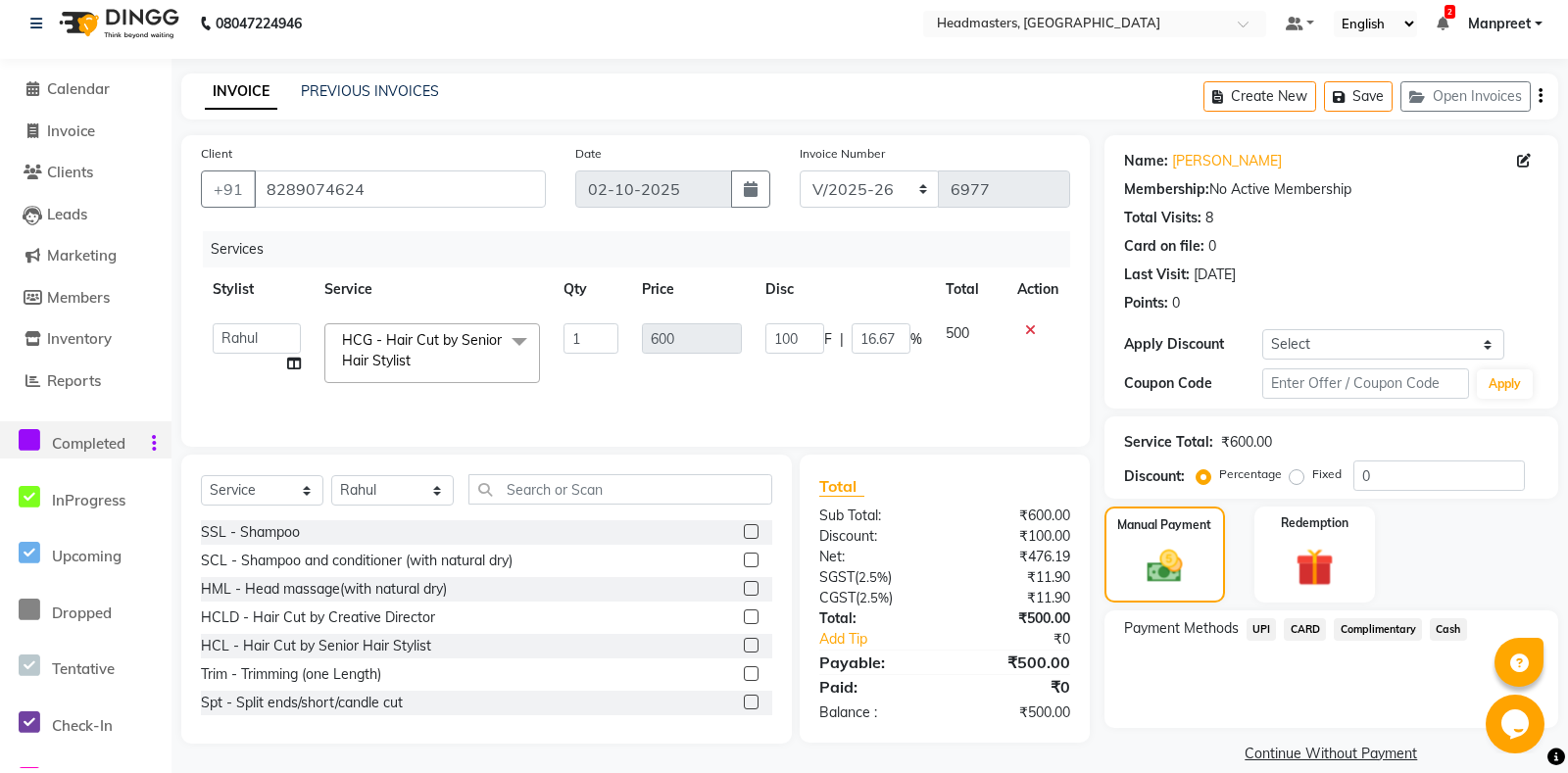
scroll to position [58, 0]
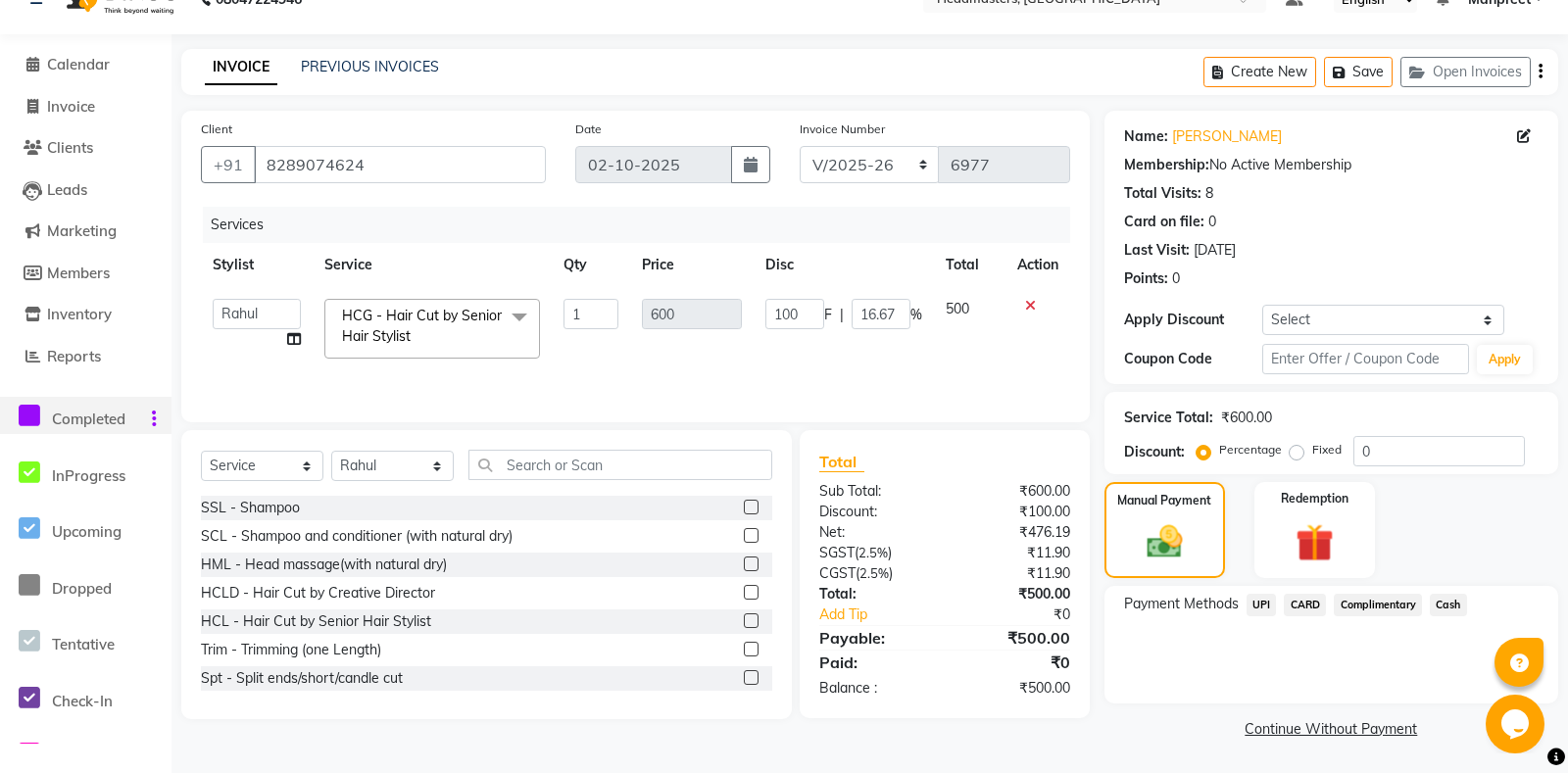
click at [1252, 601] on span "UPI" at bounding box center [1261, 604] width 30 height 23
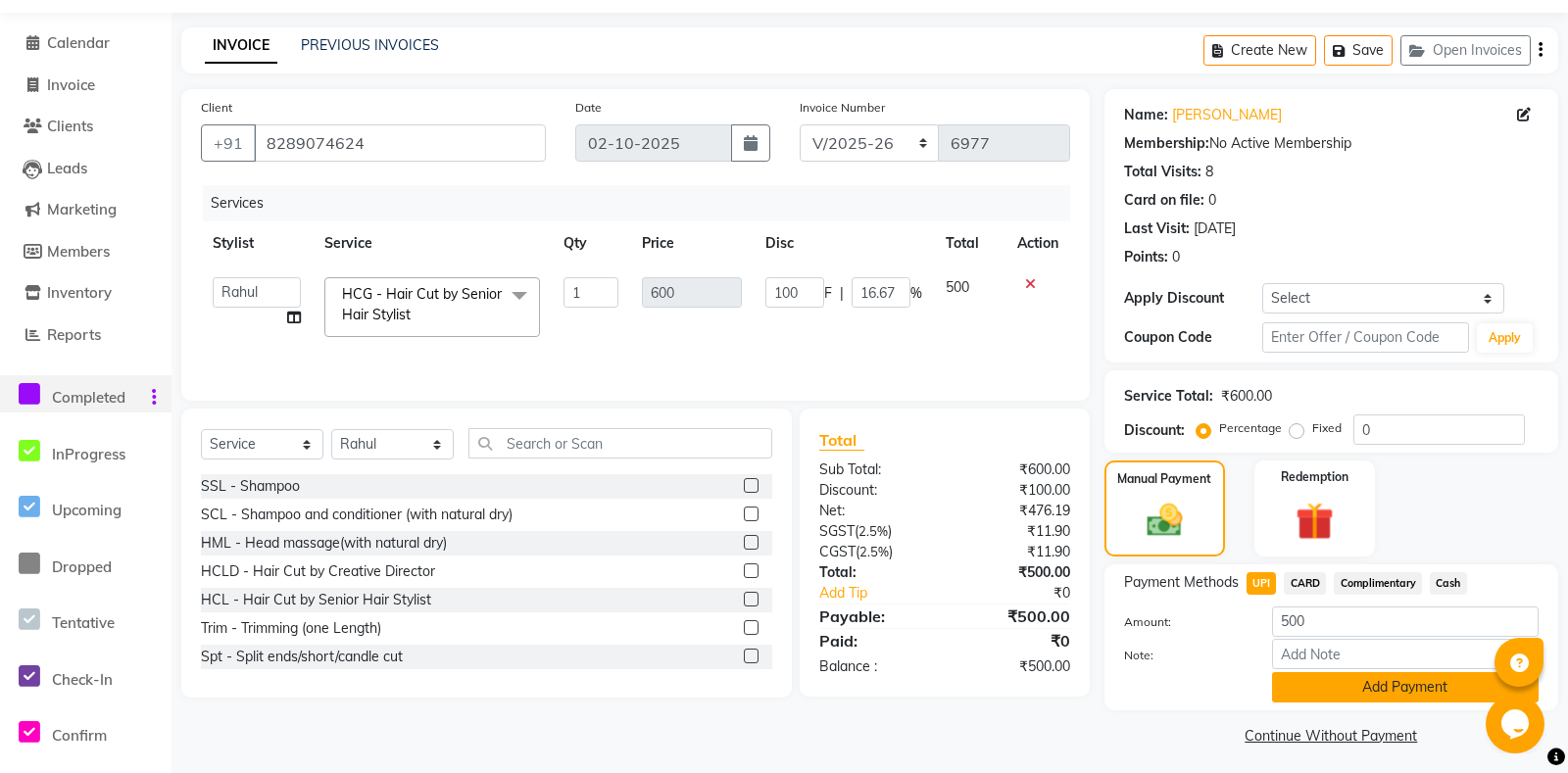
click at [1319, 702] on button "Add Payment" at bounding box center [1404, 687] width 267 height 30
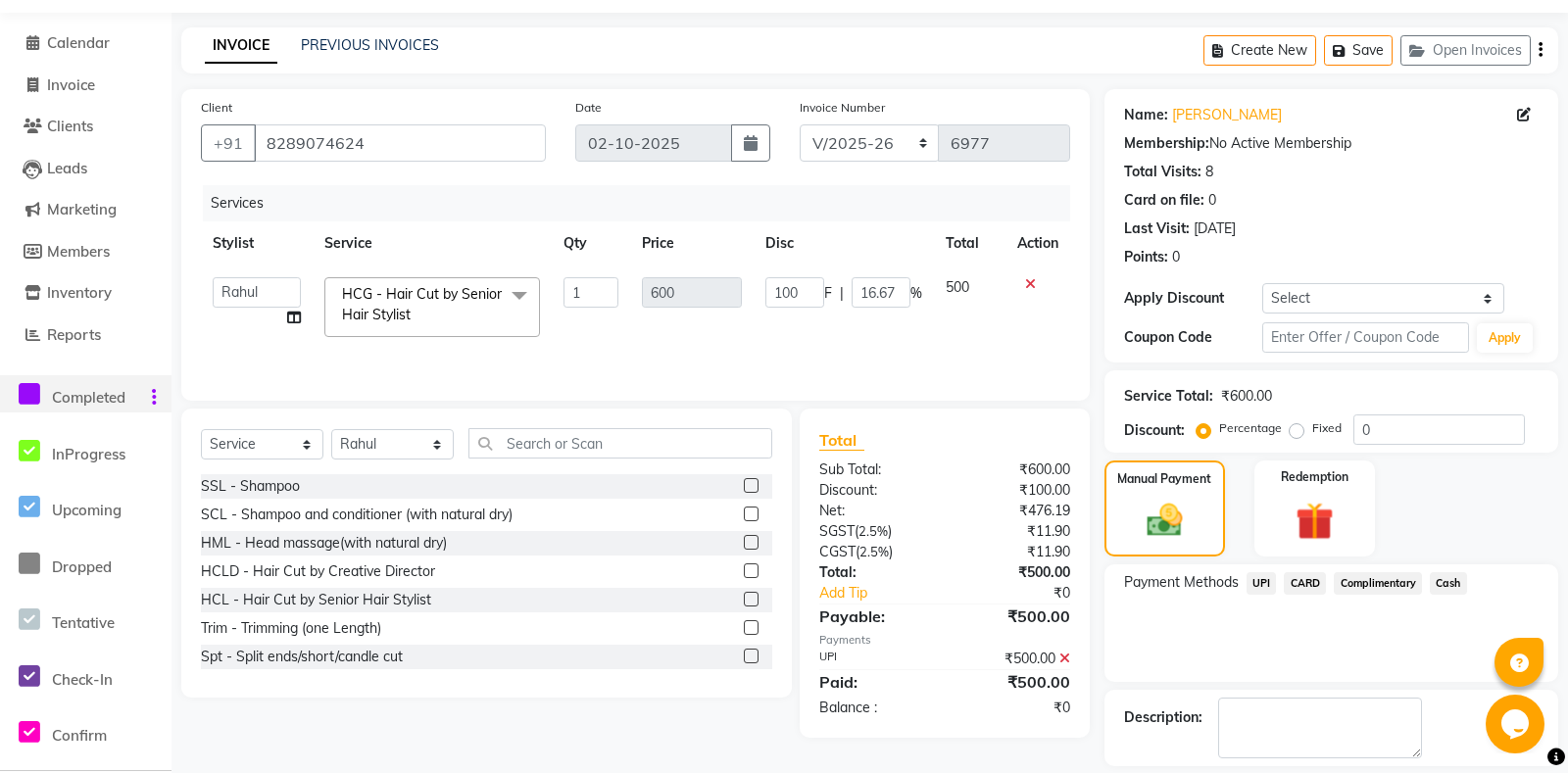
scroll to position [139, 0]
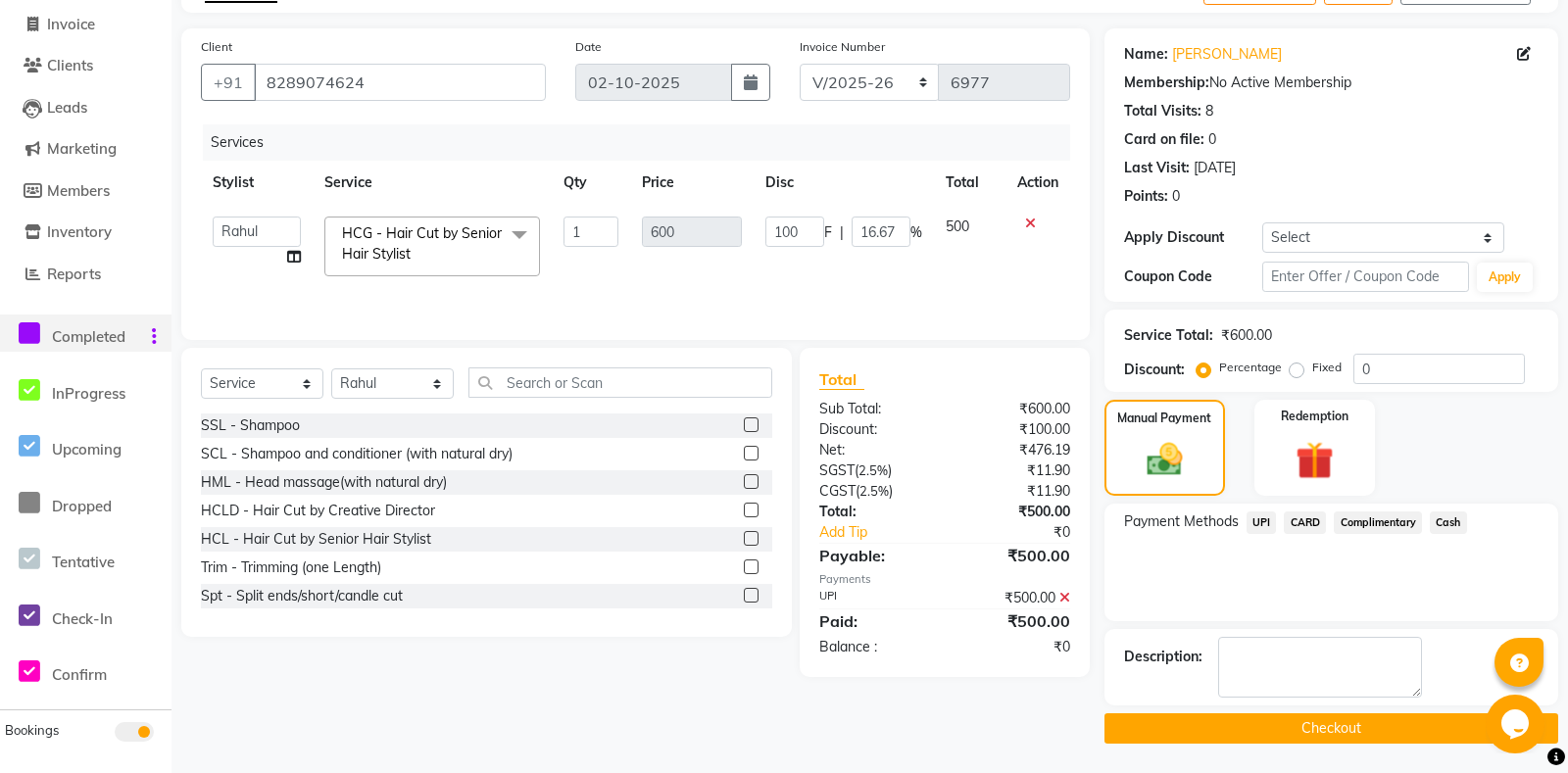
click at [1304, 720] on button "Checkout" at bounding box center [1331, 728] width 453 height 30
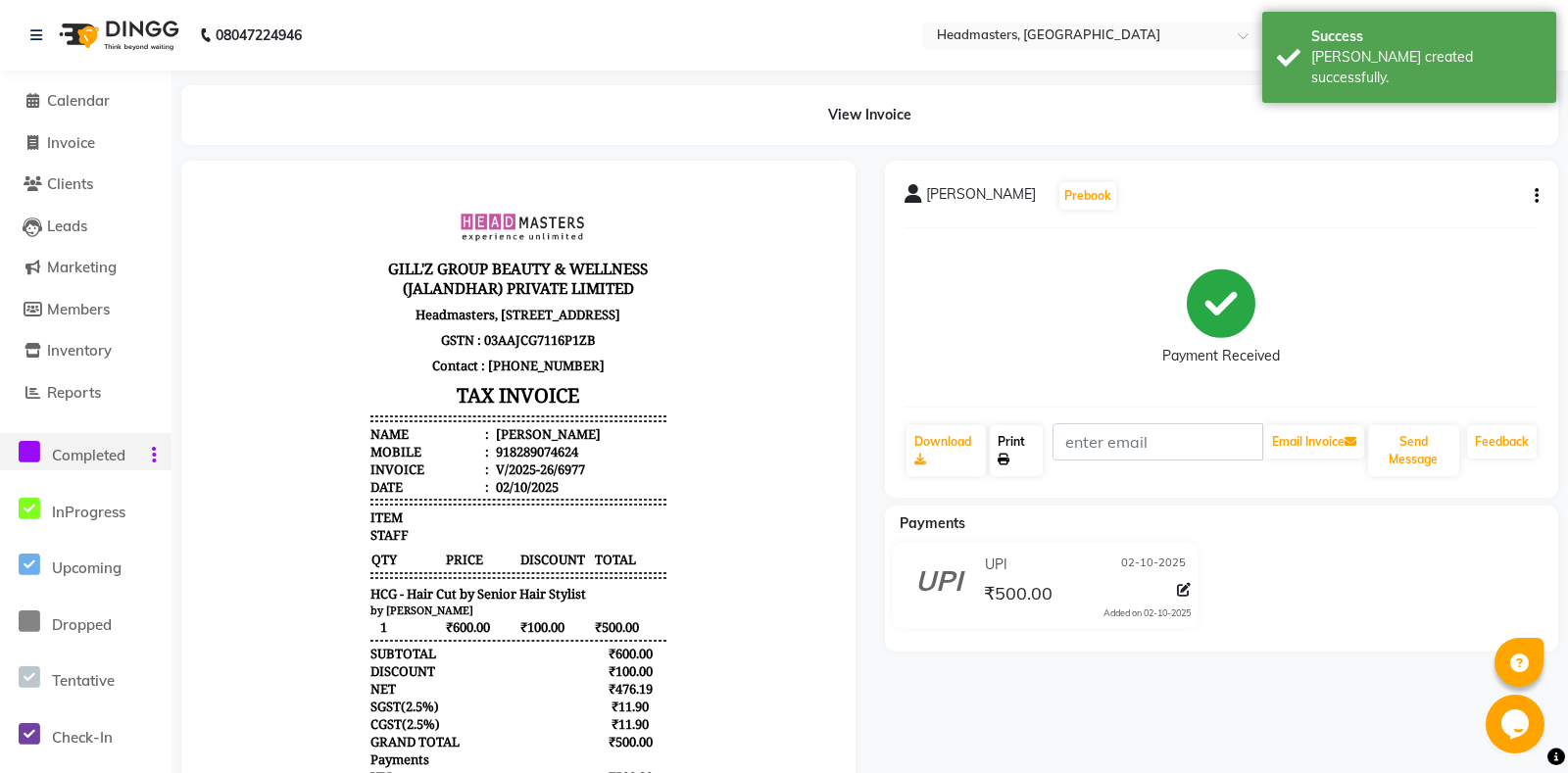
click at [1041, 432] on link "Print" at bounding box center [1016, 450] width 52 height 51
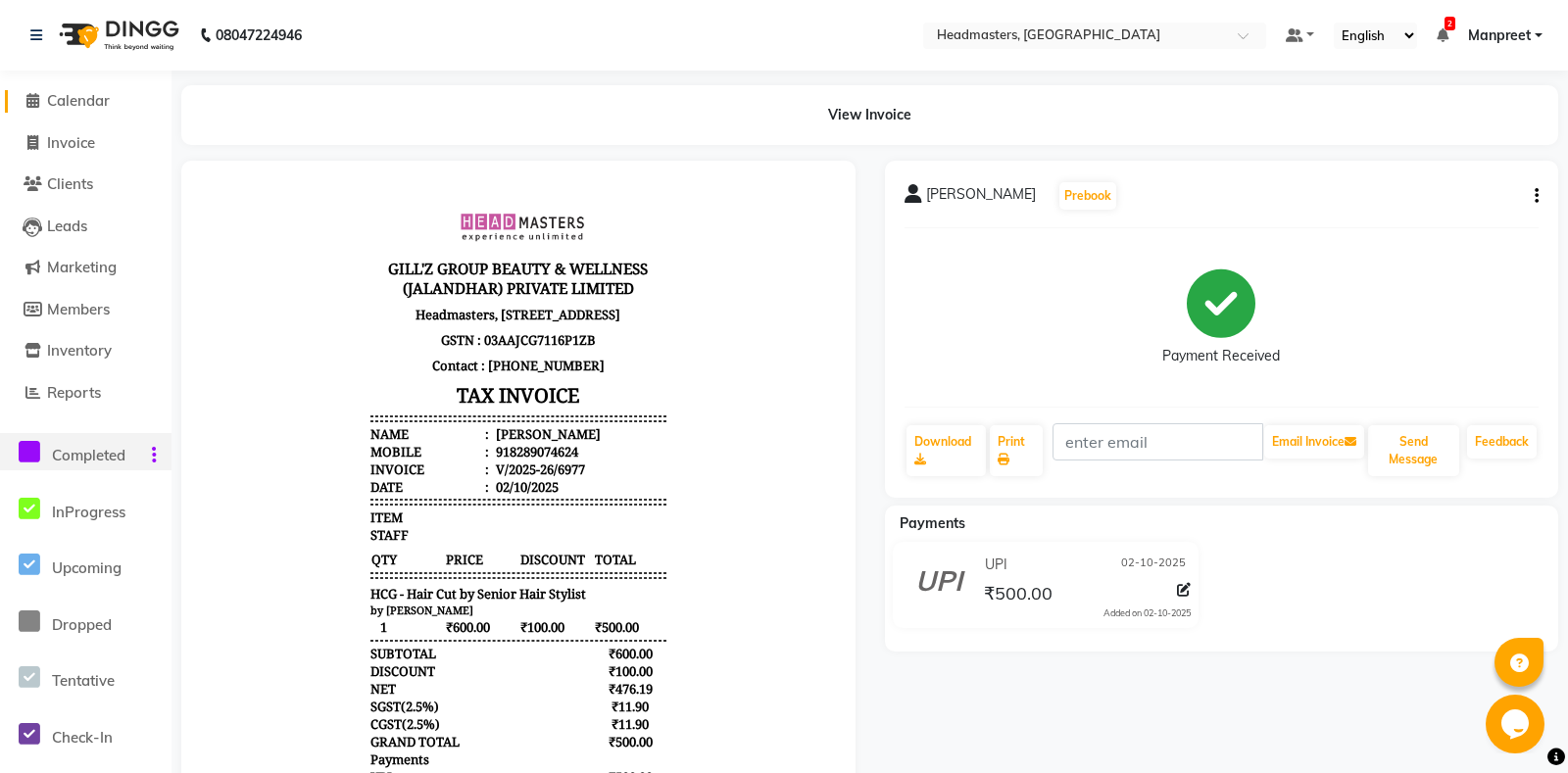
click at [105, 93] on span "Calendar" at bounding box center [78, 100] width 63 height 19
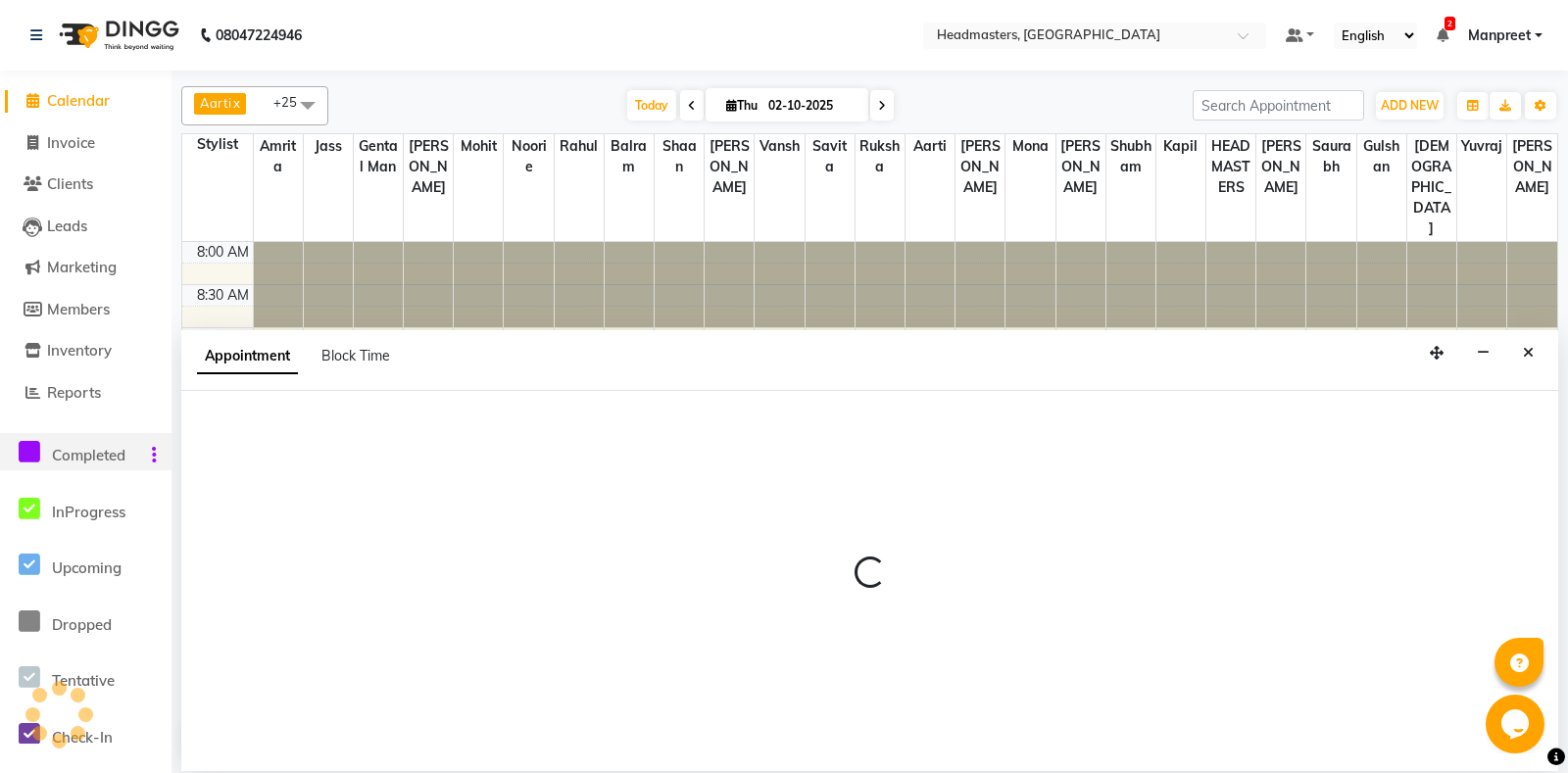
select select "60735"
select select "705"
select select "tentative"
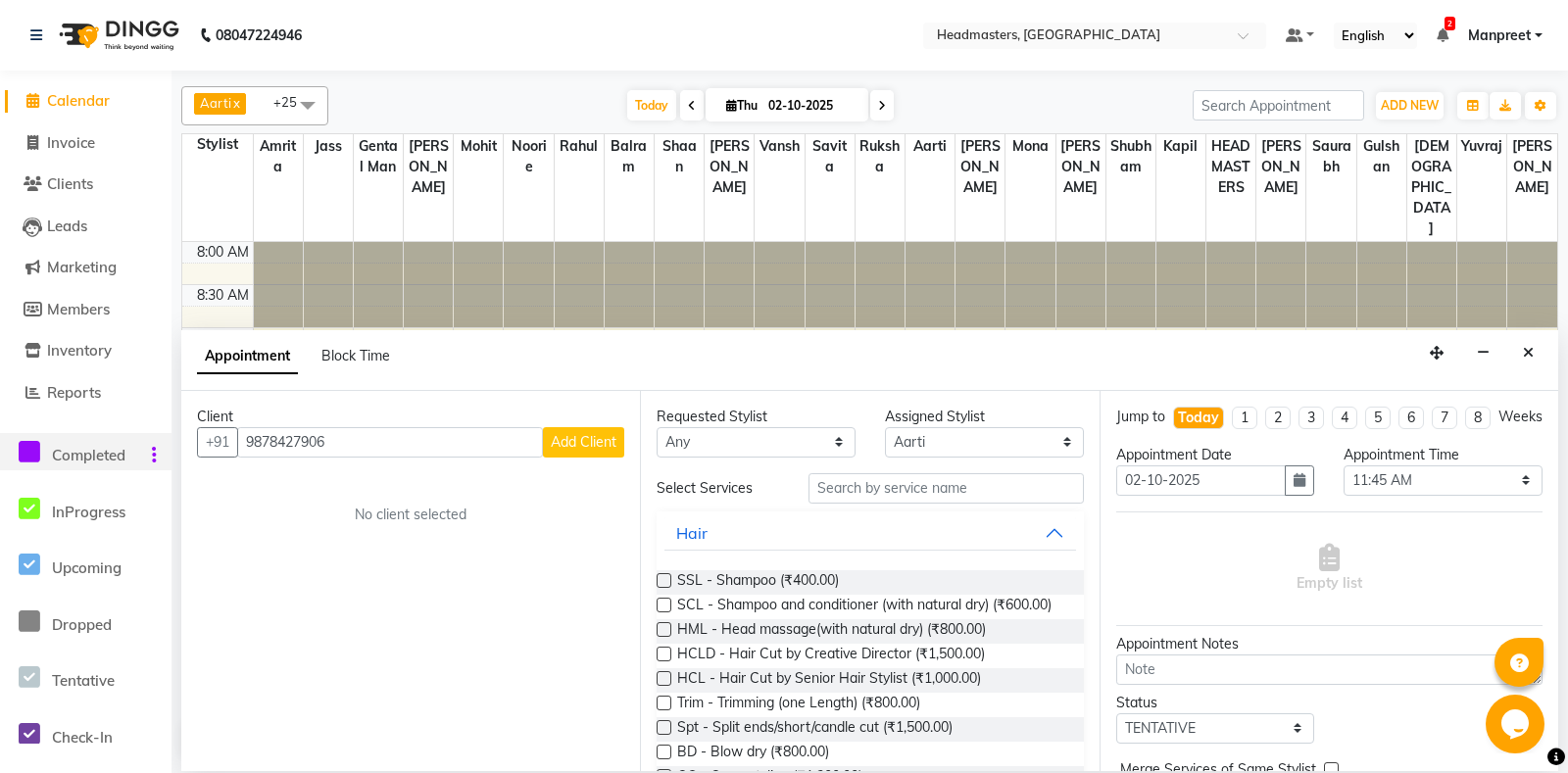
click at [610, 437] on span "Add Client" at bounding box center [583, 442] width 66 height 18
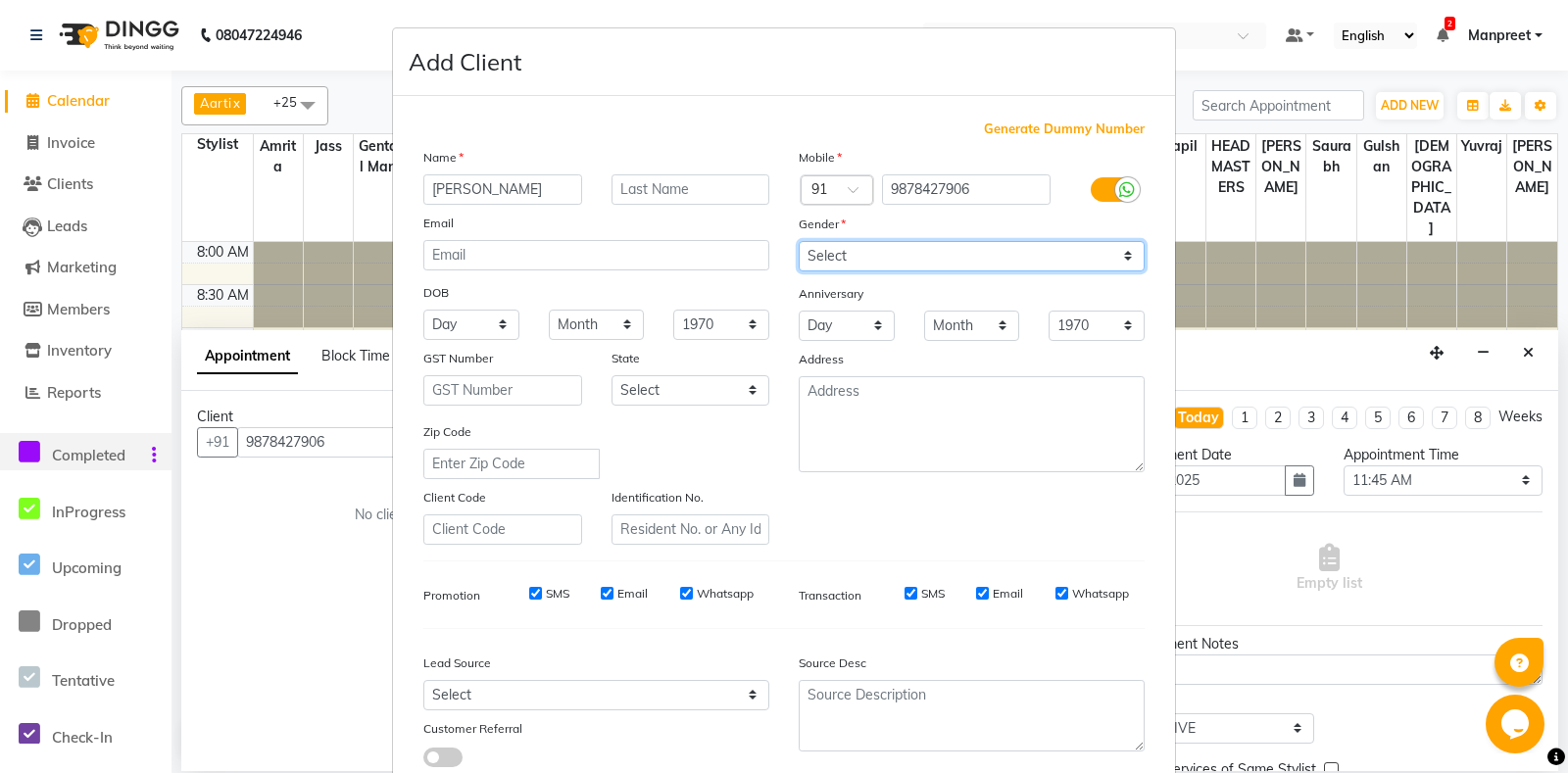
click at [798, 241] on select "Select [DEMOGRAPHIC_DATA] [DEMOGRAPHIC_DATA] Other Prefer Not To Say" at bounding box center [971, 256] width 346 height 30
click option "[DEMOGRAPHIC_DATA]" at bounding box center [0, 0] width 0 height 0
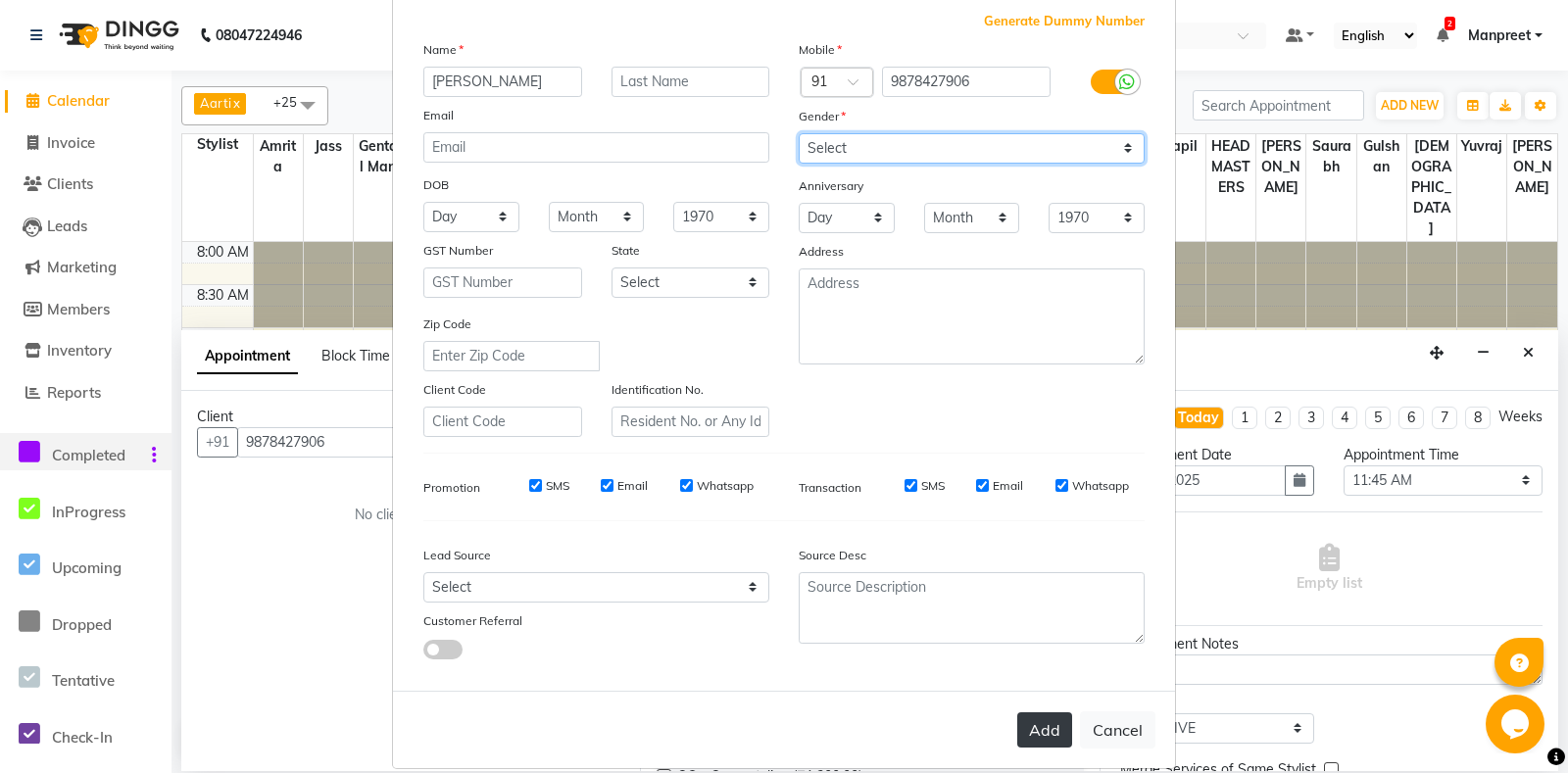
scroll to position [136, 0]
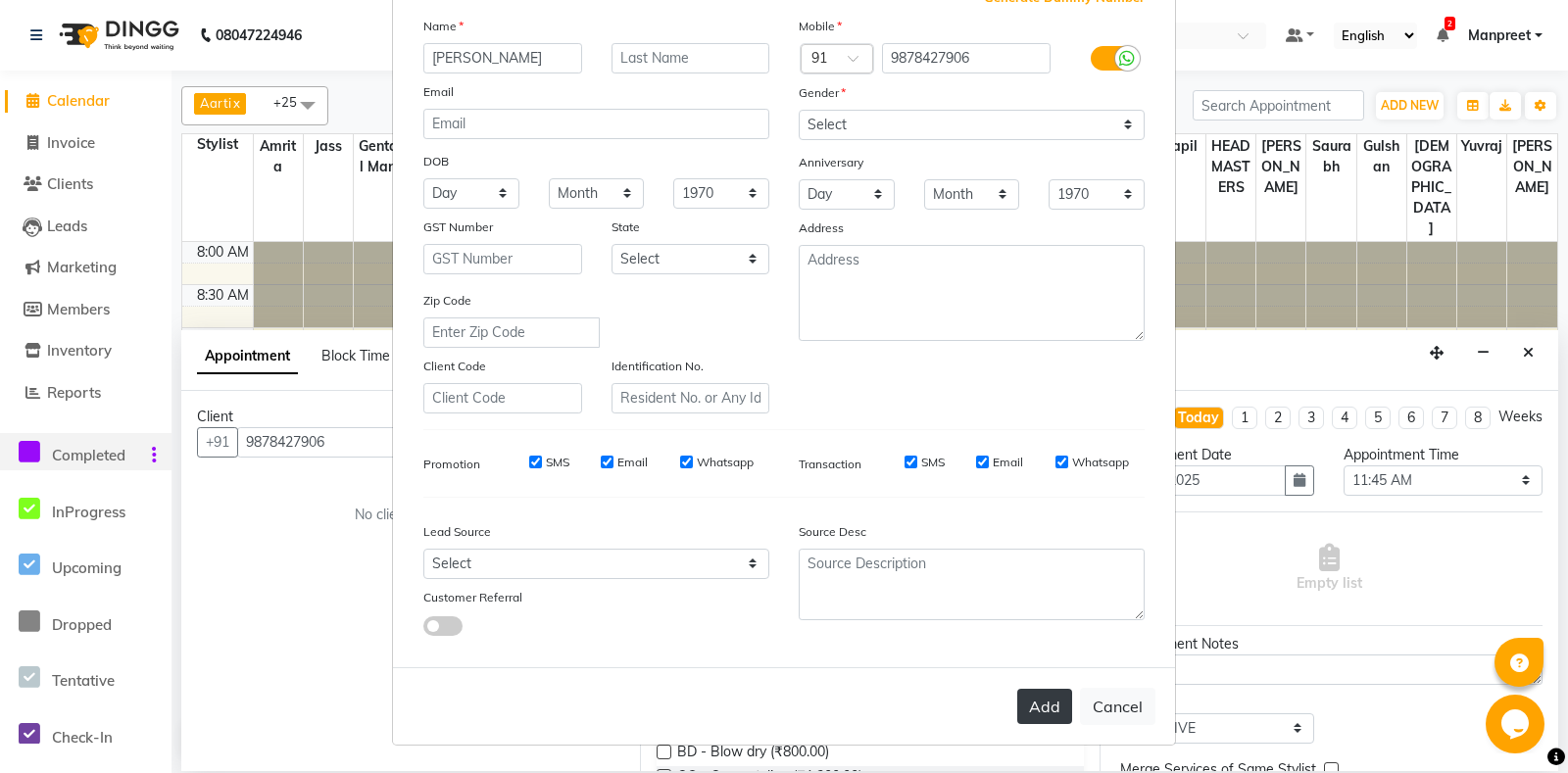
click at [1038, 703] on button "Add" at bounding box center [1044, 706] width 55 height 35
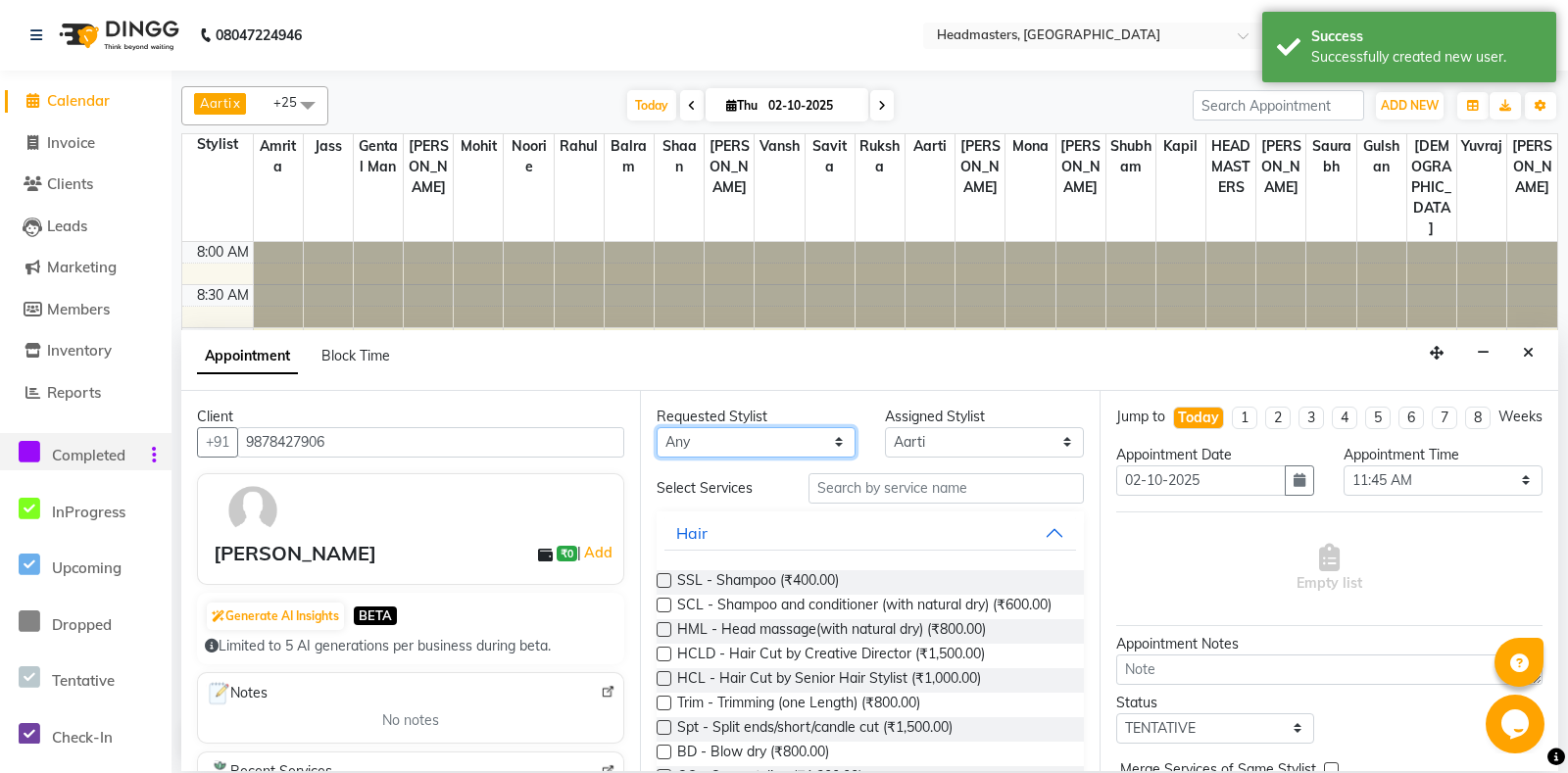
click at [656, 427] on select "An[PERSON_NAME] Amrit[PERSON_NAME]am Gental Man Gulshan HEADMASTER[PERSON_NAME]…" at bounding box center [755, 442] width 199 height 30
click option "[PERSON_NAME]" at bounding box center [0, 0] width 0 height 0
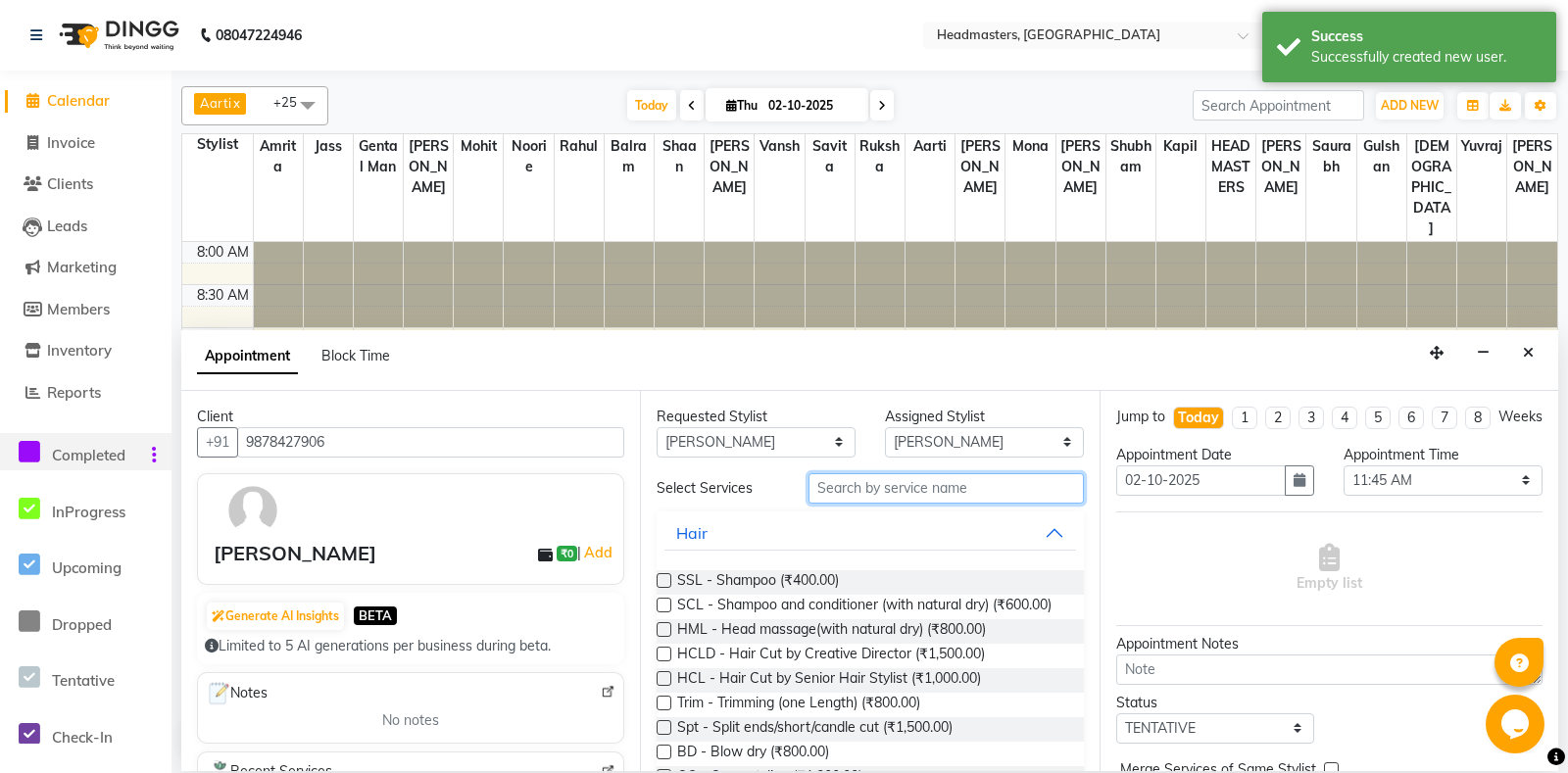
click at [939, 500] on input "text" at bounding box center [945, 488] width 275 height 30
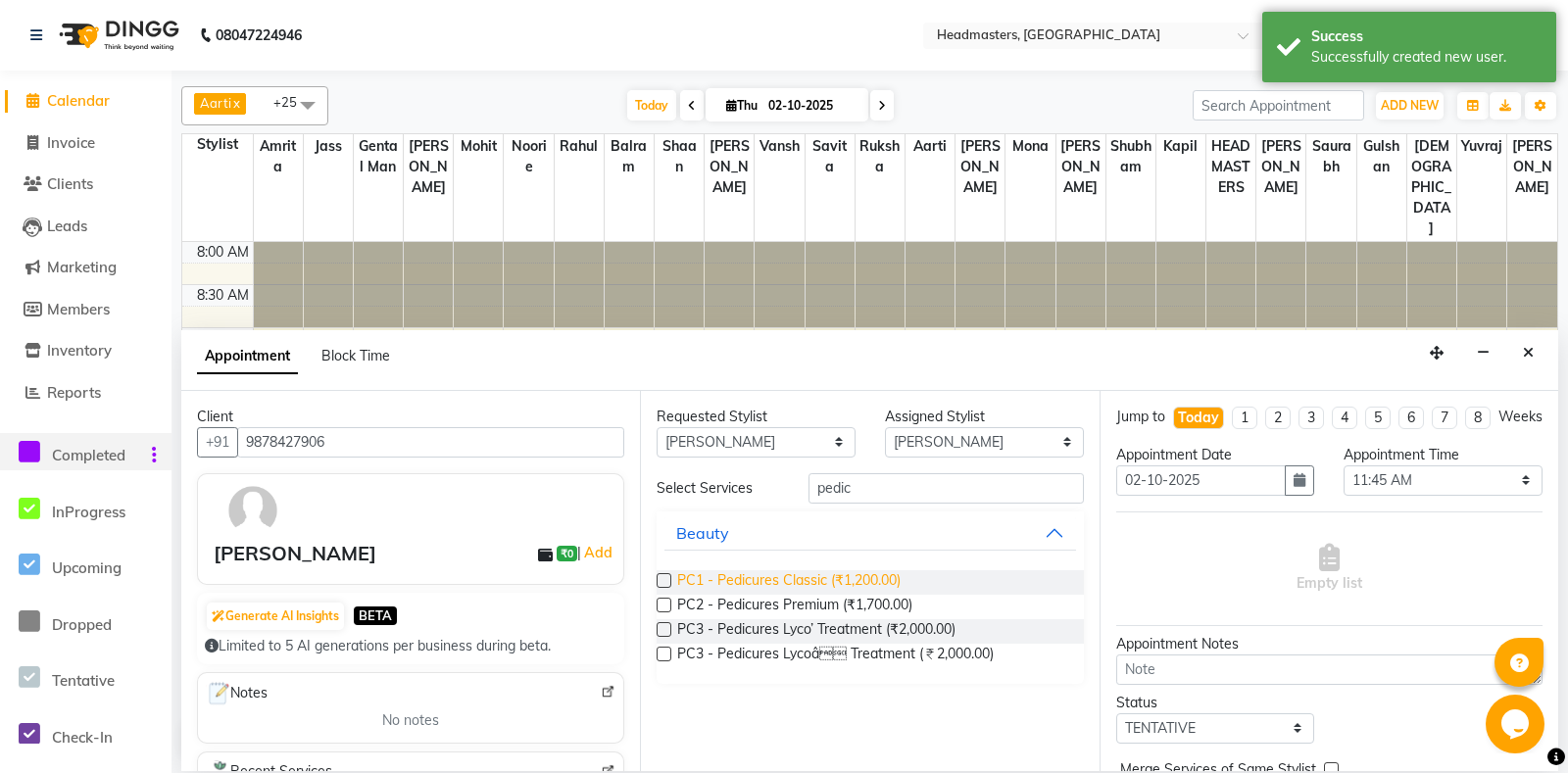
click at [752, 581] on span "PC1 - Pedicures Classic (₹1,200.00)" at bounding box center [789, 582] width 224 height 25
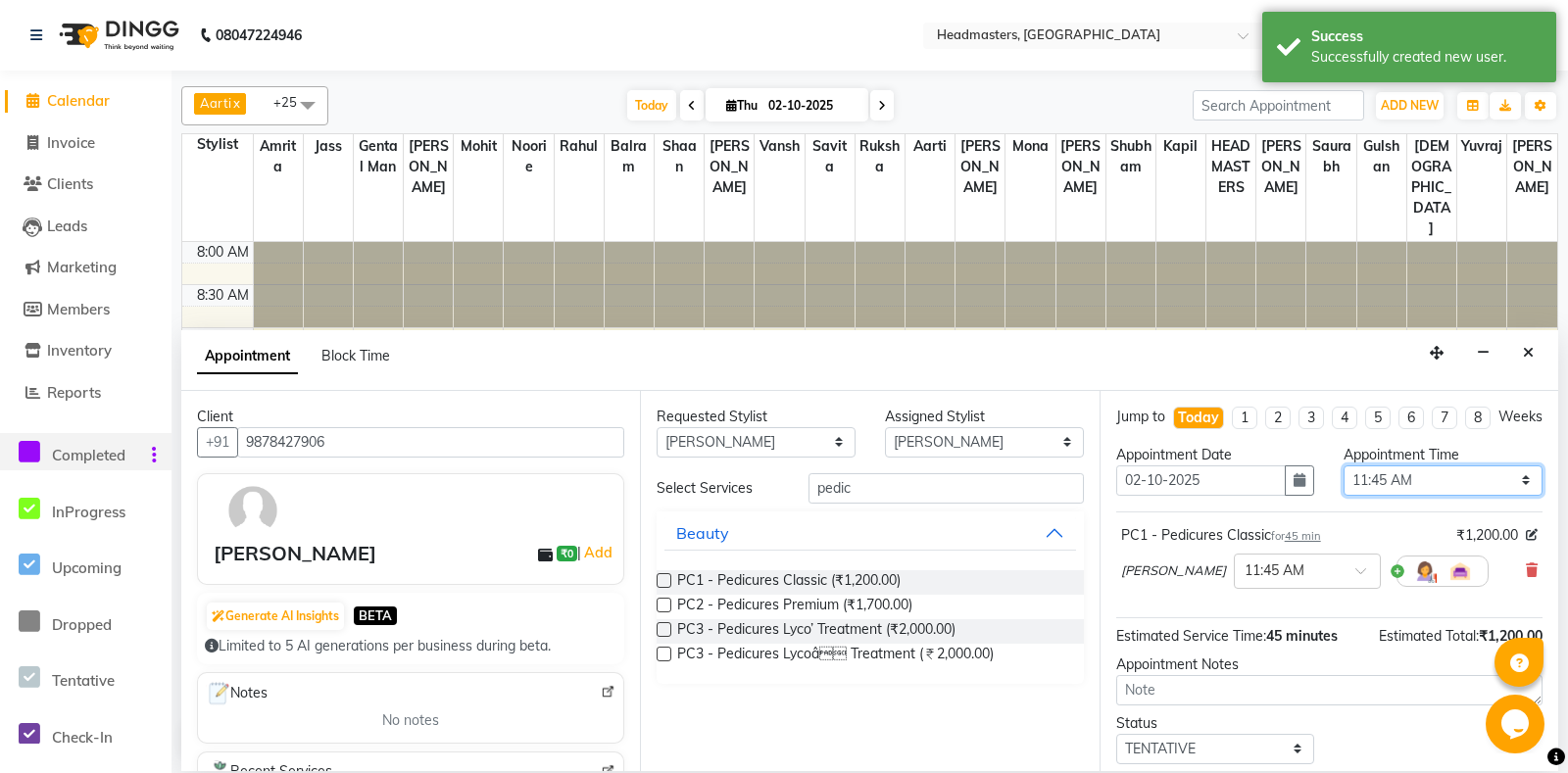
click at [1343, 465] on select "Select 09:00 AM 09:15 AM 09:30 AM 09:45 AM 10:00 AM 10:15 AM 10:30 AM 10:45 AM …" at bounding box center [1442, 480] width 199 height 30
click option "01:45 PM" at bounding box center [0, 0] width 0 height 0
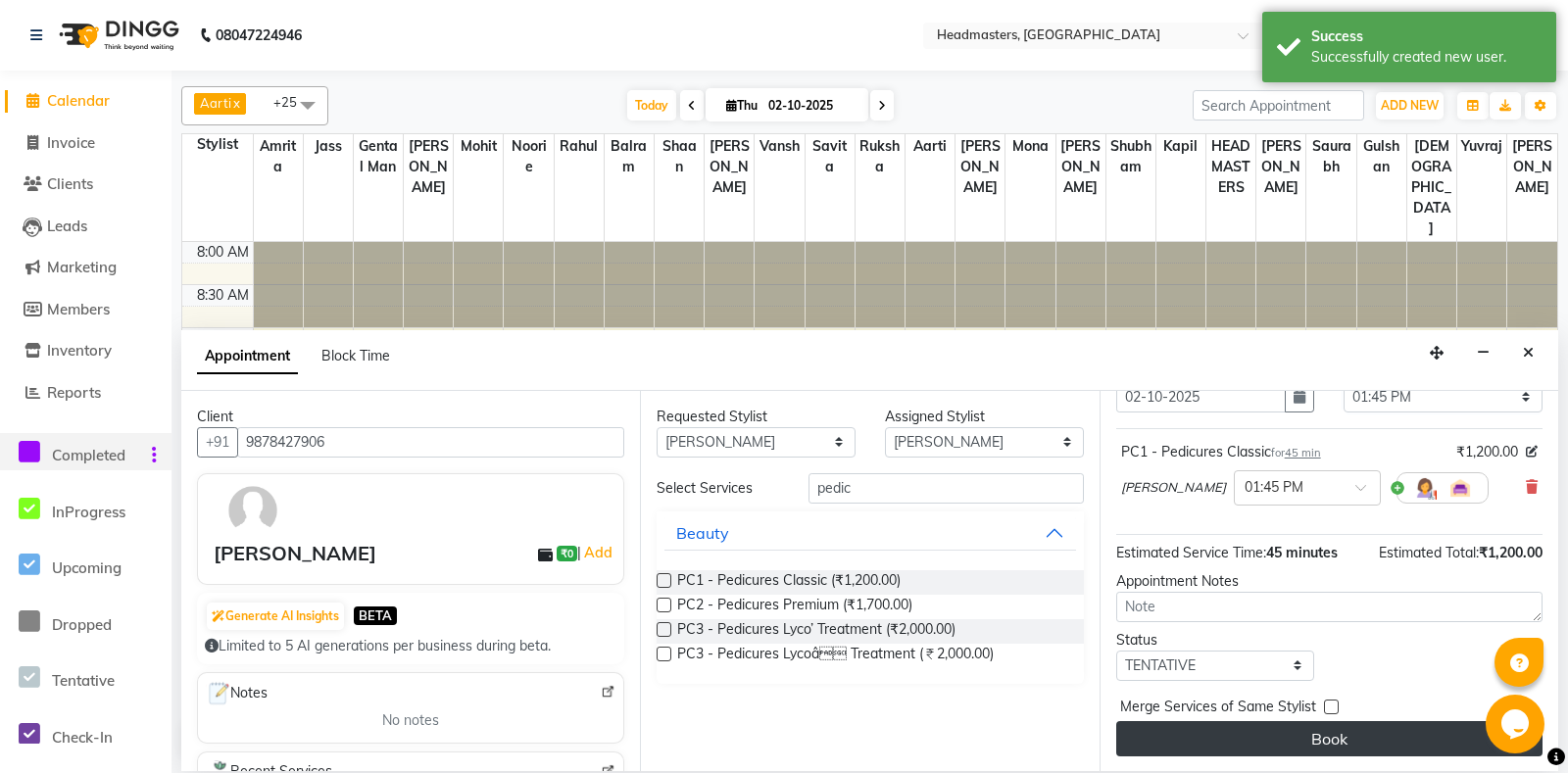
click at [1330, 733] on button "Book" at bounding box center [1328, 738] width 426 height 35
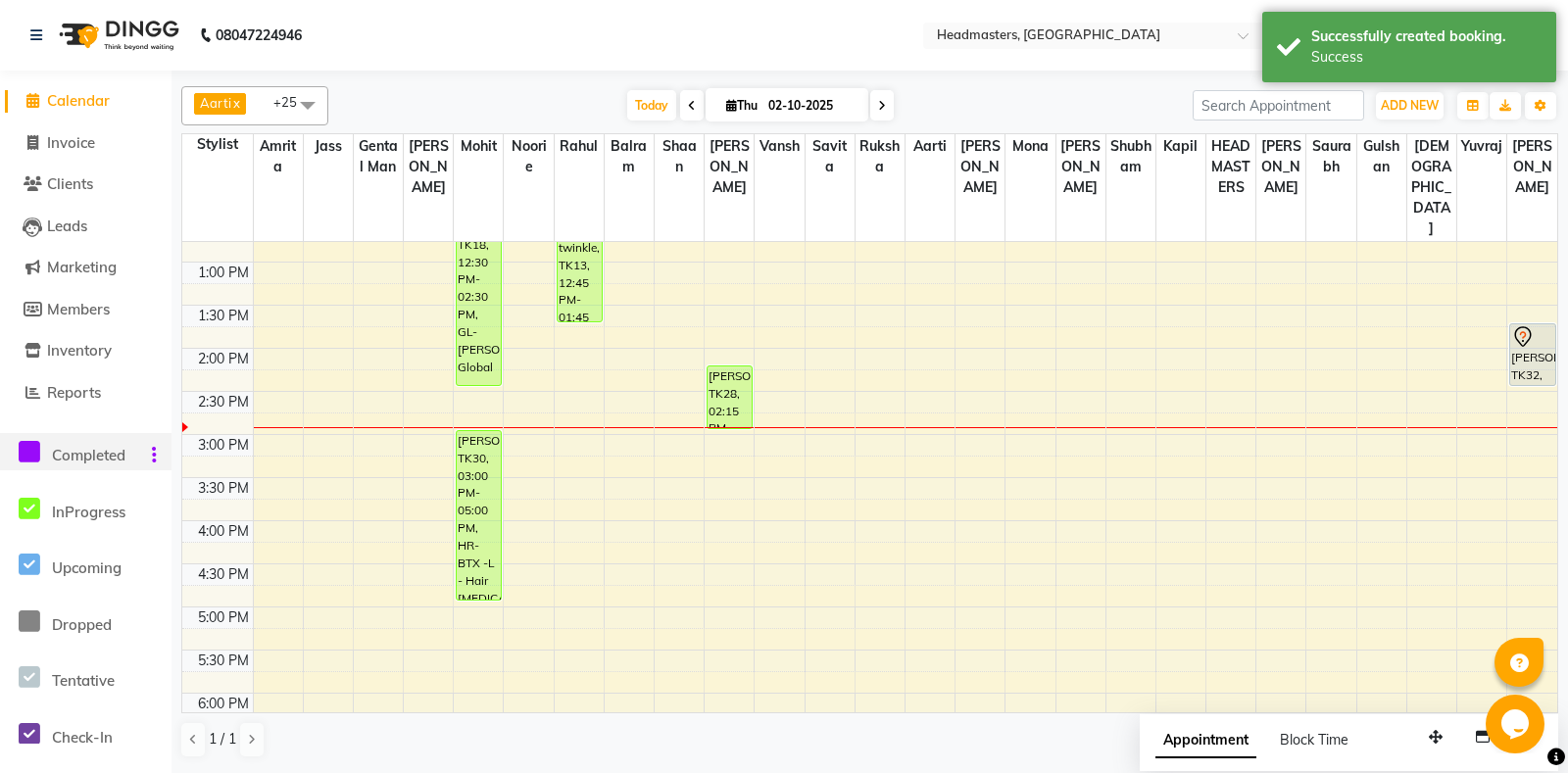
scroll to position [411, 0]
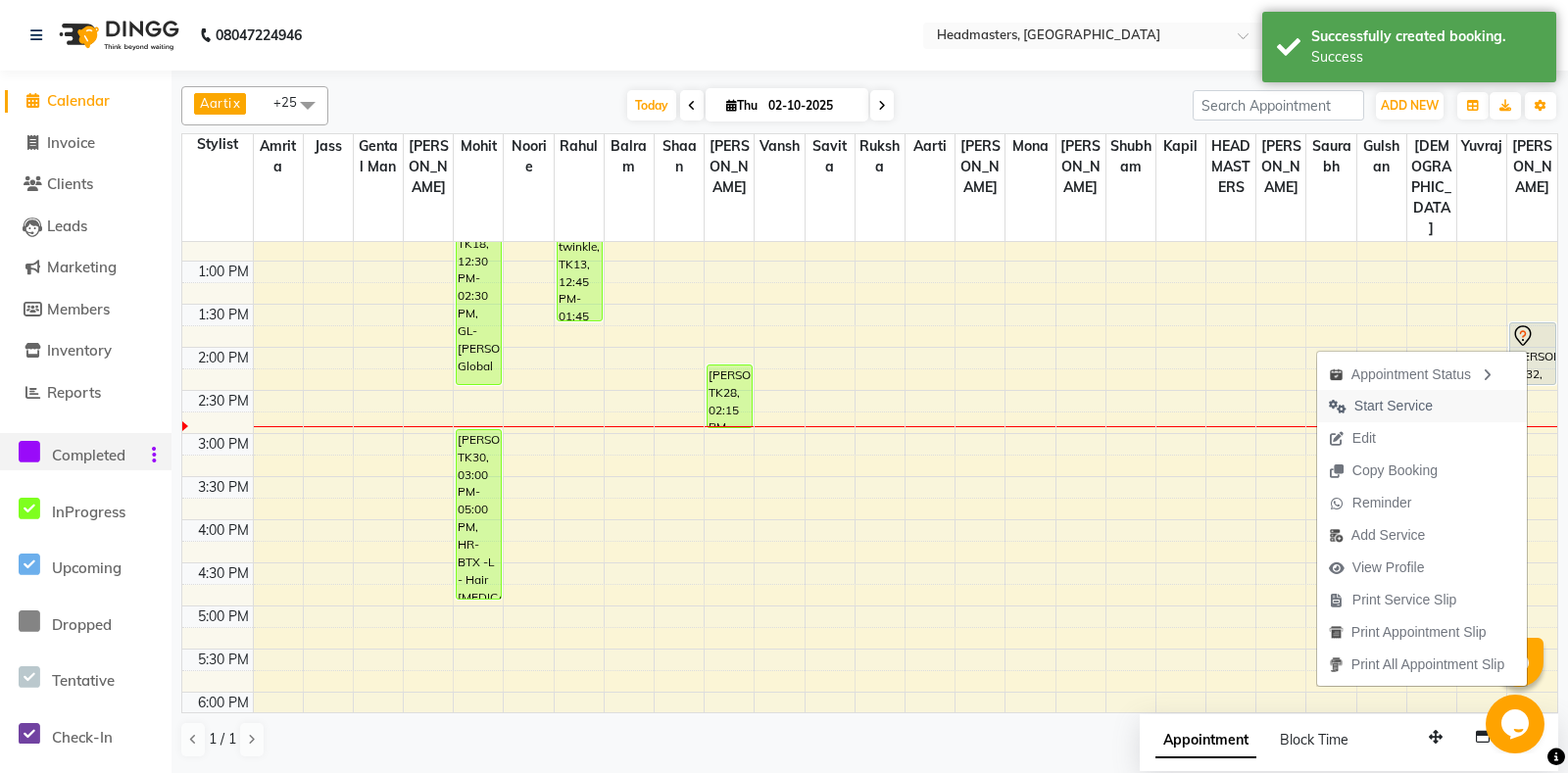
click at [1410, 412] on span "Start Service" at bounding box center [1393, 405] width 78 height 21
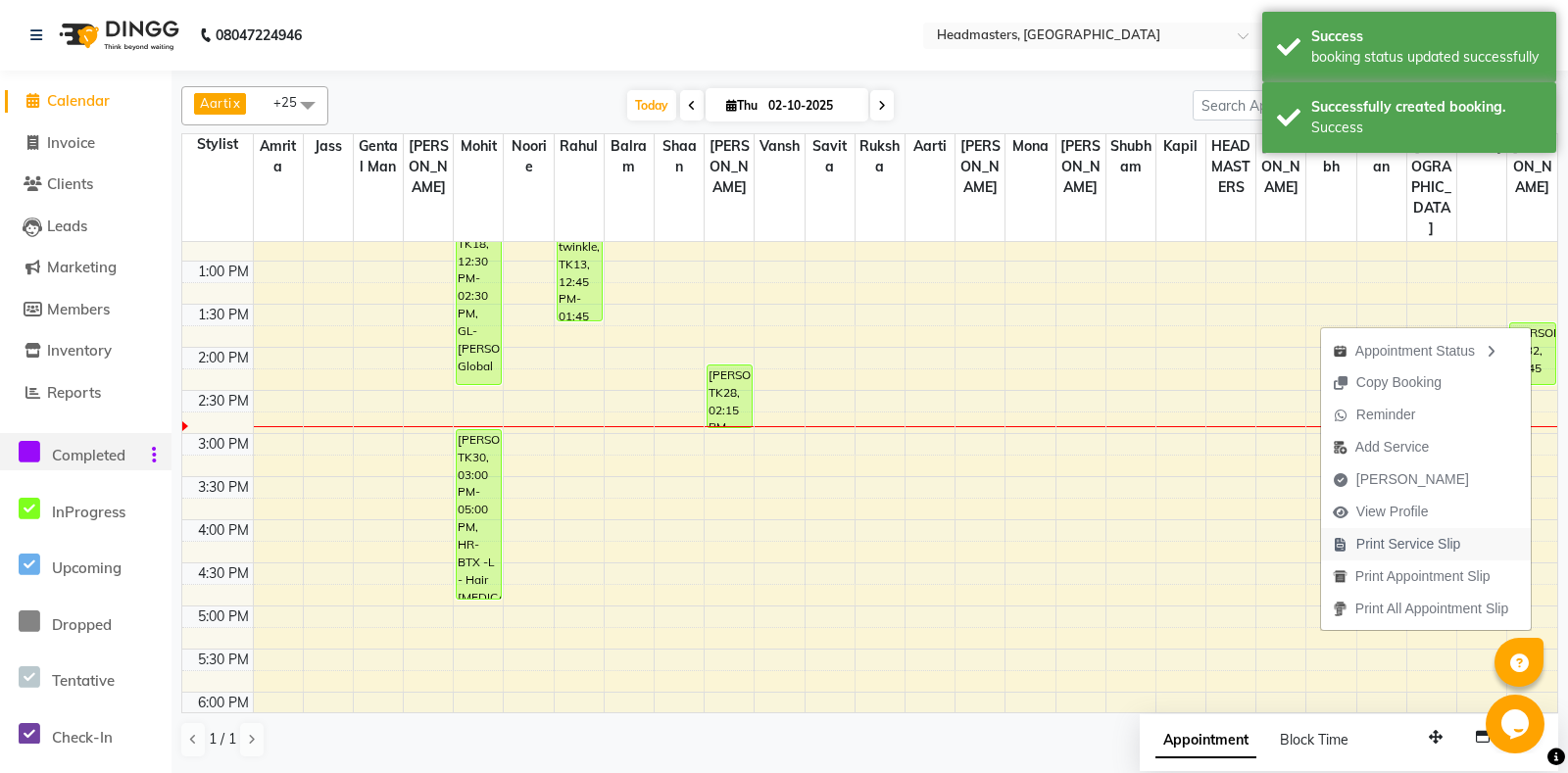
click at [1403, 559] on span "Print Service Slip" at bounding box center [1396, 544] width 152 height 32
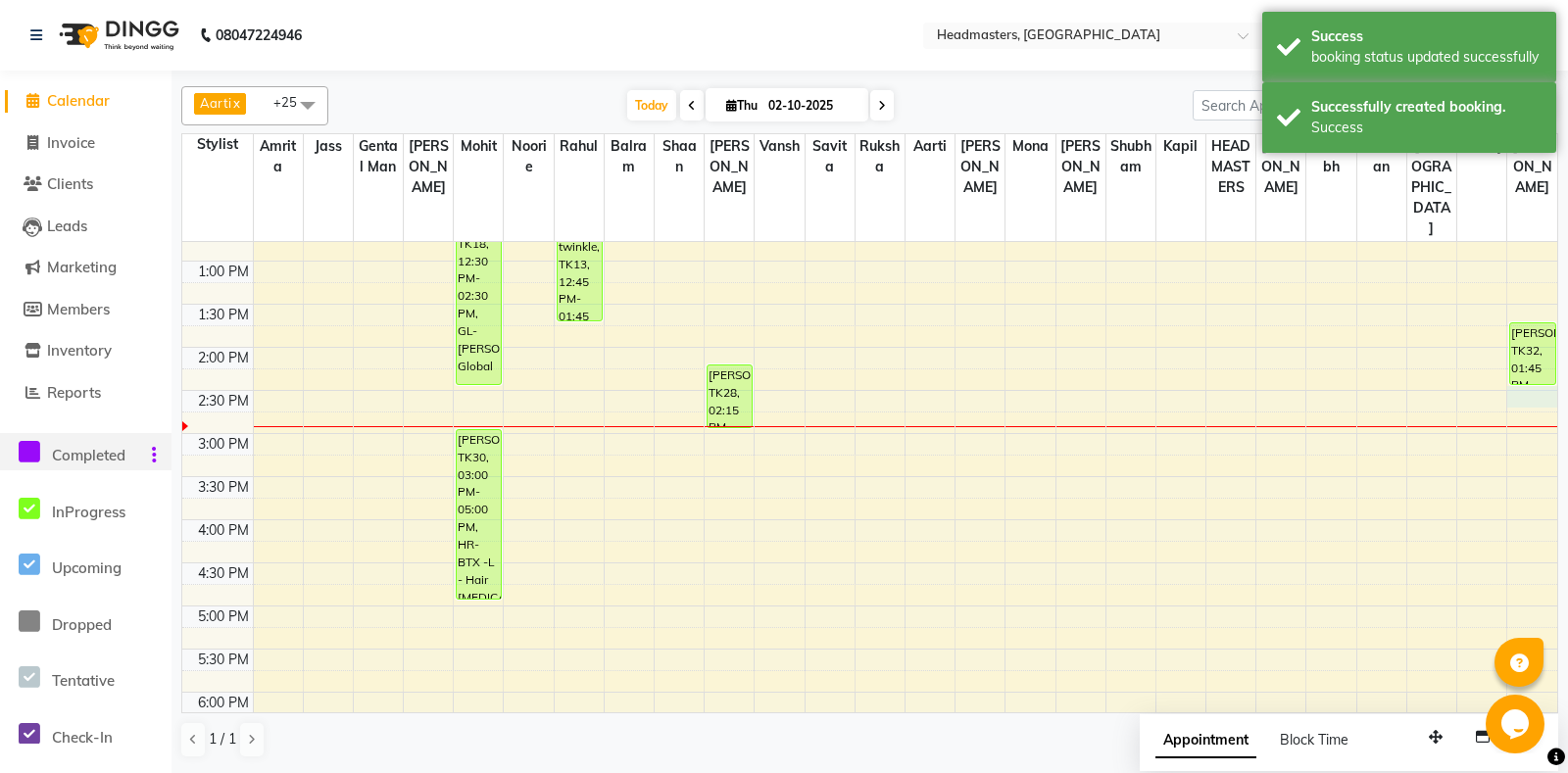
click at [1533, 382] on div "8:00 AM 8:30 AM 9:00 AM 9:30 AM 10:00 AM 10:30 AM 11:00 AM 11:30 AM 12:00 PM 12…" at bounding box center [869, 433] width 1374 height 1206
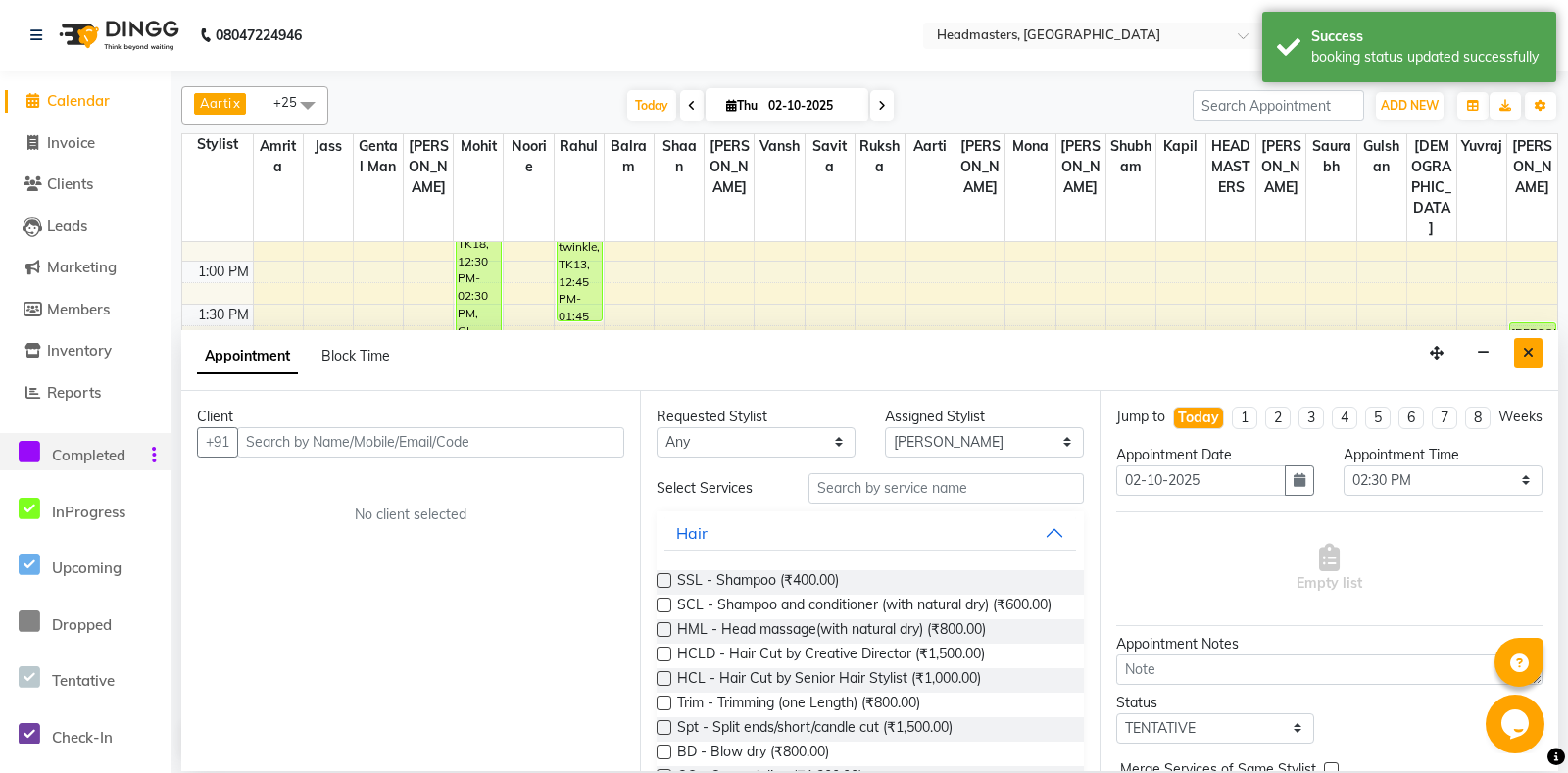
click at [1536, 361] on button "Close" at bounding box center [1528, 353] width 28 height 30
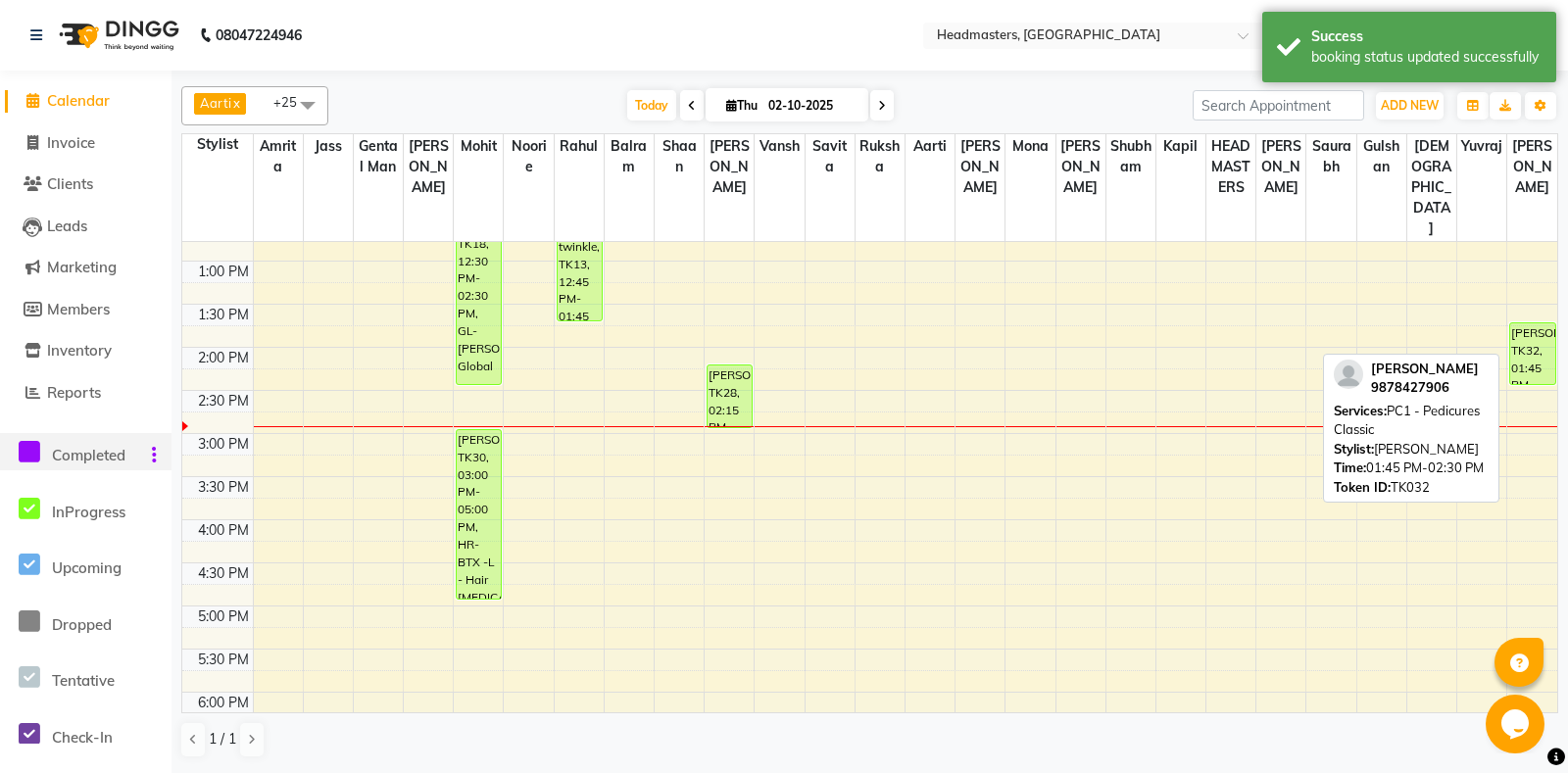
click at [1536, 327] on div "[PERSON_NAME]et, TK32, 01:45 PM-02:30 PM, PC1 - Pedicures Classic" at bounding box center [1532, 354] width 45 height 61
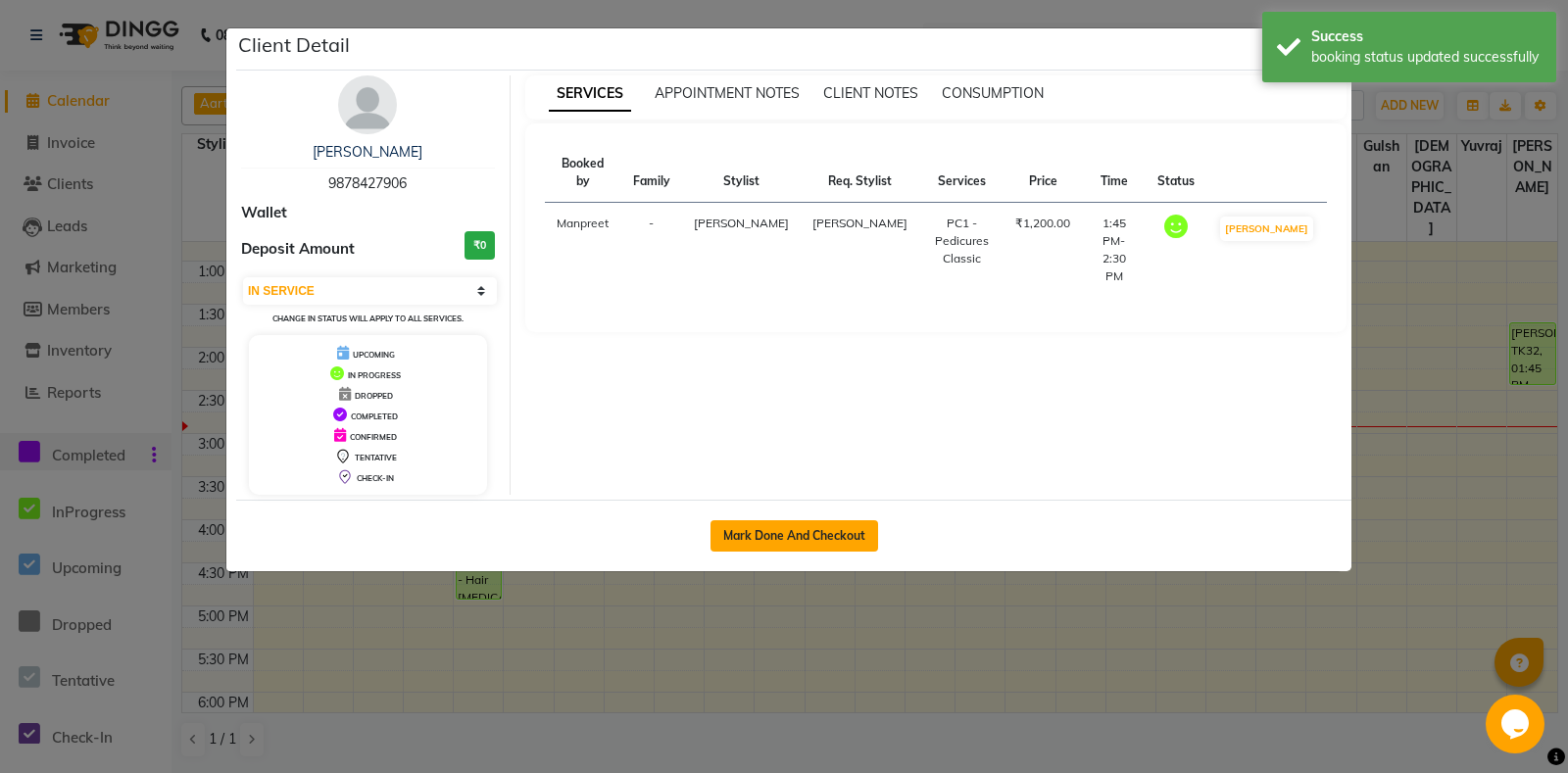
click at [837, 529] on button "Mark Done And Checkout" at bounding box center [794, 535] width 168 height 31
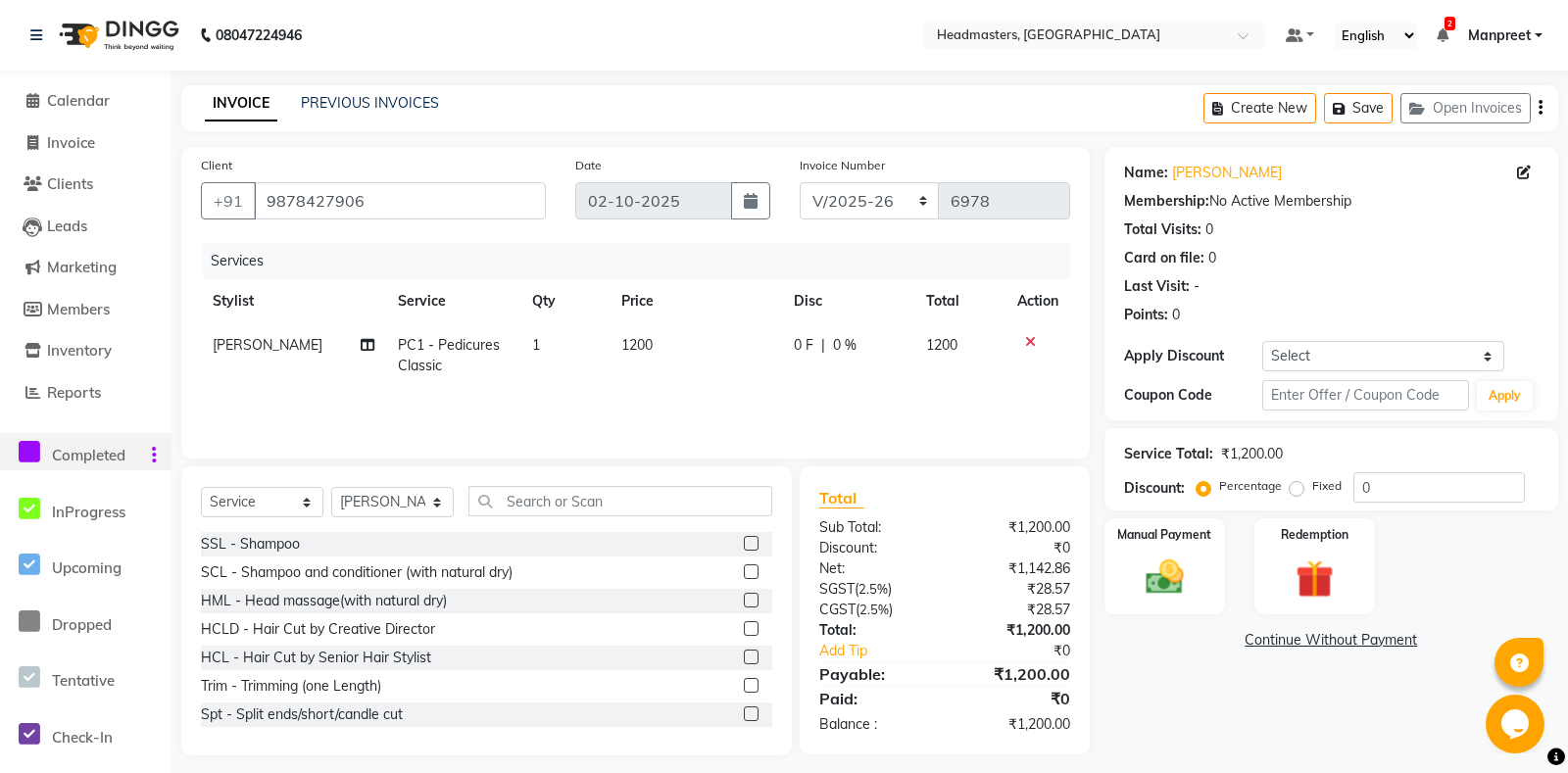
click at [816, 351] on div "0 F | 0 %" at bounding box center [848, 345] width 109 height 21
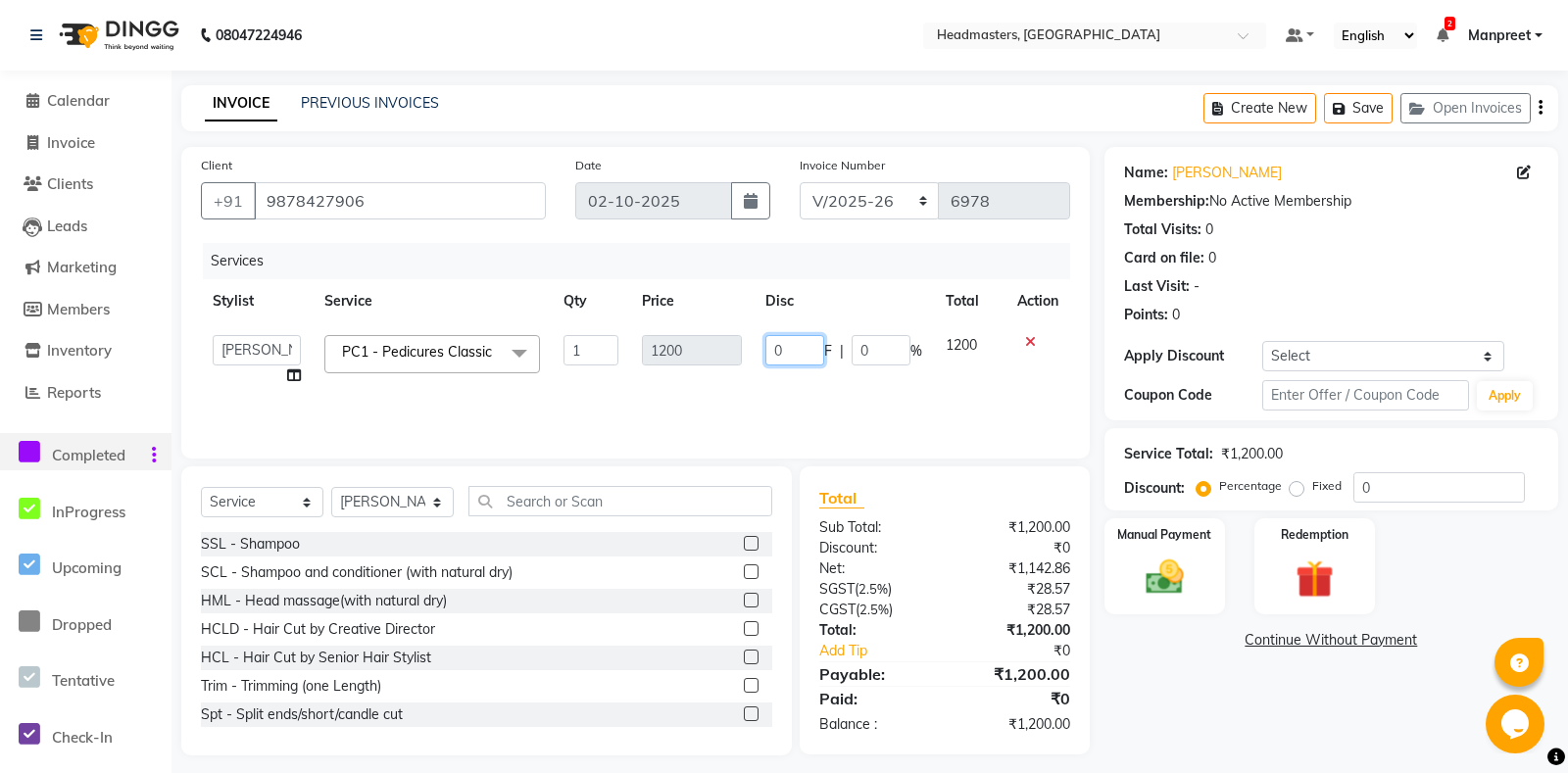
click at [768, 351] on input "0" at bounding box center [794, 350] width 59 height 30
click at [802, 404] on div "Services Stylist Service Qty Price Disc Total Action Aarti Ali Amrita Amrita - …" at bounding box center [635, 341] width 869 height 196
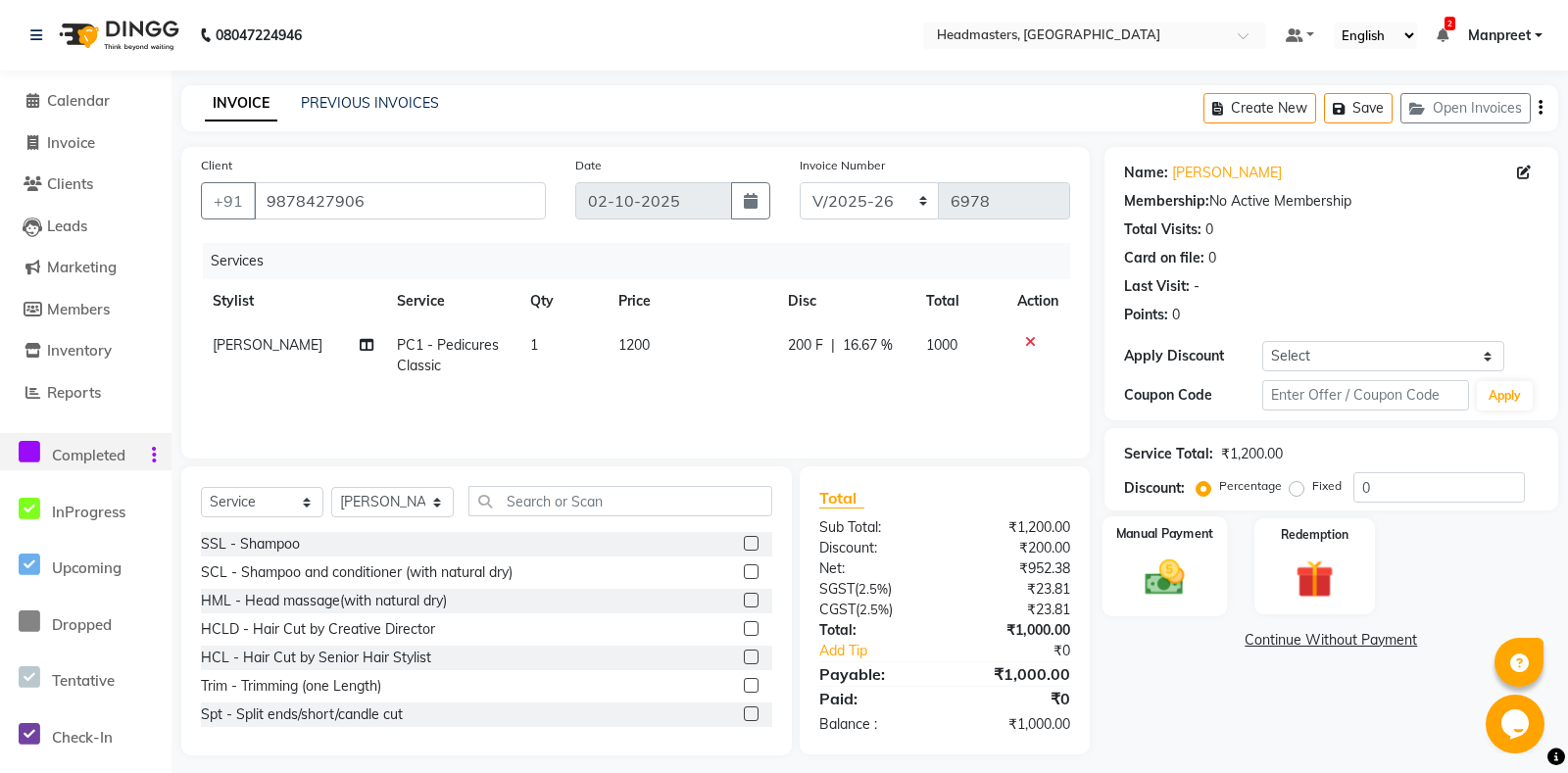
click at [1177, 559] on div "Manual Payment" at bounding box center [1165, 566] width 126 height 100
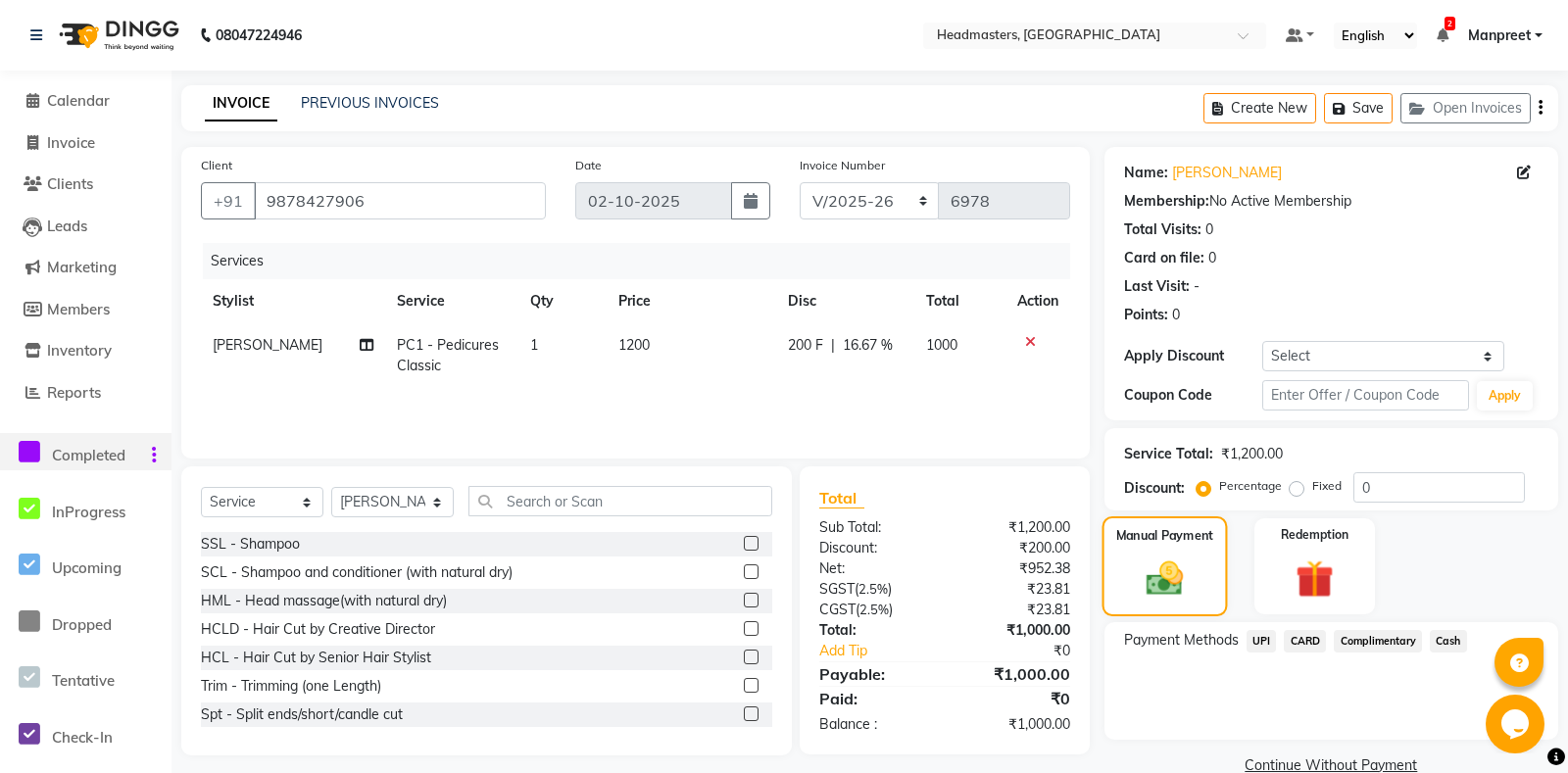
scroll to position [12, 0]
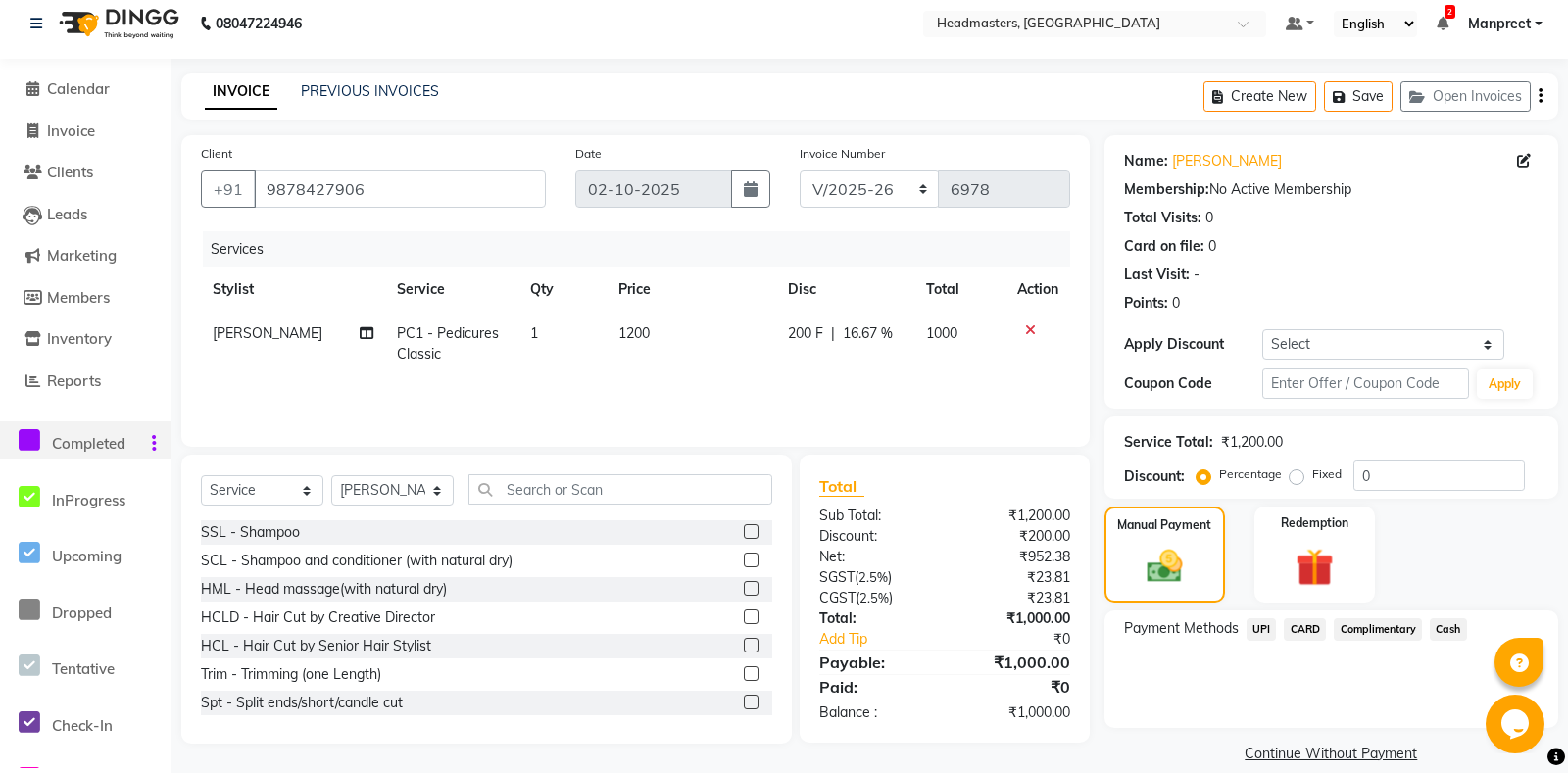
click at [1257, 641] on span "UPI" at bounding box center [1261, 629] width 30 height 23
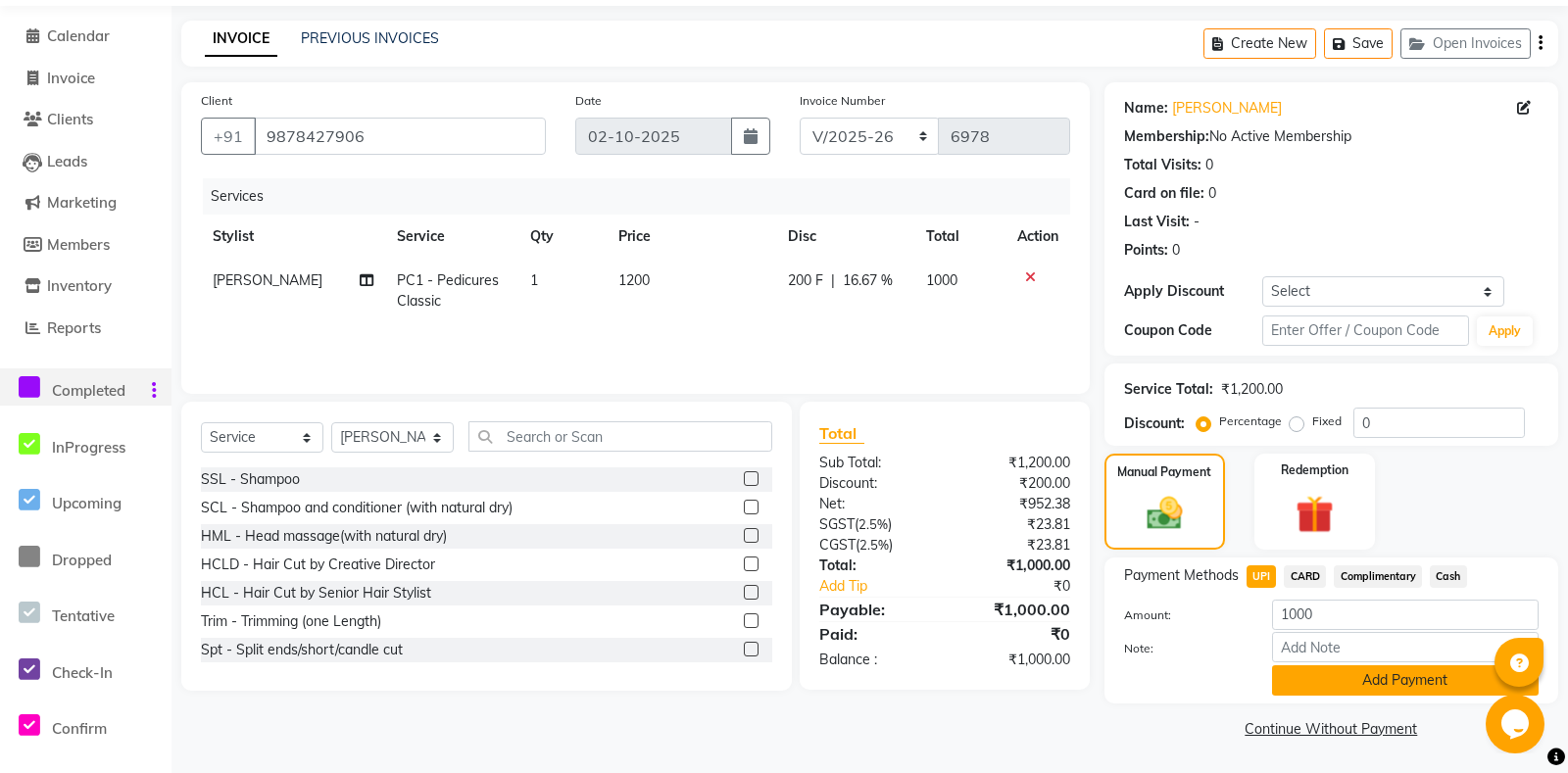
click at [1368, 684] on button "Add Payment" at bounding box center [1404, 680] width 267 height 30
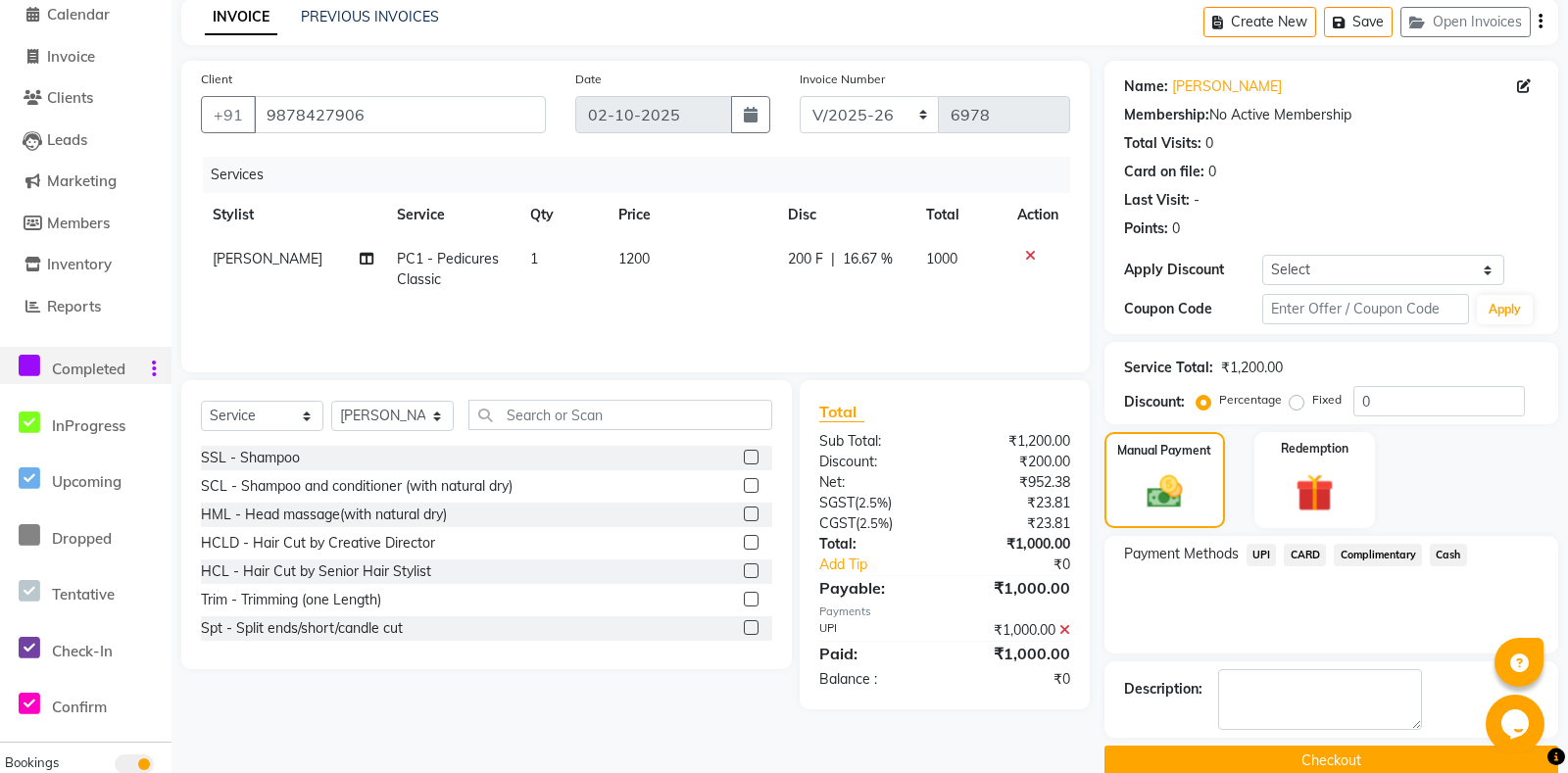
scroll to position [139, 0]
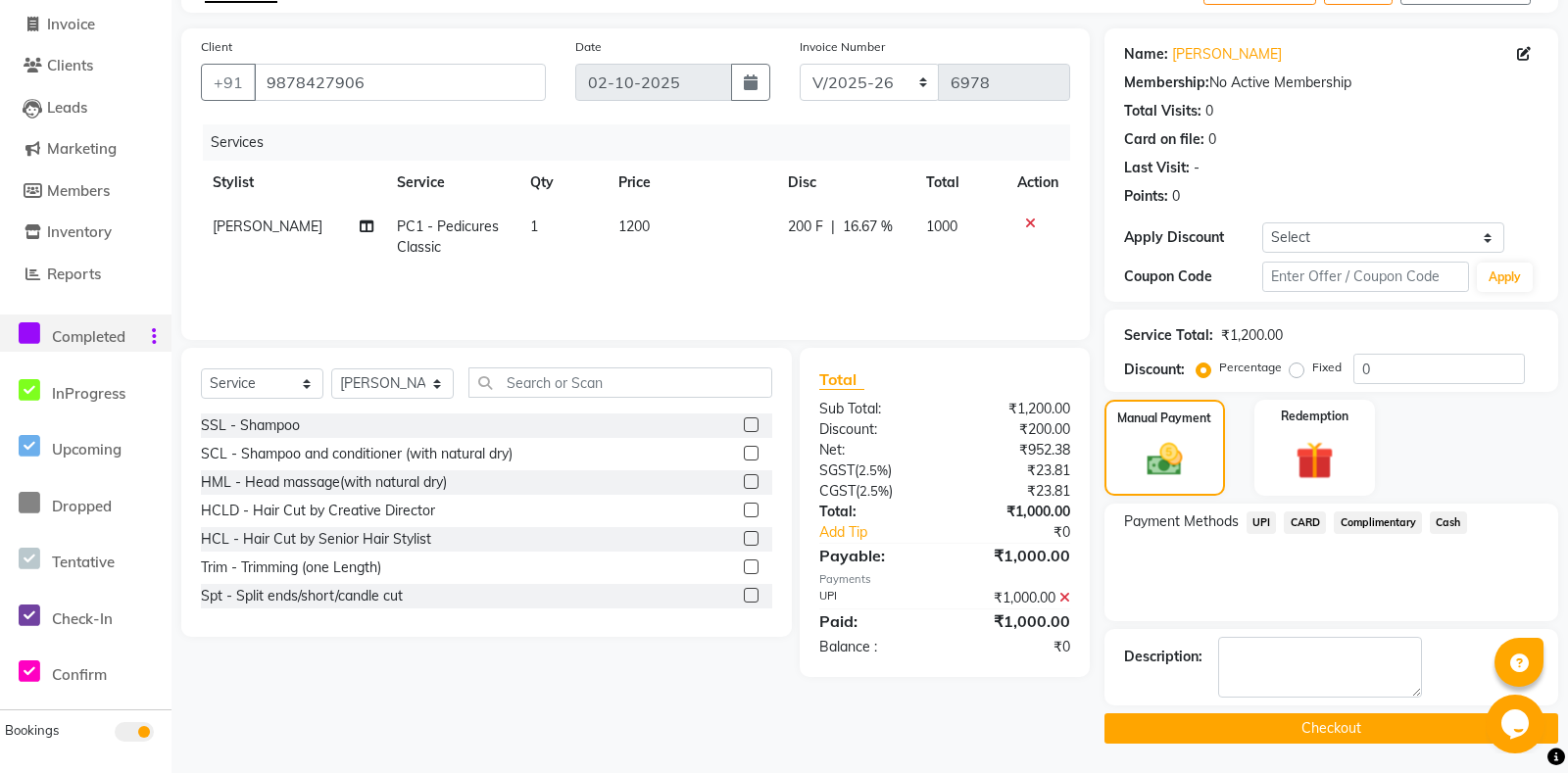
click at [1288, 742] on button "Checkout" at bounding box center [1331, 728] width 453 height 30
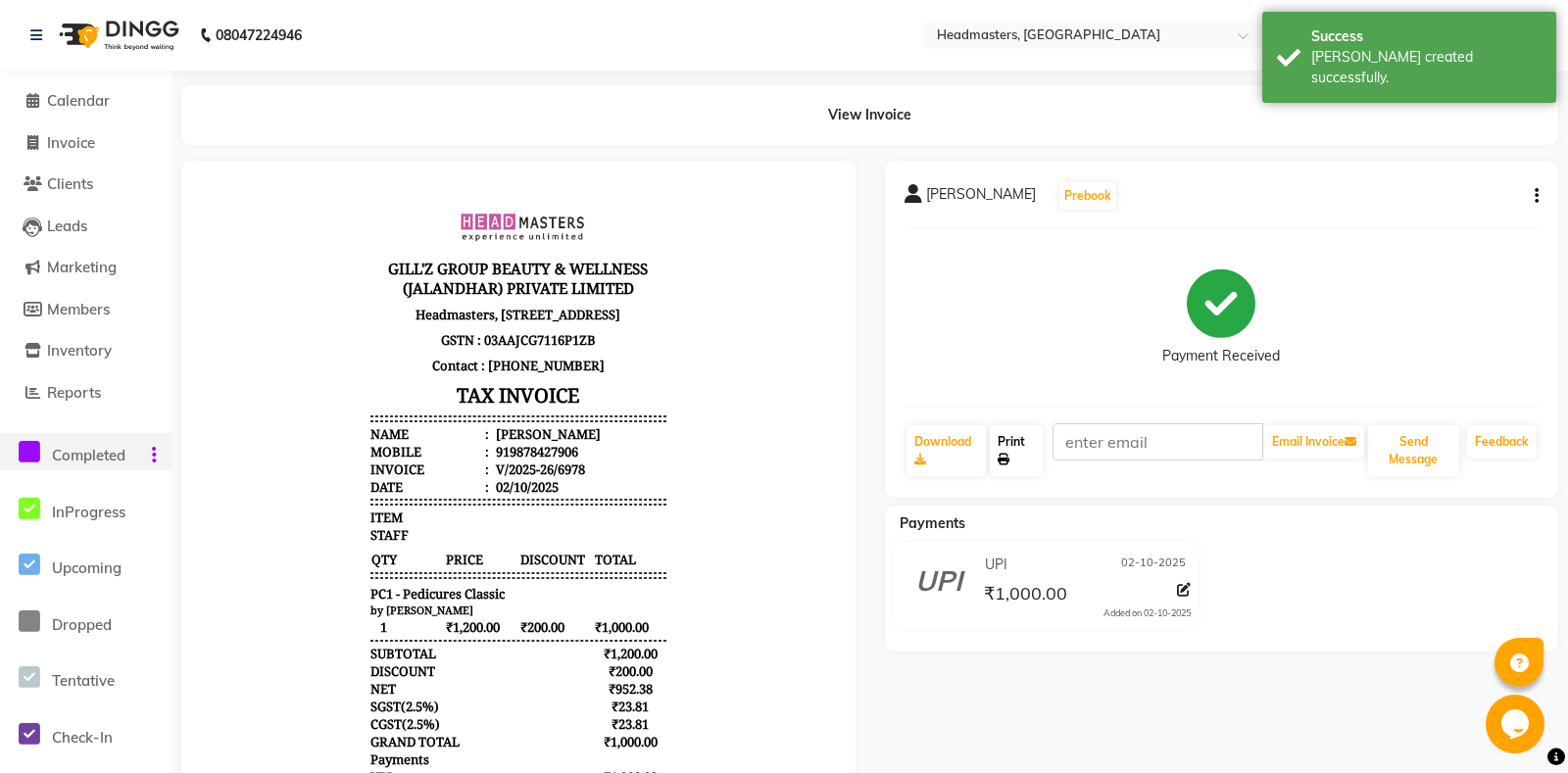
click at [1032, 453] on link "Print" at bounding box center [1016, 450] width 52 height 51
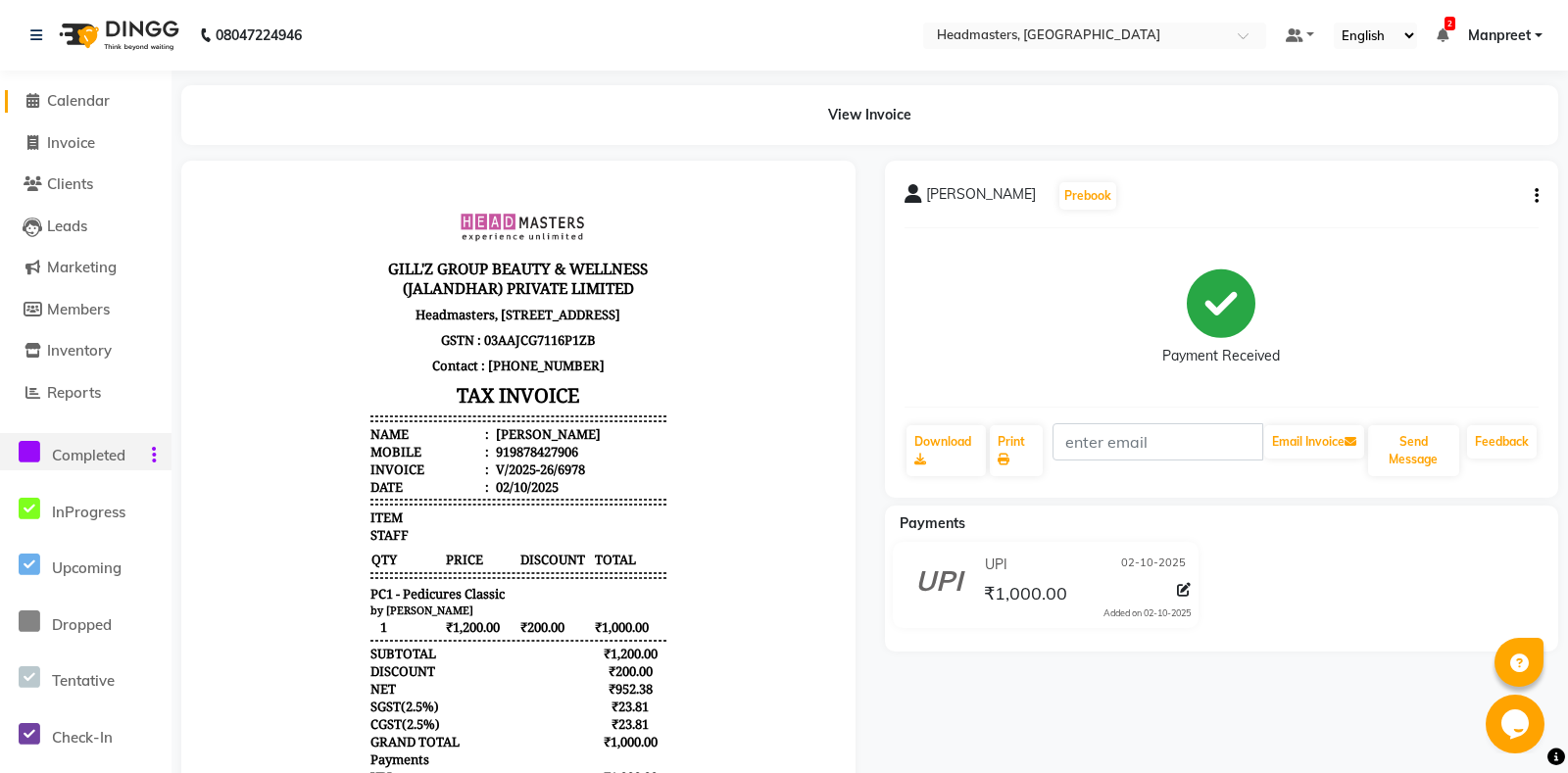
click at [49, 100] on span "Calendar" at bounding box center [78, 100] width 63 height 19
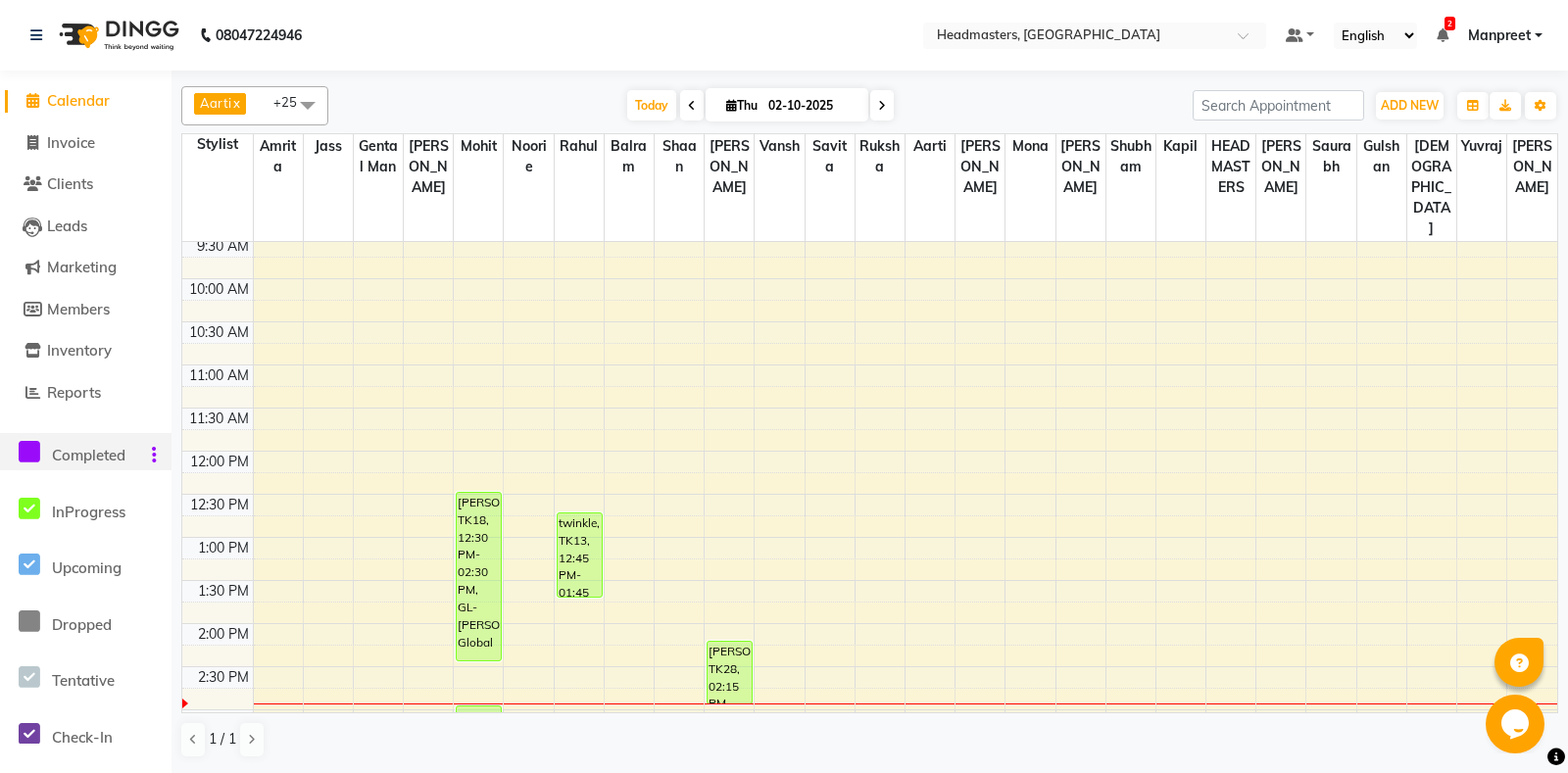
scroll to position [309, 0]
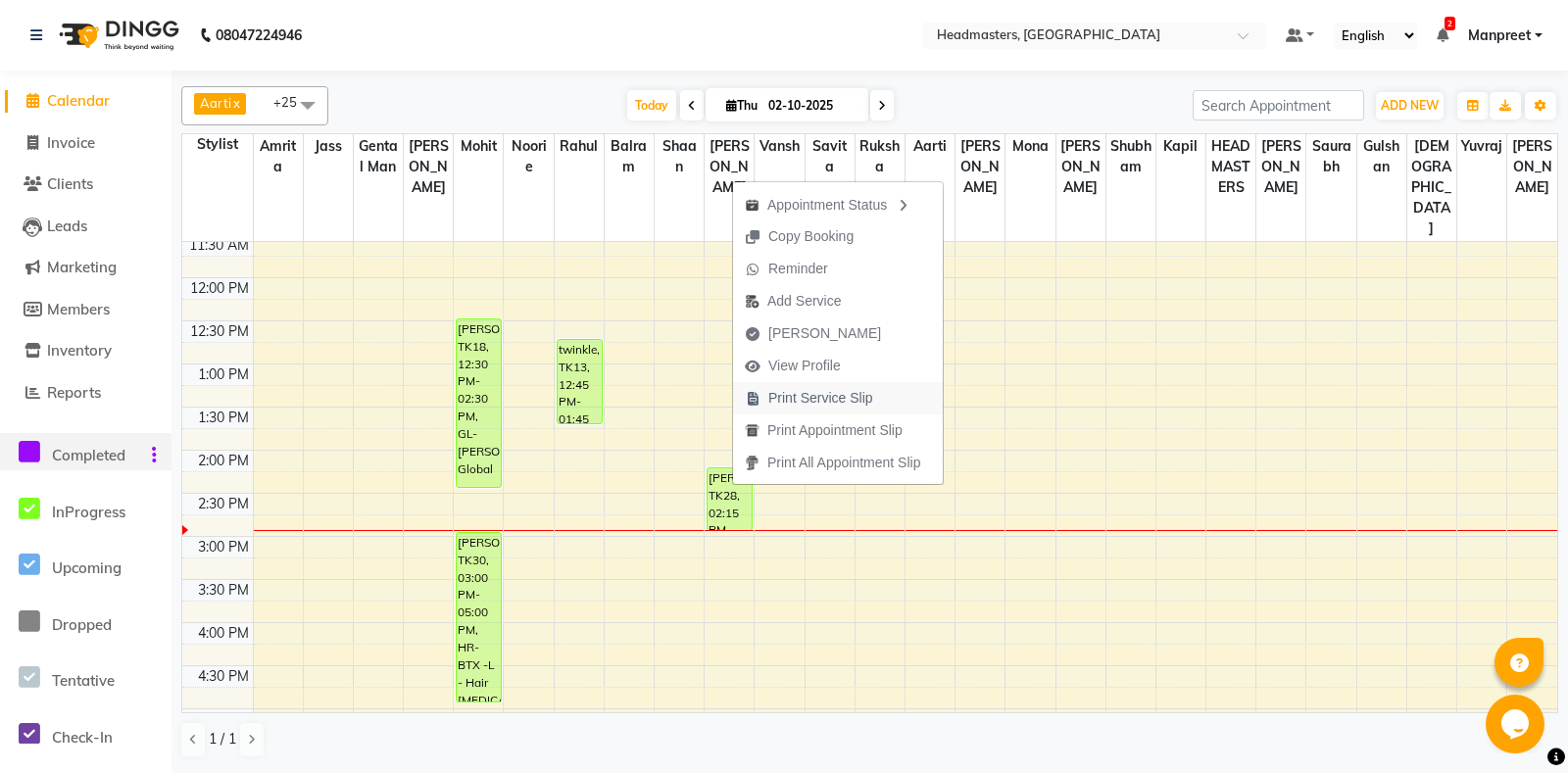
click at [832, 402] on span "Print Service Slip" at bounding box center [820, 397] width 105 height 21
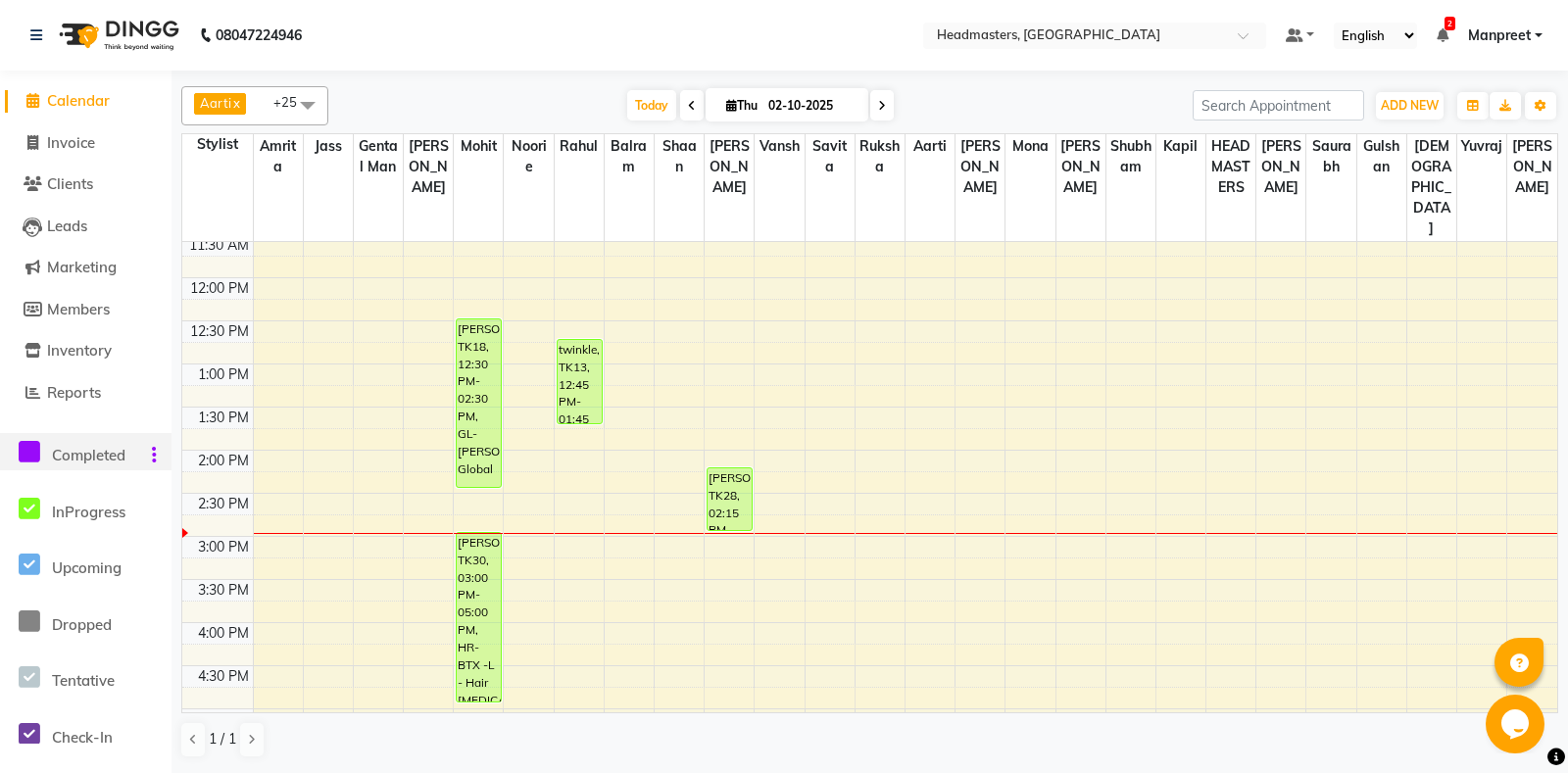
click at [27, 440] on icon at bounding box center [30, 451] width 22 height 25
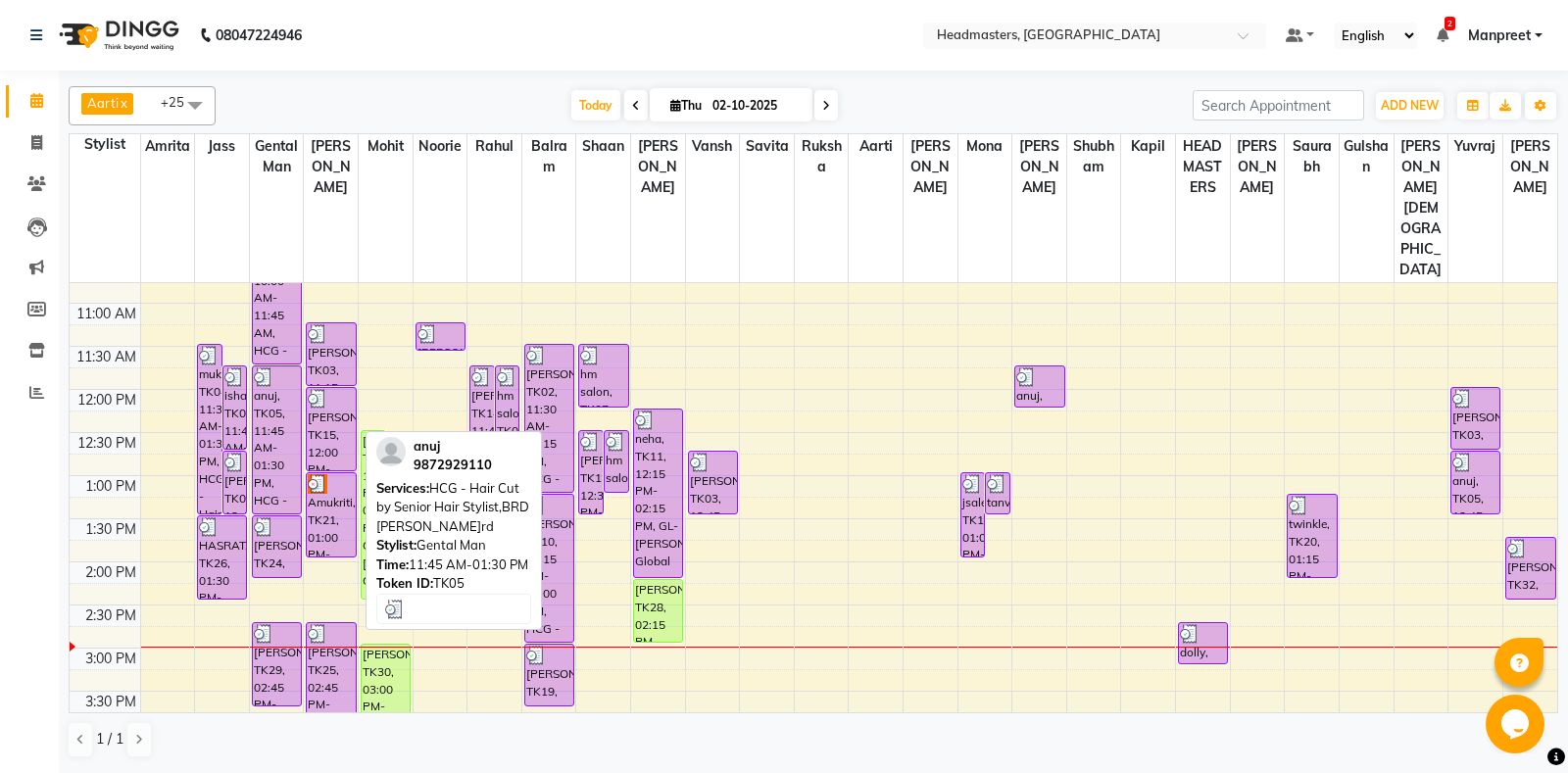
scroll to position [206, 0]
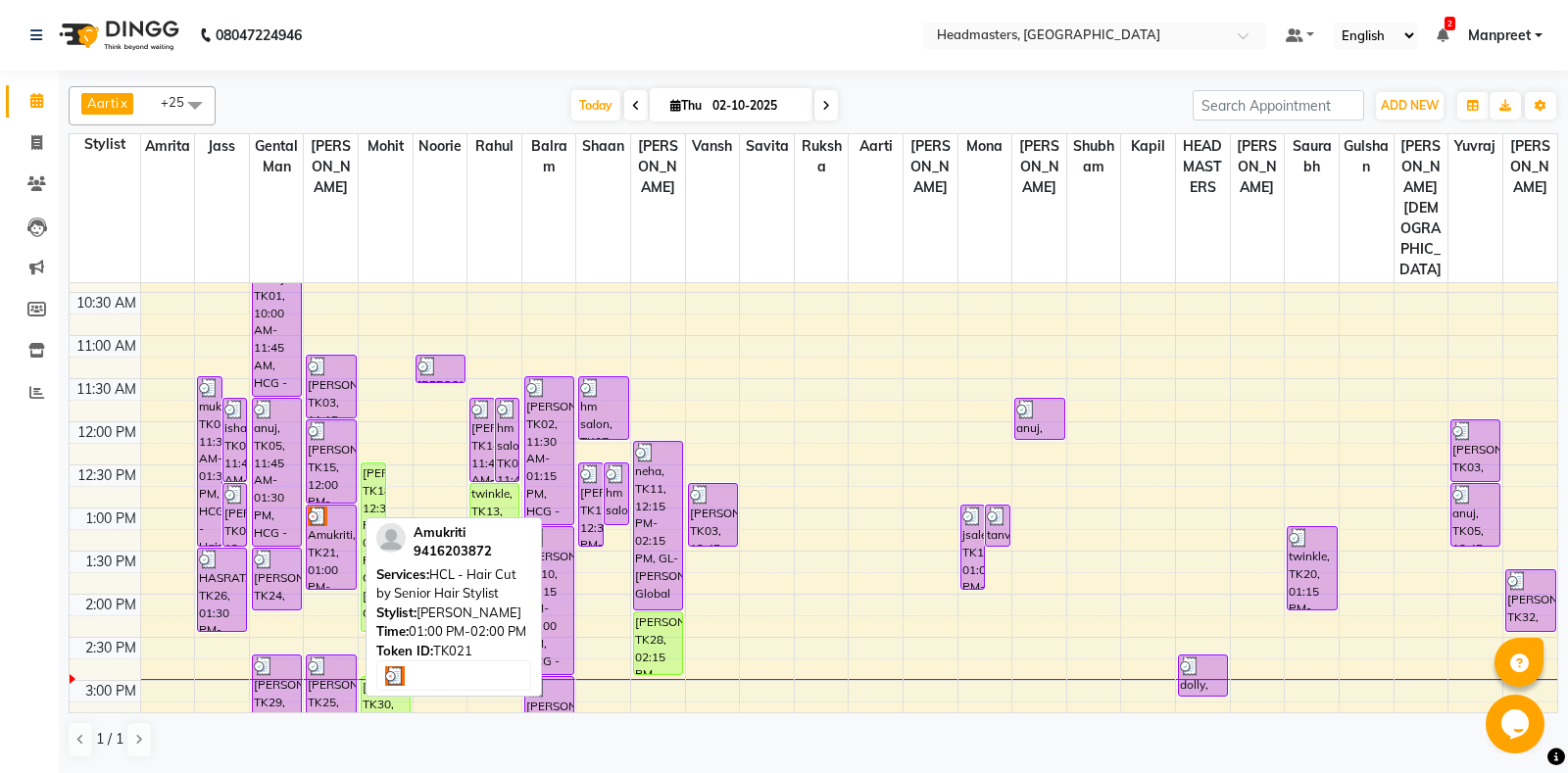
click at [329, 505] on div "Amukriti, TK21, 01:00 PM-02:00 PM, HCL - Hair Cut by Senior Hair Stylist" at bounding box center [331, 546] width 48 height 83
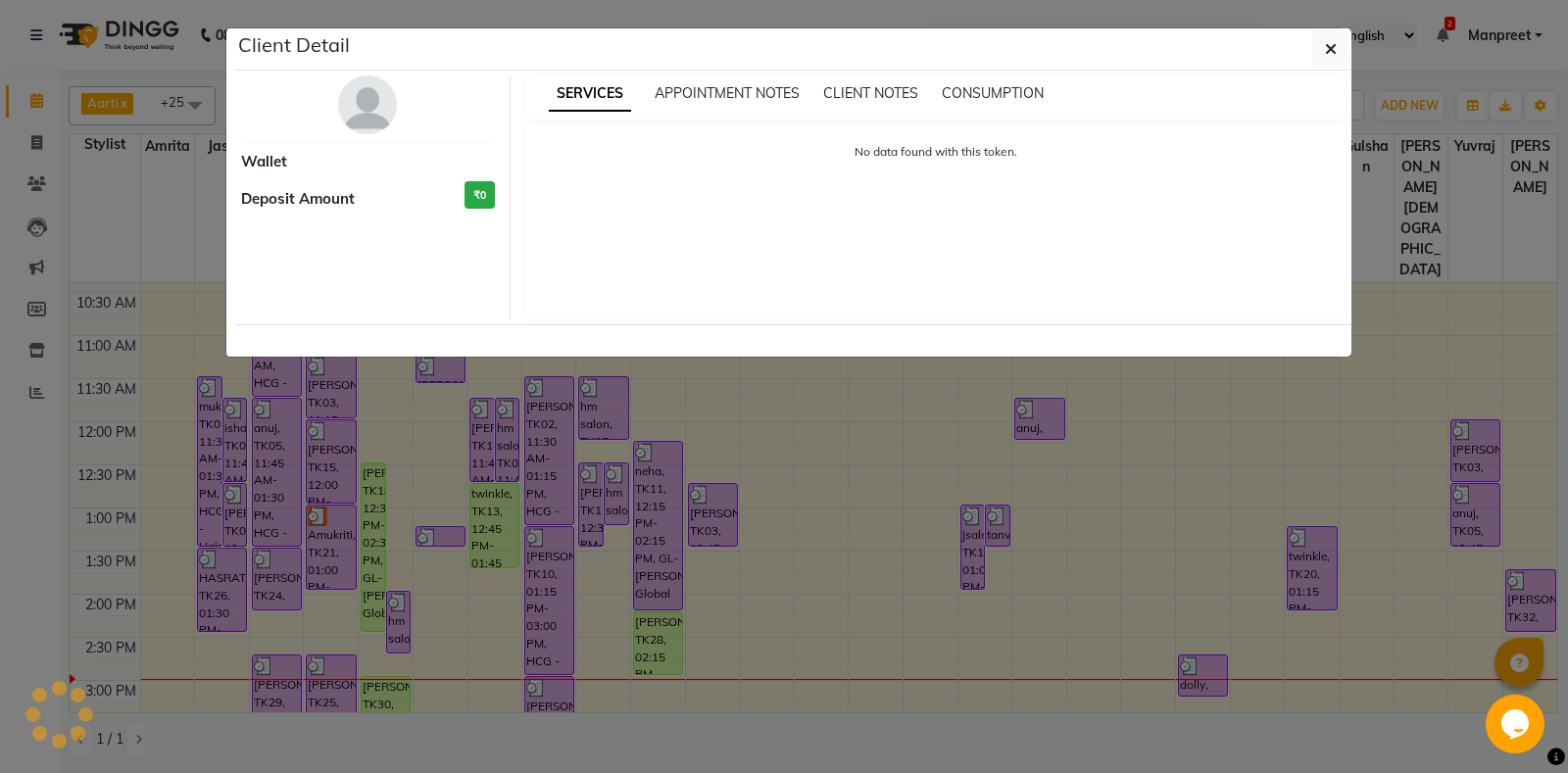
select select "3"
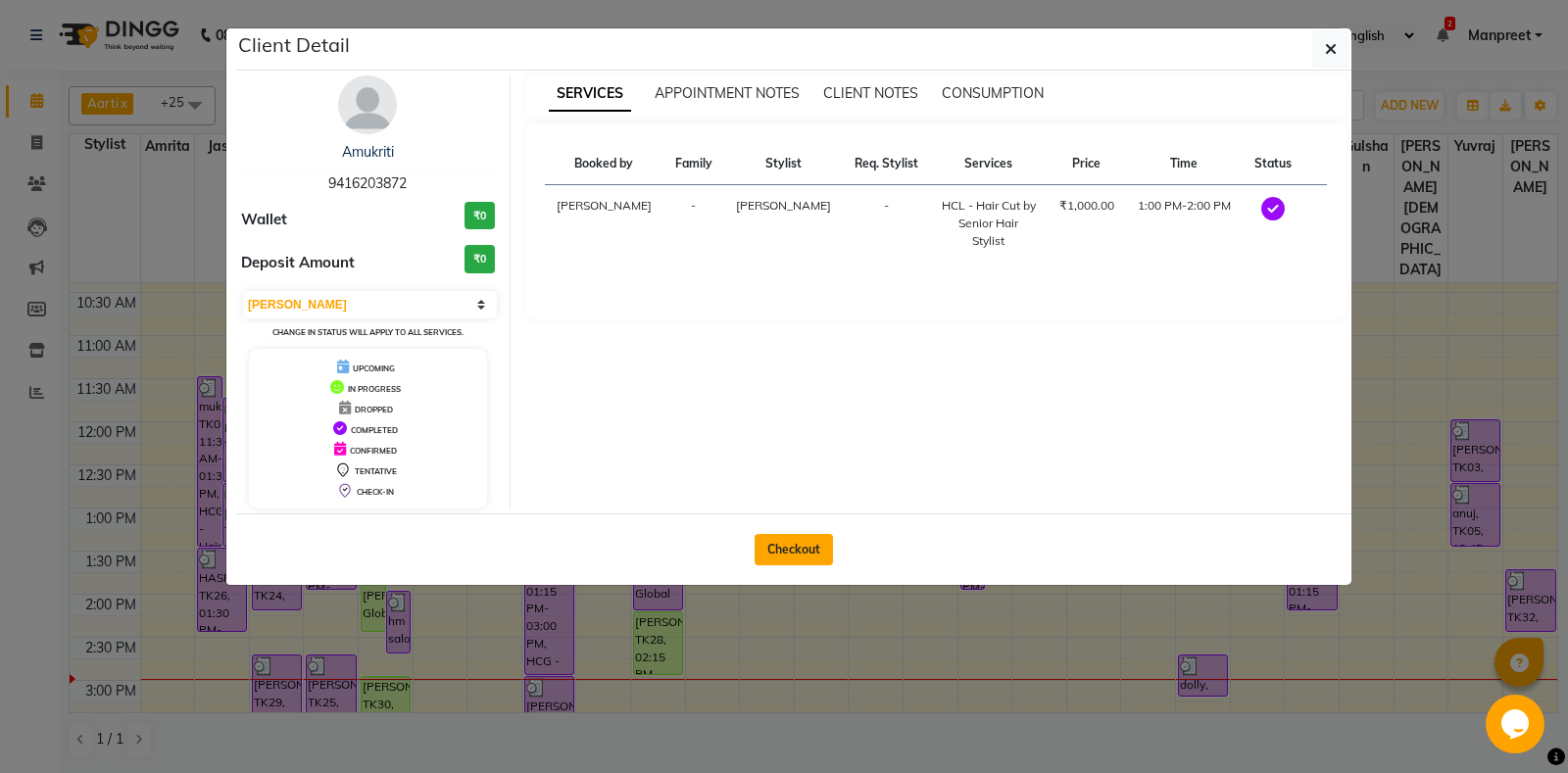
click at [798, 547] on button "Checkout" at bounding box center [793, 549] width 78 height 31
select select "service"
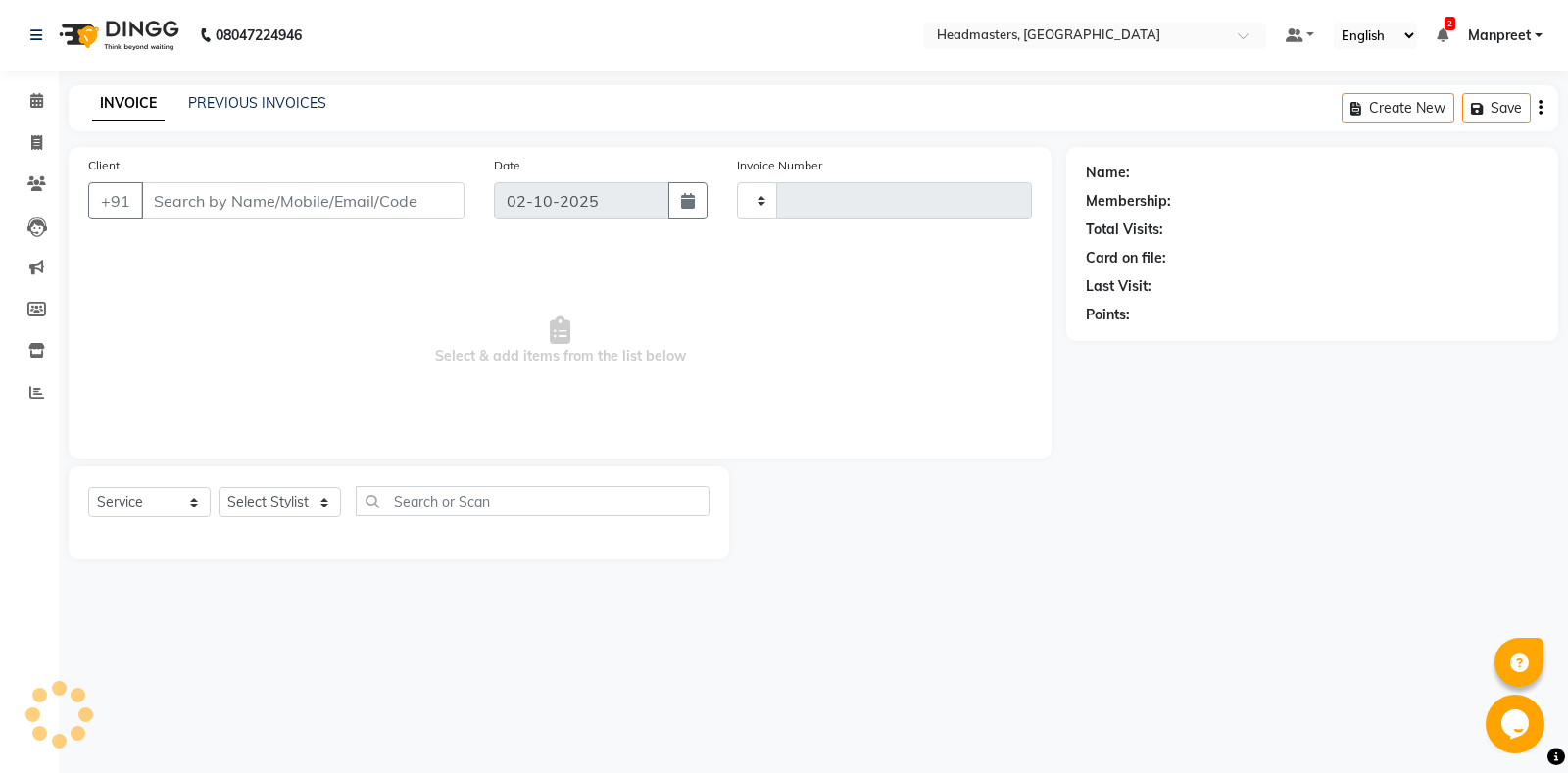
type input "6979"
select select "7130"
type input "9416203872"
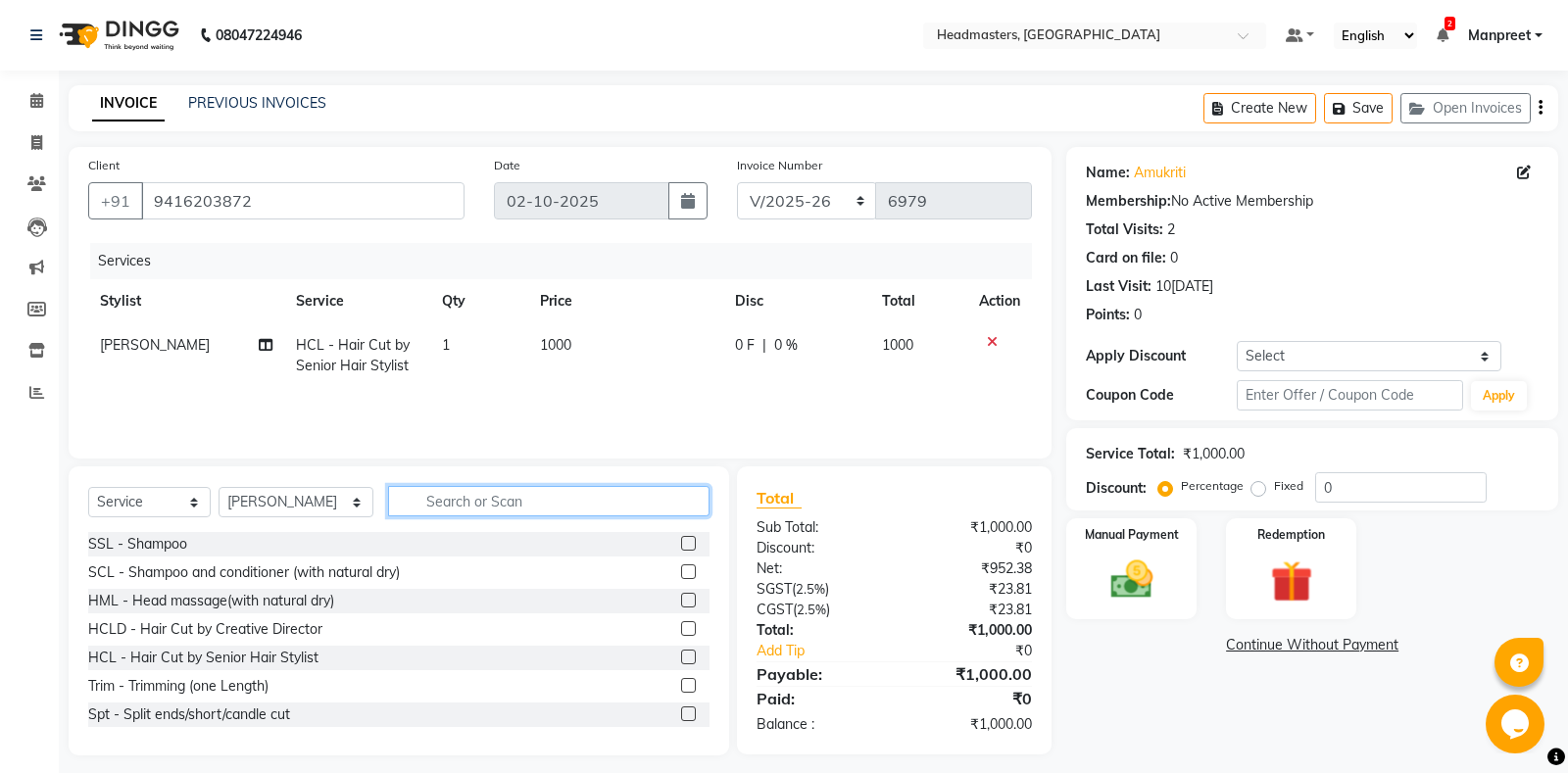
click at [461, 498] on input "text" at bounding box center [548, 501] width 322 height 30
click at [219, 487] on select "Select Stylist Aarti Ali Amrita Amrita - Front Desk Balram Gental Man Gulshan H…" at bounding box center [296, 502] width 155 height 30
select select "60735"
click option "Aarti" at bounding box center [0, 0] width 0 height 0
click at [522, 502] on input "text" at bounding box center [548, 501] width 322 height 30
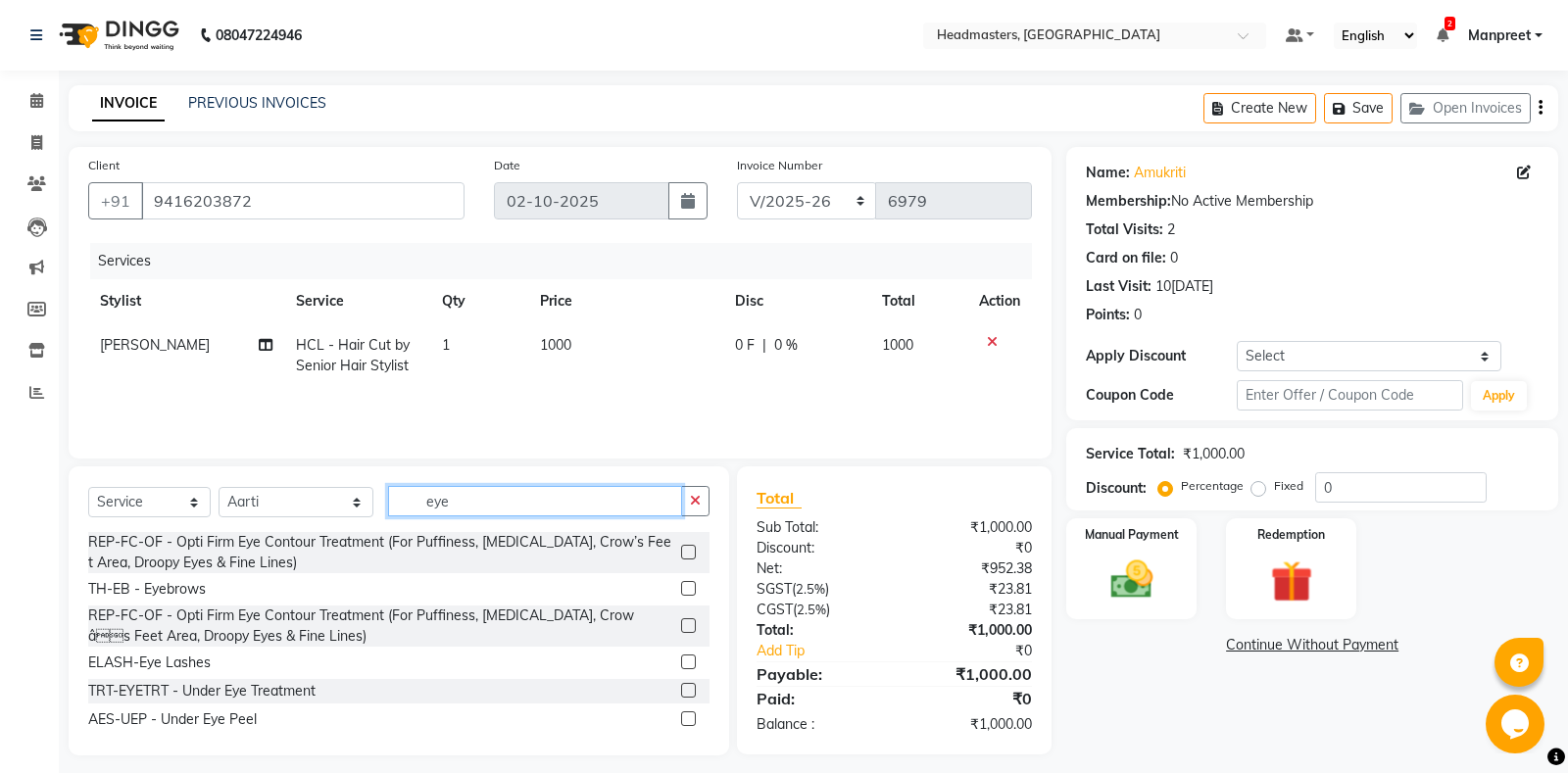
type input "eye"
click at [688, 589] on label at bounding box center [688, 588] width 15 height 15
click at [688, 589] on input "checkbox" at bounding box center [687, 589] width 13 height 13
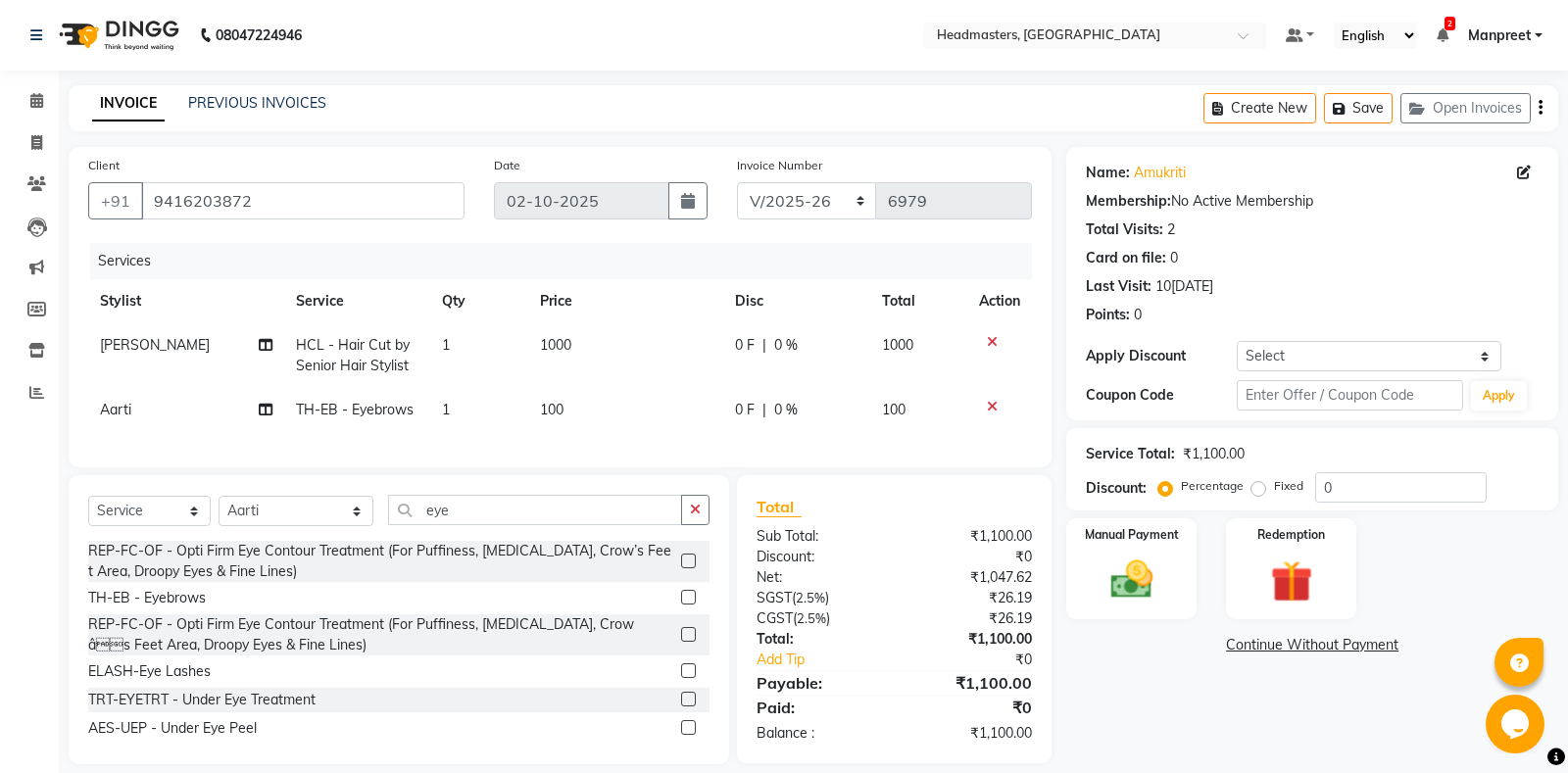
click at [692, 599] on label at bounding box center [688, 597] width 15 height 15
click at [692, 599] on input "checkbox" at bounding box center [687, 598] width 13 height 13
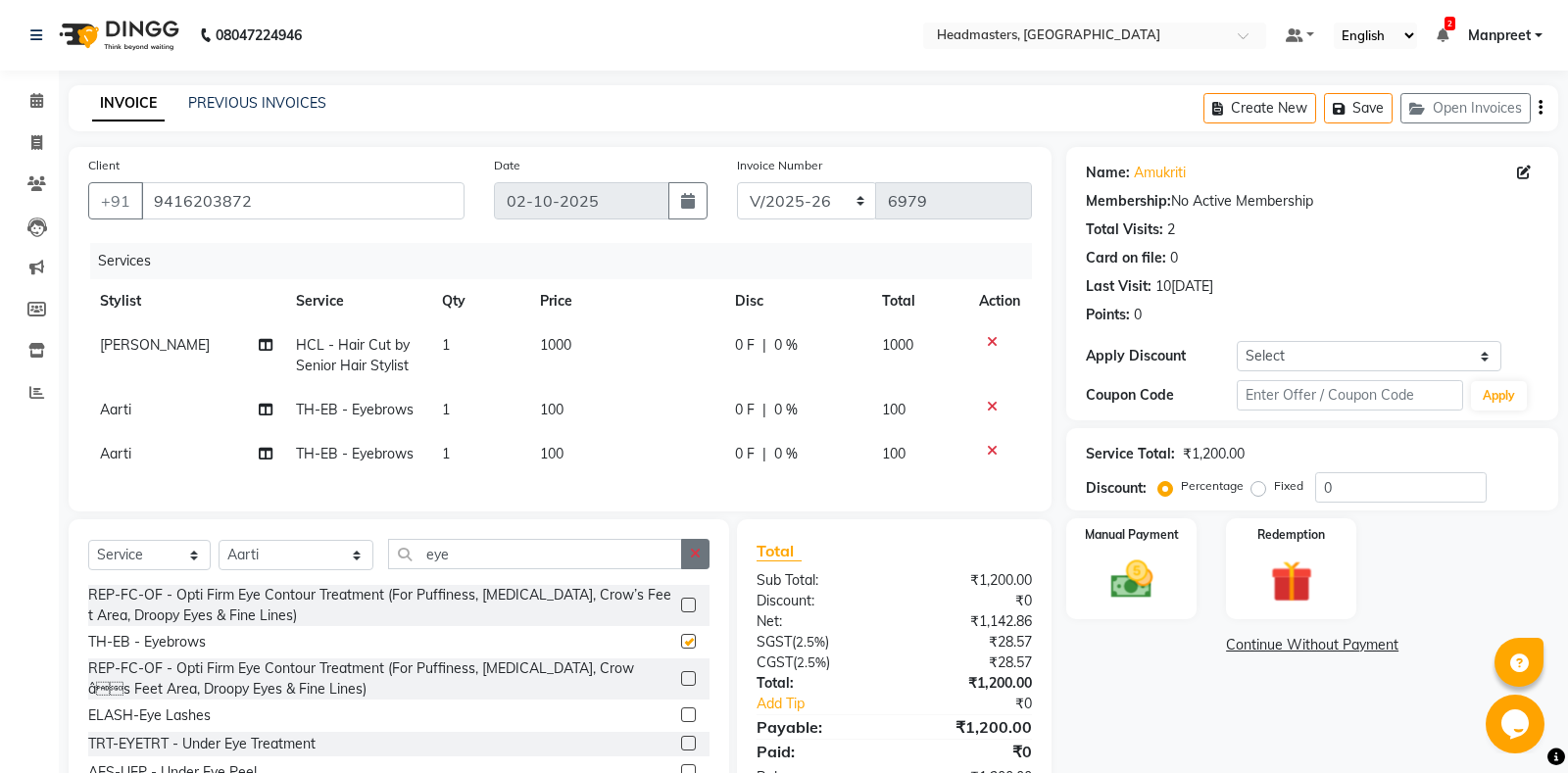
checkbox input "false"
click at [704, 546] on button "button" at bounding box center [695, 554] width 28 height 30
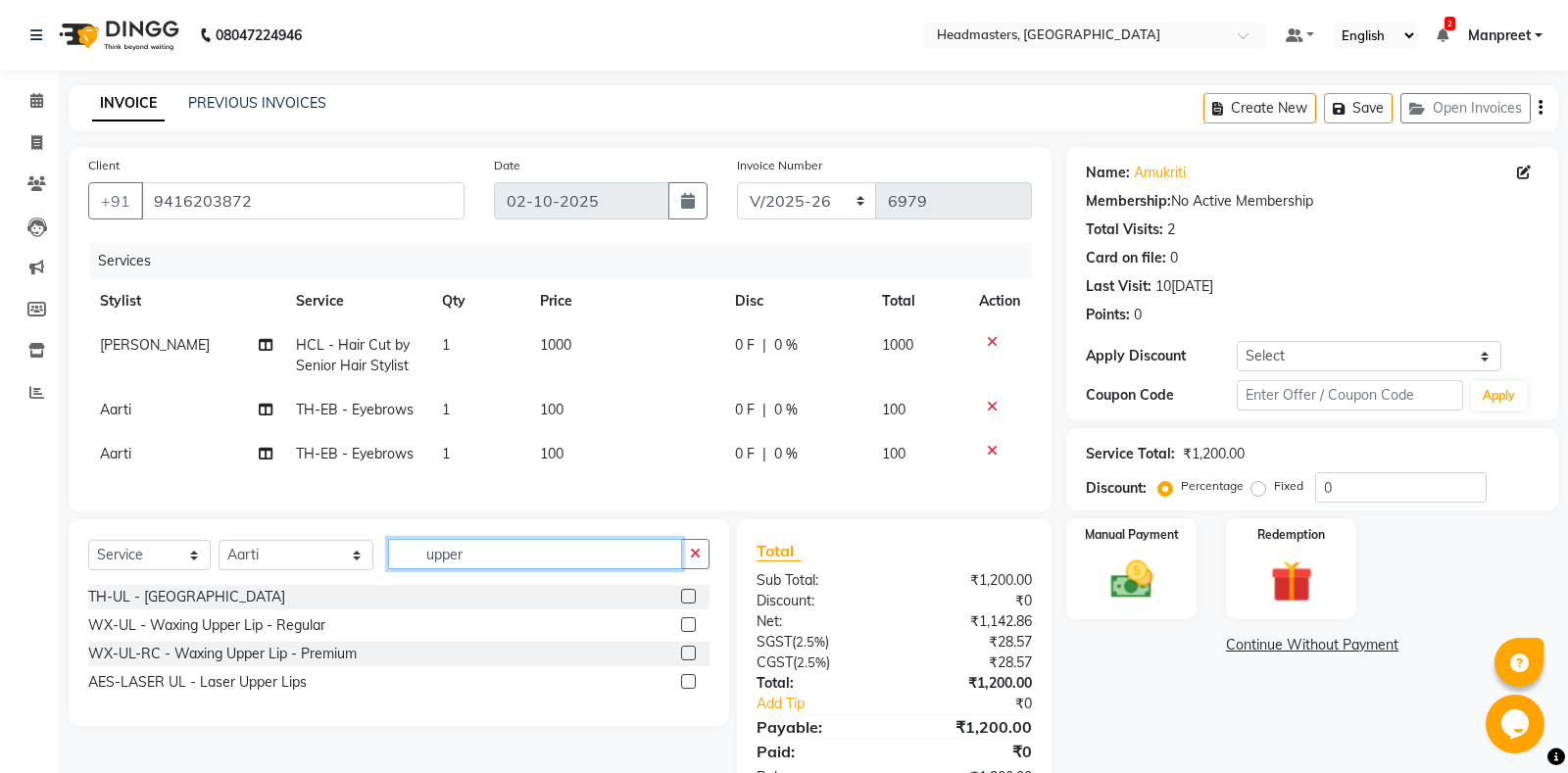
type input "upper"
click at [689, 593] on label at bounding box center [688, 596] width 15 height 15
click at [689, 593] on input "checkbox" at bounding box center [687, 597] width 13 height 13
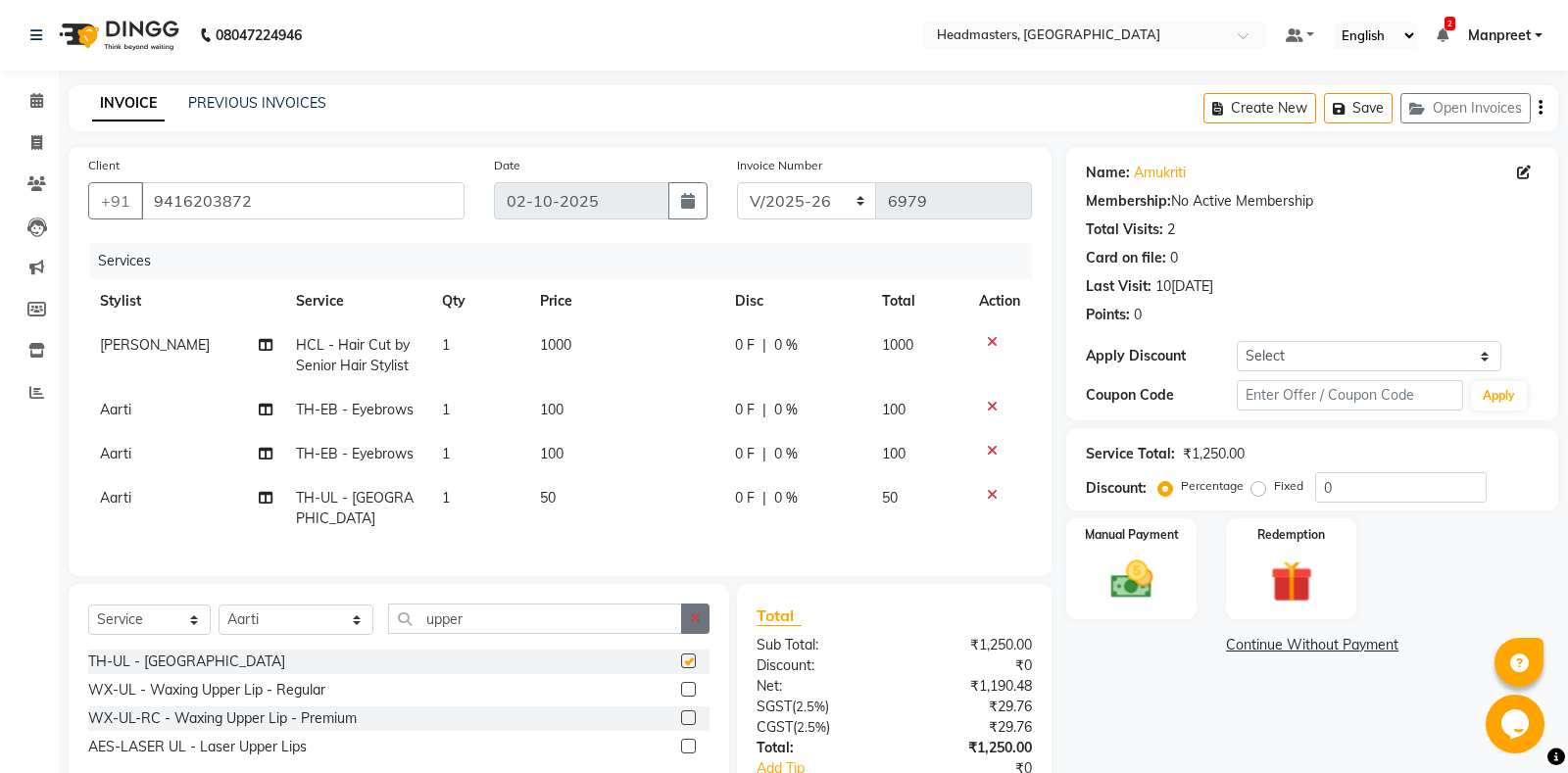
checkbox input "false"
click at [695, 611] on icon "button" at bounding box center [695, 618] width 11 height 14
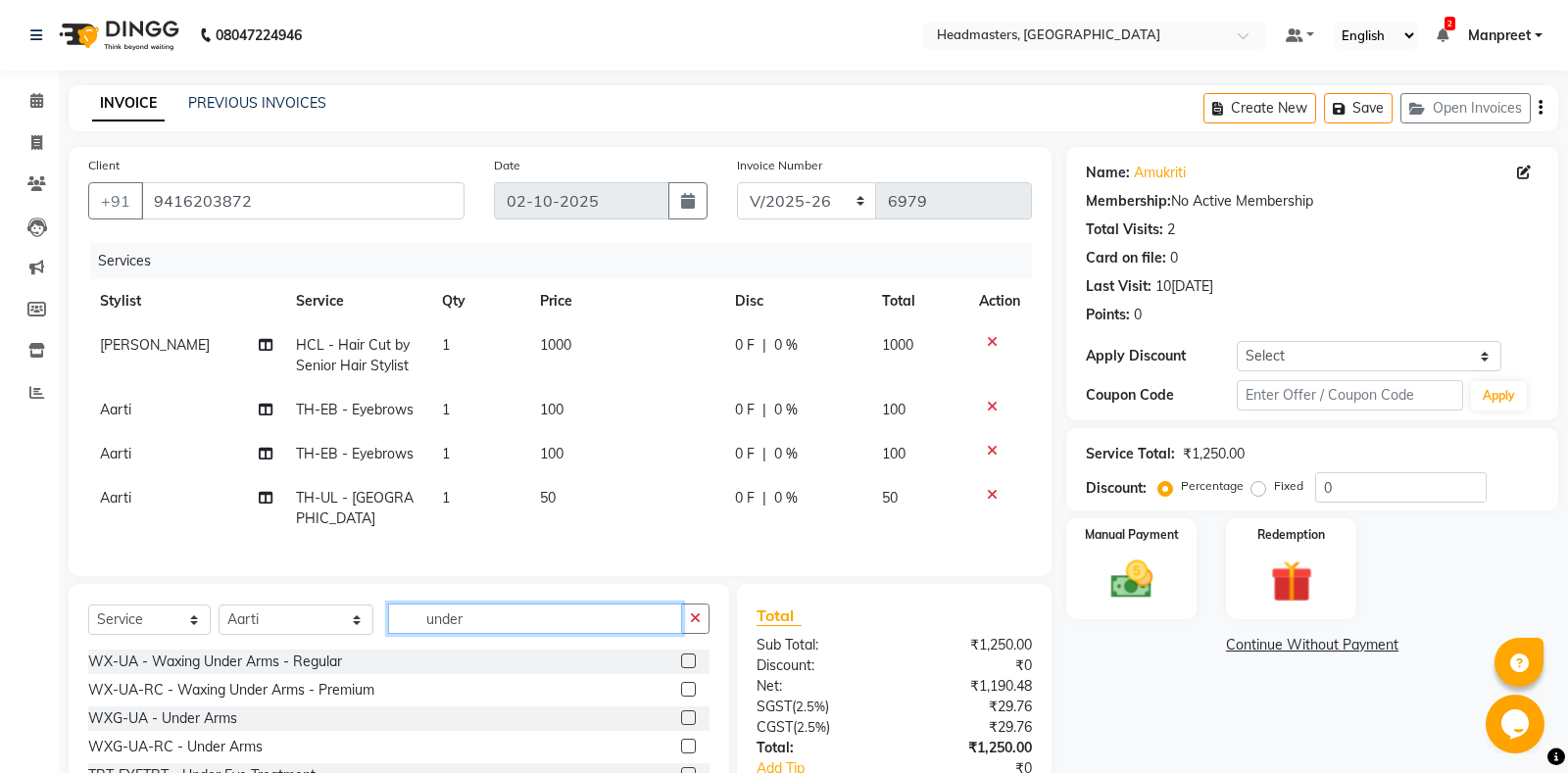
type input "under"
click at [685, 682] on label at bounding box center [688, 689] width 15 height 15
click at [685, 684] on input "checkbox" at bounding box center [687, 690] width 13 height 13
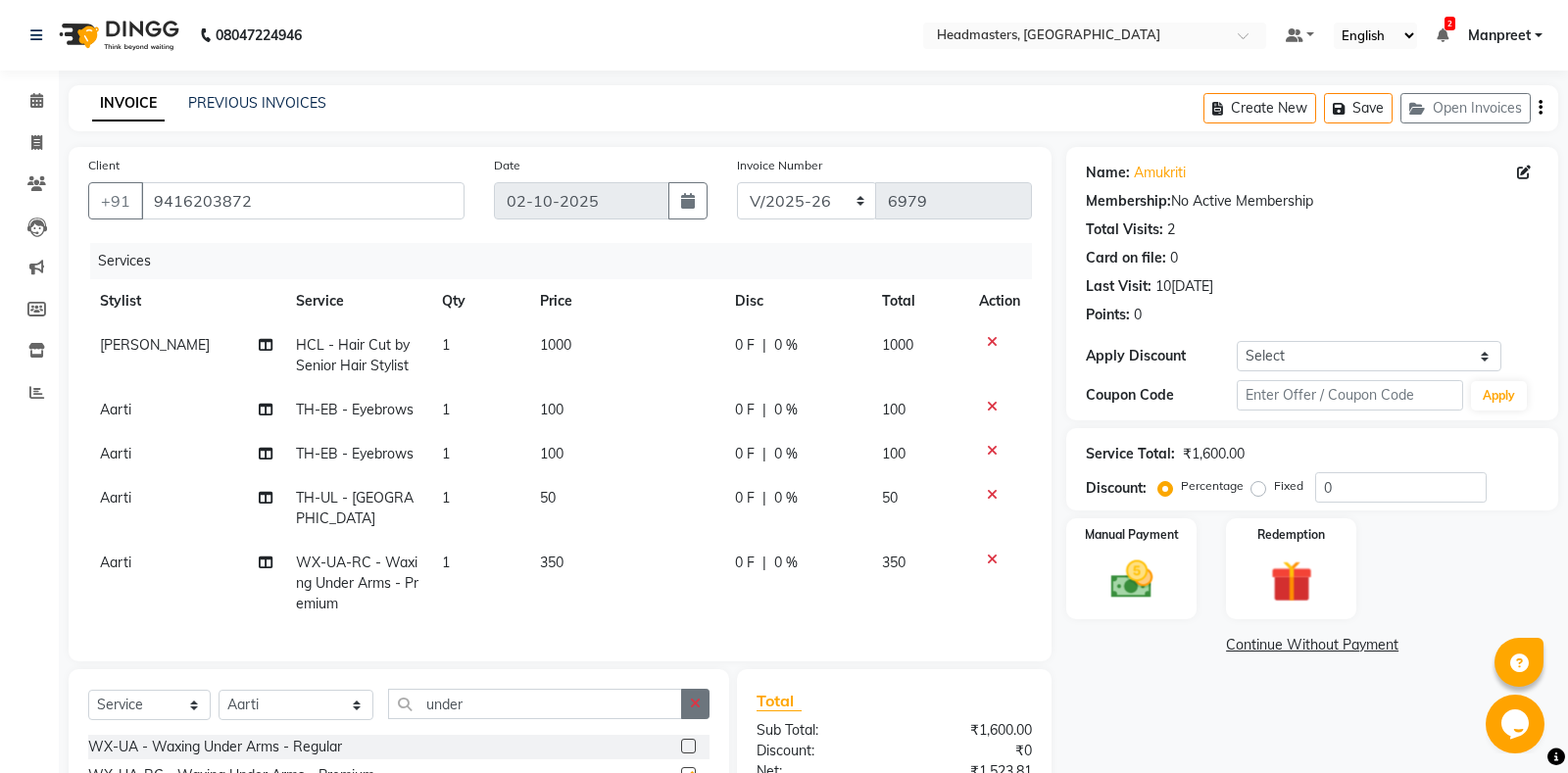
checkbox input "false"
click at [691, 696] on icon "button" at bounding box center [695, 703] width 11 height 14
type input "half le"
click at [684, 767] on label at bounding box center [688, 774] width 15 height 15
click at [684, 769] on input "checkbox" at bounding box center [687, 775] width 13 height 13
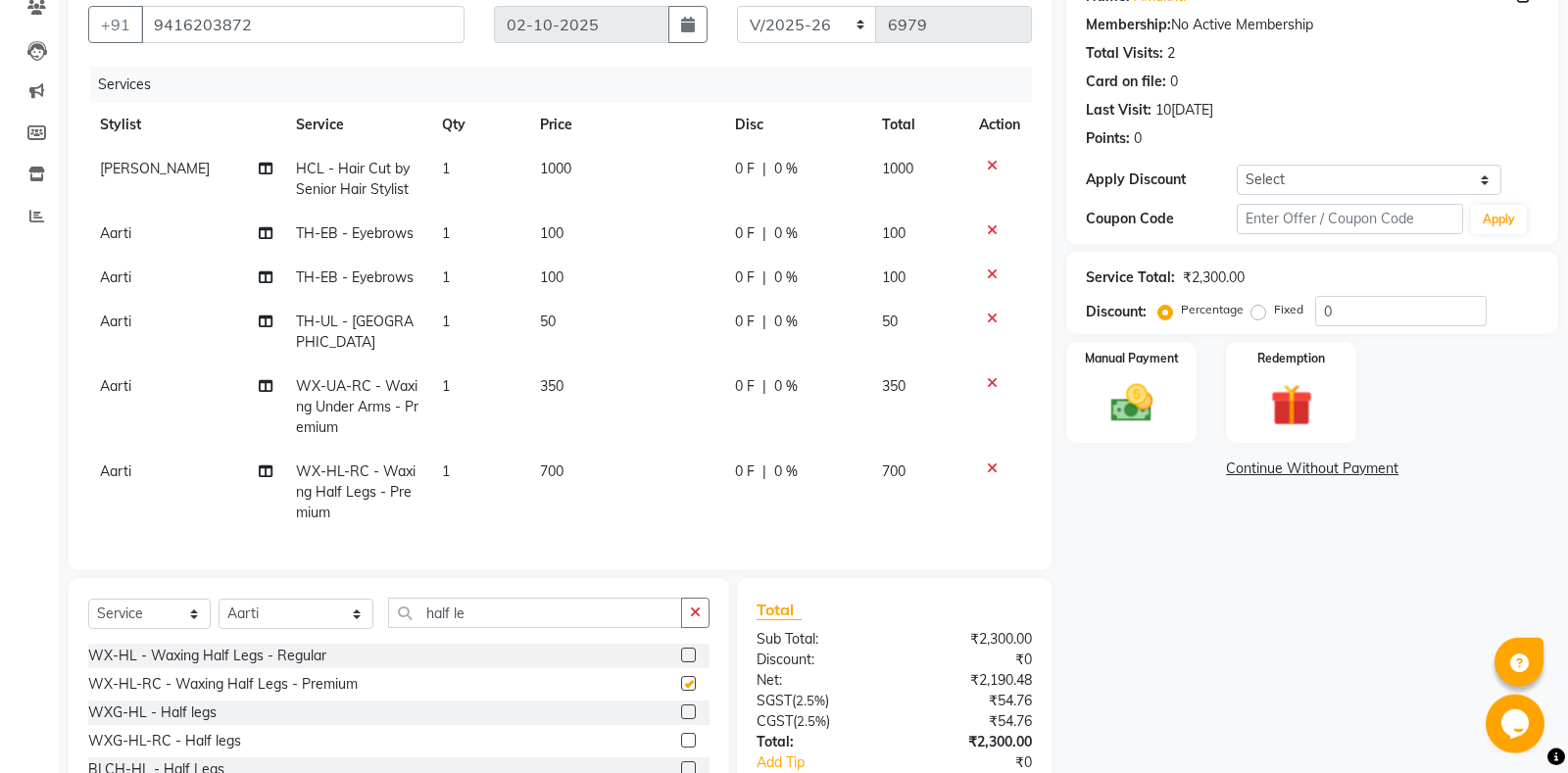
checkbox input "false"
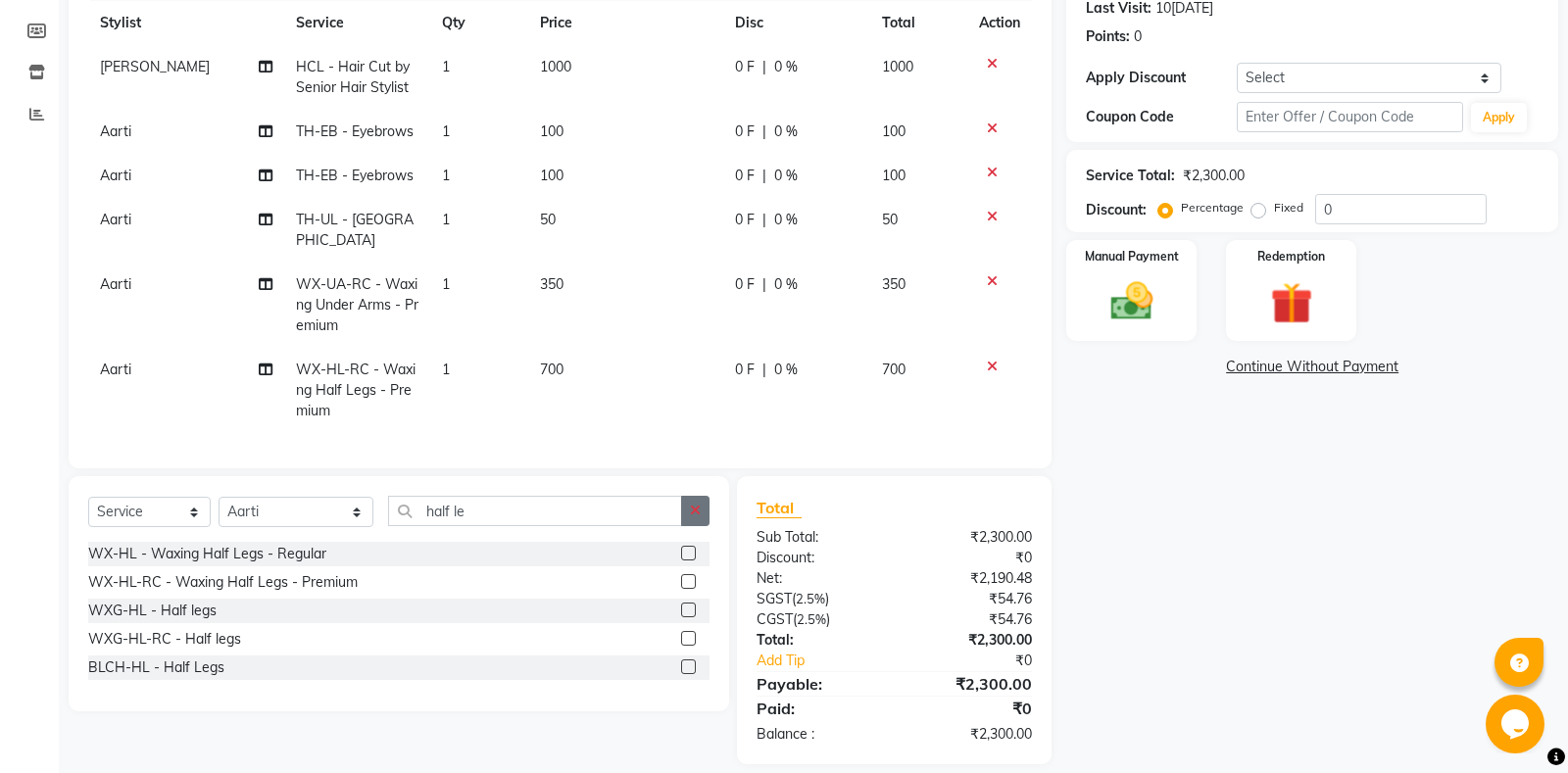
click at [706, 495] on button "button" at bounding box center [695, 510] width 28 height 30
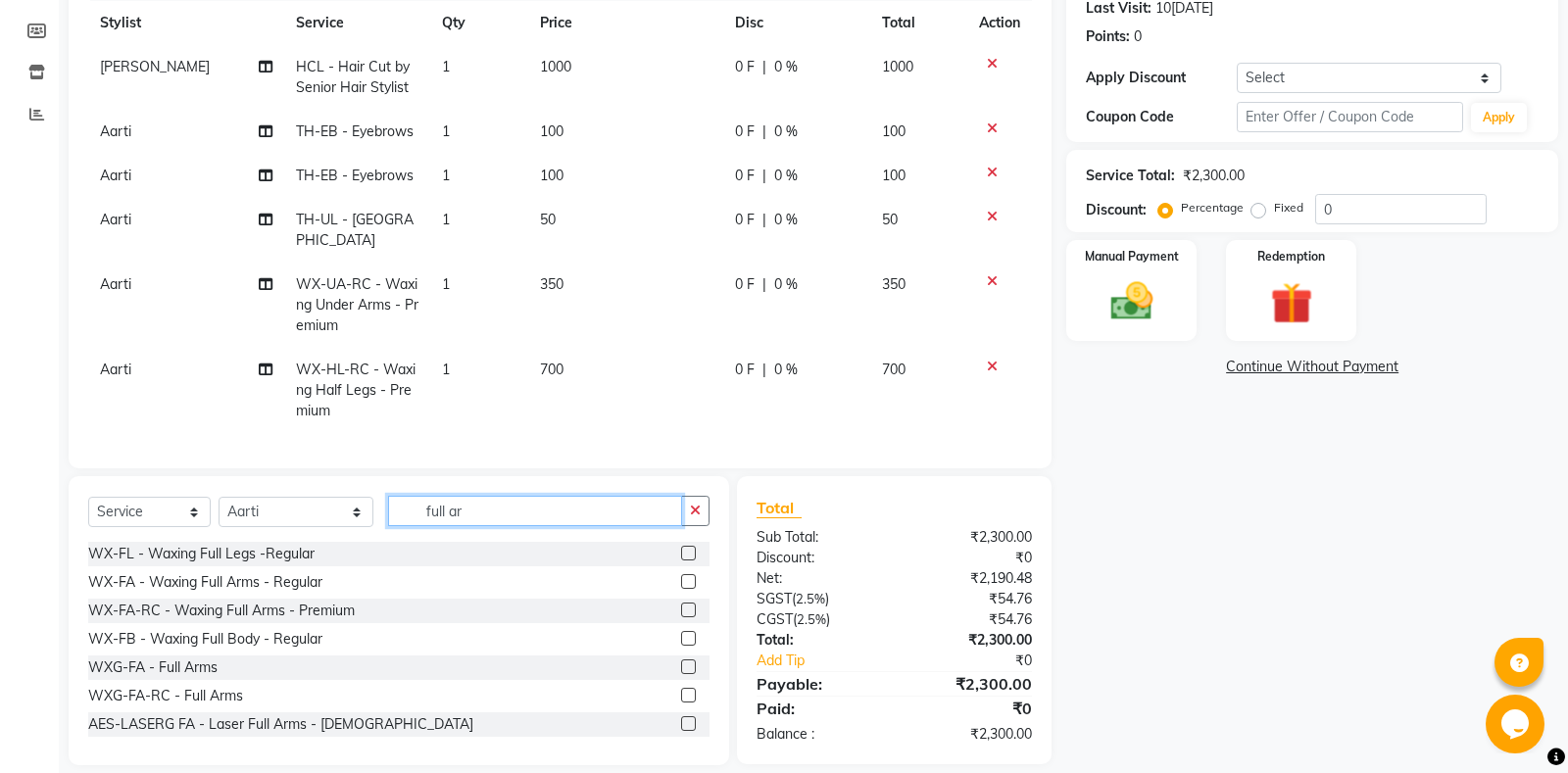
type input "full ar"
click at [689, 602] on label at bounding box center [688, 609] width 15 height 15
click at [689, 604] on input "checkbox" at bounding box center [687, 610] width 13 height 13
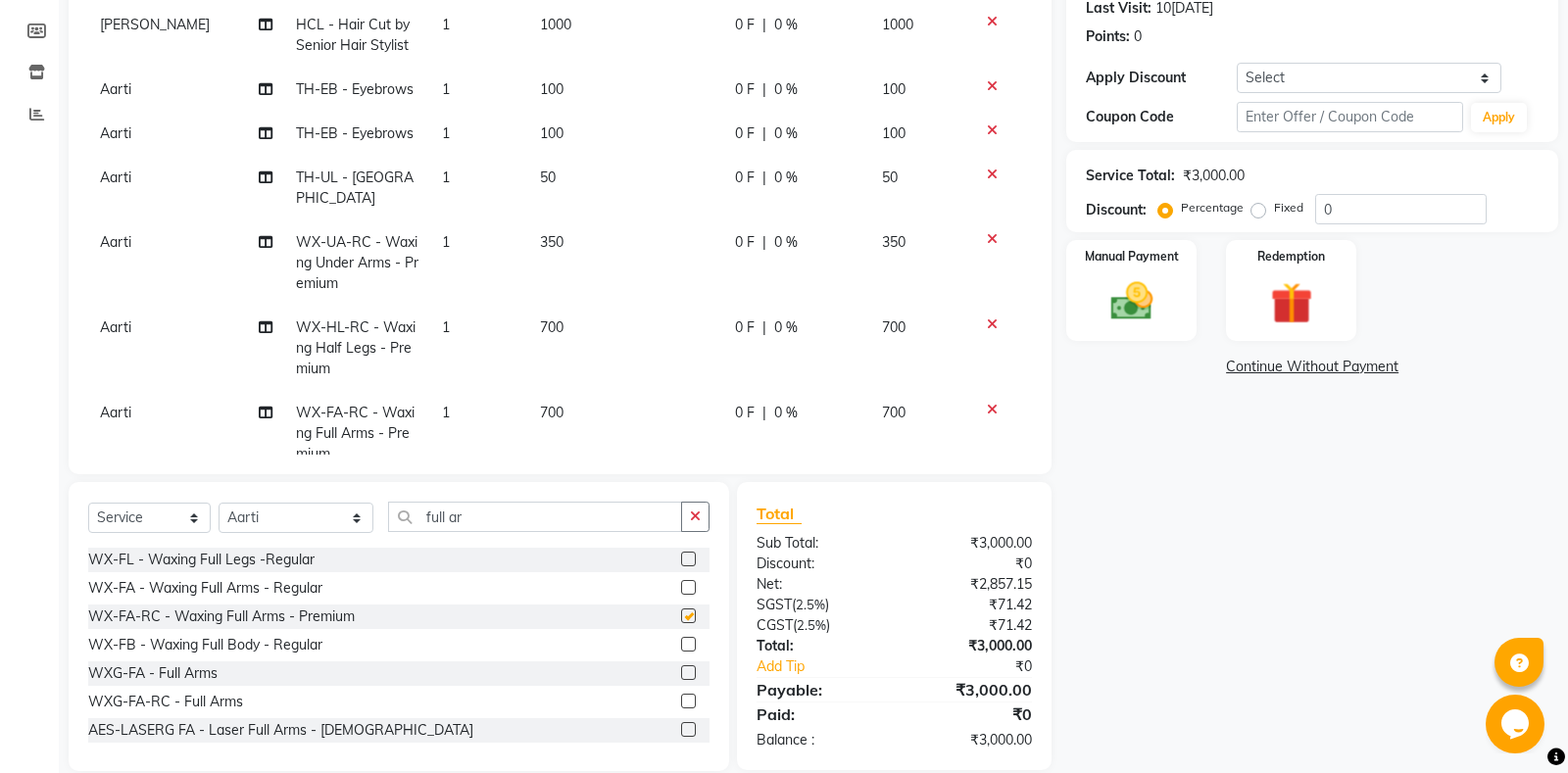
checkbox input "false"
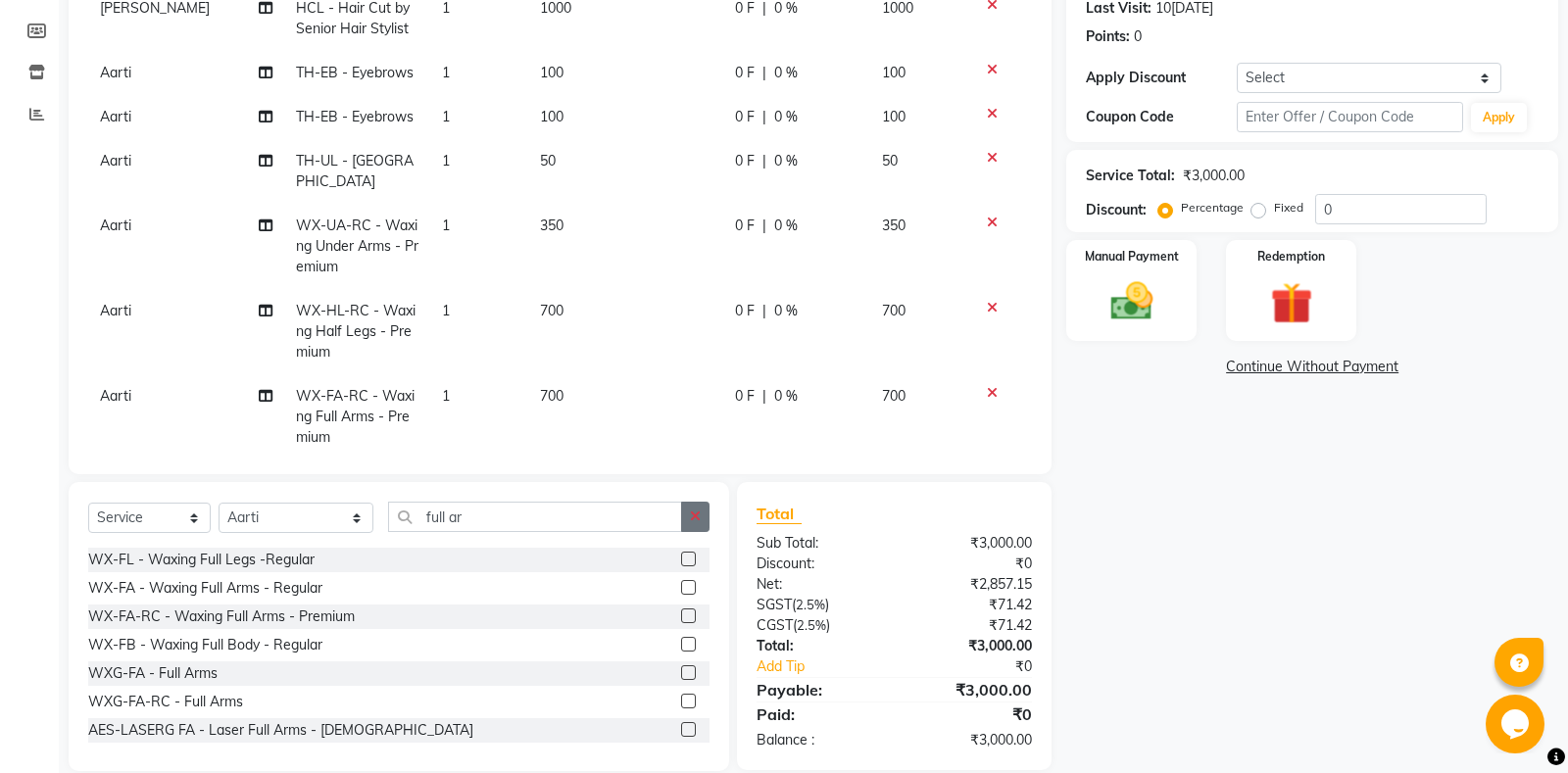
click at [705, 519] on button "button" at bounding box center [695, 516] width 28 height 30
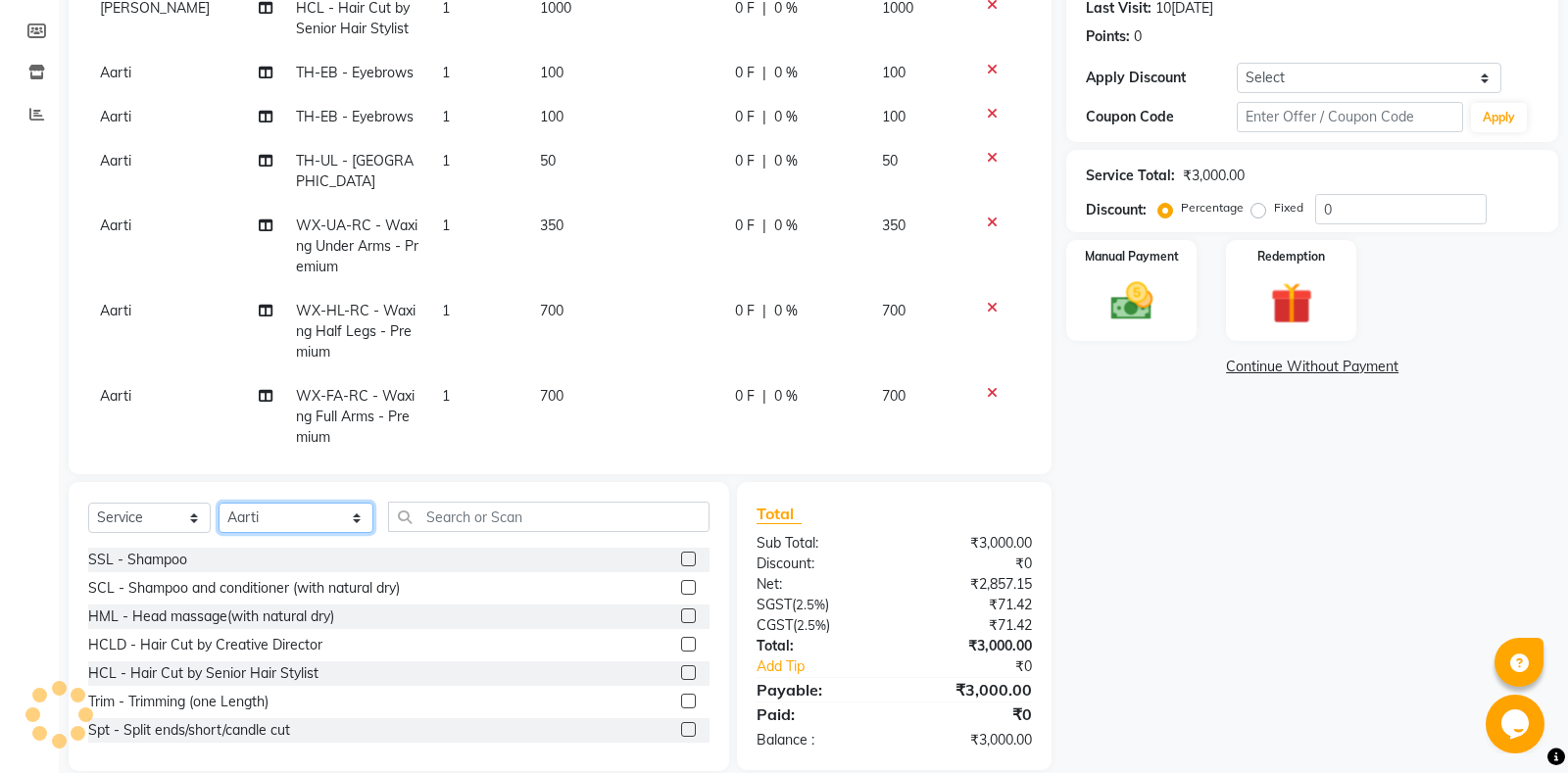
click at [219, 502] on select "Select Stylist Aarti Ali Amrita Amrita - Front Desk Balram Gental Man Gulshan H…" at bounding box center [296, 517] width 155 height 30
select select "60724"
click option "Noorie" at bounding box center [0, 0] width 0 height 0
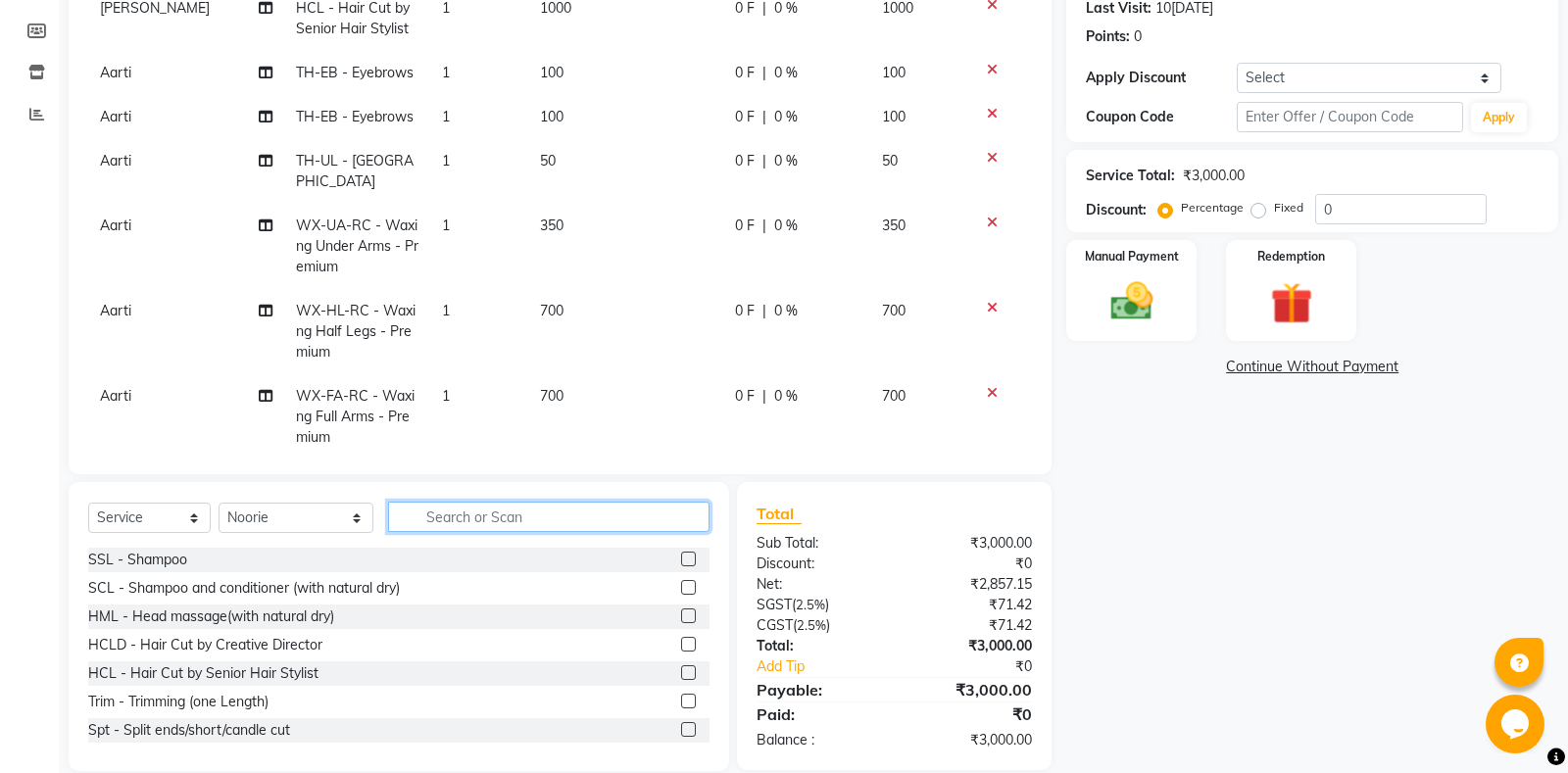
click at [407, 527] on input "text" at bounding box center [548, 516] width 322 height 30
type input "u"
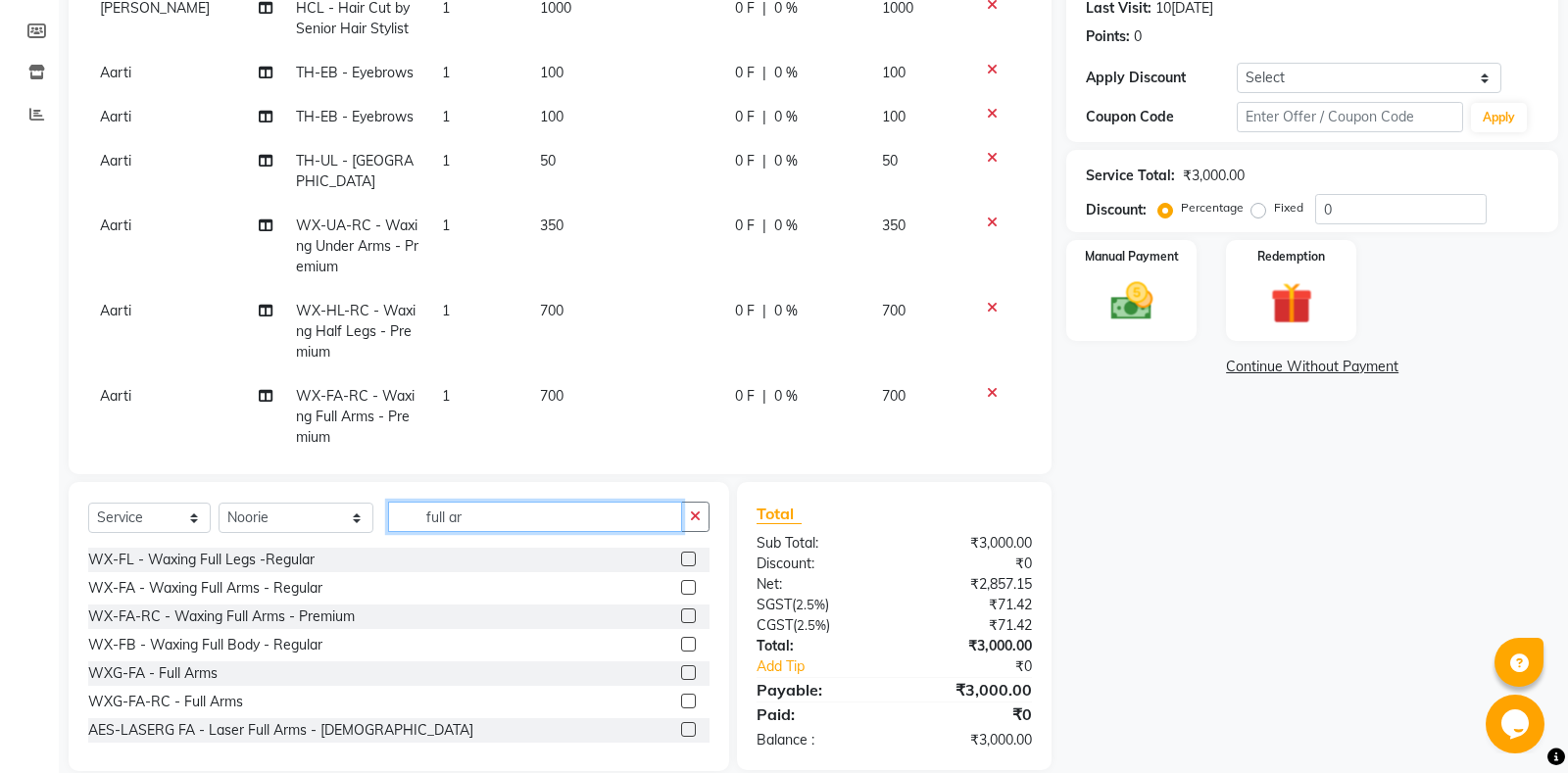
type input "full ar"
click at [690, 613] on label at bounding box center [688, 615] width 15 height 15
click at [690, 613] on input "checkbox" at bounding box center [687, 616] width 13 height 13
checkbox input "false"
click at [692, 509] on button "button" at bounding box center [695, 516] width 28 height 30
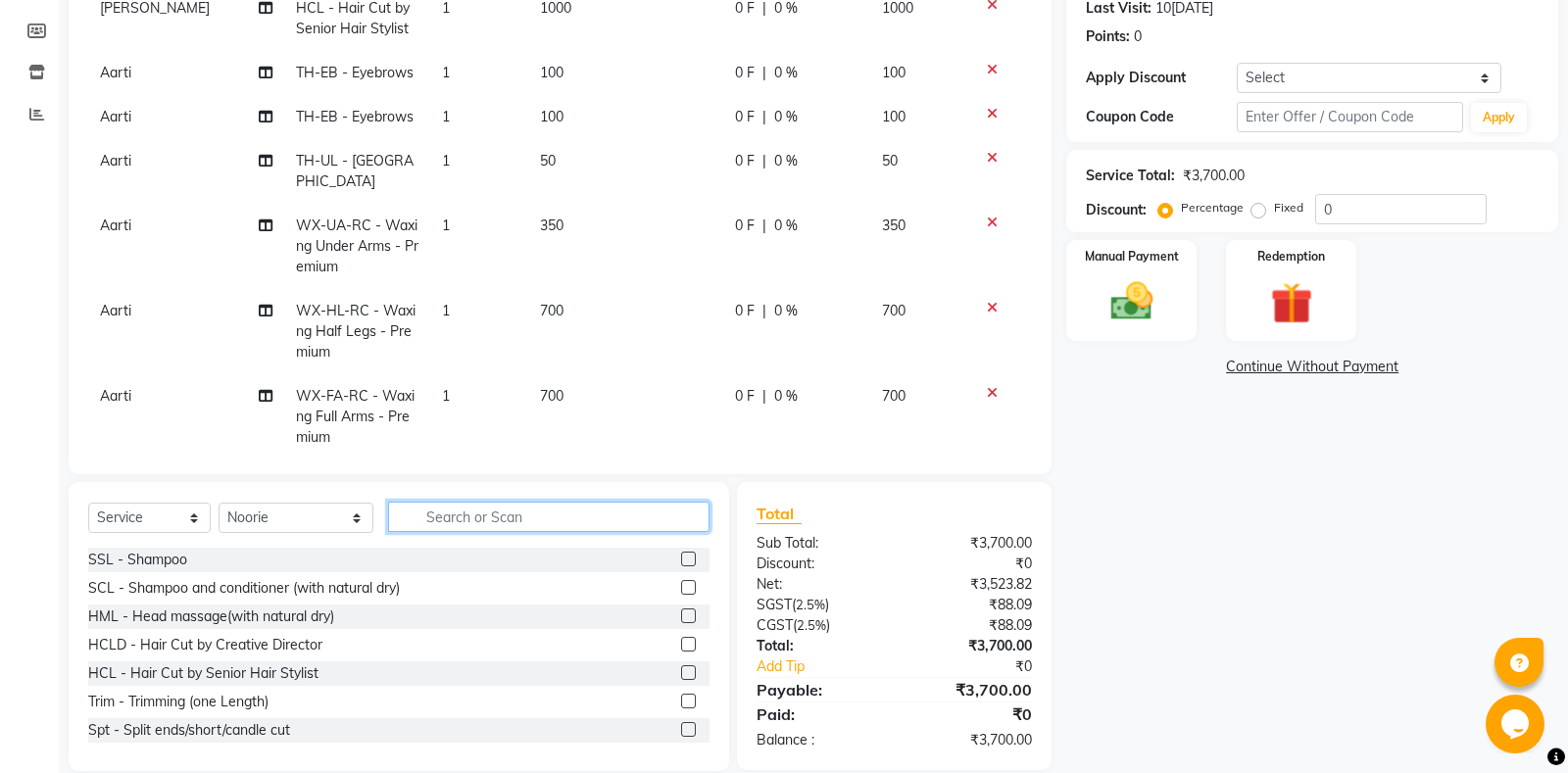
scroll to position [144, 0]
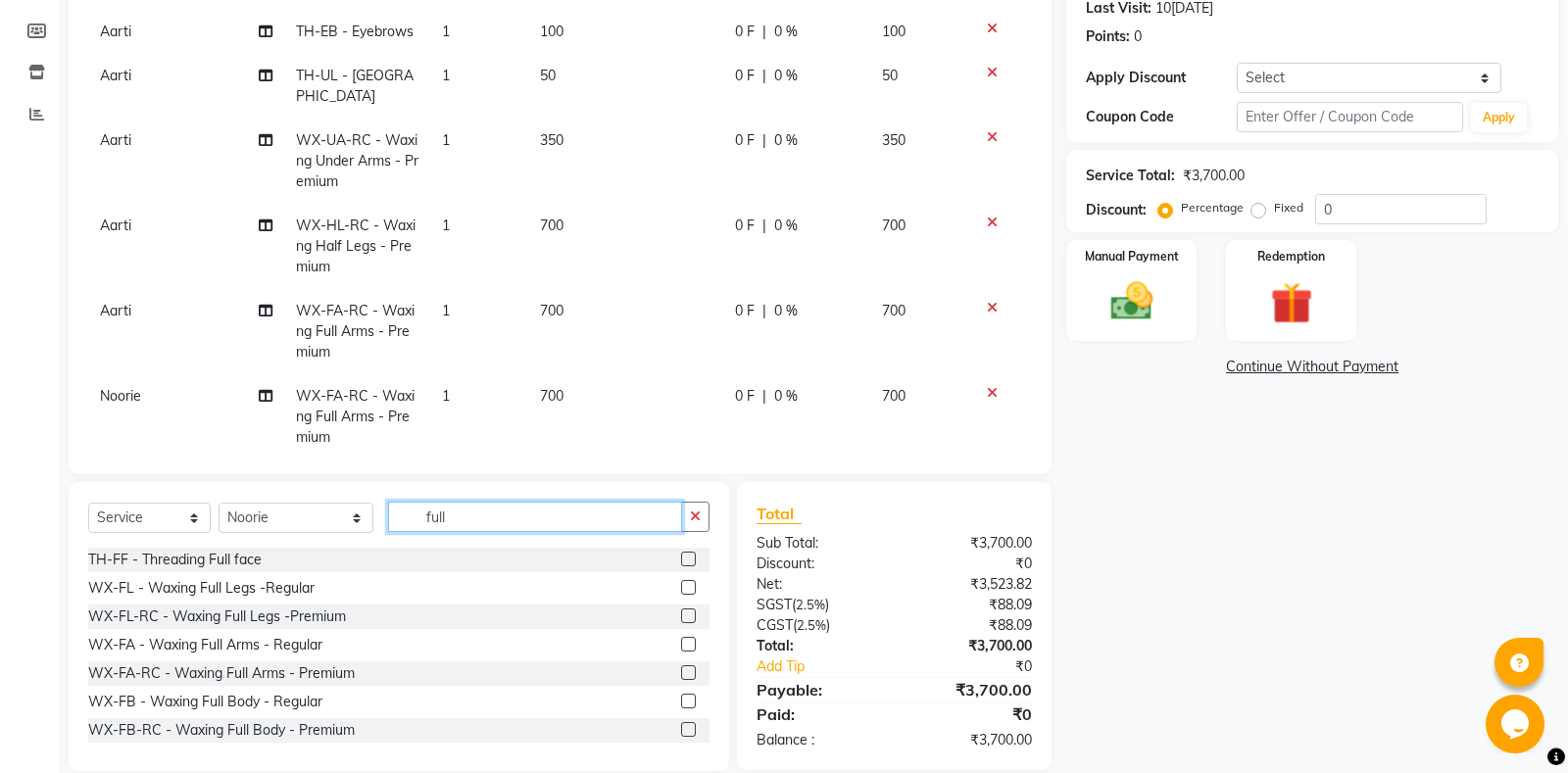
type input "full"
click at [689, 615] on label at bounding box center [688, 615] width 15 height 15
click at [689, 615] on input "checkbox" at bounding box center [687, 616] width 13 height 13
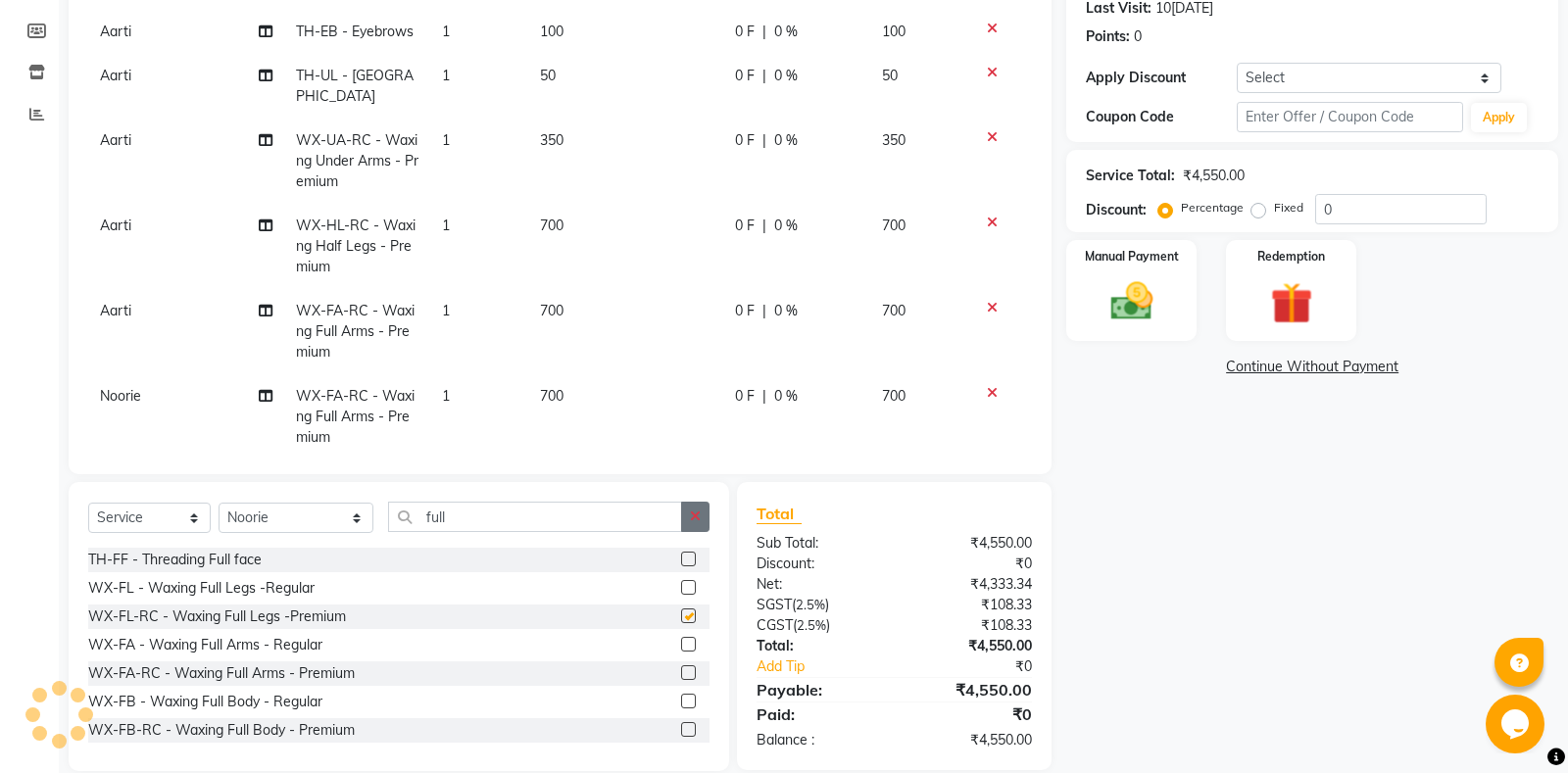
checkbox input "false"
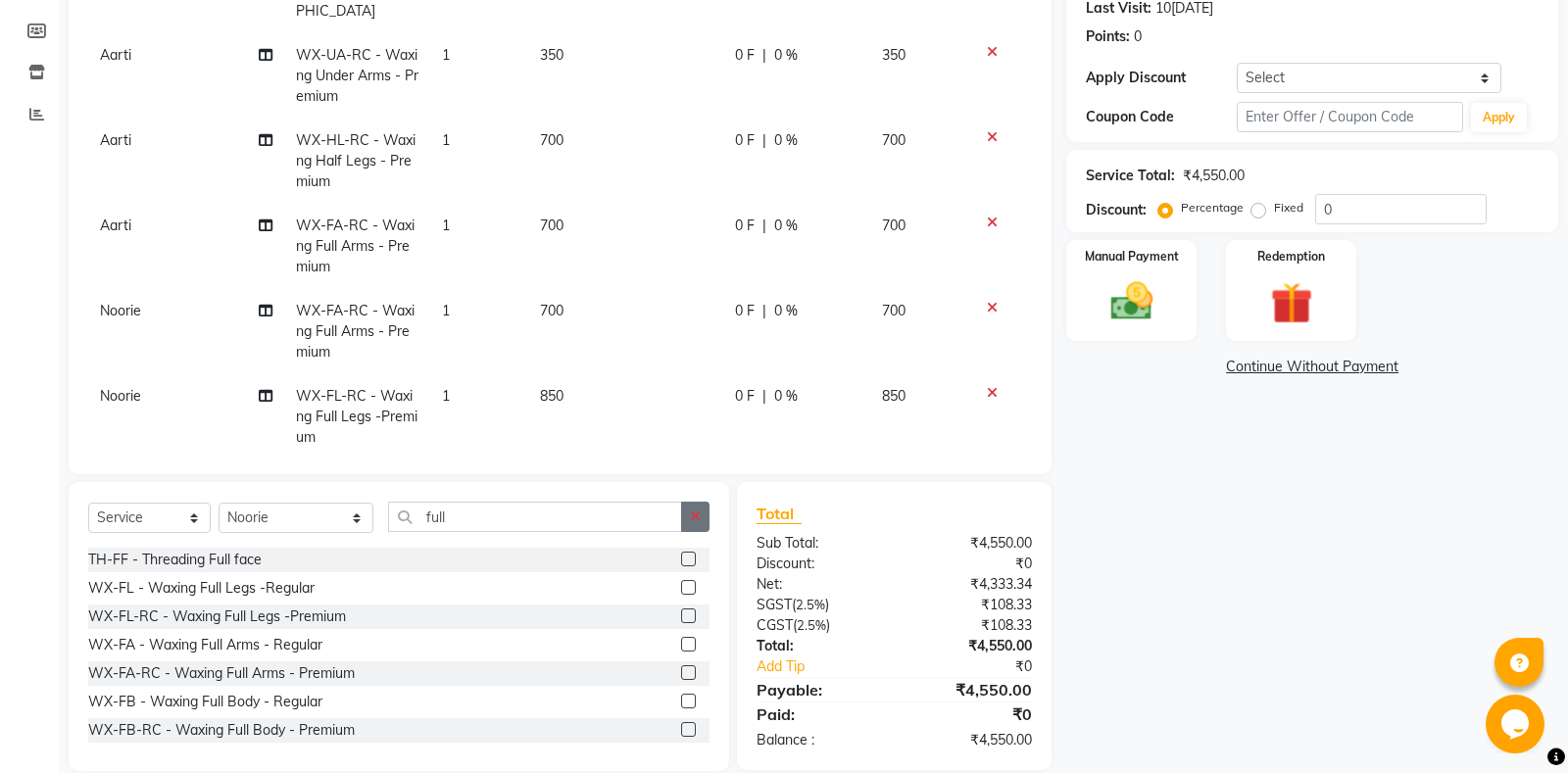
click at [696, 522] on icon "button" at bounding box center [695, 516] width 11 height 14
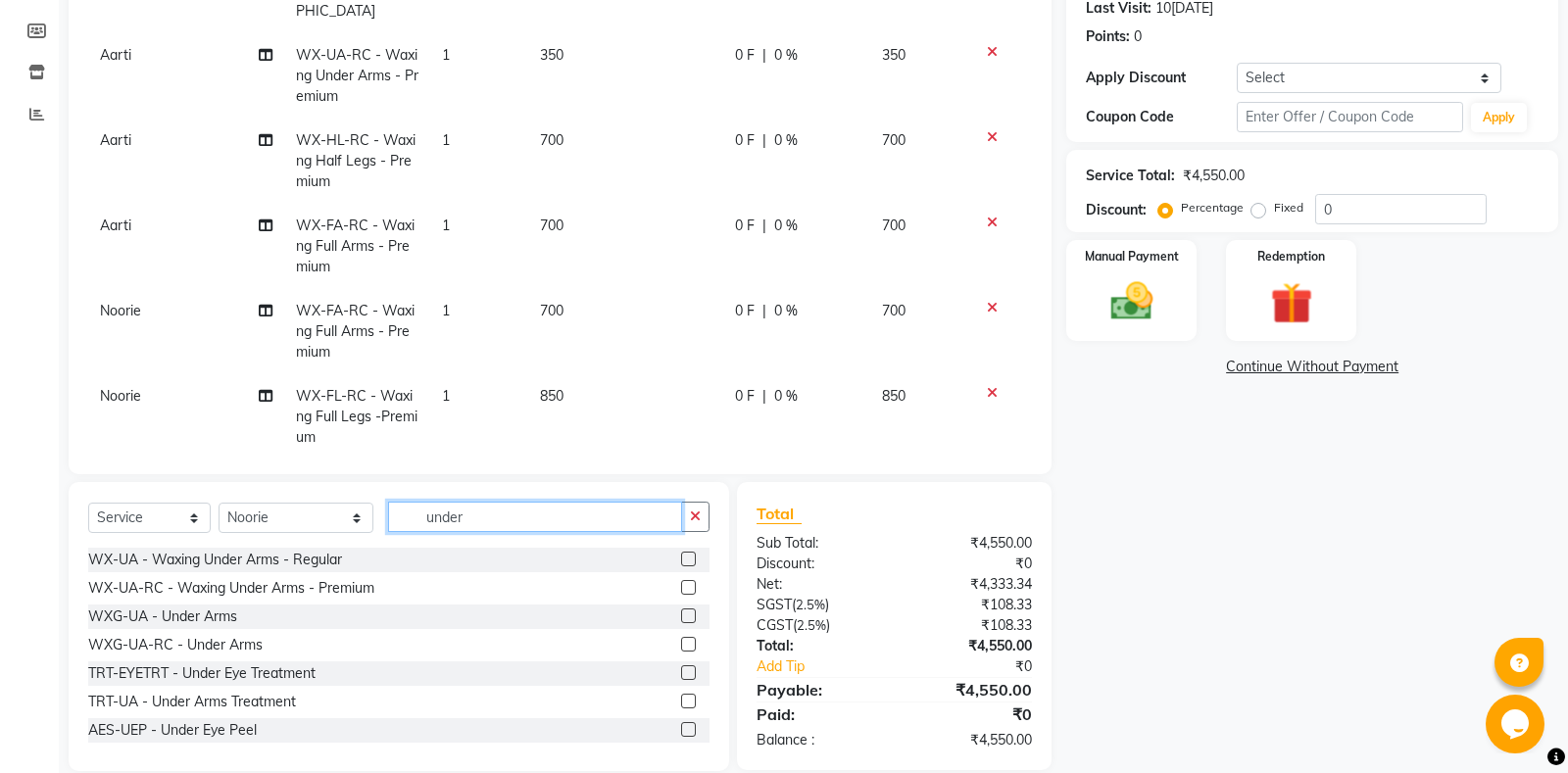
type input "under"
click at [685, 586] on label at bounding box center [688, 587] width 15 height 15
click at [685, 586] on input "checkbox" at bounding box center [687, 588] width 13 height 13
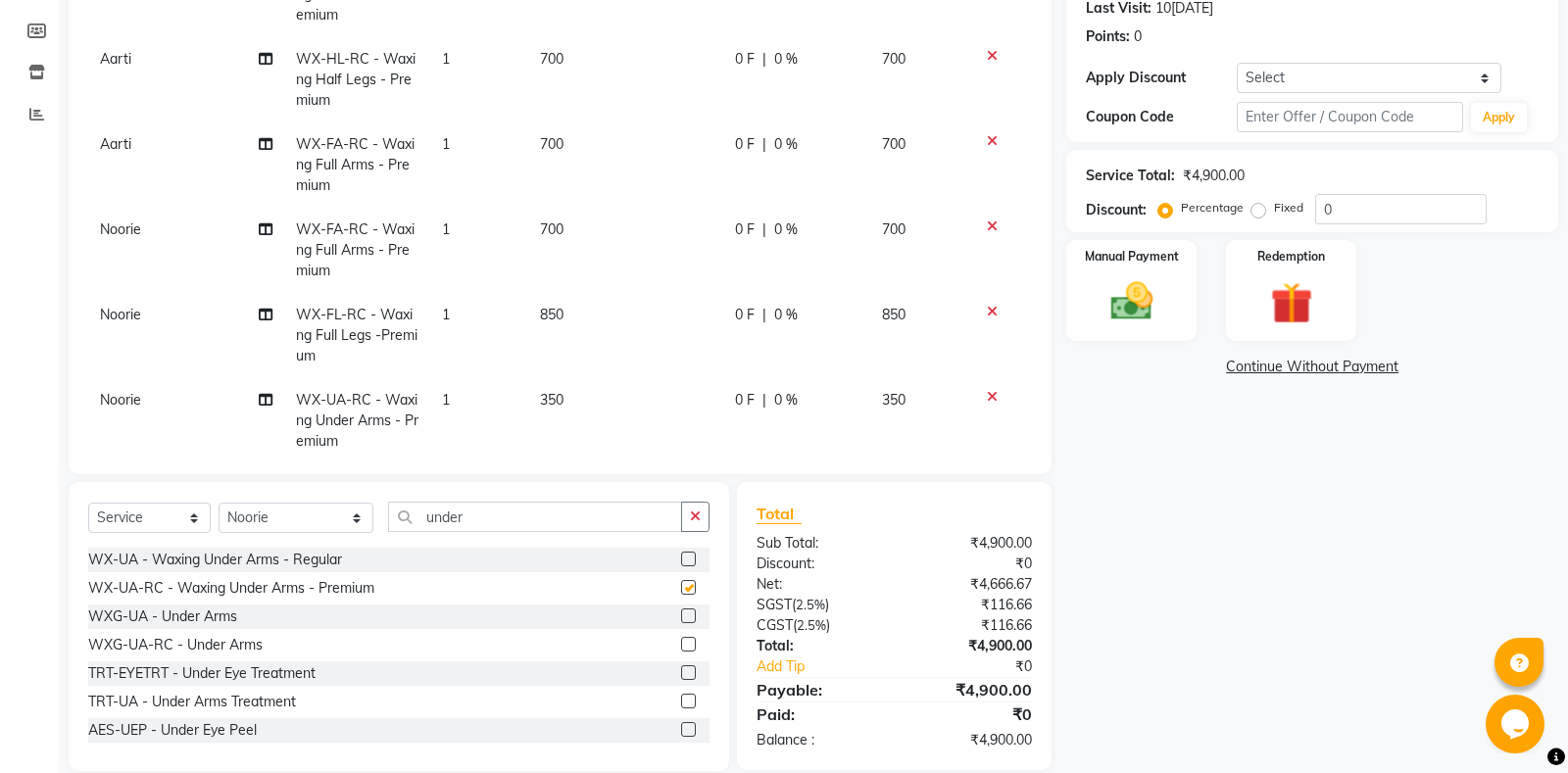
checkbox input "false"
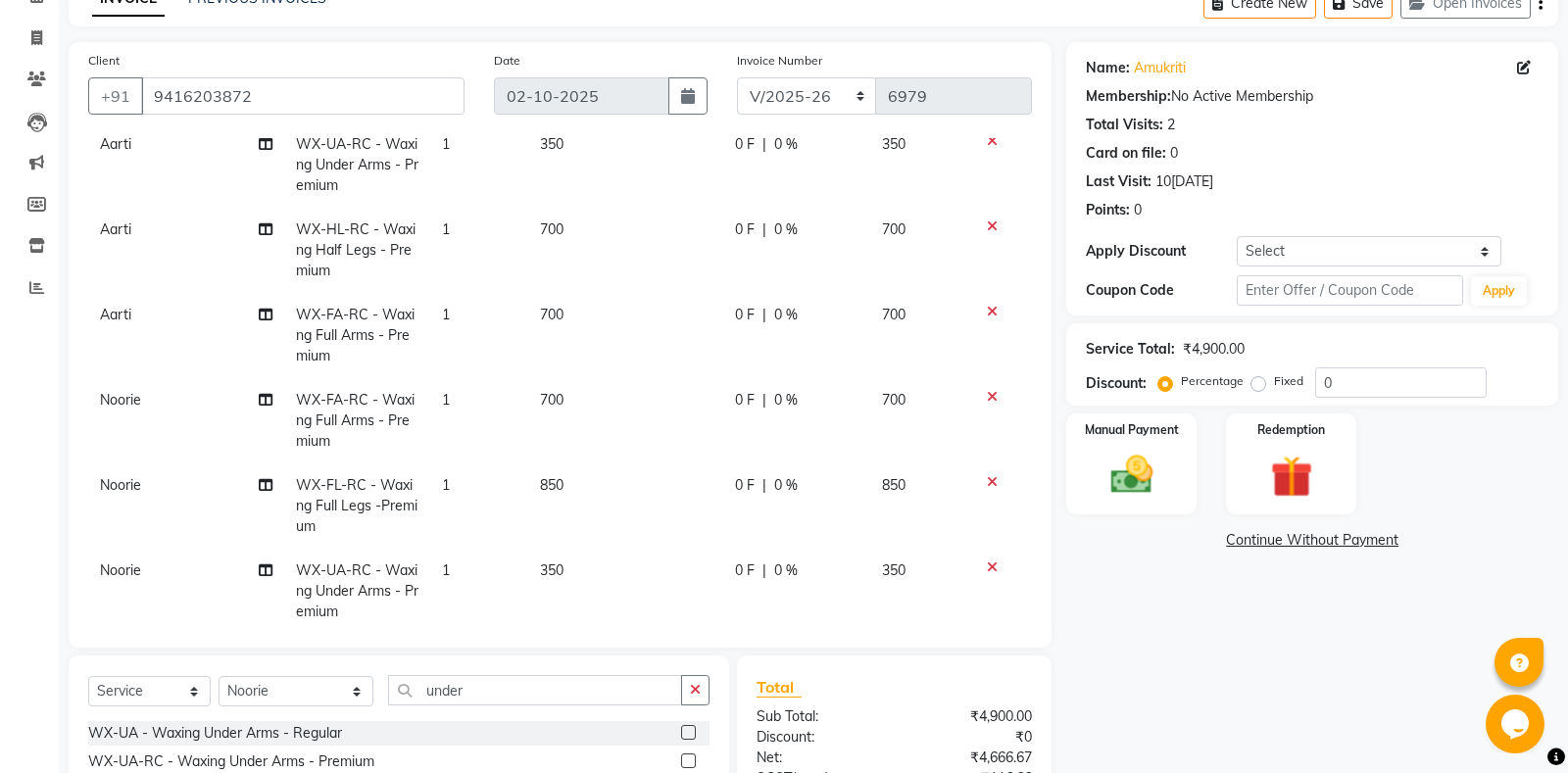
scroll to position [100, 0]
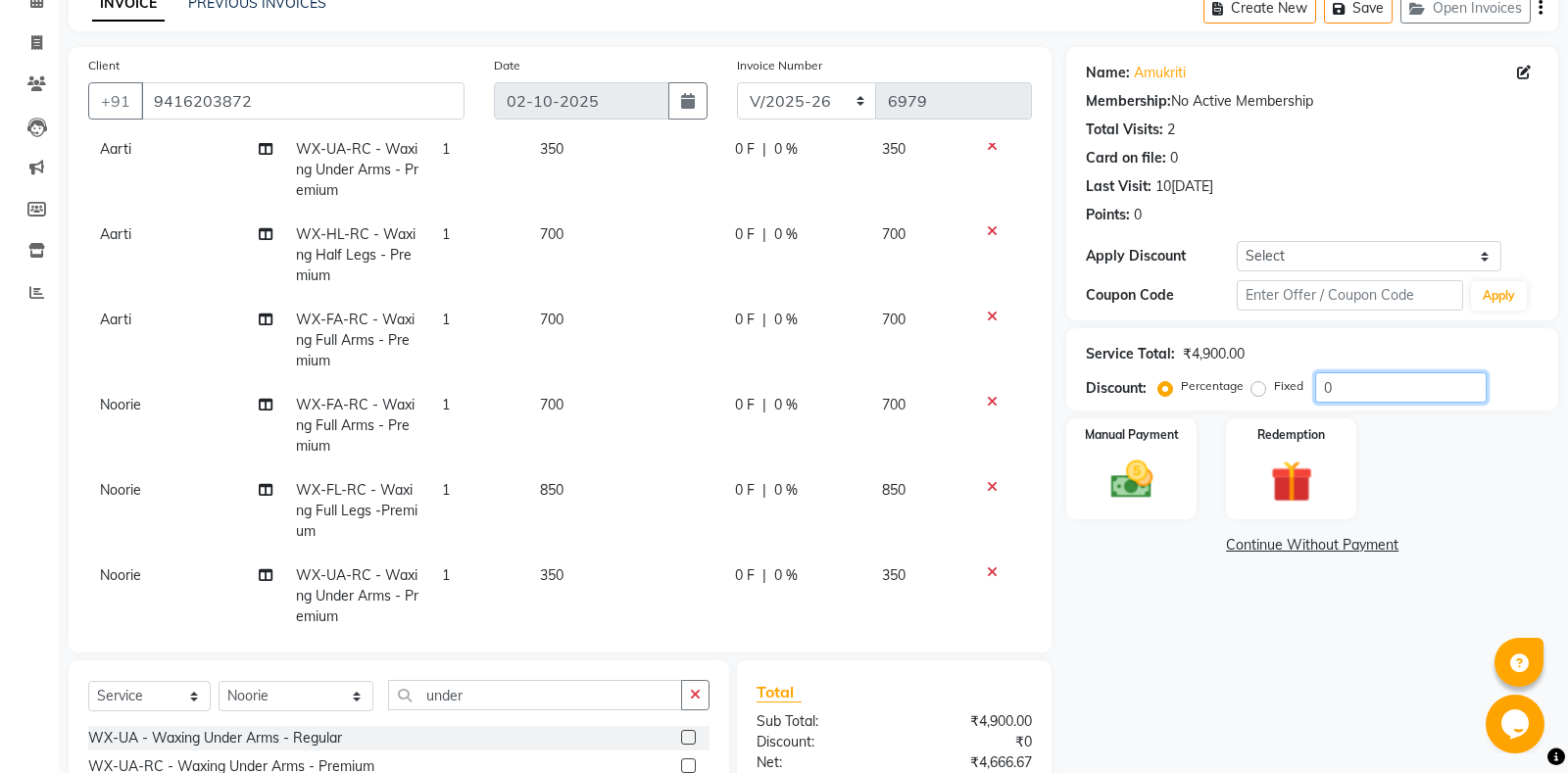
click at [1320, 385] on input "0" at bounding box center [1400, 387] width 172 height 30
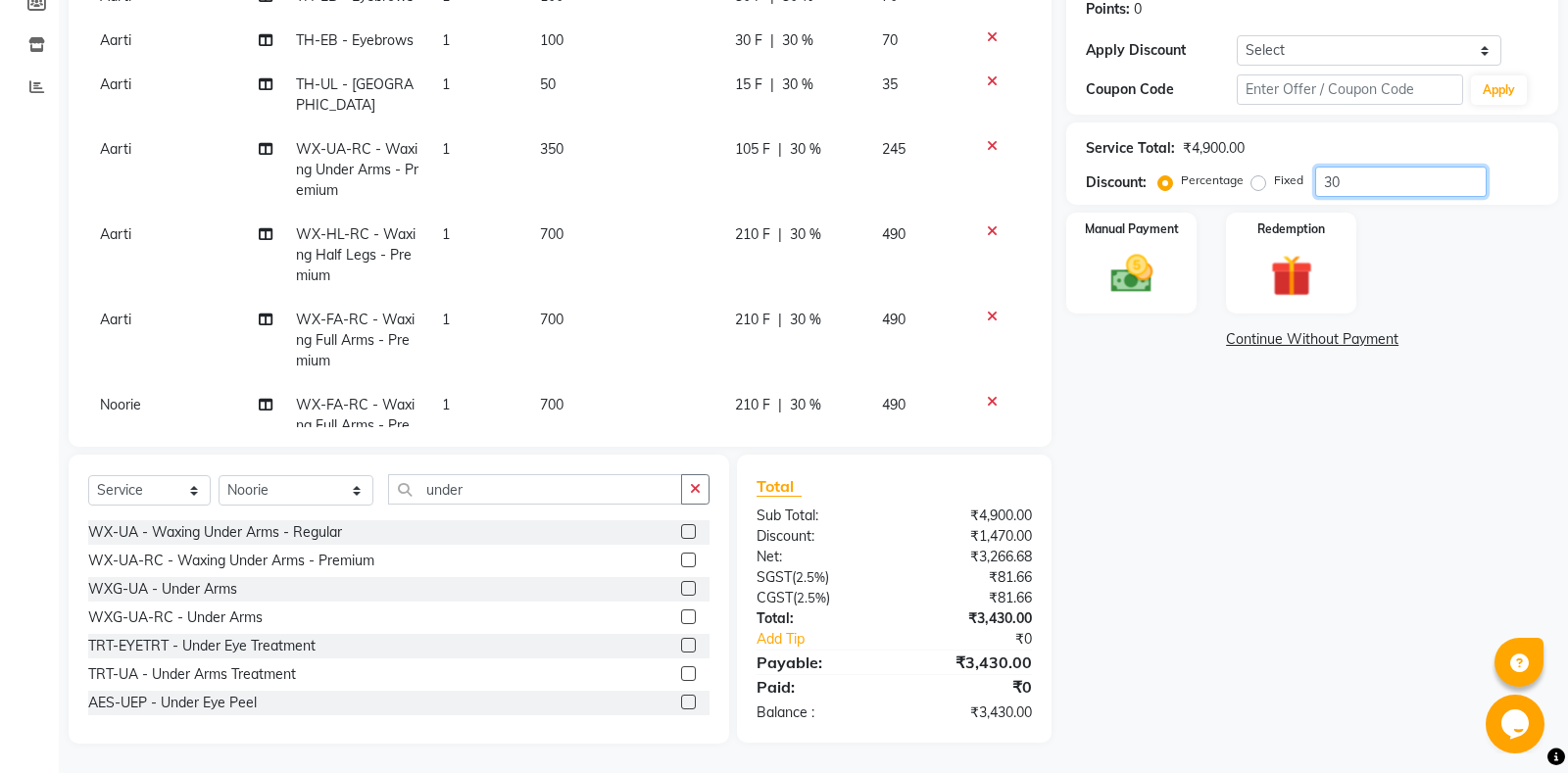
scroll to position [0, 0]
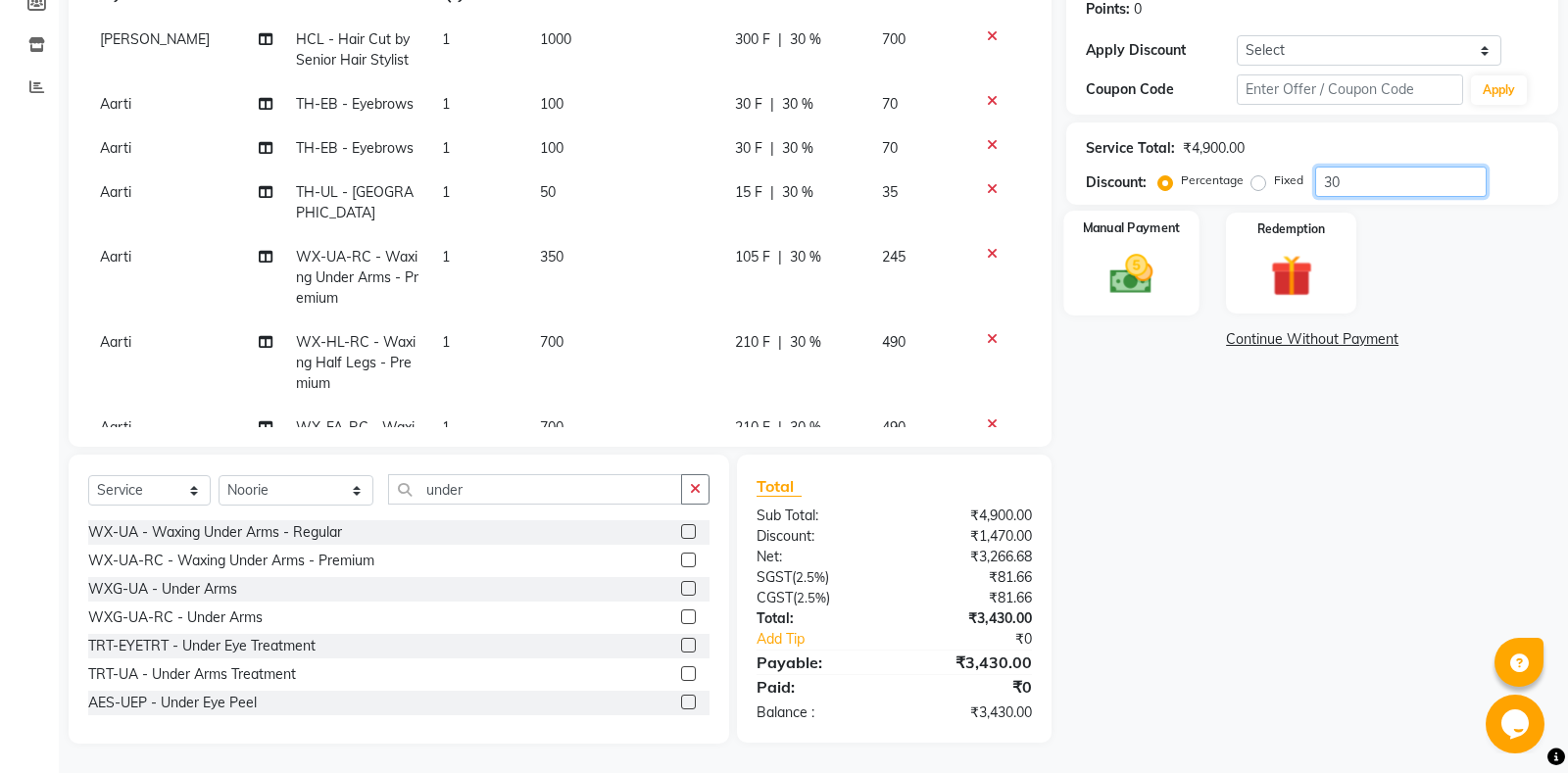
type input "30"
click at [1101, 257] on img at bounding box center [1132, 274] width 71 height 50
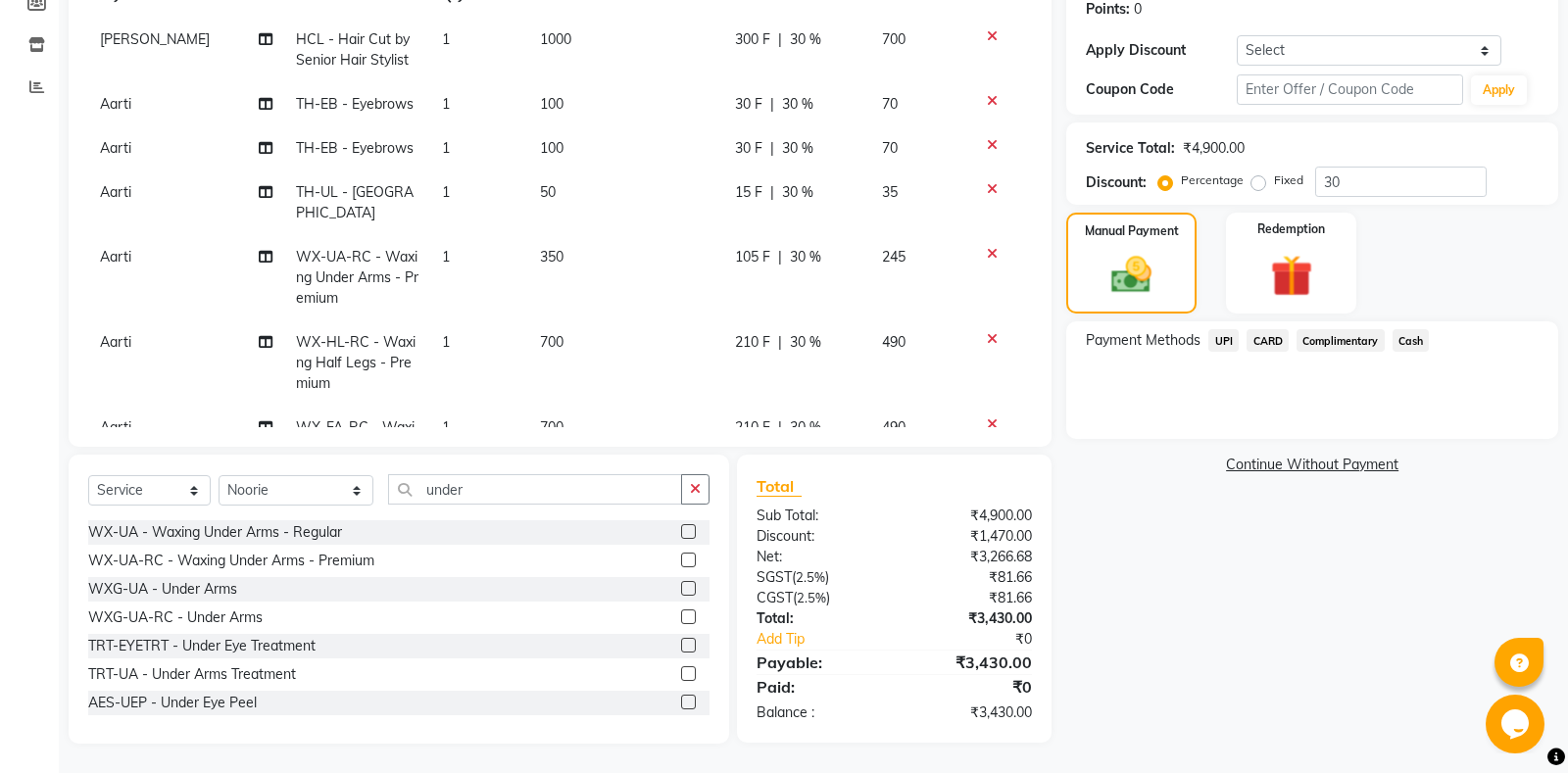
click at [1227, 341] on span "UPI" at bounding box center [1223, 341] width 30 height 23
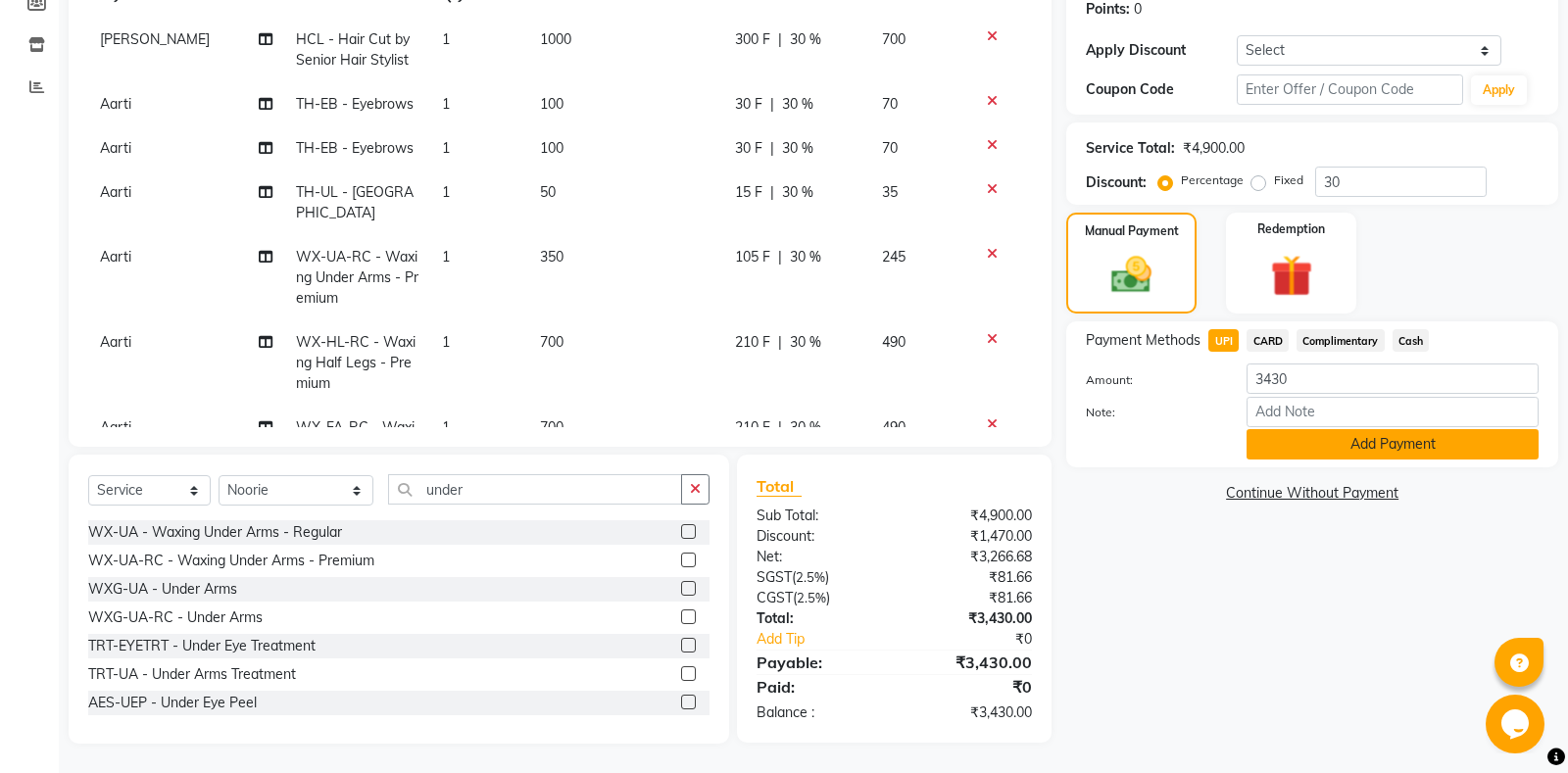
click at [1336, 437] on button "Add Payment" at bounding box center [1392, 444] width 292 height 30
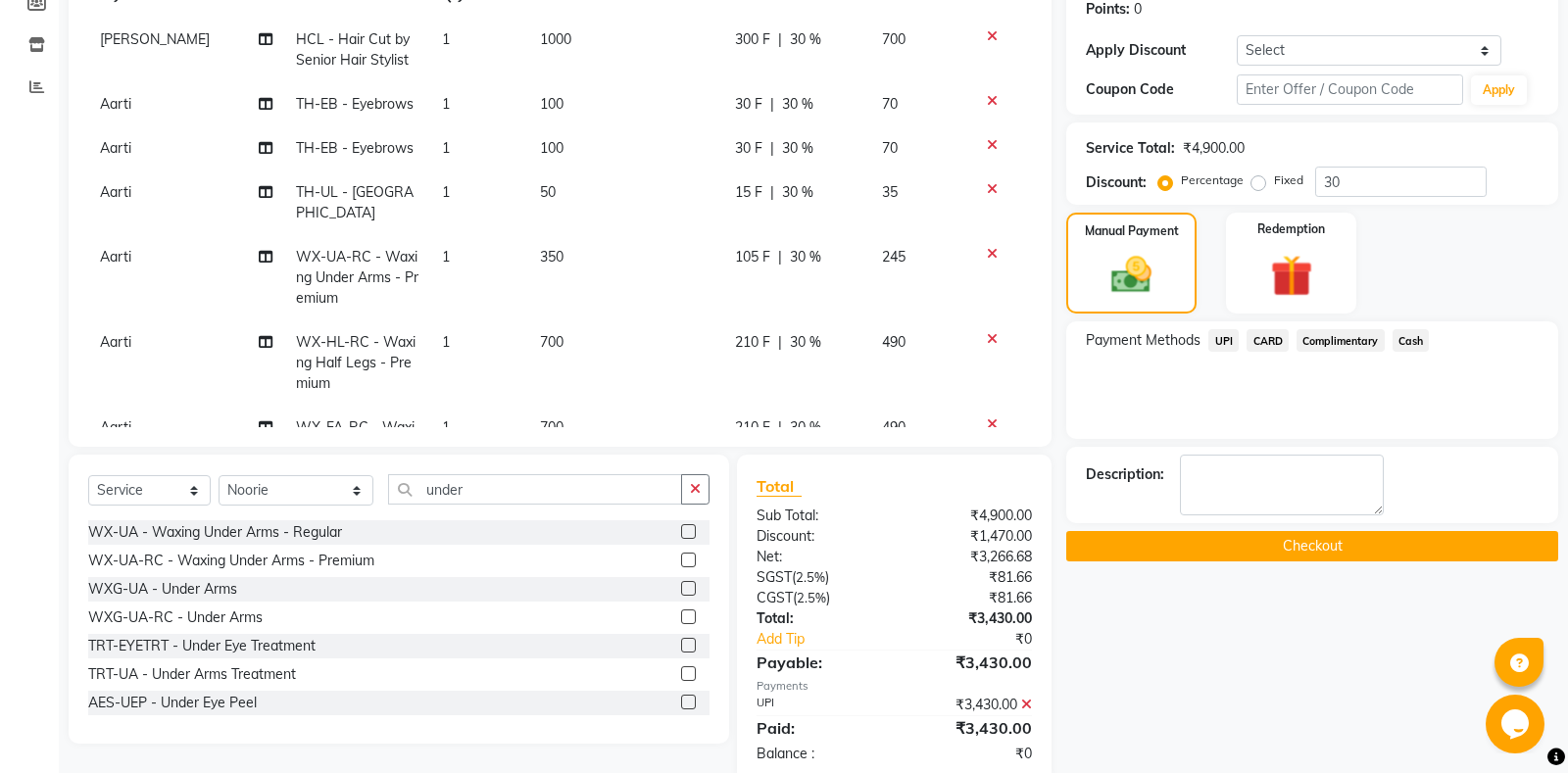
click at [1294, 542] on button "Checkout" at bounding box center [1311, 546] width 491 height 30
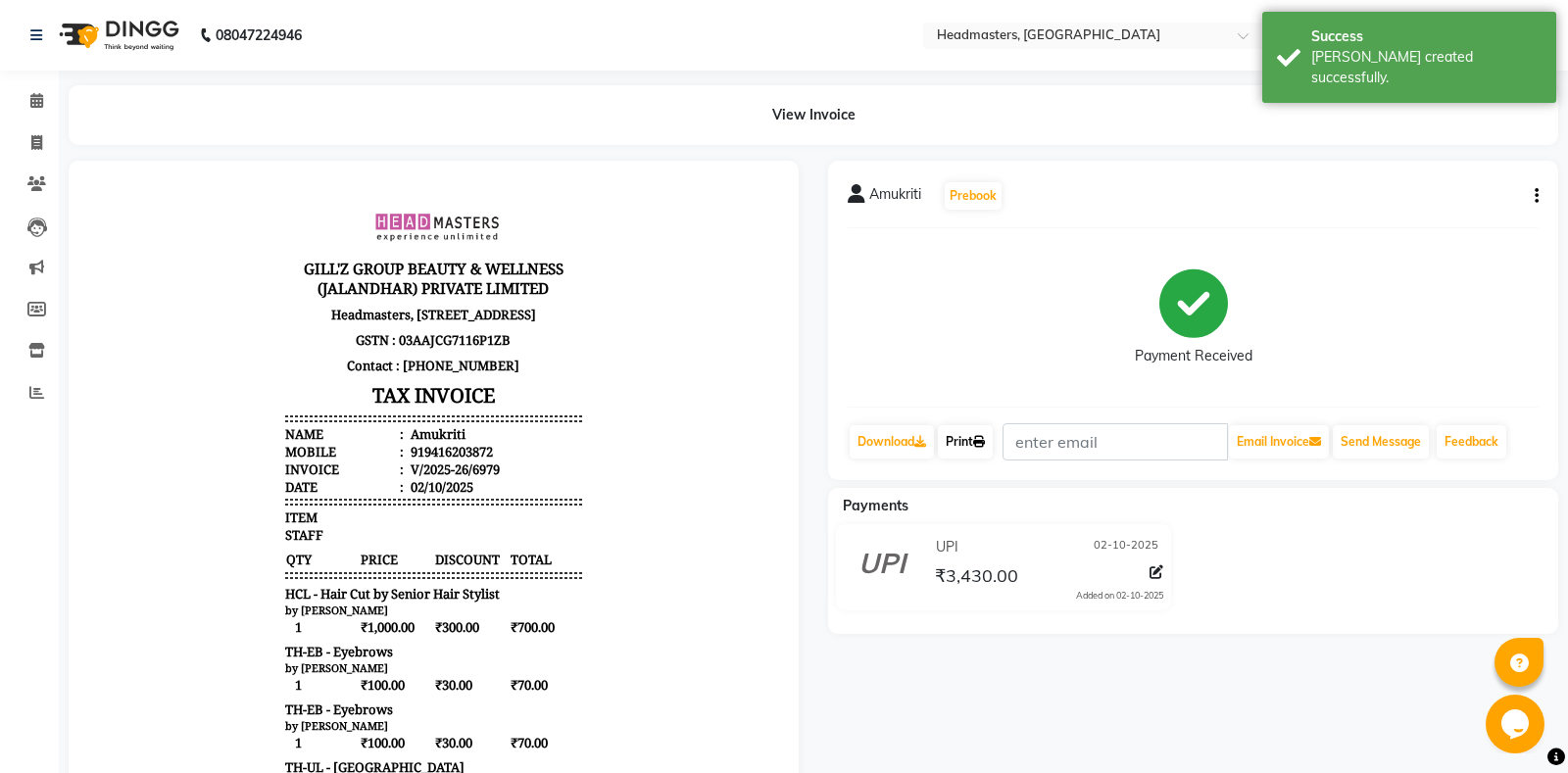
click at [985, 437] on icon at bounding box center [979, 442] width 12 height 12
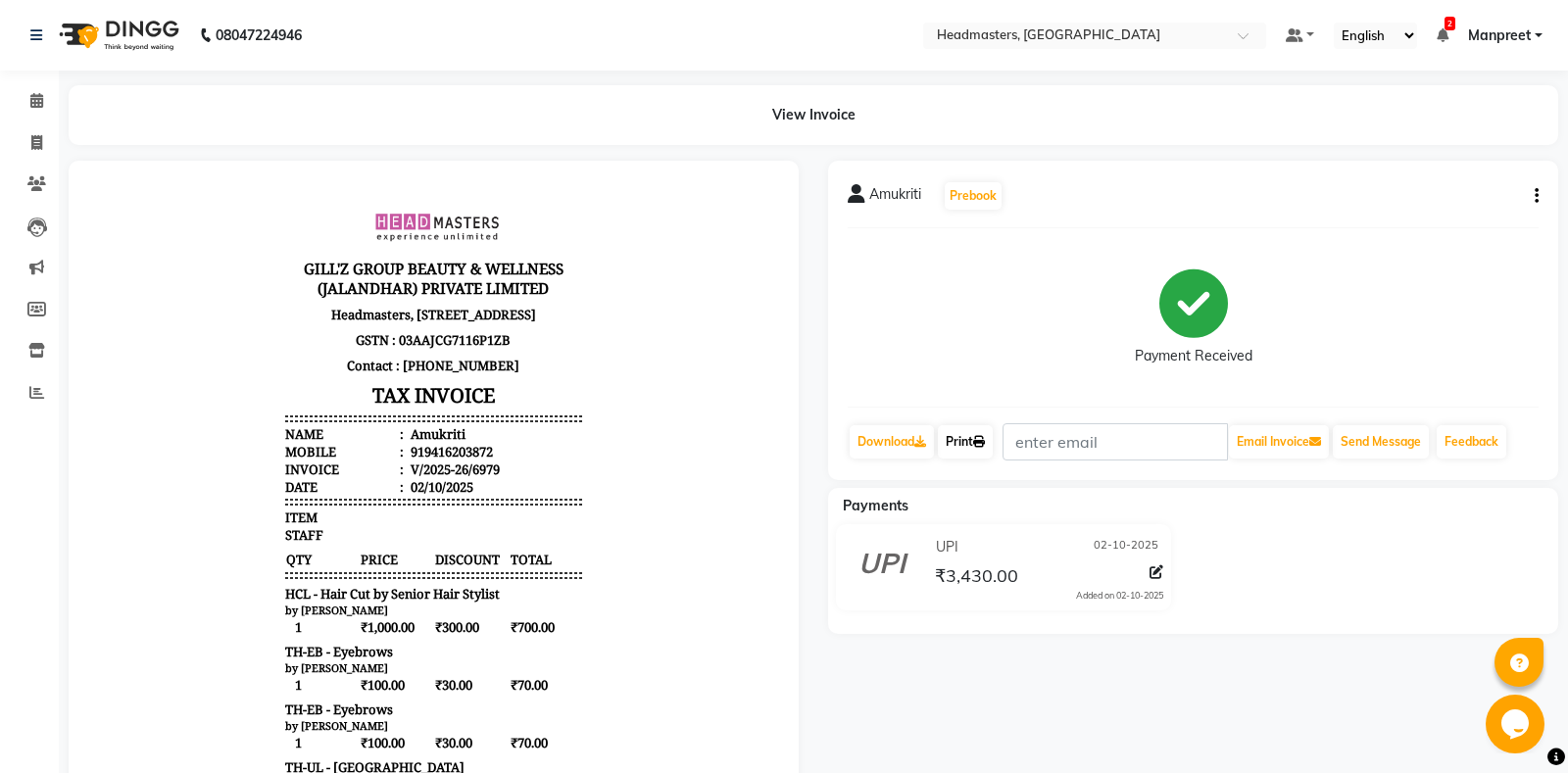
click at [985, 437] on icon at bounding box center [979, 442] width 12 height 12
click at [48, 102] on span at bounding box center [37, 101] width 34 height 23
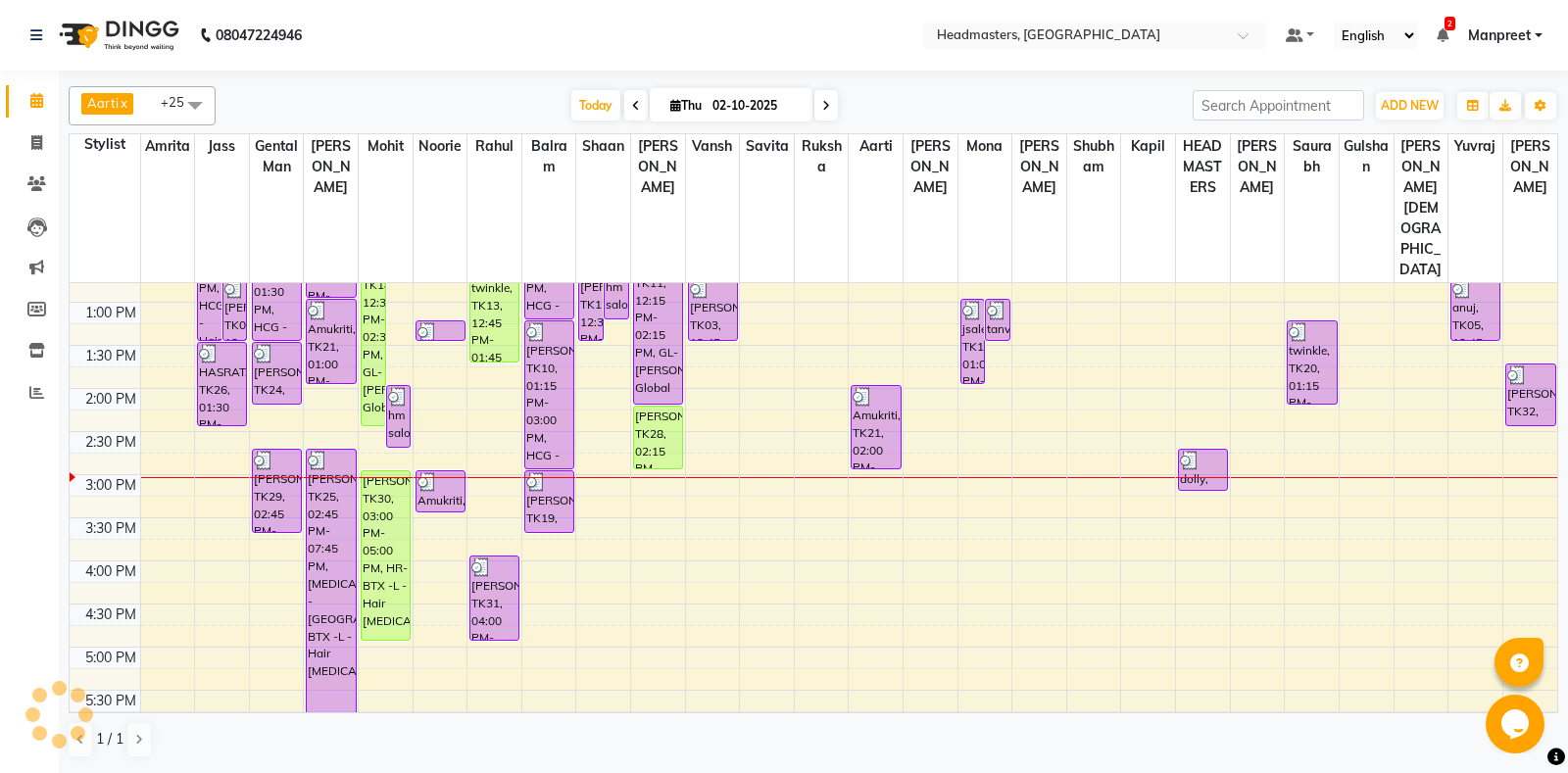
scroll to position [206, 0]
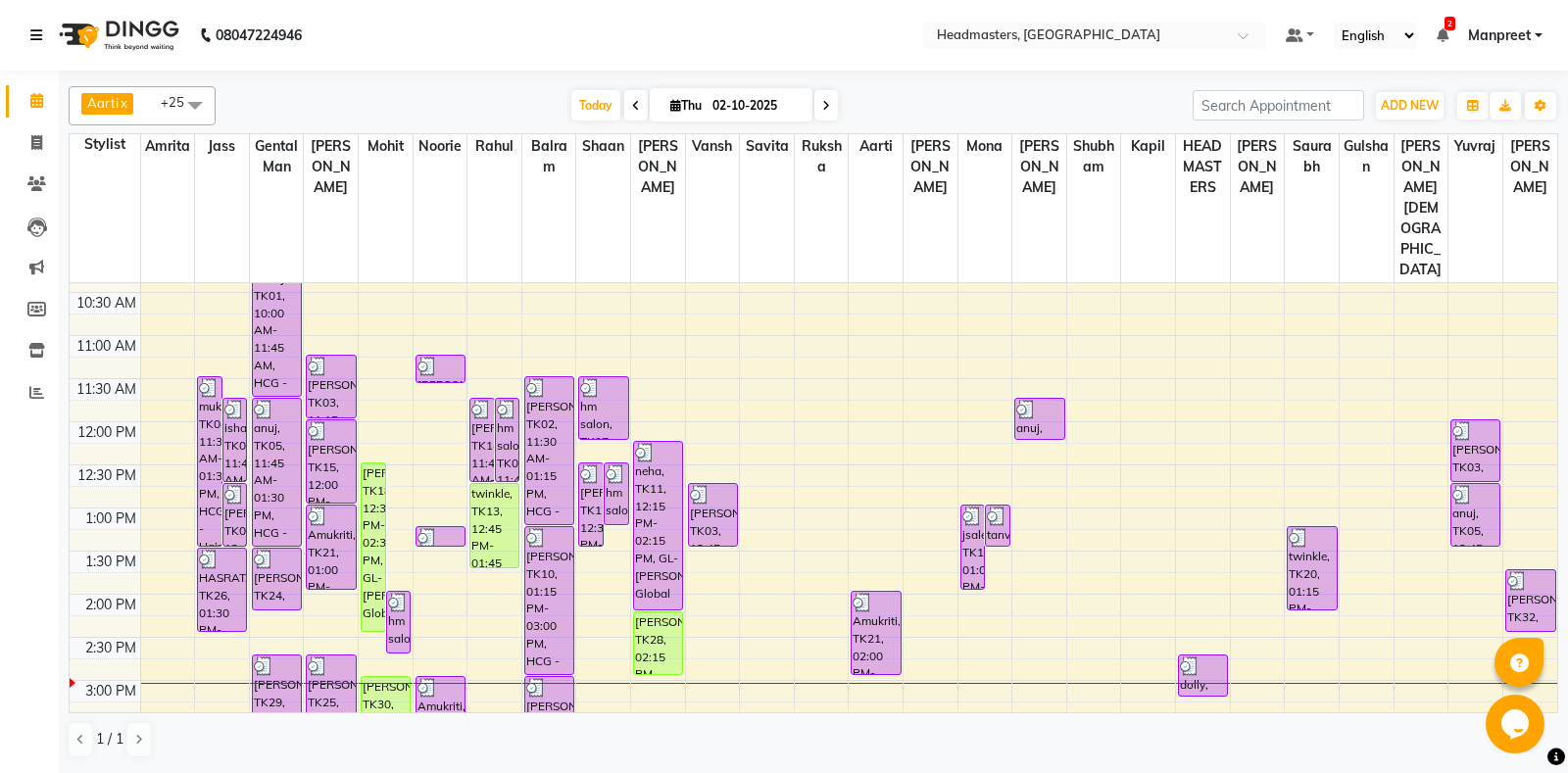
click at [42, 29] on icon at bounding box center [36, 35] width 12 height 14
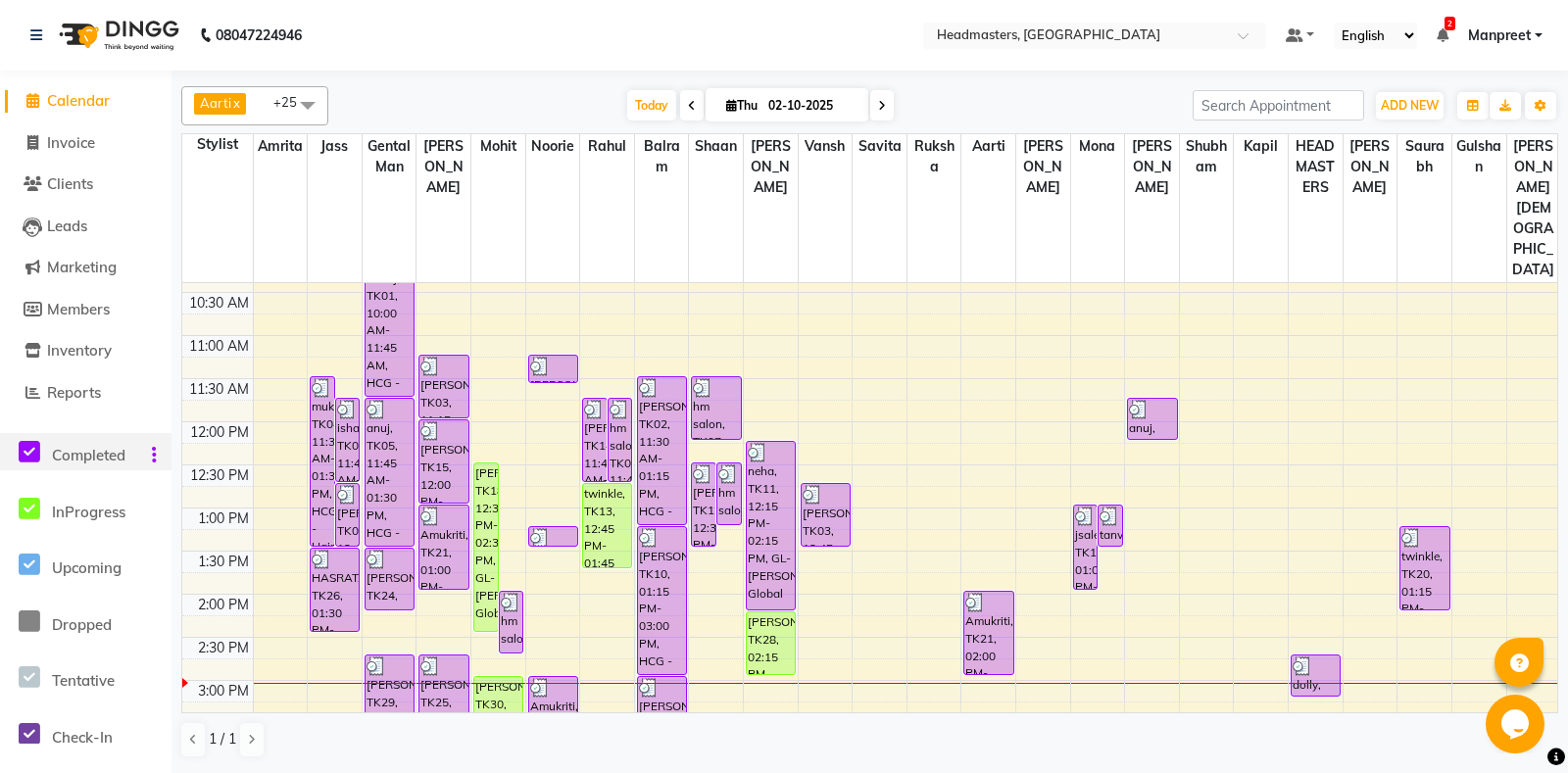
click at [37, 458] on icon at bounding box center [30, 451] width 22 height 25
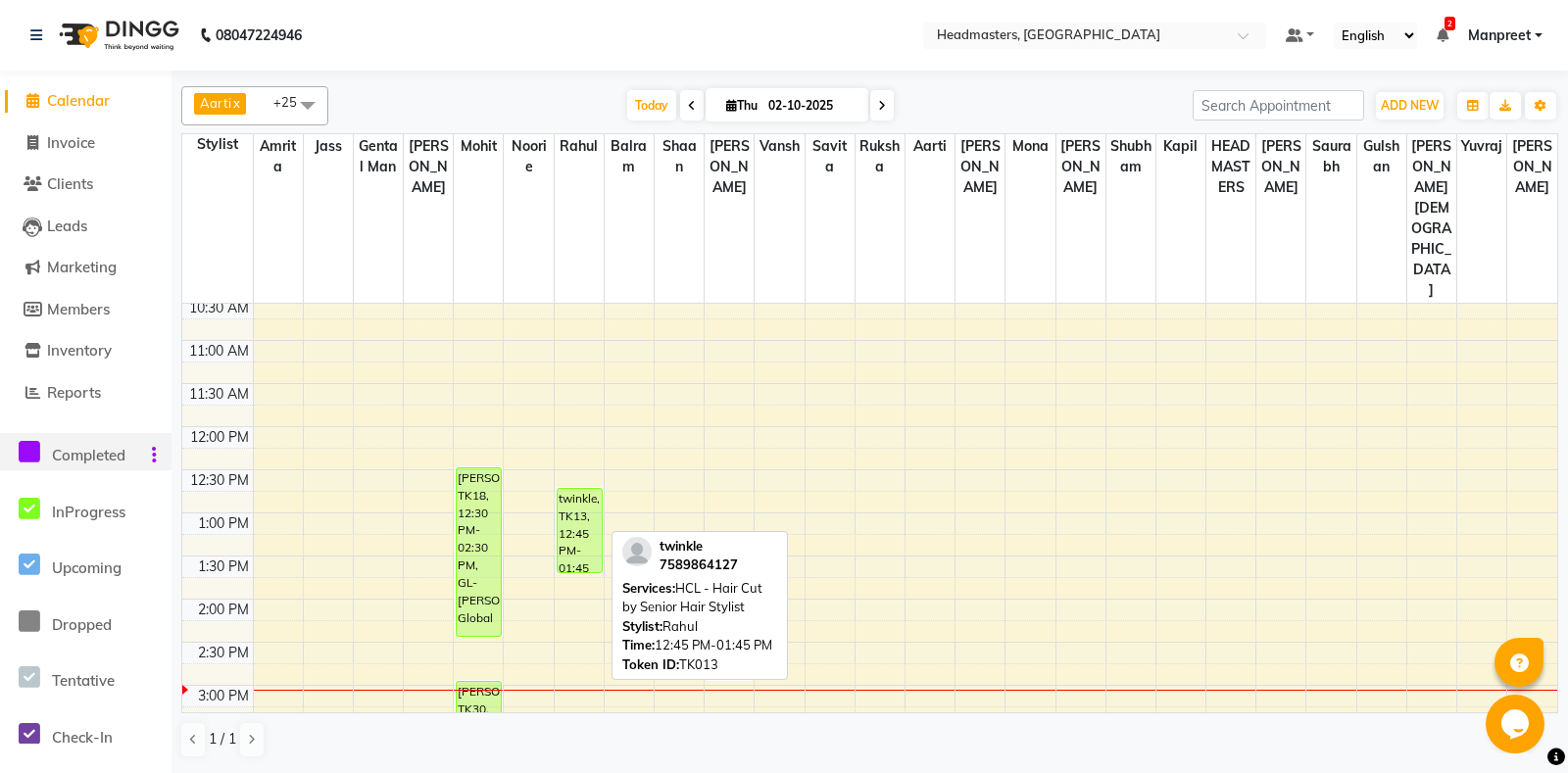
scroll to position [309, 0]
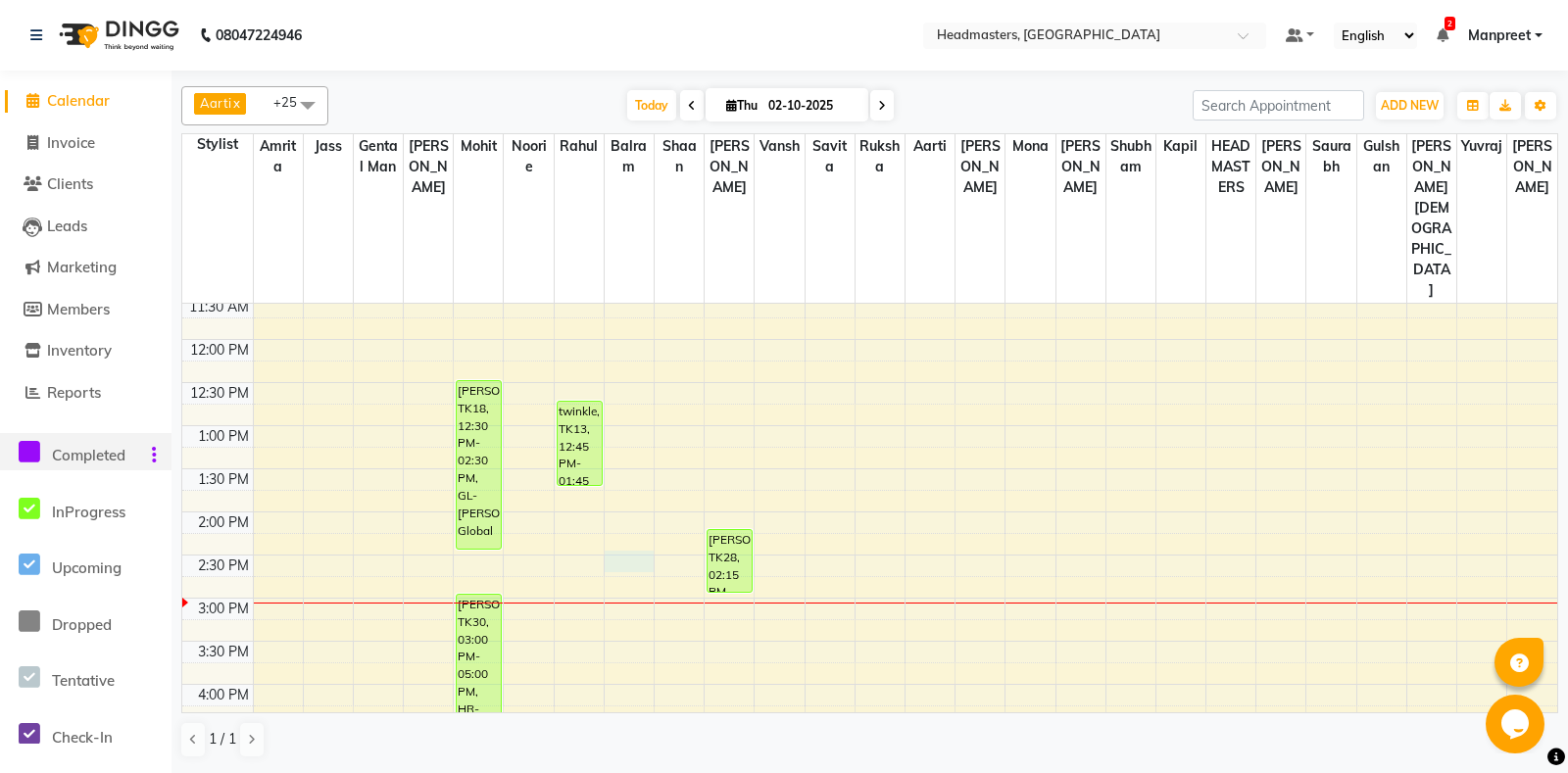
click at [610, 483] on div "8:00 AM 8:30 AM 9:00 AM 9:30 AM 10:00 AM 10:30 AM 11:00 AM 11:30 AM 12:00 PM 12…" at bounding box center [869, 598] width 1374 height 1206
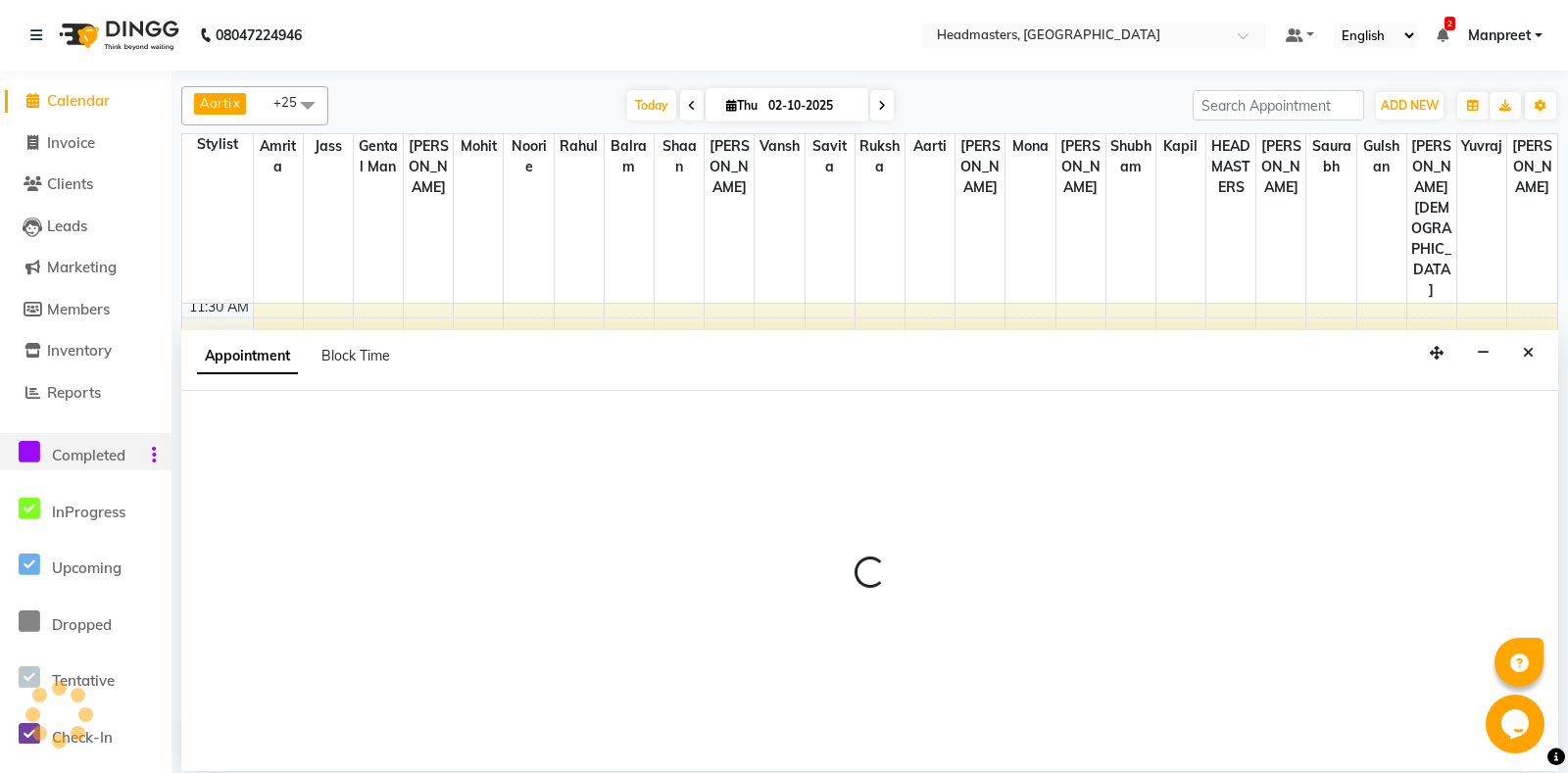
select select "60726"
select select "tentative"
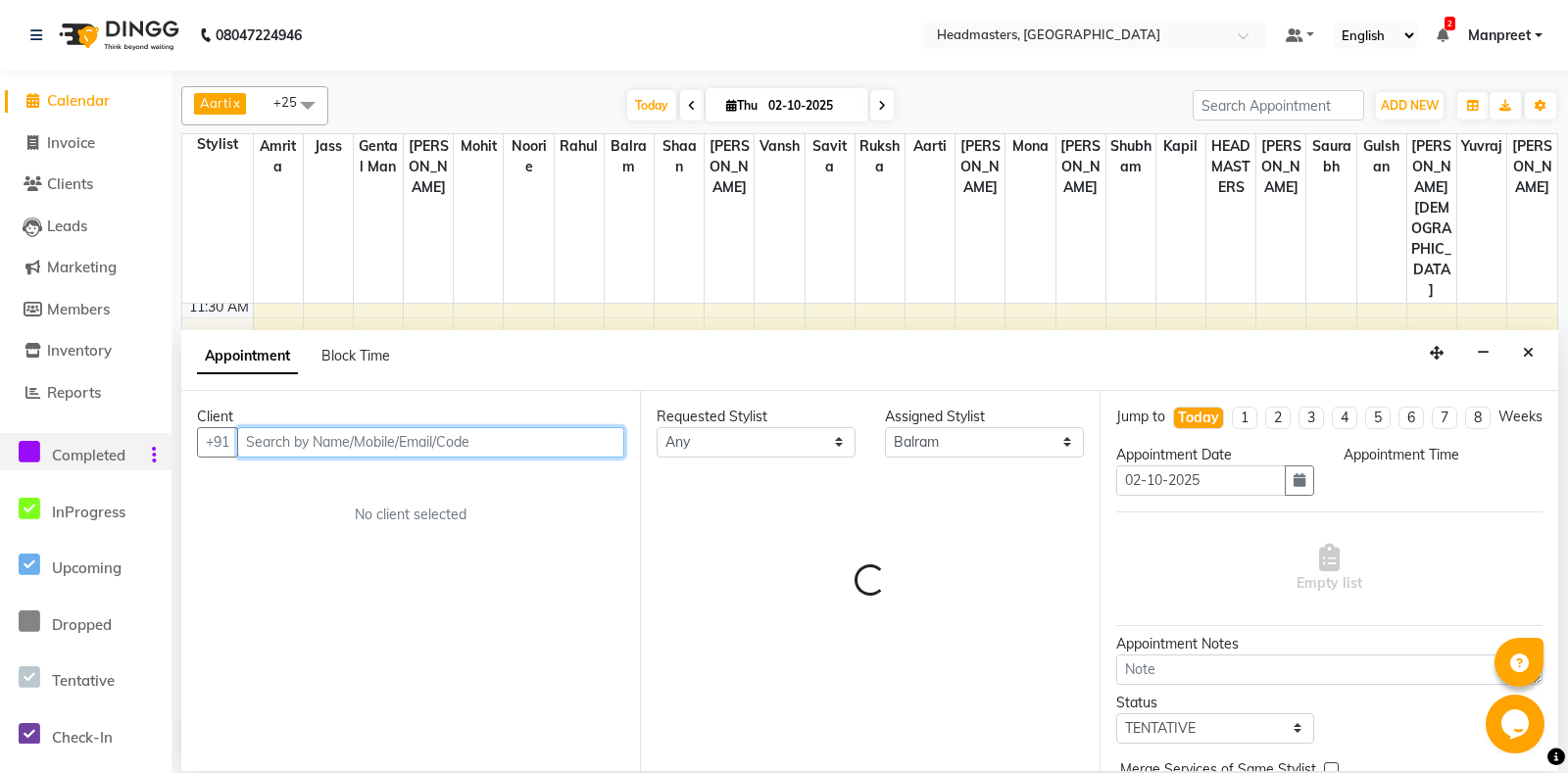
select select "870"
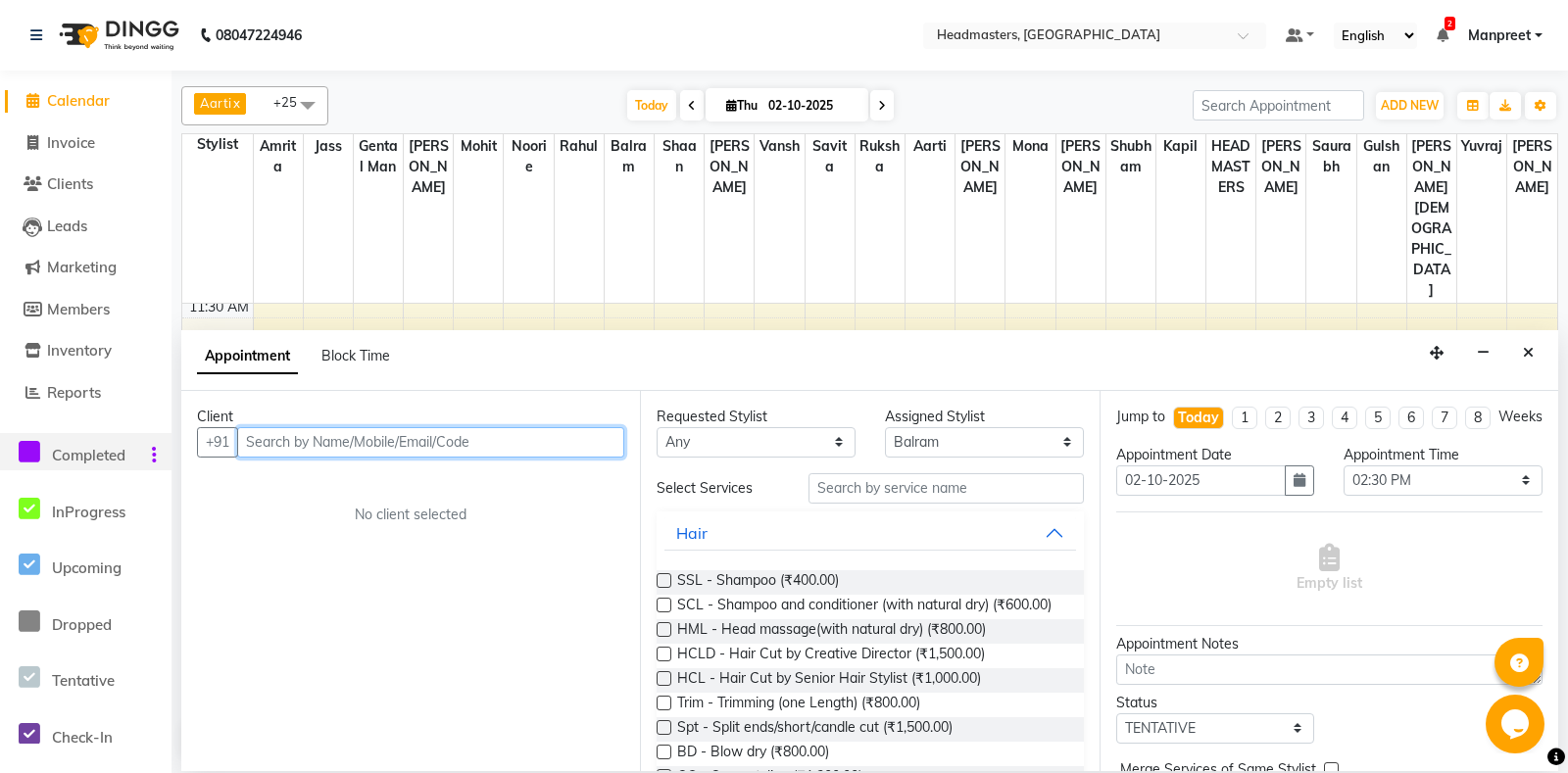
type input "3"
type input "6280140927"
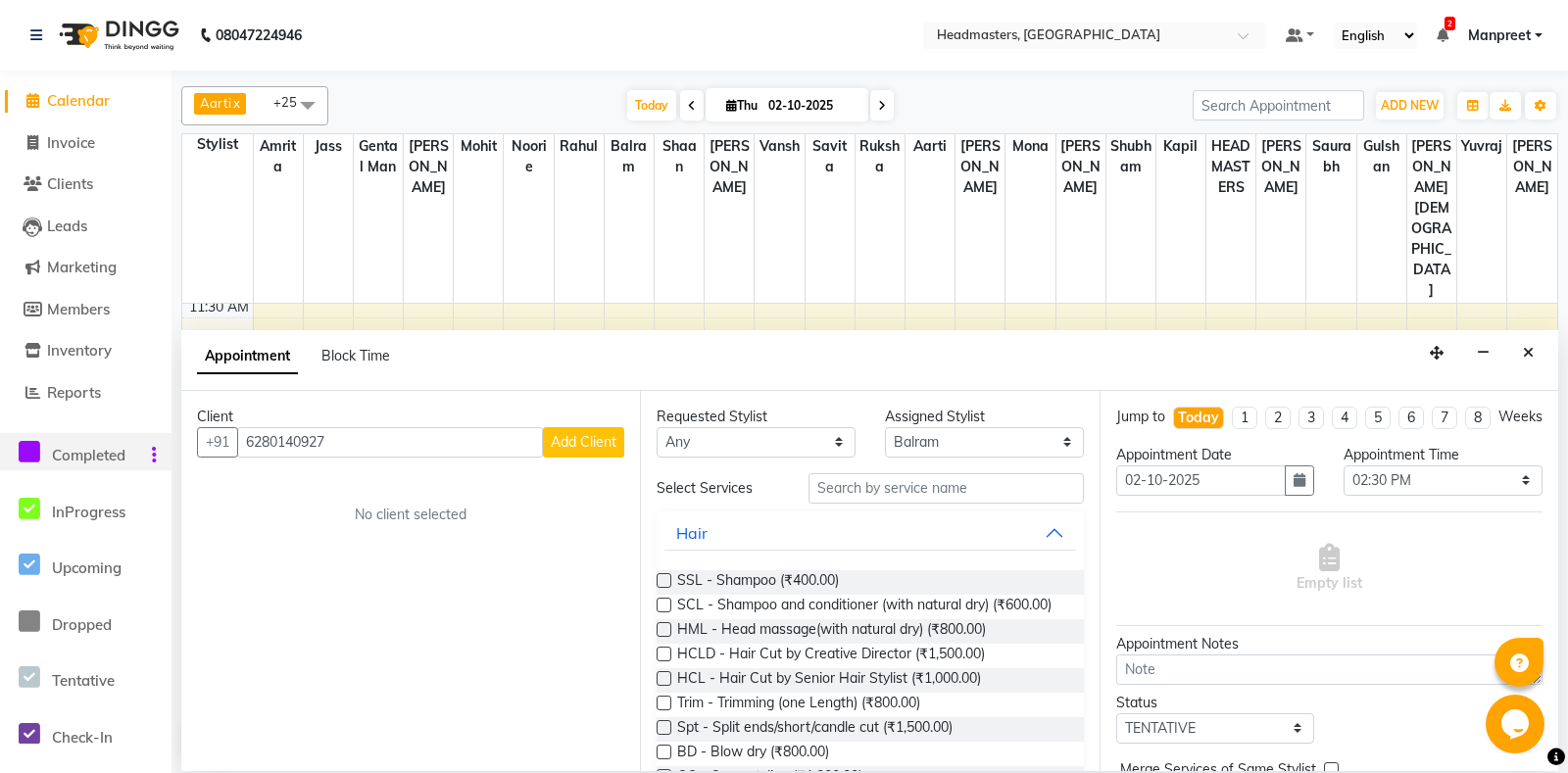
click at [564, 440] on span "Add Client" at bounding box center [583, 442] width 66 height 18
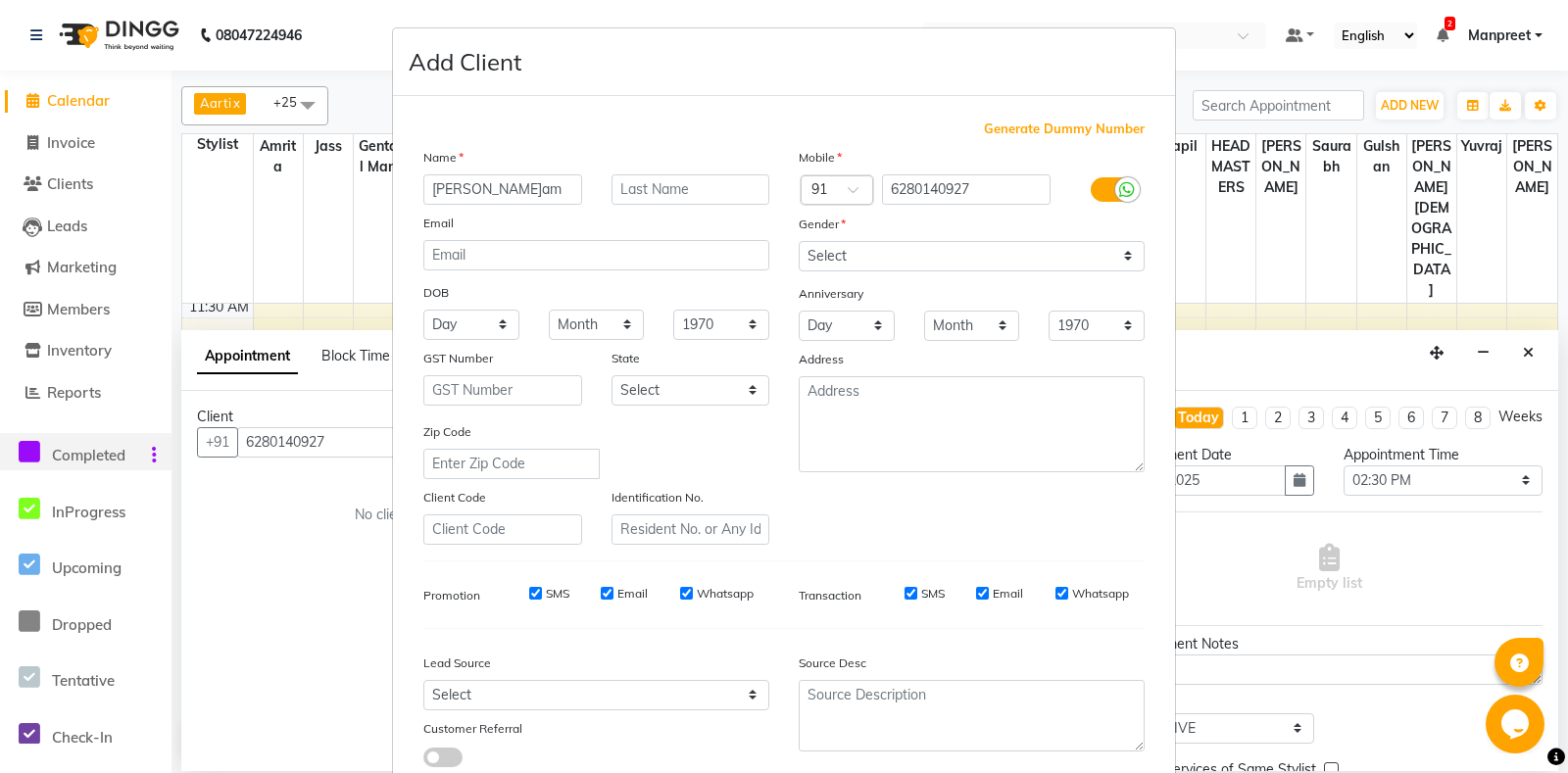
type input "saksham"
click at [798, 241] on select "Select [DEMOGRAPHIC_DATA] [DEMOGRAPHIC_DATA] Other Prefer Not To Say" at bounding box center [971, 256] width 346 height 30
select select "[DEMOGRAPHIC_DATA]"
click option "[DEMOGRAPHIC_DATA]" at bounding box center [0, 0] width 0 height 0
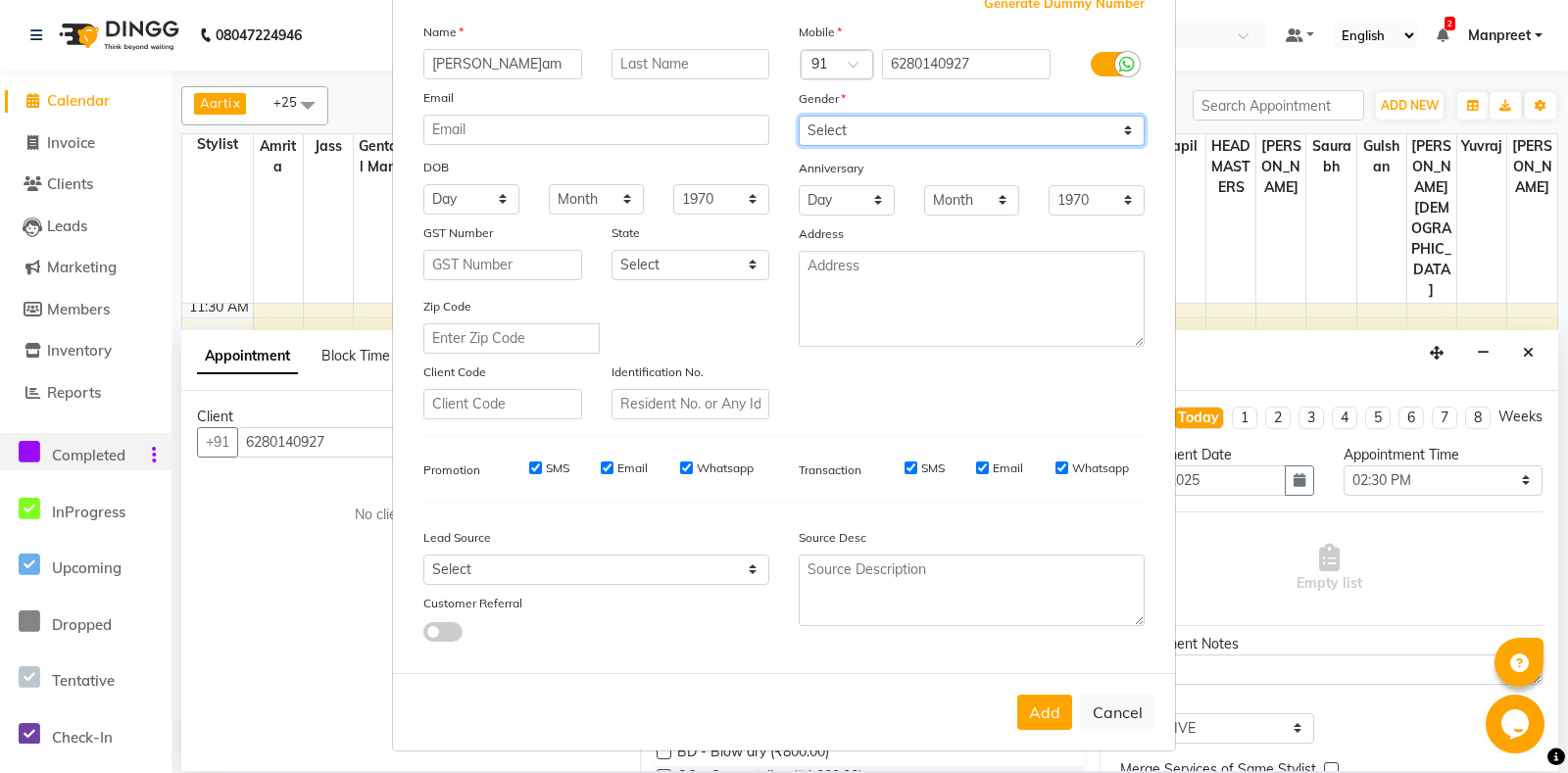
scroll to position [136, 0]
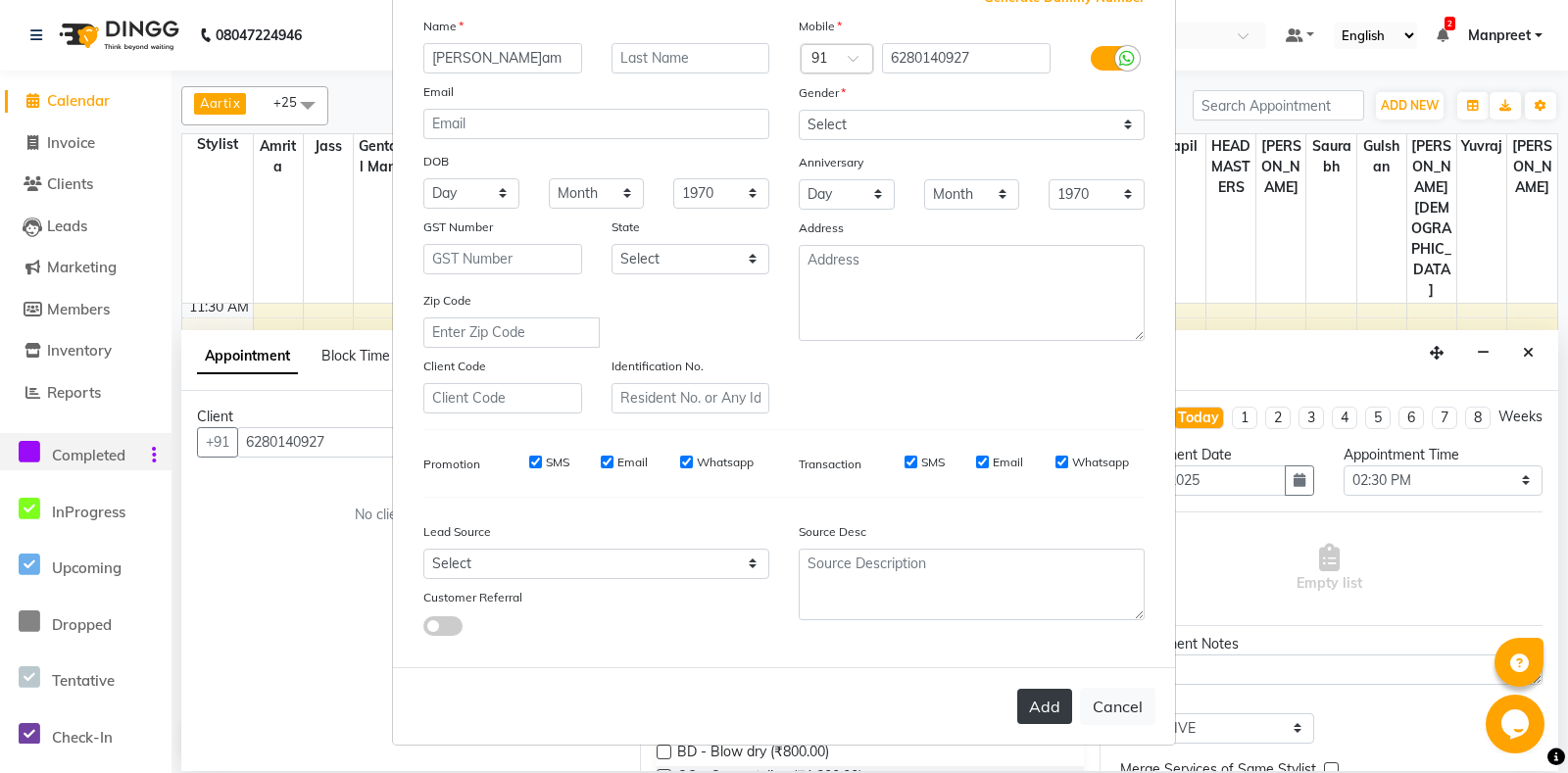
click at [1047, 719] on button "Add" at bounding box center [1044, 706] width 55 height 35
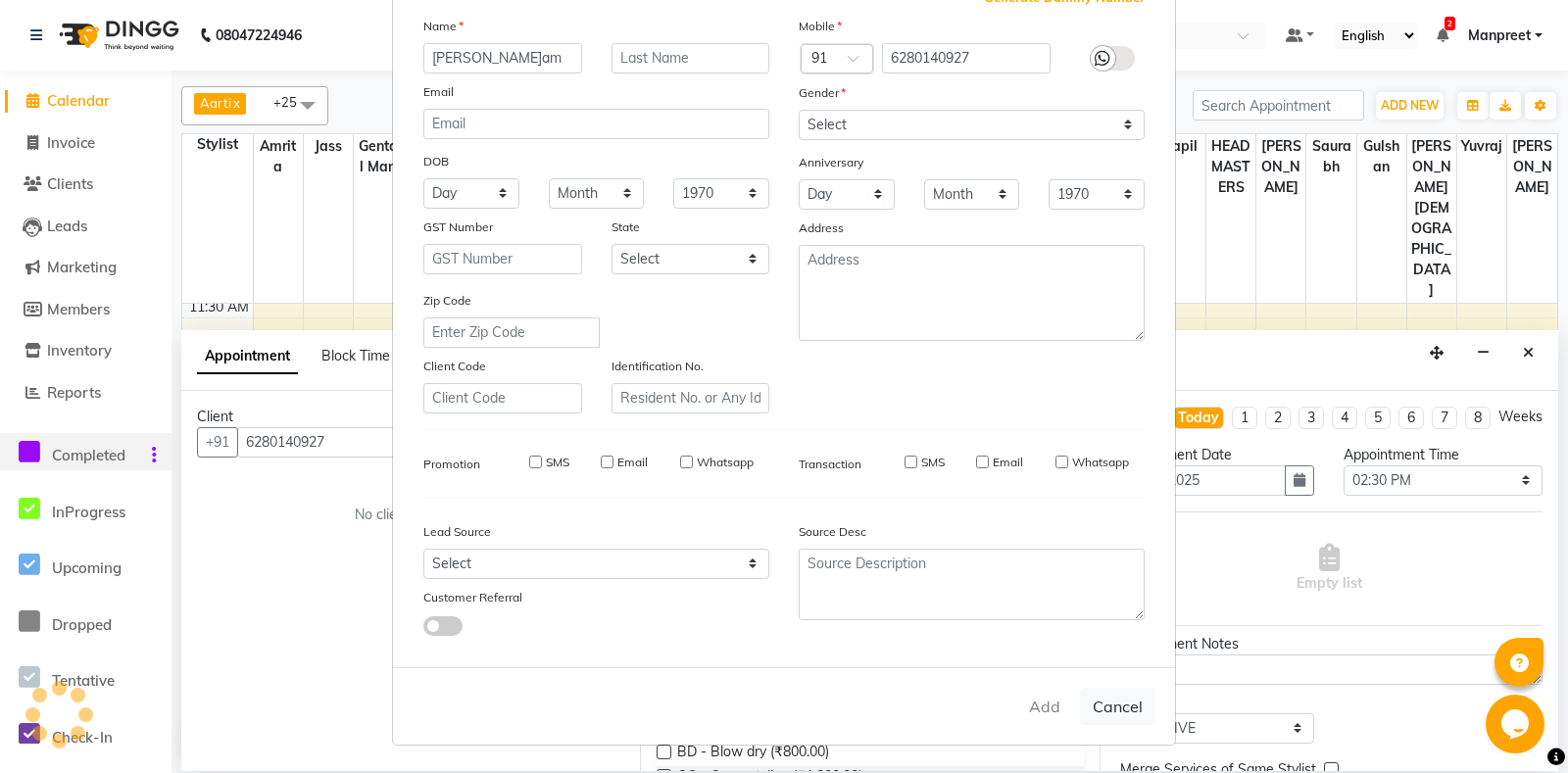
select select
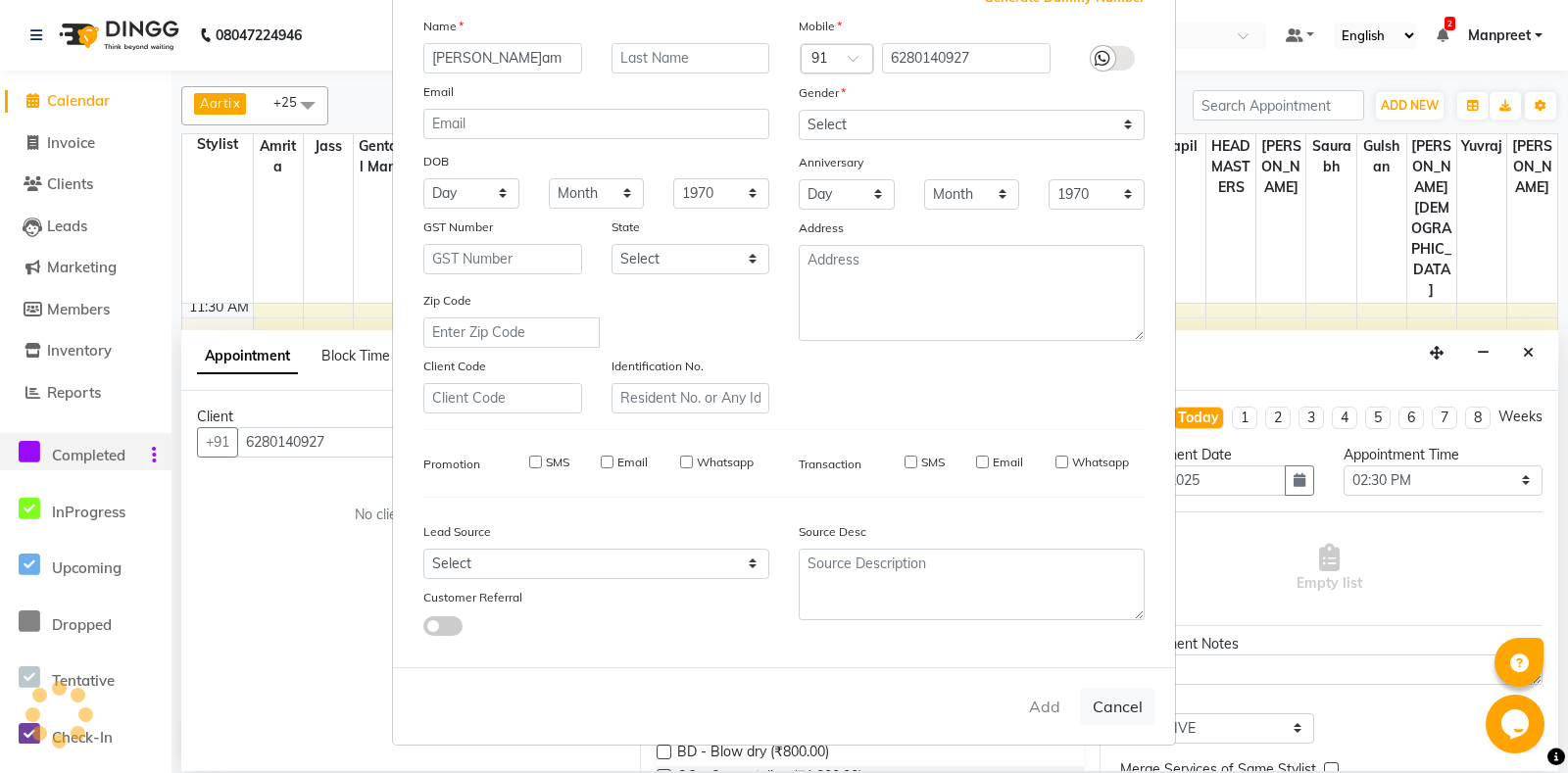
select select
checkbox input "false"
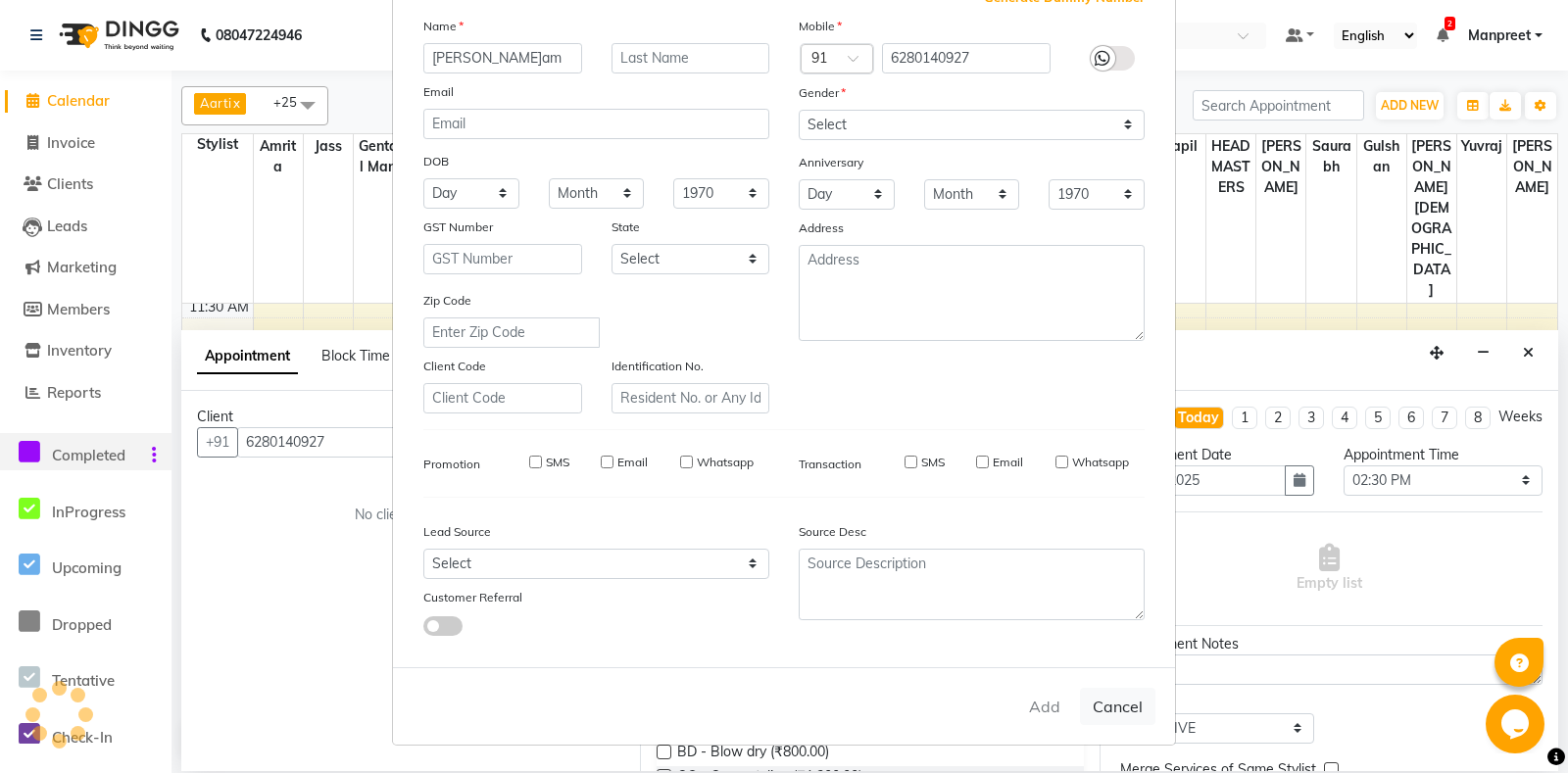
checkbox input "false"
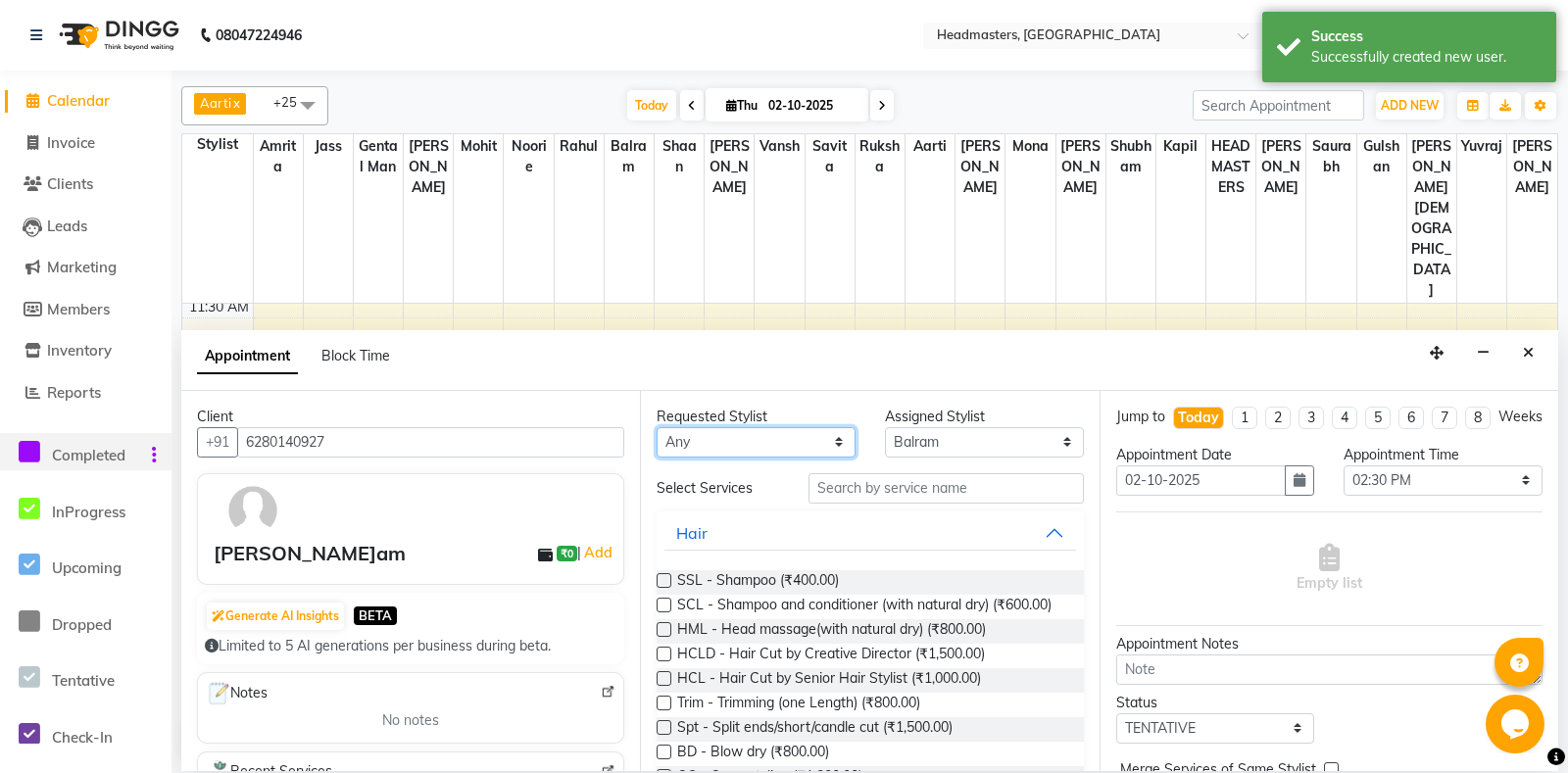
click at [656, 427] on select "An[PERSON_NAME] Amrit[PERSON_NAME]am Gental Man Gulshan HEADMASTER[PERSON_NAME]…" at bounding box center [755, 442] width 199 height 30
select select "60717"
click option "Gental Man" at bounding box center [0, 0] width 0 height 0
select select "60717"
click at [752, 457] on div "Requested Stylist Any Aarti Ali Amrita Balram Gental Man Gulshan HEADMASTERS Ja…" at bounding box center [869, 580] width 458 height 381
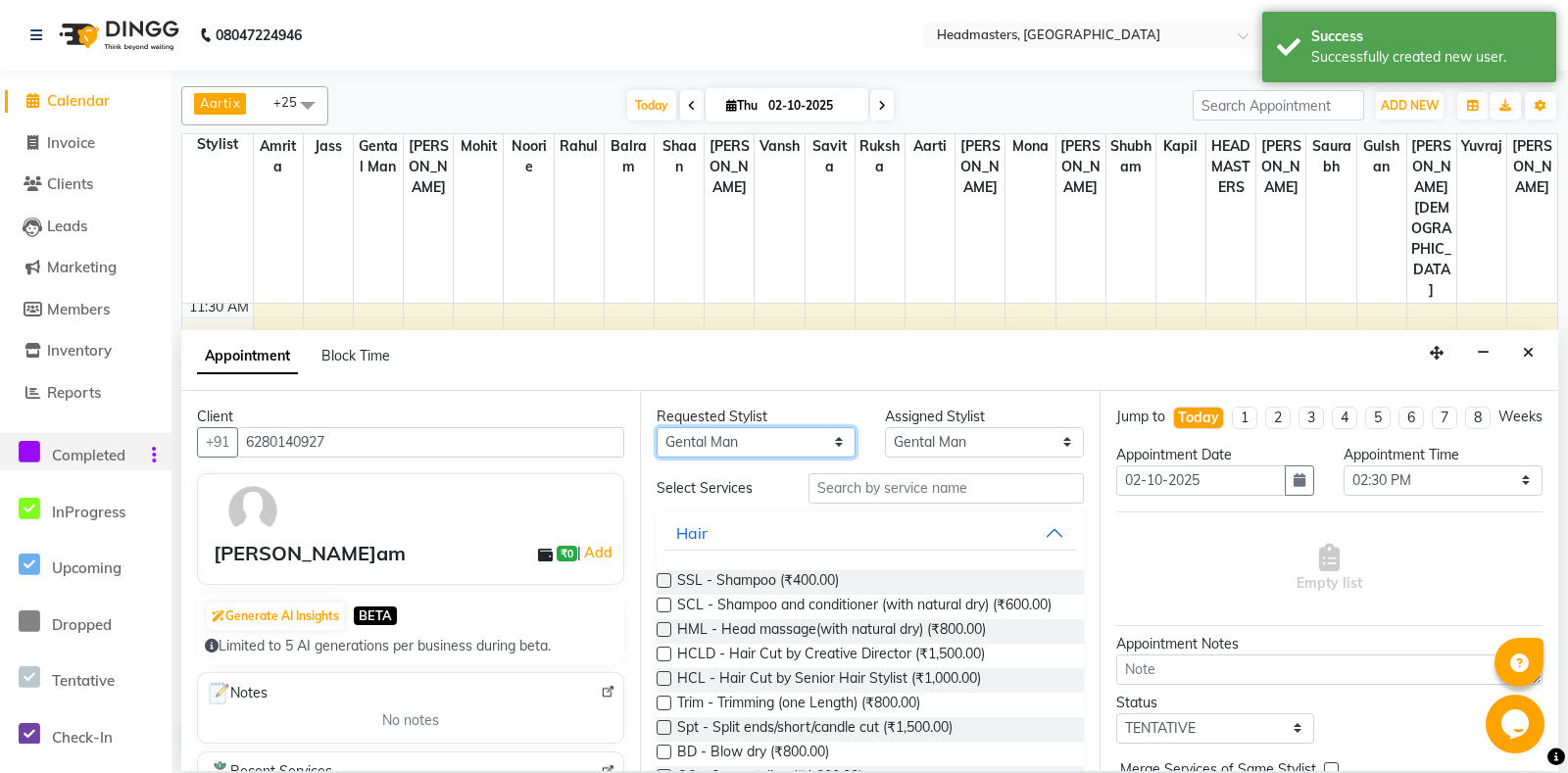
click at [656, 427] on select "An[PERSON_NAME] Amrit[PERSON_NAME]am Gental Man Gulshan HEADMASTER[PERSON_NAME]…" at bounding box center [755, 442] width 199 height 30
select select "60726"
click option "Balram" at bounding box center [0, 0] width 0 height 0
select select "60726"
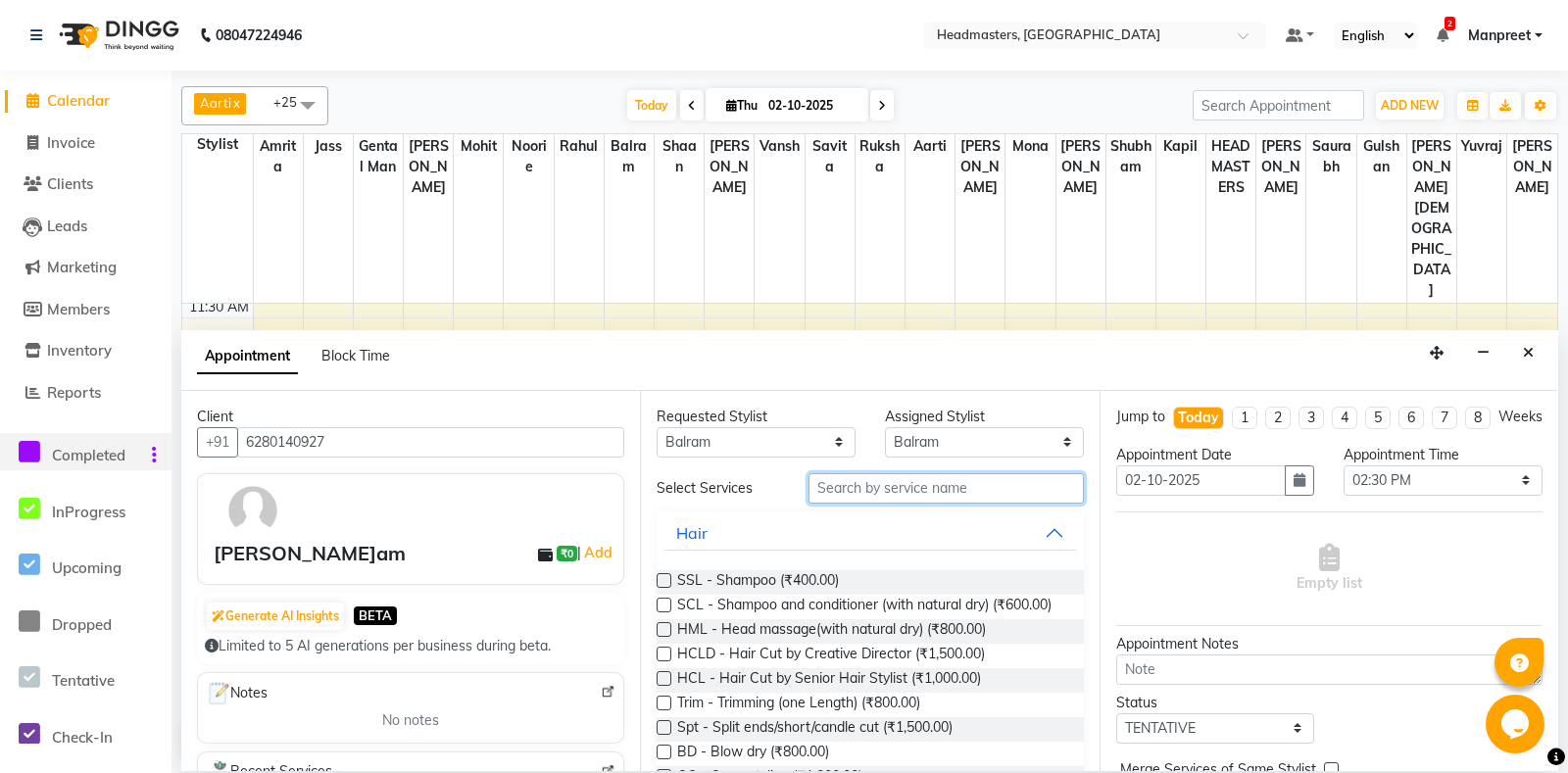
click at [929, 496] on input "text" at bounding box center [945, 488] width 275 height 30
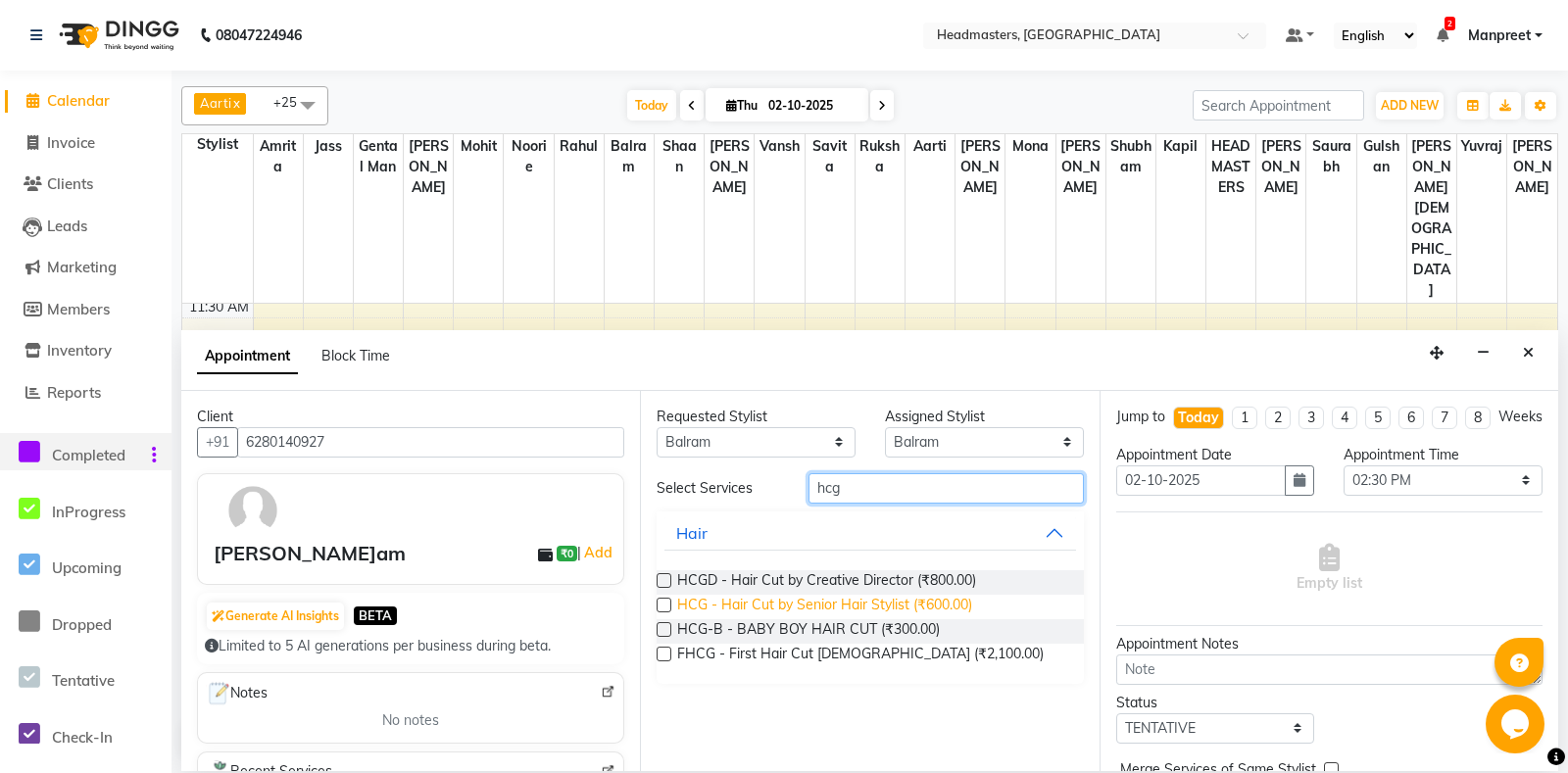
type input "hcg"
click at [941, 609] on span "HCG - Hair Cut by Senior Hair Stylist (₹600.00)" at bounding box center [824, 606] width 295 height 25
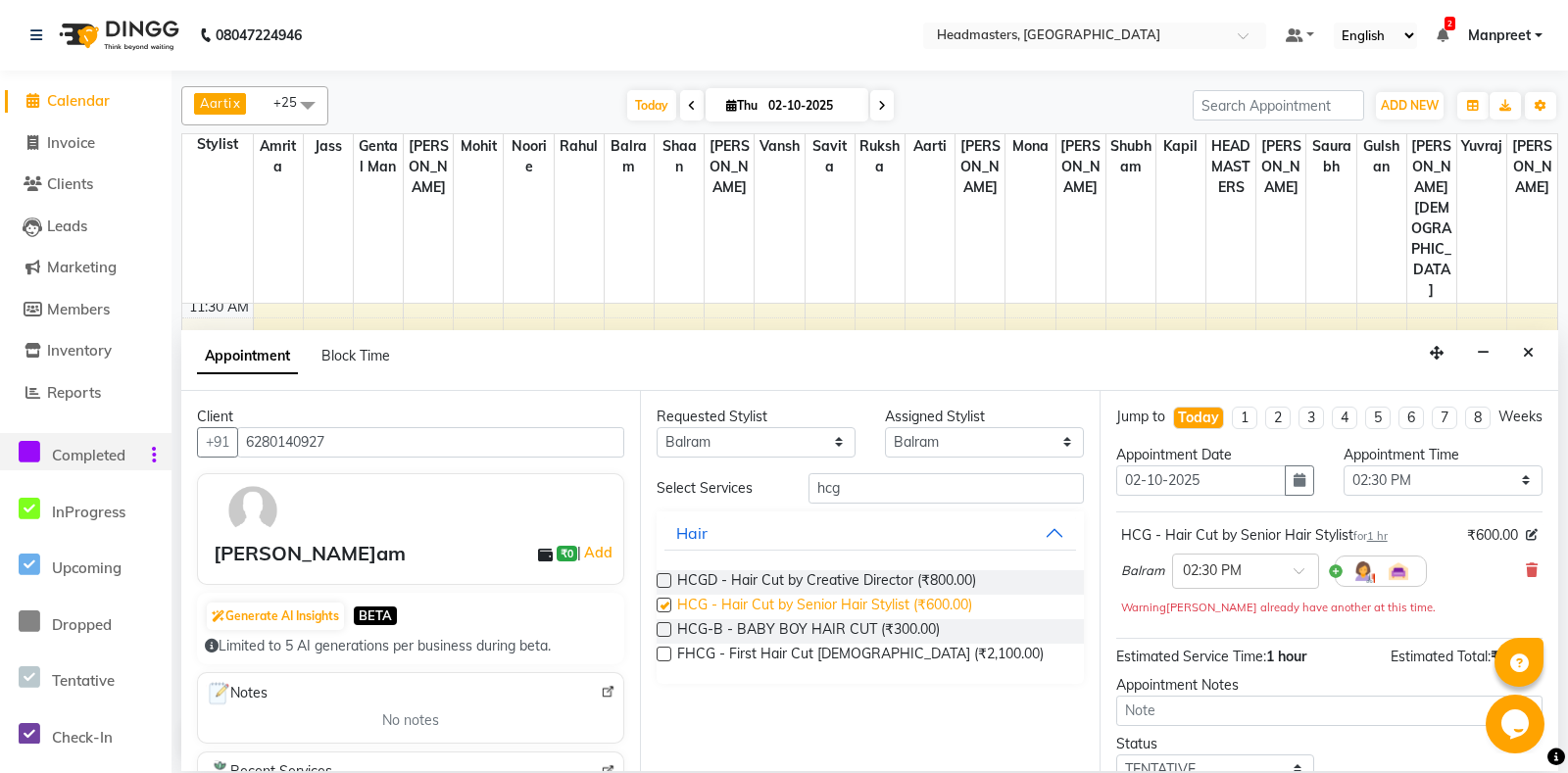
checkbox input "false"
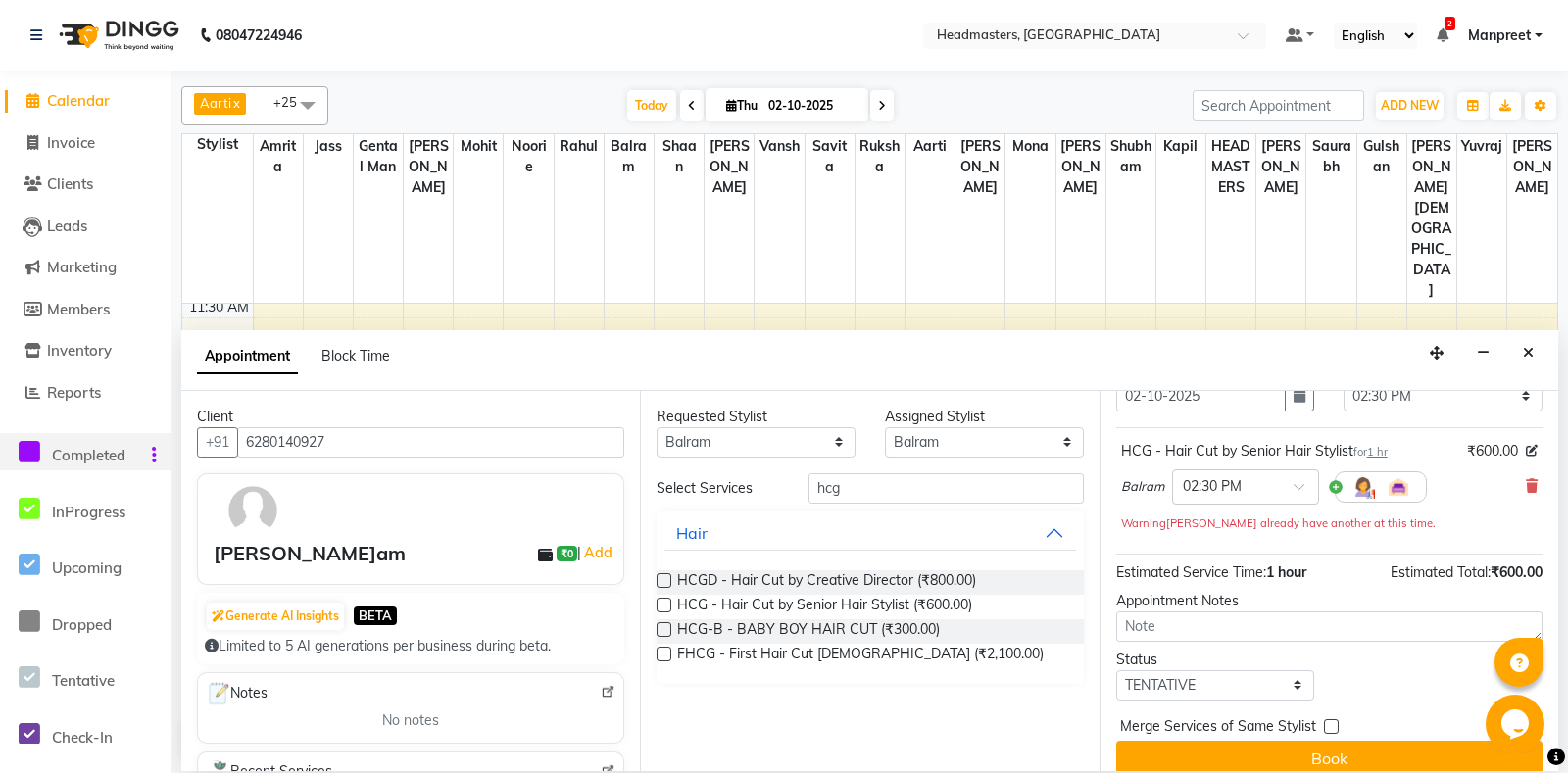
scroll to position [104, 0]
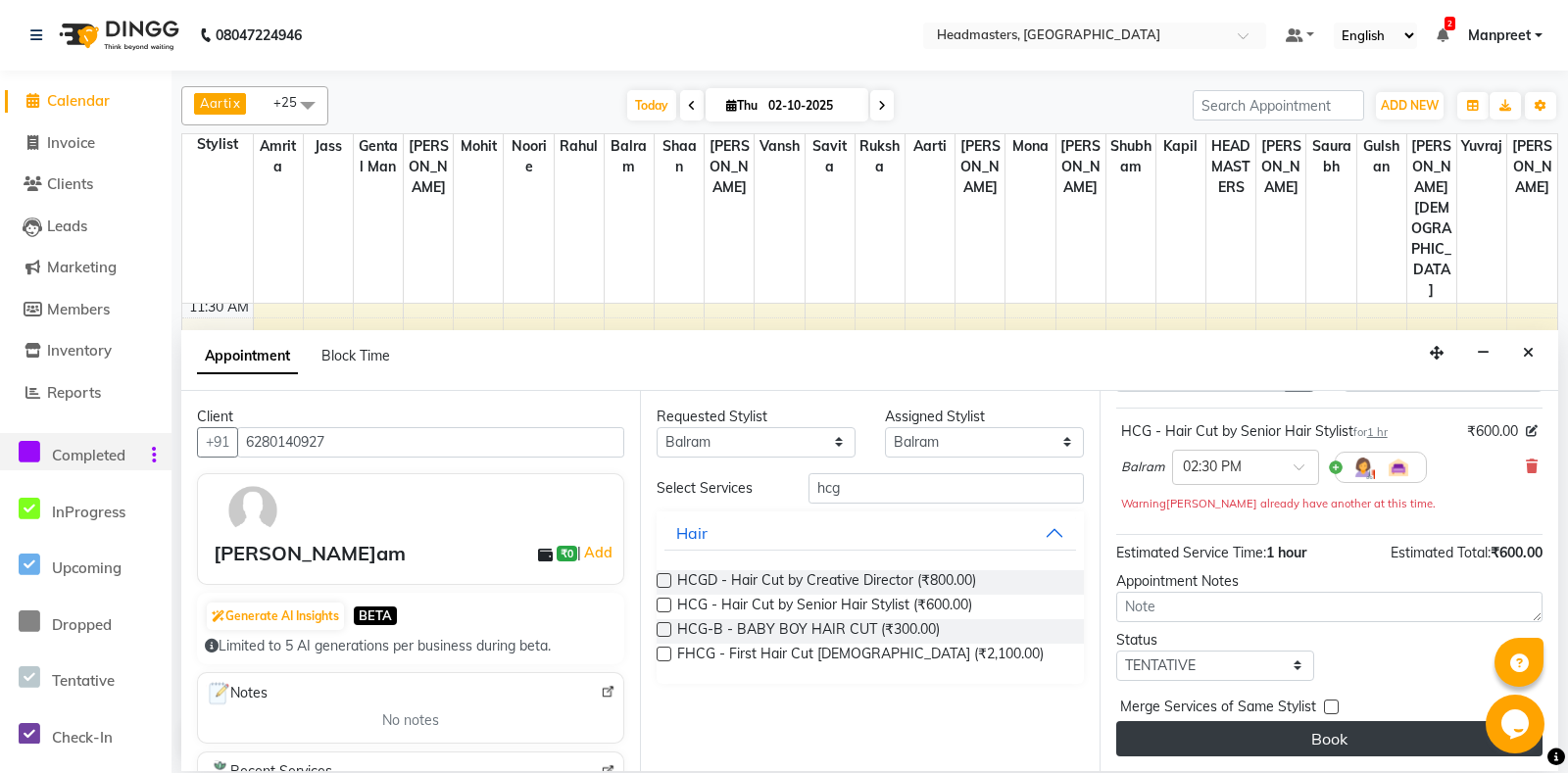
click at [1311, 723] on button "Book" at bounding box center [1328, 738] width 426 height 35
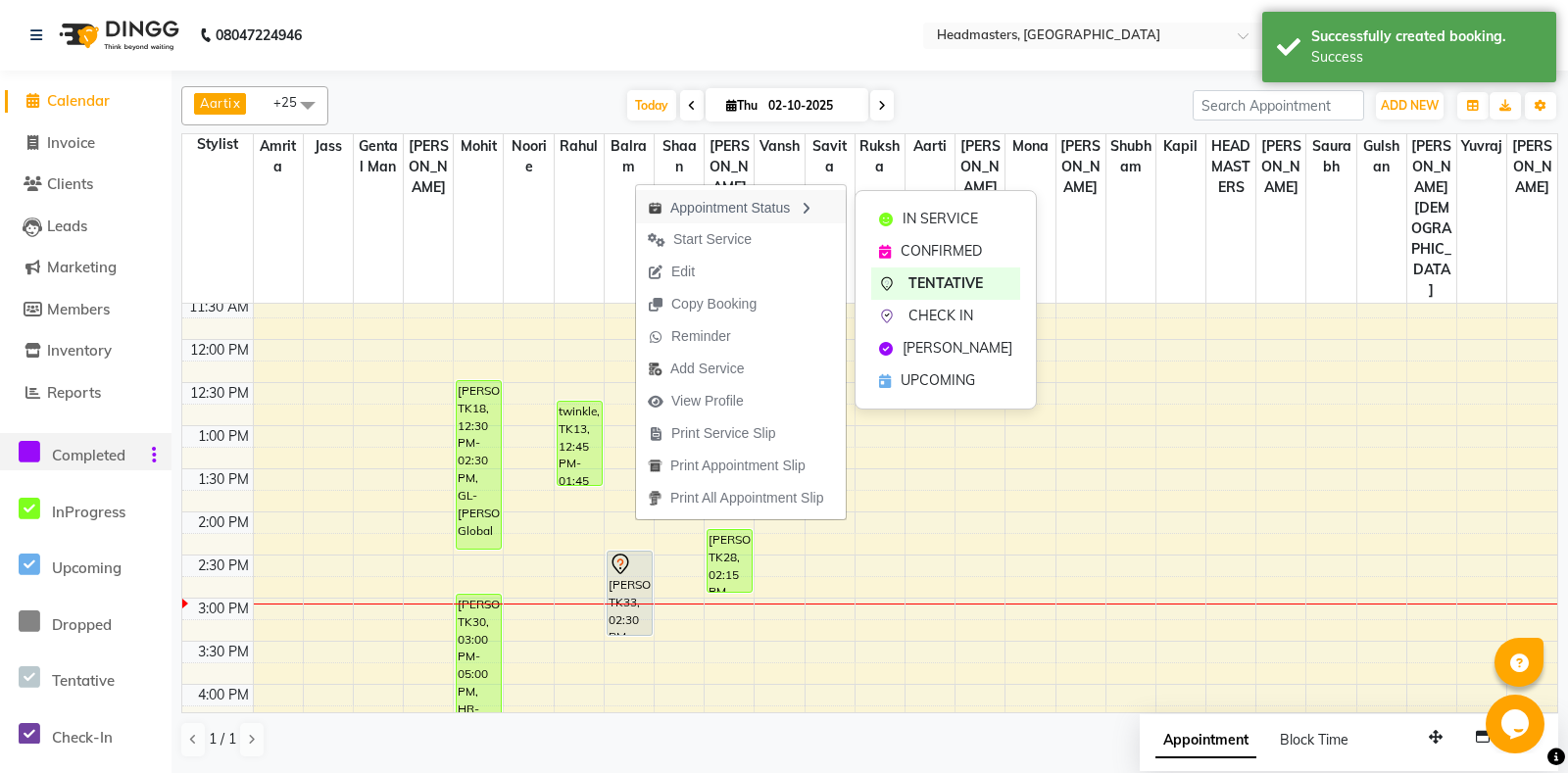
click at [714, 223] on div "Appointment Status" at bounding box center [741, 206] width 210 height 33
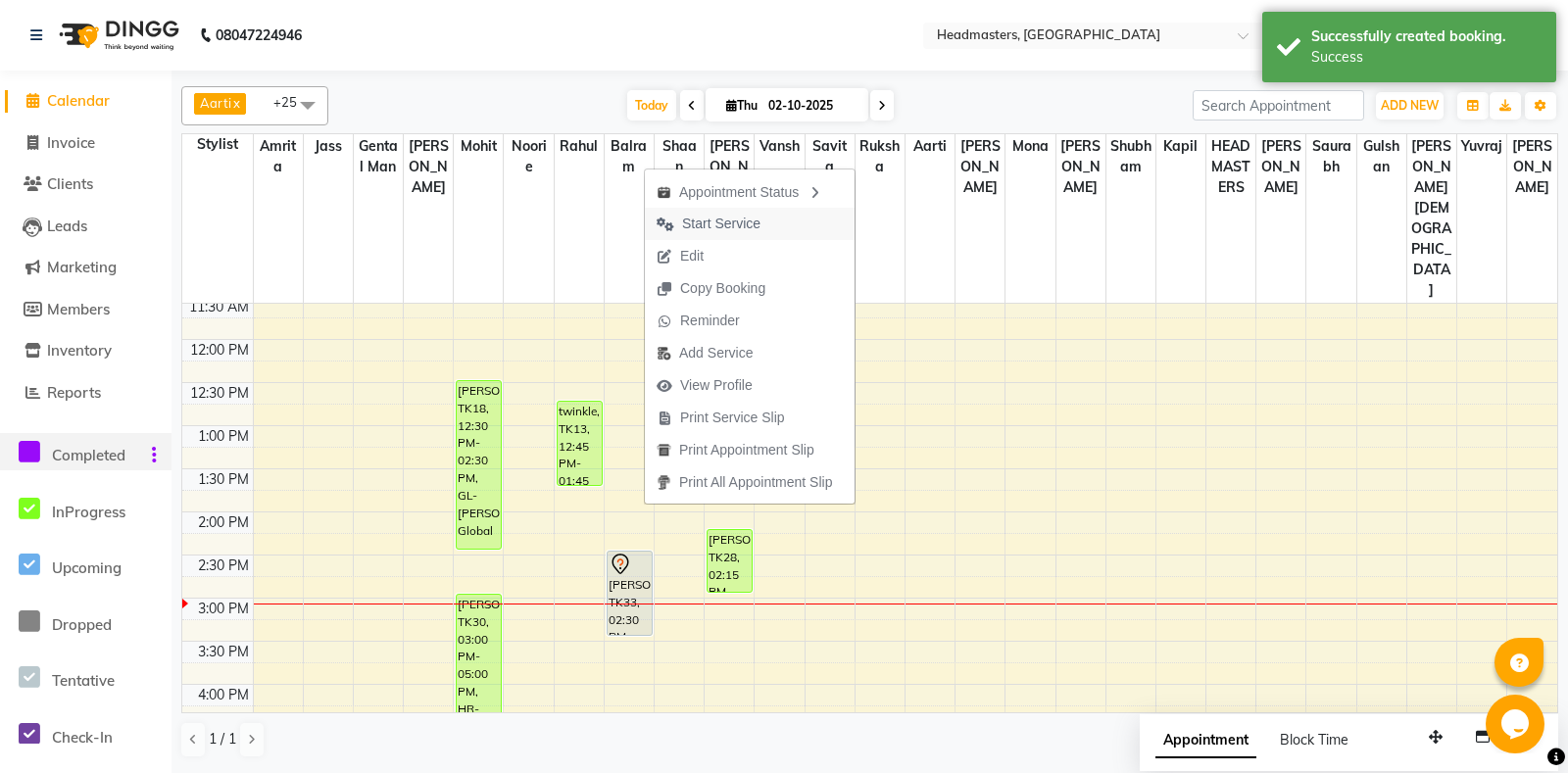
click at [766, 216] on span "Start Service" at bounding box center [708, 224] width 128 height 32
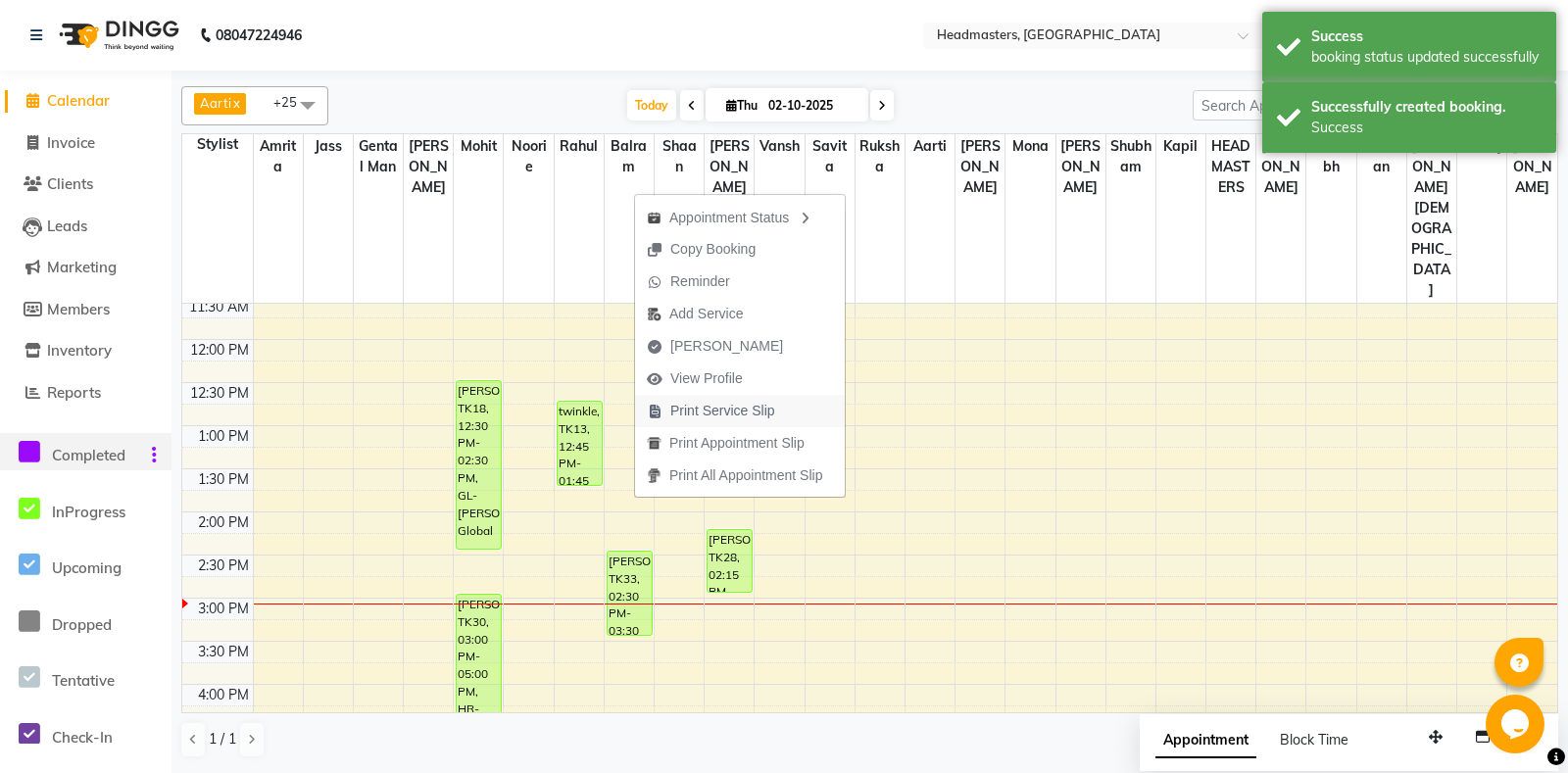
click at [835, 414] on button "Print Service Slip" at bounding box center [740, 410] width 210 height 32
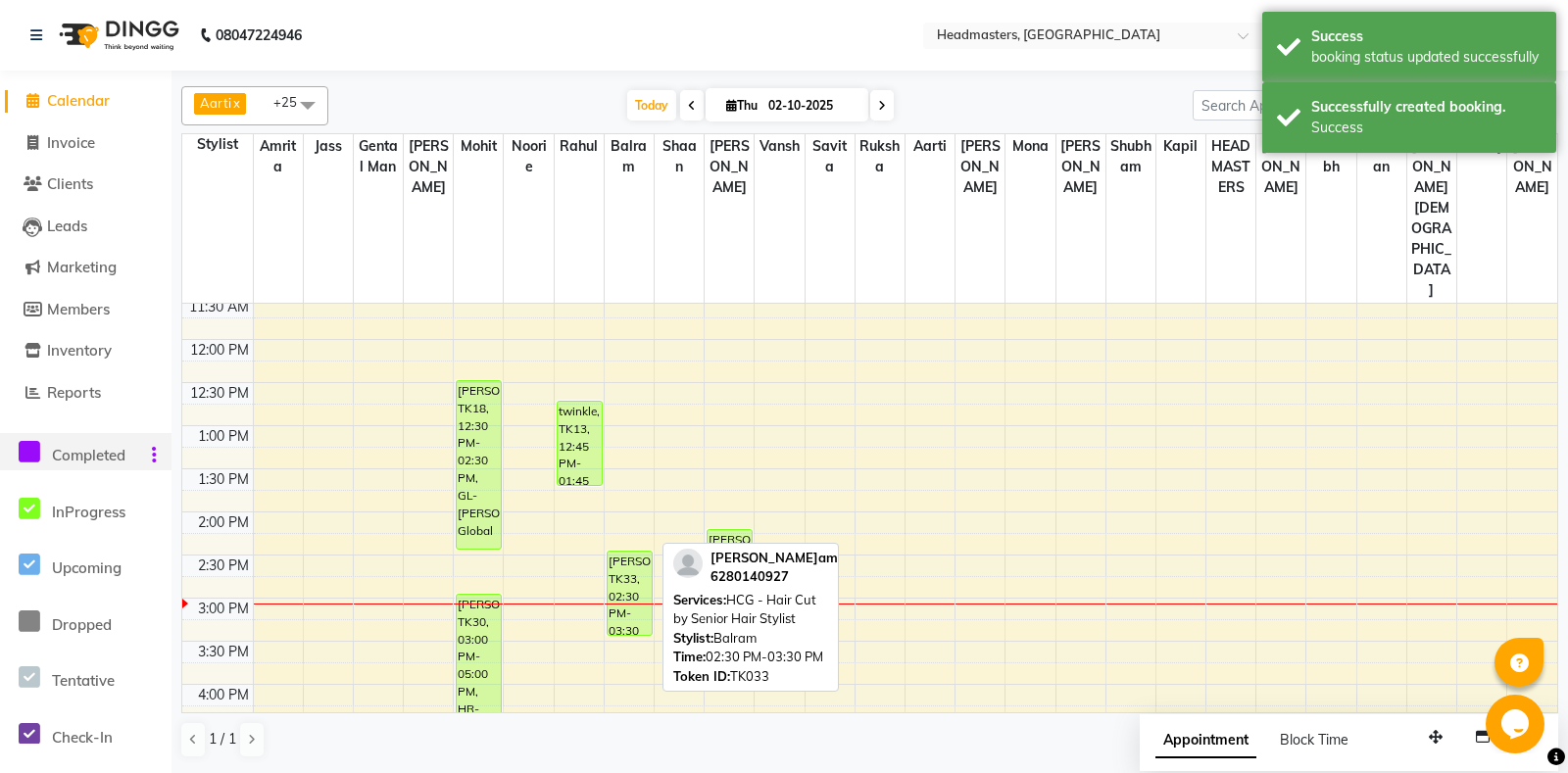
click at [611, 551] on div "[PERSON_NAME], TK33, 02:30 PM-03:30 PM, HCG - Hair Cut by Senior Hair Stylist" at bounding box center [629, 592] width 44 height 83
select select "1"
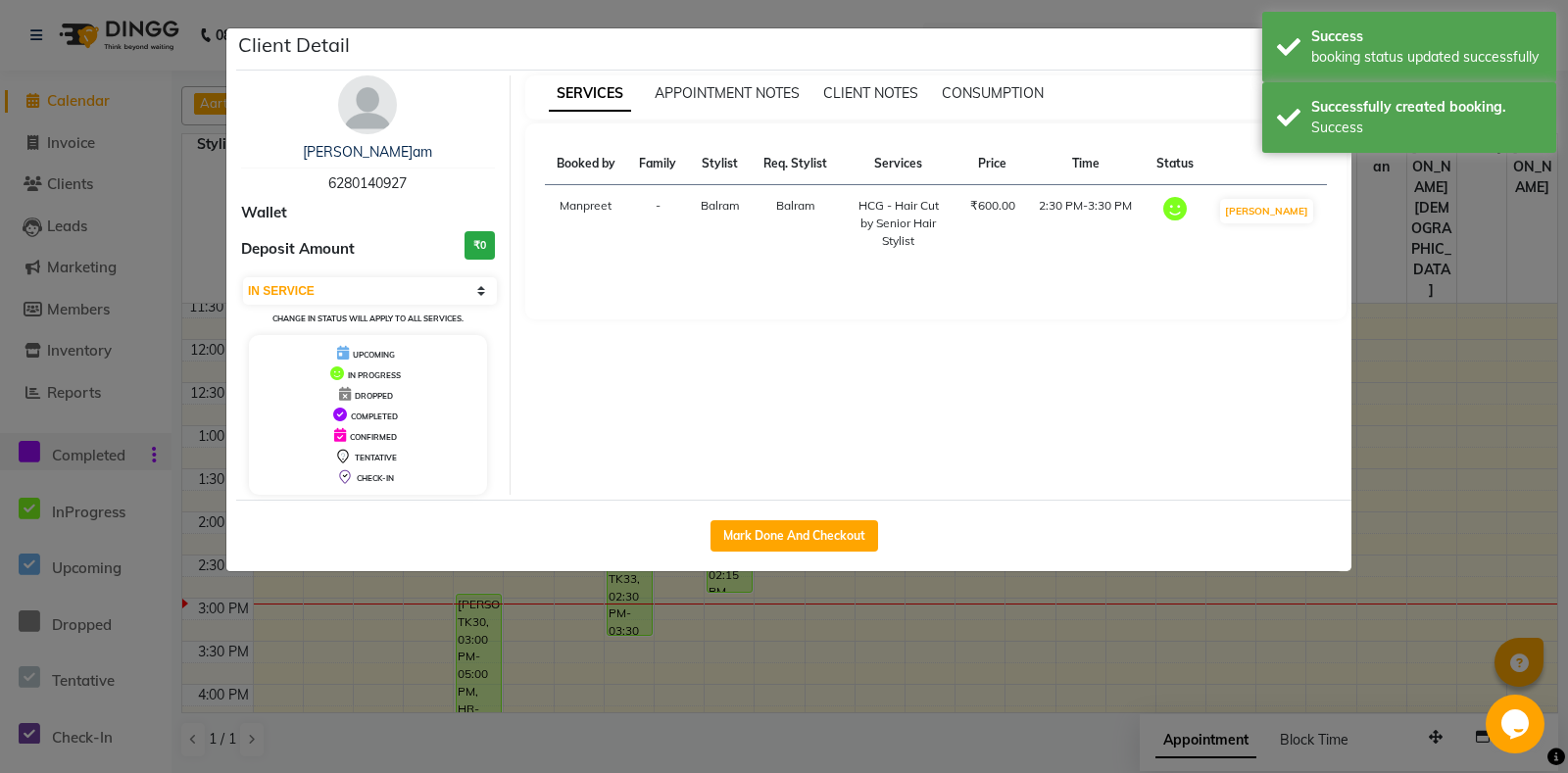
click at [783, 509] on div "Mark Done And Checkout" at bounding box center [793, 535] width 1115 height 72
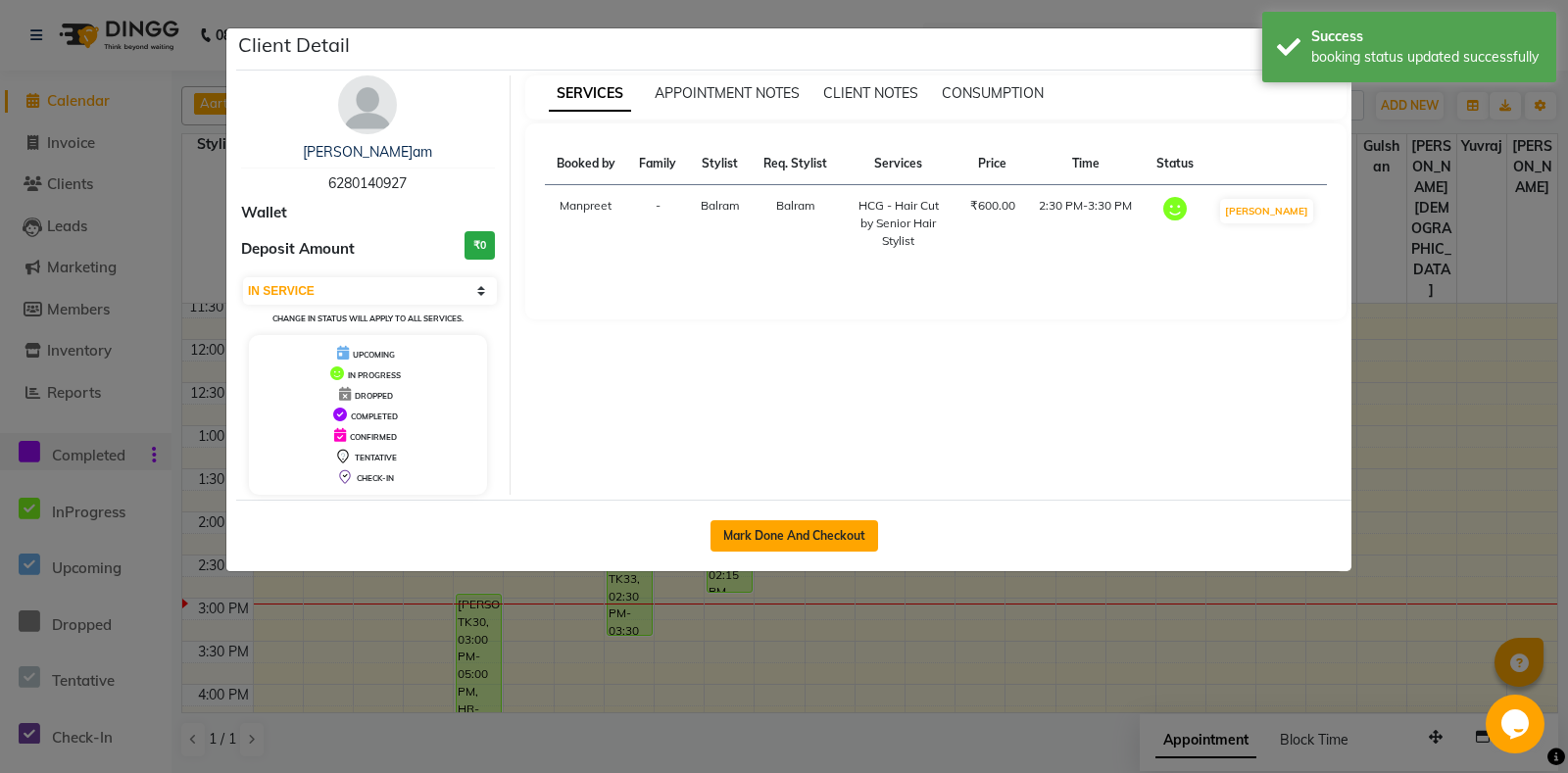
click at [783, 523] on button "Mark Done And Checkout" at bounding box center [794, 535] width 168 height 31
select select "7130"
select select "service"
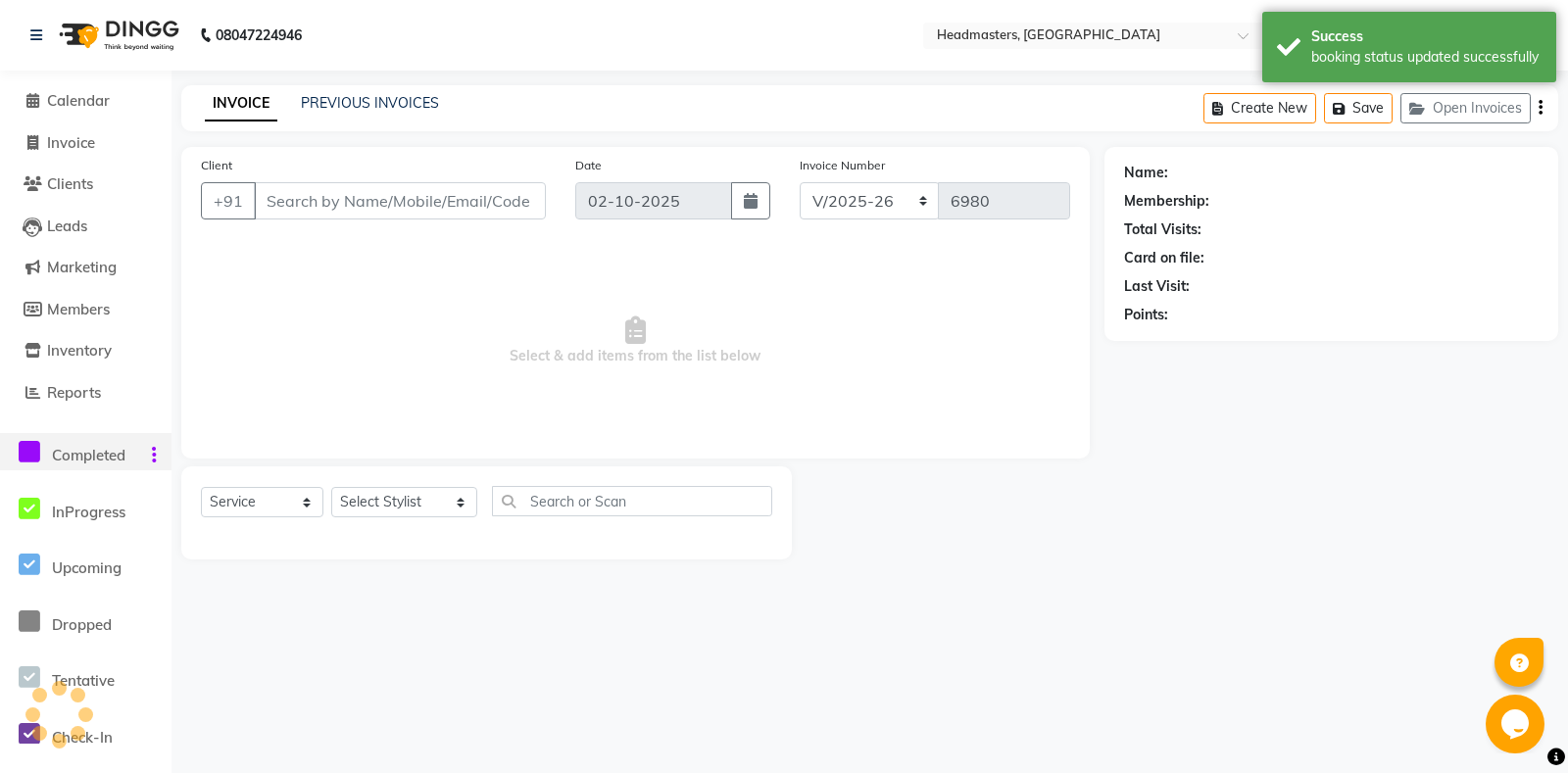
type input "6280140927"
select select "60726"
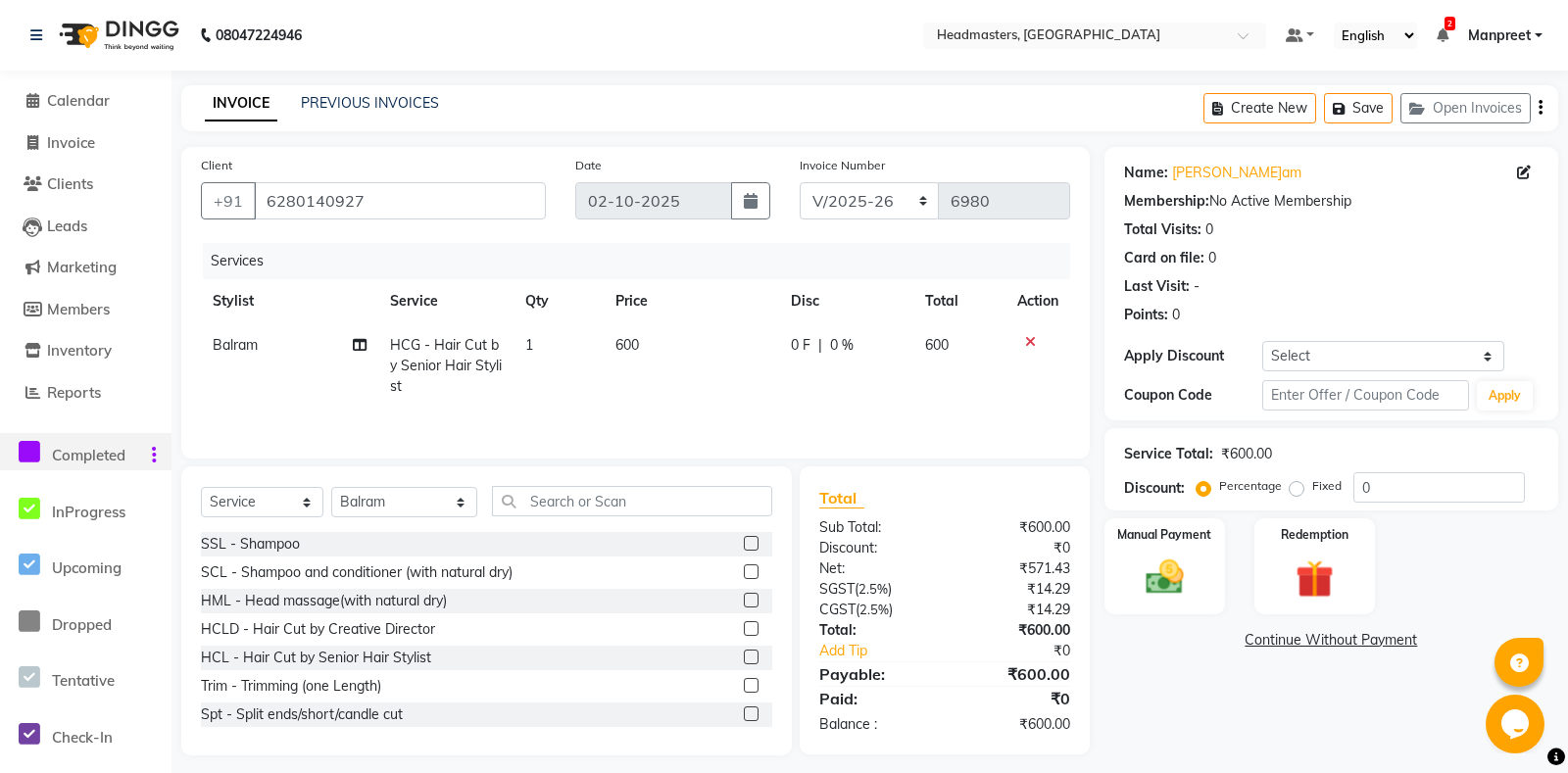
click at [801, 373] on td "0 F | 0 %" at bounding box center [846, 366] width 134 height 85
select select "60726"
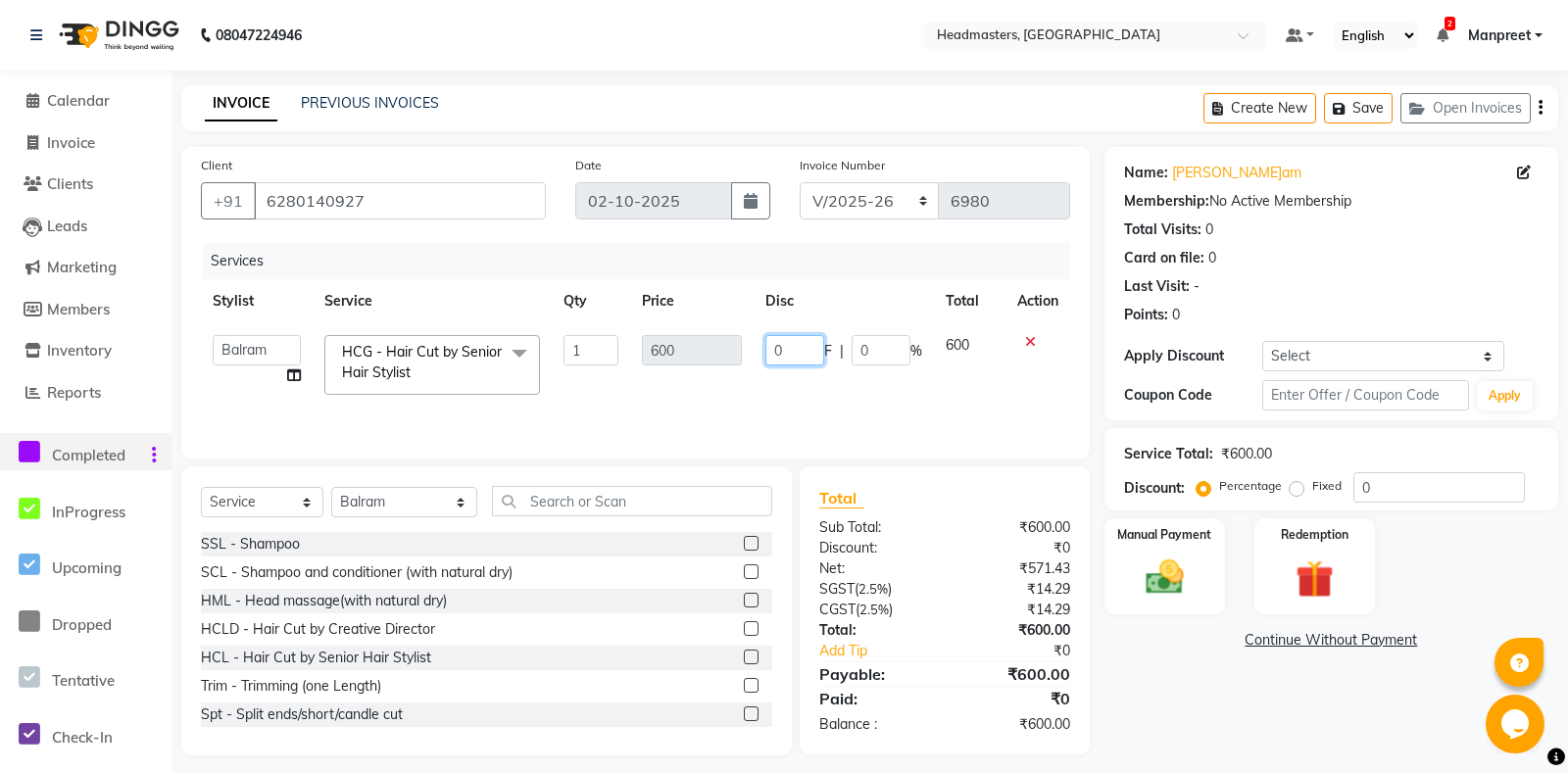
click at [775, 352] on input "0" at bounding box center [794, 350] width 59 height 30
type input "100"
click at [800, 385] on td "100 F | 0 %" at bounding box center [843, 365] width 180 height 83
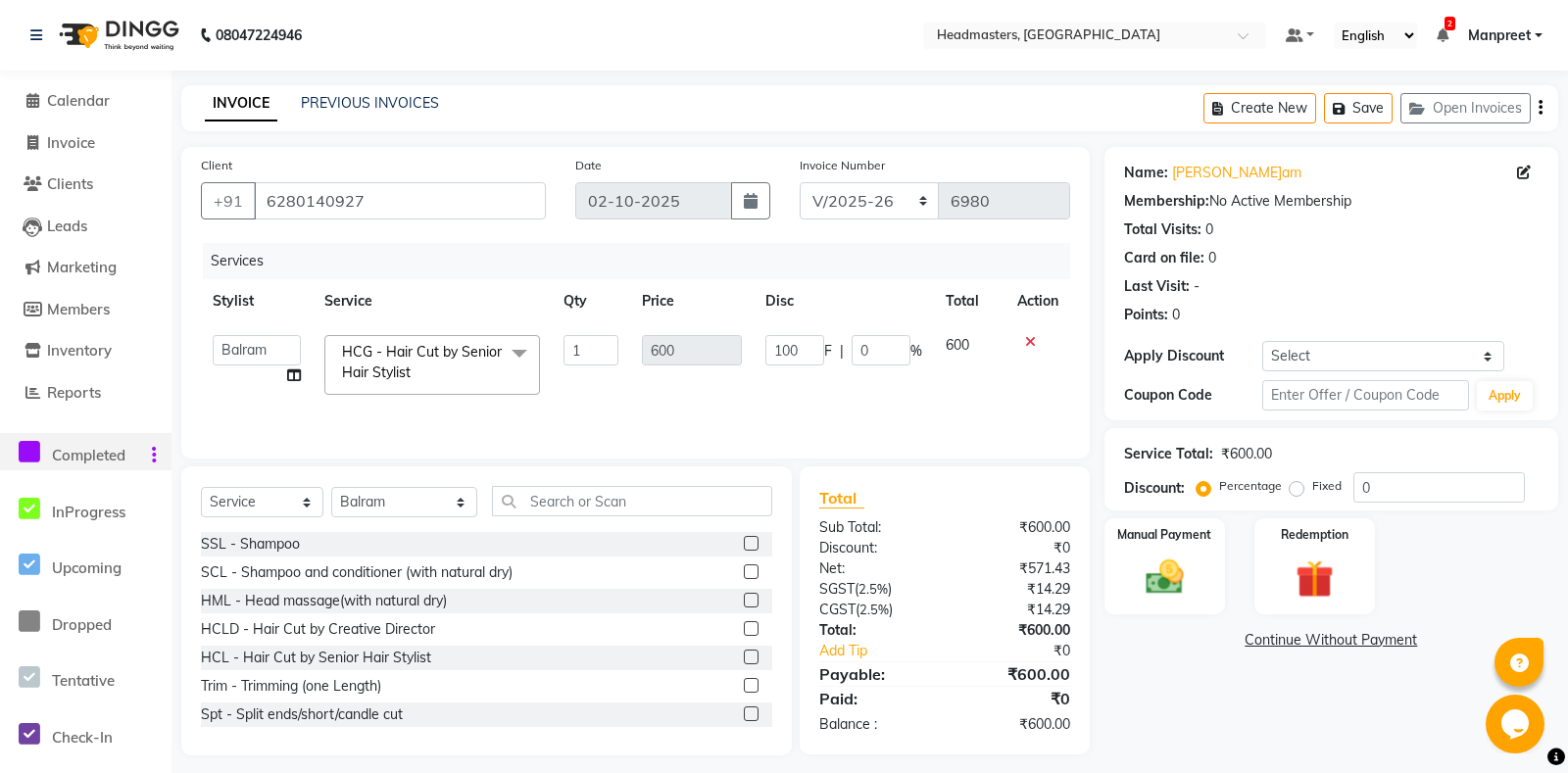
select select "60726"
click at [1177, 600] on img at bounding box center [1165, 577] width 64 height 45
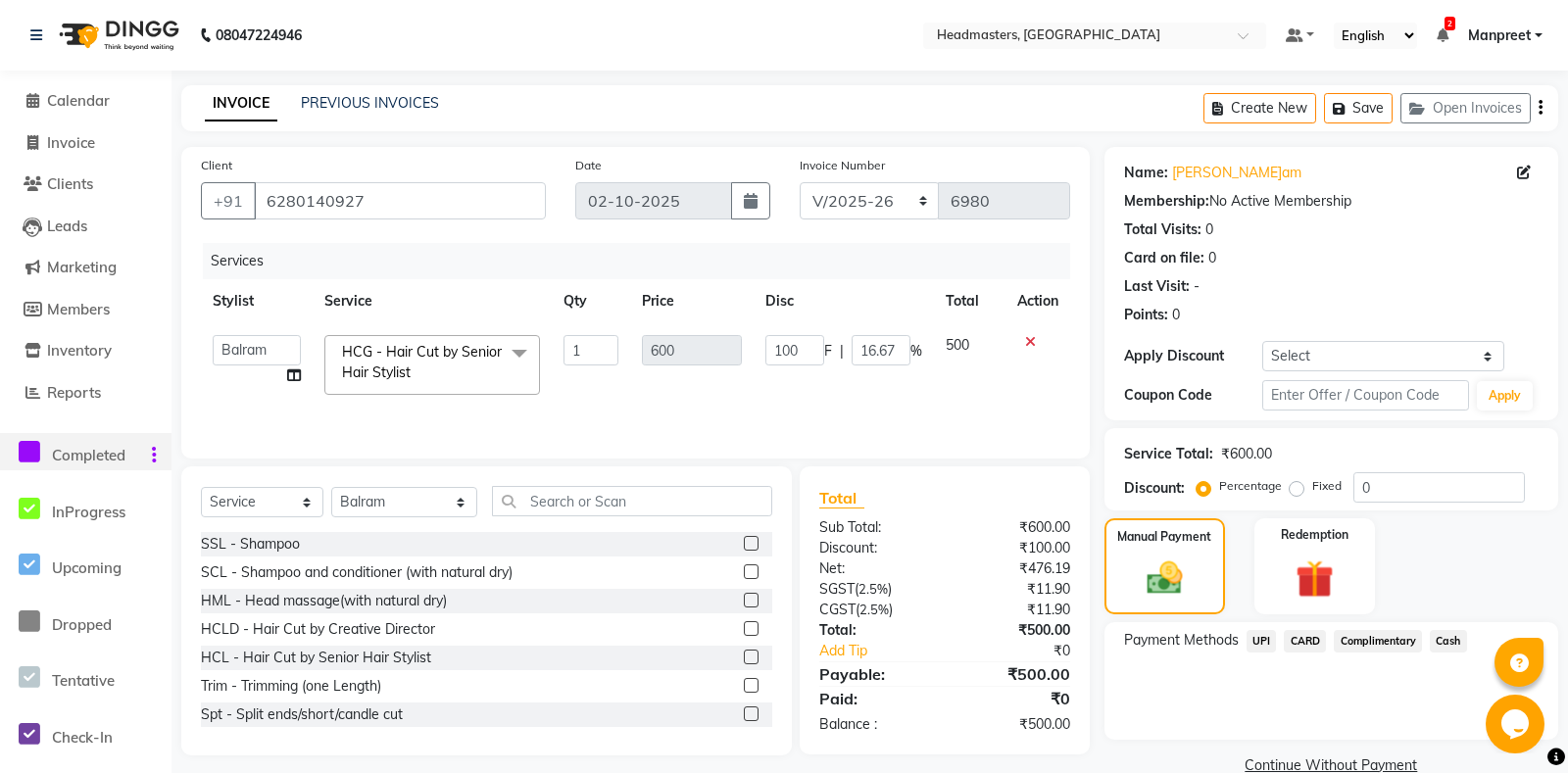
scroll to position [58, 0]
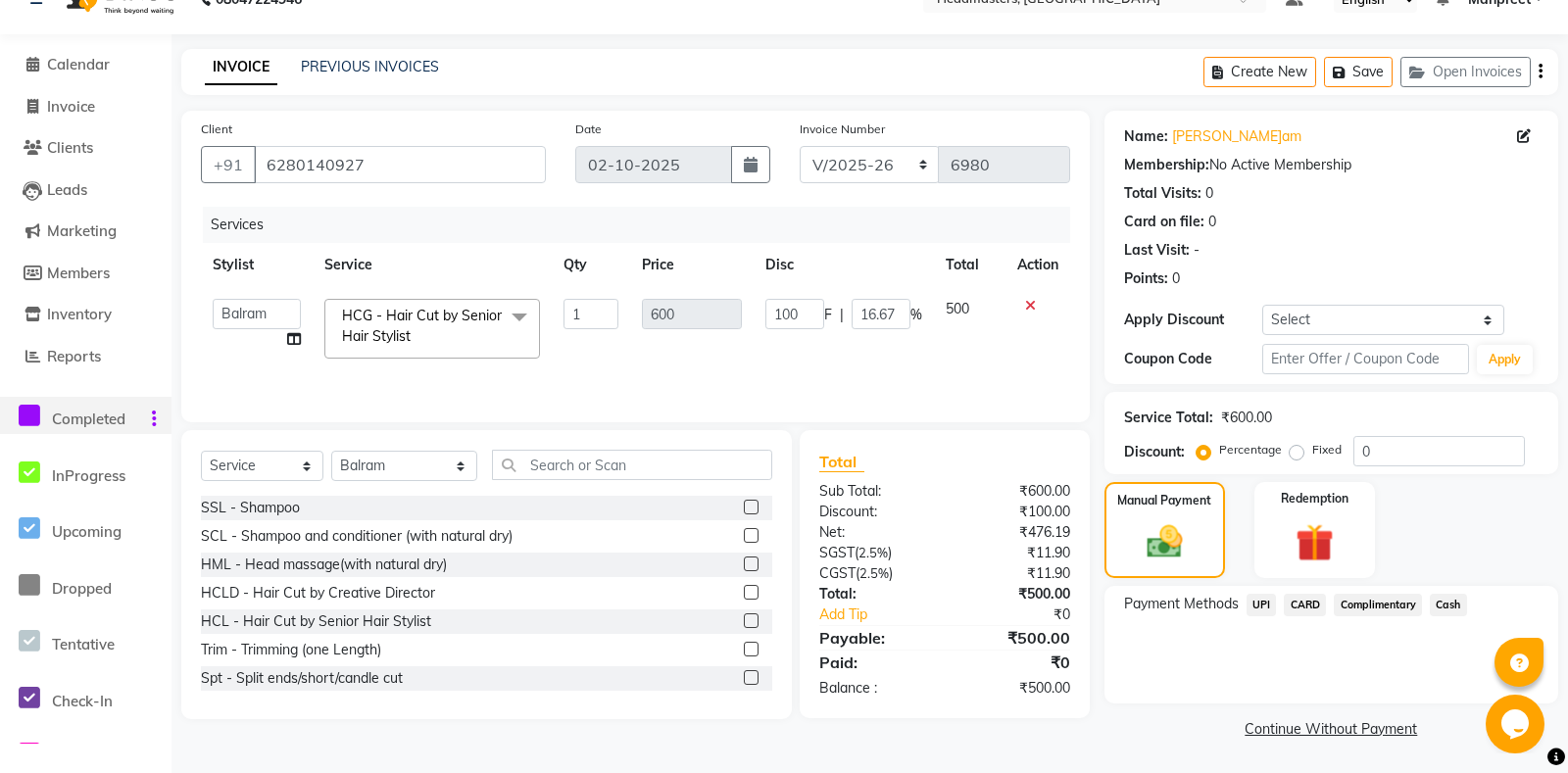
click at [1448, 610] on span "Cash" at bounding box center [1447, 604] width 37 height 23
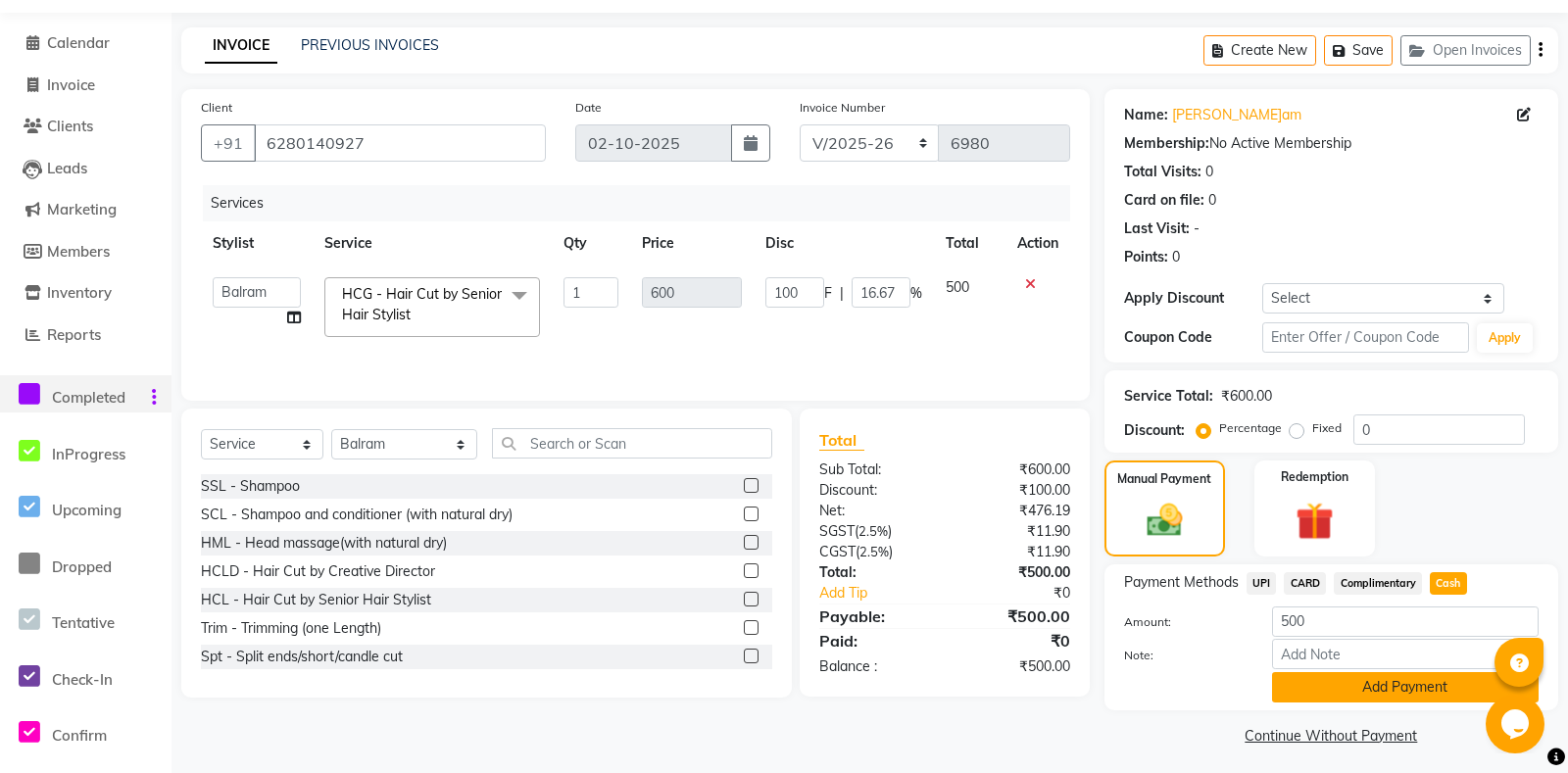
click at [1386, 702] on button "Add Payment" at bounding box center [1404, 687] width 267 height 30
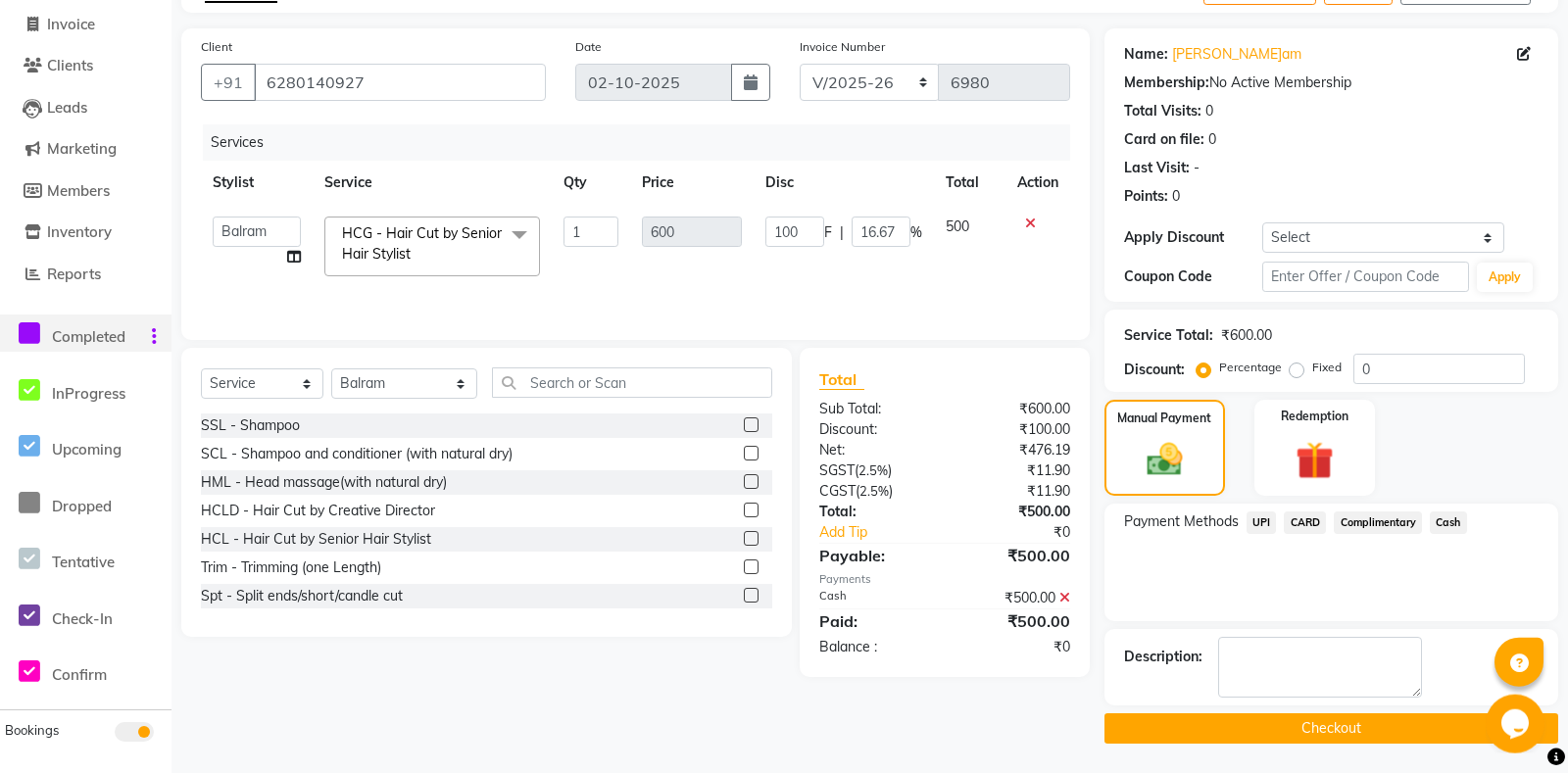
scroll to position [139, 0]
click at [1219, 729] on button "Checkout" at bounding box center [1331, 728] width 453 height 30
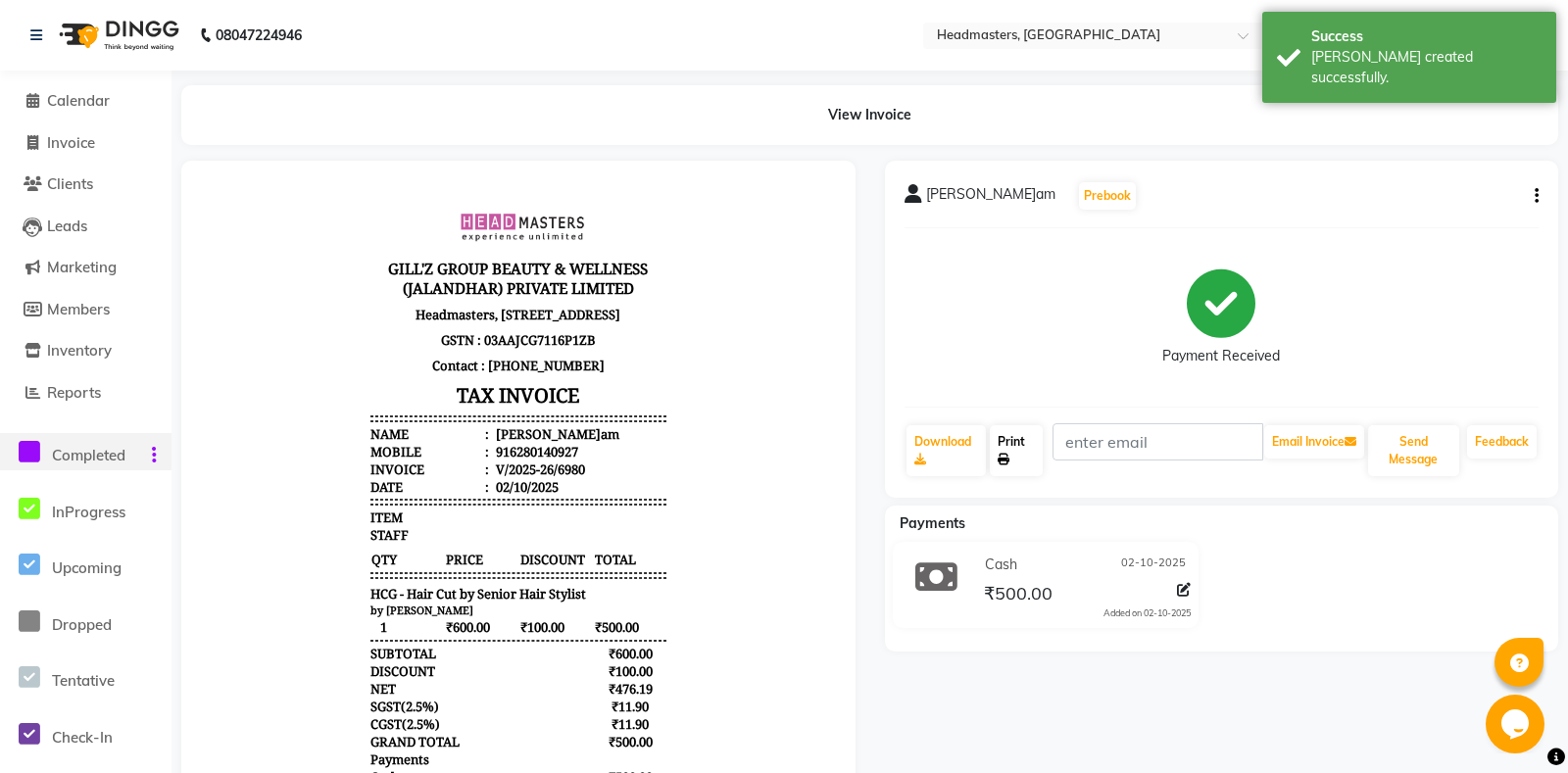
click at [1022, 445] on link "Print" at bounding box center [1016, 450] width 52 height 51
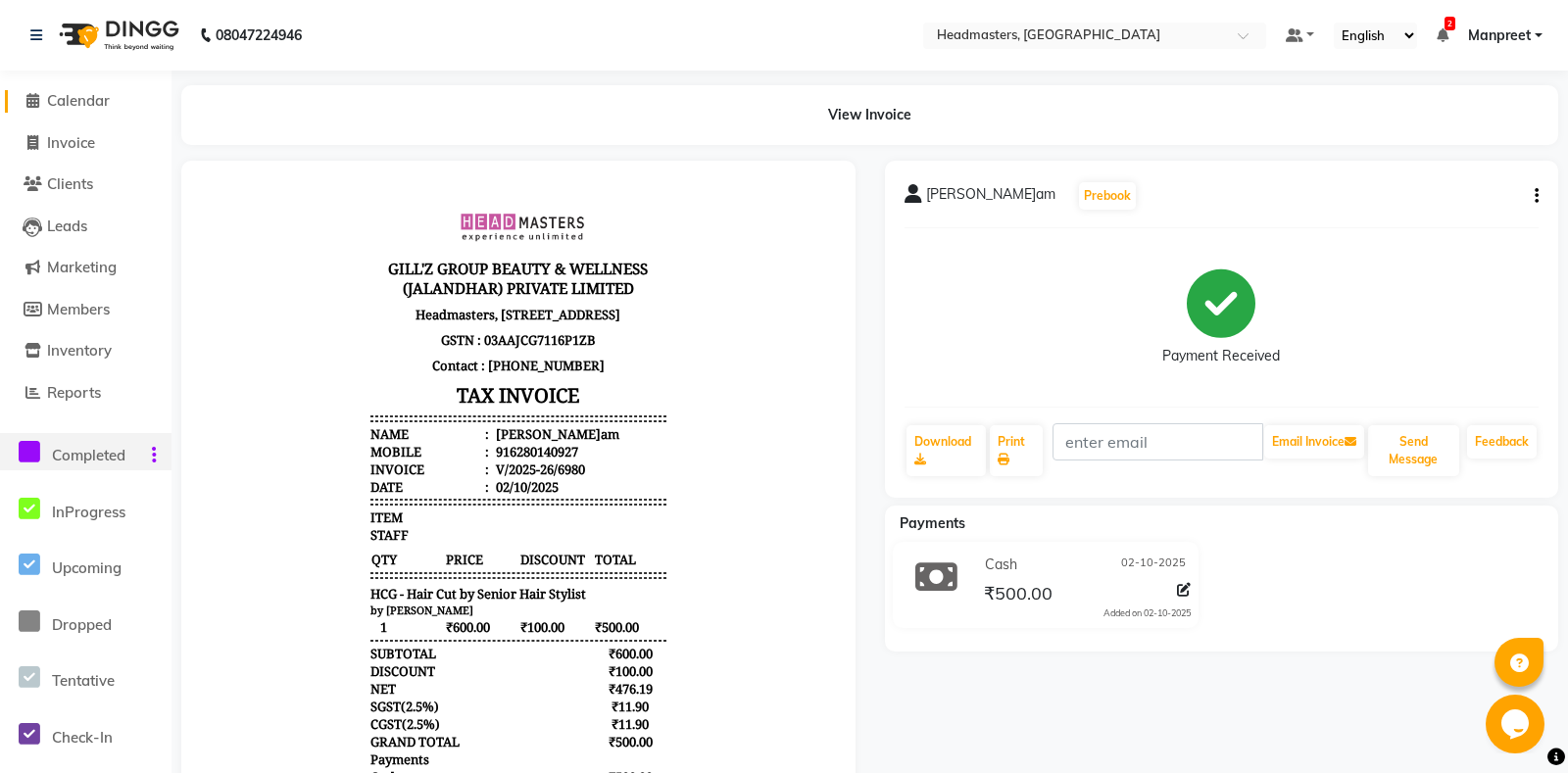
click at [96, 95] on span "Calendar" at bounding box center [78, 100] width 63 height 19
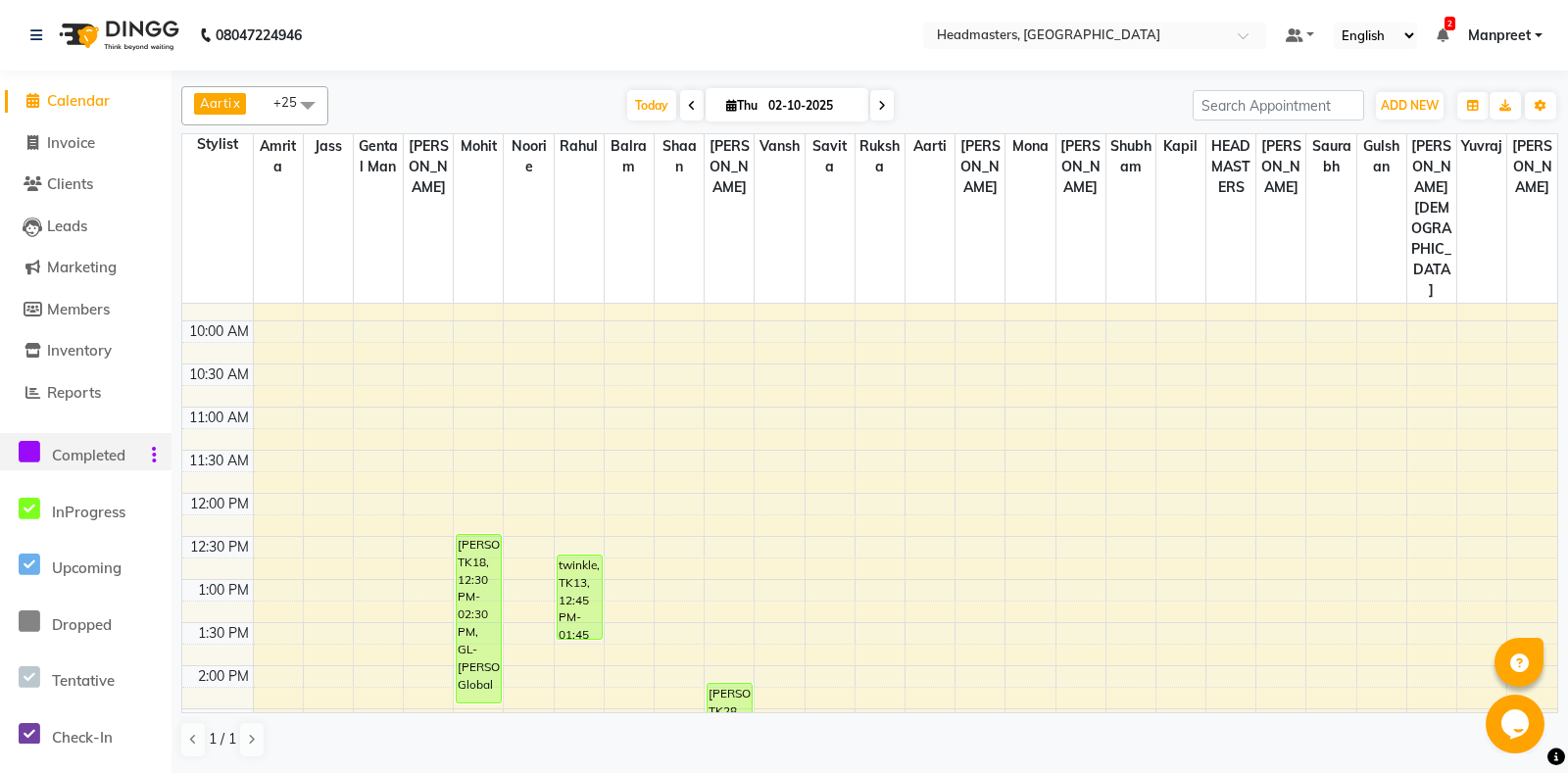
scroll to position [309, 0]
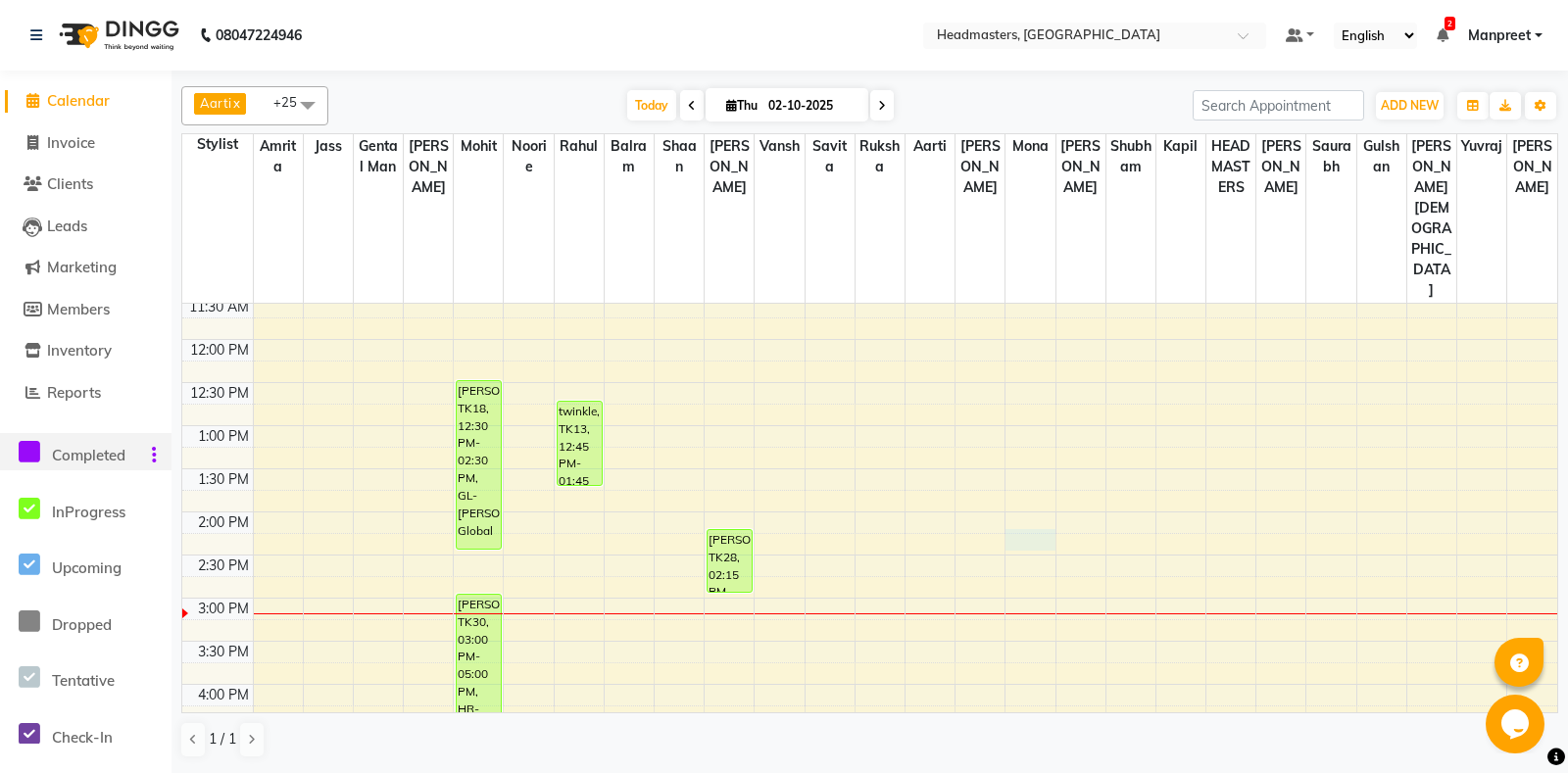
click at [1024, 451] on div "8:00 AM 8:30 AM 9:00 AM 9:30 AM 10:00 AM 10:30 AM 11:00 AM 11:30 AM 12:00 PM 12…" at bounding box center [869, 598] width 1374 height 1206
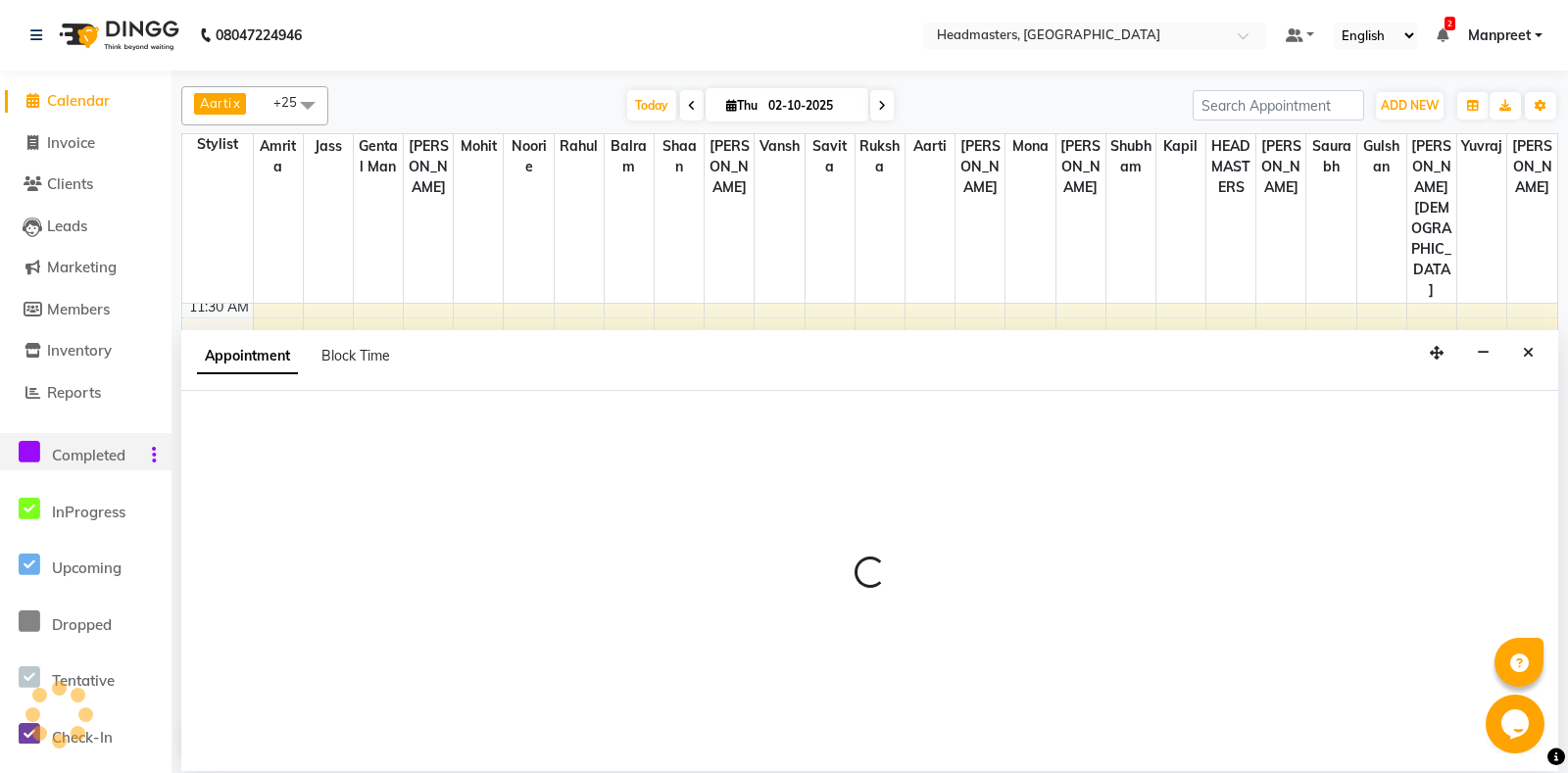
select select "60742"
select select "855"
select select "tentative"
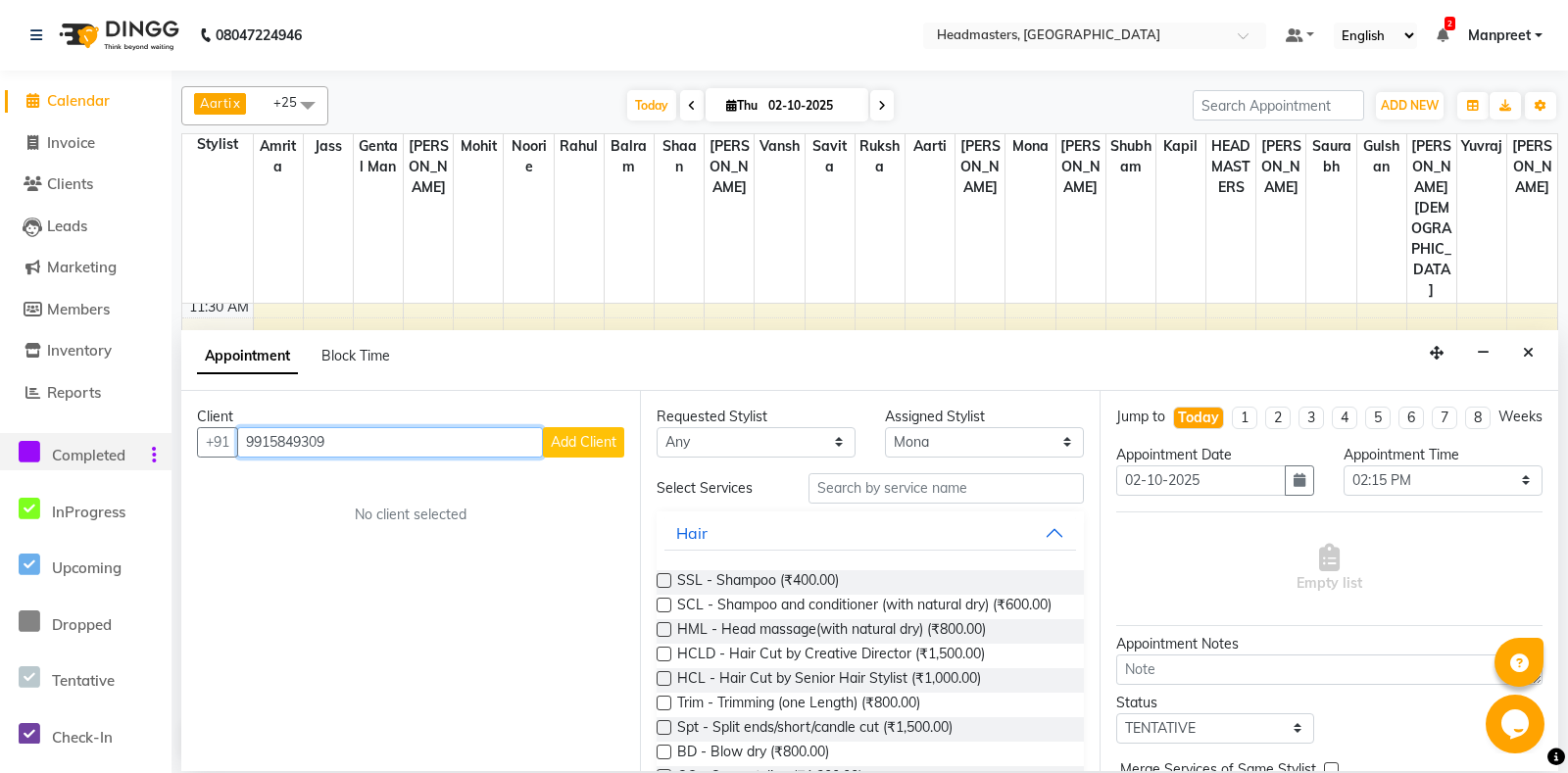
type input "9915849309"
click at [621, 437] on button "Add Client" at bounding box center [582, 442] width 81 height 30
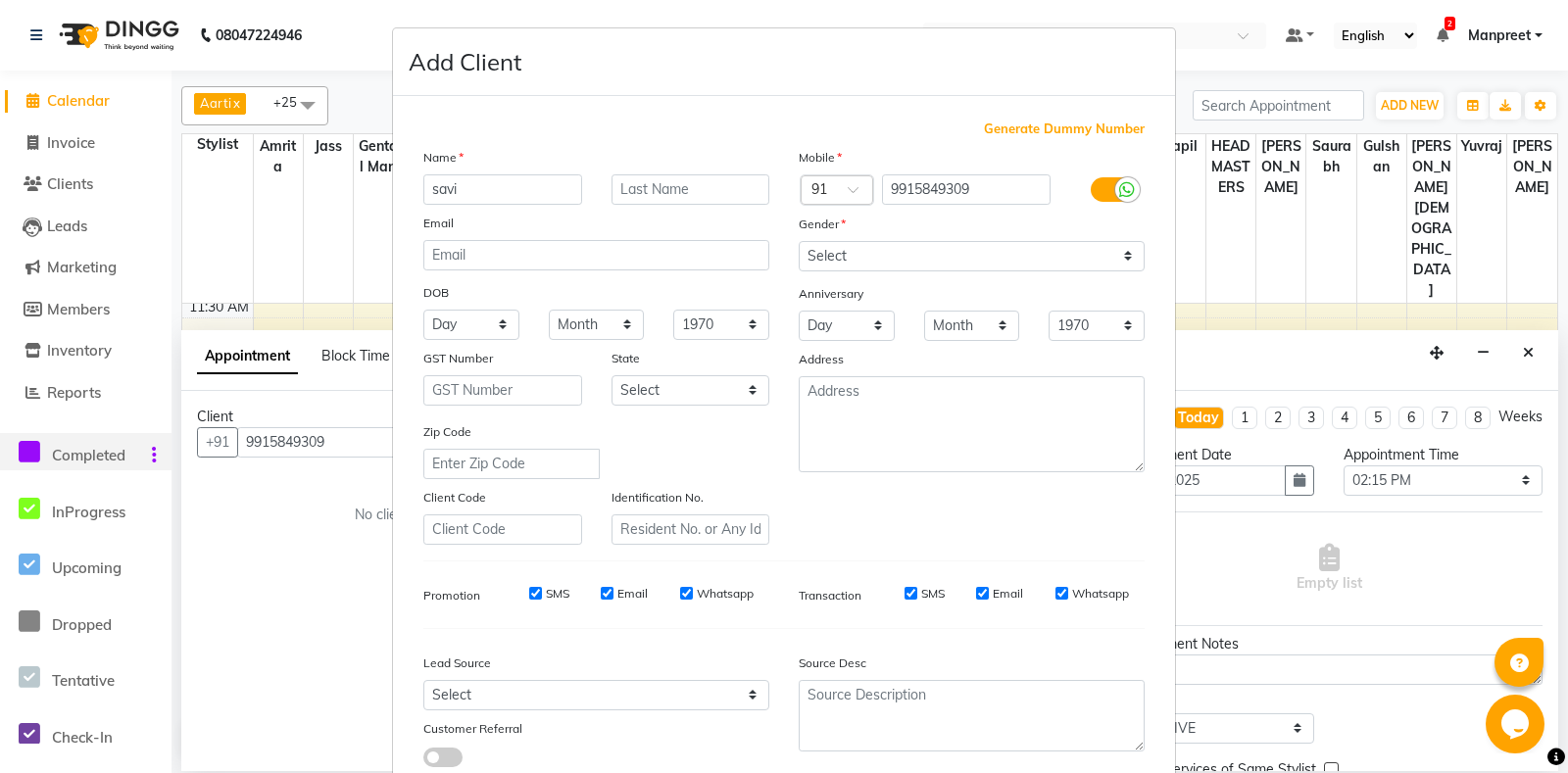
type input "savi"
click at [798, 241] on select "Select [DEMOGRAPHIC_DATA] [DEMOGRAPHIC_DATA] Other Prefer Not To Say" at bounding box center [971, 256] width 346 height 30
select select "female"
click option "[DEMOGRAPHIC_DATA]" at bounding box center [0, 0] width 0 height 0
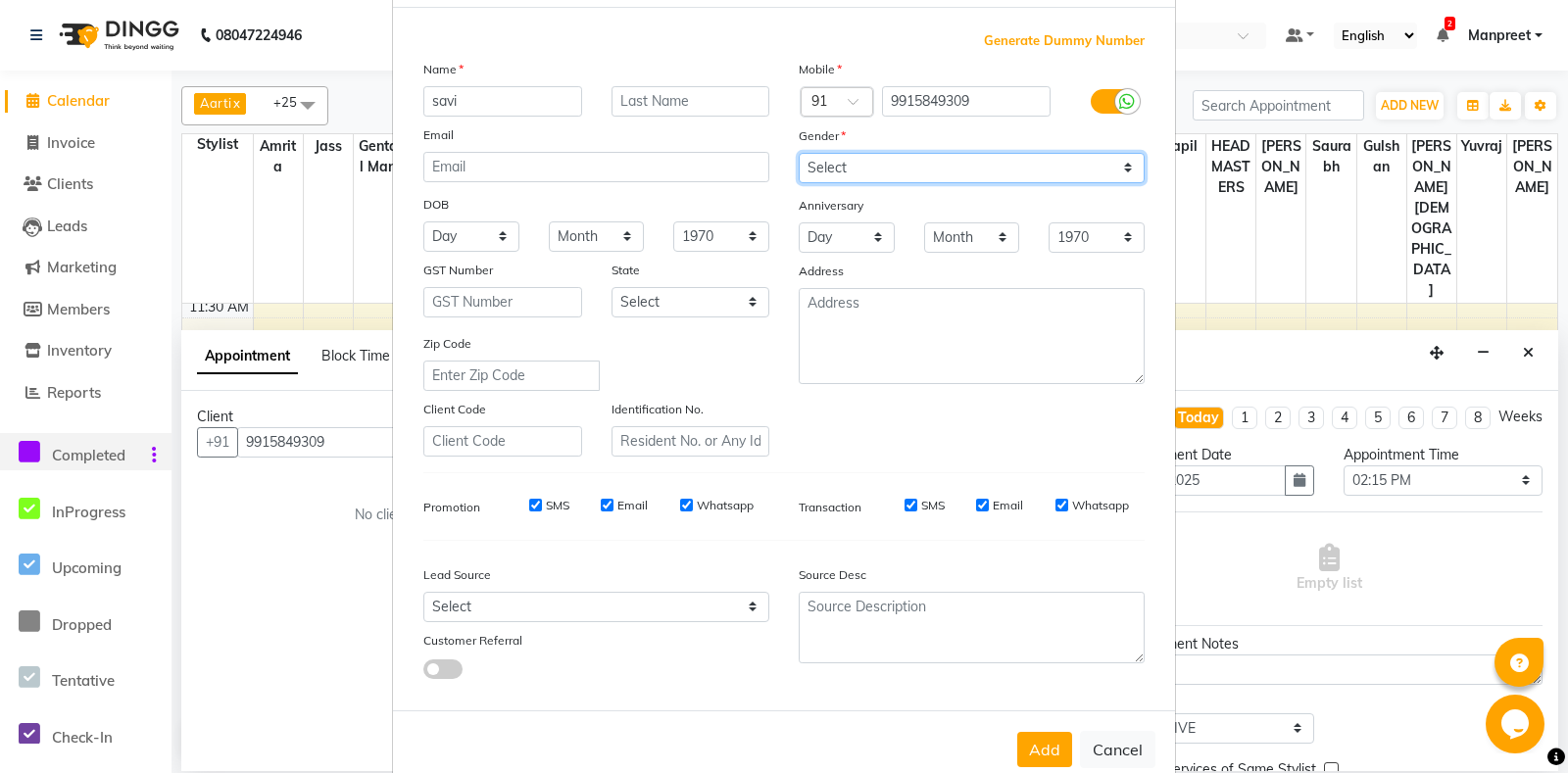
scroll to position [136, 0]
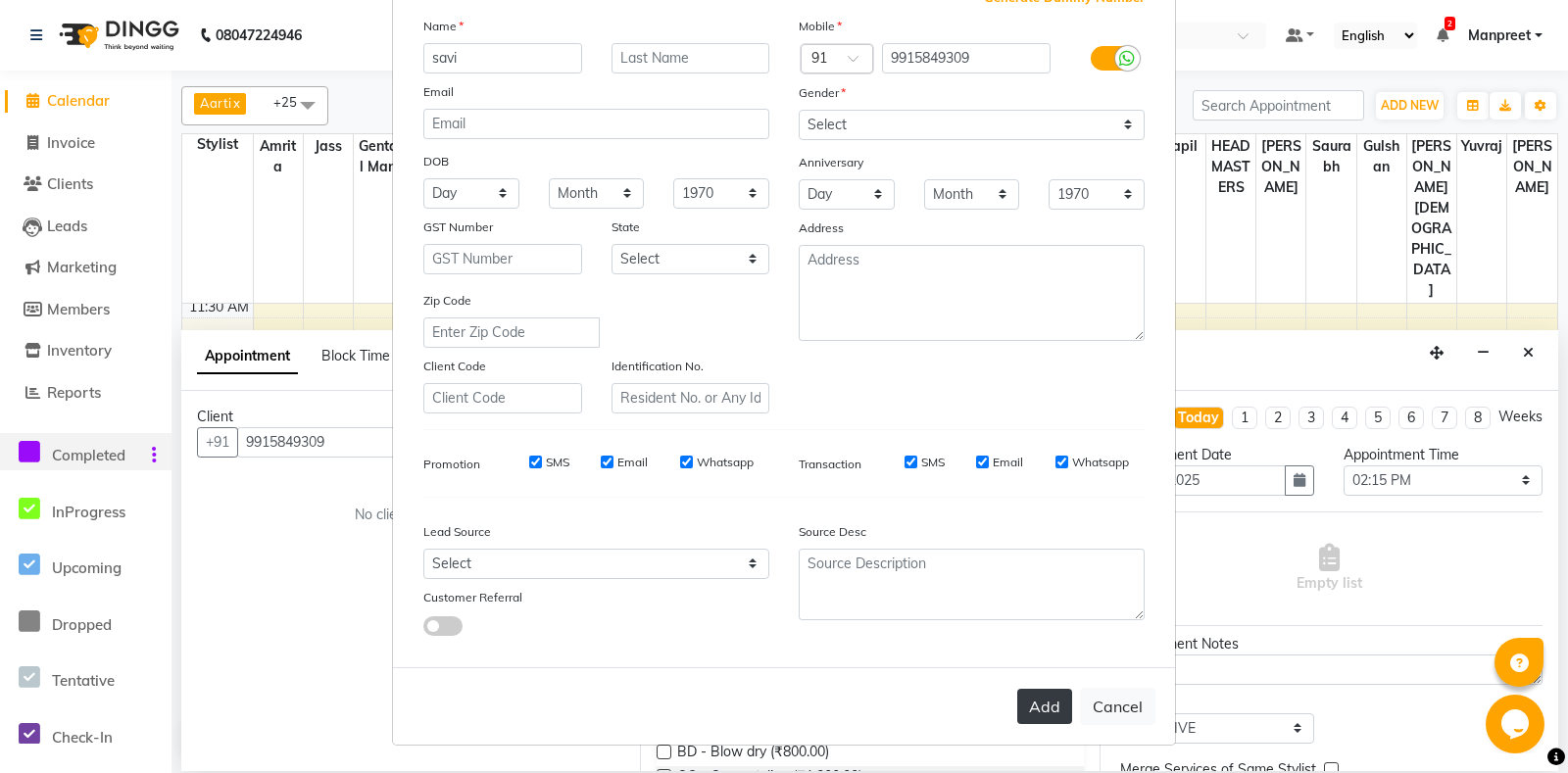
click at [1052, 718] on button "Add" at bounding box center [1044, 706] width 55 height 35
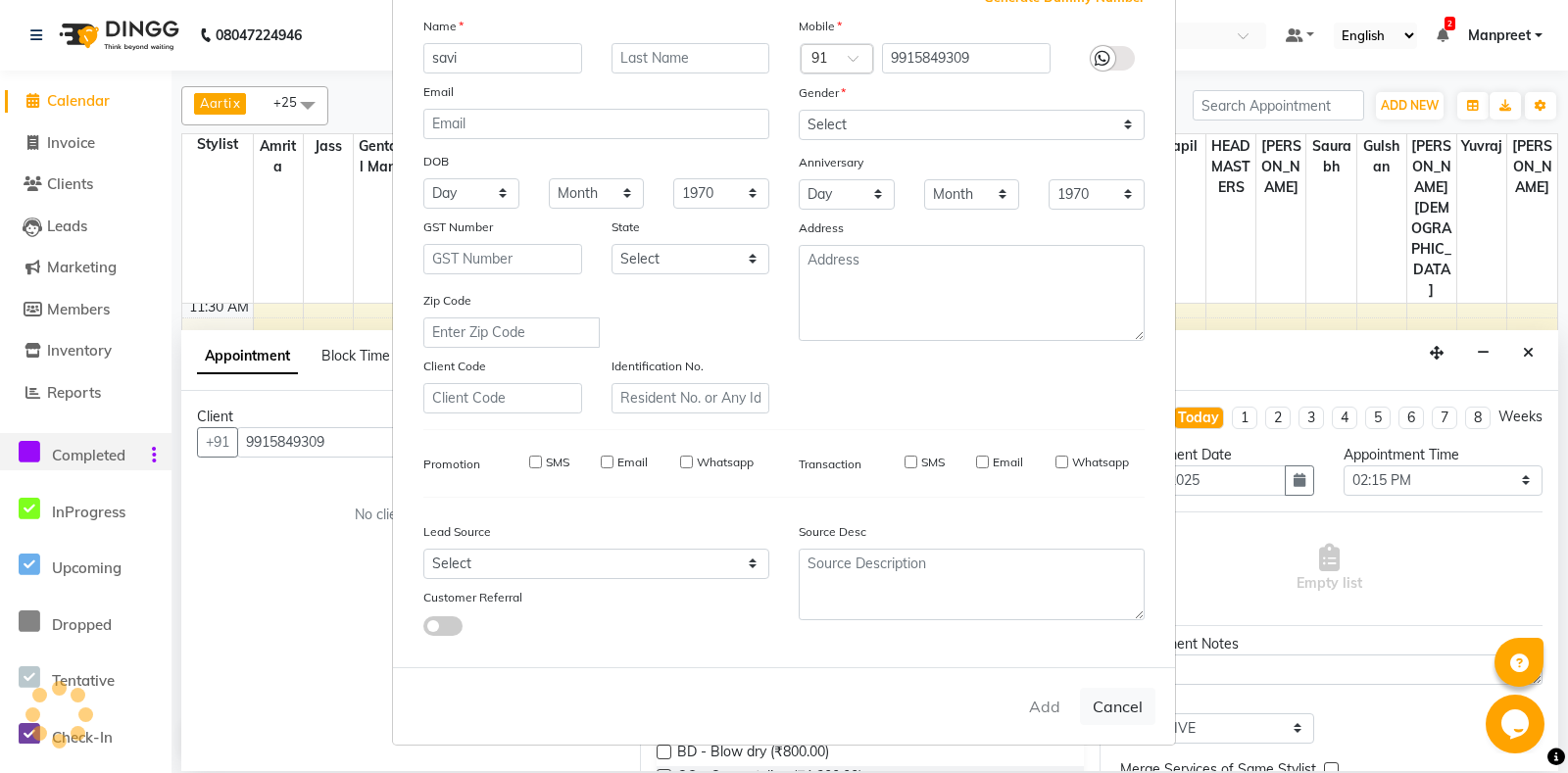
select select
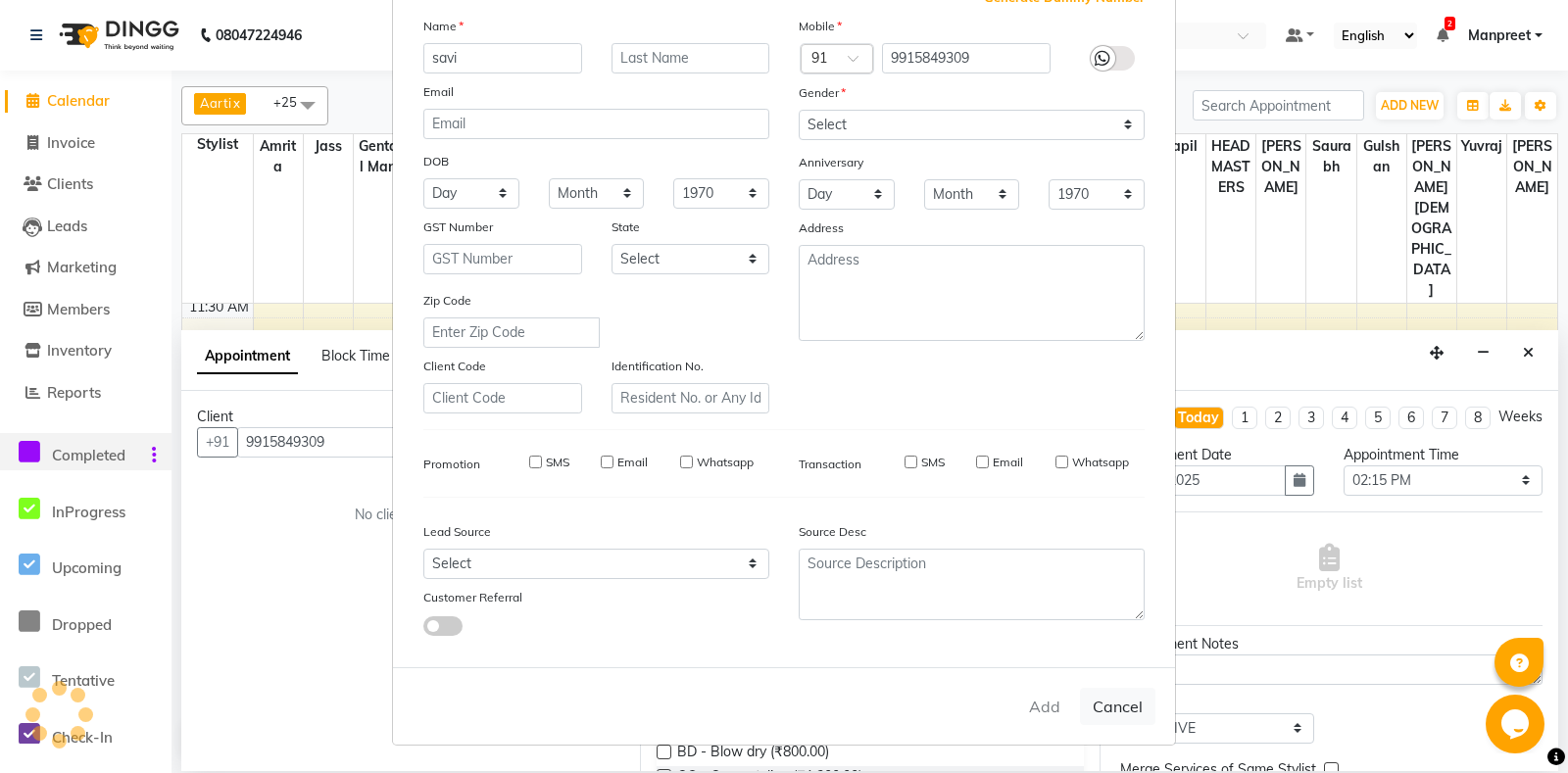
select select
checkbox input "false"
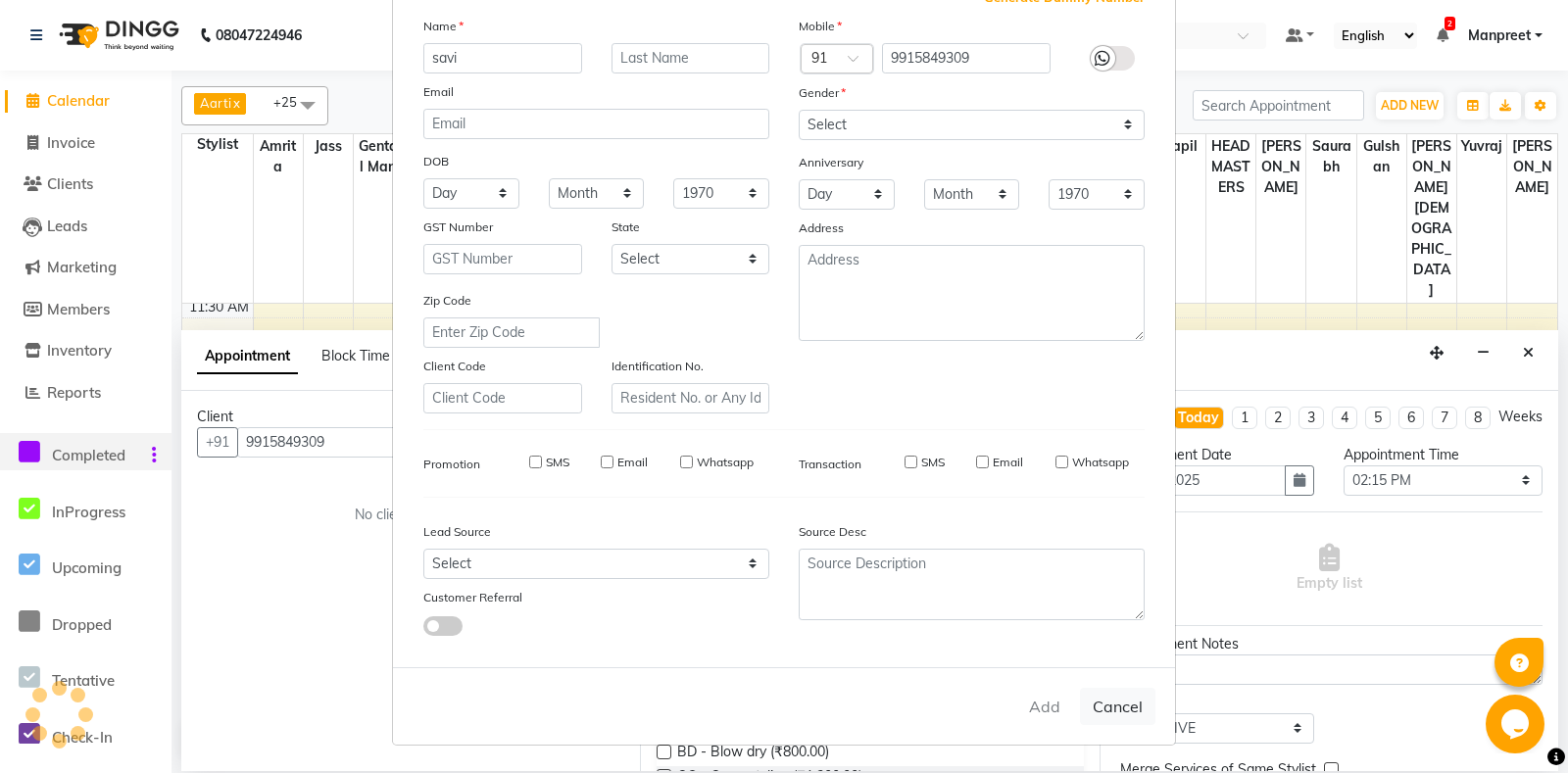
checkbox input "false"
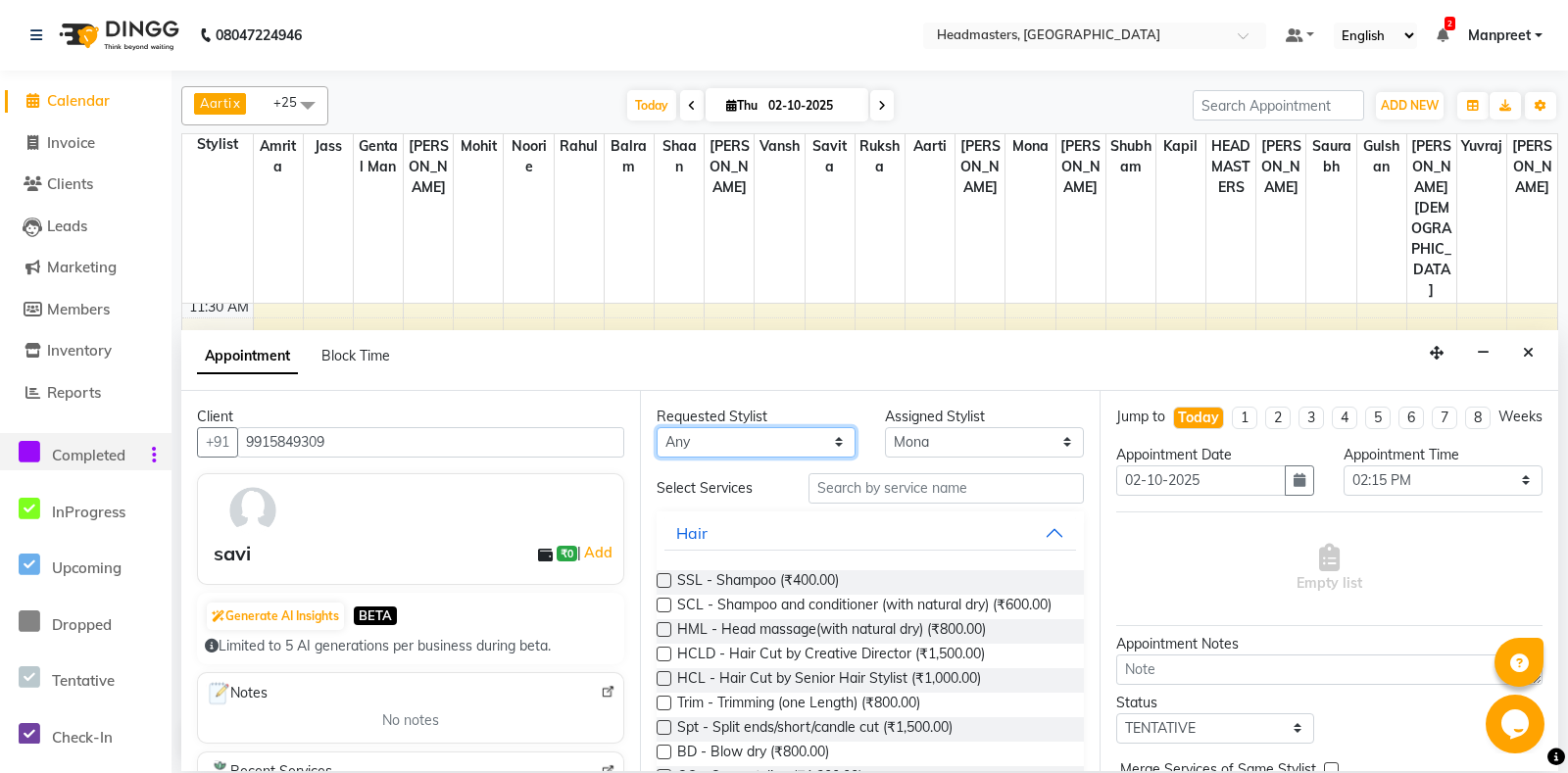
click at [656, 427] on select "An[PERSON_NAME] Amrit[PERSON_NAME]am Gental Man Gulshan HEADMASTER[PERSON_NAME]…" at bounding box center [755, 442] width 199 height 30
select select "60735"
click option "Aarti" at bounding box center [0, 0] width 0 height 0
select select "60735"
click at [882, 475] on input "text" at bounding box center [945, 488] width 275 height 30
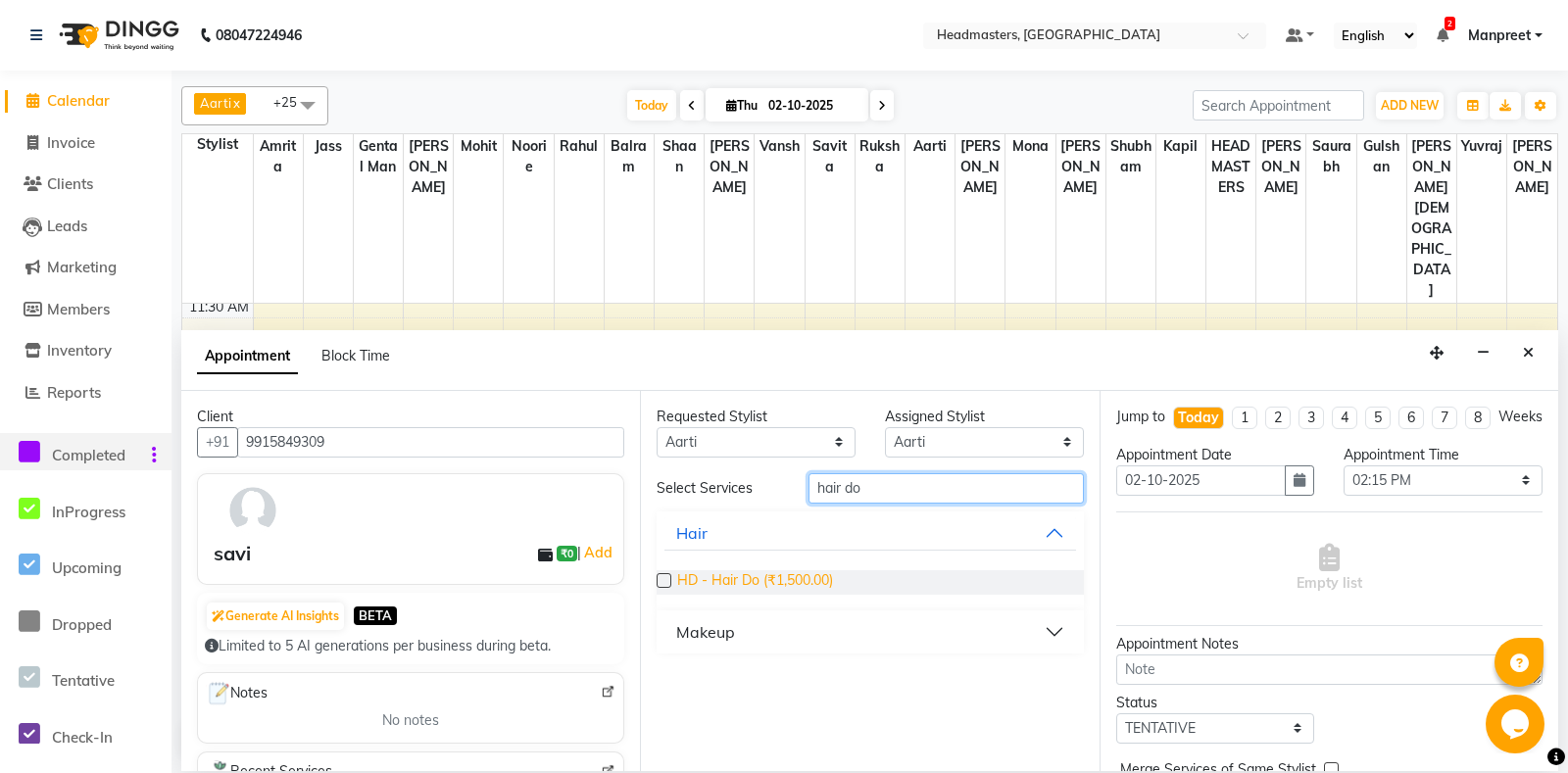
type input "hair do"
click at [814, 572] on span "HD - Hair Do (₹1,500.00)" at bounding box center [755, 582] width 156 height 25
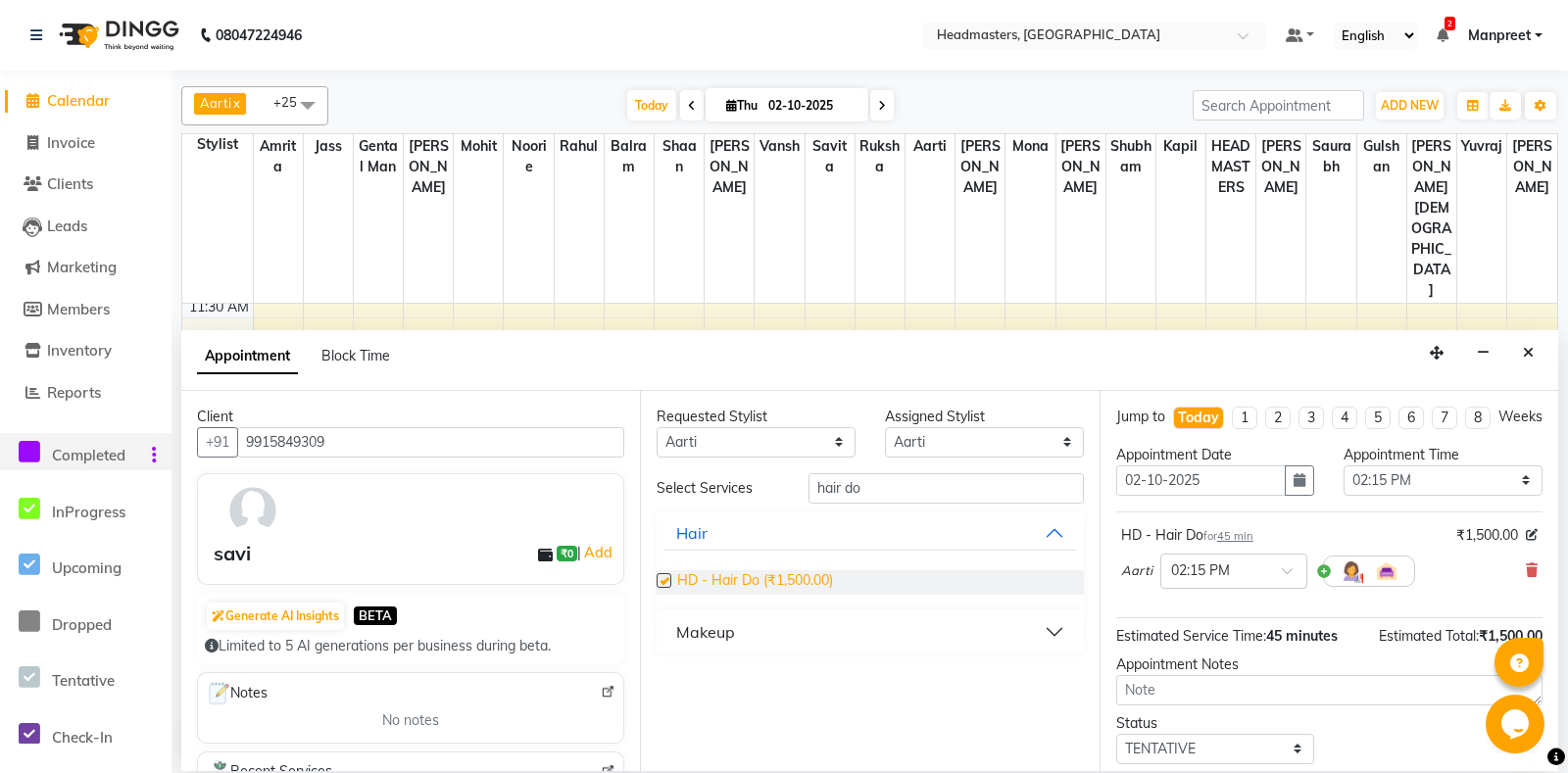
checkbox input "false"
click at [1343, 465] on select "Select 09:00 AM 09:15 AM 09:30 AM 09:45 AM 10:00 AM 10:15 AM 10:30 AM 10:45 AM …" at bounding box center [1442, 480] width 199 height 30
select select "915"
click option "03:15 PM" at bounding box center [0, 0] width 0 height 0
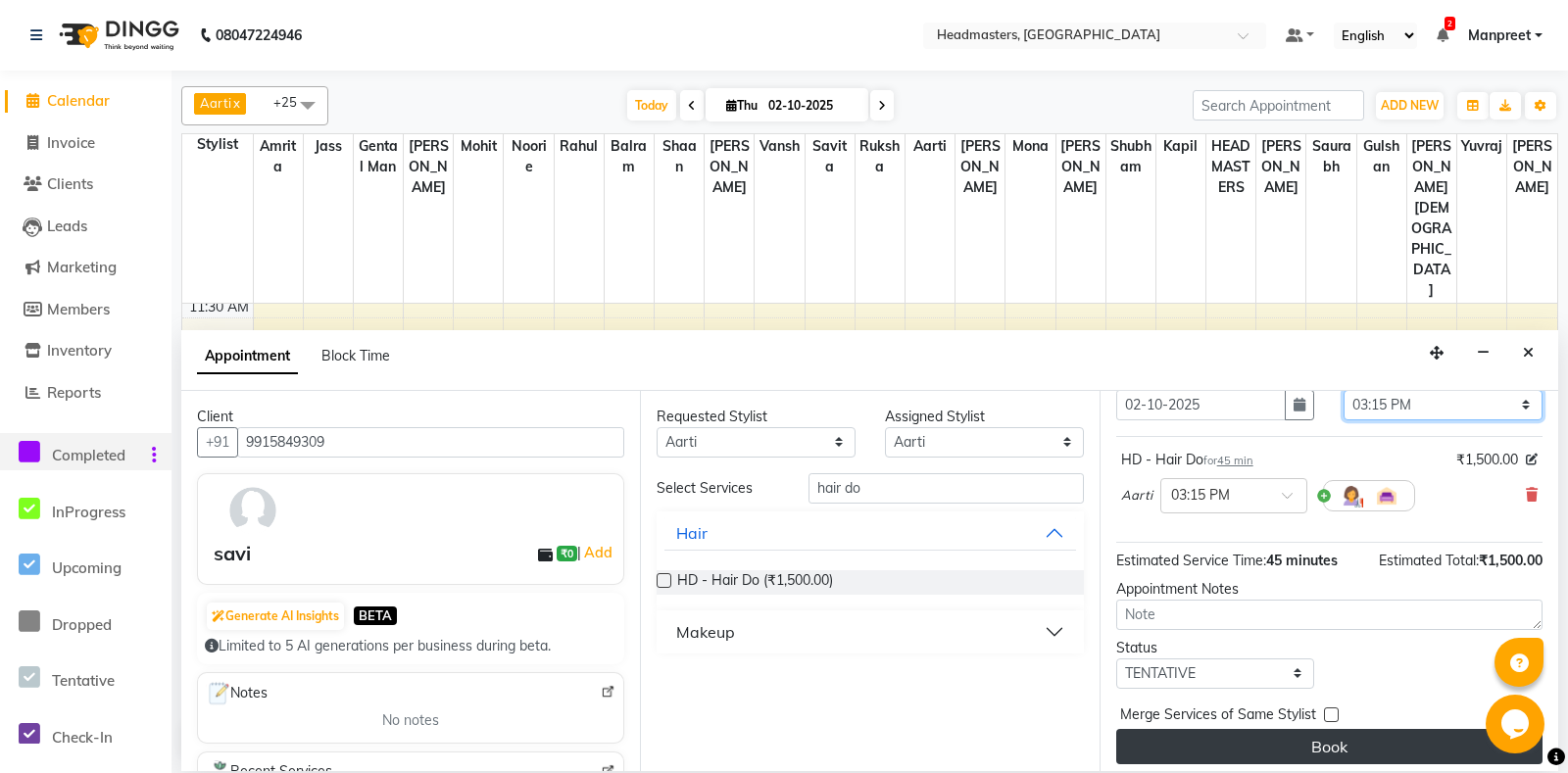
scroll to position [83, 0]
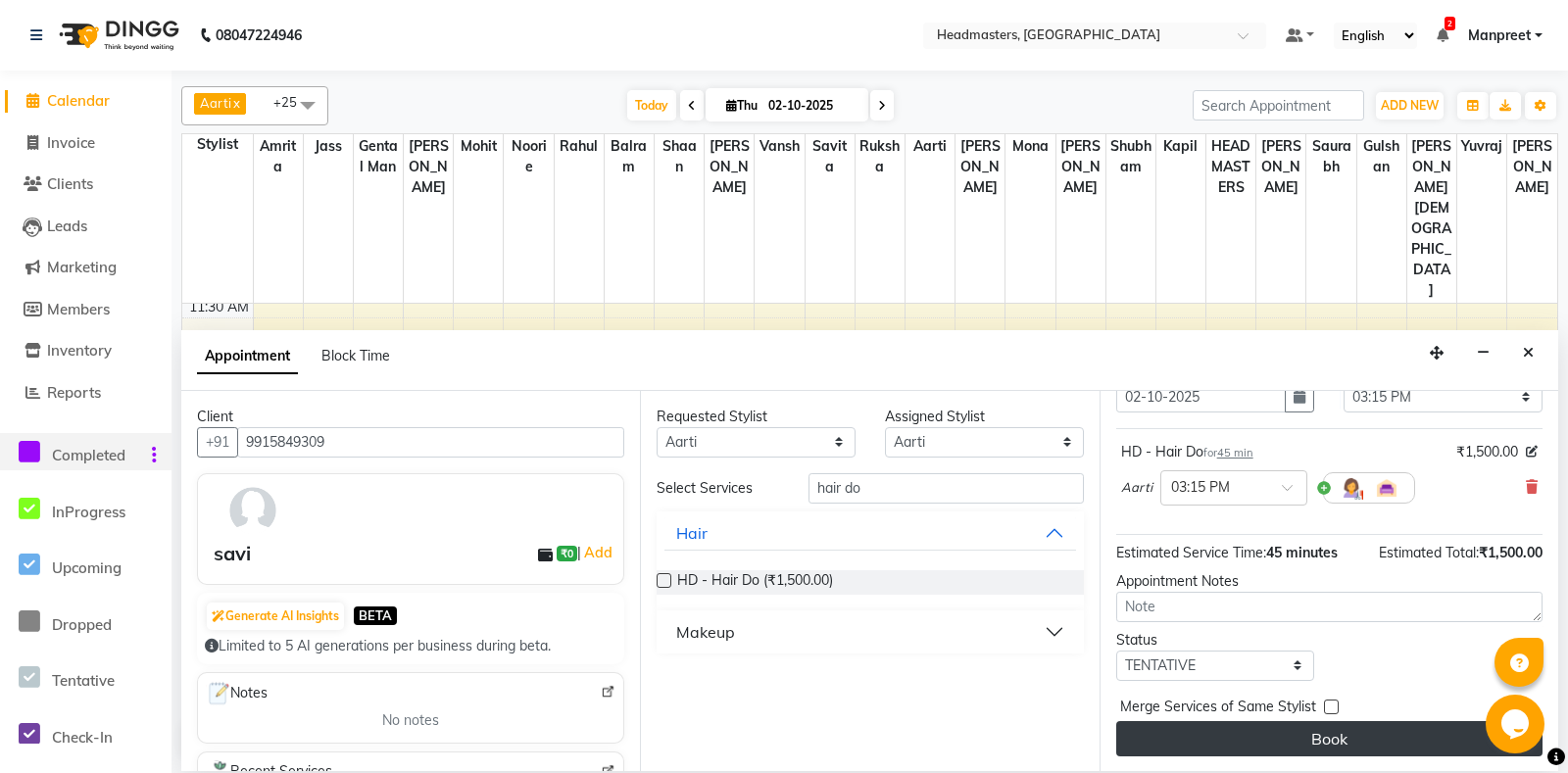
click at [1275, 734] on button "Book" at bounding box center [1328, 738] width 426 height 35
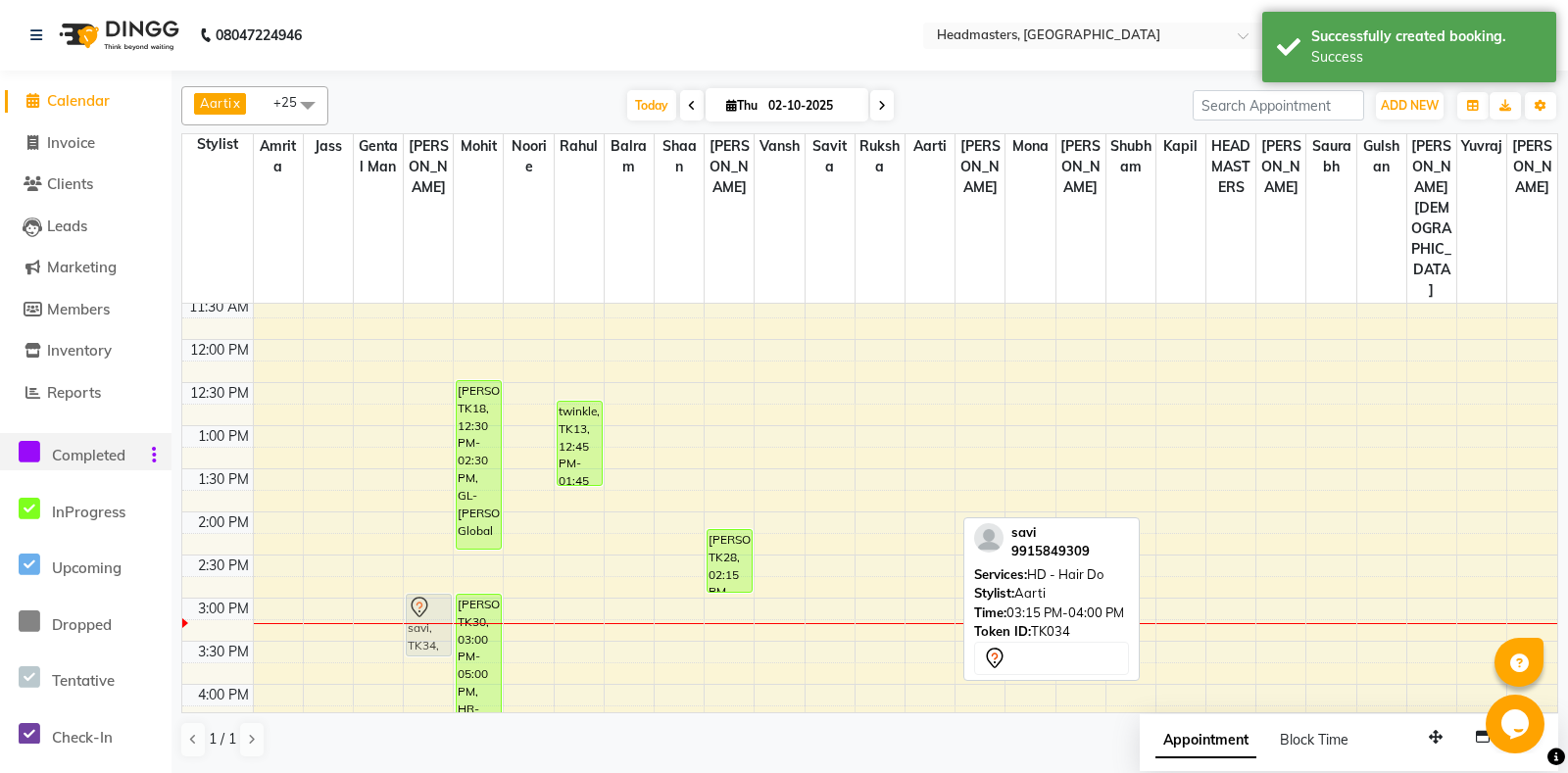
drag, startPoint x: 945, startPoint y: 562, endPoint x: 417, endPoint y: 547, distance: 528.2
click at [419, 547] on tr "savi, TK34, 03:15 PM-04:00 PM, HD - Hair Do komal, TK18, 12:30 PM-02:30 PM, GL-…" at bounding box center [869, 598] width 1374 height 1206
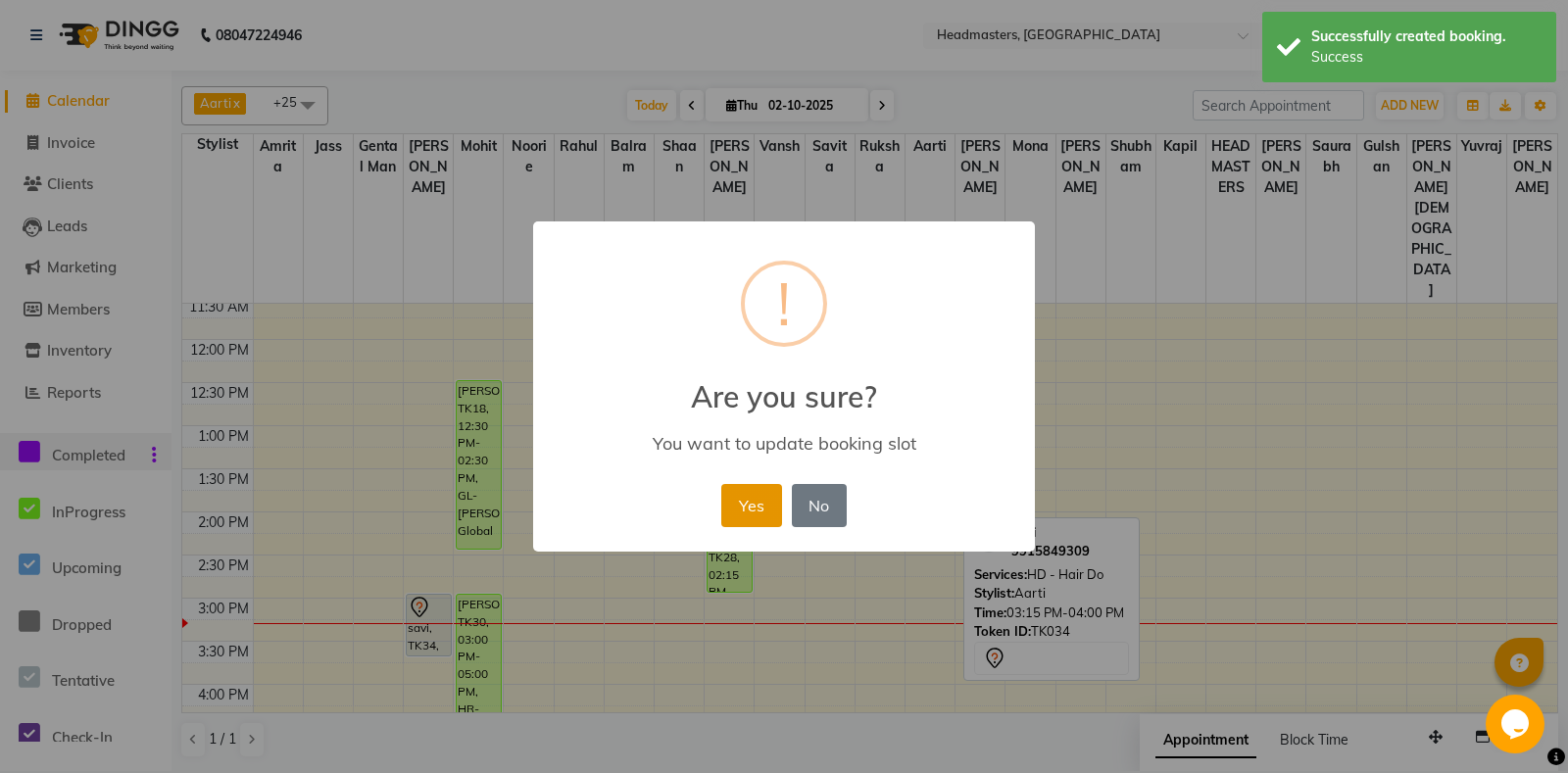
click at [728, 516] on button "Yes" at bounding box center [751, 505] width 60 height 43
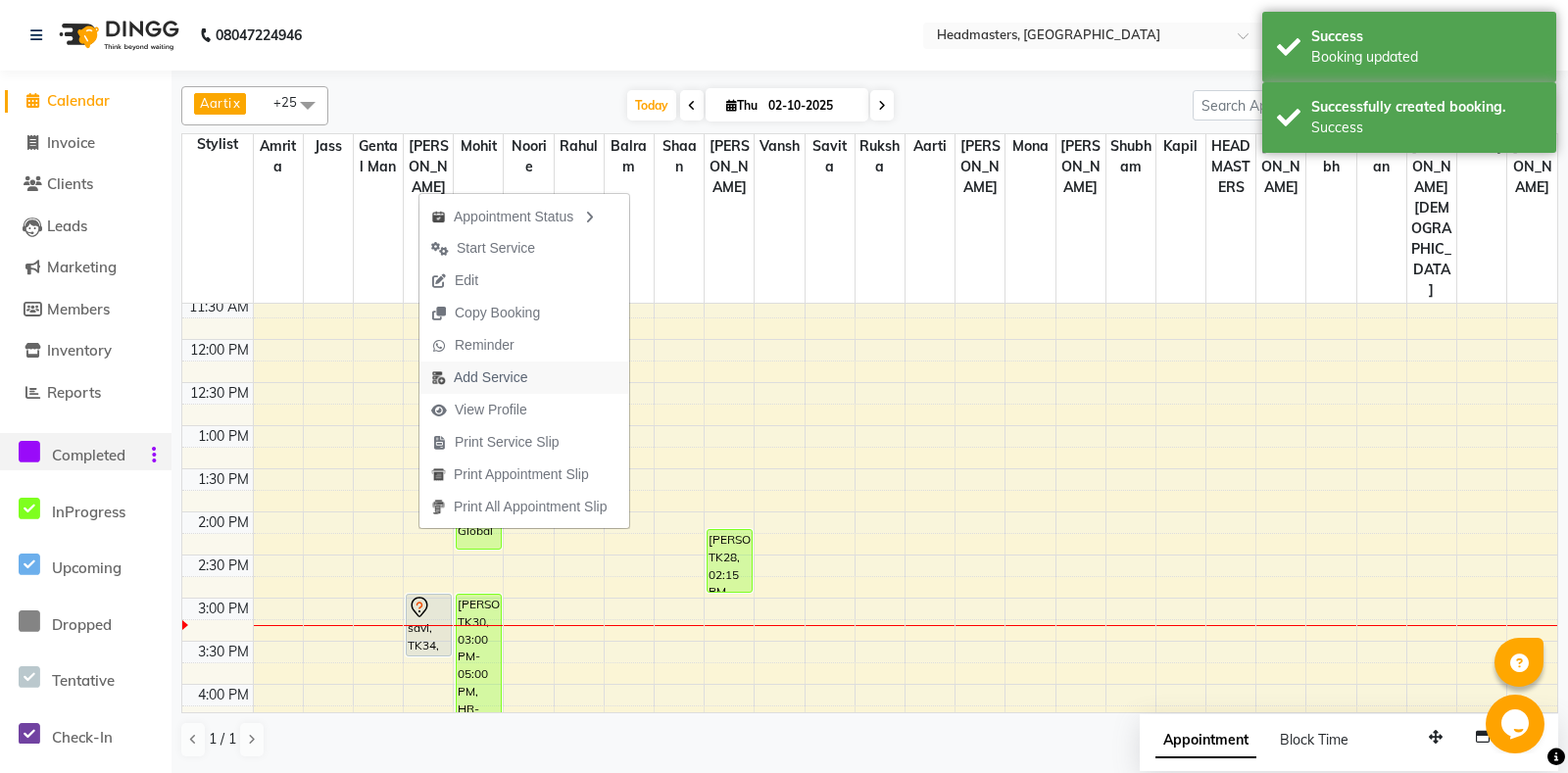
click at [508, 370] on span "Add Service" at bounding box center [490, 378] width 74 height 21
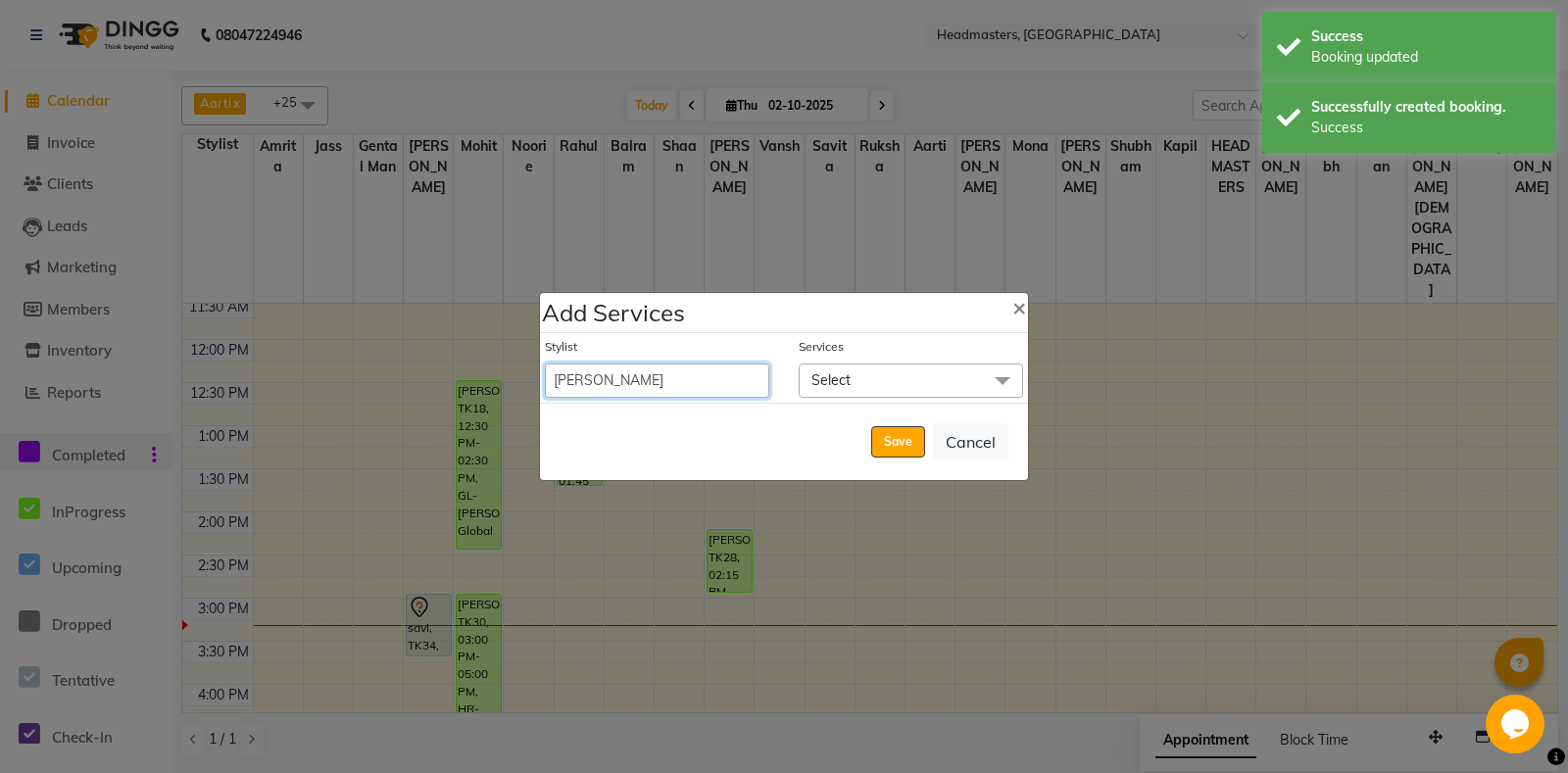
click at [544, 364] on select "Aarti Ali Amrita Amrita - Front Desk Balram Gental Man Gulshan HEADMASTERS Jass…" at bounding box center [656, 381] width 225 height 34
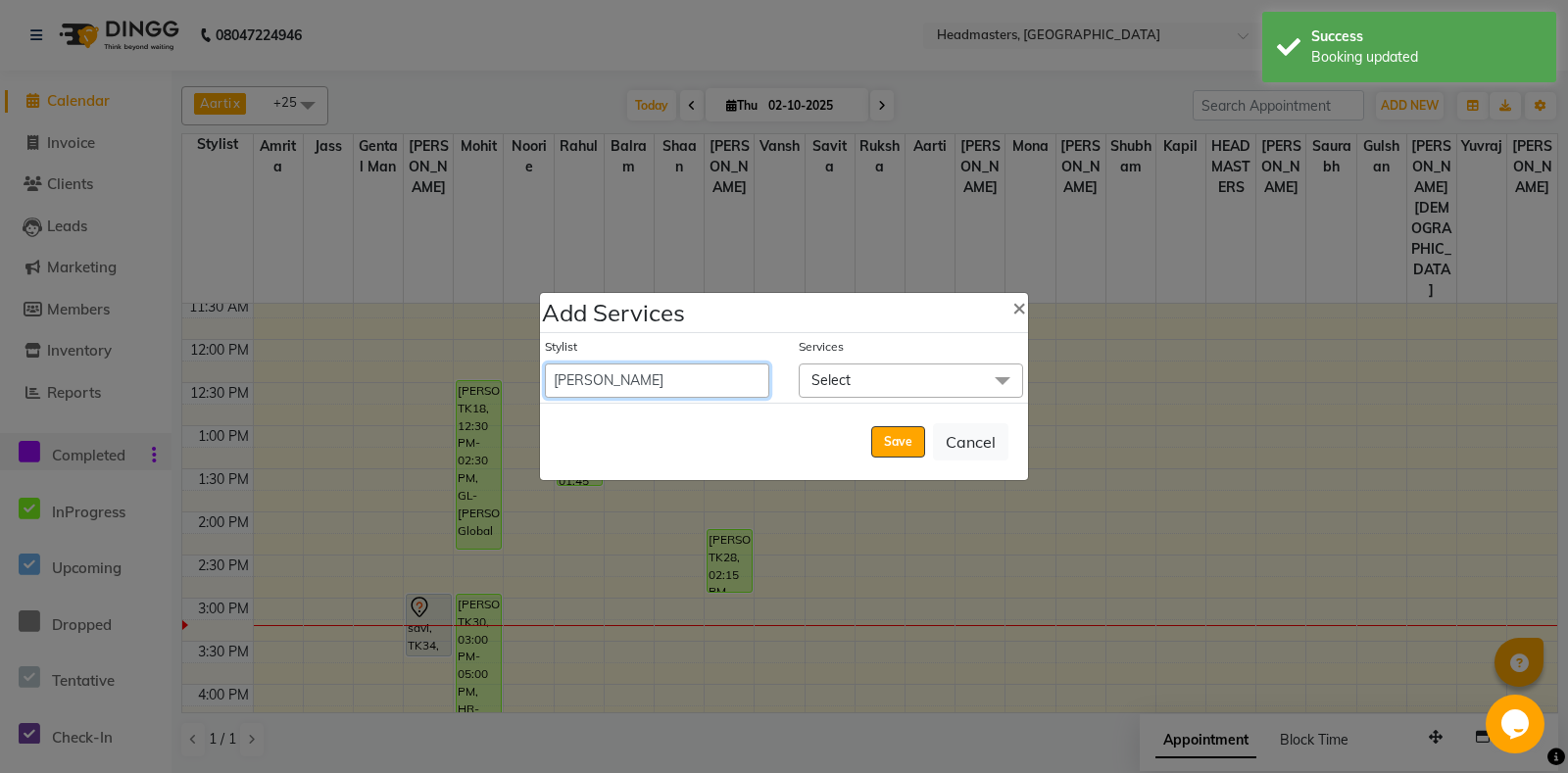
select select "60725"
click option "Rahul" at bounding box center [0, 0] width 0 height 0
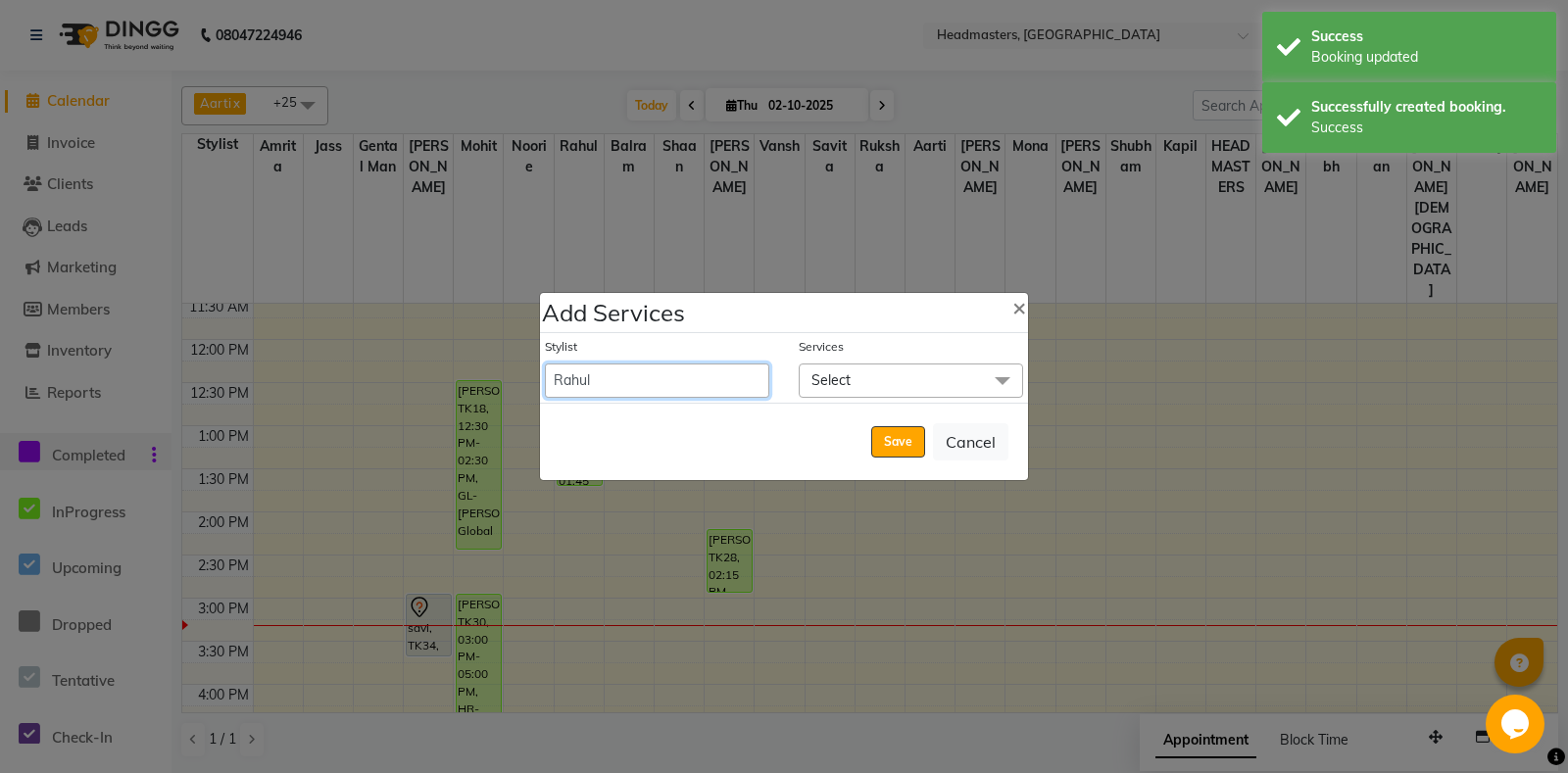
select select "945"
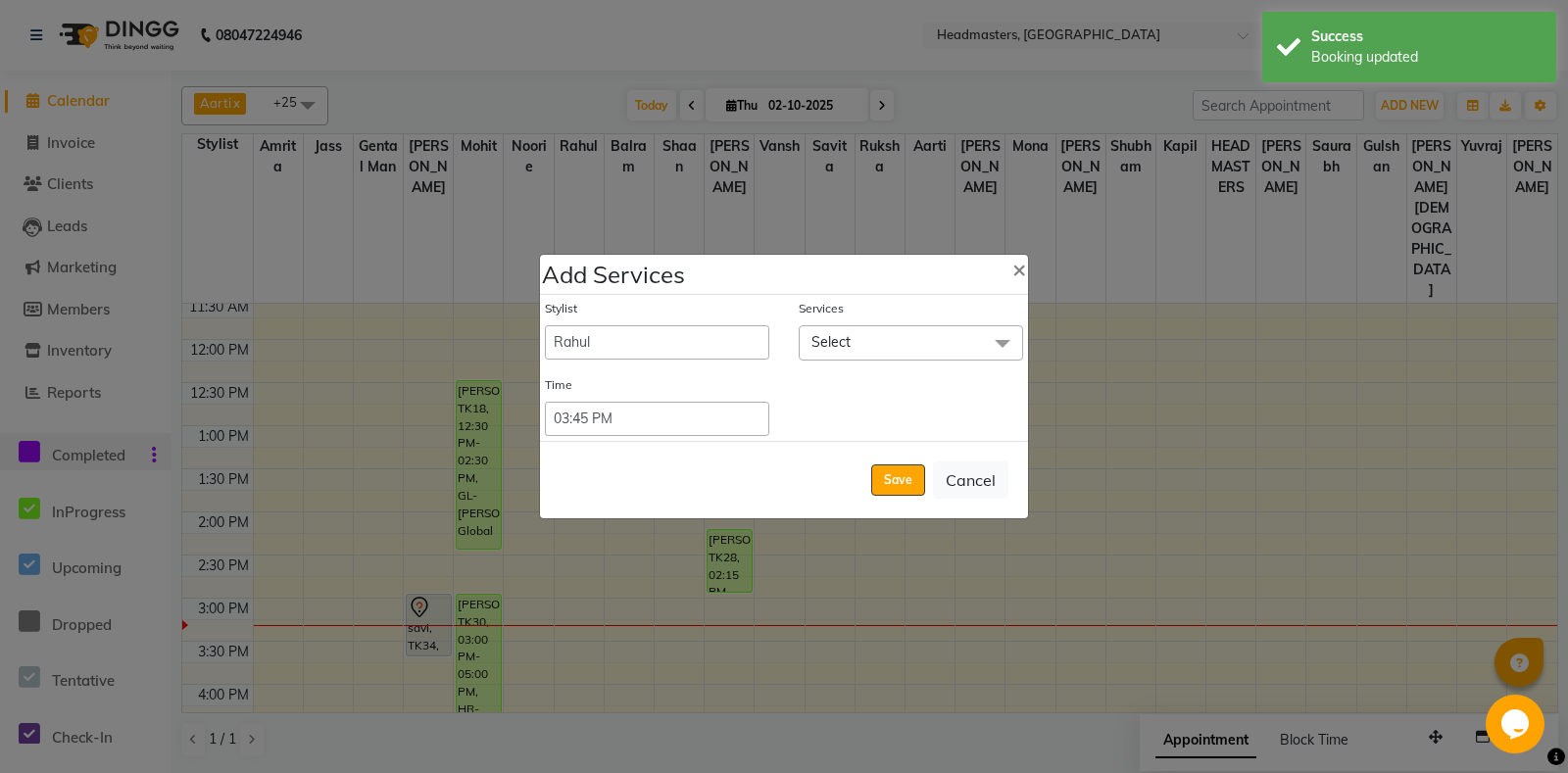
click at [870, 348] on span "Select" at bounding box center [910, 343] width 225 height 34
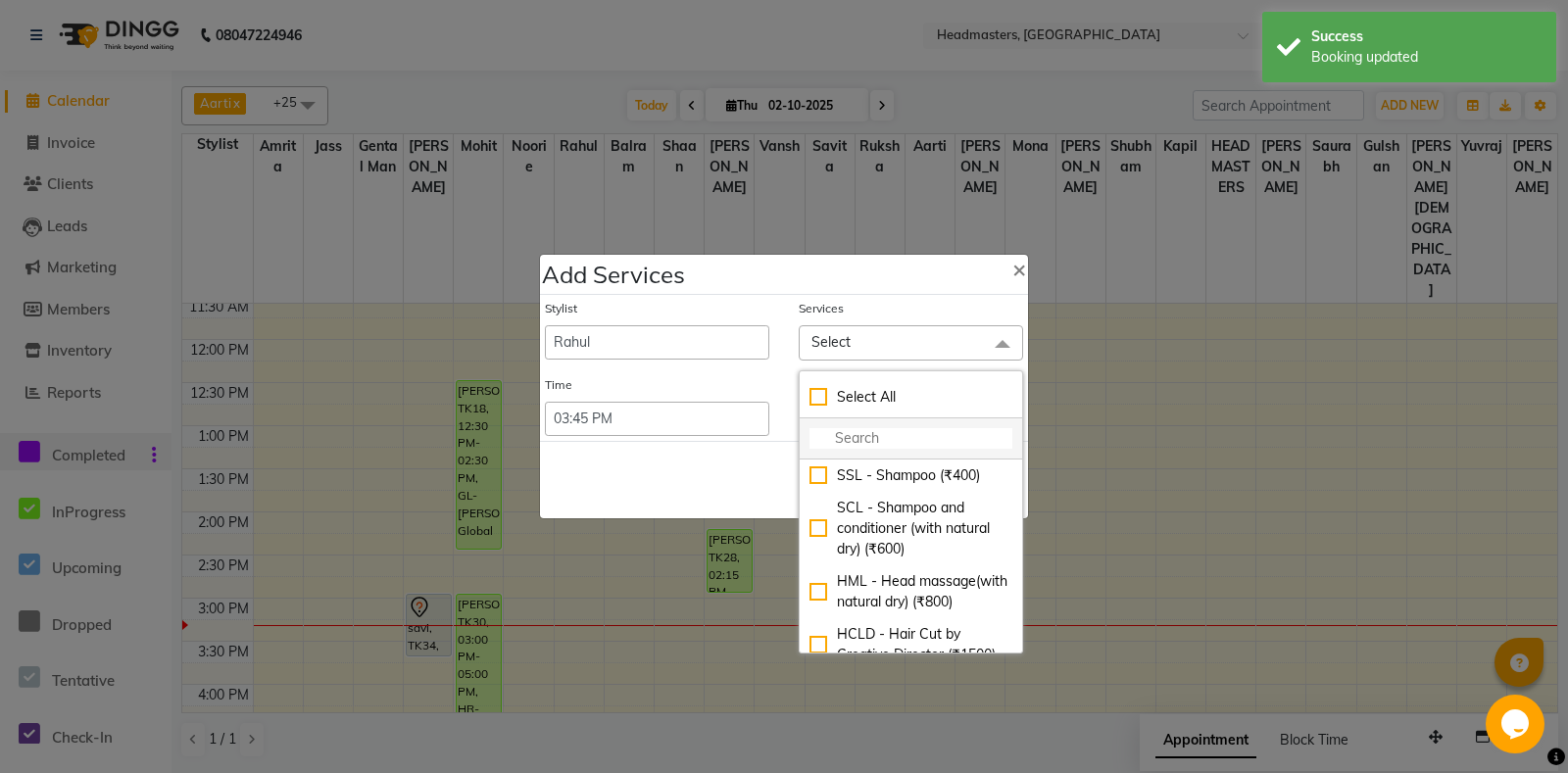
click at [892, 445] on input "multiselect-search" at bounding box center [910, 438] width 203 height 21
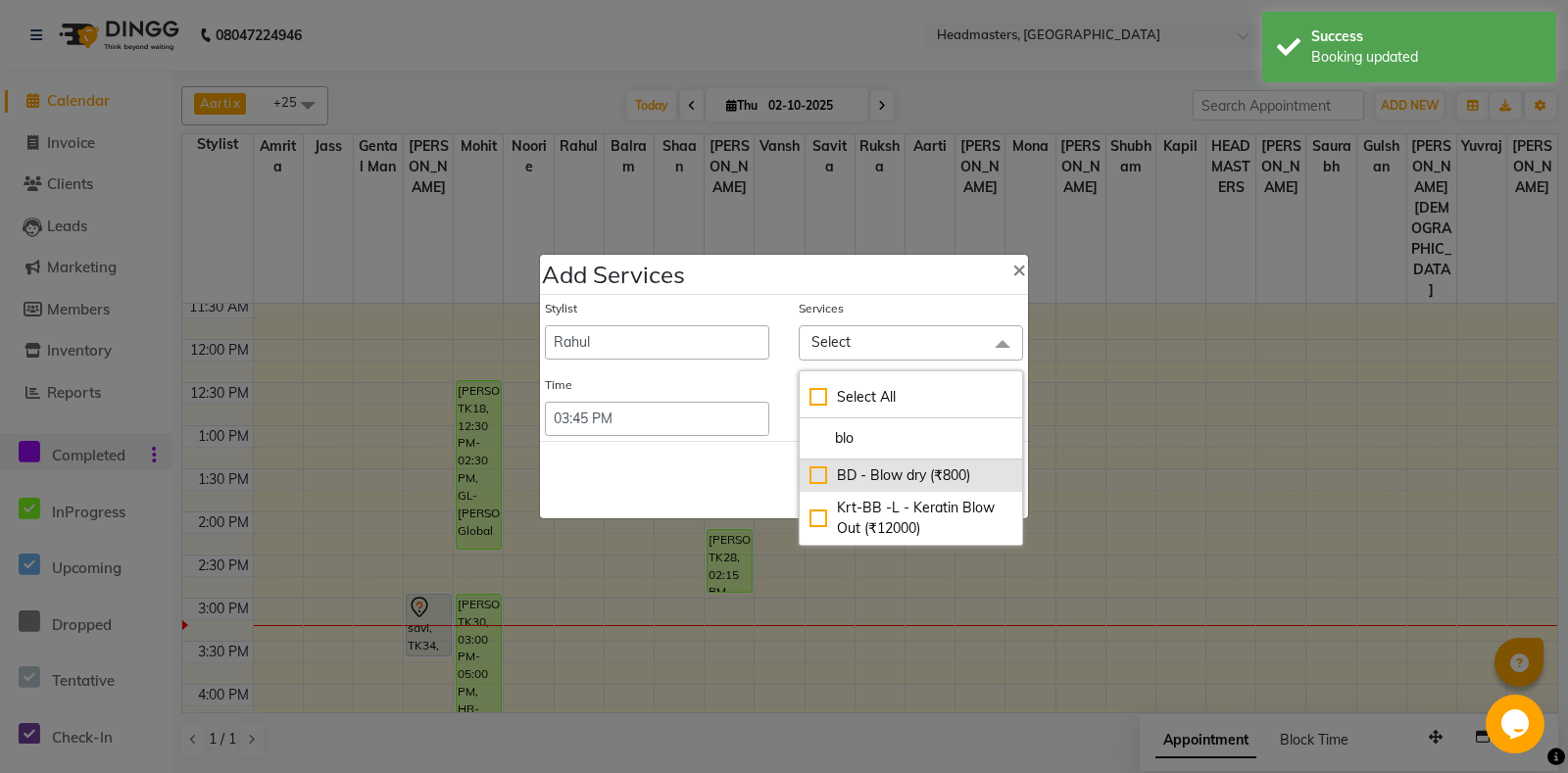
type input "blo"
click at [924, 478] on div "BD - Blow dry (₹800)" at bounding box center [910, 475] width 203 height 21
checkbox input "true"
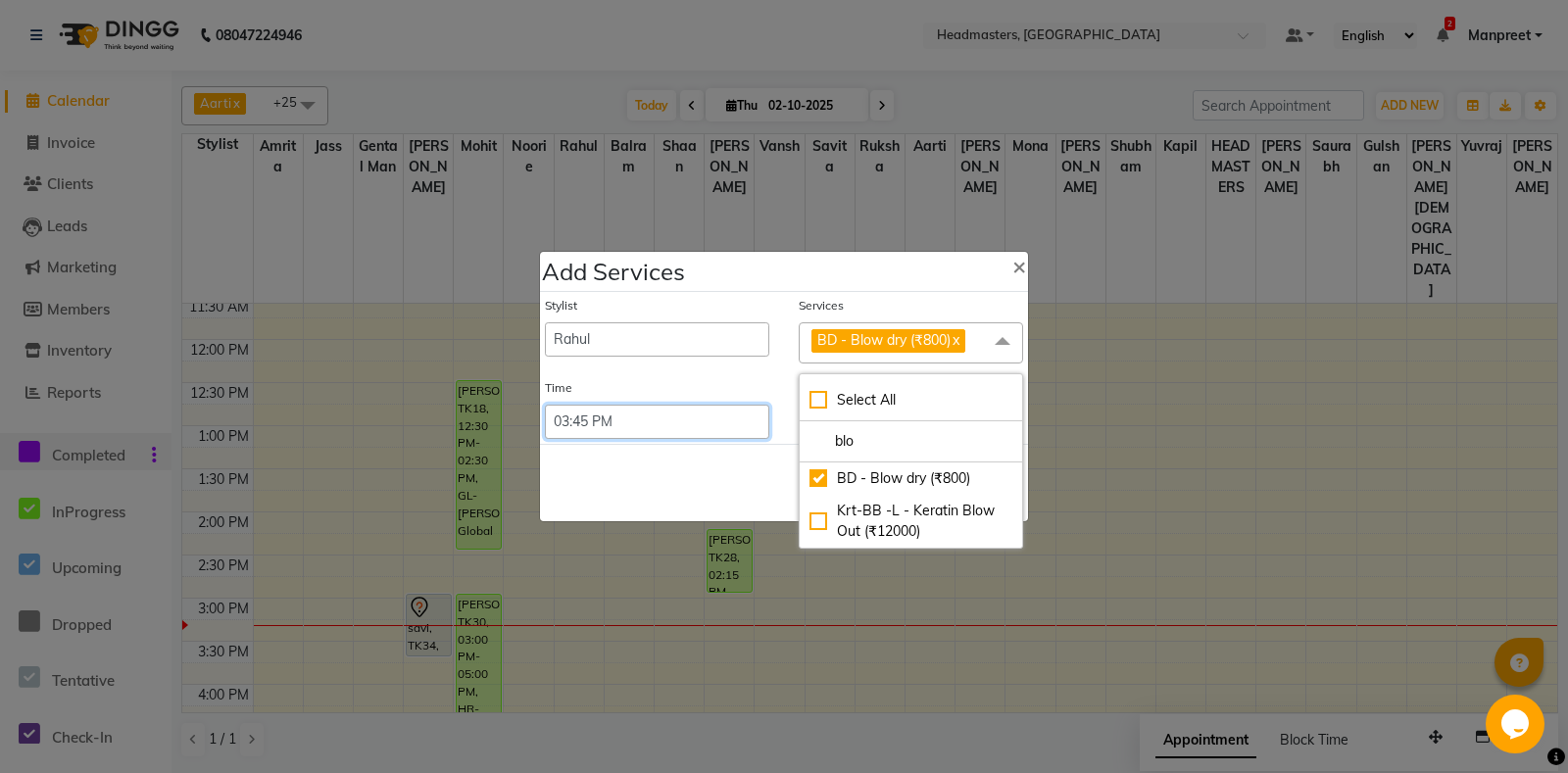
click at [544, 404] on select "Select 09:00 AM 09:15 AM 09:30 AM 09:45 AM 10:00 AM 10:15 AM 10:30 AM 10:45 AM …" at bounding box center [656, 421] width 225 height 34
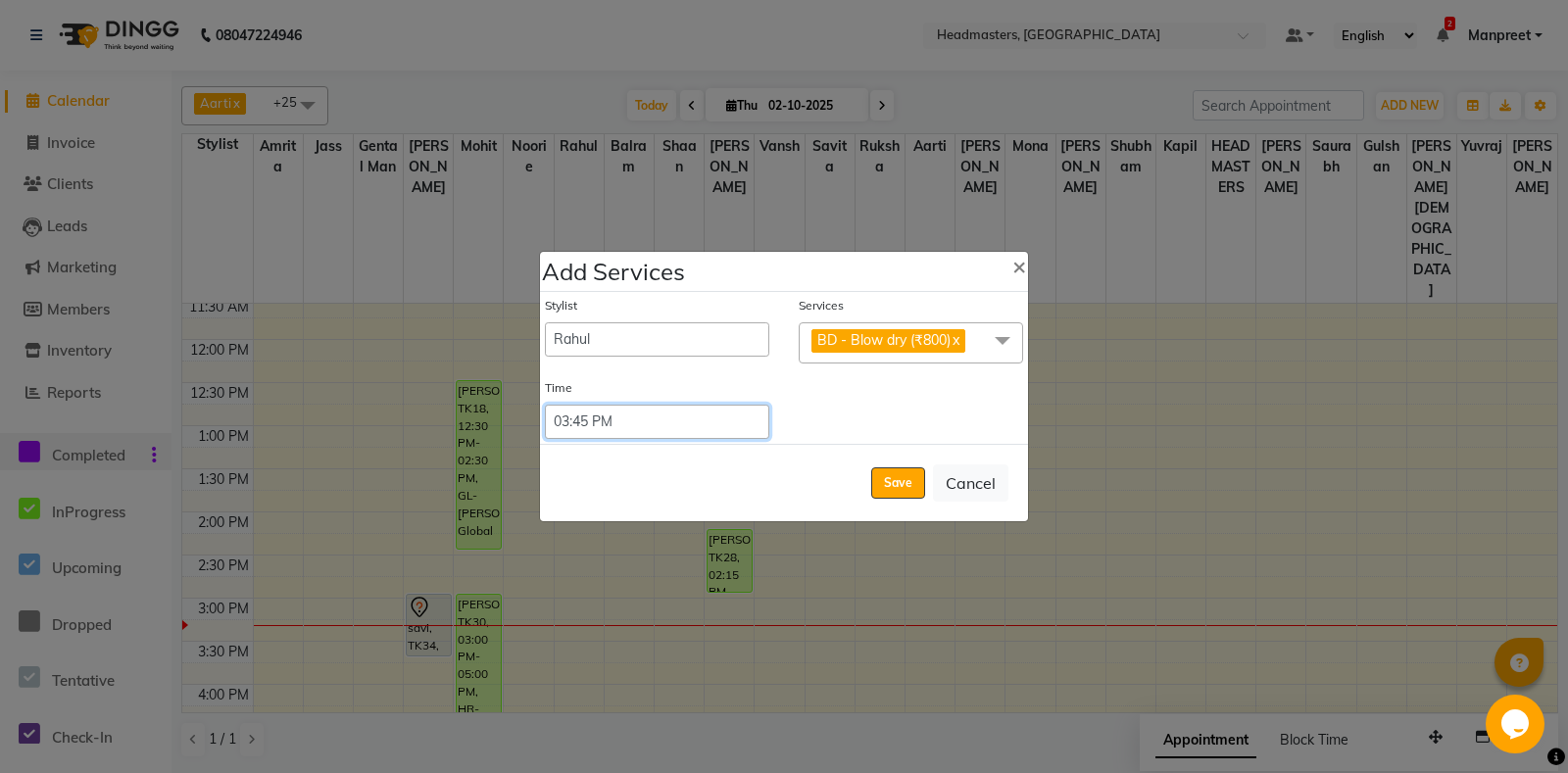
select select "915"
click option "03:15 PM" at bounding box center [0, 0] width 0 height 0
click at [875, 483] on button "Save" at bounding box center [898, 482] width 54 height 31
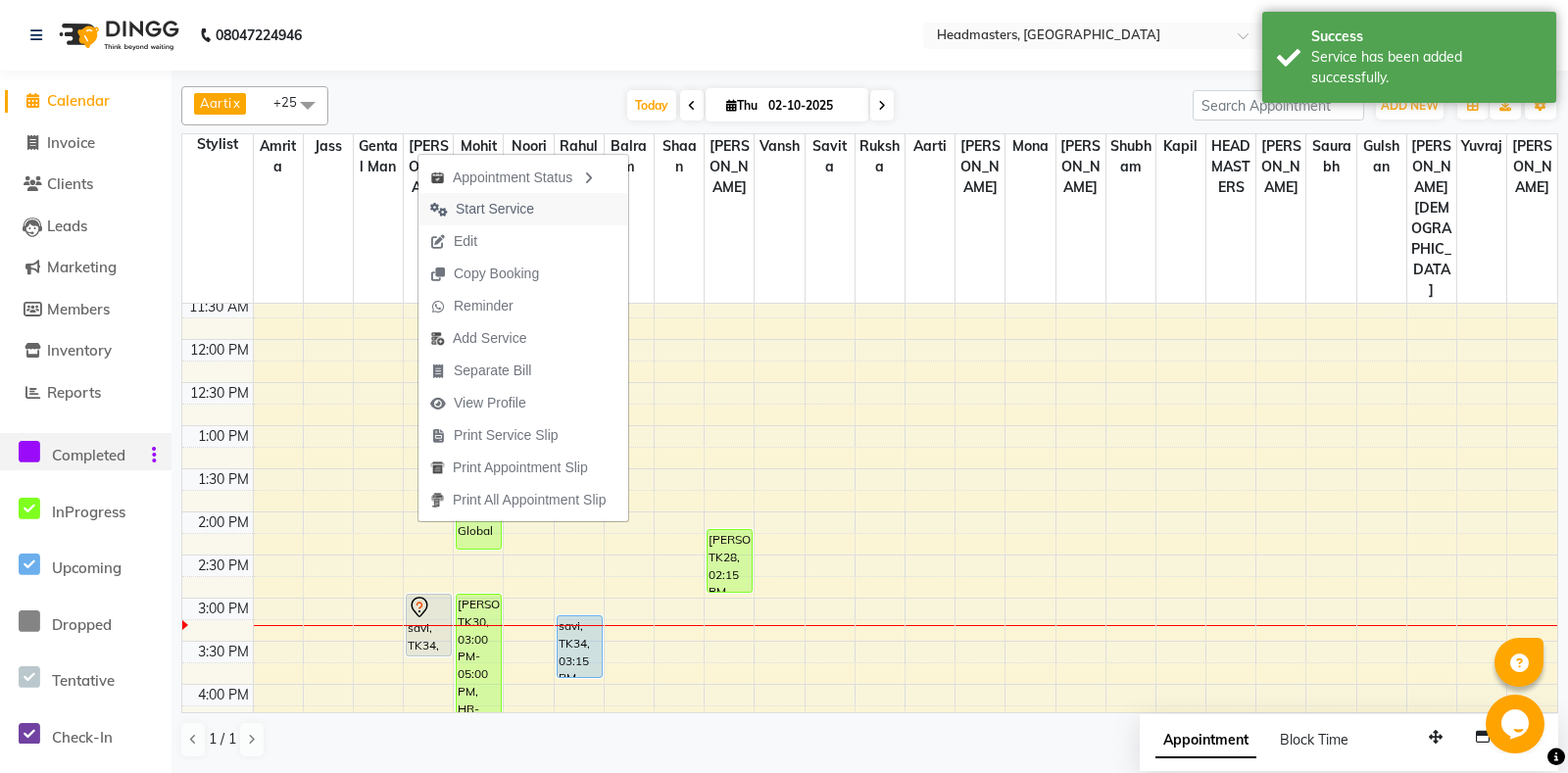
click at [518, 210] on span "Start Service" at bounding box center [494, 209] width 78 height 21
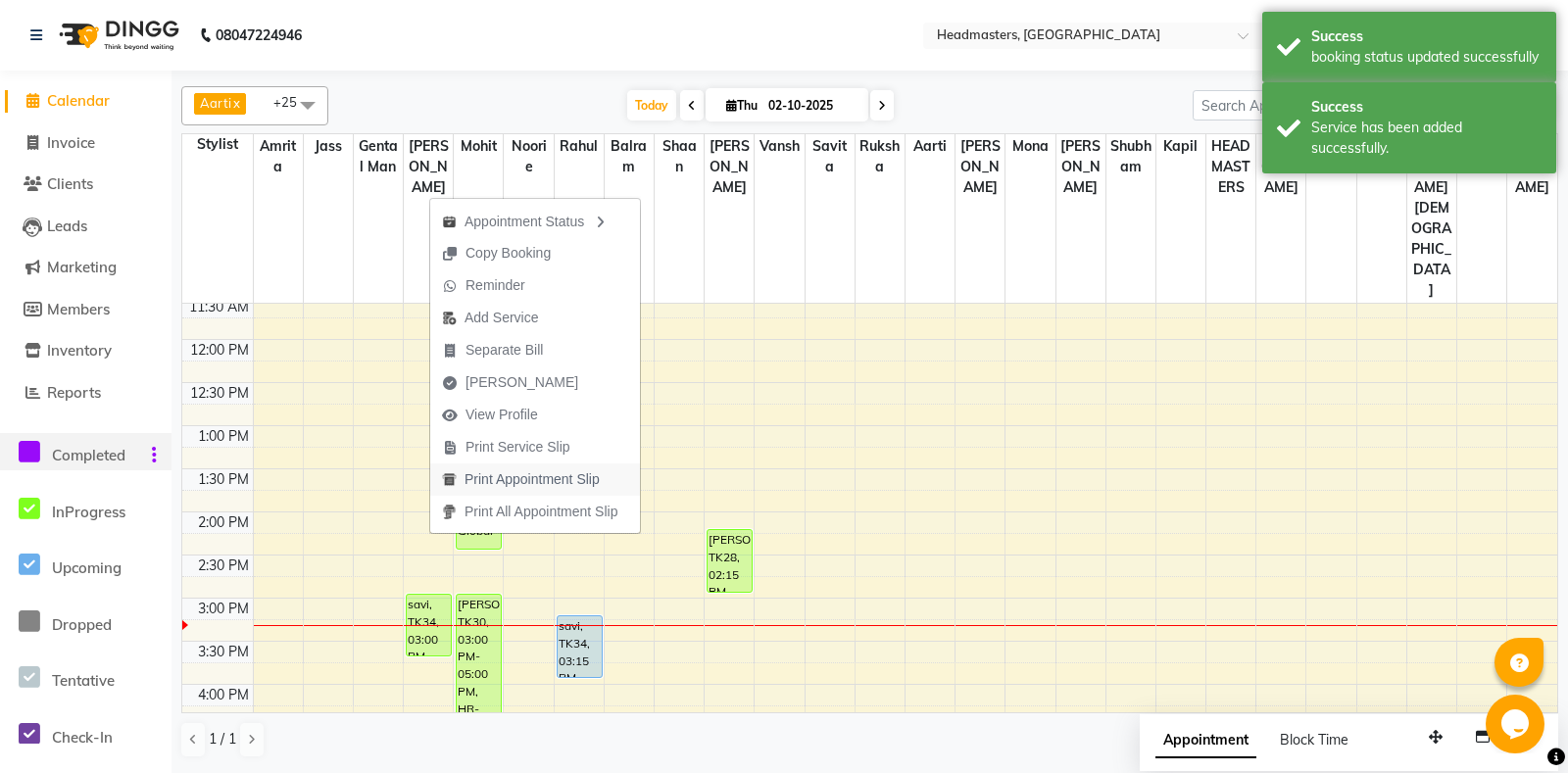
click at [586, 486] on span "Print Appointment Slip" at bounding box center [531, 479] width 135 height 21
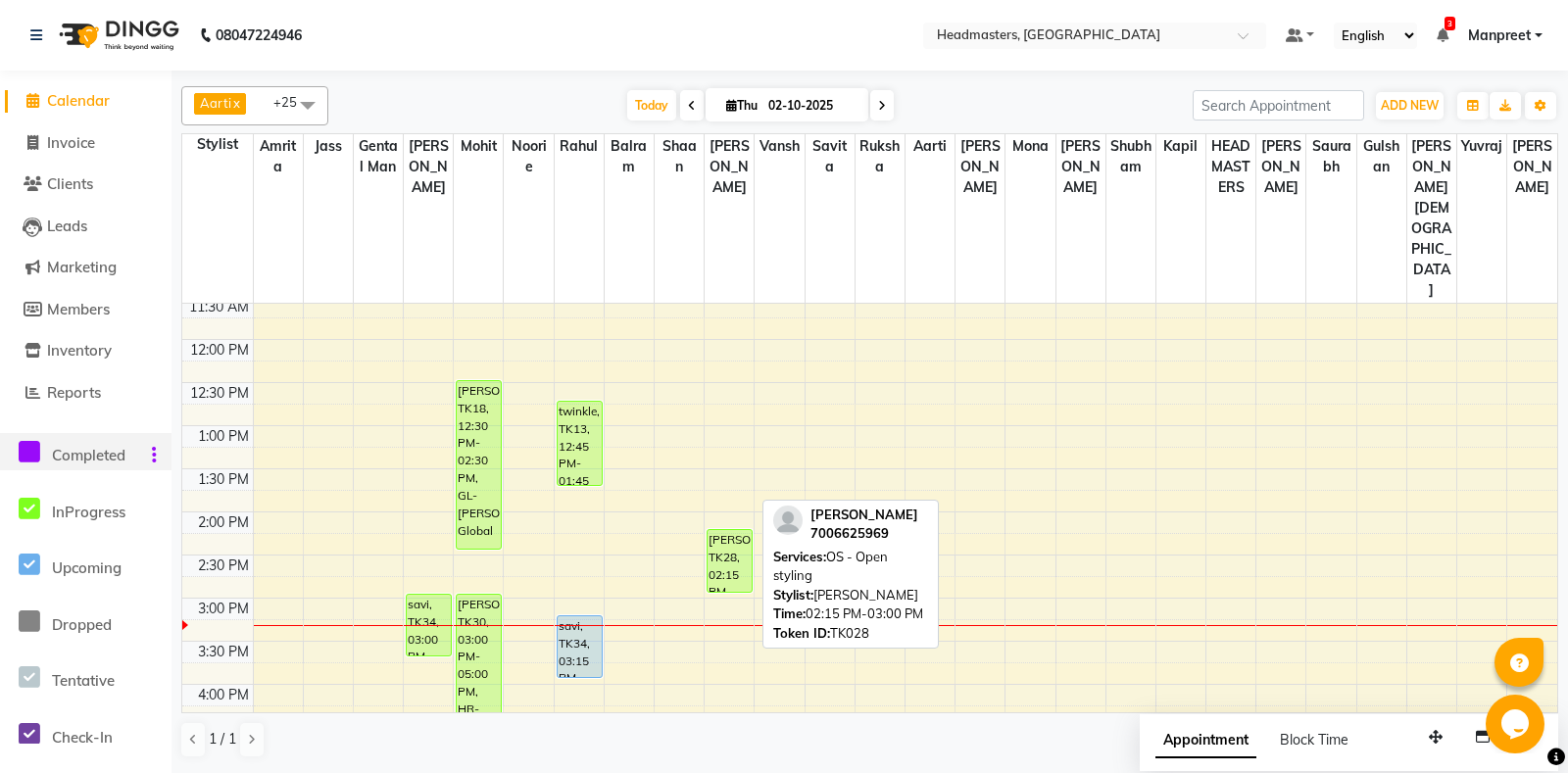
click at [727, 530] on div "[PERSON_NAME], TK28, 02:15 PM-03:00 PM, OS - Open styling" at bounding box center [729, 561] width 44 height 62
click at [728, 530] on div "[PERSON_NAME], TK28, 02:15 PM-03:00 PM, OS - Open styling" at bounding box center [729, 561] width 44 height 62
select select "1"
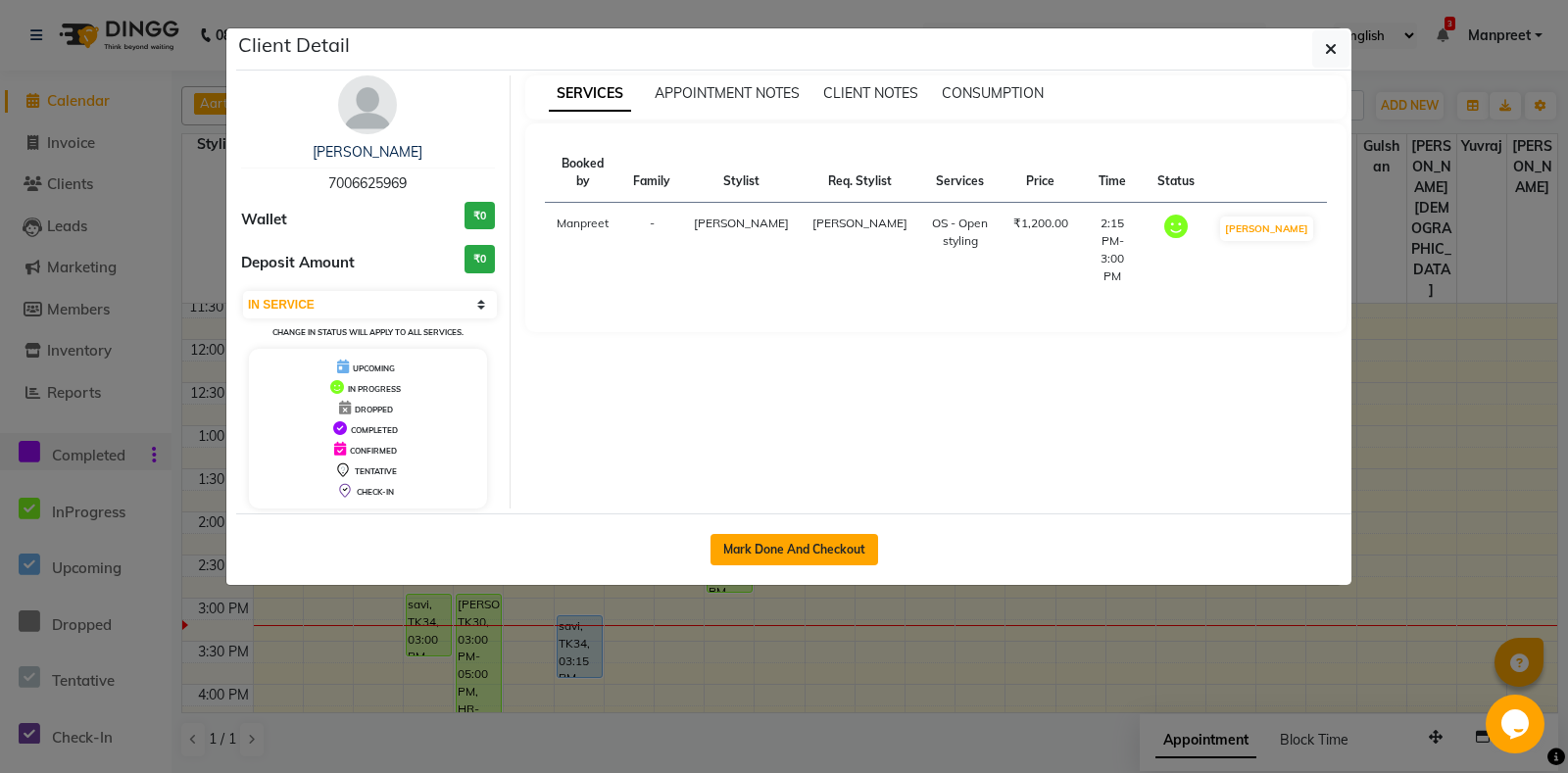
click at [812, 544] on button "Mark Done And Checkout" at bounding box center [794, 549] width 168 height 31
select select "service"
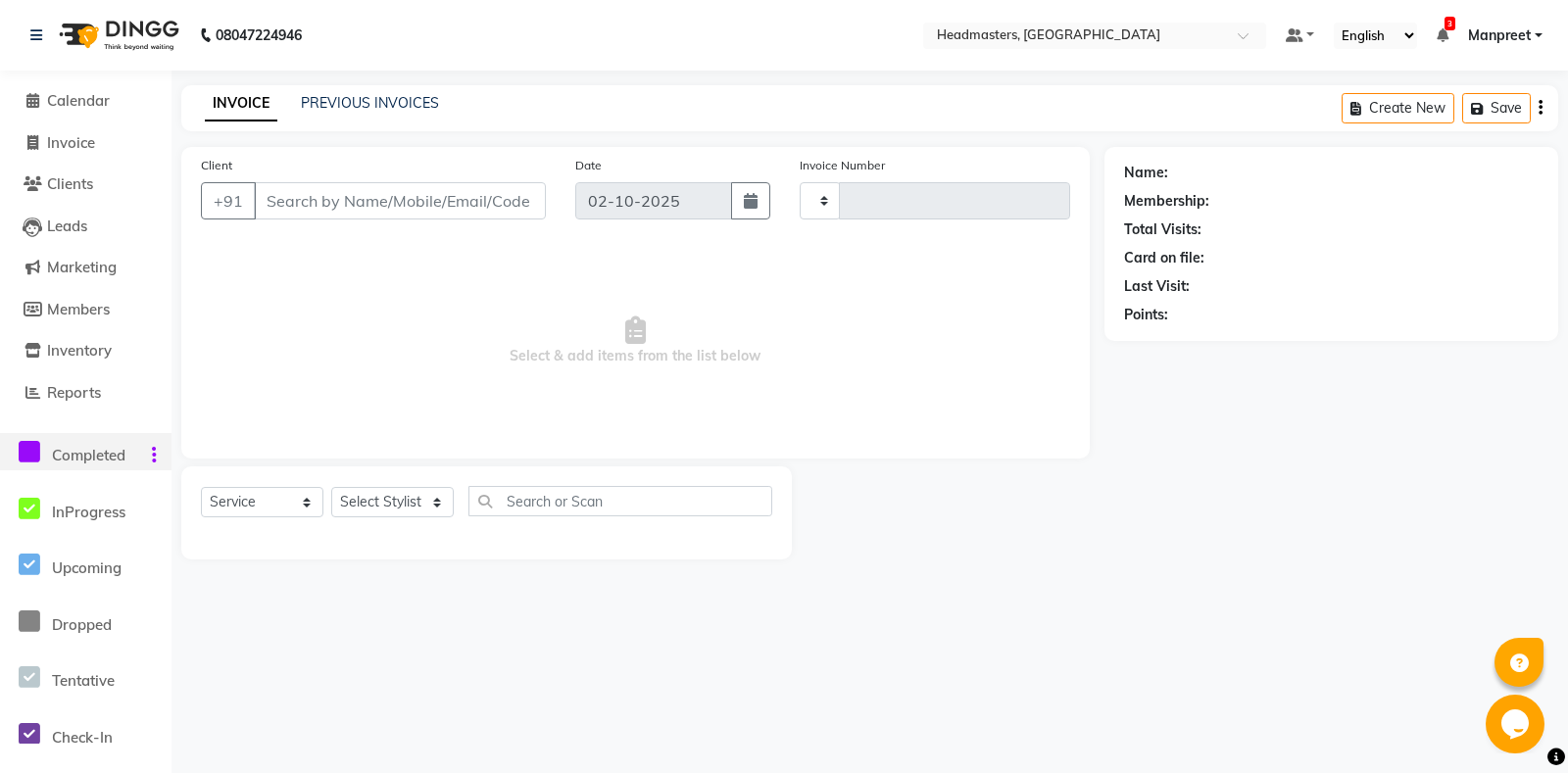
type input "6981"
select select "7130"
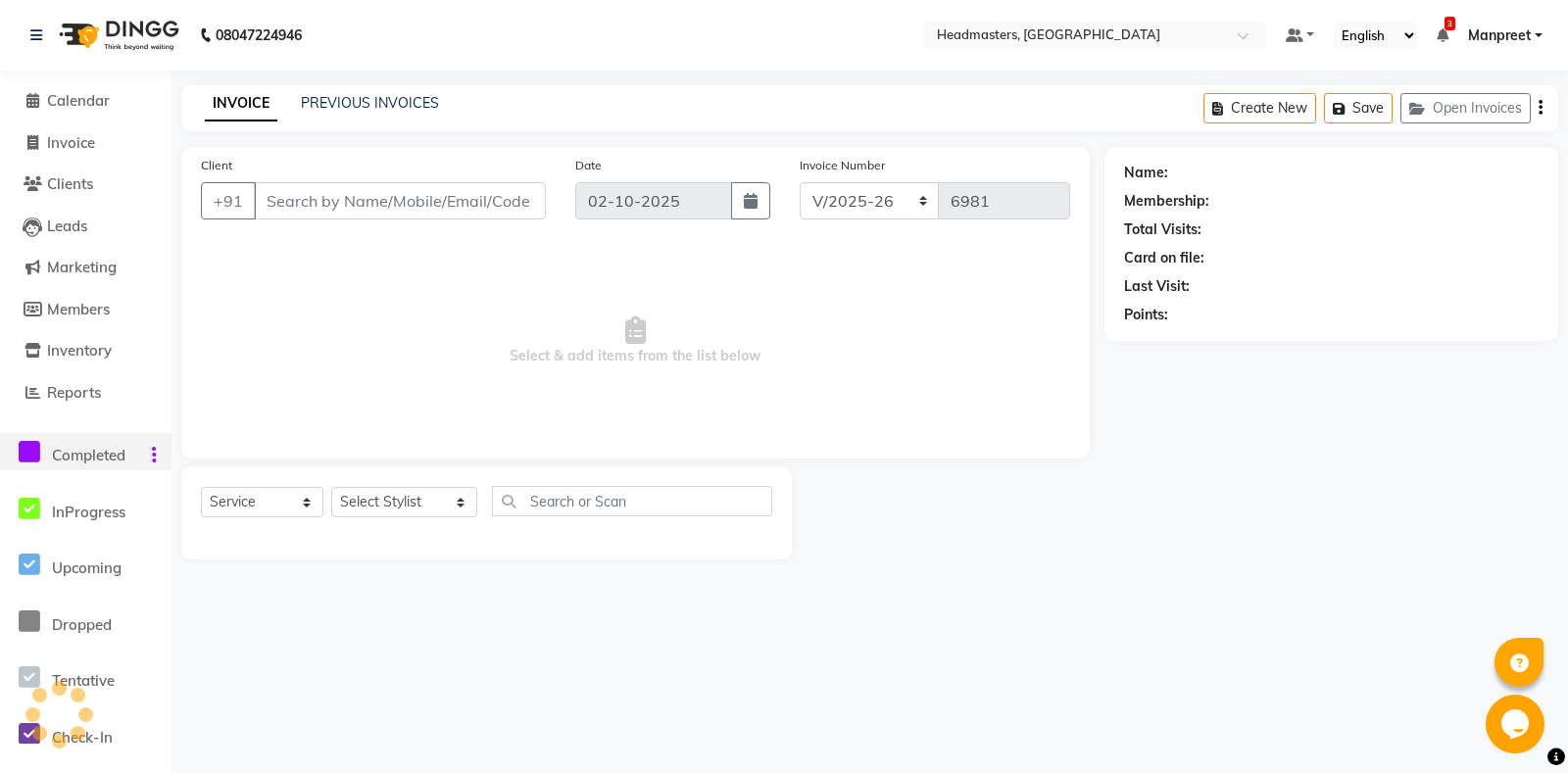
type input "7006625969"
select select "60729"
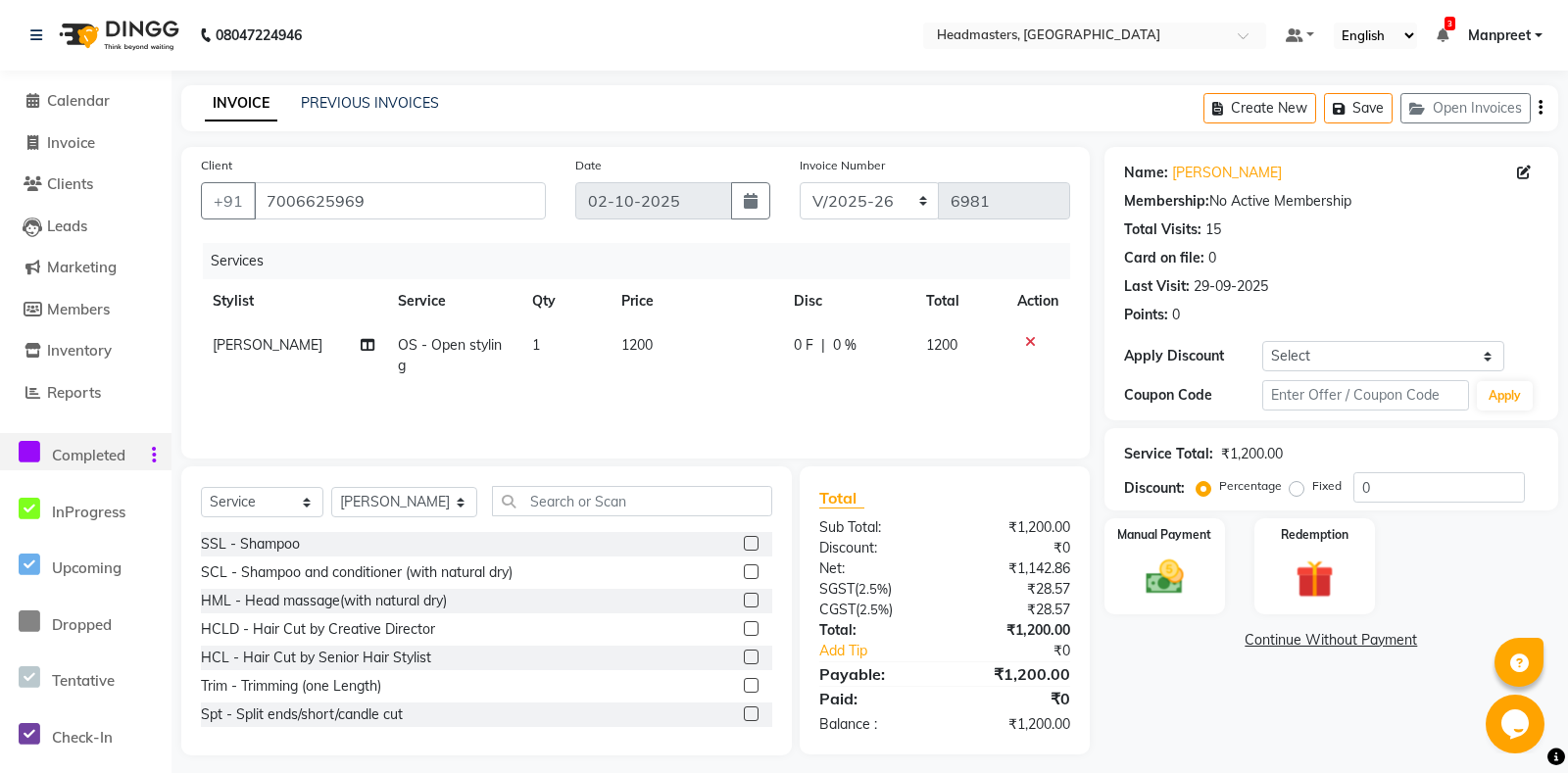
click at [804, 365] on td "0 F | 0 %" at bounding box center [848, 356] width 132 height 65
select select "60729"
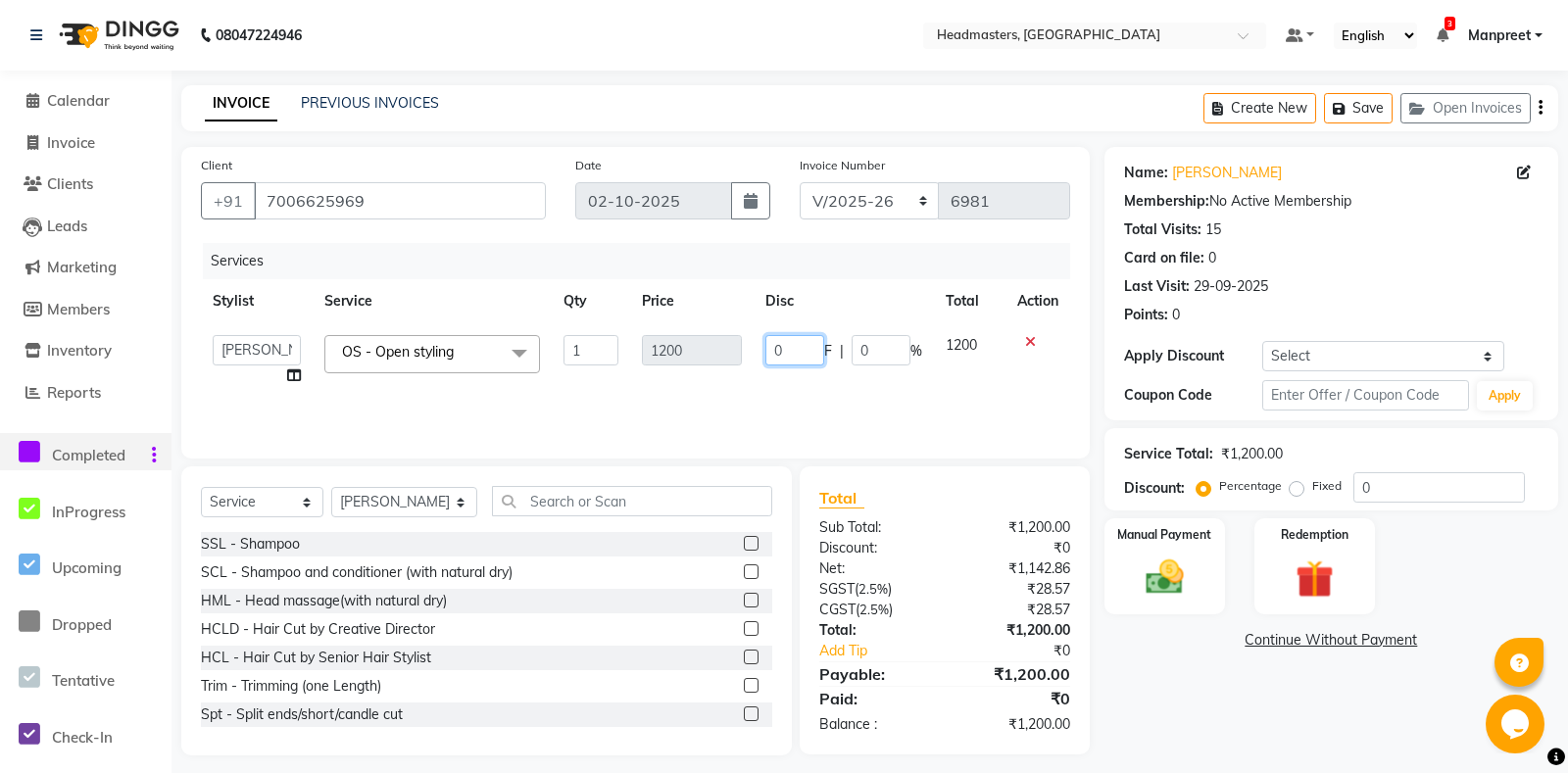
click at [765, 343] on input "0" at bounding box center [794, 350] width 59 height 30
type input "200"
click at [806, 364] on input "200" at bounding box center [794, 350] width 59 height 30
click at [806, 389] on div "Services Stylist Service Qty Price Disc Total Action Aarti Ali Amrita Amrita - …" at bounding box center [635, 341] width 869 height 196
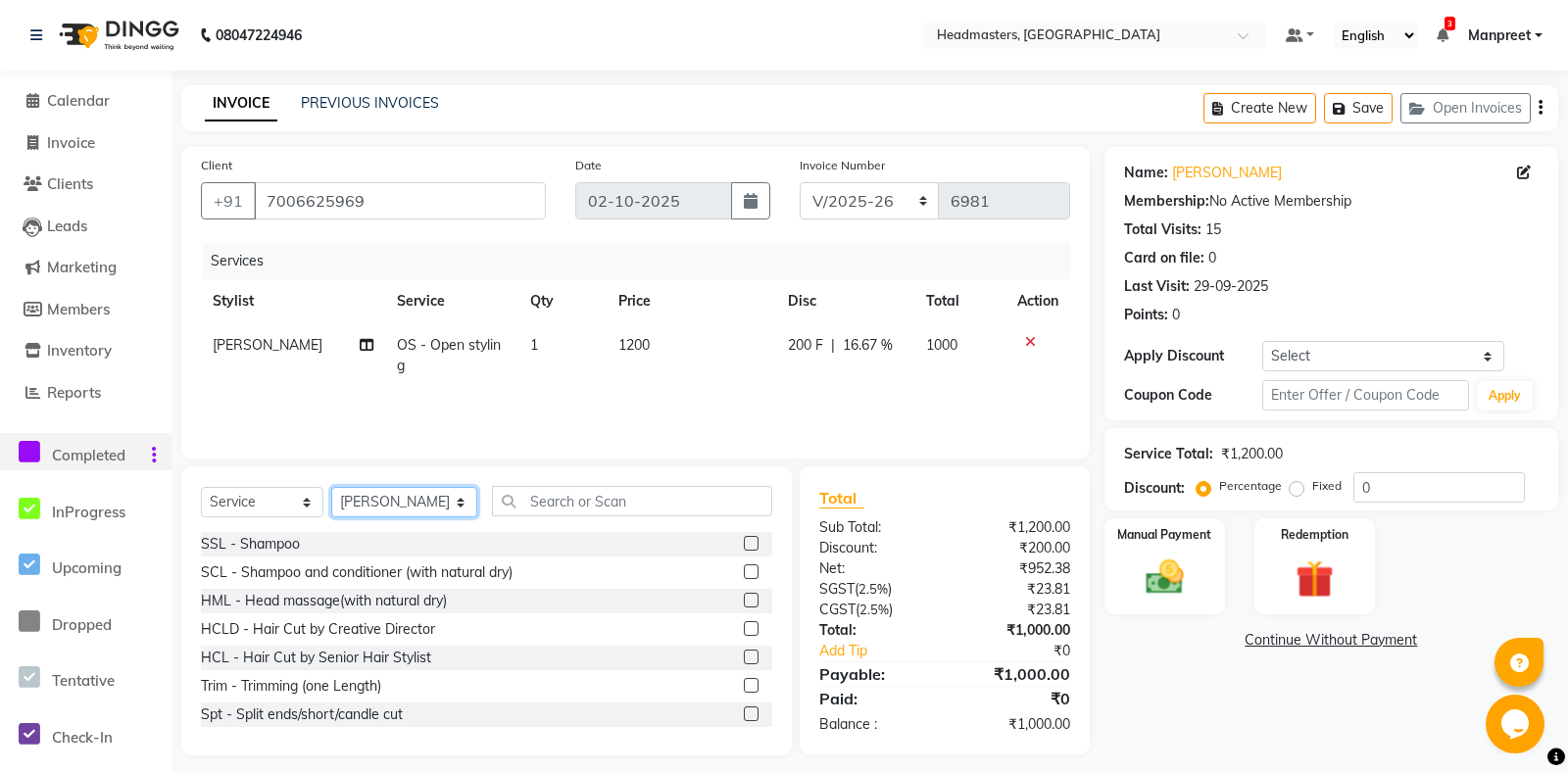
click at [332, 487] on select "Select Stylist Aarti Ali Amrita Amrita - Front Desk Balram Gental Man Gulshan H…" at bounding box center [404, 502] width 146 height 30
select select "60714"
click option "Jass" at bounding box center [0, 0] width 0 height 0
click at [536, 497] on input "text" at bounding box center [631, 501] width 280 height 30
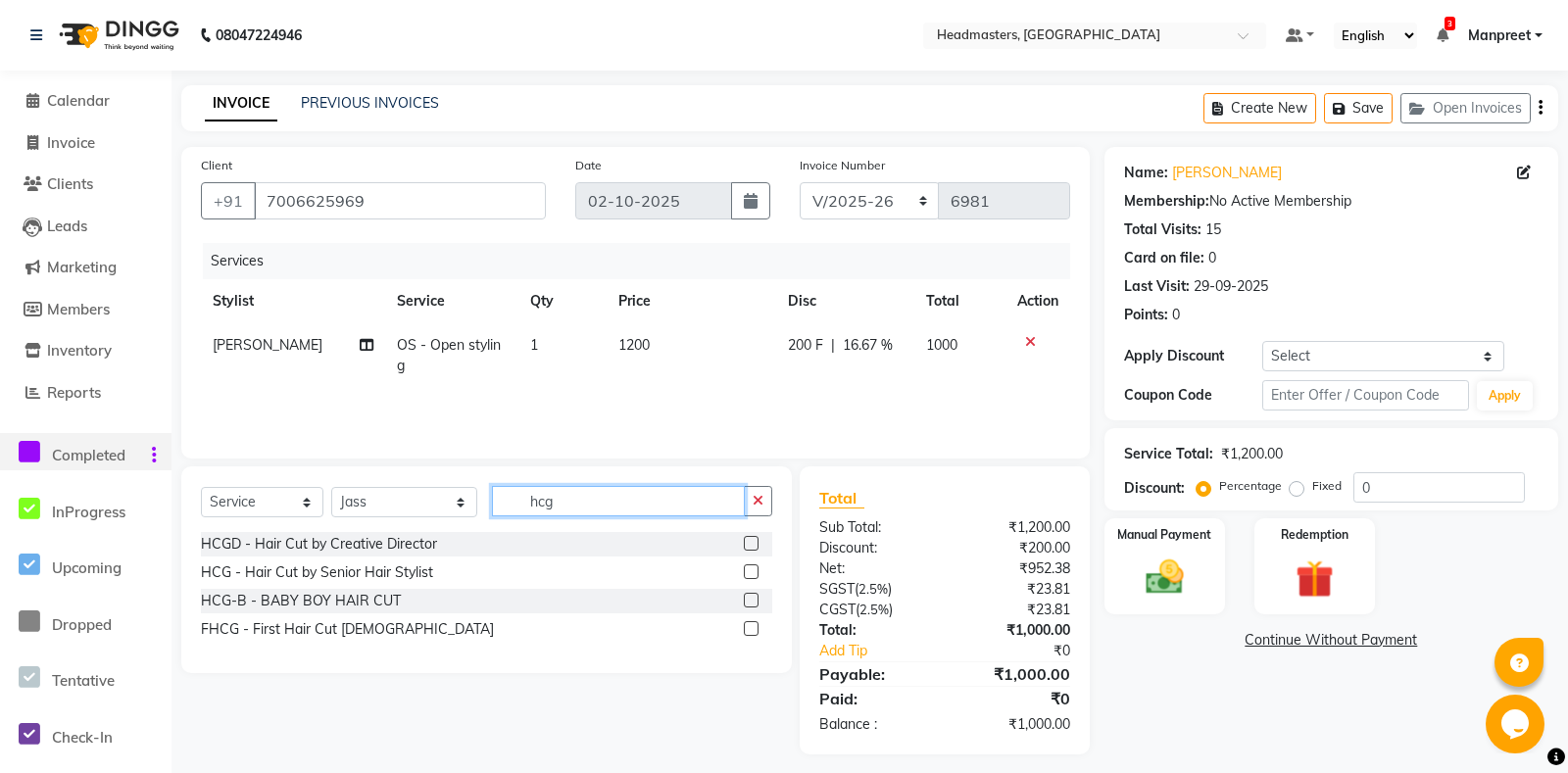
type input "hcg"
click at [749, 565] on label at bounding box center [751, 571] width 15 height 15
click at [749, 566] on input "checkbox" at bounding box center [750, 572] width 13 height 13
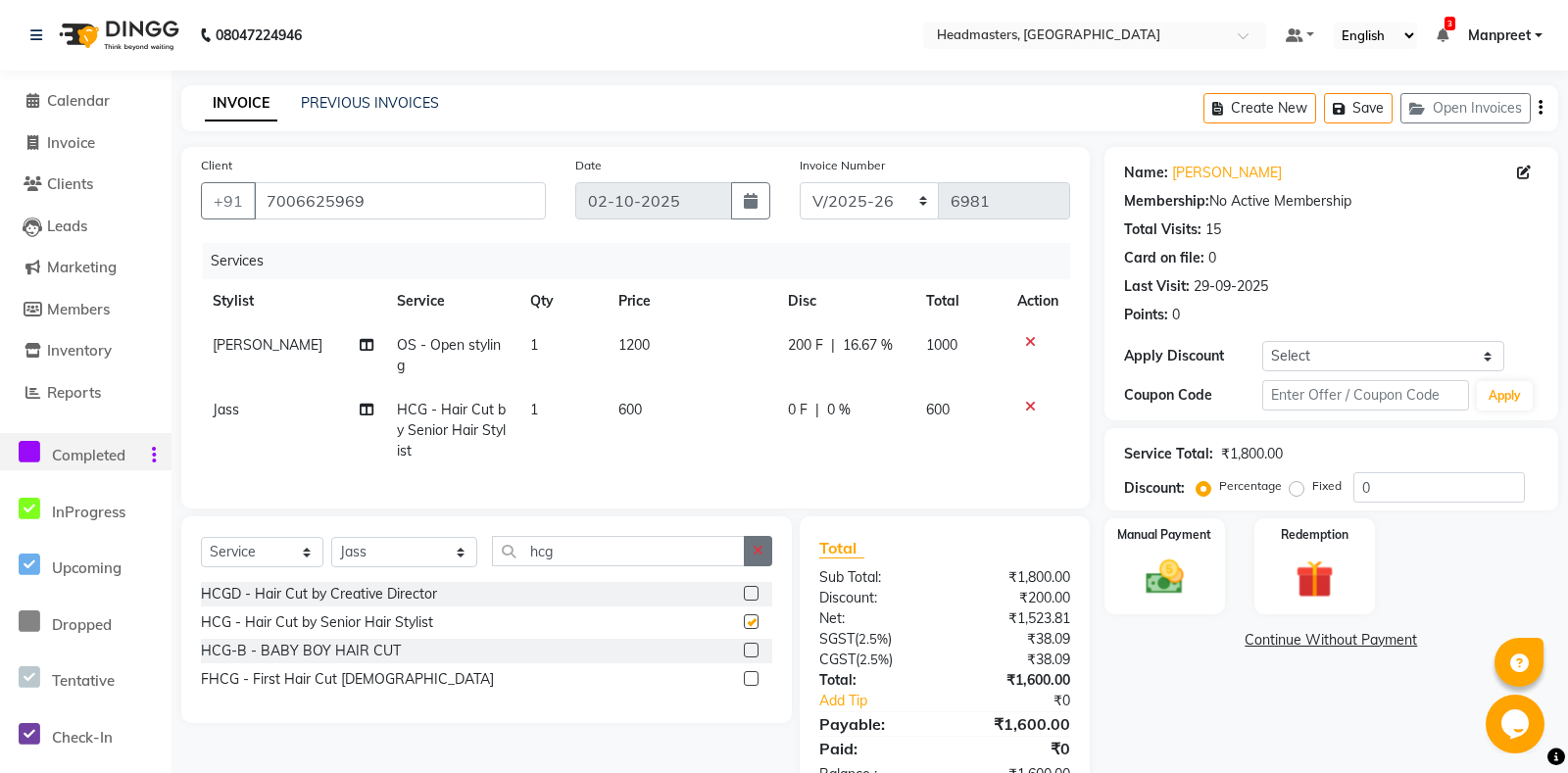
checkbox input "false"
click at [759, 557] on icon "button" at bounding box center [757, 550] width 11 height 14
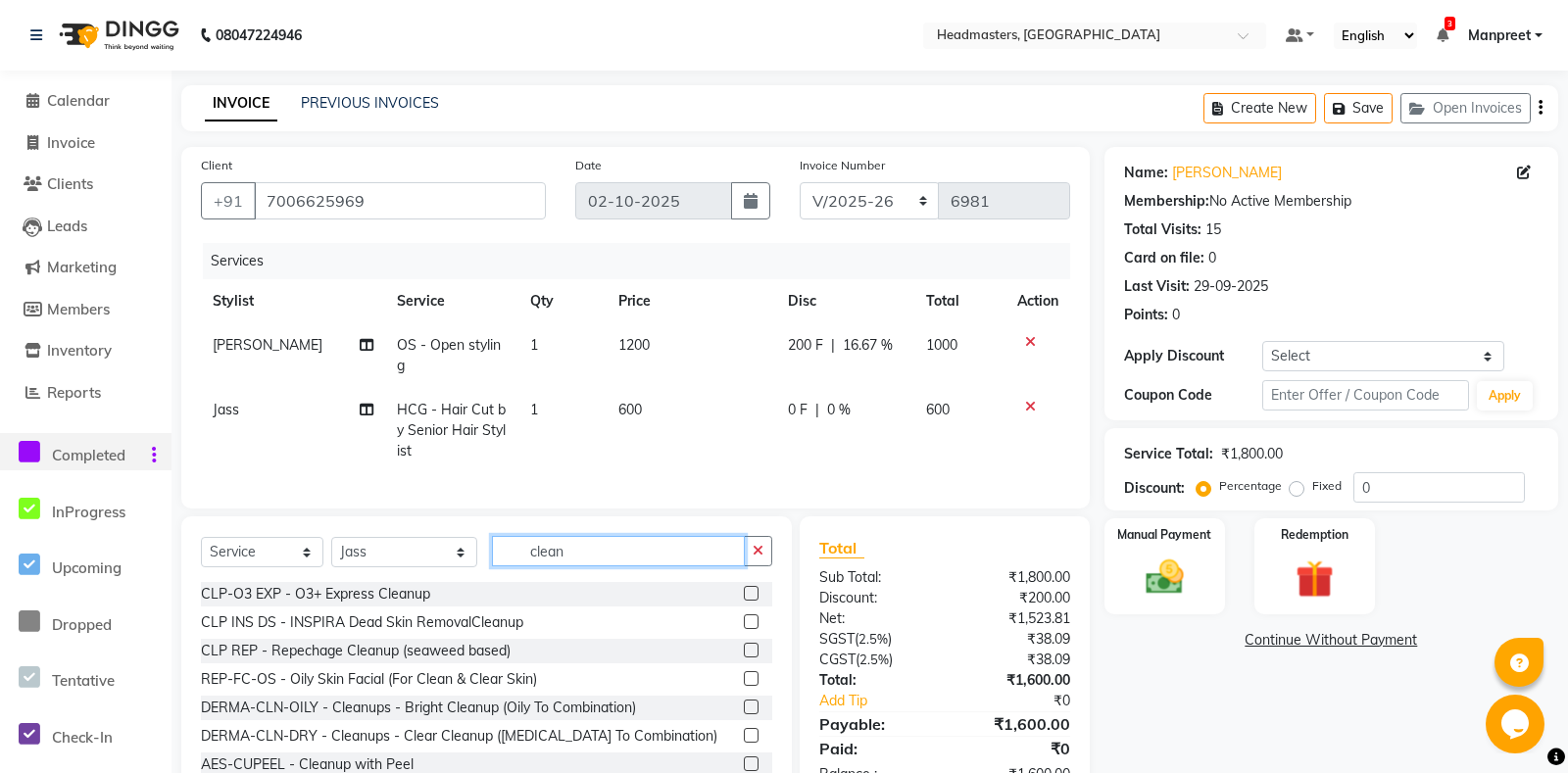
type input "clean"
click at [751, 592] on label at bounding box center [751, 593] width 15 height 15
click at [751, 592] on input "checkbox" at bounding box center [750, 594] width 13 height 13
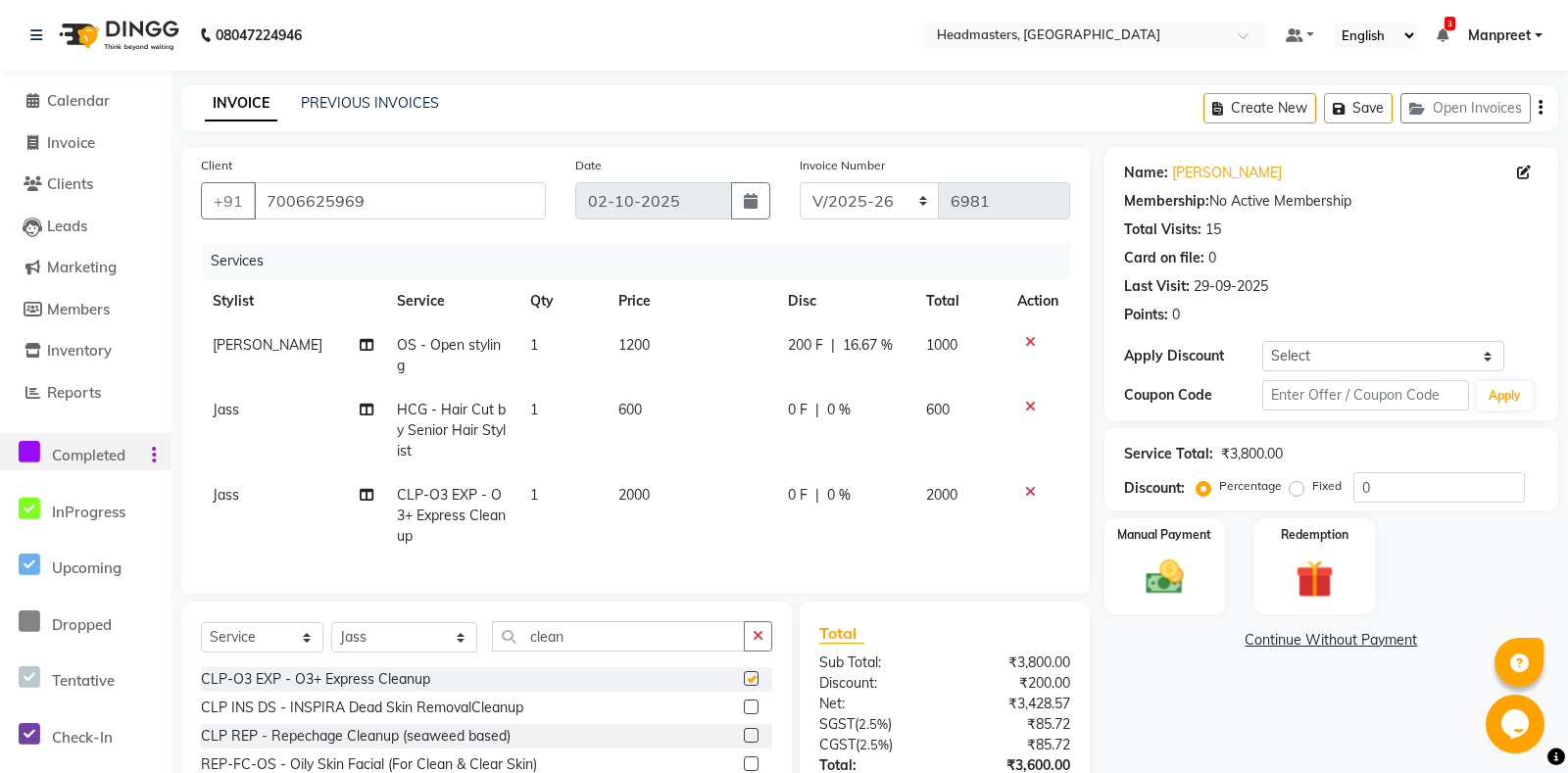
scroll to position [147, 0]
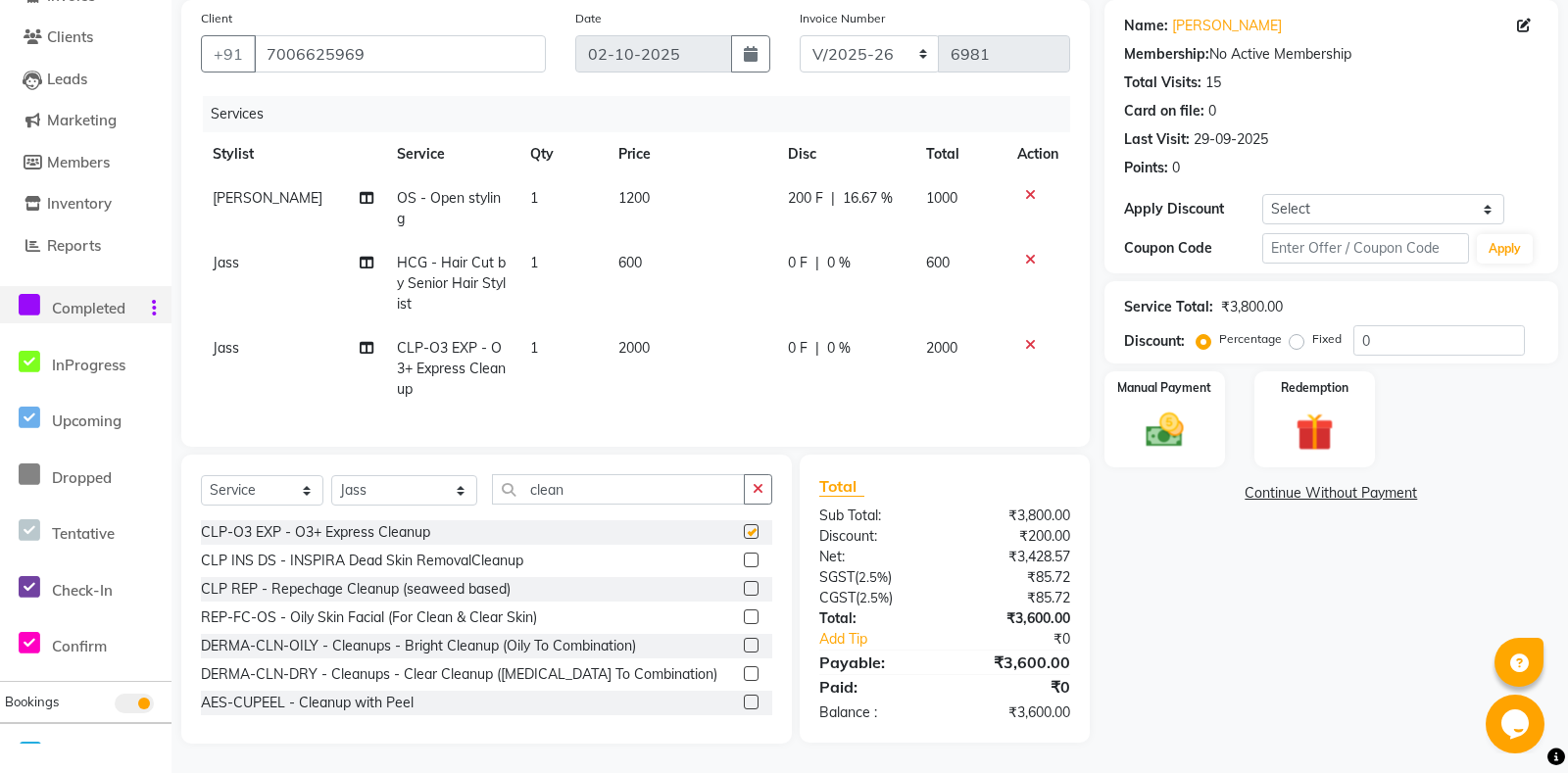
checkbox input "false"
click at [767, 492] on button "button" at bounding box center [758, 489] width 28 height 30
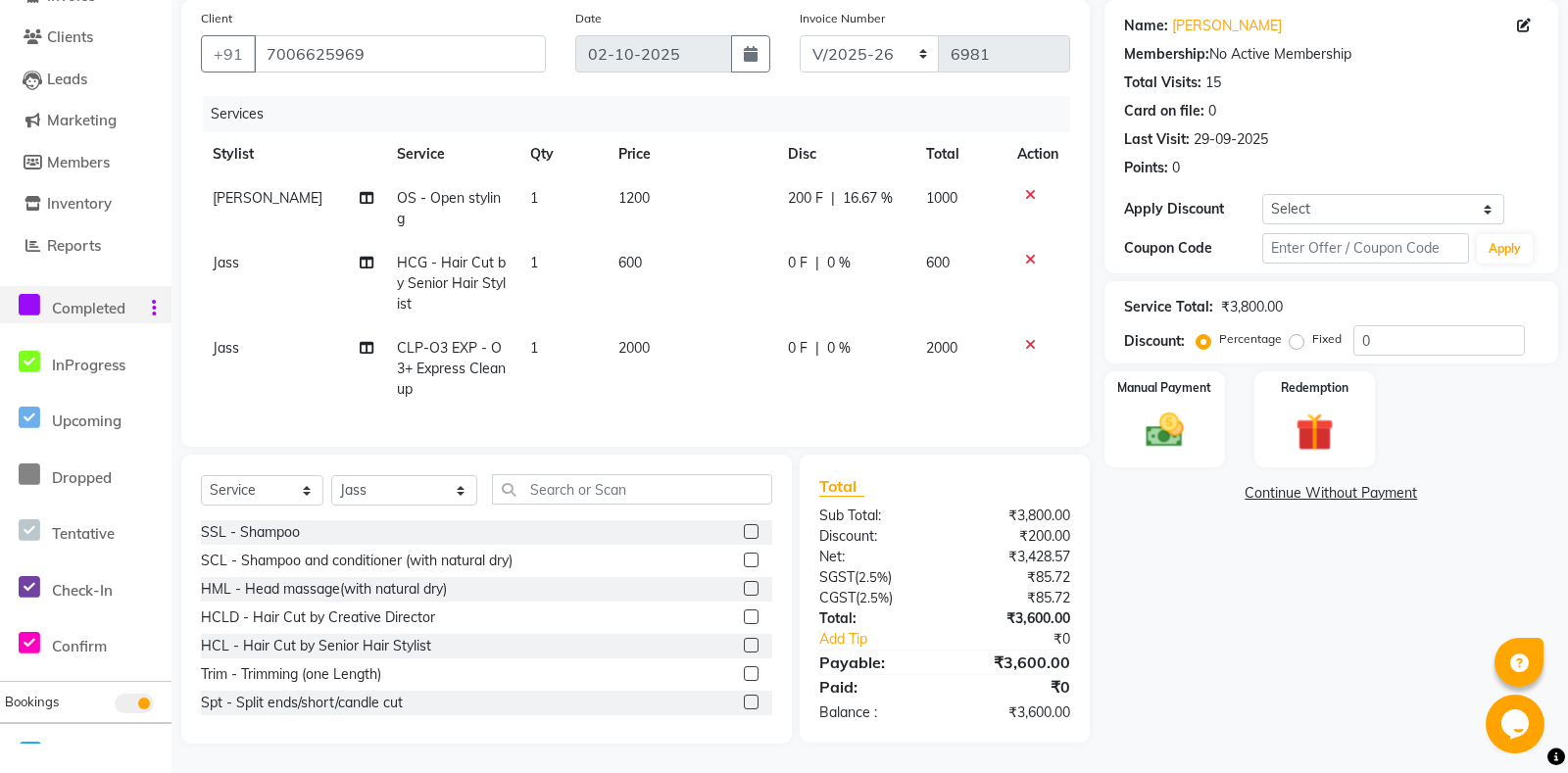
click at [793, 272] on span "0 F" at bounding box center [798, 263] width 20 height 21
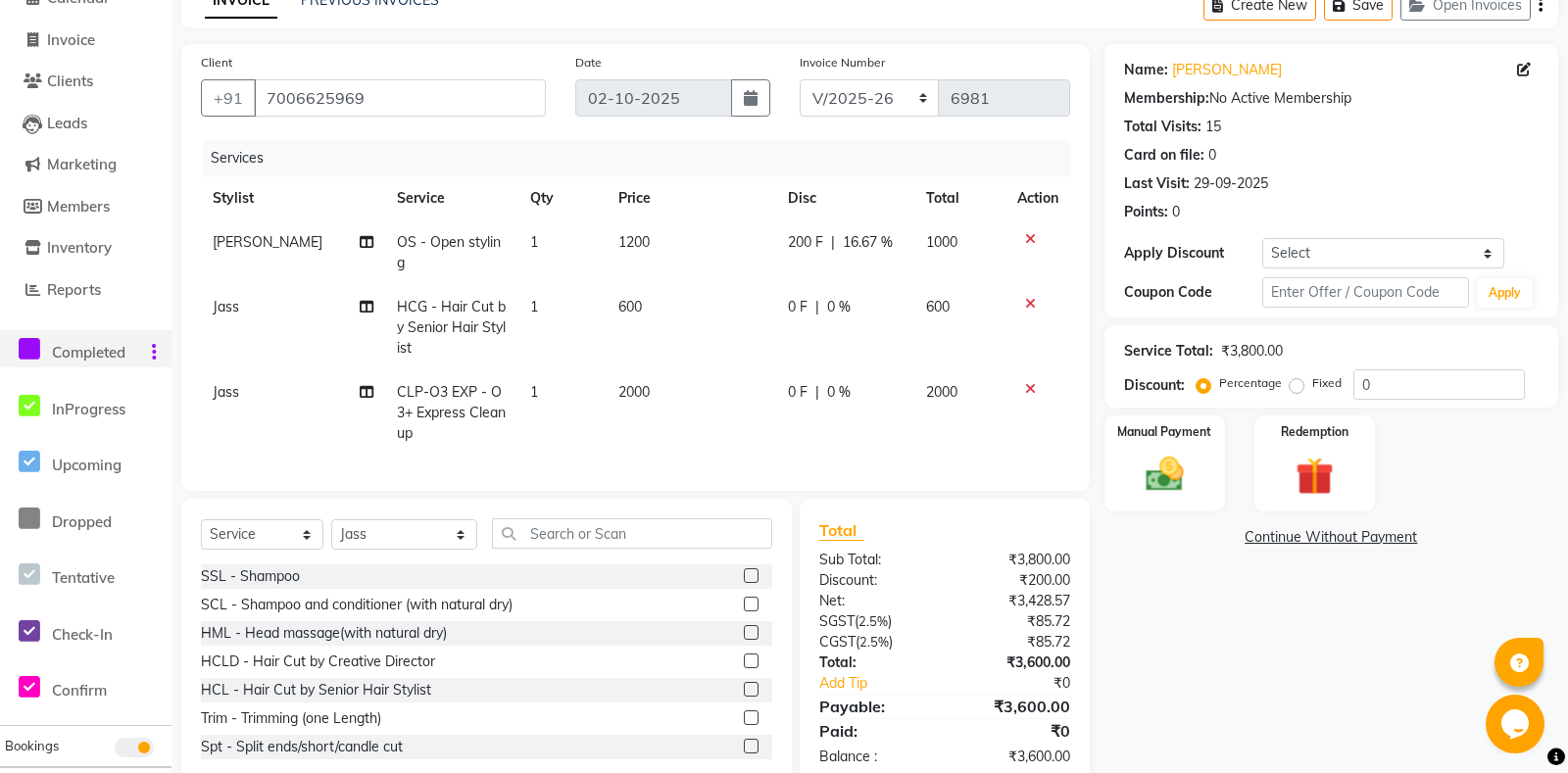
select select "60714"
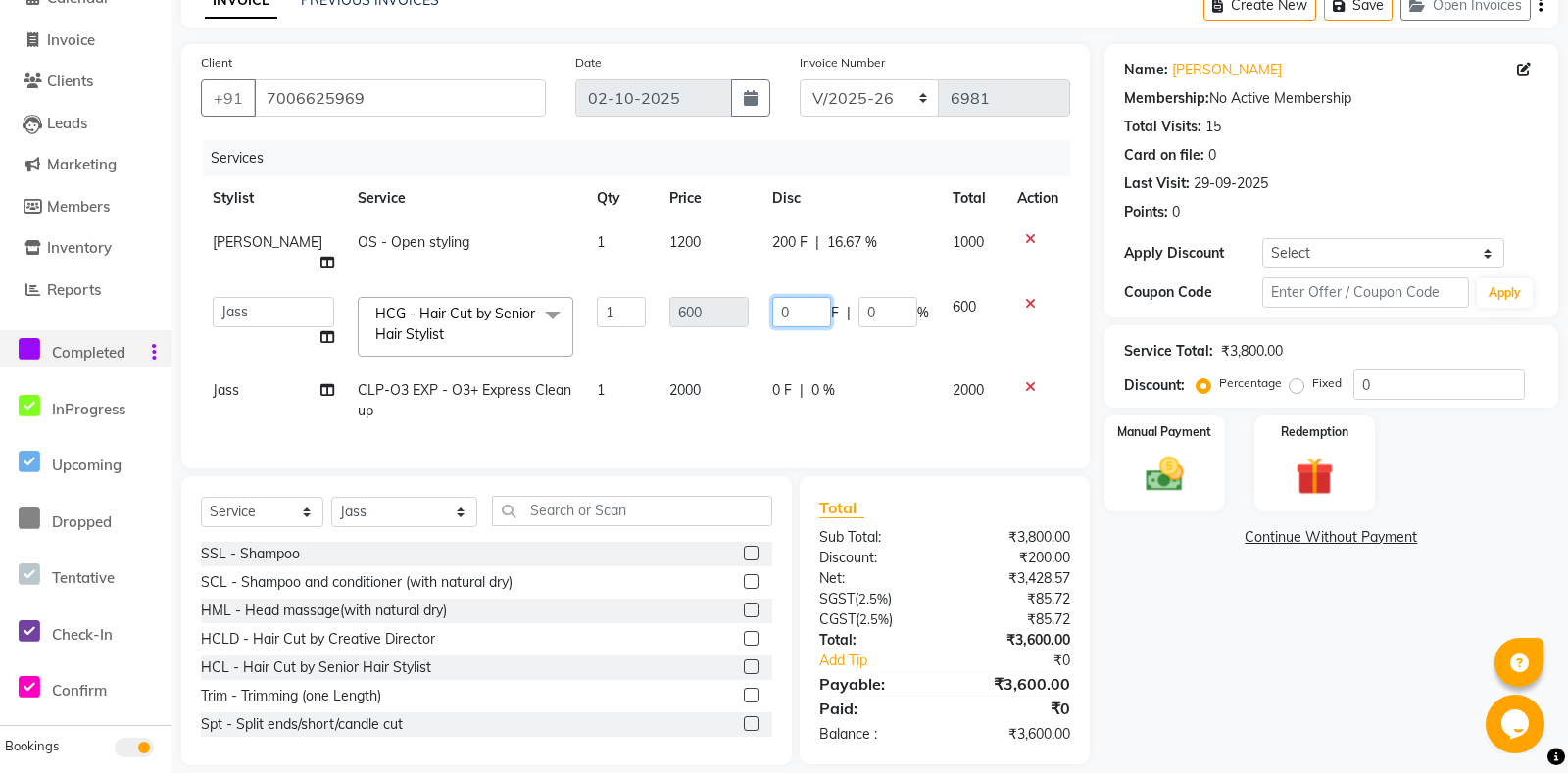
click at [775, 297] on input "0" at bounding box center [801, 312] width 59 height 30
type input "100"
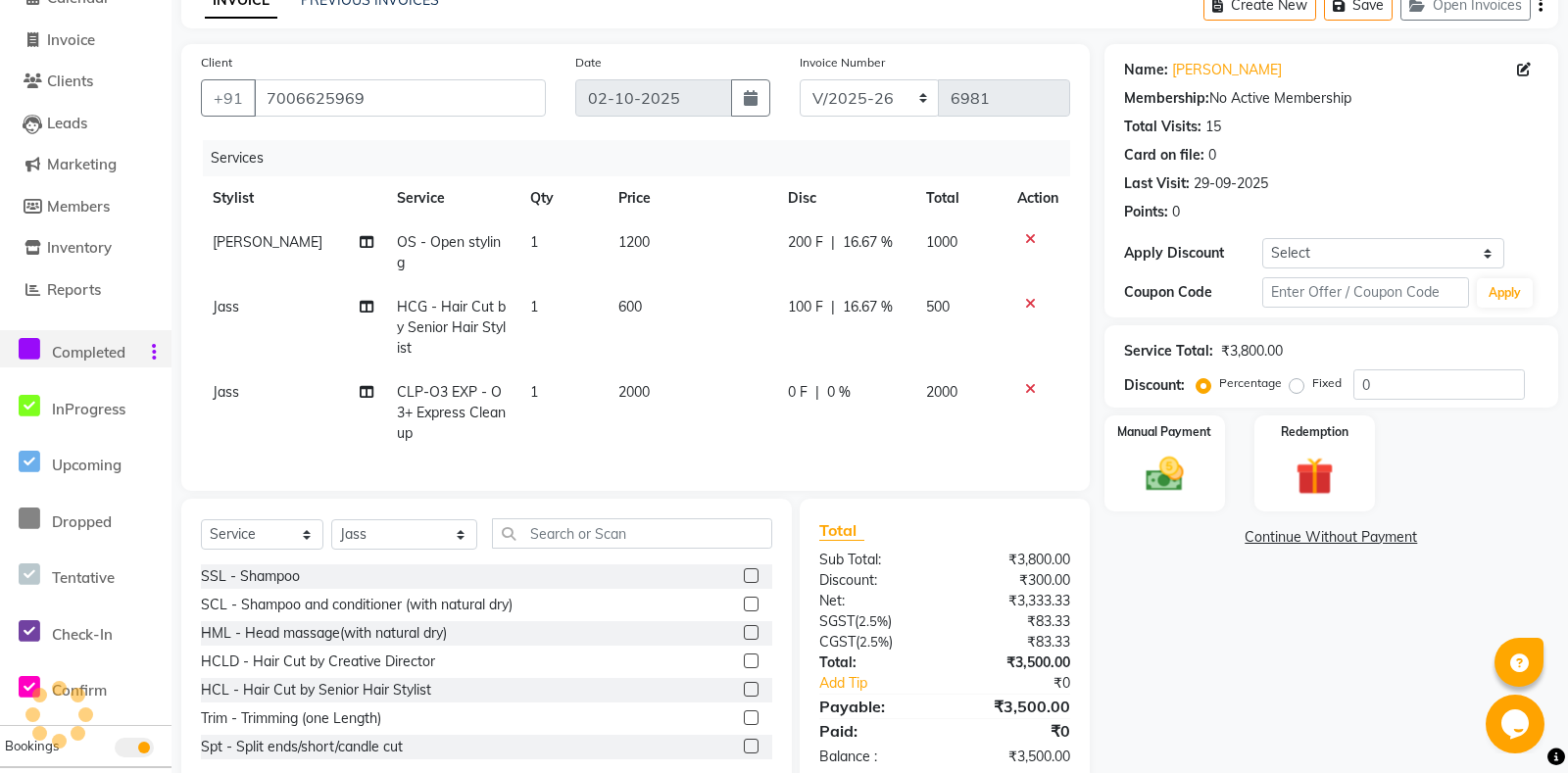
click at [781, 316] on td "100 F | 16.67 %" at bounding box center [845, 327] width 138 height 85
select select "60714"
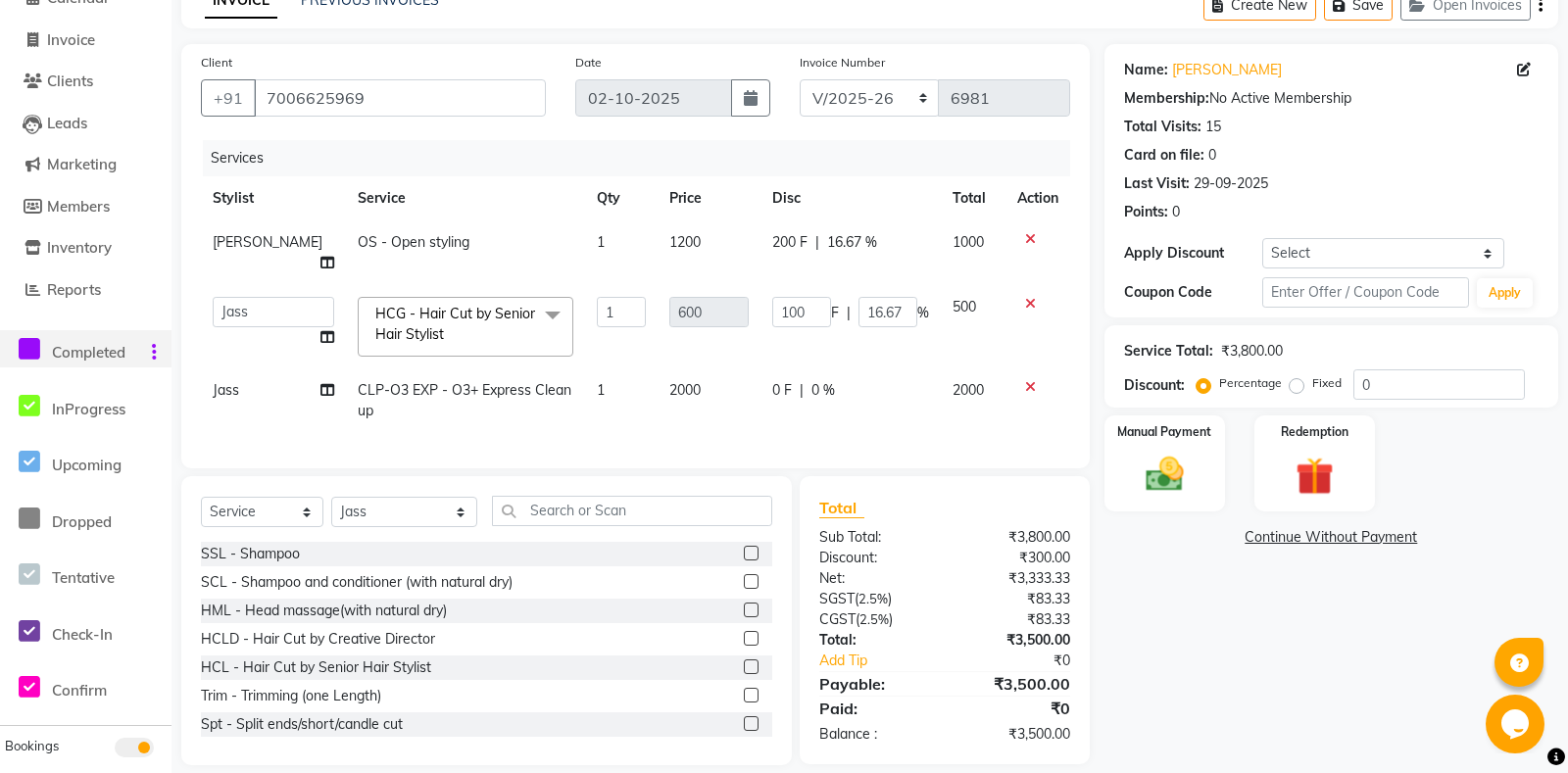
click at [784, 387] on td "0 F | 0 %" at bounding box center [850, 400] width 180 height 65
select select "60714"
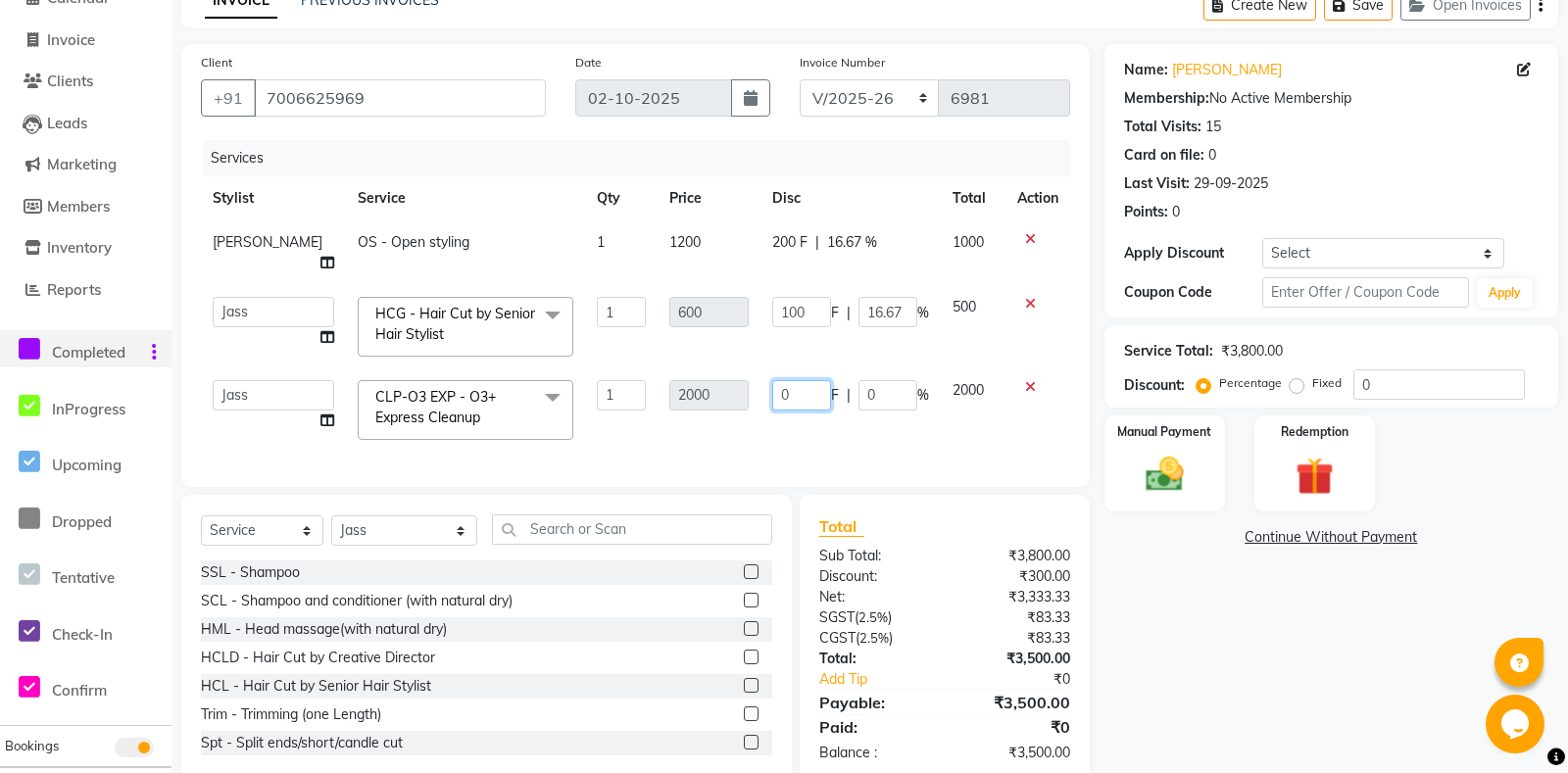
click at [772, 381] on input "0" at bounding box center [801, 395] width 59 height 30
type input "800"
click at [810, 412] on div "Services Stylist Service Qty Price Disc Total Action Raj OS - Open styling 1 12…" at bounding box center [635, 304] width 869 height 328
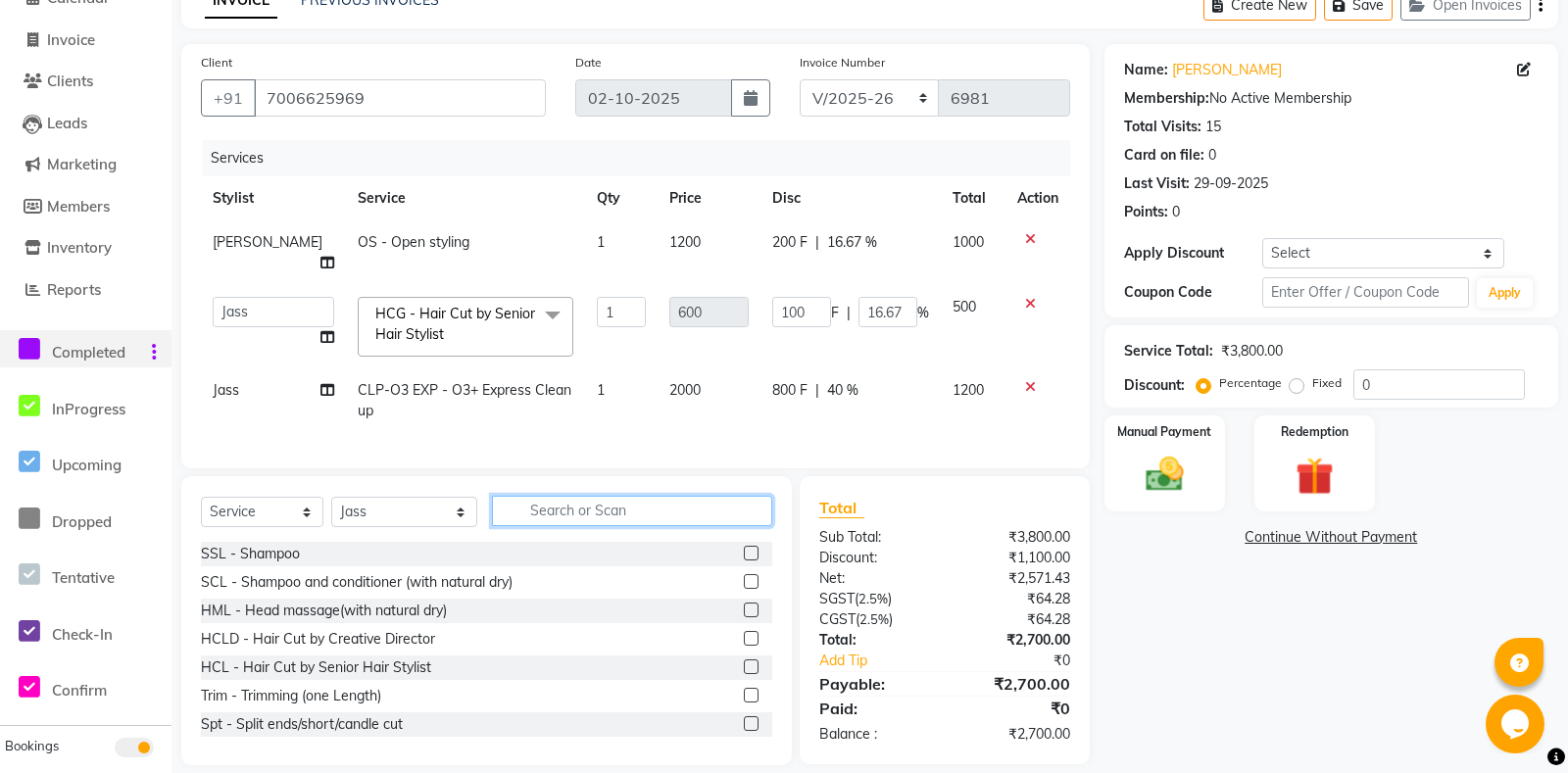
click at [610, 500] on input "text" at bounding box center [631, 510] width 280 height 30
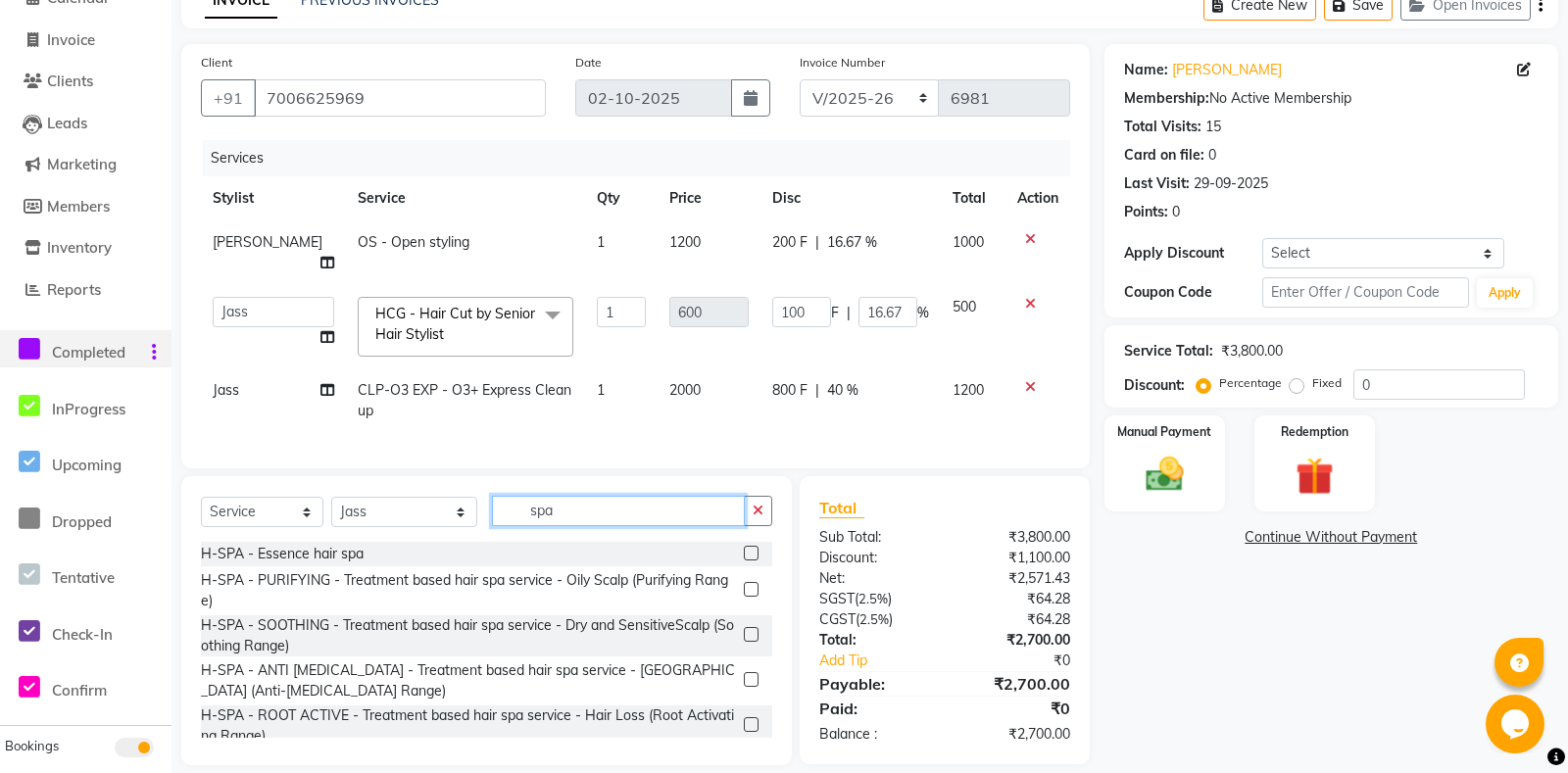
type input "spa"
click at [747, 545] on label at bounding box center [751, 552] width 15 height 15
click at [747, 547] on input "checkbox" at bounding box center [750, 553] width 13 height 13
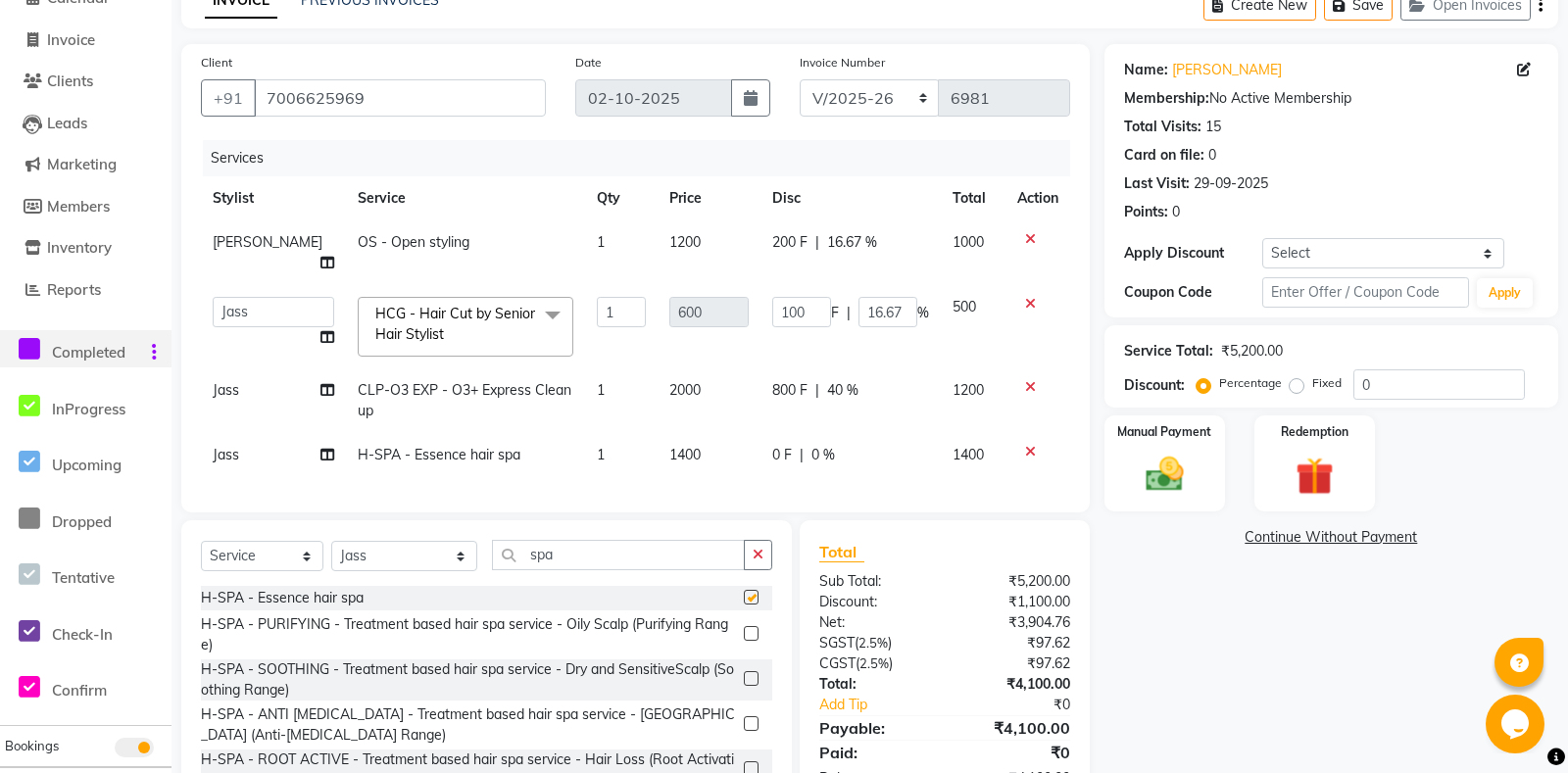
checkbox input "false"
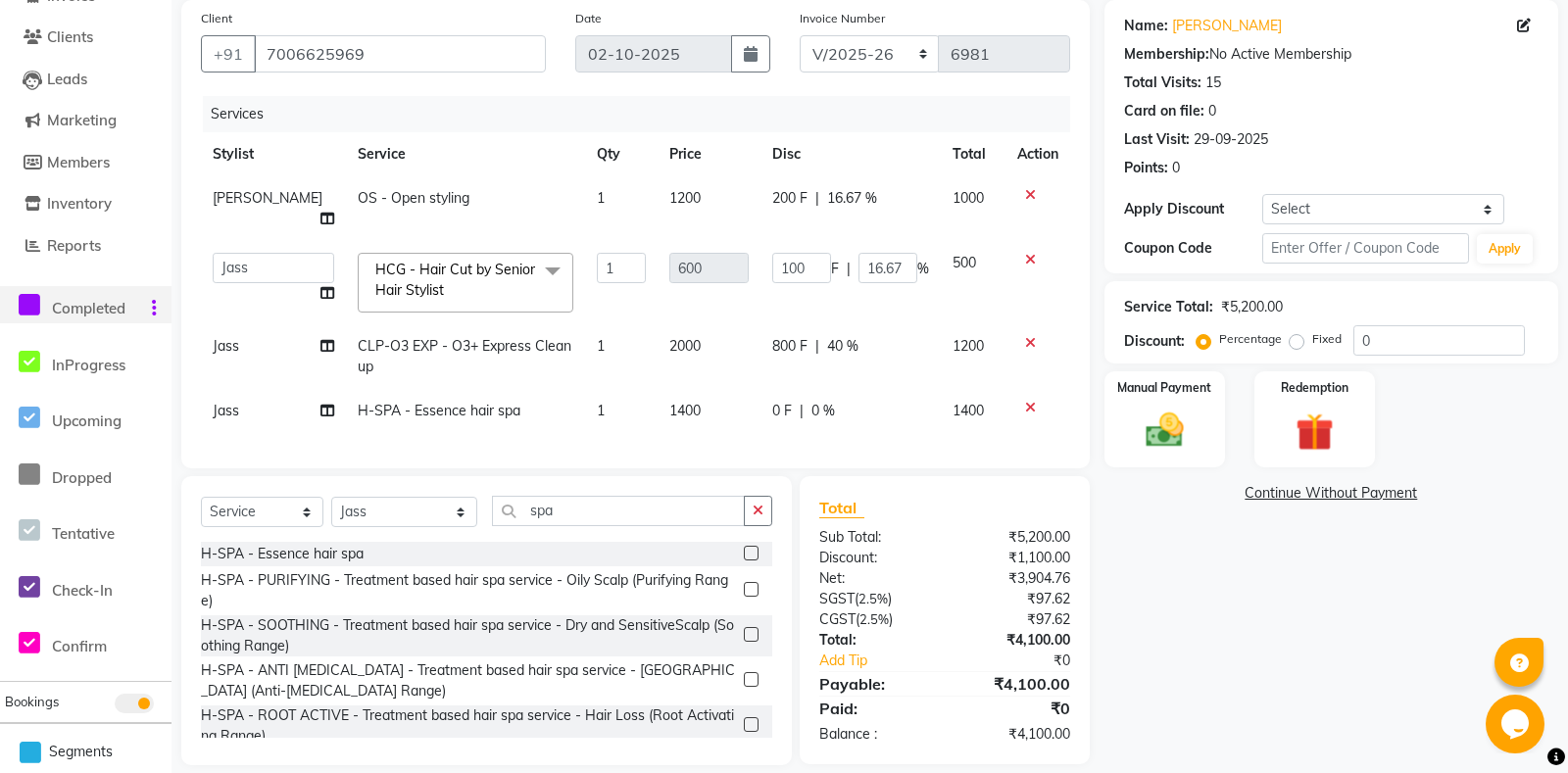
click at [771, 401] on td "0 F | 0 %" at bounding box center [850, 410] width 180 height 44
select select "60714"
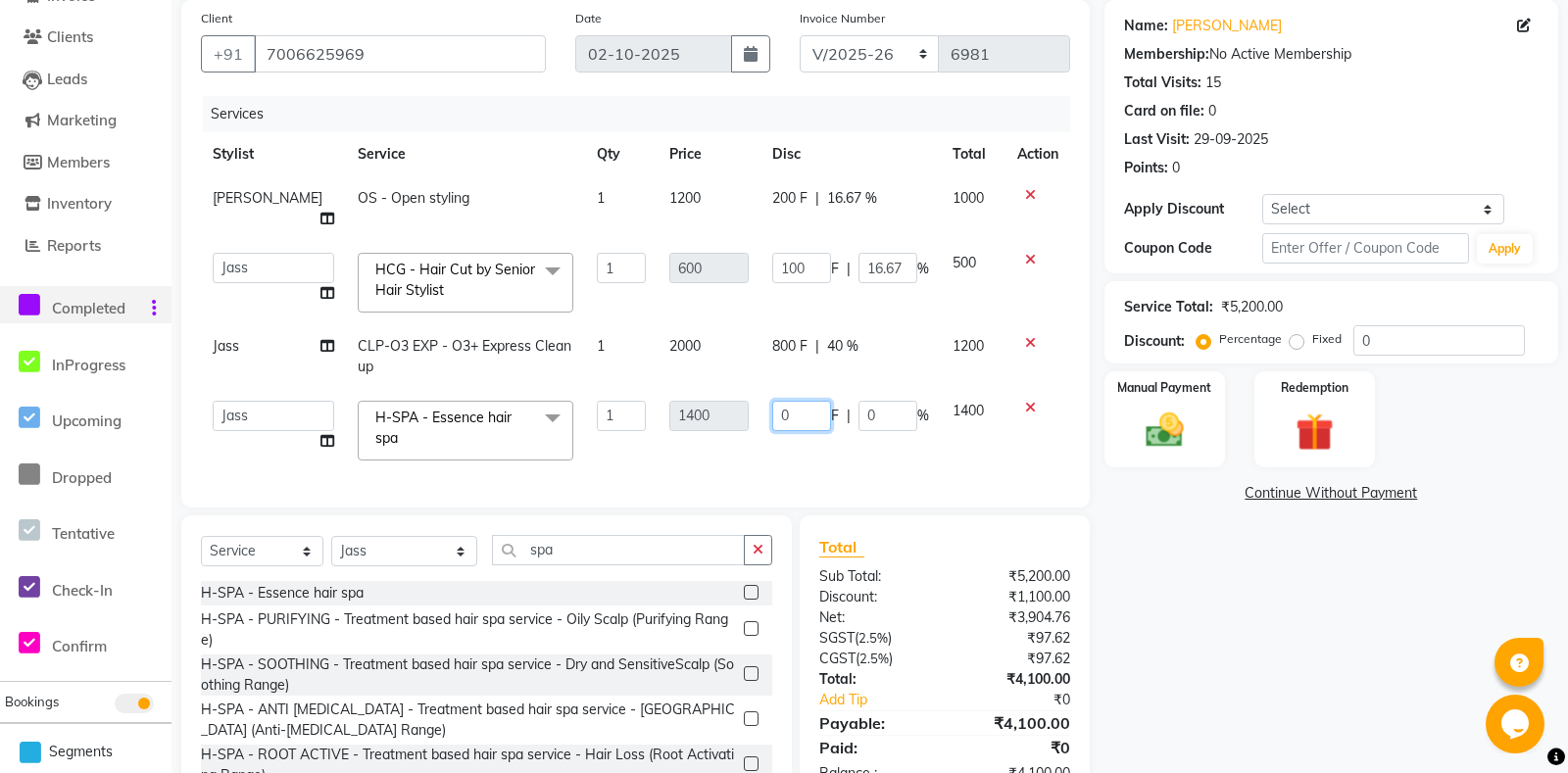
click at [772, 400] on input "0" at bounding box center [801, 415] width 59 height 30
type input "200"
click at [807, 429] on div "Services Stylist Service Qty Price Disc Total Action Raj OS - Open styling 1 12…" at bounding box center [635, 292] width 869 height 391
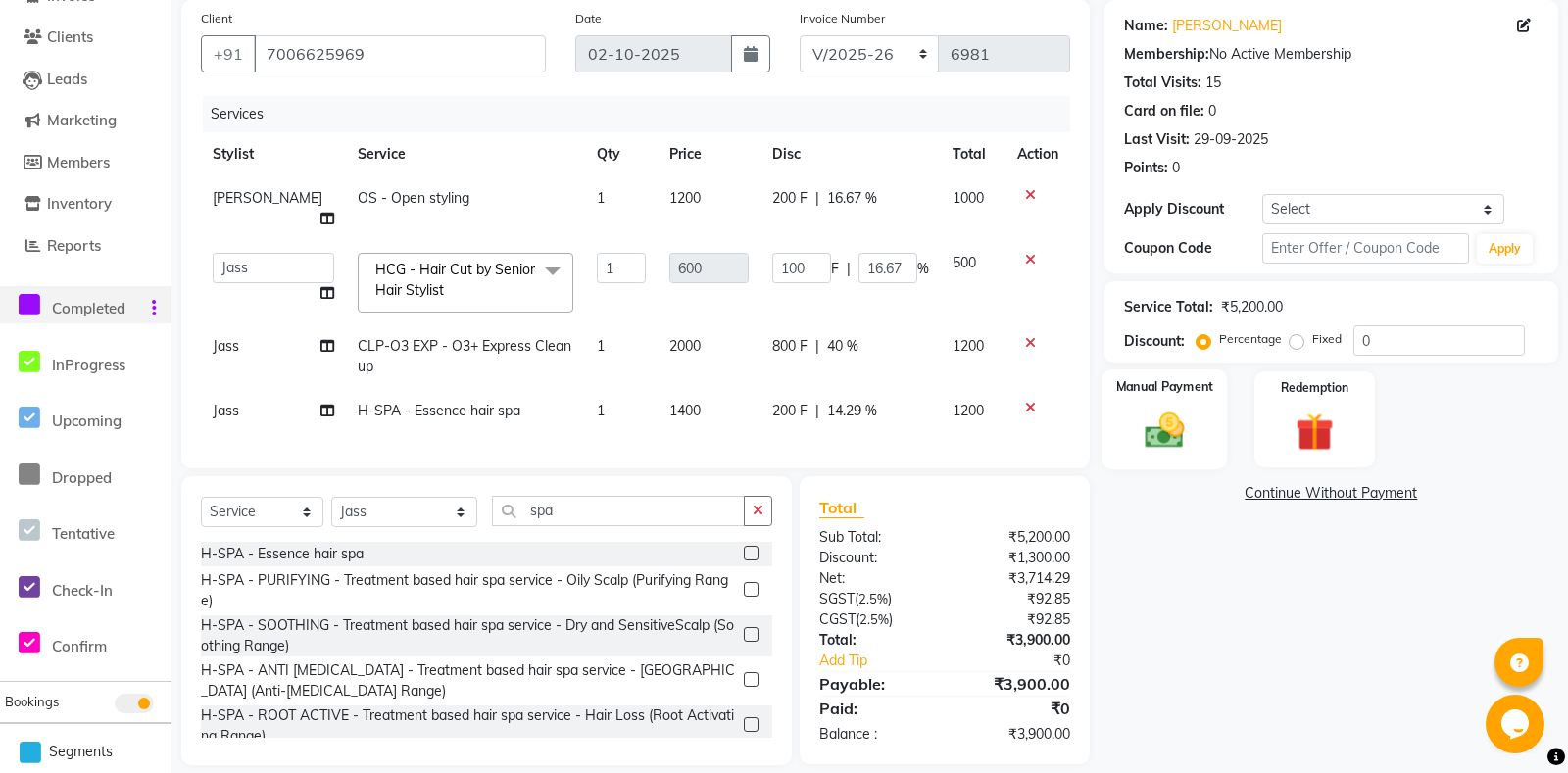
click at [1175, 433] on img at bounding box center [1165, 430] width 64 height 45
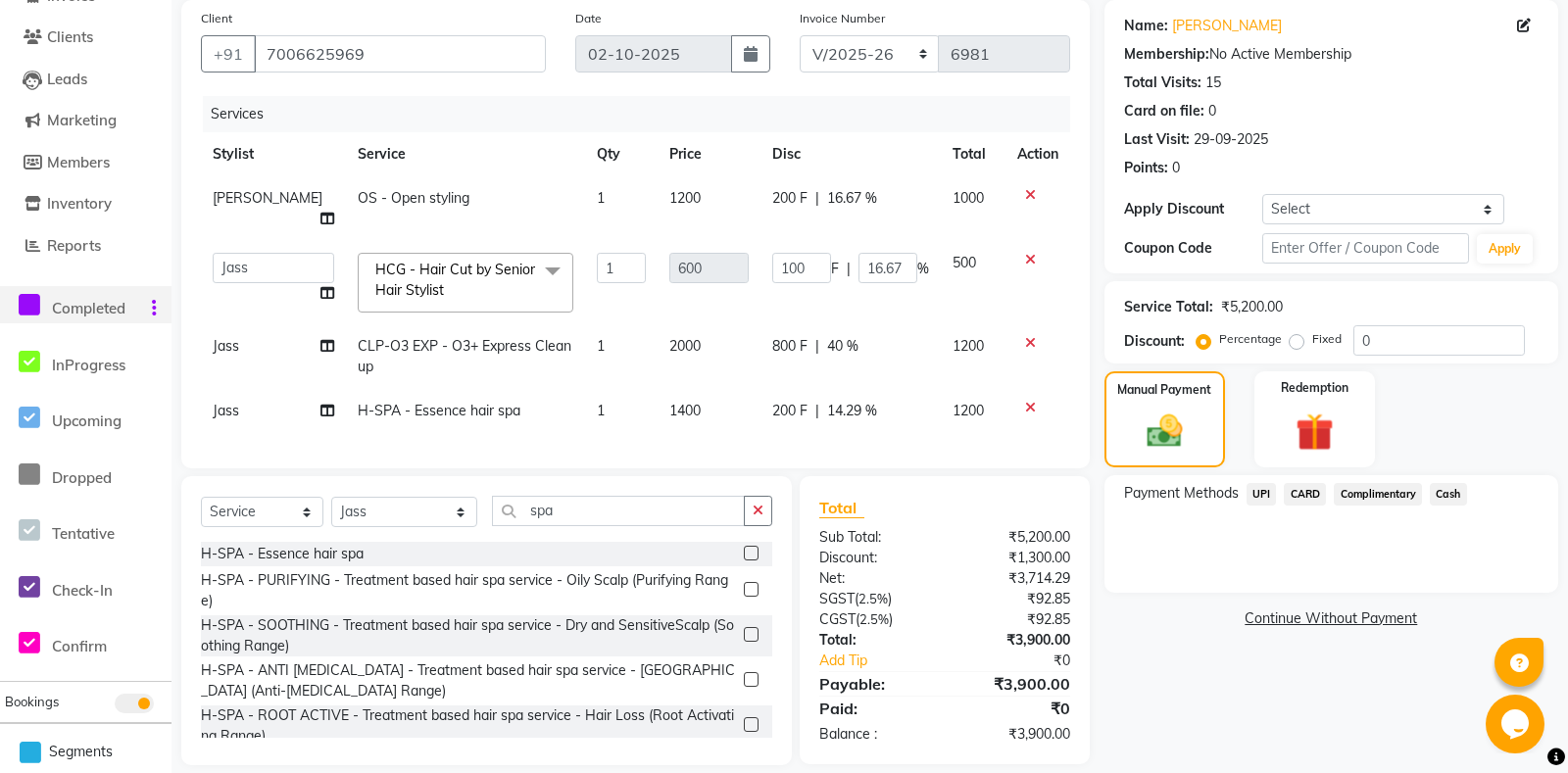
click at [1261, 505] on span "UPI" at bounding box center [1261, 494] width 30 height 23
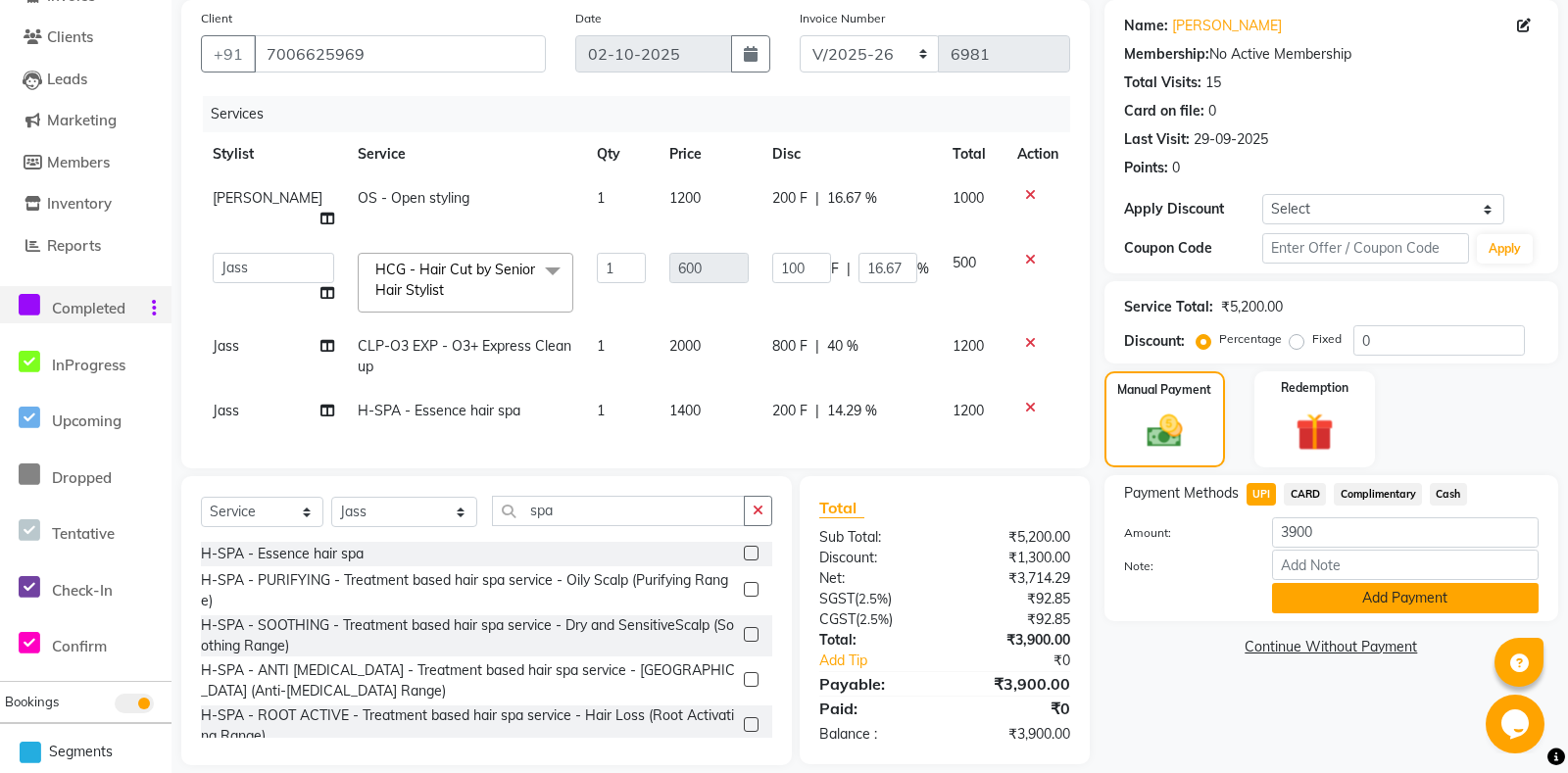
click at [1384, 612] on button "Add Payment" at bounding box center [1404, 598] width 267 height 30
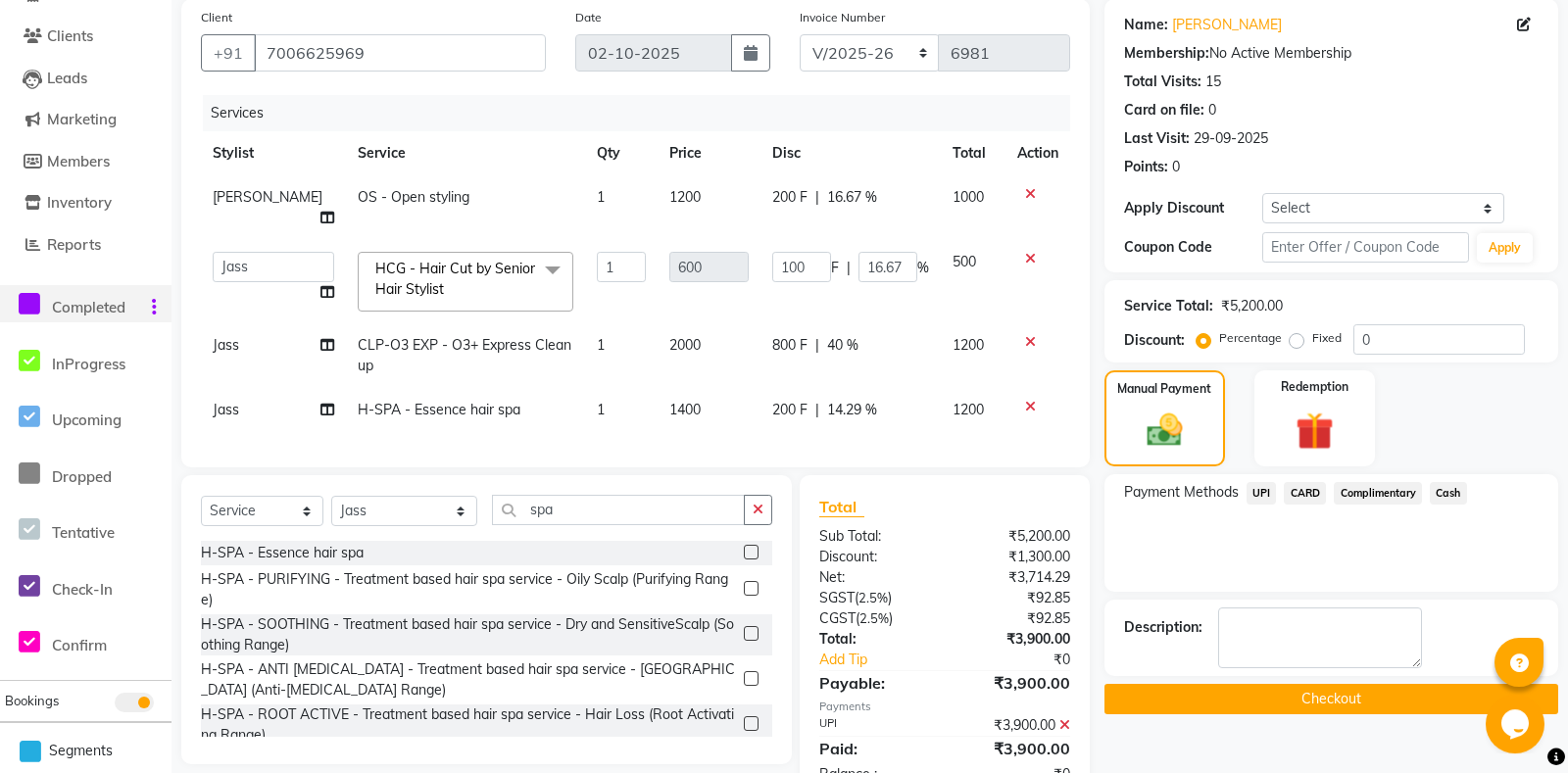
scroll to position [186, 0]
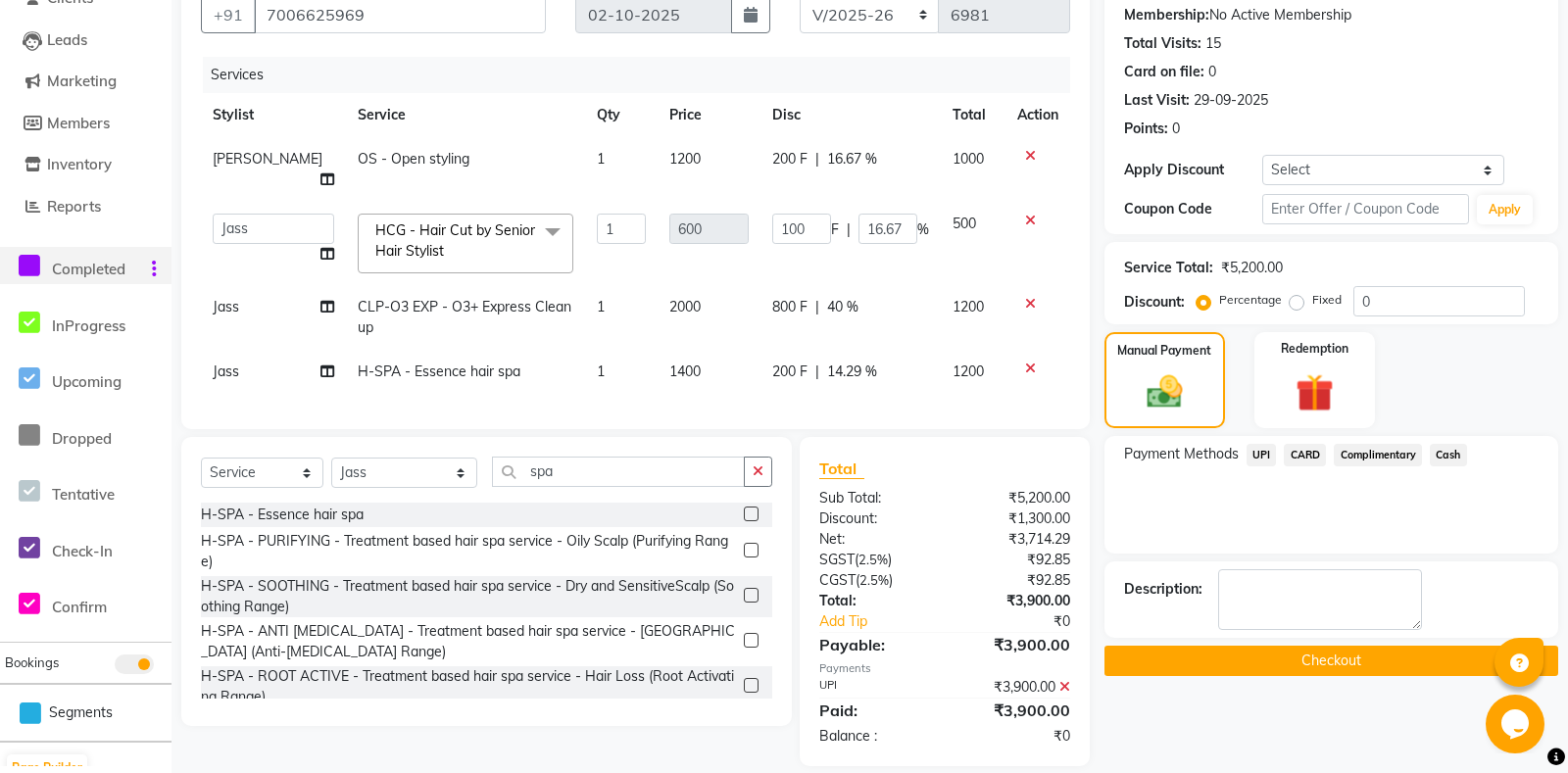
click at [1234, 672] on button "Checkout" at bounding box center [1331, 660] width 453 height 30
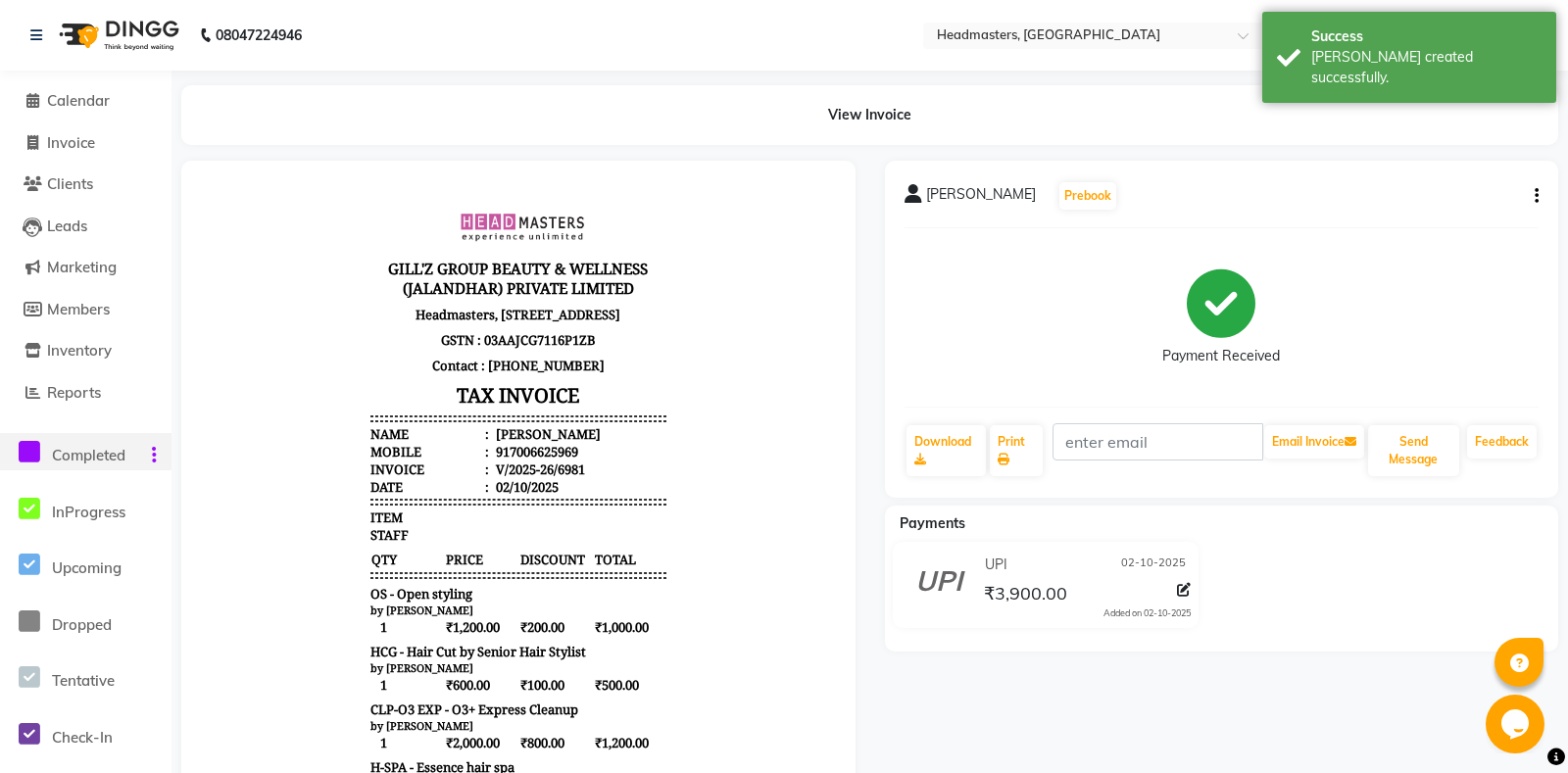
scroll to position [330, 0]
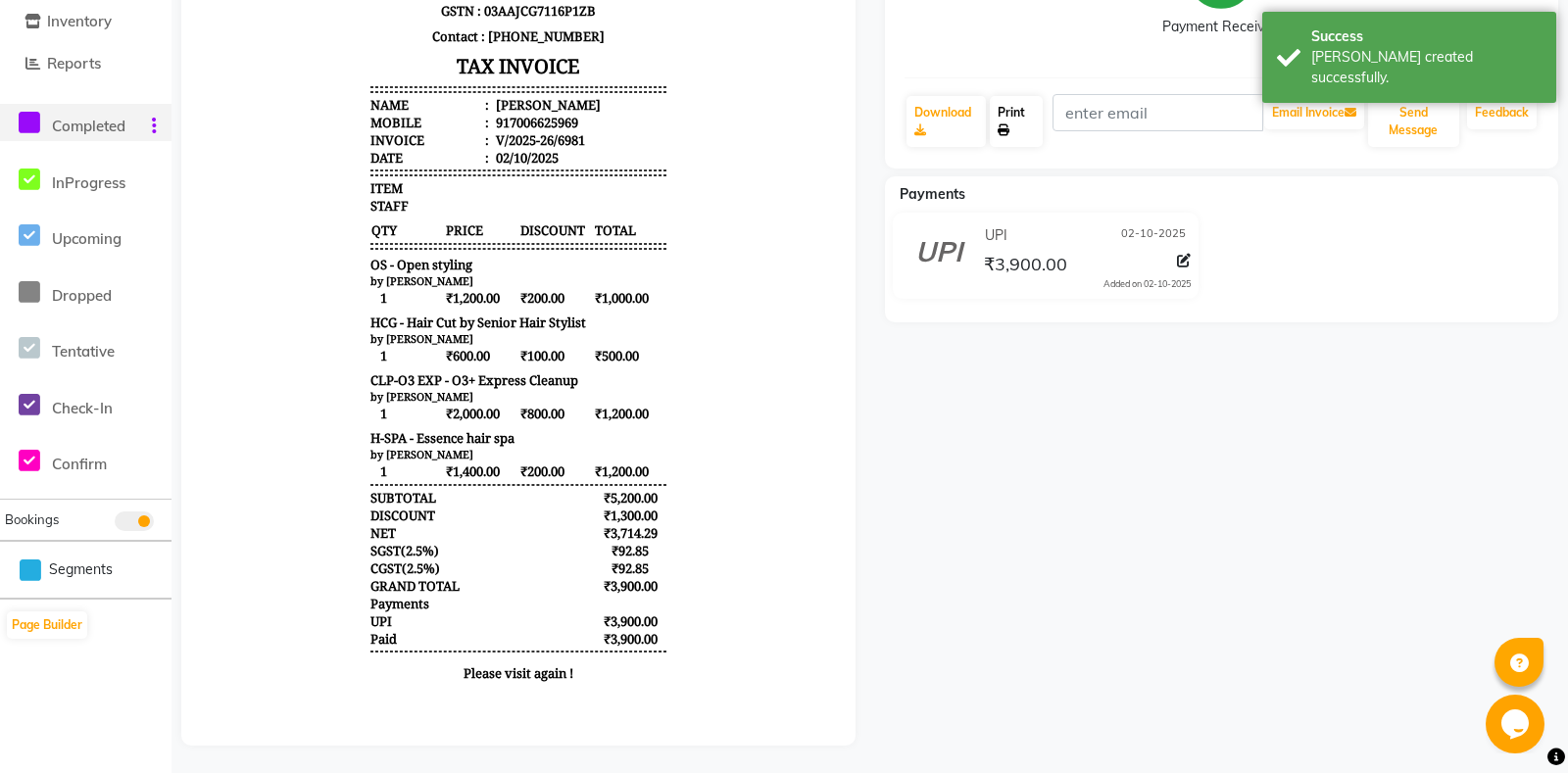
click at [1018, 121] on link "Print" at bounding box center [1016, 121] width 52 height 51
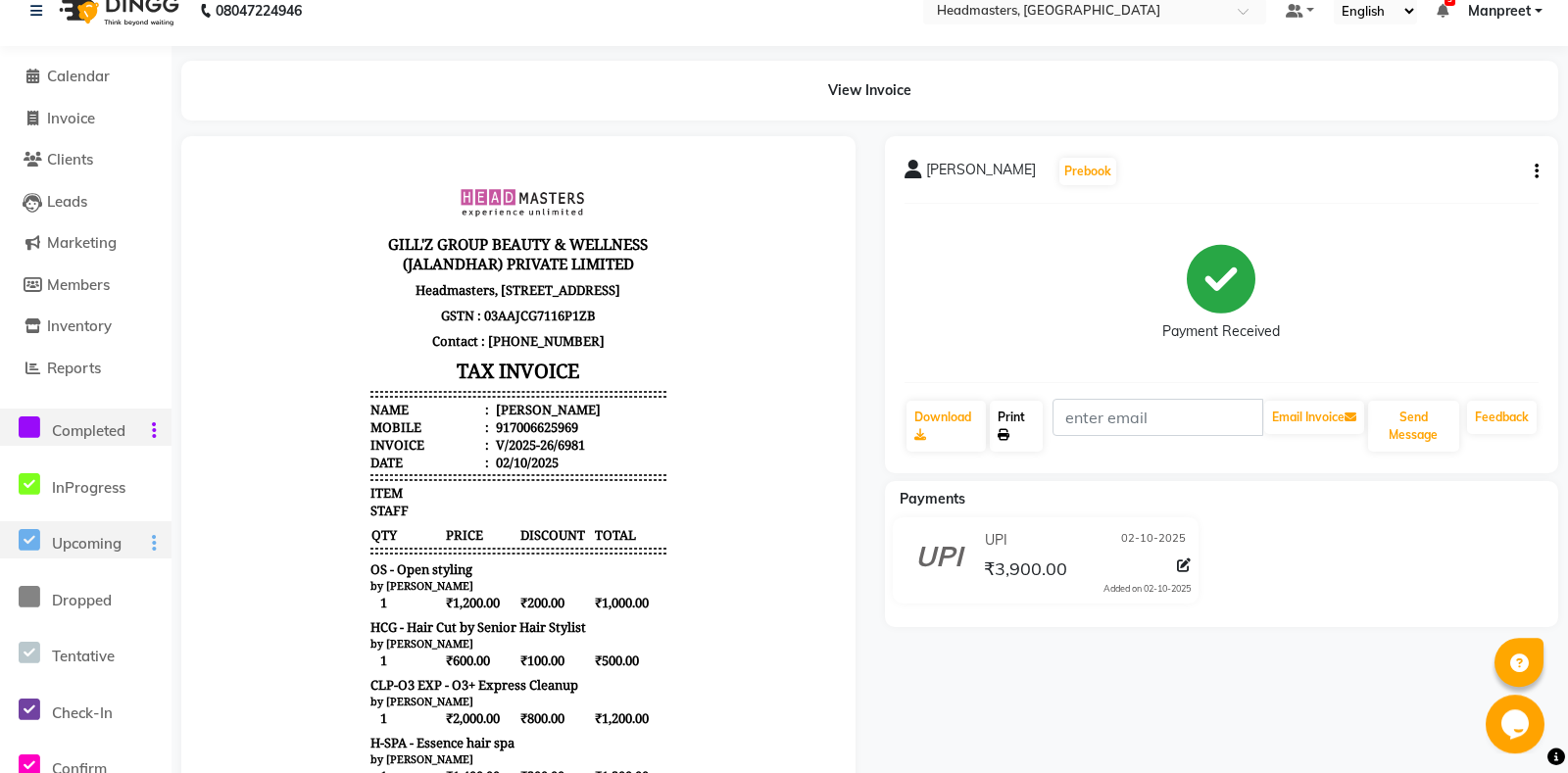
scroll to position [21, 0]
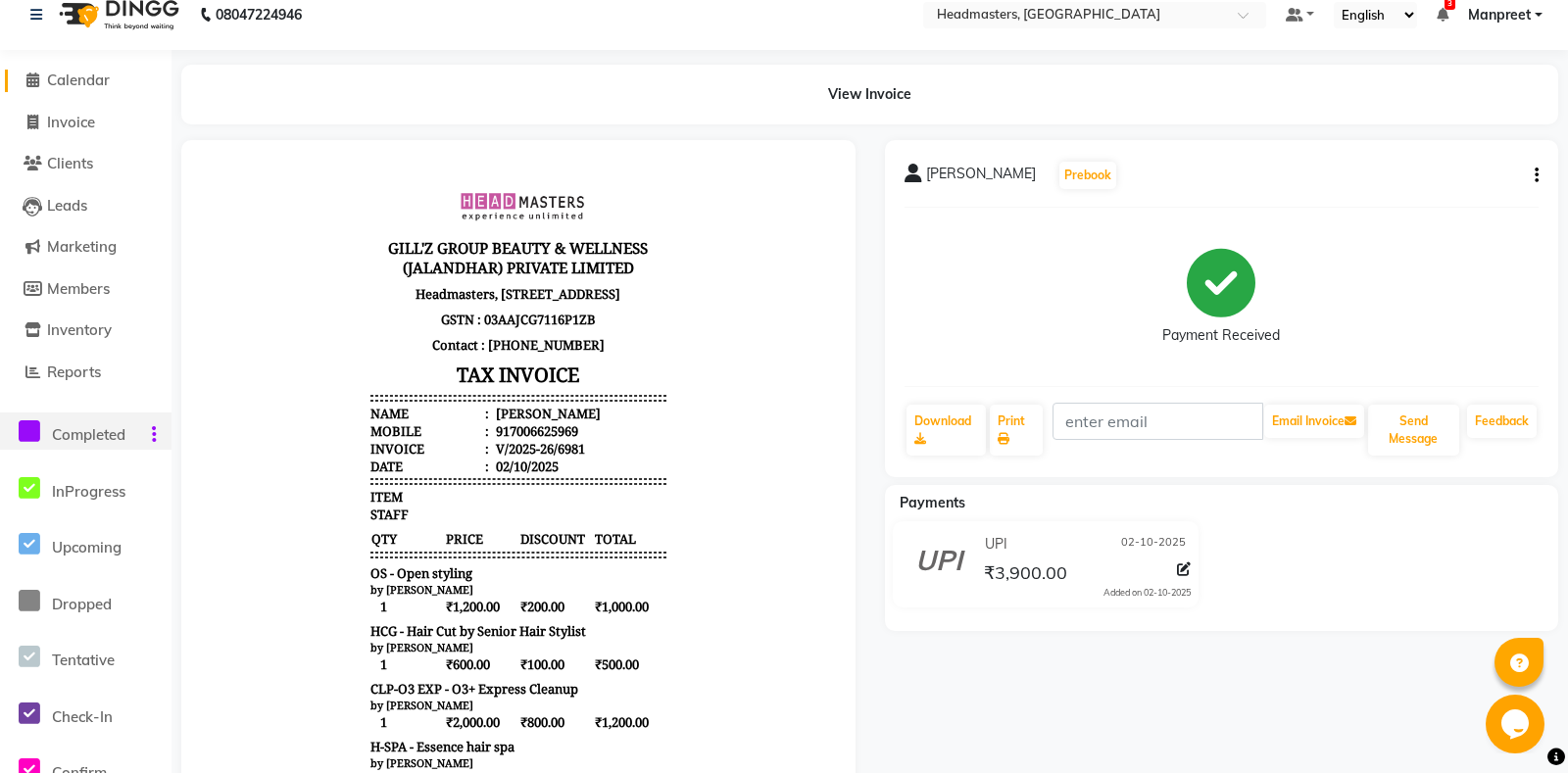
click at [79, 82] on span "Calendar" at bounding box center [78, 80] width 63 height 19
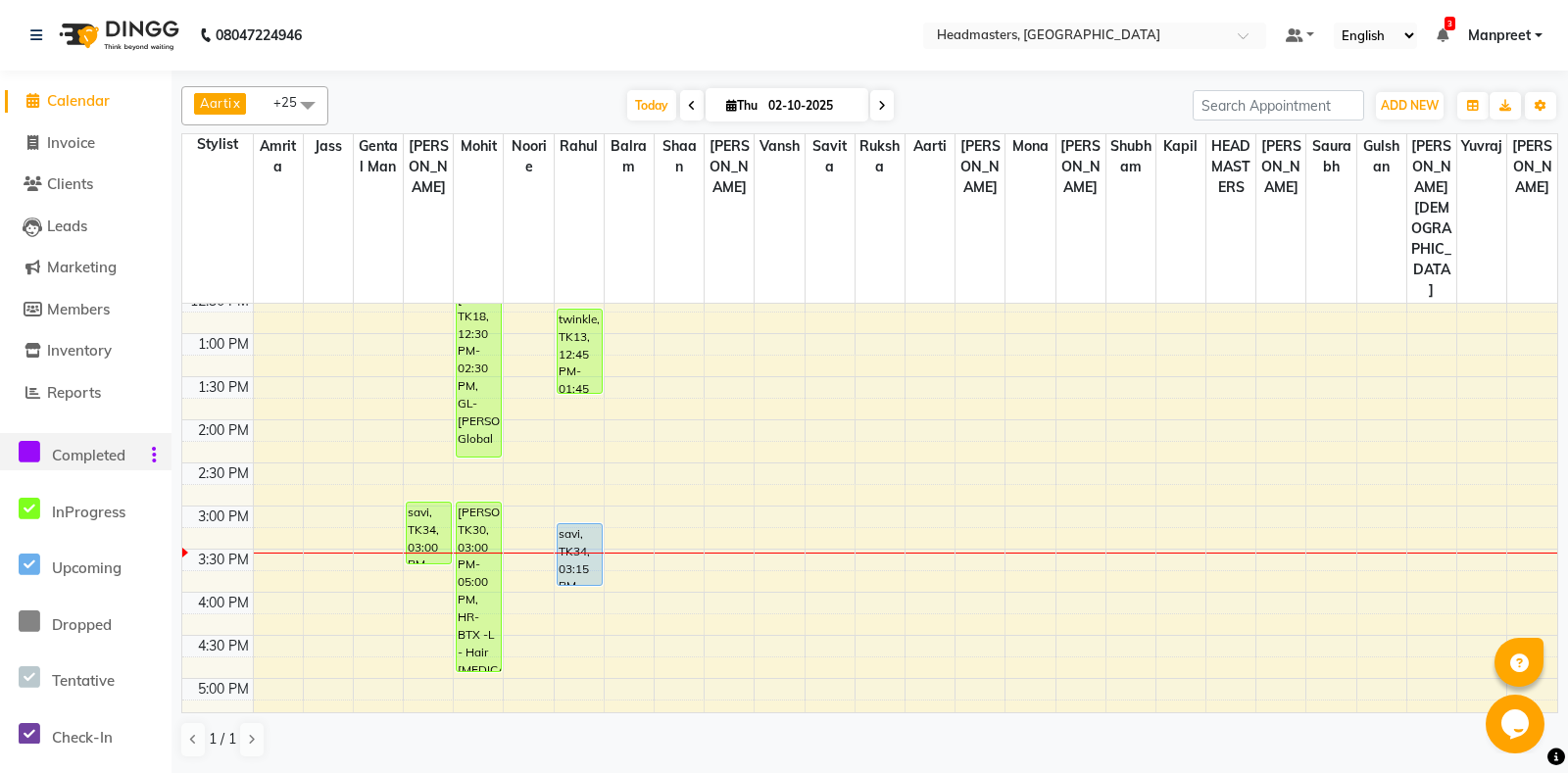
scroll to position [411, 0]
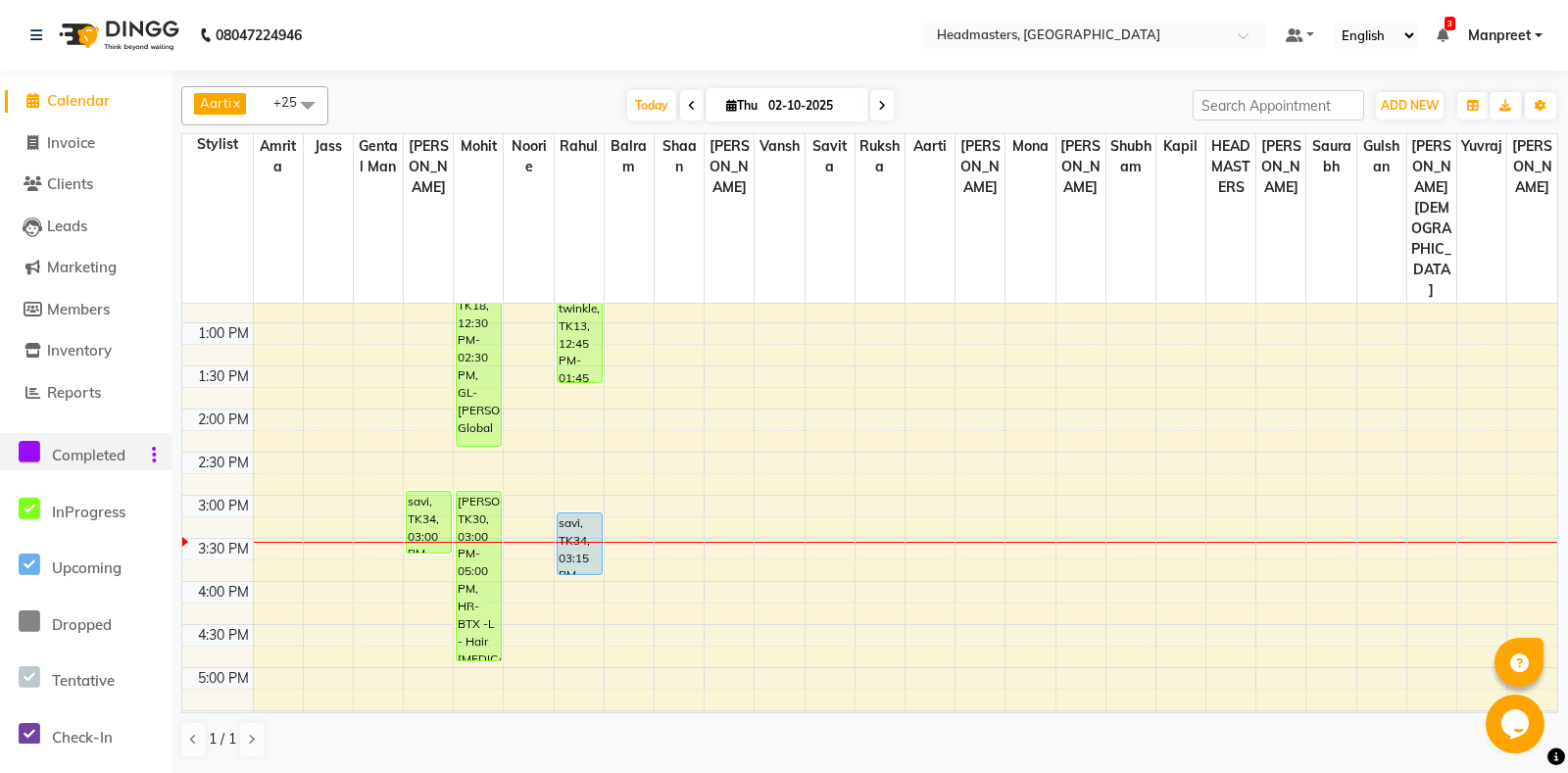
click at [643, 351] on div "8:00 AM 8:30 AM 9:00 AM 9:30 AM 10:00 AM 10:30 AM 11:00 AM 11:30 AM 12:00 PM 12…" at bounding box center [869, 495] width 1374 height 1206
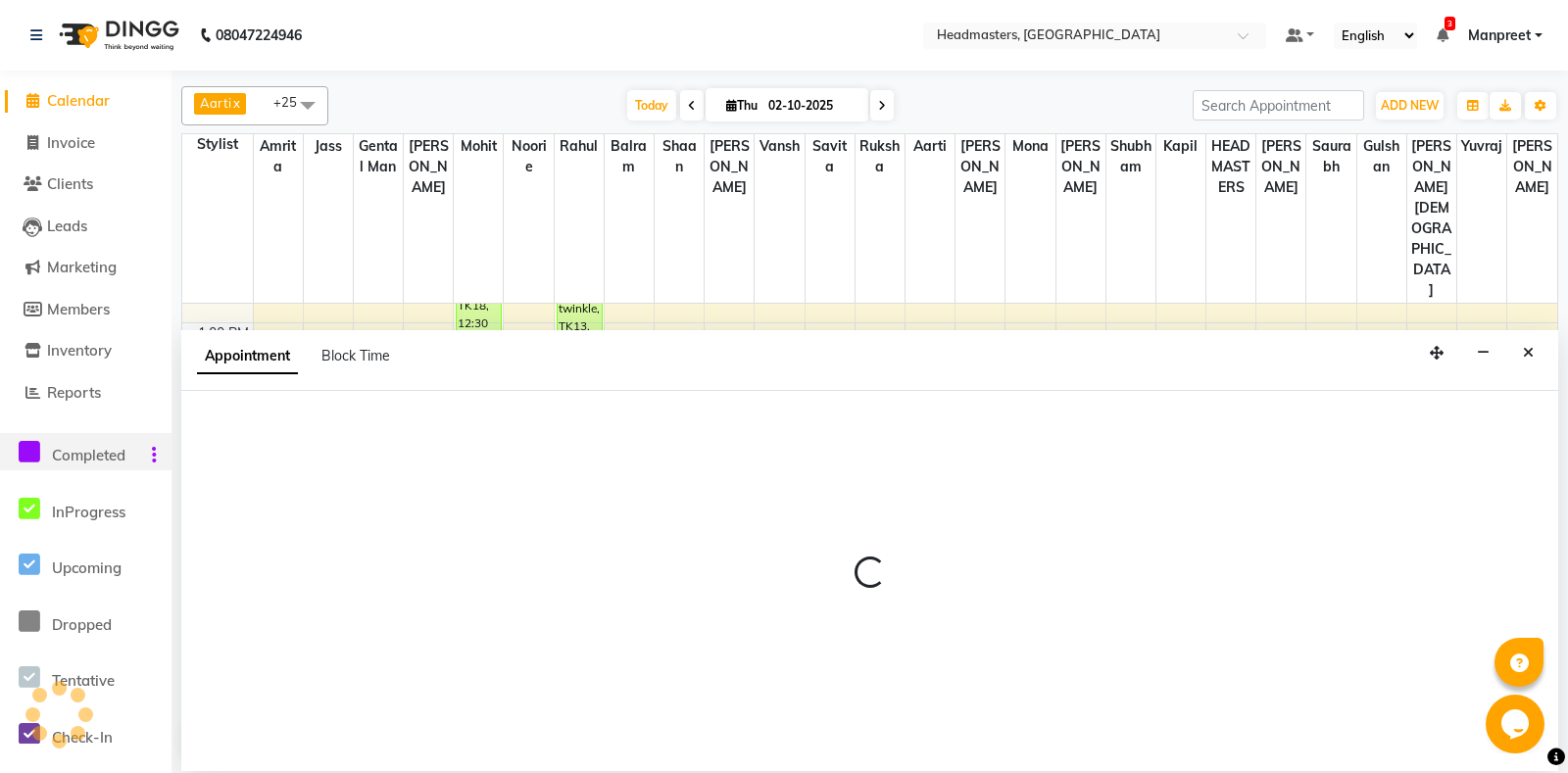
select select "60726"
select select "tentative"
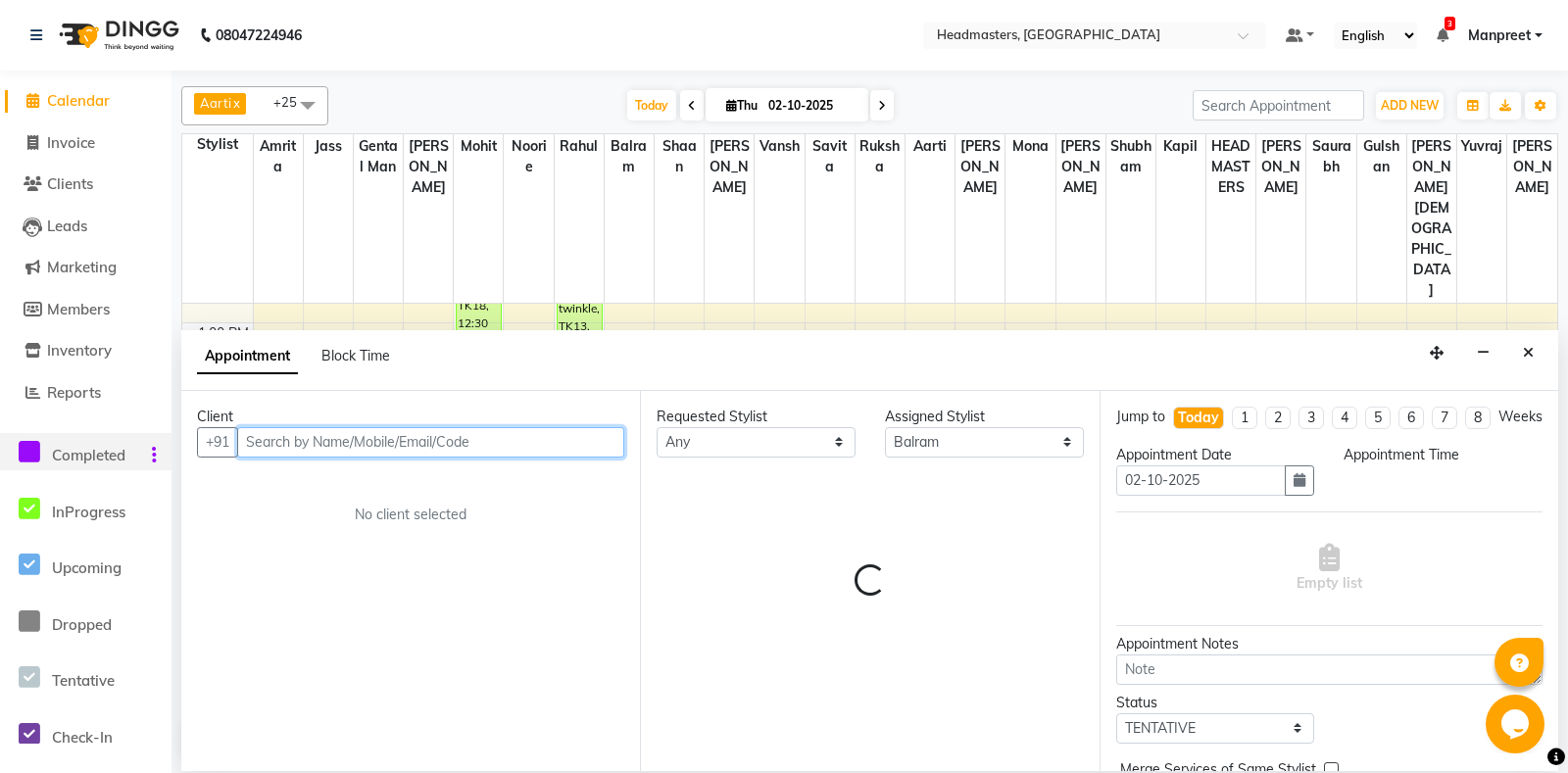
select select "855"
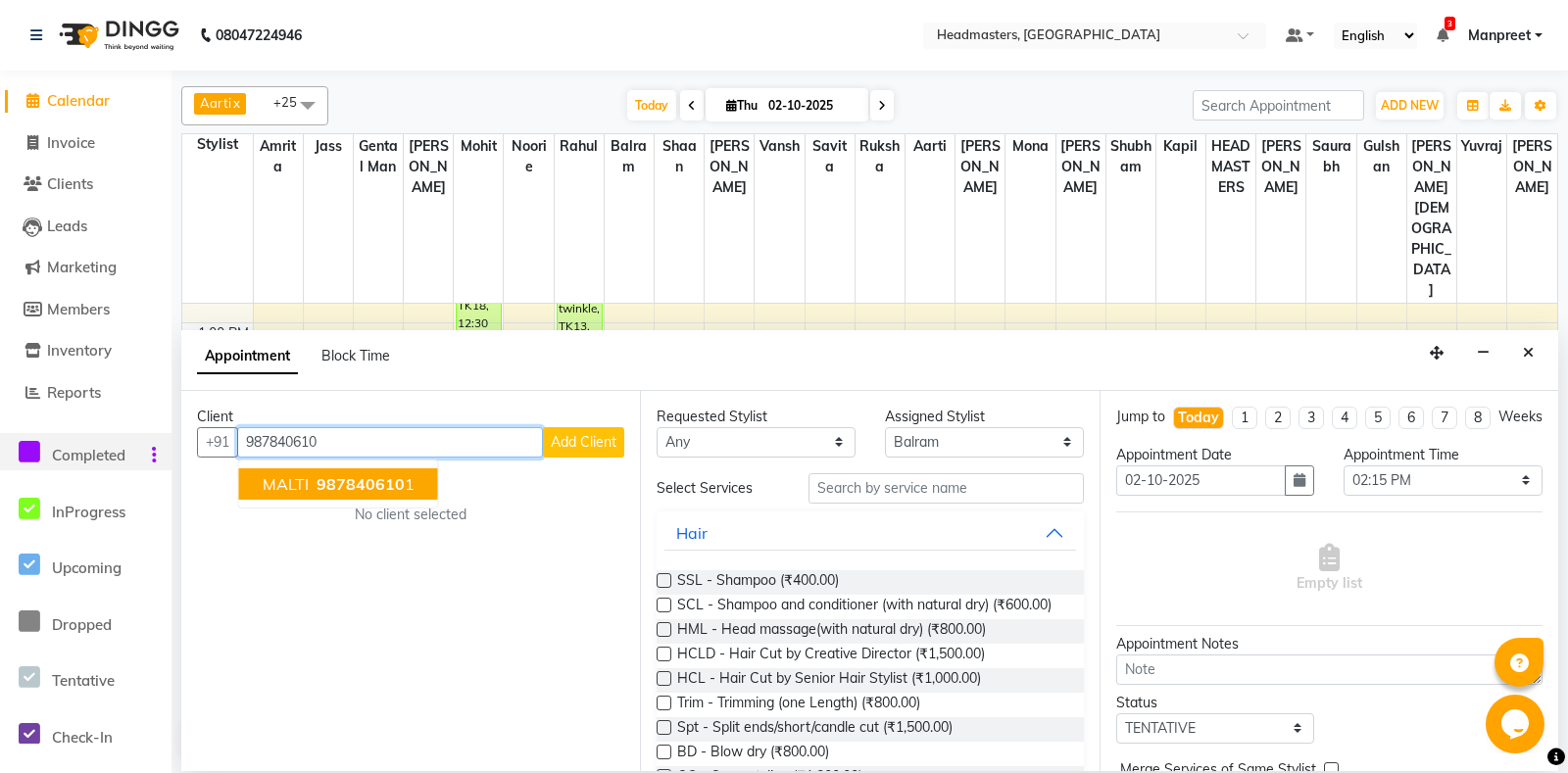
click at [369, 479] on span "987840610" at bounding box center [361, 484] width 88 height 20
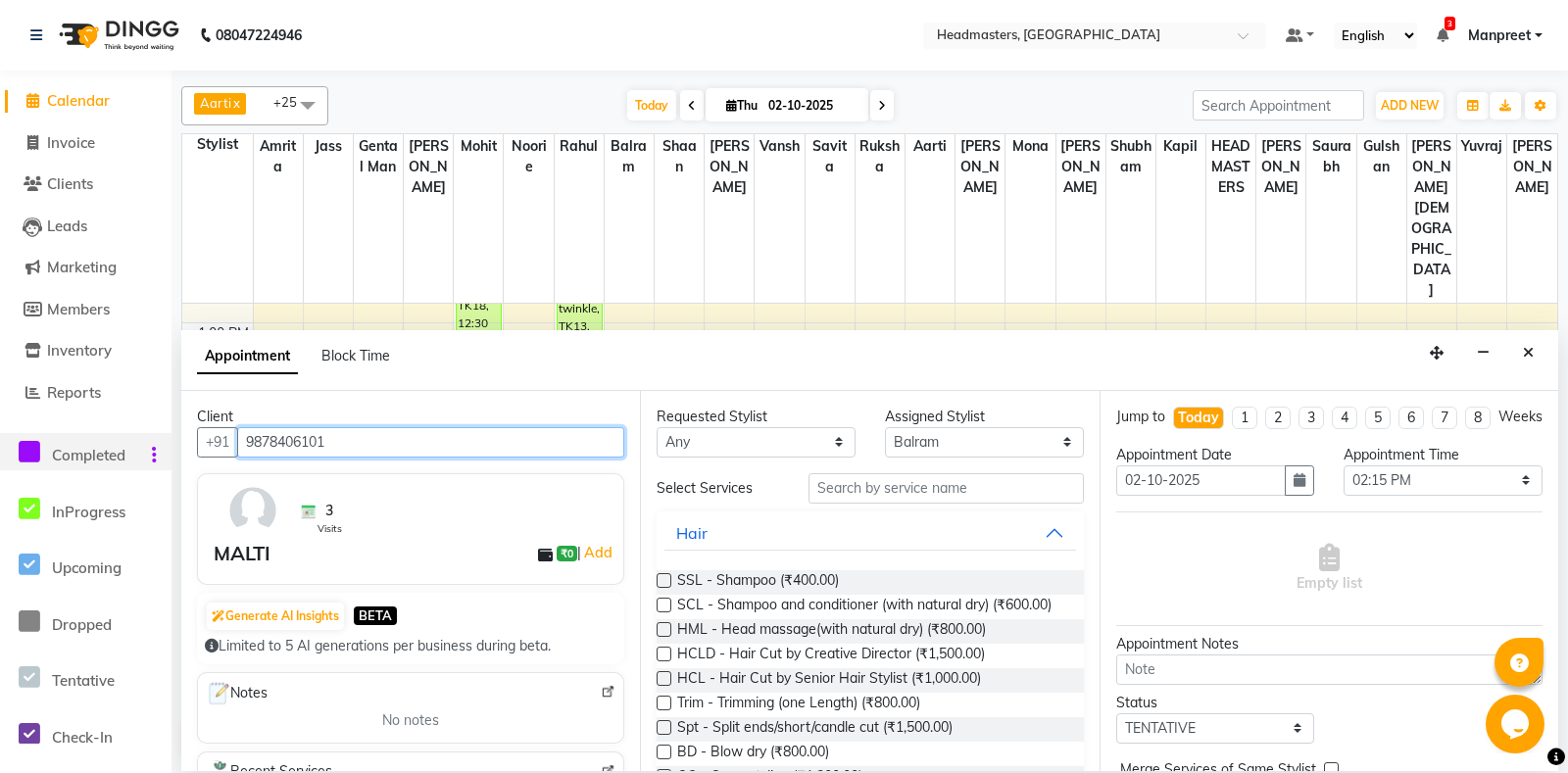
type input "9878406101"
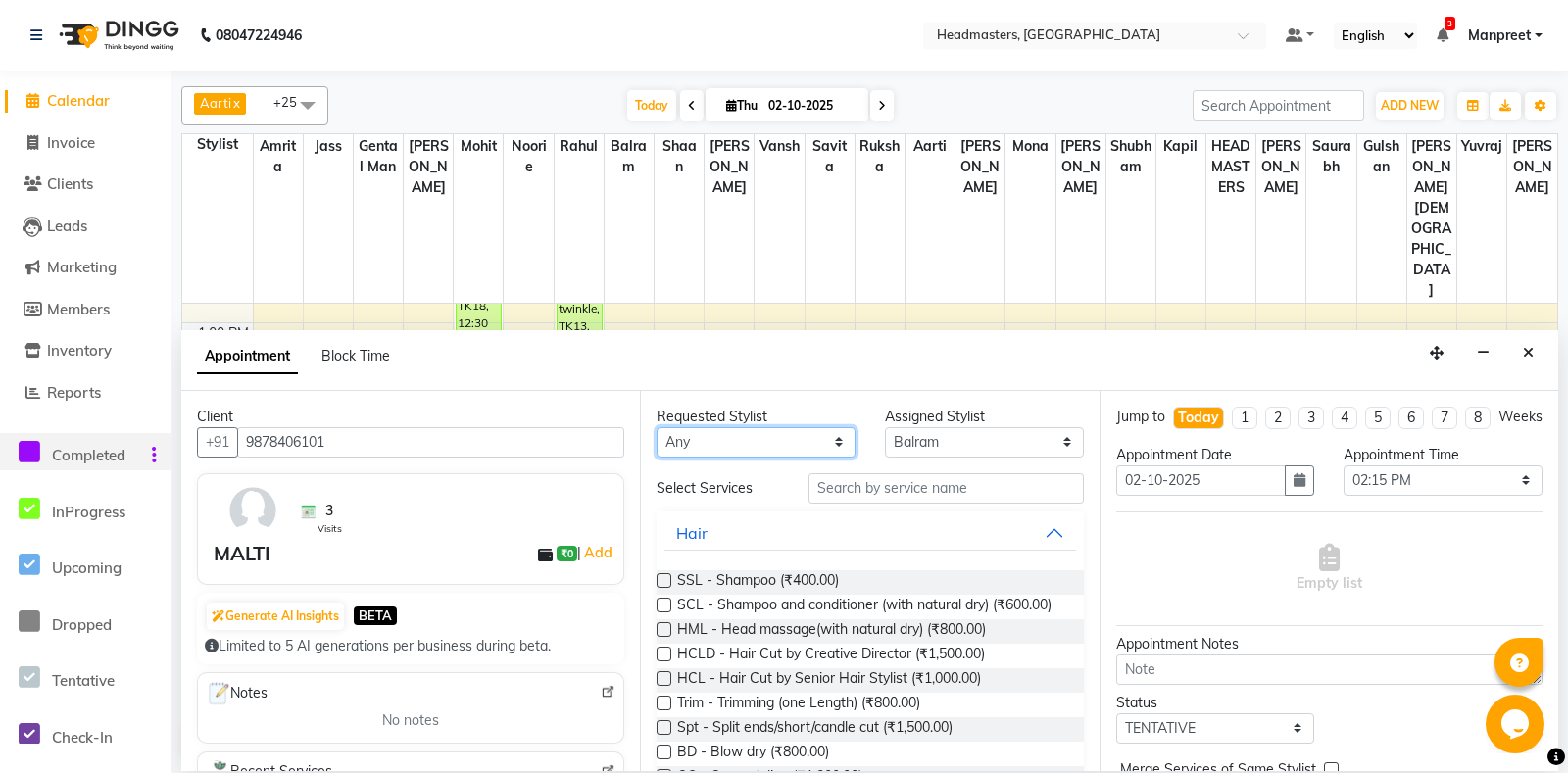
click at [656, 427] on select "An[PERSON_NAME] Amrit[PERSON_NAME]am Gental Man Gulshan HEADMASTER[PERSON_NAME]…" at bounding box center [755, 442] width 199 height 30
select select "60721"
click option "[PERSON_NAME]" at bounding box center [0, 0] width 0 height 0
select select "60721"
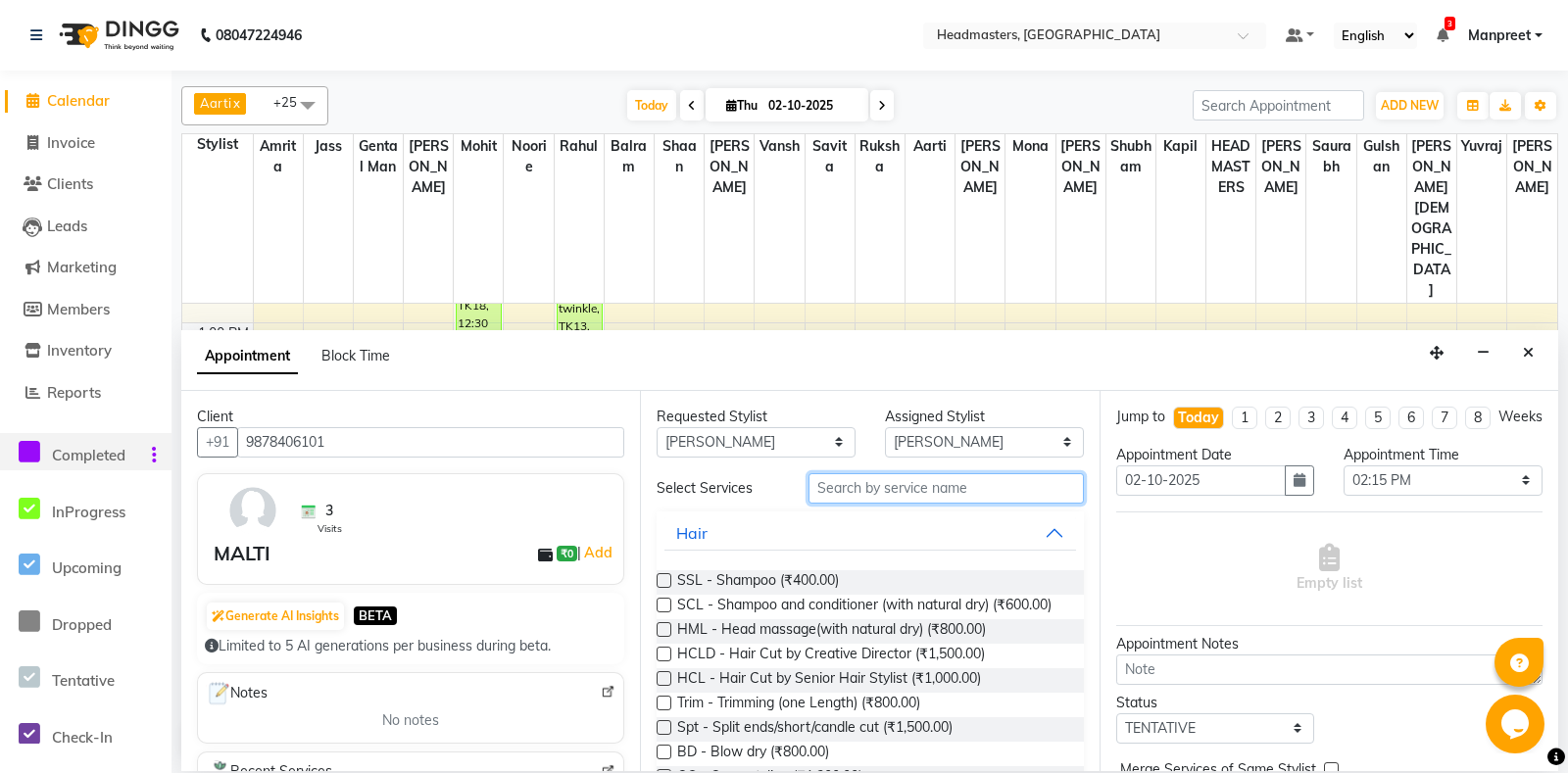
click at [919, 497] on input "text" at bounding box center [945, 488] width 275 height 30
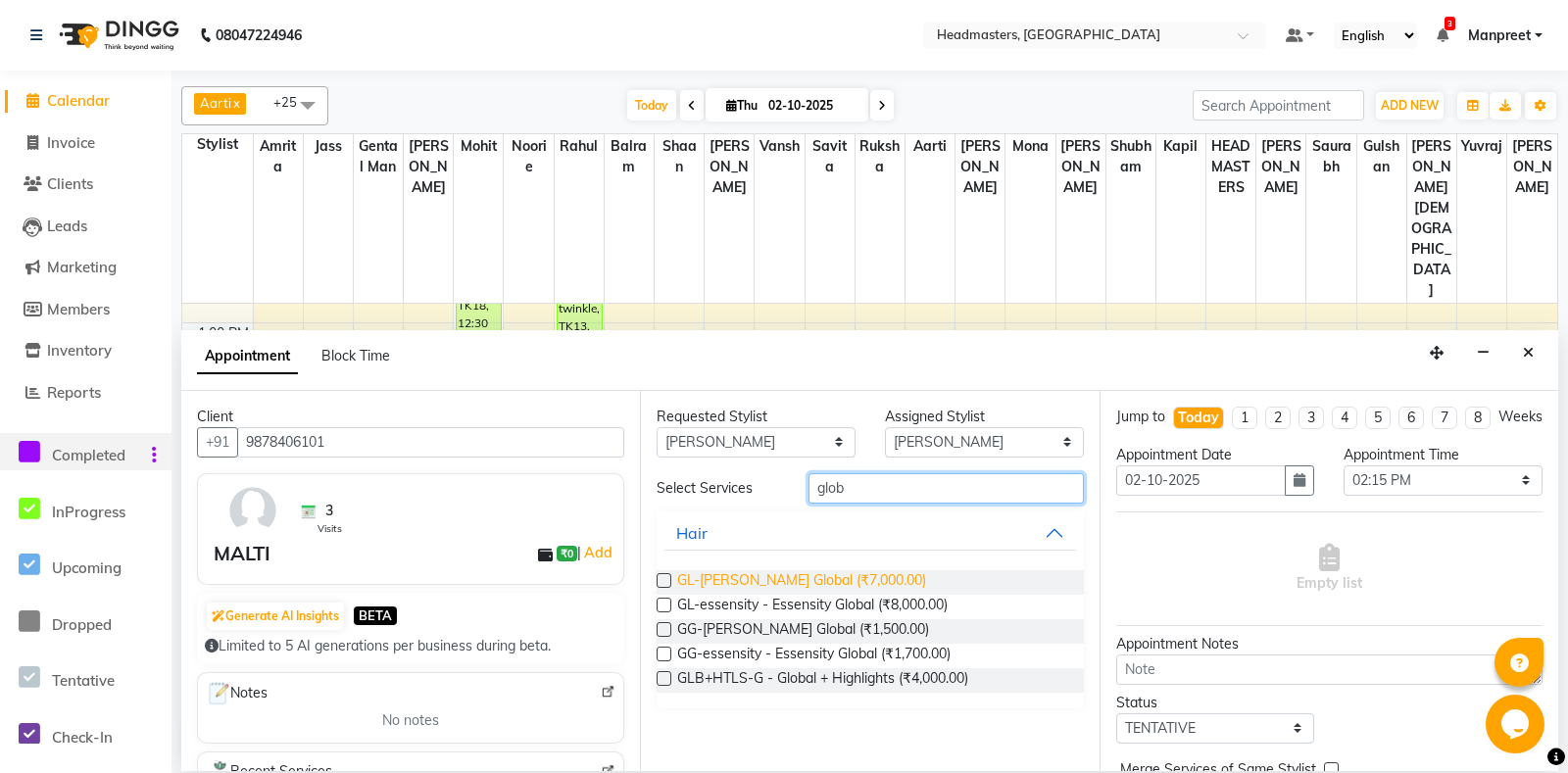
type input "glob"
click at [837, 575] on span "GL-[PERSON_NAME] Global (₹7,000.00)" at bounding box center [801, 582] width 249 height 25
checkbox input "false"
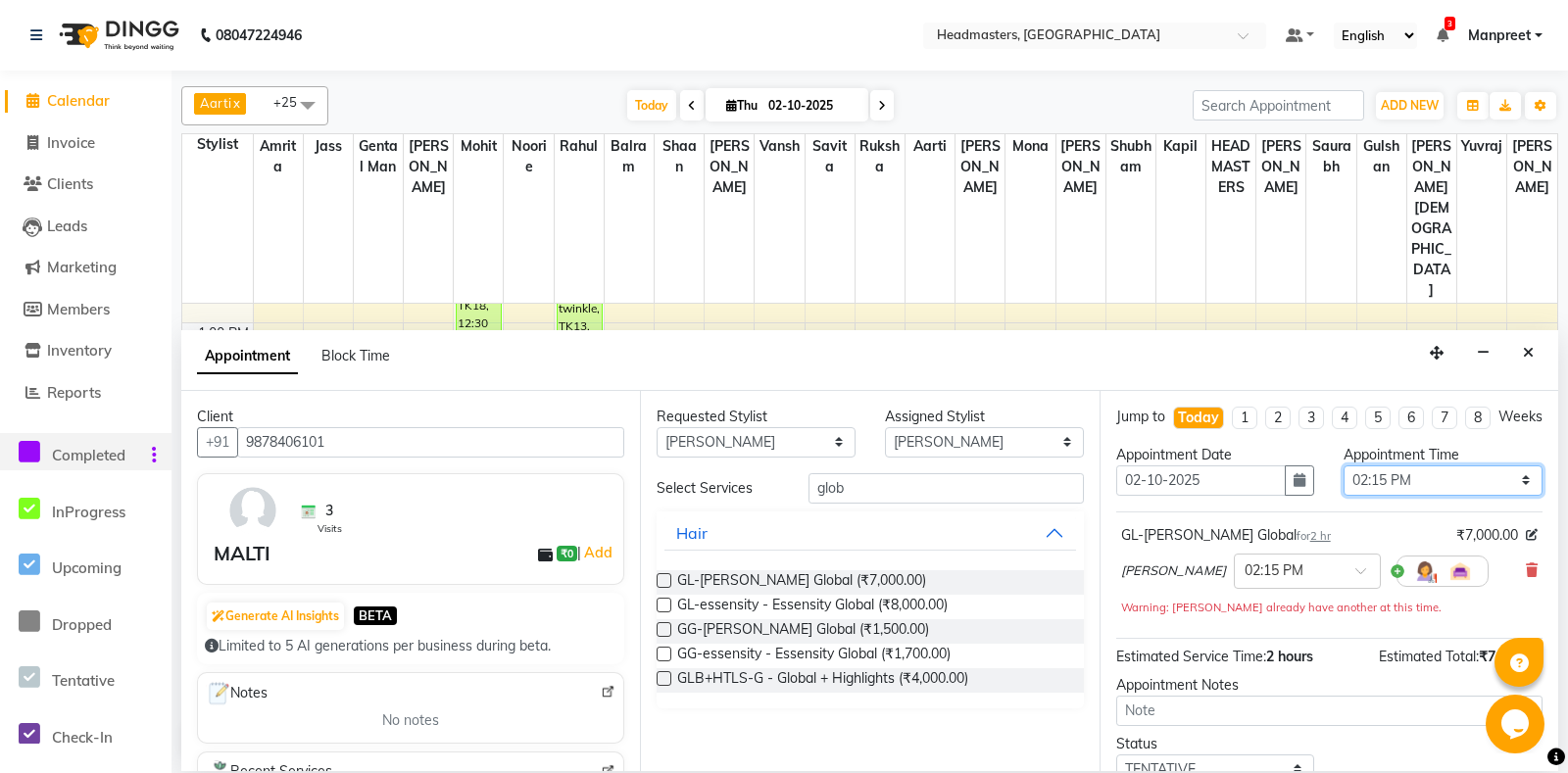
click at [1343, 465] on select "Select 09:00 AM 09:15 AM 09:30 AM 09:45 AM 10:00 AM 10:15 AM 10:30 AM 10:45 AM …" at bounding box center [1442, 480] width 199 height 30
select select "945"
click option "03:45 PM" at bounding box center [0, 0] width 0 height 0
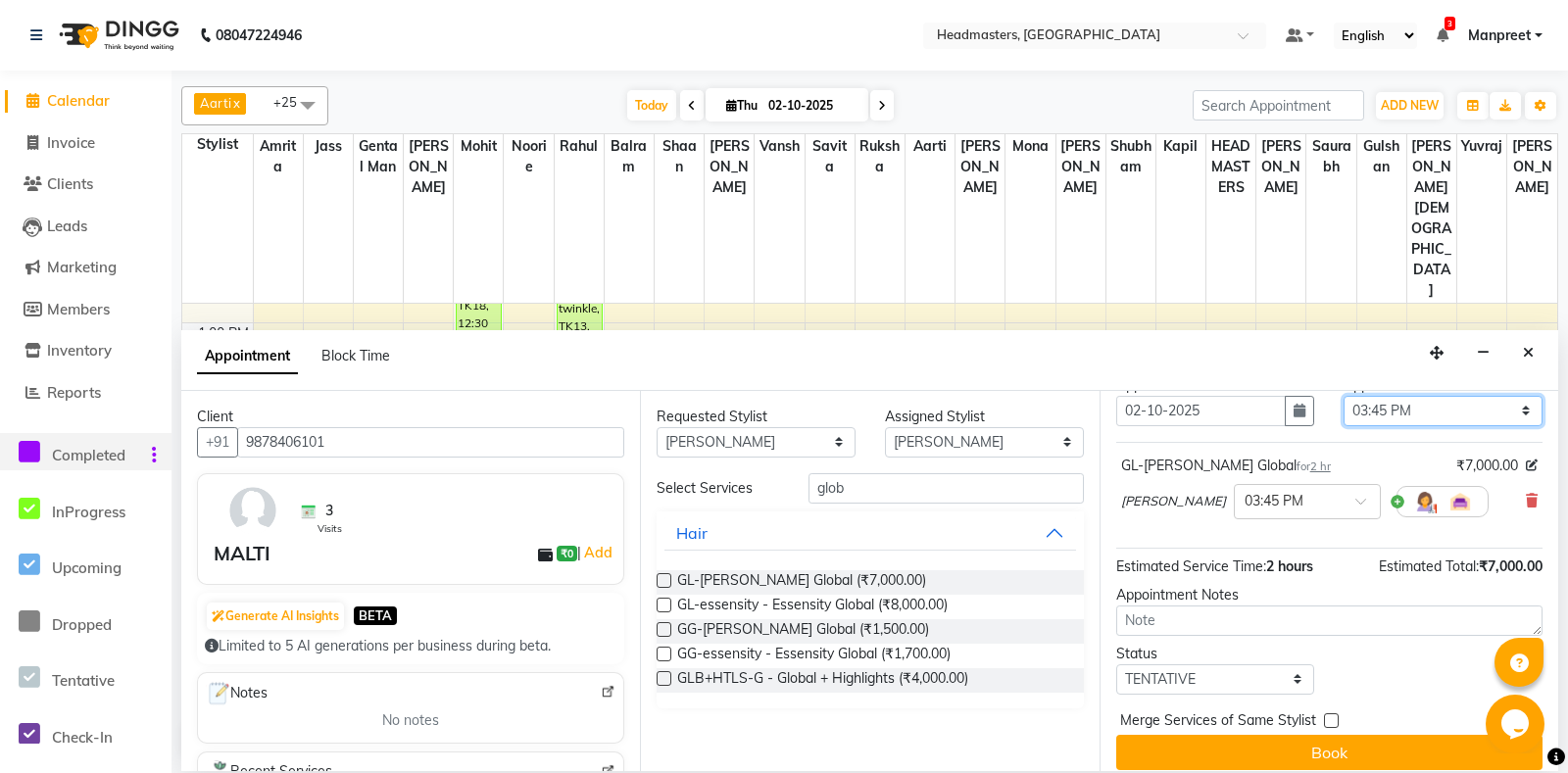
scroll to position [83, 0]
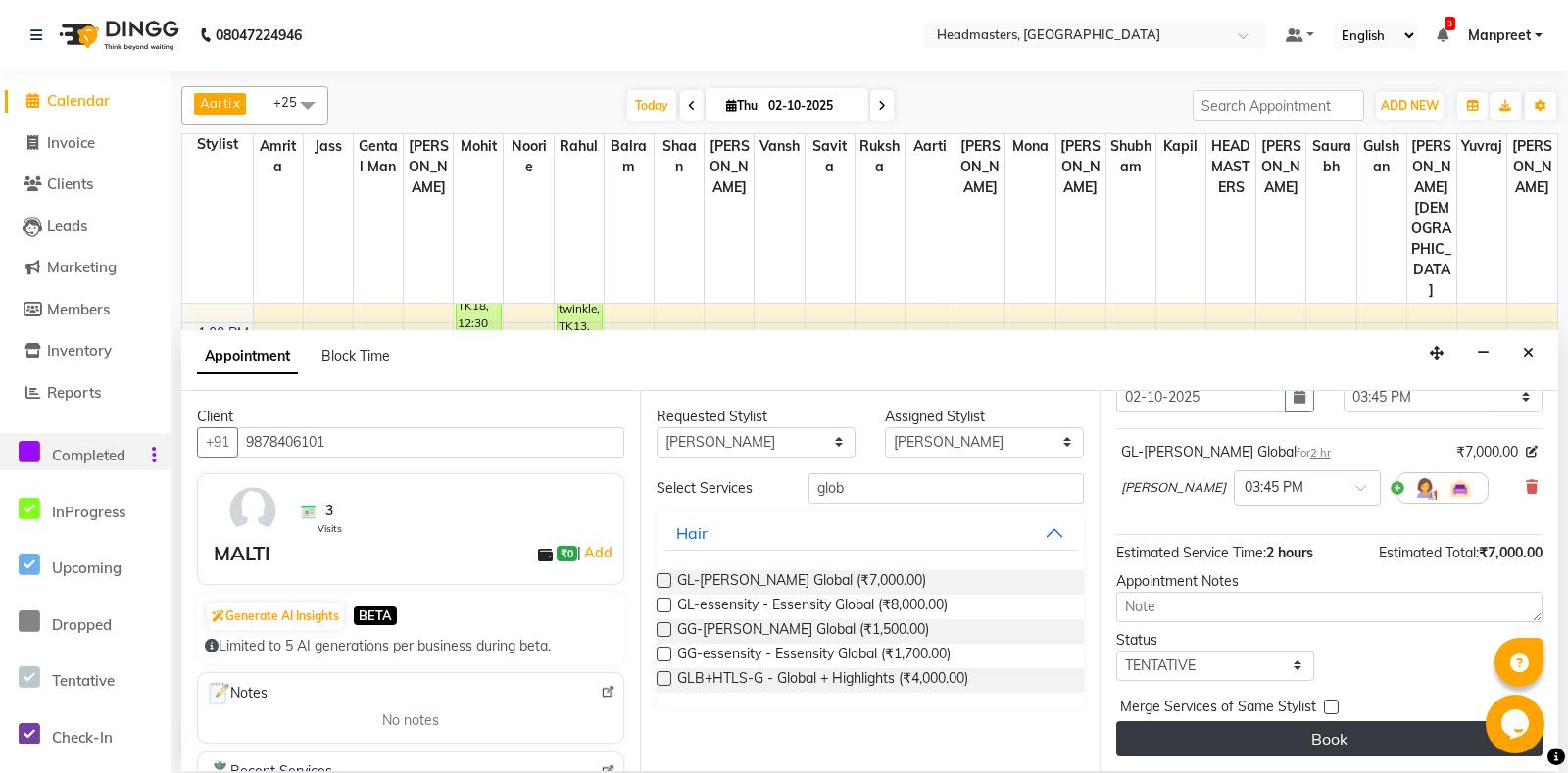
click at [1314, 736] on button "Book" at bounding box center [1328, 738] width 426 height 35
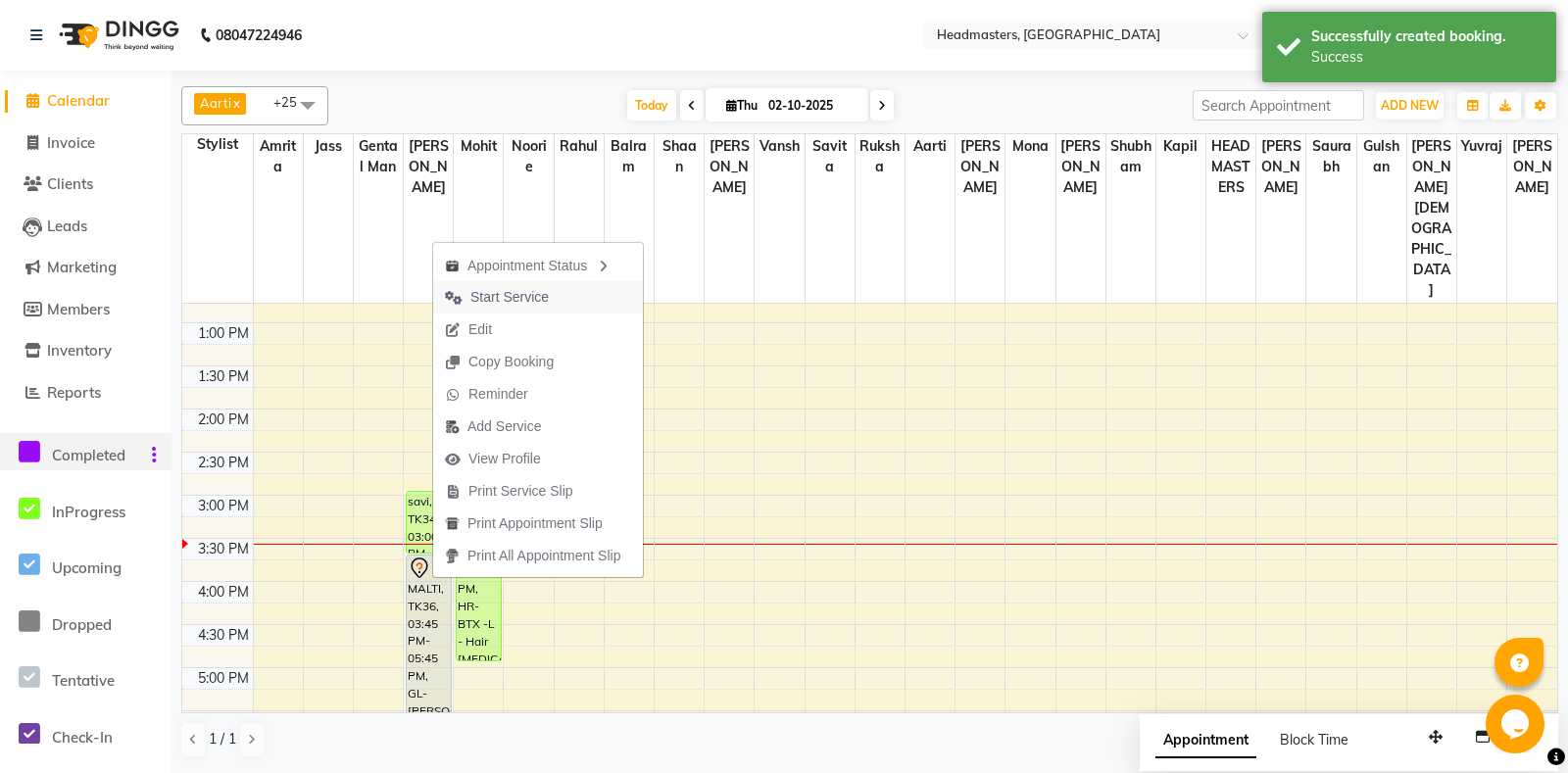
click at [599, 291] on button "Start Service" at bounding box center [538, 298] width 210 height 32
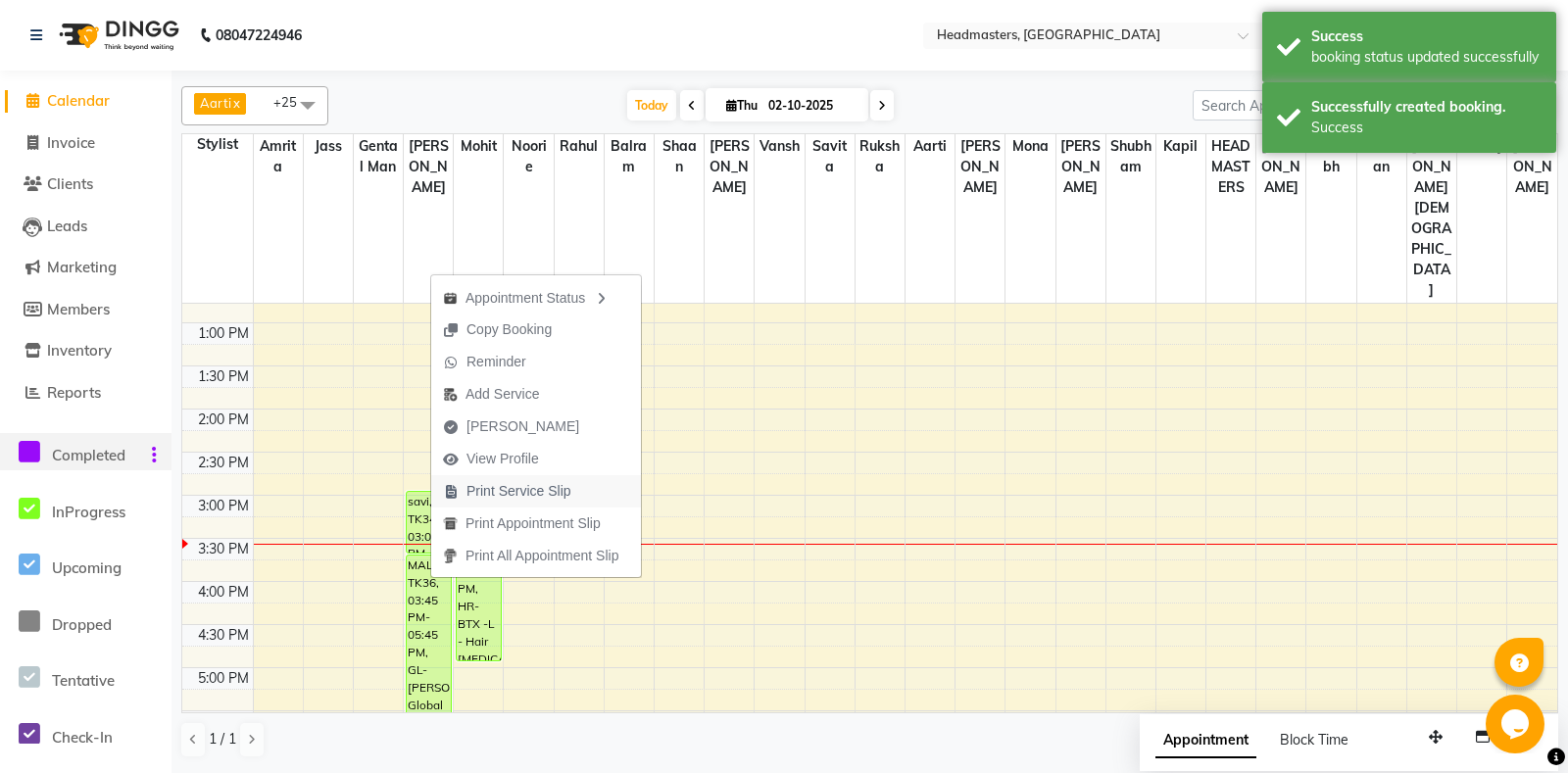
click at [540, 492] on span "Print Service Slip" at bounding box center [518, 491] width 105 height 21
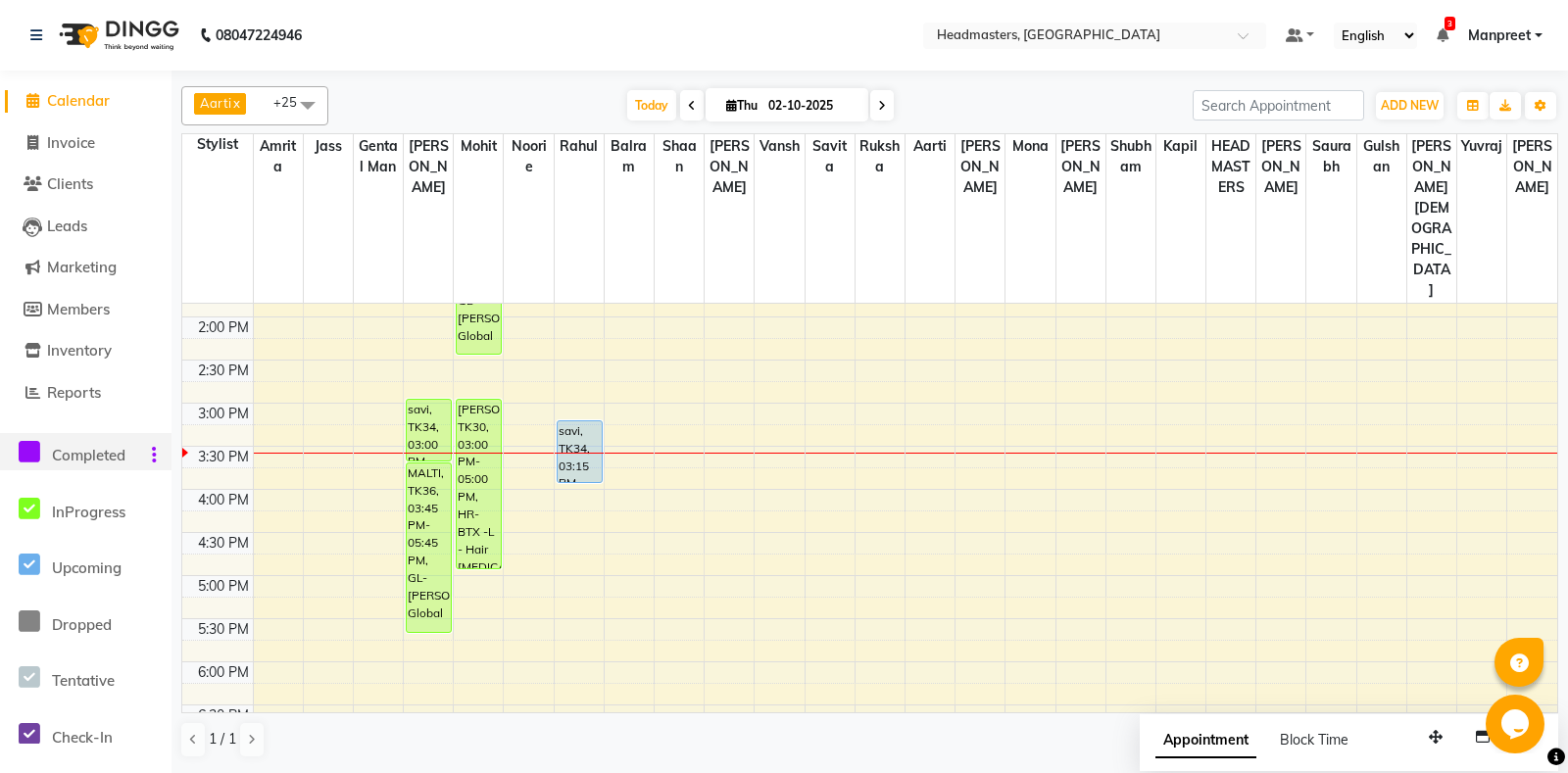
scroll to position [514, 0]
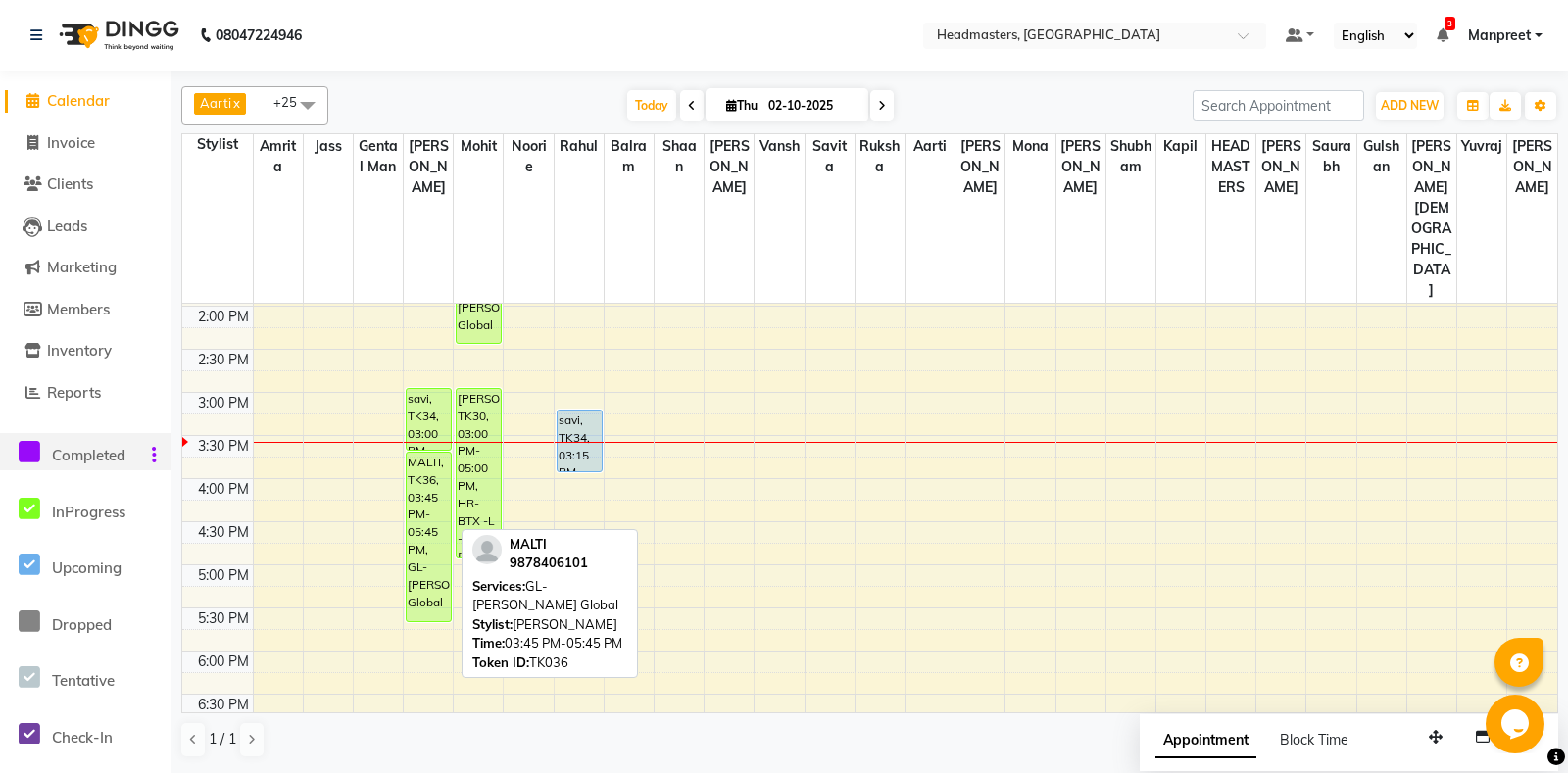
click at [434, 473] on div "MALTI, TK36, 03:45 PM-05:45 PM, GL-[PERSON_NAME] Global" at bounding box center [428, 536] width 44 height 169
select select "1"
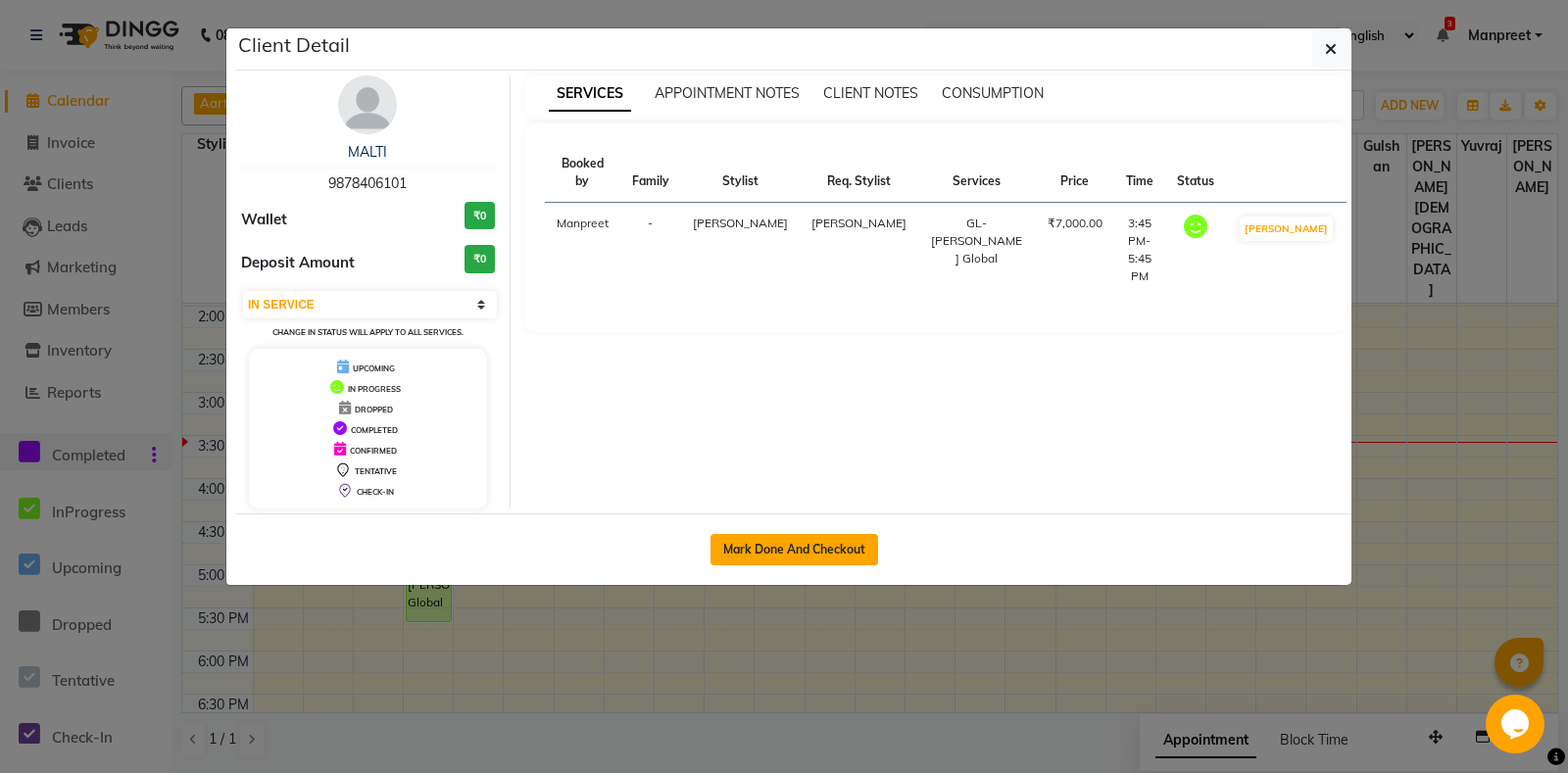
click at [827, 546] on button "Mark Done And Checkout" at bounding box center [794, 549] width 168 height 31
select select "7130"
select select "service"
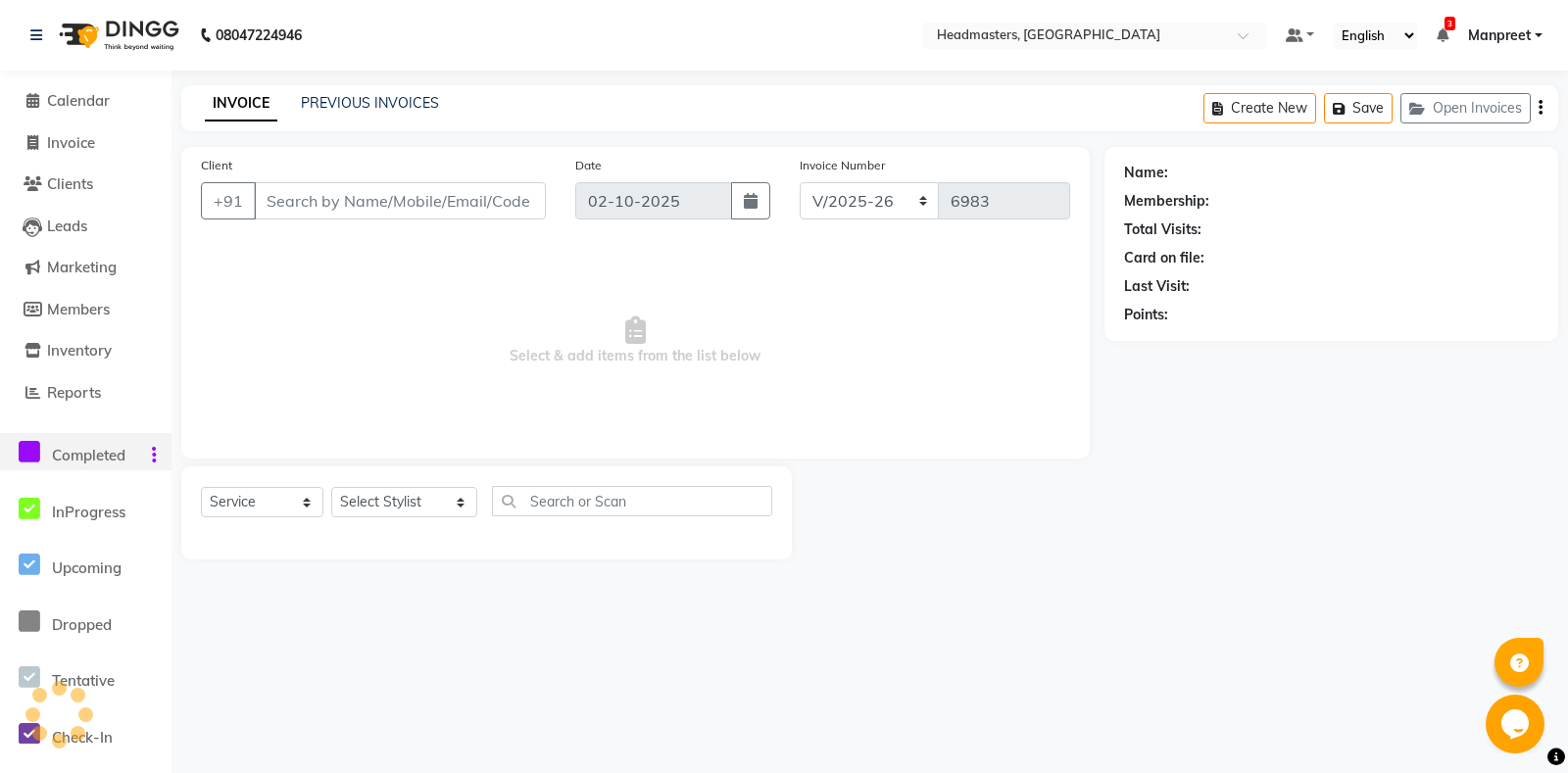
type input "9878406101"
select select "60721"
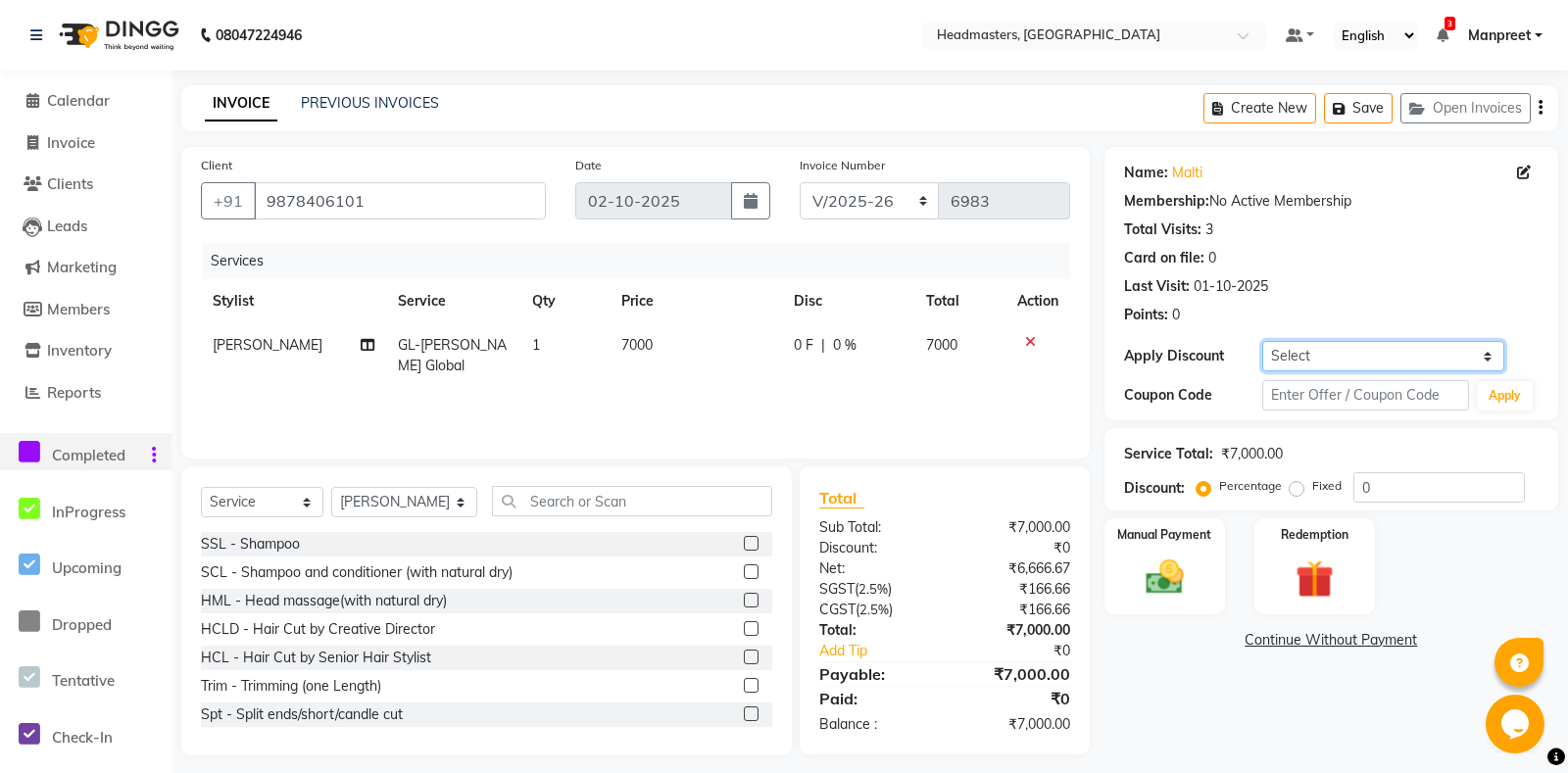
click at [1261, 341] on select "Select Coupon → Us Polo - Arvind Fashion Coupon → Ttl Holidays Services Coupon …" at bounding box center [1382, 356] width 242 height 30
select select "3: Object"
click option "Coupon [PERSON_NAME]my Package 2025" at bounding box center [0, 0] width 0 height 0
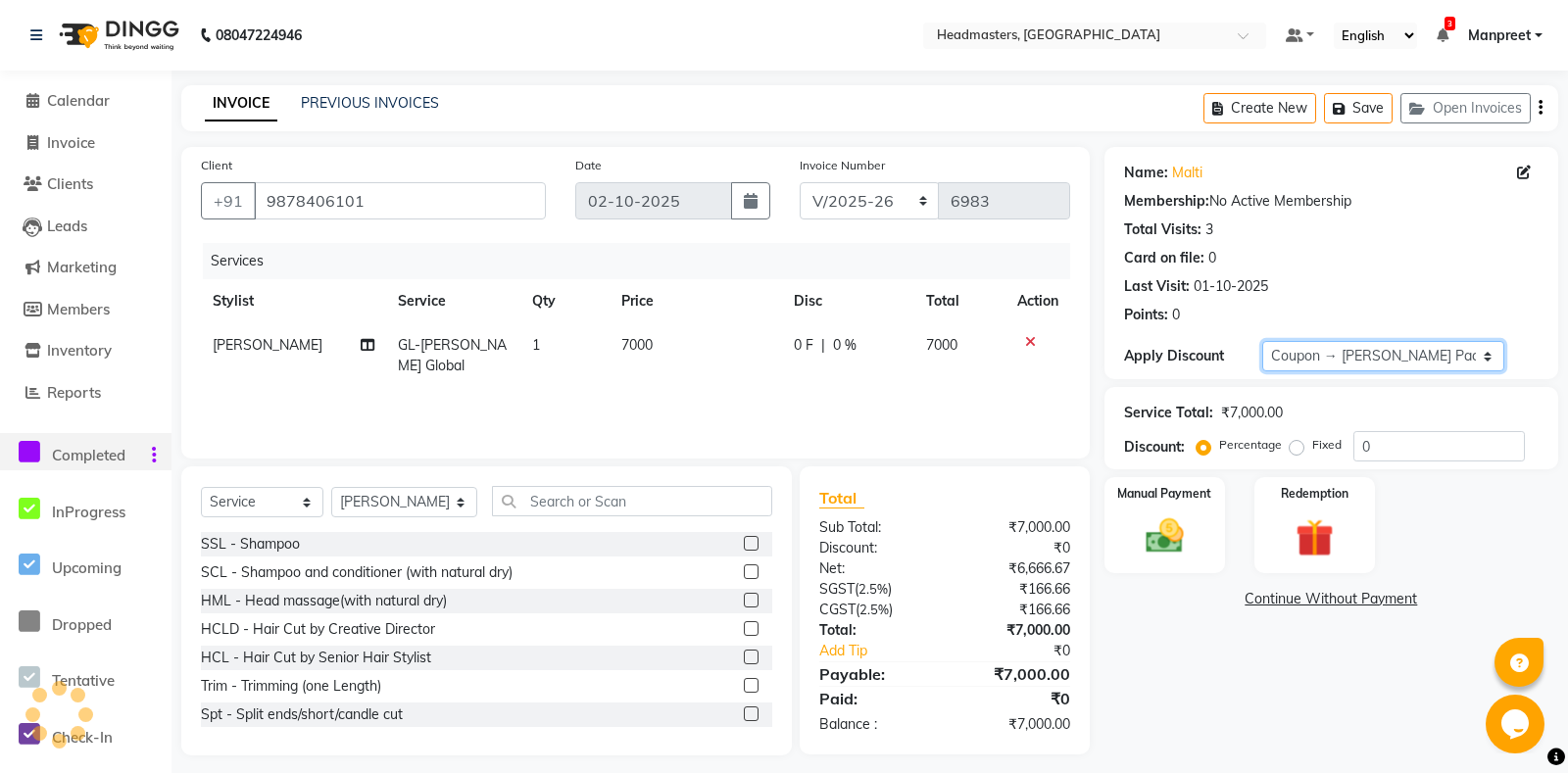
type input "100"
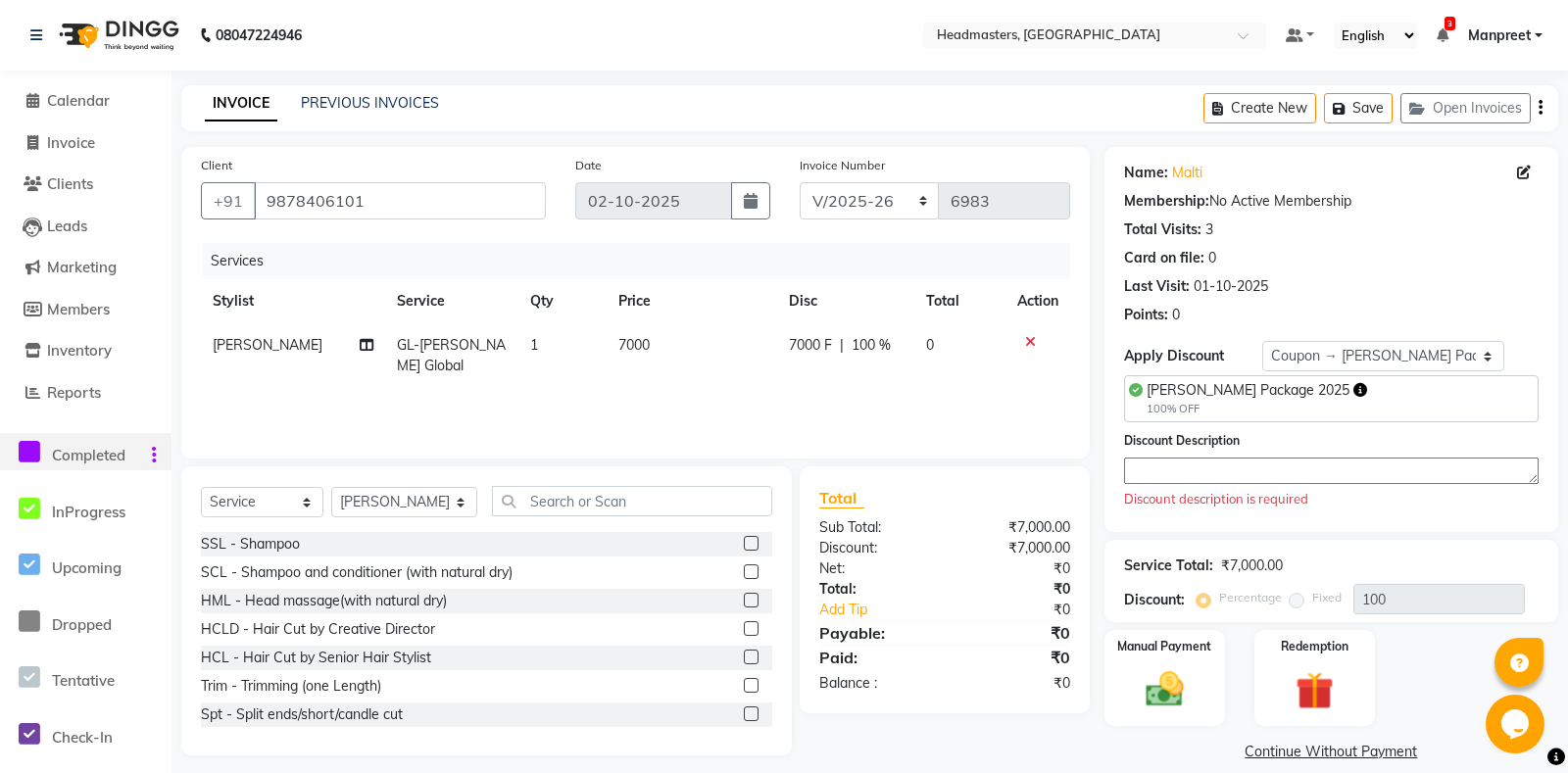
click at [1203, 494] on div "Discount description is required" at bounding box center [1330, 499] width 414 height 20
click at [1211, 474] on textarea at bounding box center [1330, 470] width 414 height 26
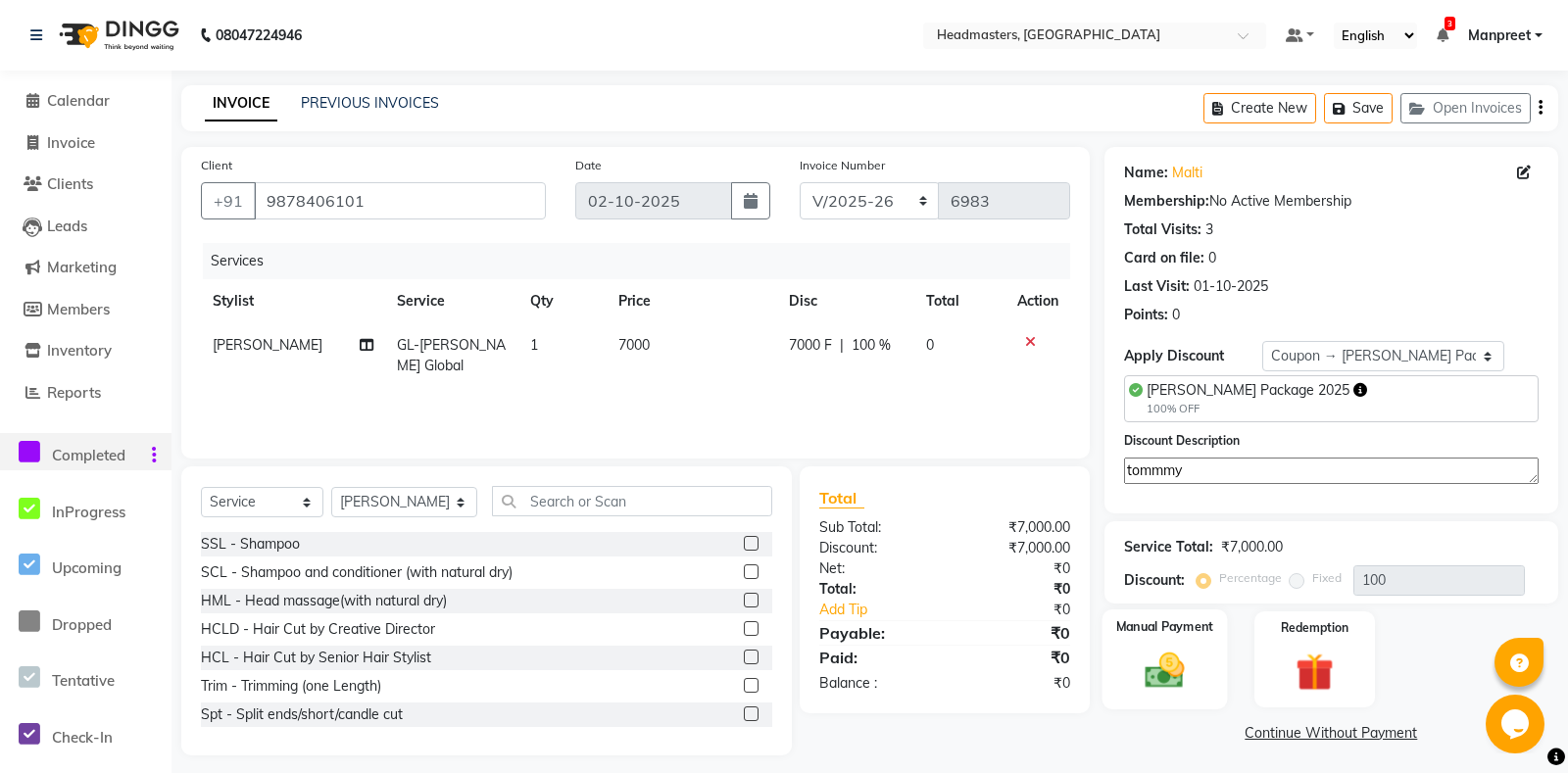
type textarea "tommmy"
click at [1177, 661] on div "Manual Payment" at bounding box center [1165, 659] width 126 height 100
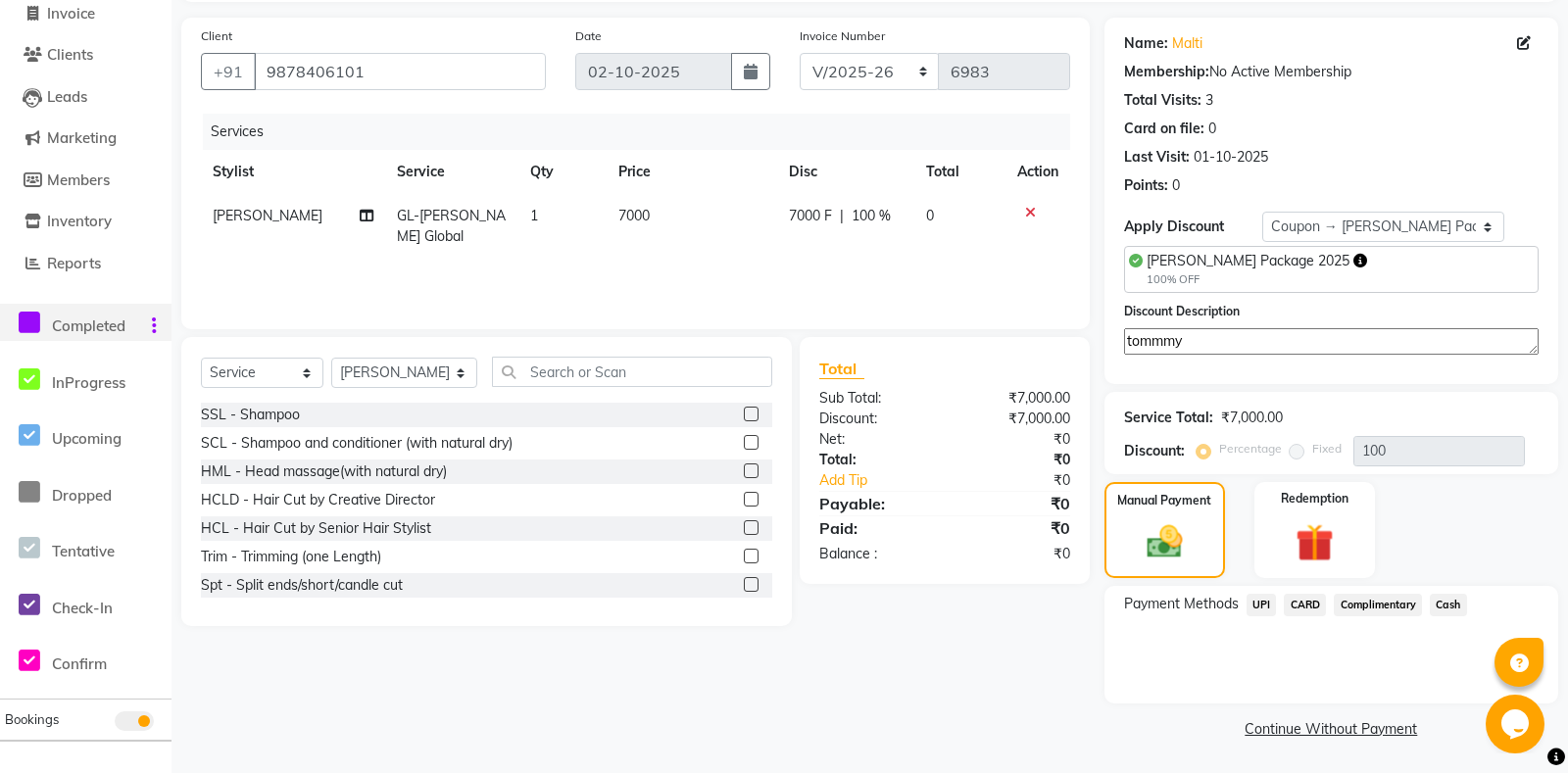
click at [1389, 605] on span "Complimentary" at bounding box center [1377, 604] width 88 height 23
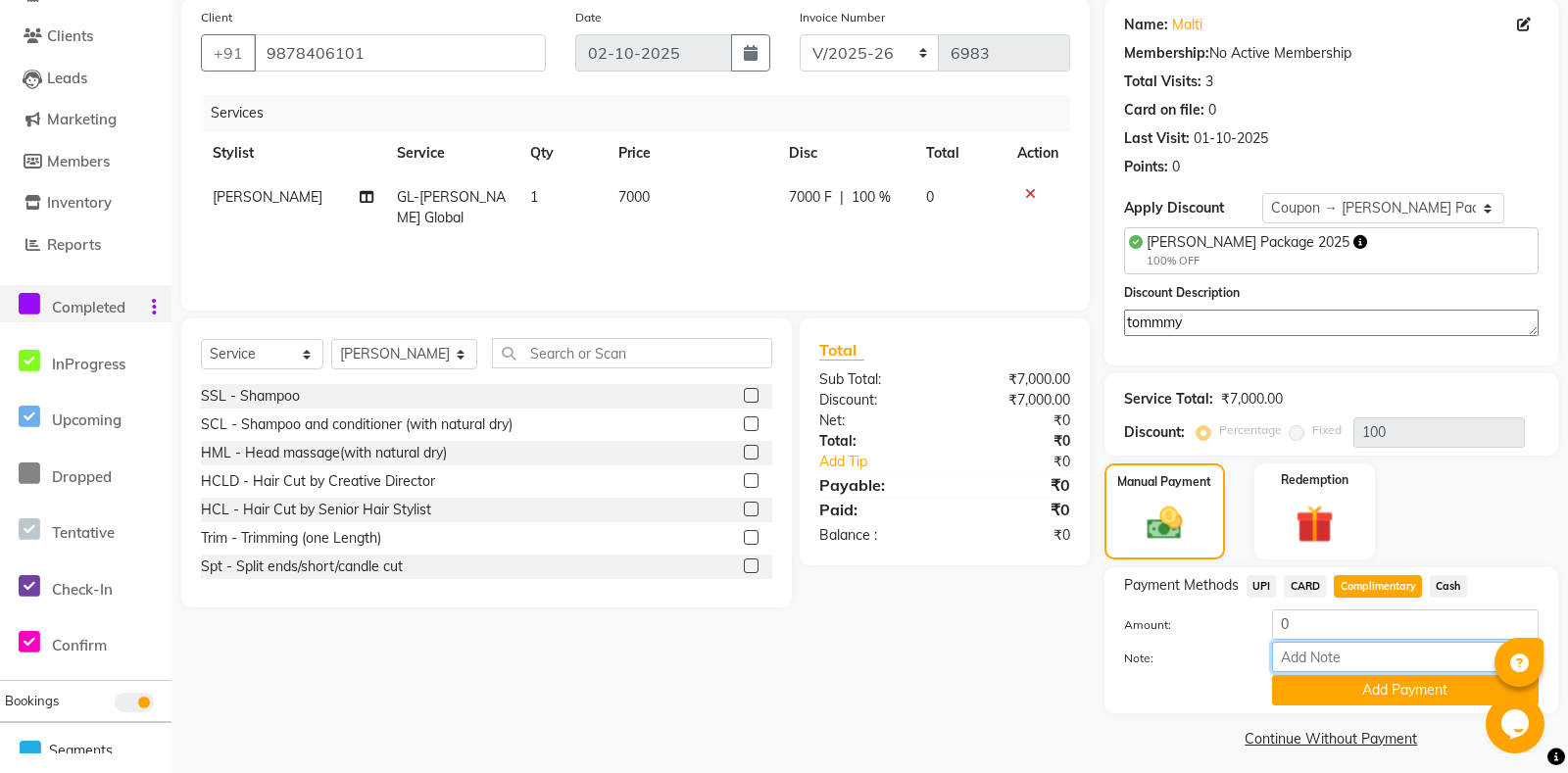
click at [1362, 672] on input "Note:" at bounding box center [1404, 657] width 267 height 30
type input "tommy package service"
click at [1378, 702] on button "Add Payment" at bounding box center [1404, 690] width 267 height 30
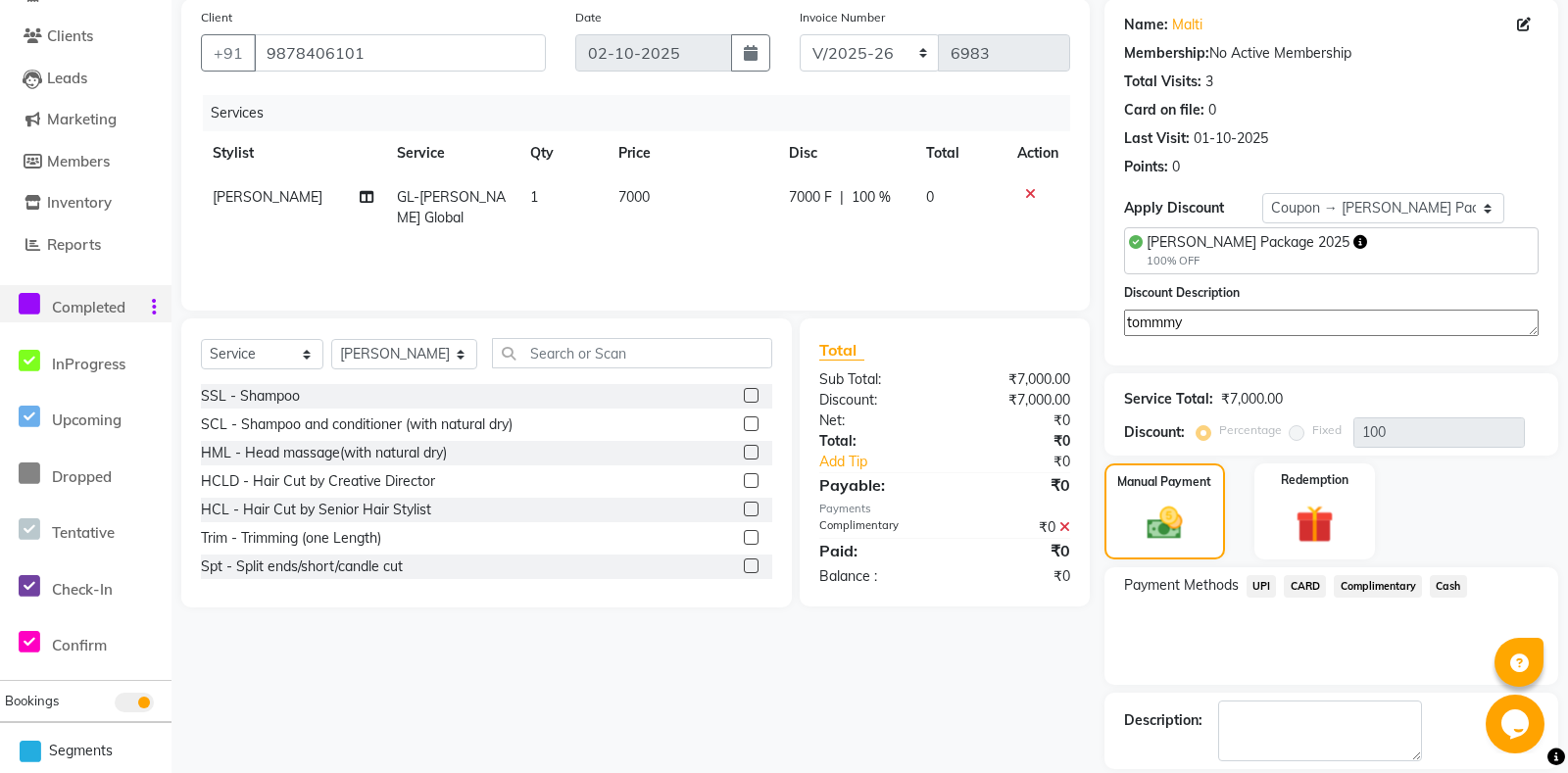
scroll to position [231, 0]
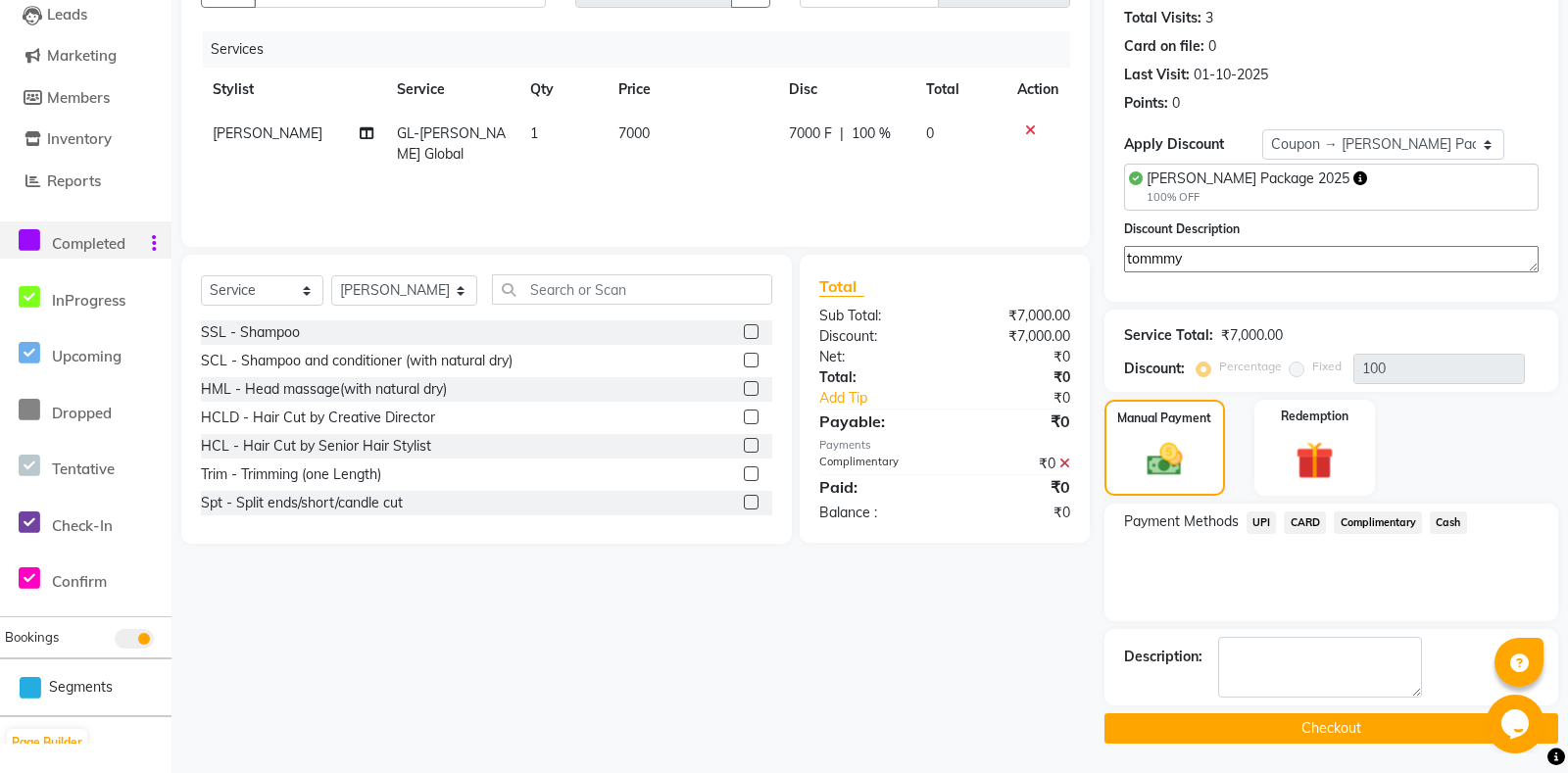
click at [1336, 731] on button "Checkout" at bounding box center [1331, 728] width 453 height 30
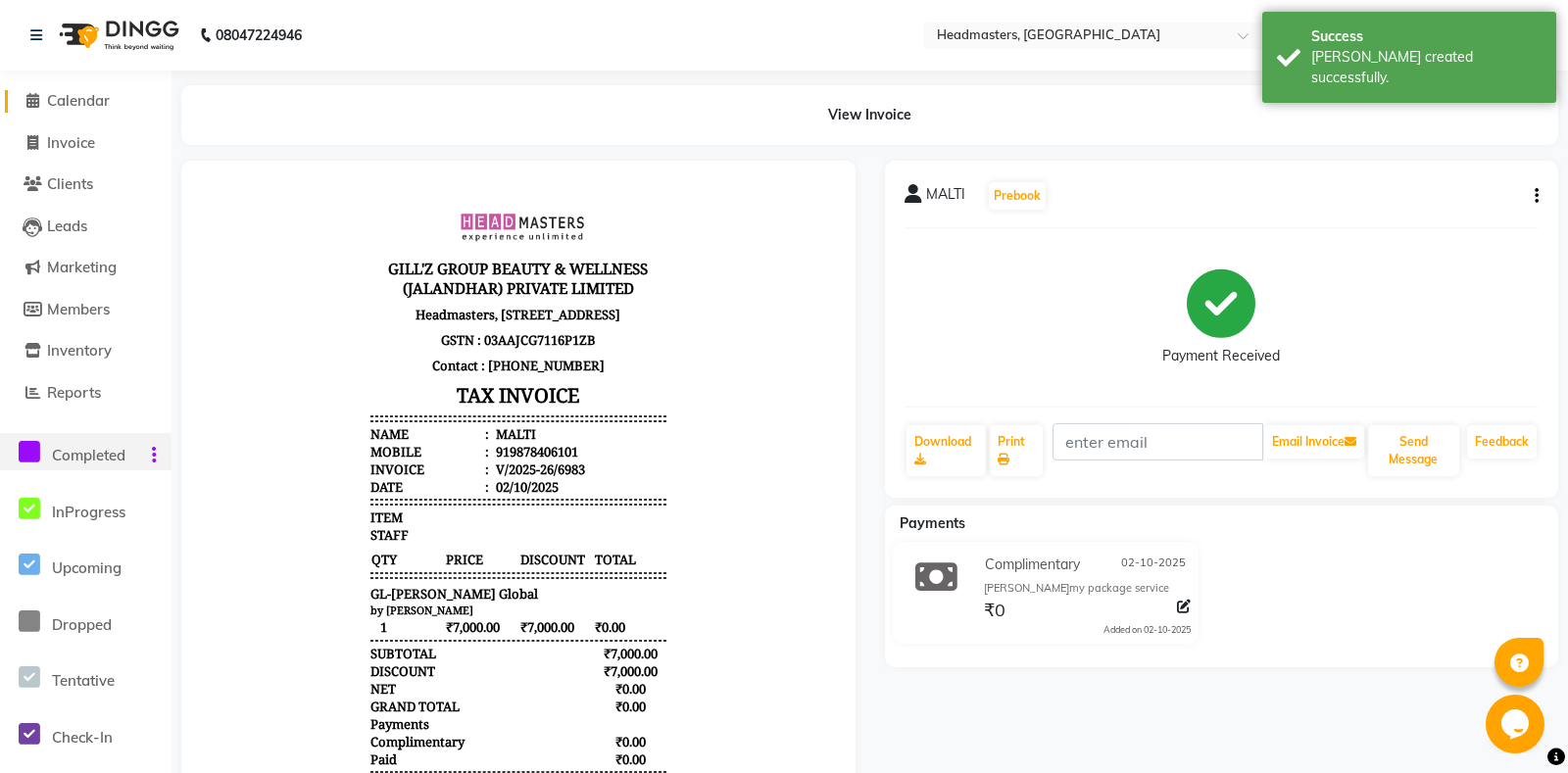
click at [81, 101] on span "Calendar" at bounding box center [78, 100] width 63 height 19
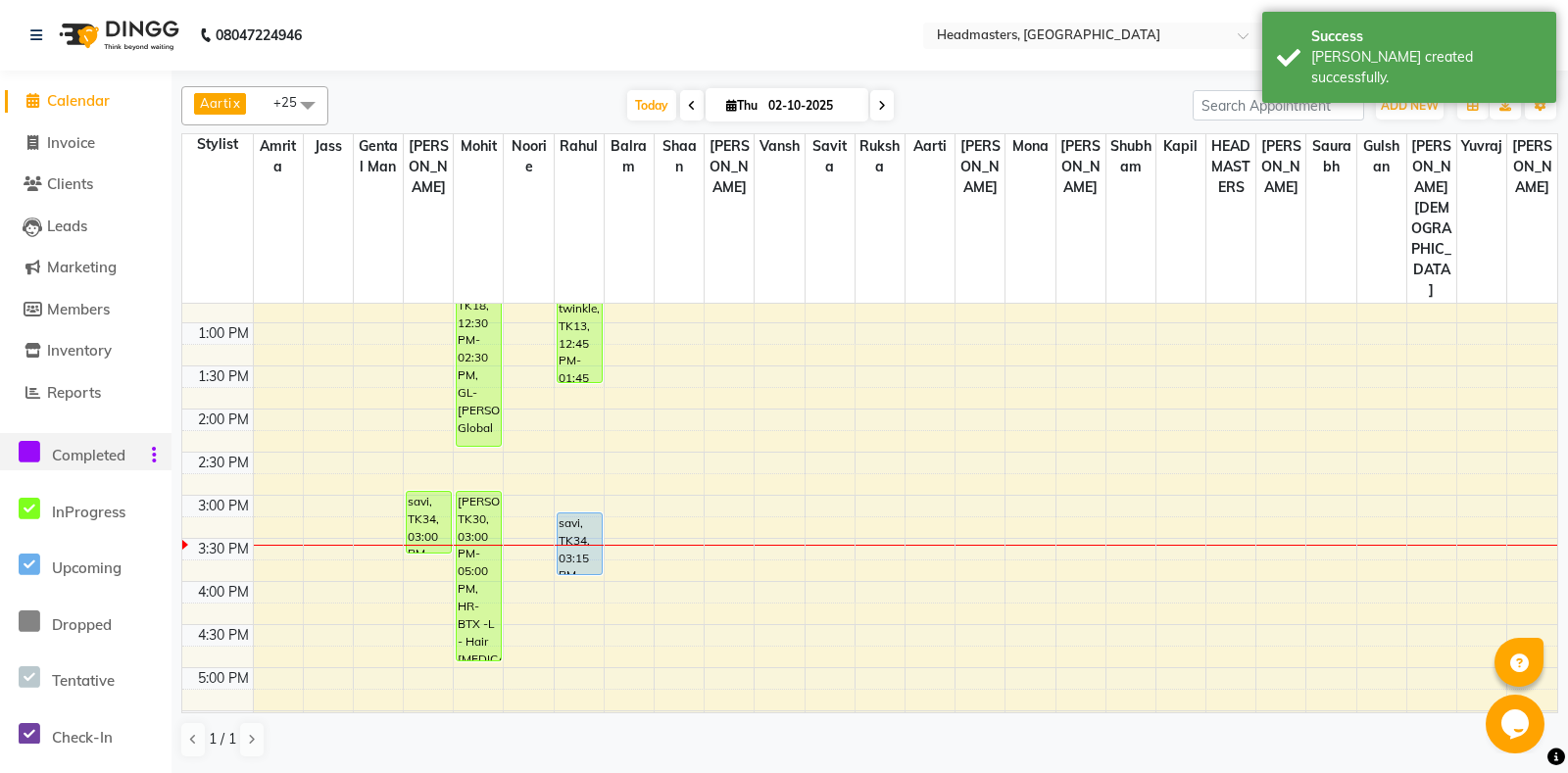
scroll to position [617, 0]
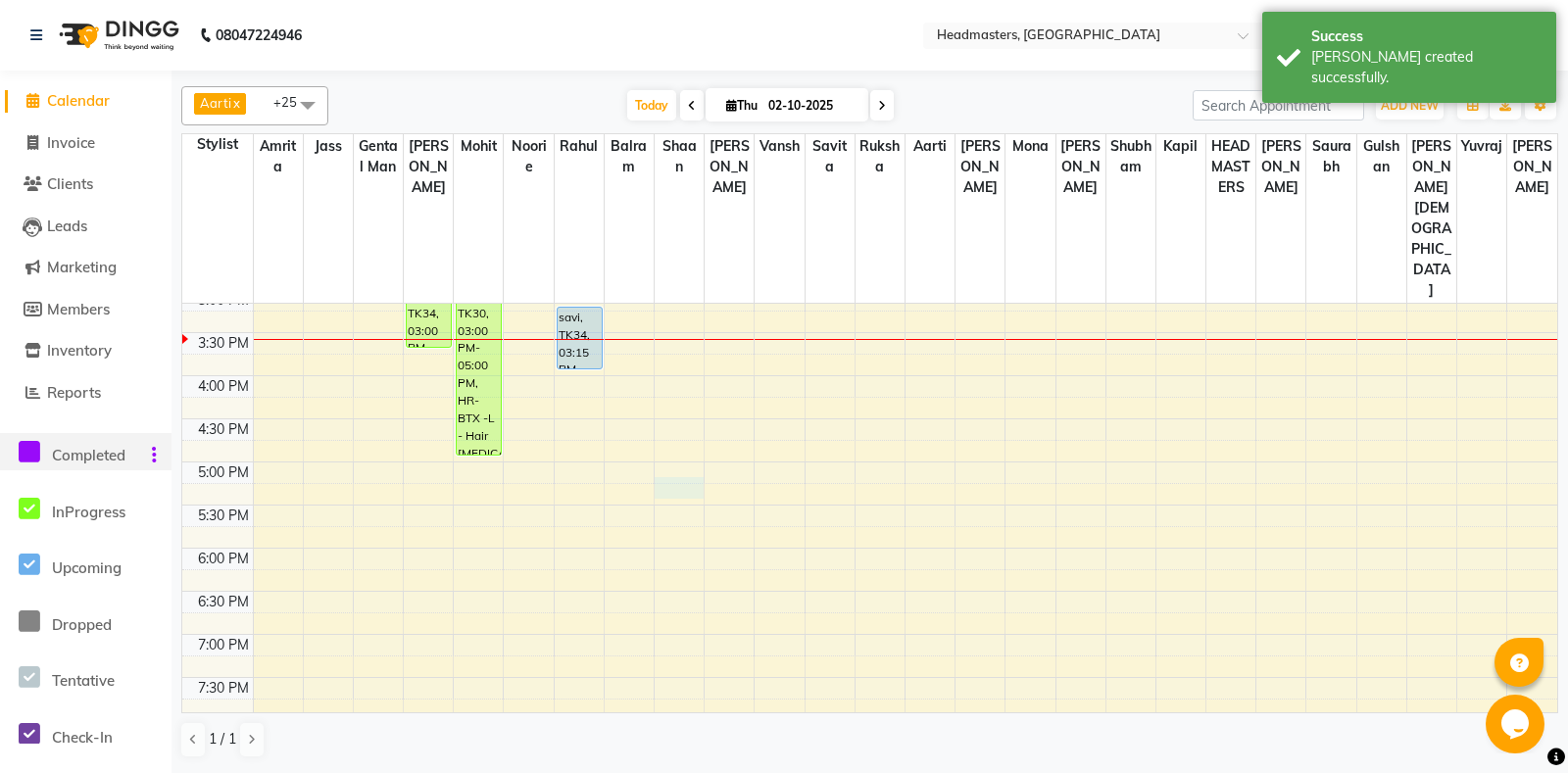
click at [663, 406] on div "8:00 AM 8:30 AM 9:00 AM 9:30 AM 10:00 AM 10:30 AM 11:00 AM 11:30 AM 12:00 PM 12…" at bounding box center [869, 290] width 1374 height 1206
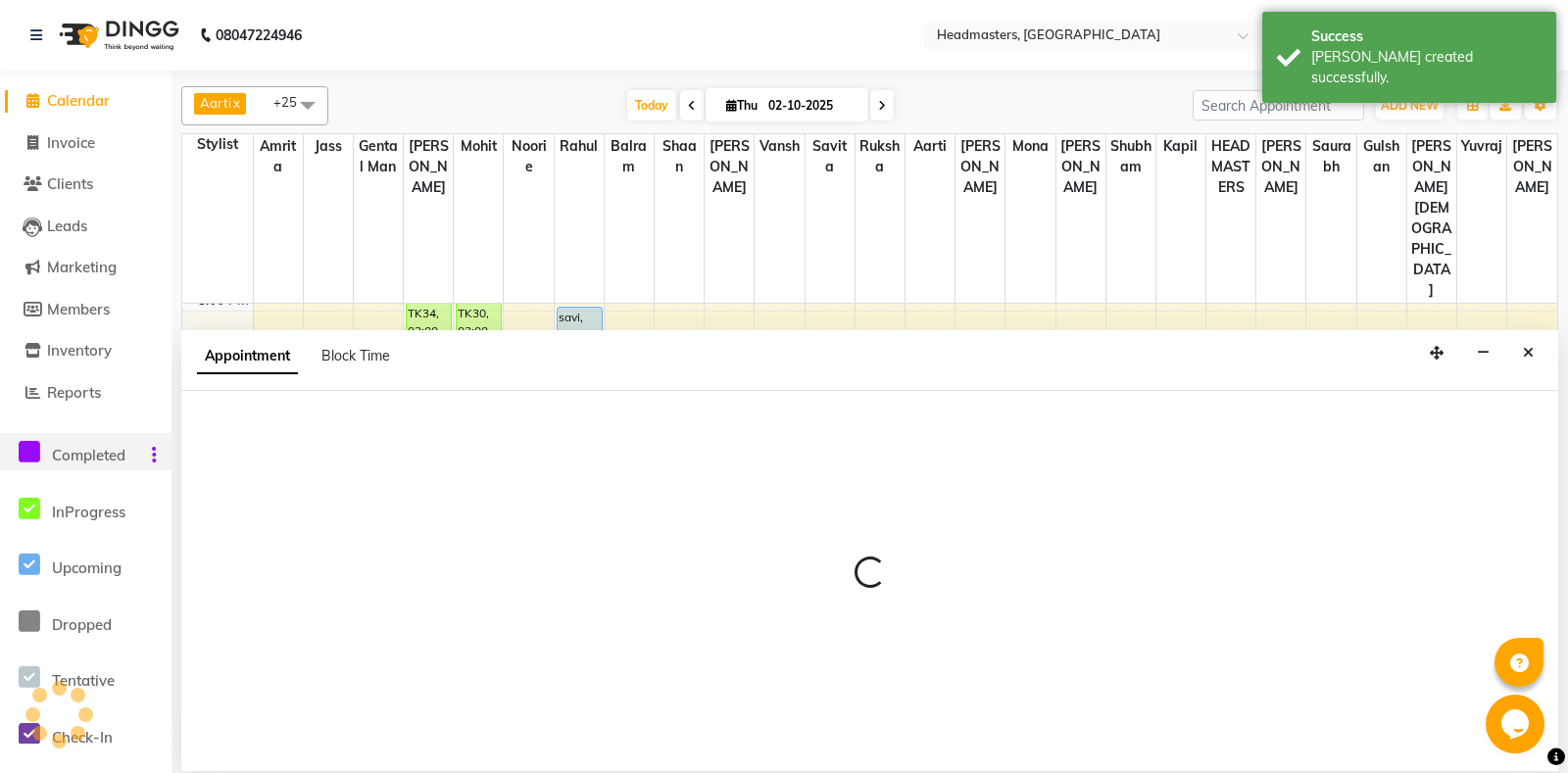
select select "60727"
select select "tentative"
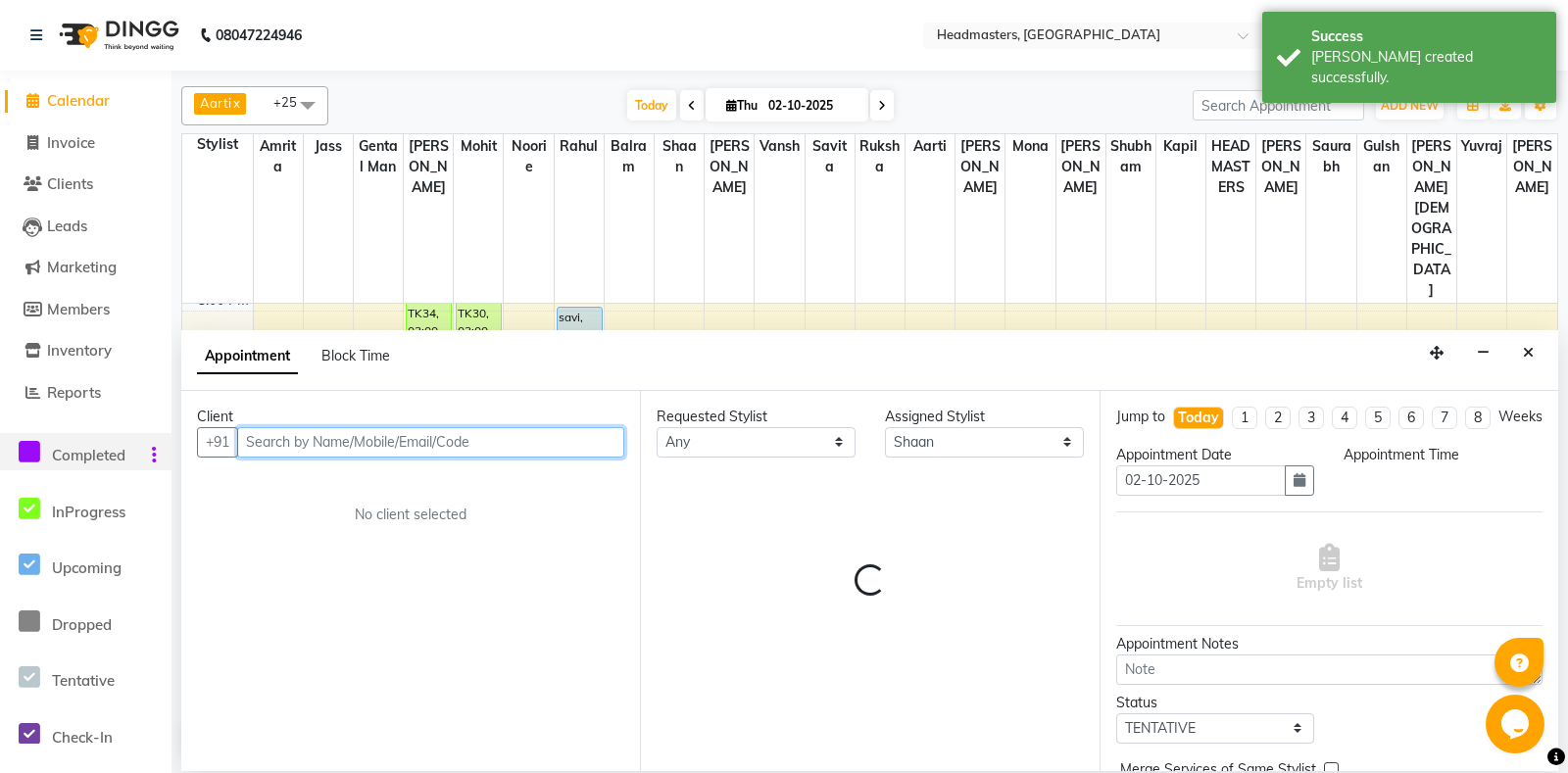
select select "1035"
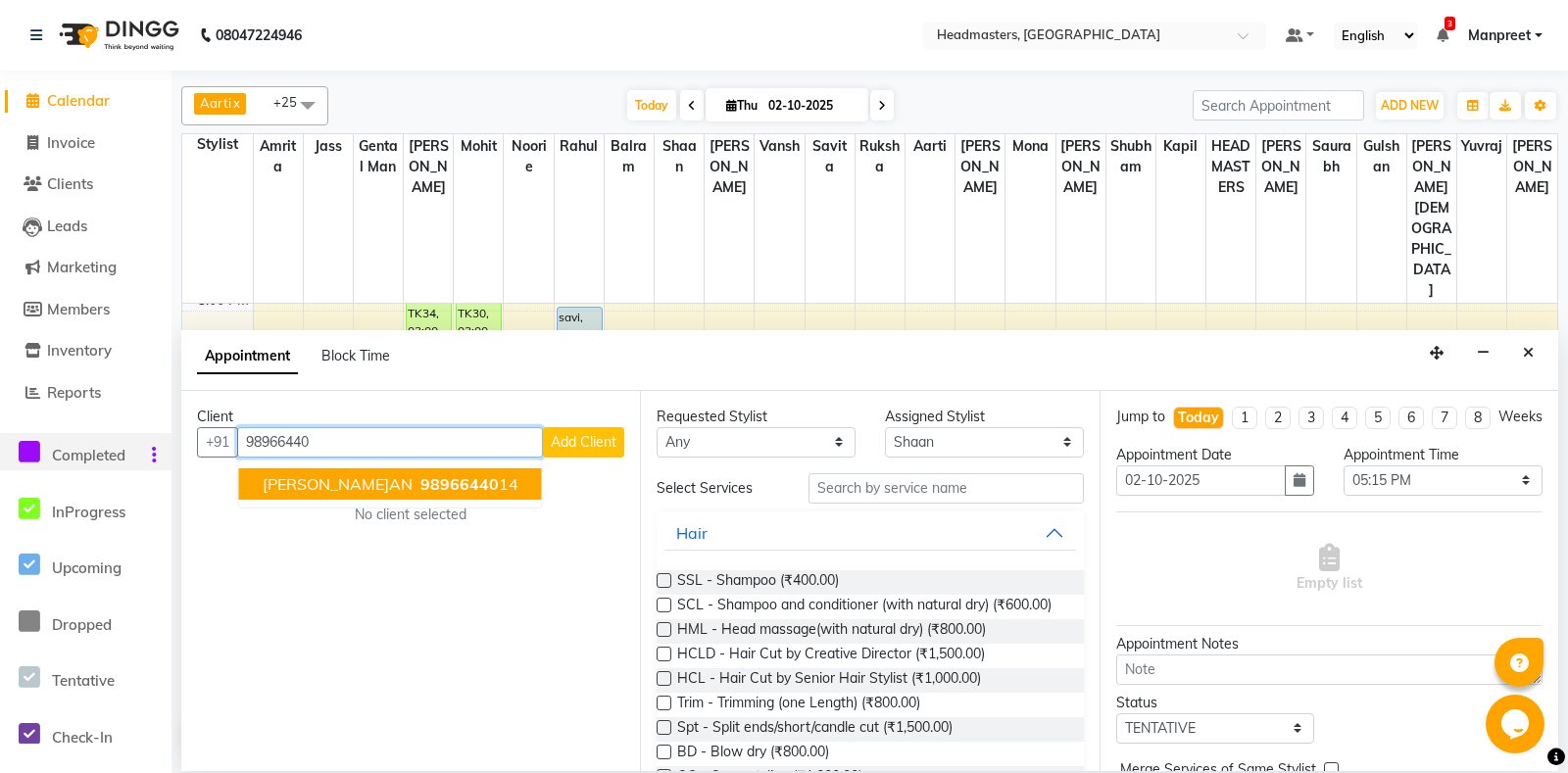
click at [423, 491] on ngb-highlight "98966440 14" at bounding box center [467, 484] width 102 height 20
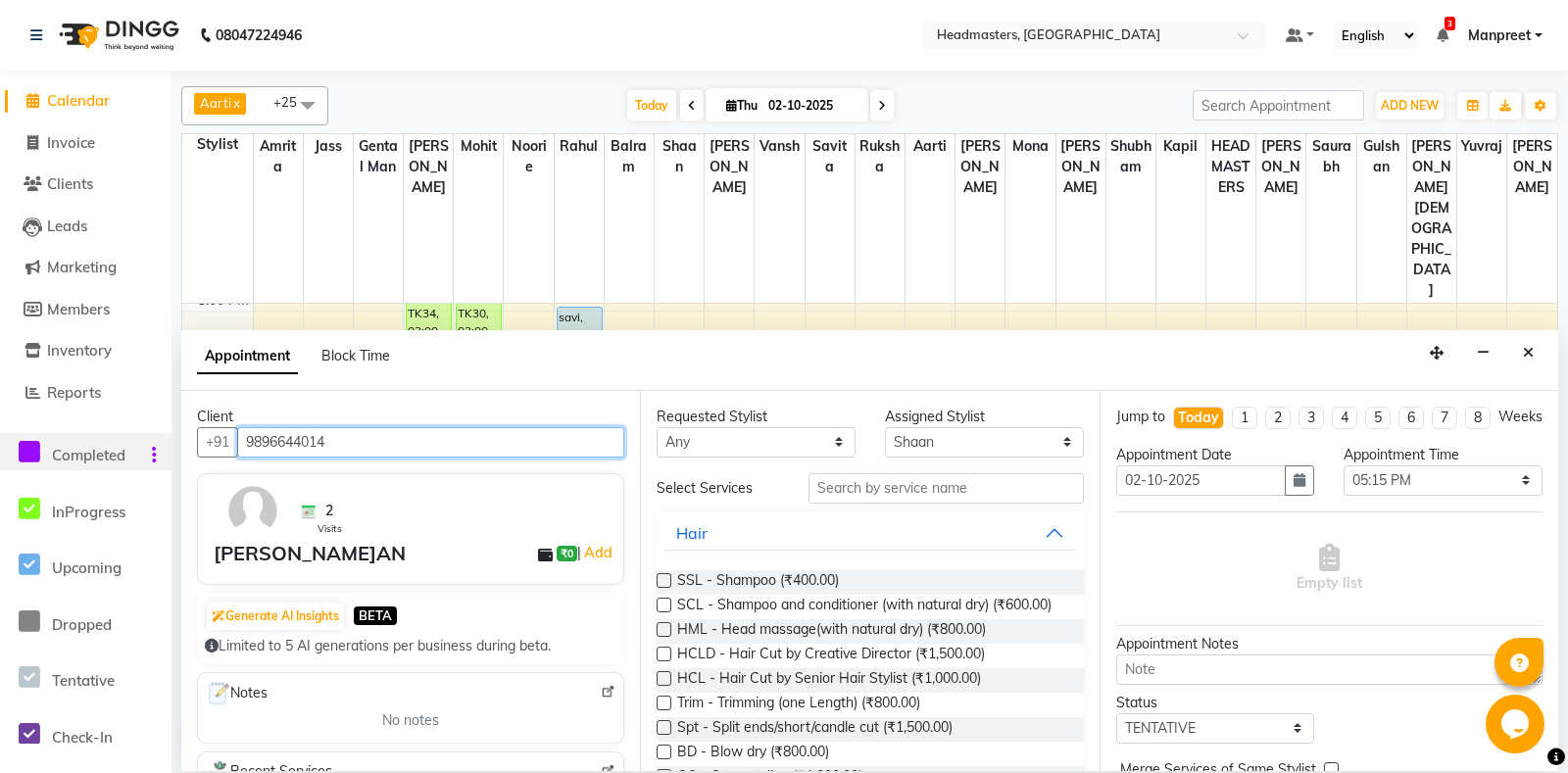
type input "9896644014"
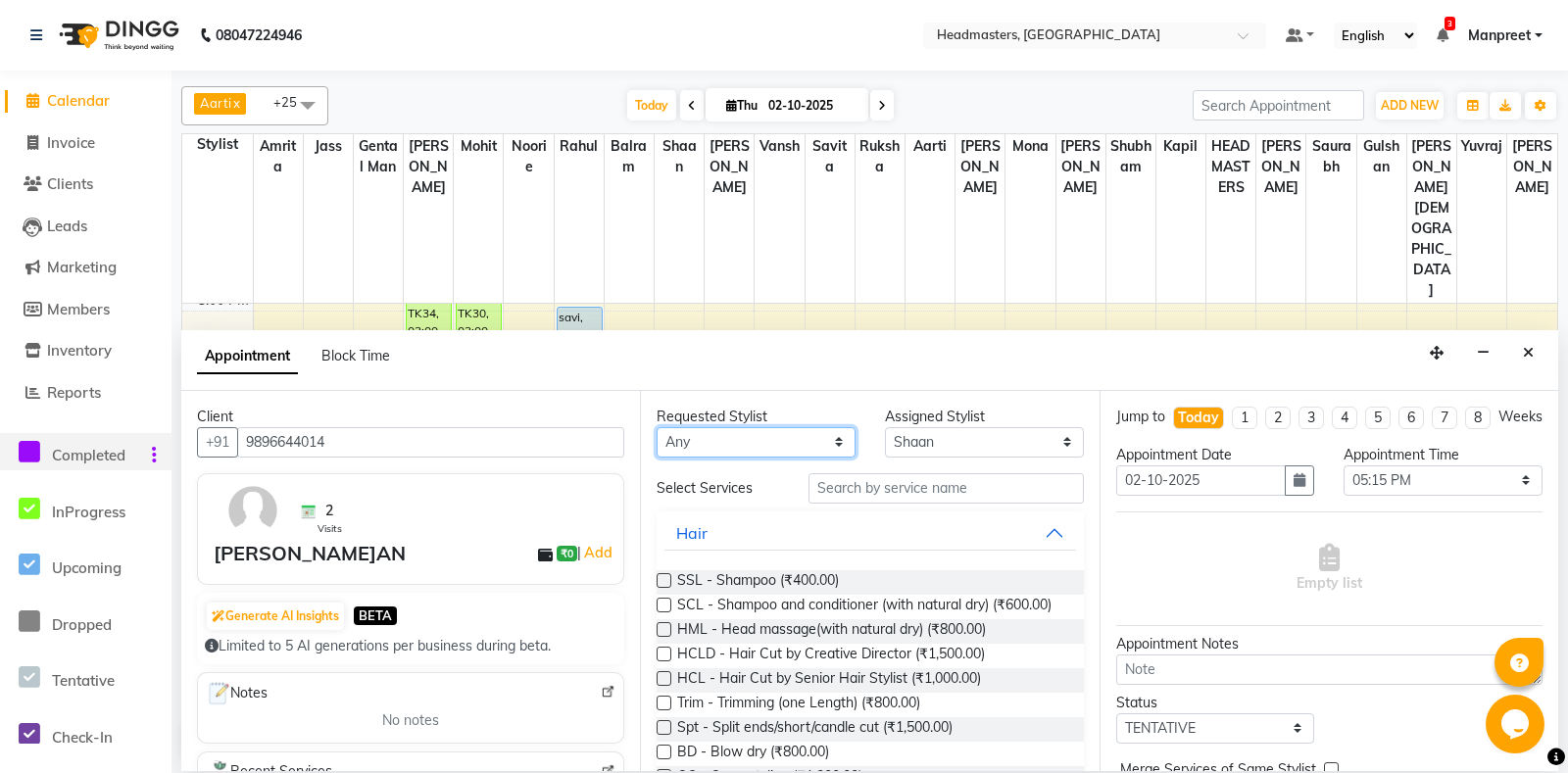
click at [656, 427] on select "An[PERSON_NAME] Amrit[PERSON_NAME]am Gental Man Gulshan HEADMASTER[PERSON_NAME]…" at bounding box center [755, 442] width 199 height 30
select select "60730"
click option "Vansh" at bounding box center [0, 0] width 0 height 0
select select "60730"
click at [919, 495] on input "text" at bounding box center [945, 488] width 275 height 30
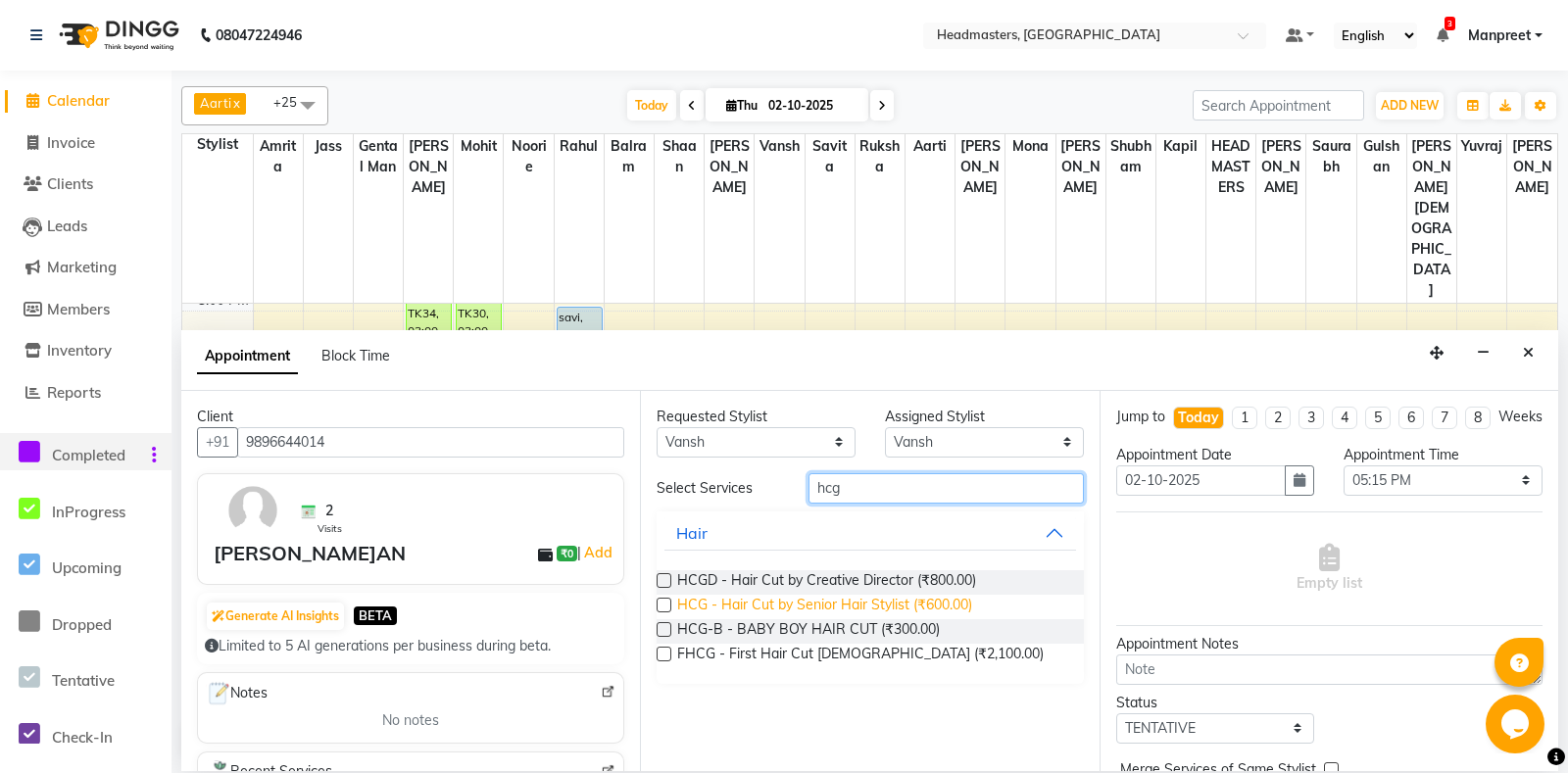
type input "hcg"
click at [879, 603] on span "HCG - Hair Cut by Senior Hair Stylist (₹600.00)" at bounding box center [824, 606] width 295 height 25
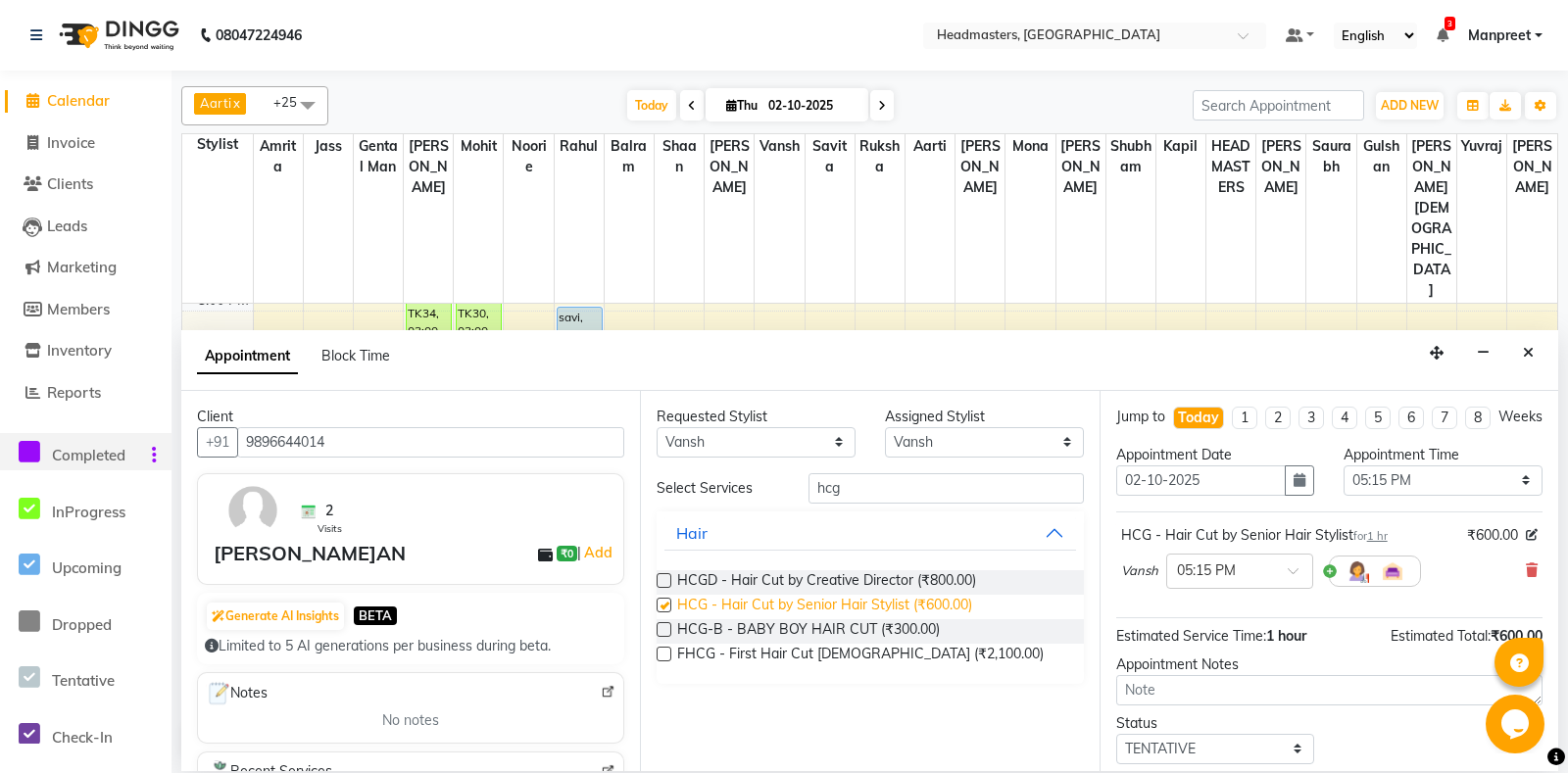
checkbox input "false"
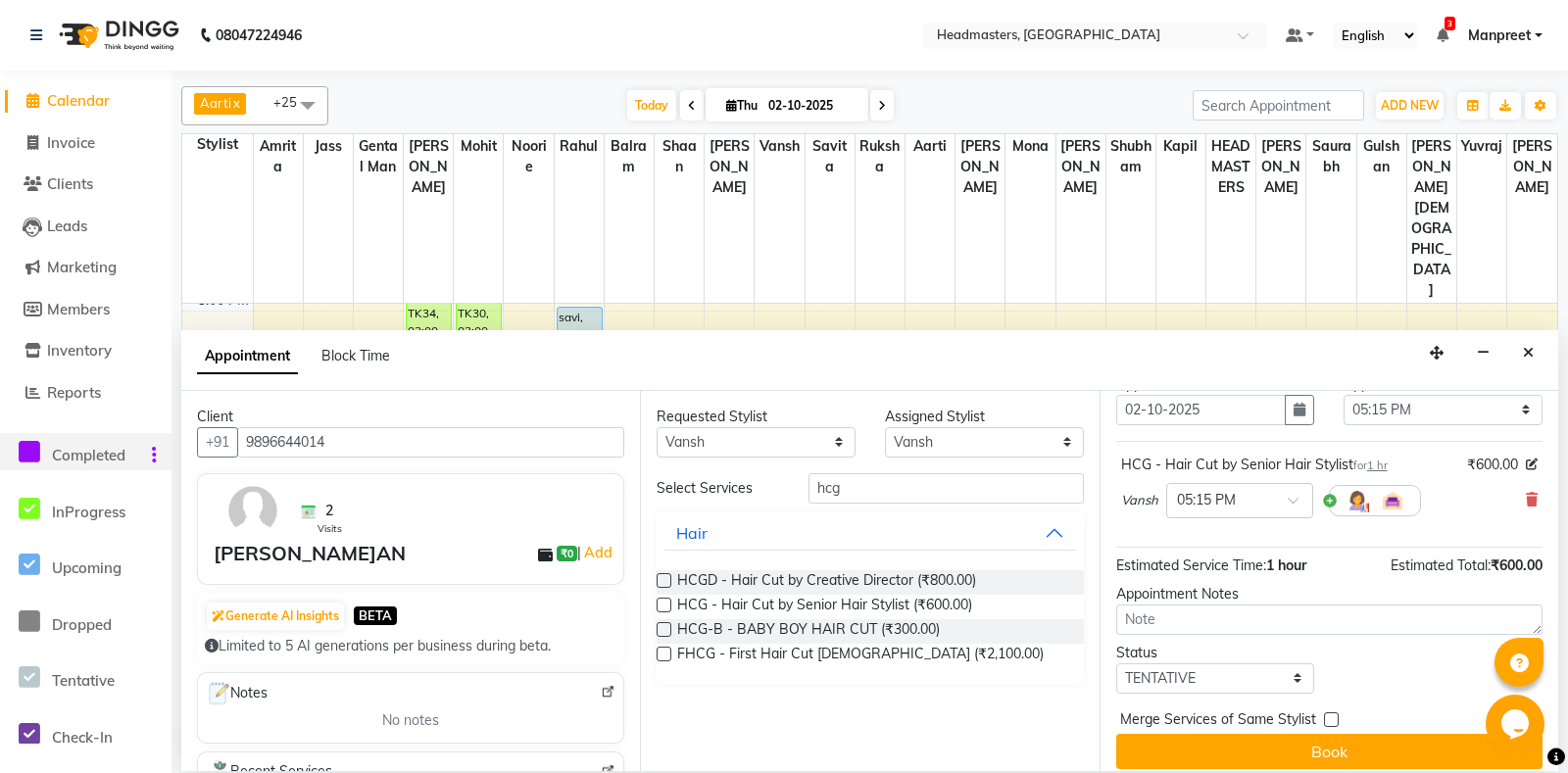
scroll to position [83, 0]
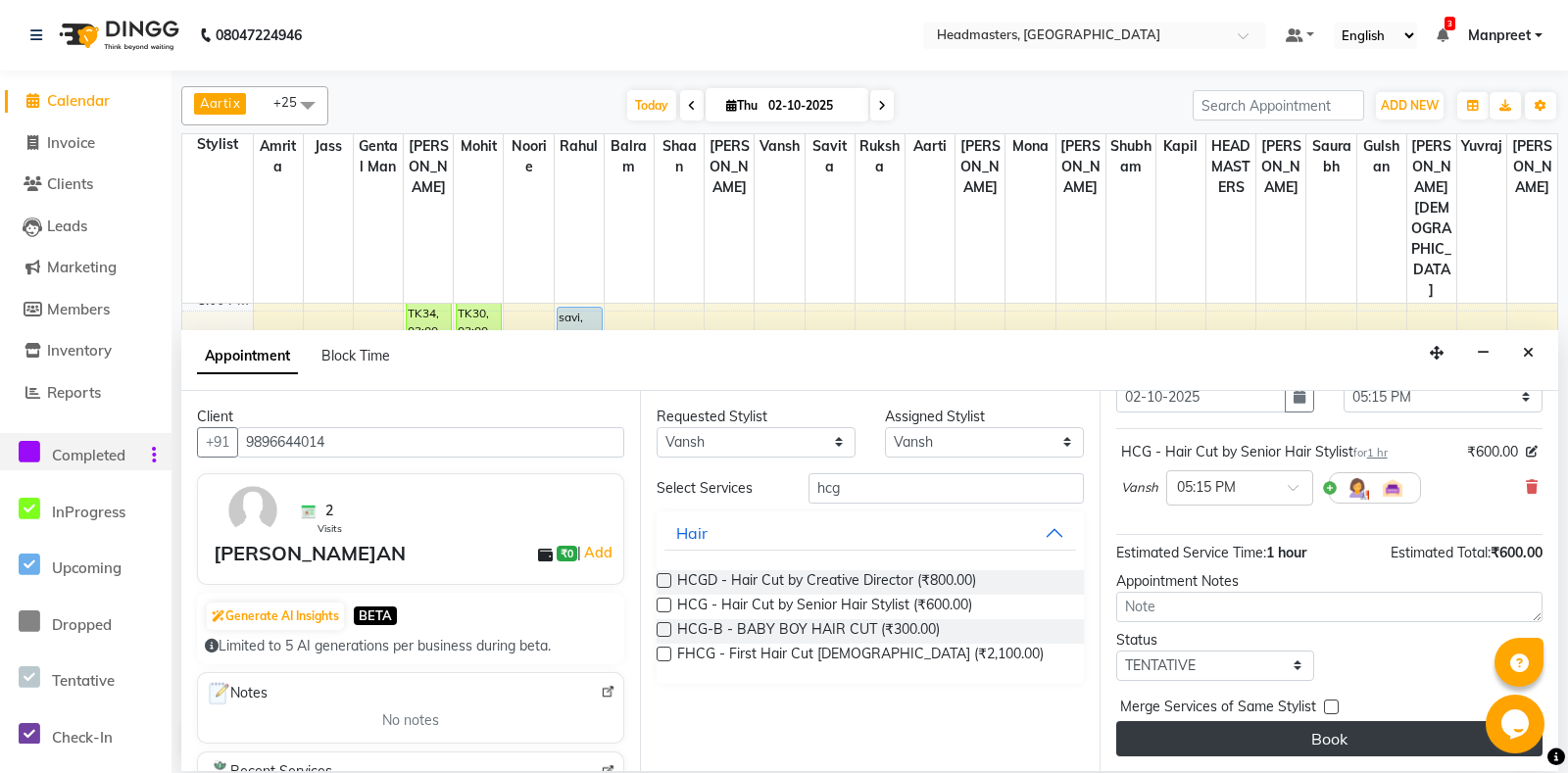
click at [1227, 743] on button "Book" at bounding box center [1328, 738] width 426 height 35
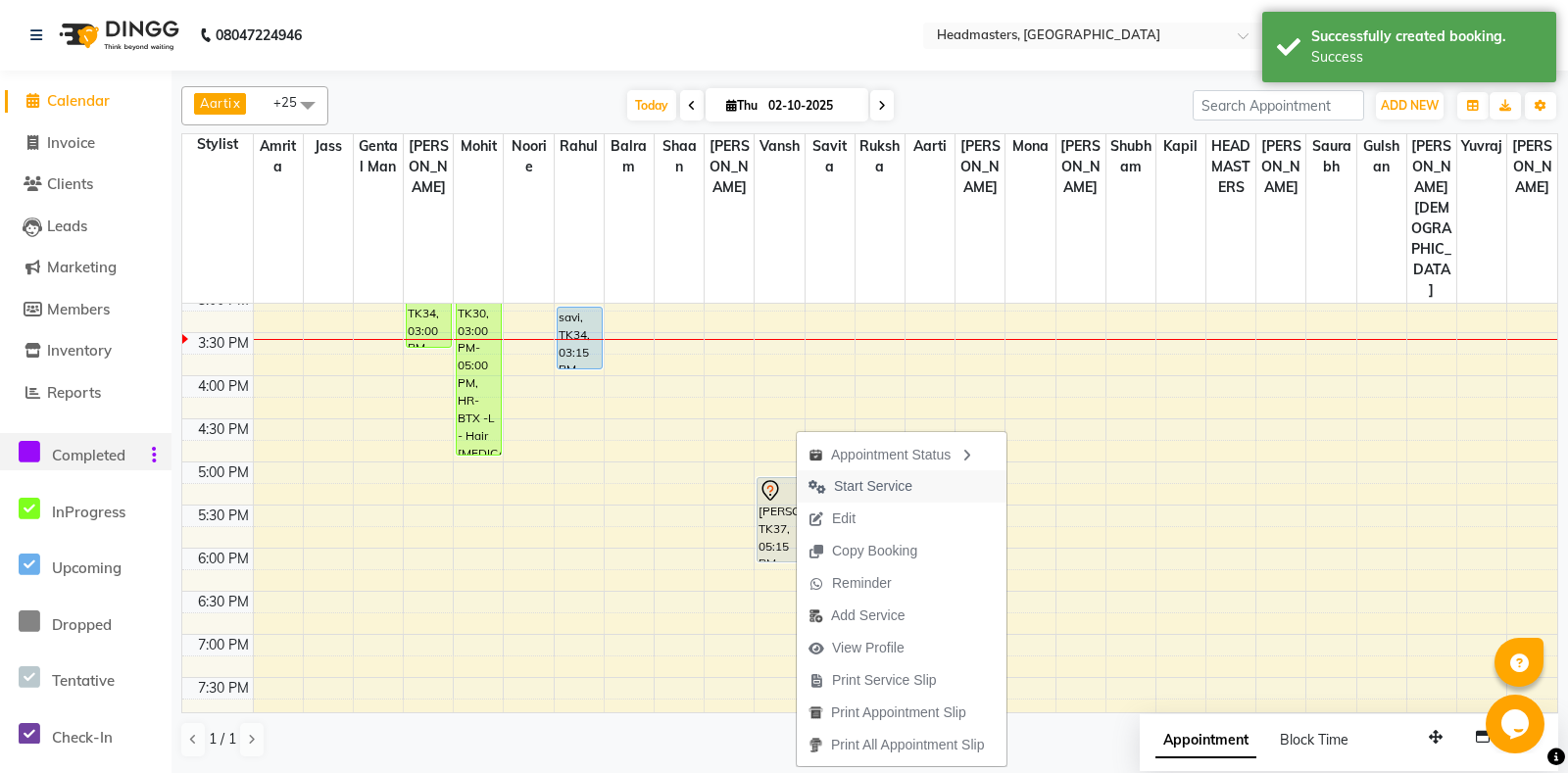
click at [874, 485] on span "Start Service" at bounding box center [873, 486] width 78 height 21
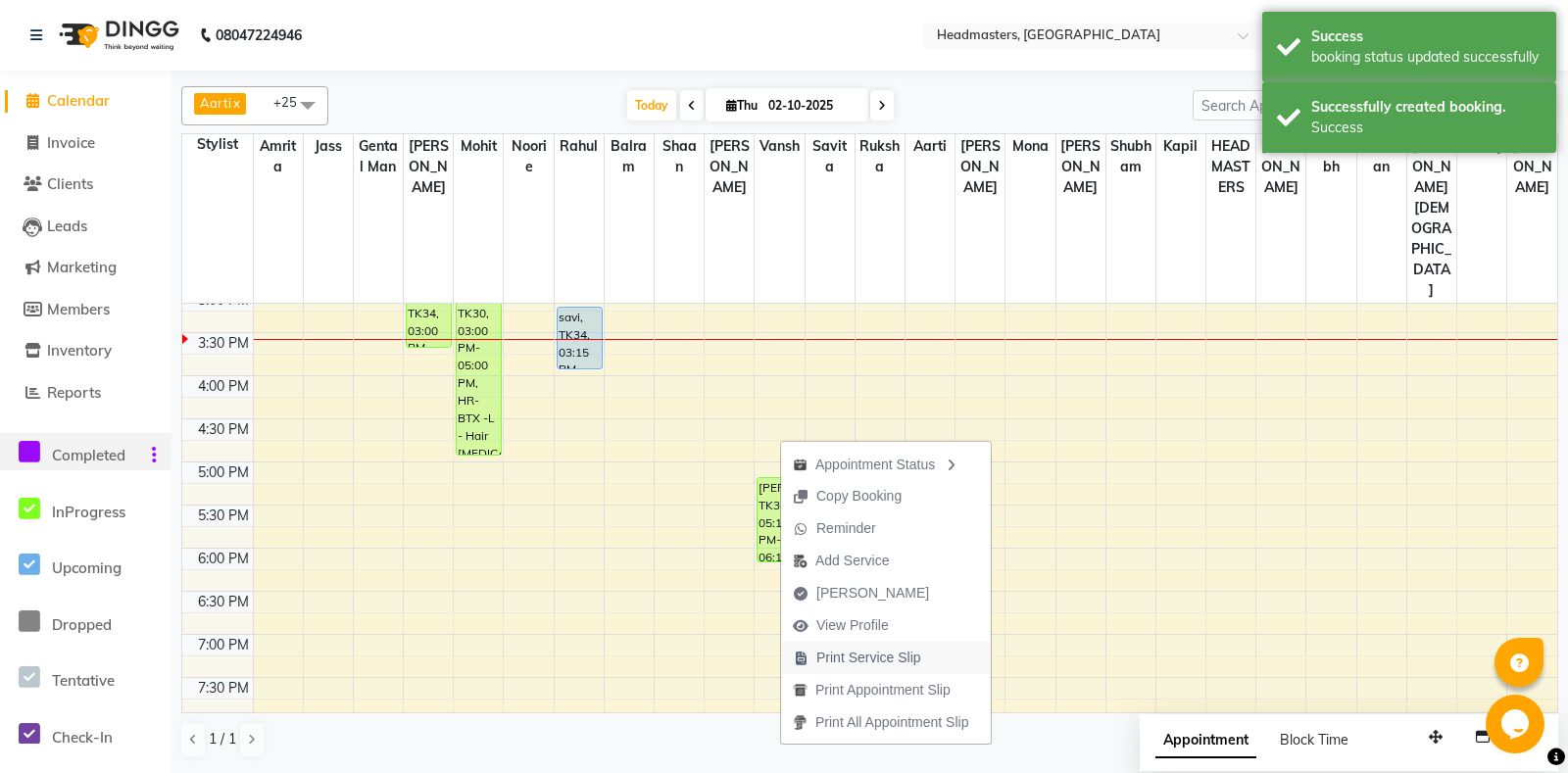
click at [870, 660] on span "Print Service Slip" at bounding box center [868, 657] width 105 height 21
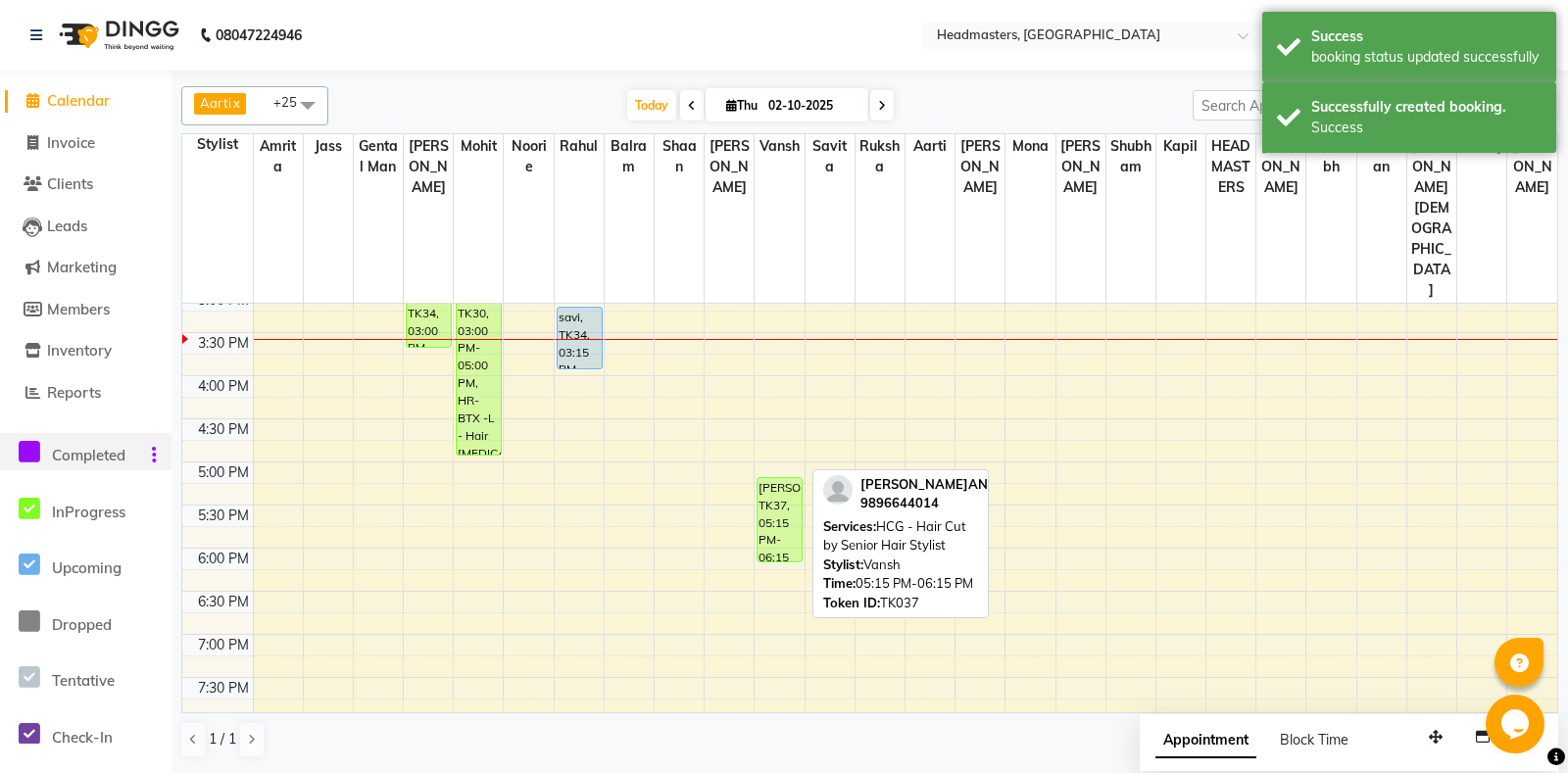
click at [784, 478] on div "SUKARAN, TK37, 05:15 PM-06:15 PM, HCG - Hair Cut by Senior Hair Stylist" at bounding box center [779, 519] width 44 height 83
select select "1"
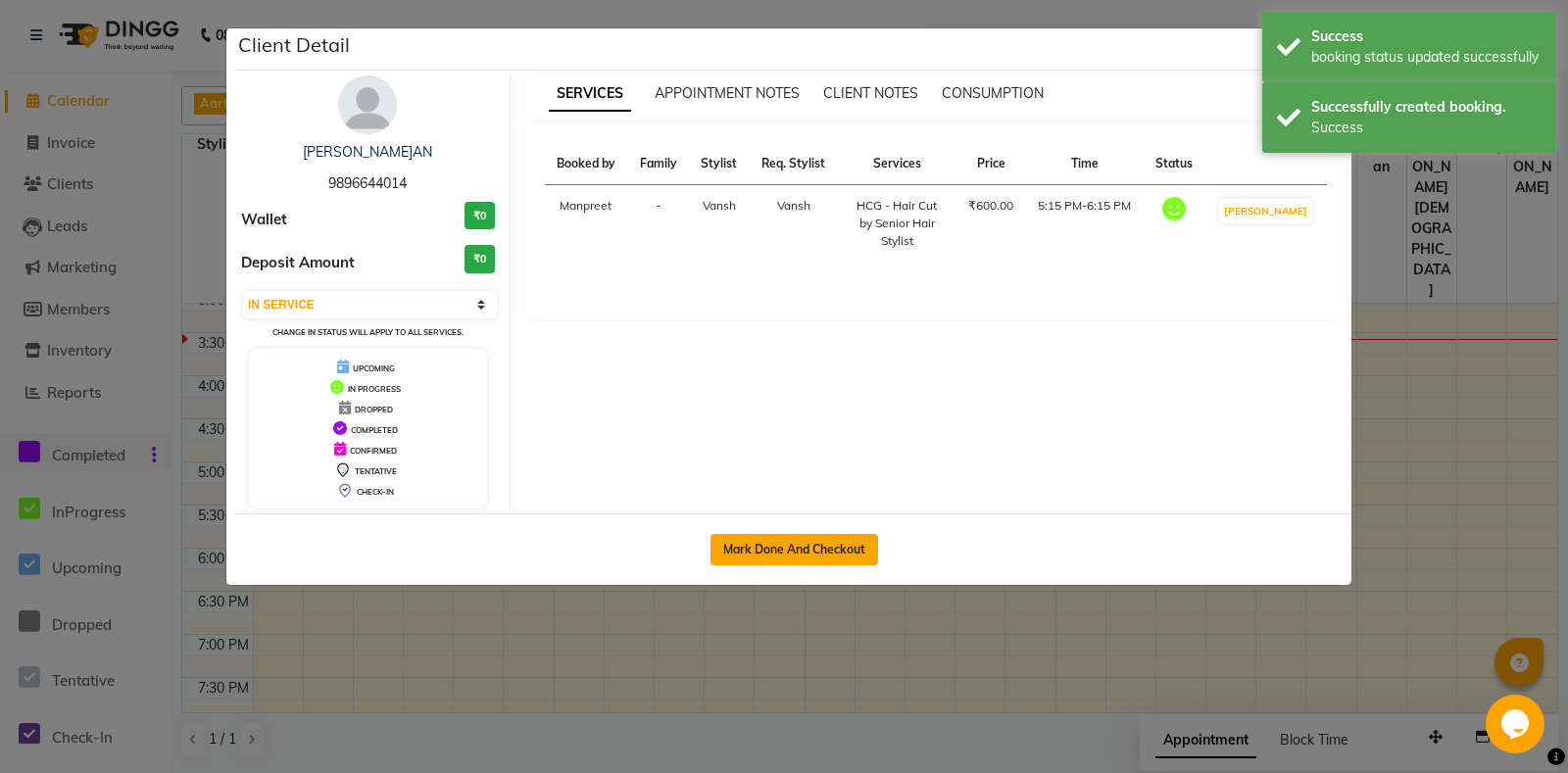
click at [816, 547] on button "Mark Done And Checkout" at bounding box center [794, 549] width 168 height 31
select select "7130"
select select "service"
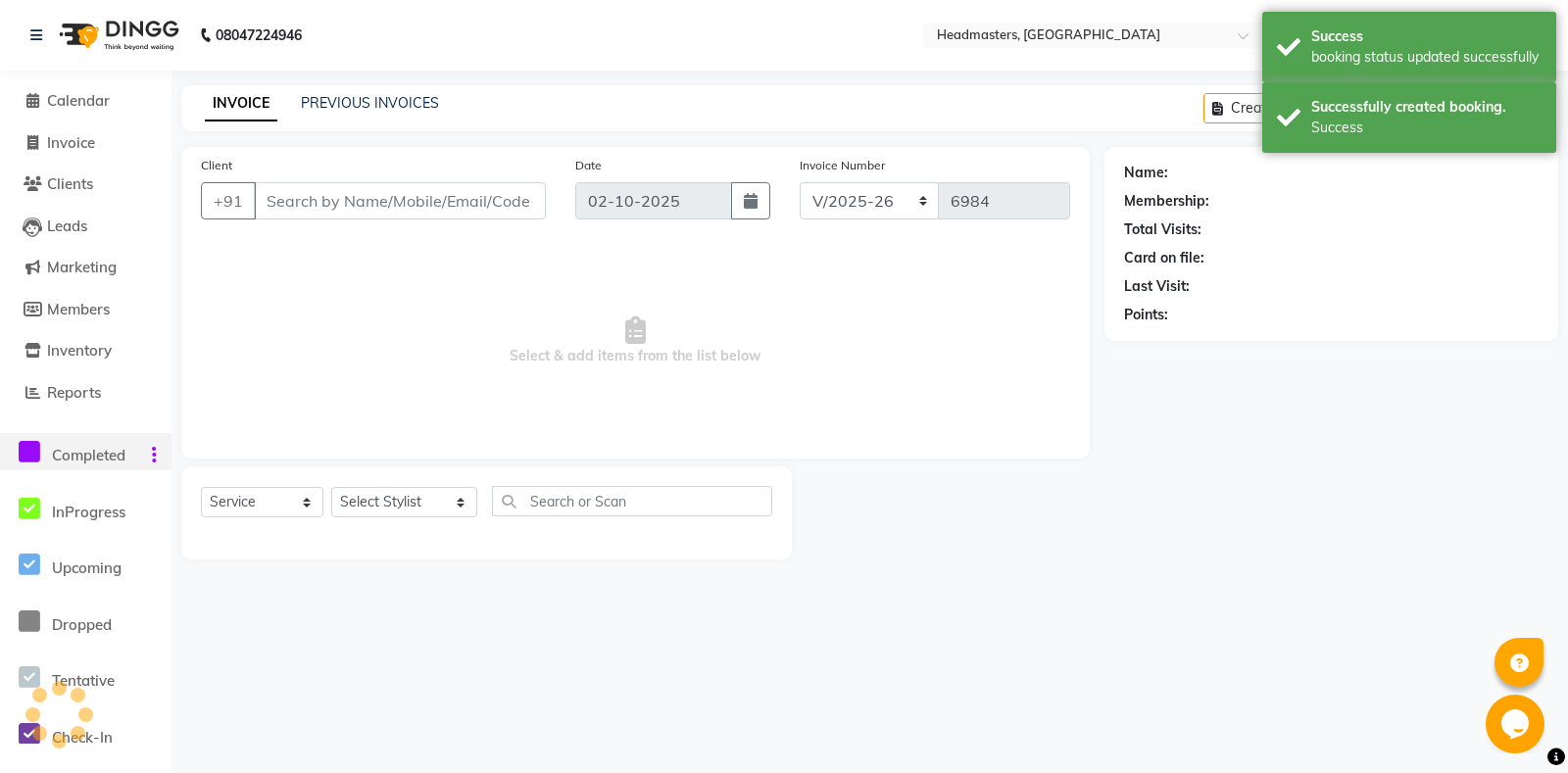
type input "9896644014"
select select "60730"
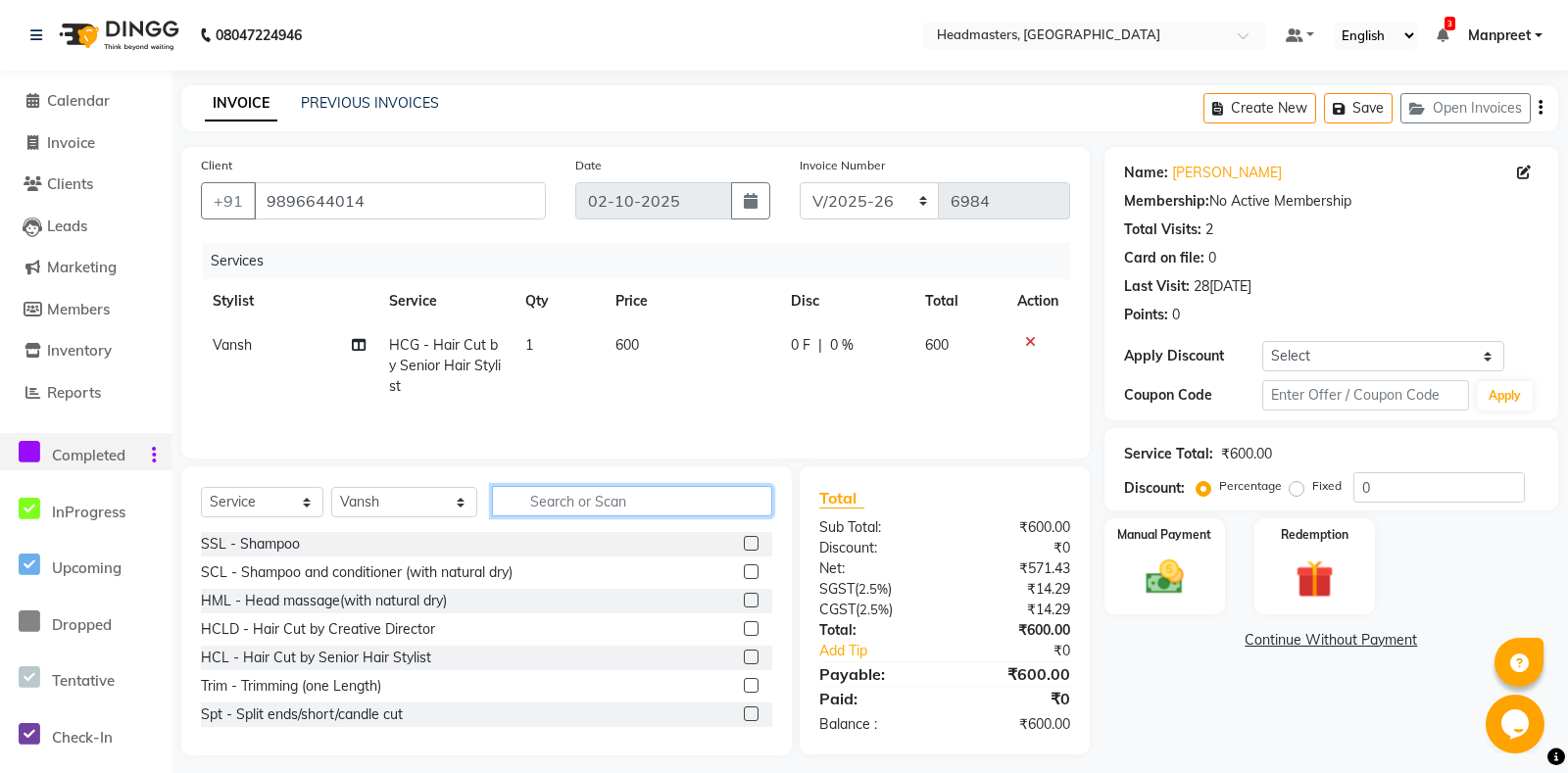
click at [630, 502] on input "text" at bounding box center [631, 501] width 280 height 30
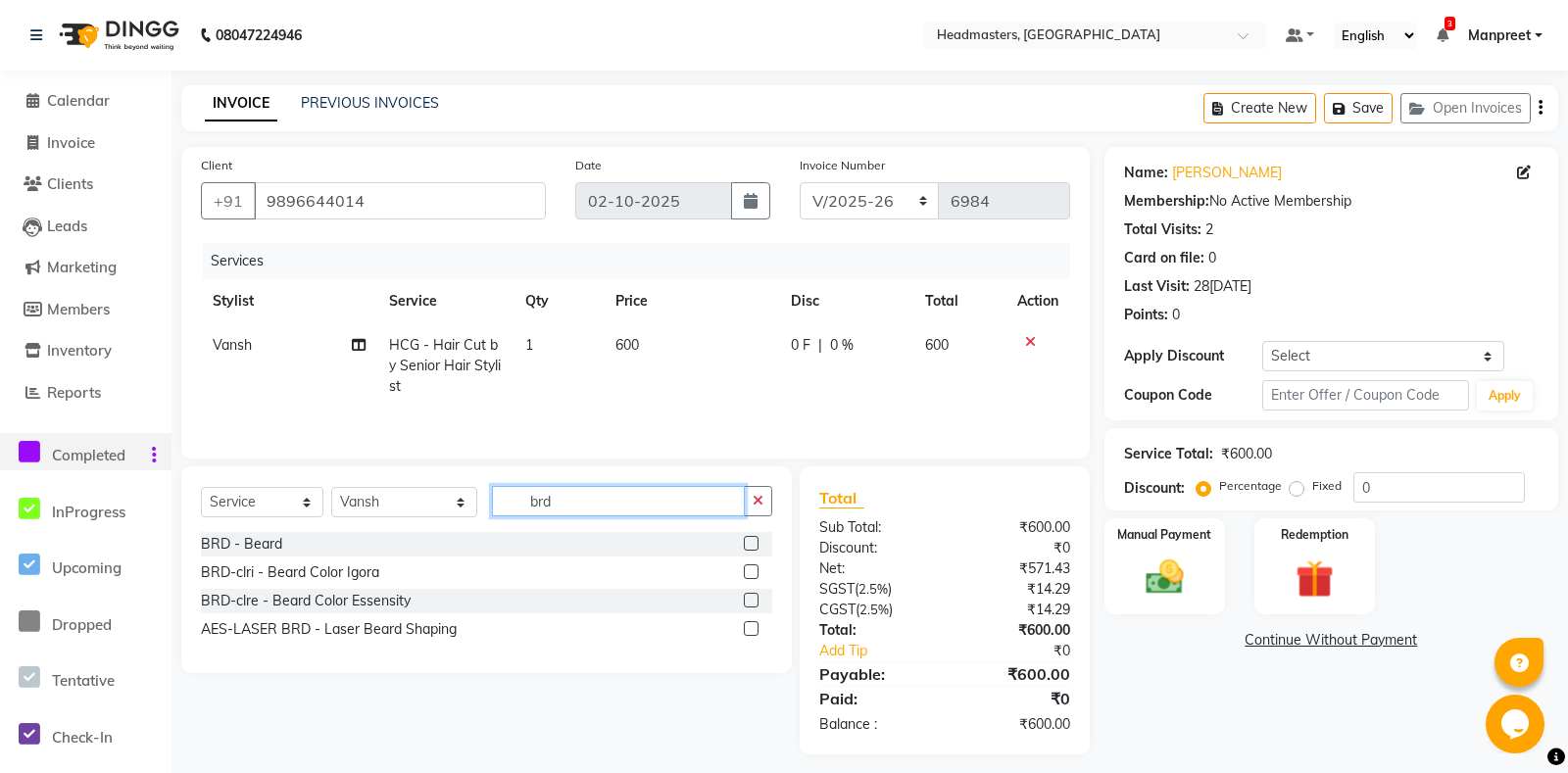
type input "brd"
click at [751, 543] on label at bounding box center [751, 543] width 15 height 15
click at [751, 543] on input "checkbox" at bounding box center [750, 544] width 13 height 13
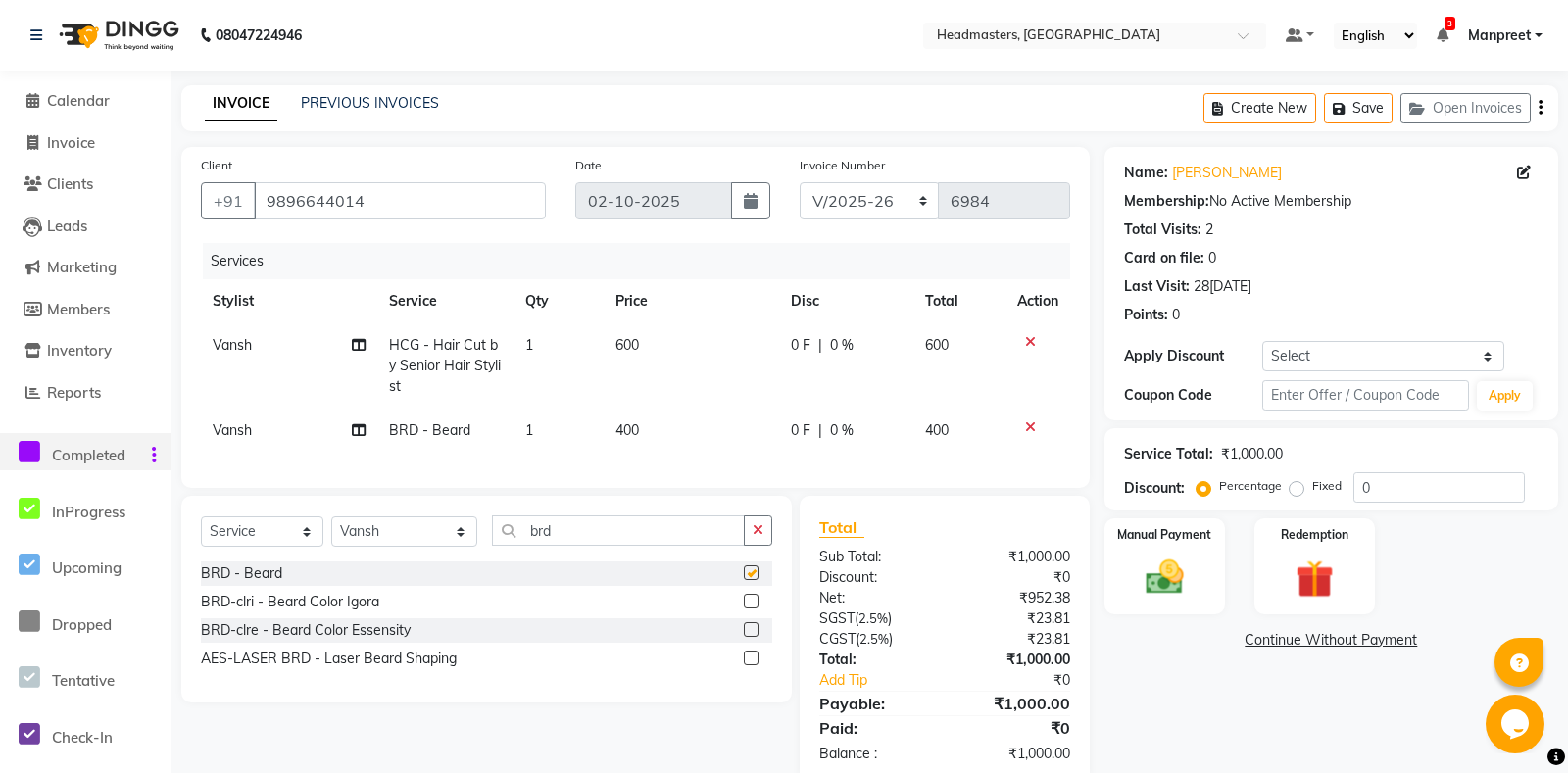
checkbox input "false"
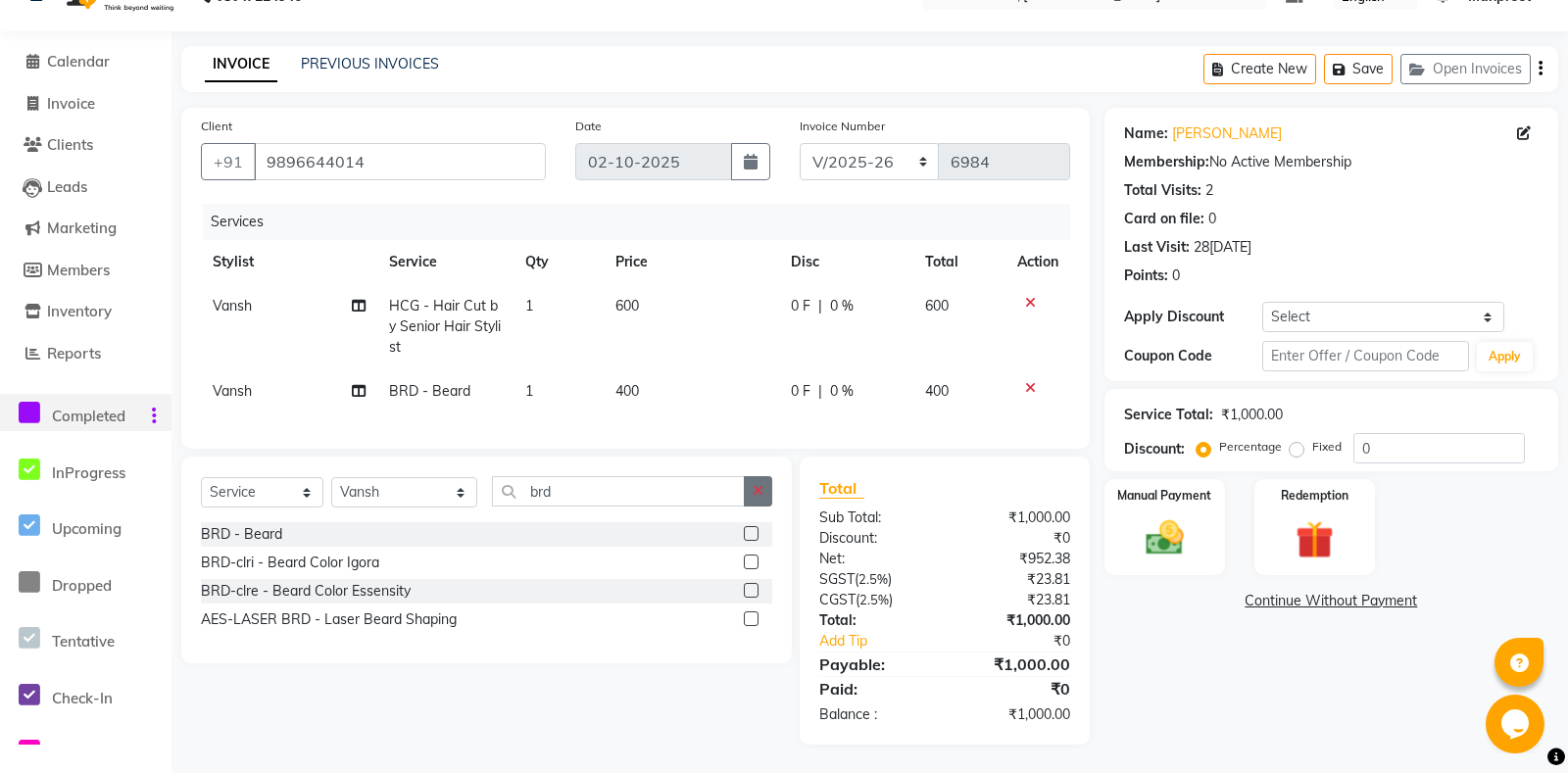
click at [769, 497] on button "button" at bounding box center [758, 491] width 28 height 30
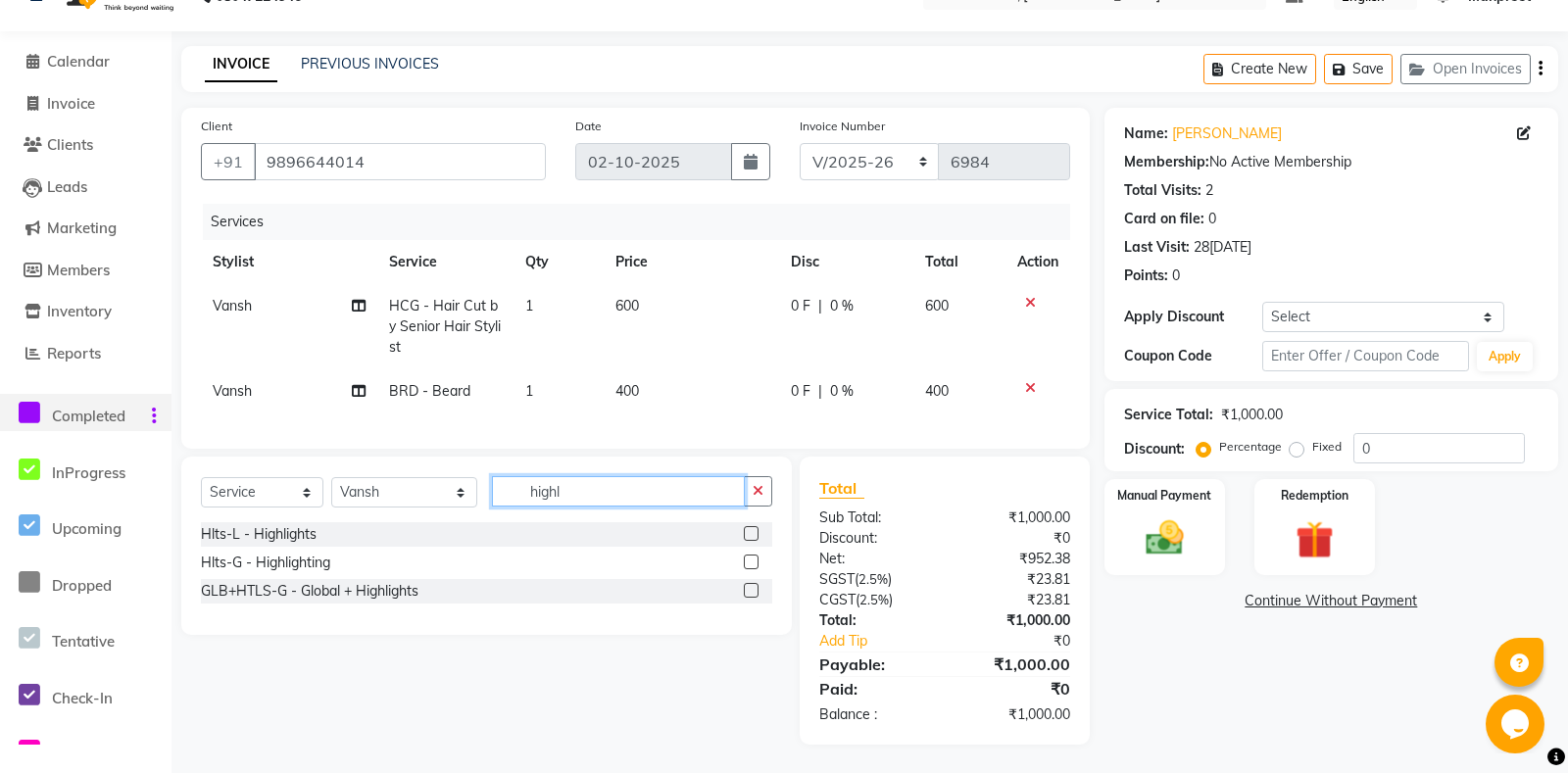
type input "highl"
click at [748, 592] on label at bounding box center [751, 590] width 15 height 15
click at [748, 592] on input "checkbox" at bounding box center [750, 591] width 13 height 13
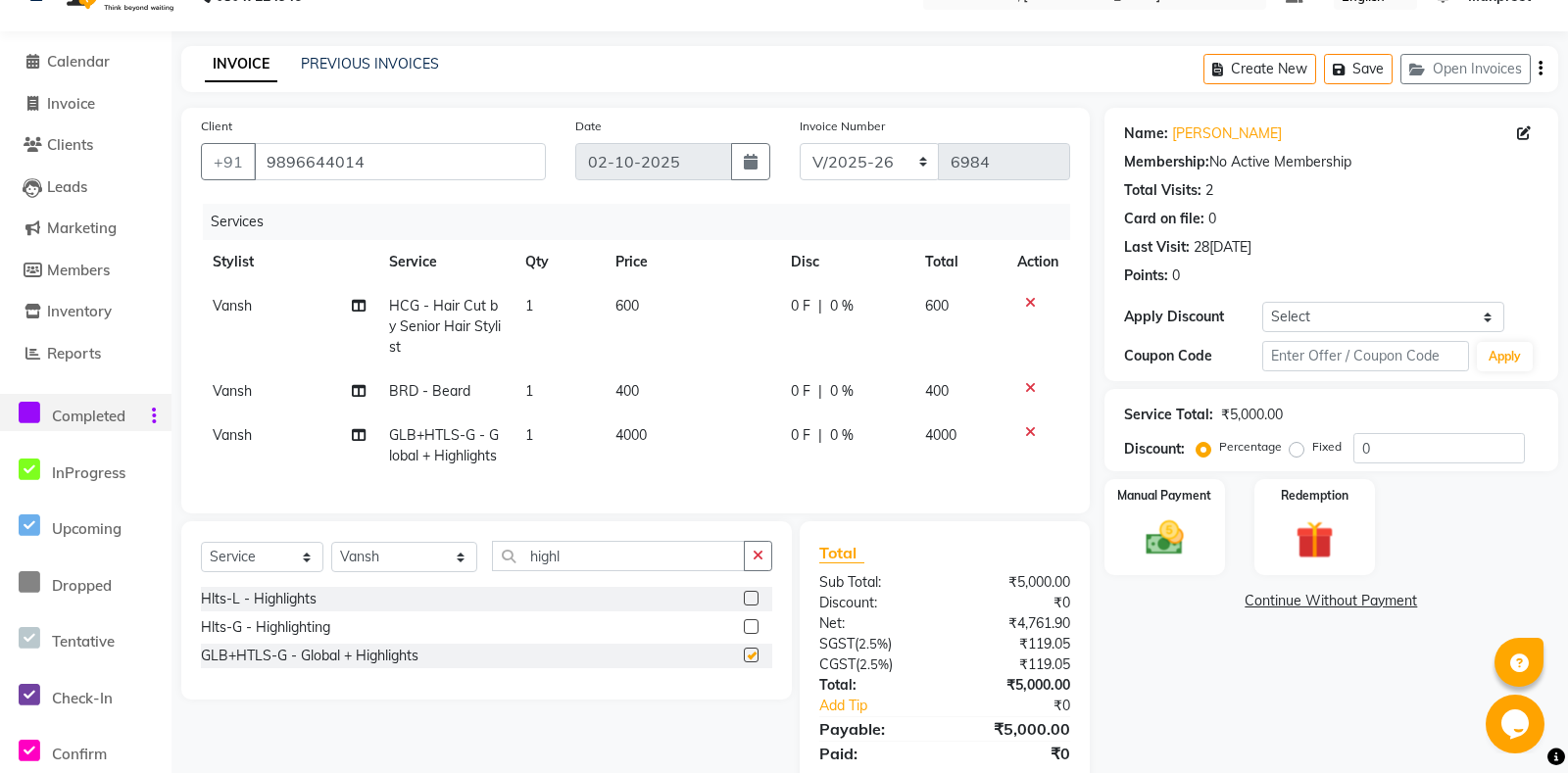
checkbox input "false"
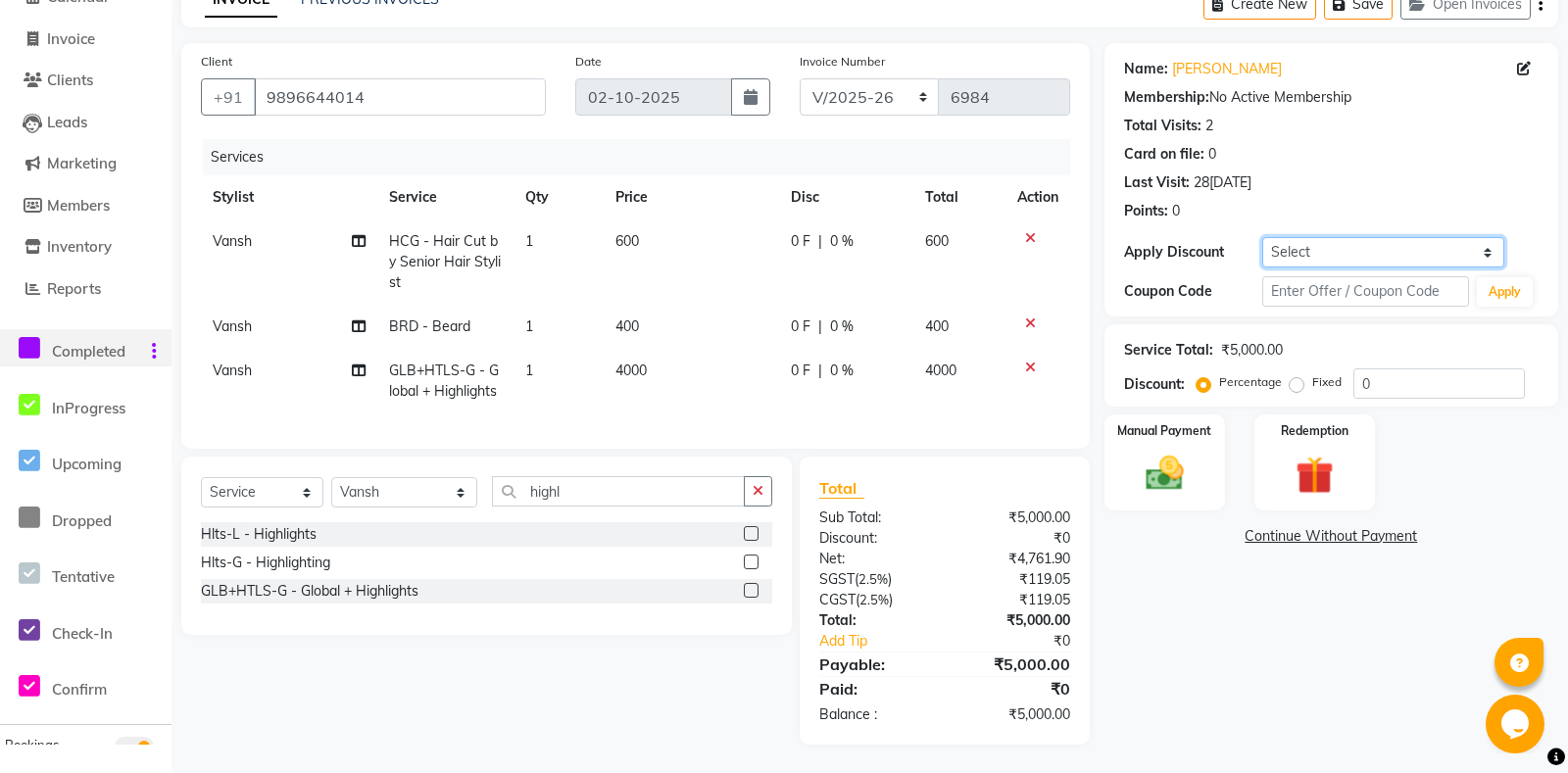
click at [1261, 237] on select "Select Coupon → Us Polo - Arvind Fashion Coupon → Ttl Holidays Services Coupon …" at bounding box center [1382, 252] width 242 height 30
select select "3: Object"
click option "Coupon [PERSON_NAME]my Package 2025" at bounding box center [0, 0] width 0 height 0
type input "100"
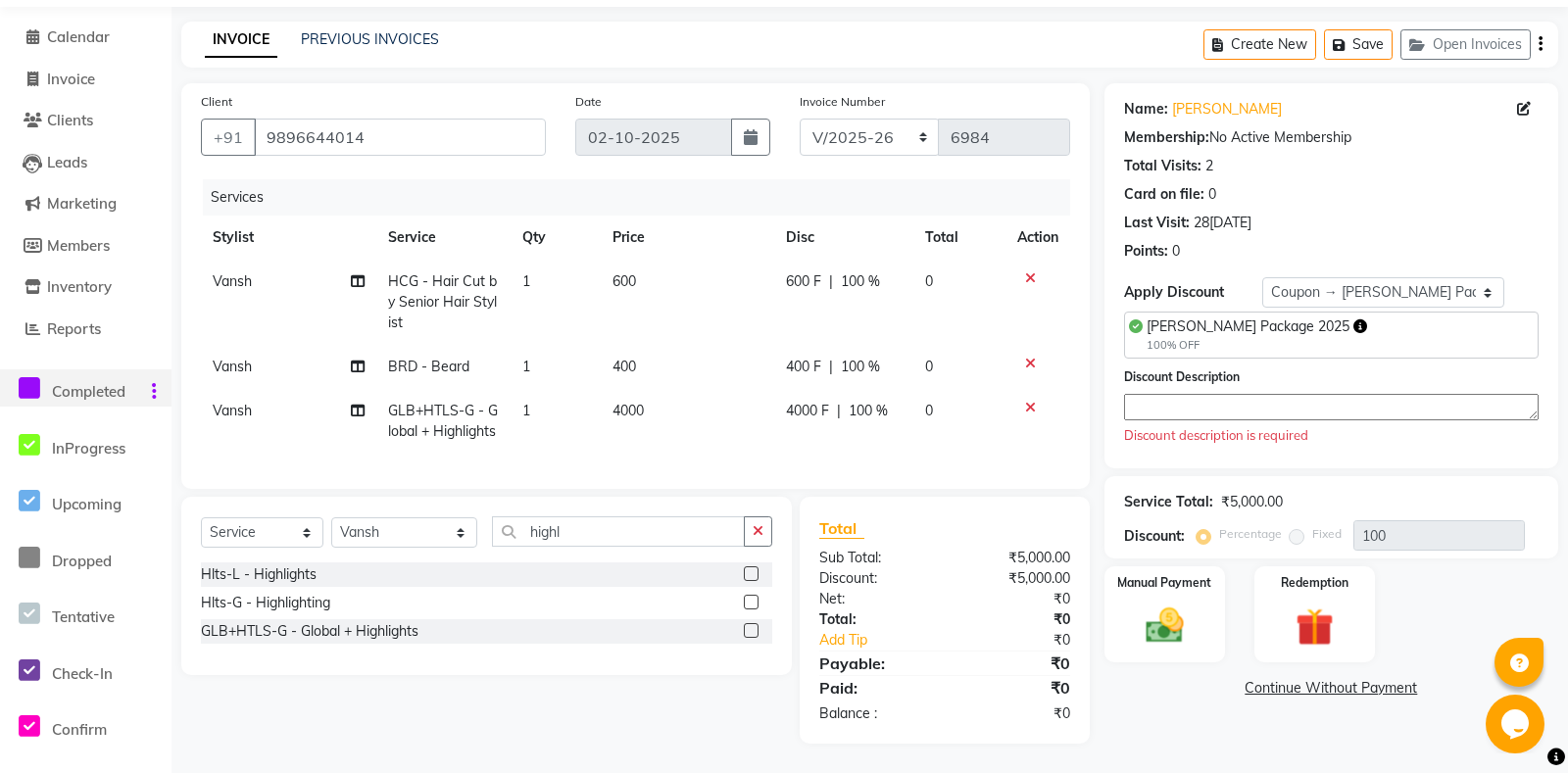
click at [1220, 406] on textarea at bounding box center [1330, 406] width 414 height 26
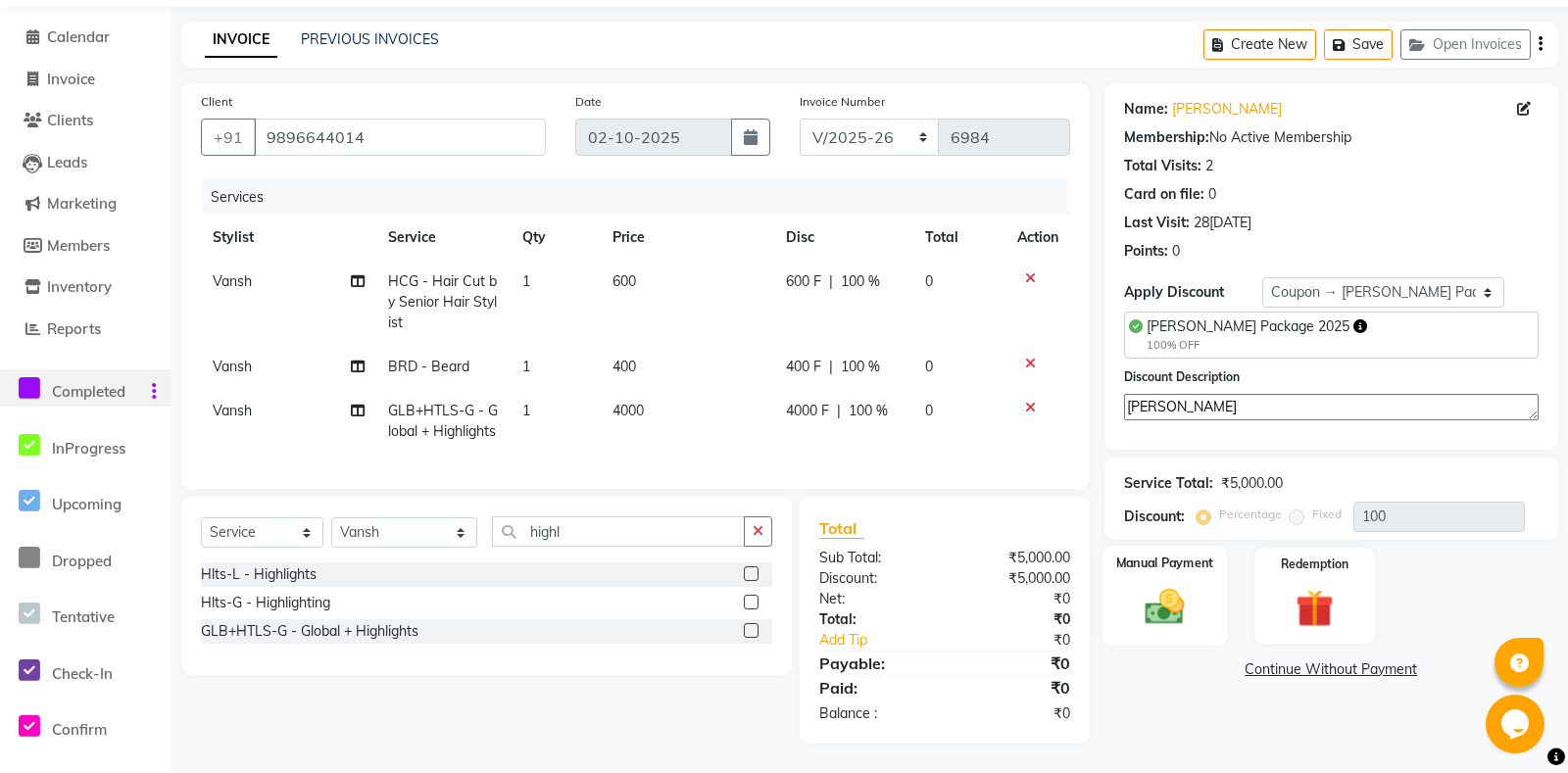
type textarea "tommy"
click at [1185, 629] on img at bounding box center [1165, 606] width 64 height 45
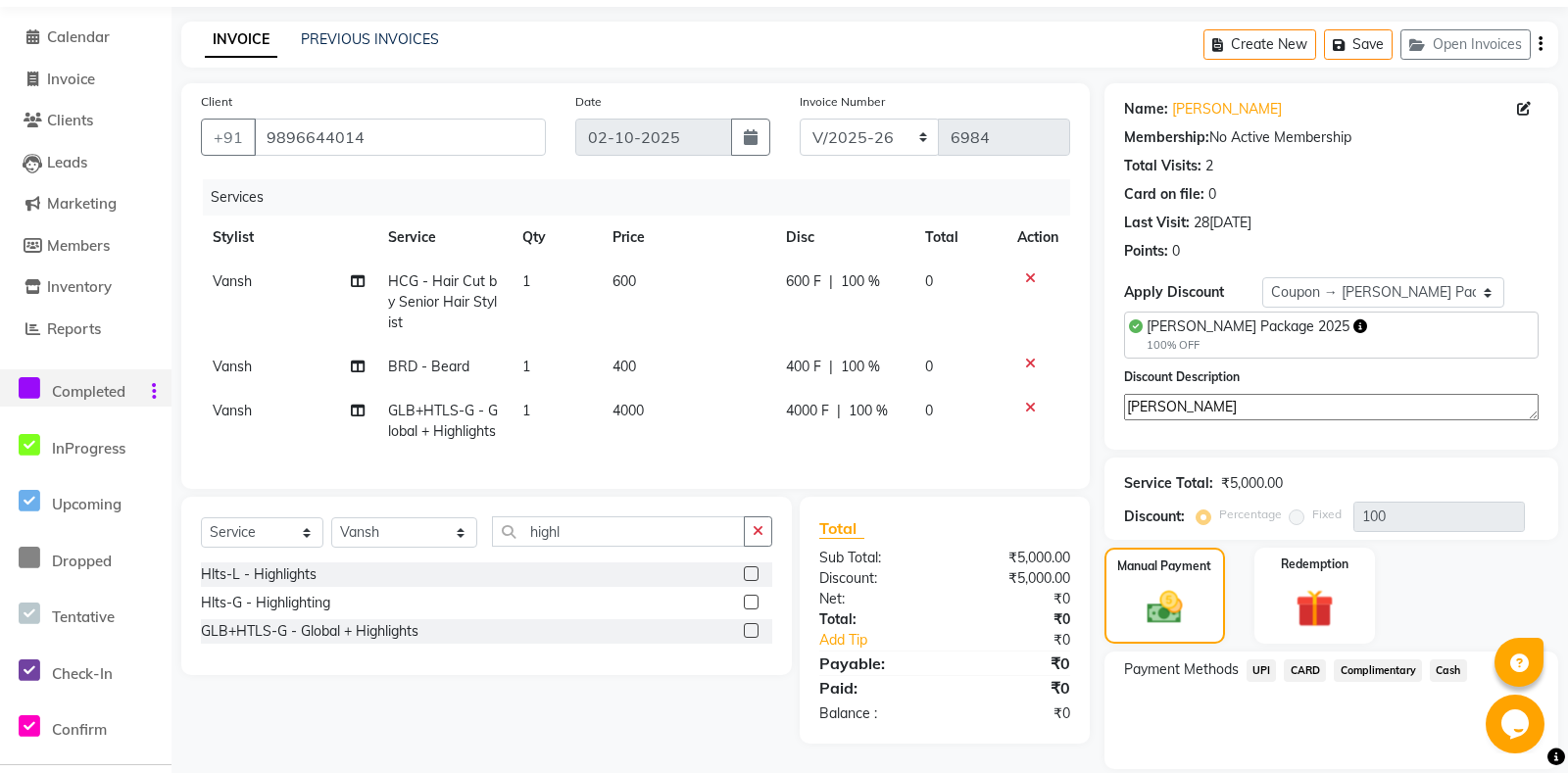
scroll to position [148, 0]
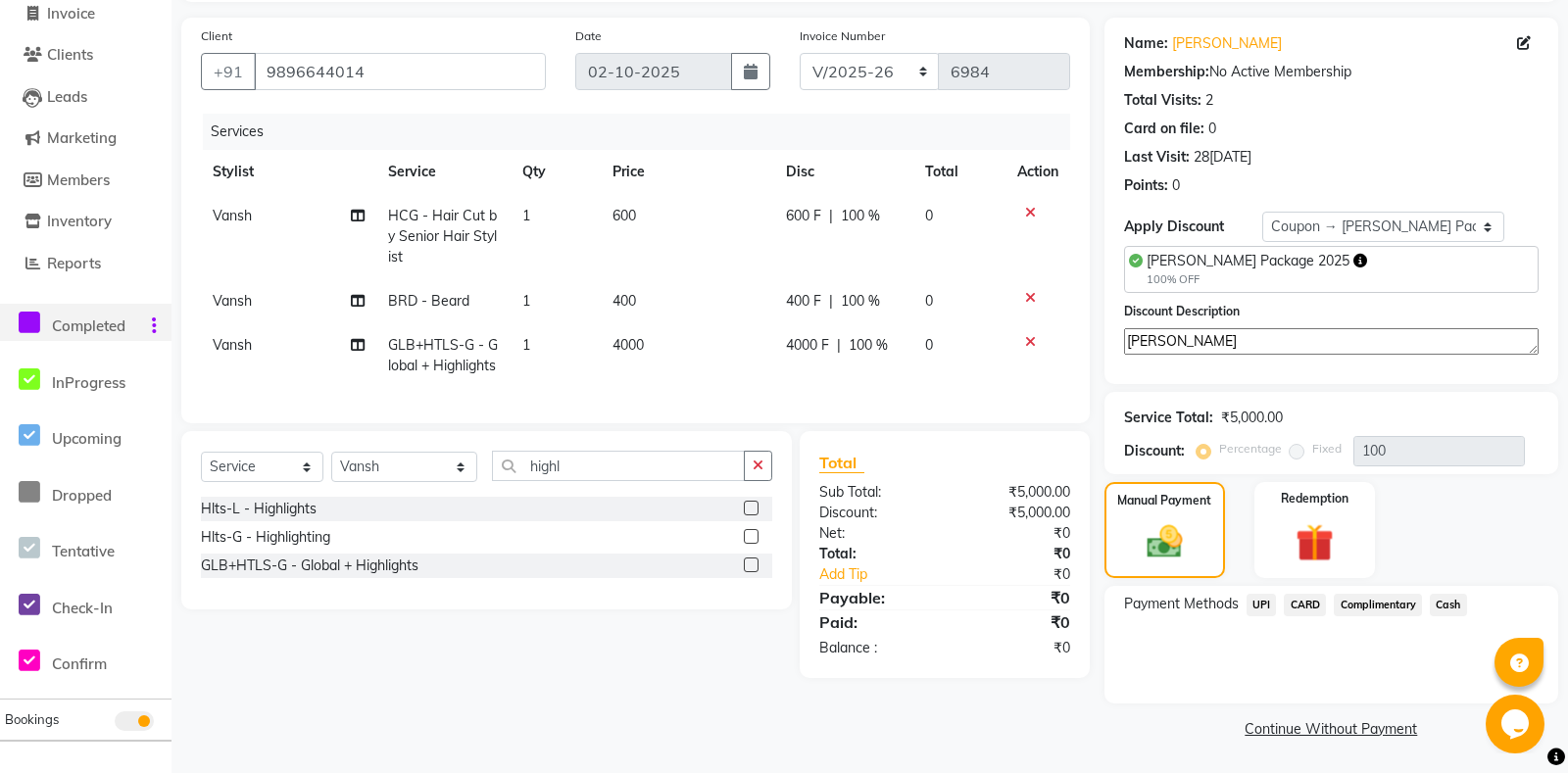
click at [1355, 604] on span "Complimentary" at bounding box center [1377, 604] width 88 height 23
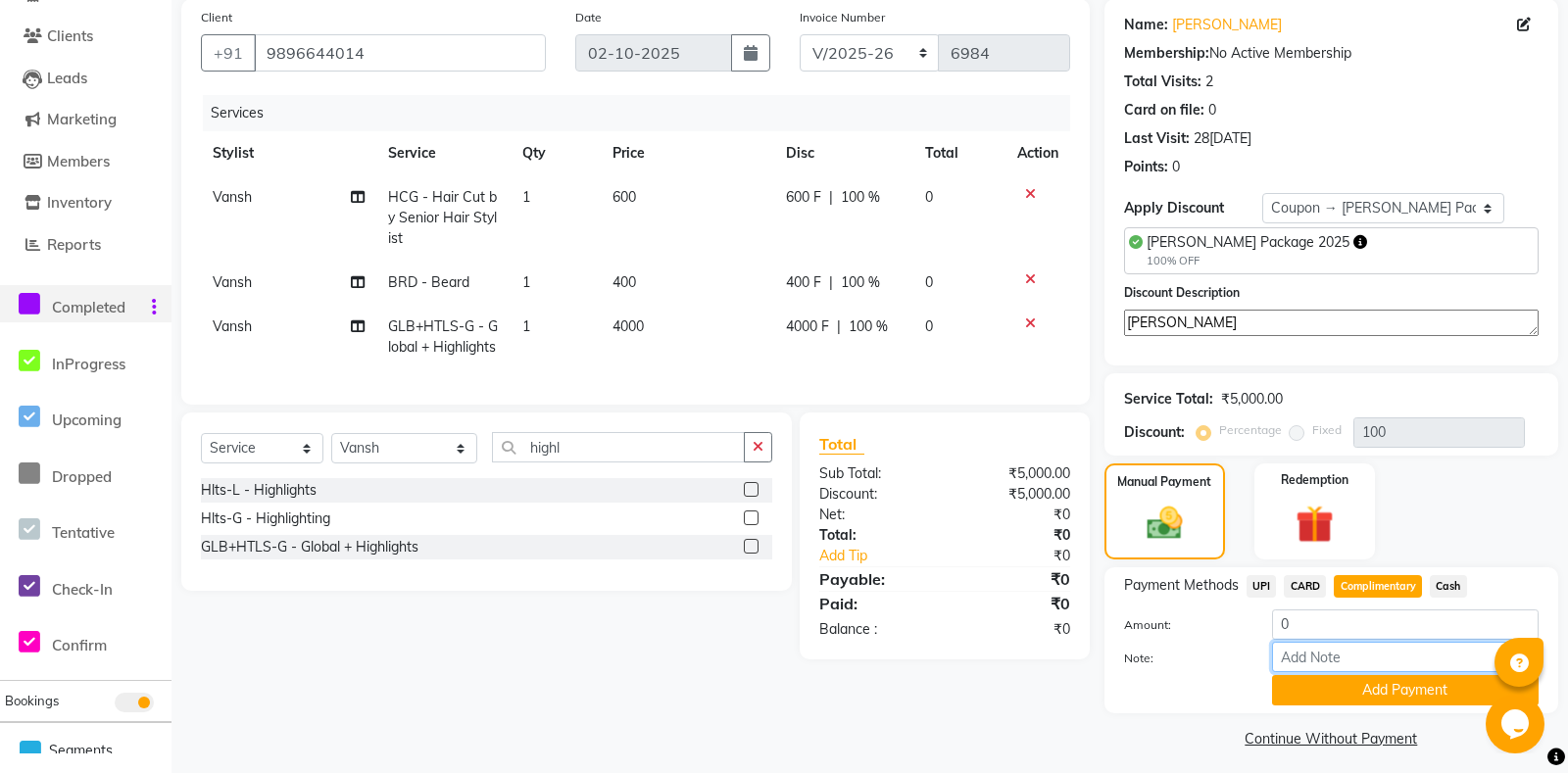
click at [1320, 670] on input "Note:" at bounding box center [1404, 657] width 267 height 30
type input "tommy package service"
click at [1352, 705] on button "Add Payment" at bounding box center [1404, 690] width 267 height 30
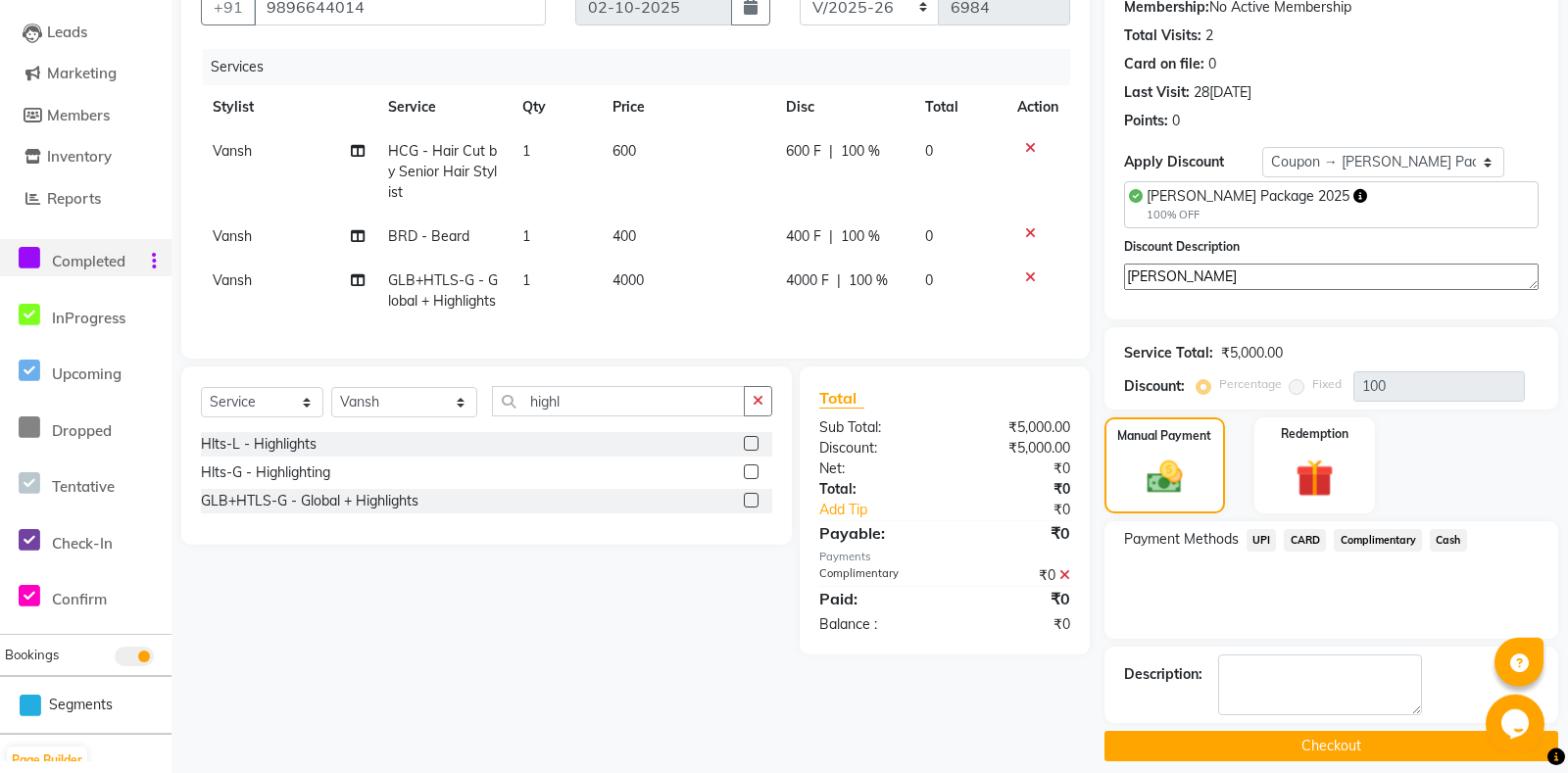
scroll to position [231, 0]
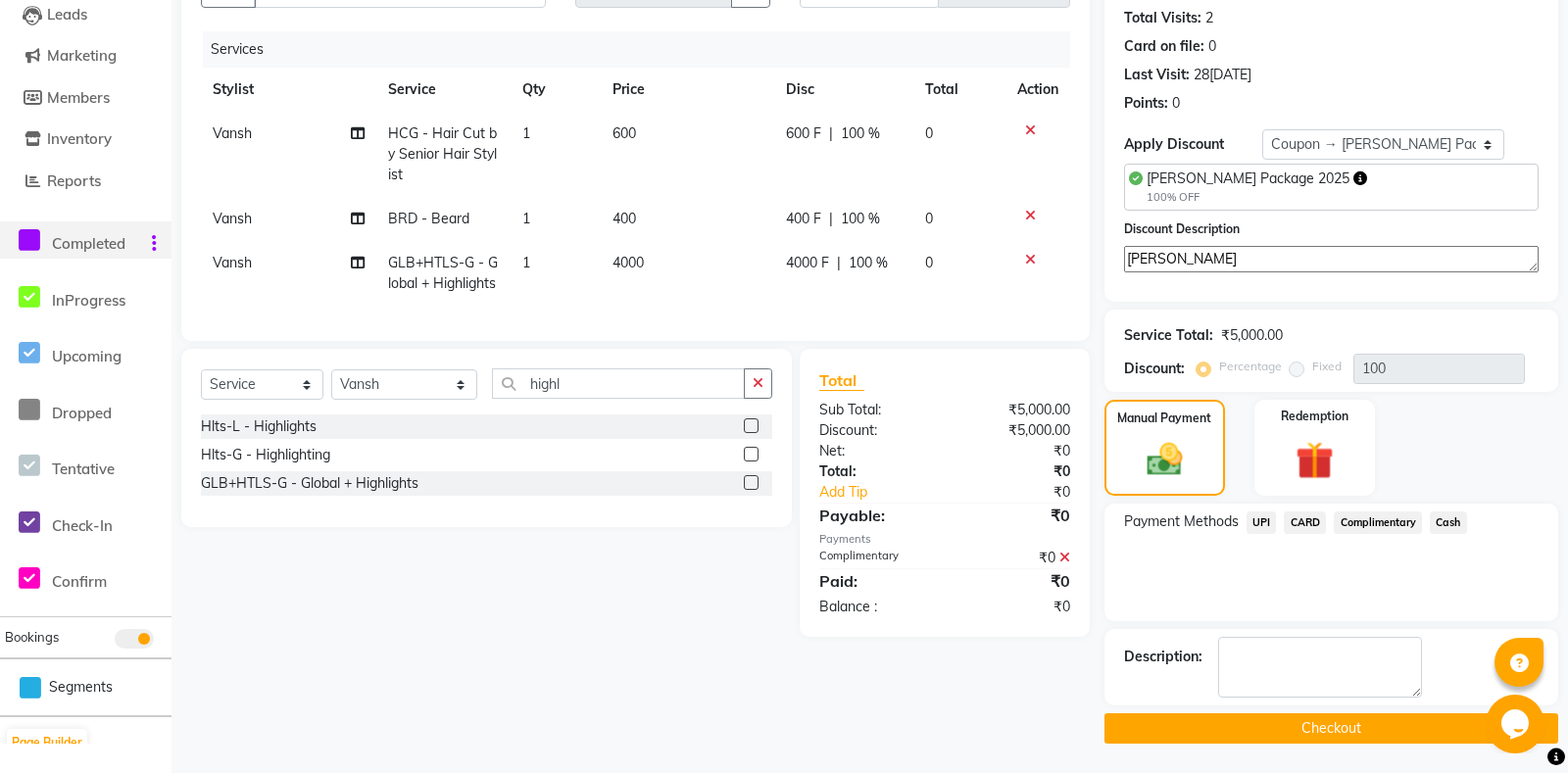
click at [1269, 738] on button "Checkout" at bounding box center [1331, 728] width 453 height 30
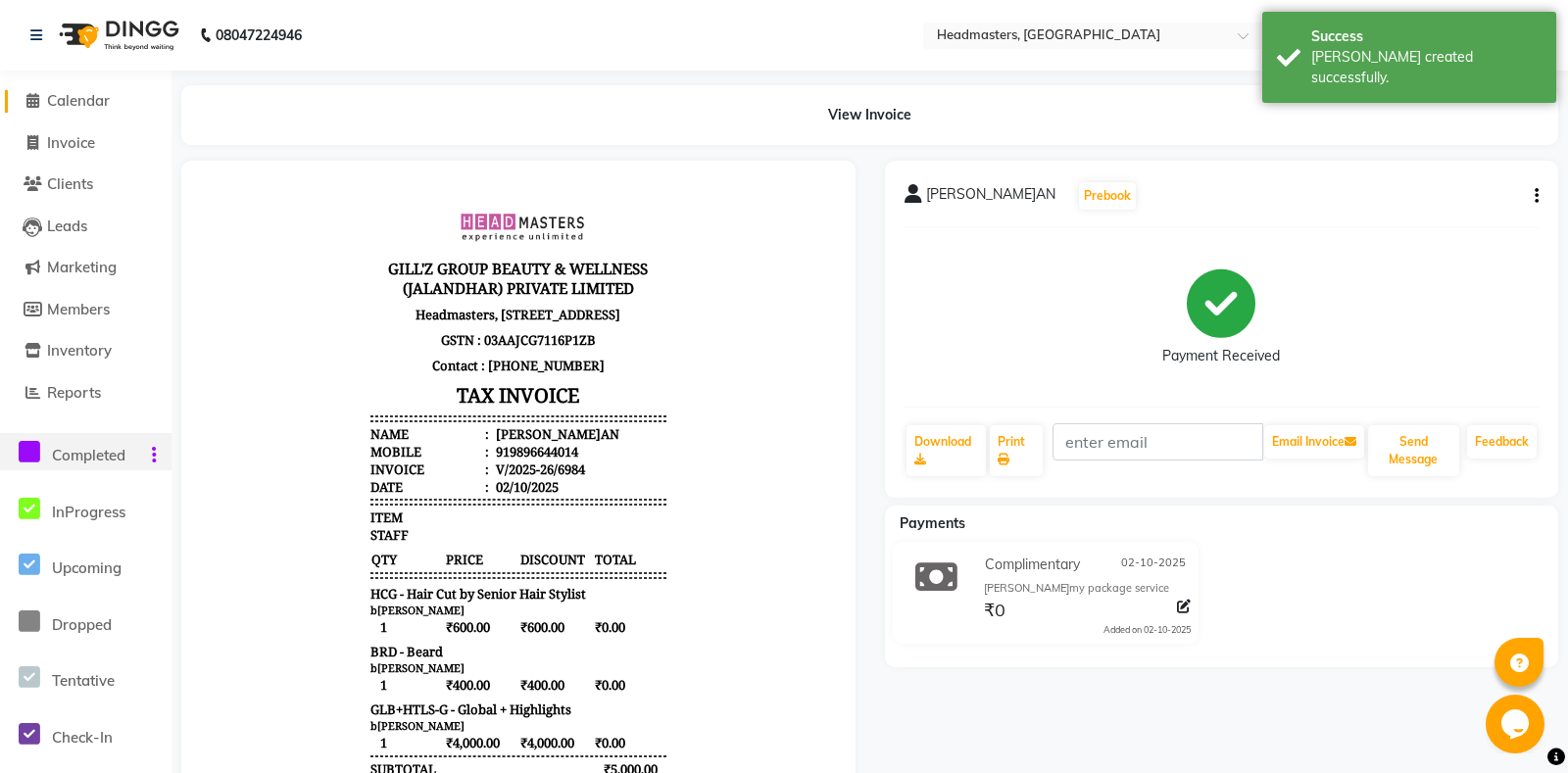
click at [110, 102] on span "Calendar" at bounding box center [78, 100] width 63 height 19
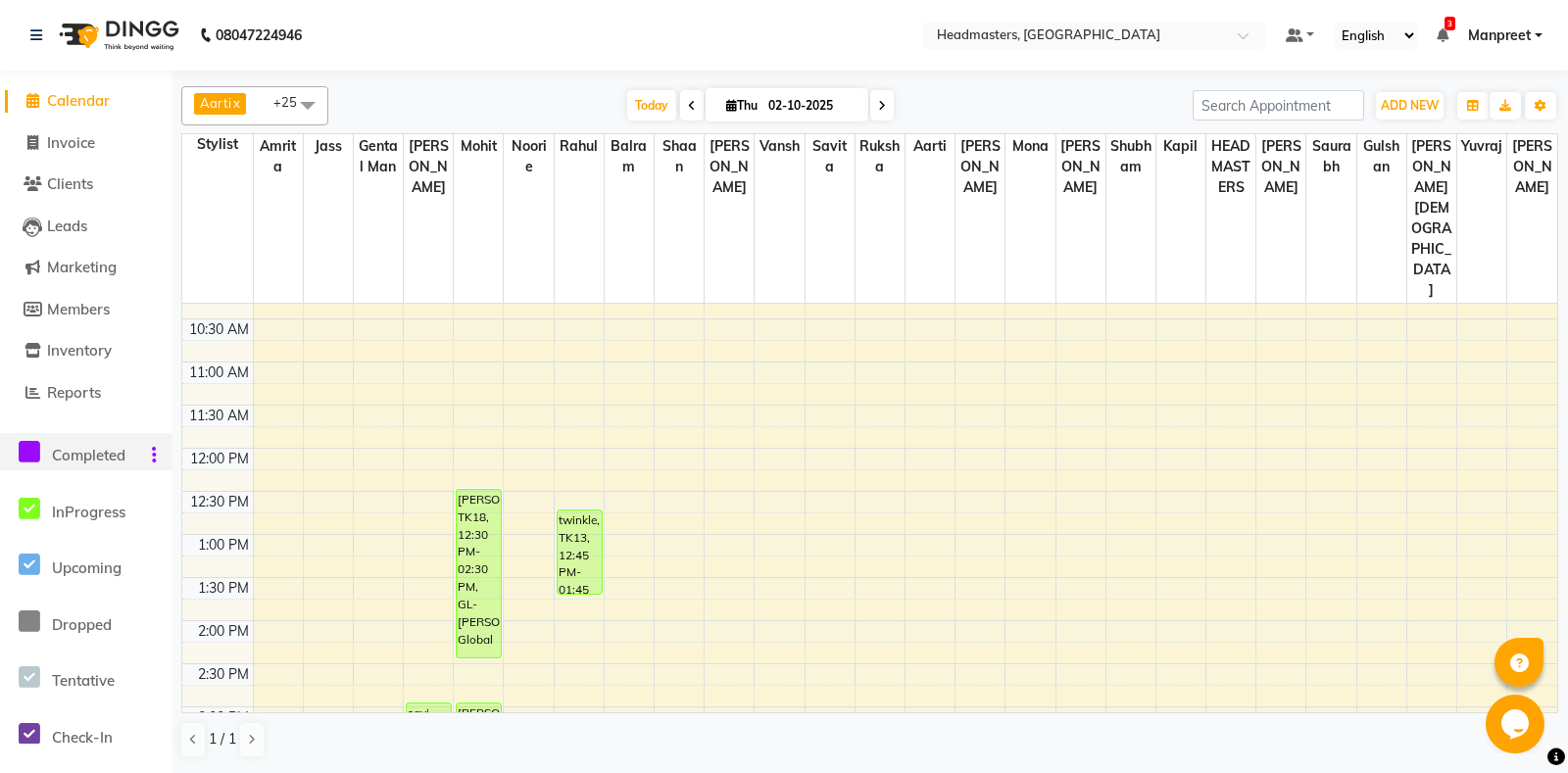
scroll to position [309, 0]
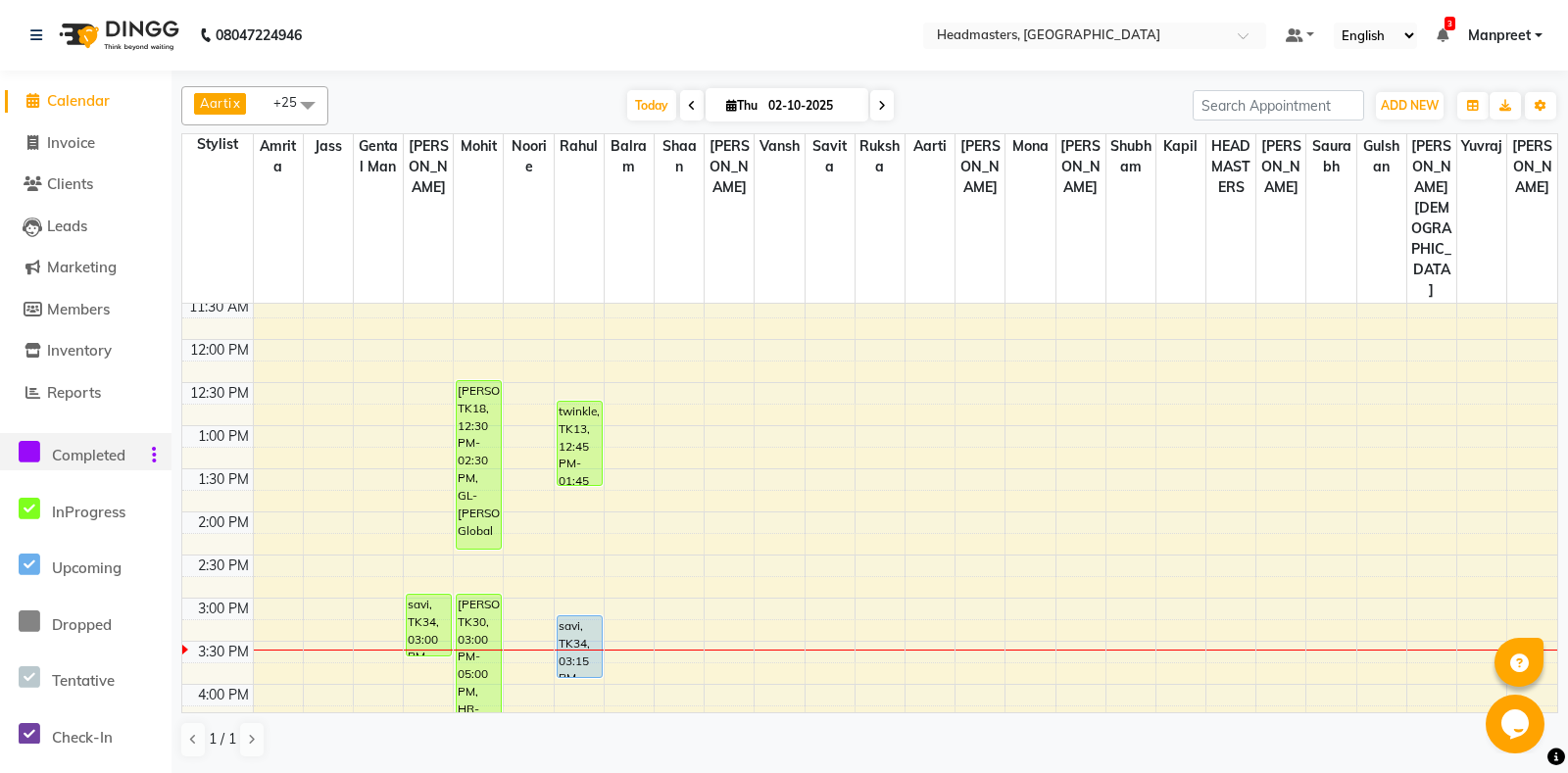
click at [931, 471] on div "8:00 AM 8:30 AM 9:00 AM 9:30 AM 10:00 AM 10:30 AM 11:00 AM 11:30 AM 12:00 PM 12…" at bounding box center [869, 598] width 1374 height 1206
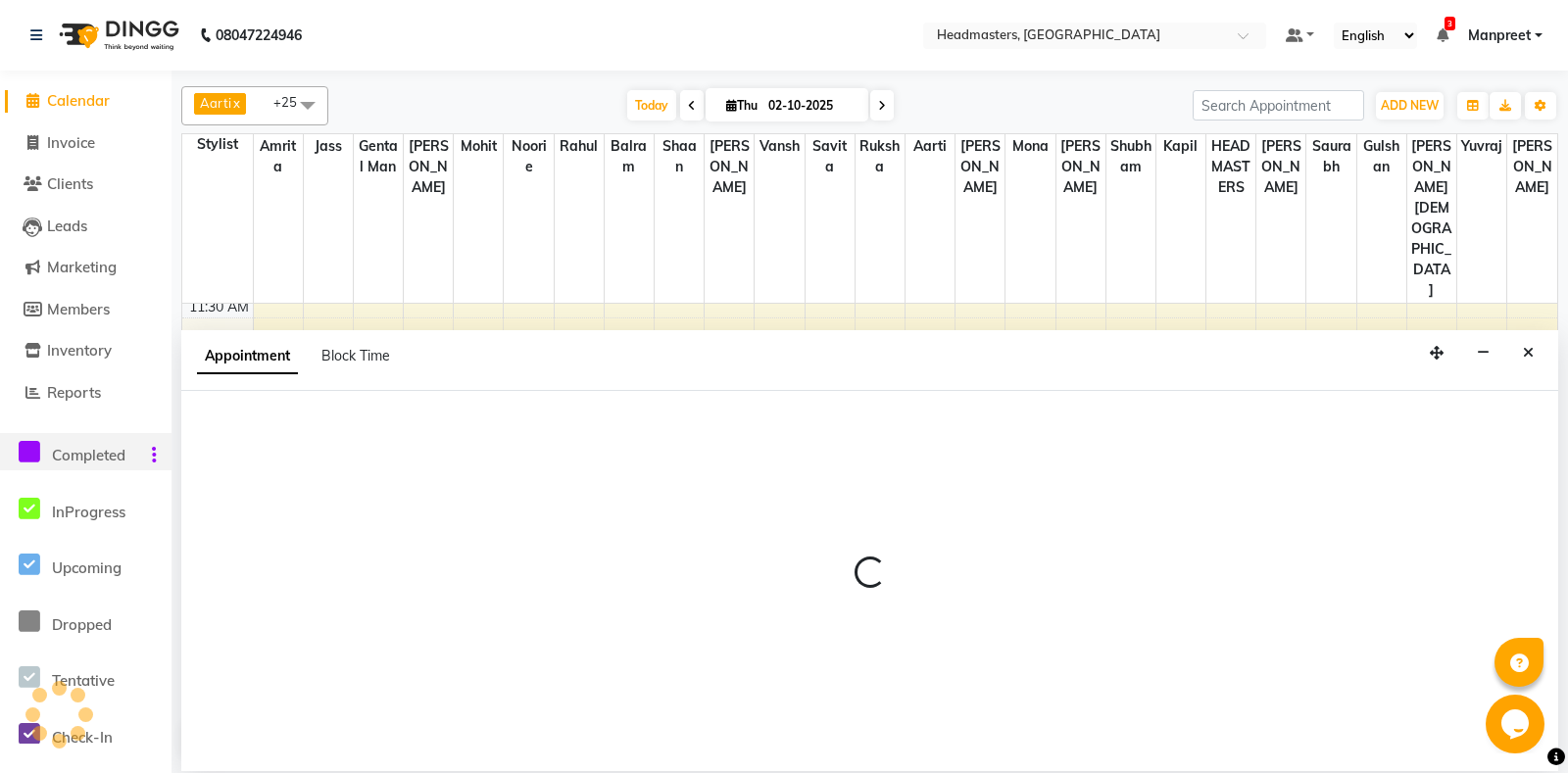
select select "60735"
select select "tentative"
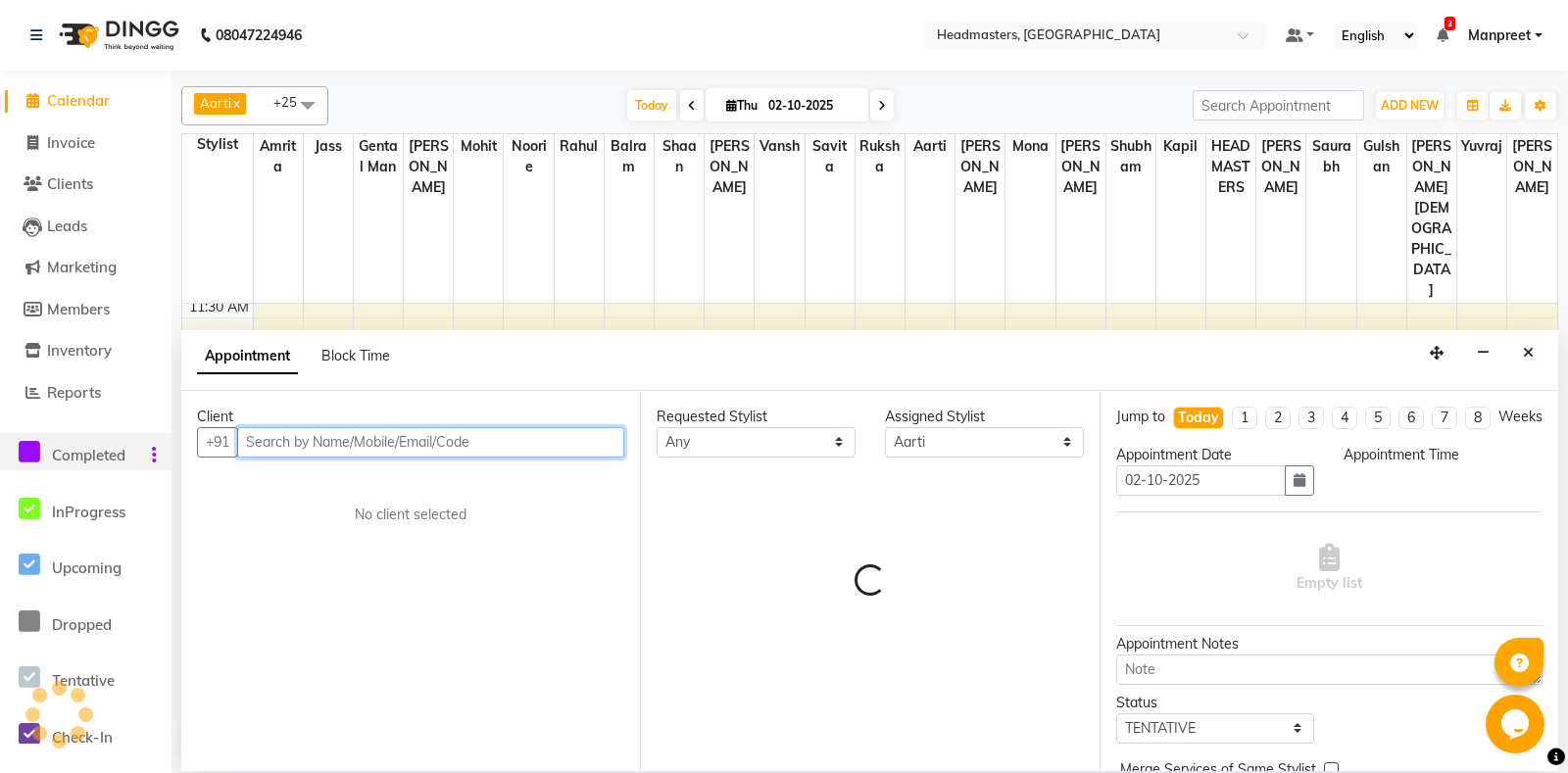
select select "870"
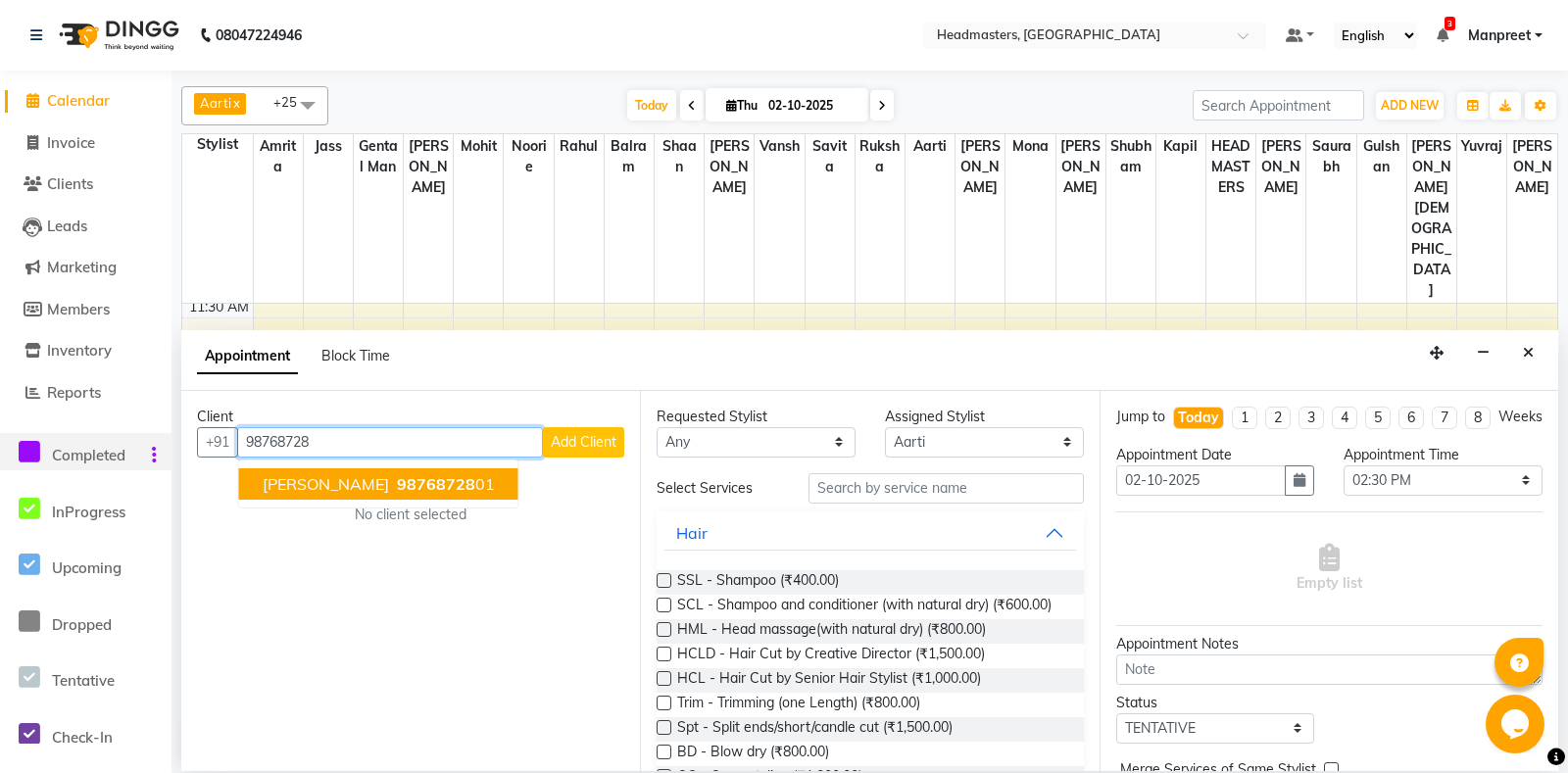
click at [382, 463] on ngb-typeahead-window "saket mahajan 98768728 01" at bounding box center [379, 483] width 282 height 49
click at [396, 476] on span "98768728" at bounding box center [435, 484] width 78 height 20
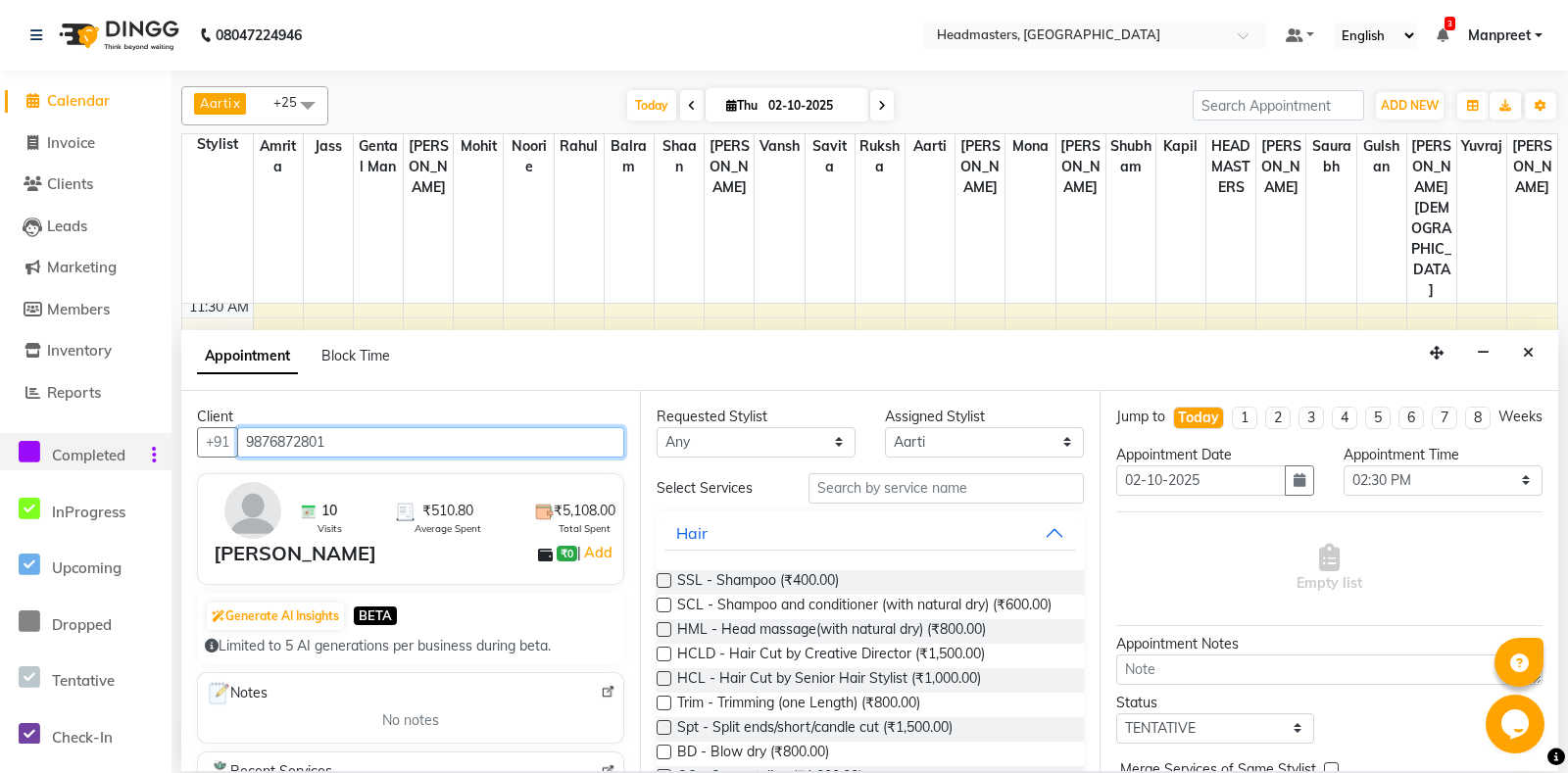
type input "9876872801"
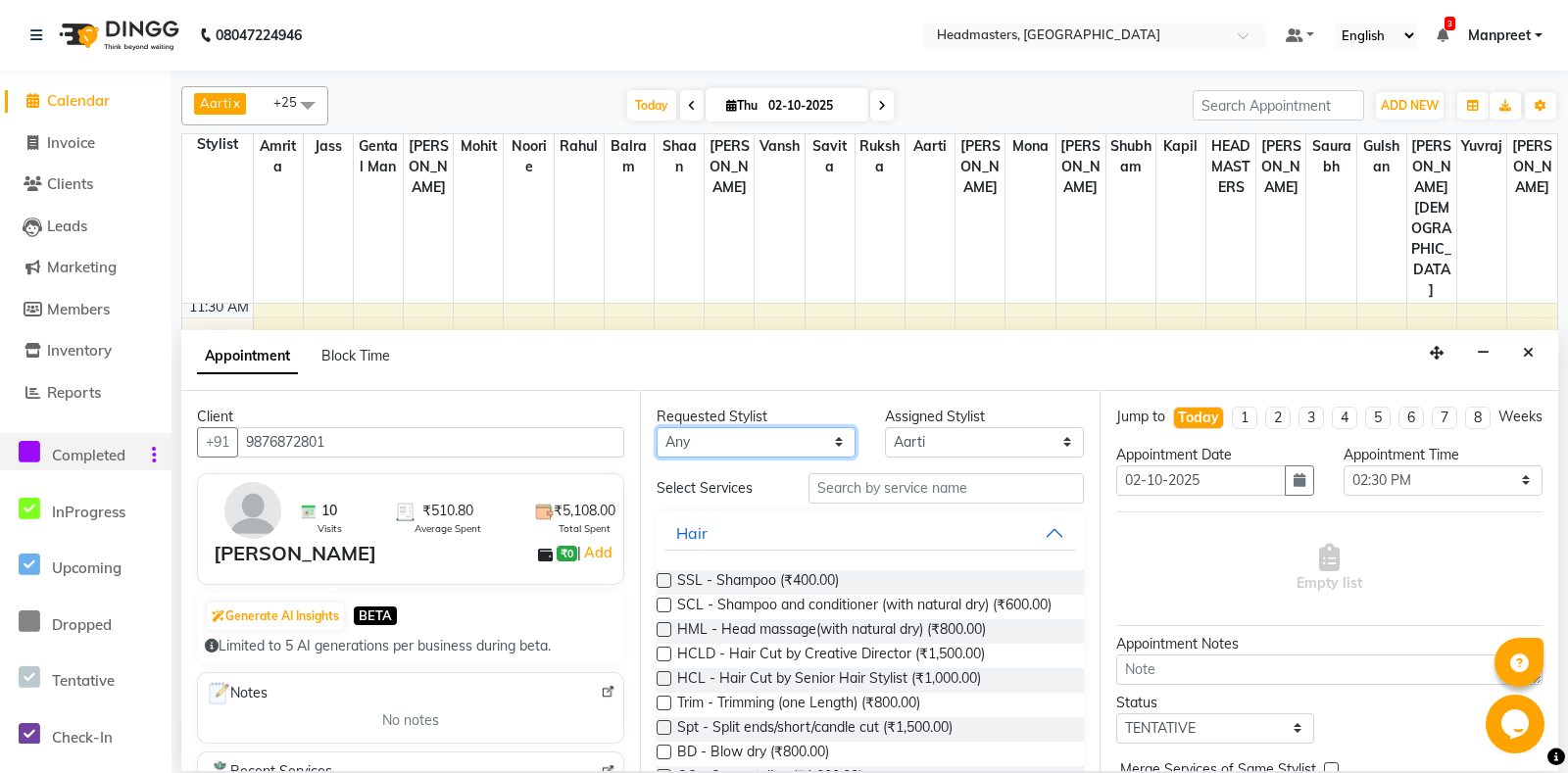
click at [656, 427] on select "An[PERSON_NAME] Amrit[PERSON_NAME]am Gental Man Gulshan HEADMASTER[PERSON_NAME]…" at bounding box center [755, 442] width 199 height 30
select select "60725"
click option "Rahul" at bounding box center [0, 0] width 0 height 0
select select "60725"
click at [853, 487] on input "text" at bounding box center [945, 488] width 275 height 30
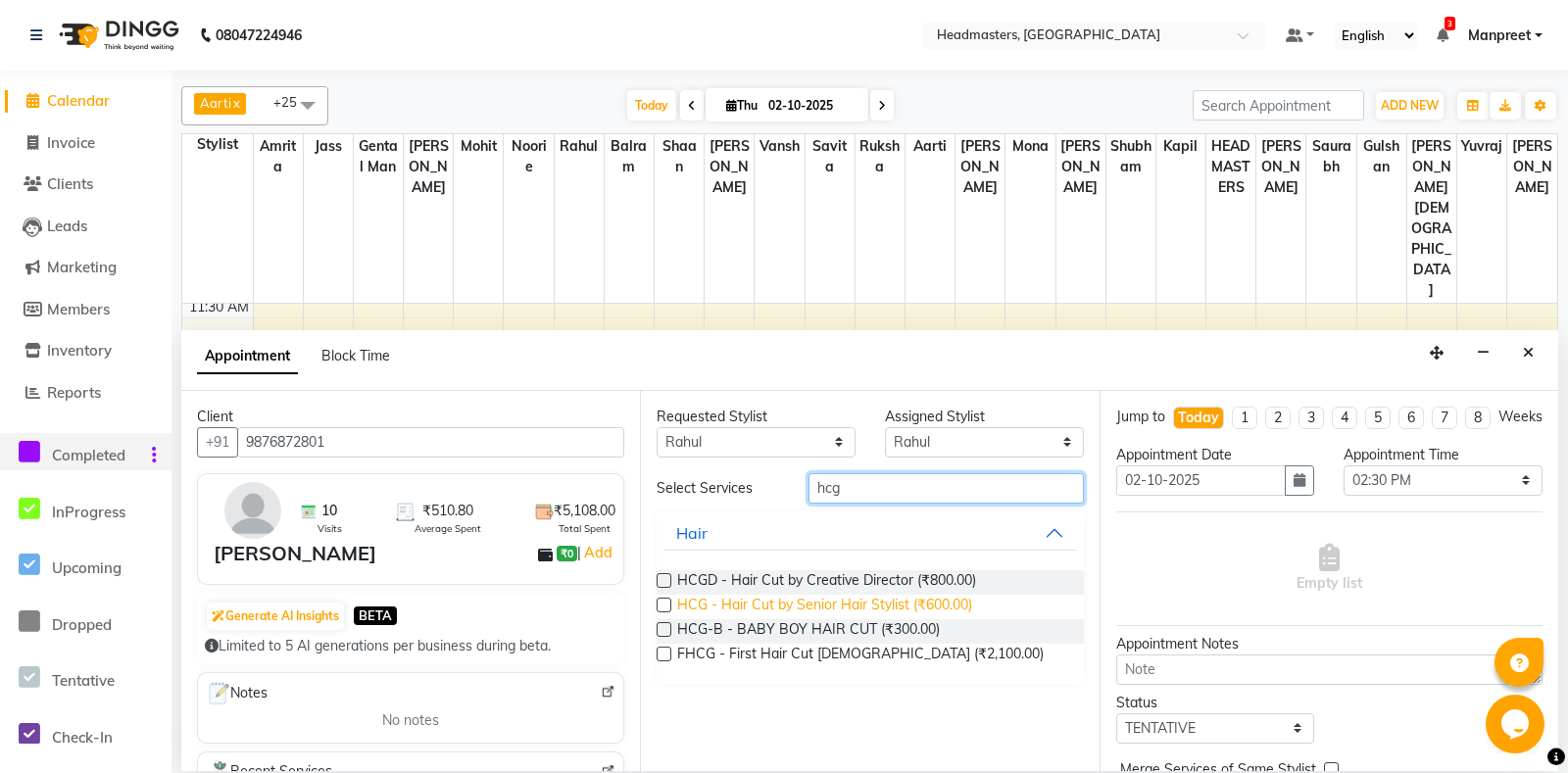
type input "hcg"
click at [867, 614] on span "HCG - Hair Cut by Senior Hair Stylist (₹600.00)" at bounding box center [824, 606] width 295 height 25
checkbox input "false"
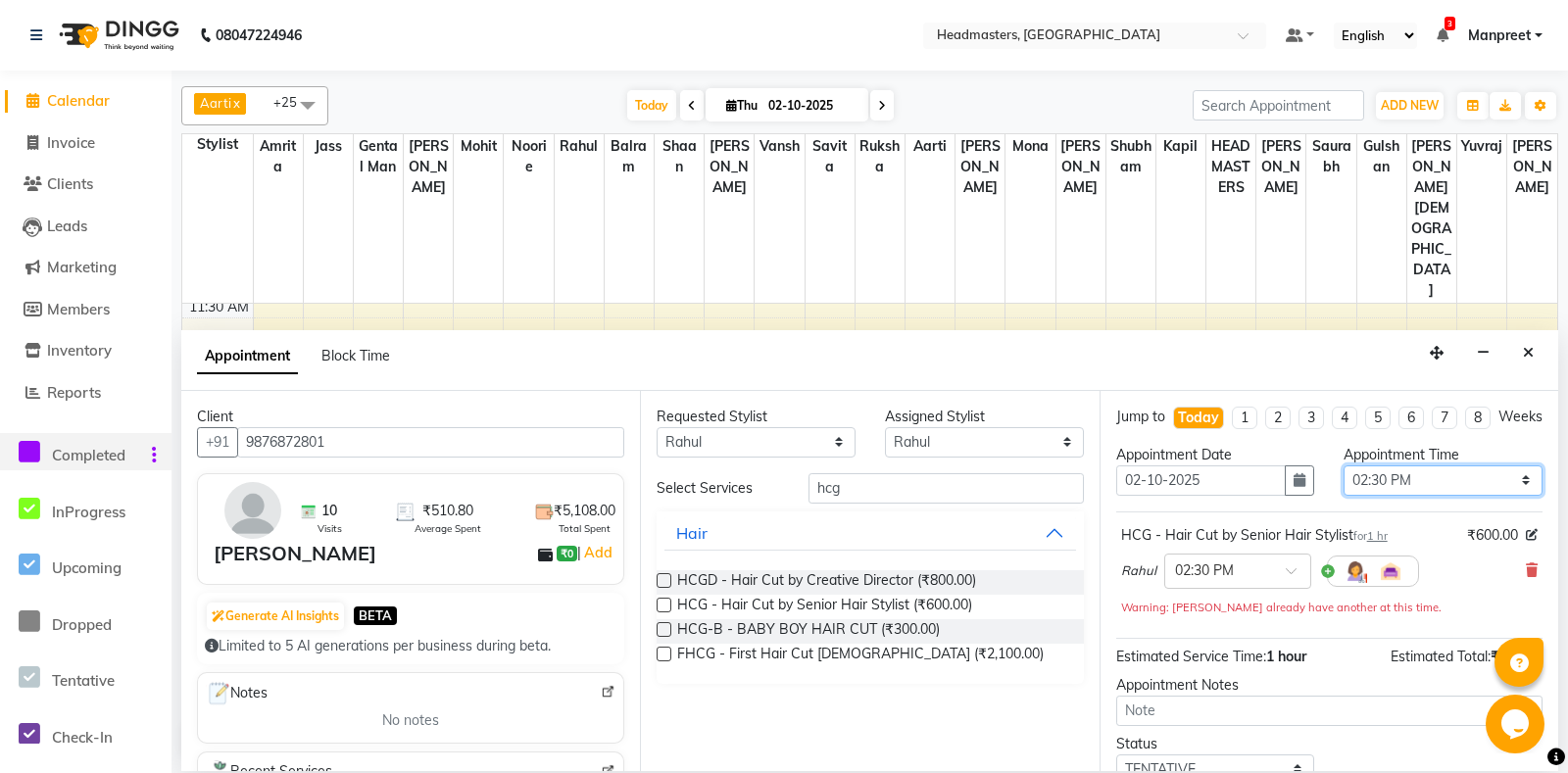
click at [1343, 465] on select "Select 09:00 AM 09:15 AM 09:30 AM 09:45 AM 10:00 AM 10:15 AM 10:30 AM 10:45 AM …" at bounding box center [1442, 480] width 199 height 30
select select "990"
click option "04:30 PM" at bounding box center [0, 0] width 0 height 0
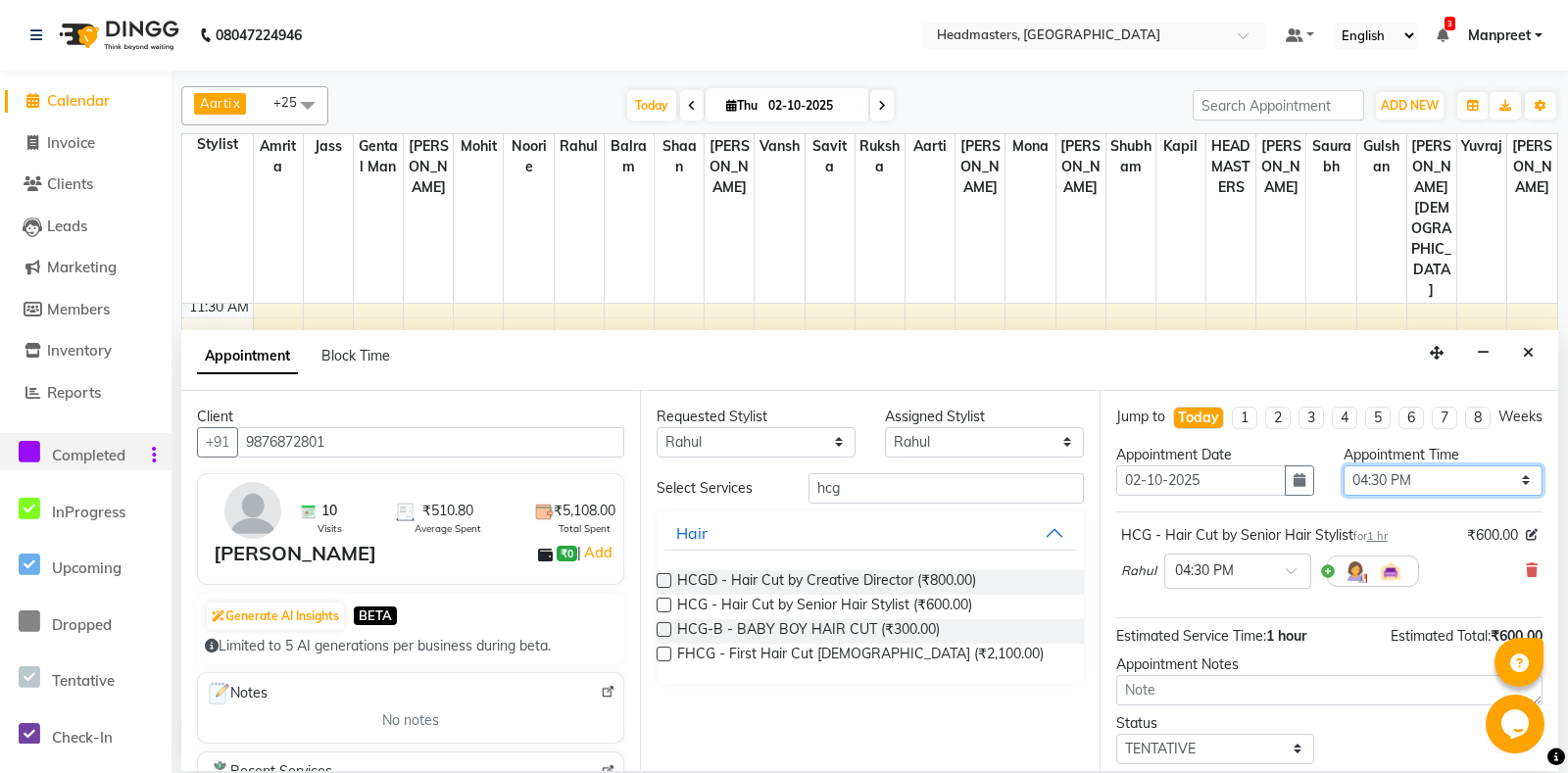
scroll to position [83, 0]
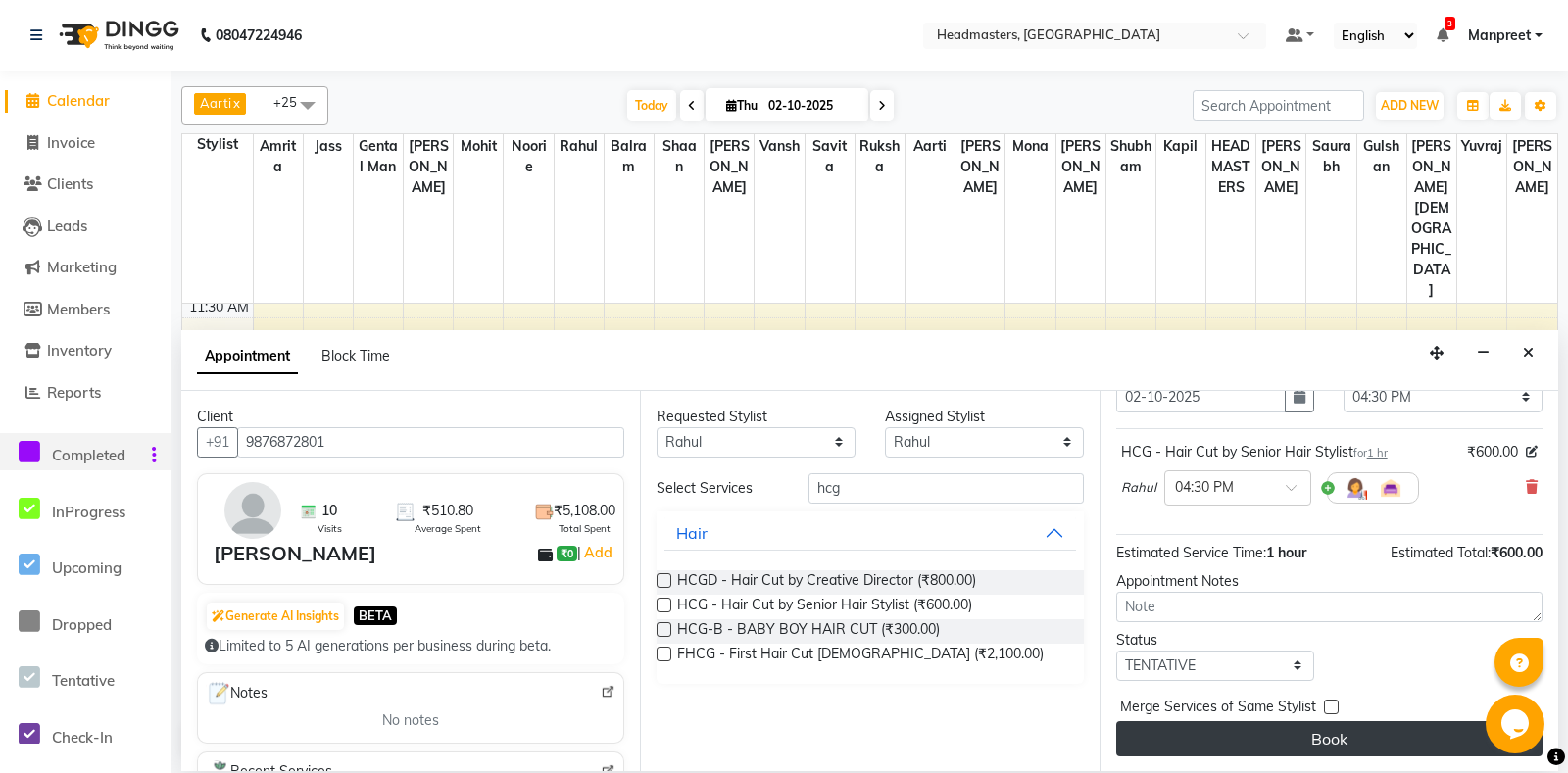
click at [1237, 733] on button "Book" at bounding box center [1328, 738] width 426 height 35
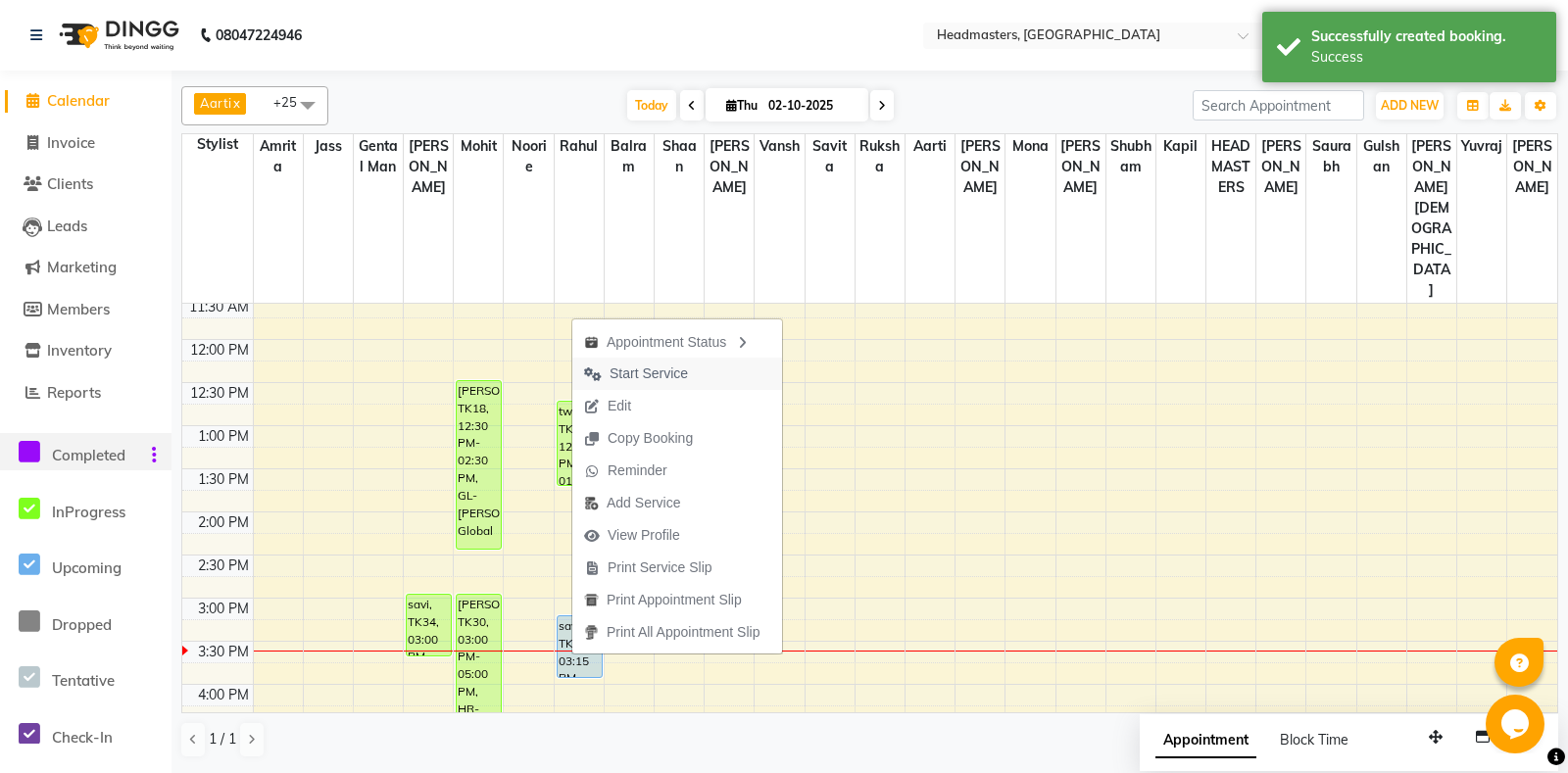
click at [674, 362] on span "Start Service" at bounding box center [636, 374] width 128 height 32
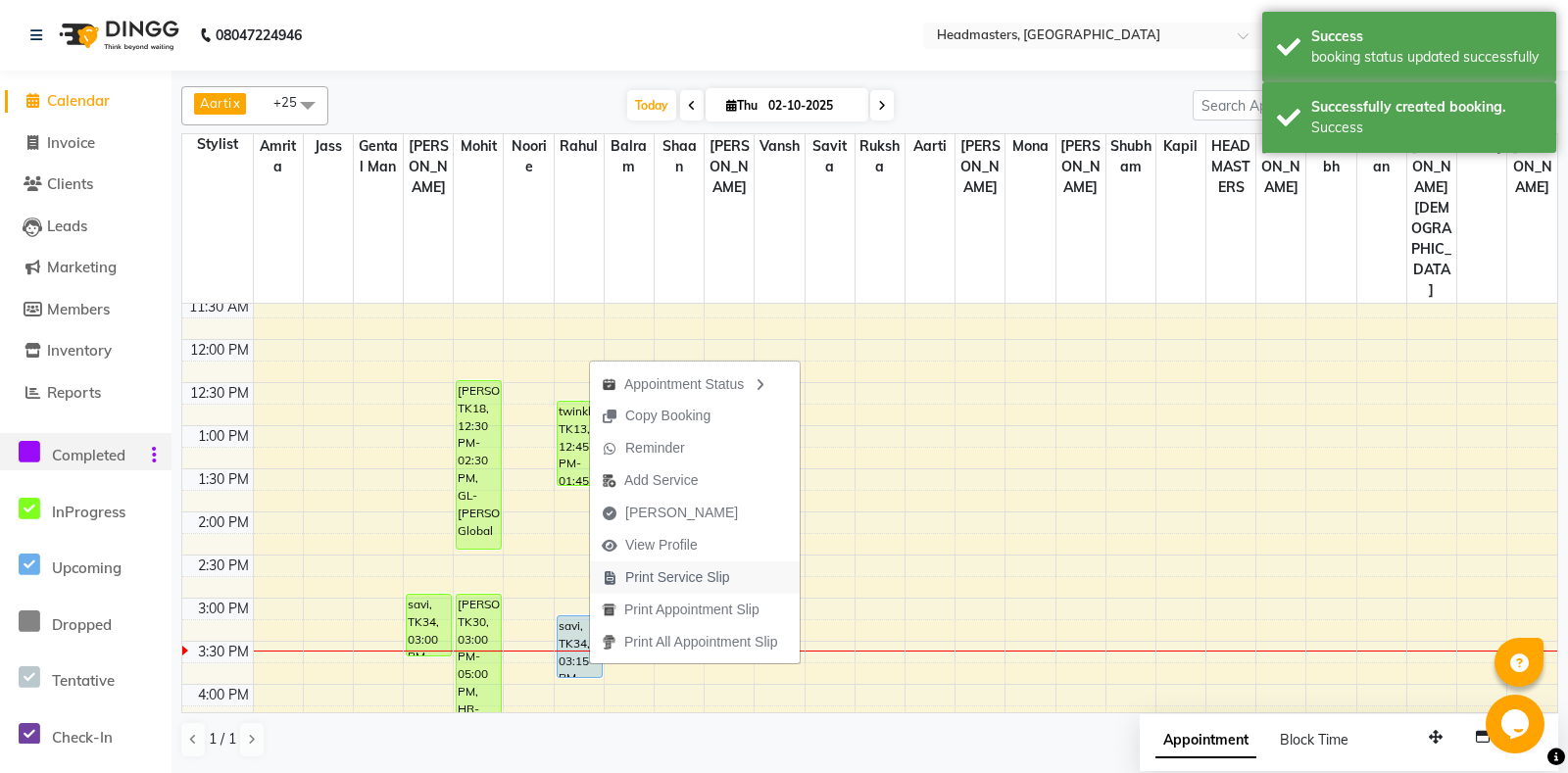
click at [699, 561] on span "Print Service Slip" at bounding box center [666, 577] width 152 height 32
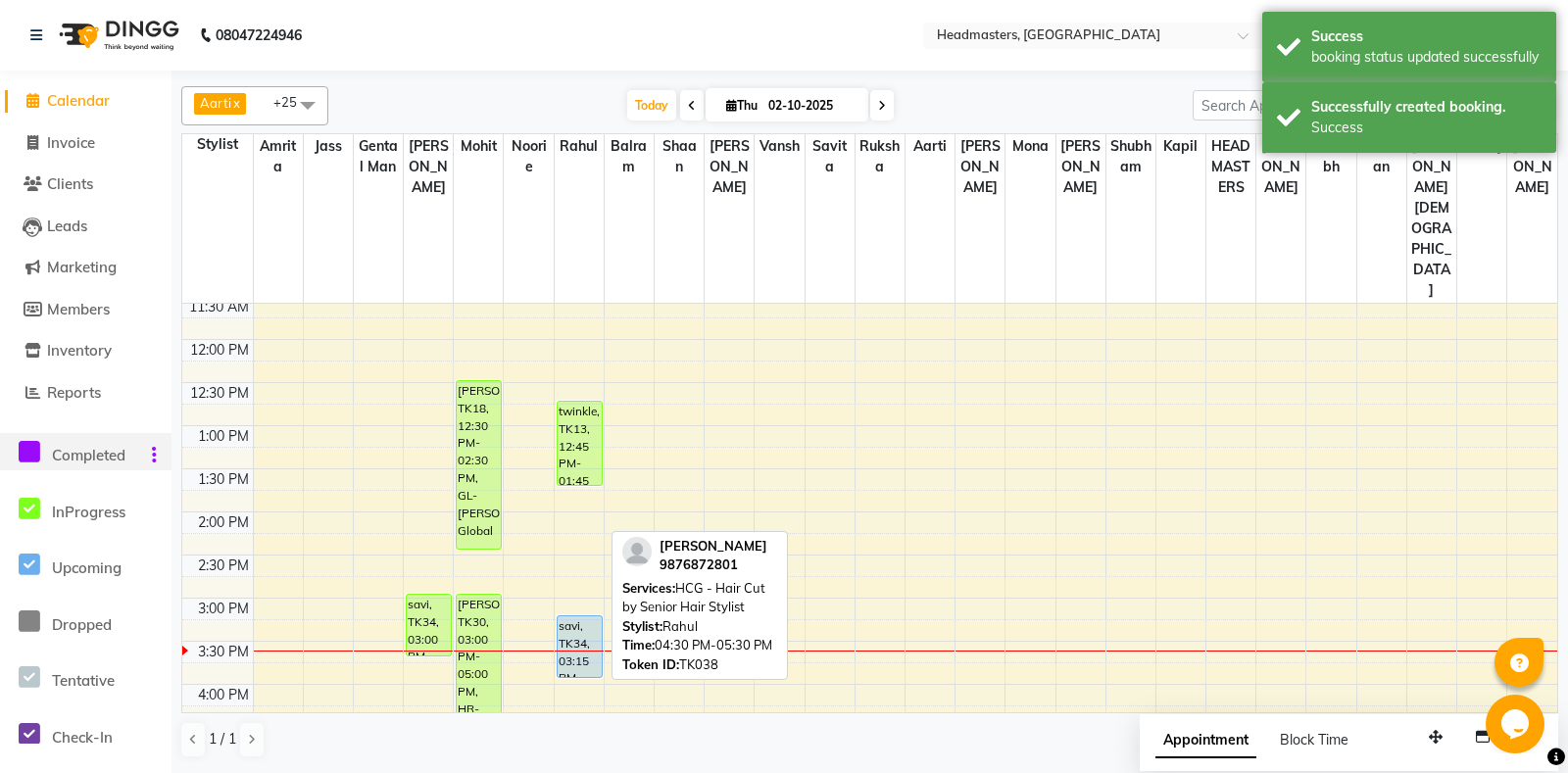
click at [580, 723] on div "[PERSON_NAME], TK38, 04:30 PM-05:30 PM, HCG - Hair Cut by Senior Hair Stylist" at bounding box center [579, 764] width 44 height 82
select select "1"
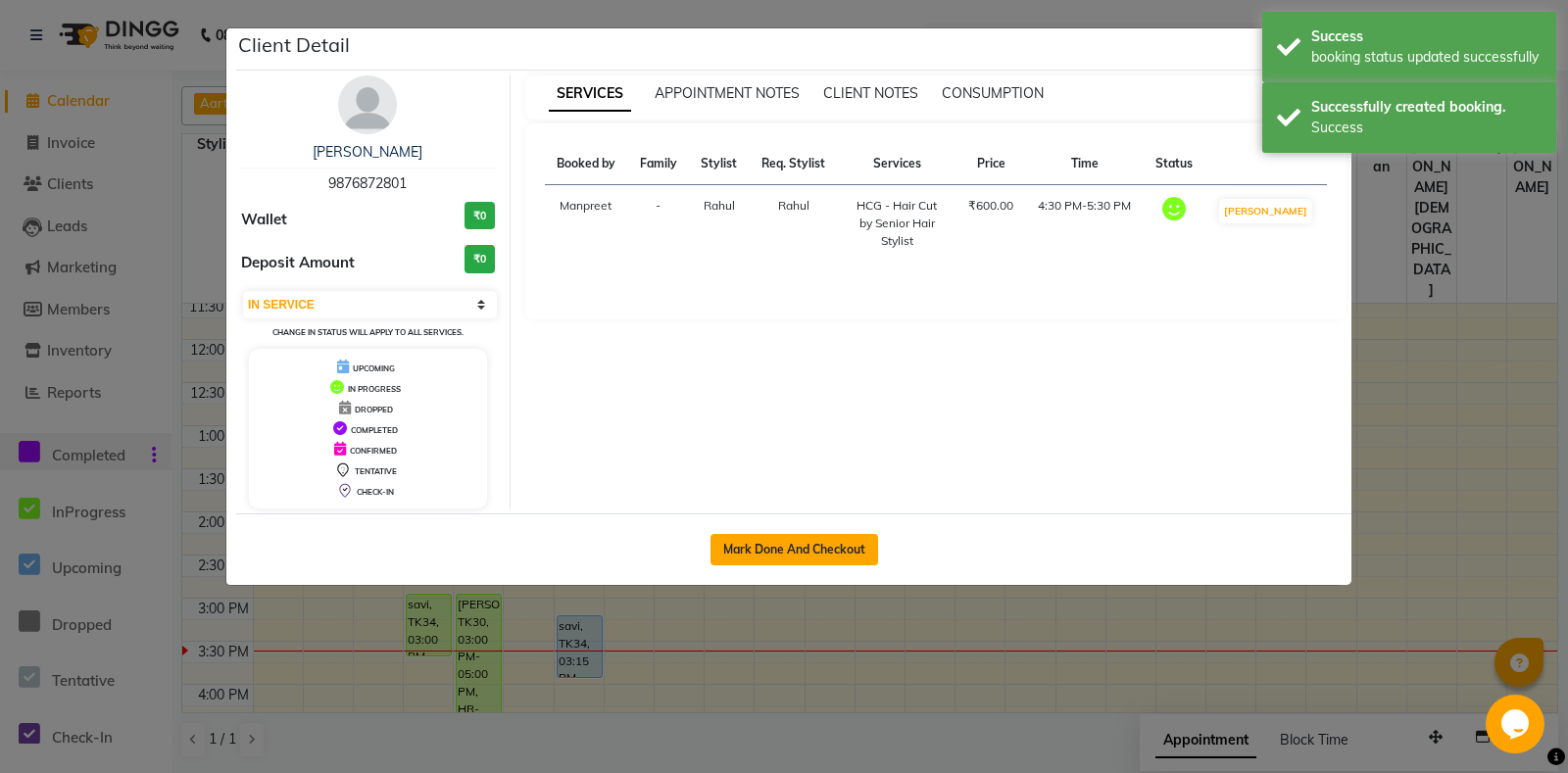
click at [811, 550] on button "Mark Done And Checkout" at bounding box center [794, 549] width 168 height 31
select select "7130"
select select "service"
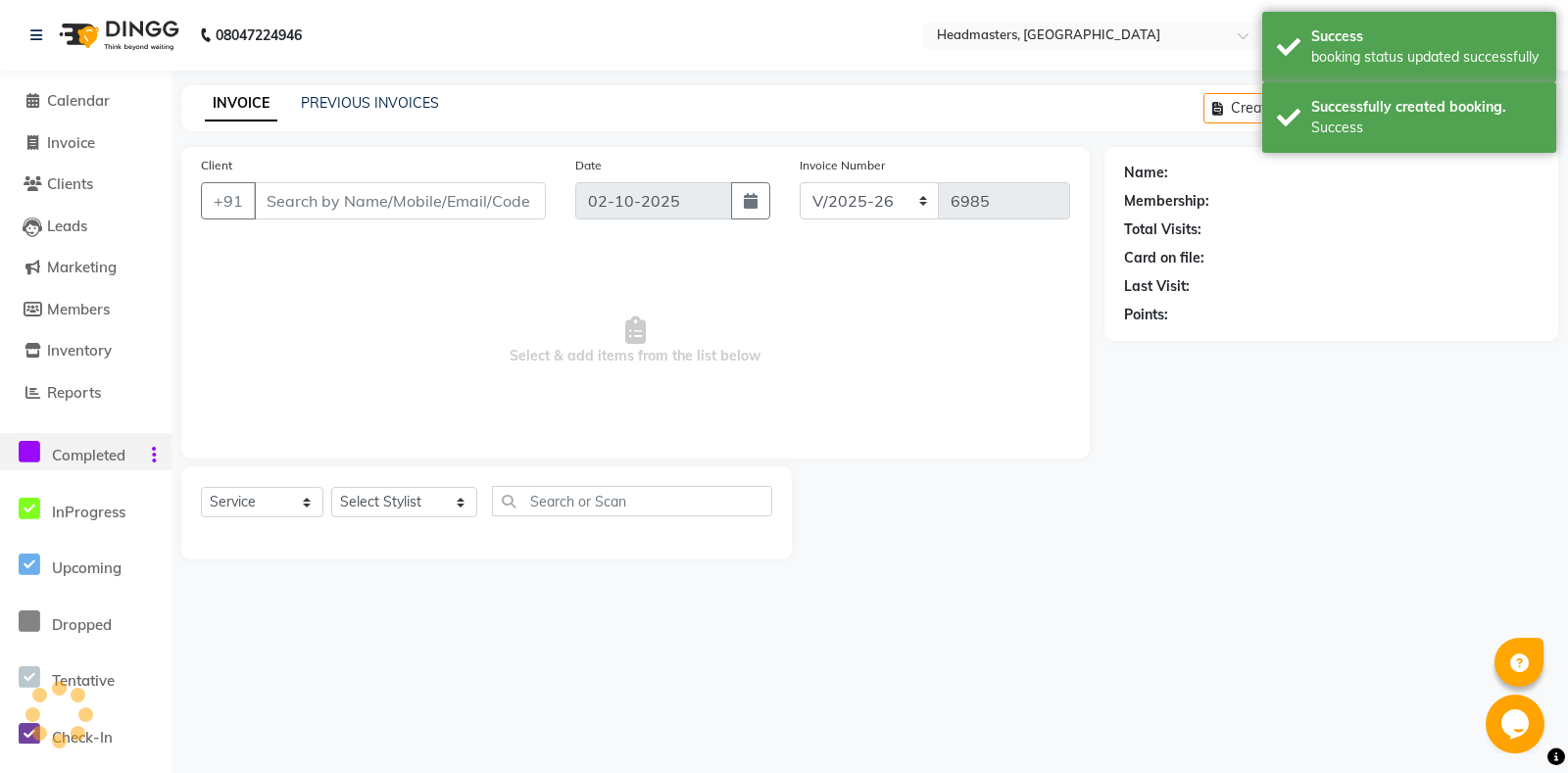
type input "9876872801"
select select "60725"
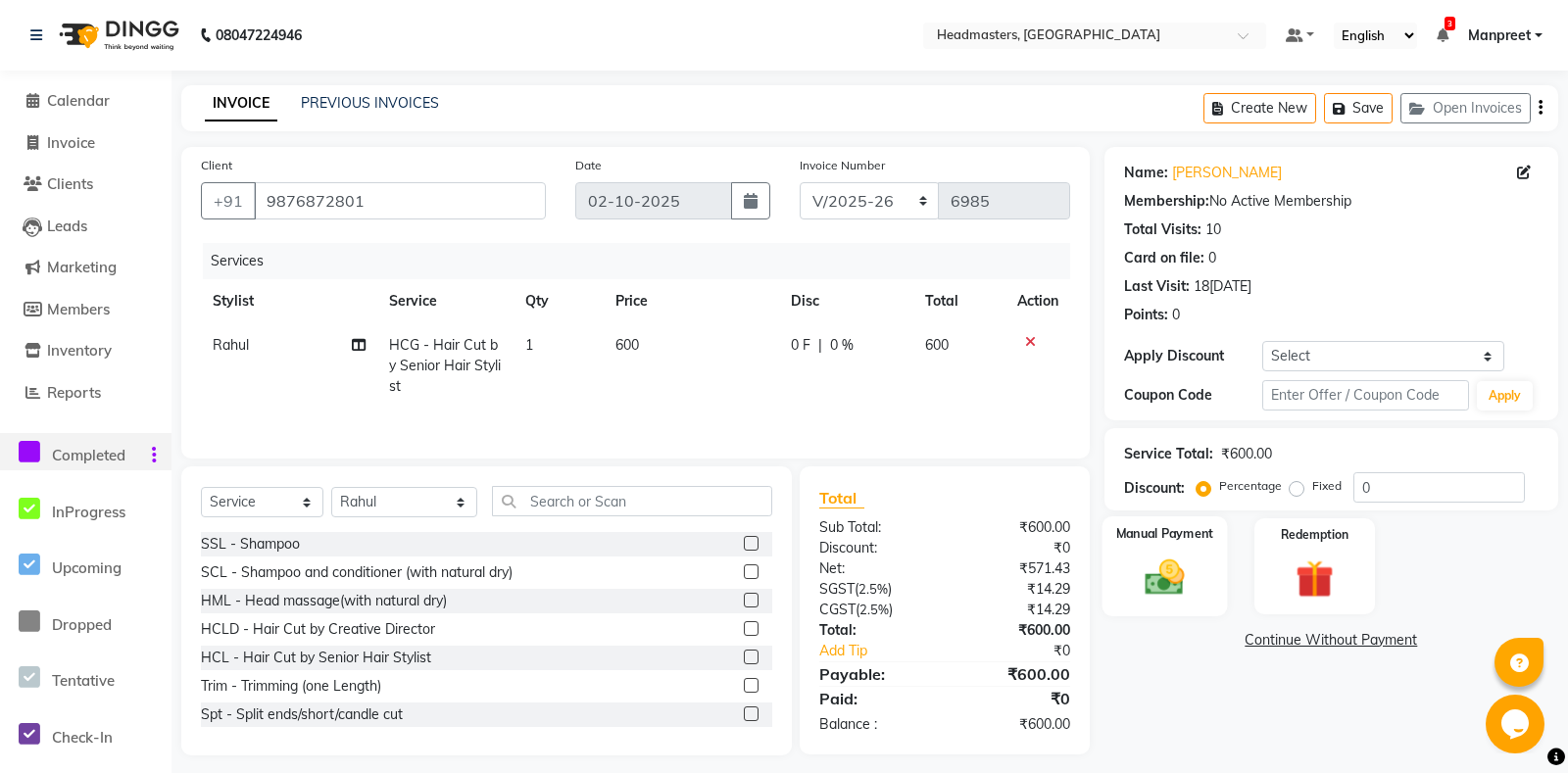
click at [1176, 576] on div "Manual Payment" at bounding box center [1165, 566] width 126 height 100
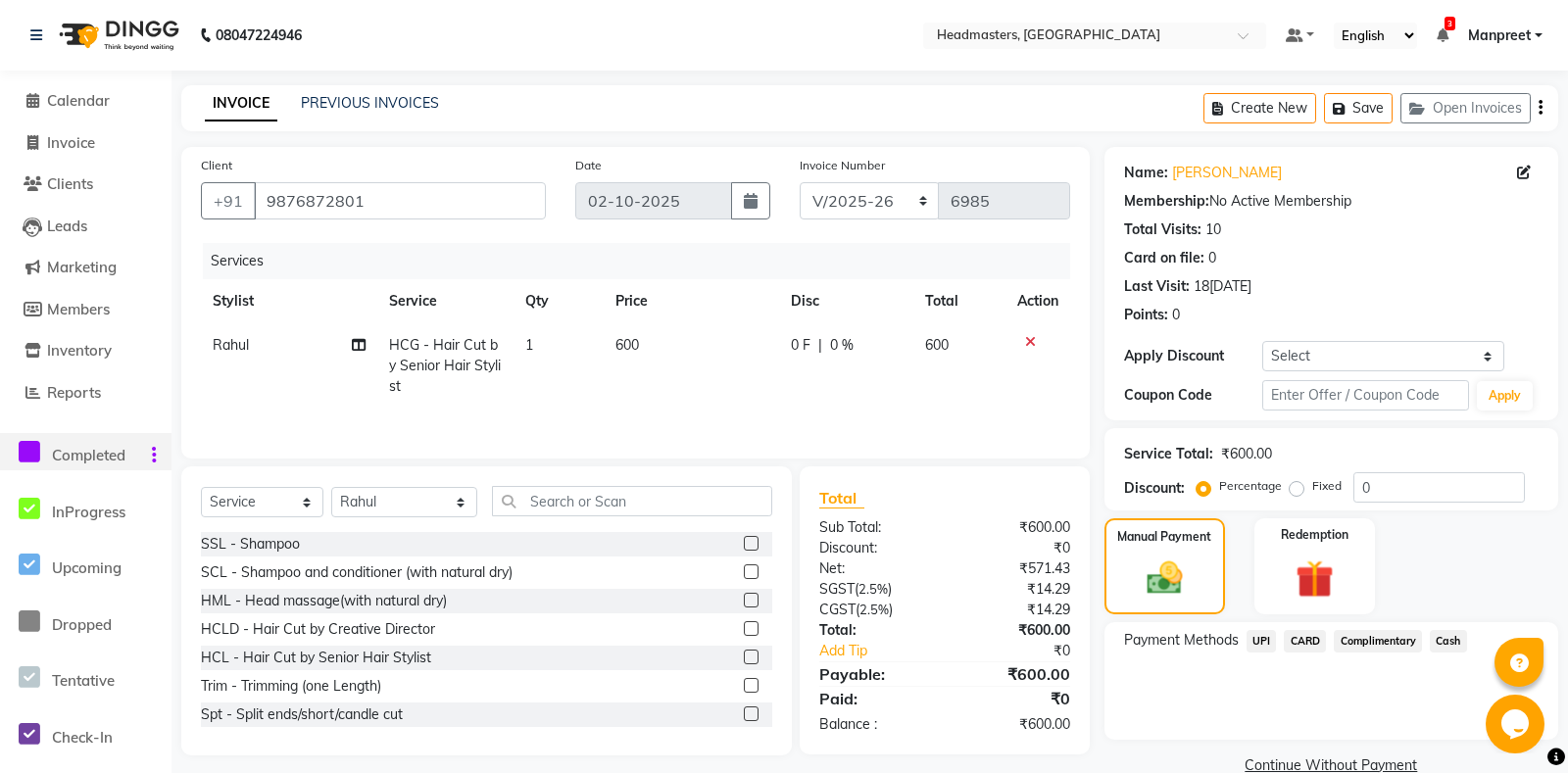
scroll to position [58, 0]
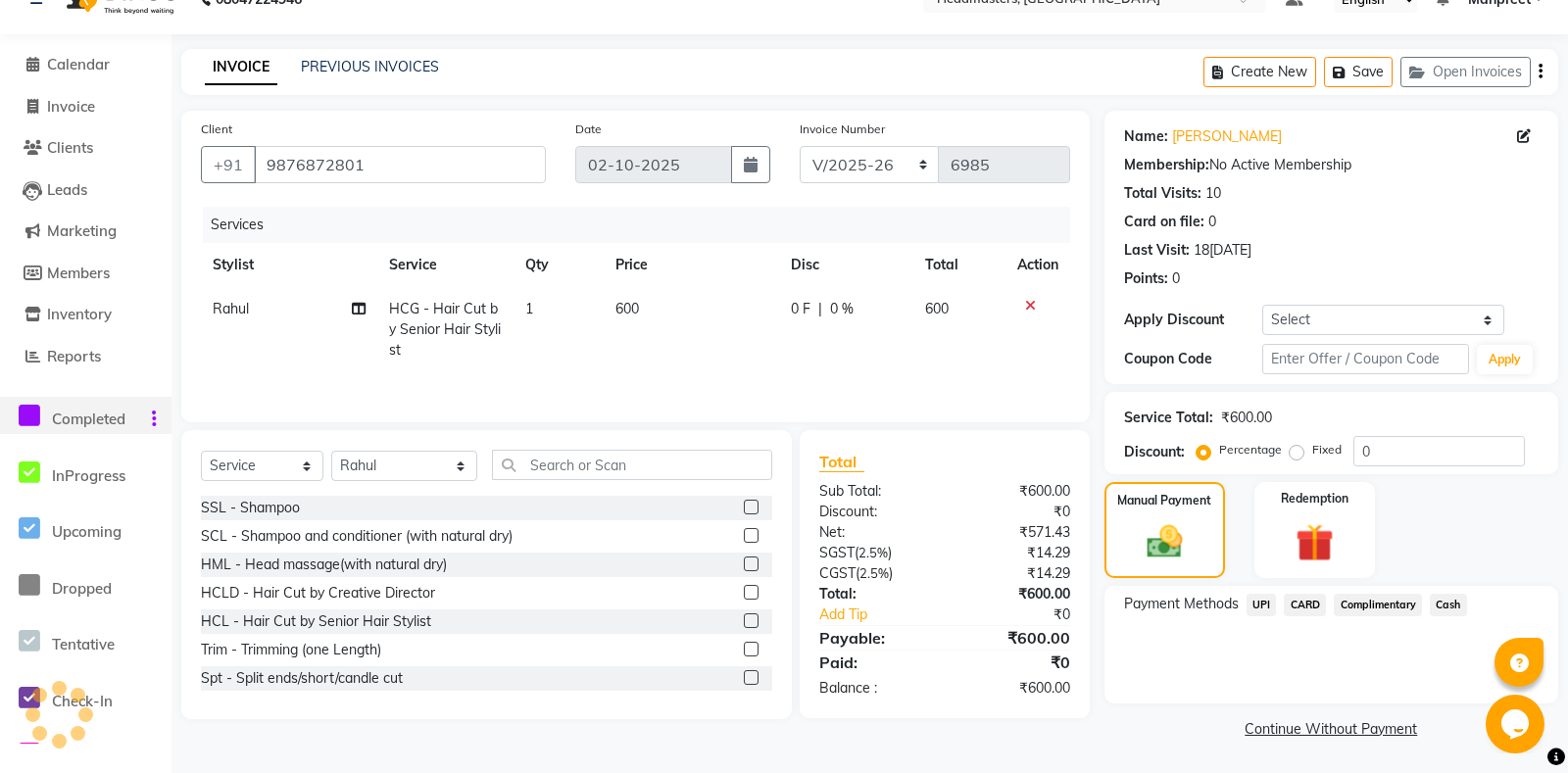
click at [1457, 606] on span "Cash" at bounding box center [1447, 604] width 37 height 23
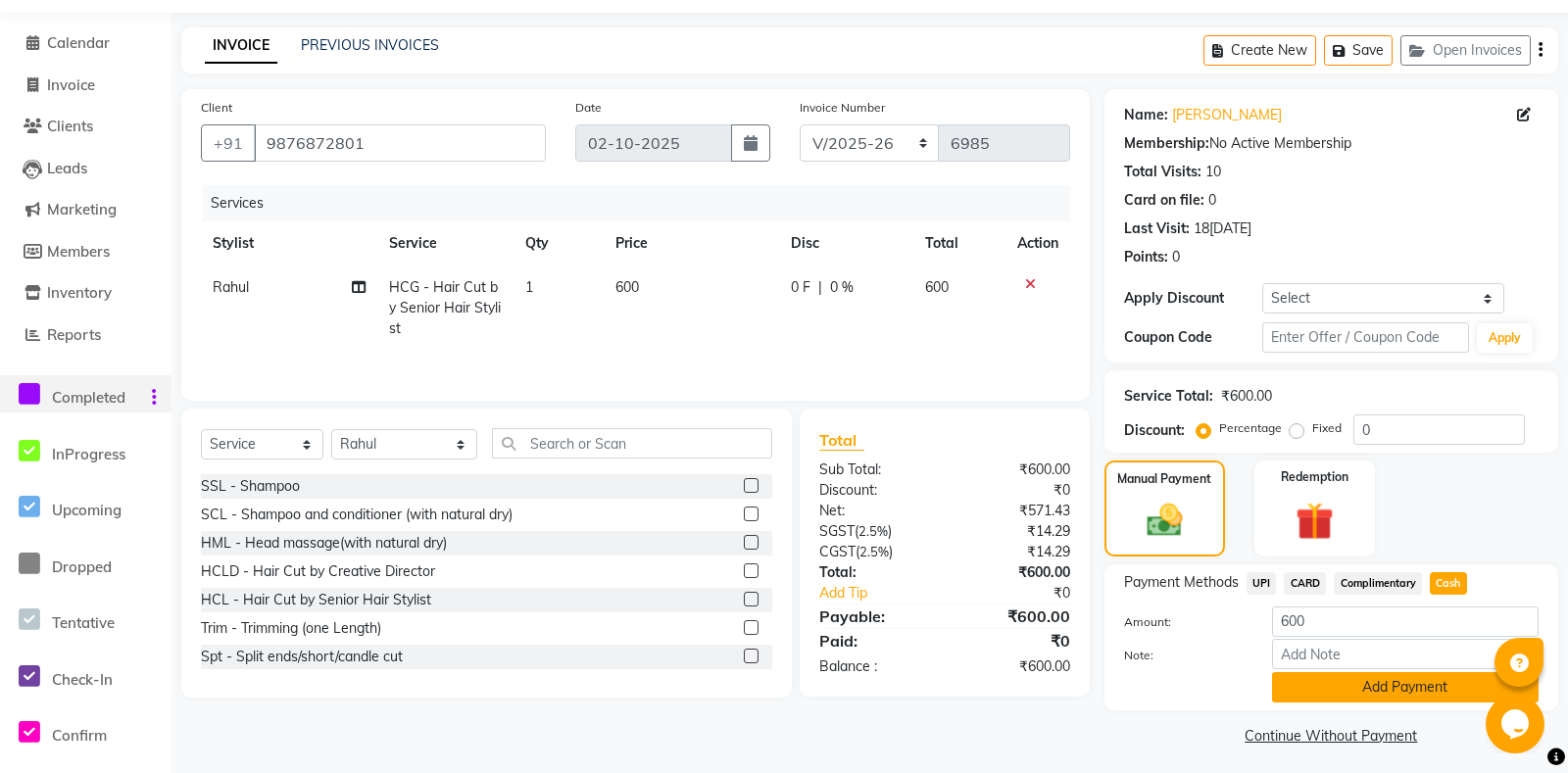
click at [1369, 702] on button "Add Payment" at bounding box center [1404, 687] width 267 height 30
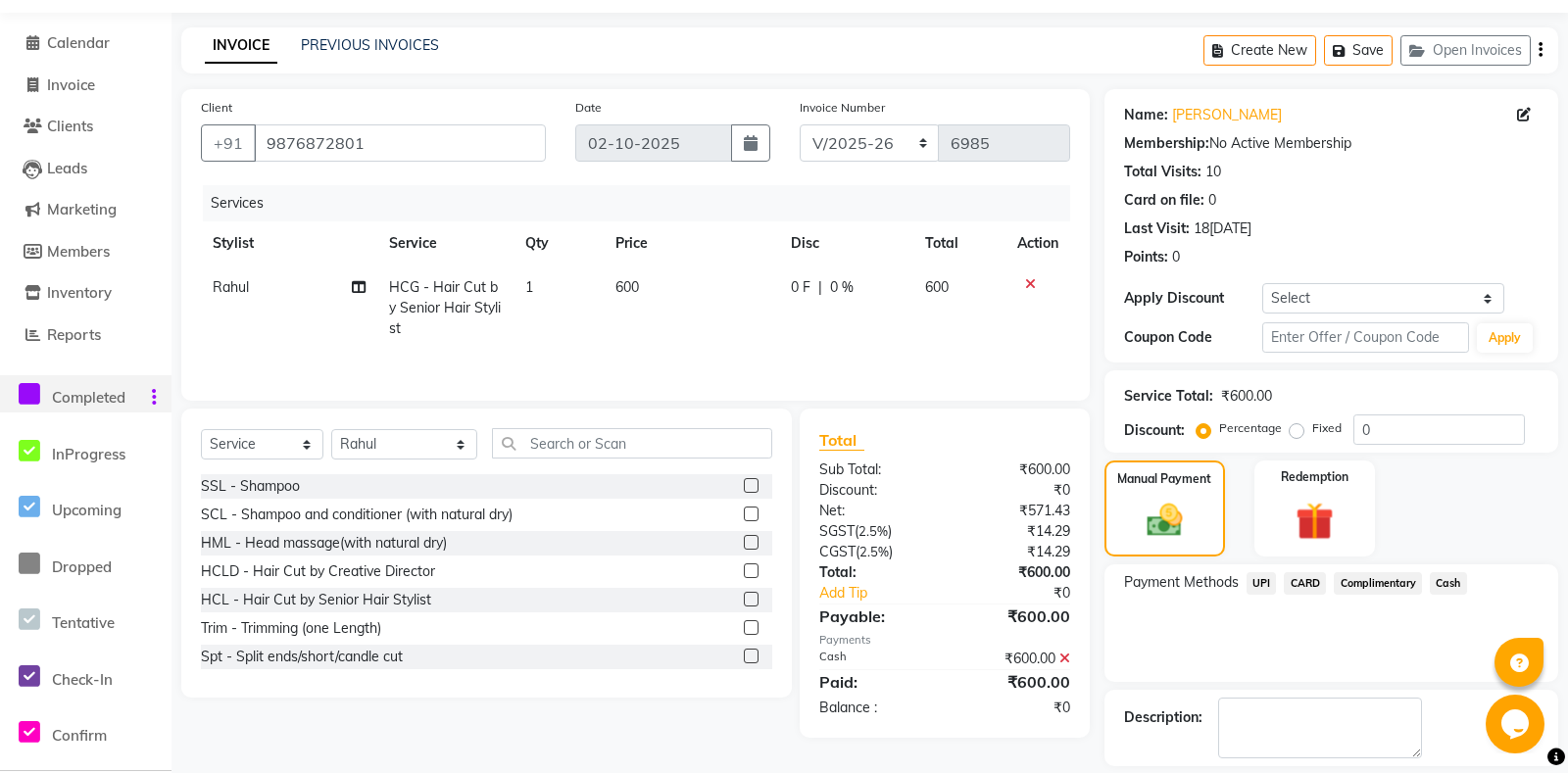
scroll to position [139, 0]
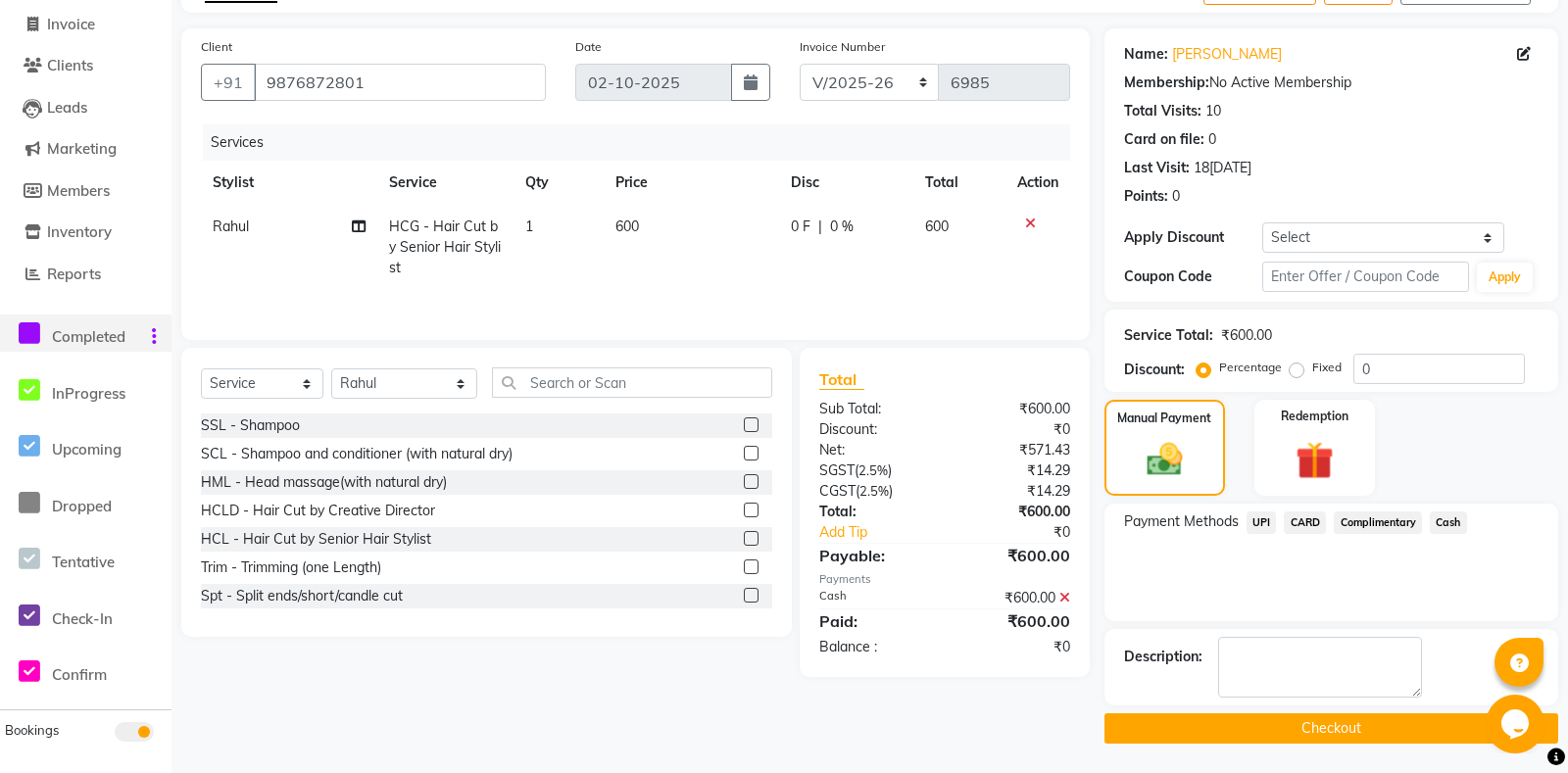
click at [1286, 728] on button "Checkout" at bounding box center [1331, 728] width 453 height 30
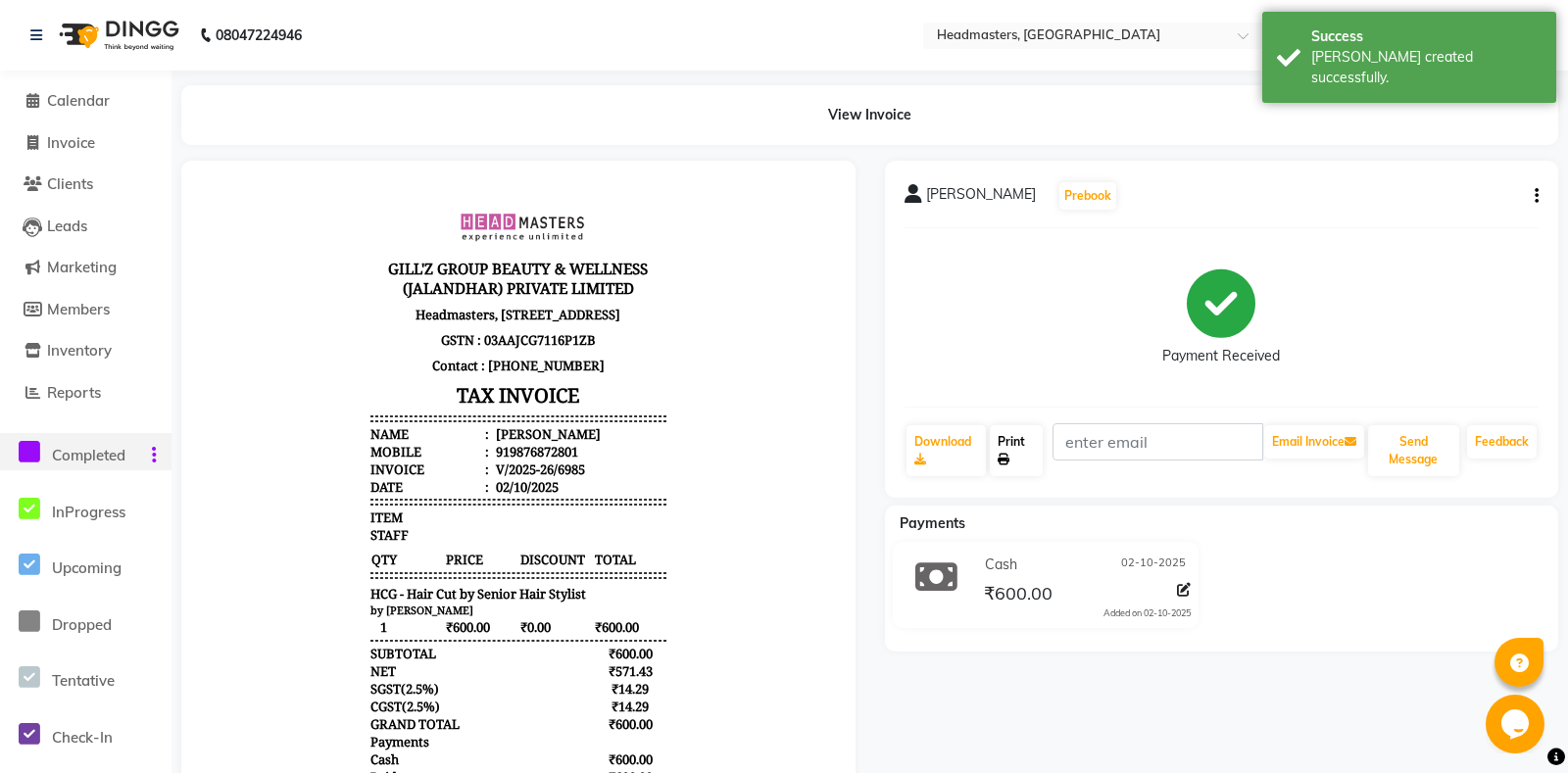
click at [1019, 456] on link "Print" at bounding box center [1016, 450] width 52 height 51
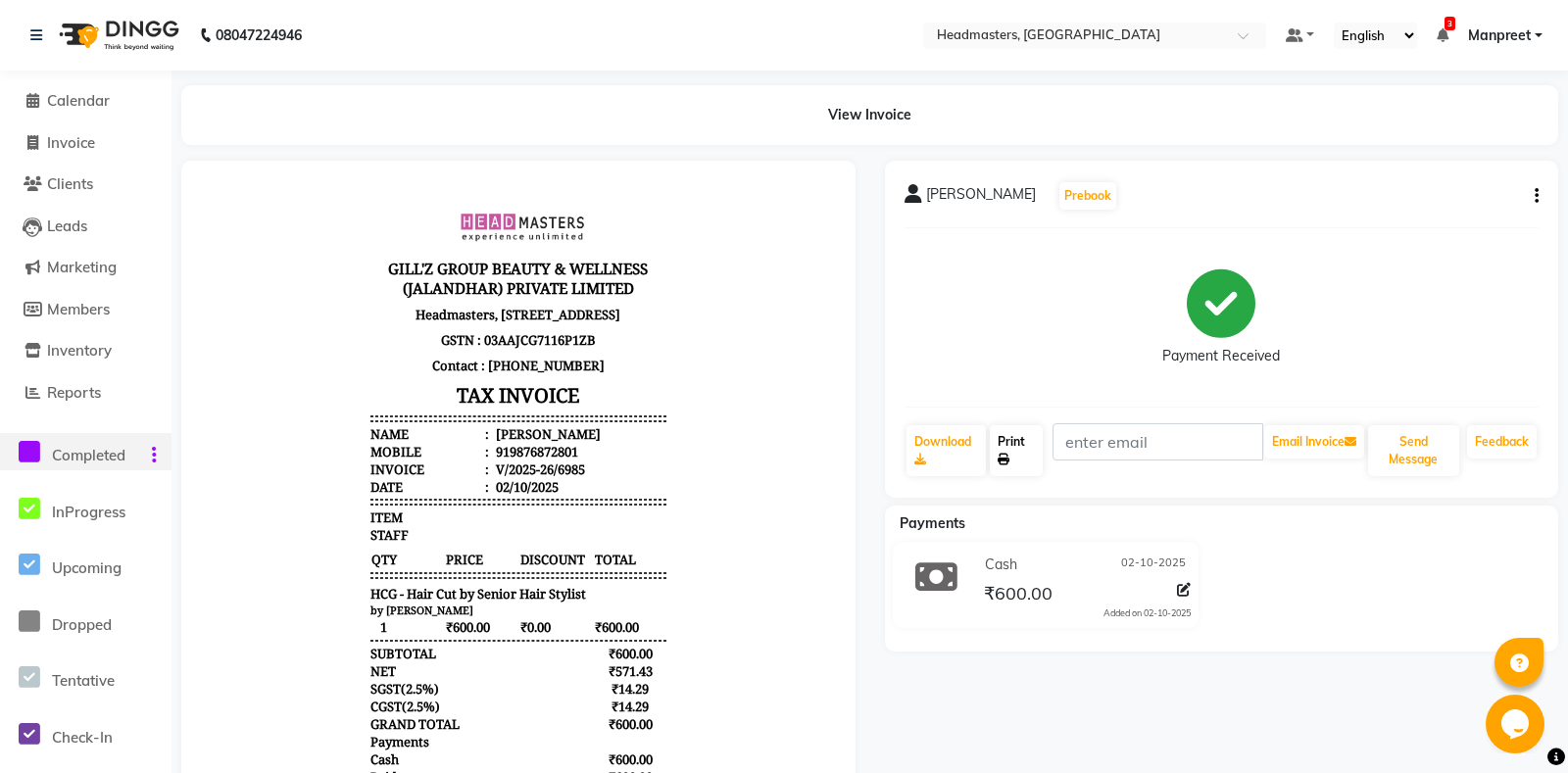
click at [1019, 456] on link "Print" at bounding box center [1016, 450] width 52 height 51
click at [70, 102] on span "Calendar" at bounding box center [78, 100] width 63 height 19
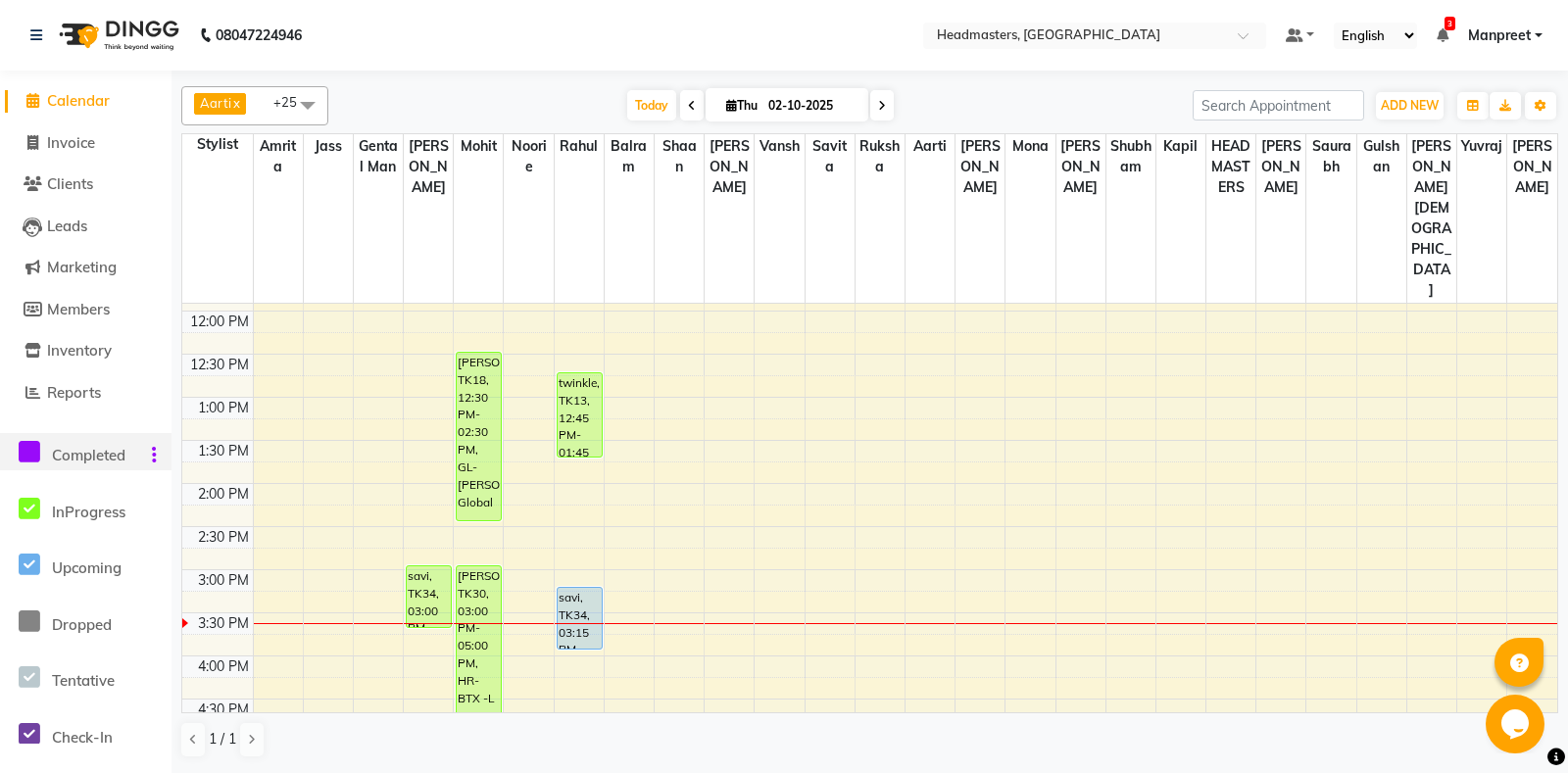
scroll to position [411, 0]
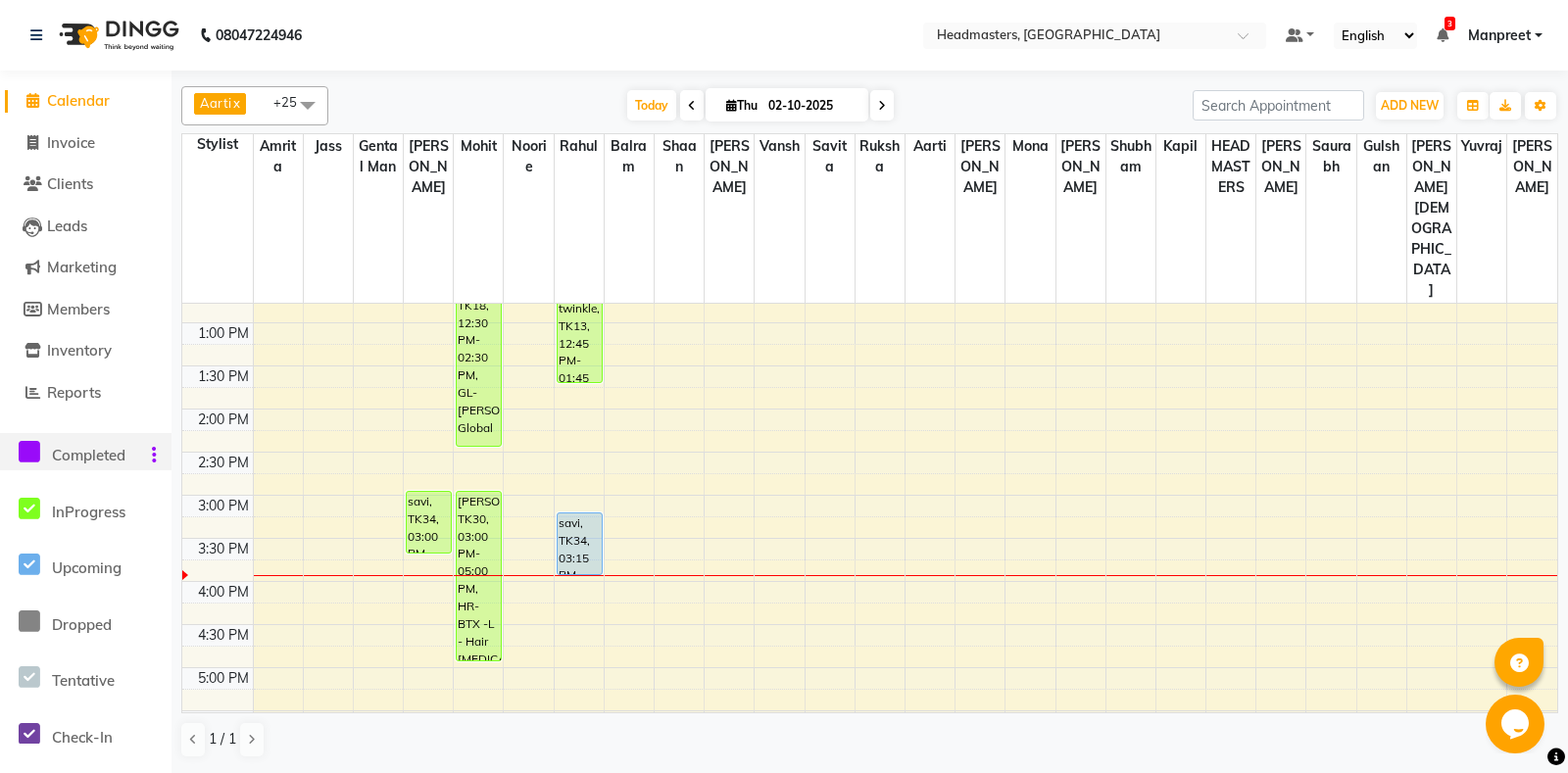
click at [33, 446] on icon at bounding box center [30, 451] width 22 height 25
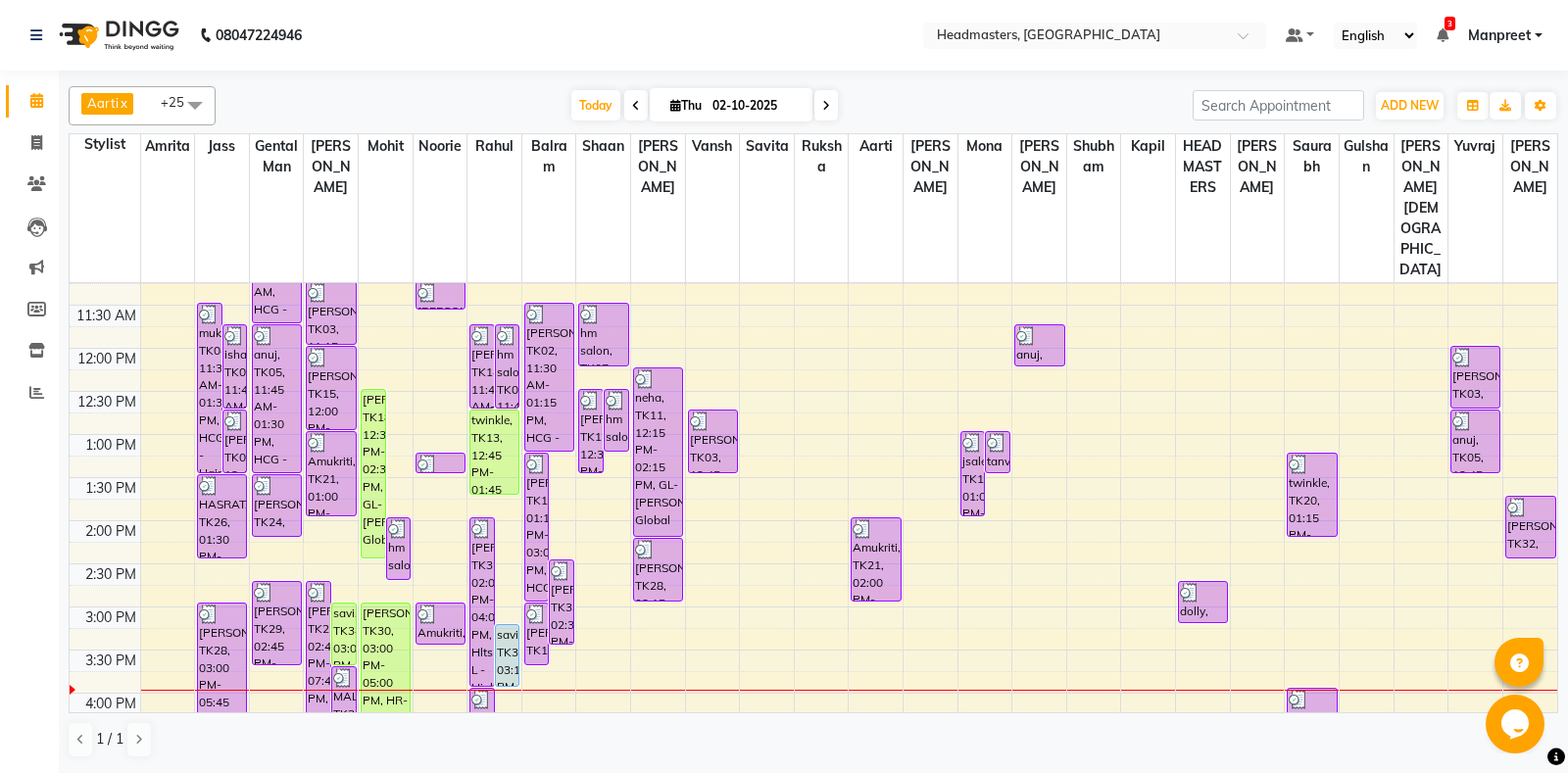
scroll to position [396, 0]
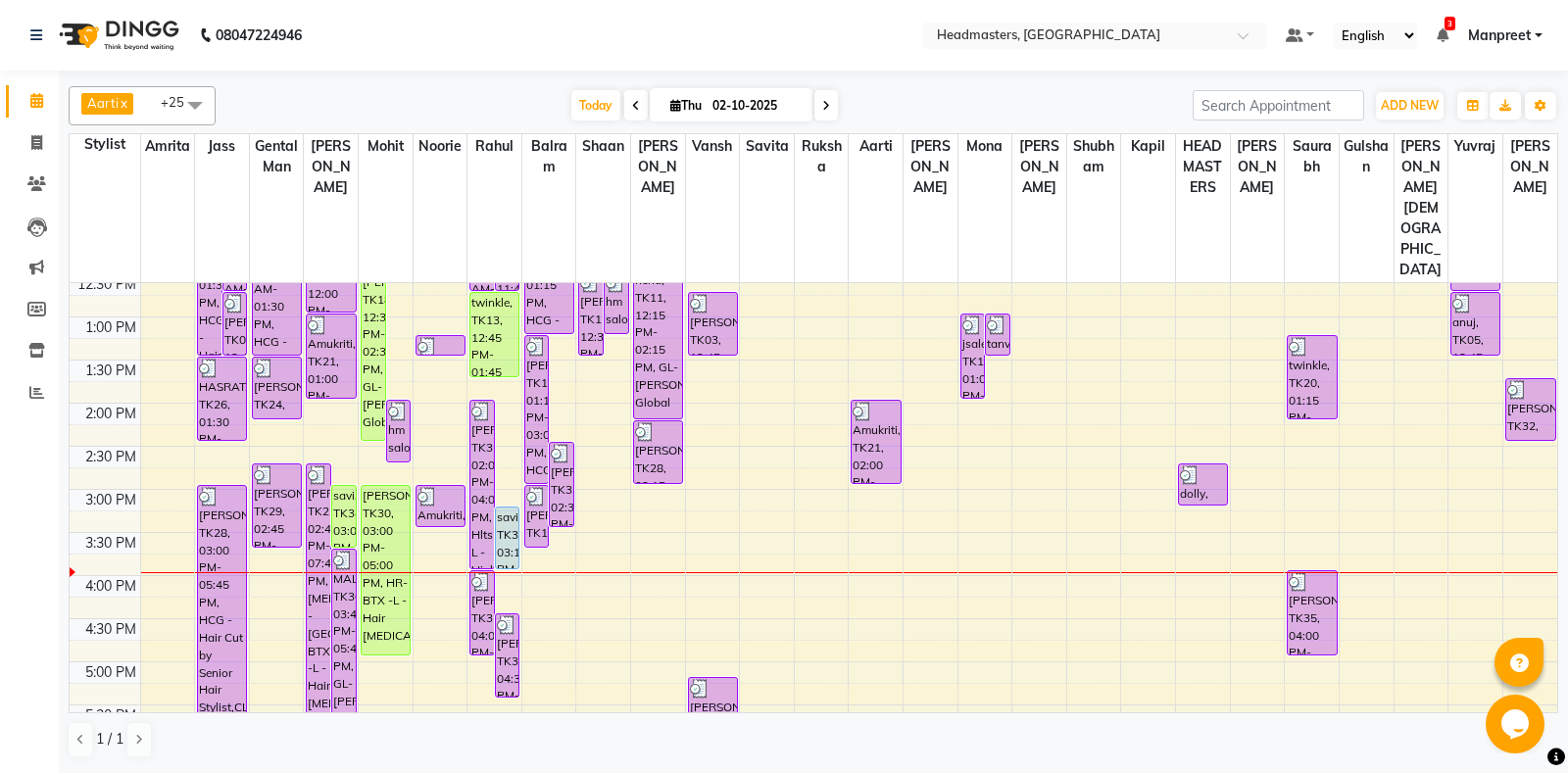
click at [593, 533] on div "8:00 AM 8:30 AM 9:00 AM 9:30 AM 10:00 AM 10:30 AM 11:00 AM 11:30 AM 12:00 PM 12…" at bounding box center [813, 489] width 1487 height 1206
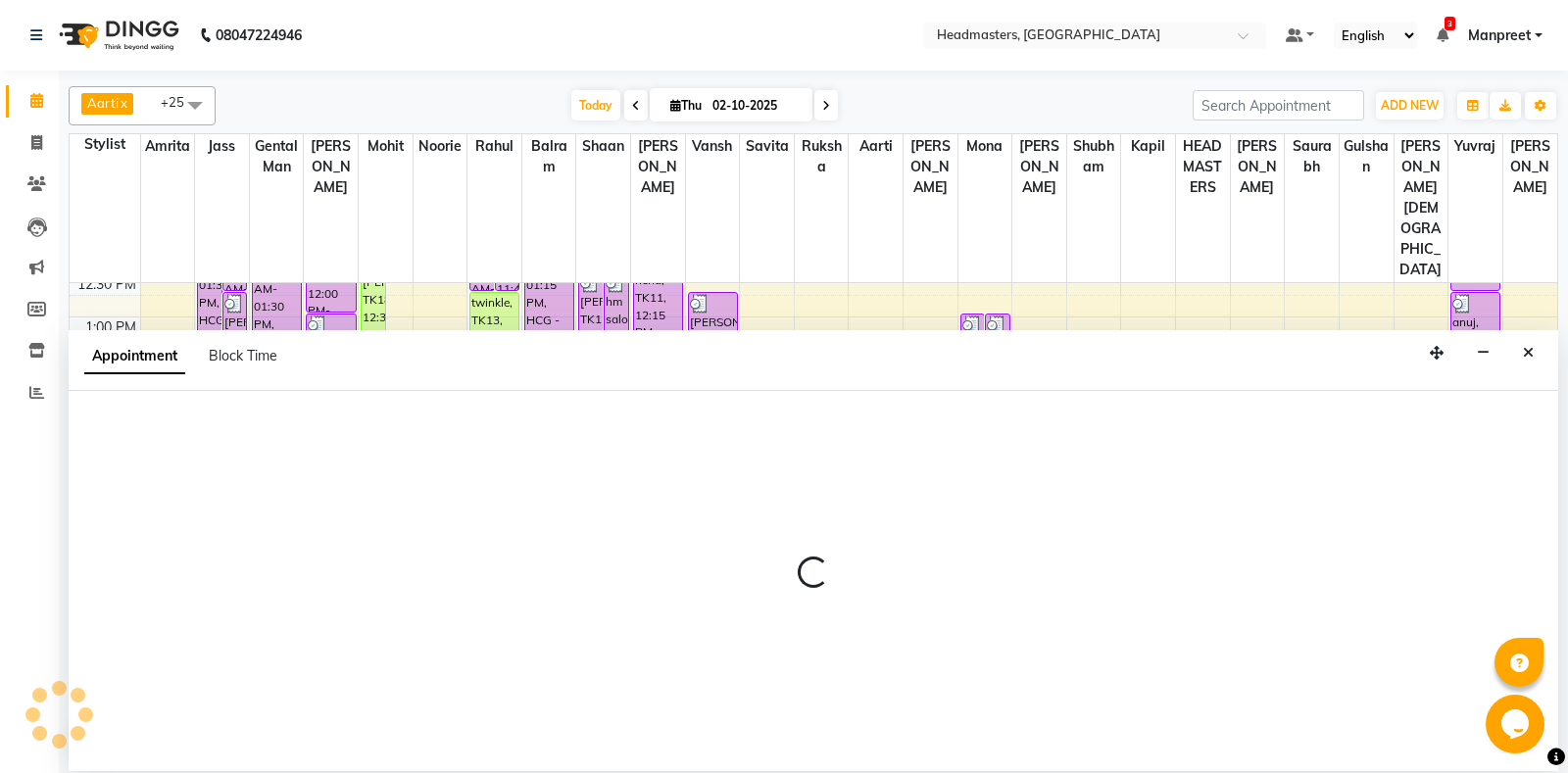
select select "60727"
select select "tentative"
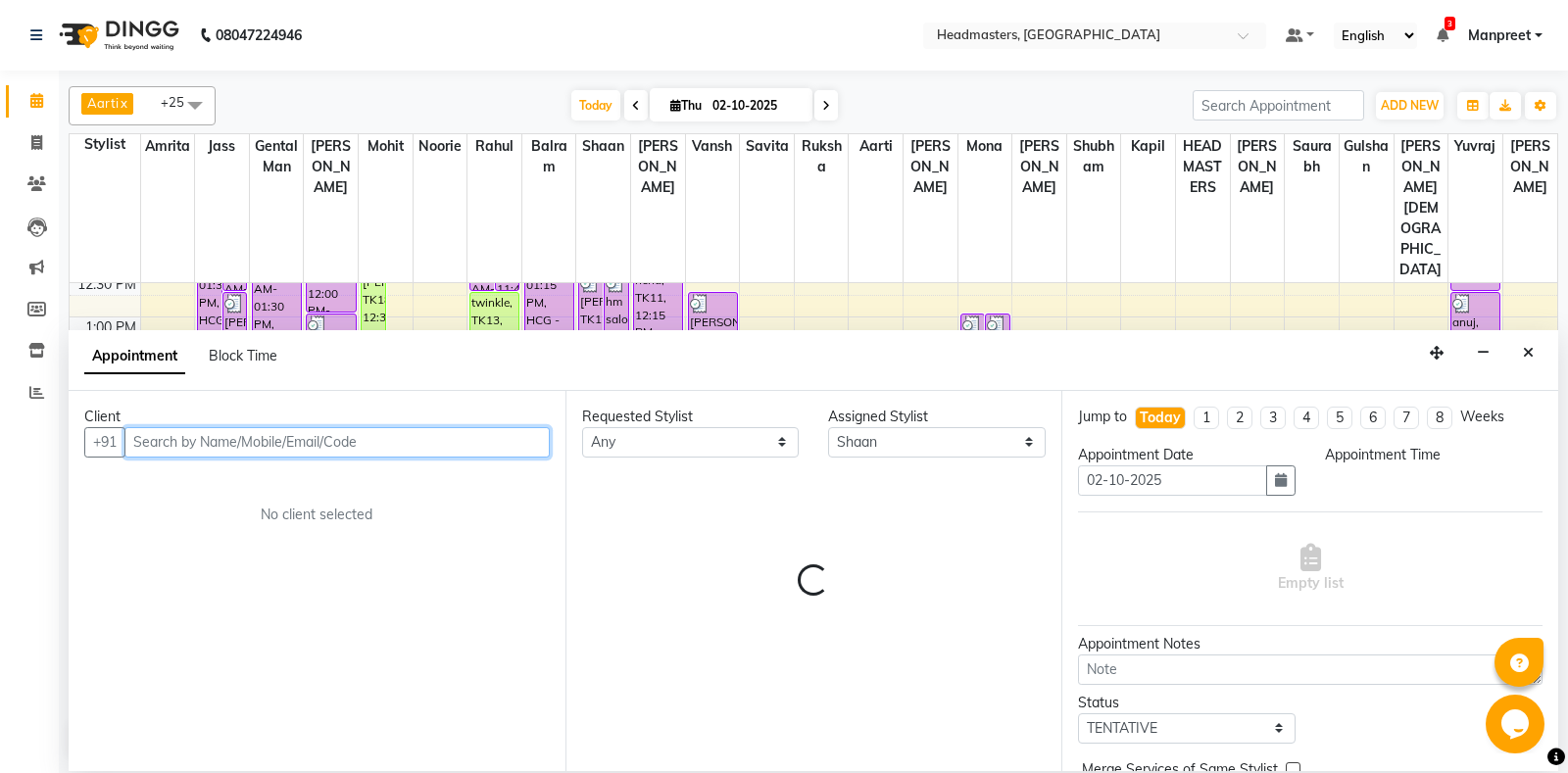
select select "975"
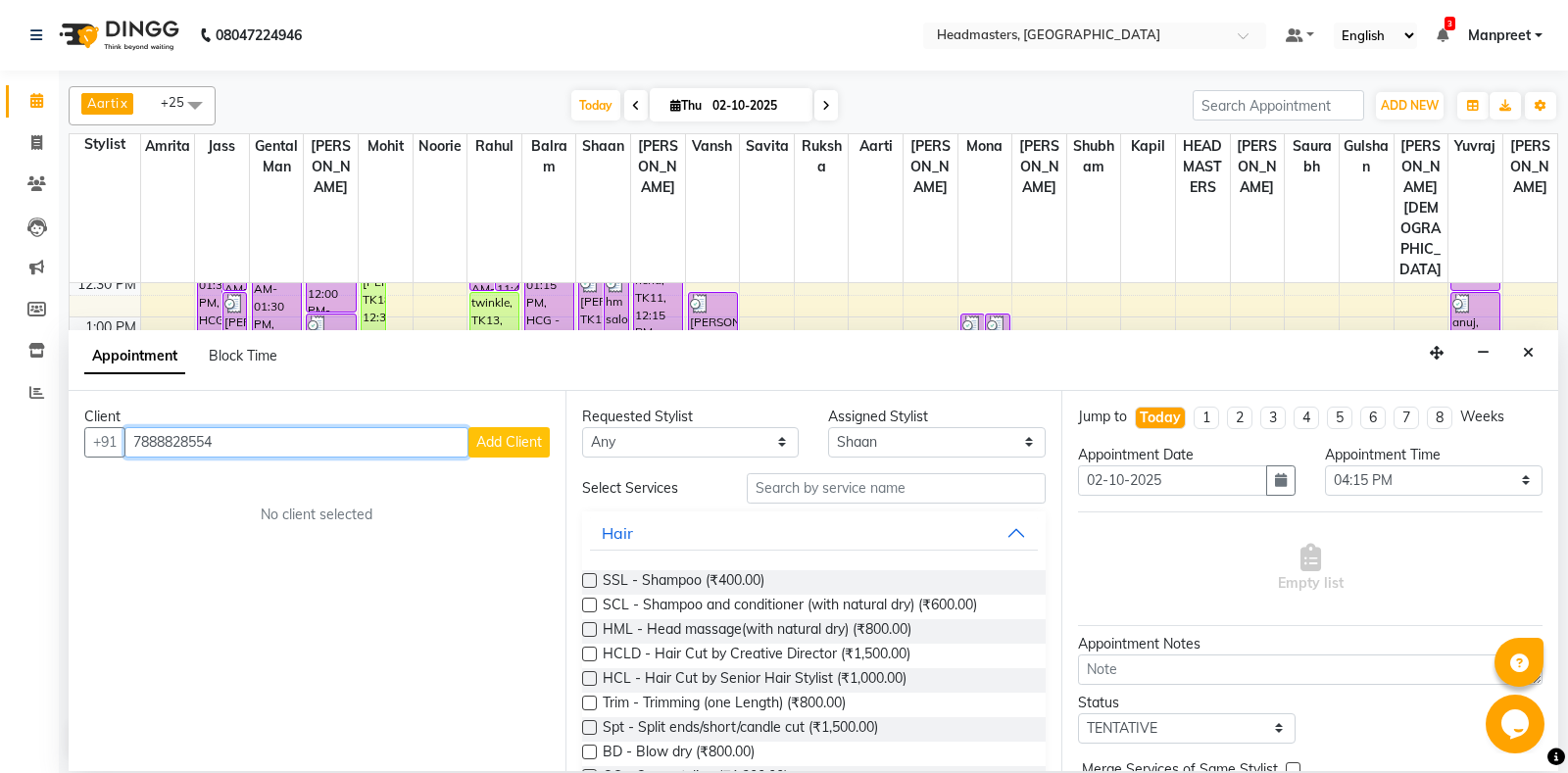
type input "7888828554"
click at [500, 448] on span "Add Client" at bounding box center [509, 442] width 66 height 18
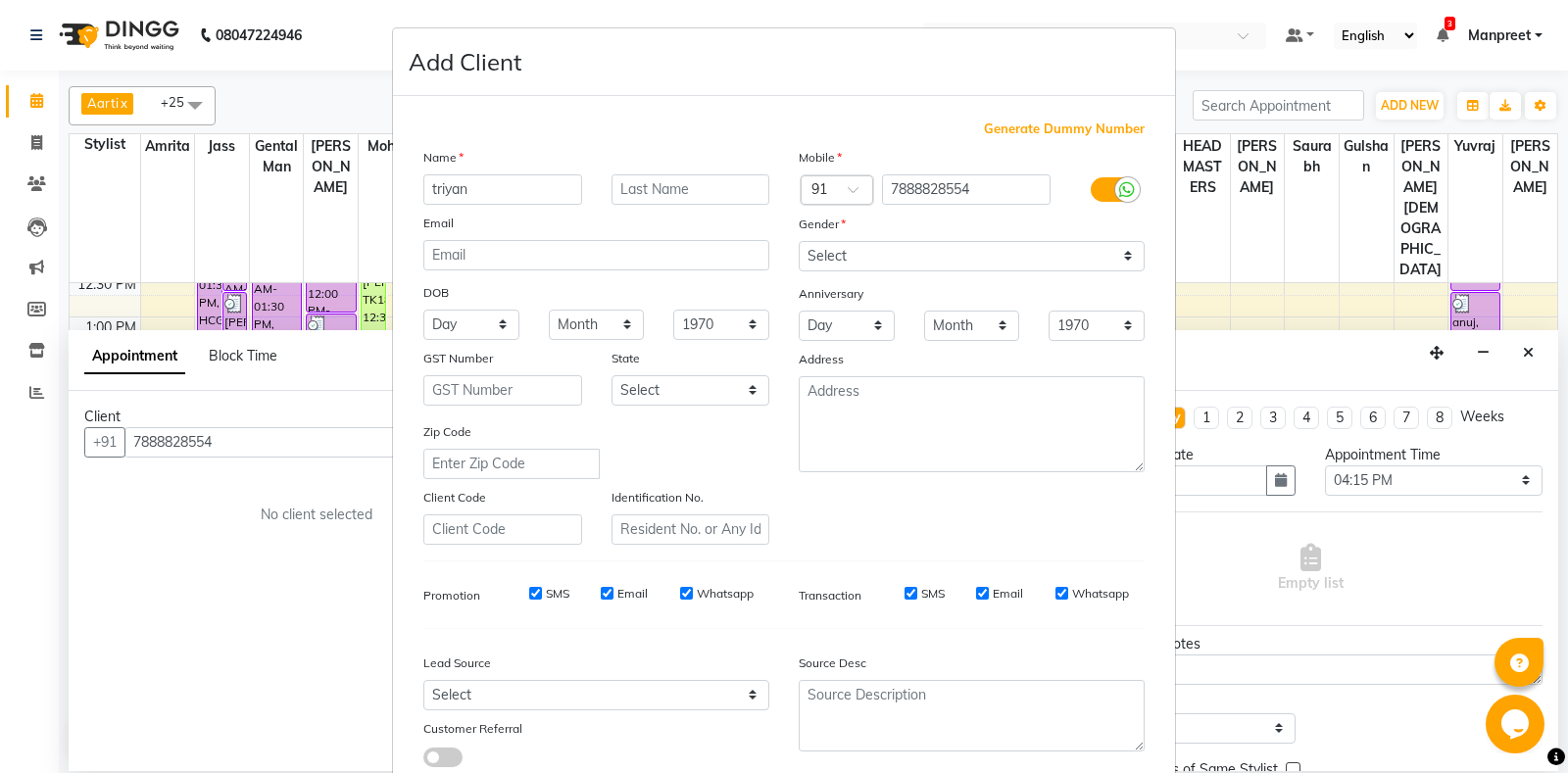
type input "triyan"
click at [798, 241] on select "Select [DEMOGRAPHIC_DATA] [DEMOGRAPHIC_DATA] Other Prefer Not To Say" at bounding box center [971, 256] width 346 height 30
select select "[DEMOGRAPHIC_DATA]"
click option "[DEMOGRAPHIC_DATA]" at bounding box center [0, 0] width 0 height 0
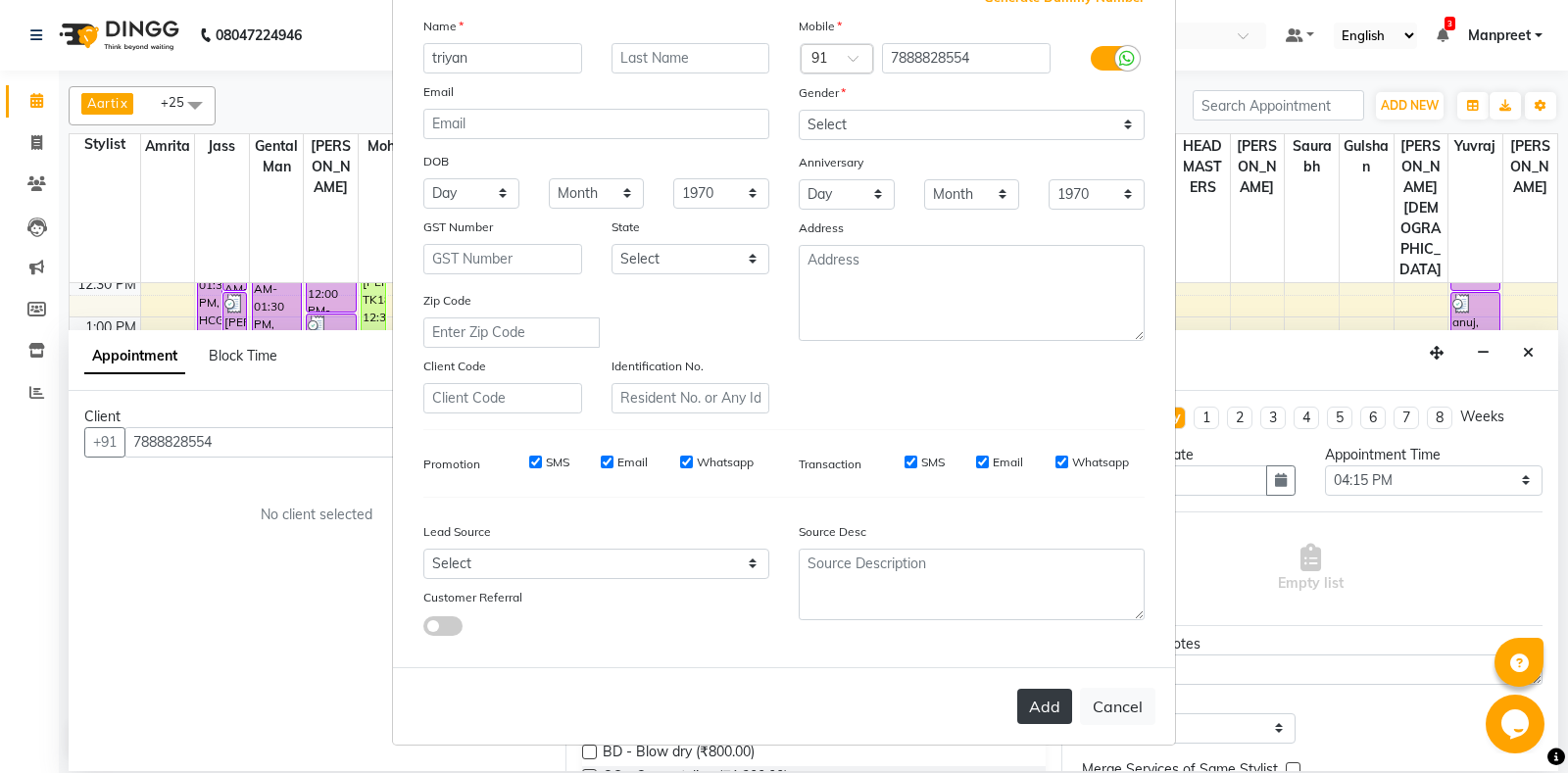
click at [1066, 702] on button "Add" at bounding box center [1044, 706] width 55 height 35
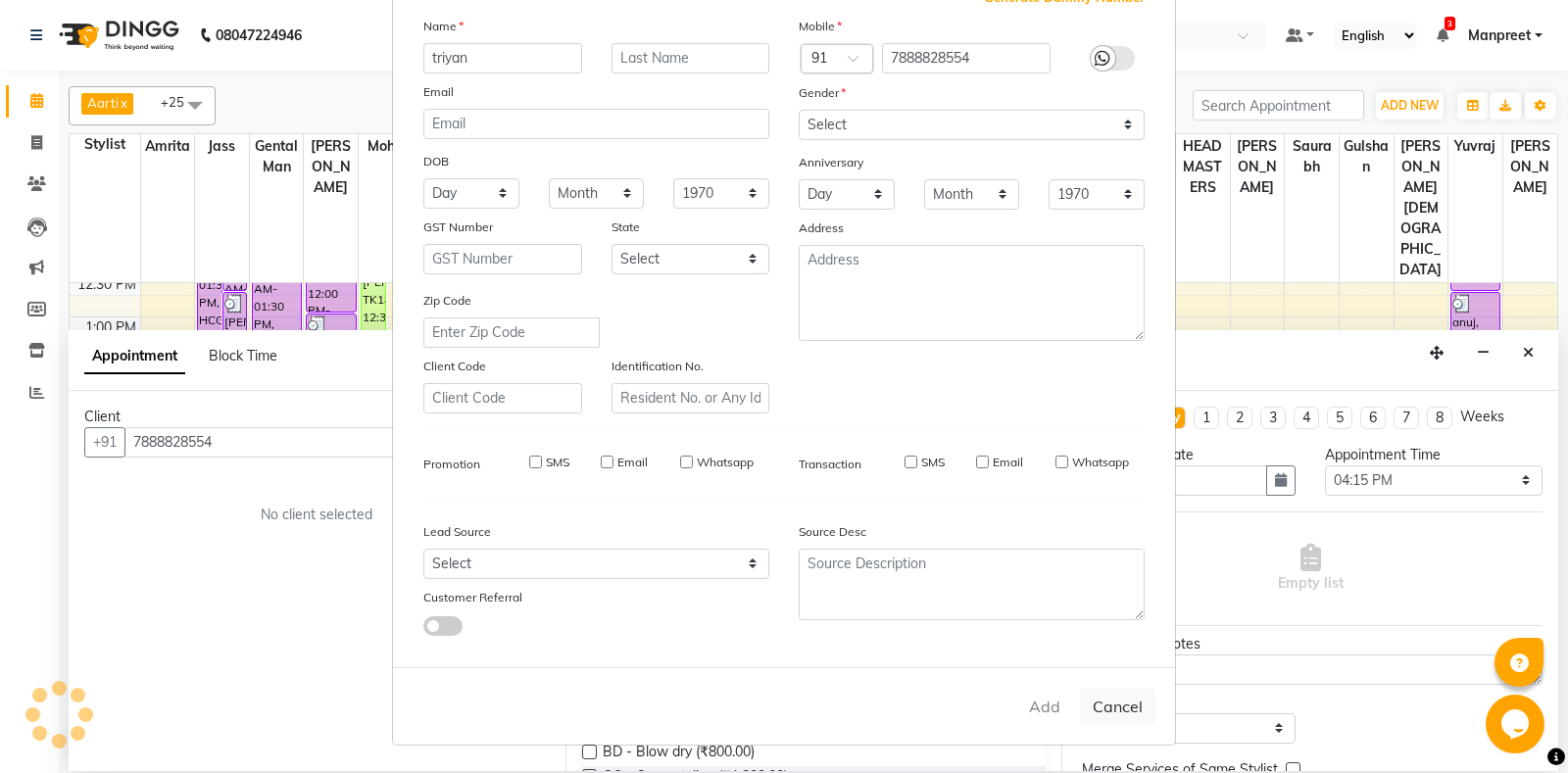
select select
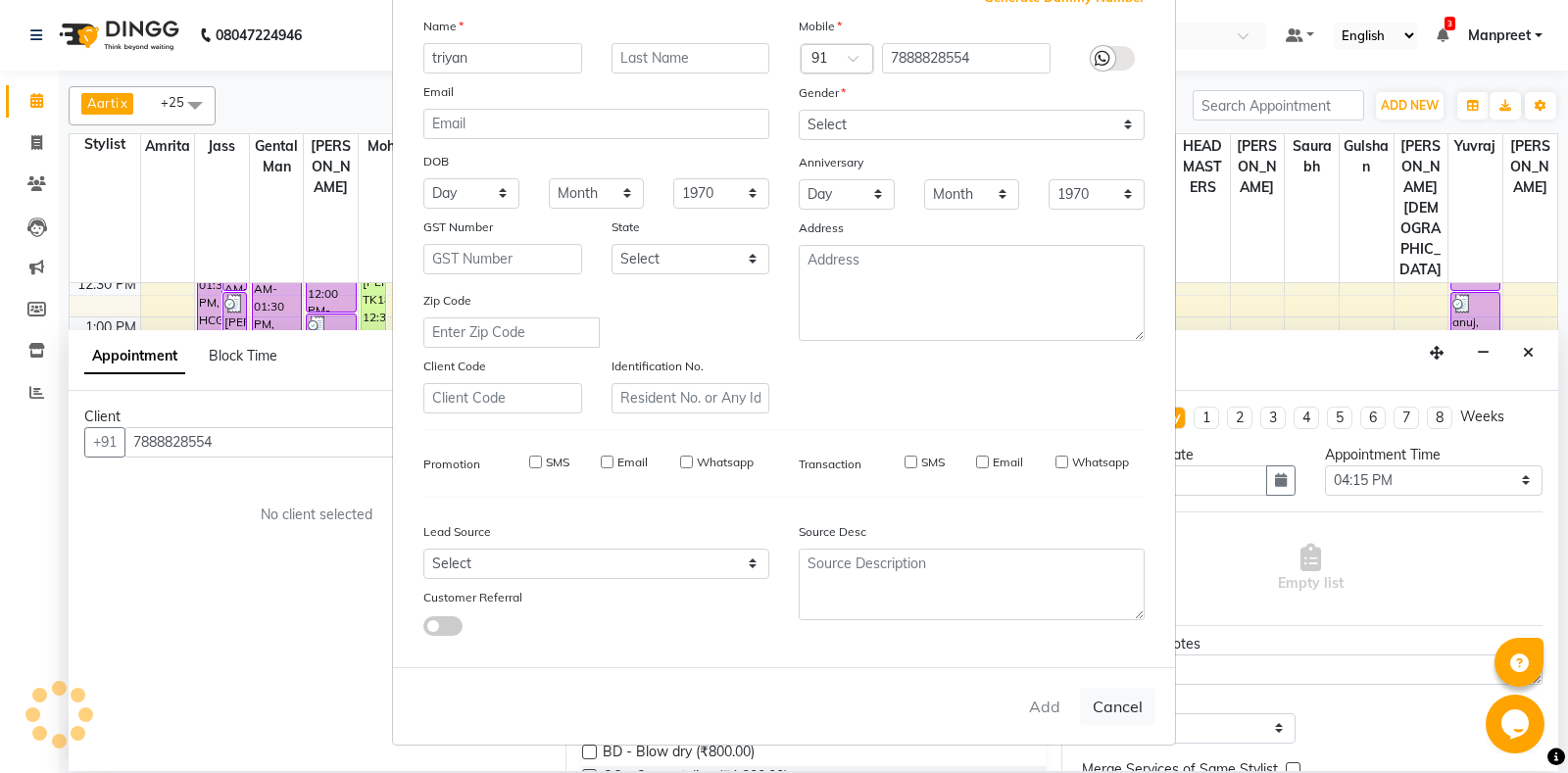
select select
checkbox input "false"
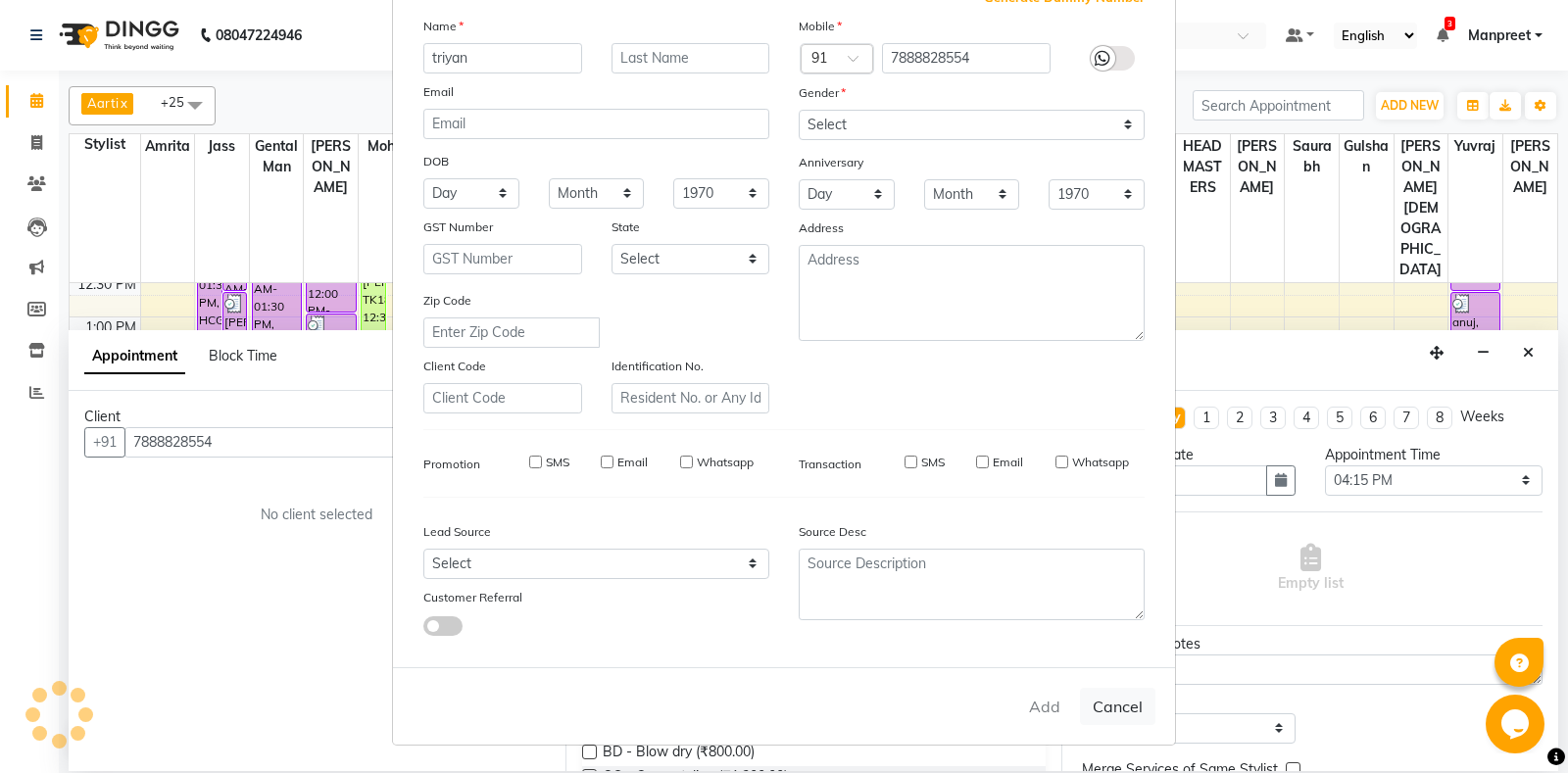
checkbox input "false"
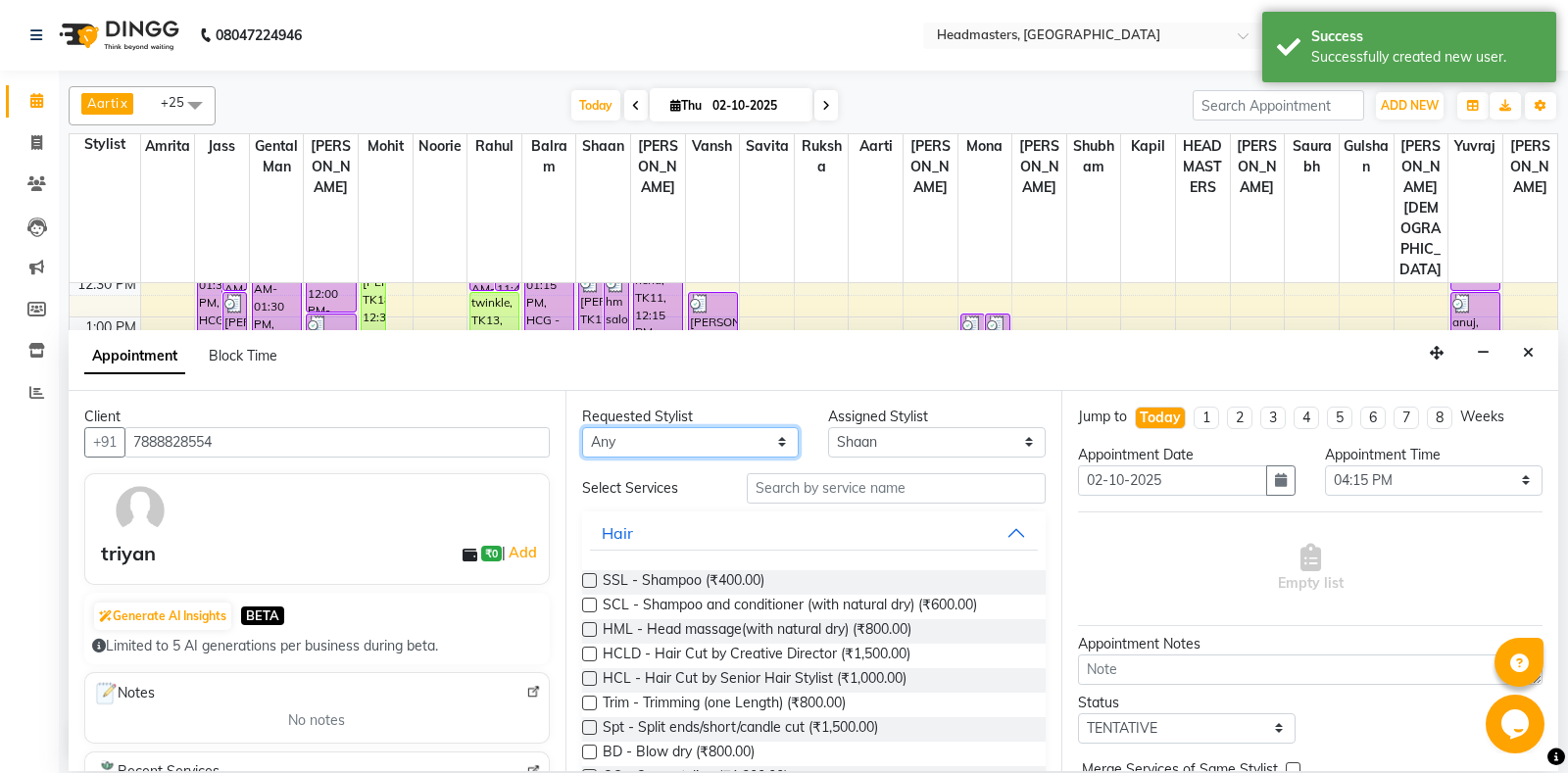
click at [582, 427] on select "An[PERSON_NAME] Amrit[PERSON_NAME]am Gental Man Gulshan HEADMASTER[PERSON_NAME]…" at bounding box center [691, 442] width 218 height 30
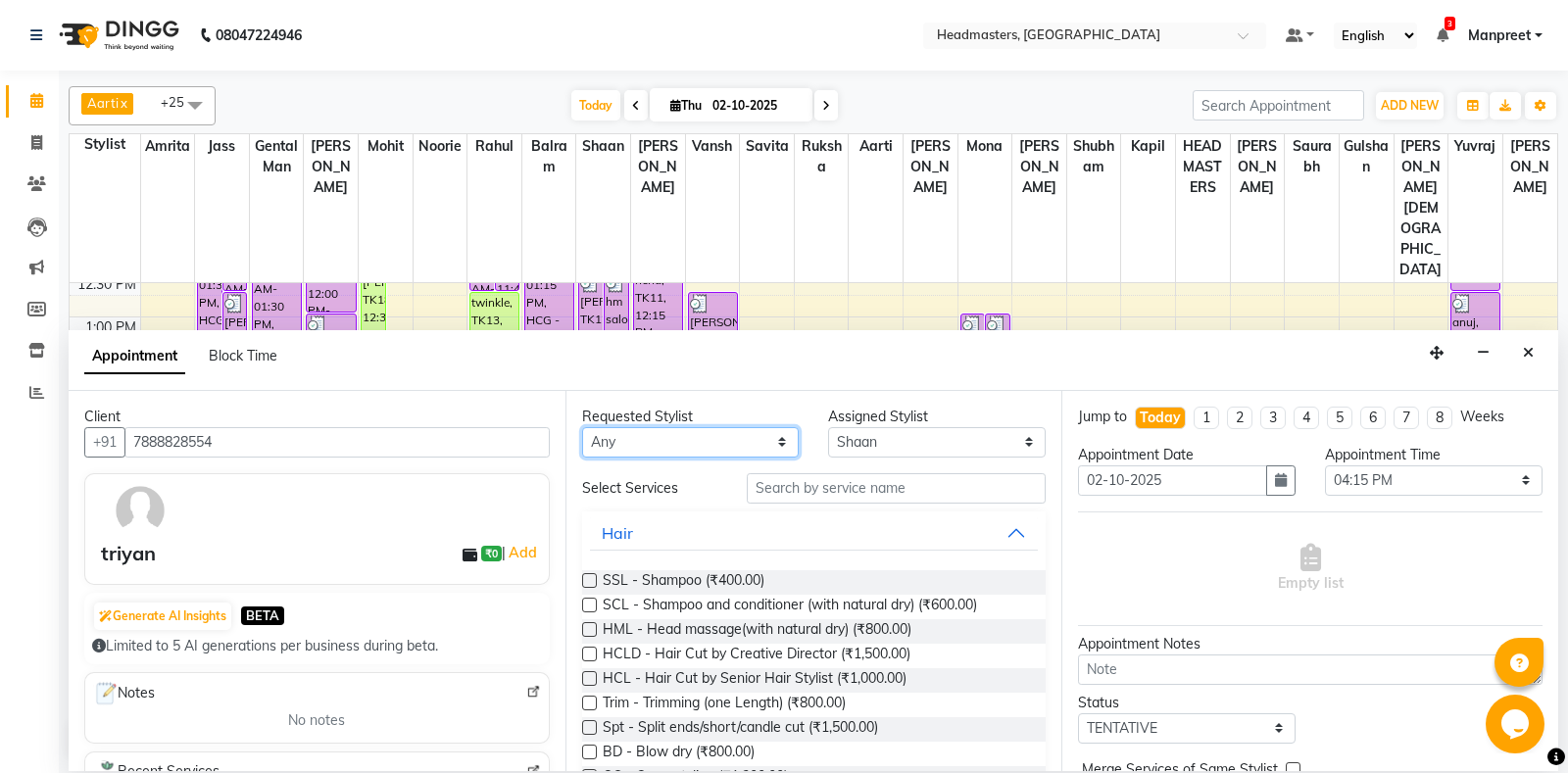
select select "60727"
click option "Shaan" at bounding box center [0, 0] width 0 height 0
click at [887, 494] on input "text" at bounding box center [897, 488] width 300 height 30
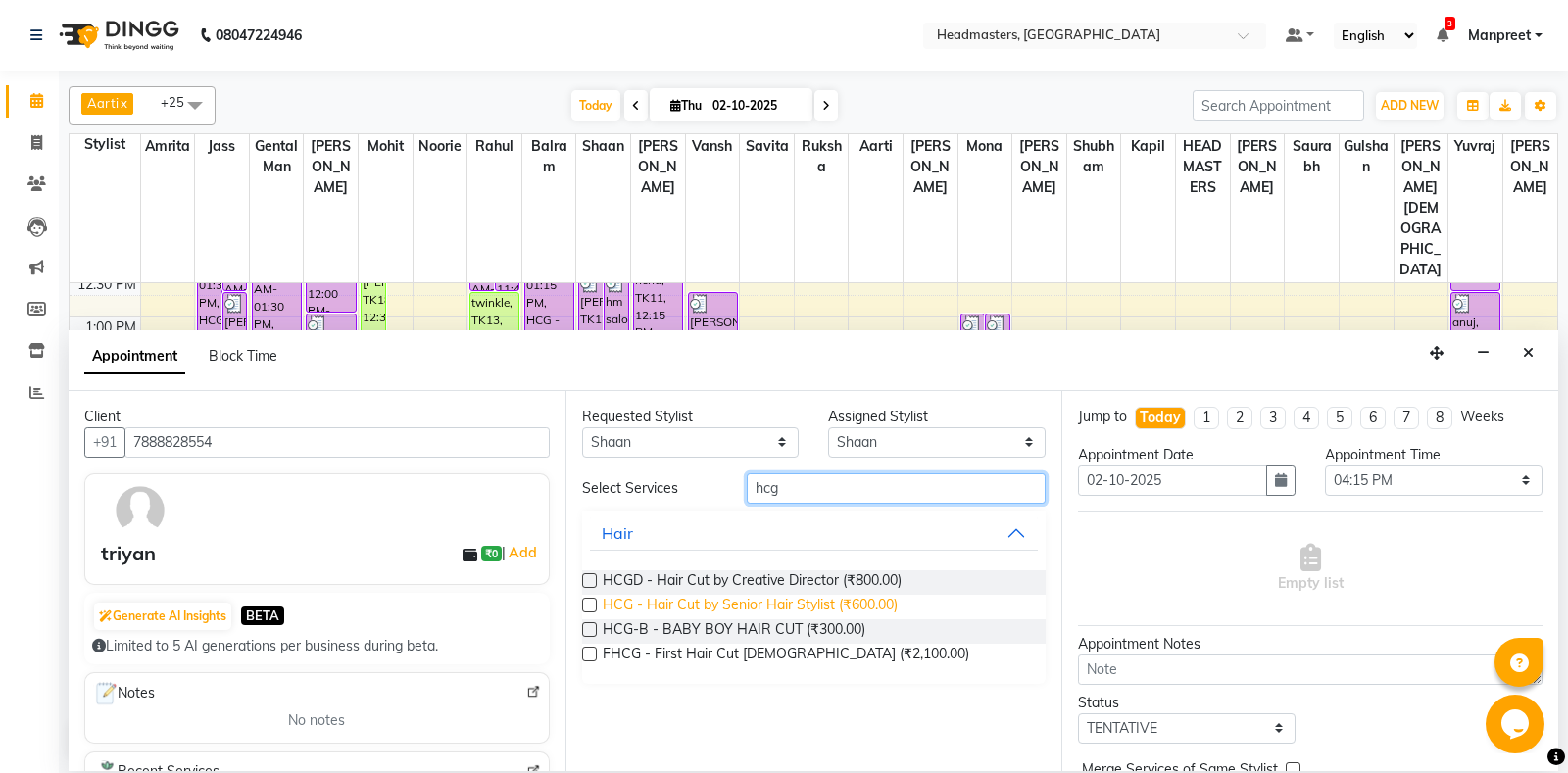
type input "hcg"
click at [883, 603] on span "HCG - Hair Cut by Senior Hair Stylist (₹600.00)" at bounding box center [749, 606] width 295 height 25
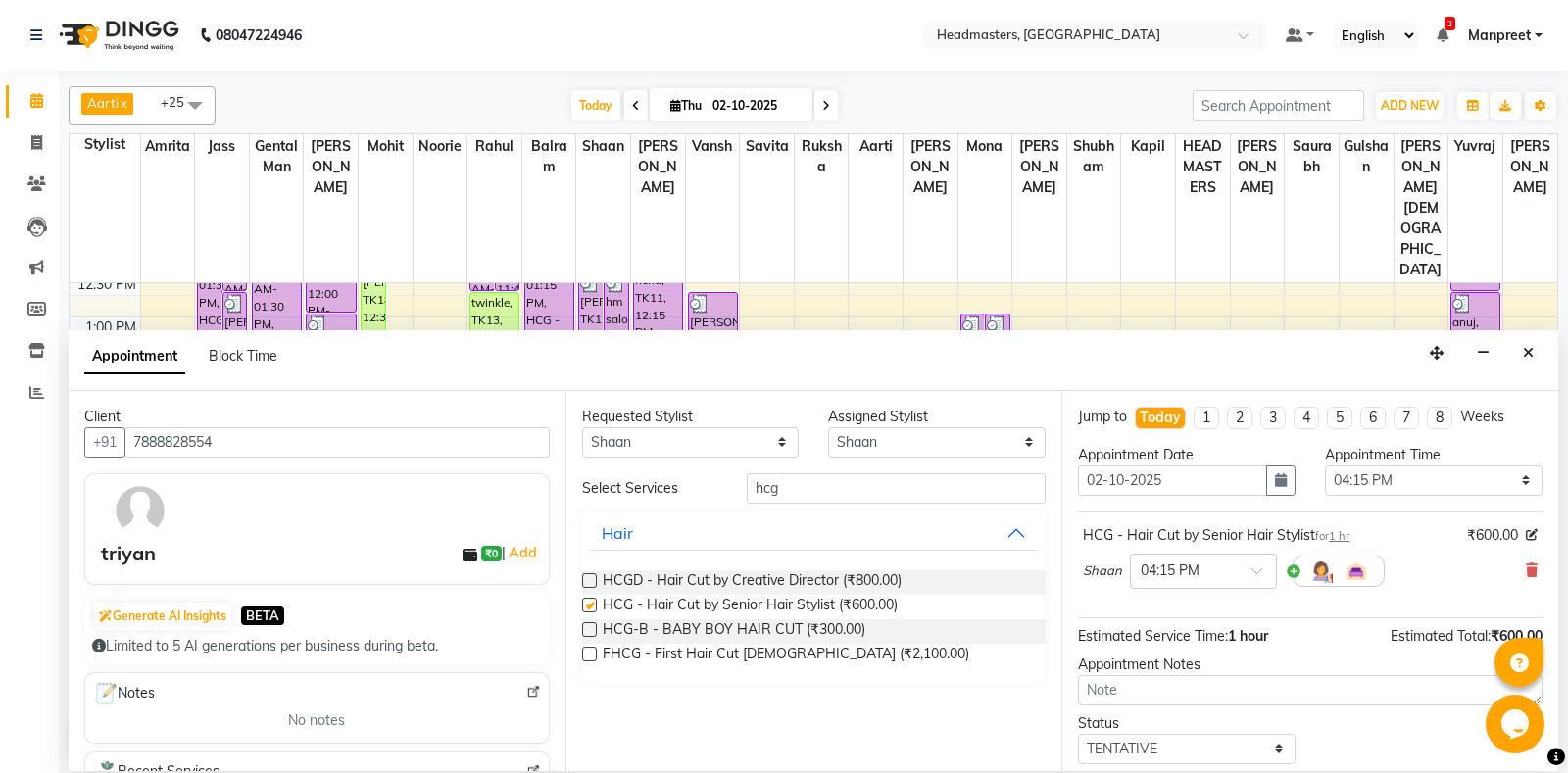
checkbox input "false"
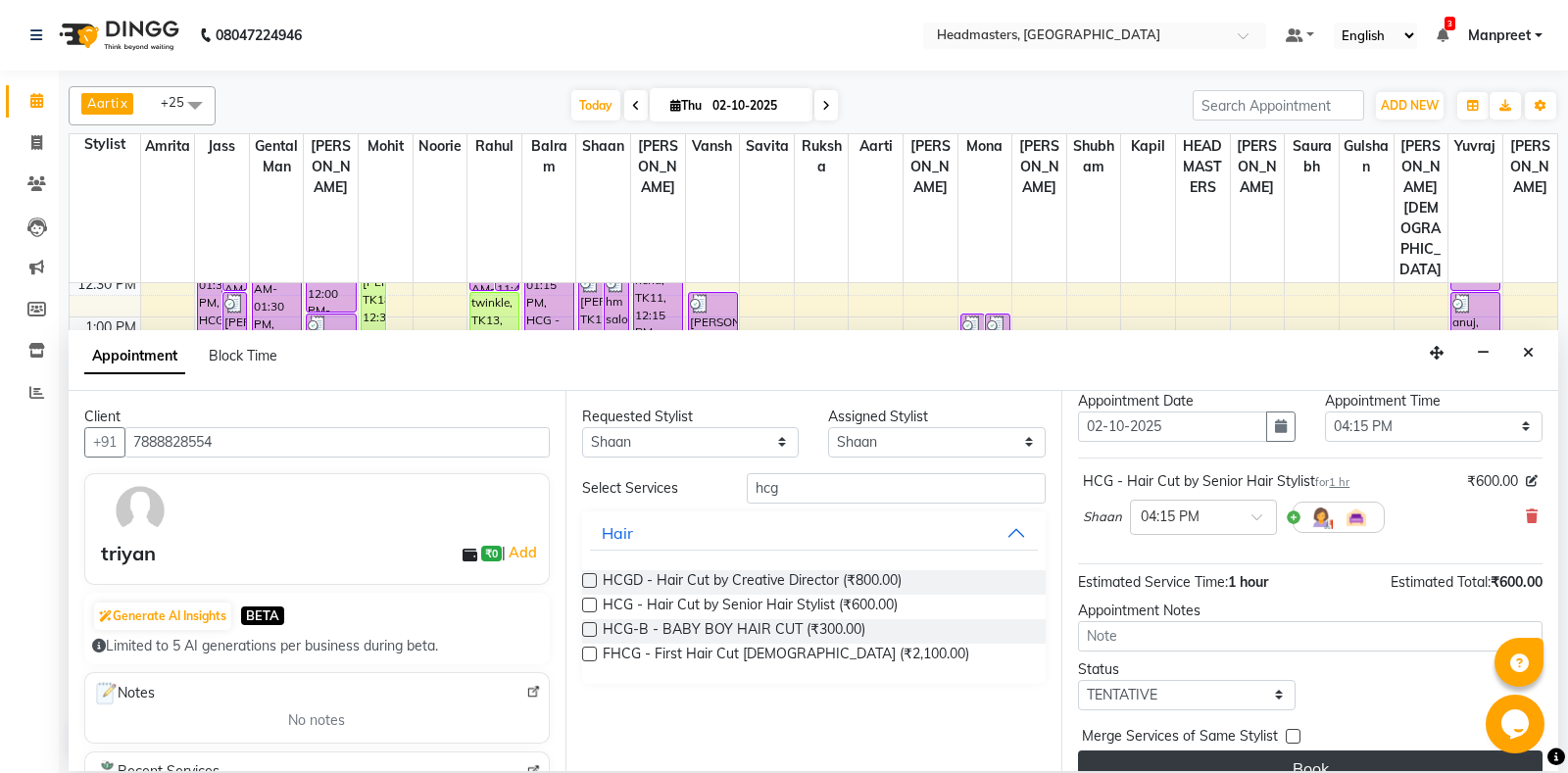
scroll to position [83, 0]
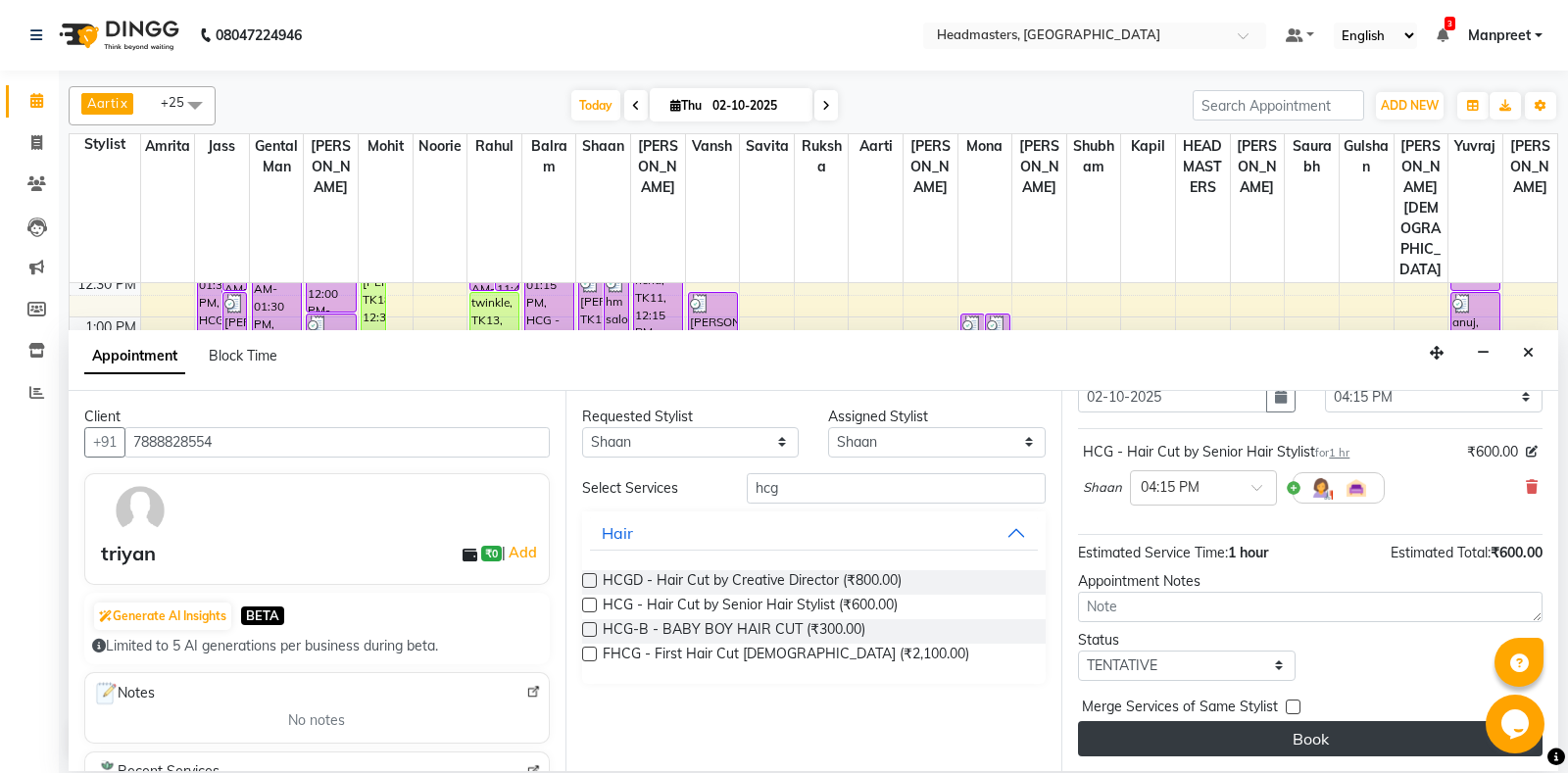
click at [1326, 747] on button "Book" at bounding box center [1309, 738] width 464 height 35
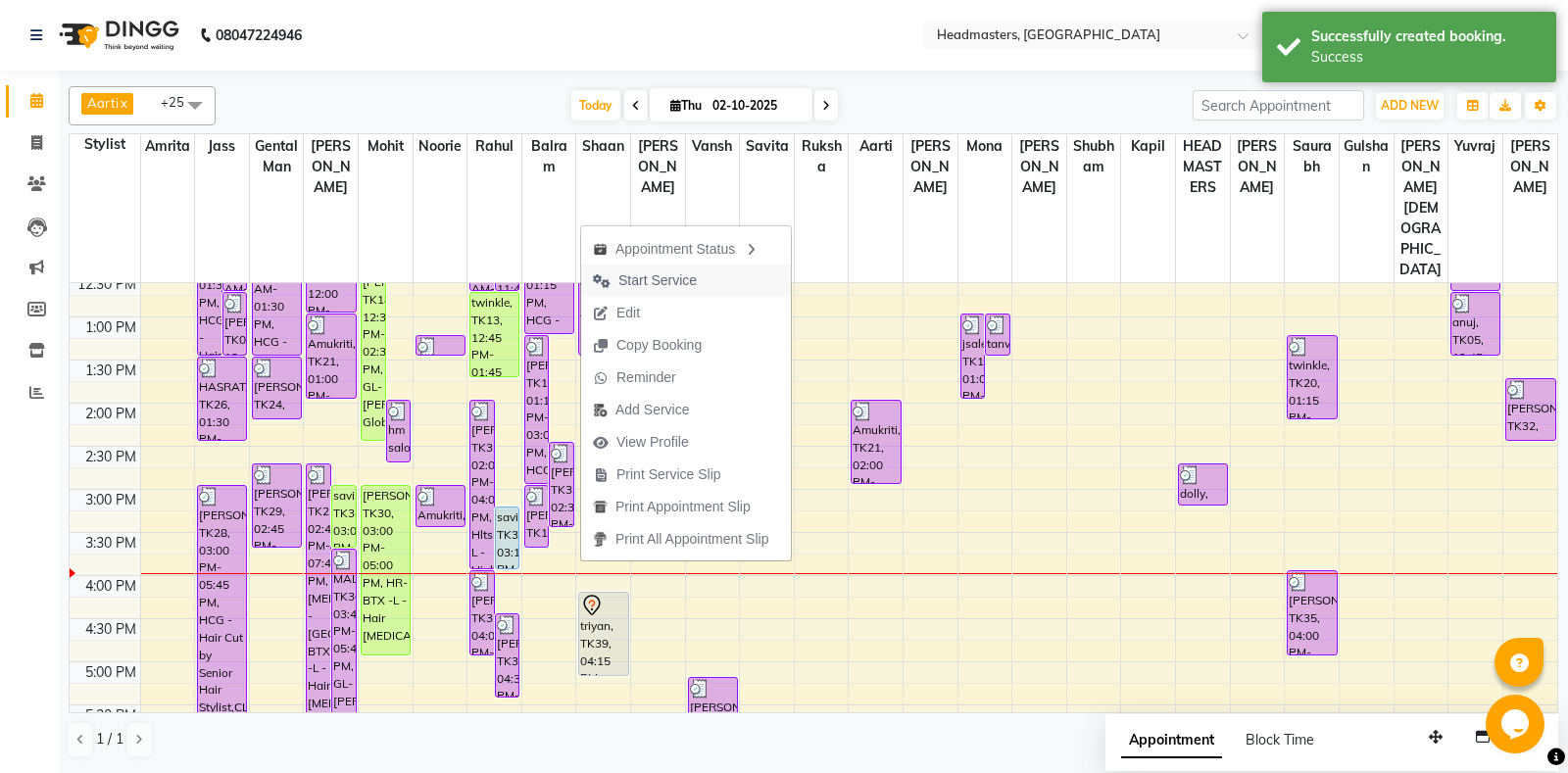
click at [703, 278] on span "Start Service" at bounding box center [645, 281] width 128 height 32
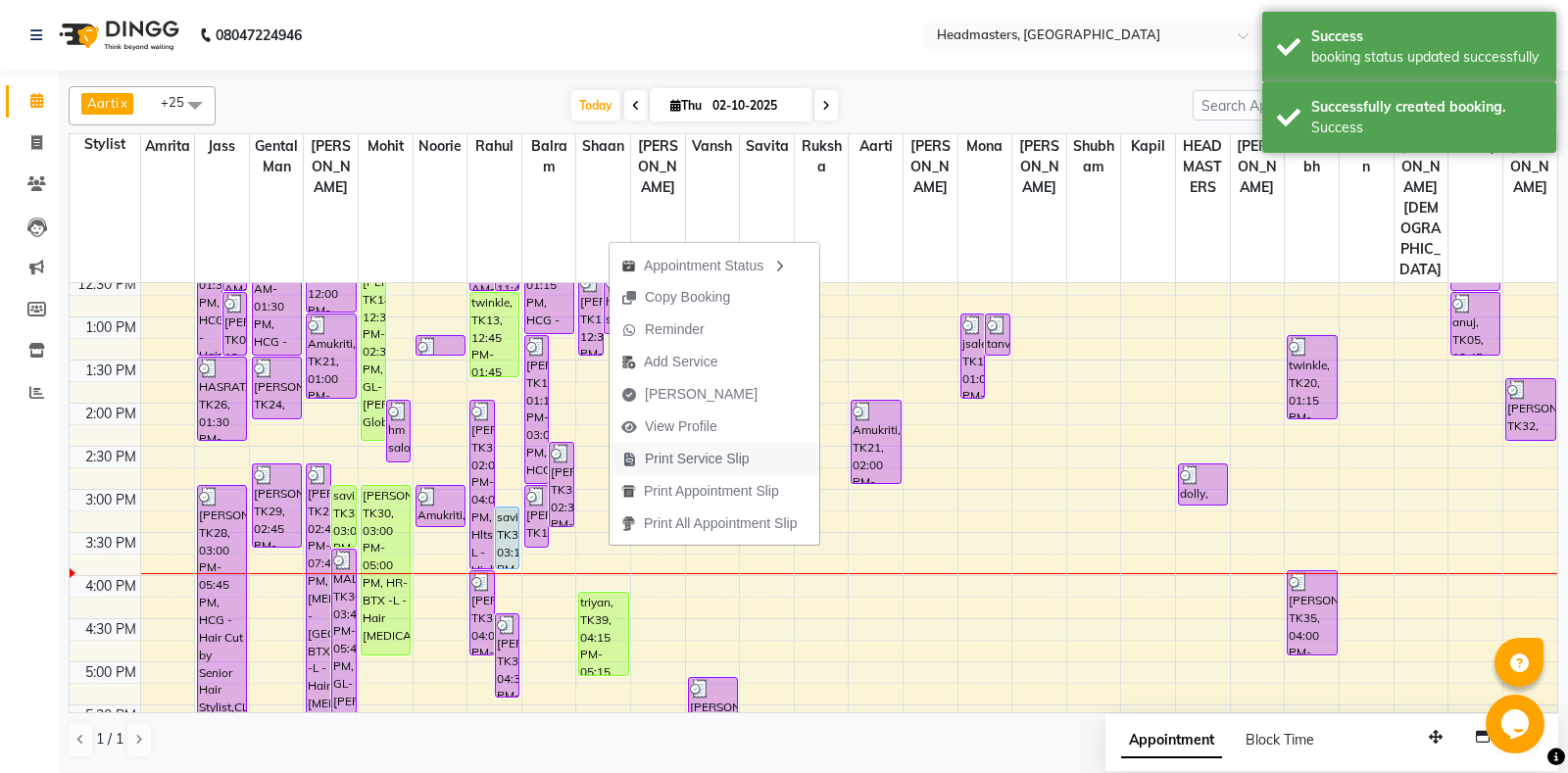
click at [733, 449] on span "Print Service Slip" at bounding box center [696, 458] width 105 height 21
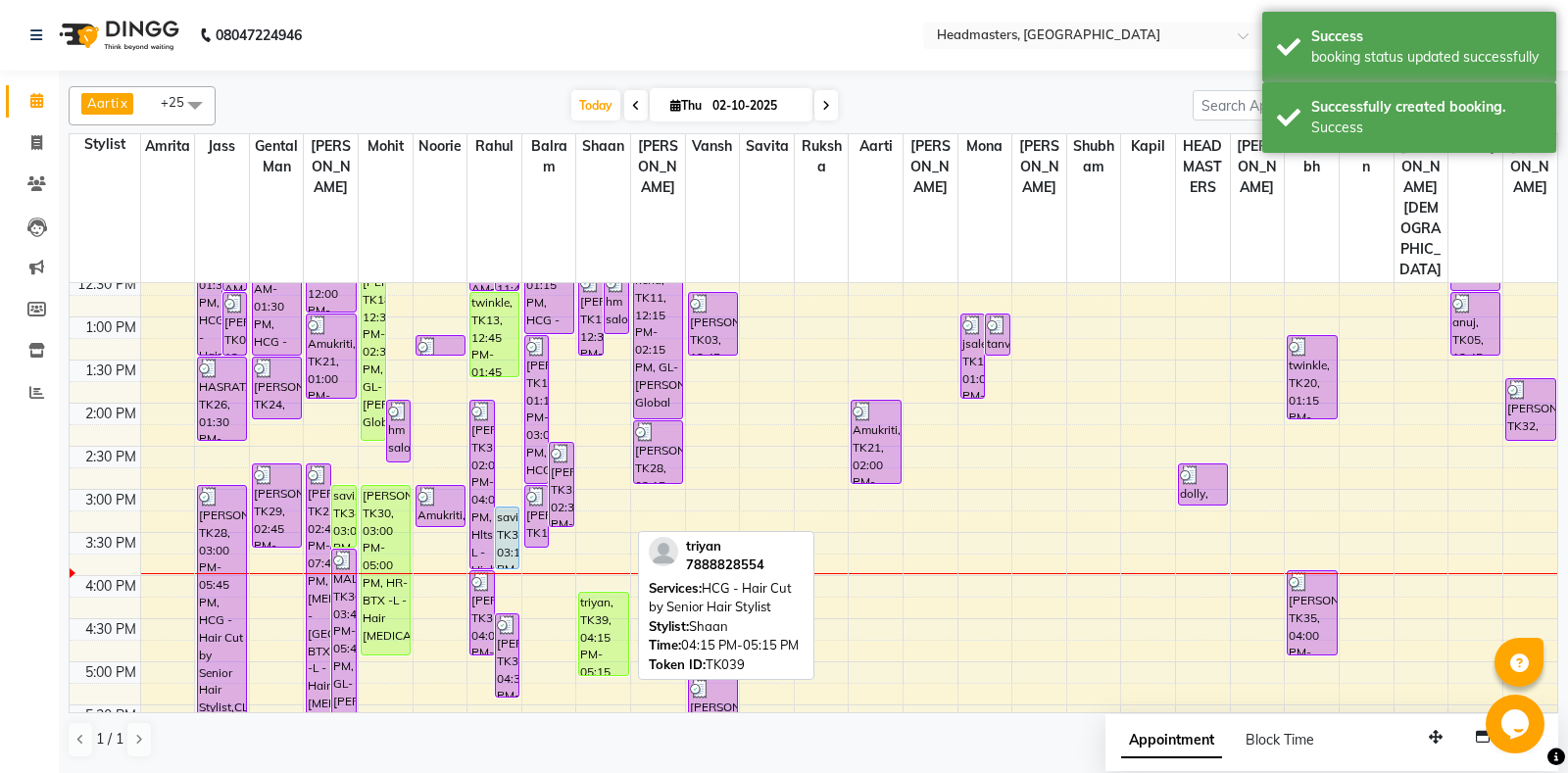
click at [622, 592] on div "triyan, TK39, 04:15 PM-05:15 PM, HCG - Hair Cut by Senior Hair Stylist" at bounding box center [603, 633] width 48 height 82
select select "1"
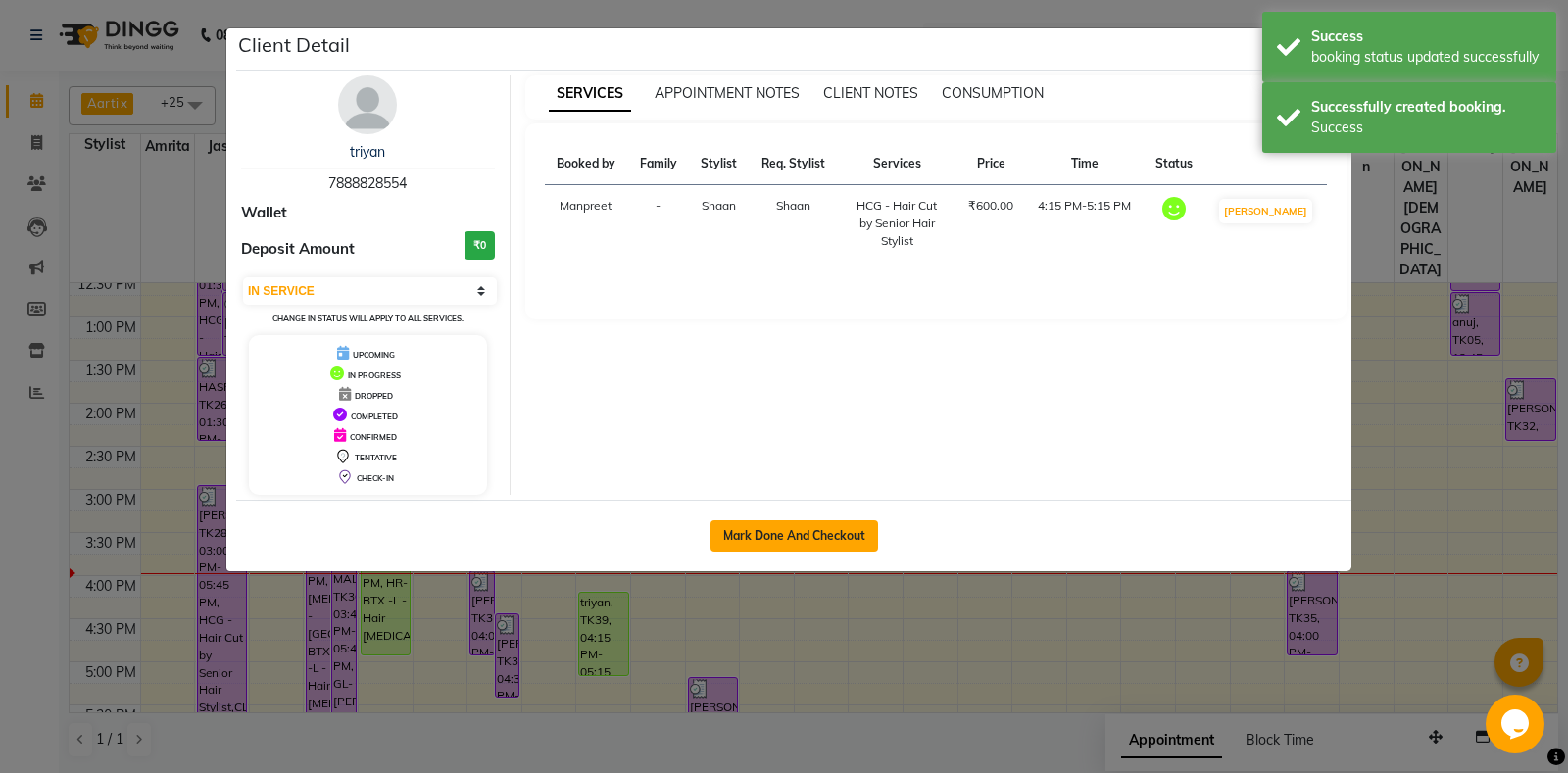
click at [768, 538] on button "Mark Done And Checkout" at bounding box center [794, 535] width 168 height 31
select select "service"
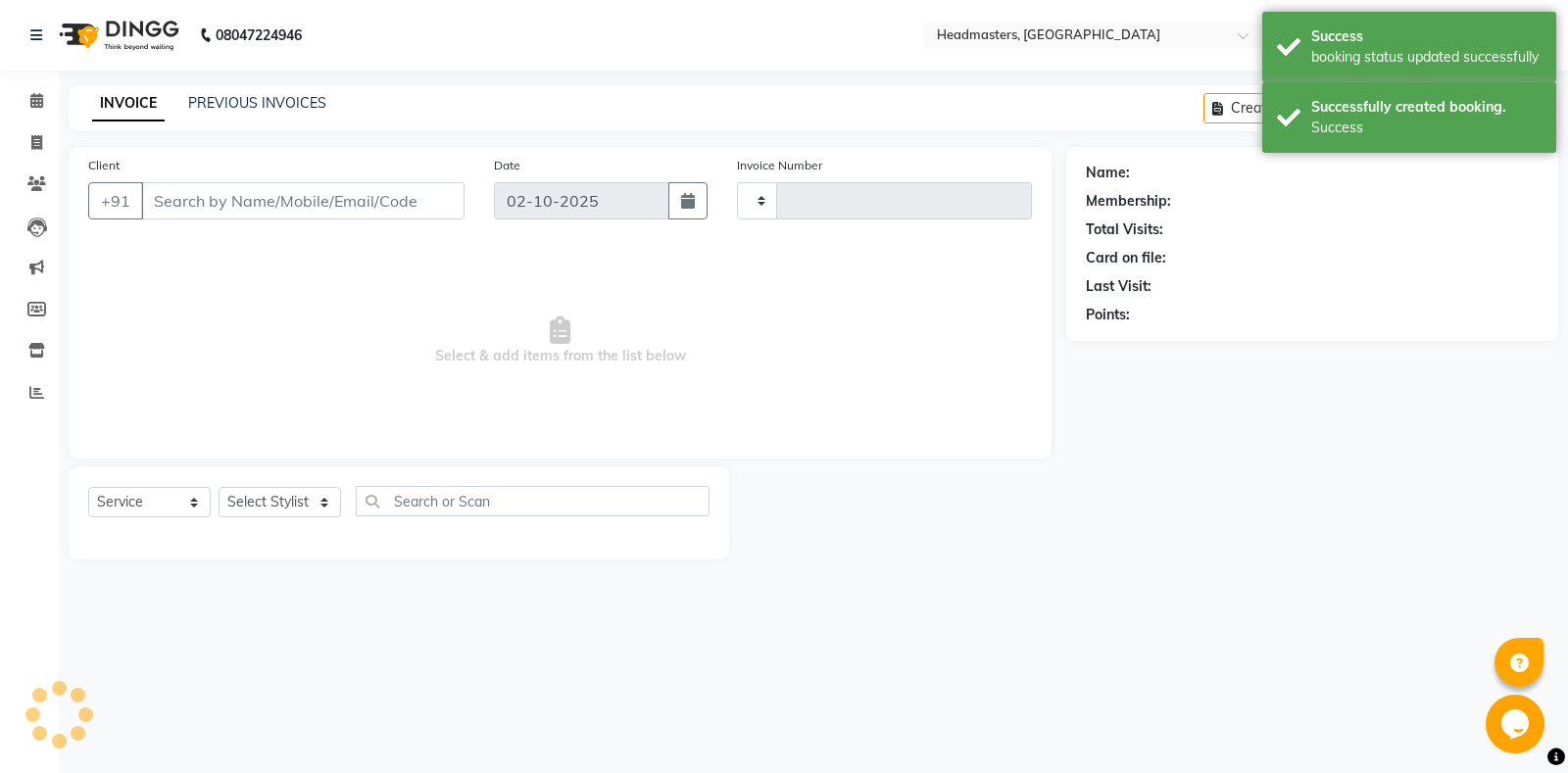
type input "6986"
select select "7130"
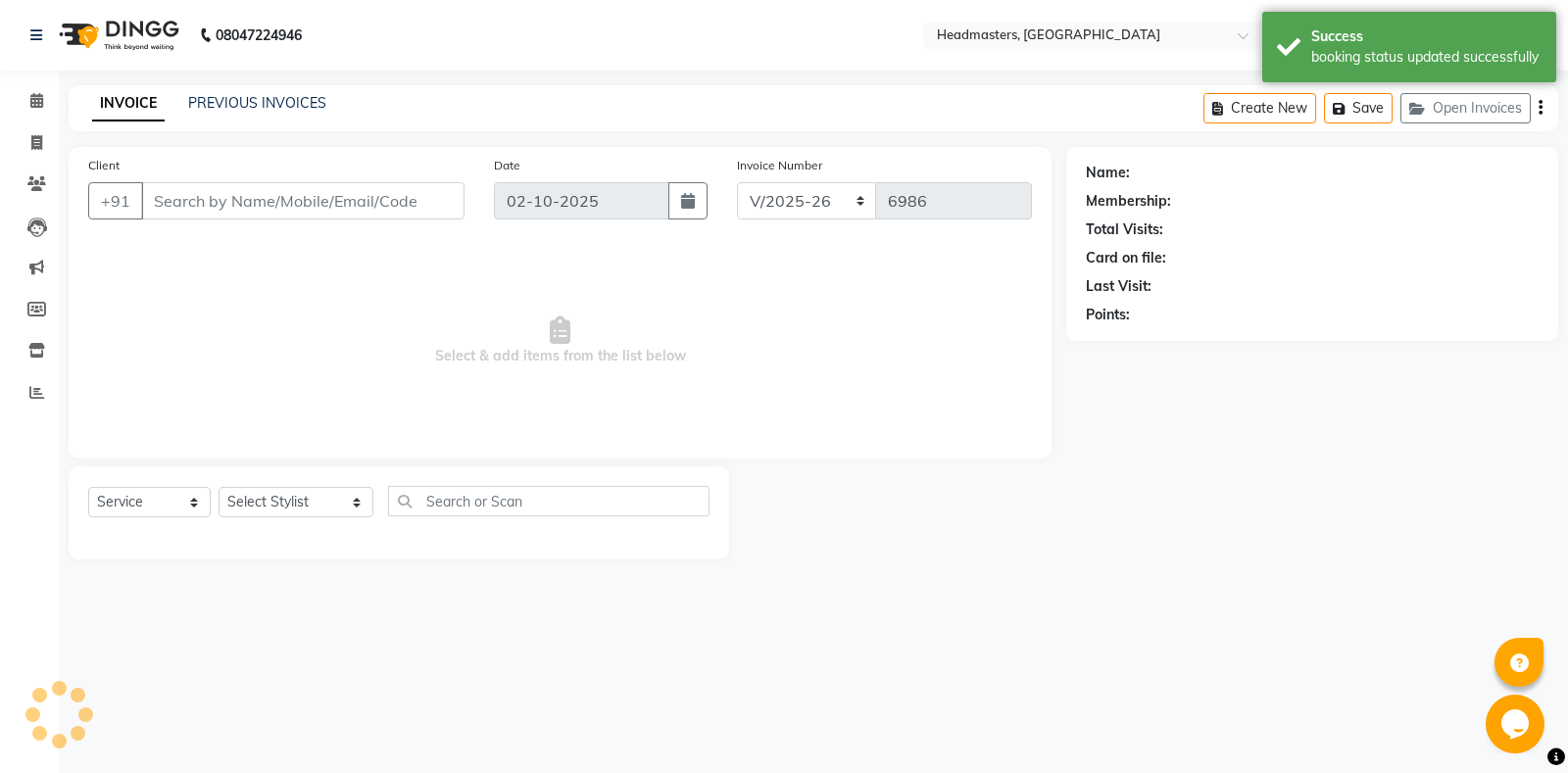
type input "7888828554"
select select "60727"
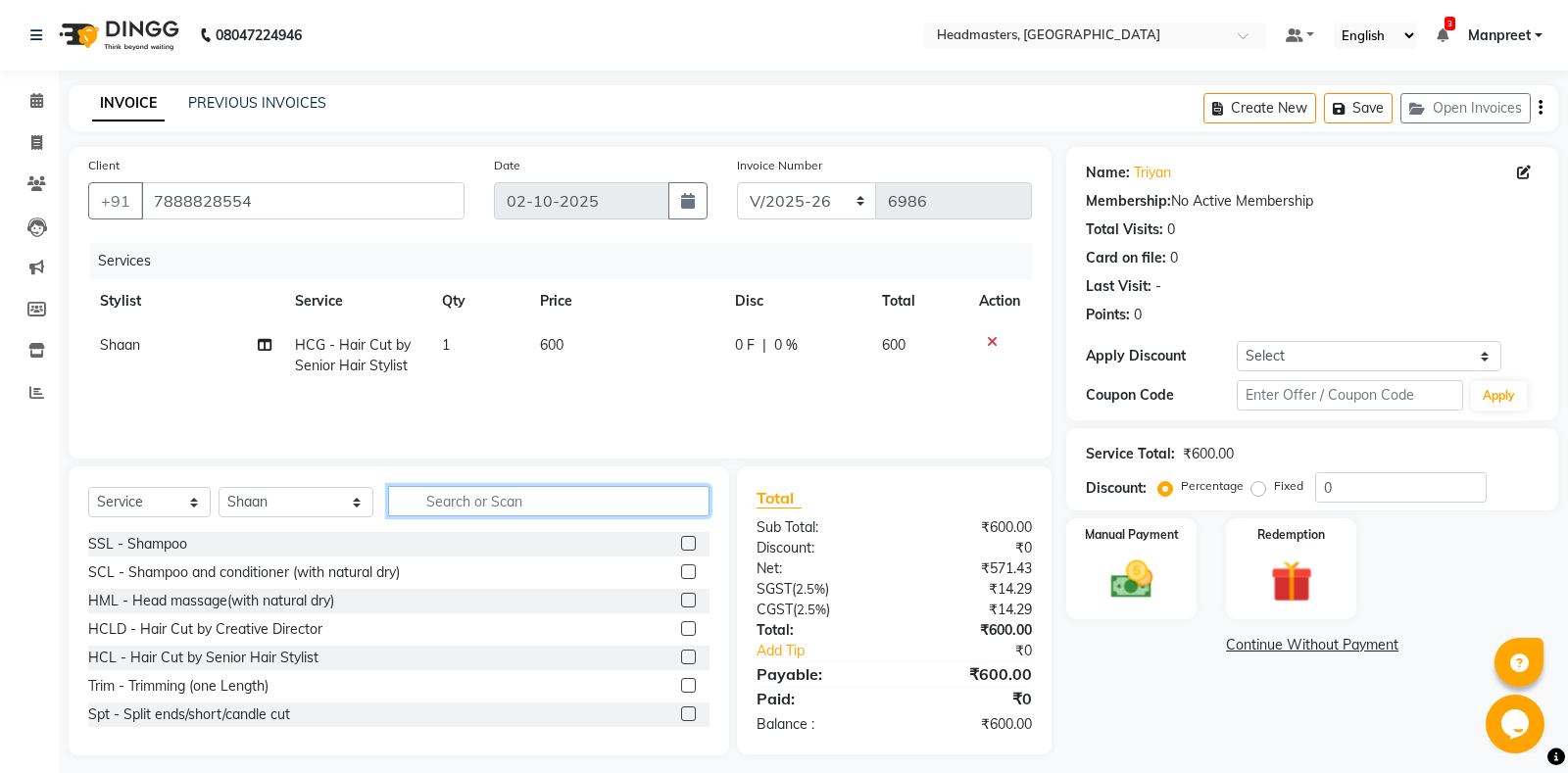
click at [473, 492] on input "text" at bounding box center [548, 501] width 322 height 30
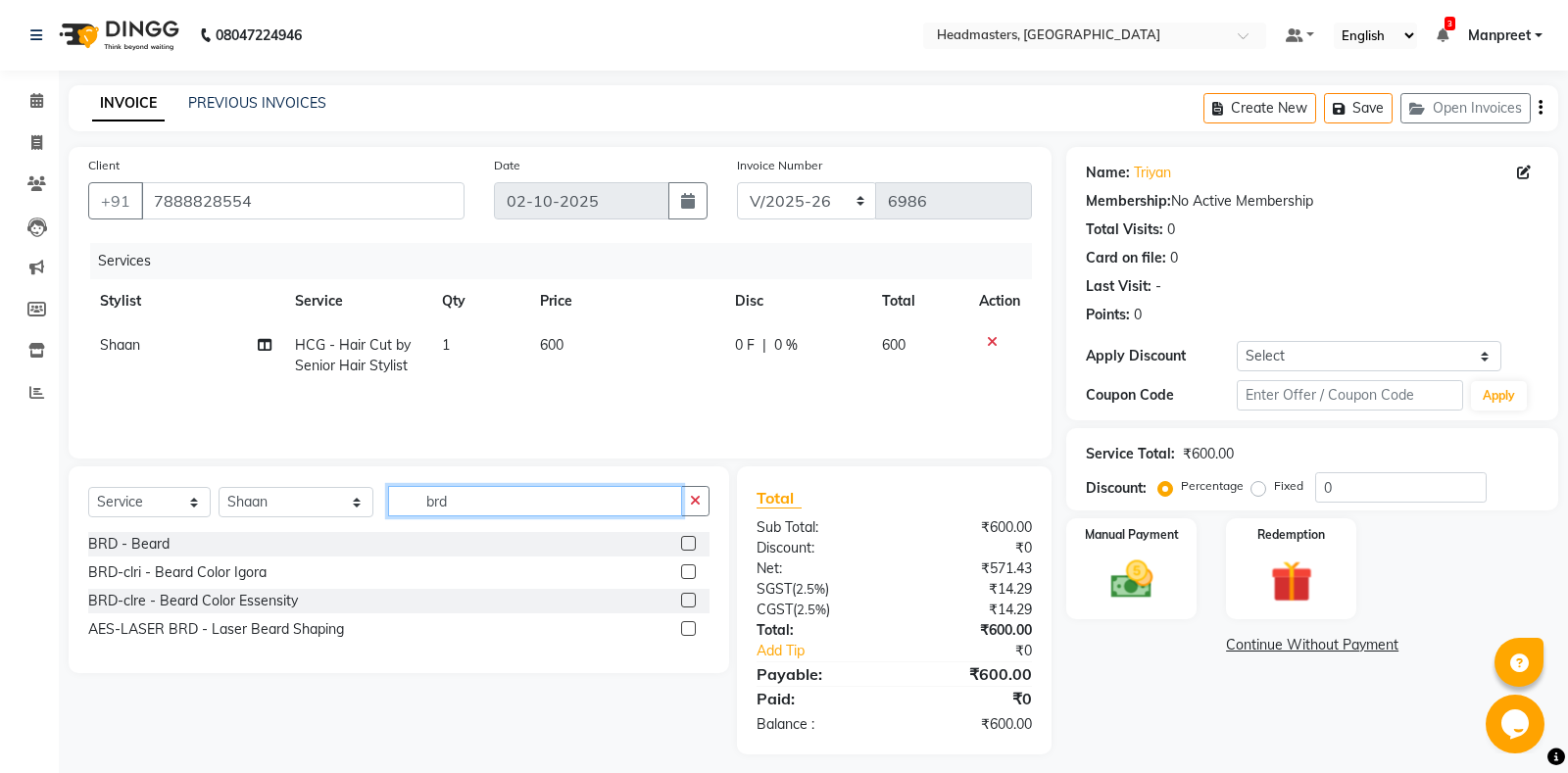
type input "brd"
click at [688, 538] on label at bounding box center [688, 543] width 15 height 15
click at [688, 538] on input "checkbox" at bounding box center [687, 544] width 13 height 13
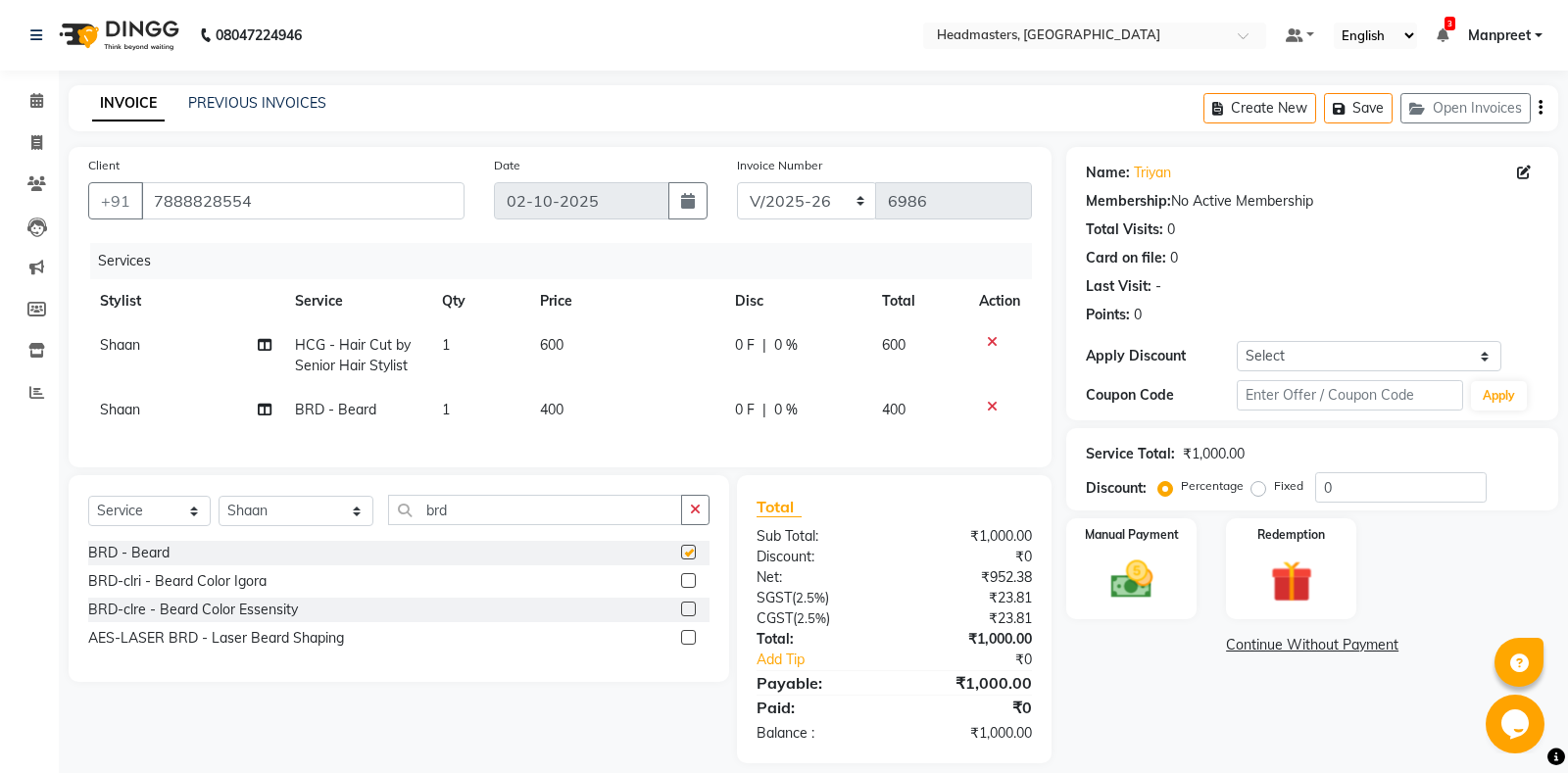
checkbox input "false"
click at [769, 340] on div "0 F | 0 %" at bounding box center [797, 345] width 124 height 21
select select "60727"
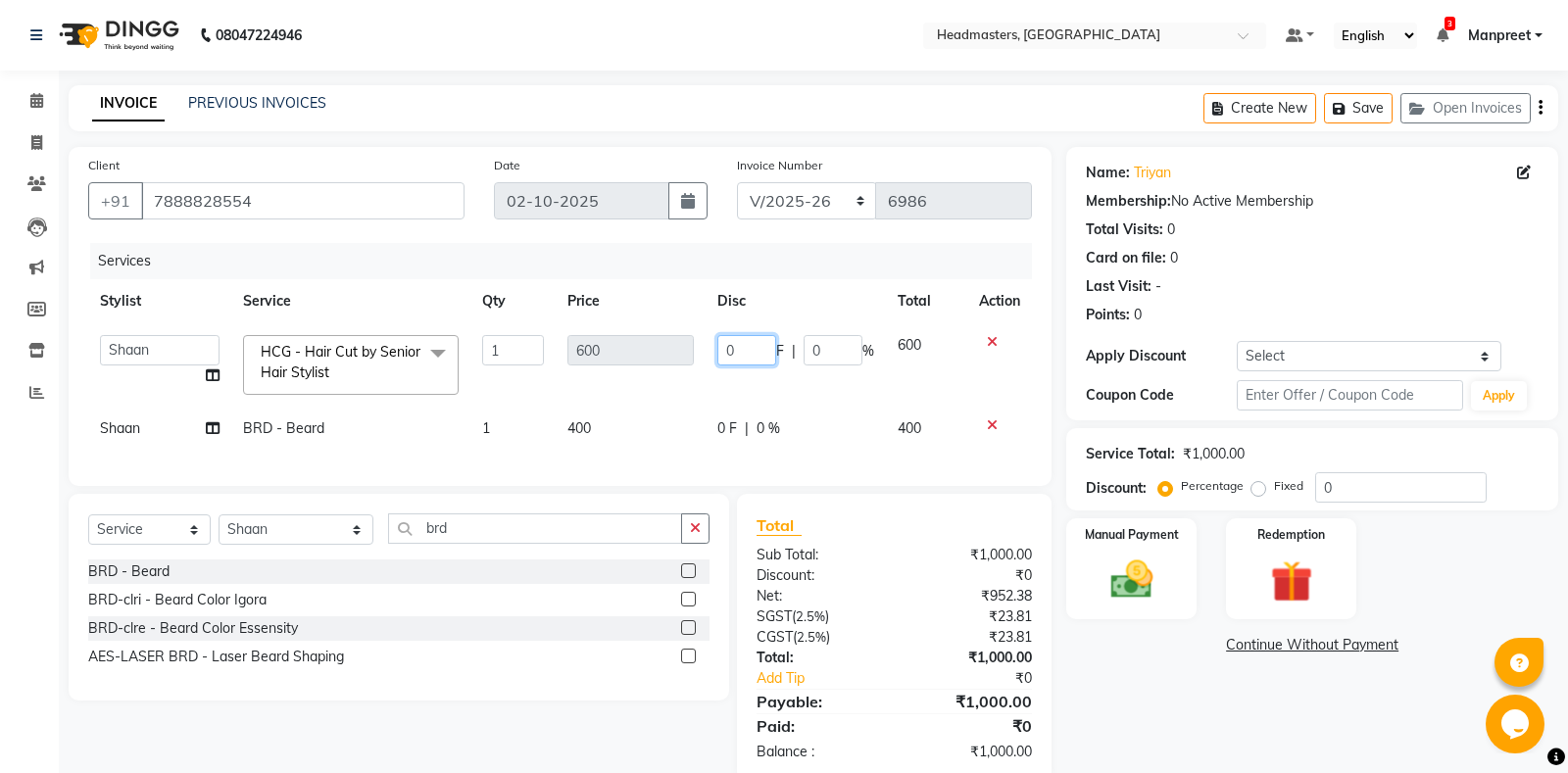
click at [729, 352] on input "0" at bounding box center [746, 350] width 59 height 30
type input "100"
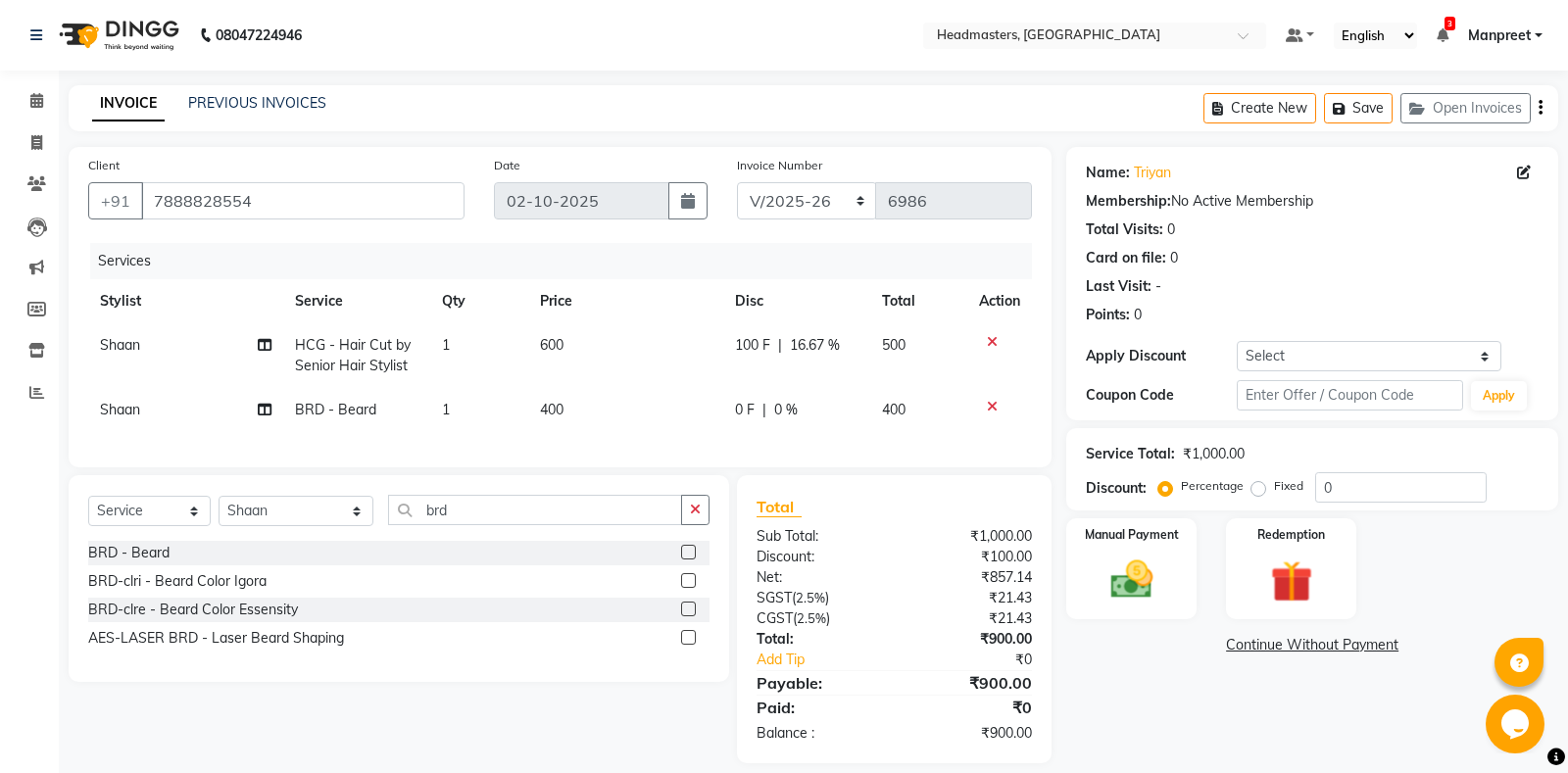
click at [730, 392] on tbody "[PERSON_NAME]an HCG - Hair Cut by Senior Hair Stylist 1 600 100 F | 16.67 % 50[…" at bounding box center [559, 378] width 944 height 109
click at [730, 411] on td "0 F | 0 %" at bounding box center [796, 409] width 147 height 44
select select "60727"
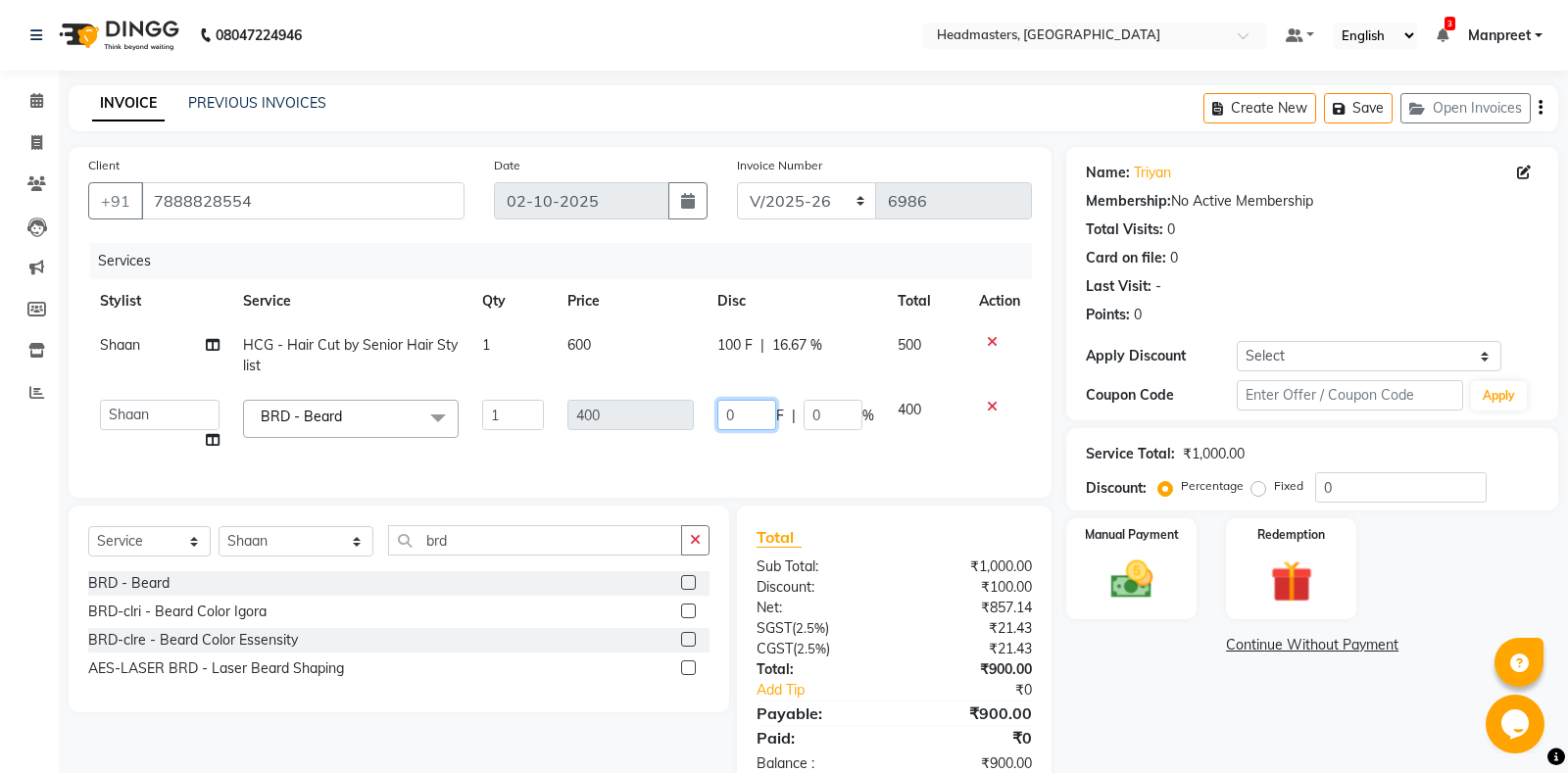
click at [718, 417] on input "0" at bounding box center [746, 414] width 59 height 30
type input "100"
click at [781, 459] on div "Services Stylist Service Qty Price Disc Total Actio[PERSON_NAME]an HCG - Hair C…" at bounding box center [559, 360] width 944 height 235
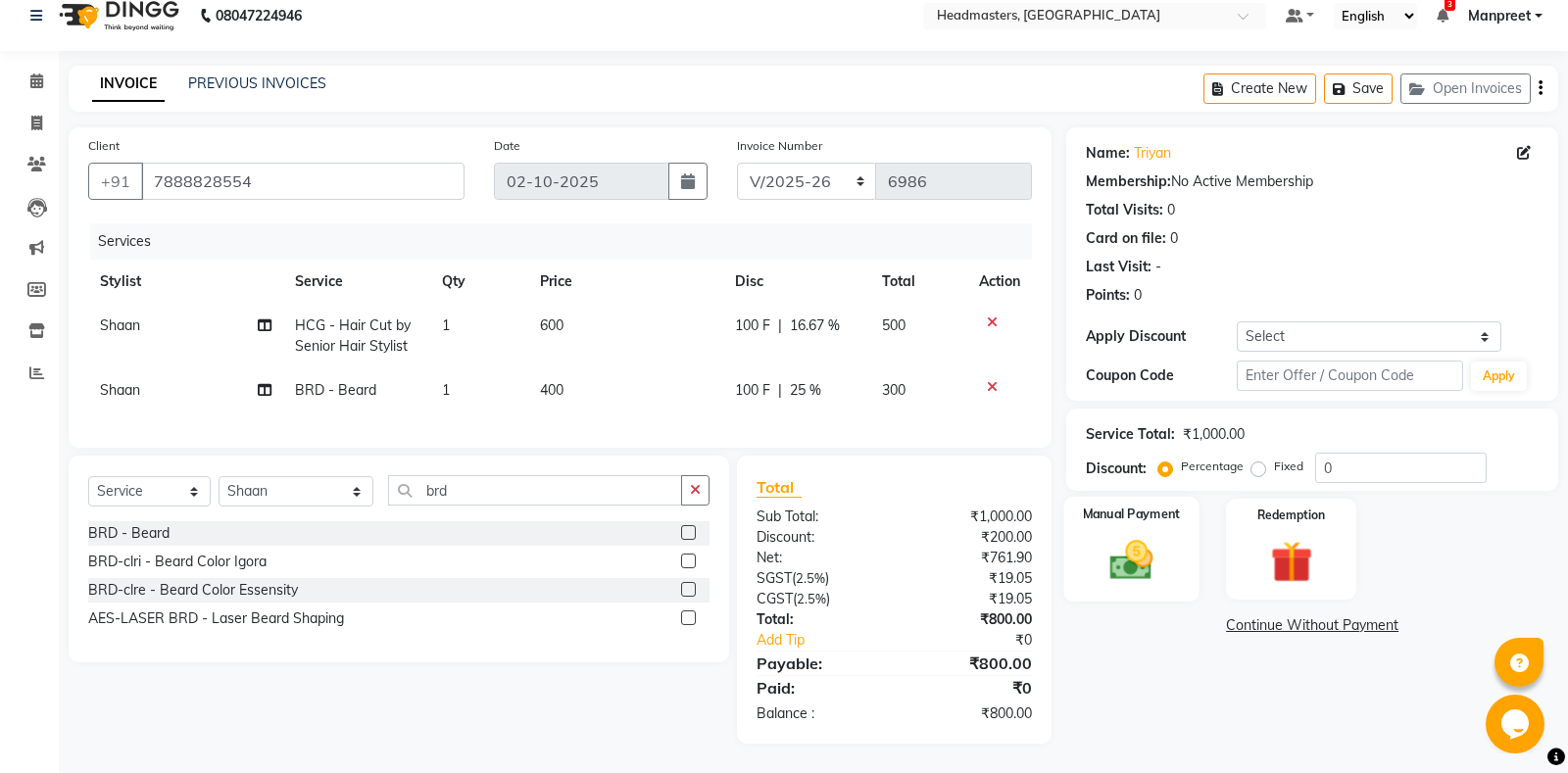
click at [1150, 532] on div "Manual Payment" at bounding box center [1131, 548] width 135 height 105
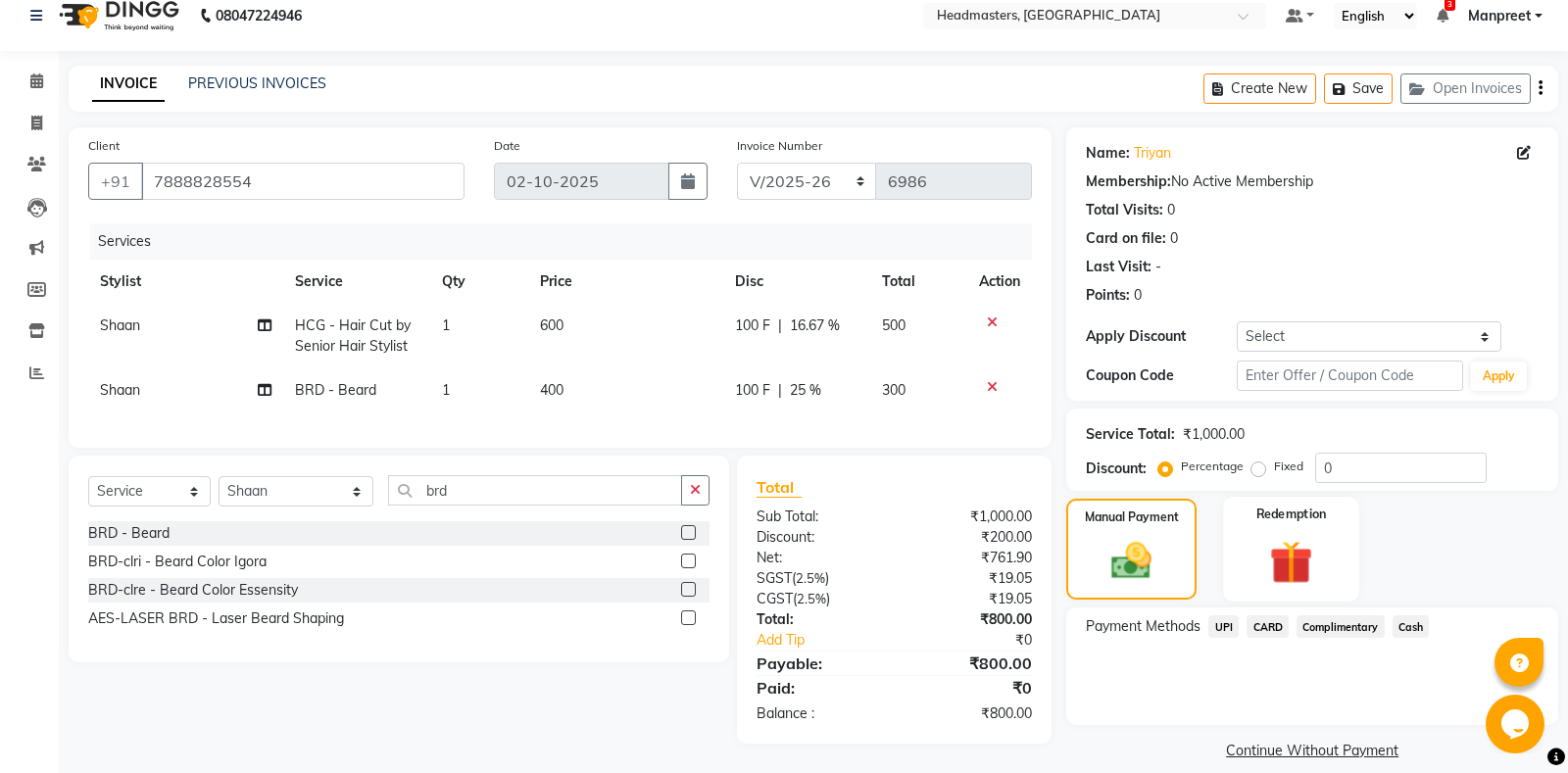
scroll to position [40, 0]
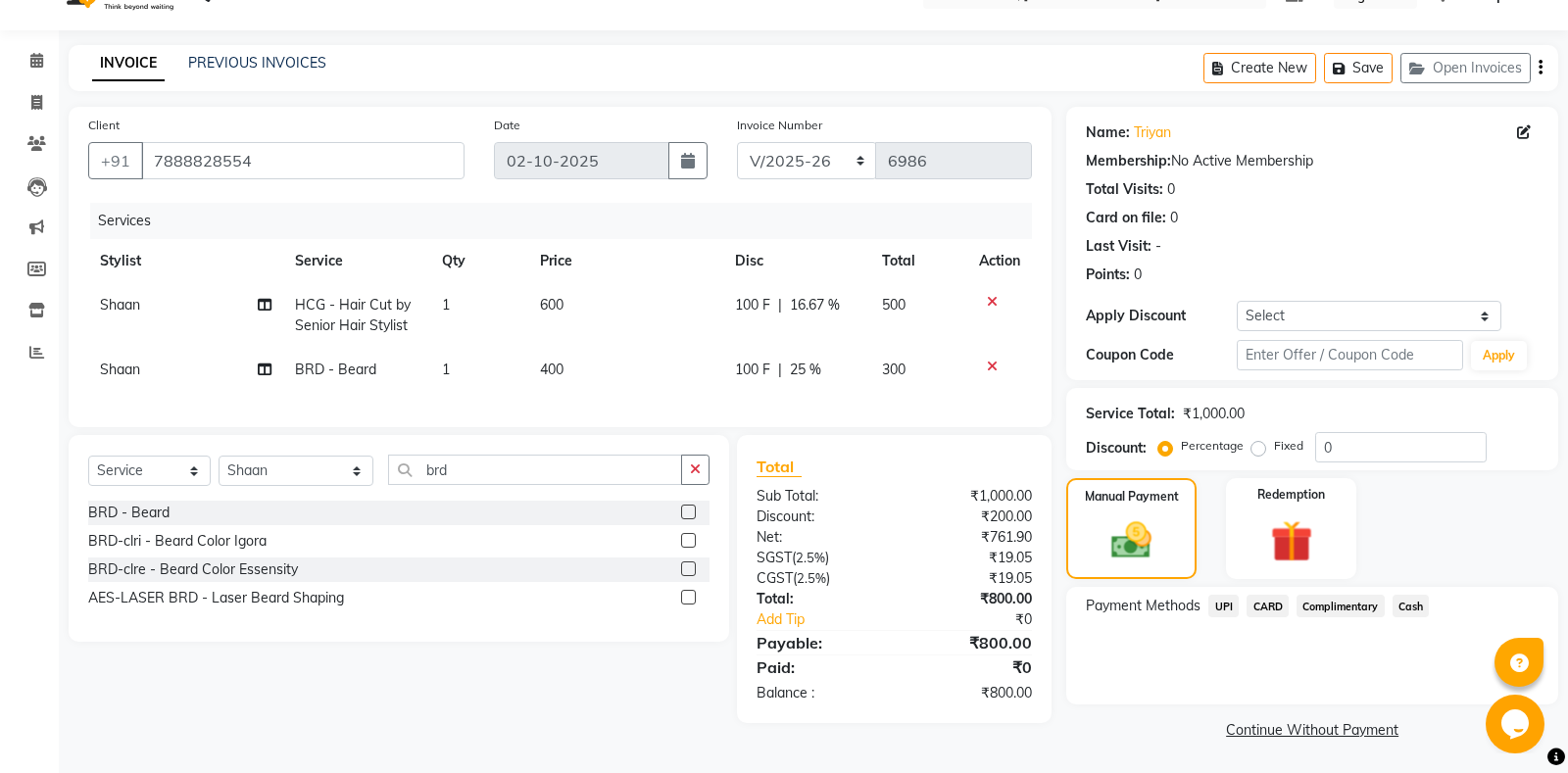
click at [1267, 604] on span "CARD" at bounding box center [1267, 605] width 42 height 23
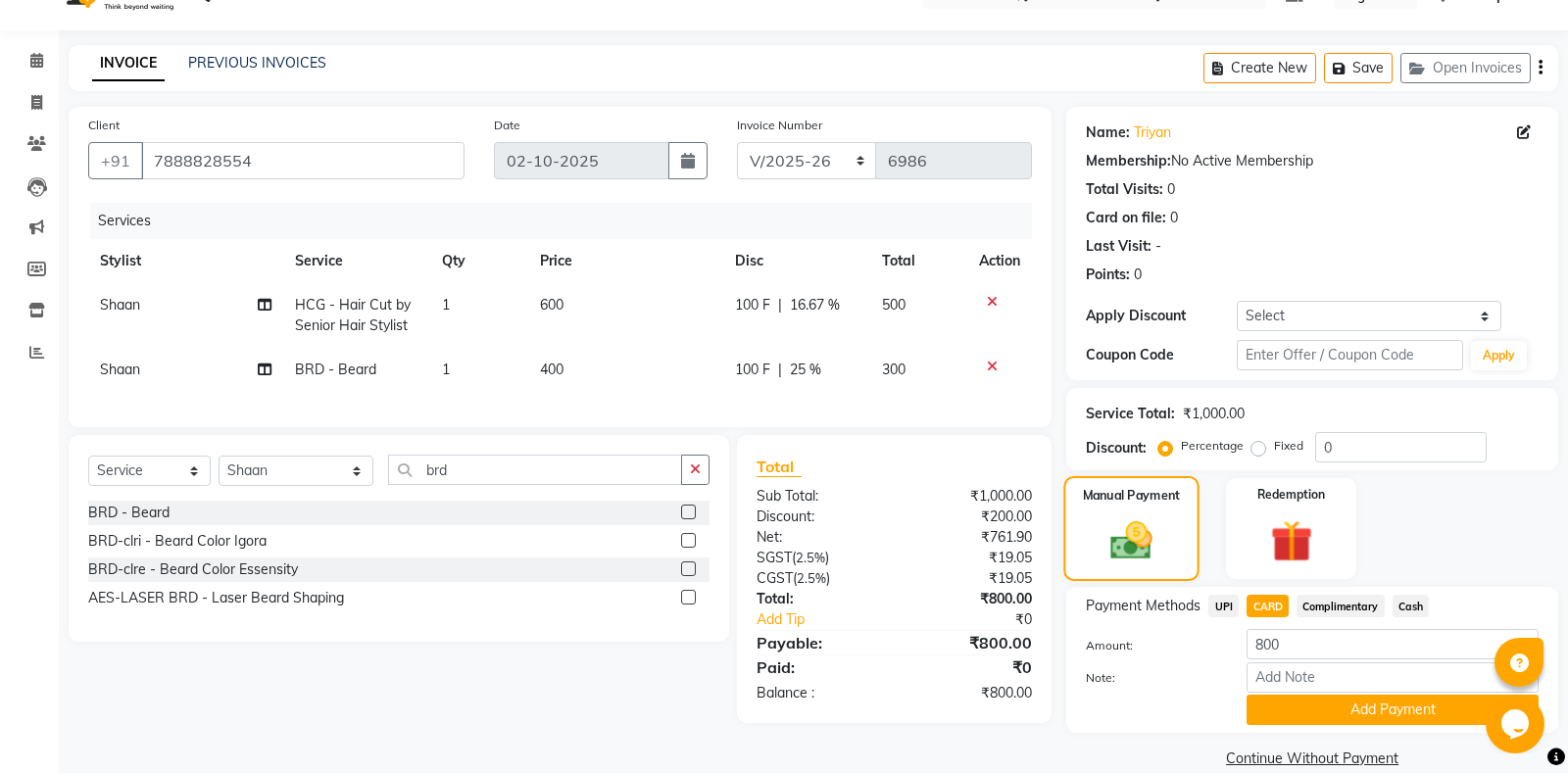
scroll to position [69, 0]
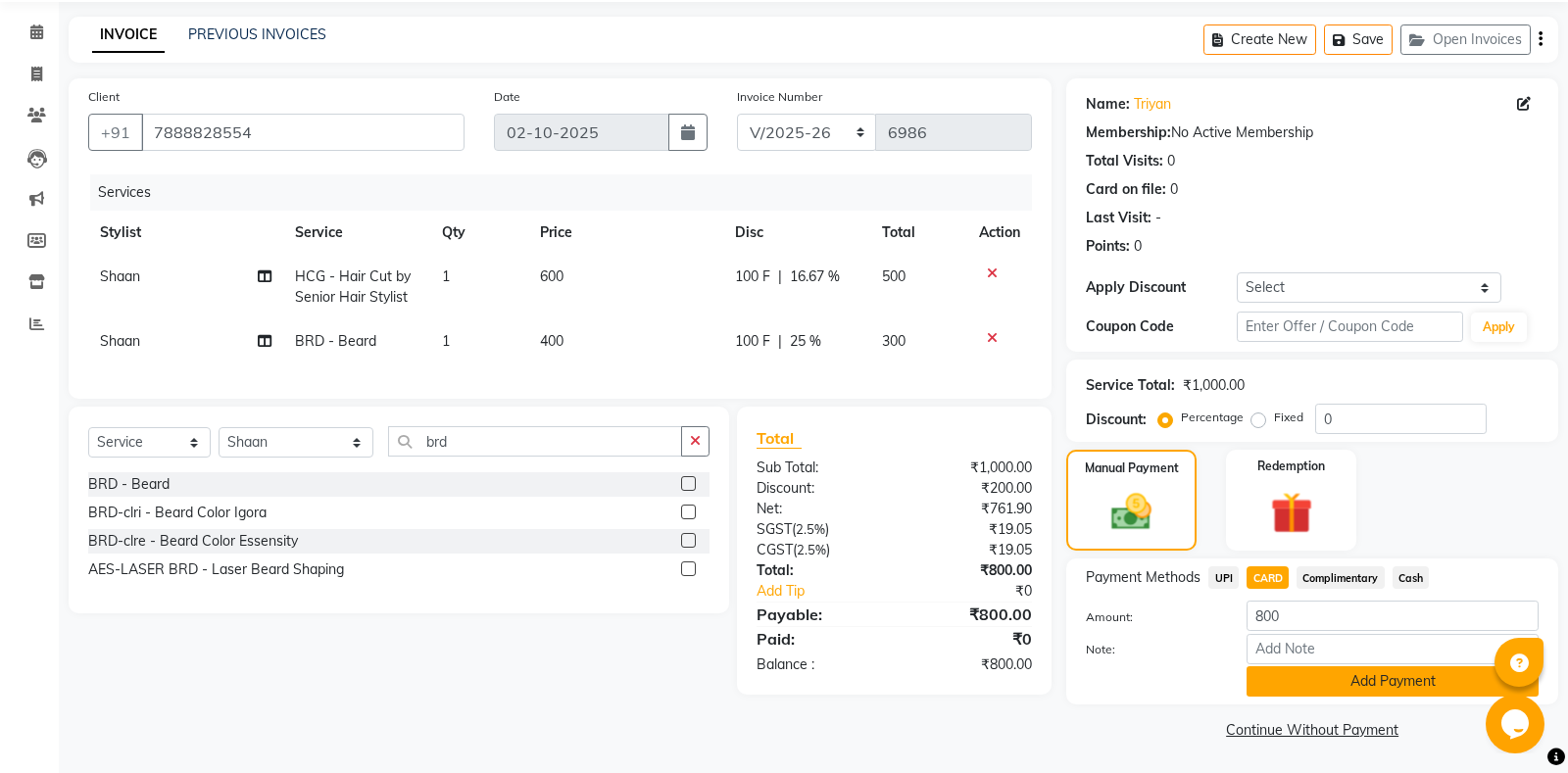
click at [1316, 690] on button "Add Payment" at bounding box center [1392, 681] width 292 height 30
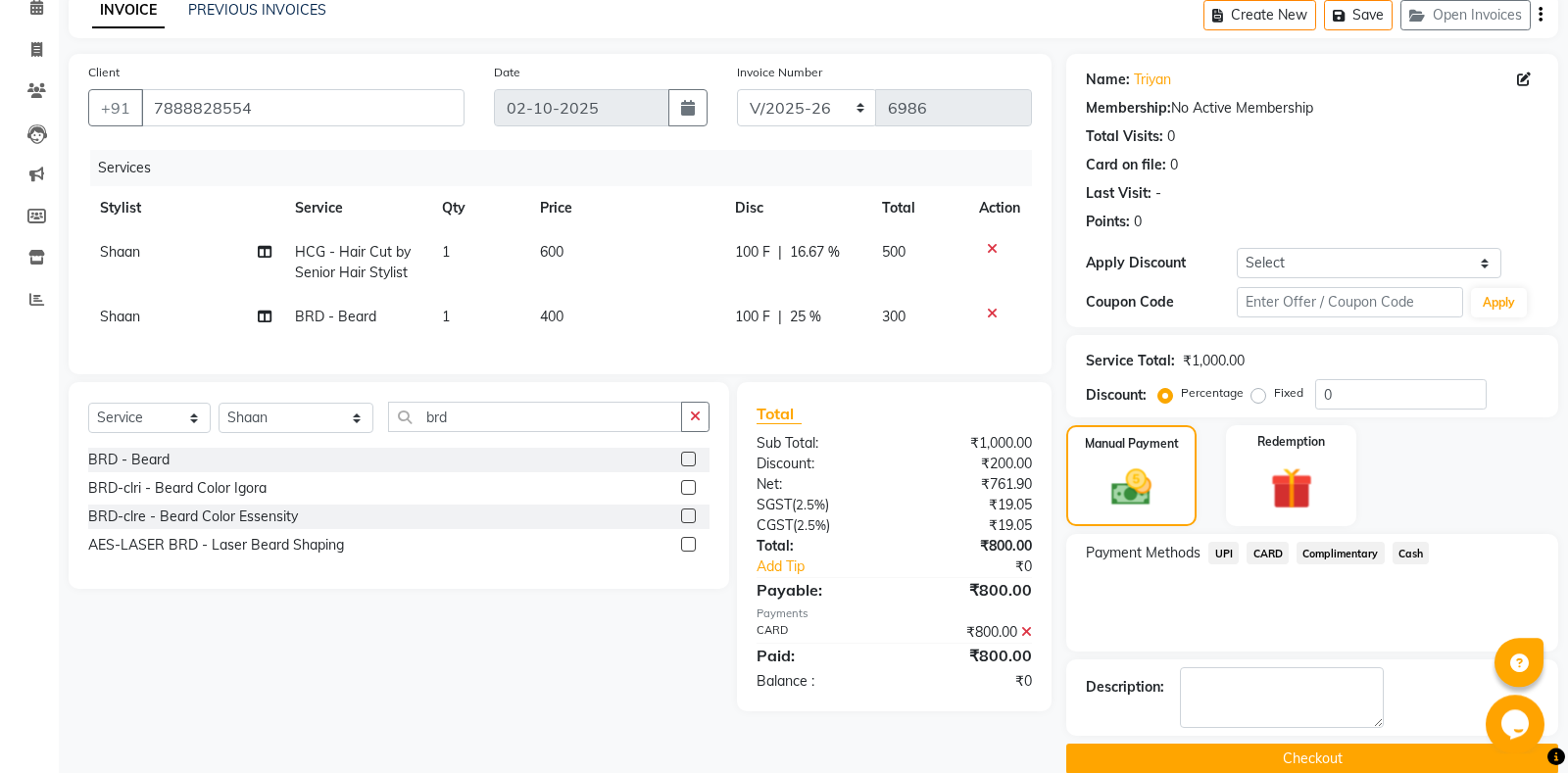
scroll to position [123, 0]
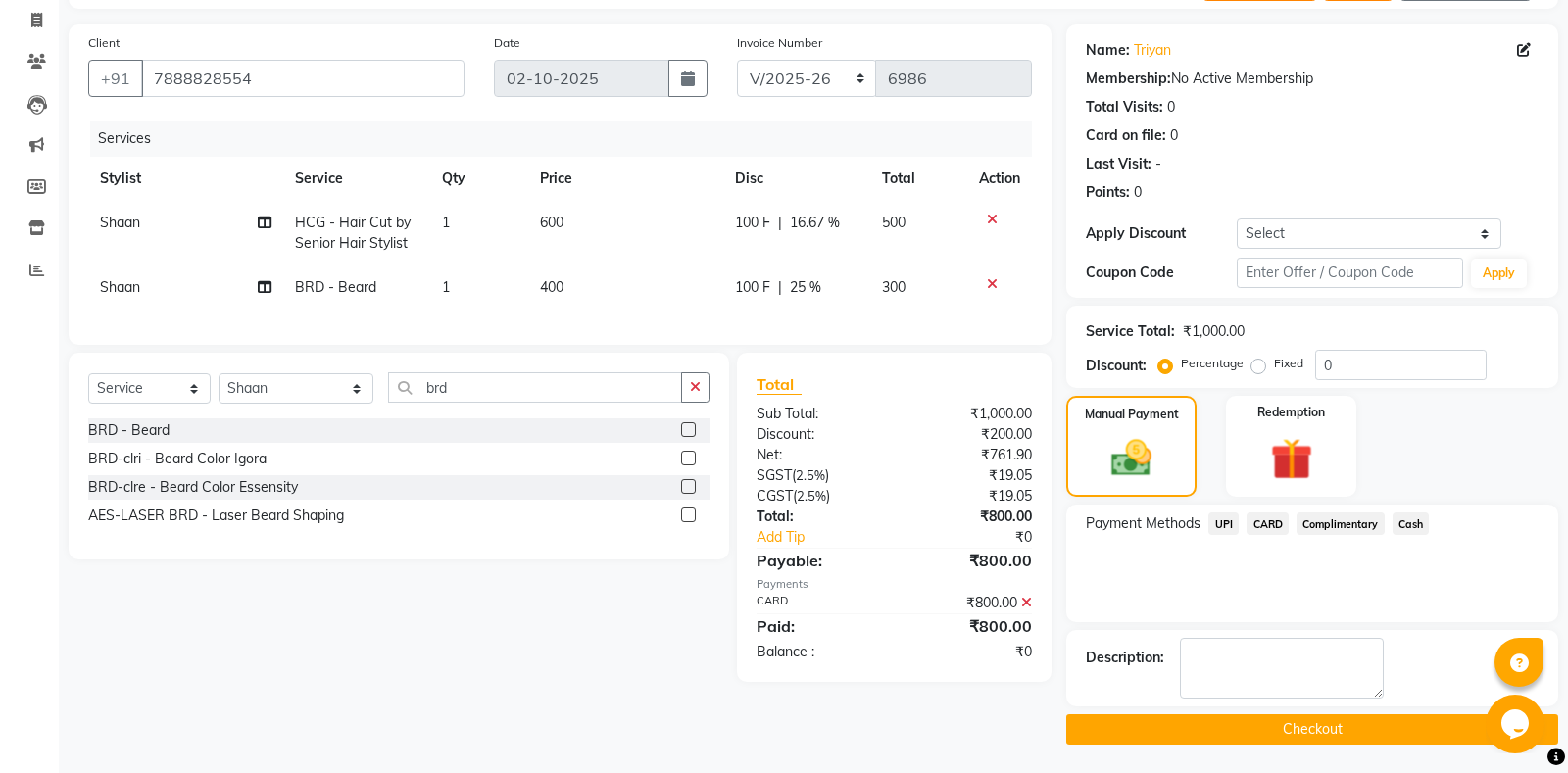
click at [1203, 733] on button "Checkout" at bounding box center [1311, 729] width 491 height 30
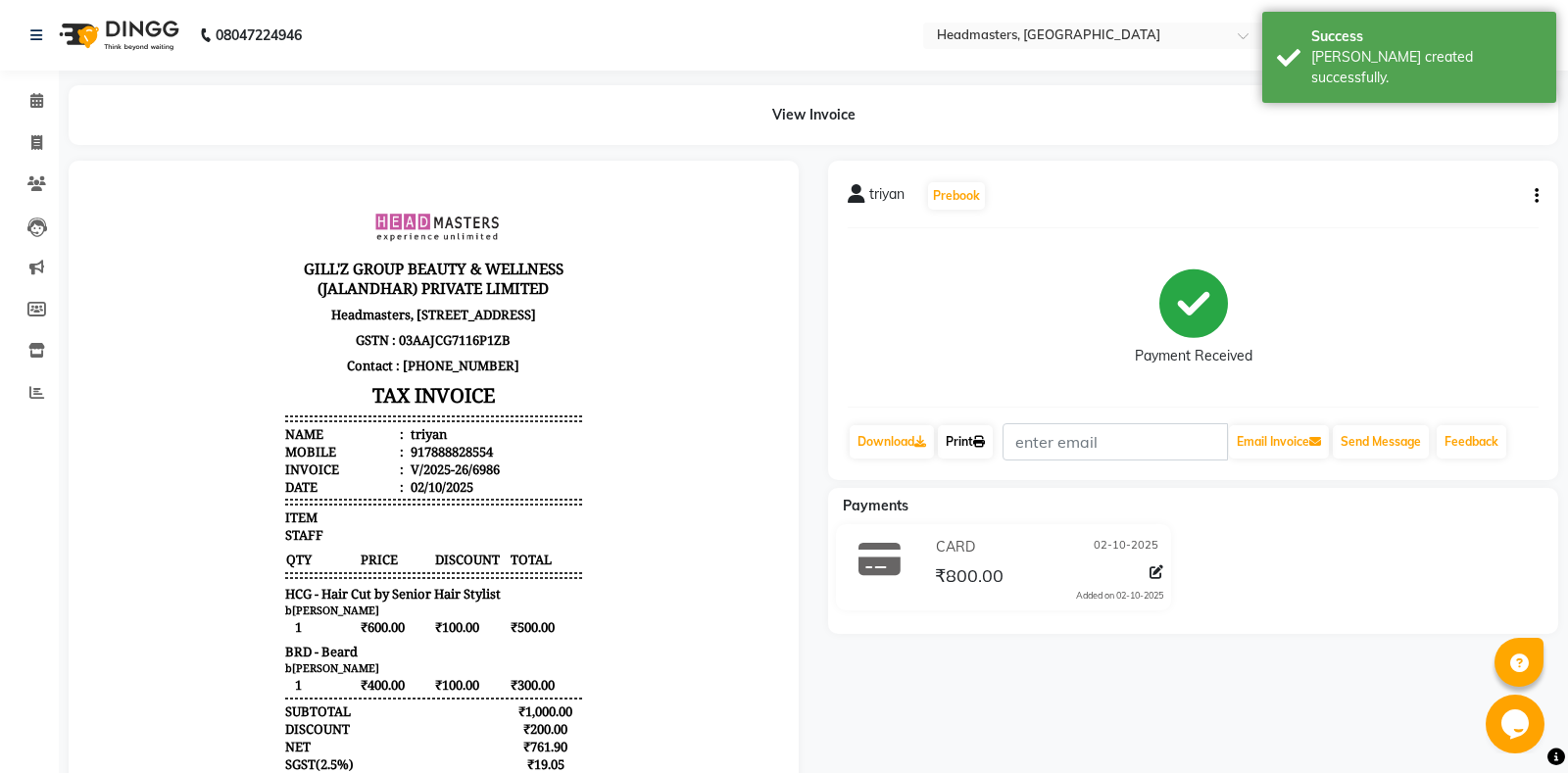
click at [980, 434] on link "Print" at bounding box center [965, 441] width 55 height 33
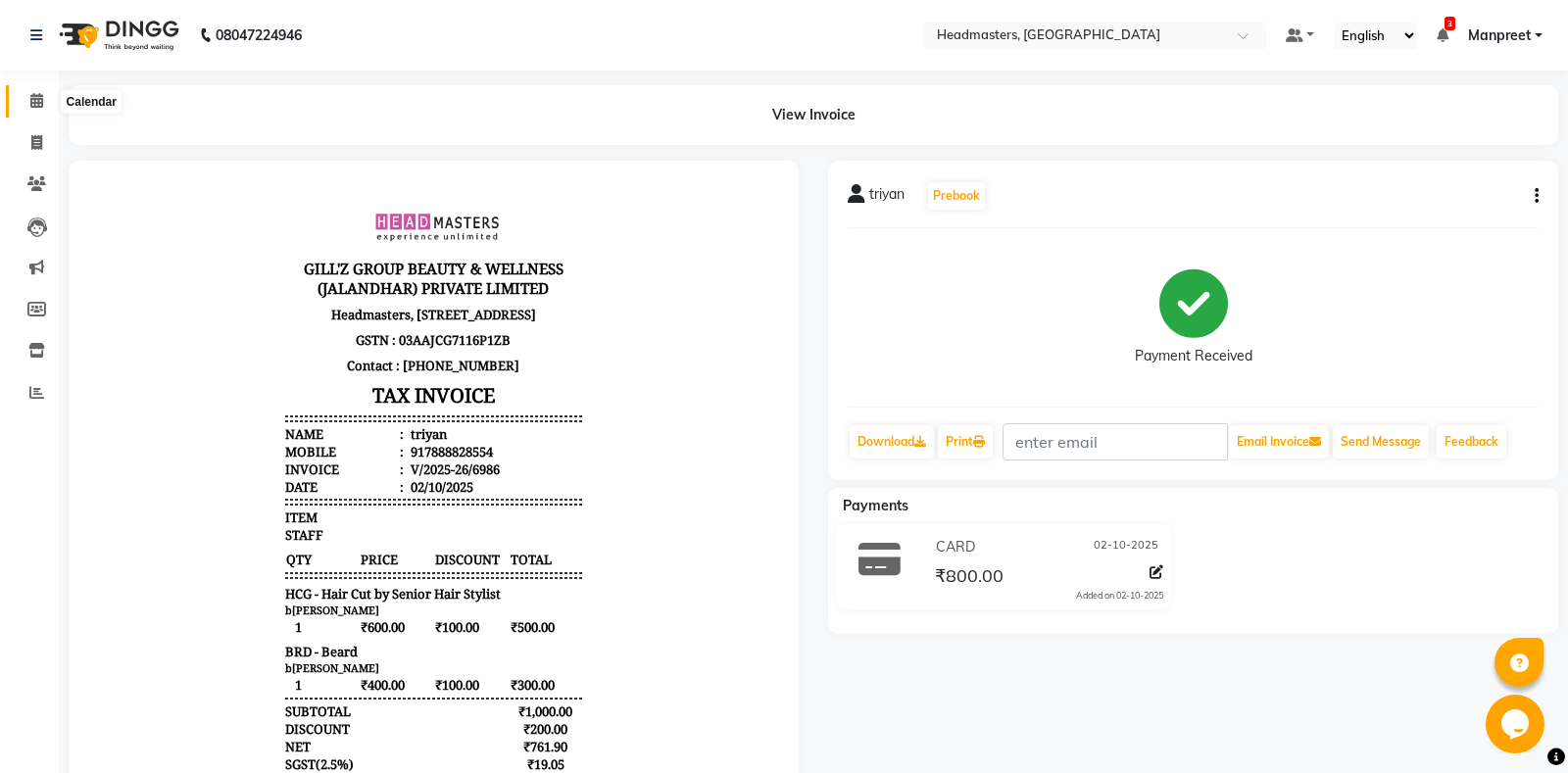
click at [41, 91] on span at bounding box center [37, 101] width 34 height 23
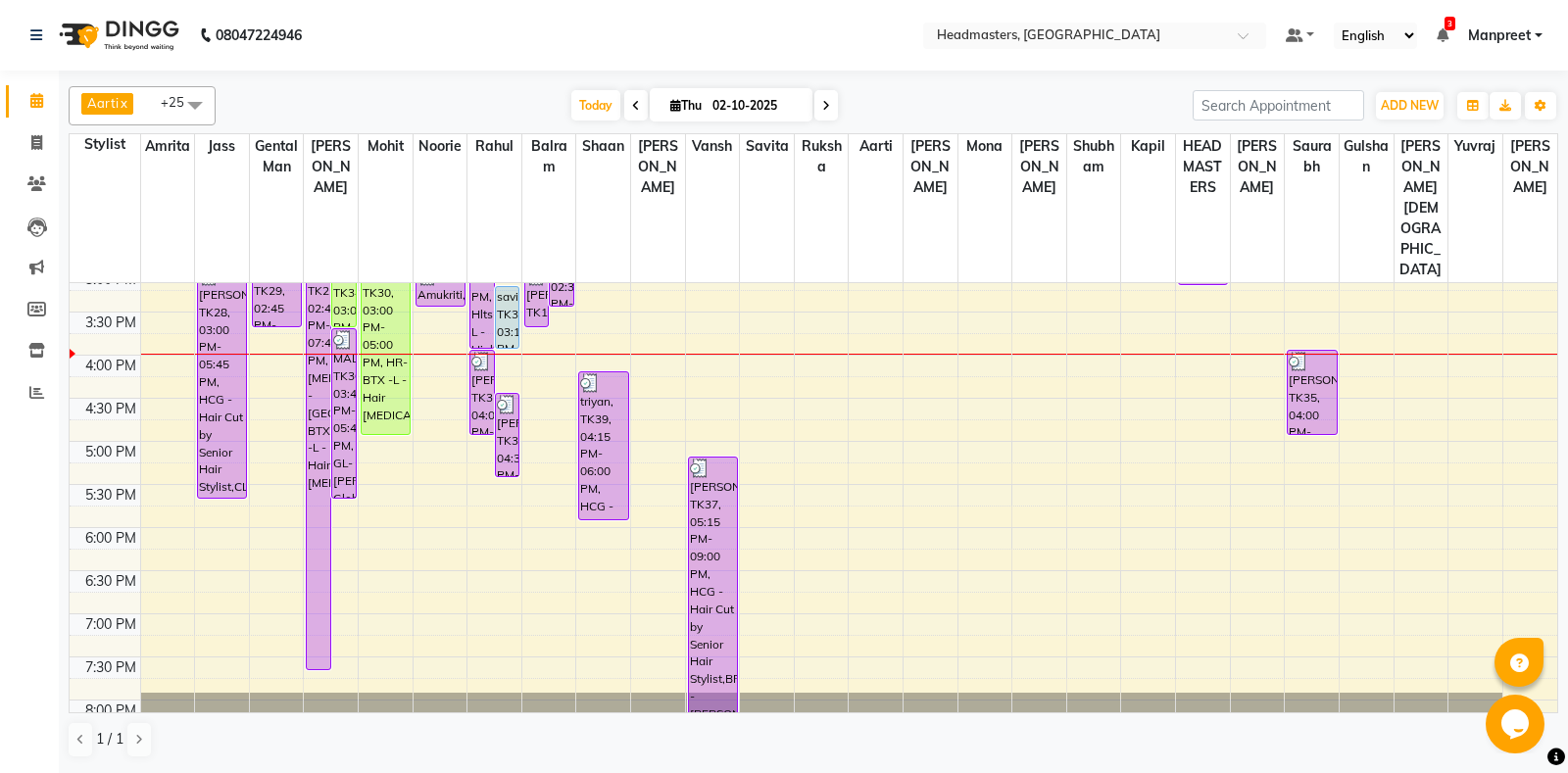
scroll to position [514, 0]
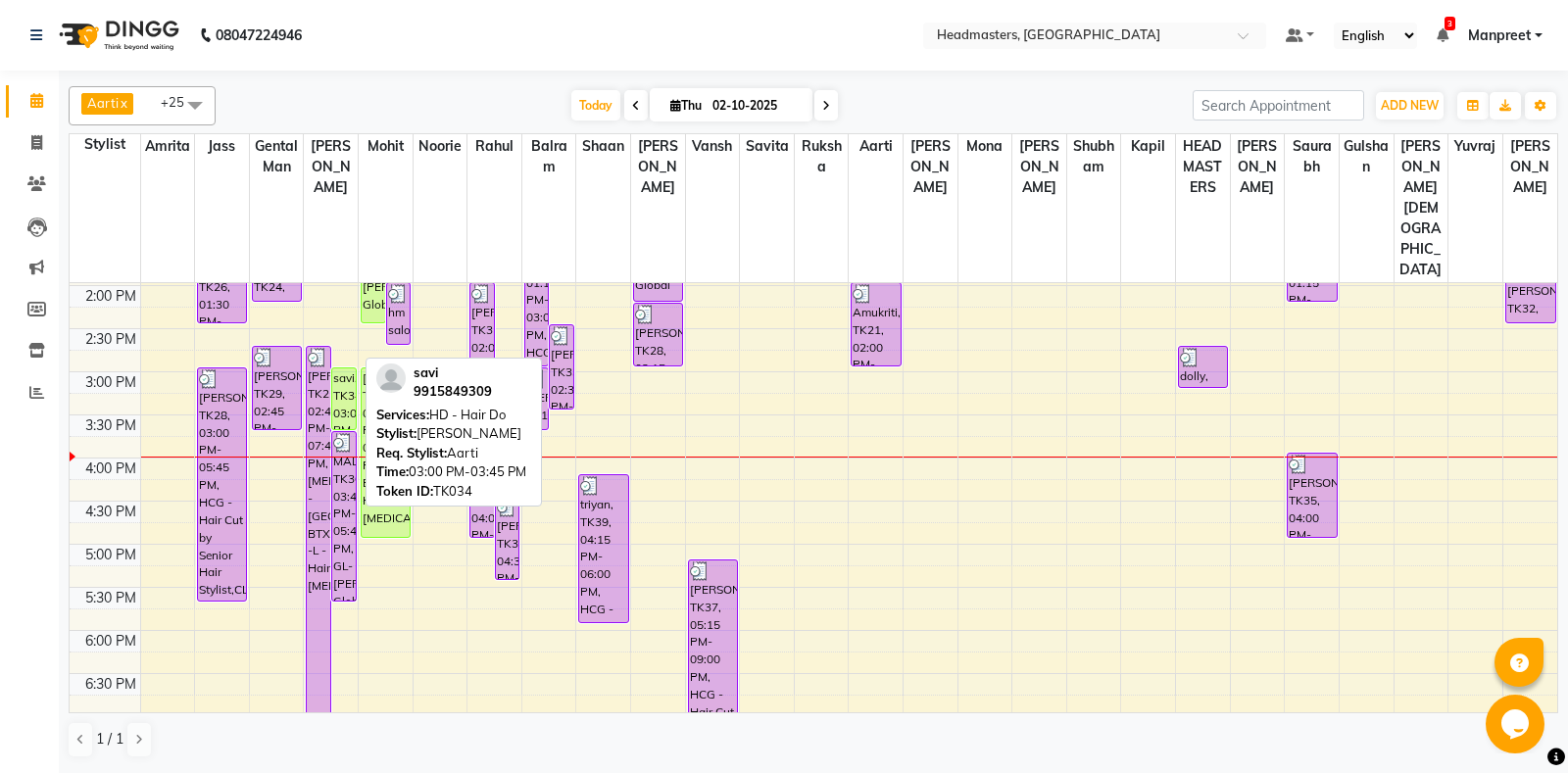
click at [339, 369] on div "savi, TK34, 03:00 PM-03:45 PM, HD - Hair Do" at bounding box center [345, 398] width 24 height 61
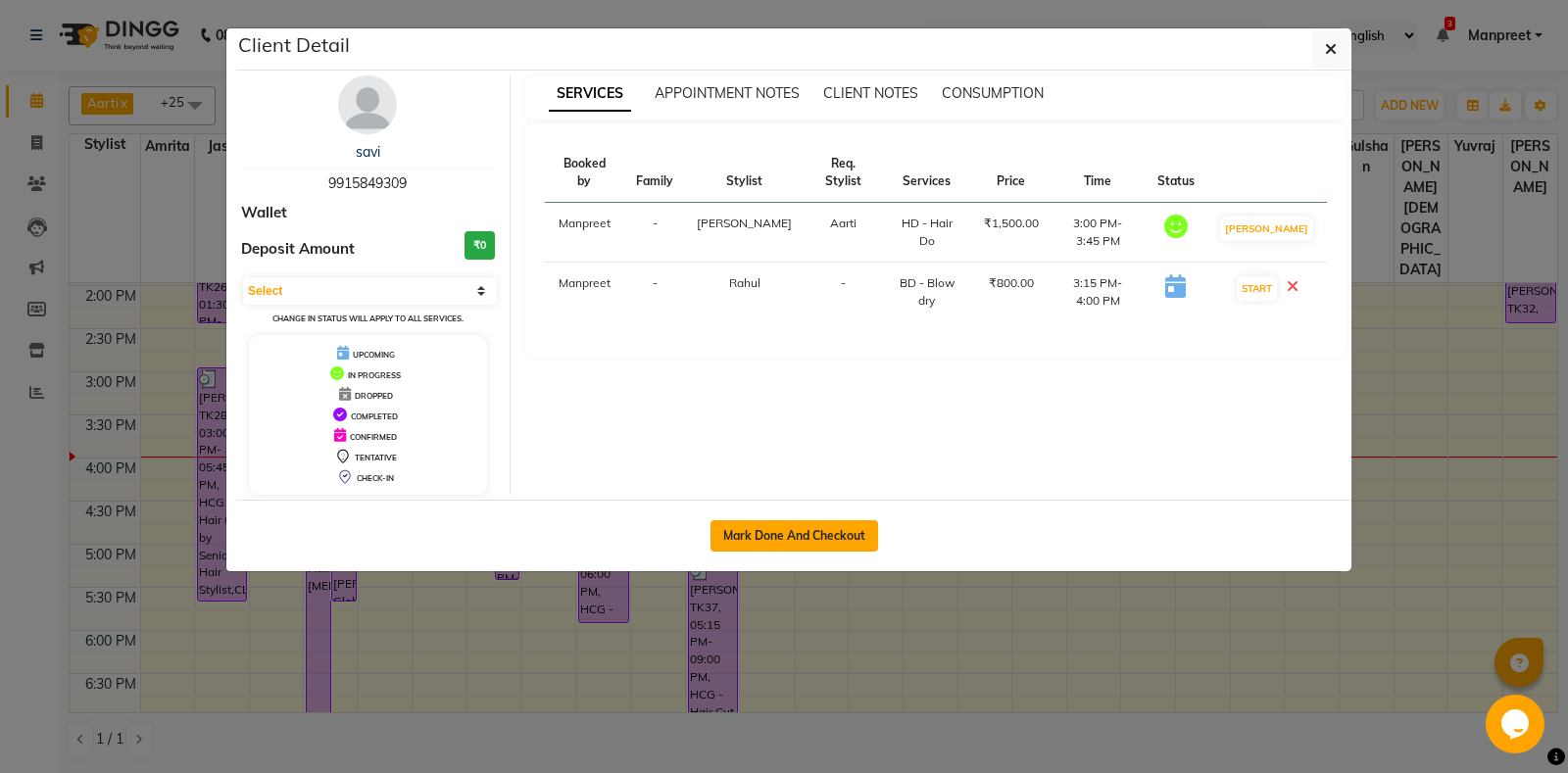
click at [786, 530] on button "Mark Done And Checkout" at bounding box center [794, 535] width 168 height 31
select select "service"
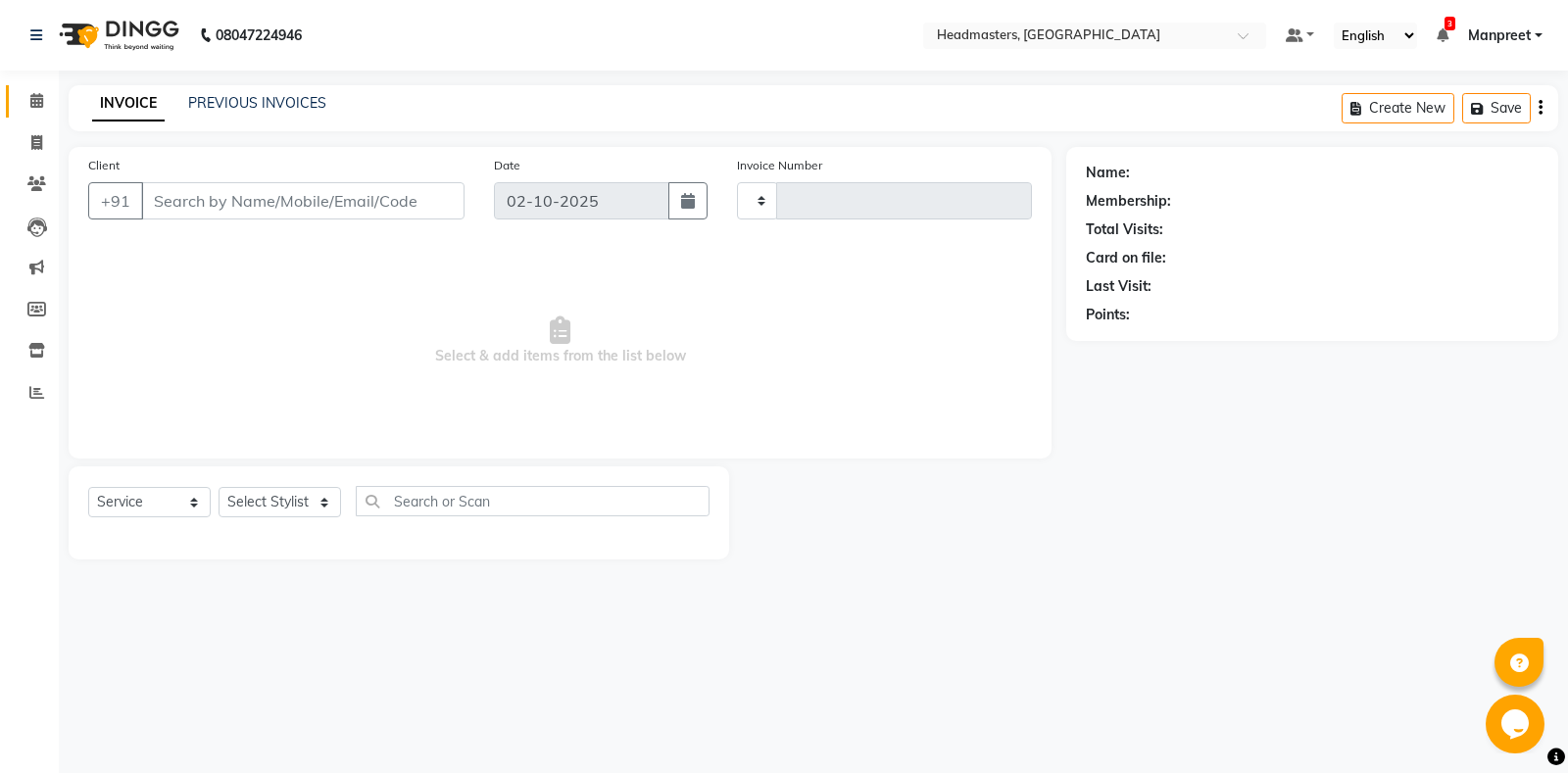
type input "6987"
select select "7130"
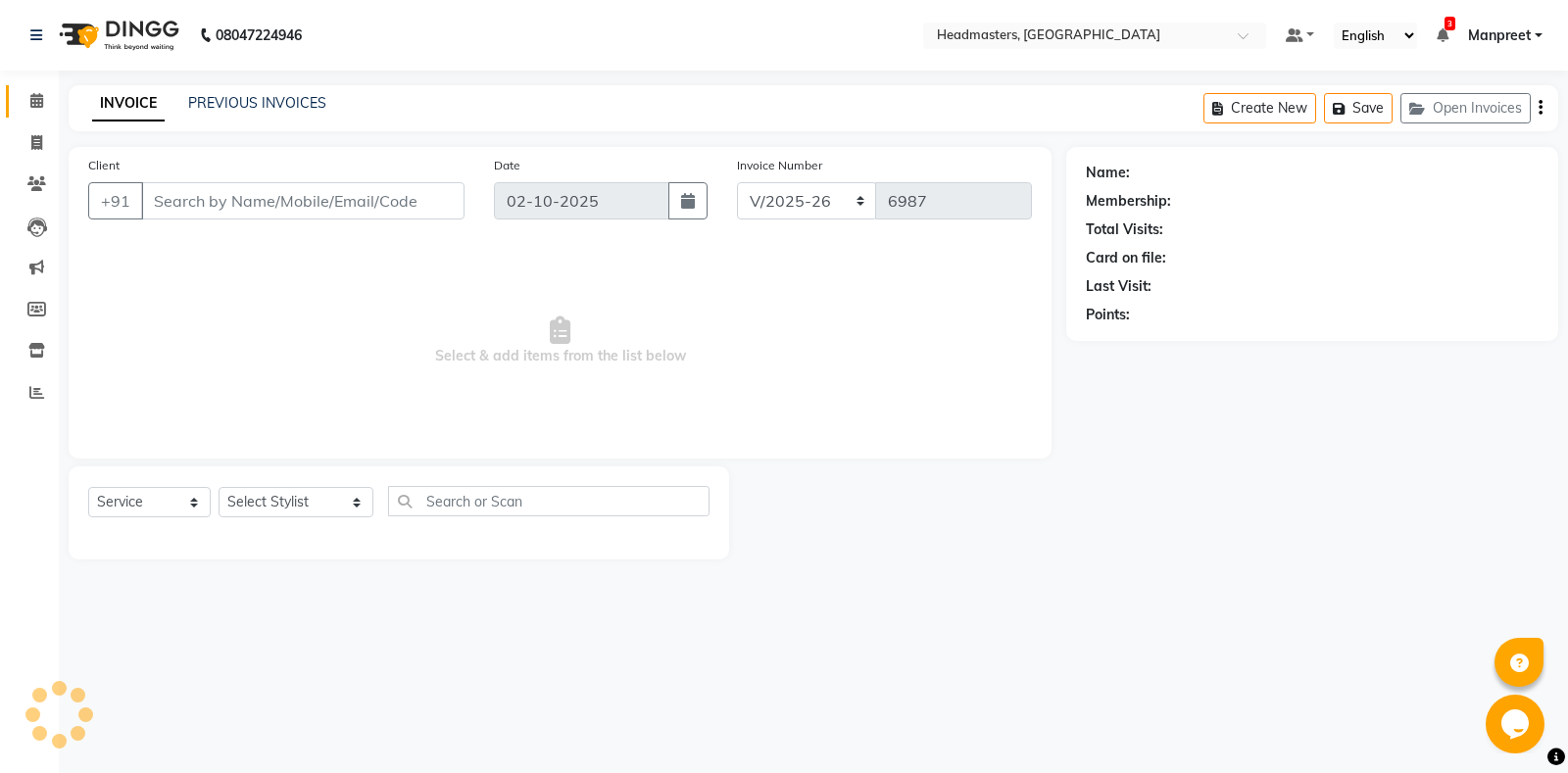
type input "9915849309"
select select "60725"
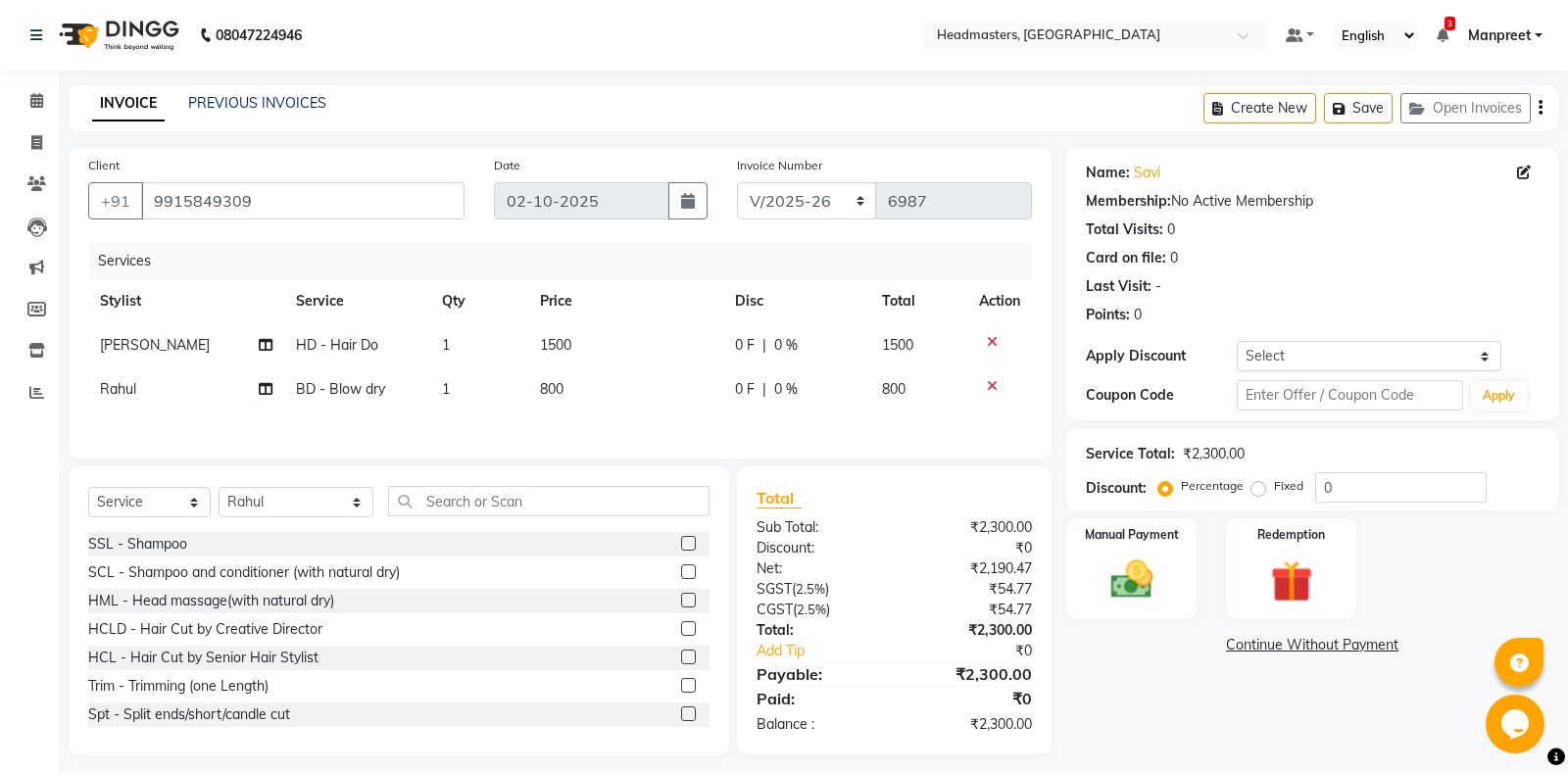
click at [780, 343] on span "0 %" at bounding box center [786, 345] width 24 height 21
select select "60721"
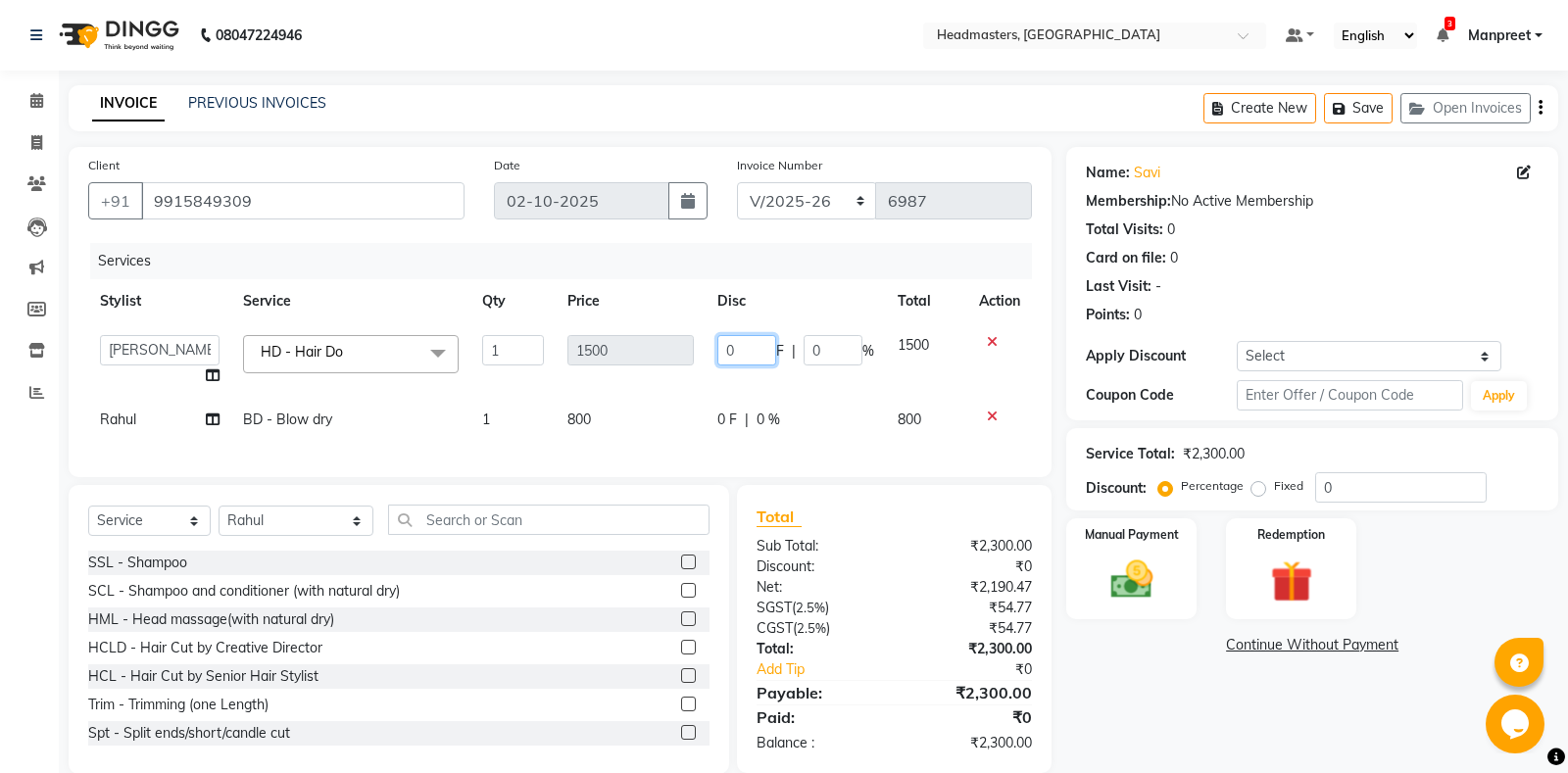
click at [721, 350] on input "0" at bounding box center [746, 350] width 59 height 30
type input "500"
click at [730, 381] on tbody "[PERSON_NAME]li Amrita Amrita - Front Desk [PERSON_NAME]am Gental Man Gulshan H…" at bounding box center [559, 383] width 944 height 119
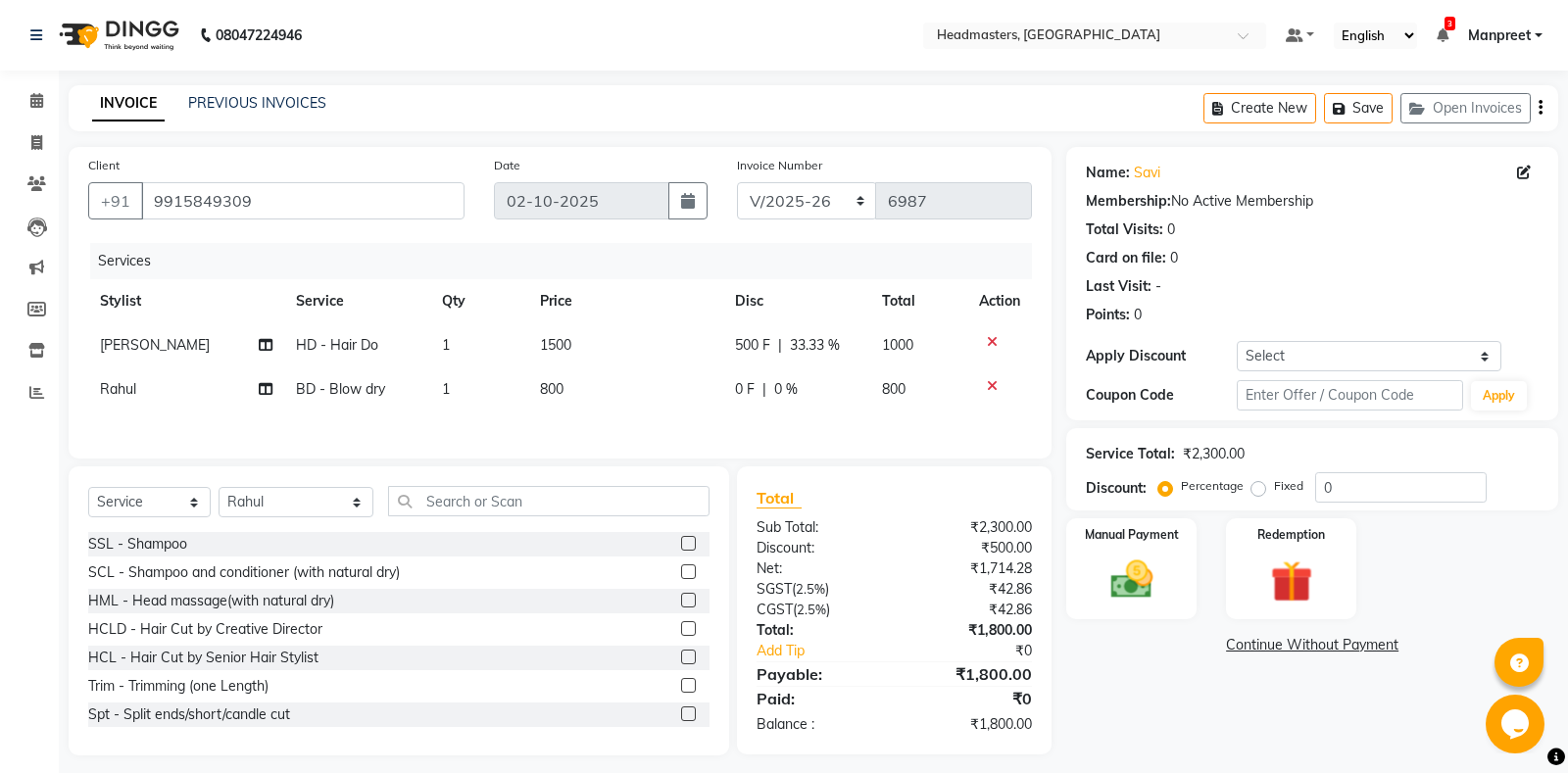
scroll to position [12, 0]
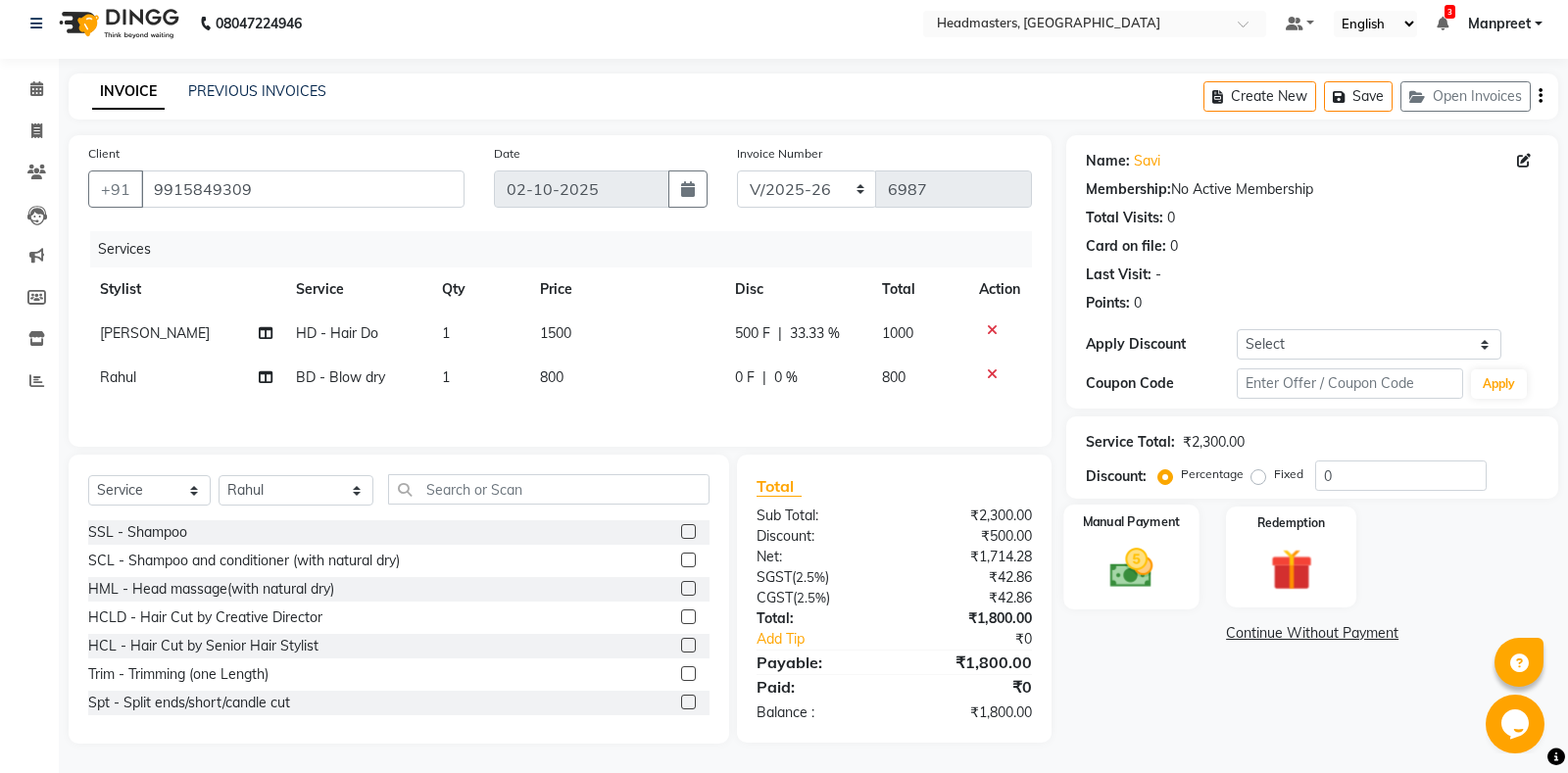
click at [1146, 586] on img at bounding box center [1132, 567] width 71 height 50
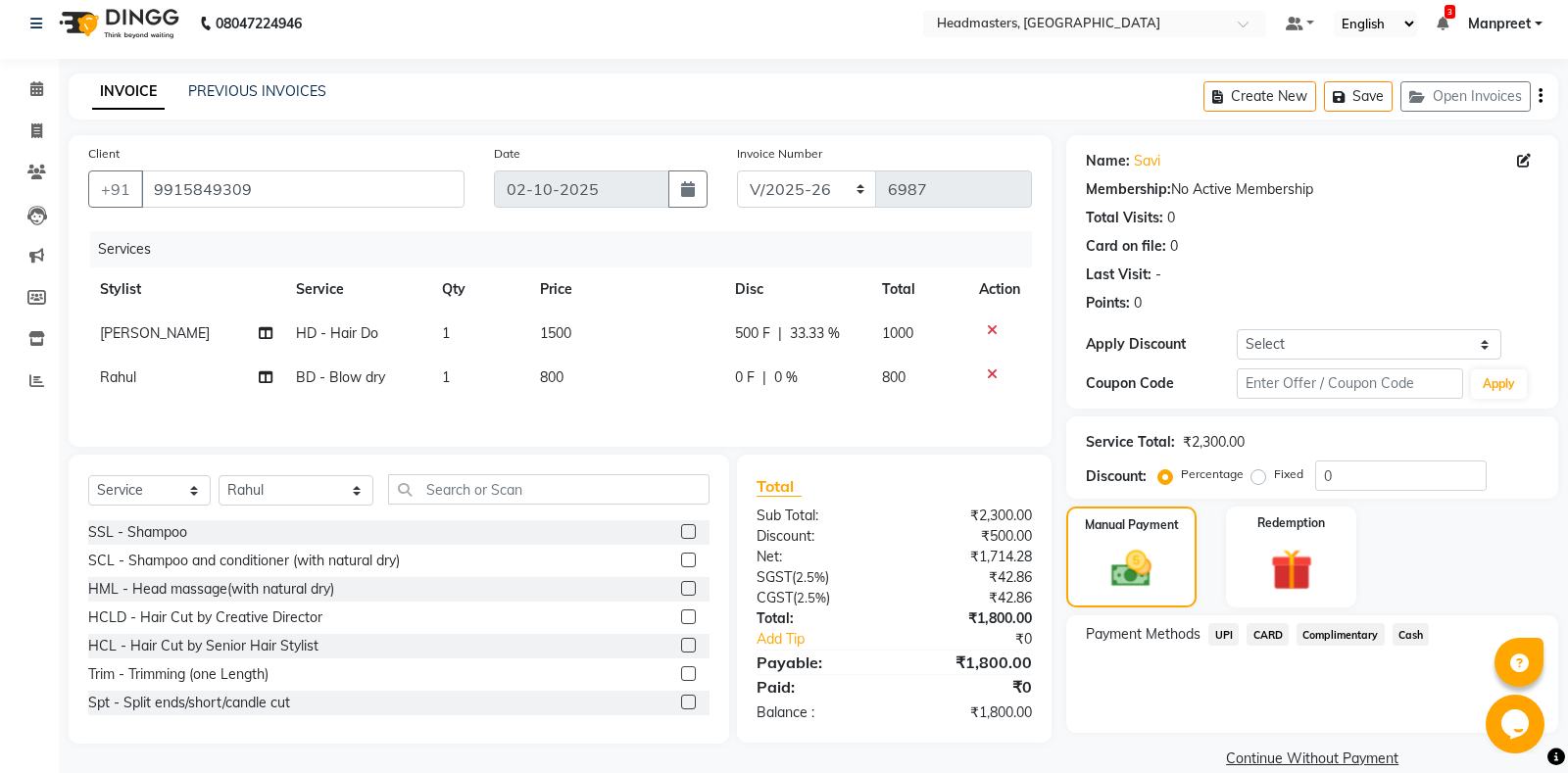
scroll to position [40, 0]
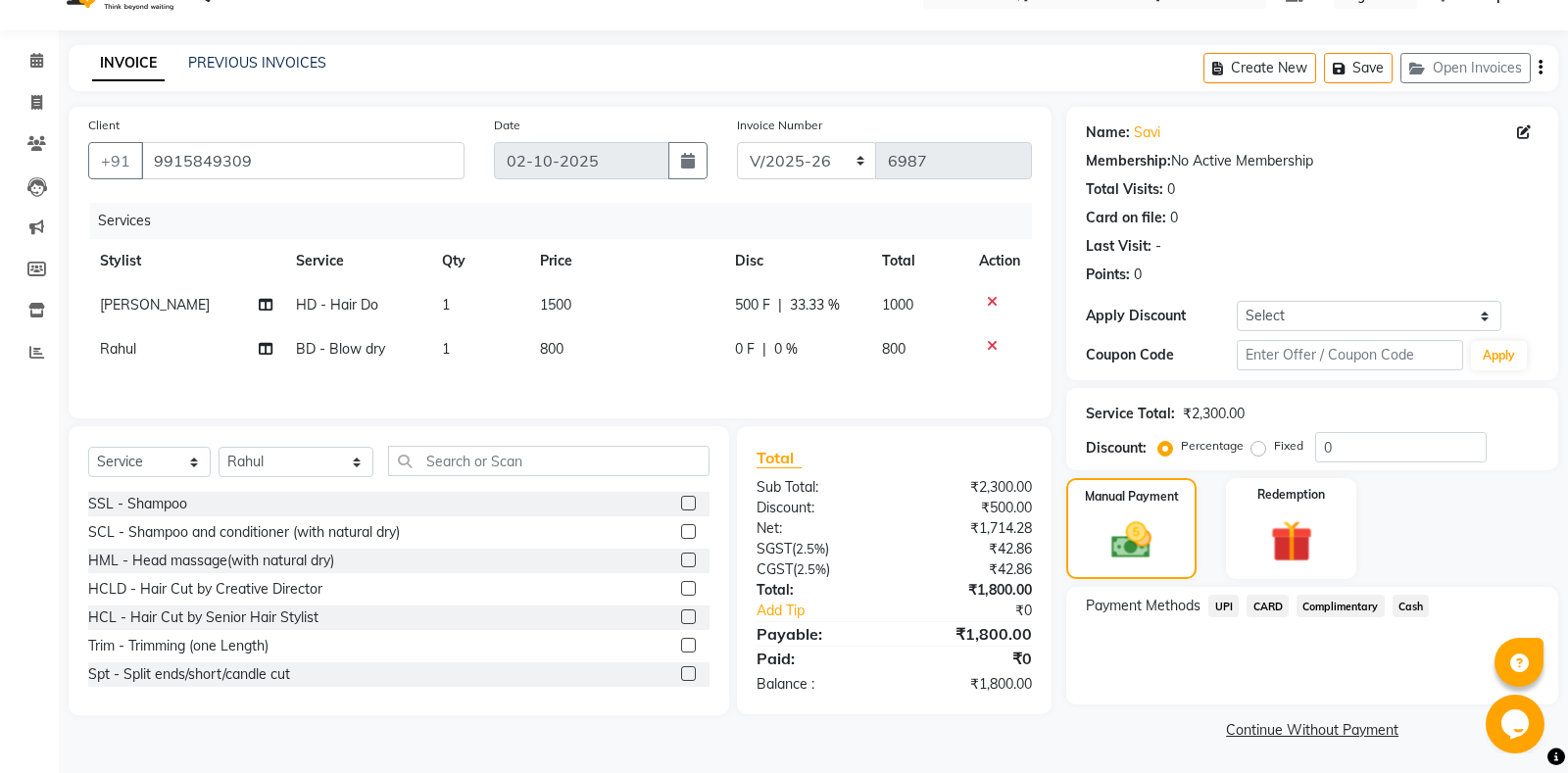
click at [1225, 608] on span "UPI" at bounding box center [1223, 605] width 30 height 23
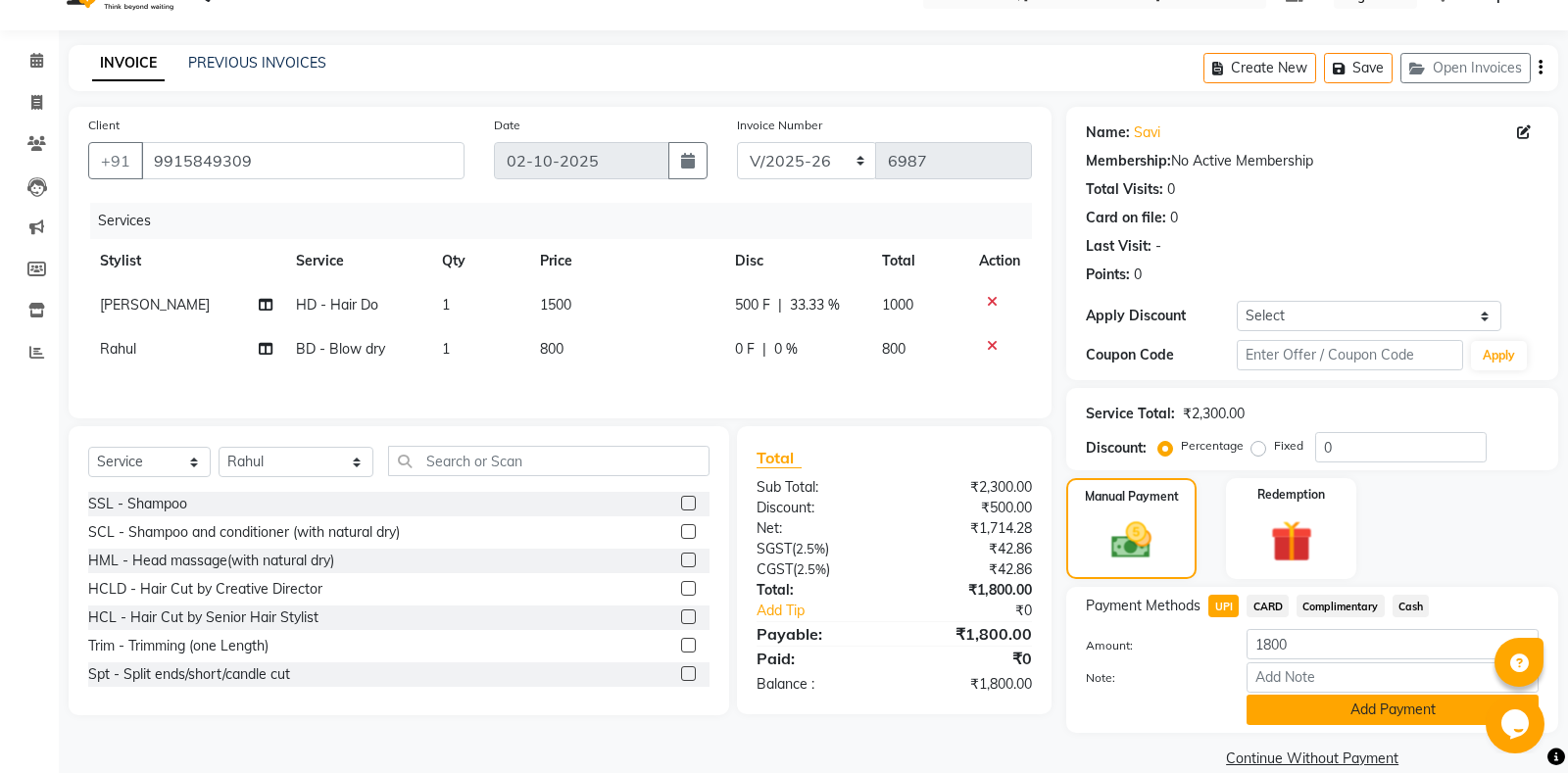
click at [1272, 717] on button "Add Payment" at bounding box center [1392, 710] width 292 height 30
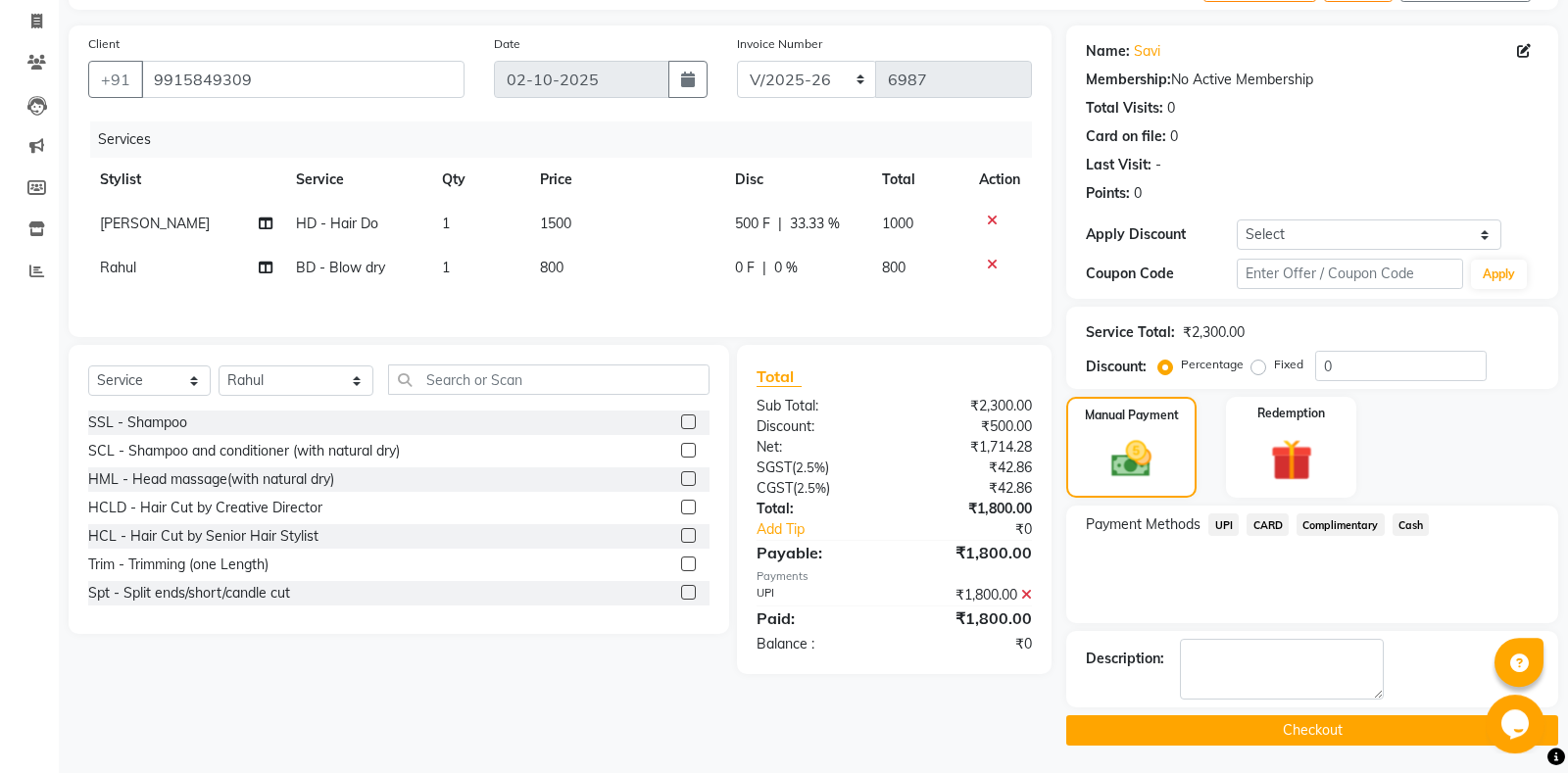
scroll to position [123, 0]
click at [1266, 730] on button "Checkout" at bounding box center [1311, 729] width 491 height 30
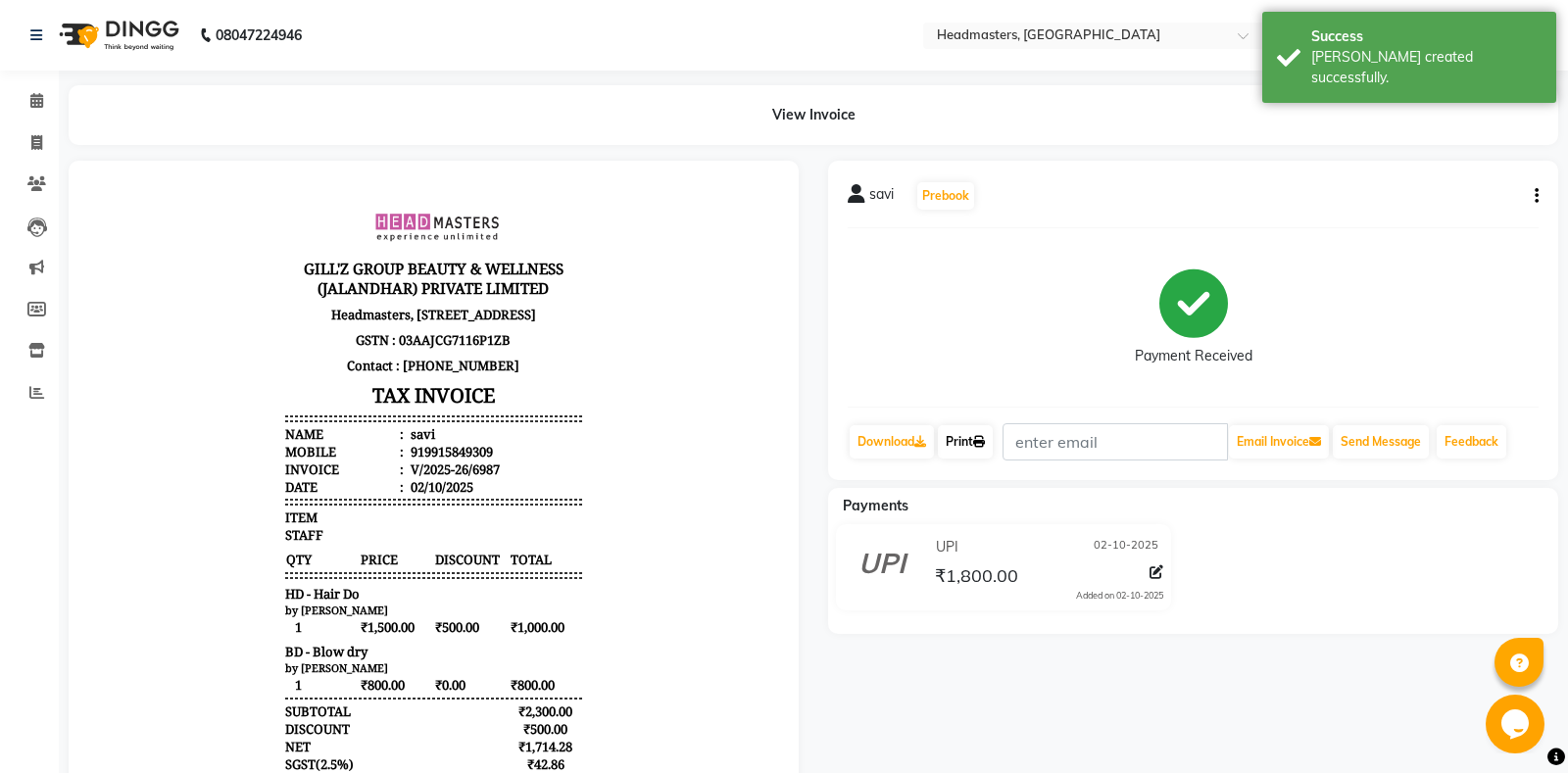
click at [969, 438] on link "Print" at bounding box center [965, 441] width 55 height 33
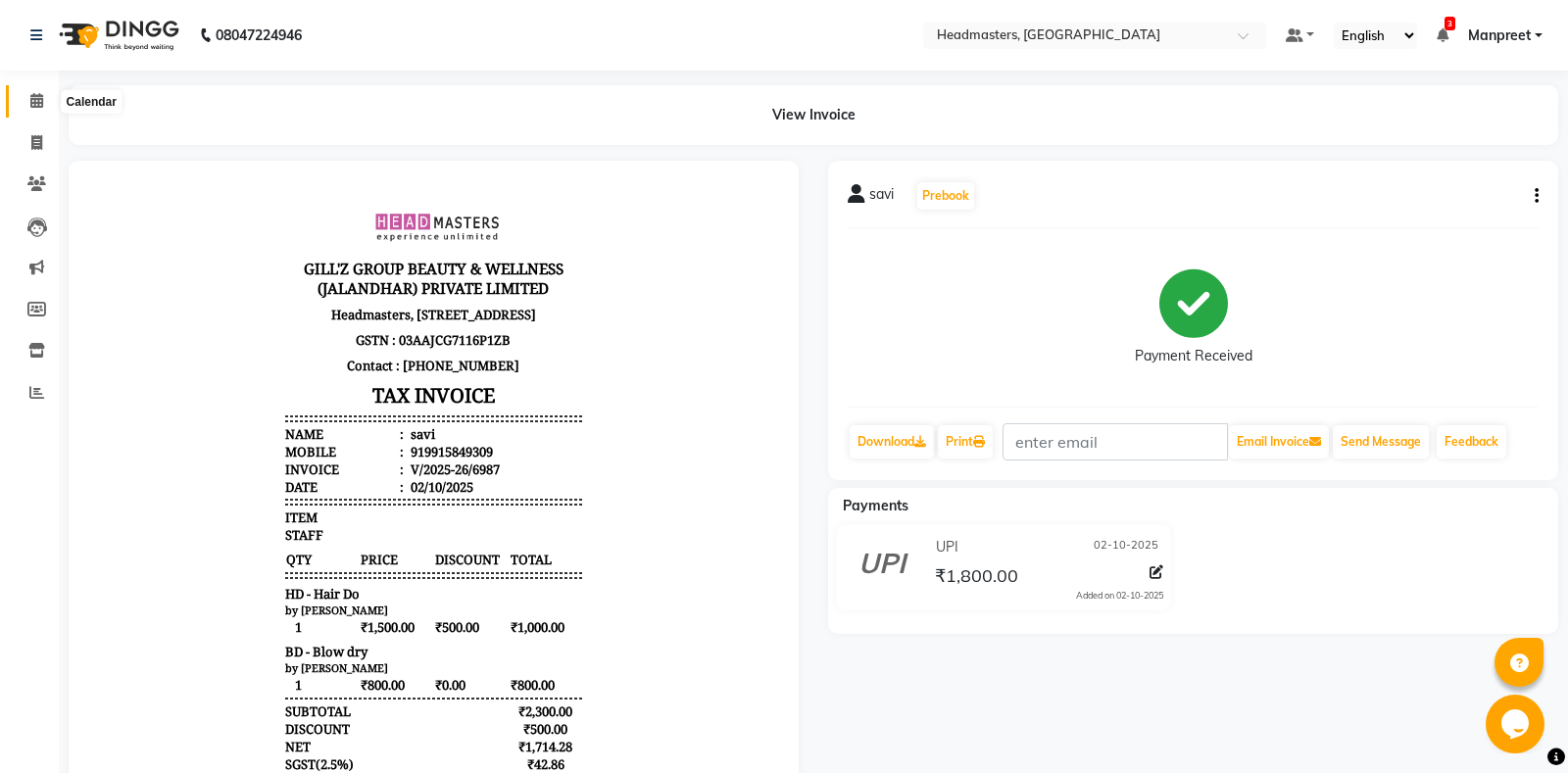
click at [36, 94] on icon at bounding box center [36, 100] width 13 height 15
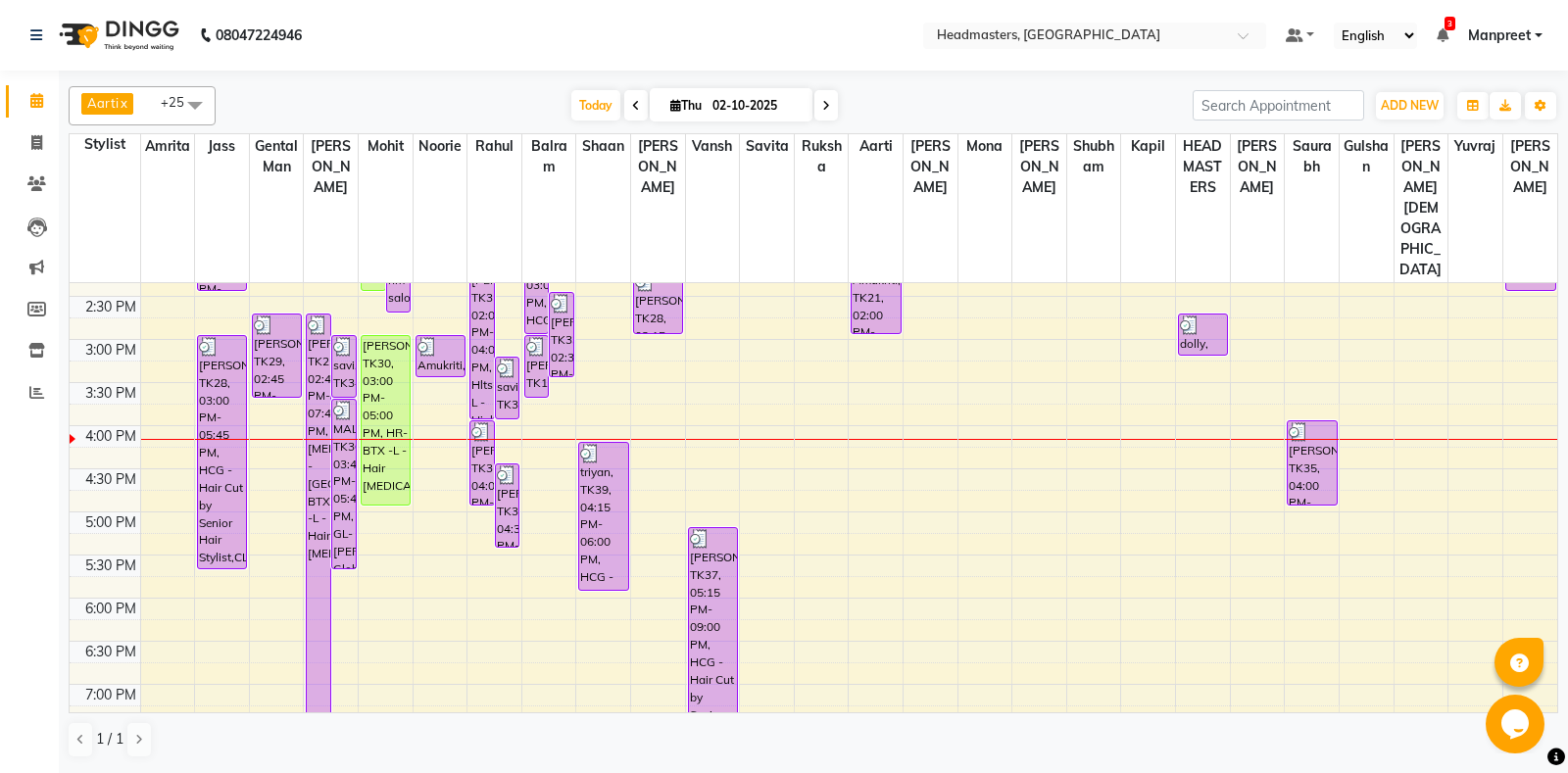
scroll to position [617, 0]
